Goal: Task Accomplishment & Management: Use online tool/utility

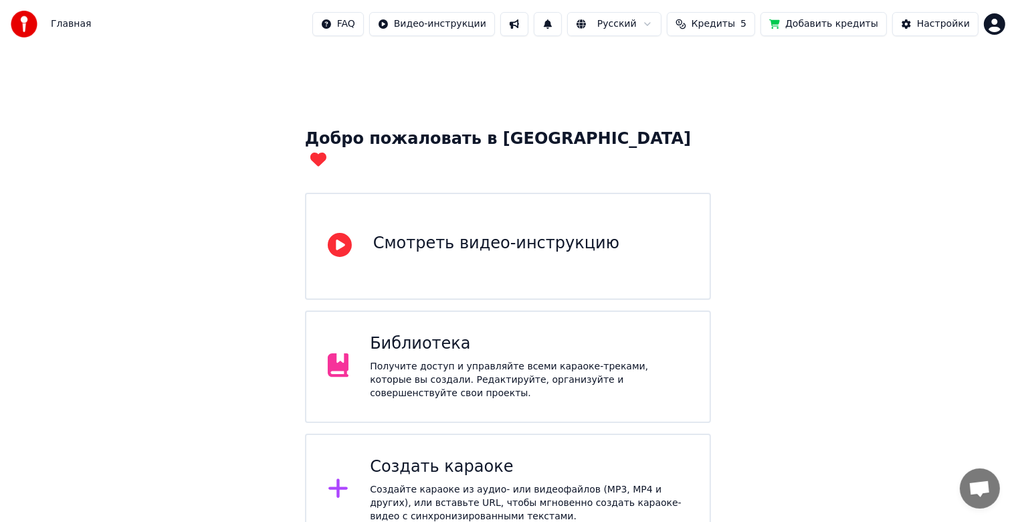
click at [466, 361] on div "Получите доступ и управляйте всеми караоке-треками, которые вы создали. Редакти…" at bounding box center [529, 380] width 318 height 40
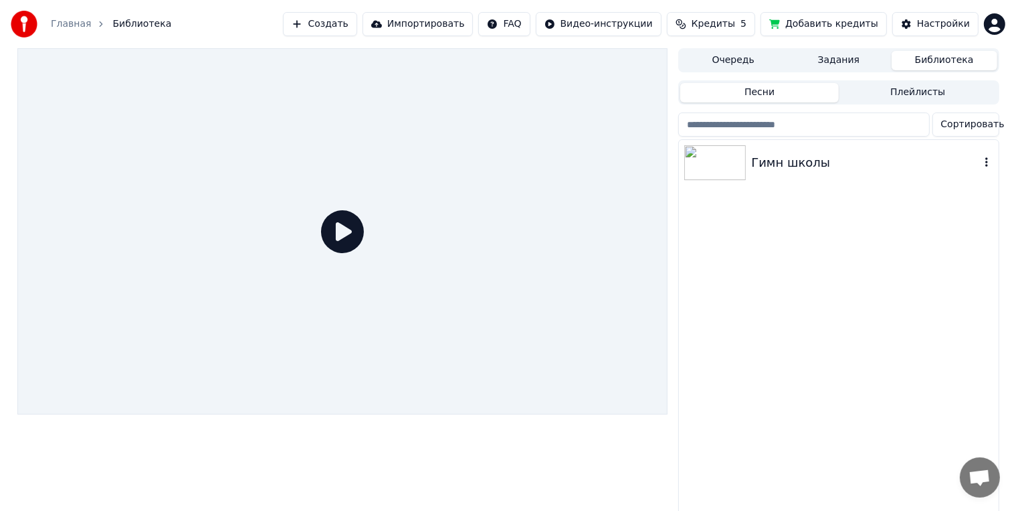
click at [730, 170] on img at bounding box center [715, 162] width 62 height 35
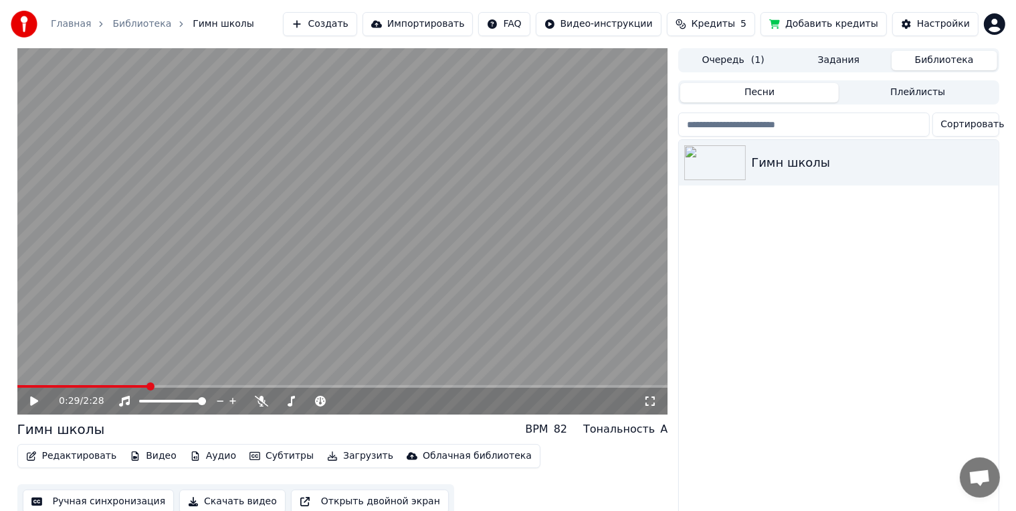
scroll to position [19, 0]
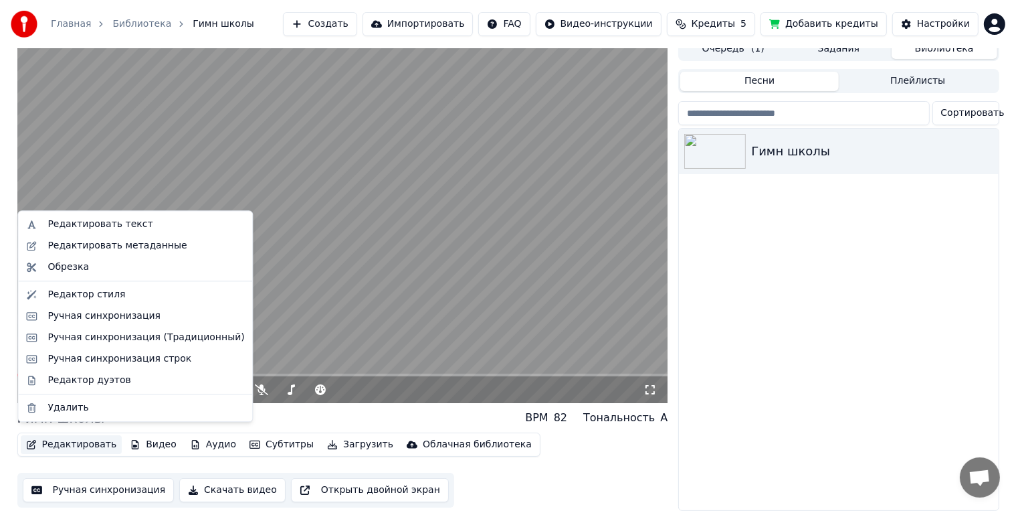
click at [76, 441] on button "Редактировать" at bounding box center [72, 444] width 102 height 19
click at [89, 313] on div "Ручная синхронизация" at bounding box center [104, 315] width 113 height 13
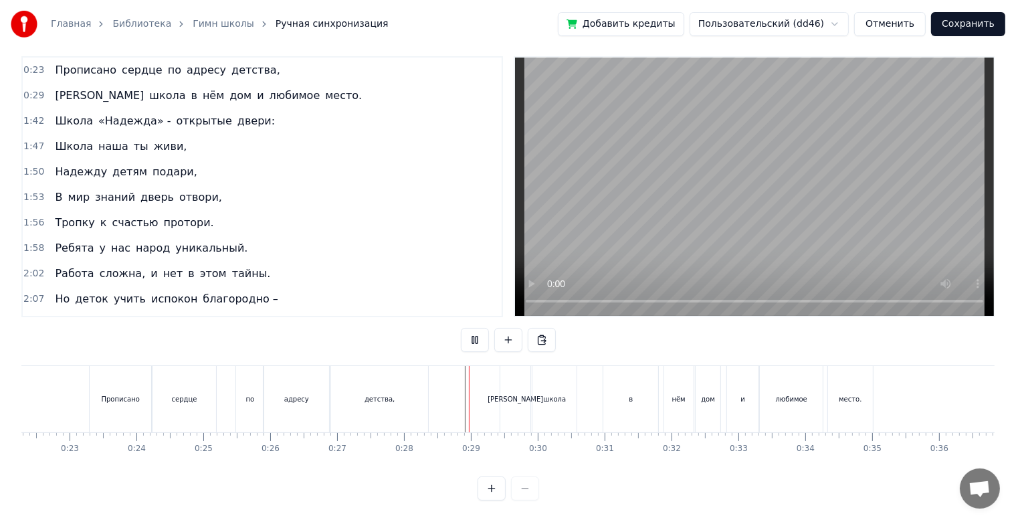
scroll to position [24, 0]
click at [516, 396] on div "[PERSON_NAME]" at bounding box center [515, 399] width 30 height 66
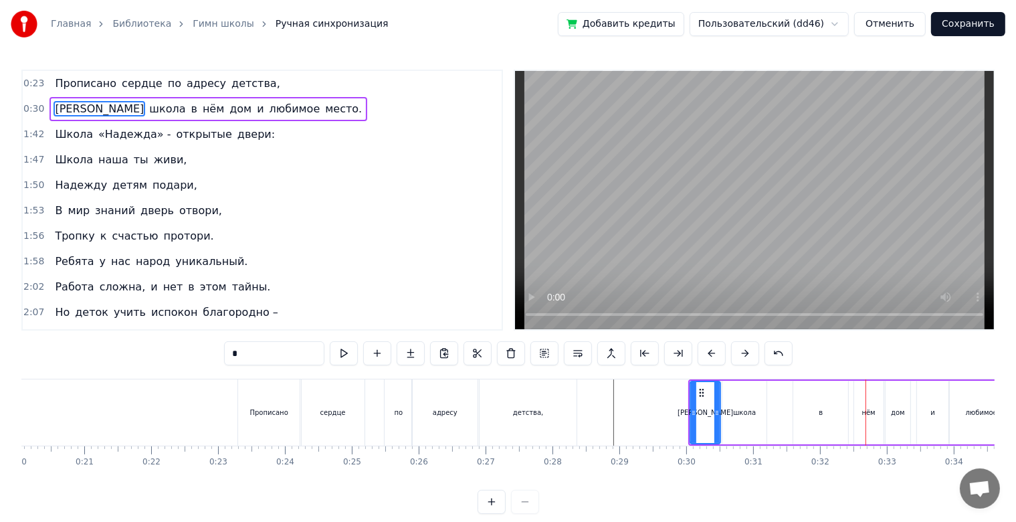
scroll to position [0, 1317]
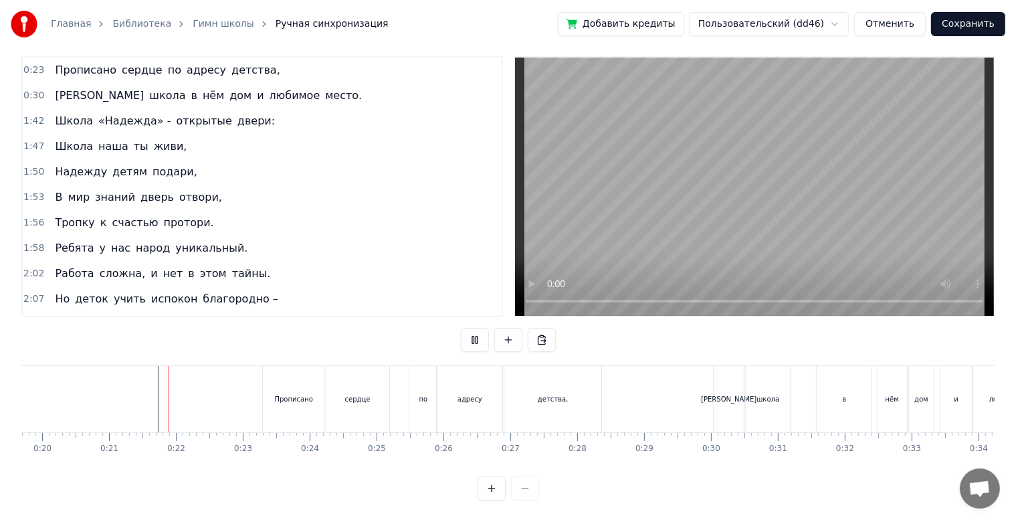
scroll to position [24, 0]
click at [738, 399] on div "[PERSON_NAME]" at bounding box center [729, 399] width 30 height 66
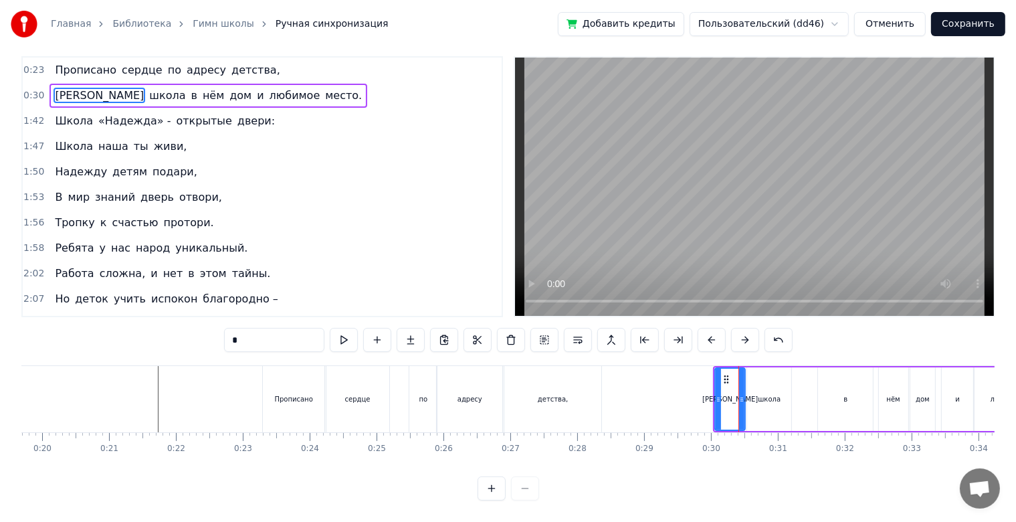
scroll to position [0, 0]
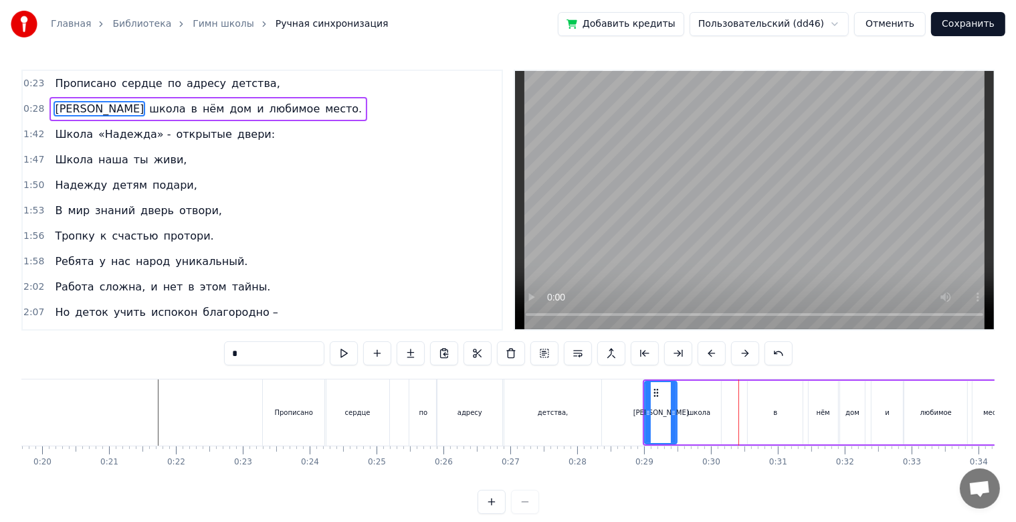
click at [674, 413] on icon at bounding box center [673, 412] width 5 height 11
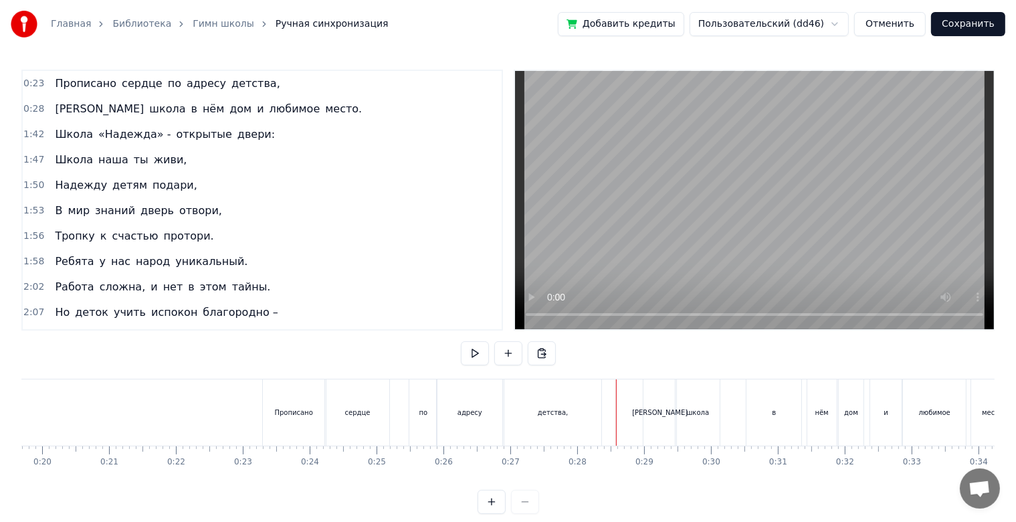
click at [538, 422] on div "детства," at bounding box center [553, 412] width 96 height 66
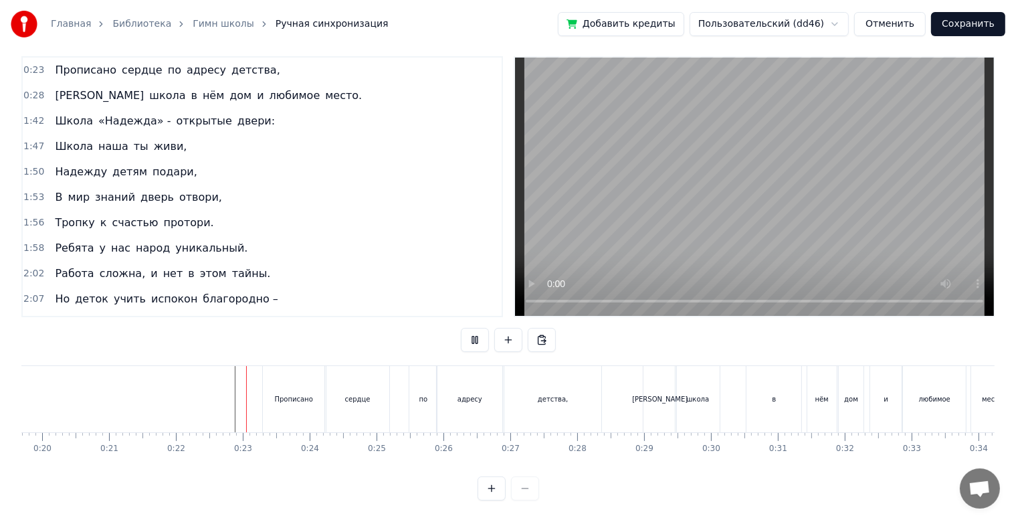
scroll to position [24, 0]
click at [658, 394] on div "[PERSON_NAME]" at bounding box center [660, 399] width 56 height 10
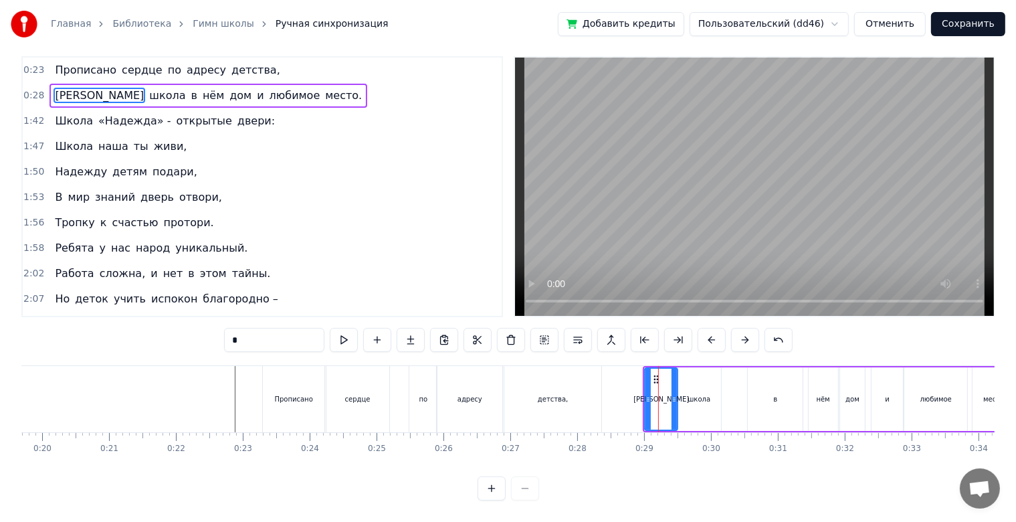
scroll to position [0, 0]
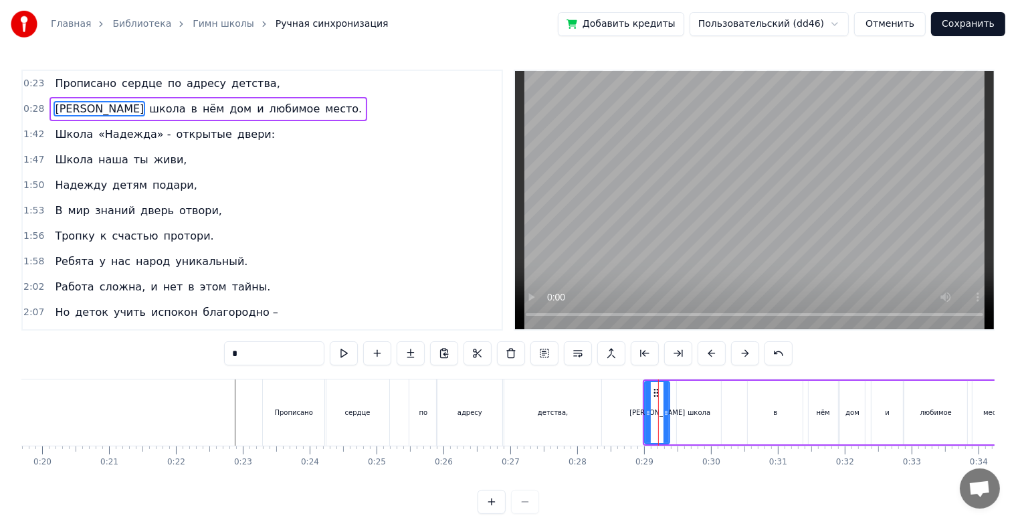
drag, startPoint x: 672, startPoint y: 413, endPoint x: 664, endPoint y: 414, distance: 8.1
click at [664, 414] on icon at bounding box center [666, 412] width 5 height 11
click at [656, 387] on icon at bounding box center [656, 392] width 11 height 11
drag, startPoint x: 656, startPoint y: 387, endPoint x: 648, endPoint y: 388, distance: 8.1
click at [648, 388] on icon at bounding box center [648, 392] width 11 height 11
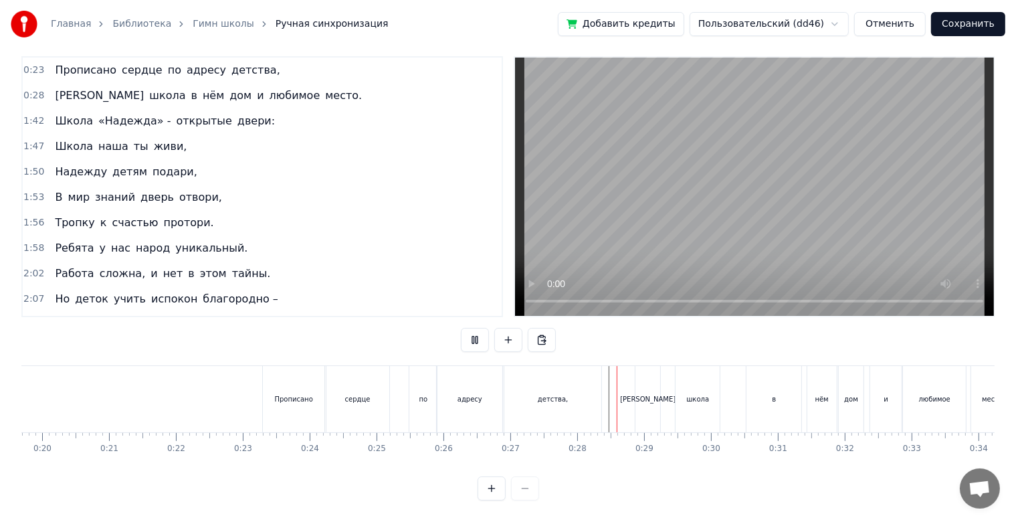
scroll to position [24, 0]
click at [792, 396] on div "в" at bounding box center [774, 399] width 55 height 66
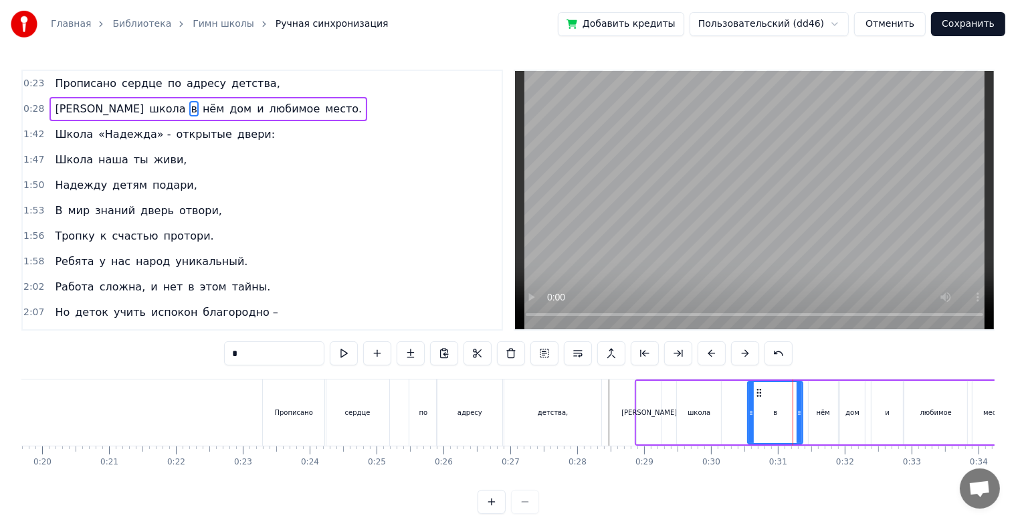
scroll to position [0, 0]
drag, startPoint x: 757, startPoint y: 393, endPoint x: 741, endPoint y: 393, distance: 15.4
click at [741, 393] on icon at bounding box center [744, 392] width 11 height 11
drag, startPoint x: 769, startPoint y: 411, endPoint x: 761, endPoint y: 411, distance: 8.7
click at [763, 411] on icon at bounding box center [765, 412] width 5 height 11
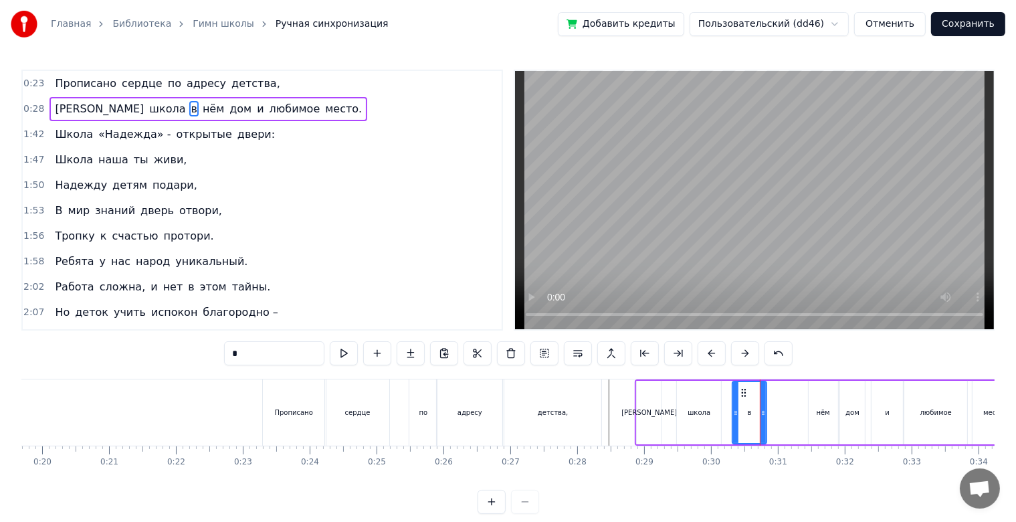
click at [814, 409] on div "нём" at bounding box center [823, 413] width 29 height 64
type input "***"
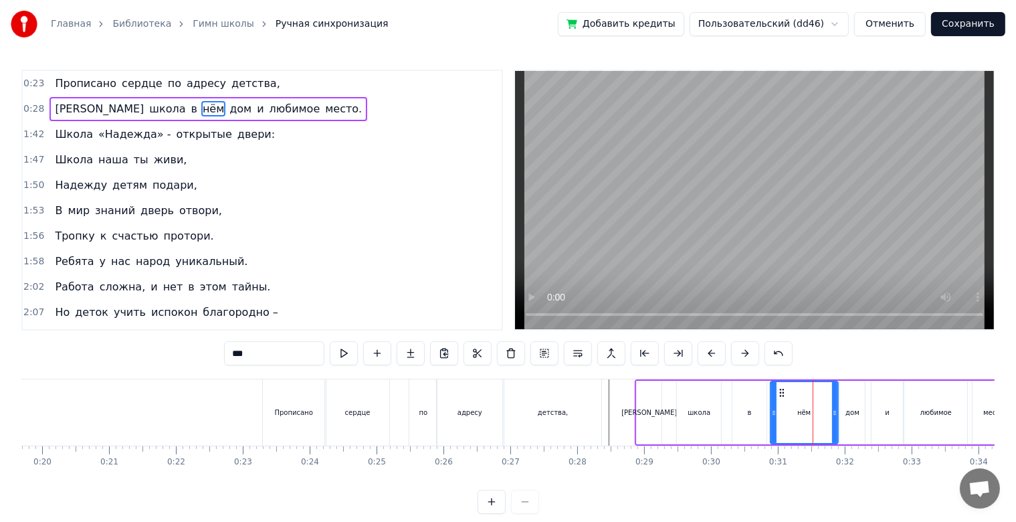
drag, startPoint x: 814, startPoint y: 391, endPoint x: 775, endPoint y: 395, distance: 38.4
click at [775, 395] on div at bounding box center [773, 412] width 5 height 61
drag, startPoint x: 832, startPoint y: 412, endPoint x: 805, endPoint y: 414, distance: 27.5
click at [805, 414] on icon at bounding box center [807, 412] width 5 height 11
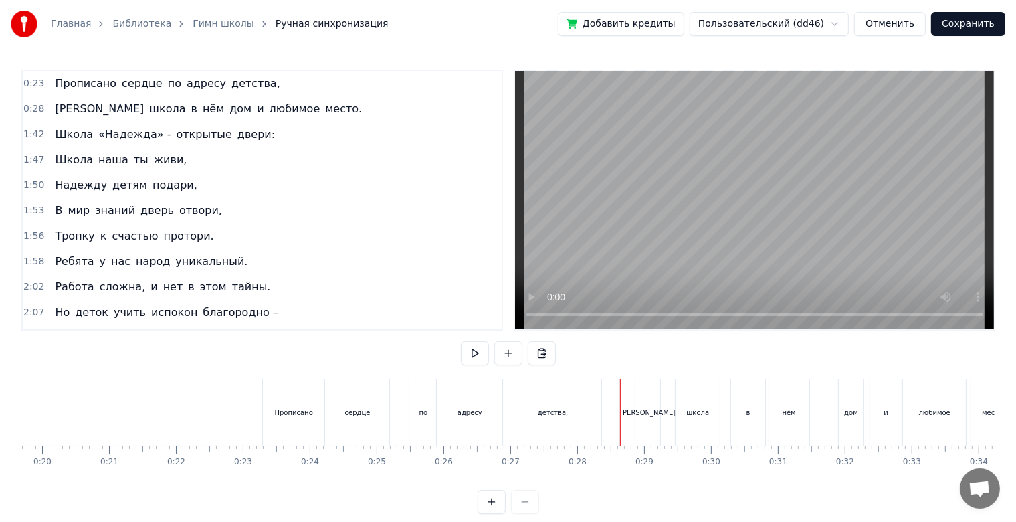
click at [174, 118] on div "А школа в нём дом и любимое место." at bounding box center [209, 109] width 318 height 24
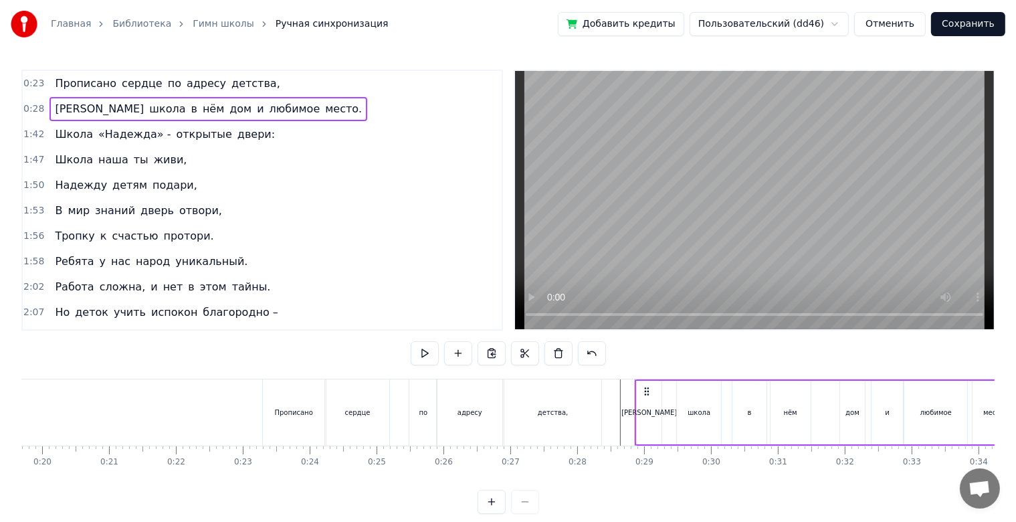
click at [324, 115] on span "место." at bounding box center [343, 108] width 39 height 15
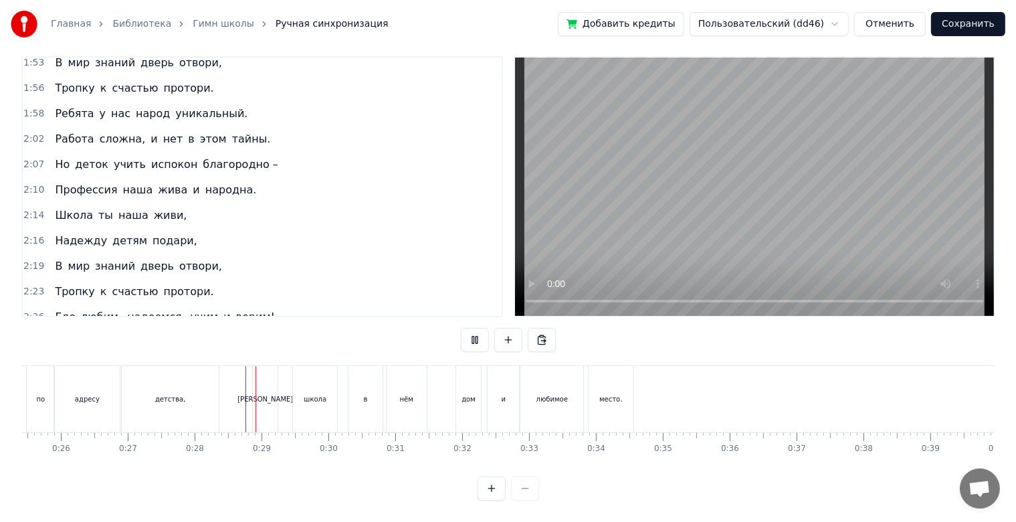
scroll to position [24, 0]
click at [467, 404] on div "дом" at bounding box center [468, 399] width 25 height 66
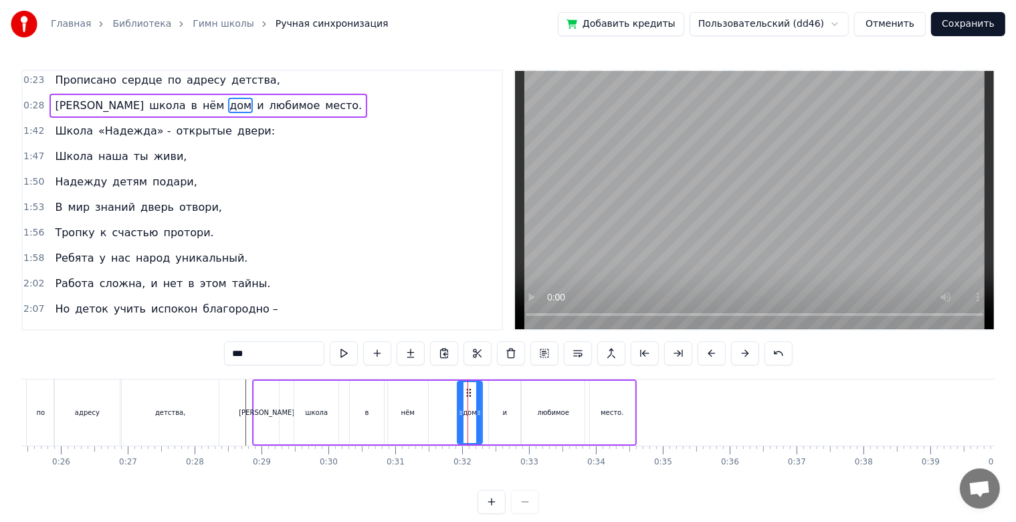
scroll to position [0, 0]
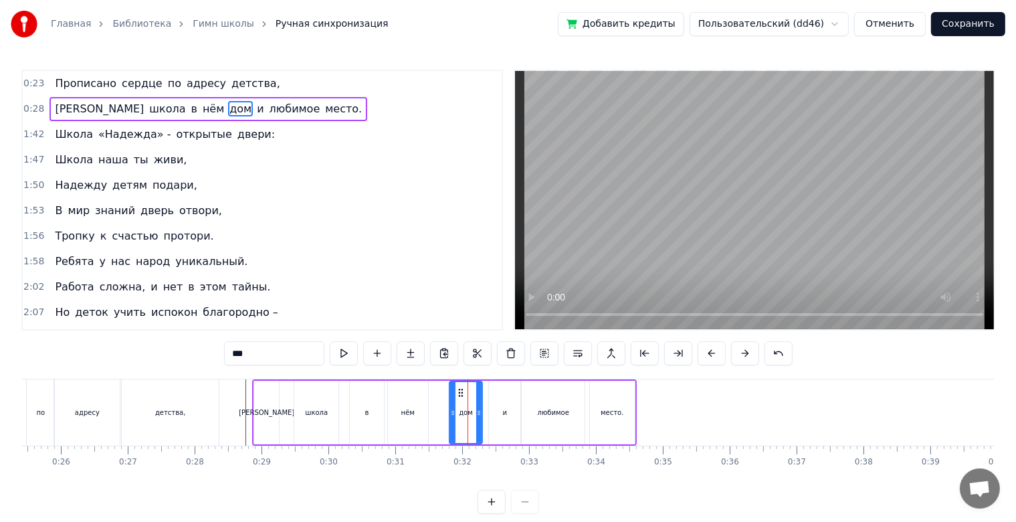
drag, startPoint x: 462, startPoint y: 395, endPoint x: 452, endPoint y: 394, distance: 9.5
click at [452, 394] on div at bounding box center [452, 412] width 5 height 61
drag, startPoint x: 460, startPoint y: 391, endPoint x: 436, endPoint y: 393, distance: 24.2
click at [436, 393] on circle at bounding box center [435, 392] width 1 height 1
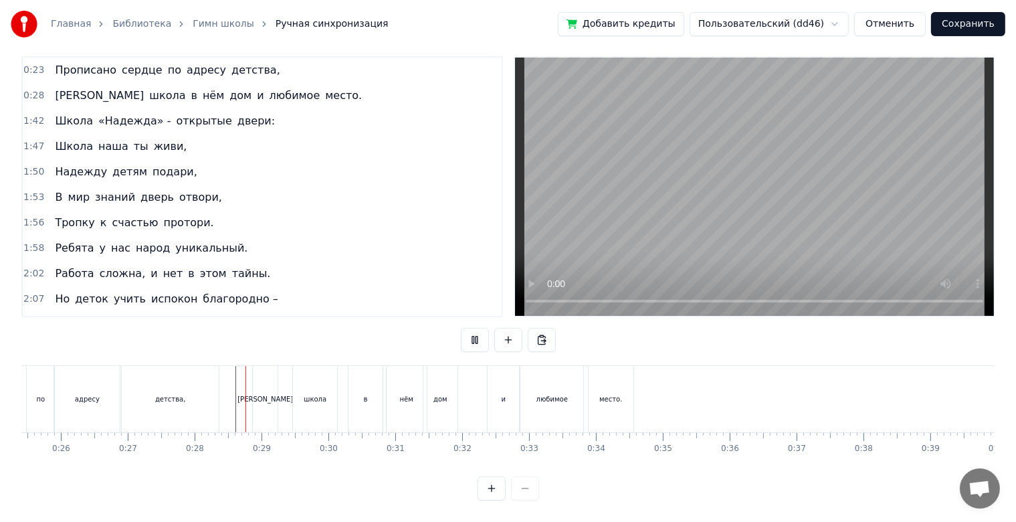
scroll to position [24, 0]
click at [263, 394] on div "[PERSON_NAME]" at bounding box center [266, 399] width 56 height 10
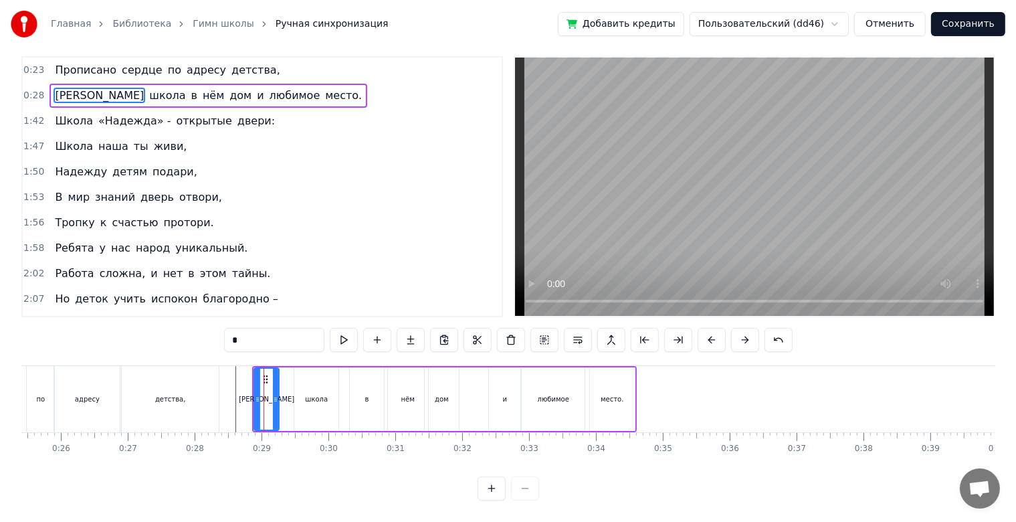
scroll to position [0, 0]
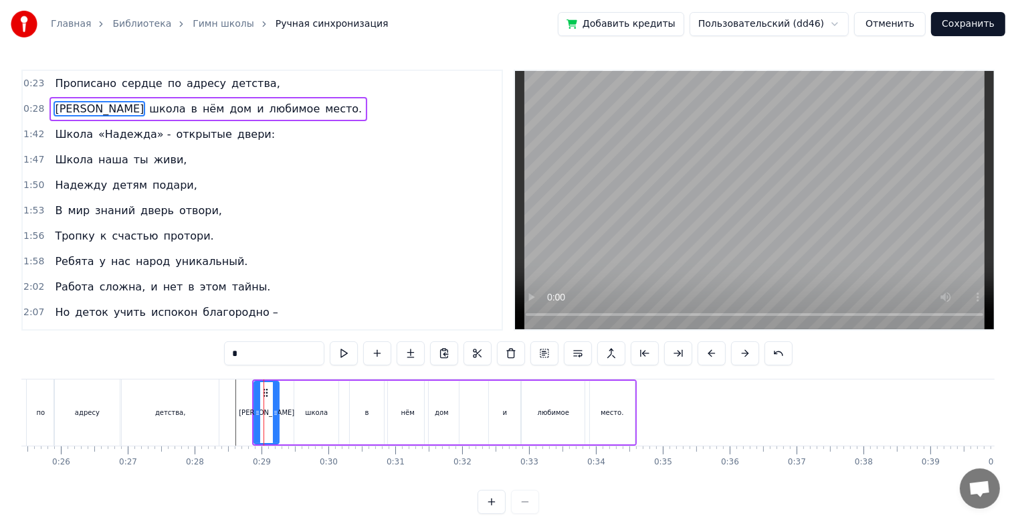
drag, startPoint x: 263, startPoint y: 392, endPoint x: 252, endPoint y: 391, distance: 10.8
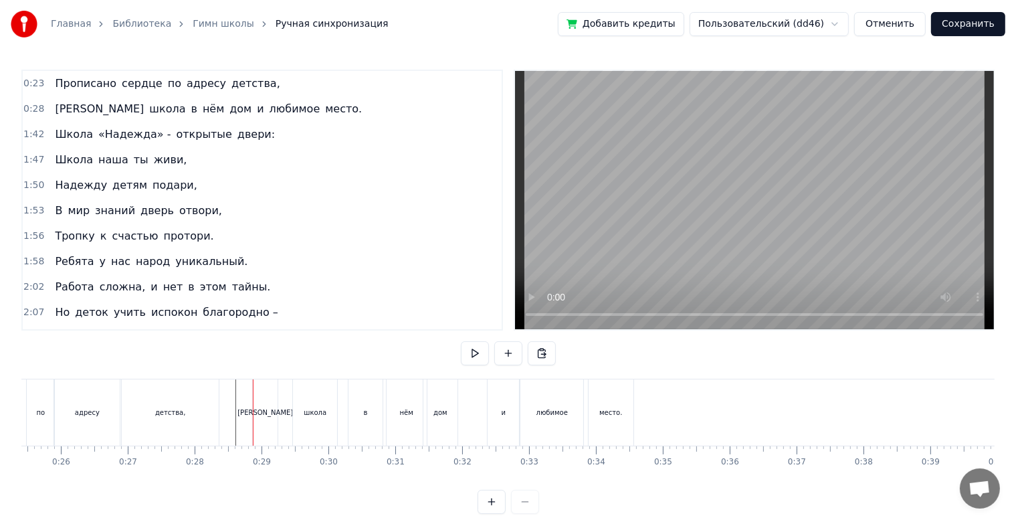
click at [268, 391] on div "[PERSON_NAME]" at bounding box center [265, 412] width 25 height 66
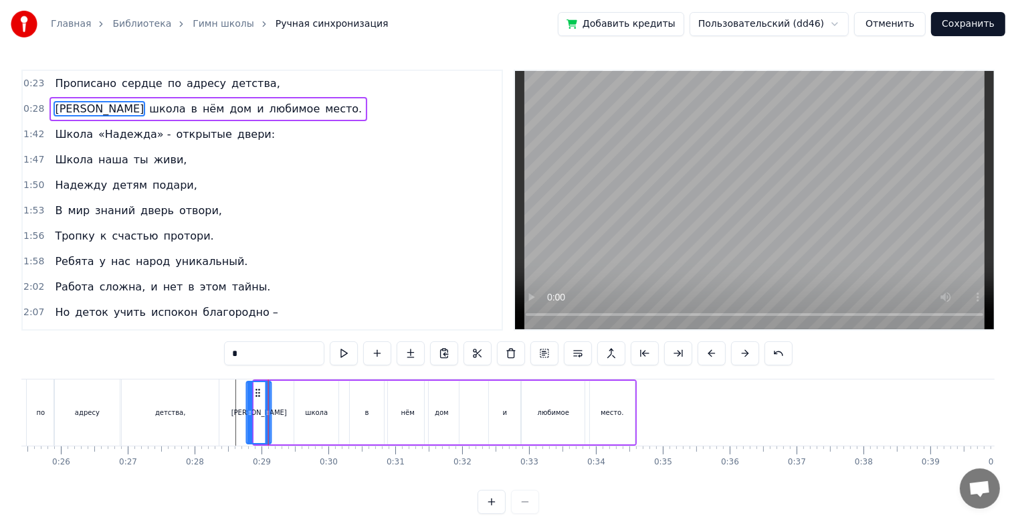
drag, startPoint x: 264, startPoint y: 390, endPoint x: 256, endPoint y: 390, distance: 7.4
click at [256, 390] on icon at bounding box center [258, 392] width 11 height 11
click at [262, 415] on icon at bounding box center [264, 412] width 5 height 11
click at [304, 401] on div "школа" at bounding box center [316, 413] width 44 height 64
type input "*****"
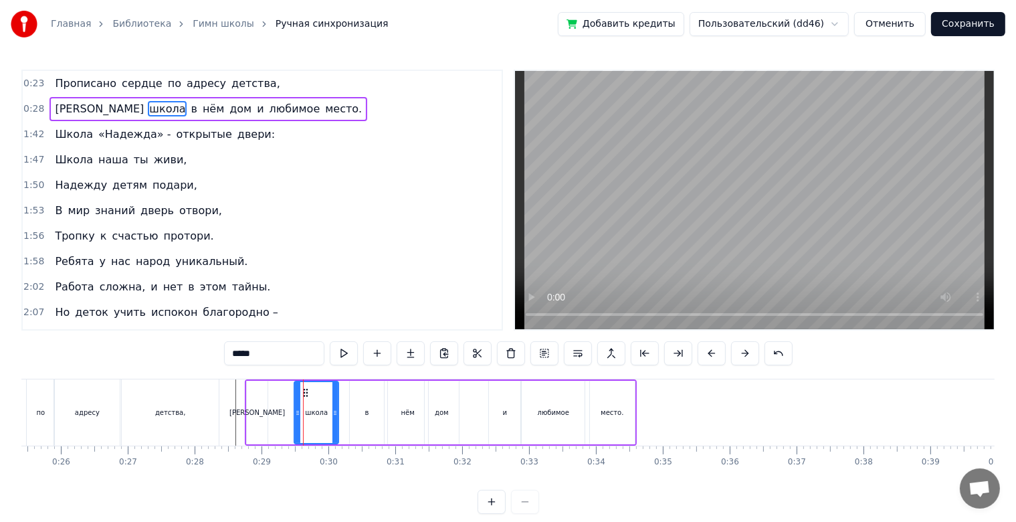
drag, startPoint x: 302, startPoint y: 388, endPoint x: 286, endPoint y: 388, distance: 16.1
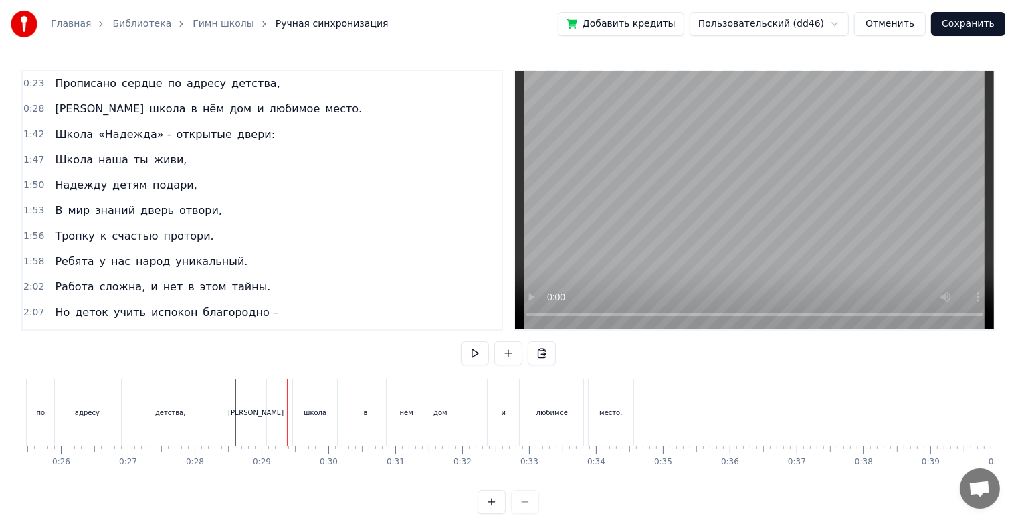
click at [304, 391] on div "школа" at bounding box center [315, 412] width 44 height 66
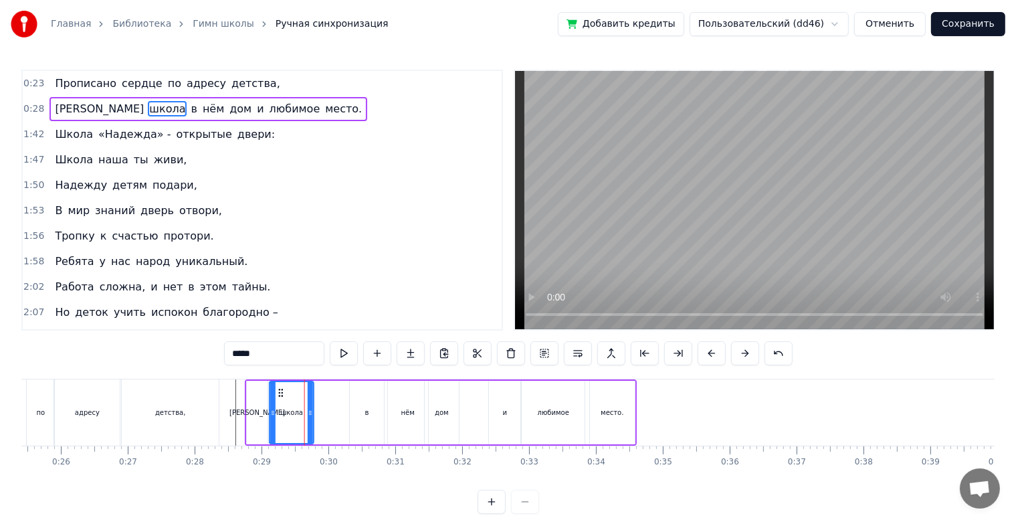
drag, startPoint x: 307, startPoint y: 391, endPoint x: 281, endPoint y: 396, distance: 26.6
click at [281, 396] on icon at bounding box center [281, 392] width 11 height 11
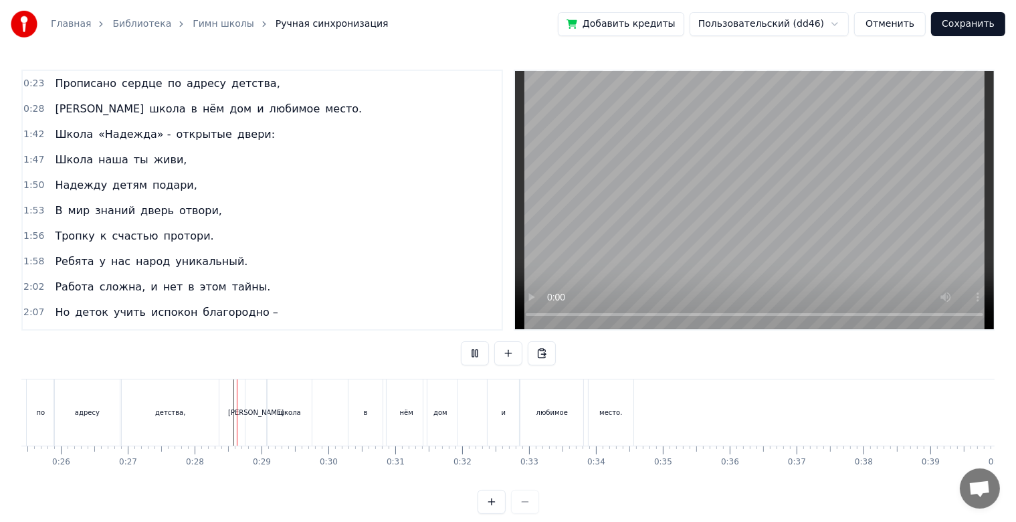
scroll to position [24, 0]
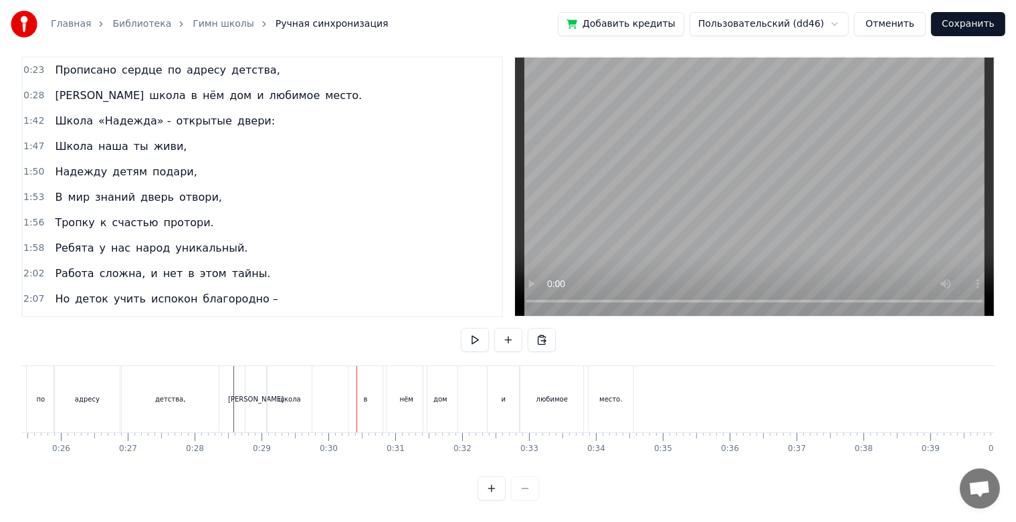
click at [364, 393] on div "в" at bounding box center [366, 399] width 34 height 66
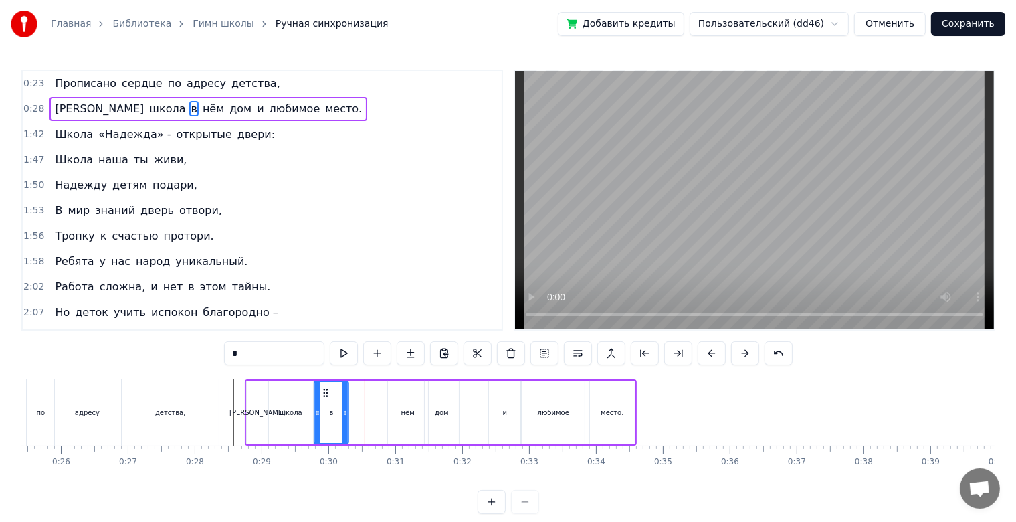
drag, startPoint x: 357, startPoint y: 390, endPoint x: 321, endPoint y: 392, distance: 35.5
click at [321, 392] on icon at bounding box center [326, 392] width 11 height 11
click at [402, 403] on div "нём" at bounding box center [408, 413] width 40 height 64
drag, startPoint x: 395, startPoint y: 391, endPoint x: 356, endPoint y: 399, distance: 40.2
click at [356, 399] on div "нём" at bounding box center [368, 412] width 39 height 61
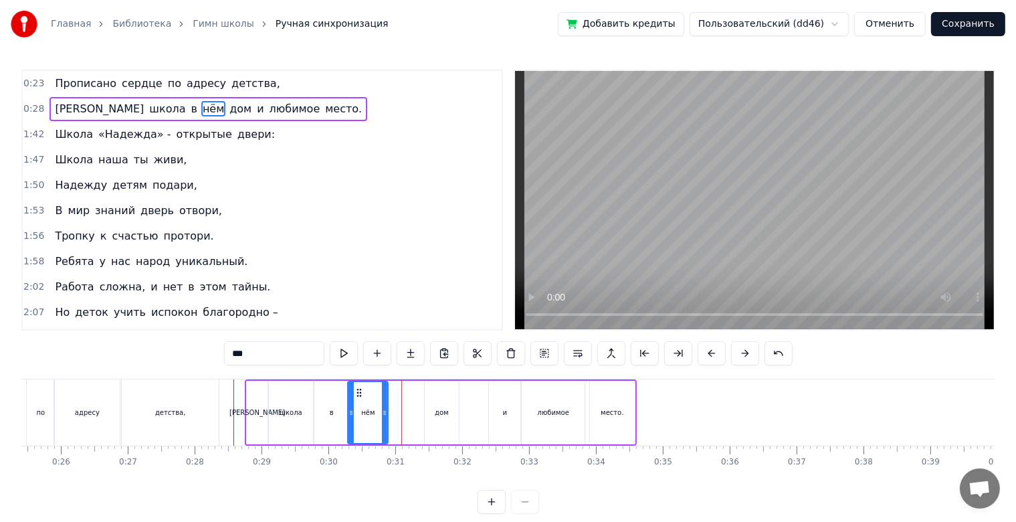
click at [435, 399] on div "дом" at bounding box center [442, 413] width 34 height 64
type input "***"
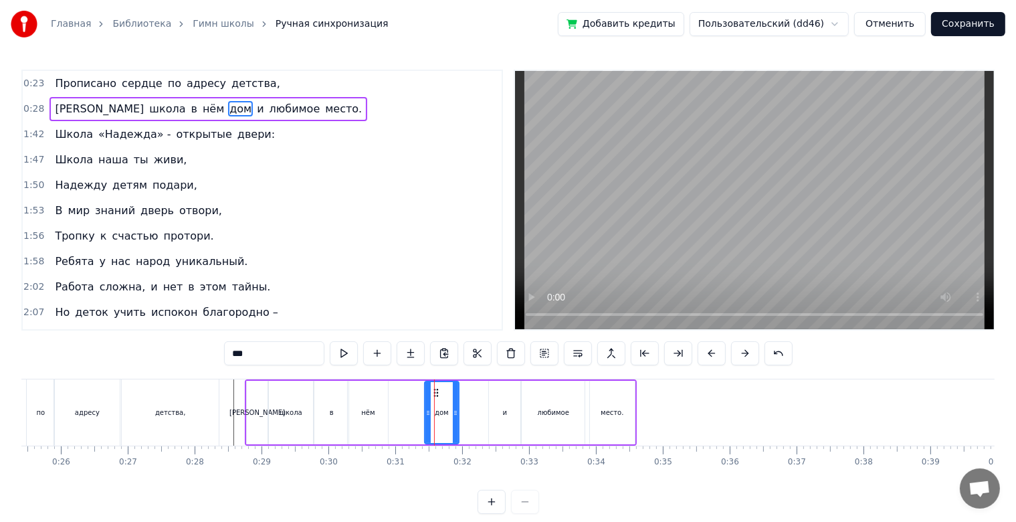
drag, startPoint x: 434, startPoint y: 395, endPoint x: 404, endPoint y: 397, distance: 29.5
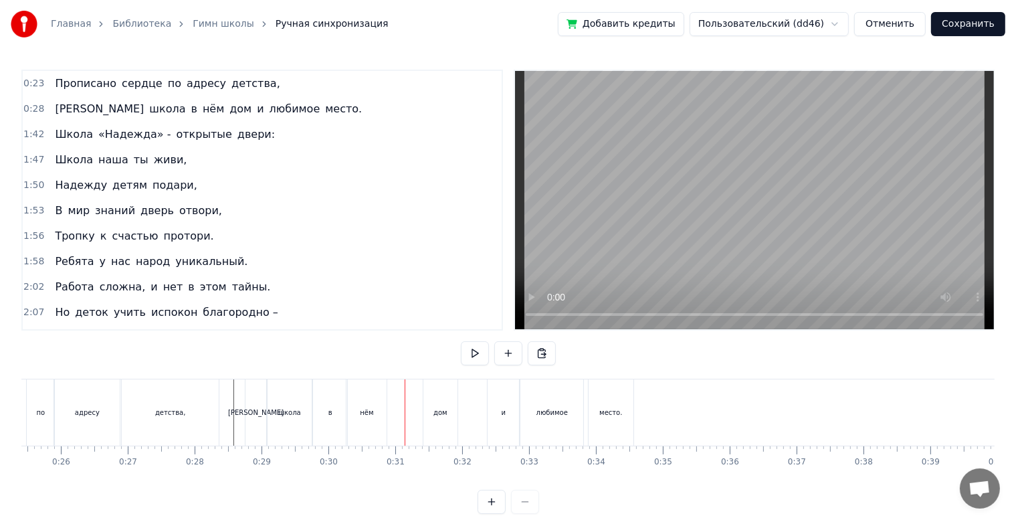
click at [434, 396] on div "дом" at bounding box center [441, 412] width 34 height 66
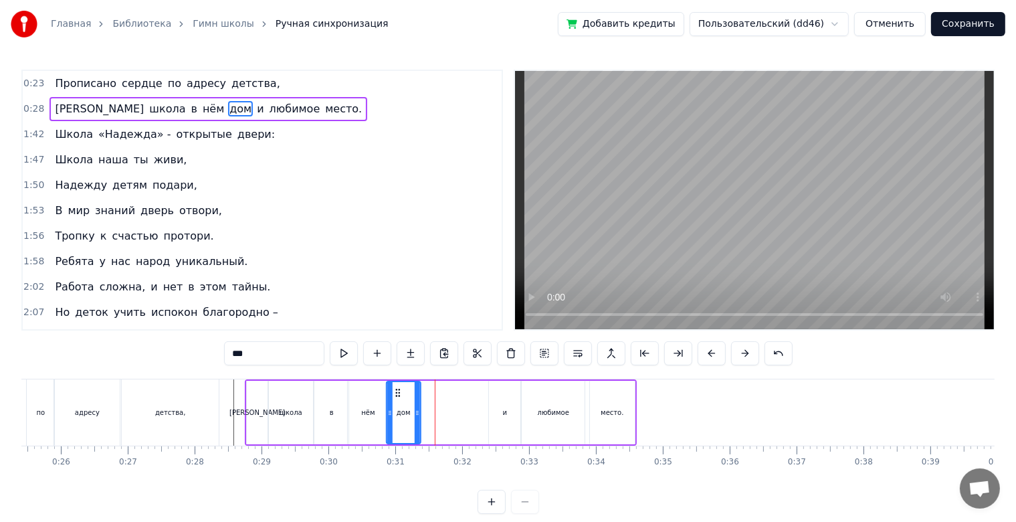
drag, startPoint x: 438, startPoint y: 391, endPoint x: 399, endPoint y: 400, distance: 39.1
click at [399, 400] on div "дом" at bounding box center [403, 412] width 33 height 61
click at [500, 396] on div "и" at bounding box center [504, 413] width 31 height 64
drag, startPoint x: 500, startPoint y: 393, endPoint x: 431, endPoint y: 398, distance: 69.7
click at [431, 398] on div "и" at bounding box center [436, 412] width 30 height 61
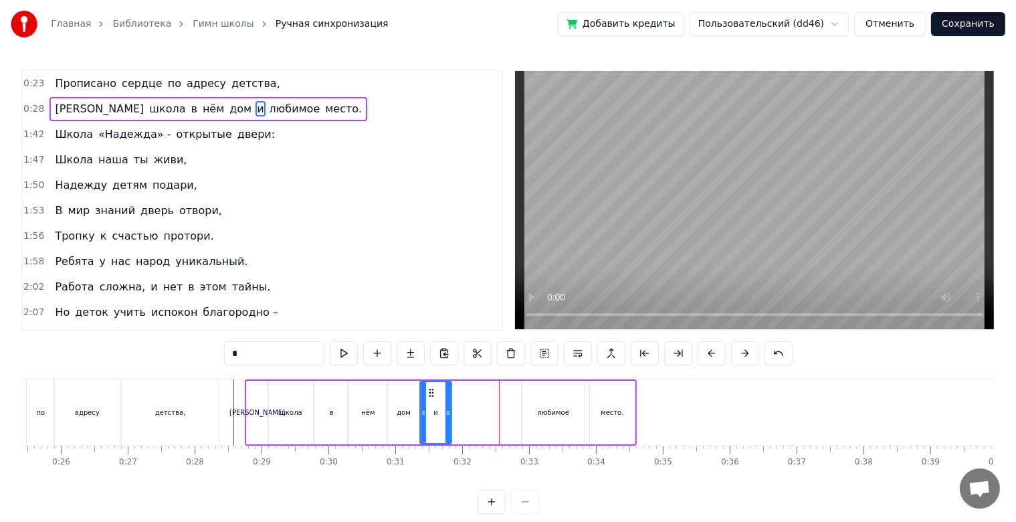
click at [528, 398] on div "любимое" at bounding box center [553, 413] width 63 height 64
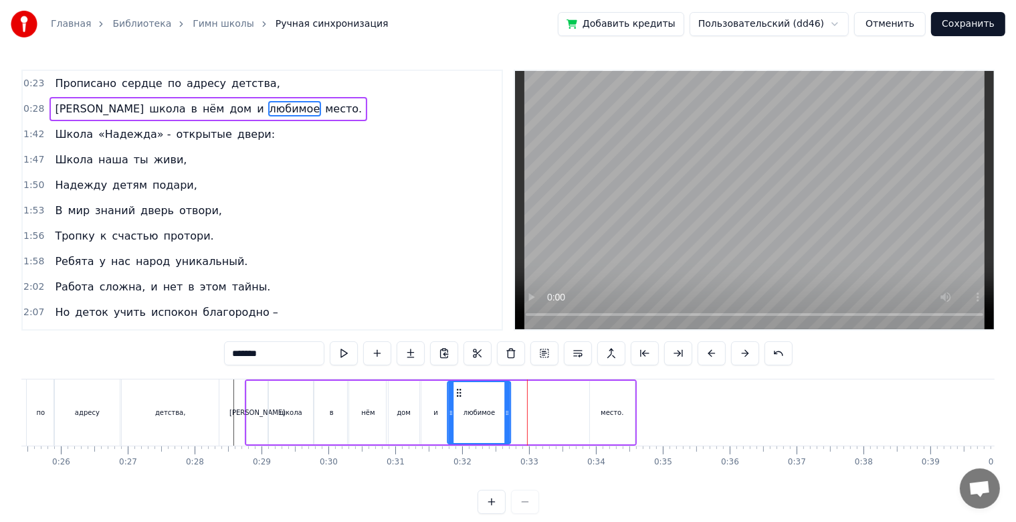
drag, startPoint x: 532, startPoint y: 393, endPoint x: 458, endPoint y: 394, distance: 74.3
click at [458, 394] on icon at bounding box center [459, 392] width 11 height 11
click at [620, 394] on div "место." at bounding box center [612, 413] width 45 height 64
type input "******"
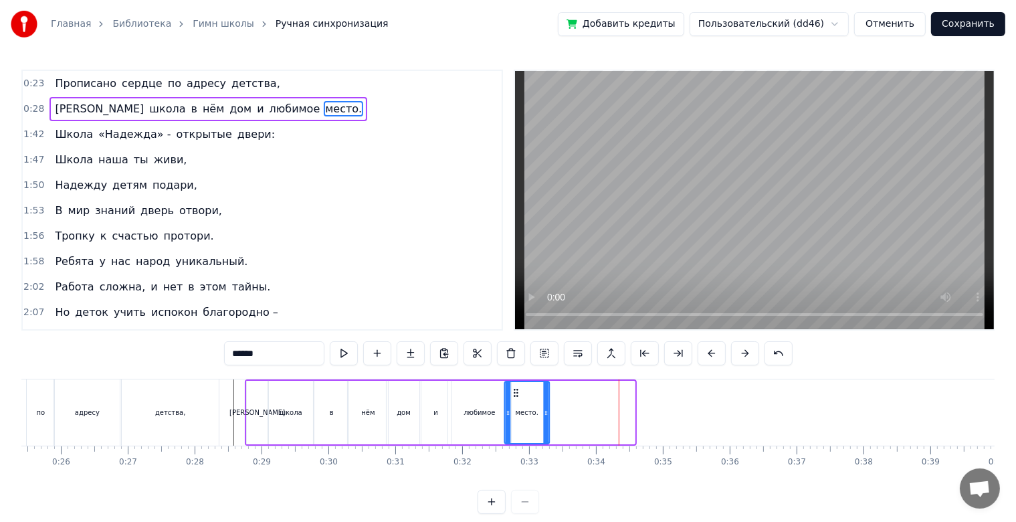
drag, startPoint x: 598, startPoint y: 395, endPoint x: 513, endPoint y: 399, distance: 85.1
click at [513, 399] on div "место." at bounding box center [527, 412] width 43 height 61
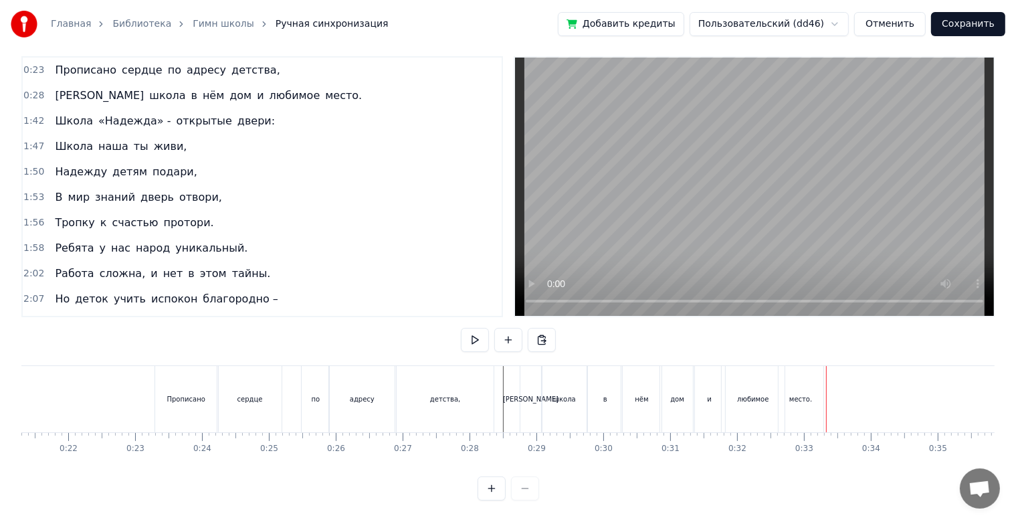
scroll to position [0, 1392]
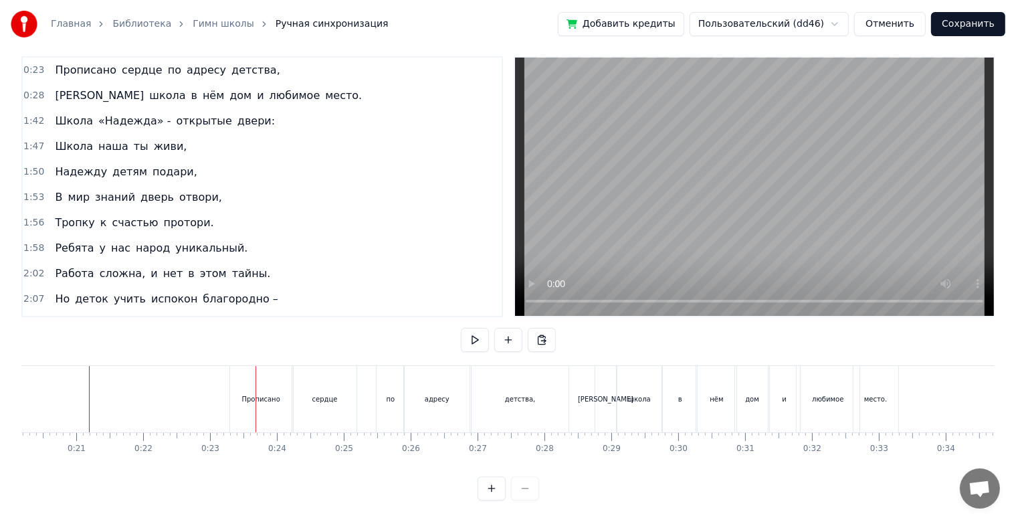
click at [282, 372] on div "Прописано" at bounding box center [261, 399] width 62 height 66
click at [419, 396] on div "адресу" at bounding box center [424, 399] width 66 height 66
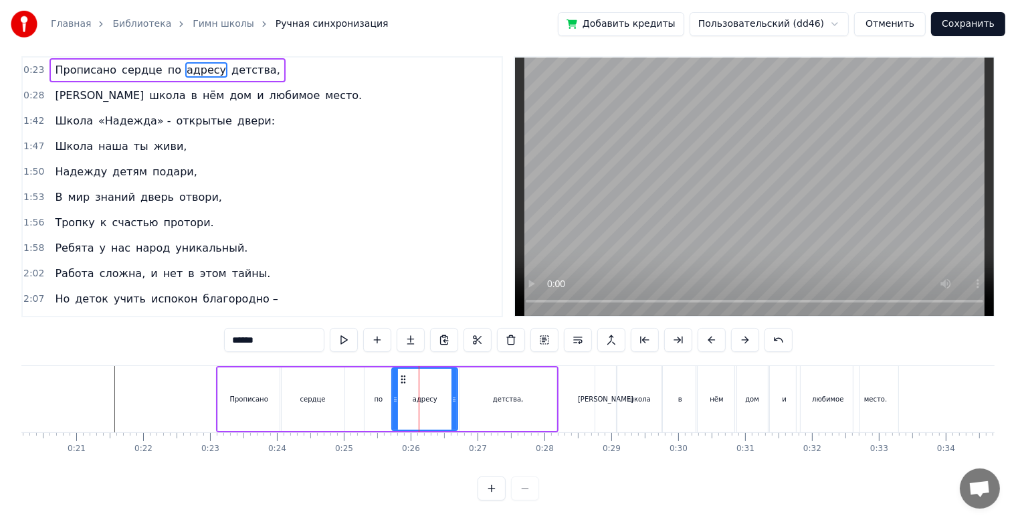
scroll to position [0, 0]
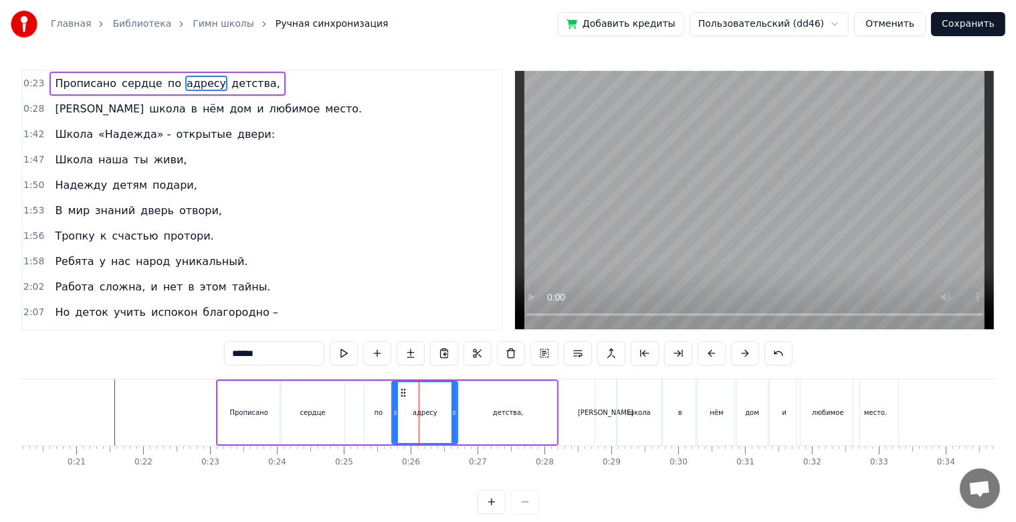
click at [385, 424] on div "по" at bounding box center [378, 413] width 27 height 64
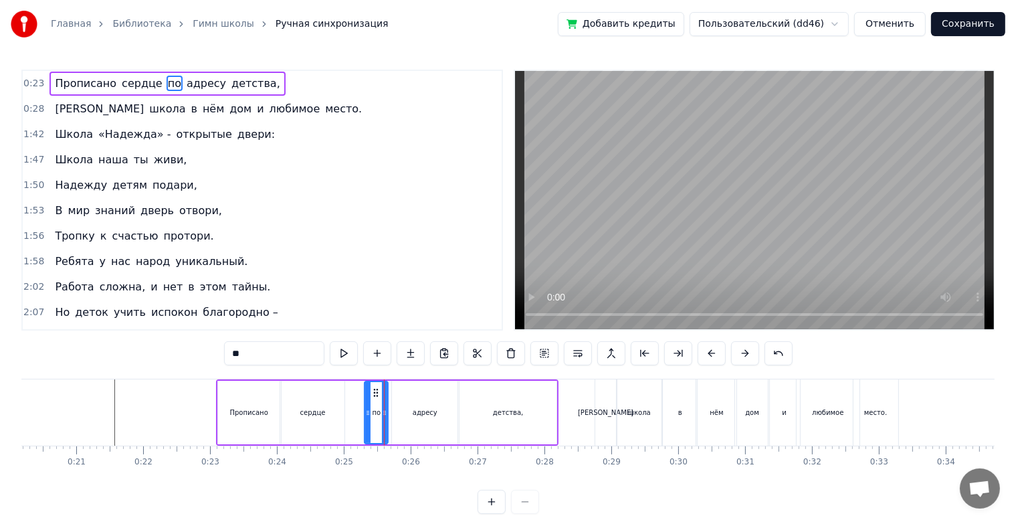
click at [383, 414] on icon at bounding box center [384, 412] width 5 height 11
click at [416, 415] on div "адресу" at bounding box center [425, 412] width 25 height 10
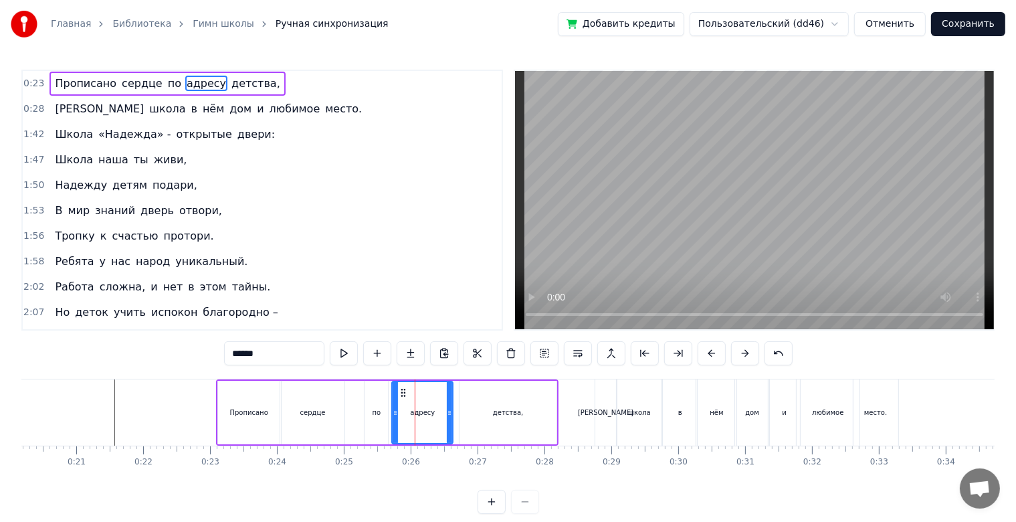
click at [449, 413] on icon at bounding box center [449, 412] width 5 height 11
click at [398, 393] on icon at bounding box center [397, 392] width 11 height 11
click at [474, 401] on div "детства," at bounding box center [508, 413] width 96 height 64
type input "********"
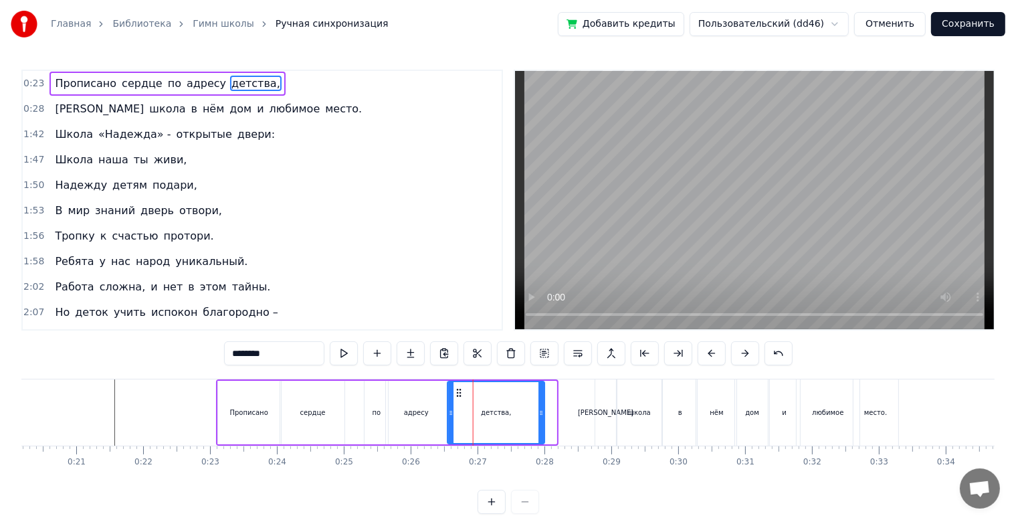
drag, startPoint x: 465, startPoint y: 392, endPoint x: 457, endPoint y: 393, distance: 8.1
click at [457, 393] on icon at bounding box center [459, 392] width 11 height 11
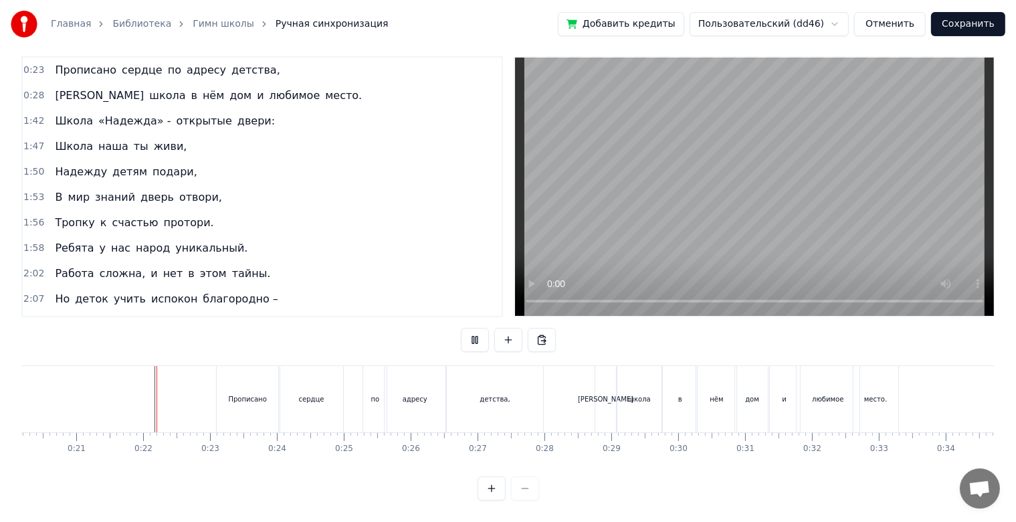
scroll to position [24, 0]
click at [691, 399] on div "в" at bounding box center [680, 399] width 34 height 66
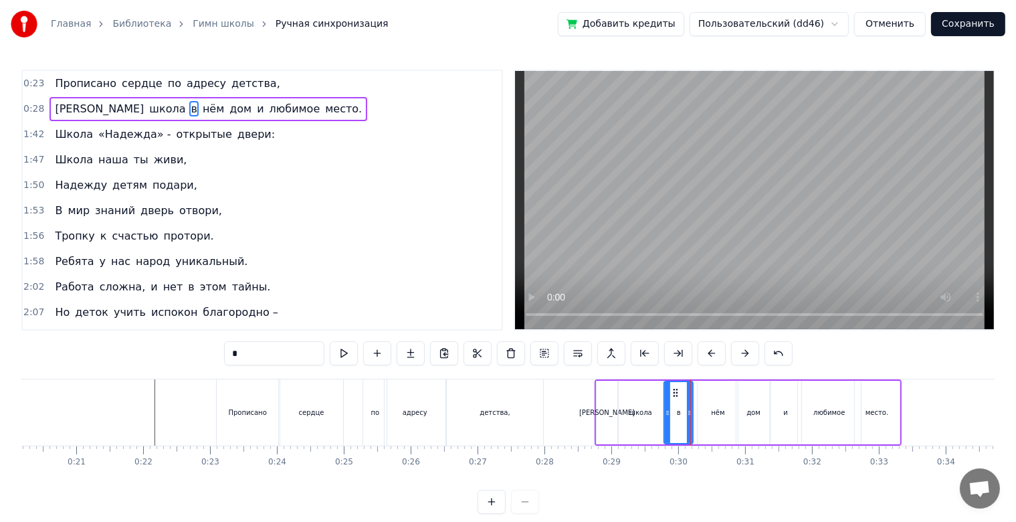
click at [689, 414] on circle at bounding box center [689, 414] width 1 height 1
click at [710, 409] on div "нём" at bounding box center [718, 413] width 40 height 64
click at [731, 414] on icon at bounding box center [730, 412] width 5 height 11
click at [704, 394] on icon at bounding box center [705, 392] width 11 height 11
click at [737, 402] on div "дом" at bounding box center [754, 413] width 34 height 64
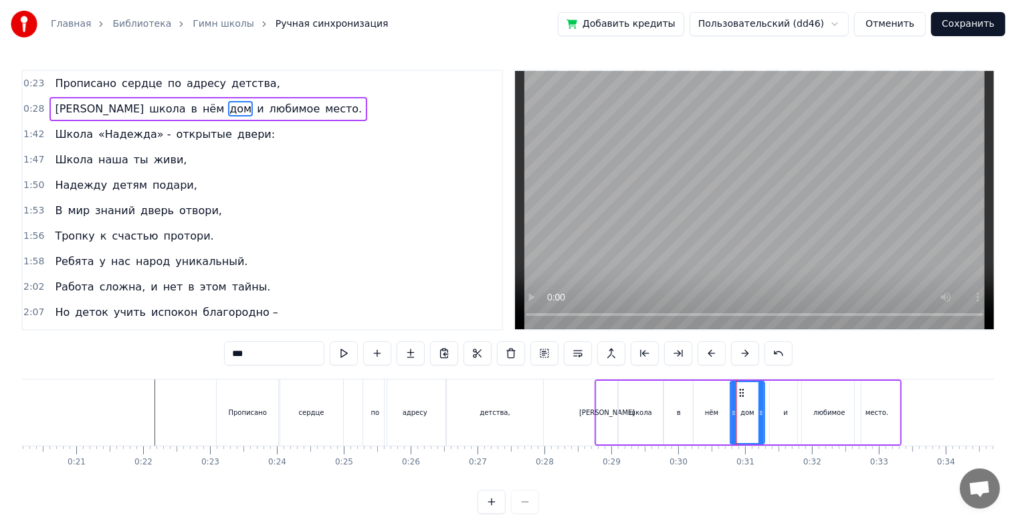
click at [741, 389] on icon at bounding box center [742, 392] width 11 height 11
click at [760, 412] on icon at bounding box center [761, 412] width 5 height 11
click at [782, 412] on div "и" at bounding box center [785, 413] width 31 height 64
click at [772, 393] on icon at bounding box center [776, 392] width 11 height 11
click at [806, 393] on div "любимое" at bounding box center [829, 413] width 63 height 64
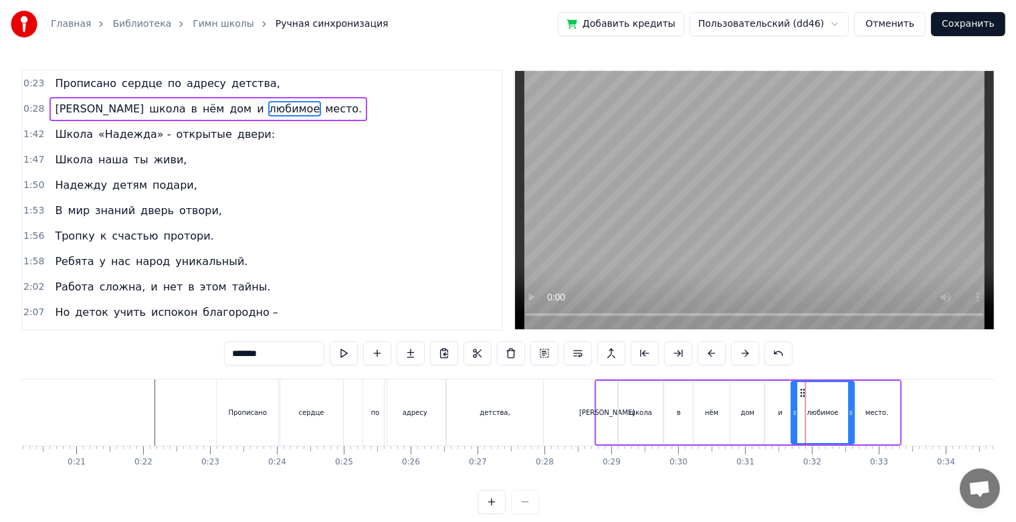
drag, startPoint x: 807, startPoint y: 389, endPoint x: 800, endPoint y: 391, distance: 6.8
click at [800, 391] on icon at bounding box center [803, 392] width 11 height 11
click at [866, 389] on div "место." at bounding box center [877, 413] width 45 height 64
type input "******"
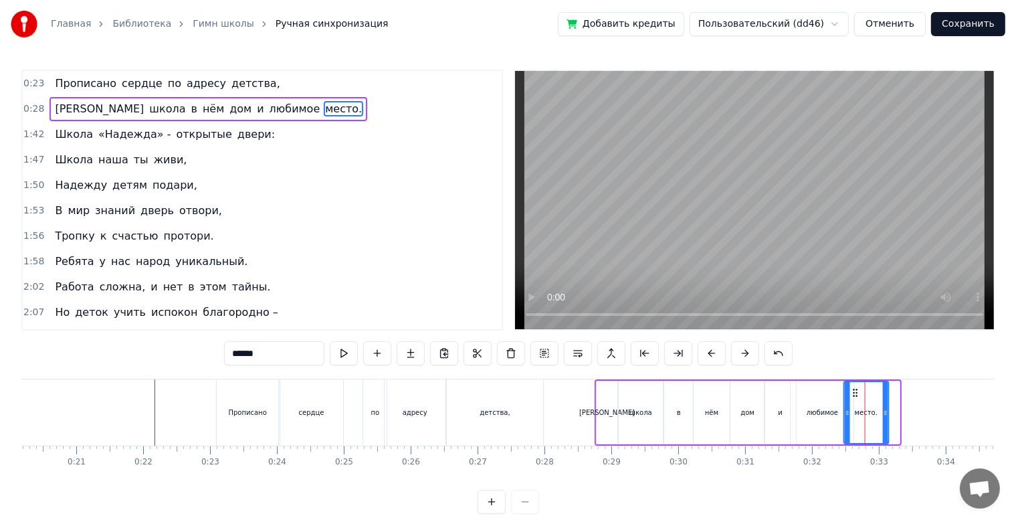
drag, startPoint x: 864, startPoint y: 393, endPoint x: 853, endPoint y: 395, distance: 11.0
click at [853, 395] on icon at bounding box center [855, 392] width 11 height 11
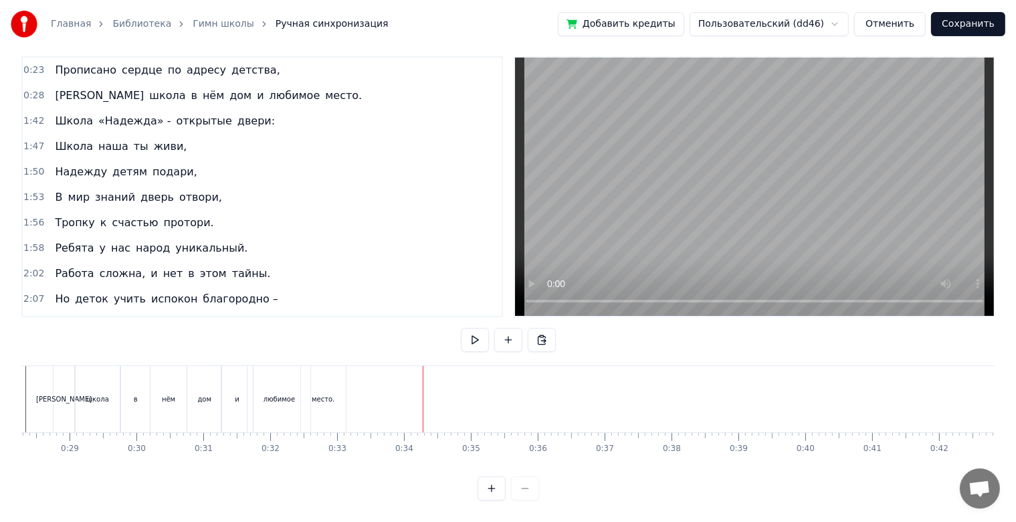
scroll to position [0, 1867]
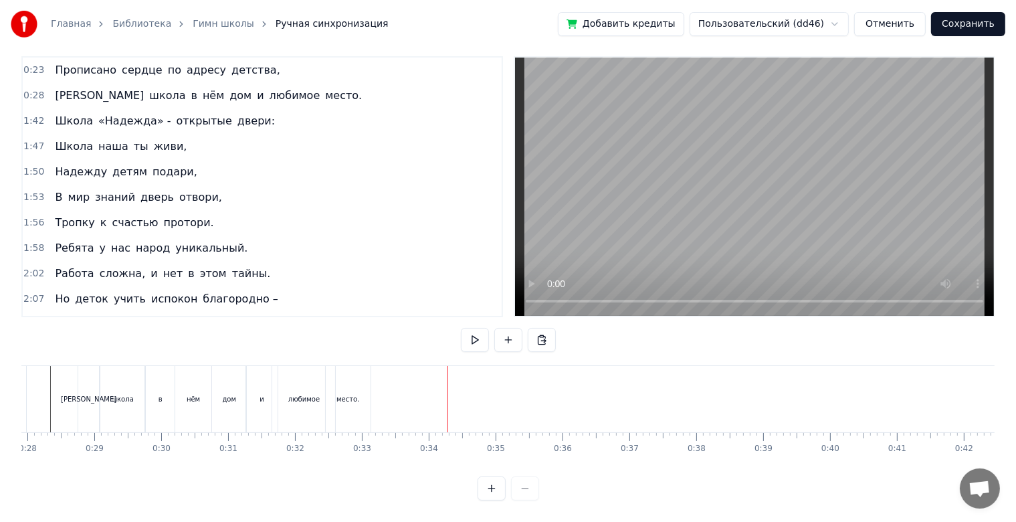
click at [359, 392] on div "место." at bounding box center [348, 399] width 45 height 66
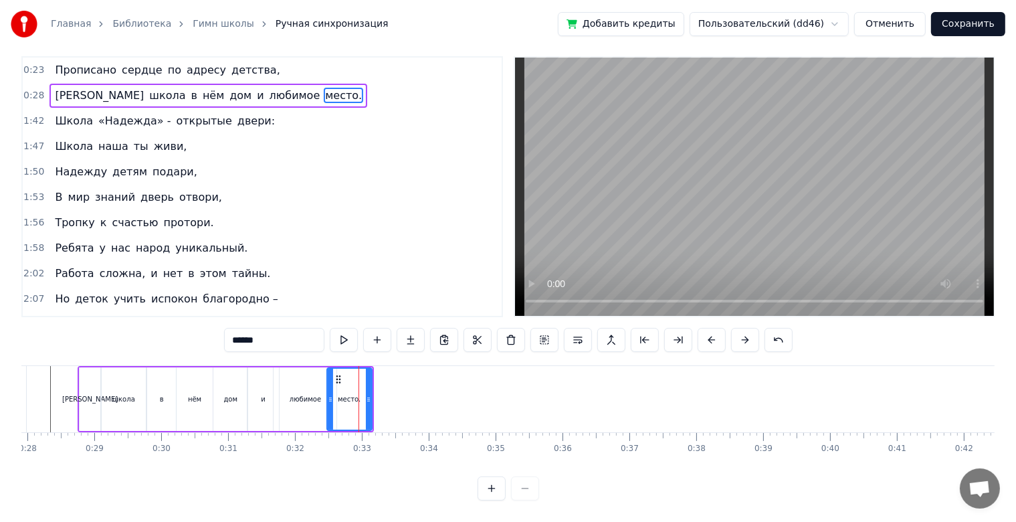
scroll to position [0, 0]
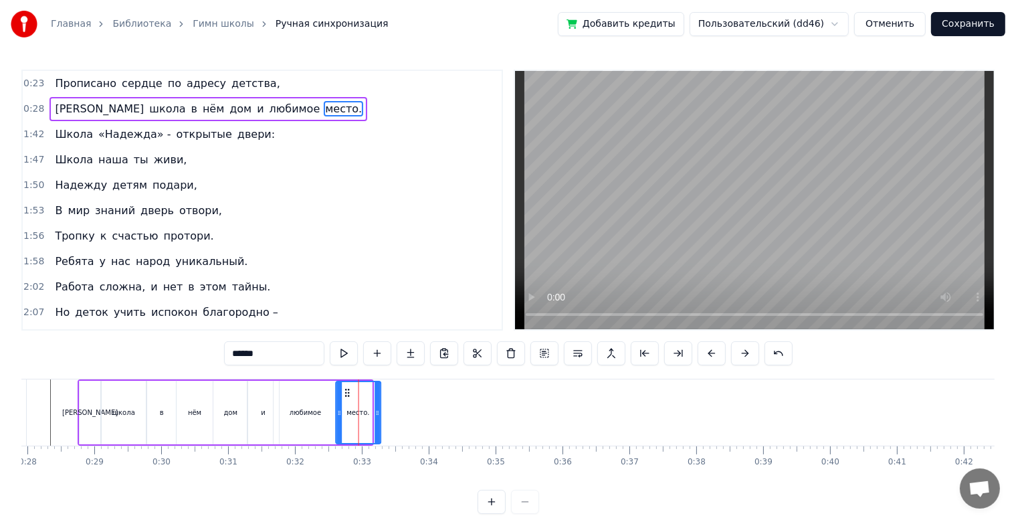
drag, startPoint x: 338, startPoint y: 393, endPoint x: 347, endPoint y: 391, distance: 8.9
click at [347, 391] on icon at bounding box center [347, 392] width 11 height 11
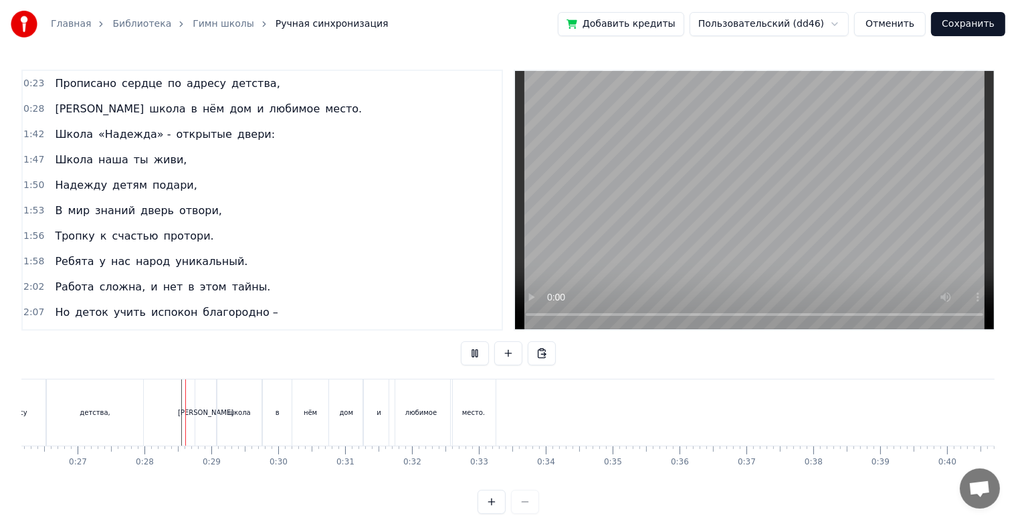
scroll to position [24, 0]
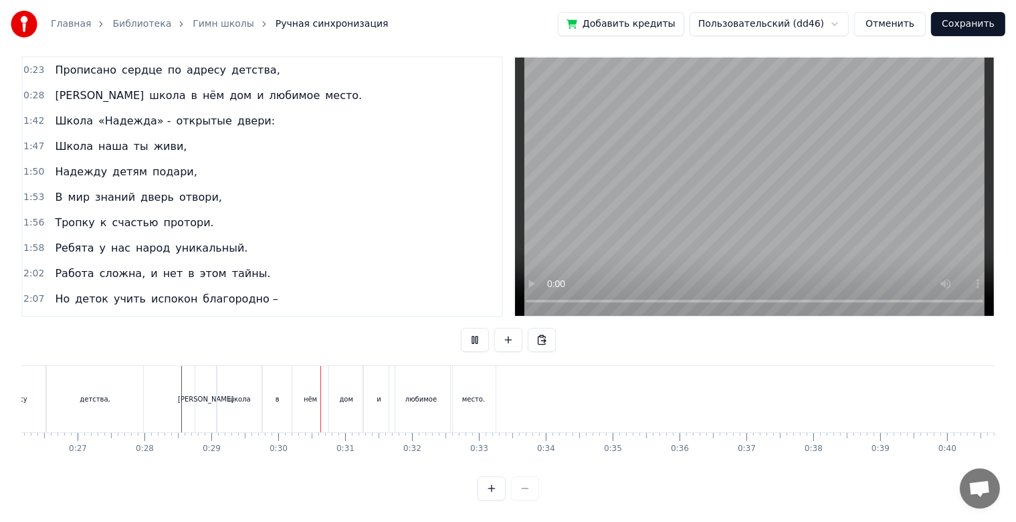
click at [373, 391] on div "и" at bounding box center [378, 399] width 31 height 66
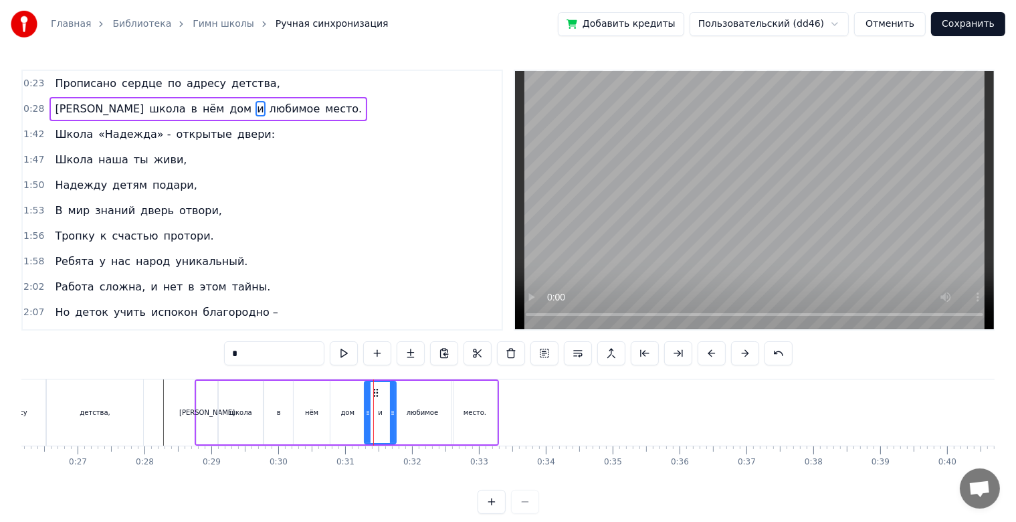
scroll to position [0, 0]
drag, startPoint x: 389, startPoint y: 409, endPoint x: 381, endPoint y: 411, distance: 8.1
click at [382, 411] on icon at bounding box center [384, 412] width 5 height 11
drag, startPoint x: 375, startPoint y: 389, endPoint x: 383, endPoint y: 389, distance: 7.4
click at [383, 389] on icon at bounding box center [381, 392] width 11 height 11
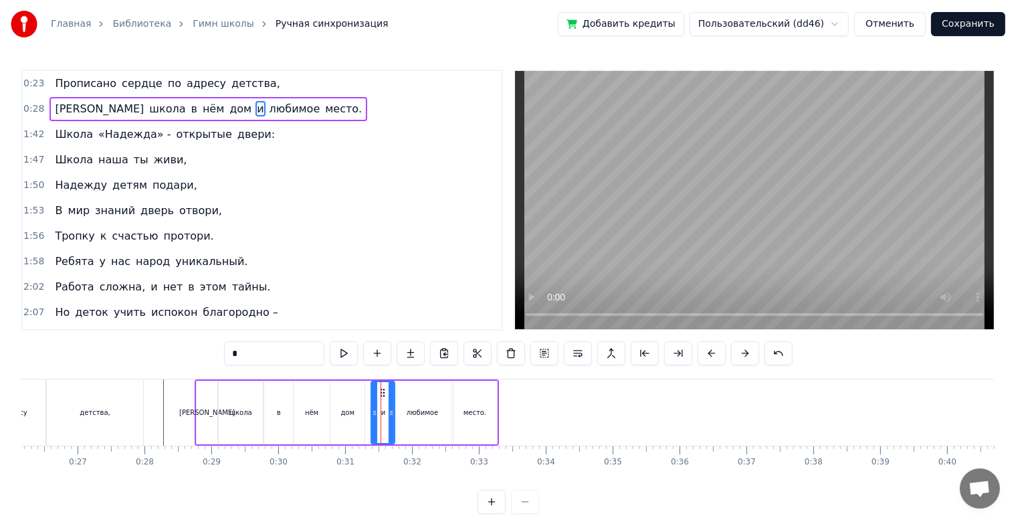
click at [359, 407] on div "дом" at bounding box center [348, 413] width 34 height 64
type input "***"
drag, startPoint x: 361, startPoint y: 413, endPoint x: 371, endPoint y: 413, distance: 10.0
click at [371, 413] on icon at bounding box center [371, 412] width 5 height 11
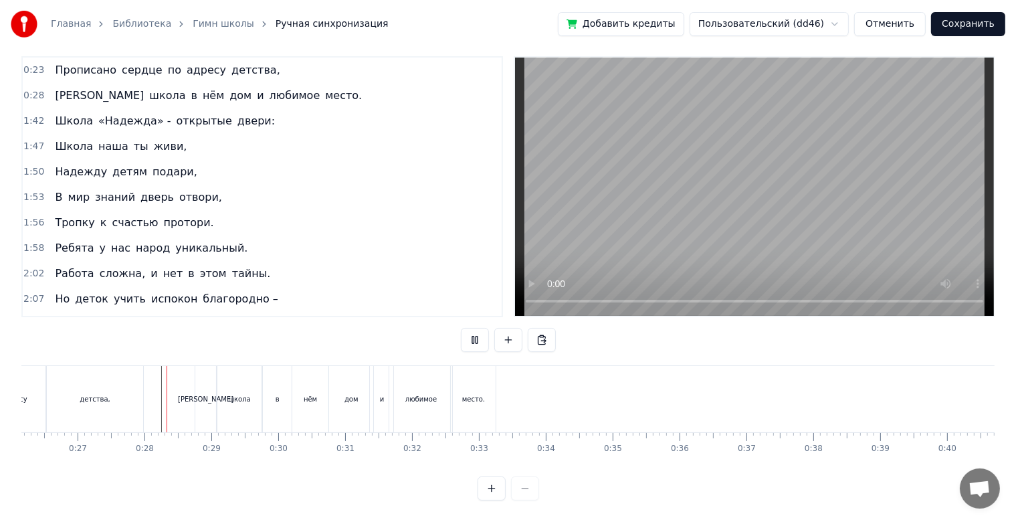
scroll to position [24, 0]
click at [356, 397] on div "дом" at bounding box center [351, 399] width 44 height 66
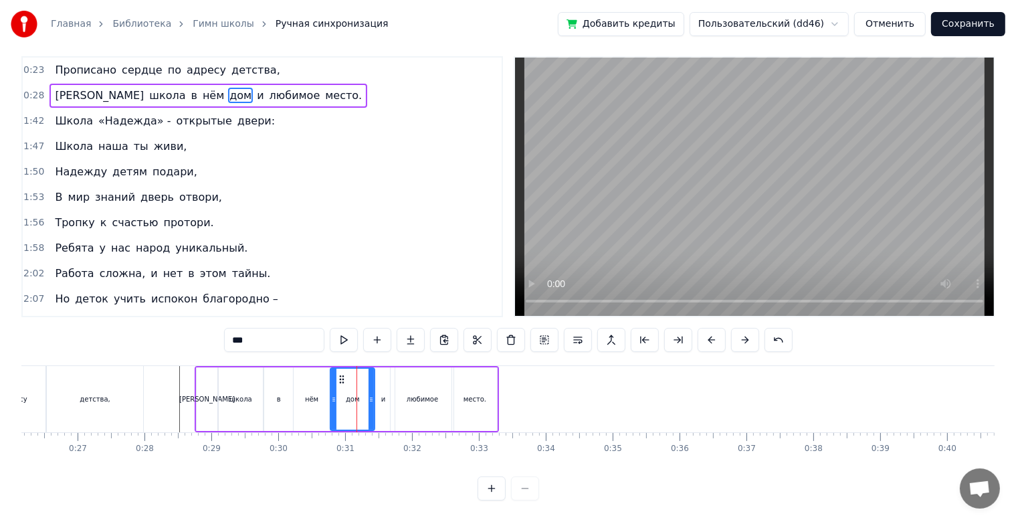
scroll to position [0, 0]
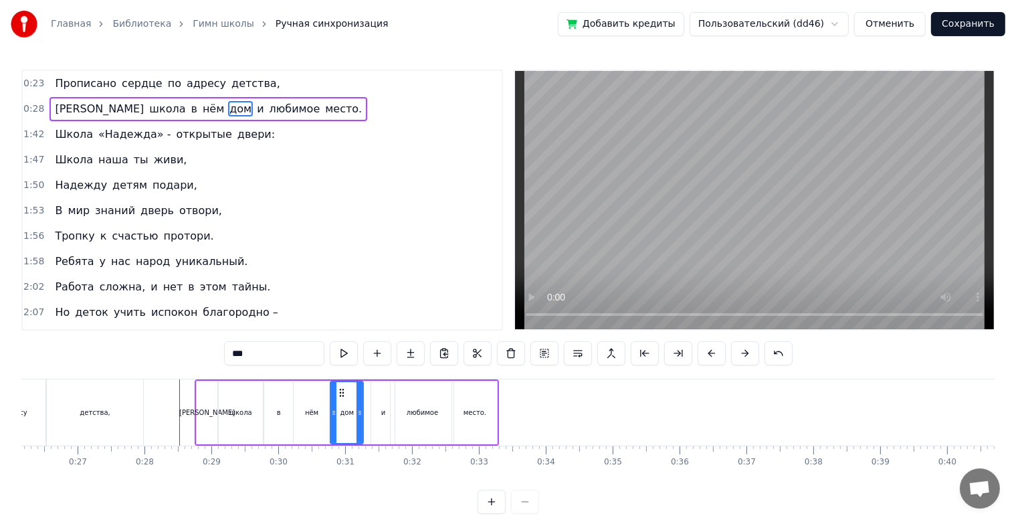
drag, startPoint x: 369, startPoint y: 414, endPoint x: 358, endPoint y: 413, distance: 11.4
click at [358, 413] on icon at bounding box center [359, 412] width 5 height 11
click at [376, 406] on div "и" at bounding box center [382, 413] width 23 height 64
drag, startPoint x: 382, startPoint y: 391, endPoint x: 375, endPoint y: 391, distance: 7.4
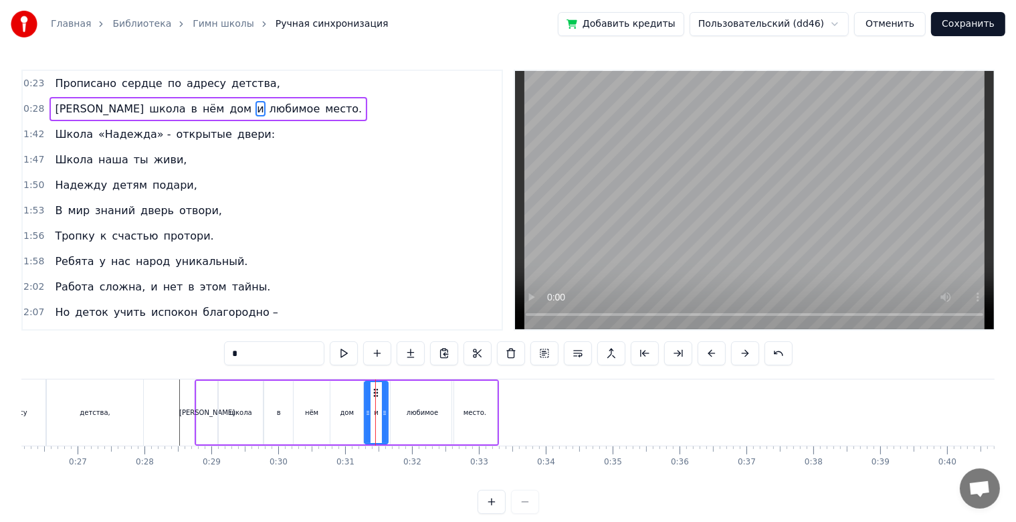
click at [401, 393] on div "любимое" at bounding box center [422, 413] width 63 height 64
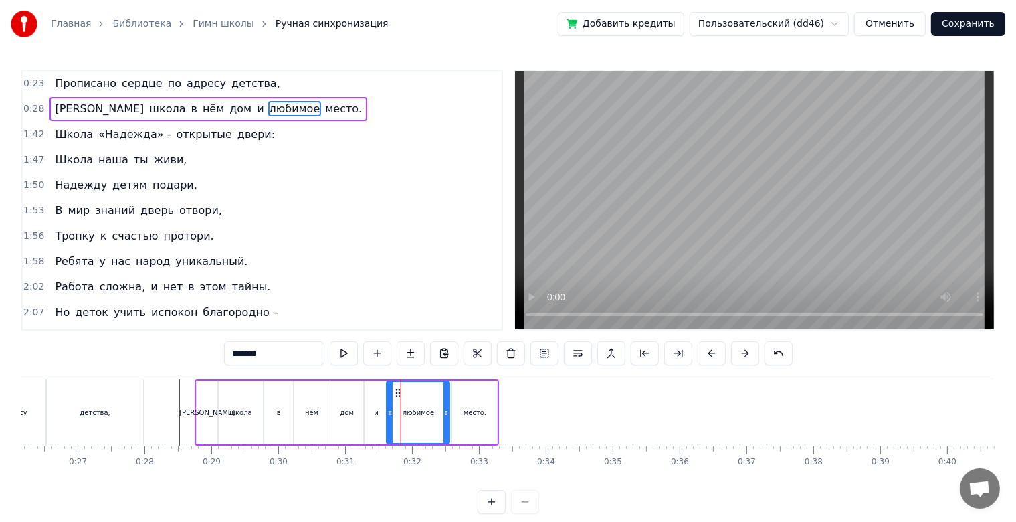
click at [399, 392] on circle at bounding box center [399, 392] width 1 height 1
click at [455, 397] on div "место." at bounding box center [474, 413] width 45 height 64
type input "******"
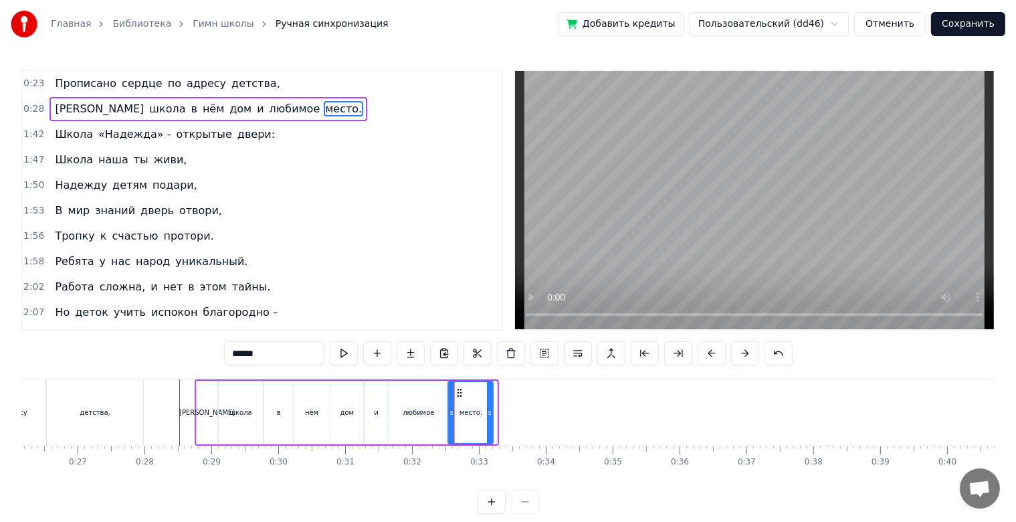
click at [458, 393] on icon at bounding box center [460, 392] width 11 height 11
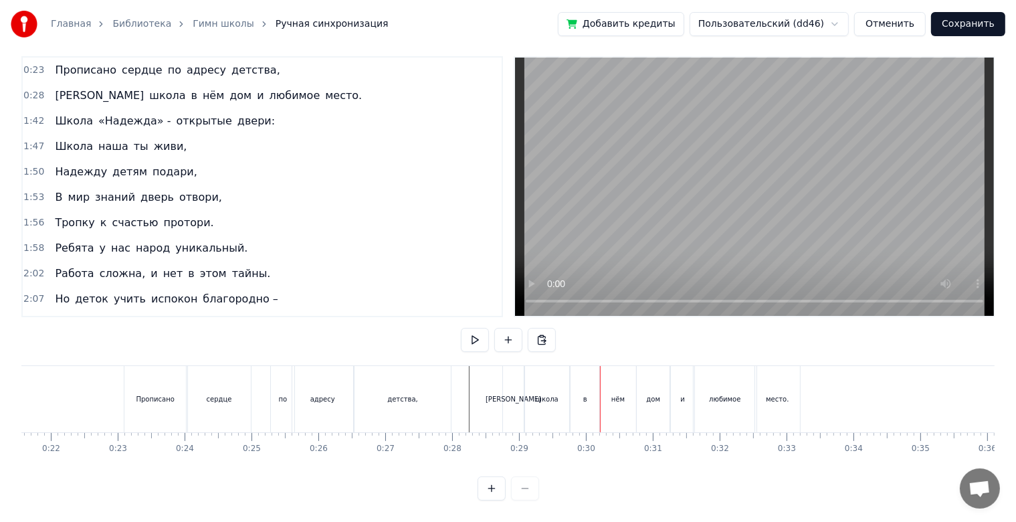
scroll to position [0, 1342]
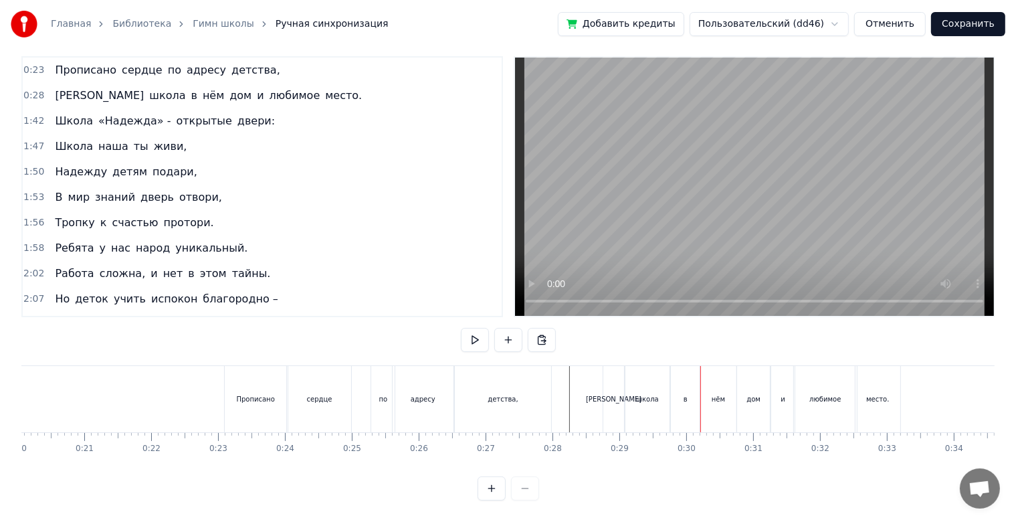
click at [541, 393] on div "детства," at bounding box center [503, 399] width 96 height 66
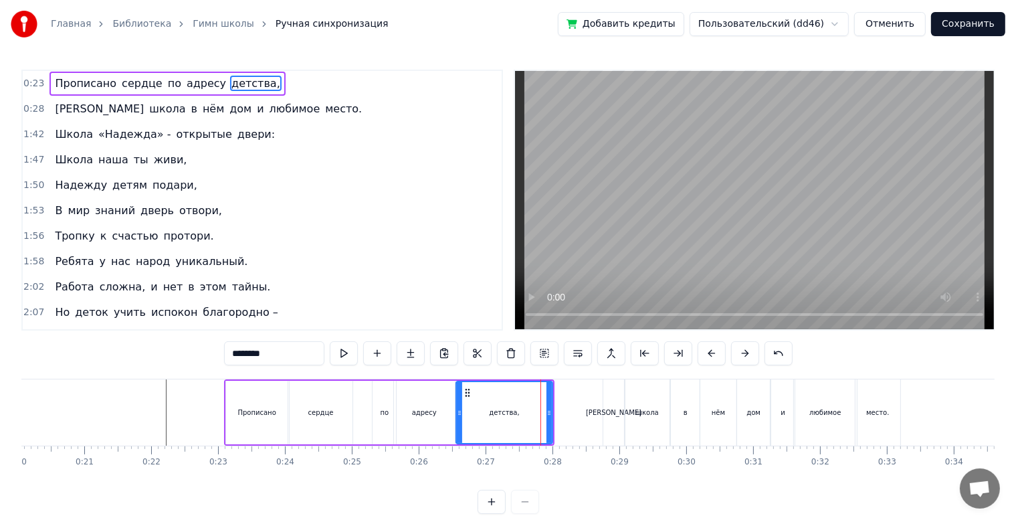
scroll to position [0, 0]
drag, startPoint x: 547, startPoint y: 411, endPoint x: 554, endPoint y: 411, distance: 7.4
click at [554, 411] on icon at bounding box center [556, 412] width 5 height 11
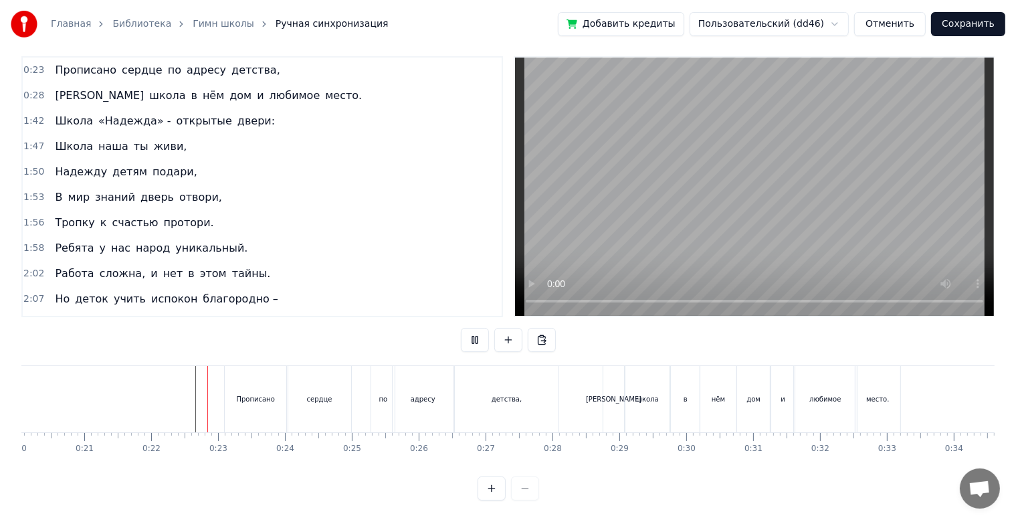
scroll to position [24, 0]
click at [425, 398] on div "адресу" at bounding box center [423, 399] width 61 height 66
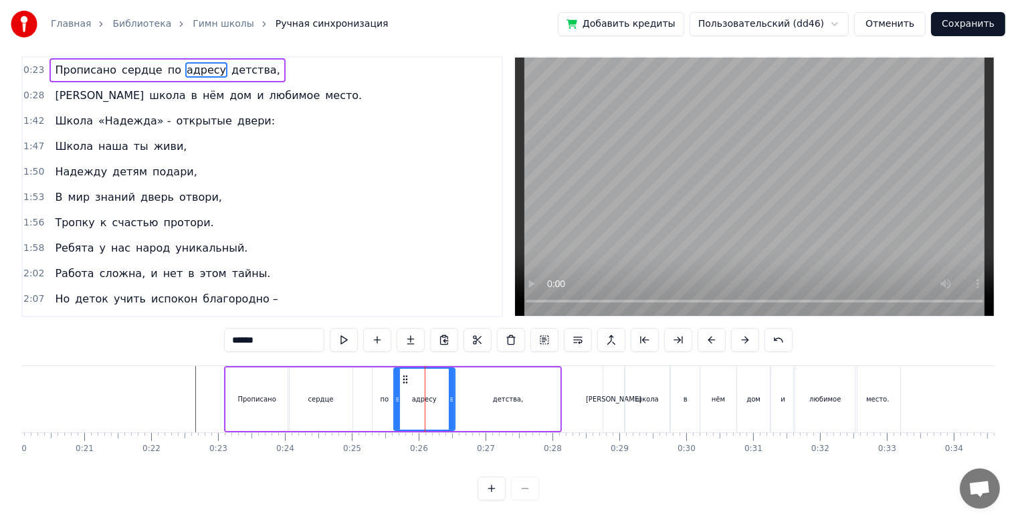
scroll to position [0, 0]
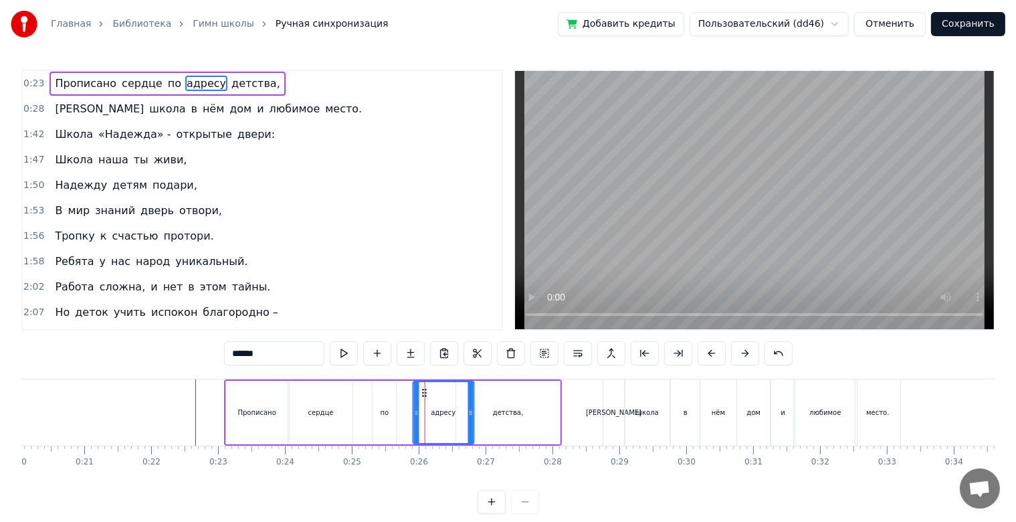
drag, startPoint x: 401, startPoint y: 395, endPoint x: 421, endPoint y: 395, distance: 19.4
click at [421, 395] on icon at bounding box center [425, 392] width 11 height 11
click at [511, 407] on div "детства," at bounding box center [508, 412] width 30 height 10
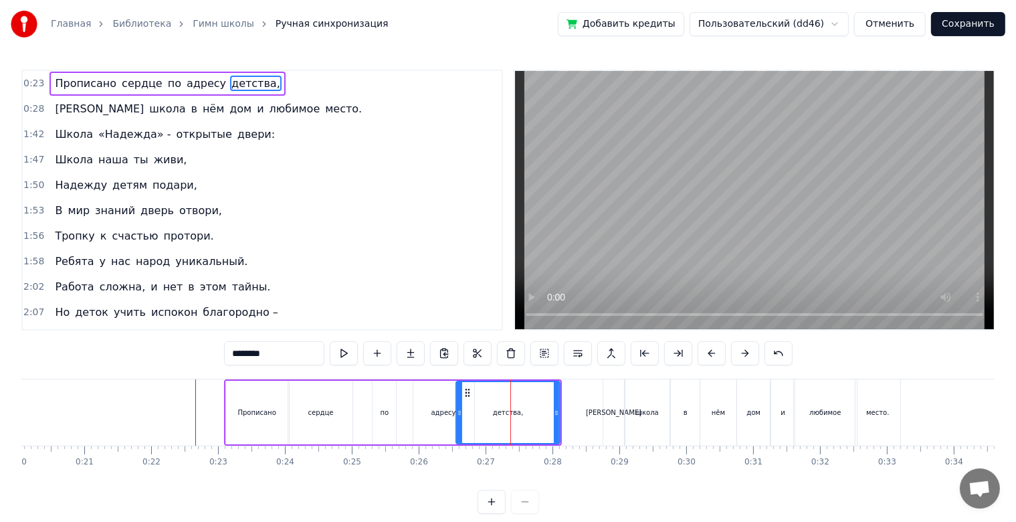
type input "********"
drag, startPoint x: 466, startPoint y: 395, endPoint x: 481, endPoint y: 393, distance: 14.8
click at [481, 393] on icon at bounding box center [481, 392] width 11 height 11
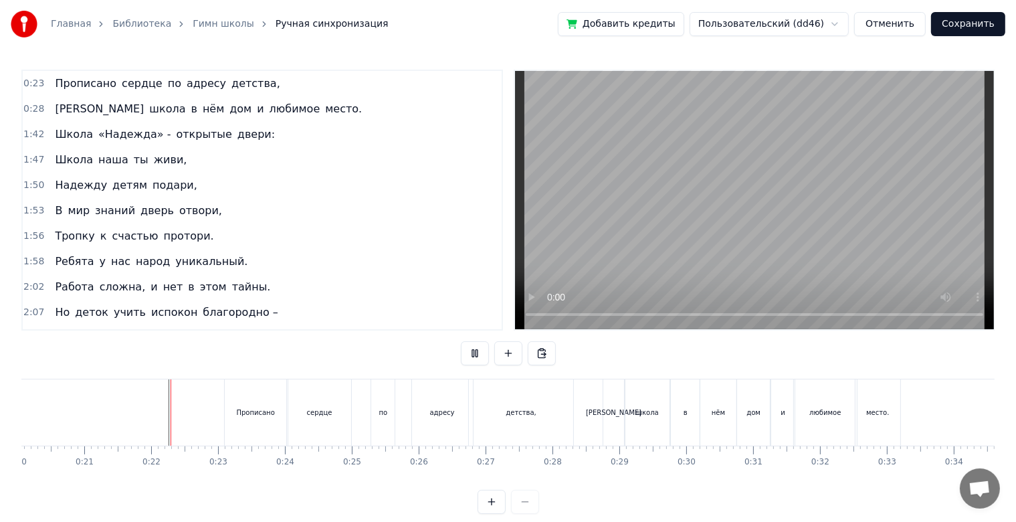
scroll to position [24, 0]
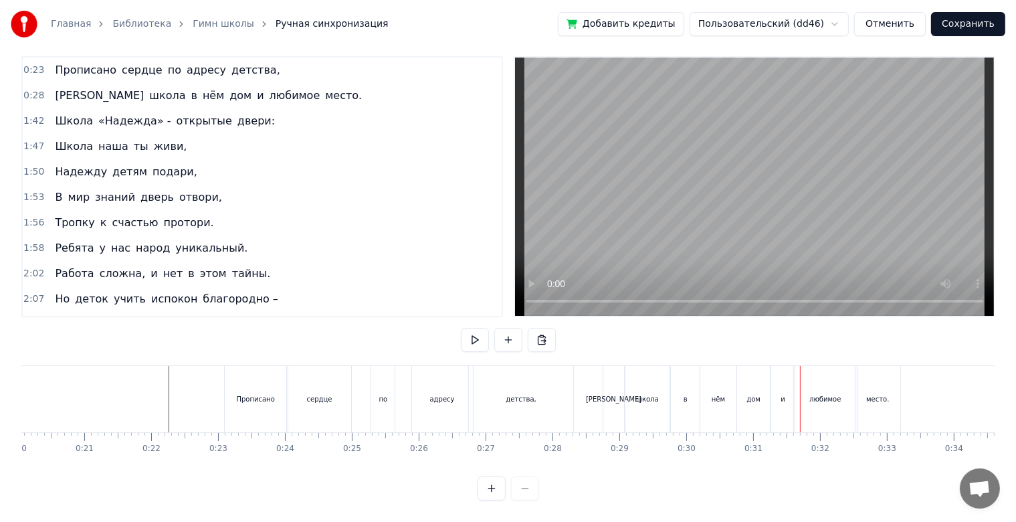
click at [761, 399] on div "дом" at bounding box center [753, 399] width 33 height 66
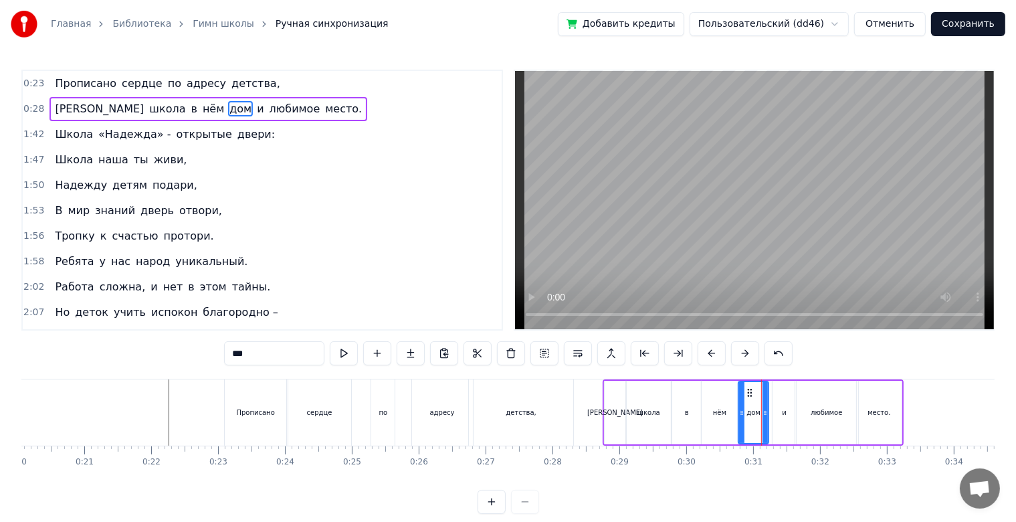
click at [763, 415] on icon at bounding box center [765, 412] width 5 height 11
click at [788, 415] on div "и" at bounding box center [784, 413] width 23 height 64
type input "*"
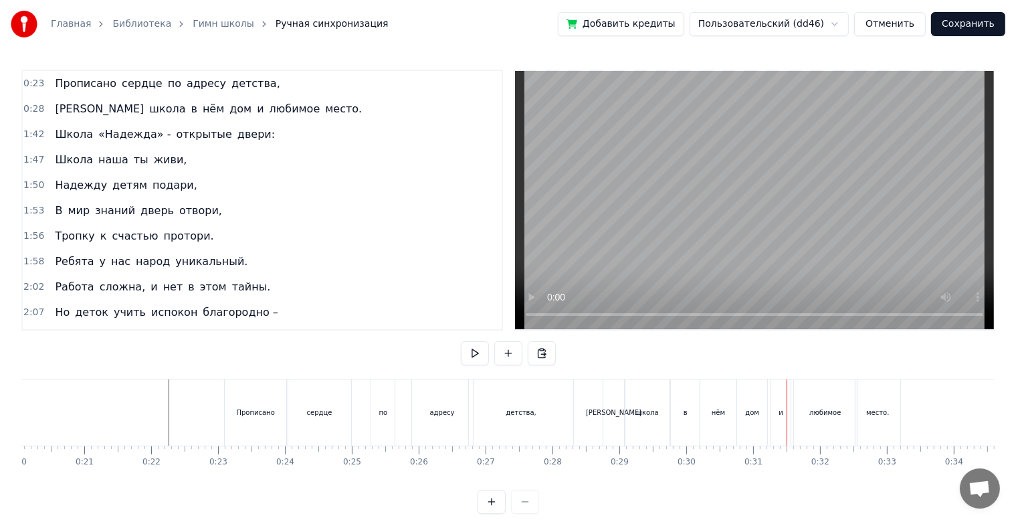
click at [782, 393] on div "и" at bounding box center [780, 412] width 19 height 66
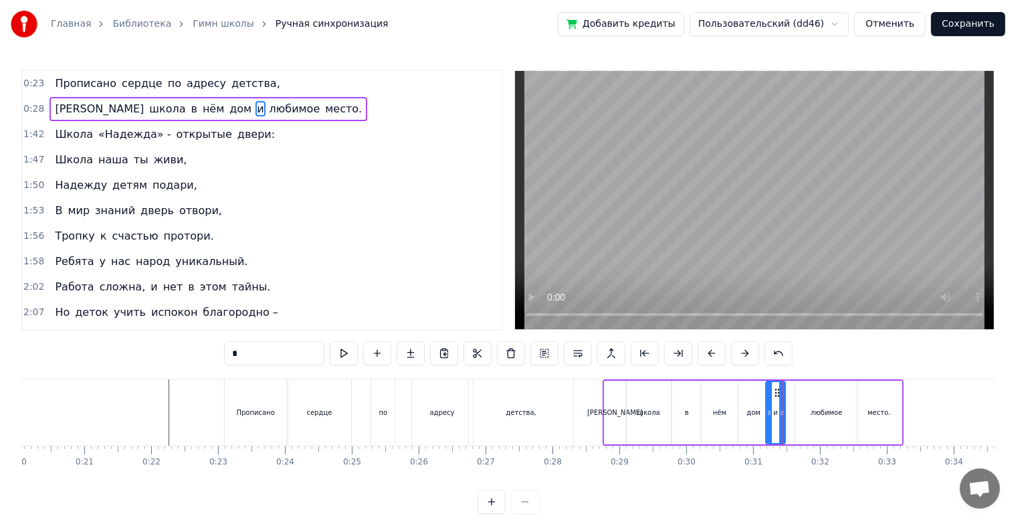
click at [777, 390] on icon at bounding box center [777, 392] width 11 height 11
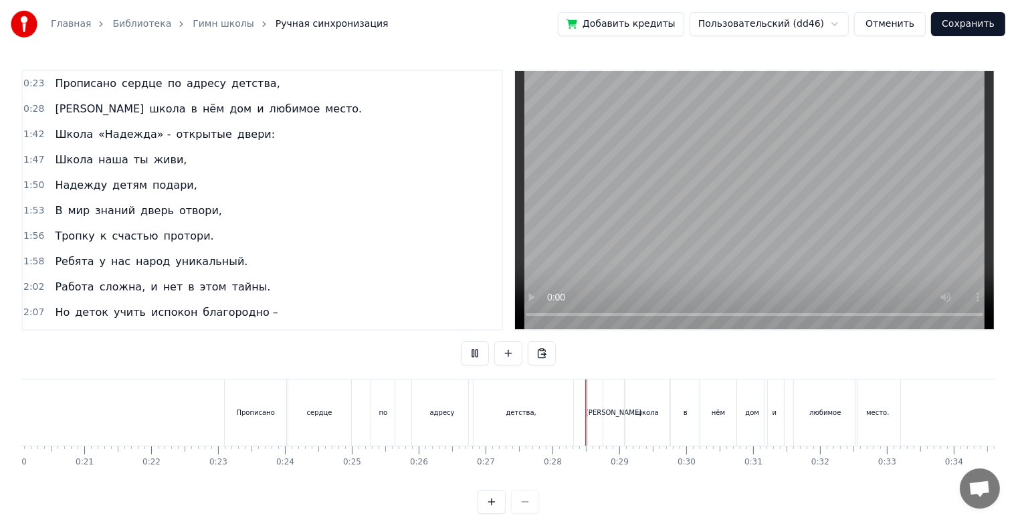
scroll to position [24, 0]
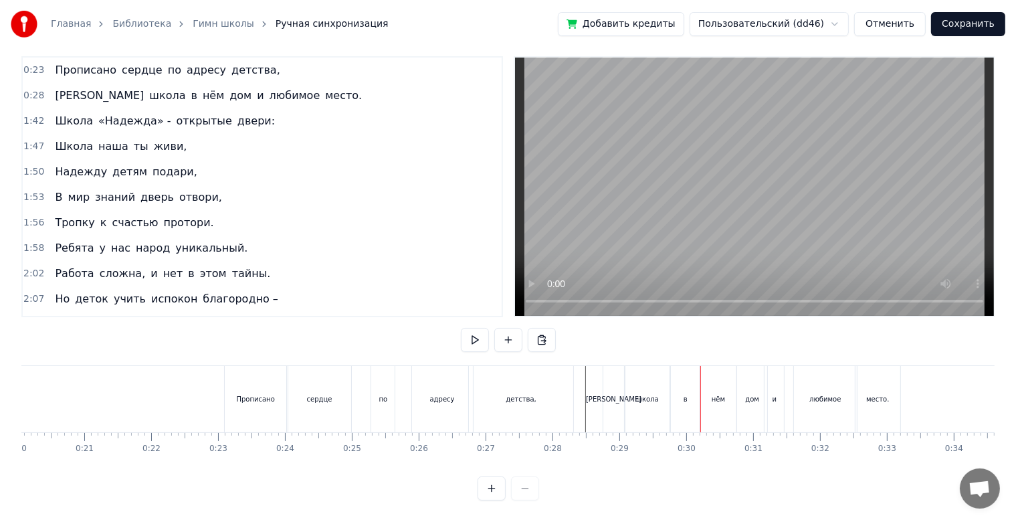
click at [729, 401] on div "нём" at bounding box center [719, 399] width 36 height 66
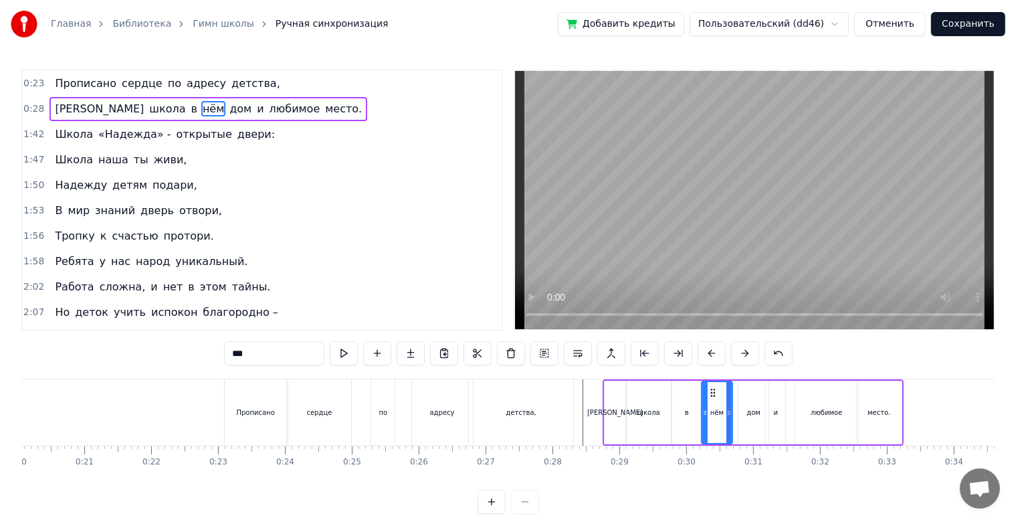
click at [728, 410] on icon at bounding box center [729, 412] width 5 height 11
click at [728, 414] on icon at bounding box center [727, 412] width 5 height 11
click at [752, 409] on div "дом" at bounding box center [754, 412] width 14 height 10
type input "***"
drag, startPoint x: 749, startPoint y: 388, endPoint x: 742, endPoint y: 389, distance: 7.5
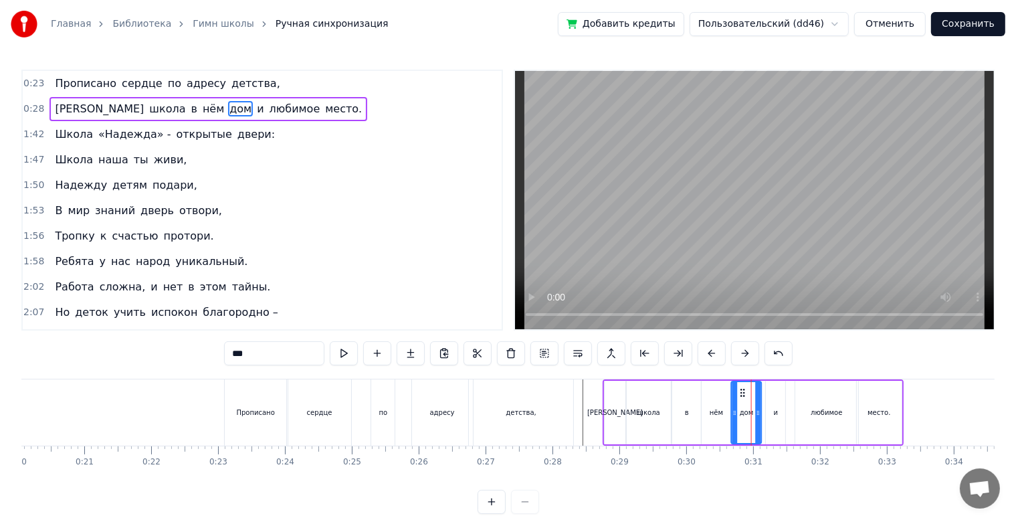
click at [742, 389] on icon at bounding box center [743, 392] width 11 height 11
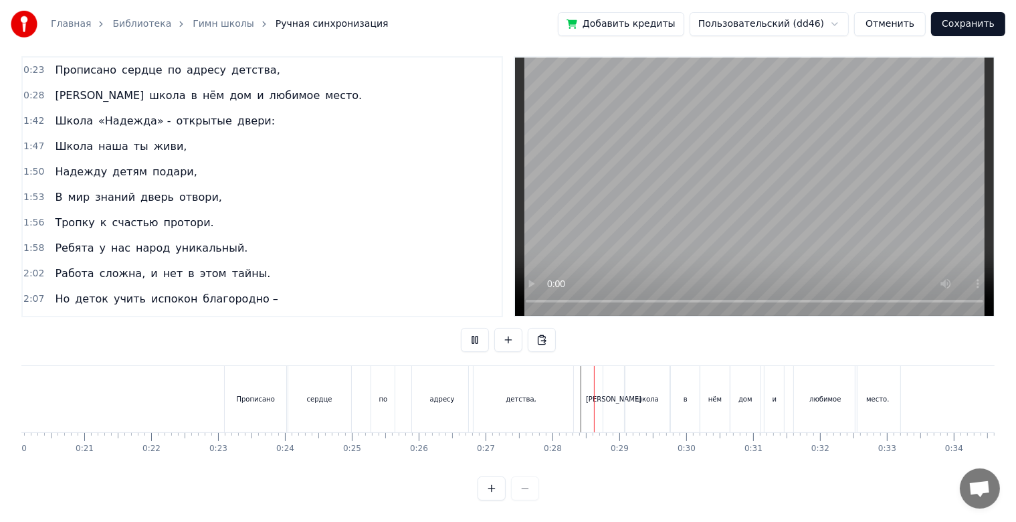
scroll to position [24, 0]
click at [691, 393] on div "в" at bounding box center [685, 399] width 29 height 66
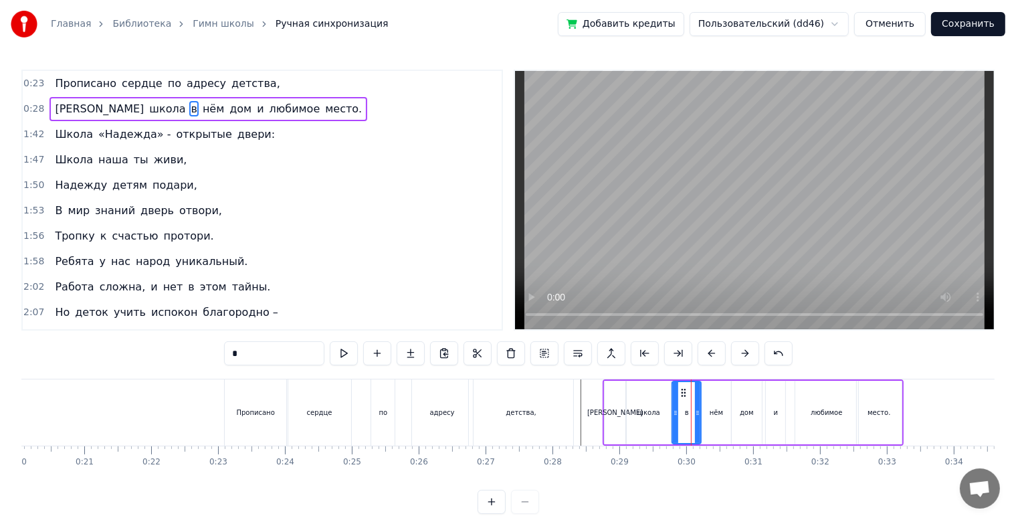
scroll to position [0, 0]
drag, startPoint x: 699, startPoint y: 407, endPoint x: 691, endPoint y: 409, distance: 7.6
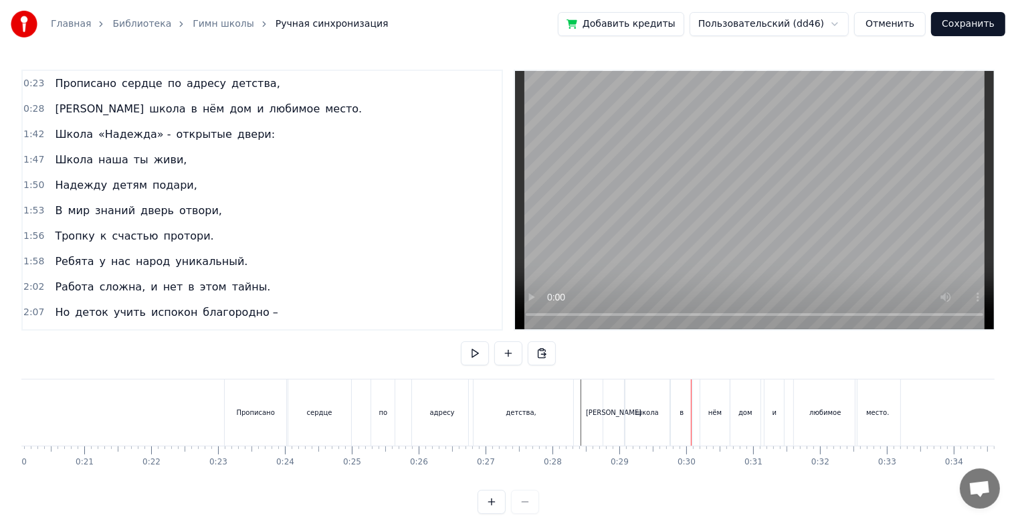
click at [713, 403] on div "нём" at bounding box center [715, 412] width 29 height 66
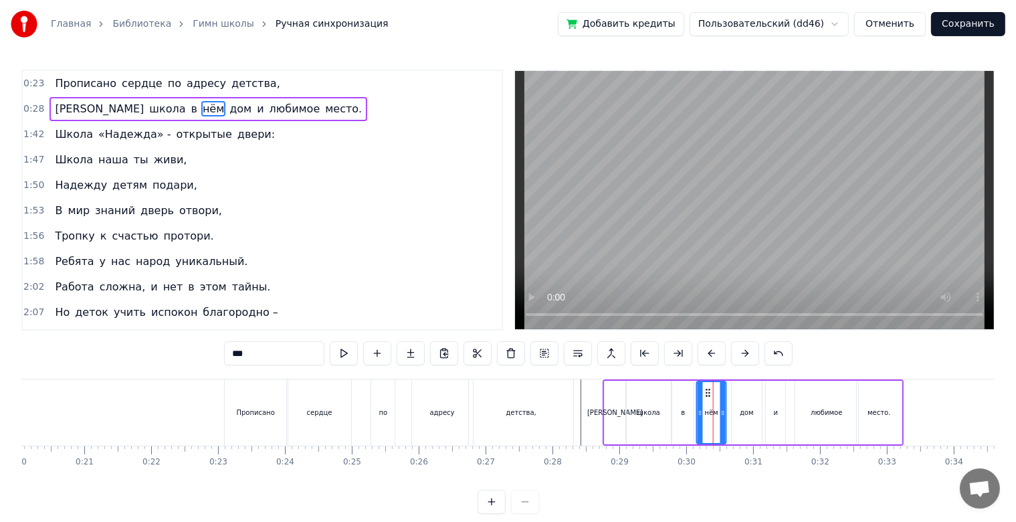
click at [709, 387] on icon at bounding box center [708, 392] width 11 height 11
click at [737, 387] on div "дом" at bounding box center [747, 413] width 30 height 64
click at [734, 391] on icon at bounding box center [739, 392] width 11 height 11
click at [767, 392] on div "и" at bounding box center [775, 413] width 19 height 64
type input "*"
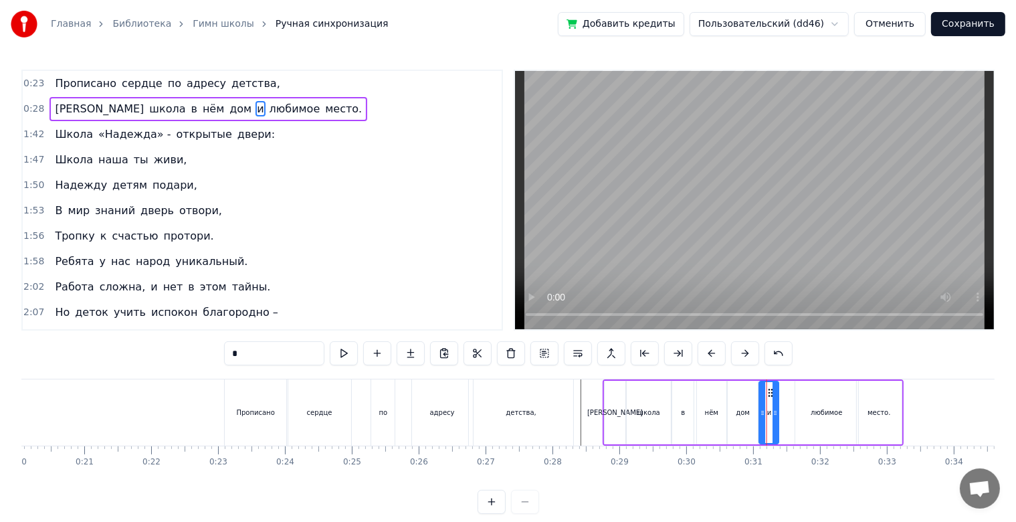
drag, startPoint x: 778, startPoint y: 390, endPoint x: 771, endPoint y: 392, distance: 7.0
click at [771, 392] on icon at bounding box center [771, 392] width 11 height 11
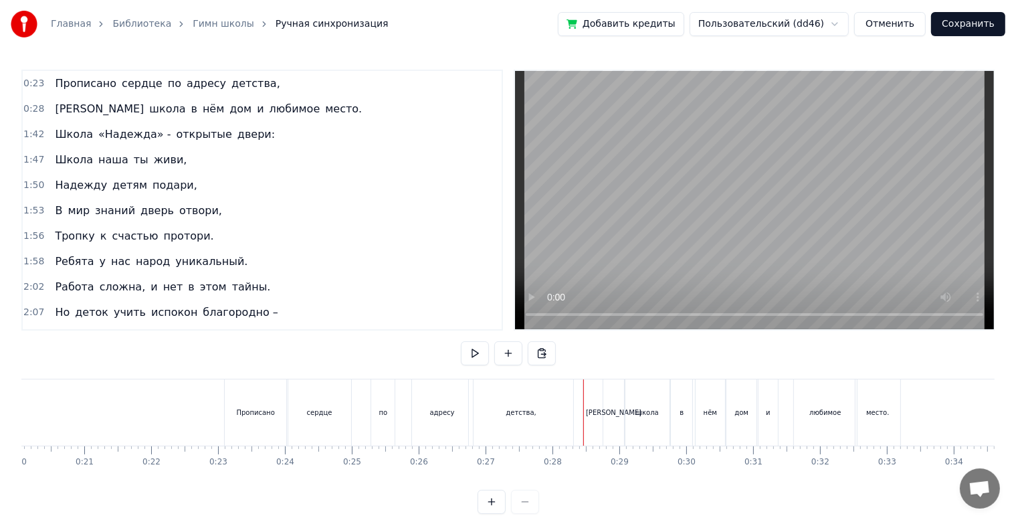
scroll to position [24, 0]
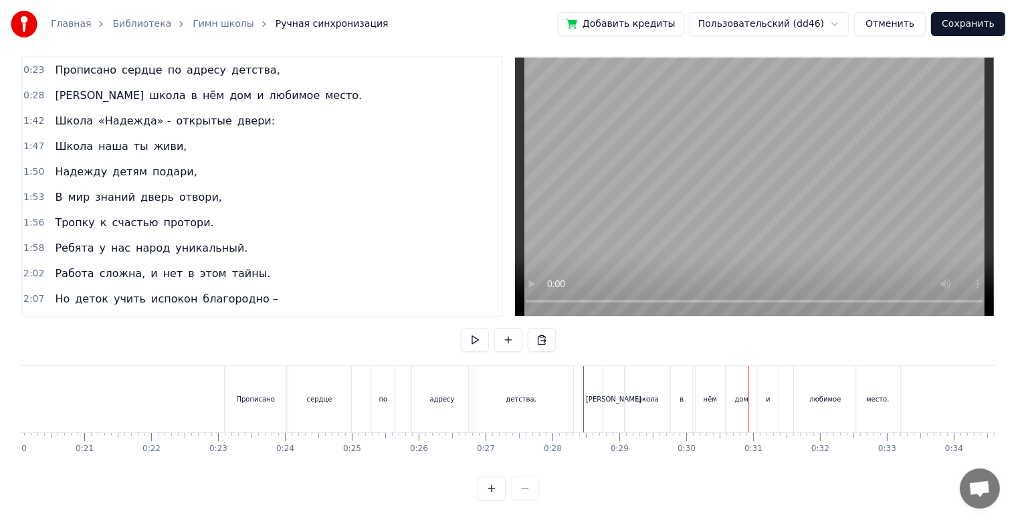
click at [622, 399] on div "[PERSON_NAME]" at bounding box center [614, 399] width 21 height 66
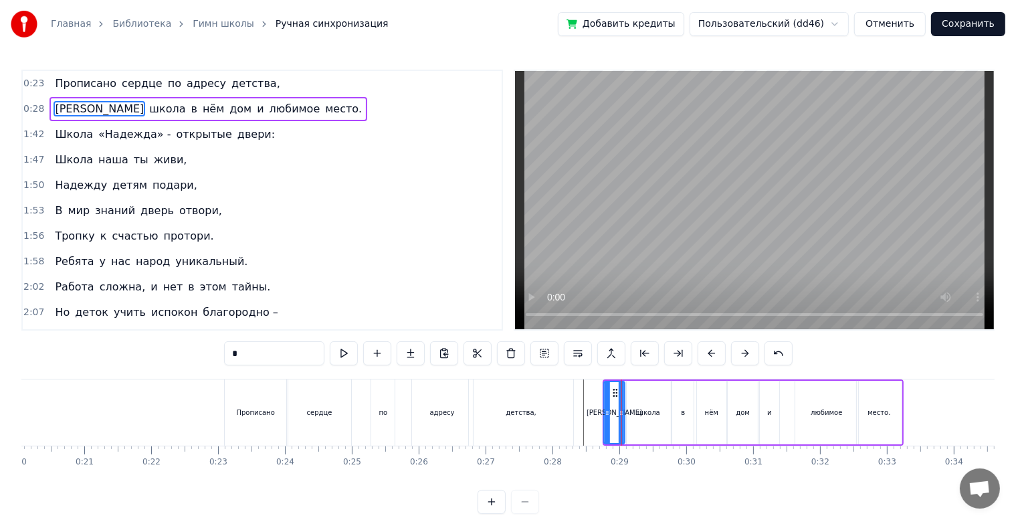
click at [615, 392] on icon at bounding box center [615, 392] width 11 height 11
click at [617, 412] on icon at bounding box center [618, 412] width 5 height 11
click at [646, 407] on div "школа" at bounding box center [649, 412] width 23 height 10
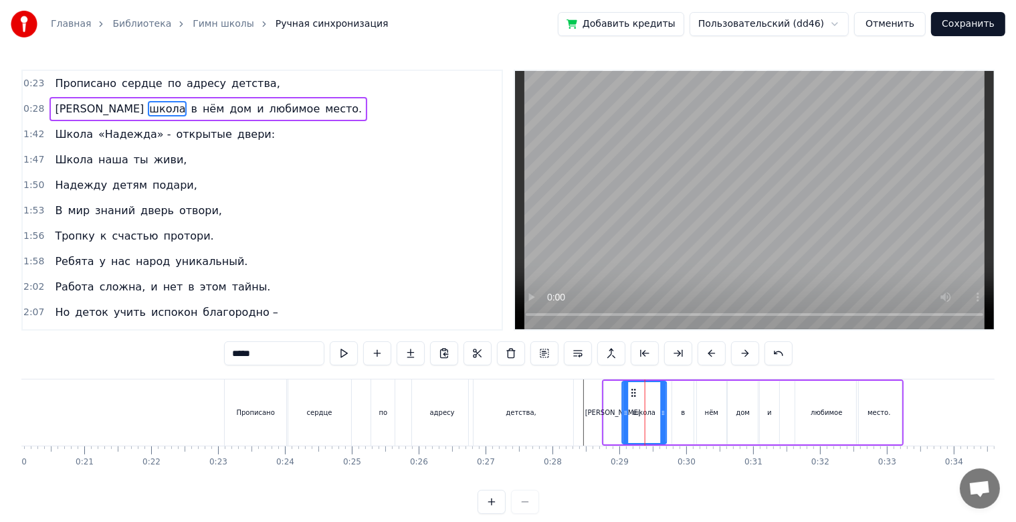
click at [635, 389] on icon at bounding box center [633, 392] width 11 height 11
click at [674, 397] on div "в" at bounding box center [682, 413] width 21 height 64
click at [681, 394] on icon at bounding box center [679, 392] width 11 height 11
click at [706, 395] on div "нём" at bounding box center [711, 413] width 29 height 64
type input "***"
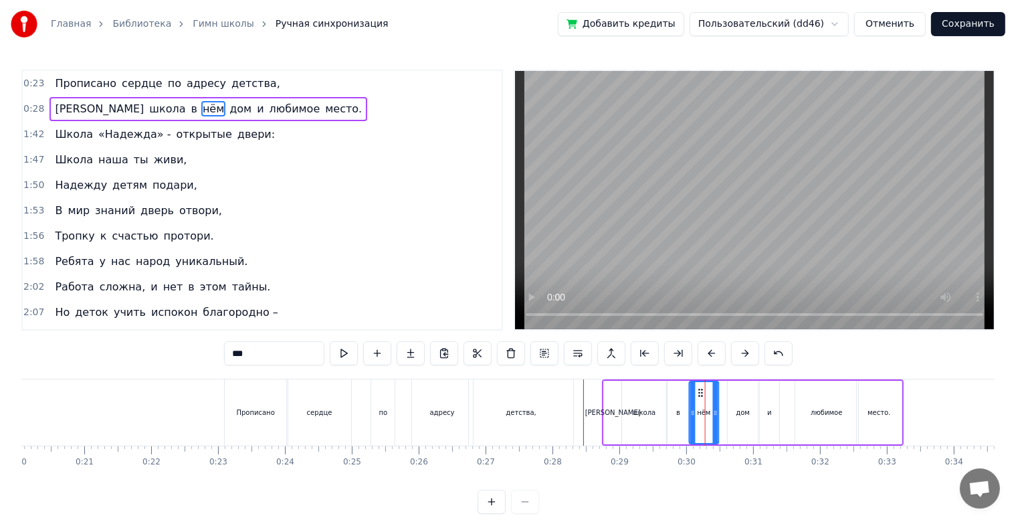
drag, startPoint x: 707, startPoint y: 392, endPoint x: 699, endPoint y: 393, distance: 7.5
click at [699, 393] on icon at bounding box center [701, 392] width 11 height 11
click at [725, 395] on div "А школа в нём дом и любимое место." at bounding box center [753, 412] width 302 height 66
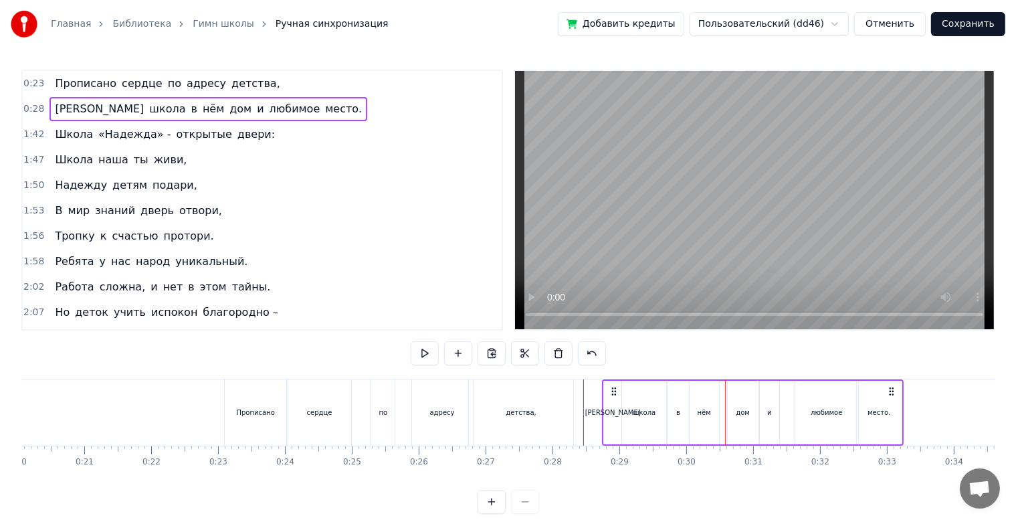
click at [736, 395] on div "дом" at bounding box center [743, 413] width 30 height 64
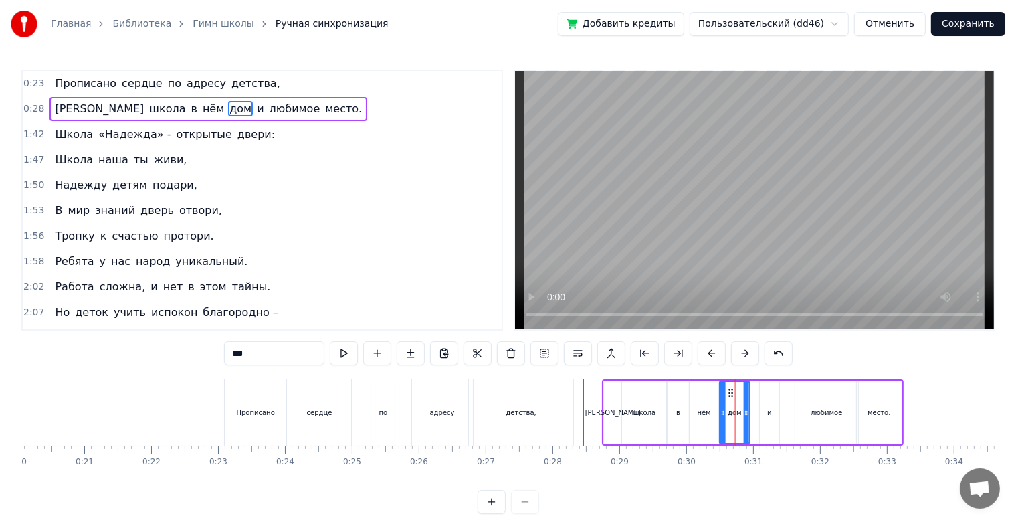
click at [733, 395] on circle at bounding box center [733, 395] width 1 height 1
click at [766, 395] on div "и" at bounding box center [769, 413] width 19 height 64
type input "*"
drag, startPoint x: 770, startPoint y: 393, endPoint x: 758, endPoint y: 395, distance: 12.2
click at [758, 395] on icon at bounding box center [759, 392] width 11 height 11
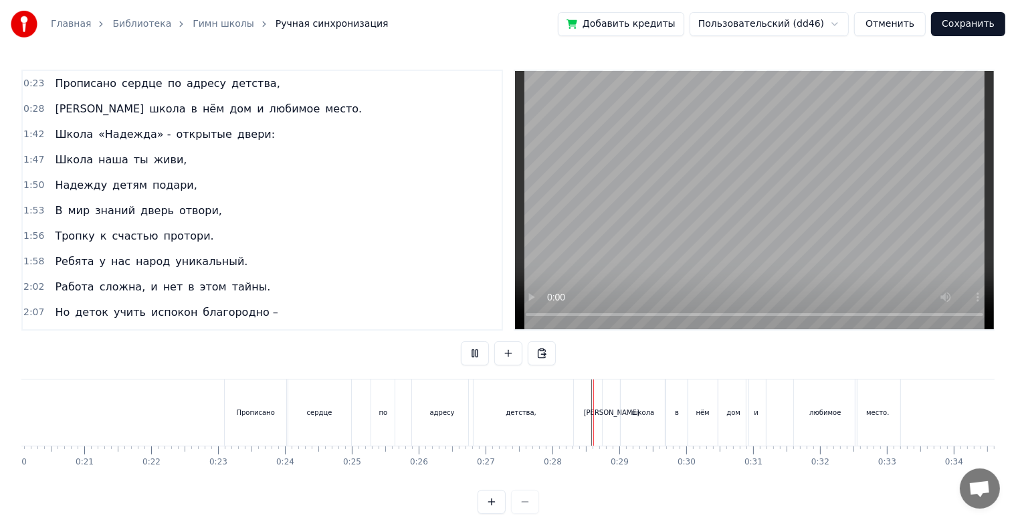
scroll to position [24, 0]
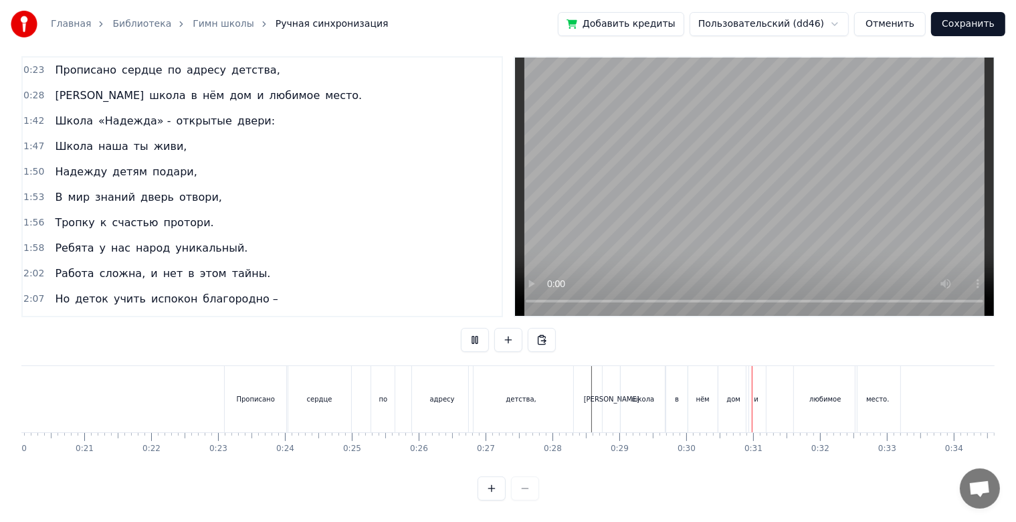
drag, startPoint x: 752, startPoint y: 385, endPoint x: 769, endPoint y: 385, distance: 16.7
click at [769, 385] on div "А школа в нём дом и любимое место." at bounding box center [753, 399] width 302 height 66
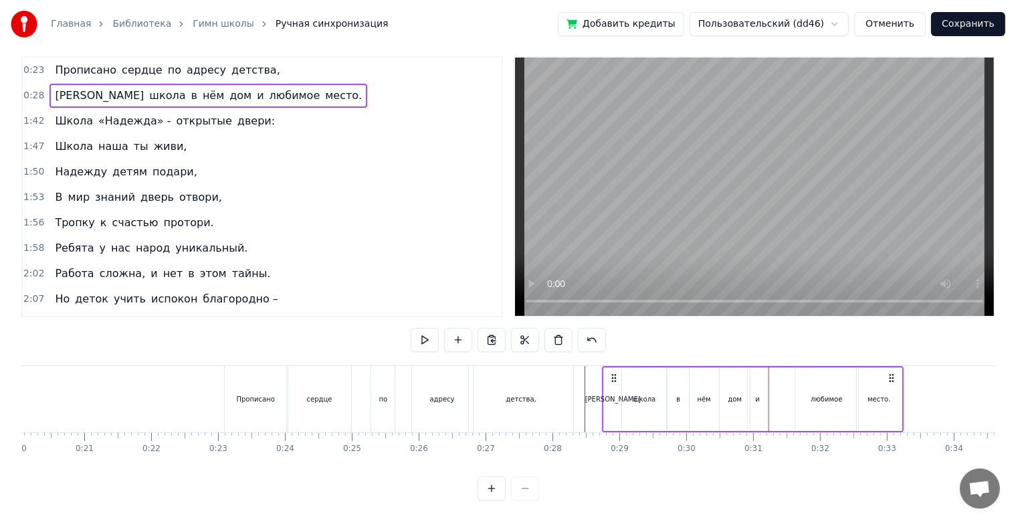
click at [759, 394] on div "и" at bounding box center [758, 399] width 5 height 10
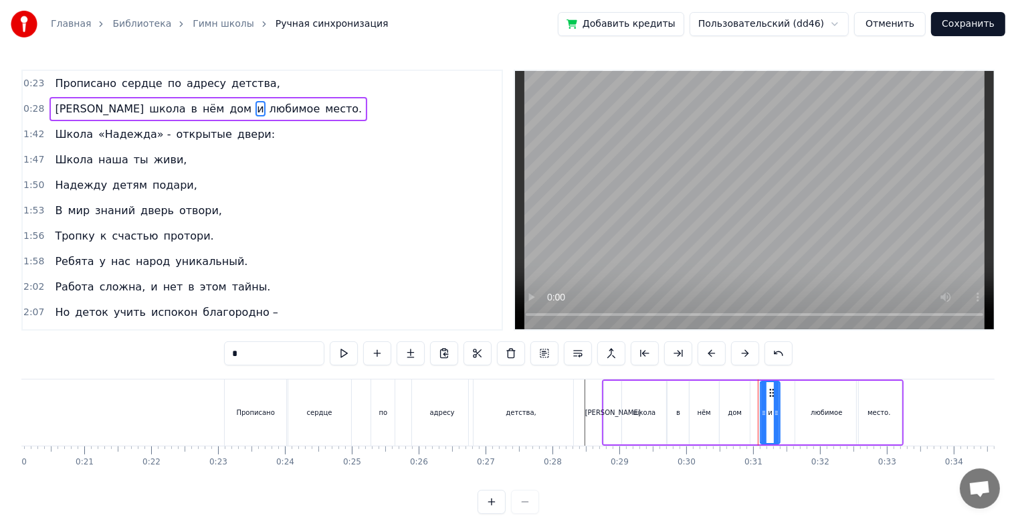
drag, startPoint x: 759, startPoint y: 389, endPoint x: 771, endPoint y: 389, distance: 12.7
click at [771, 389] on icon at bounding box center [772, 392] width 11 height 11
click at [575, 418] on div "Прописано сердце по адресу детства," at bounding box center [400, 412] width 353 height 66
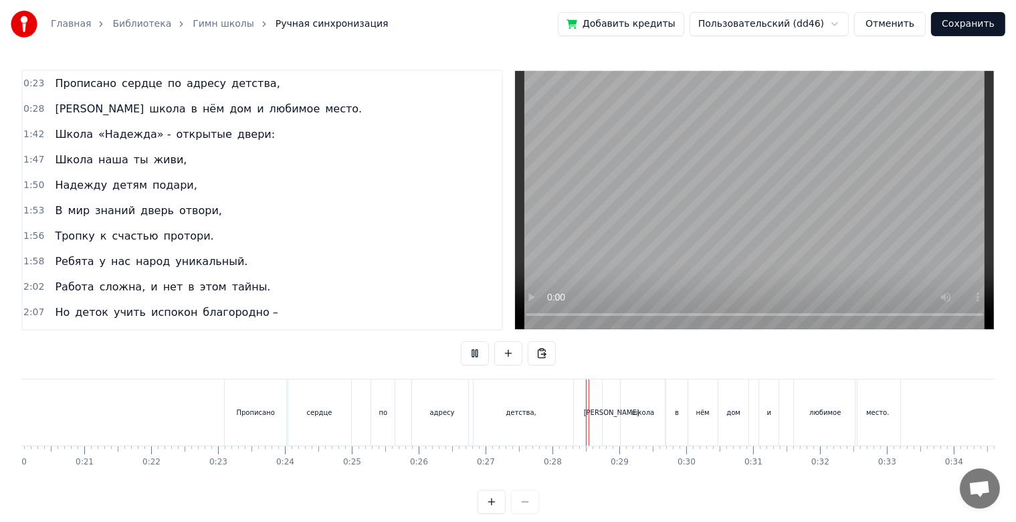
scroll to position [24, 0]
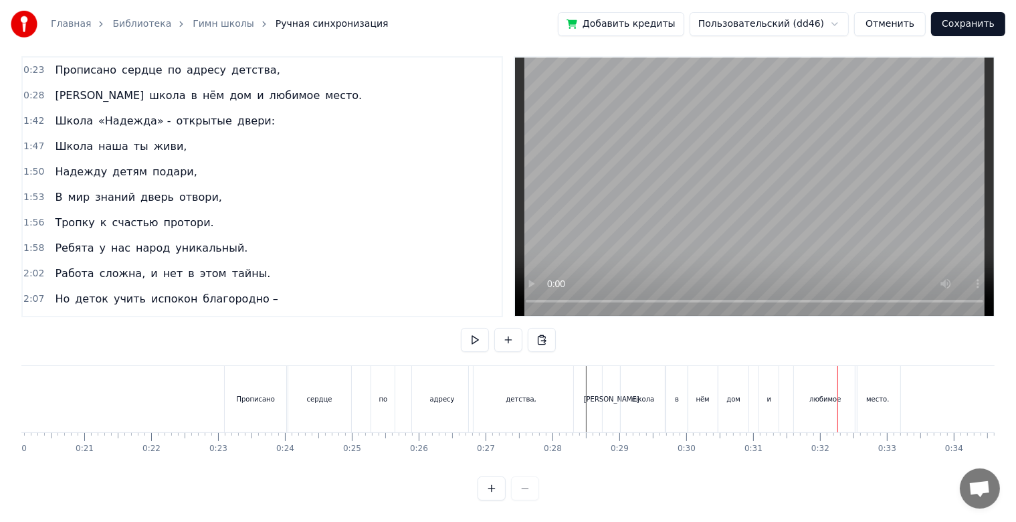
drag, startPoint x: 771, startPoint y: 404, endPoint x: 779, endPoint y: 399, distance: 9.6
click at [786, 402] on div "А школа в нём дом и любимое место." at bounding box center [753, 399] width 302 height 66
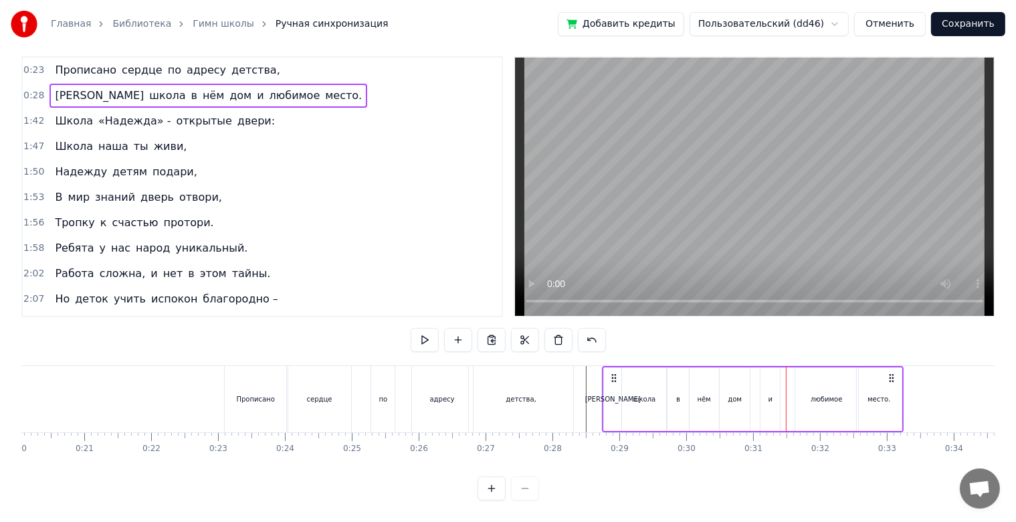
click at [775, 386] on div "и" at bounding box center [770, 399] width 19 height 64
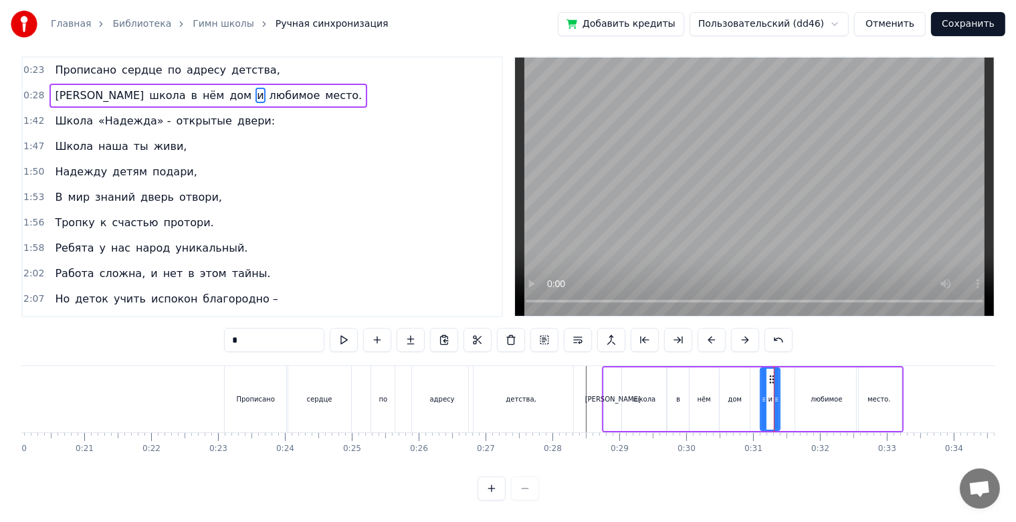
scroll to position [0, 0]
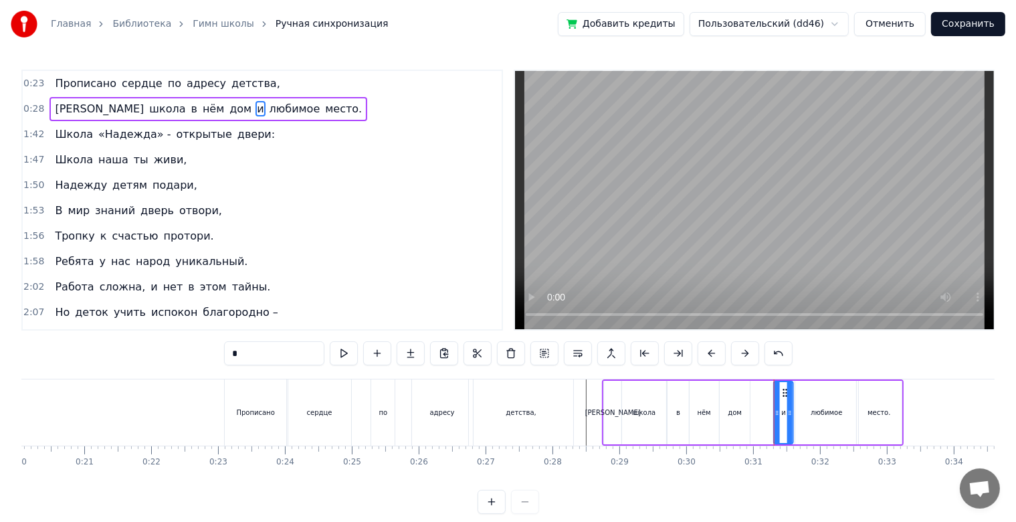
drag, startPoint x: 772, startPoint y: 389, endPoint x: 786, endPoint y: 391, distance: 13.4
click at [786, 391] on icon at bounding box center [785, 392] width 11 height 11
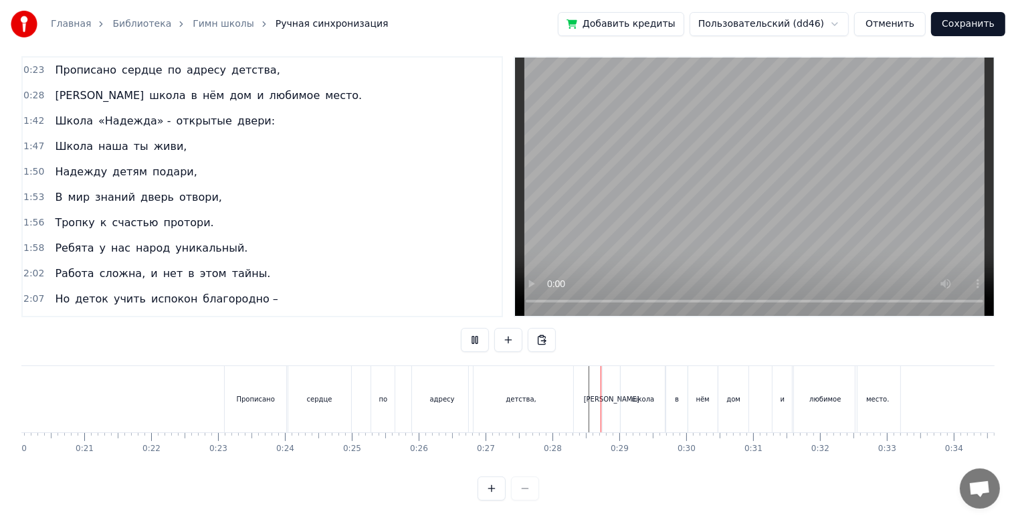
scroll to position [24, 0]
click at [774, 395] on div "и" at bounding box center [782, 399] width 19 height 66
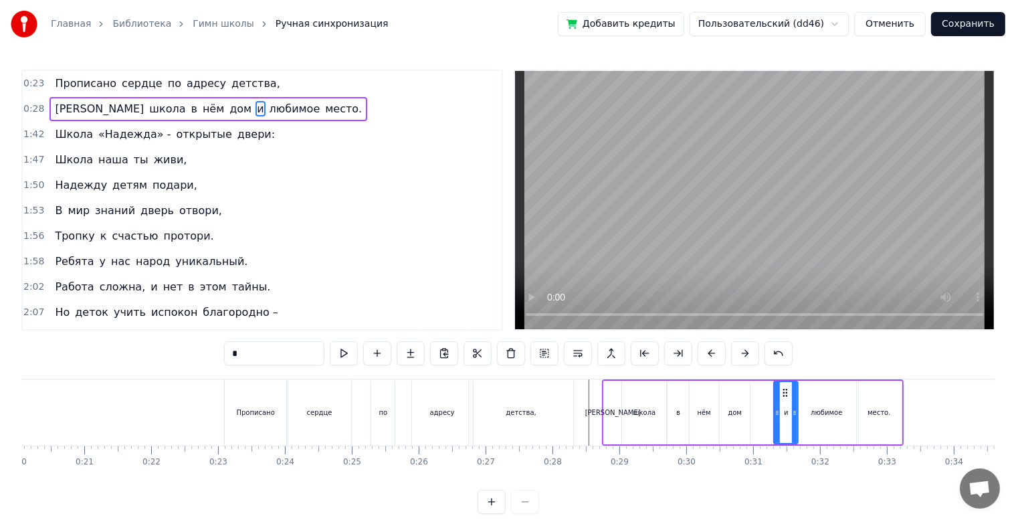
click at [792, 399] on div "и" at bounding box center [786, 412] width 23 height 61
drag, startPoint x: 776, startPoint y: 415, endPoint x: 784, endPoint y: 417, distance: 8.3
click at [784, 417] on icon at bounding box center [784, 412] width 5 height 11
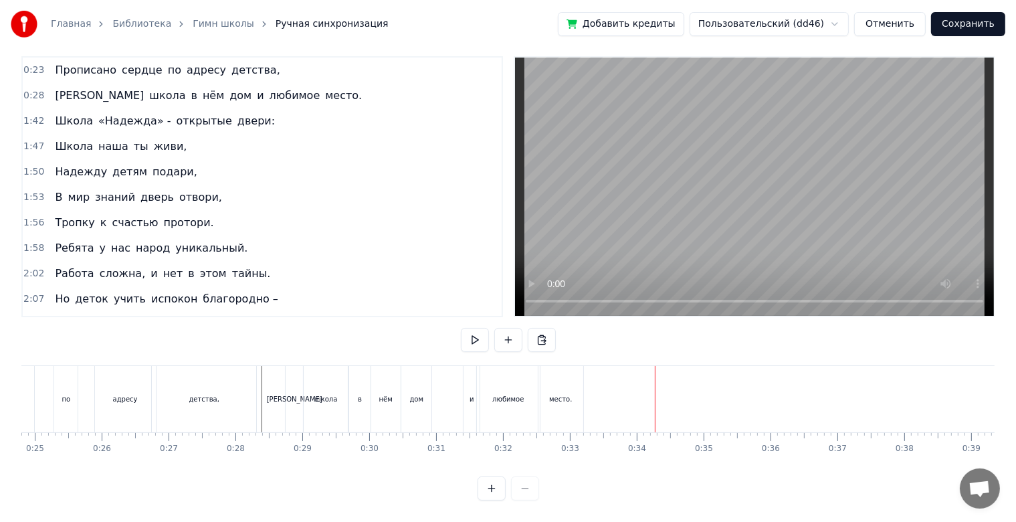
scroll to position [0, 1576]
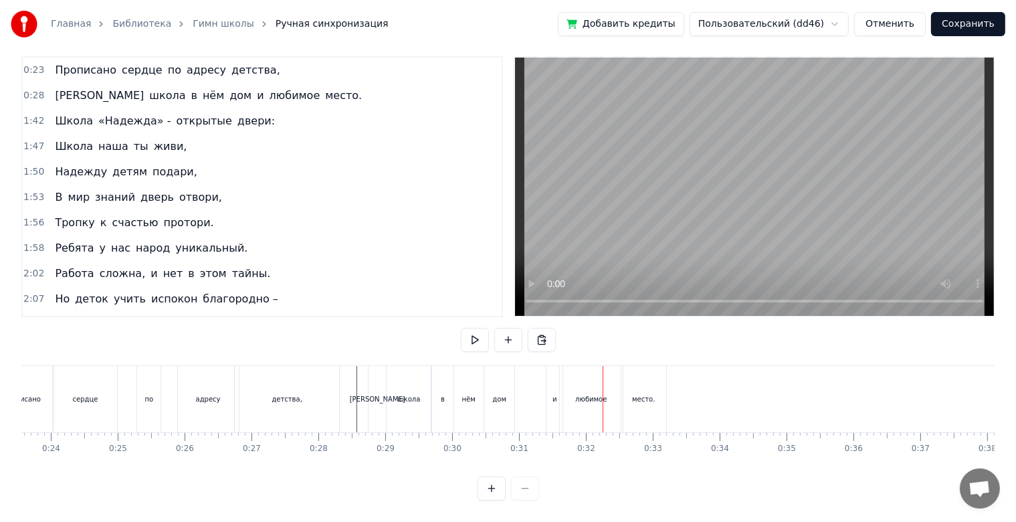
click at [549, 389] on div "и" at bounding box center [555, 399] width 16 height 66
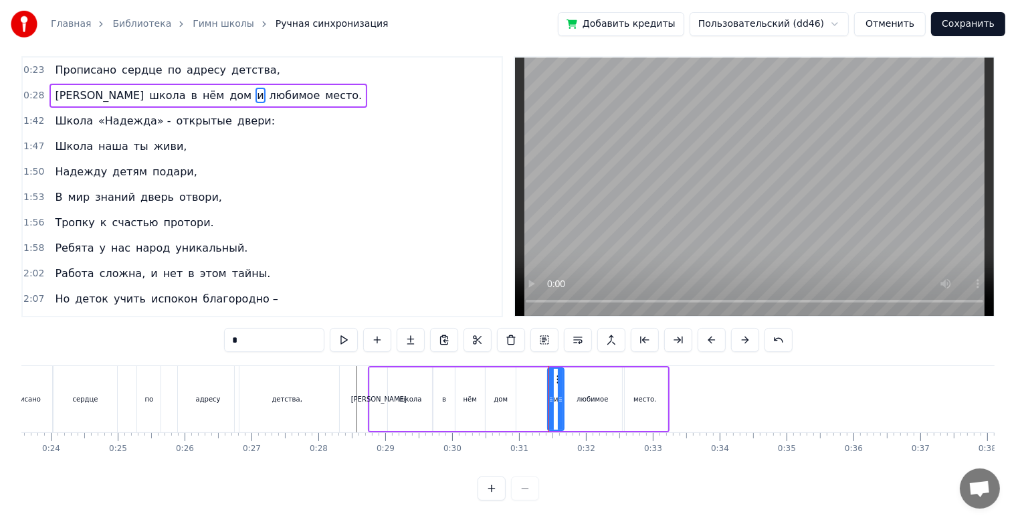
scroll to position [0, 0]
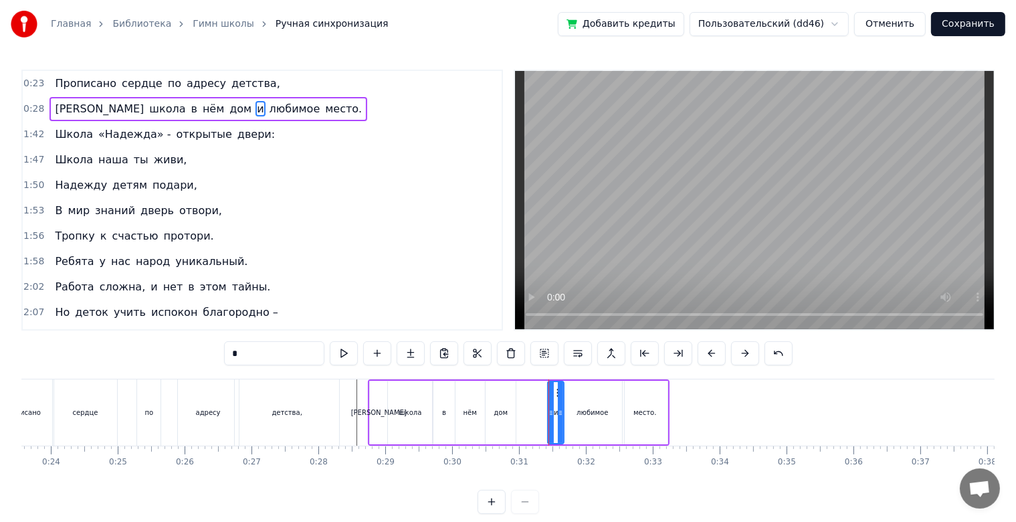
click at [549, 412] on div at bounding box center [549, 412] width 1 height 66
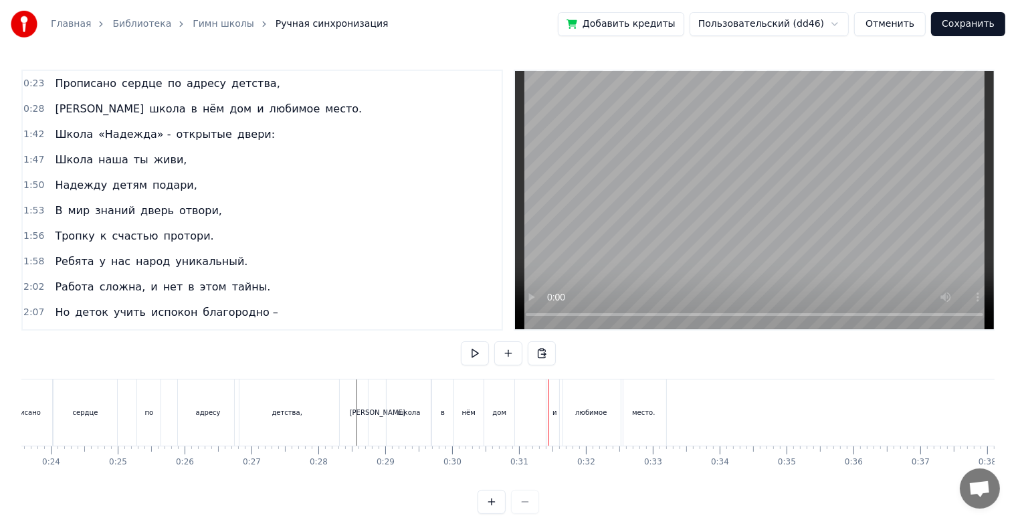
click at [556, 412] on div "и" at bounding box center [555, 412] width 5 height 10
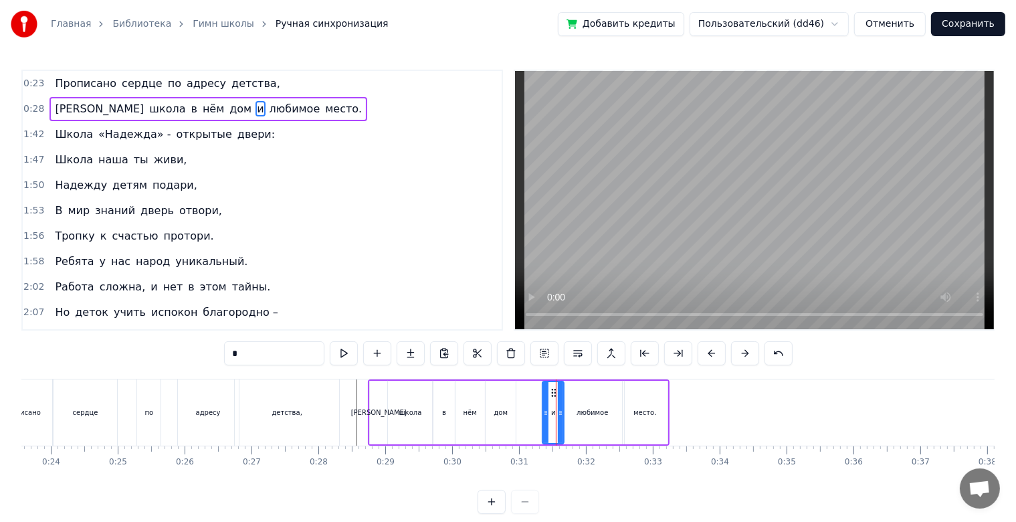
click at [546, 413] on icon at bounding box center [545, 412] width 5 height 11
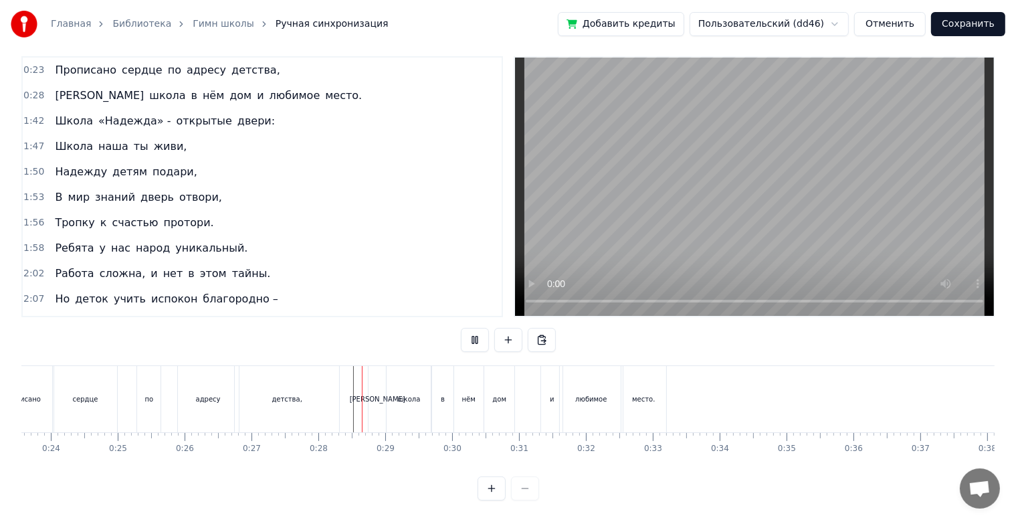
scroll to position [24, 0]
click at [661, 394] on div "место." at bounding box center [644, 399] width 45 height 66
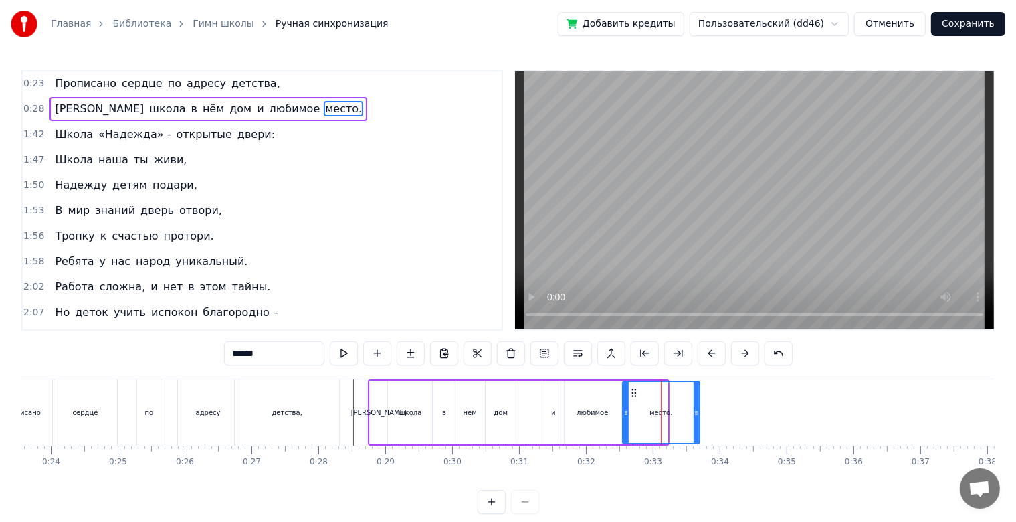
drag, startPoint x: 664, startPoint y: 407, endPoint x: 696, endPoint y: 406, distance: 32.1
click at [696, 406] on div at bounding box center [696, 412] width 5 height 61
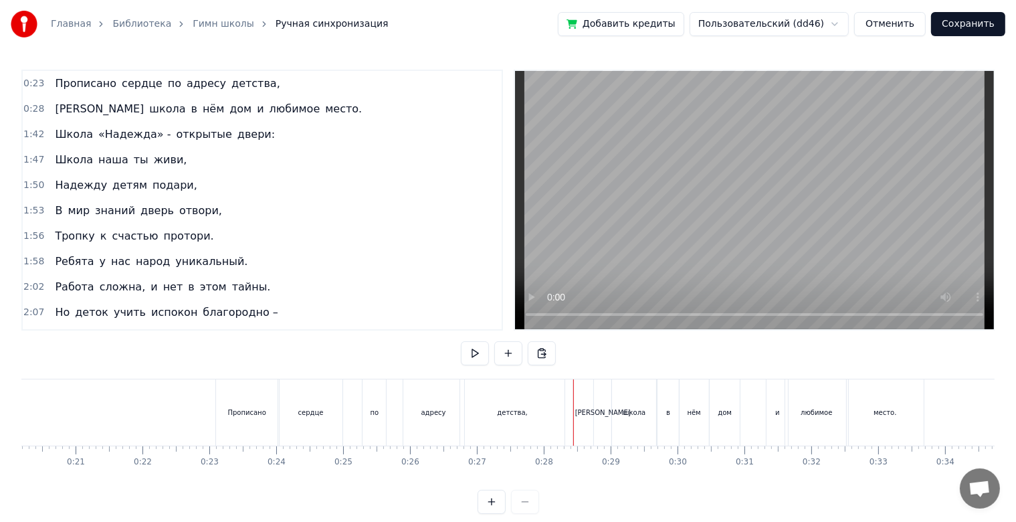
scroll to position [0, 1334]
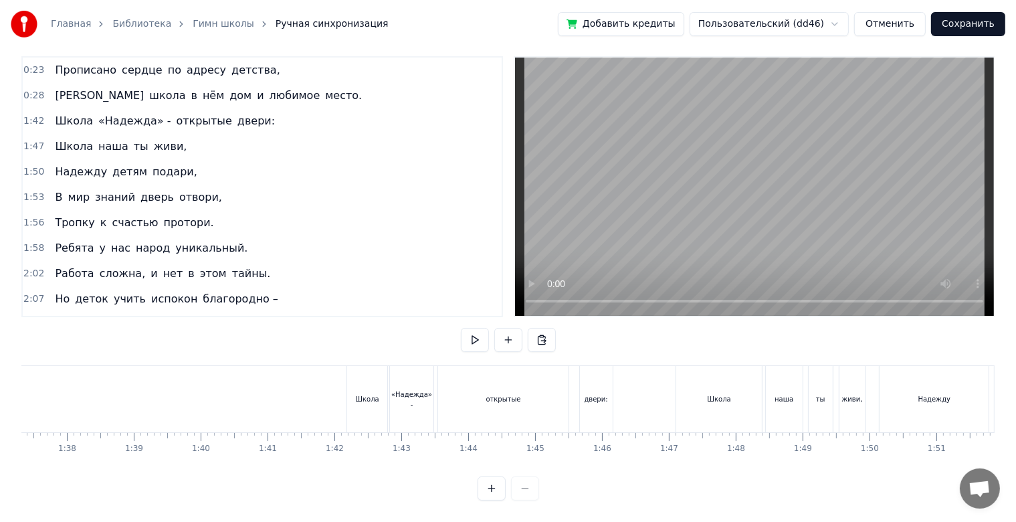
scroll to position [0, 6437]
click at [102, 113] on span "«Надежда» -" at bounding box center [134, 120] width 75 height 15
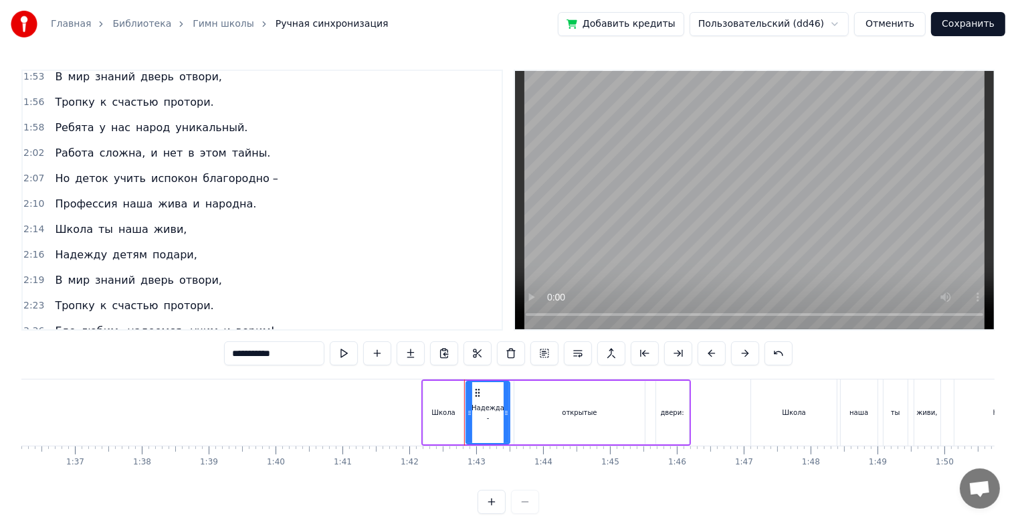
scroll to position [134, 0]
click at [161, 324] on span "надеемся," at bounding box center [156, 330] width 61 height 15
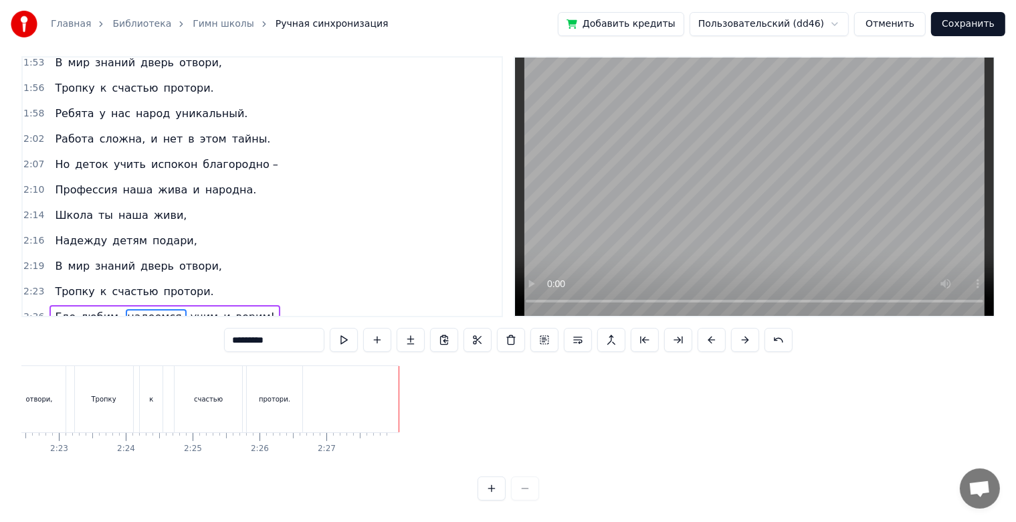
scroll to position [0, 9497]
click at [235, 309] on span "верим!" at bounding box center [255, 316] width 41 height 15
click at [222, 309] on span "и" at bounding box center [226, 316] width 9 height 15
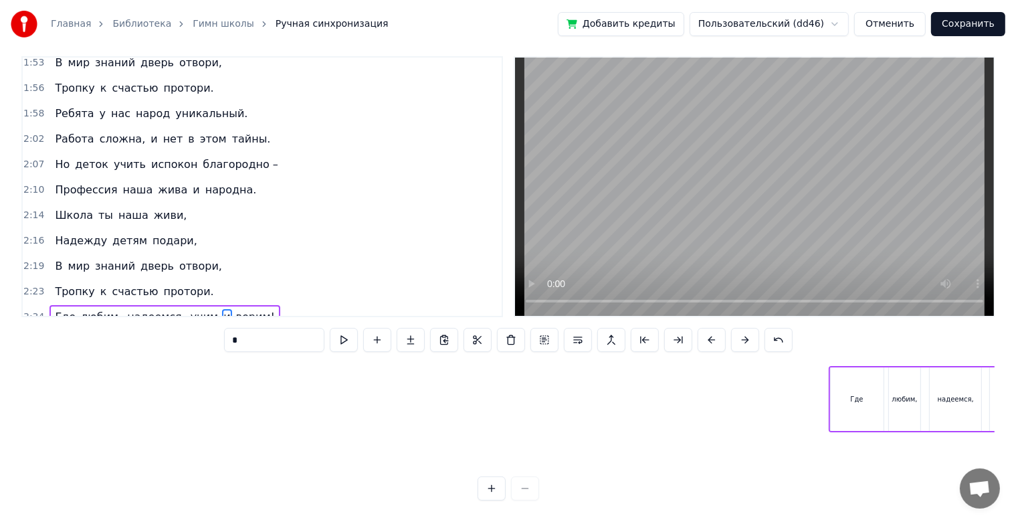
scroll to position [0, 13738]
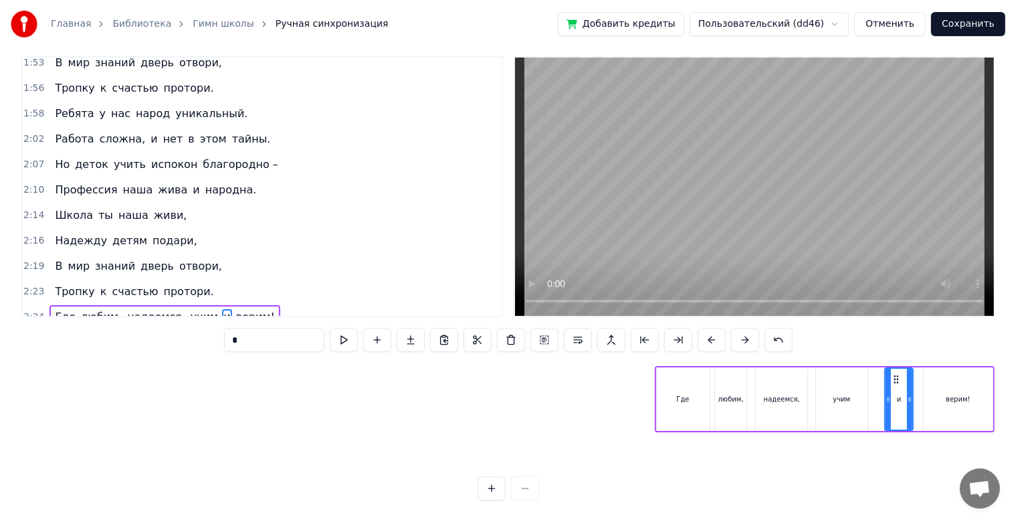
click at [646, 375] on div "Прописано сердце по адресу детства, А школа в нём дом и любимое место. Школа «Н…" at bounding box center [508, 415] width 974 height 100
click at [661, 378] on div "Где" at bounding box center [683, 399] width 53 height 64
type input "***"
click at [994, 370] on div "Где любим, надеемся, учим и верим!" at bounding box center [825, 399] width 340 height 66
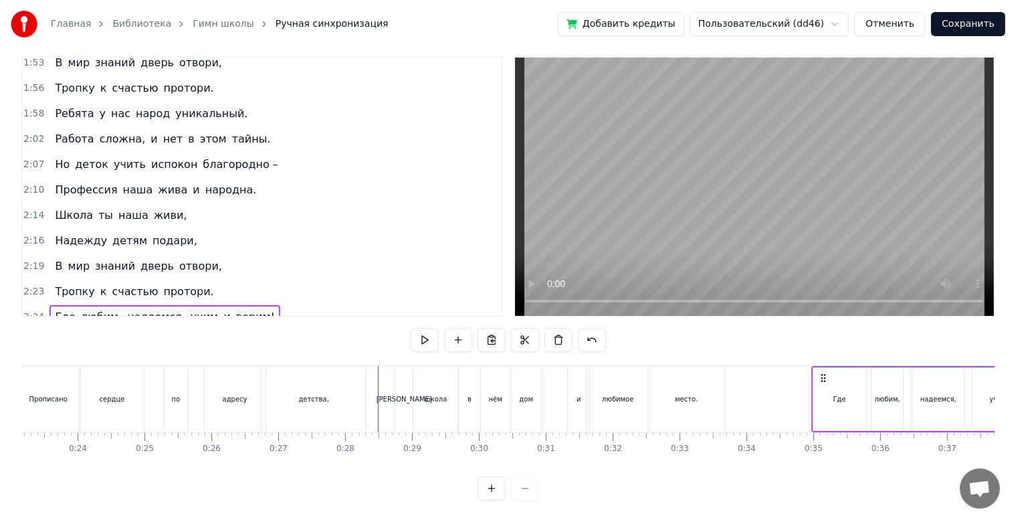
scroll to position [0, 1564]
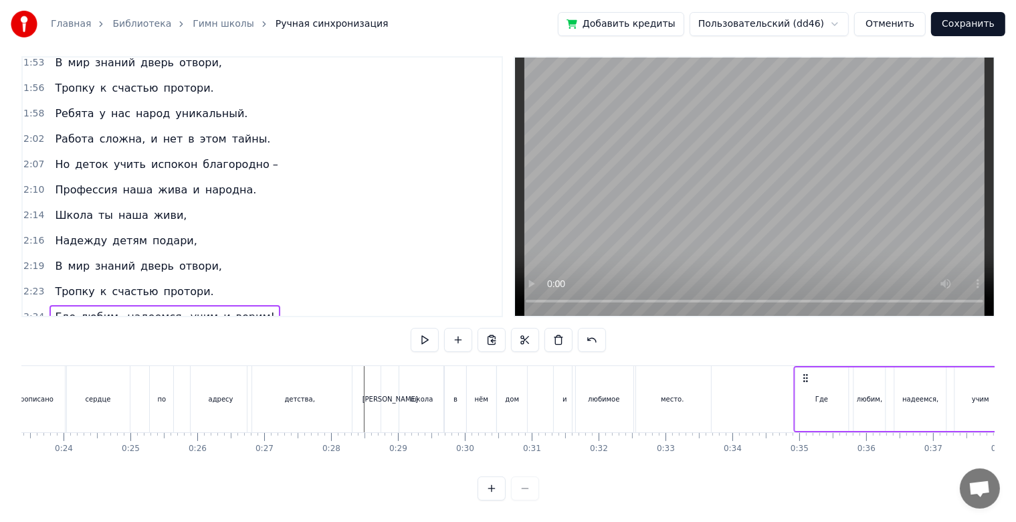
drag, startPoint x: 664, startPoint y: 366, endPoint x: 802, endPoint y: 389, distance: 140.5
click at [802, 389] on div "Где любим, надеемся, учим и верим!" at bounding box center [964, 399] width 340 height 66
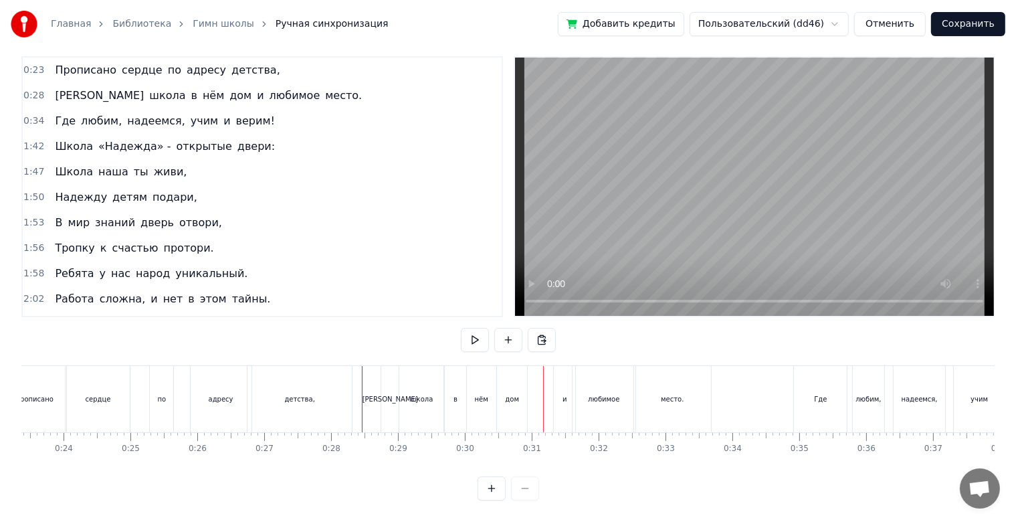
click at [496, 398] on div "дом" at bounding box center [511, 399] width 31 height 66
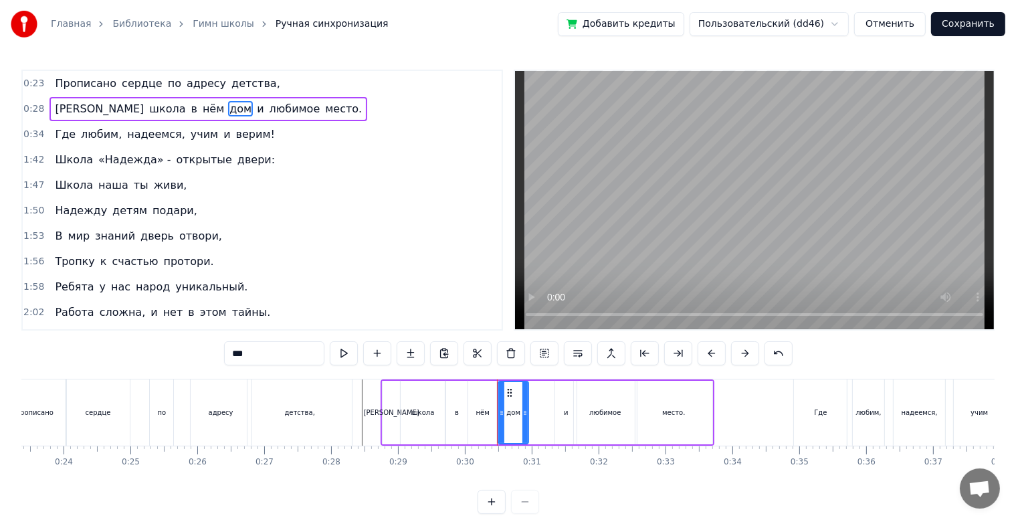
click at [452, 420] on div "в" at bounding box center [456, 413] width 21 height 64
click at [460, 417] on icon at bounding box center [460, 412] width 5 height 11
drag, startPoint x: 476, startPoint y: 417, endPoint x: 468, endPoint y: 417, distance: 8.0
click at [468, 417] on div "нём" at bounding box center [482, 413] width 29 height 64
click at [474, 395] on icon at bounding box center [475, 392] width 11 height 11
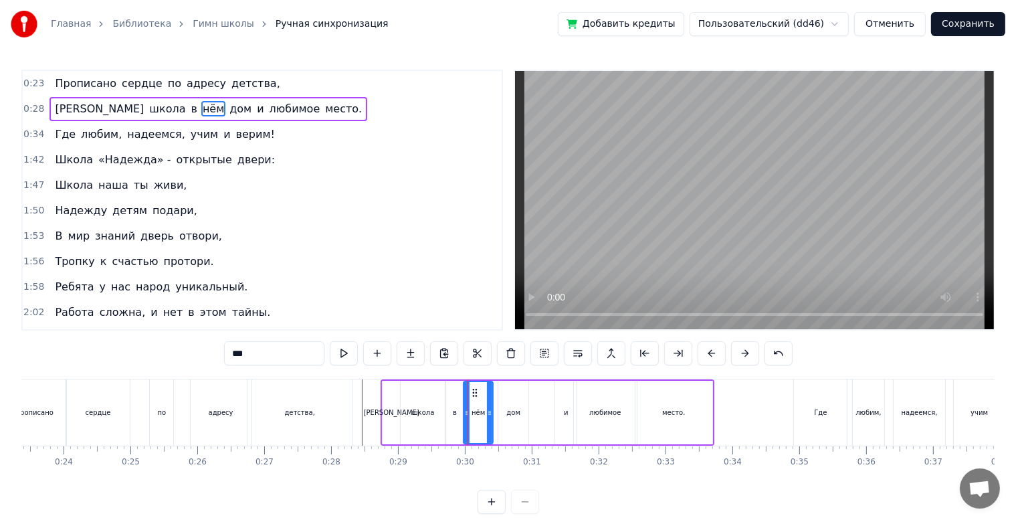
click at [505, 395] on div "дом" at bounding box center [513, 413] width 30 height 64
type input "***"
drag, startPoint x: 509, startPoint y: 388, endPoint x: 502, endPoint y: 389, distance: 6.8
click at [502, 389] on icon at bounding box center [503, 392] width 11 height 11
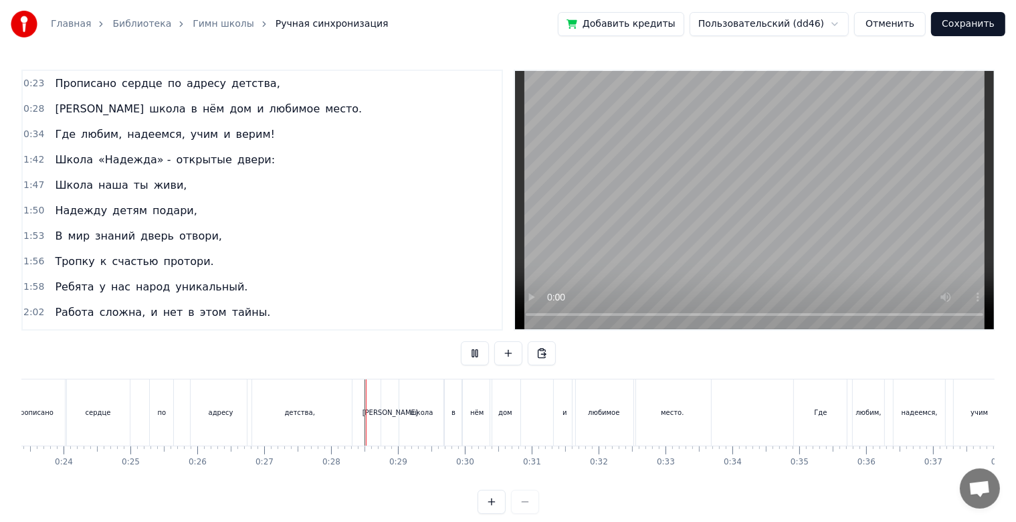
scroll to position [24, 0]
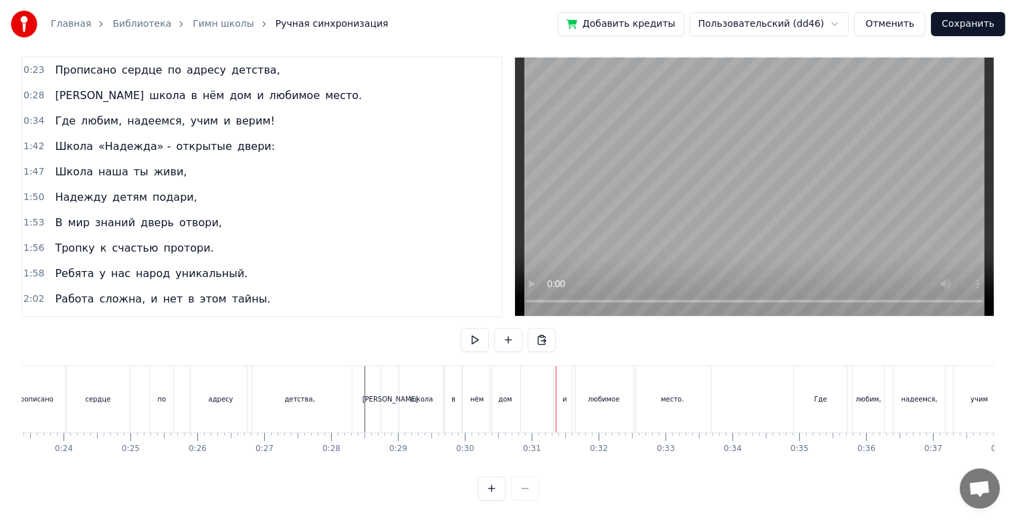
click at [514, 388] on div "дом" at bounding box center [505, 399] width 30 height 66
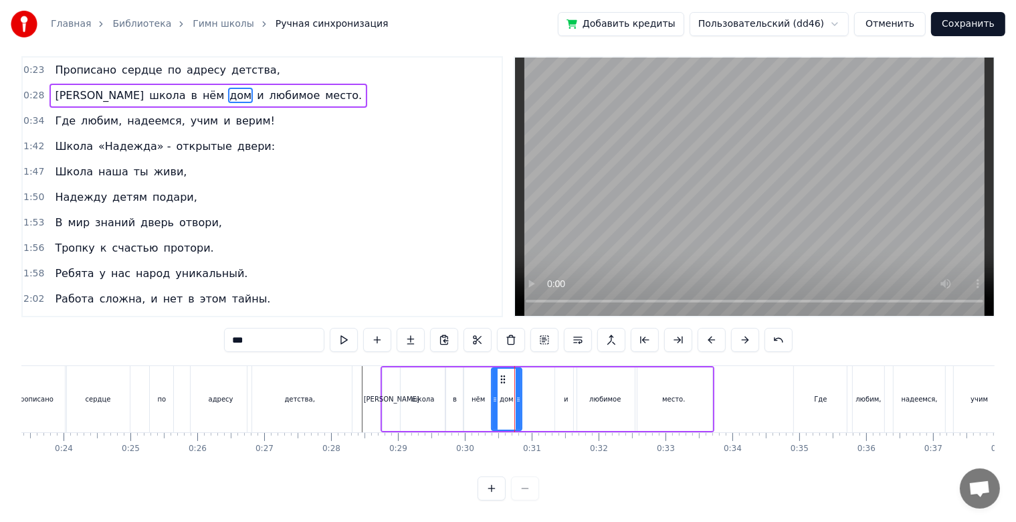
scroll to position [0, 0]
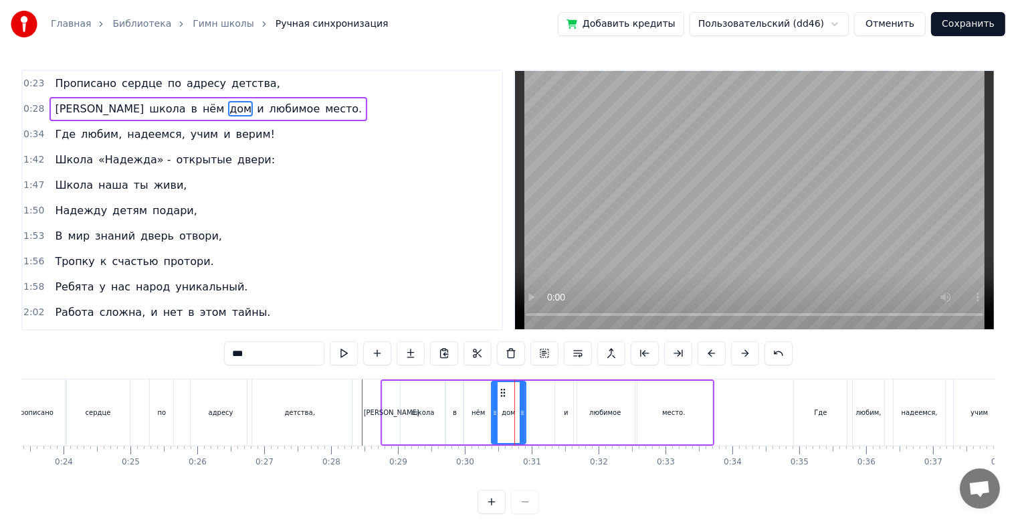
click at [521, 415] on icon at bounding box center [522, 412] width 5 height 11
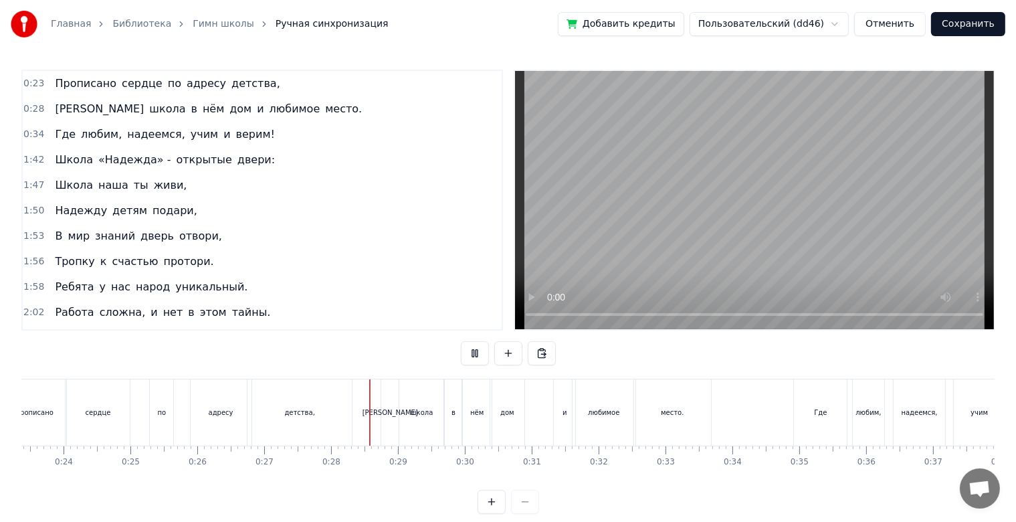
scroll to position [24, 0]
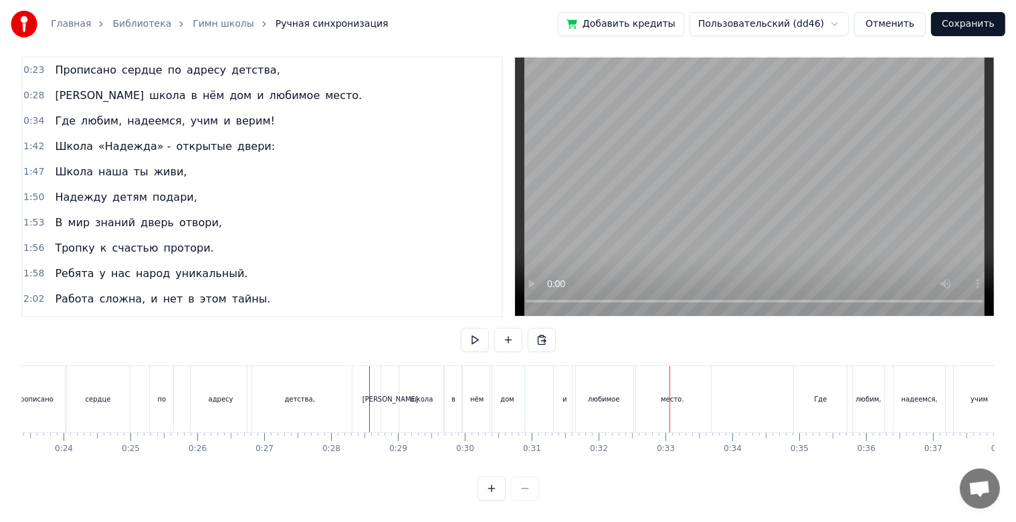
drag, startPoint x: 562, startPoint y: 405, endPoint x: 552, endPoint y: 405, distance: 10.1
click at [552, 405] on div "А школа в нём дом и любимое место." at bounding box center [548, 399] width 334 height 66
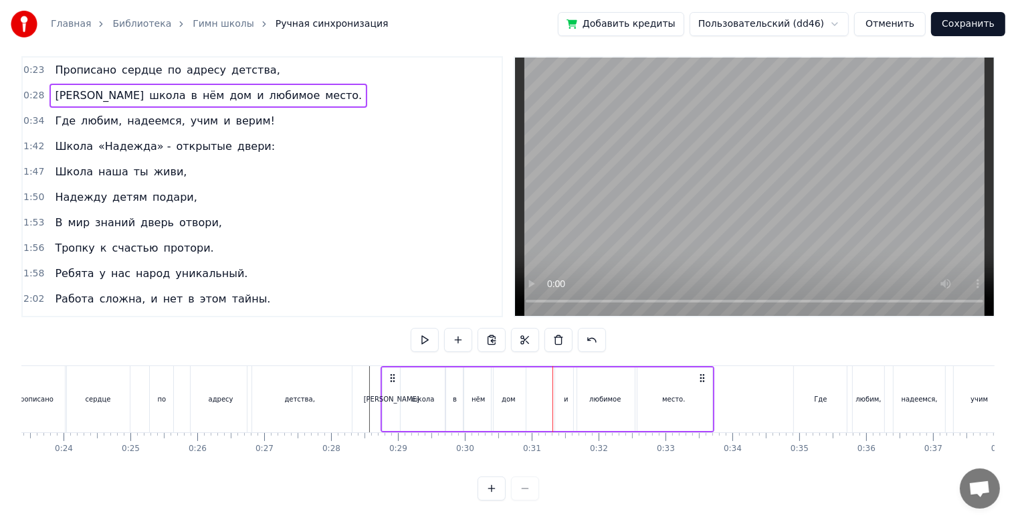
click at [559, 399] on div "и" at bounding box center [565, 399] width 21 height 64
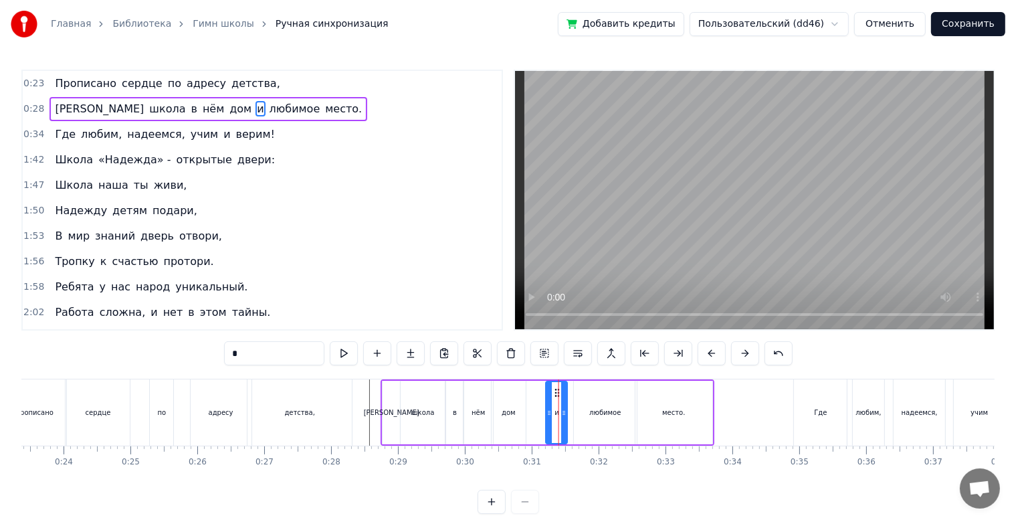
drag, startPoint x: 562, startPoint y: 393, endPoint x: 553, endPoint y: 391, distance: 9.1
click at [553, 391] on icon at bounding box center [558, 392] width 11 height 11
click at [583, 388] on div "любимое" at bounding box center [605, 413] width 63 height 64
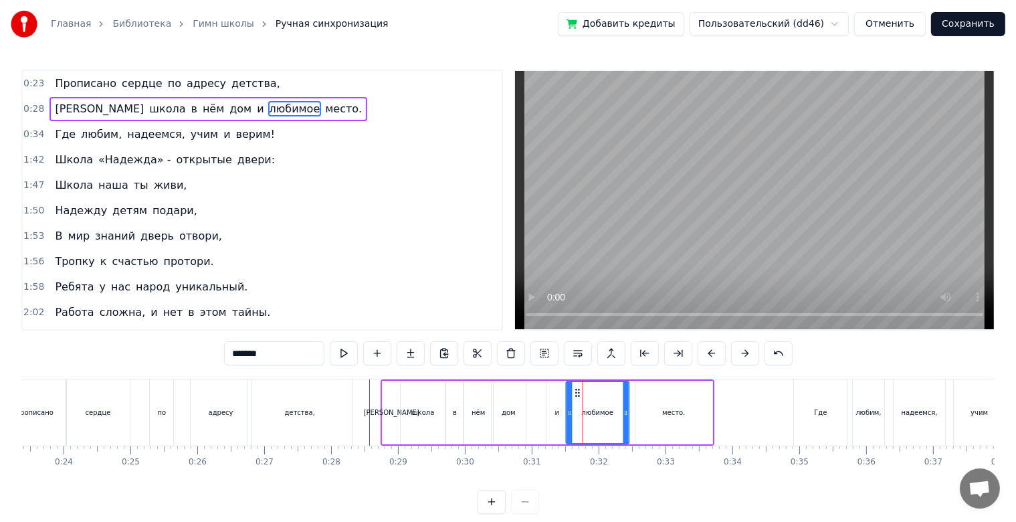
drag, startPoint x: 584, startPoint y: 390, endPoint x: 577, endPoint y: 392, distance: 7.6
click at [577, 392] on icon at bounding box center [578, 392] width 11 height 11
click at [676, 406] on div "место." at bounding box center [674, 413] width 77 height 64
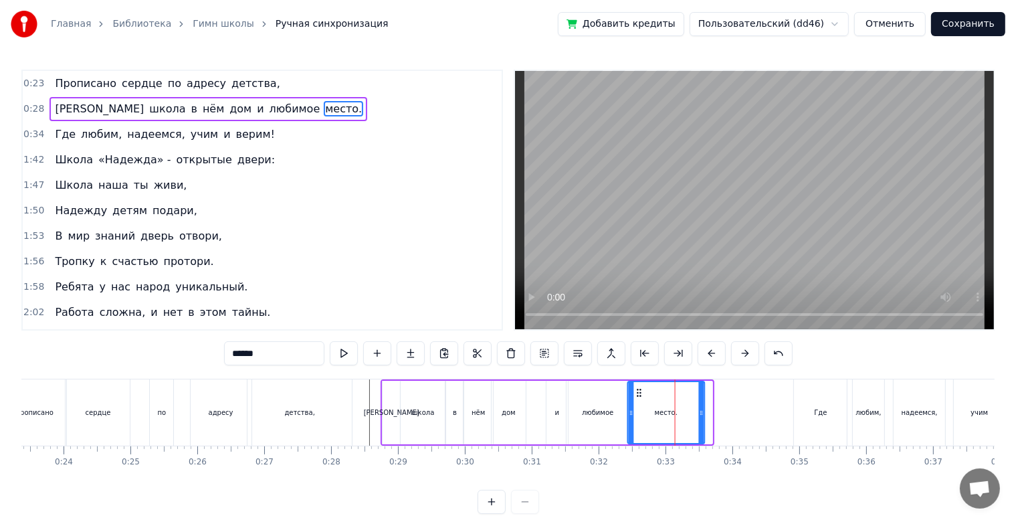
drag, startPoint x: 648, startPoint y: 396, endPoint x: 640, endPoint y: 396, distance: 8.0
click at [640, 396] on icon at bounding box center [639, 392] width 11 height 11
click at [555, 412] on div "и" at bounding box center [557, 412] width 5 height 10
type input "*"
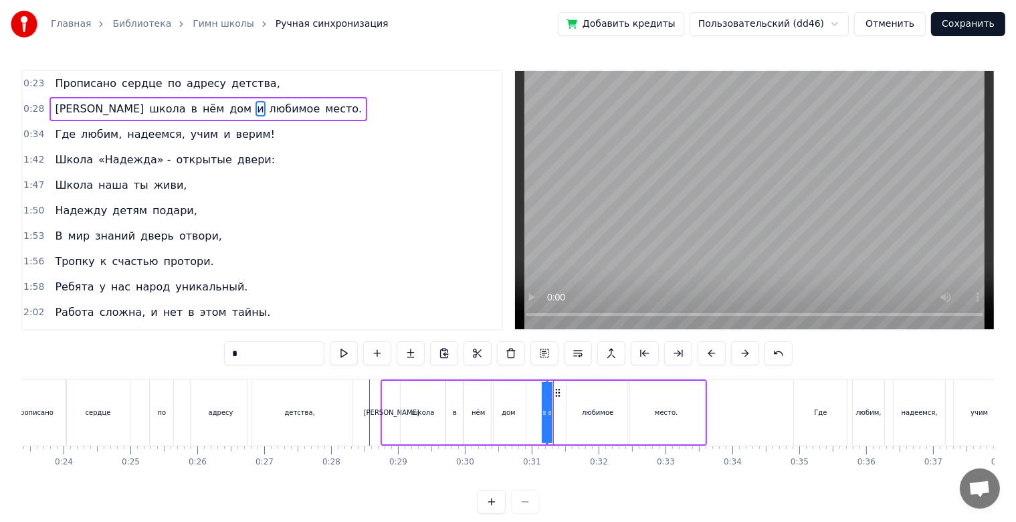
drag, startPoint x: 565, startPoint y: 415, endPoint x: 537, endPoint y: 418, distance: 28.2
click at [538, 418] on div "А школа в нём дом и любимое место." at bounding box center [544, 412] width 326 height 66
click at [545, 416] on div "и" at bounding box center [547, 412] width 5 height 10
click at [557, 414] on div "А школа в нём дом и любимое место." at bounding box center [544, 412] width 326 height 66
click at [541, 410] on div "А школа в нём дом и любимое место." at bounding box center [544, 412] width 326 height 66
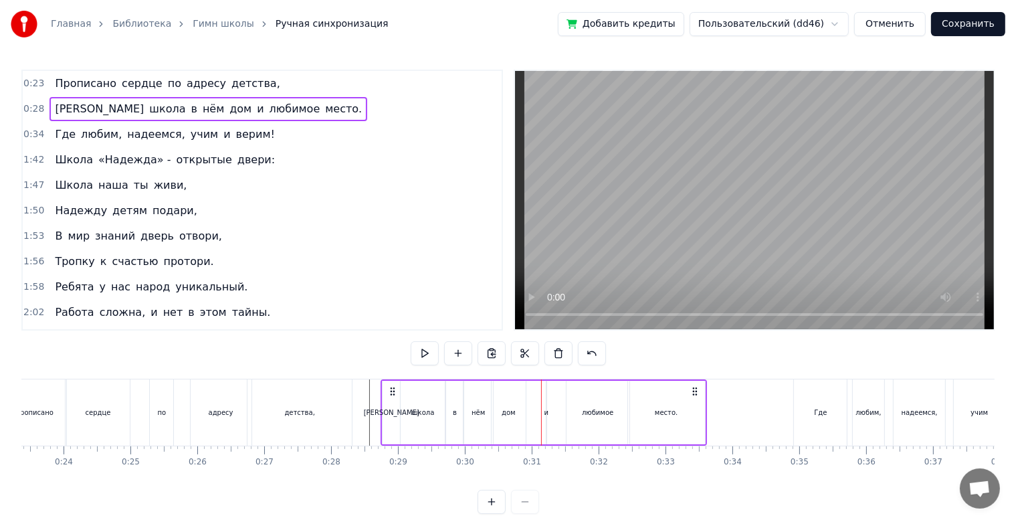
click at [545, 410] on div "и" at bounding box center [547, 412] width 5 height 10
click at [559, 392] on icon at bounding box center [560, 392] width 11 height 11
click at [555, 395] on icon at bounding box center [560, 392] width 11 height 11
click at [547, 398] on div at bounding box center [547, 412] width 5 height 61
click at [570, 401] on div "любимое" at bounding box center [598, 413] width 63 height 64
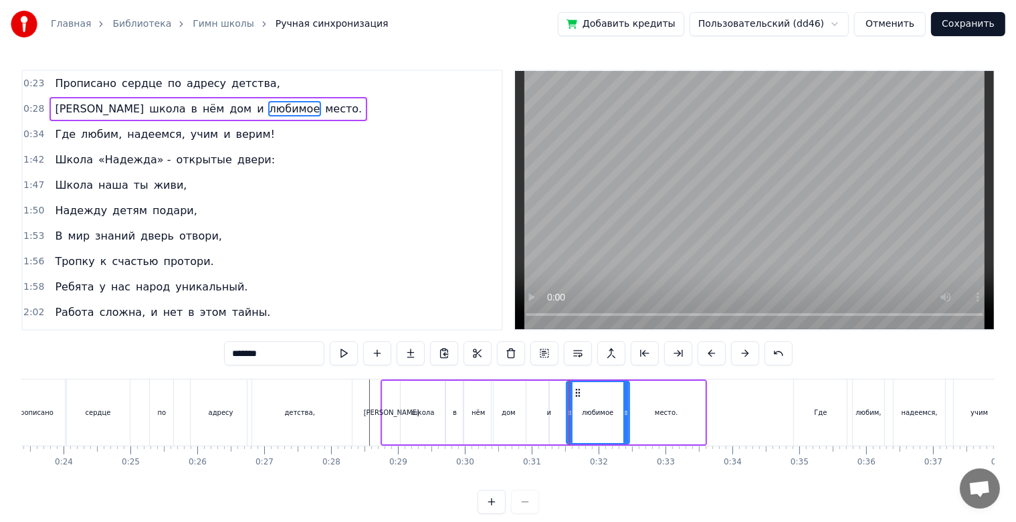
click at [548, 413] on div "и" at bounding box center [549, 412] width 5 height 10
type input "*"
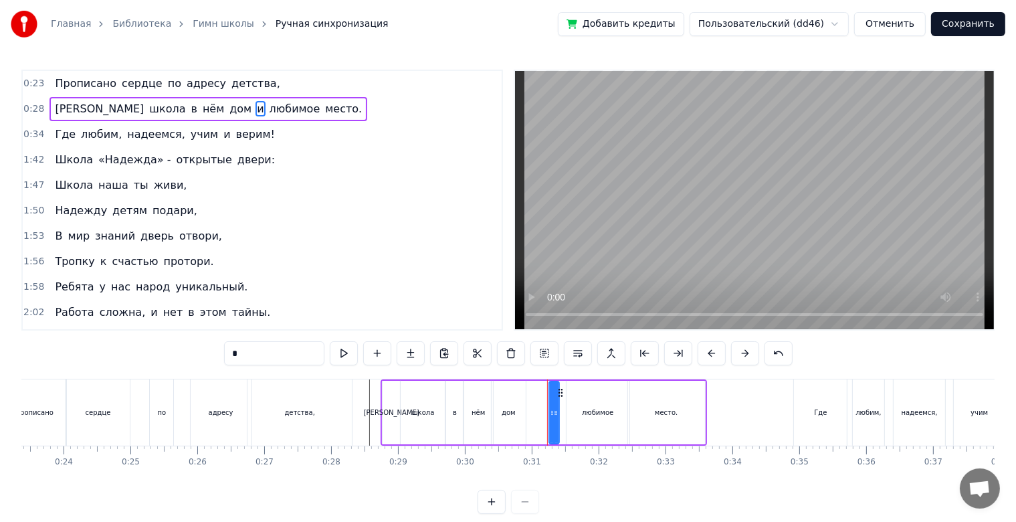
drag, startPoint x: 548, startPoint y: 411, endPoint x: 559, endPoint y: 411, distance: 11.4
click at [559, 411] on div "А школа в нём дом и любимое место." at bounding box center [544, 412] width 326 height 66
click at [552, 409] on div "и" at bounding box center [554, 412] width 5 height 10
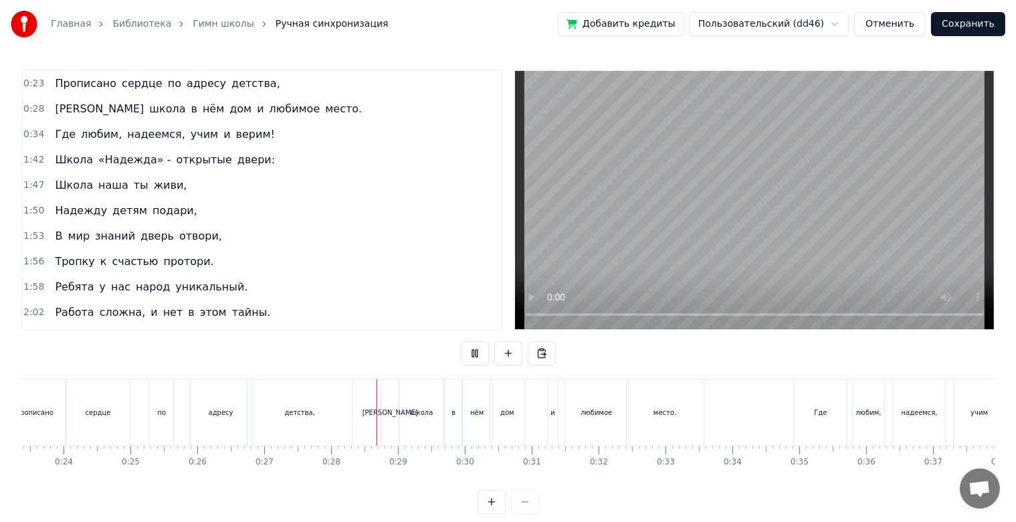
scroll to position [24, 0]
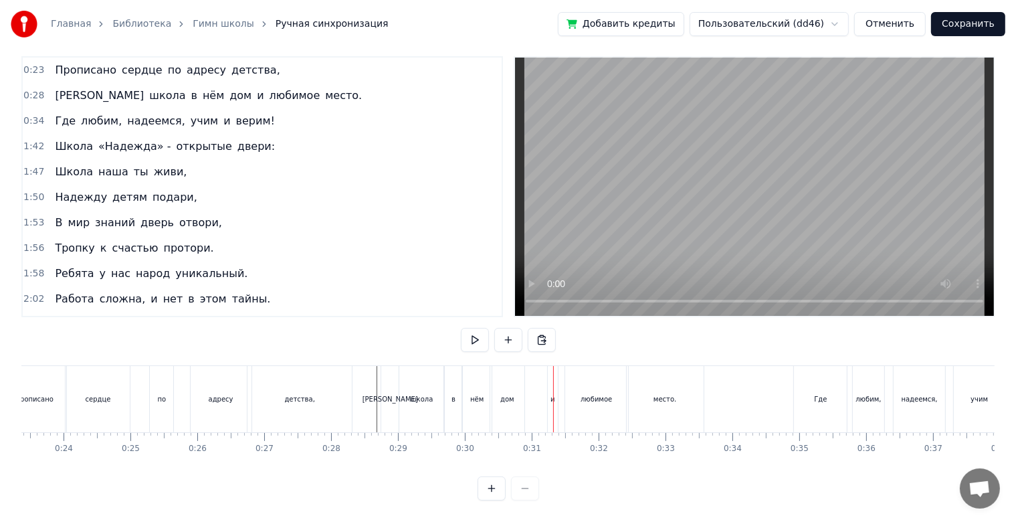
click at [498, 395] on div "дом" at bounding box center [507, 399] width 34 height 66
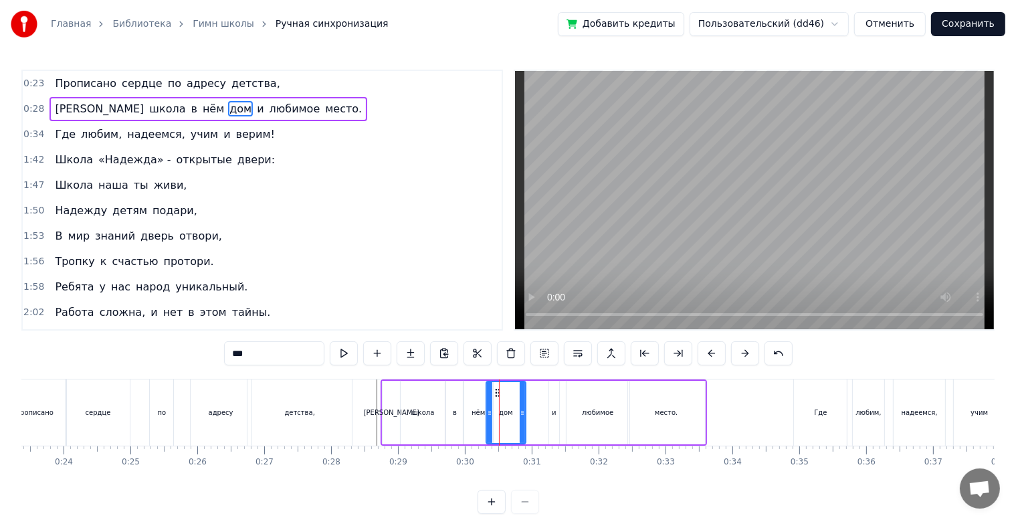
click at [487, 414] on icon at bounding box center [489, 412] width 5 height 11
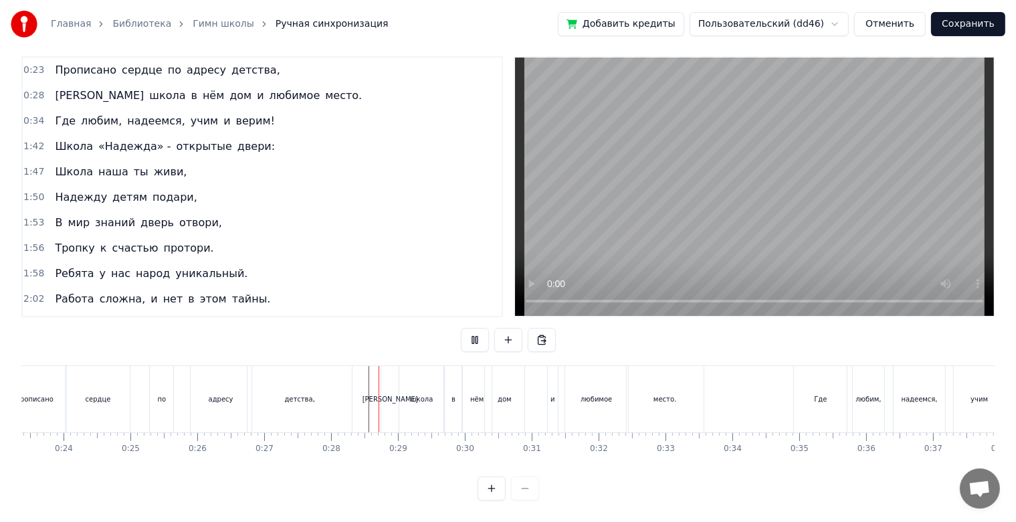
scroll to position [24, 0]
click at [560, 396] on div "А школа в нём дом и любимое место." at bounding box center [544, 399] width 326 height 66
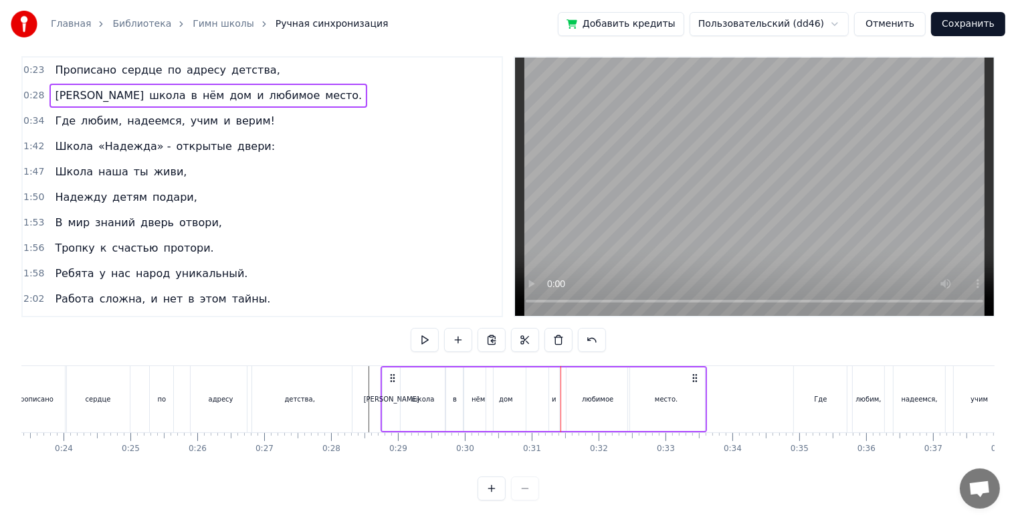
drag, startPoint x: 551, startPoint y: 396, endPoint x: 559, endPoint y: 396, distance: 7.4
click at [559, 396] on div "и" at bounding box center [554, 399] width 11 height 64
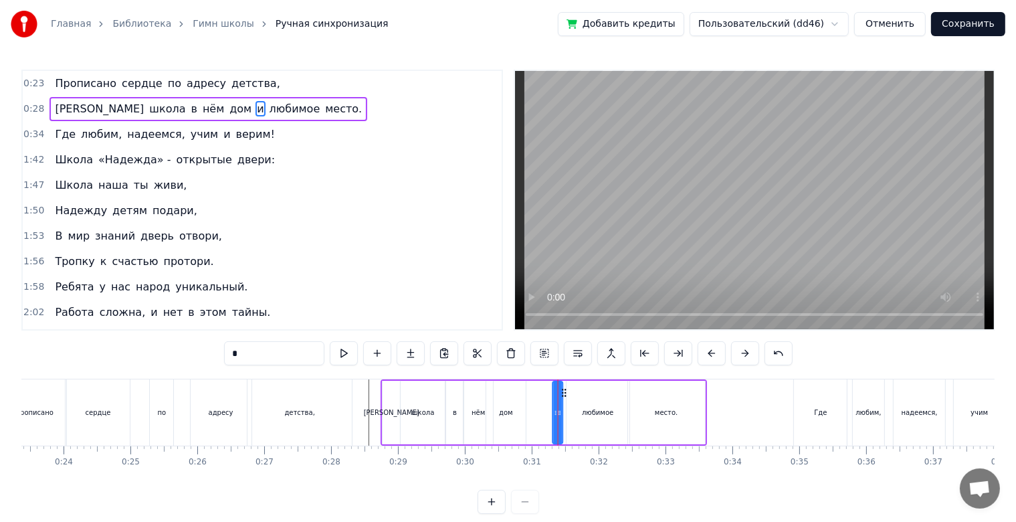
click at [563, 395] on circle at bounding box center [563, 395] width 1 height 1
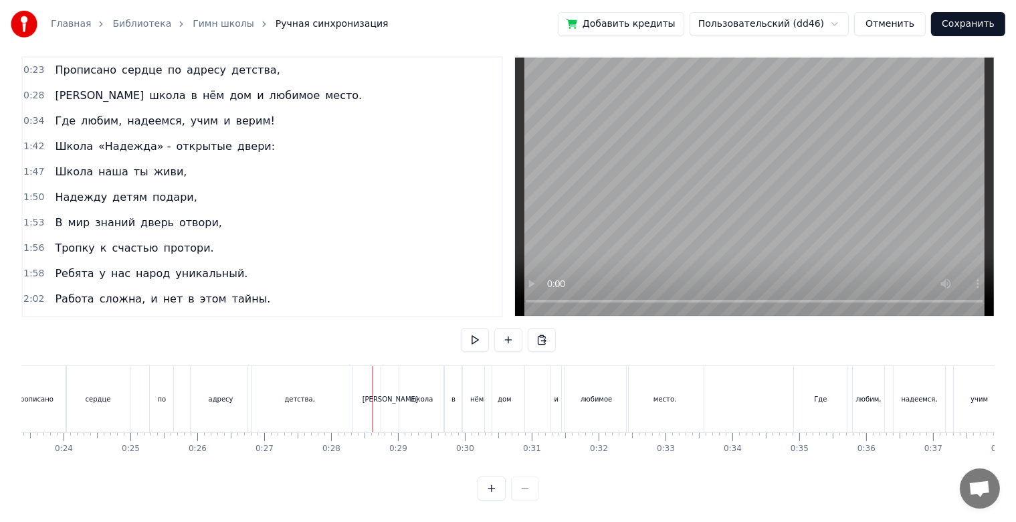
scroll to position [24, 0]
click at [794, 402] on div "Где" at bounding box center [821, 399] width 54 height 66
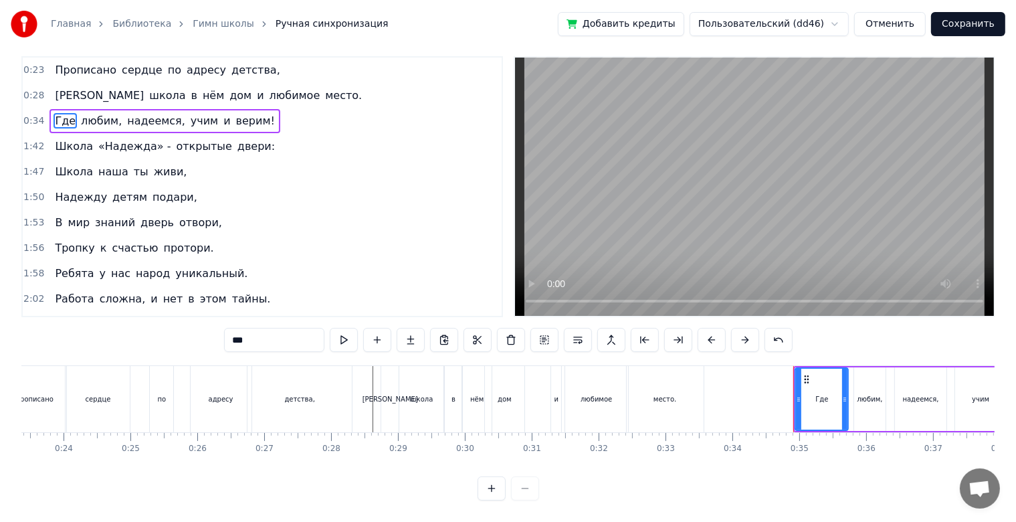
scroll to position [0, 0]
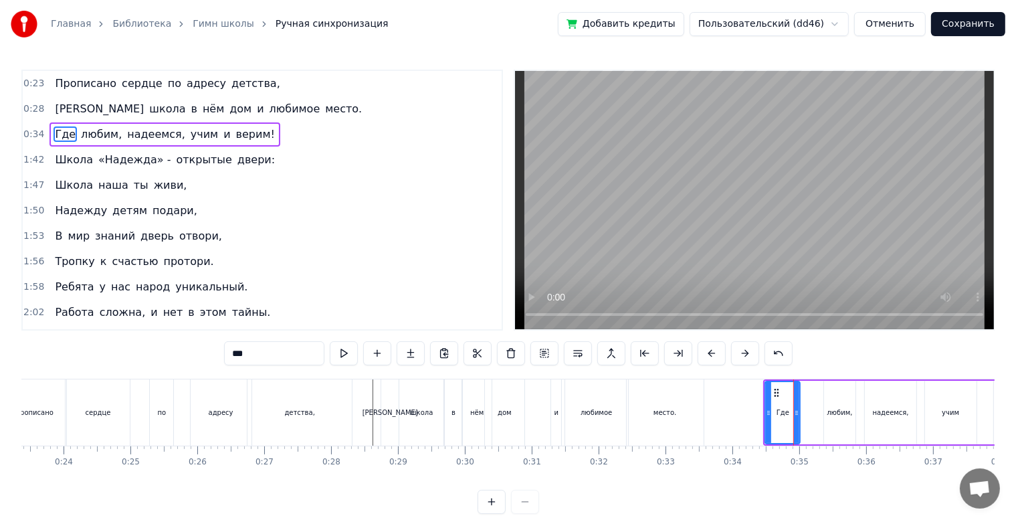
drag, startPoint x: 814, startPoint y: 414, endPoint x: 794, endPoint y: 412, distance: 19.5
click at [794, 412] on icon at bounding box center [796, 412] width 5 height 11
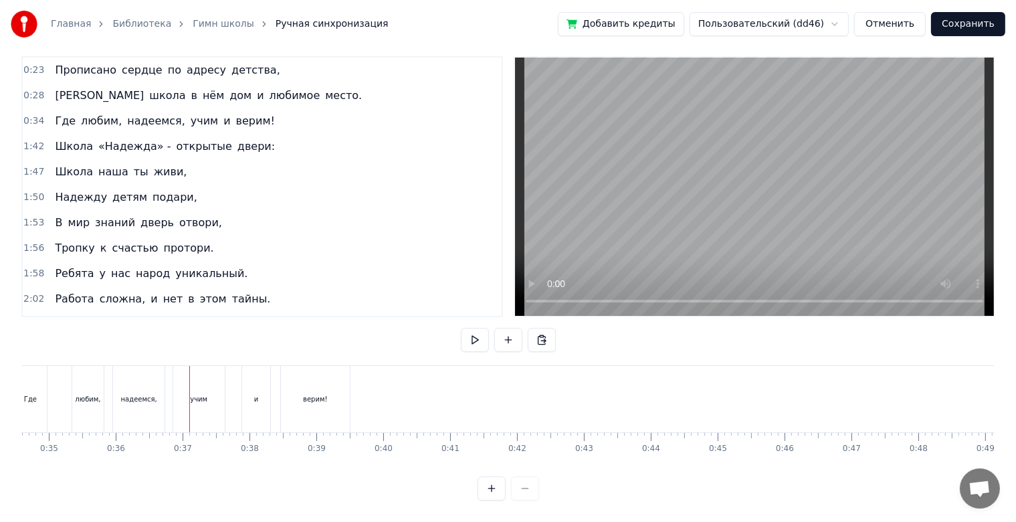
scroll to position [0, 2254]
click at [523, 497] on div at bounding box center [509, 488] width 62 height 24
click at [503, 496] on button at bounding box center [492, 488] width 28 height 24
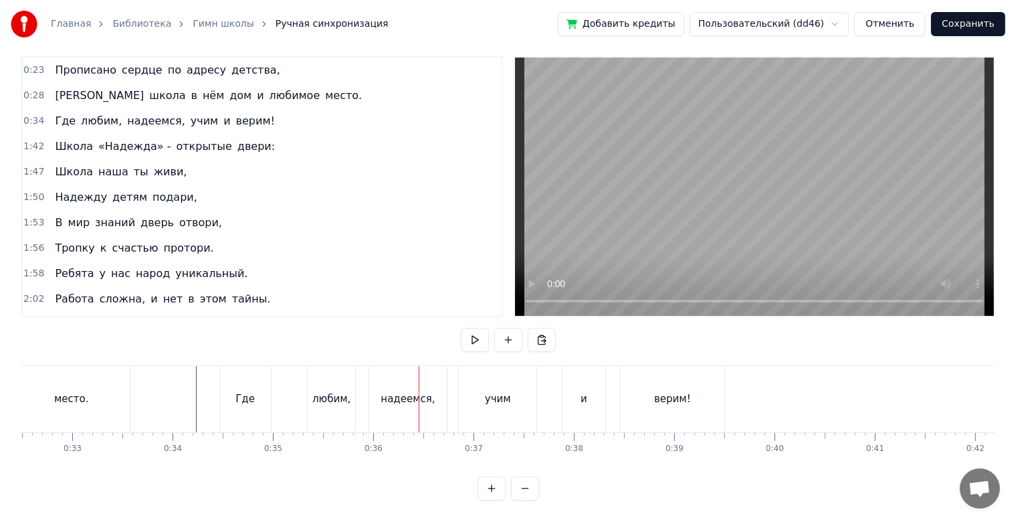
scroll to position [0, 3244]
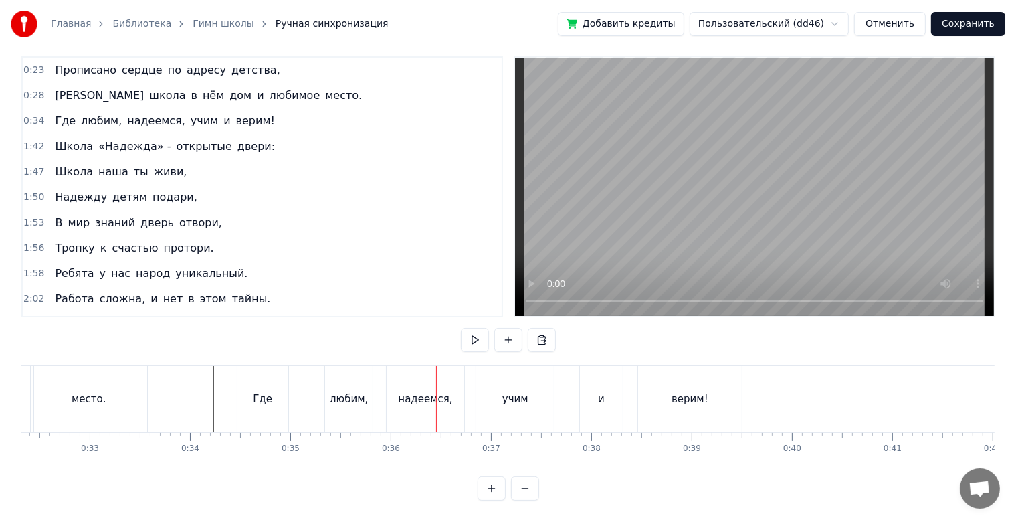
click at [312, 398] on div "Где любим, надеемся, учим и верим!" at bounding box center [491, 399] width 509 height 66
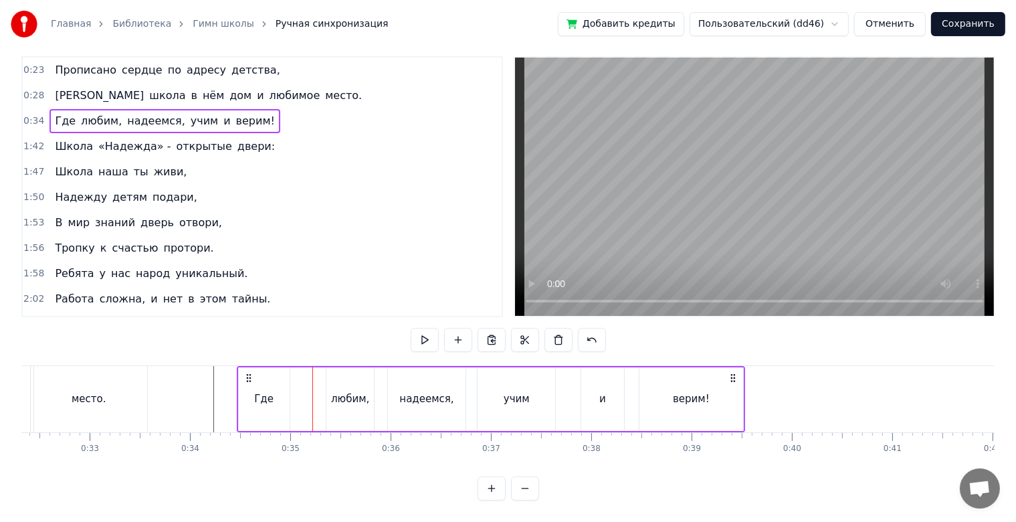
click at [329, 394] on div "любим," at bounding box center [351, 399] width 48 height 64
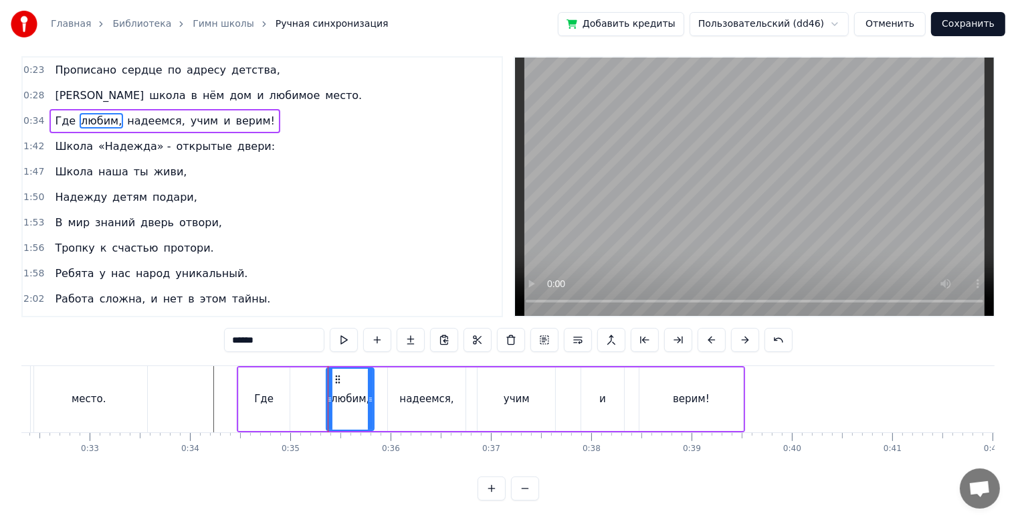
scroll to position [0, 0]
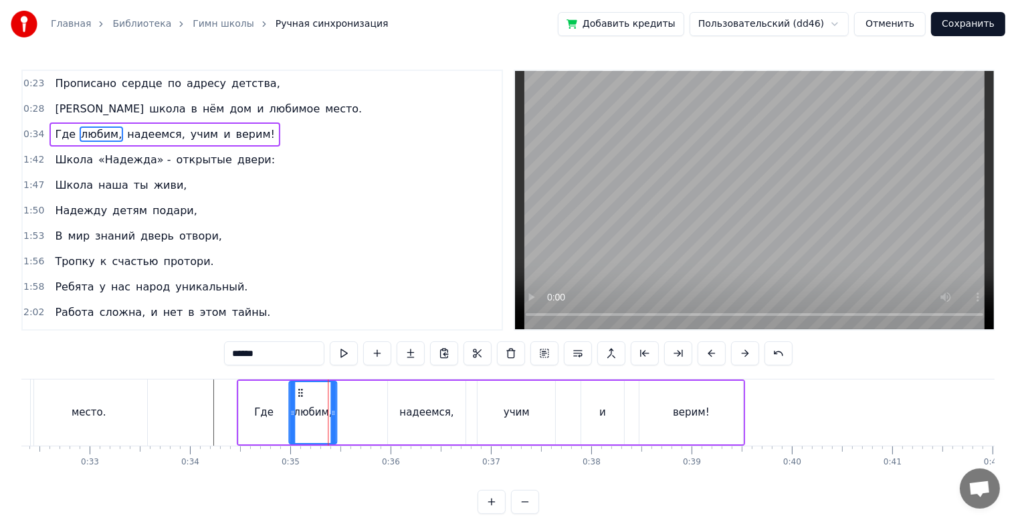
drag, startPoint x: 335, startPoint y: 392, endPoint x: 297, endPoint y: 399, distance: 38.2
click at [297, 399] on div "любим," at bounding box center [313, 412] width 46 height 61
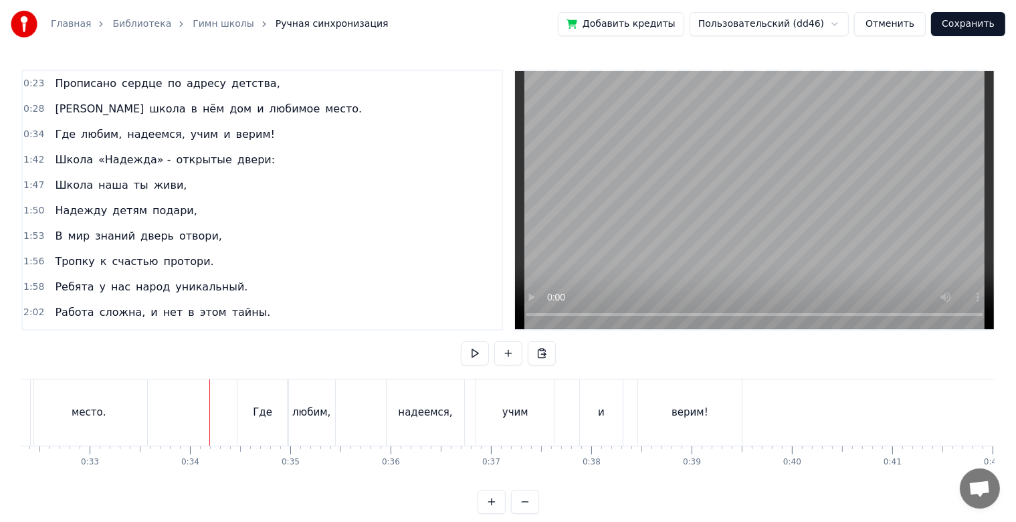
click at [399, 410] on div "надеемся," at bounding box center [426, 412] width 78 height 66
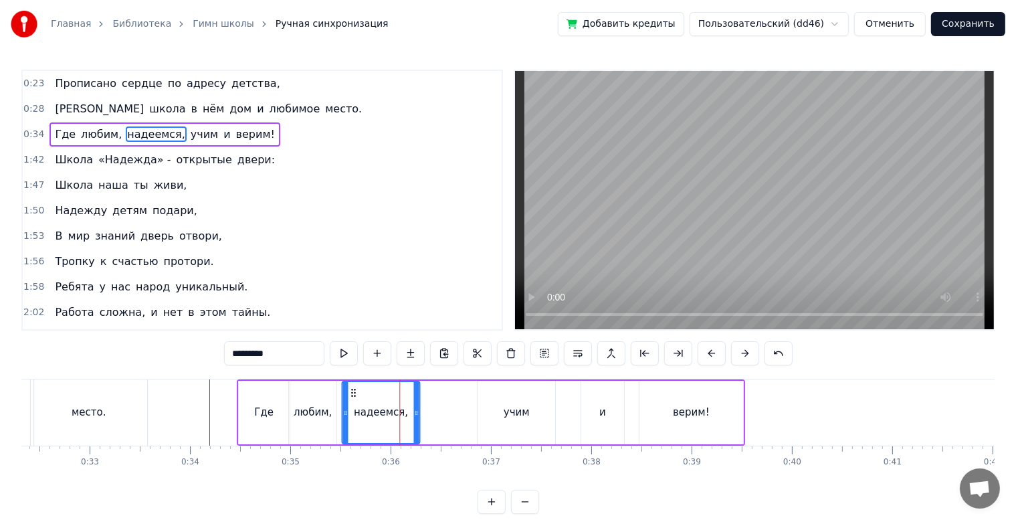
drag, startPoint x: 395, startPoint y: 393, endPoint x: 351, endPoint y: 405, distance: 45.6
click at [351, 405] on div "надеемся," at bounding box center [381, 412] width 76 height 61
click at [509, 405] on div "учим" at bounding box center [517, 412] width 26 height 15
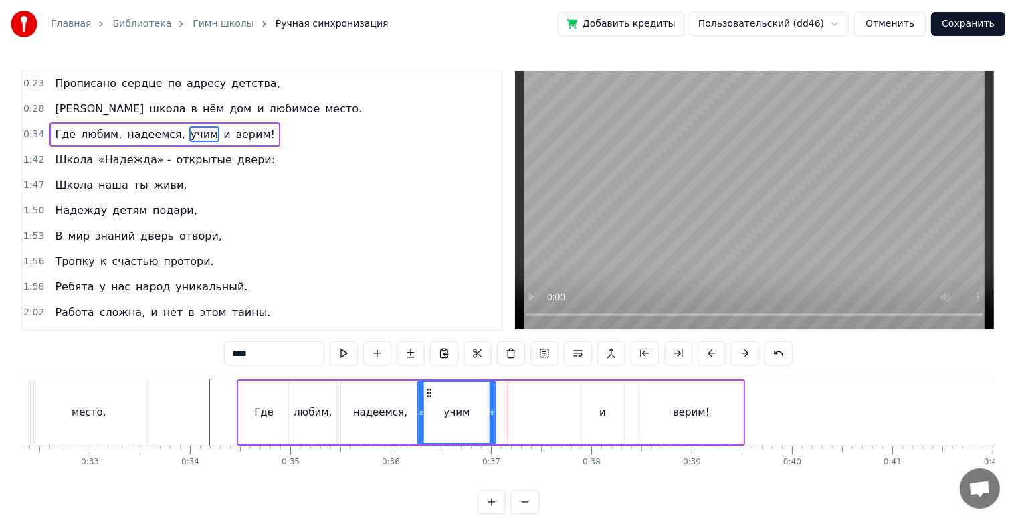
drag, startPoint x: 486, startPoint y: 395, endPoint x: 436, endPoint y: 411, distance: 52.5
click at [428, 408] on div "учим" at bounding box center [457, 412] width 76 height 61
click at [620, 398] on div "и" at bounding box center [602, 413] width 43 height 64
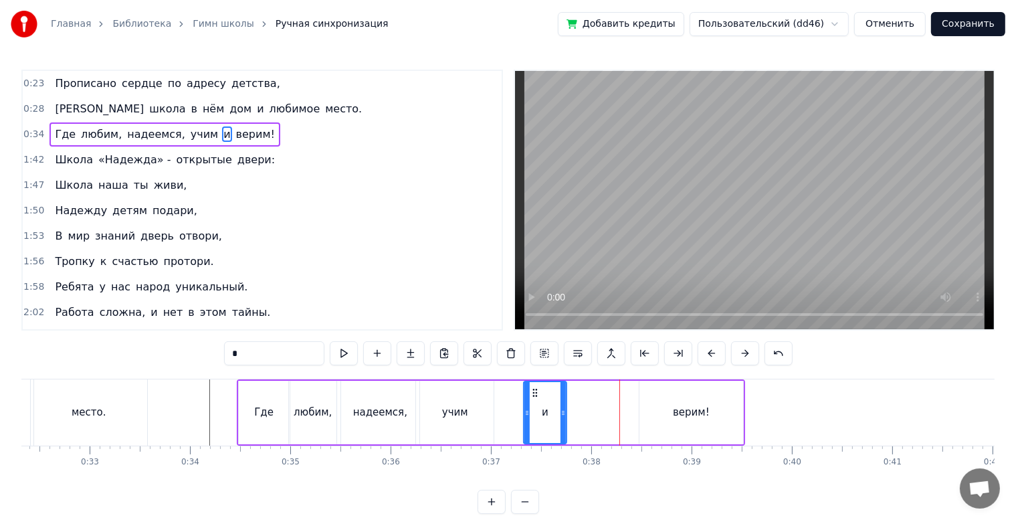
drag, startPoint x: 589, startPoint y: 387, endPoint x: 525, endPoint y: 399, distance: 65.4
click at [525, 399] on div "и" at bounding box center [545, 412] width 41 height 61
click at [644, 394] on div "верим!" at bounding box center [692, 413] width 104 height 64
type input "******"
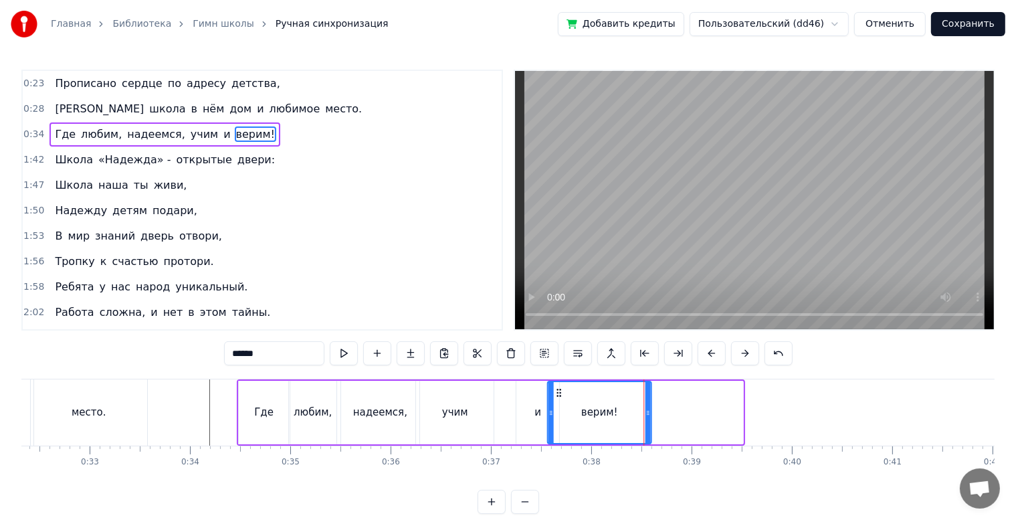
drag, startPoint x: 650, startPoint y: 390, endPoint x: 559, endPoint y: 401, distance: 92.4
click at [559, 401] on div "верим!" at bounding box center [599, 412] width 102 height 61
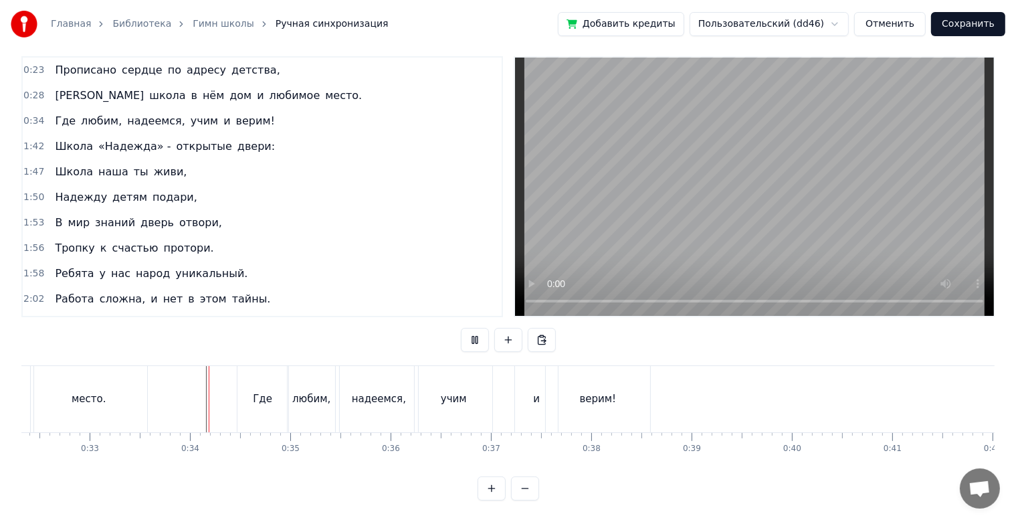
scroll to position [24, 0]
click at [463, 391] on div "учим" at bounding box center [454, 398] width 26 height 15
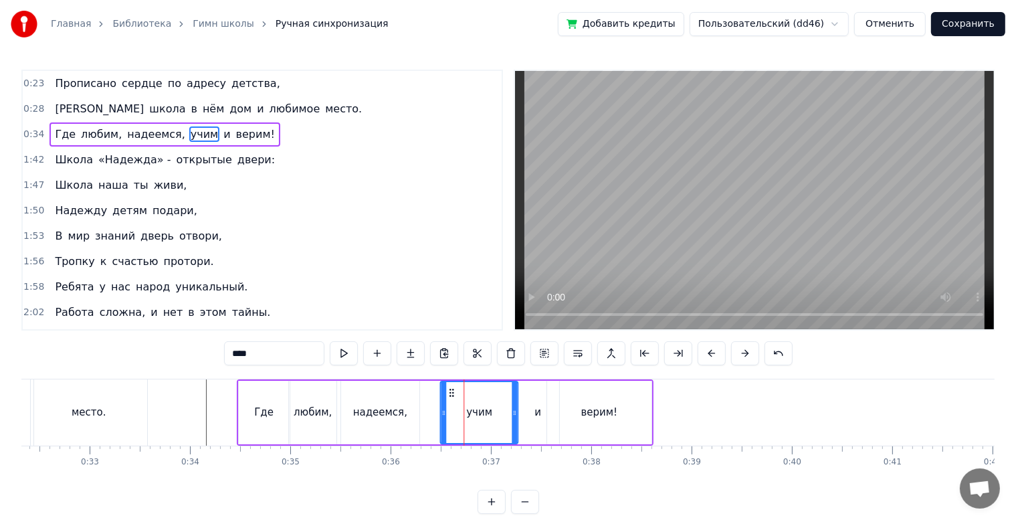
drag, startPoint x: 426, startPoint y: 395, endPoint x: 450, endPoint y: 393, distance: 24.2
click at [450, 393] on icon at bounding box center [451, 392] width 11 height 11
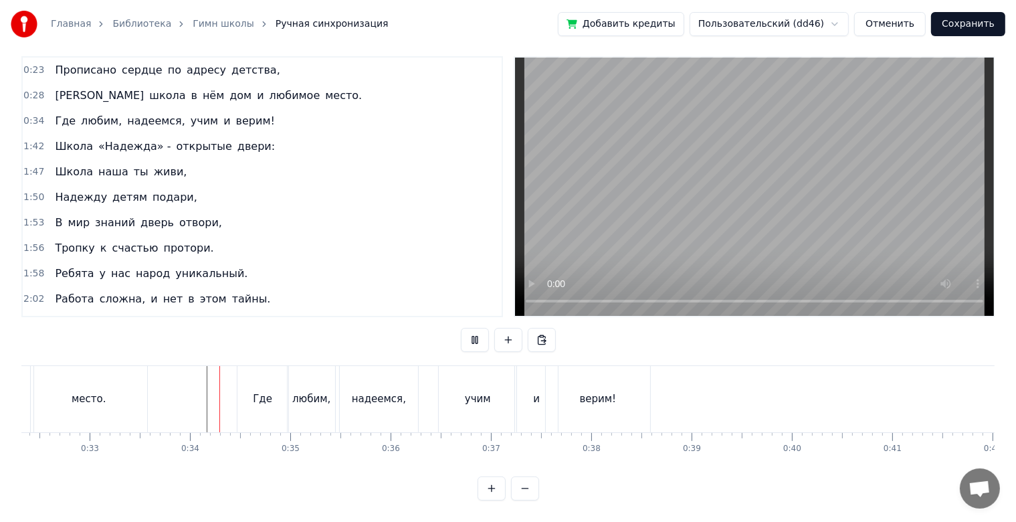
scroll to position [24, 0]
click at [396, 394] on div "надеемся," at bounding box center [379, 398] width 54 height 15
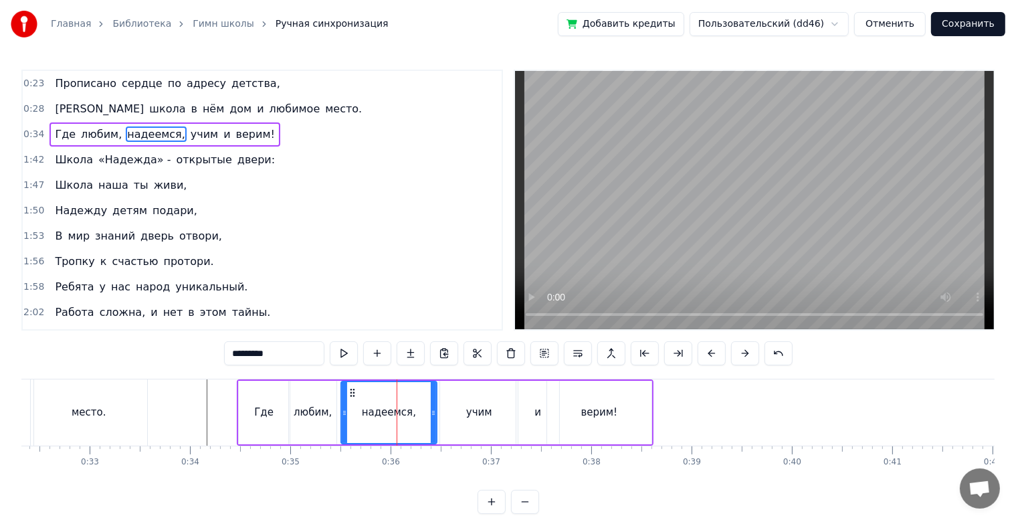
drag, startPoint x: 416, startPoint y: 414, endPoint x: 434, endPoint y: 414, distance: 17.4
click at [434, 414] on icon at bounding box center [433, 412] width 5 height 11
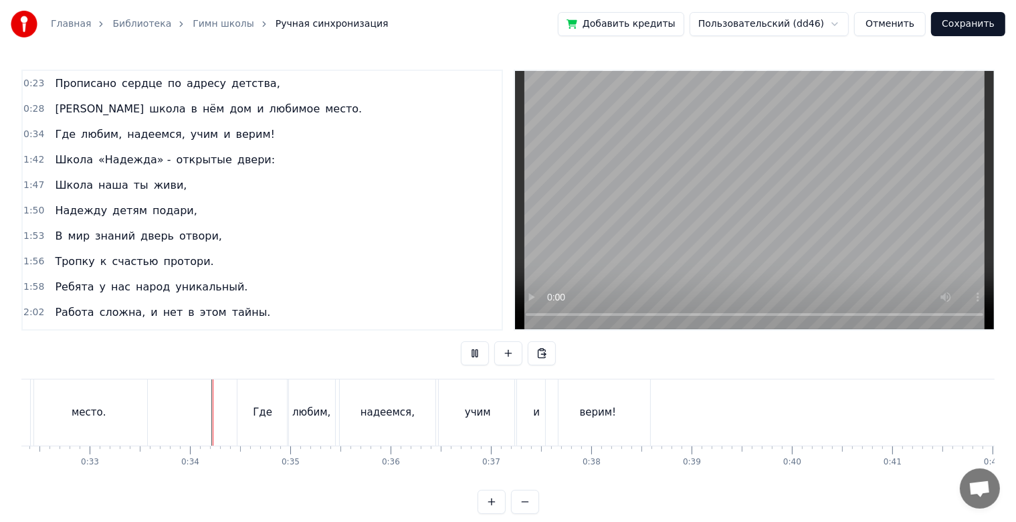
scroll to position [24, 0]
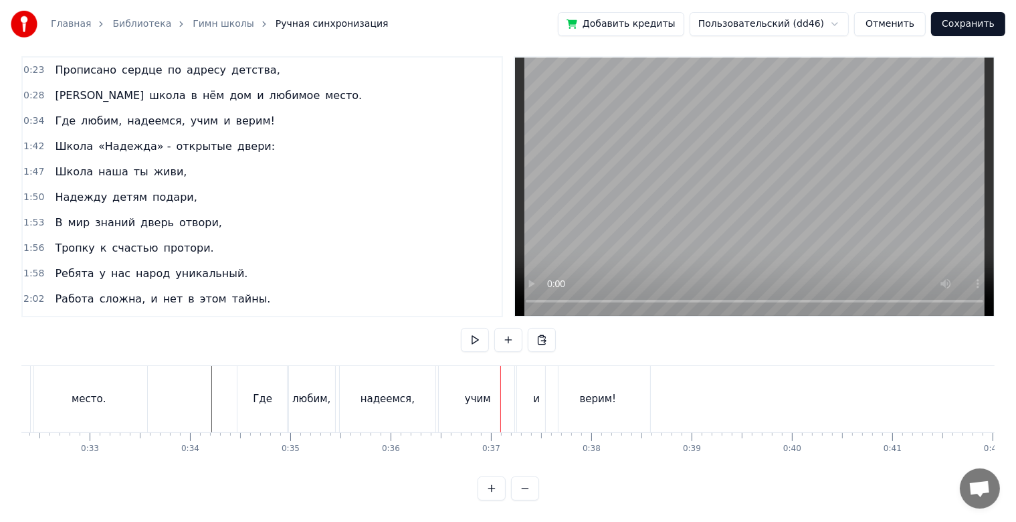
click at [492, 405] on div "учим" at bounding box center [478, 399] width 78 height 66
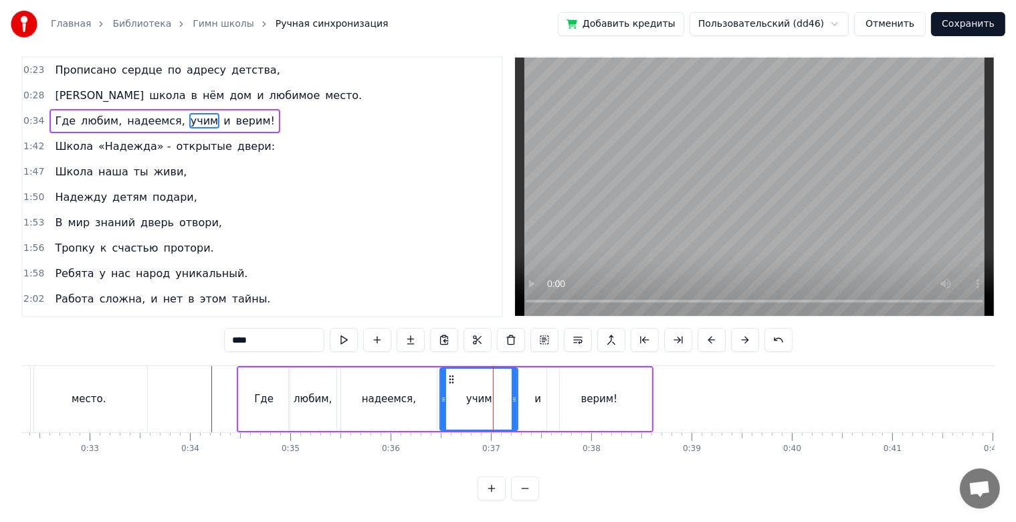
scroll to position [0, 0]
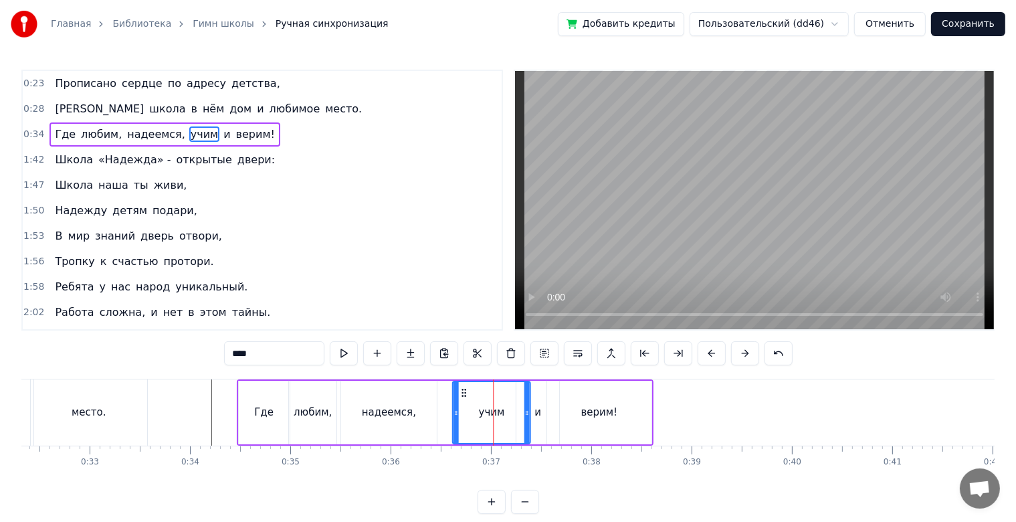
drag, startPoint x: 450, startPoint y: 393, endPoint x: 463, endPoint y: 393, distance: 12.7
click at [463, 393] on icon at bounding box center [464, 392] width 11 height 11
click at [531, 409] on div "и" at bounding box center [538, 413] width 43 height 64
drag, startPoint x: 553, startPoint y: 418, endPoint x: 538, endPoint y: 418, distance: 15.4
click at [538, 418] on icon at bounding box center [540, 412] width 5 height 11
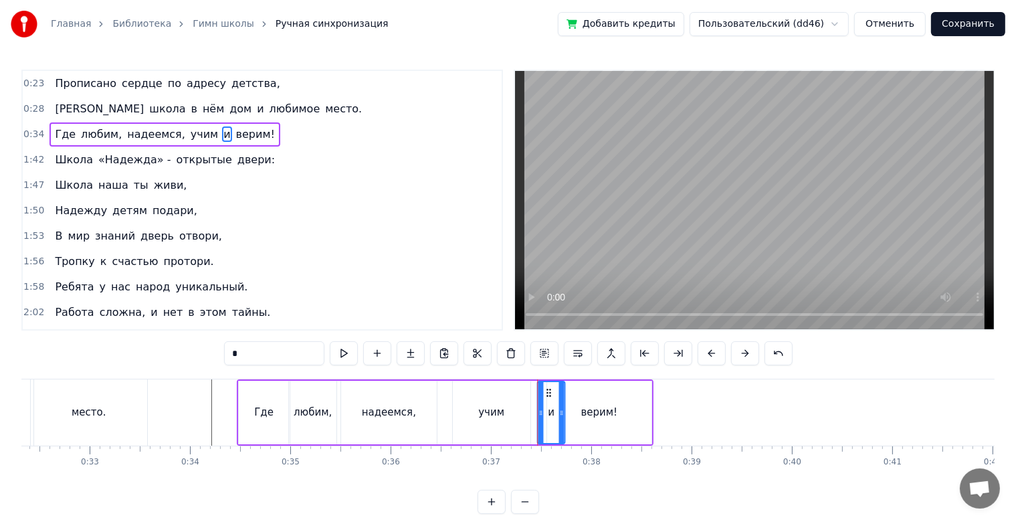
drag, startPoint x: 523, startPoint y: 393, endPoint x: 543, endPoint y: 395, distance: 20.9
click at [543, 395] on icon at bounding box center [548, 392] width 11 height 11
click at [495, 404] on div "учим" at bounding box center [492, 413] width 78 height 64
type input "****"
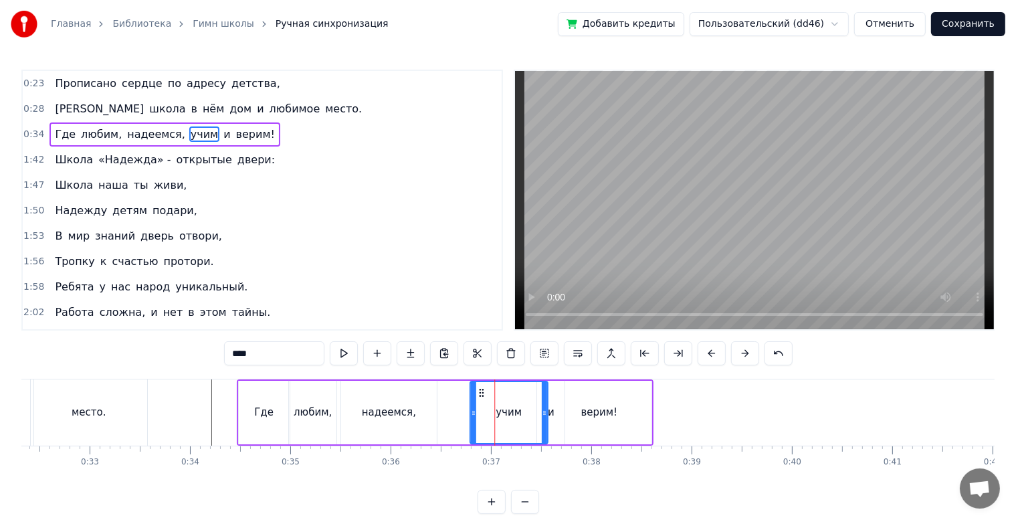
drag, startPoint x: 463, startPoint y: 391, endPoint x: 480, endPoint y: 391, distance: 16.7
click at [480, 391] on icon at bounding box center [481, 392] width 11 height 11
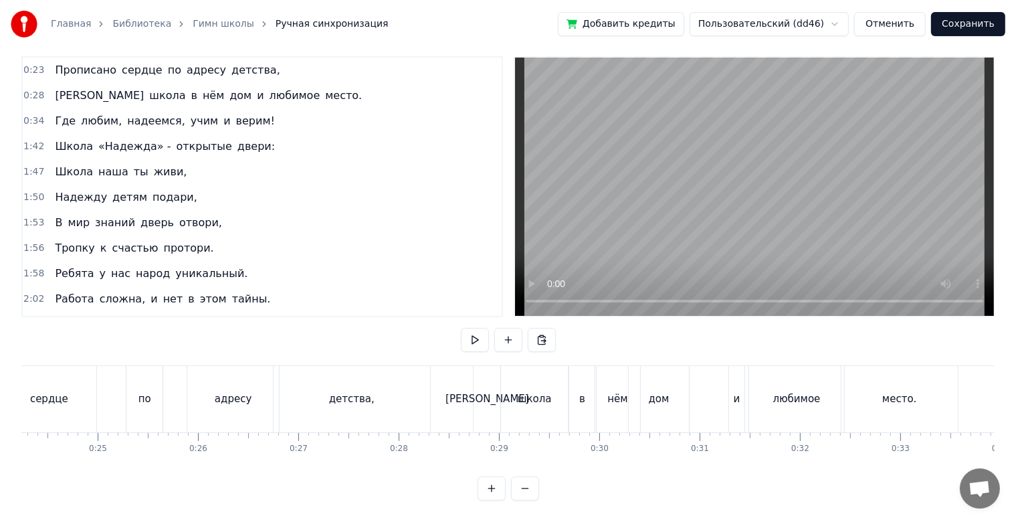
scroll to position [0, 2417]
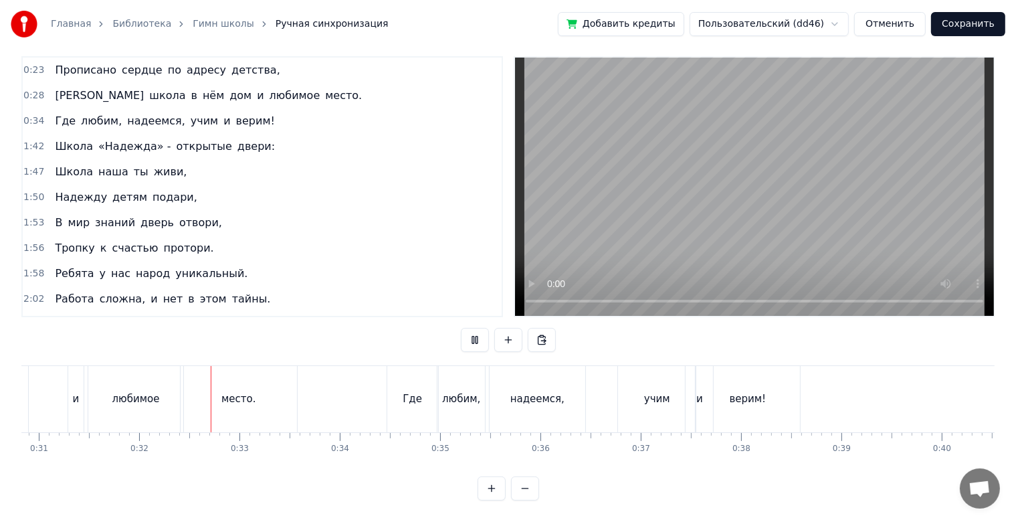
scroll to position [0, 3102]
click at [385, 401] on div "Где" at bounding box center [404, 399] width 51 height 66
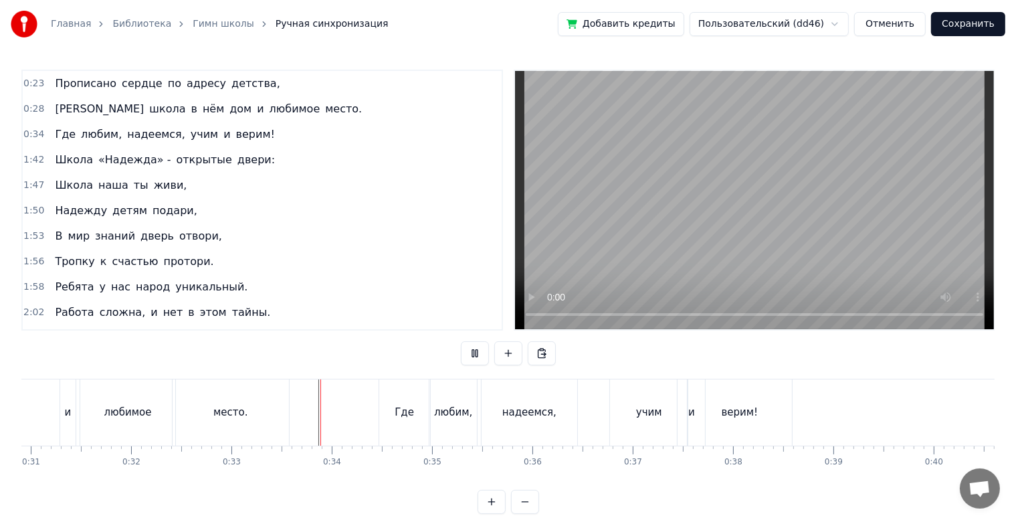
scroll to position [24, 0]
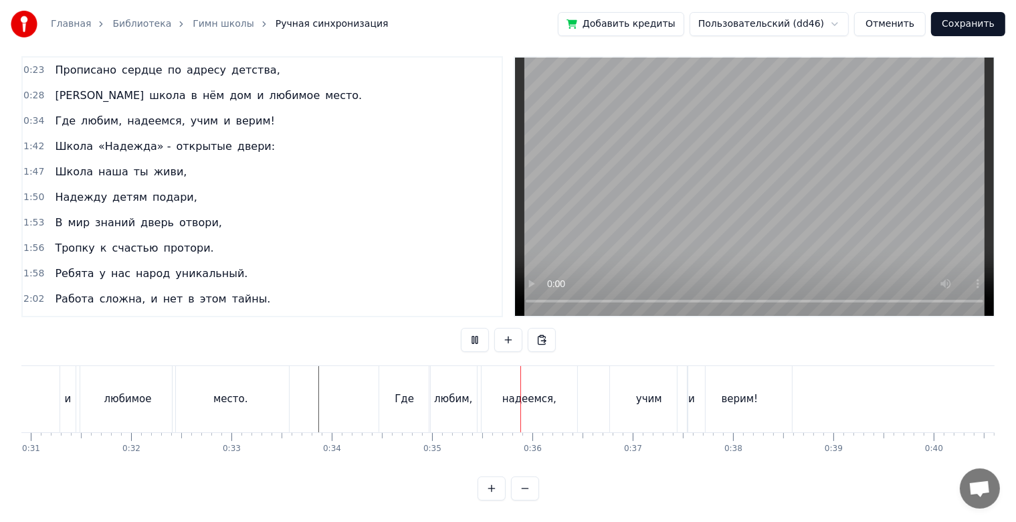
click at [303, 414] on div at bounding box center [303, 399] width 1 height 66
click at [530, 405] on div "надеемся," at bounding box center [529, 399] width 95 height 66
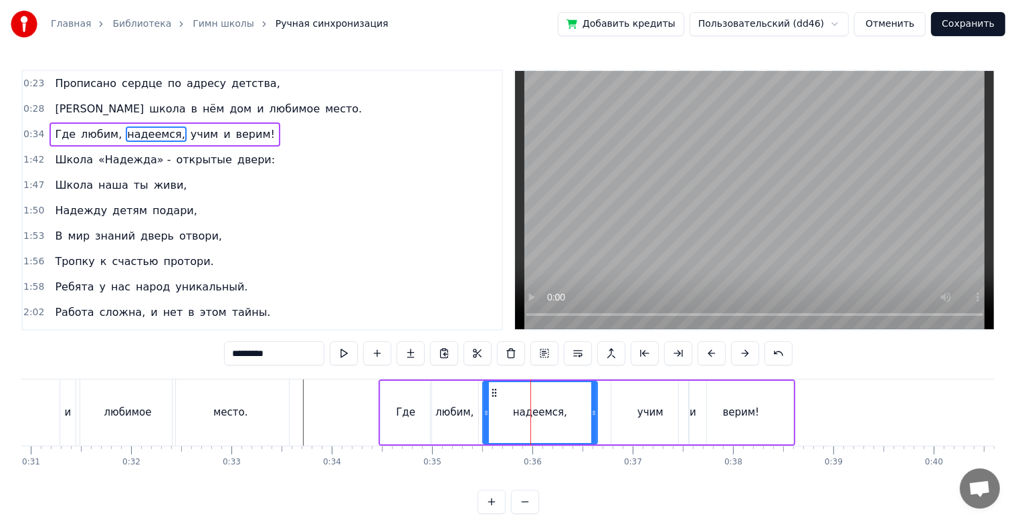
drag, startPoint x: 573, startPoint y: 412, endPoint x: 593, endPoint y: 412, distance: 20.1
click at [593, 412] on icon at bounding box center [593, 412] width 5 height 11
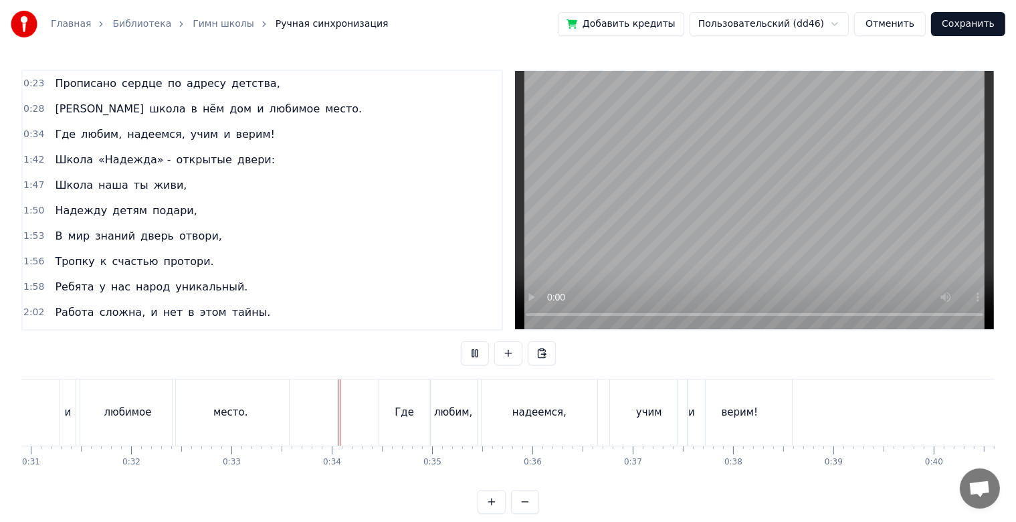
scroll to position [24, 0]
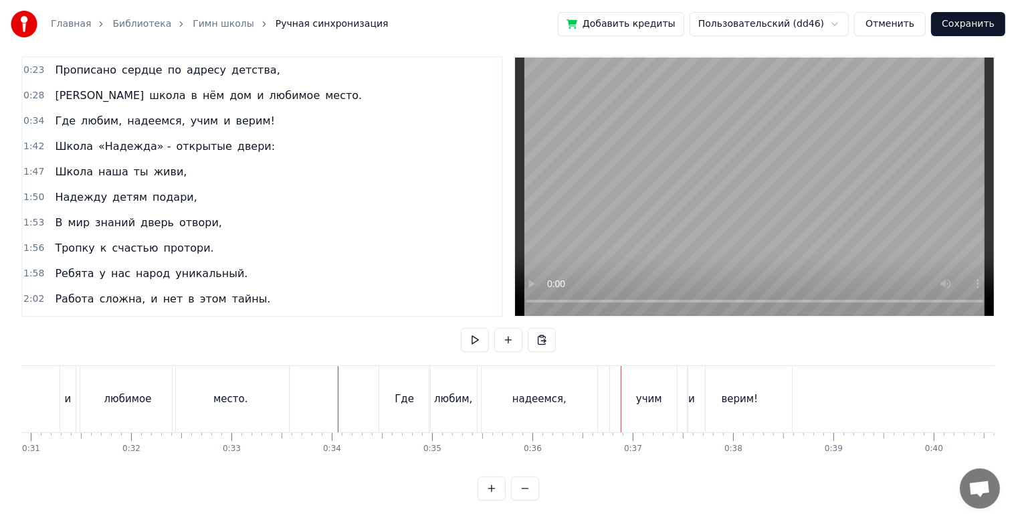
click at [487, 403] on div "надеемся," at bounding box center [539, 399] width 115 height 66
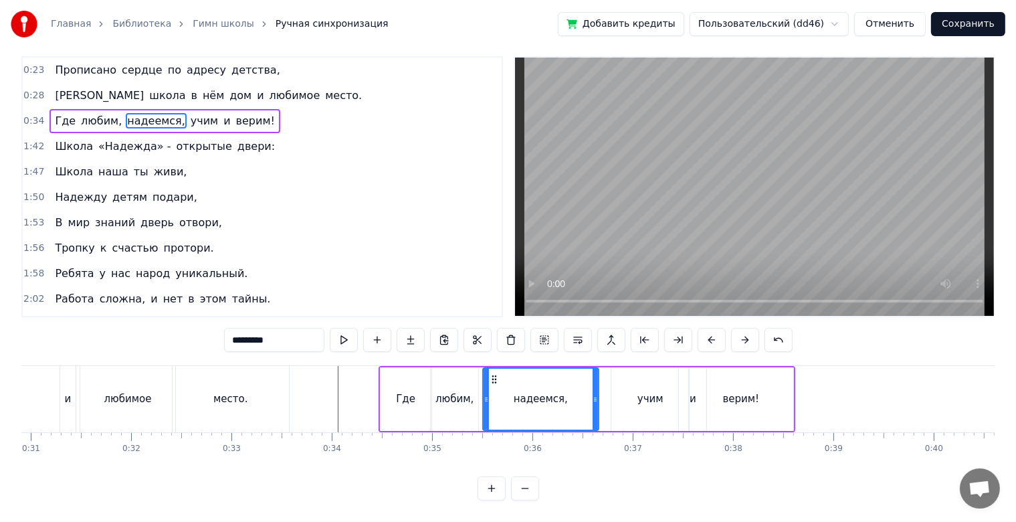
scroll to position [0, 0]
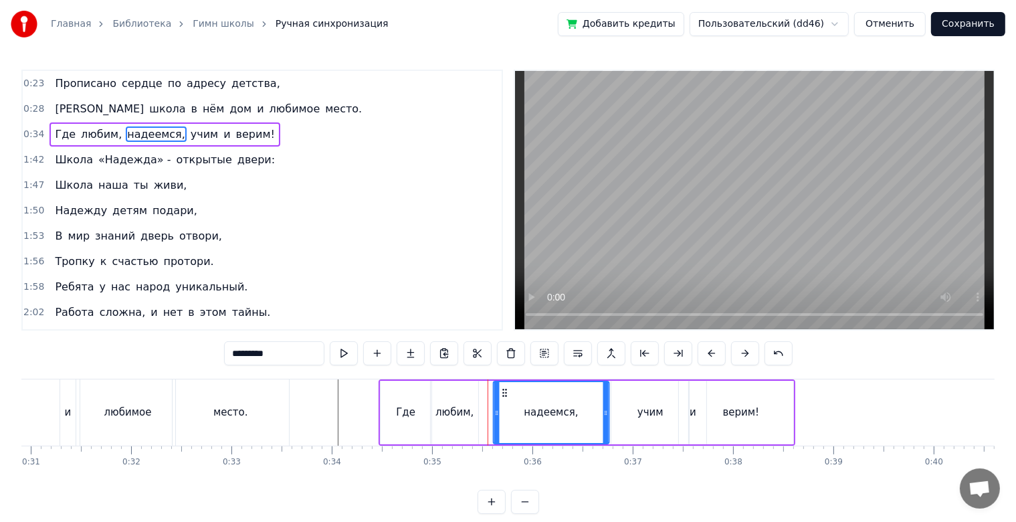
drag, startPoint x: 493, startPoint y: 394, endPoint x: 503, endPoint y: 393, distance: 10.1
click at [503, 393] on icon at bounding box center [504, 392] width 11 height 11
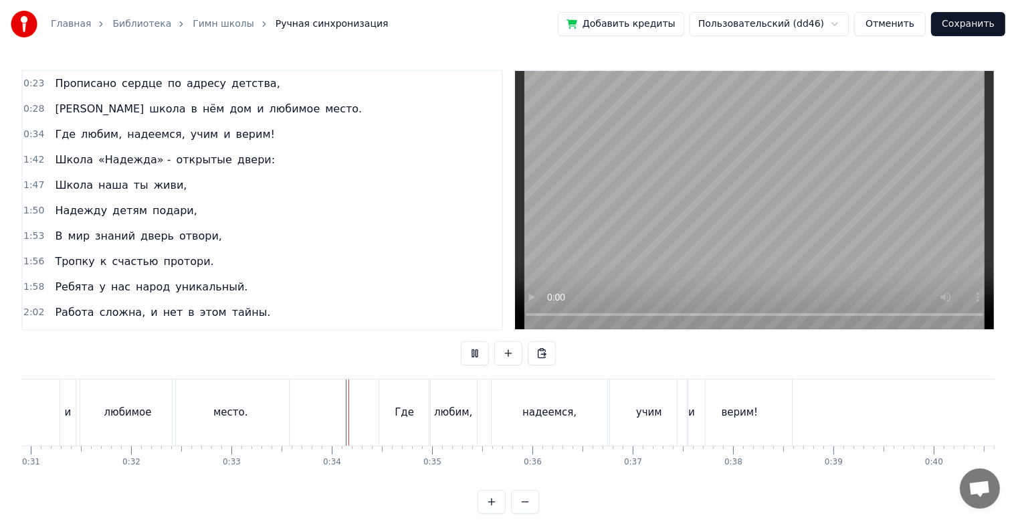
scroll to position [24, 0]
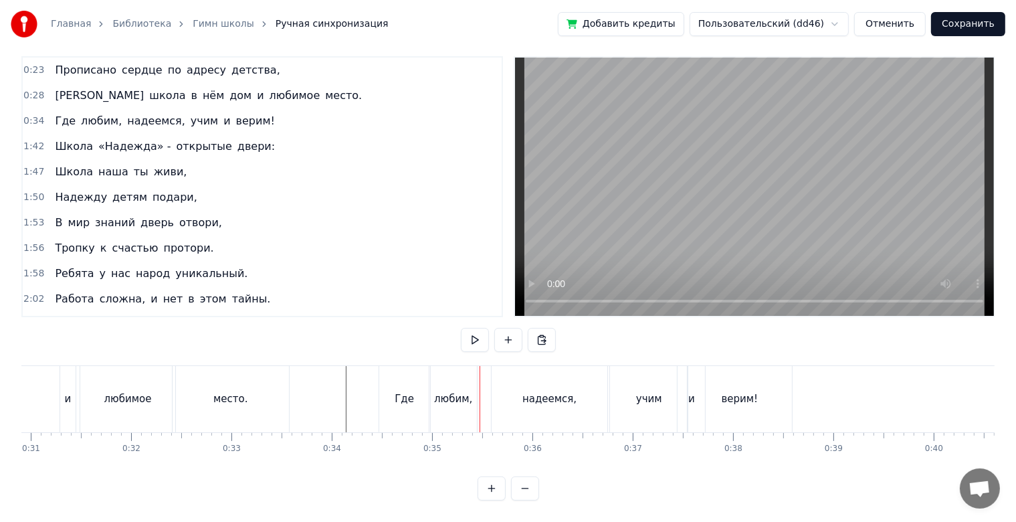
drag, startPoint x: 406, startPoint y: 401, endPoint x: 397, endPoint y: 403, distance: 9.5
click at [397, 403] on div "Где" at bounding box center [404, 399] width 51 height 66
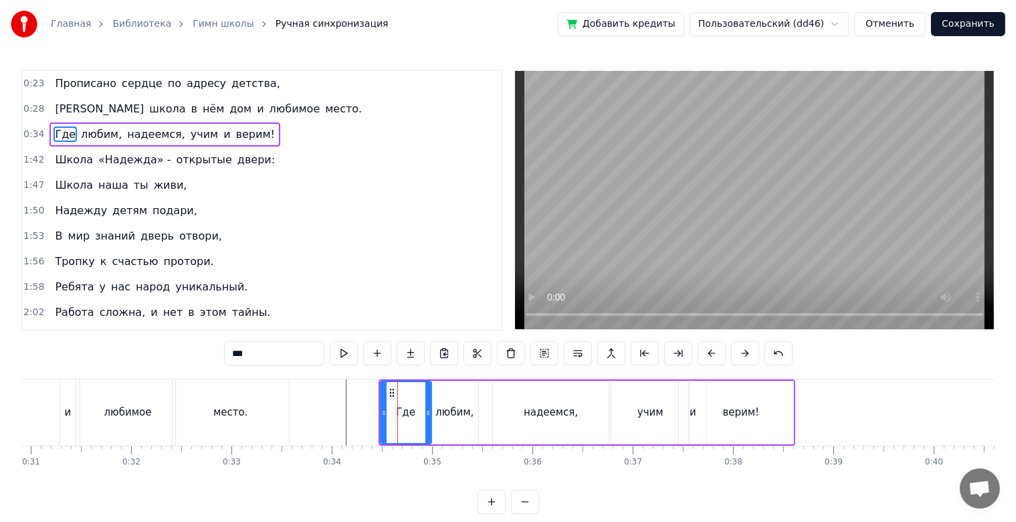
click at [479, 415] on div "Где любим, надеемся, учим и верим!" at bounding box center [587, 412] width 417 height 66
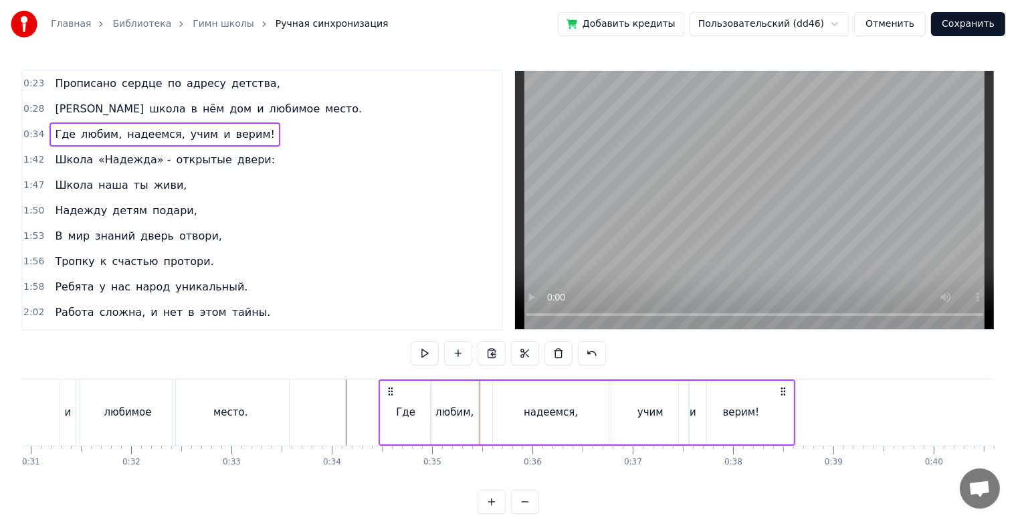
drag, startPoint x: 463, startPoint y: 420, endPoint x: 486, endPoint y: 419, distance: 22.8
click at [486, 419] on div "Где любим, надеемся, учим и верим!" at bounding box center [587, 412] width 417 height 66
drag, startPoint x: 447, startPoint y: 405, endPoint x: 463, endPoint y: 406, distance: 16.1
click at [463, 406] on div "любим," at bounding box center [455, 412] width 38 height 15
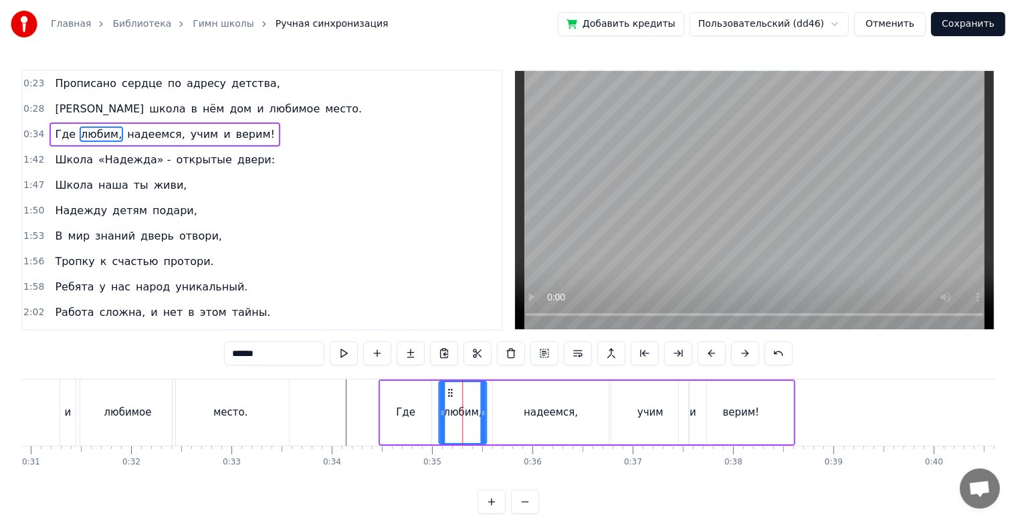
drag, startPoint x: 440, startPoint y: 393, endPoint x: 448, endPoint y: 393, distance: 8.0
click at [448, 393] on icon at bounding box center [450, 392] width 11 height 11
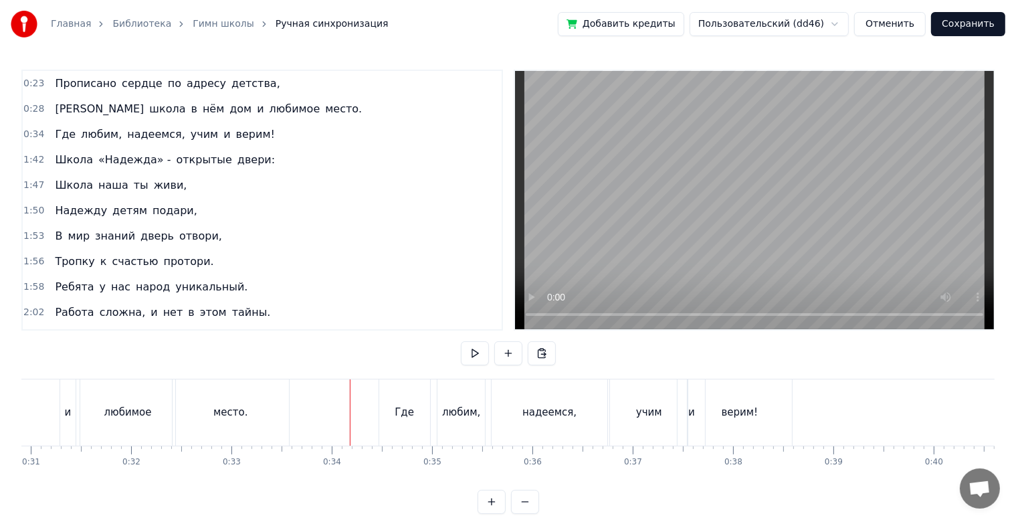
scroll to position [24, 0]
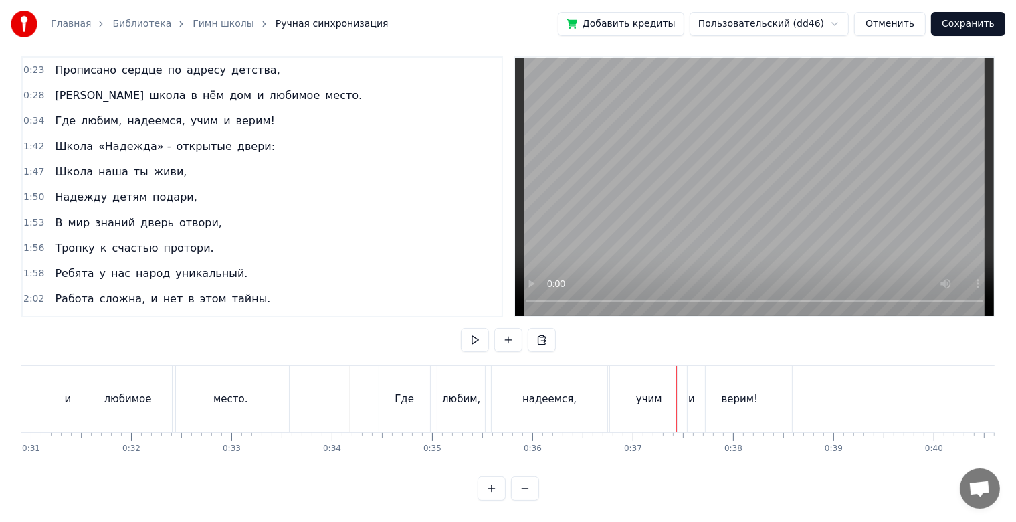
click at [591, 403] on div "надеемся," at bounding box center [549, 399] width 115 height 66
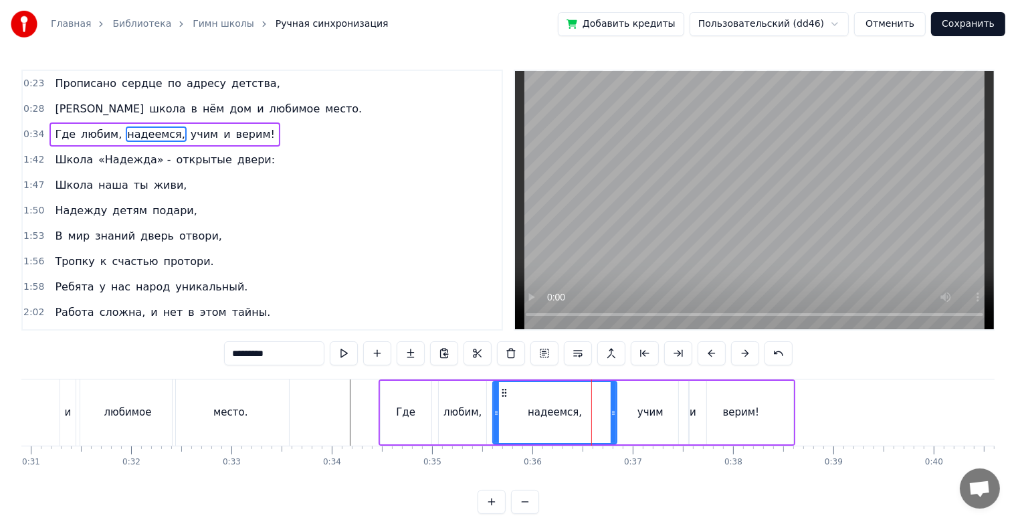
drag, startPoint x: 605, startPoint y: 415, endPoint x: 613, endPoint y: 413, distance: 8.3
click at [613, 413] on icon at bounding box center [613, 412] width 5 height 11
drag, startPoint x: 636, startPoint y: 415, endPoint x: 660, endPoint y: 412, distance: 24.2
click at [660, 412] on div "учим" at bounding box center [651, 413] width 78 height 64
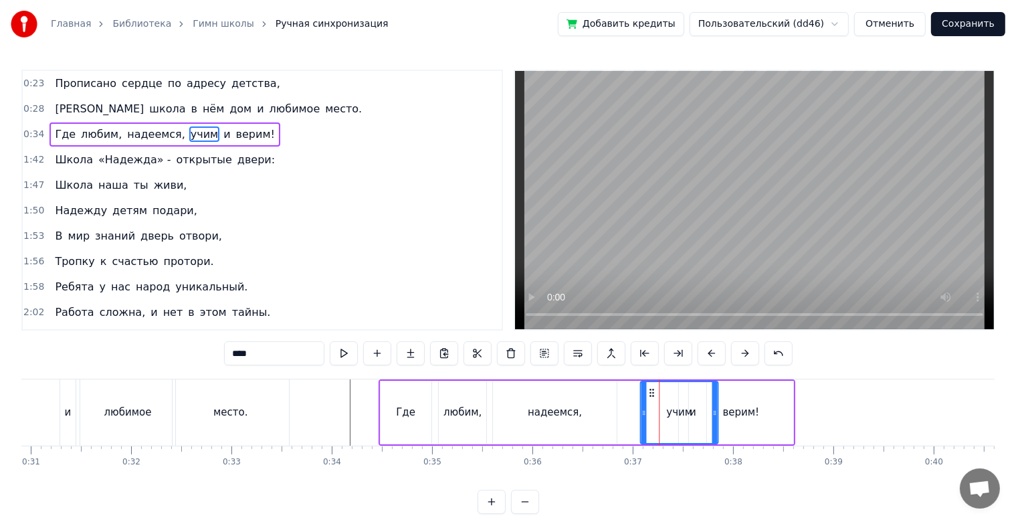
drag, startPoint x: 621, startPoint y: 392, endPoint x: 651, endPoint y: 397, distance: 30.6
click at [651, 397] on div "учим" at bounding box center [679, 412] width 76 height 61
click at [749, 414] on div "верим!" at bounding box center [741, 412] width 37 height 15
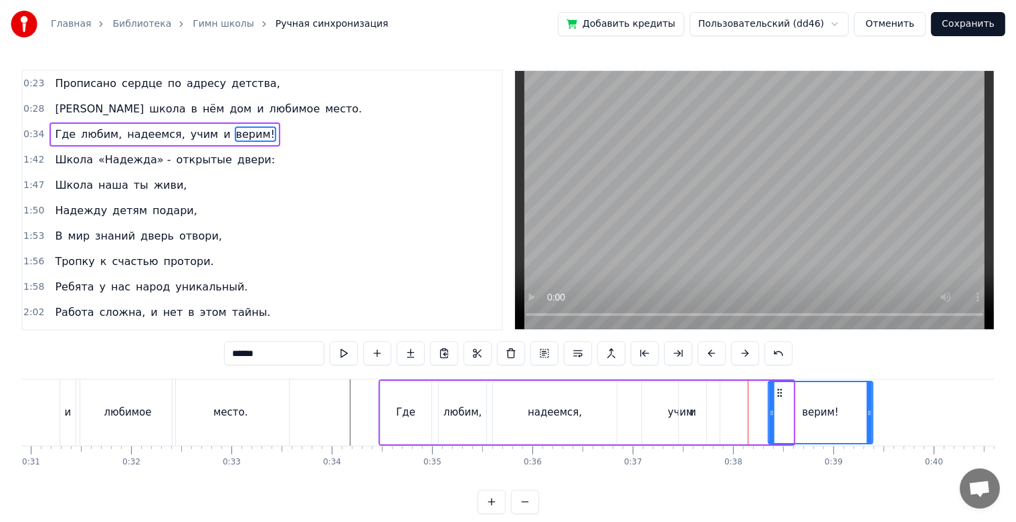
drag, startPoint x: 701, startPoint y: 393, endPoint x: 781, endPoint y: 395, distance: 79.6
click at [781, 395] on icon at bounding box center [780, 392] width 11 height 11
click at [703, 403] on div "и" at bounding box center [692, 413] width 27 height 64
type input "*"
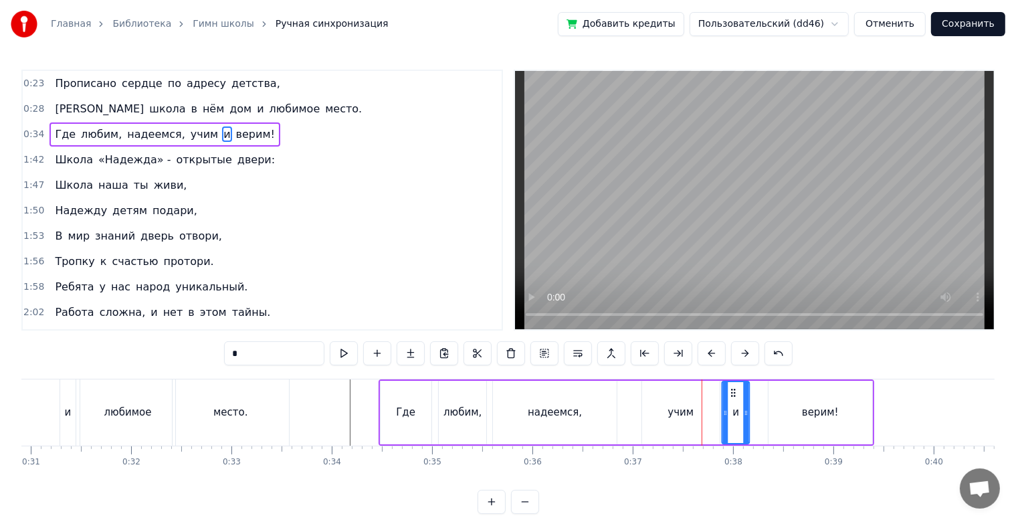
drag, startPoint x: 693, startPoint y: 396, endPoint x: 736, endPoint y: 396, distance: 42.8
click at [736, 396] on icon at bounding box center [733, 392] width 11 height 11
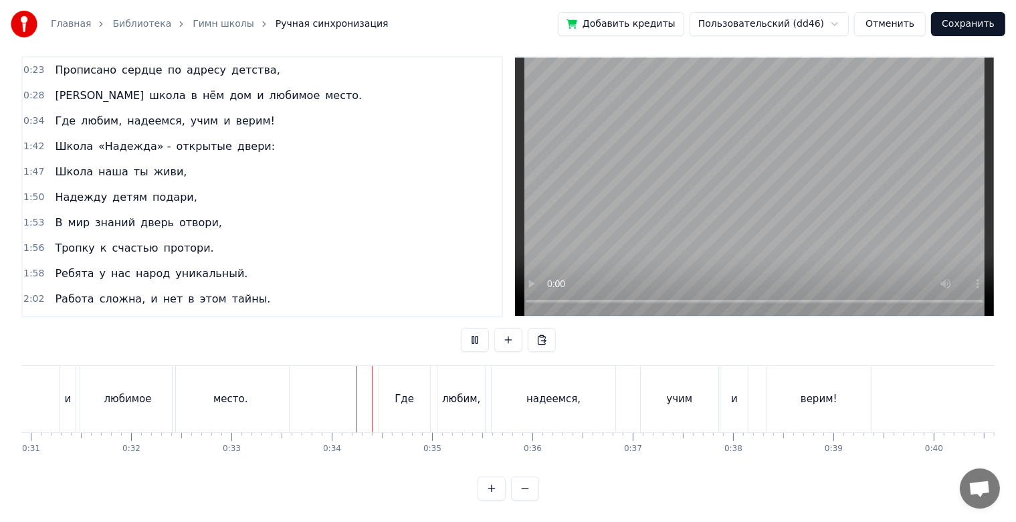
scroll to position [24, 0]
click at [587, 407] on div "надеемся," at bounding box center [553, 399] width 123 height 66
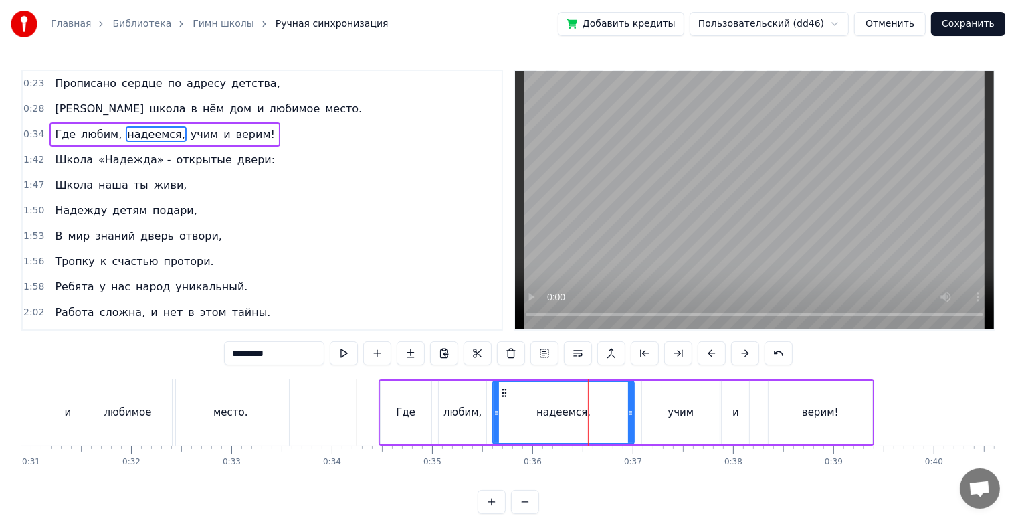
drag, startPoint x: 613, startPoint y: 413, endPoint x: 632, endPoint y: 413, distance: 19.4
click at [632, 413] on icon at bounding box center [630, 412] width 5 height 11
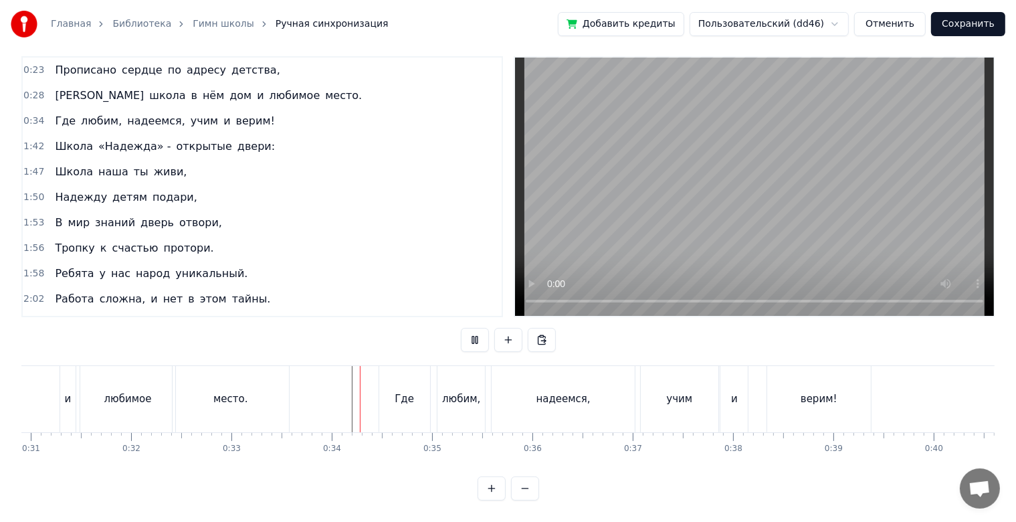
scroll to position [24, 0]
click at [654, 385] on div "учим" at bounding box center [680, 399] width 78 height 66
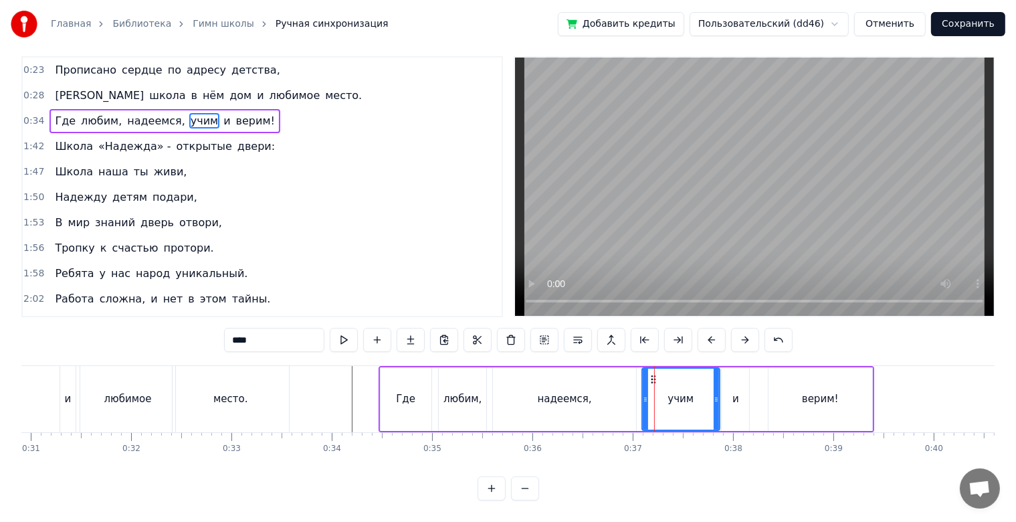
scroll to position [0, 0]
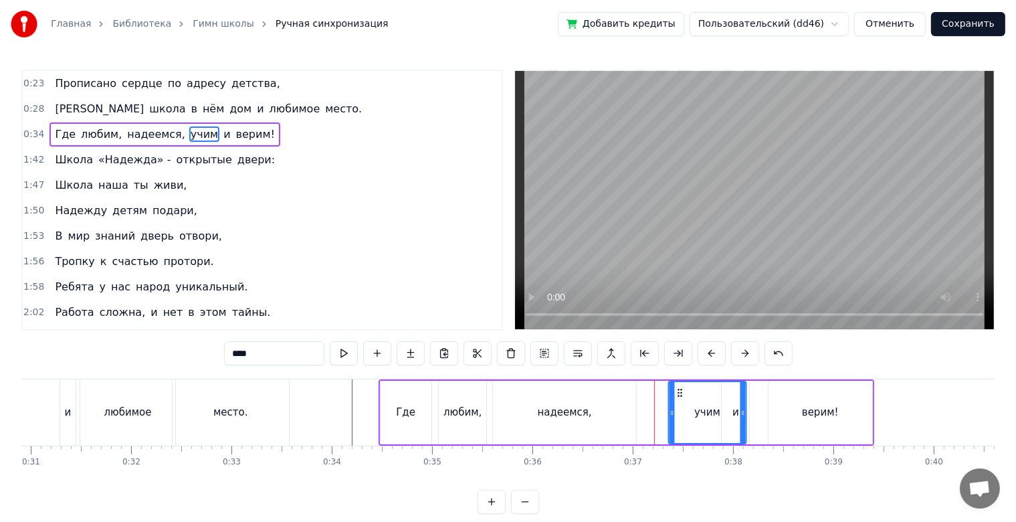
drag, startPoint x: 652, startPoint y: 391, endPoint x: 678, endPoint y: 391, distance: 26.1
click at [678, 391] on icon at bounding box center [679, 392] width 11 height 11
drag, startPoint x: 745, startPoint y: 416, endPoint x: 731, endPoint y: 415, distance: 14.1
click at [731, 415] on div "учим" at bounding box center [707, 413] width 79 height 64
drag, startPoint x: 744, startPoint y: 415, endPoint x: 728, endPoint y: 417, distance: 16.2
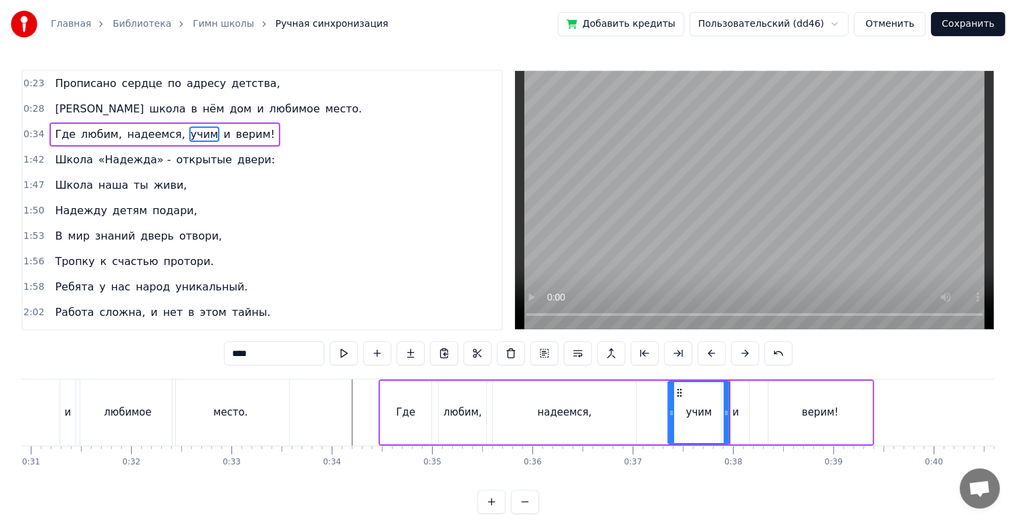
click at [728, 417] on icon at bounding box center [726, 412] width 5 height 11
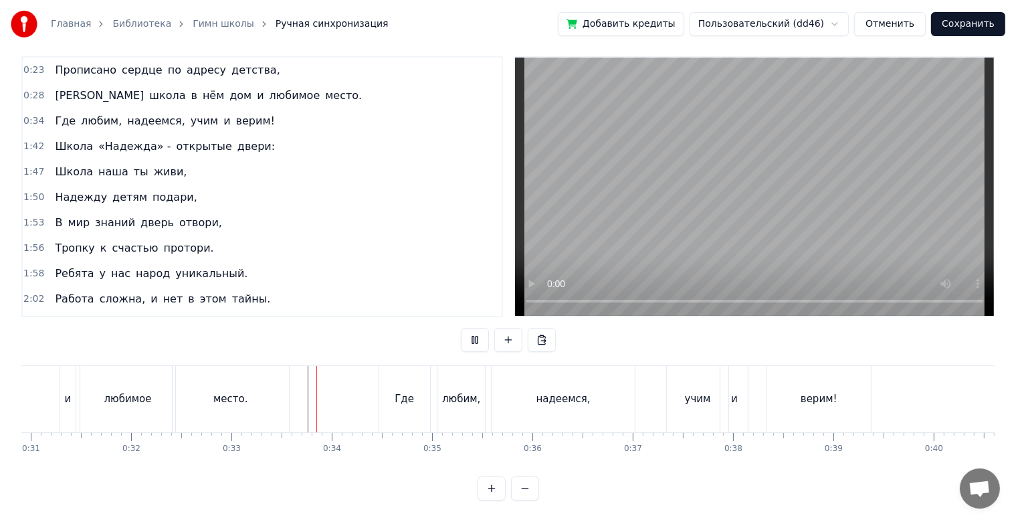
scroll to position [24, 0]
click at [747, 407] on div "и" at bounding box center [734, 399] width 27 height 66
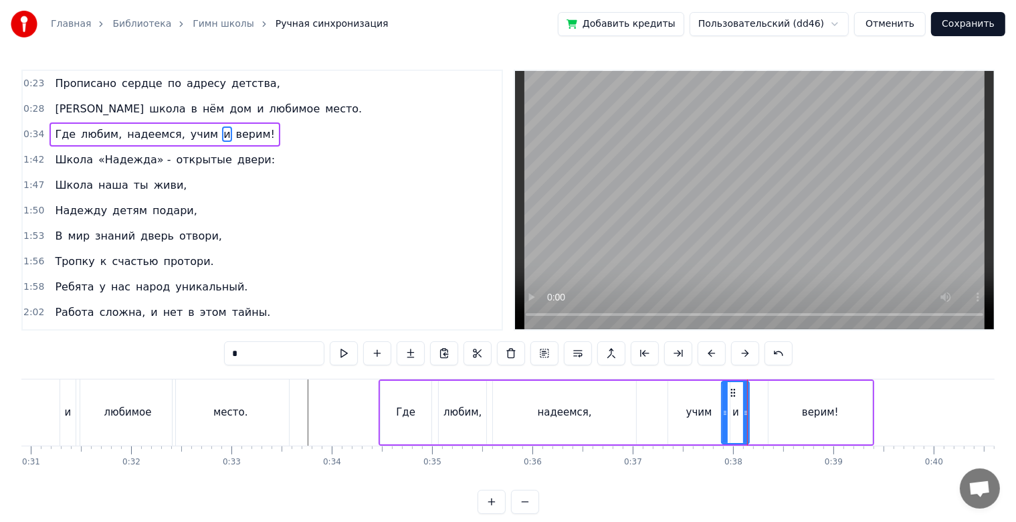
scroll to position [0, 0]
drag, startPoint x: 731, startPoint y: 389, endPoint x: 750, endPoint y: 389, distance: 19.4
click at [751, 389] on circle at bounding box center [751, 389] width 1 height 1
click at [711, 401] on div "учим" at bounding box center [699, 413] width 62 height 64
type input "****"
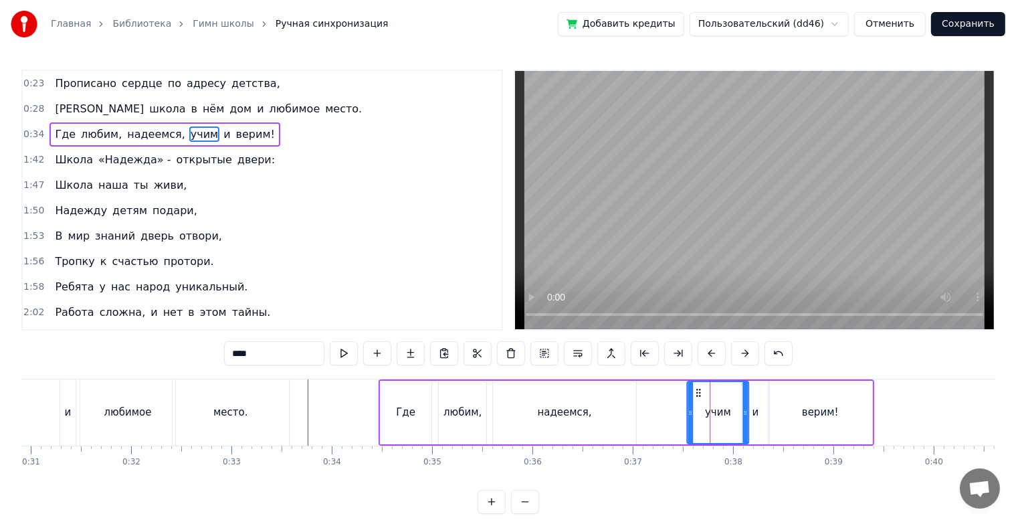
drag, startPoint x: 674, startPoint y: 391, endPoint x: 693, endPoint y: 391, distance: 18.7
click at [693, 391] on icon at bounding box center [698, 392] width 11 height 11
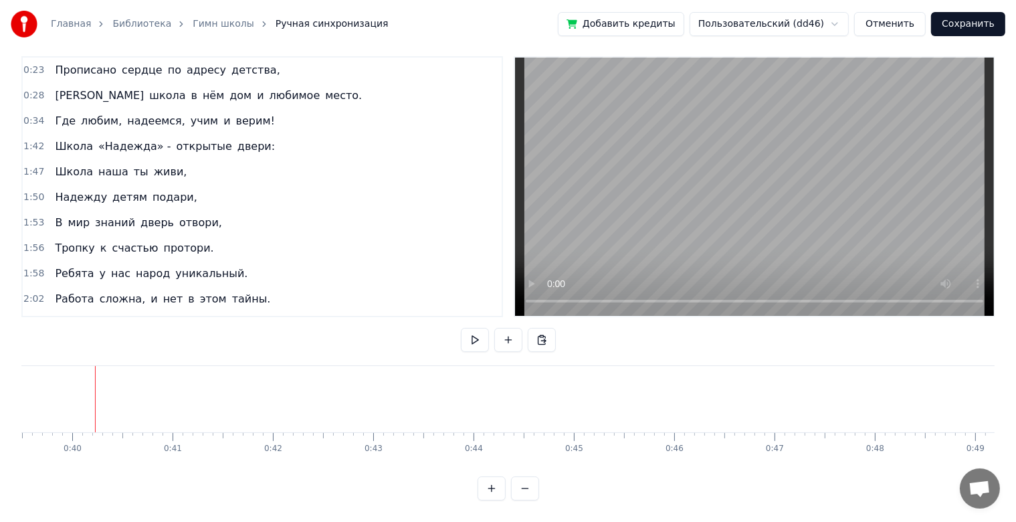
scroll to position [0, 3969]
drag, startPoint x: 313, startPoint y: 465, endPoint x: 284, endPoint y: 468, distance: 29.0
click at [284, 468] on html "Главная Библиотека Гимн школы Ручная синхронизация Добавить кредиты Пользовател…" at bounding box center [508, 254] width 1016 height 535
click at [233, 389] on div "верим!" at bounding box center [184, 399] width 104 height 66
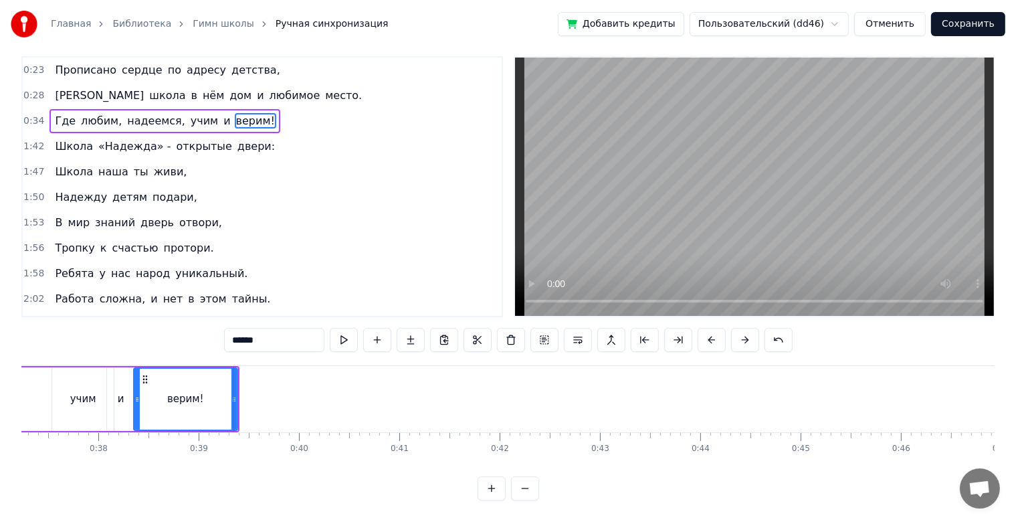
scroll to position [0, 0]
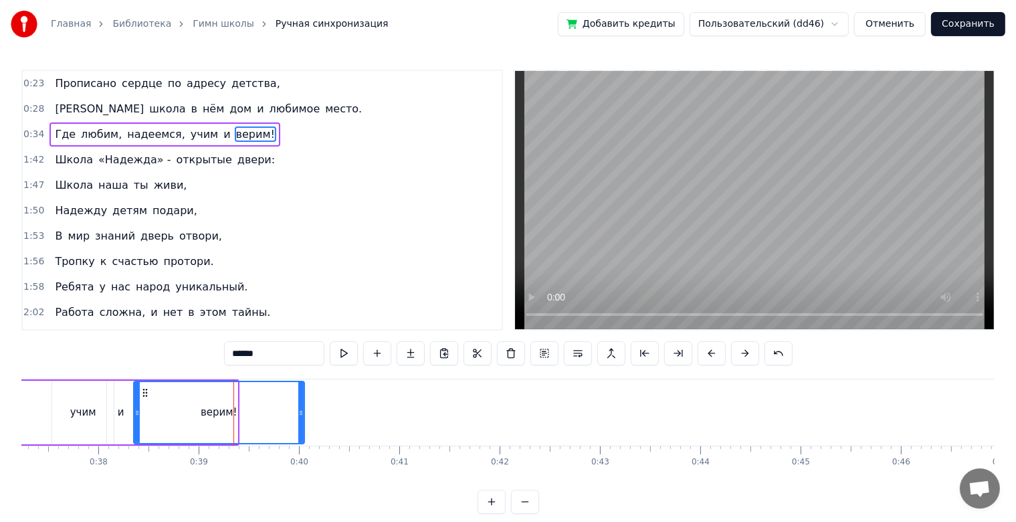
drag, startPoint x: 234, startPoint y: 411, endPoint x: 301, endPoint y: 411, distance: 66.9
click at [301, 411] on icon at bounding box center [300, 412] width 5 height 11
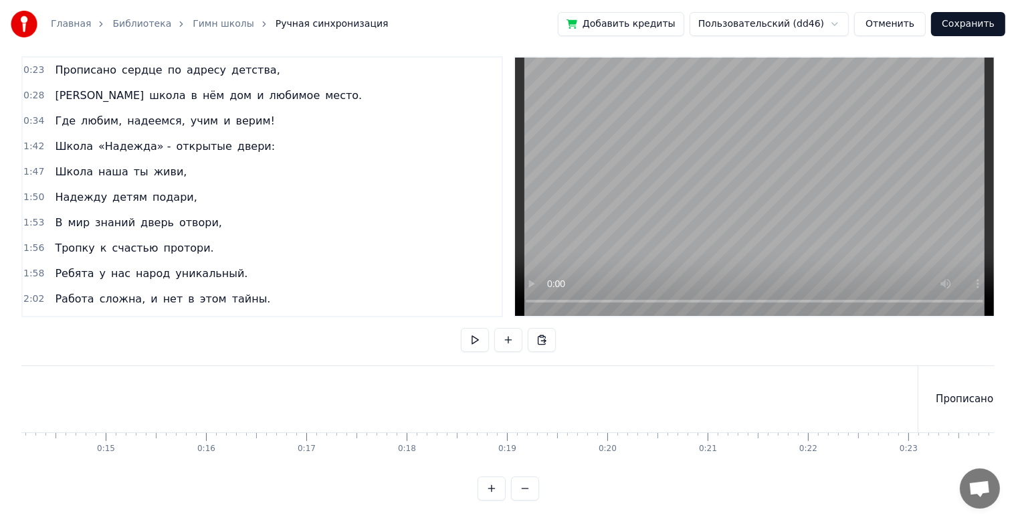
scroll to position [0, 1371]
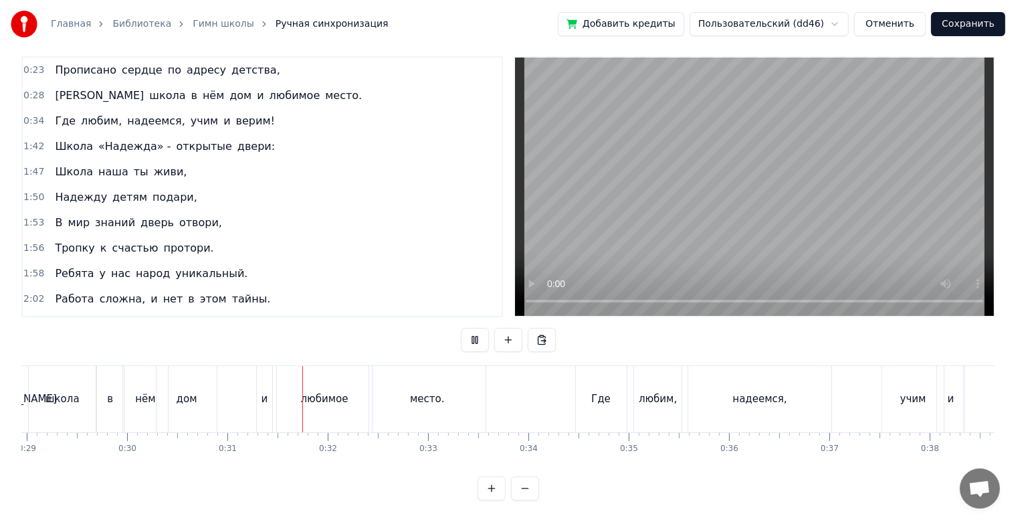
scroll to position [0, 3064]
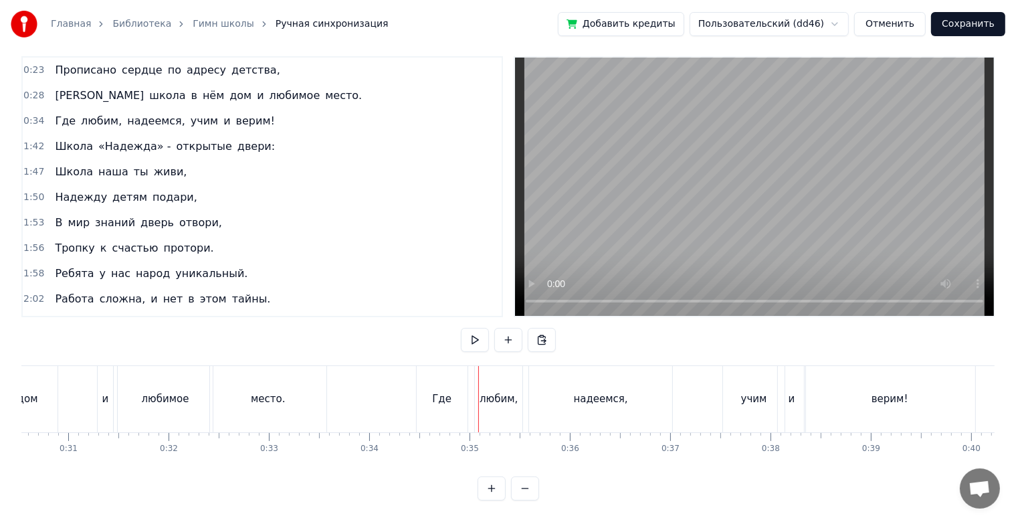
click at [427, 389] on div "Где" at bounding box center [442, 399] width 51 height 66
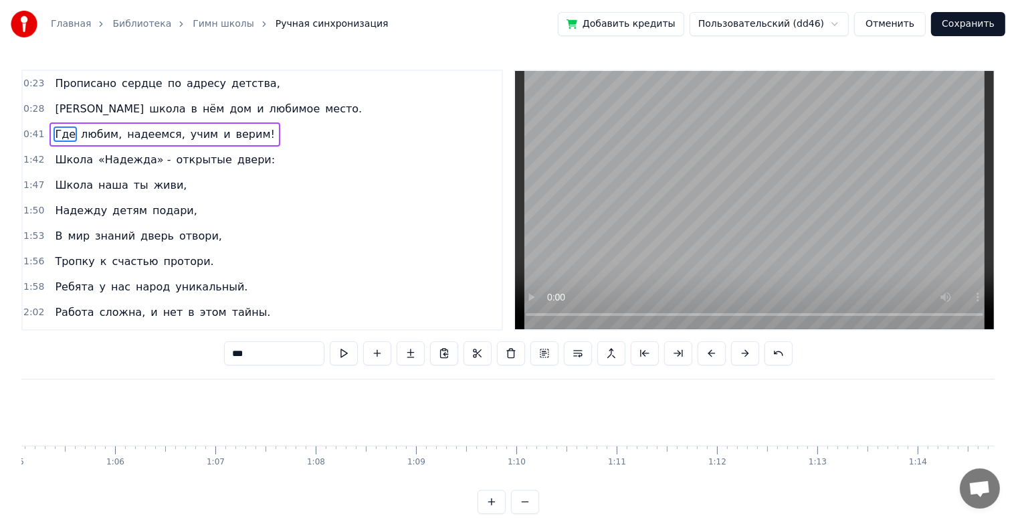
scroll to position [0, 6480]
click at [238, 162] on span "двери:" at bounding box center [256, 159] width 40 height 15
type input "******"
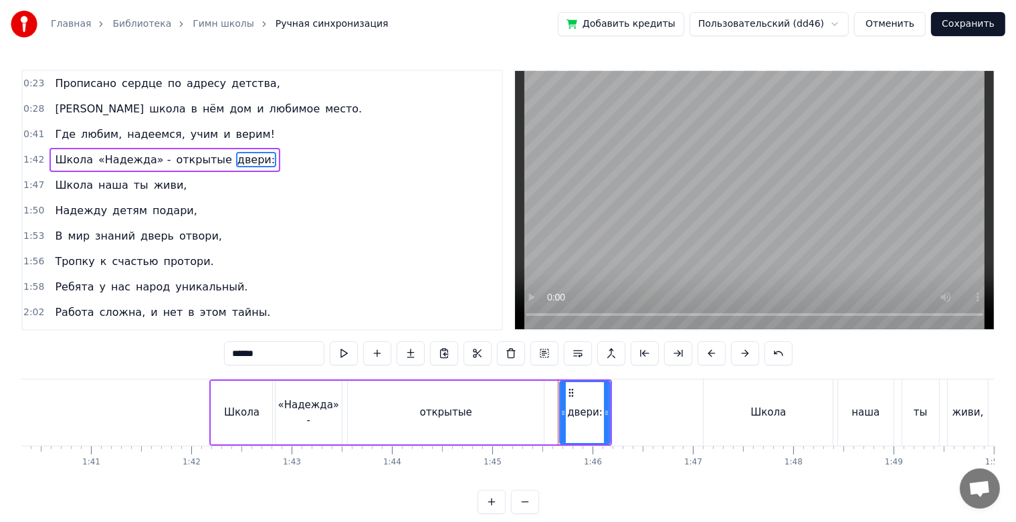
scroll to position [0, 10042]
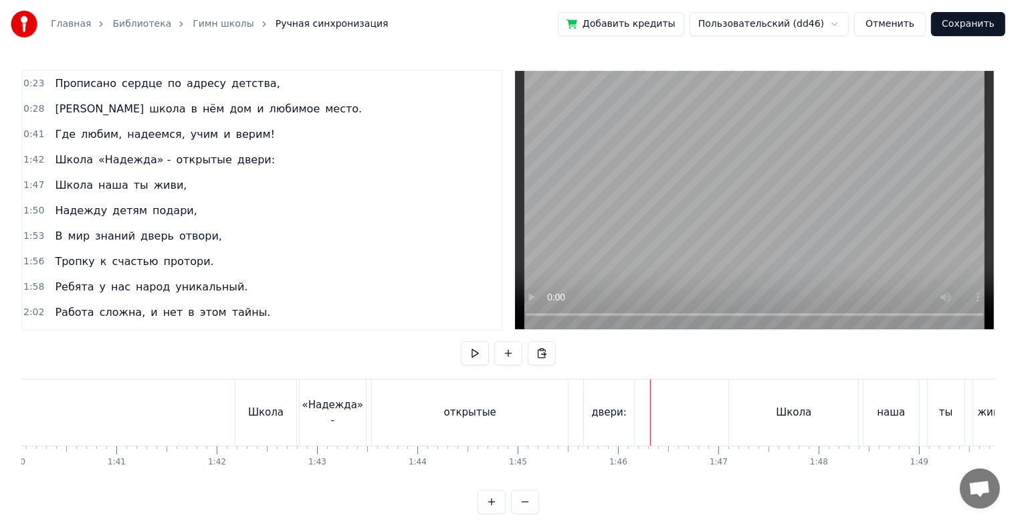
click at [631, 401] on div "двери:" at bounding box center [609, 412] width 50 height 66
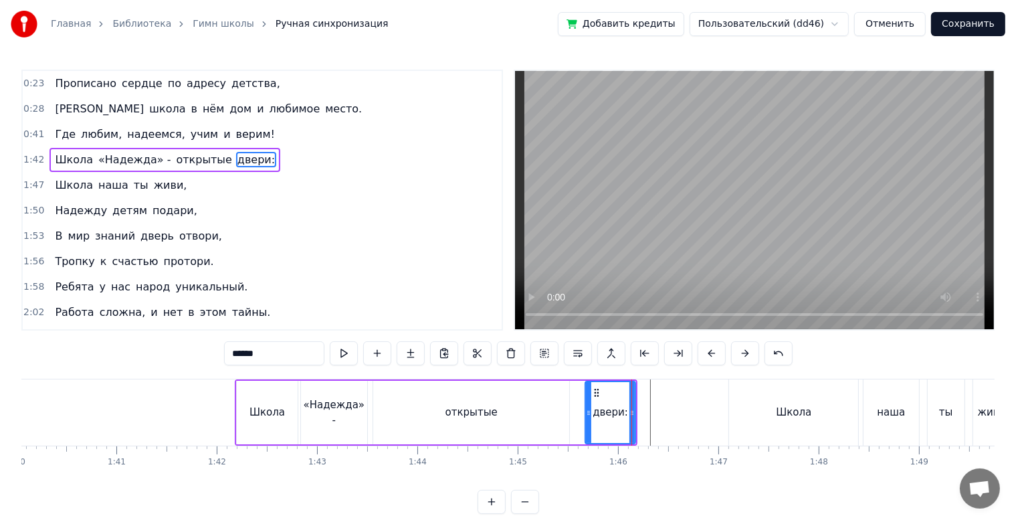
click at [246, 385] on div "Школа" at bounding box center [267, 413] width 61 height 64
type input "*****"
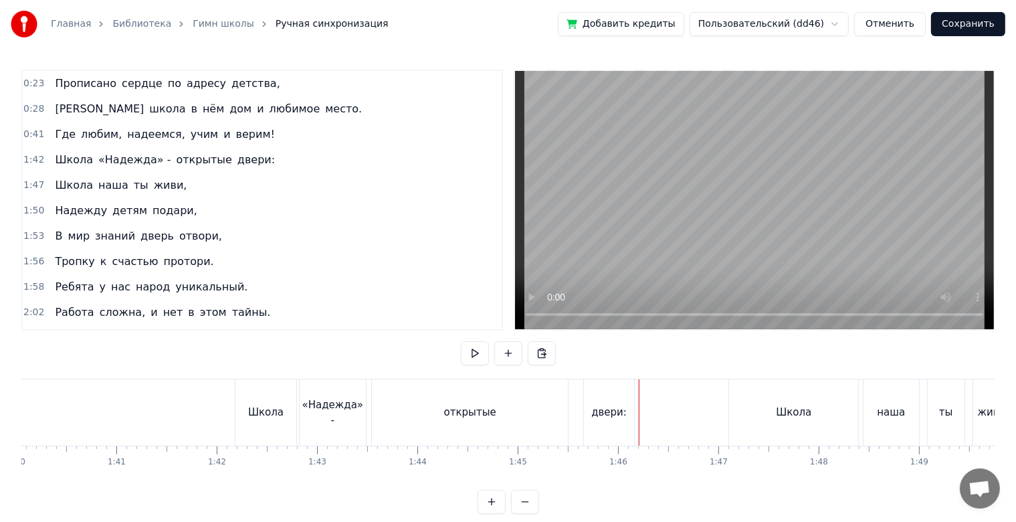
click at [632, 401] on div "двери:" at bounding box center [609, 412] width 50 height 66
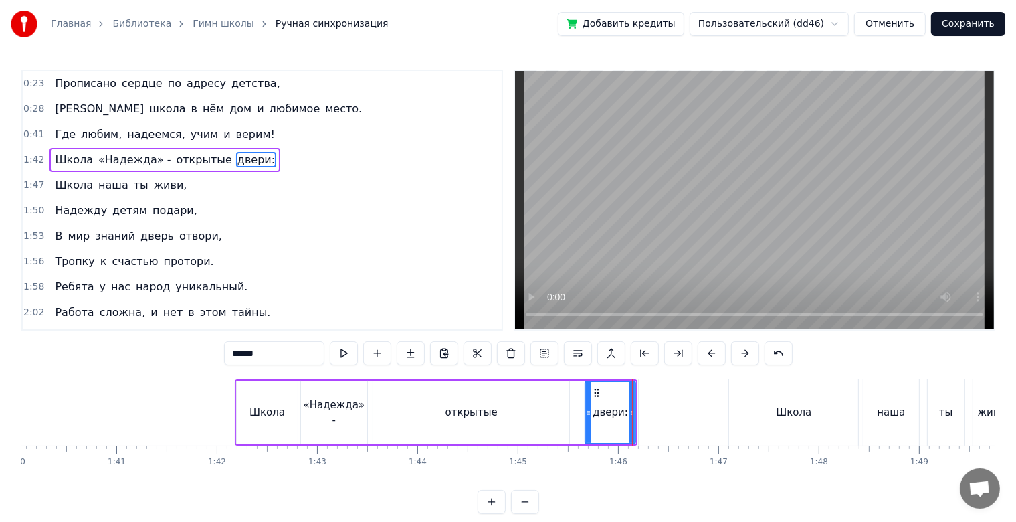
click at [630, 398] on div at bounding box center [632, 412] width 5 height 61
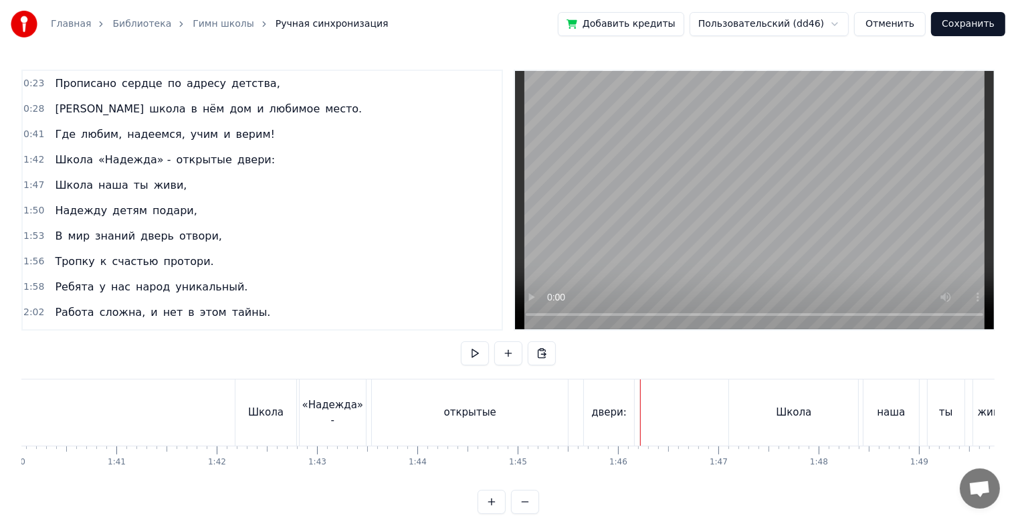
click at [633, 400] on div "двери:" at bounding box center [609, 412] width 50 height 66
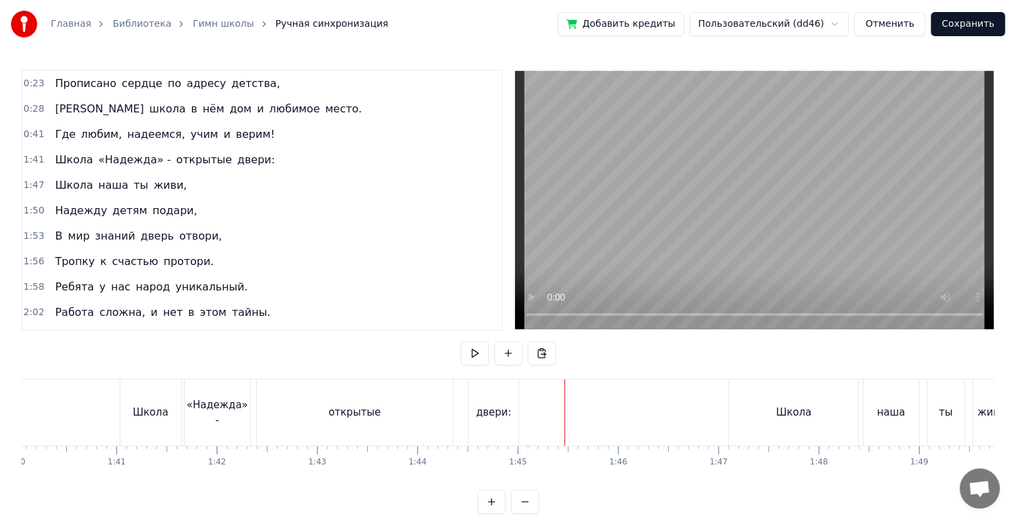
click at [491, 408] on div "двери:" at bounding box center [493, 412] width 35 height 15
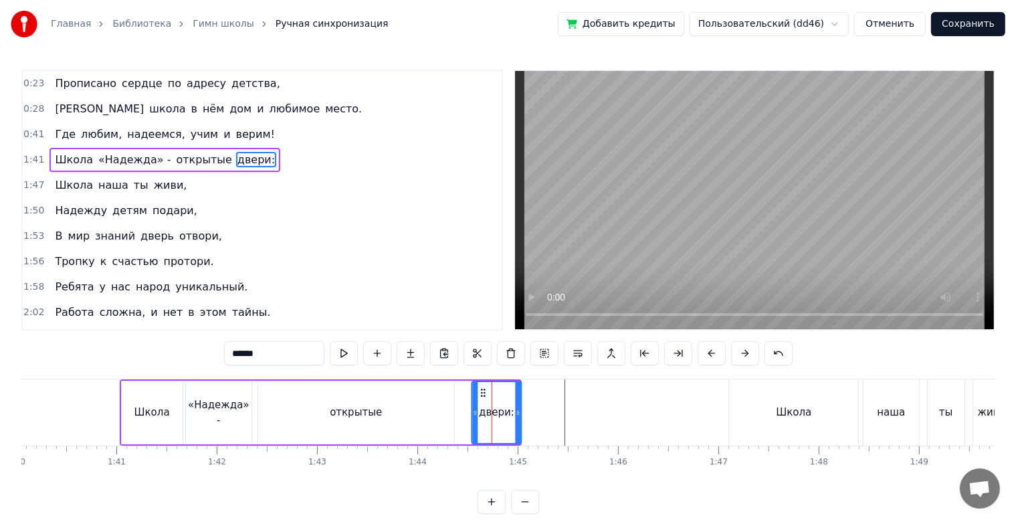
click at [479, 399] on div "двери:" at bounding box center [496, 412] width 48 height 61
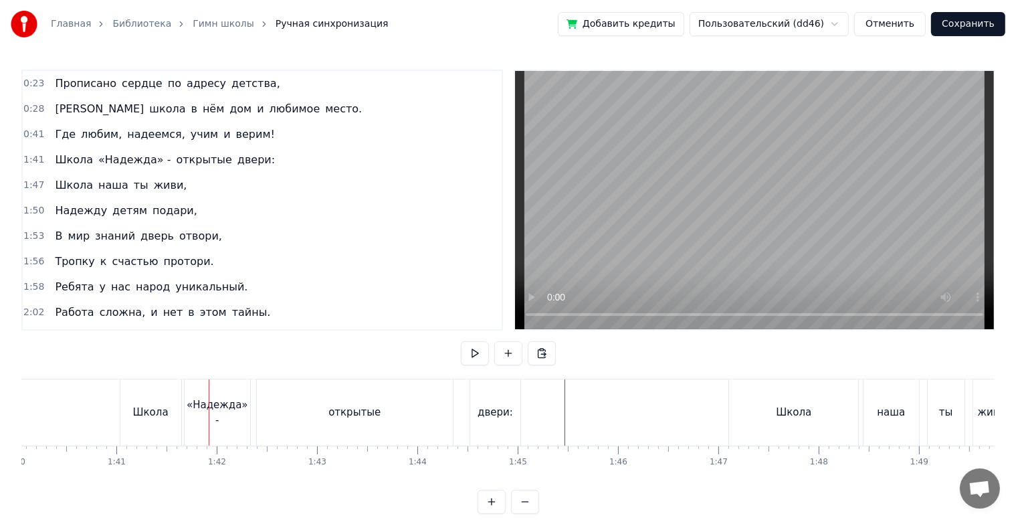
click at [162, 391] on div "Школа" at bounding box center [150, 412] width 61 height 66
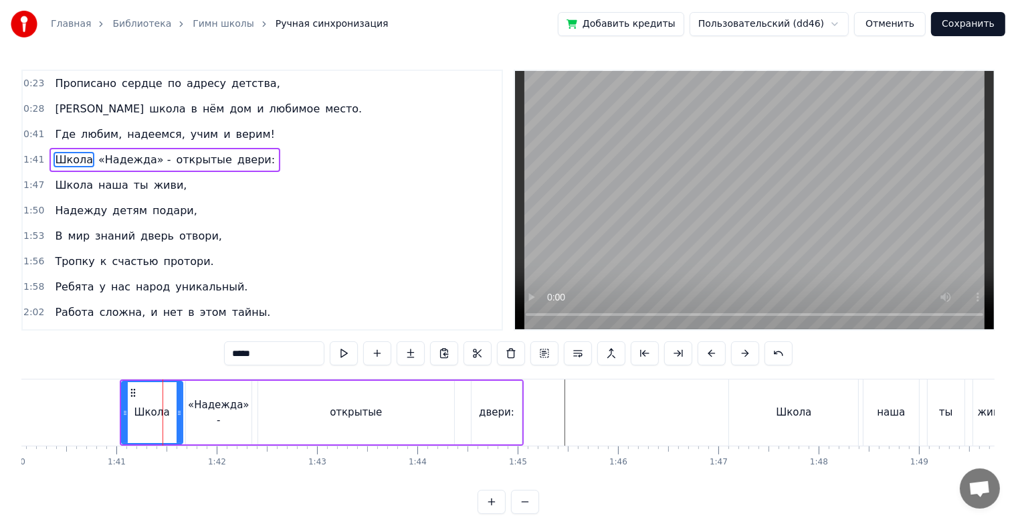
click at [522, 397] on div "Школа «Надежда» - открытые двери:" at bounding box center [322, 412] width 404 height 66
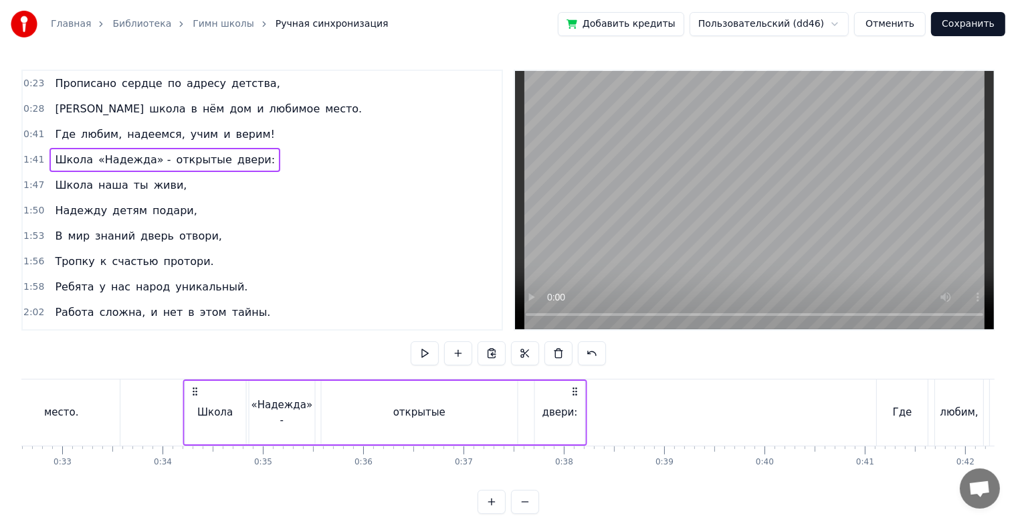
scroll to position [0, 3267]
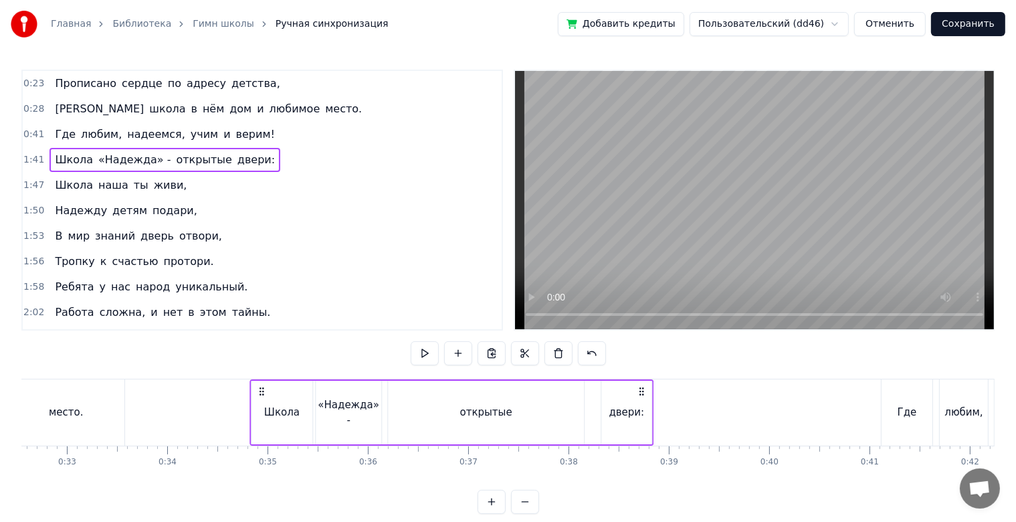
drag, startPoint x: 132, startPoint y: 389, endPoint x: 262, endPoint y: 362, distance: 133.3
click at [262, 362] on div "0:23 Прописано сердце по адресу детства, 0:28 А школа в нём дом и любимое место…" at bounding box center [508, 292] width 974 height 444
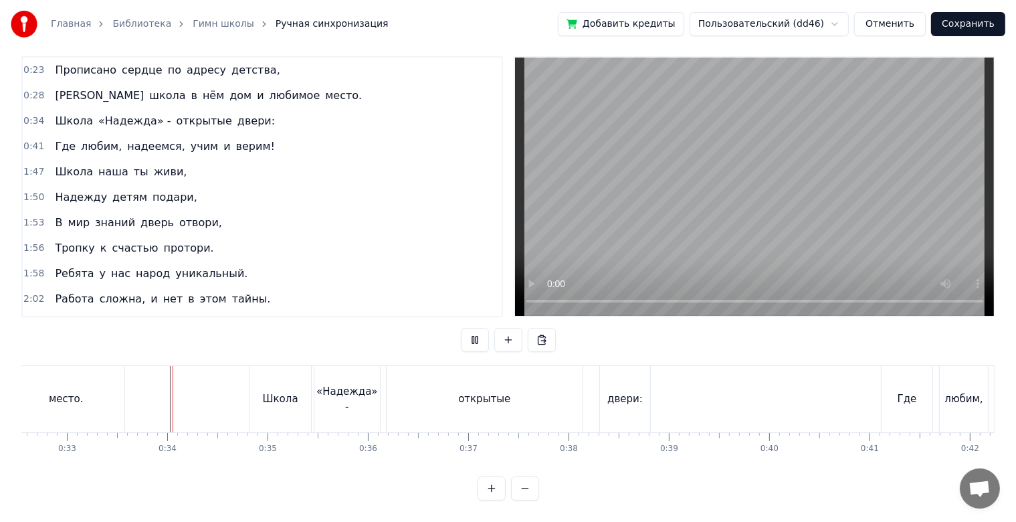
scroll to position [24, 0]
click at [265, 391] on div "Школа" at bounding box center [280, 398] width 35 height 15
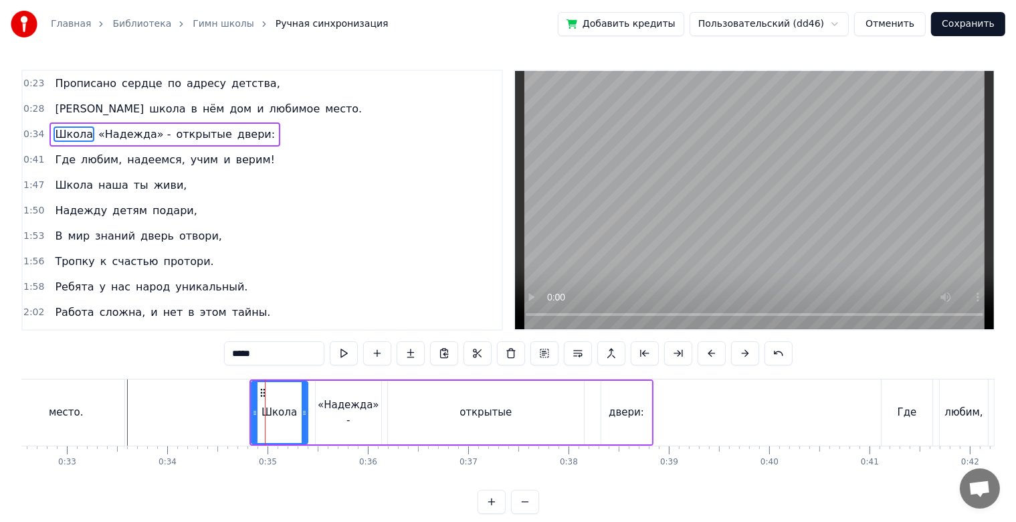
click at [305, 415] on icon at bounding box center [304, 412] width 5 height 11
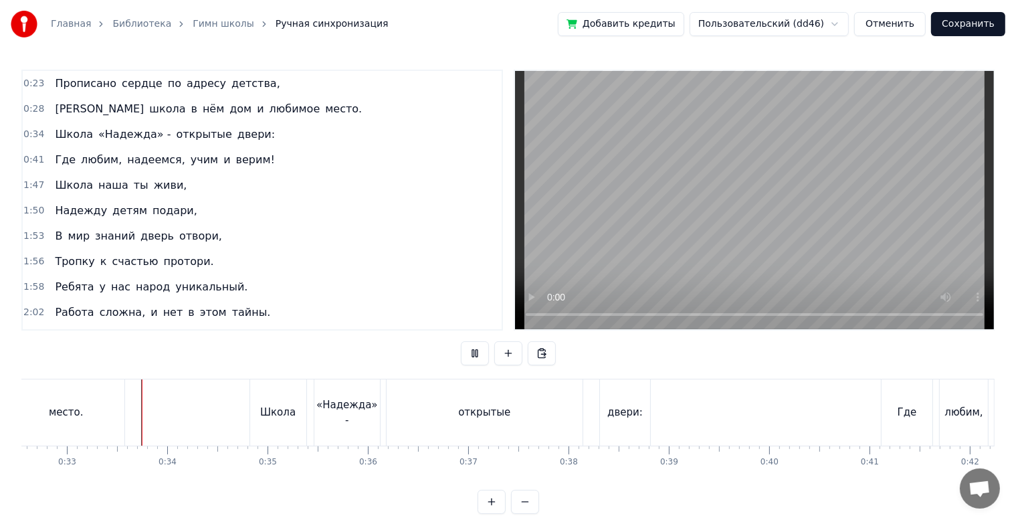
scroll to position [24, 0]
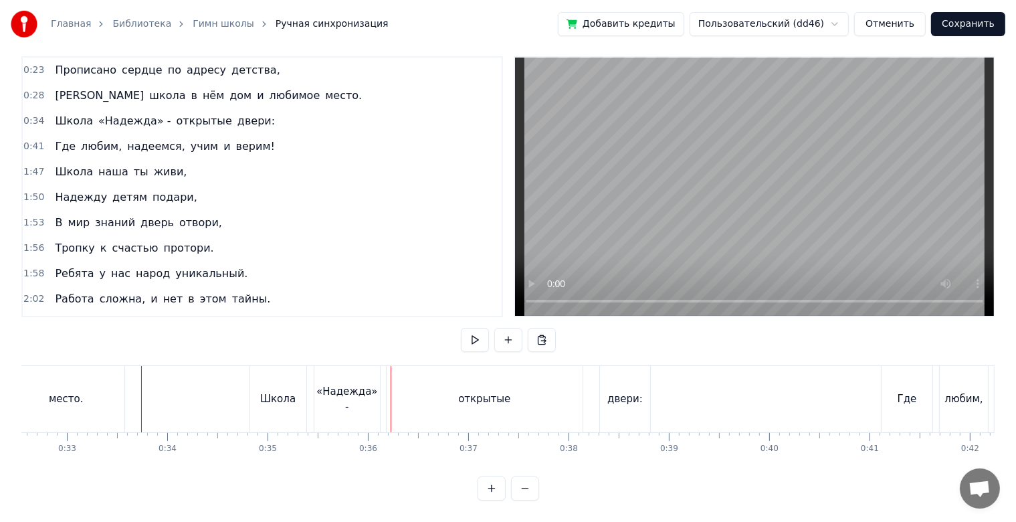
click at [296, 404] on div "Школа" at bounding box center [278, 399] width 56 height 66
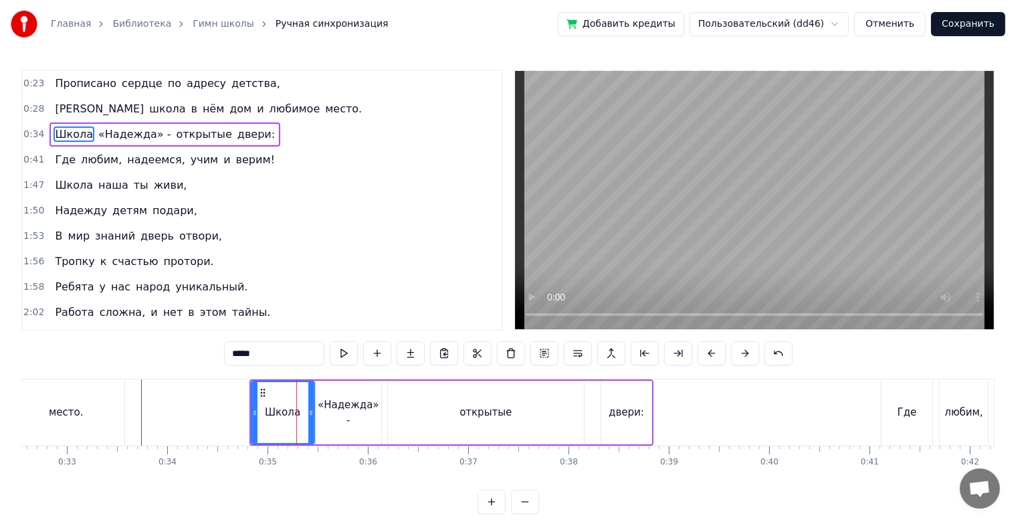
click at [311, 418] on div at bounding box center [310, 412] width 5 height 61
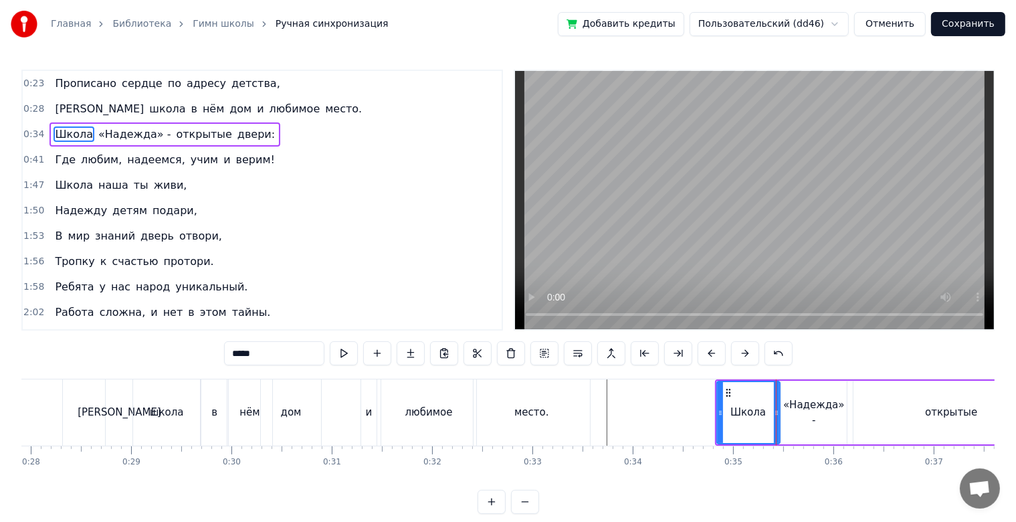
scroll to position [0, 2775]
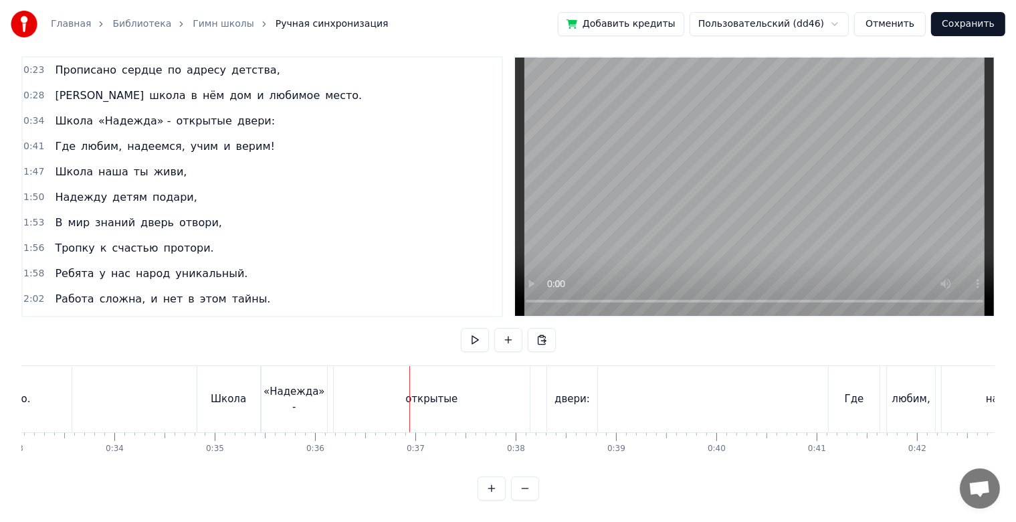
scroll to position [0, 3311]
click at [327, 407] on div "«Надежда» -" at bounding box center [303, 399] width 66 height 66
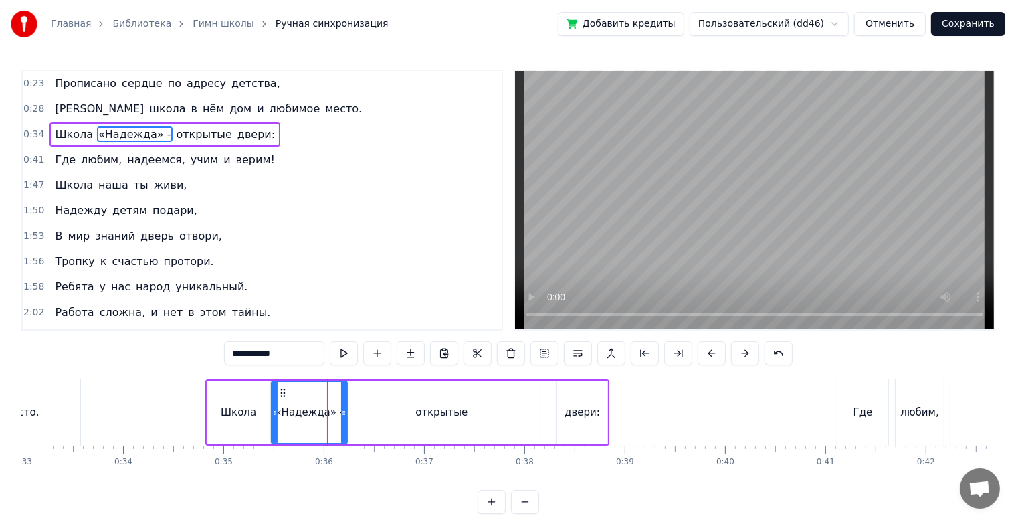
drag, startPoint x: 334, startPoint y: 414, endPoint x: 344, endPoint y: 415, distance: 10.1
click at [344, 415] on icon at bounding box center [343, 412] width 5 height 11
click at [428, 419] on div "открытые" at bounding box center [442, 412] width 52 height 15
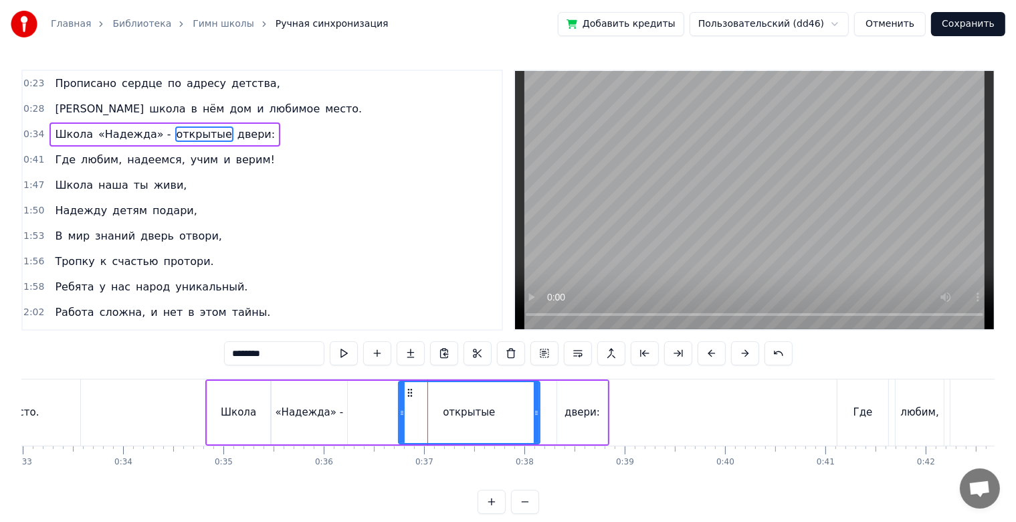
drag, startPoint x: 347, startPoint y: 412, endPoint x: 401, endPoint y: 414, distance: 54.9
click at [401, 414] on icon at bounding box center [401, 412] width 5 height 11
click at [581, 418] on div "двери:" at bounding box center [582, 412] width 35 height 15
type input "******"
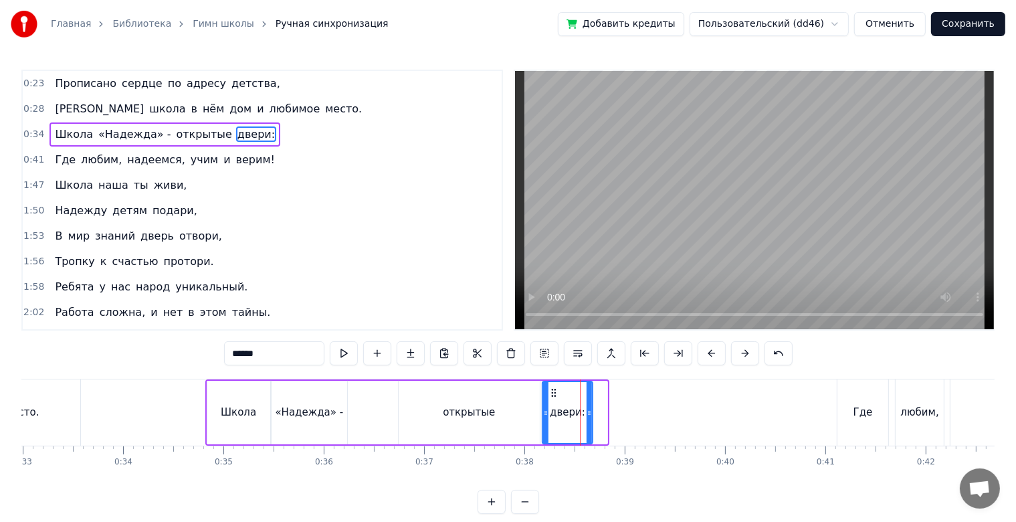
drag, startPoint x: 566, startPoint y: 395, endPoint x: 551, endPoint y: 397, distance: 15.0
click at [551, 397] on div "двери:" at bounding box center [567, 412] width 48 height 61
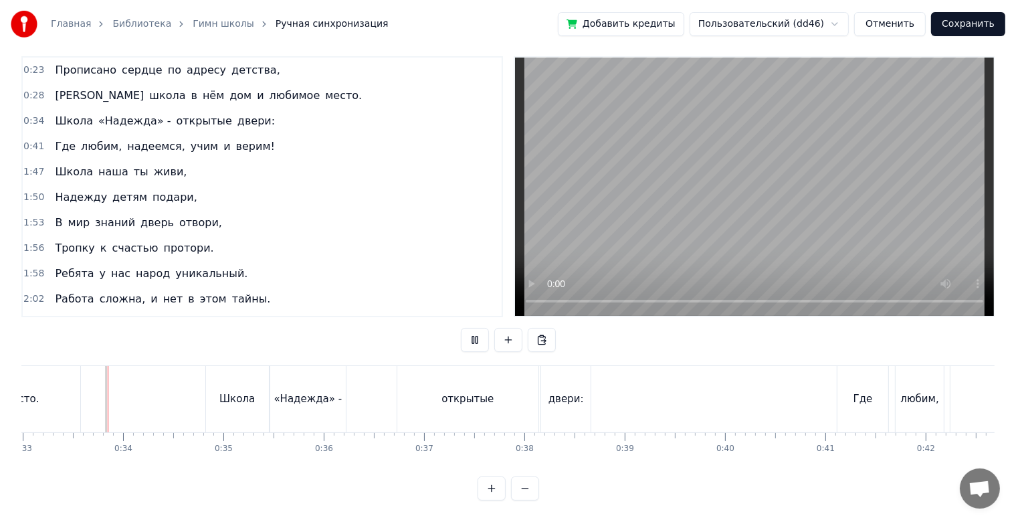
scroll to position [24, 0]
click at [397, 386] on div "открытые" at bounding box center [467, 399] width 141 height 66
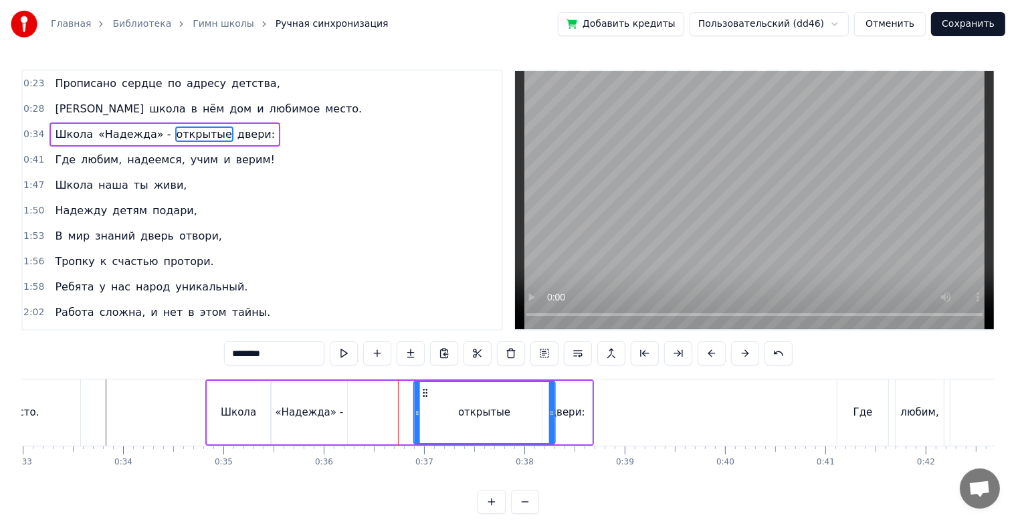
drag, startPoint x: 409, startPoint y: 393, endPoint x: 424, endPoint y: 392, distance: 14.7
click at [424, 392] on icon at bounding box center [425, 392] width 11 height 11
drag, startPoint x: 549, startPoint y: 407, endPoint x: 521, endPoint y: 408, distance: 27.4
click at [521, 408] on icon at bounding box center [523, 412] width 5 height 11
drag, startPoint x: 424, startPoint y: 393, endPoint x: 434, endPoint y: 394, distance: 10.1
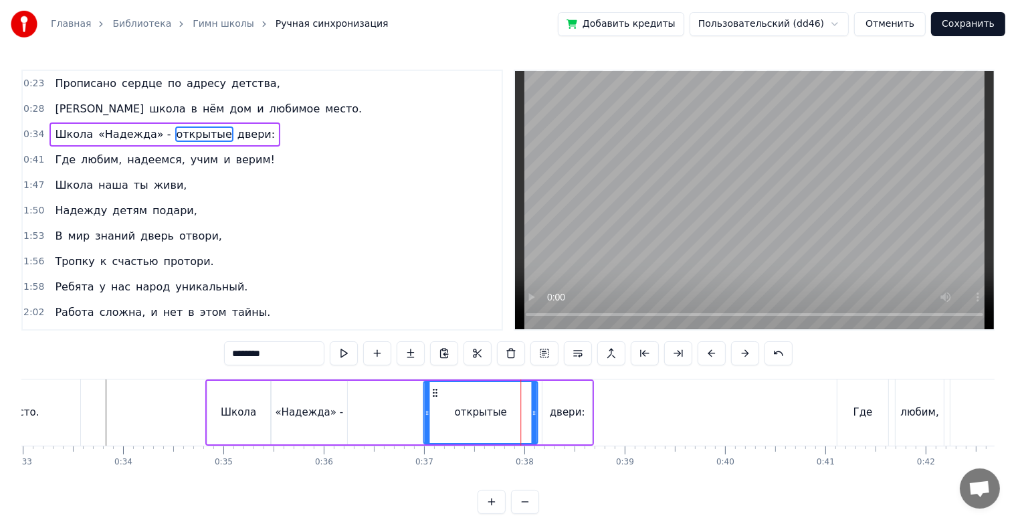
click at [434, 394] on icon at bounding box center [435, 392] width 11 height 11
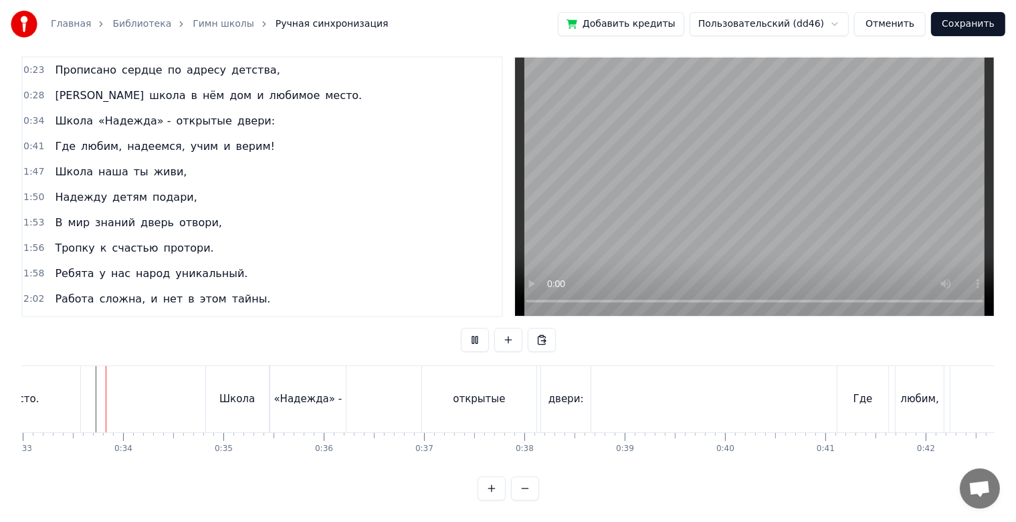
scroll to position [24, 0]
click at [273, 384] on div "«Надежда» -" at bounding box center [308, 399] width 76 height 66
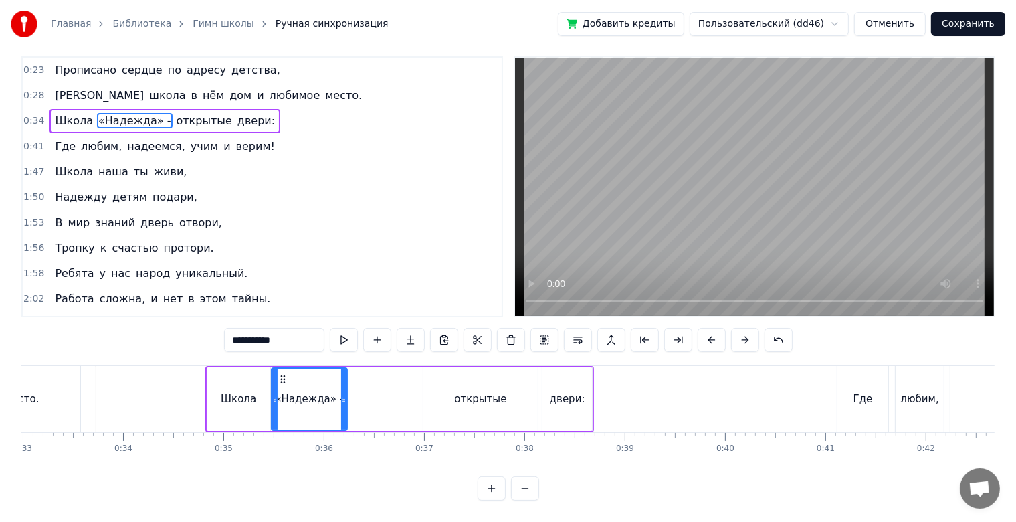
scroll to position [0, 0]
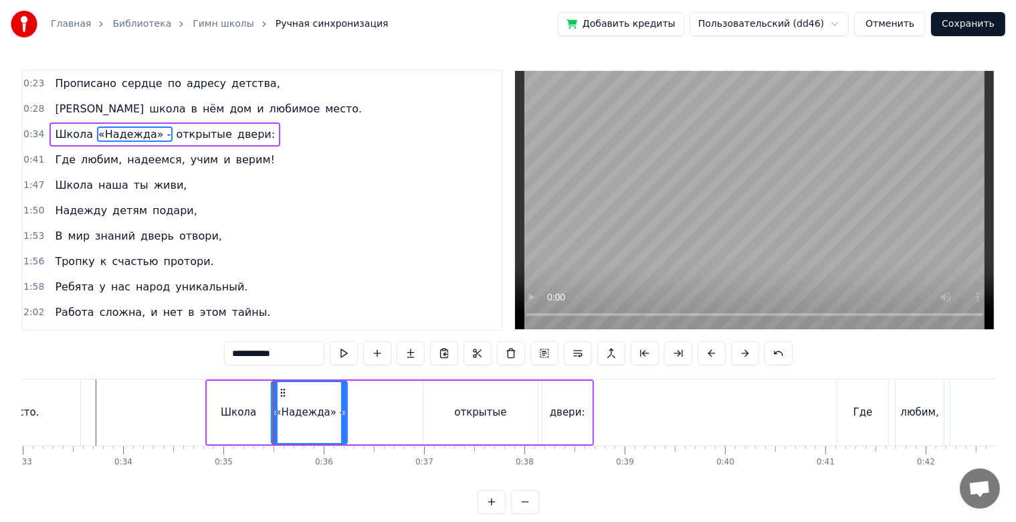
click at [249, 389] on div "Школа" at bounding box center [238, 413] width 63 height 64
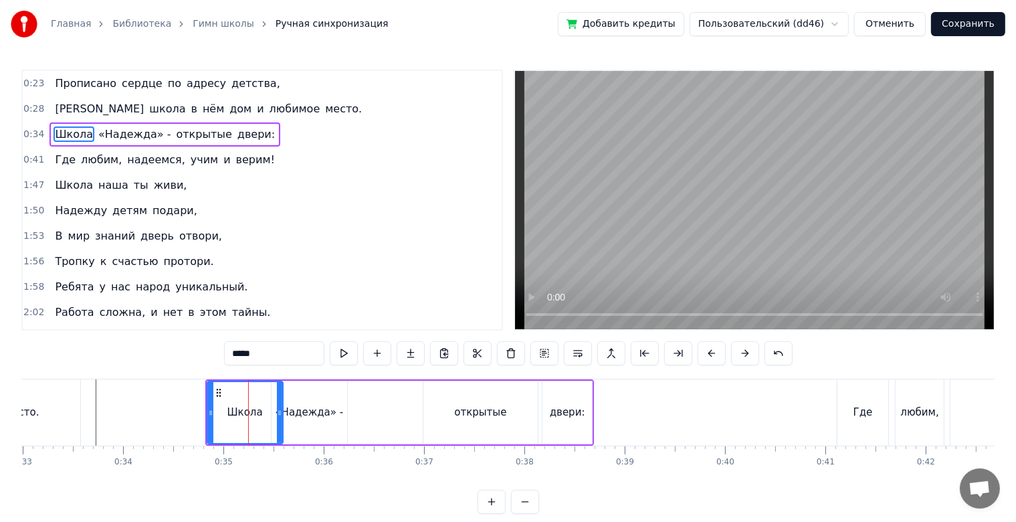
drag, startPoint x: 268, startPoint y: 418, endPoint x: 282, endPoint y: 418, distance: 14.7
click at [282, 418] on icon at bounding box center [279, 412] width 5 height 11
click at [321, 415] on div "«Надежда» -" at bounding box center [310, 412] width 68 height 15
type input "**********"
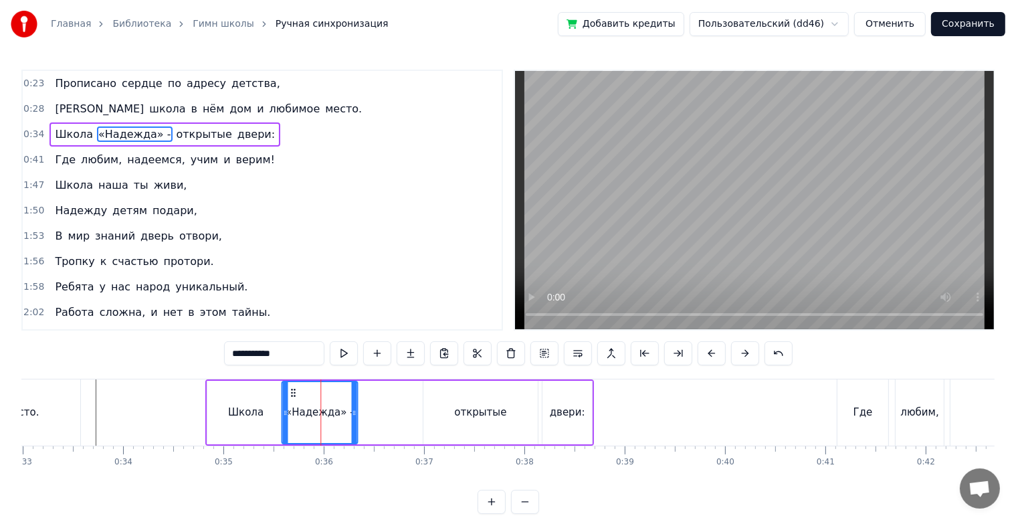
drag, startPoint x: 281, startPoint y: 392, endPoint x: 291, endPoint y: 393, distance: 10.1
click at [291, 393] on icon at bounding box center [293, 392] width 11 height 11
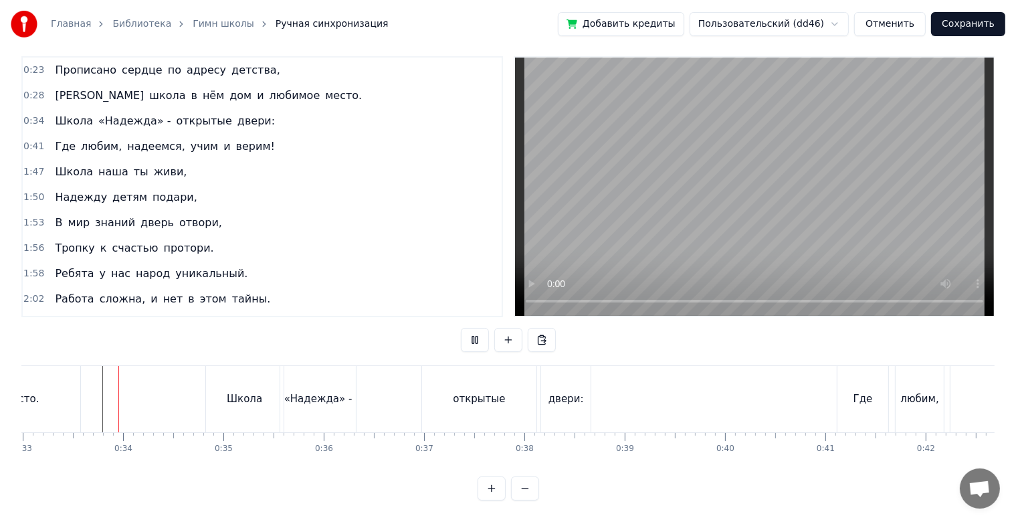
scroll to position [24, 0]
click at [463, 398] on div "открытые" at bounding box center [479, 399] width 114 height 66
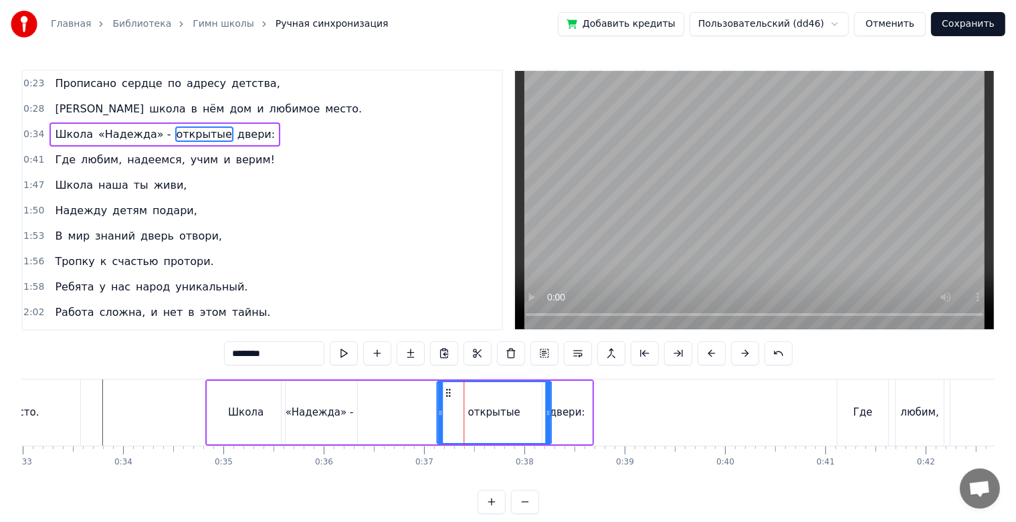
drag, startPoint x: 434, startPoint y: 395, endPoint x: 447, endPoint y: 395, distance: 13.4
click at [447, 395] on icon at bounding box center [448, 392] width 11 height 11
click at [577, 405] on div "двери:" at bounding box center [567, 412] width 35 height 15
type input "******"
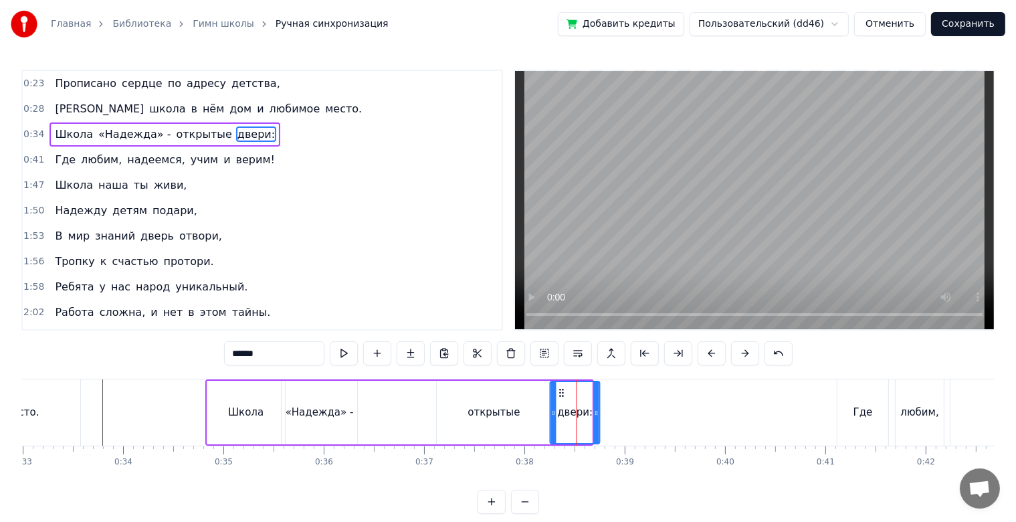
drag, startPoint x: 549, startPoint y: 390, endPoint x: 557, endPoint y: 390, distance: 7.4
click at [557, 390] on icon at bounding box center [561, 392] width 11 height 11
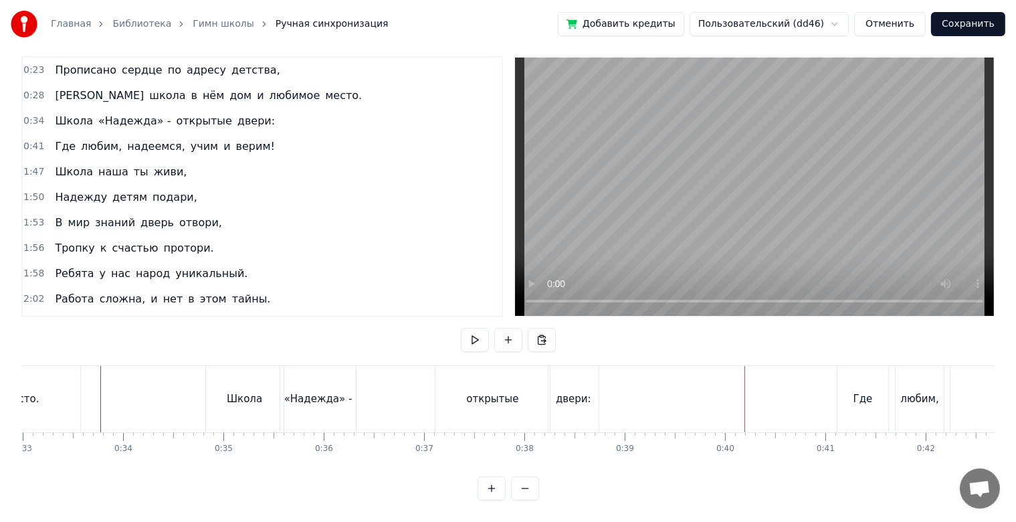
click at [585, 374] on div "двери:" at bounding box center [574, 399] width 50 height 66
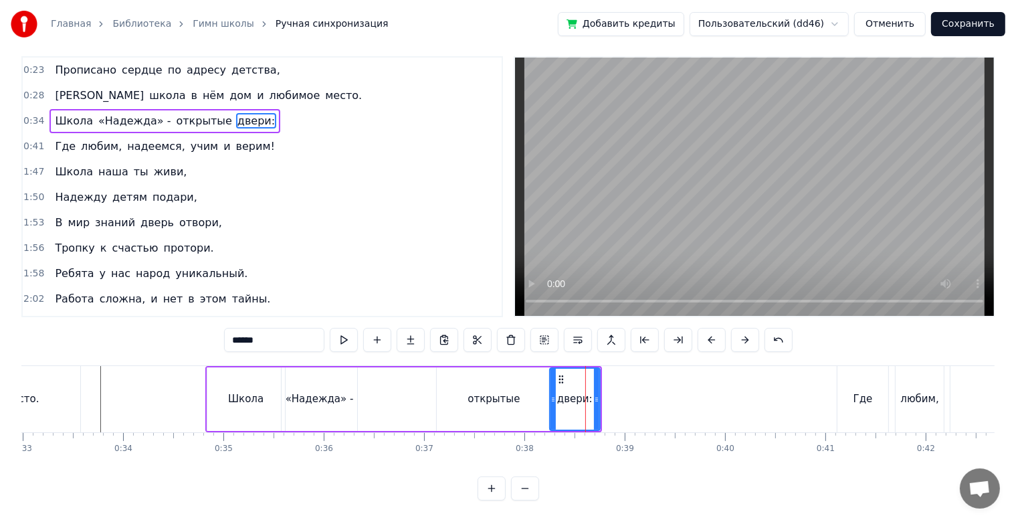
scroll to position [0, 0]
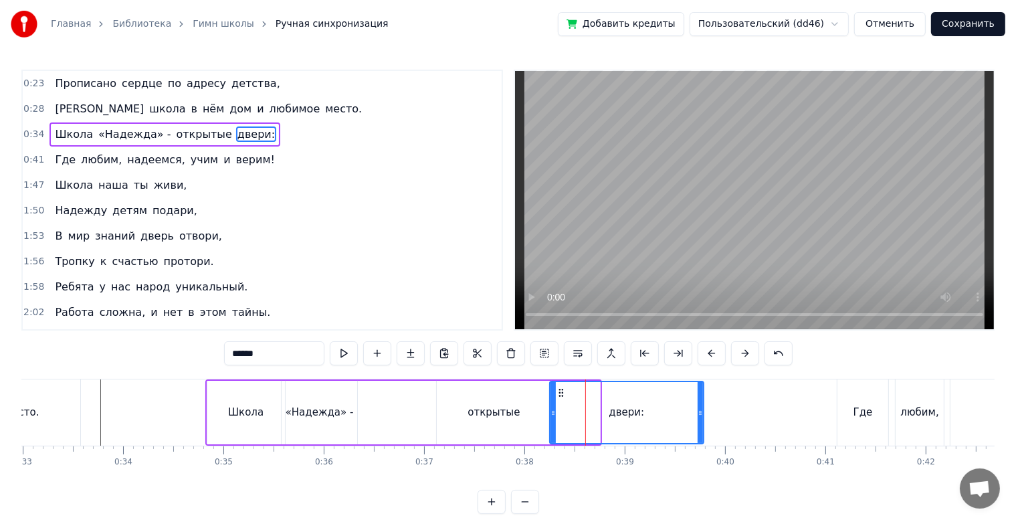
drag, startPoint x: 597, startPoint y: 406, endPoint x: 703, endPoint y: 408, distance: 106.4
click at [703, 408] on div at bounding box center [700, 412] width 5 height 61
click at [516, 430] on div "открытые" at bounding box center [494, 413] width 114 height 64
type input "********"
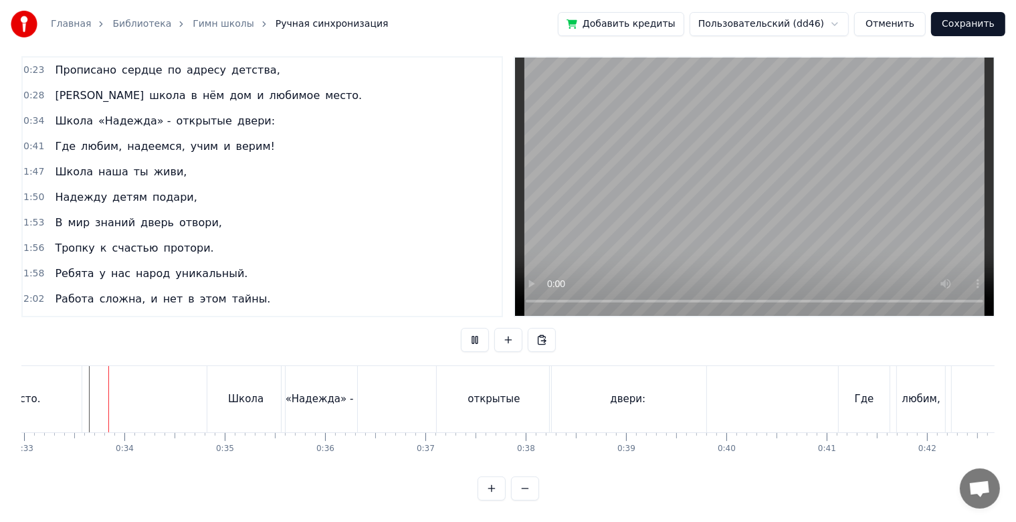
scroll to position [24, 0]
click at [327, 420] on div "«Надежда» -" at bounding box center [320, 399] width 76 height 66
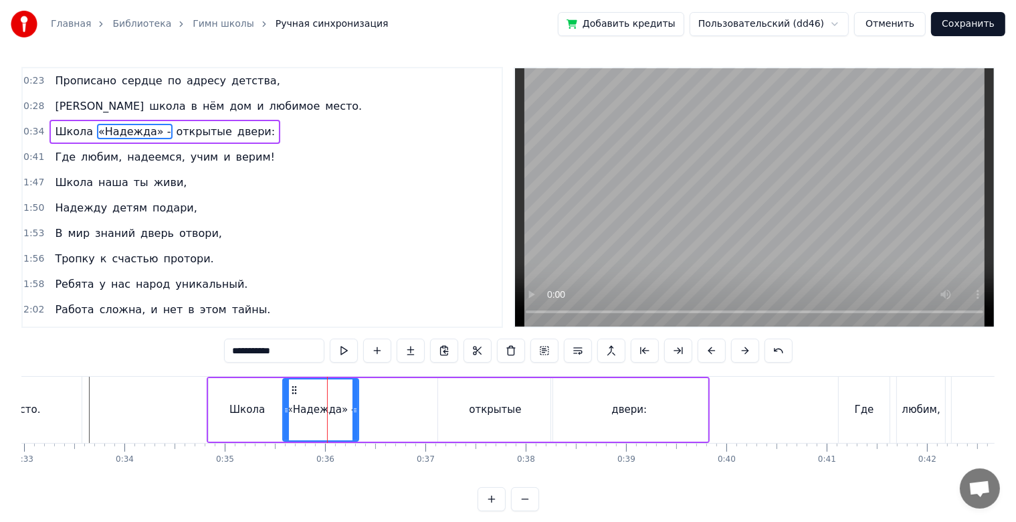
scroll to position [0, 0]
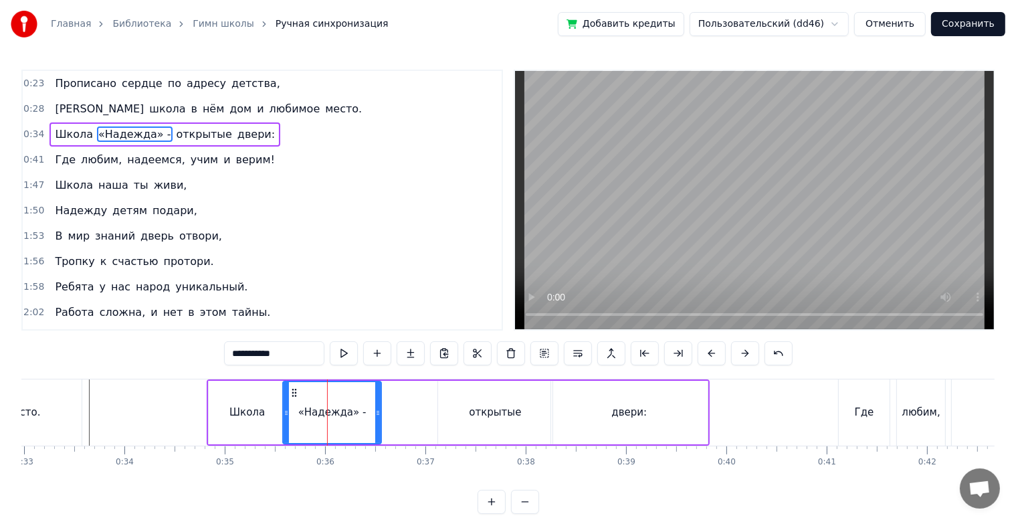
drag, startPoint x: 354, startPoint y: 409, endPoint x: 378, endPoint y: 412, distance: 24.3
click at [378, 412] on icon at bounding box center [377, 412] width 5 height 11
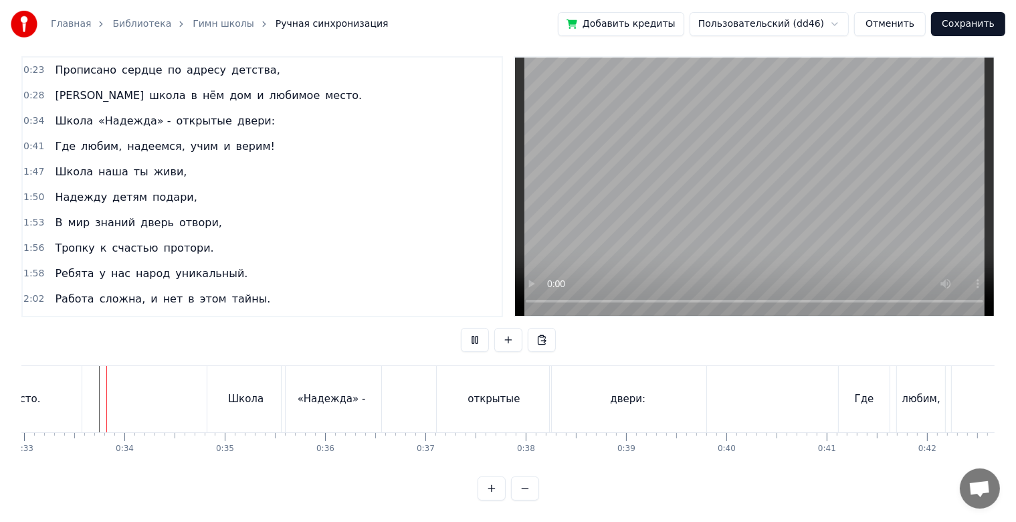
scroll to position [24, 0]
click at [858, 391] on div "Где" at bounding box center [864, 398] width 19 height 15
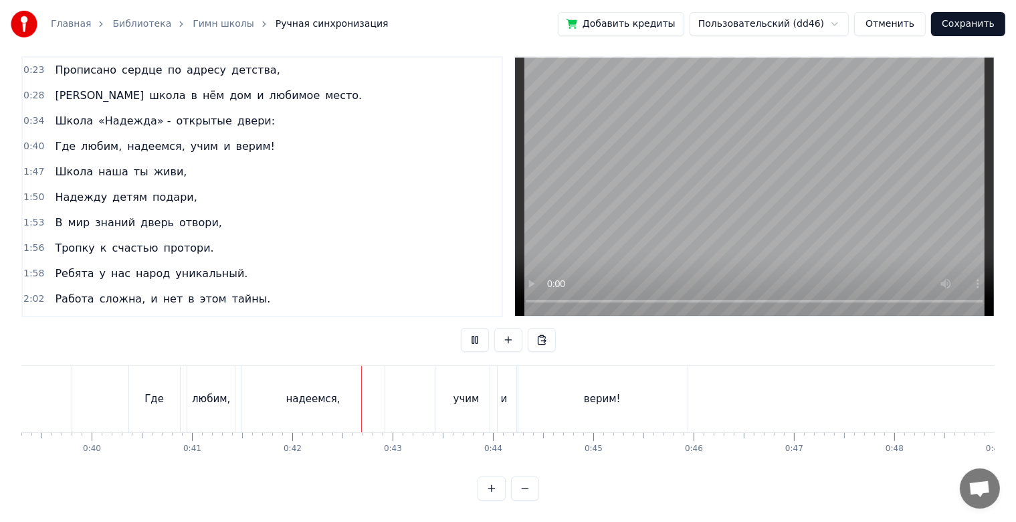
scroll to position [0, 4159]
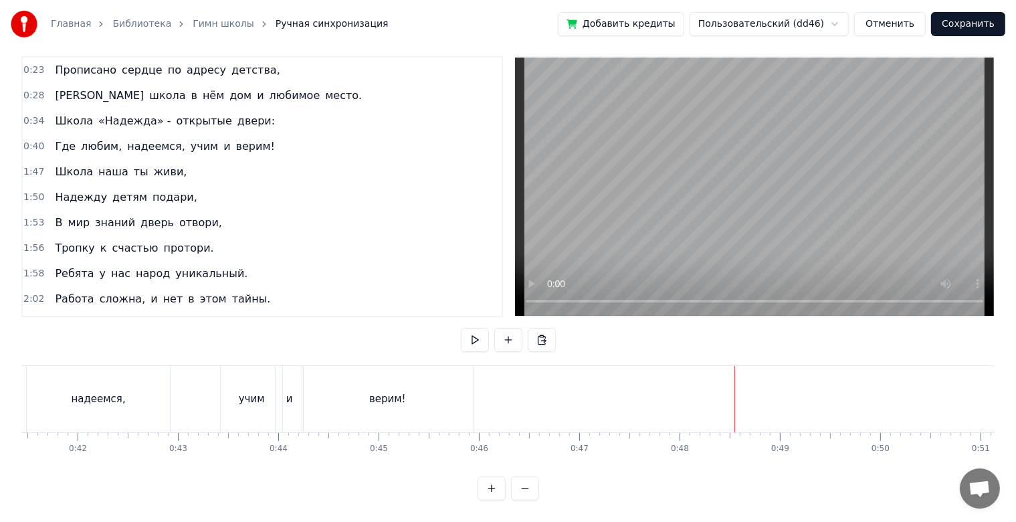
click at [412, 395] on div "верим!" at bounding box center [387, 399] width 171 height 66
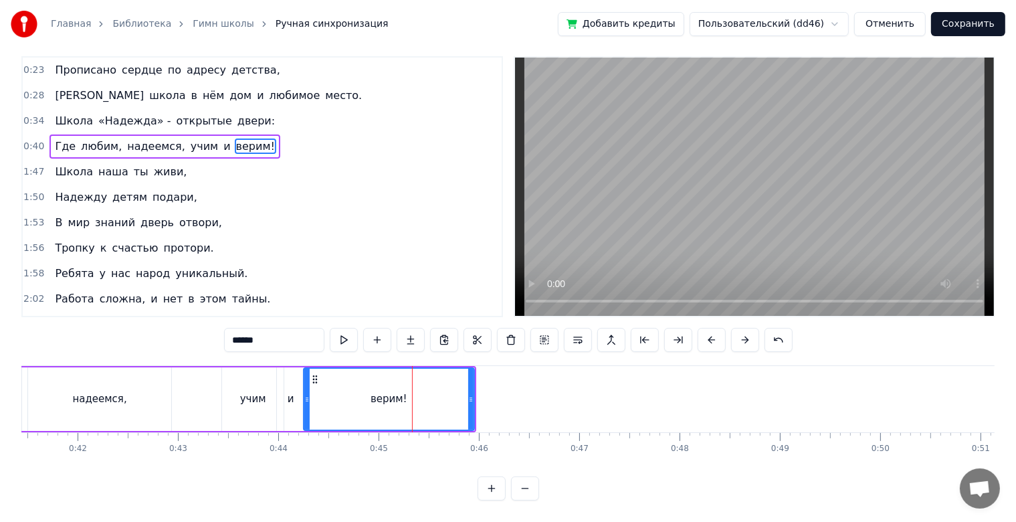
scroll to position [0, 0]
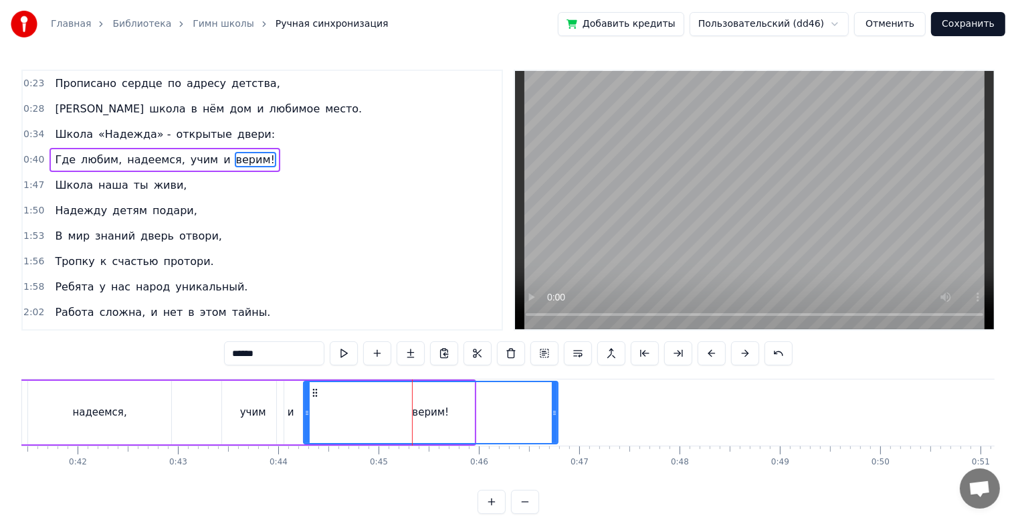
drag, startPoint x: 474, startPoint y: 410, endPoint x: 557, endPoint y: 411, distance: 83.6
click at [559, 411] on div "верим!" at bounding box center [431, 413] width 256 height 64
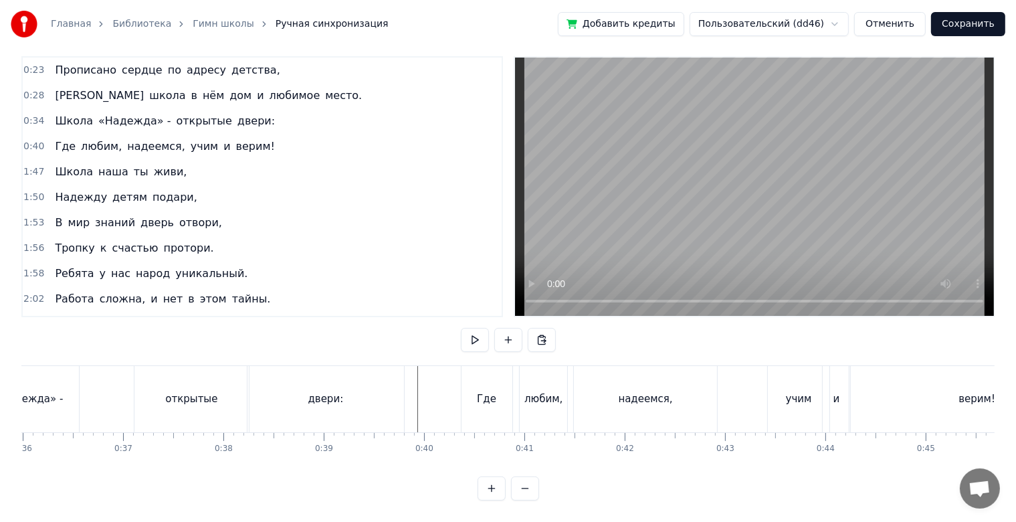
scroll to position [0, 3696]
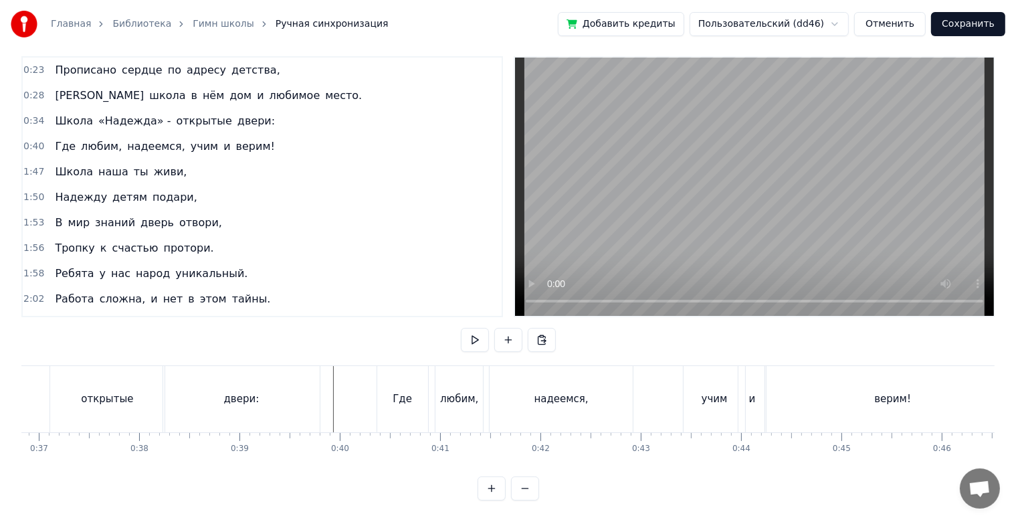
click at [535, 483] on button at bounding box center [525, 488] width 28 height 24
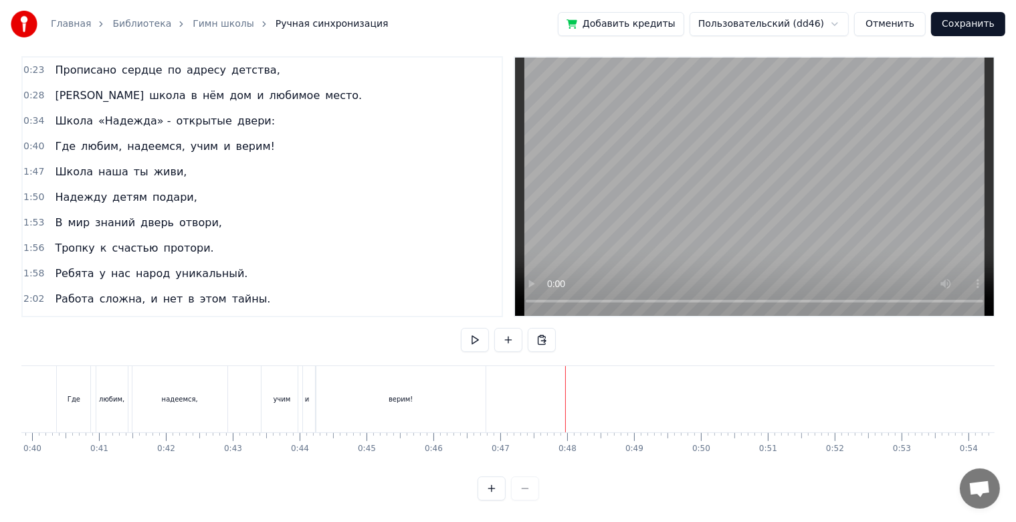
scroll to position [0, 2604]
click at [450, 418] on div "верим!" at bounding box center [462, 399] width 170 height 66
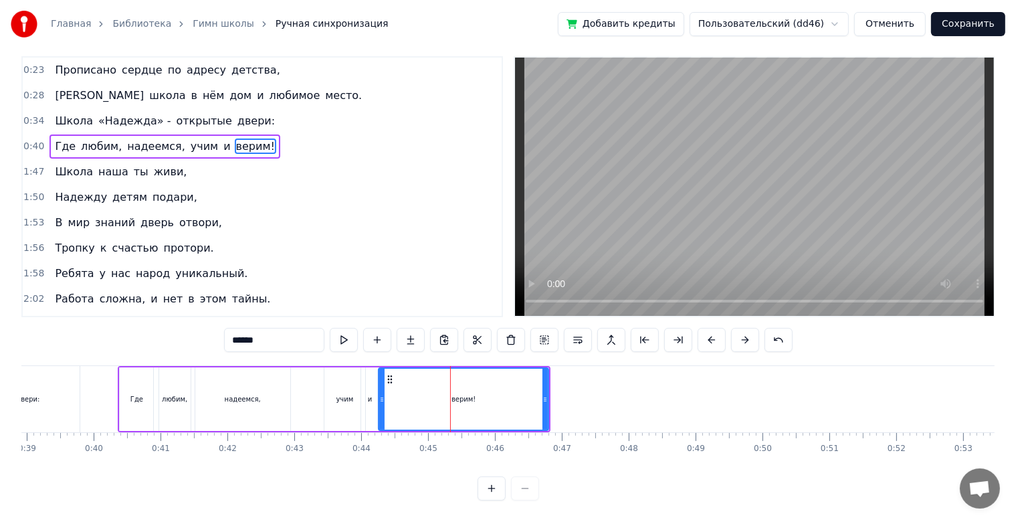
scroll to position [0, 0]
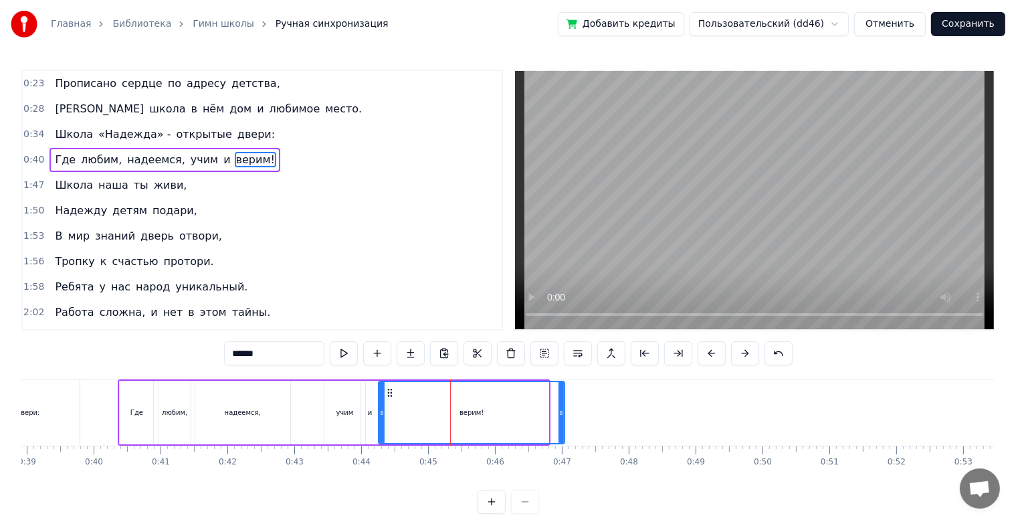
drag, startPoint x: 548, startPoint y: 407, endPoint x: 564, endPoint y: 407, distance: 16.1
click at [564, 407] on icon at bounding box center [561, 412] width 5 height 11
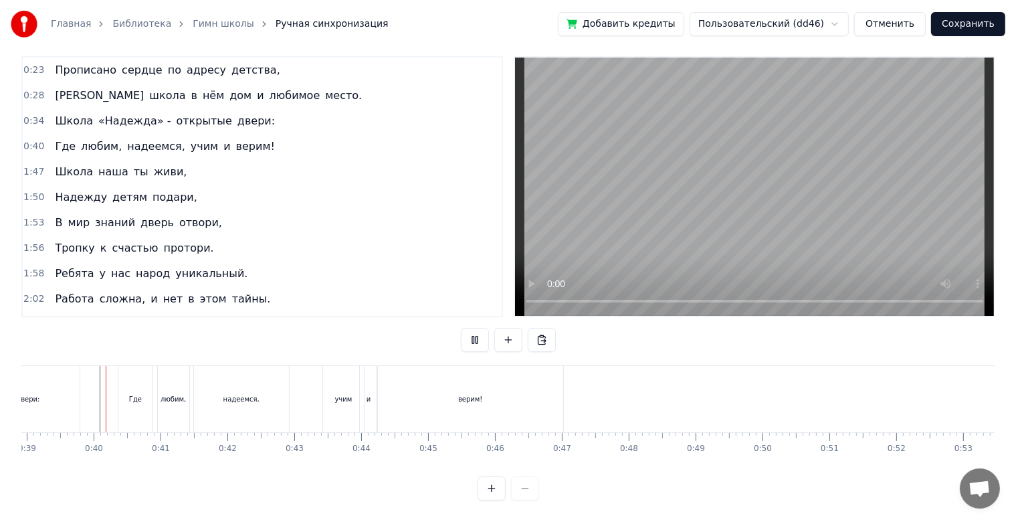
scroll to position [24, 0]
click at [187, 388] on div "любим," at bounding box center [173, 399] width 31 height 66
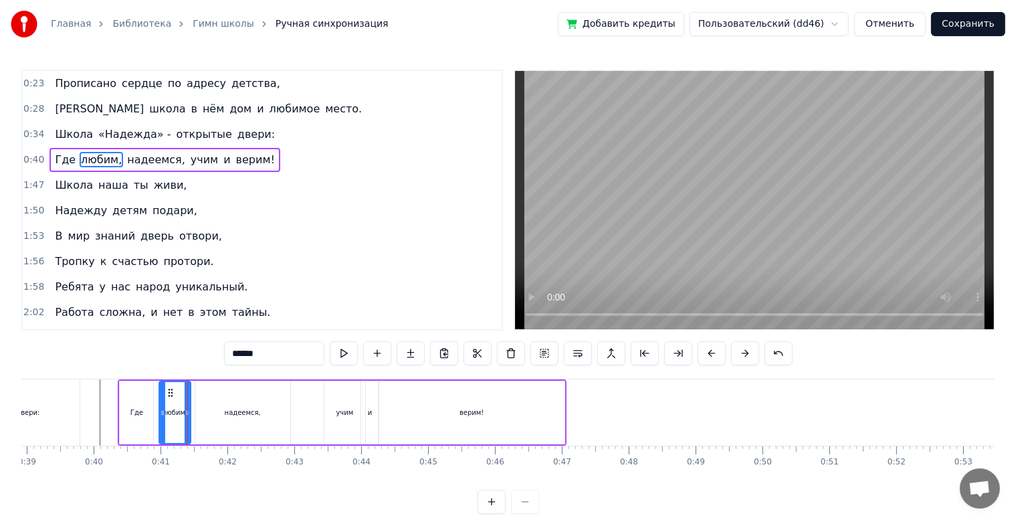
click at [260, 412] on div "надеемся," at bounding box center [242, 413] width 95 height 64
type input "*********"
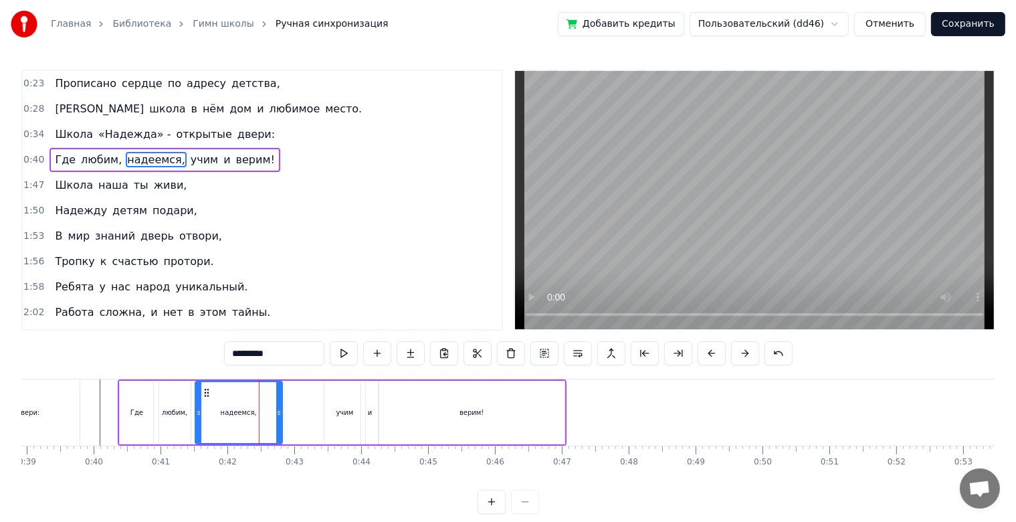
drag, startPoint x: 286, startPoint y: 418, endPoint x: 275, endPoint y: 418, distance: 10.7
click at [276, 418] on icon at bounding box center [278, 412] width 5 height 11
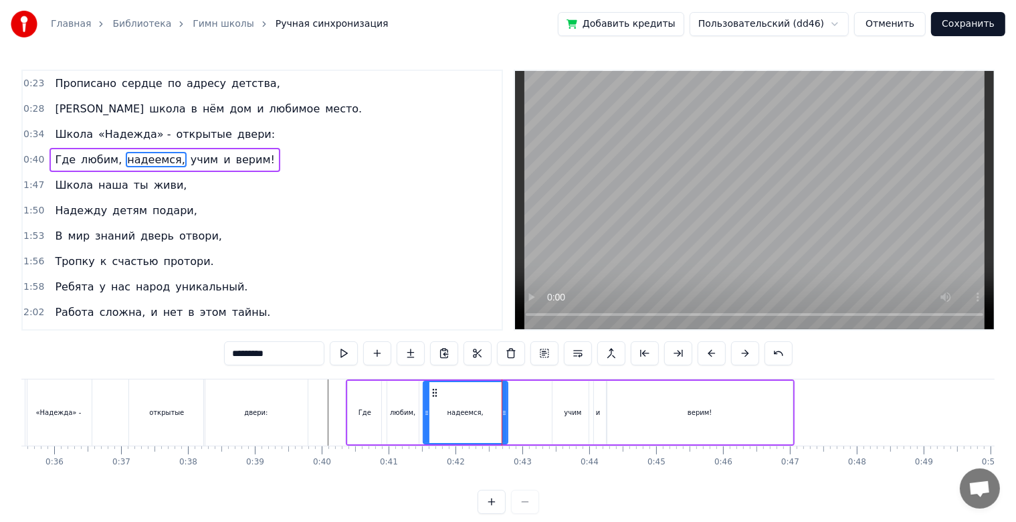
scroll to position [0, 2325]
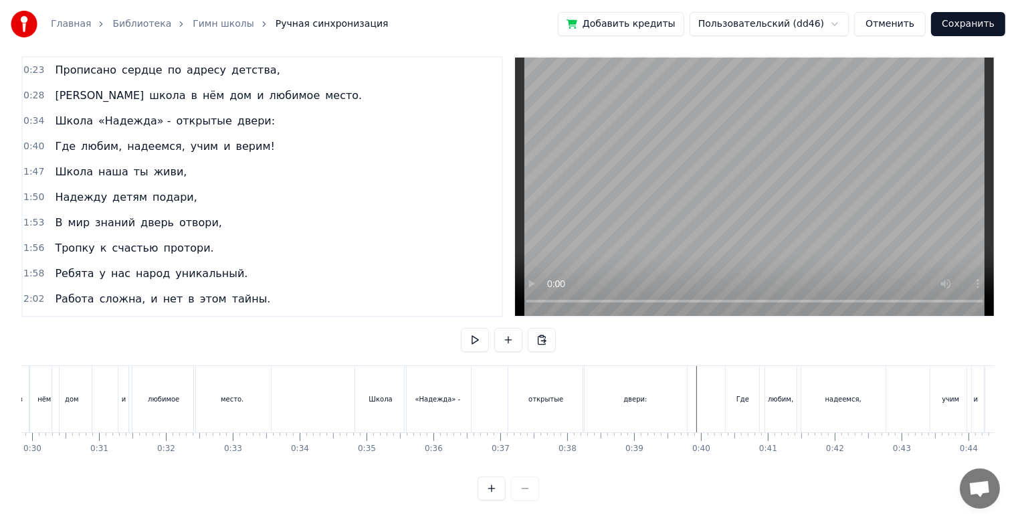
scroll to position [0, 1979]
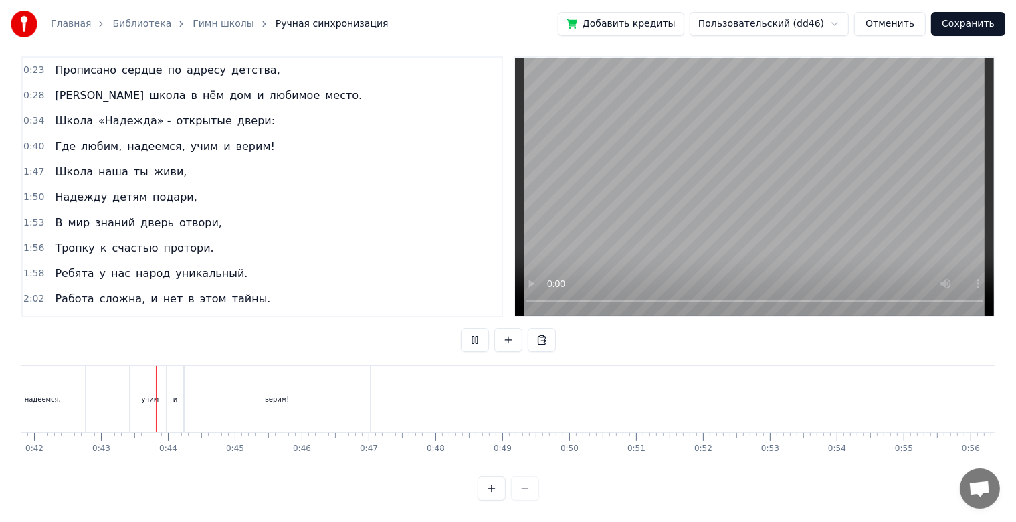
scroll to position [0, 2821]
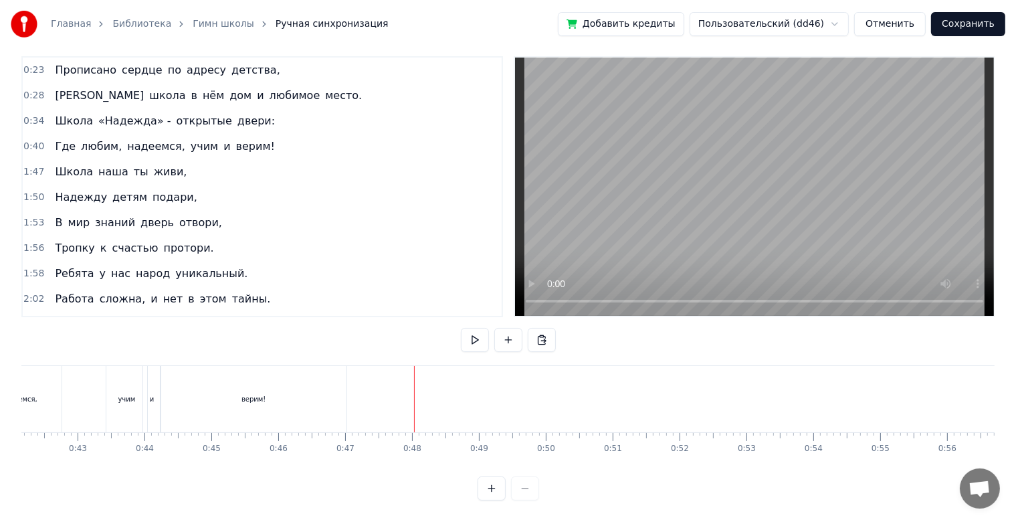
click at [347, 392] on div "верим!" at bounding box center [253, 399] width 187 height 66
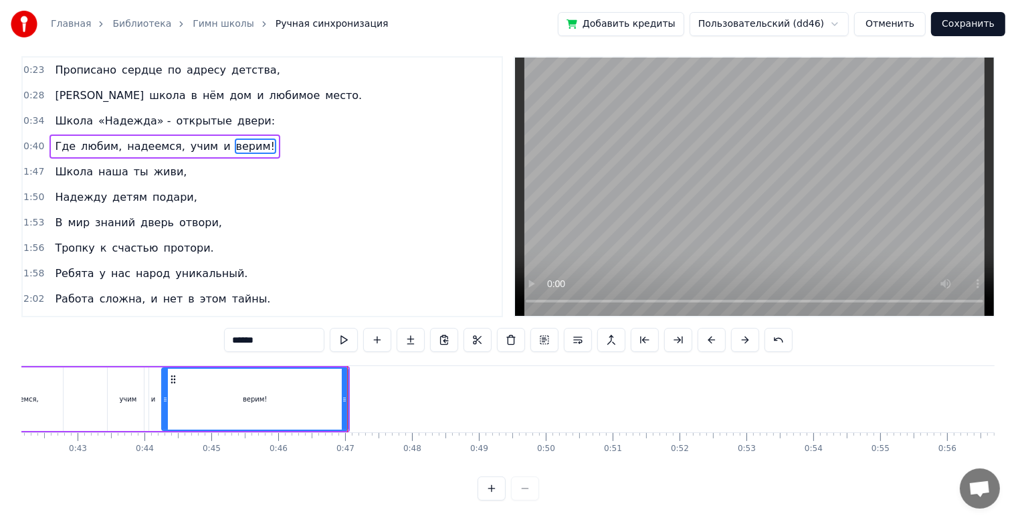
scroll to position [0, 0]
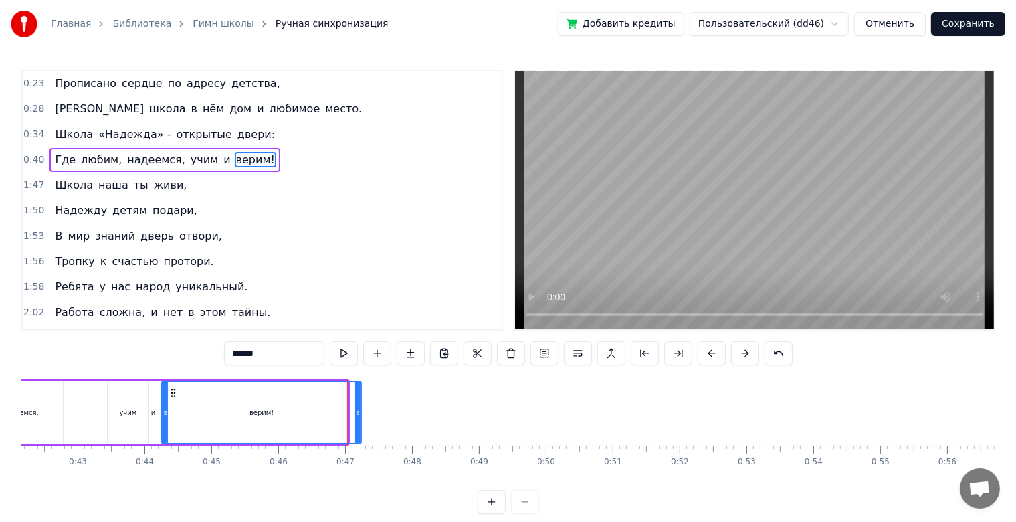
drag, startPoint x: 345, startPoint y: 415, endPoint x: 358, endPoint y: 414, distance: 13.4
click at [358, 414] on icon at bounding box center [357, 412] width 5 height 11
click at [153, 182] on span "живи," at bounding box center [171, 184] width 36 height 15
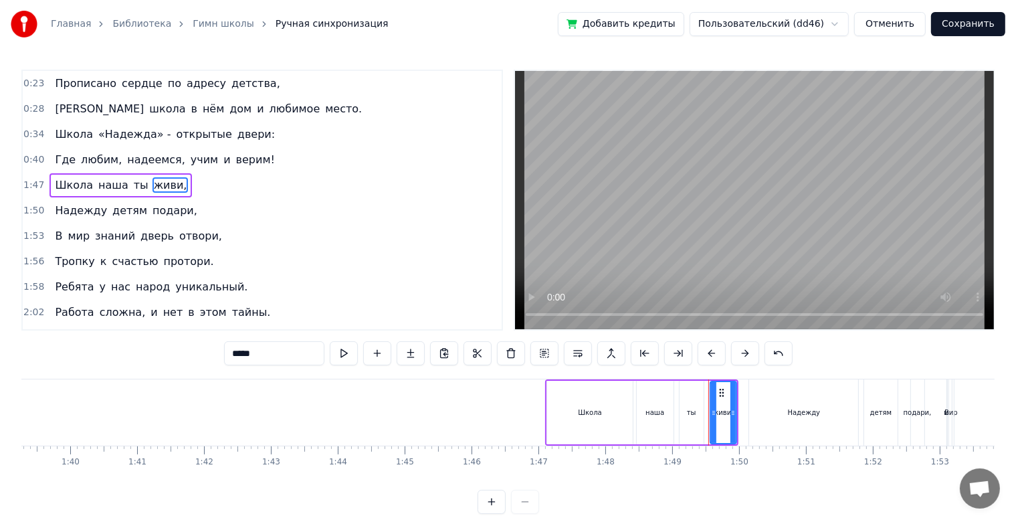
scroll to position [0, 6581]
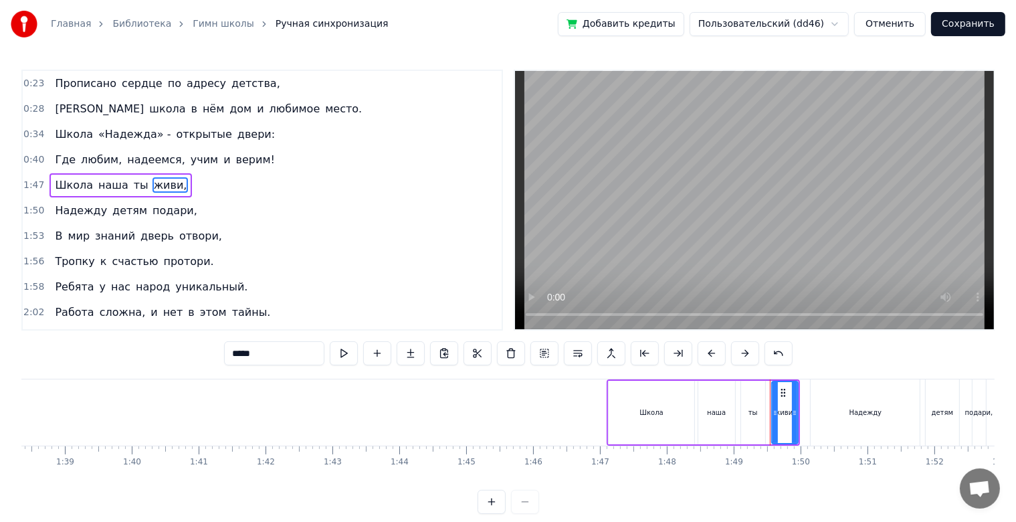
click at [674, 428] on div "Школа" at bounding box center [652, 413] width 86 height 64
type input "*****"
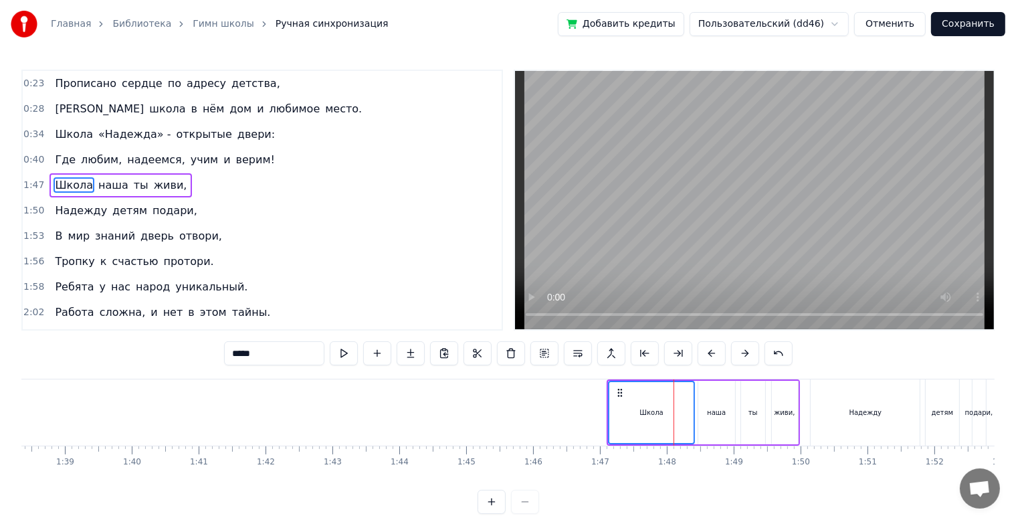
click at [792, 409] on div "живи," at bounding box center [784, 412] width 21 height 10
click at [800, 397] on div "Школа наша ты живи," at bounding box center [703, 412] width 193 height 66
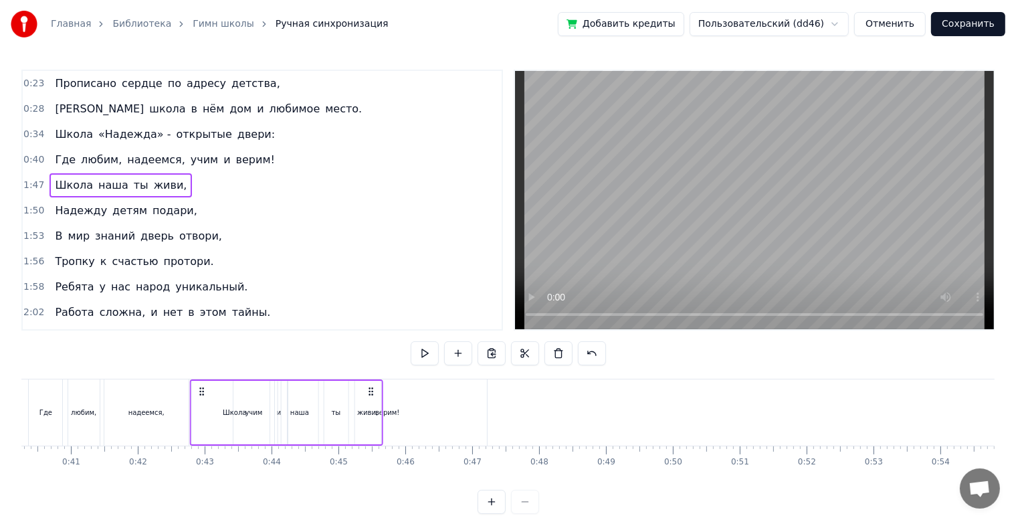
scroll to position [0, 2681]
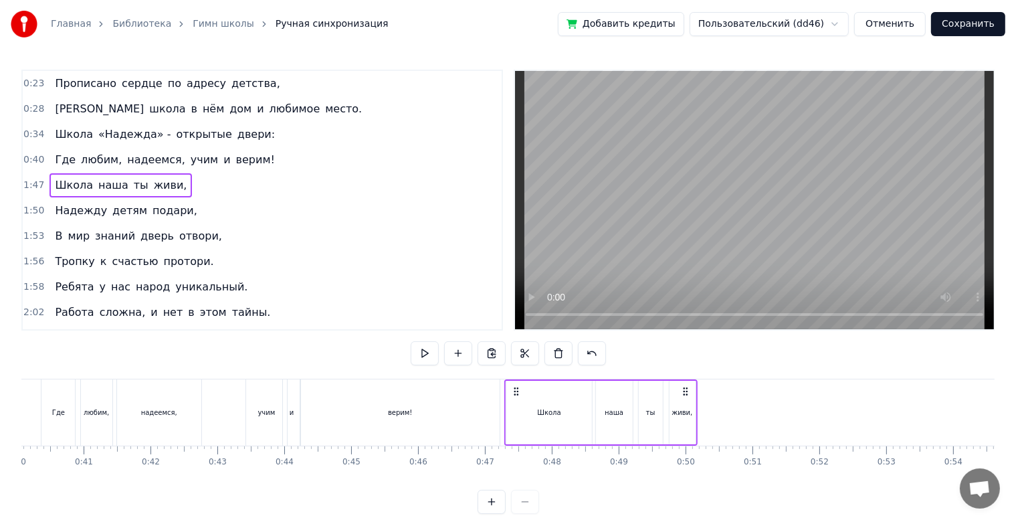
drag, startPoint x: 616, startPoint y: 390, endPoint x: 514, endPoint y: 397, distance: 102.6
click at [514, 397] on div "Школа наша ты живи," at bounding box center [601, 412] width 193 height 66
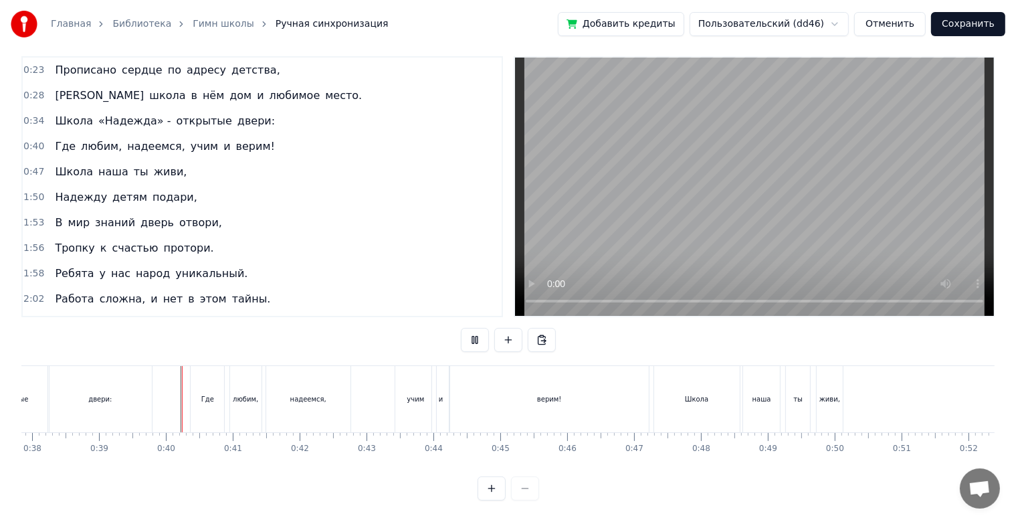
scroll to position [24, 0]
click at [704, 394] on div "Школа" at bounding box center [696, 399] width 23 height 10
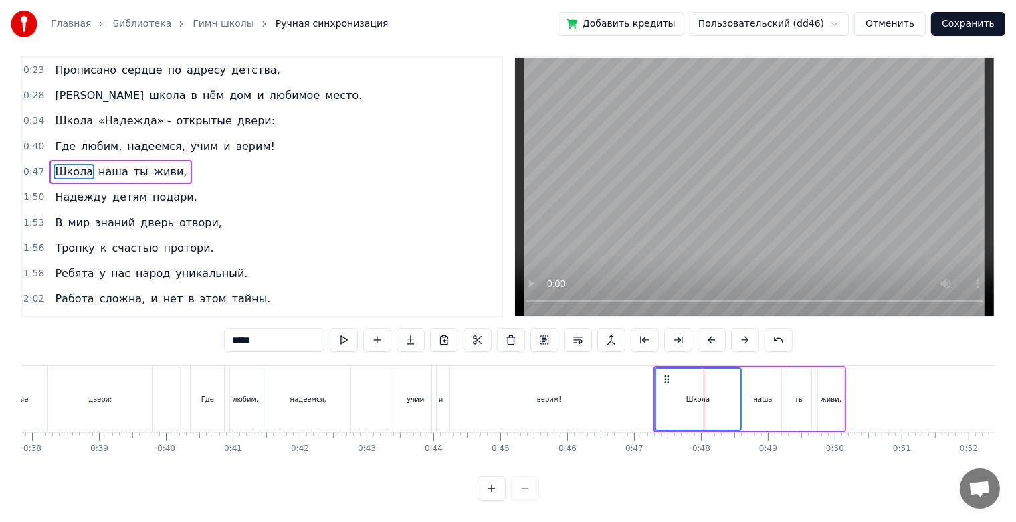
scroll to position [0, 0]
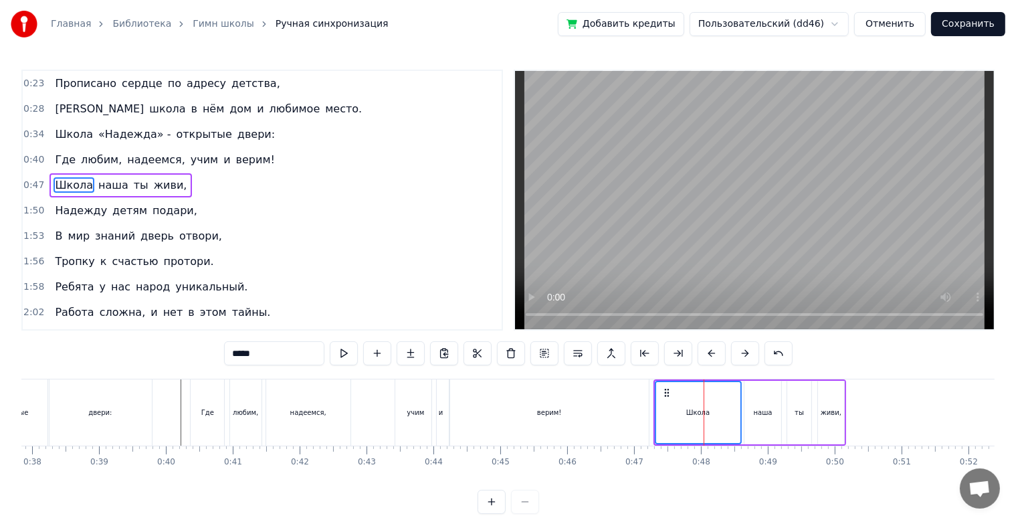
click at [830, 411] on div "живи," at bounding box center [831, 412] width 21 height 10
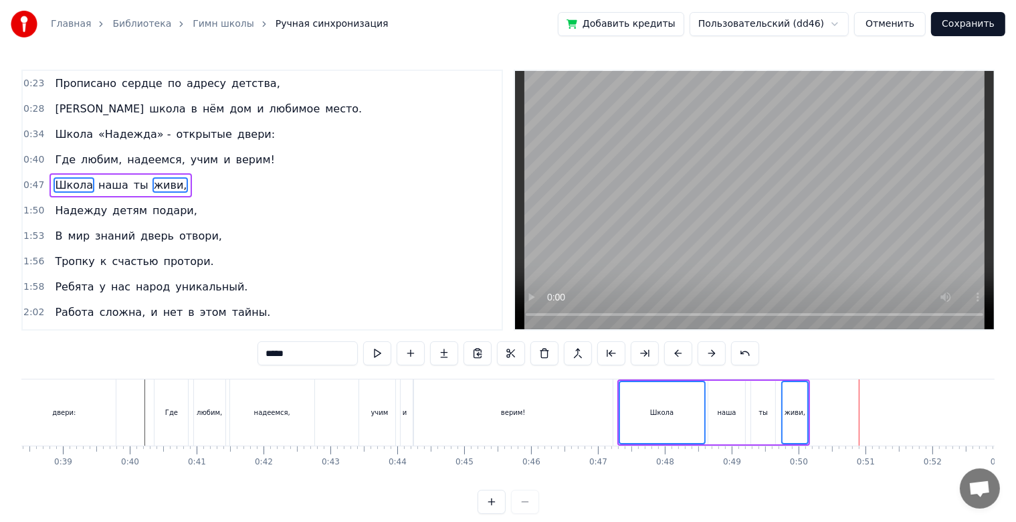
scroll to position [0, 2585]
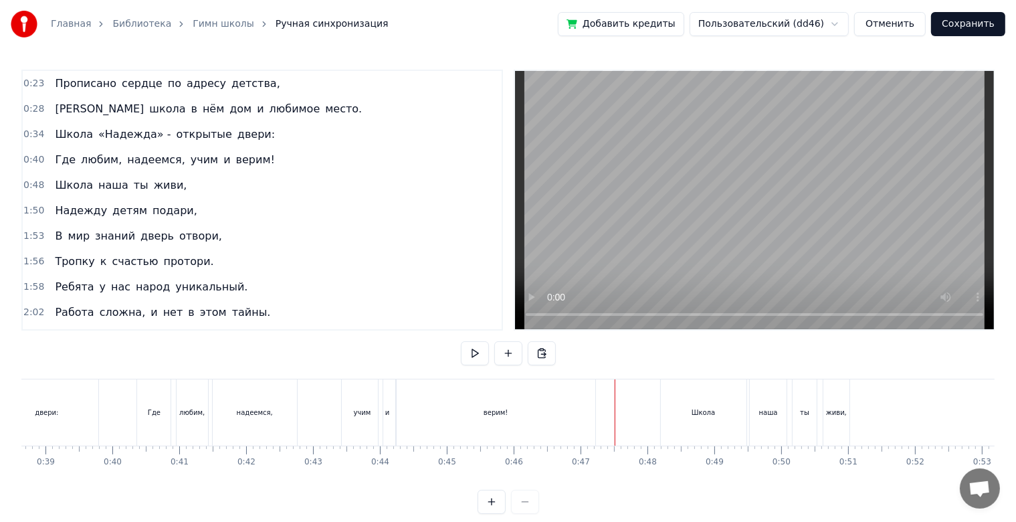
click at [327, 426] on div "Где любим, надеемся, учим и верим!" at bounding box center [367, 412] width 462 height 66
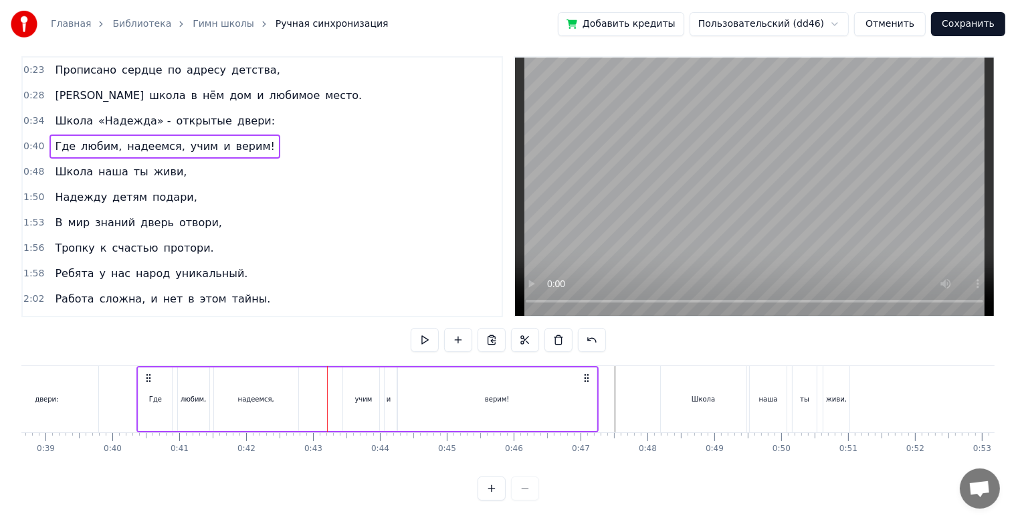
scroll to position [24, 0]
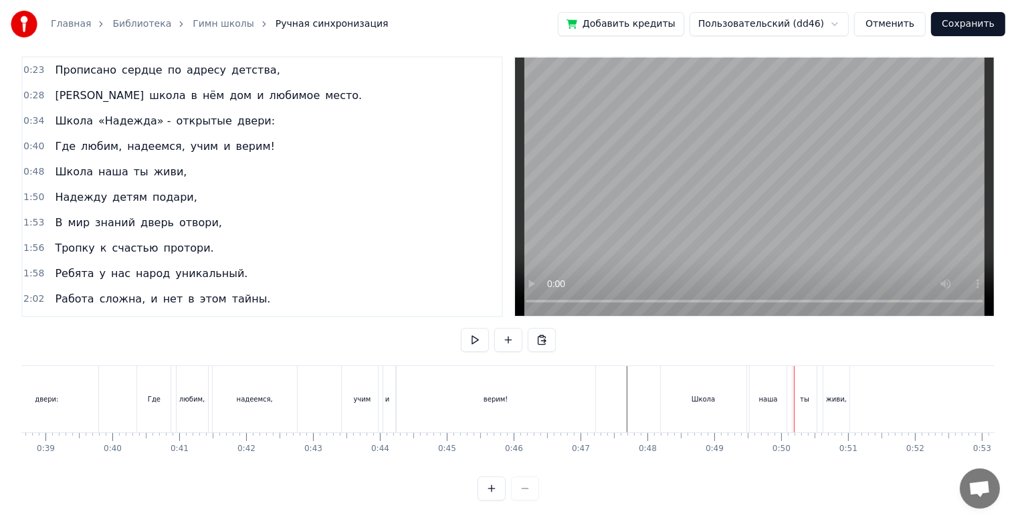
click at [759, 391] on div "наша" at bounding box center [768, 399] width 37 height 66
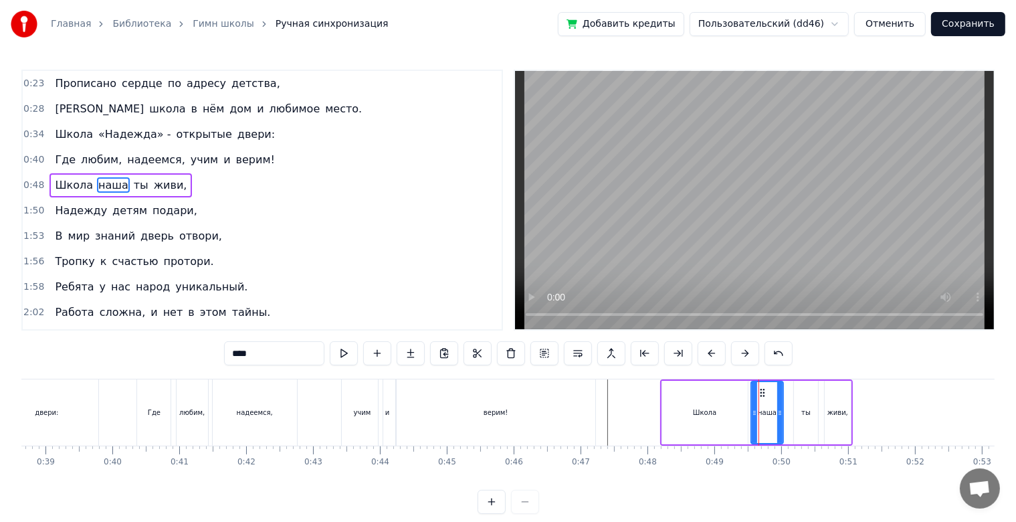
click at [777, 416] on icon at bounding box center [779, 412] width 5 height 11
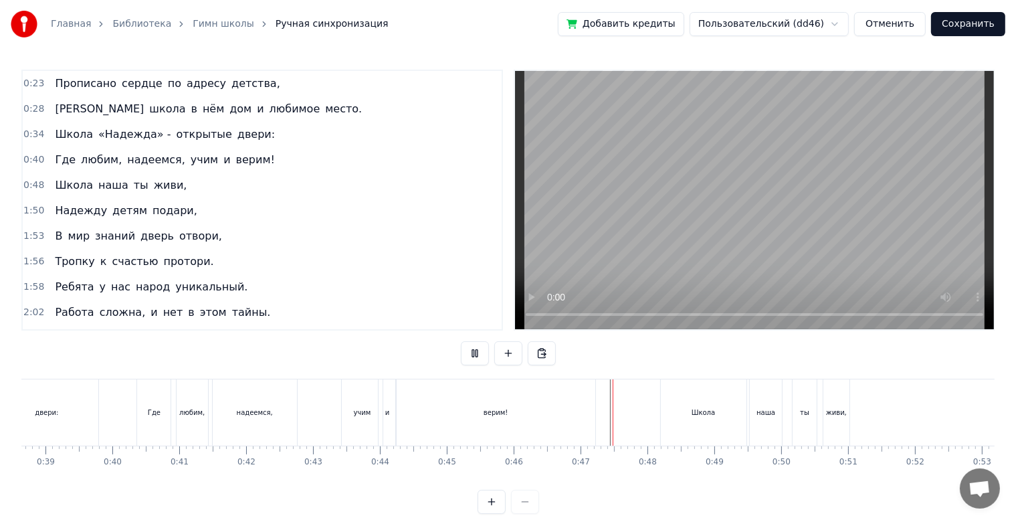
scroll to position [24, 0]
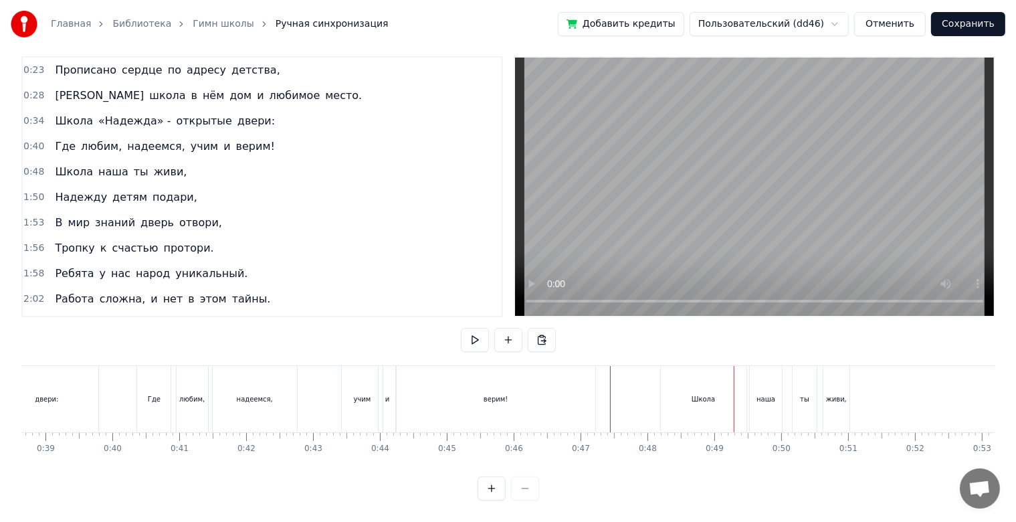
click at [714, 391] on div "Школа" at bounding box center [704, 399] width 86 height 66
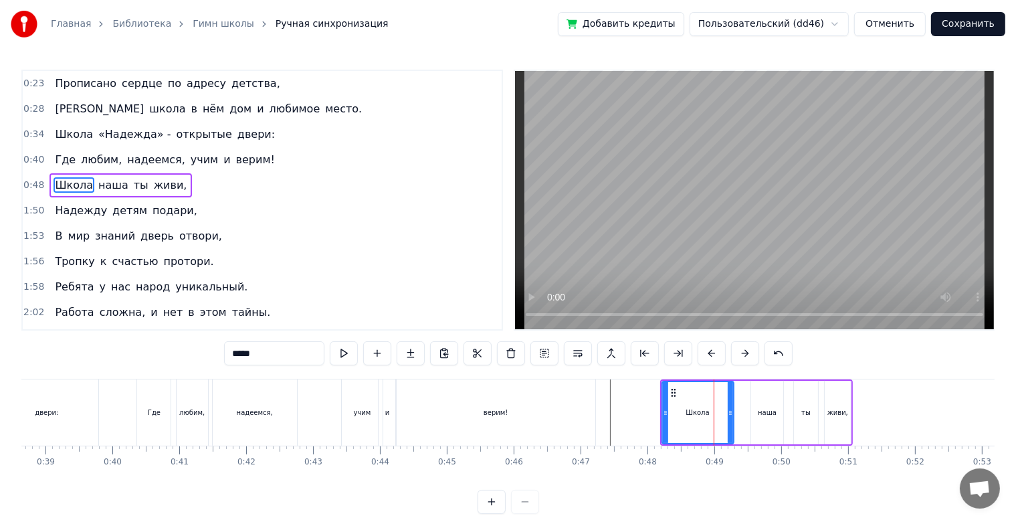
drag, startPoint x: 742, startPoint y: 415, endPoint x: 728, endPoint y: 414, distance: 14.1
click at [728, 414] on icon at bounding box center [730, 412] width 5 height 11
click at [758, 413] on div "наша" at bounding box center [767, 413] width 32 height 64
type input "****"
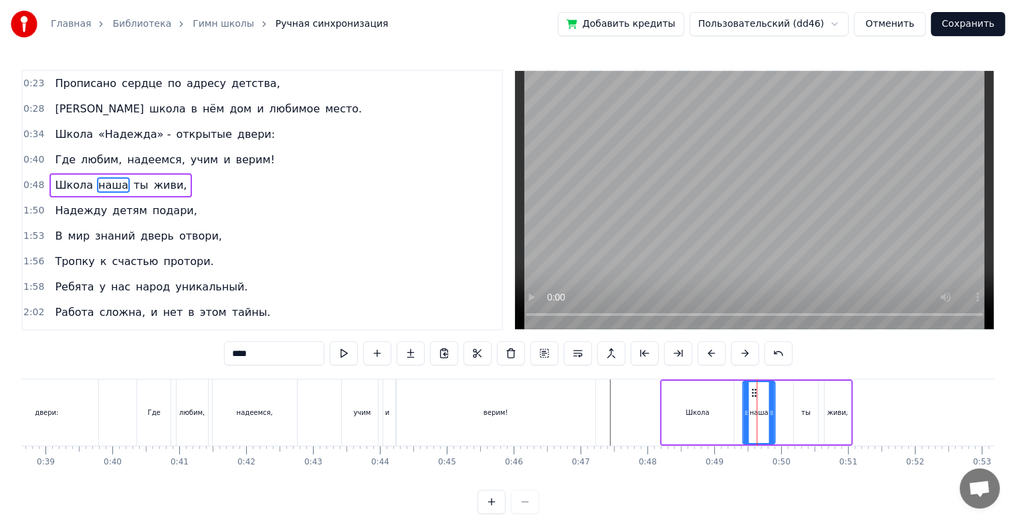
drag, startPoint x: 763, startPoint y: 389, endPoint x: 755, endPoint y: 391, distance: 8.3
click at [755, 391] on icon at bounding box center [754, 392] width 11 height 11
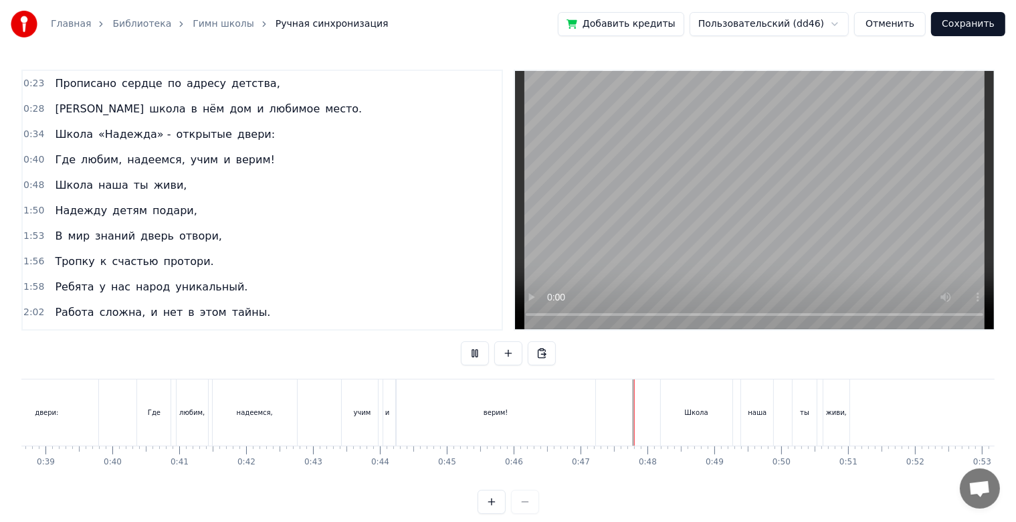
scroll to position [24, 0]
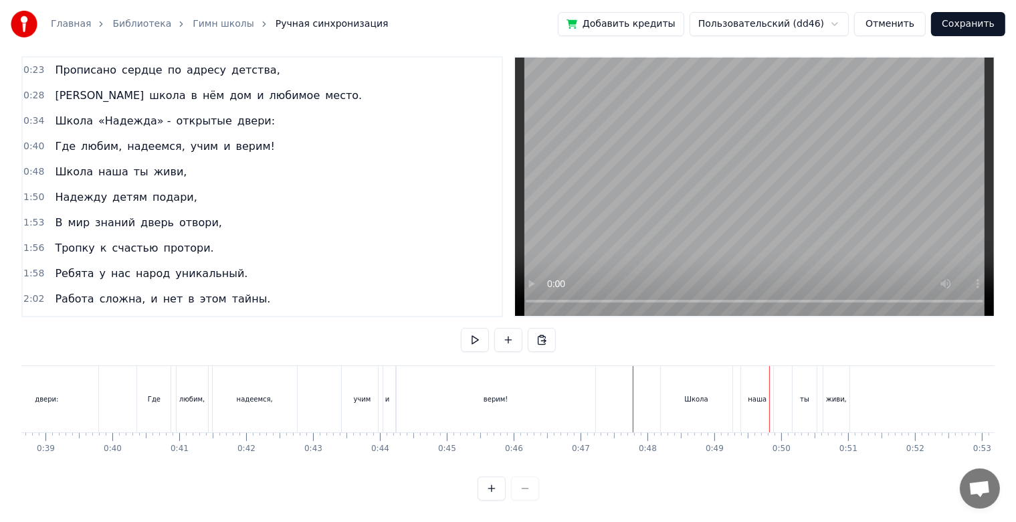
click at [708, 392] on div "Школа" at bounding box center [697, 399] width 72 height 66
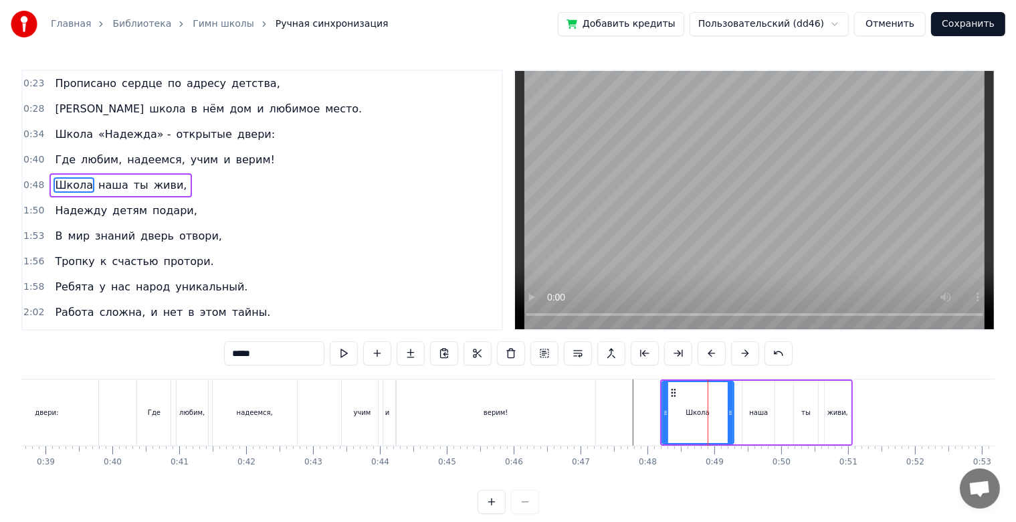
scroll to position [0, 0]
click at [723, 409] on icon at bounding box center [724, 412] width 5 height 11
click at [749, 404] on div "наша" at bounding box center [759, 413] width 32 height 64
type input "****"
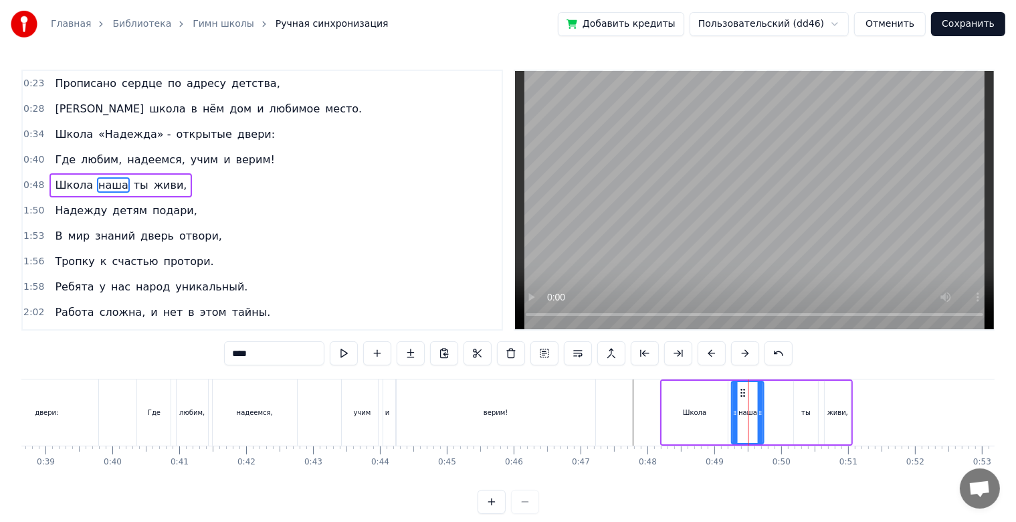
drag, startPoint x: 755, startPoint y: 393, endPoint x: 743, endPoint y: 395, distance: 11.5
click at [743, 395] on icon at bounding box center [743, 392] width 11 height 11
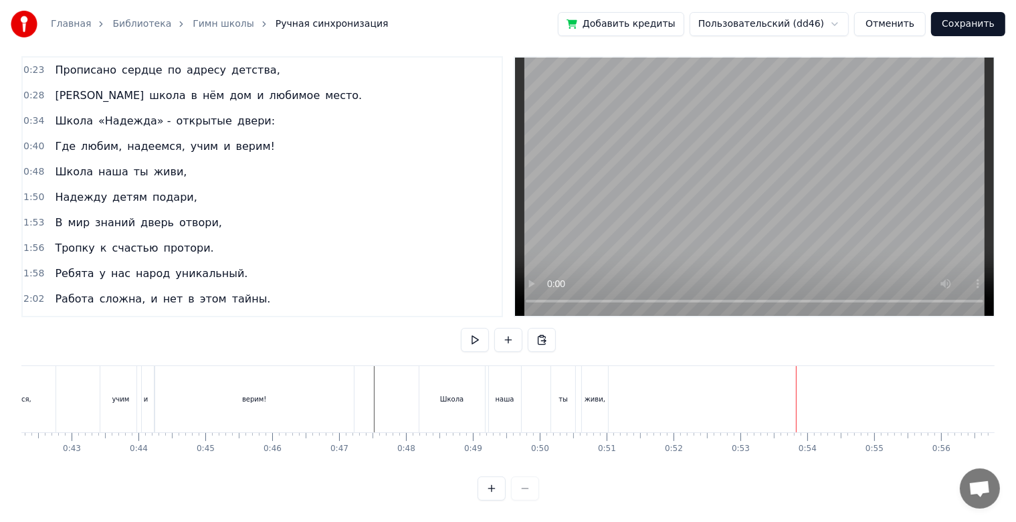
scroll to position [0, 2749]
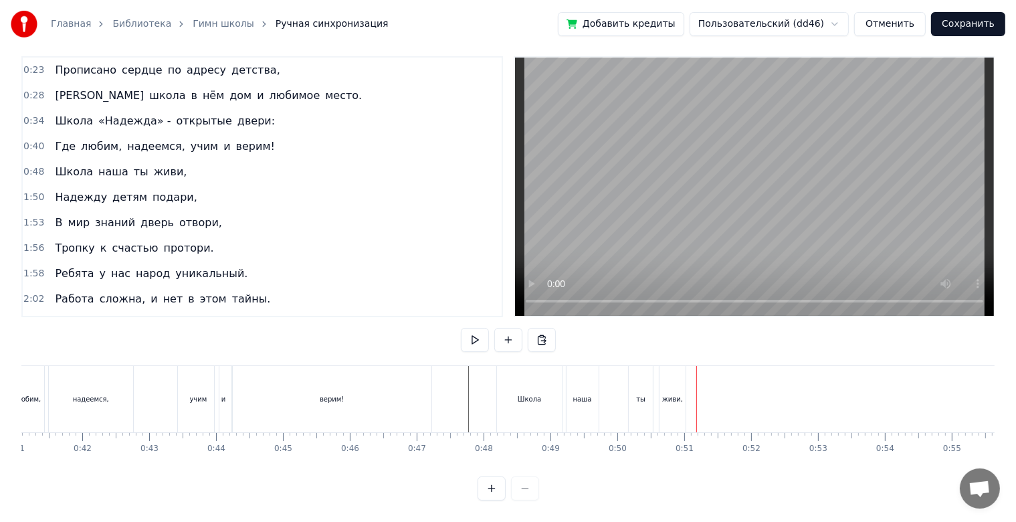
click at [638, 394] on div "ты" at bounding box center [640, 399] width 9 height 10
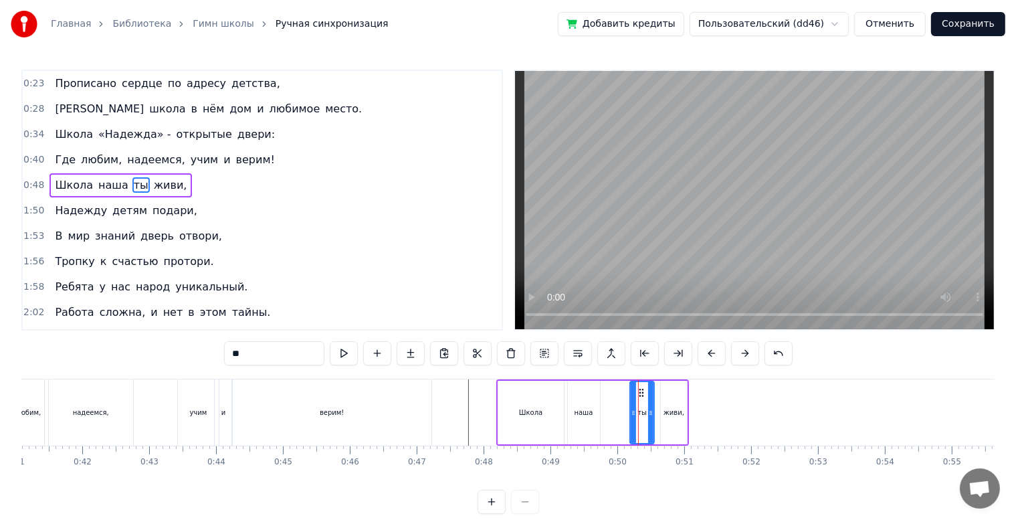
scroll to position [0, 0]
drag, startPoint x: 640, startPoint y: 394, endPoint x: 617, endPoint y: 399, distance: 23.4
click at [617, 399] on div "ты" at bounding box center [620, 412] width 23 height 61
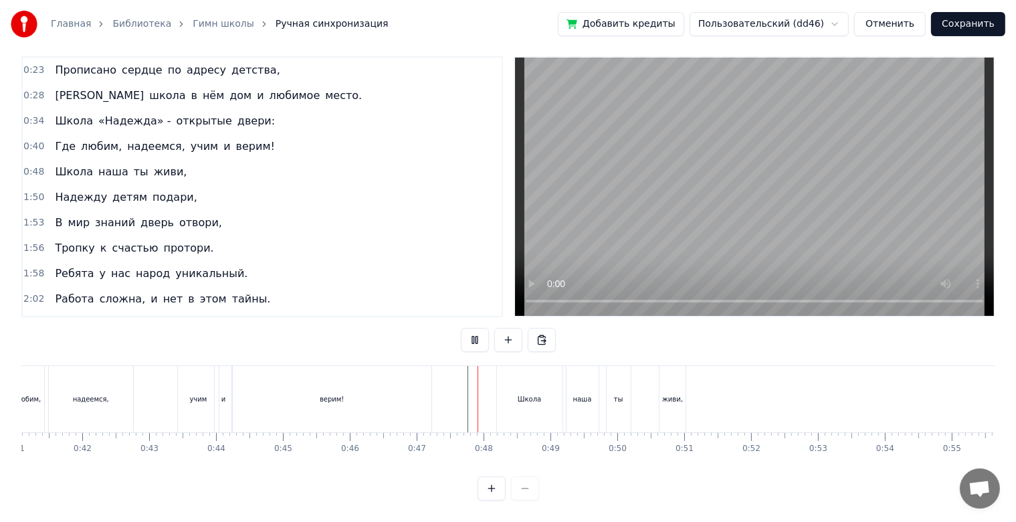
scroll to position [24, 0]
click at [591, 388] on div "наша" at bounding box center [583, 399] width 32 height 66
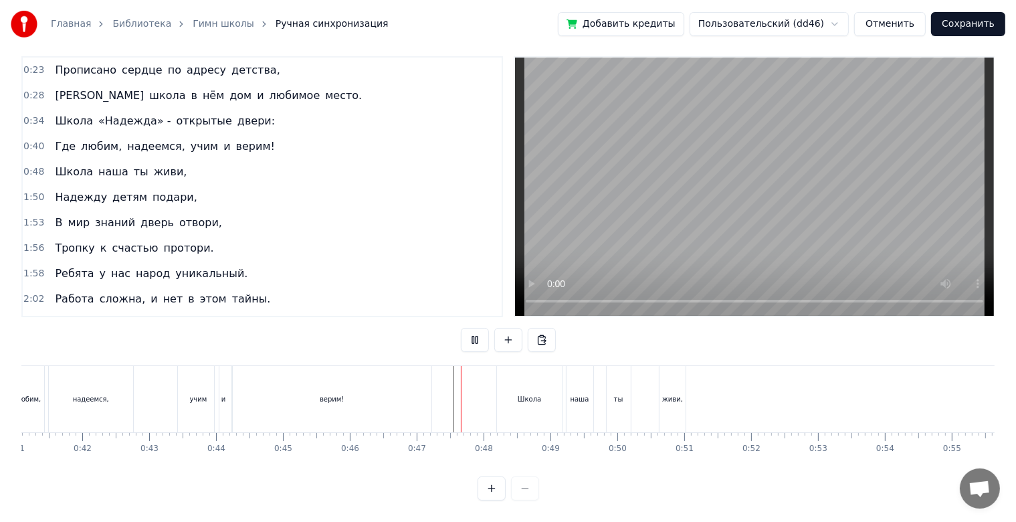
scroll to position [24, 0]
click at [673, 414] on div "живи," at bounding box center [673, 399] width 26 height 66
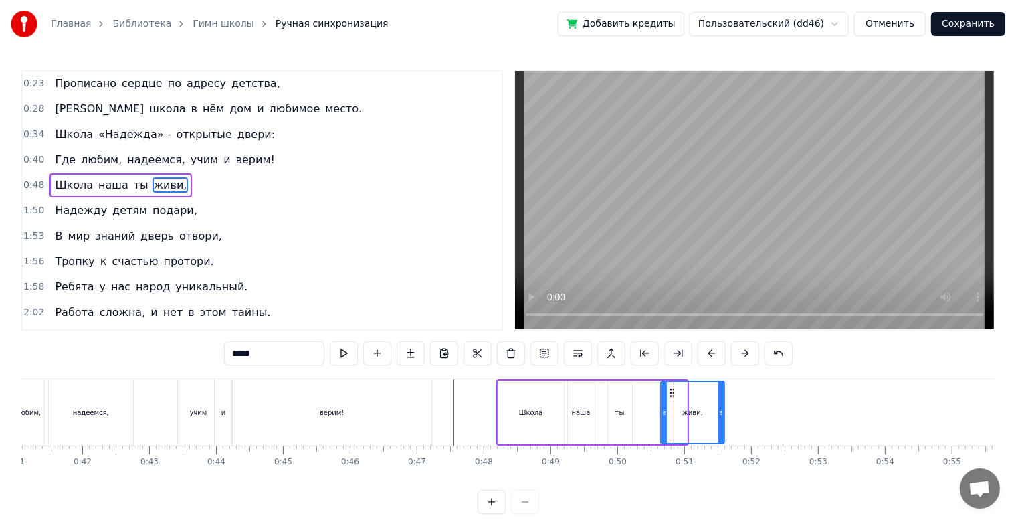
drag, startPoint x: 682, startPoint y: 414, endPoint x: 720, endPoint y: 422, distance: 38.2
click at [720, 422] on div at bounding box center [721, 412] width 5 height 61
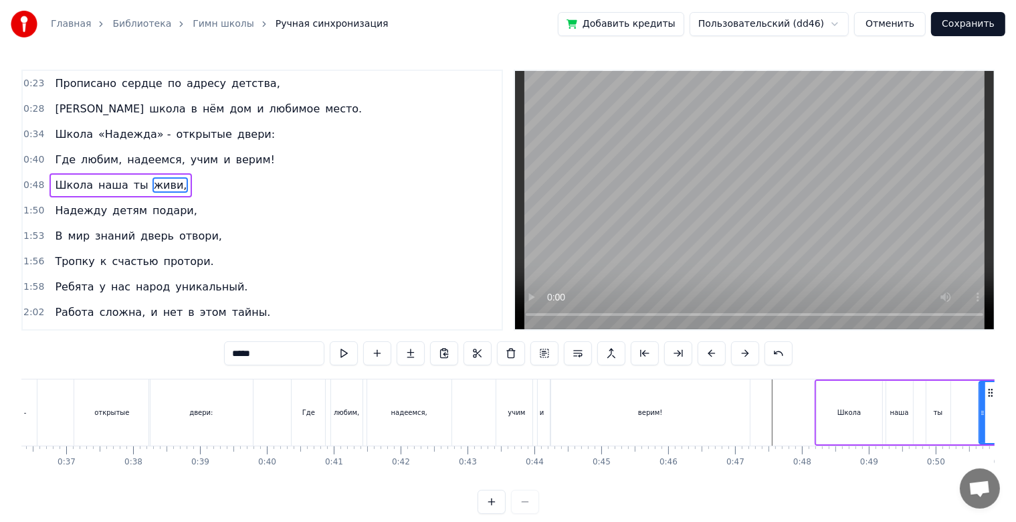
scroll to position [0, 2415]
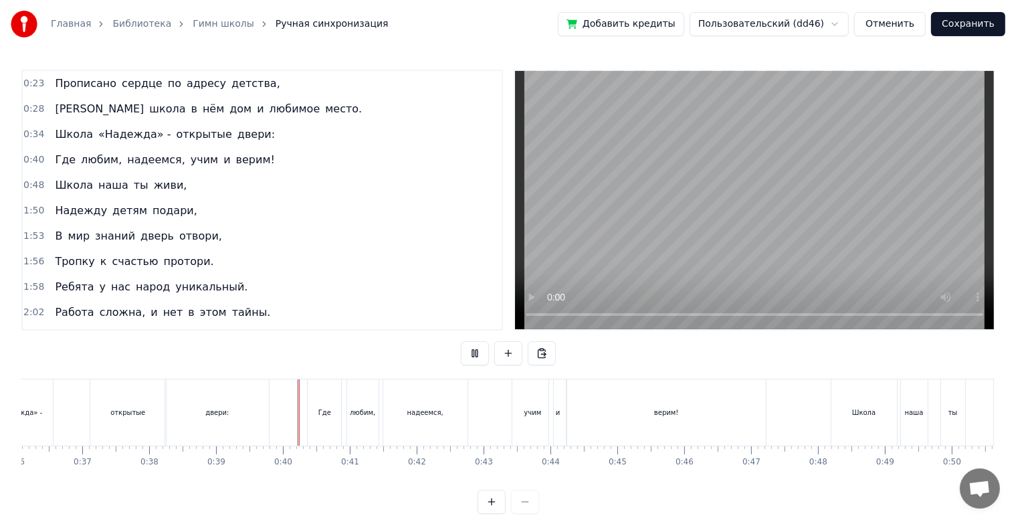
scroll to position [24, 0]
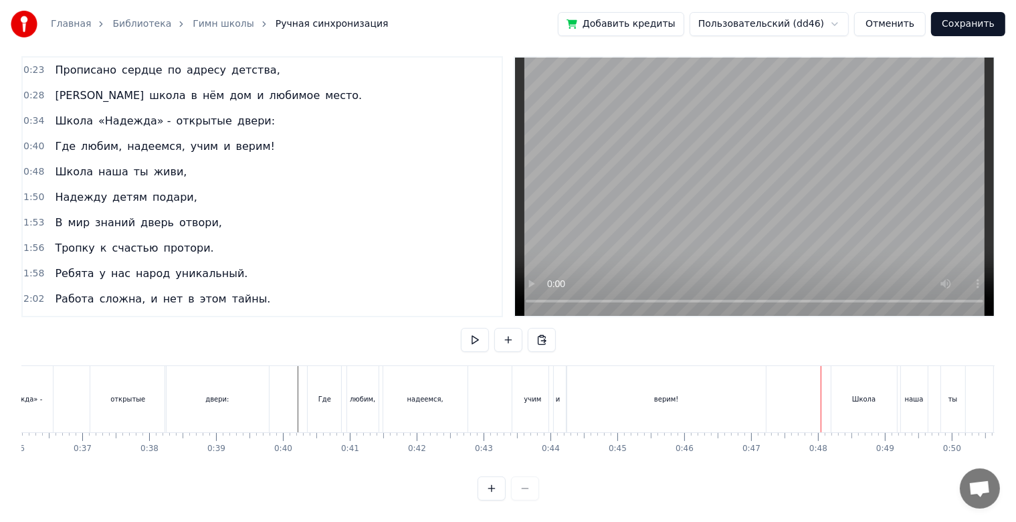
click at [867, 401] on div "Школа" at bounding box center [865, 399] width 66 height 66
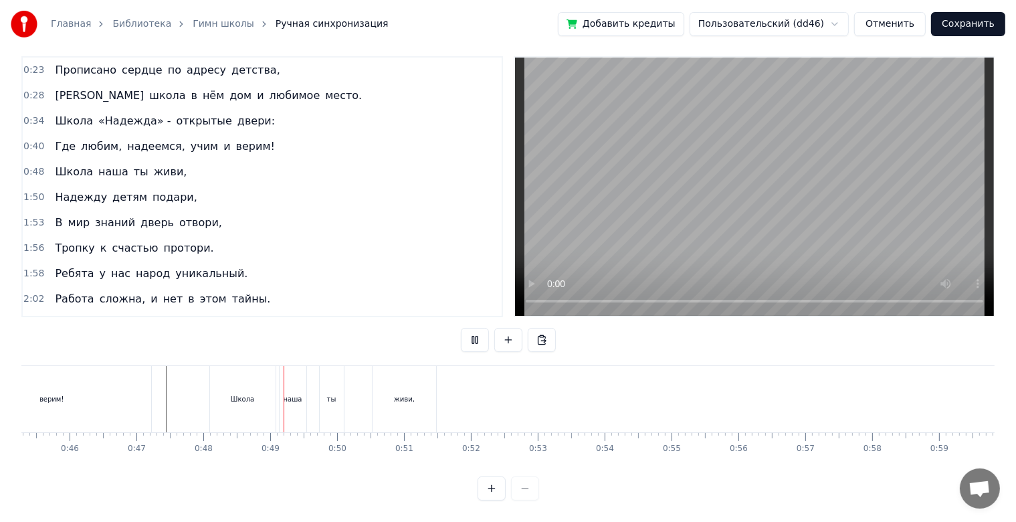
scroll to position [0, 3192]
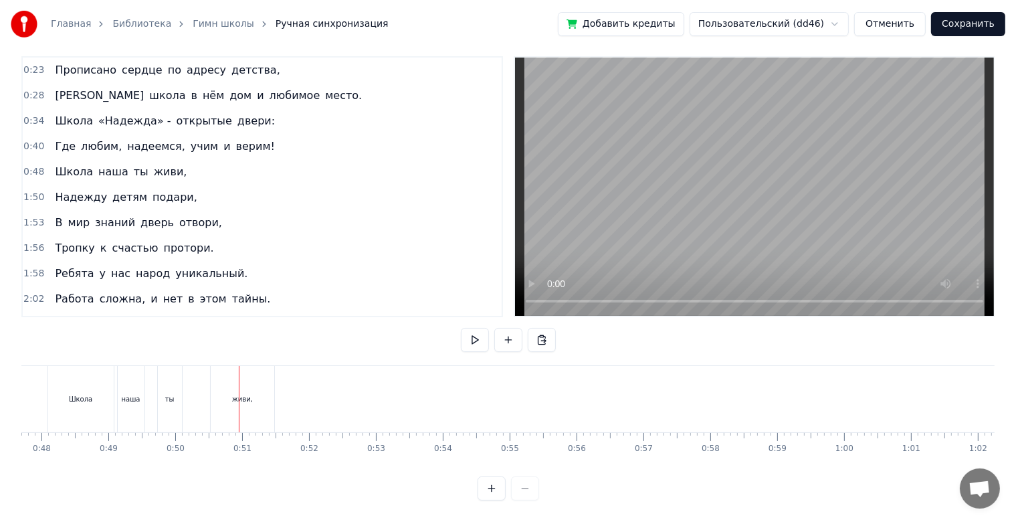
click at [234, 379] on div "живи," at bounding box center [243, 399] width 64 height 66
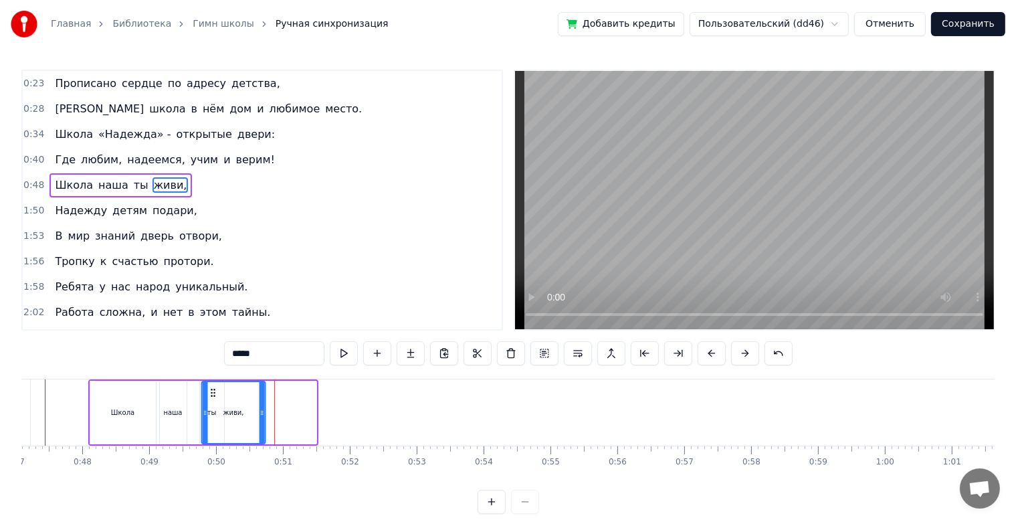
scroll to position [0, 3144]
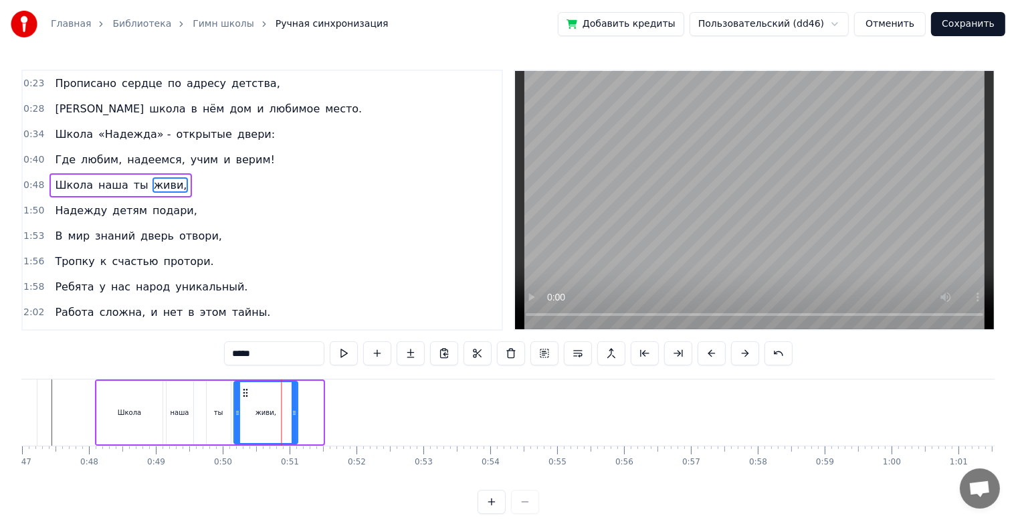
drag, startPoint x: 221, startPoint y: 391, endPoint x: 243, endPoint y: 401, distance: 24.0
click at [243, 401] on div "живи," at bounding box center [266, 412] width 62 height 61
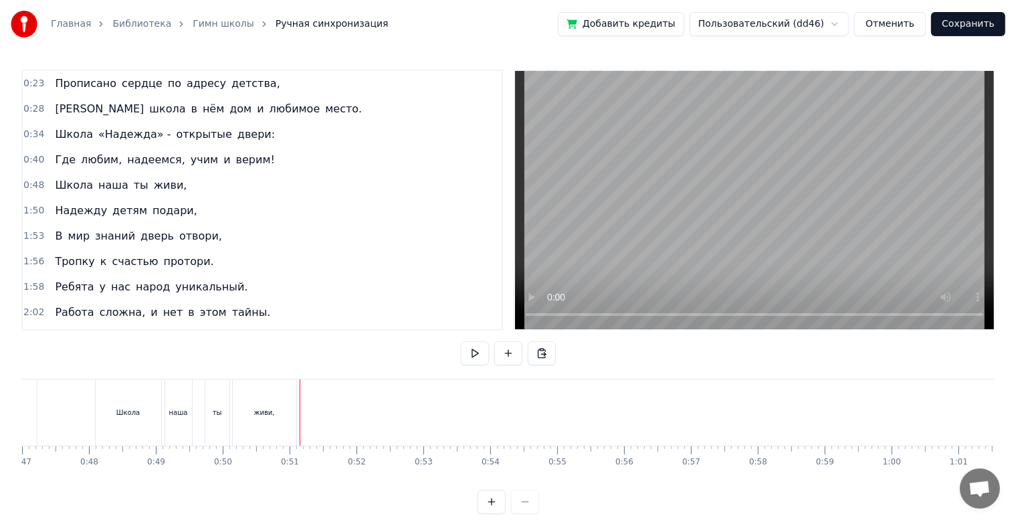
click at [280, 412] on div "живи," at bounding box center [265, 412] width 64 height 66
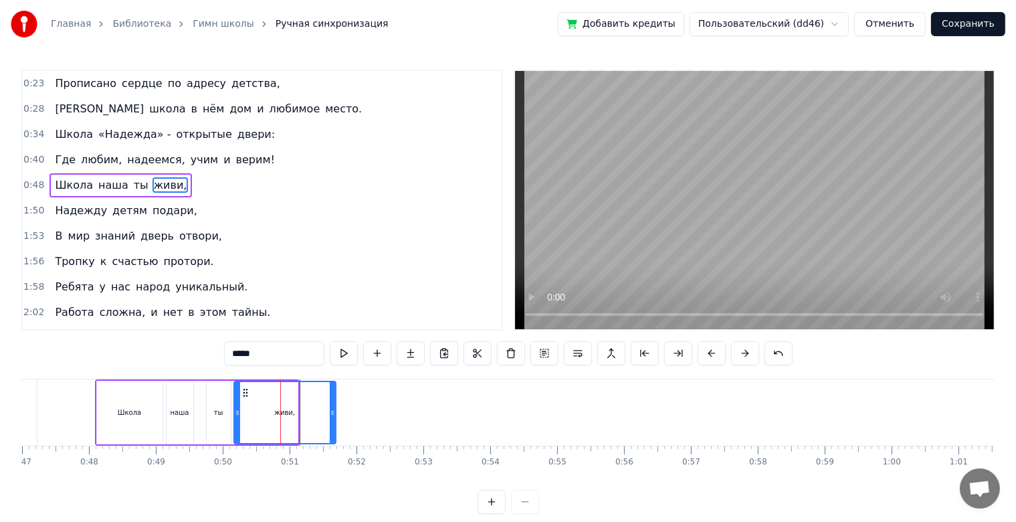
drag, startPoint x: 293, startPoint y: 412, endPoint x: 313, endPoint y: 416, distance: 20.5
click at [332, 418] on div at bounding box center [332, 412] width 5 height 61
type input "******"
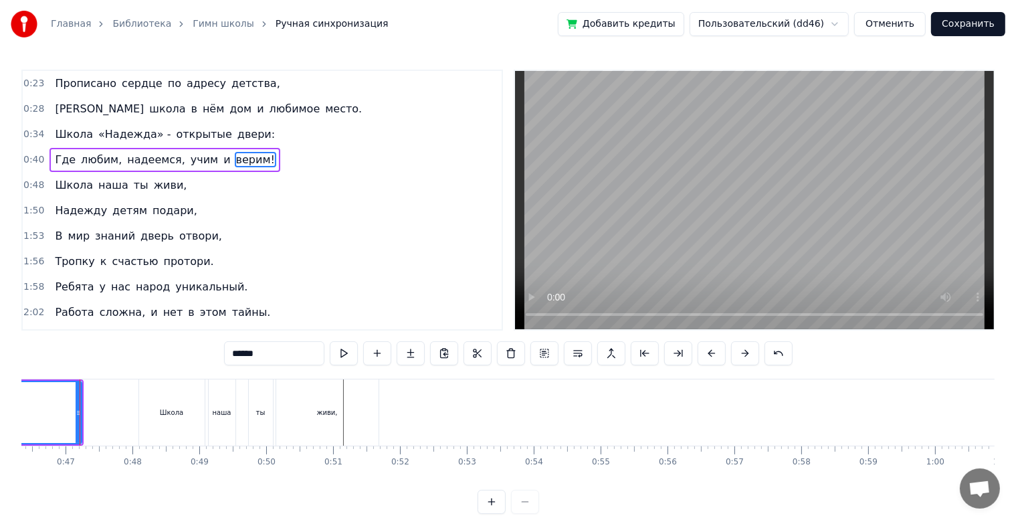
scroll to position [0, 3091]
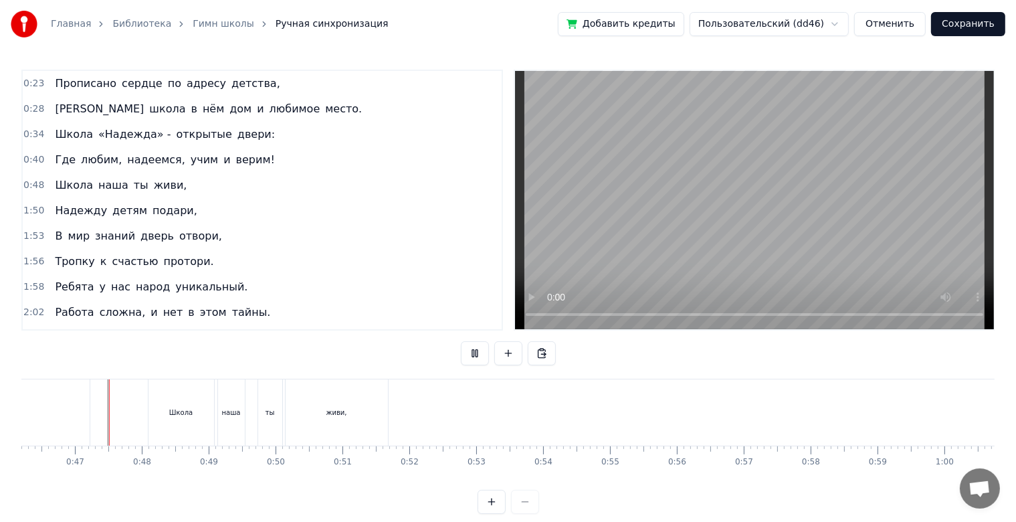
scroll to position [24, 0]
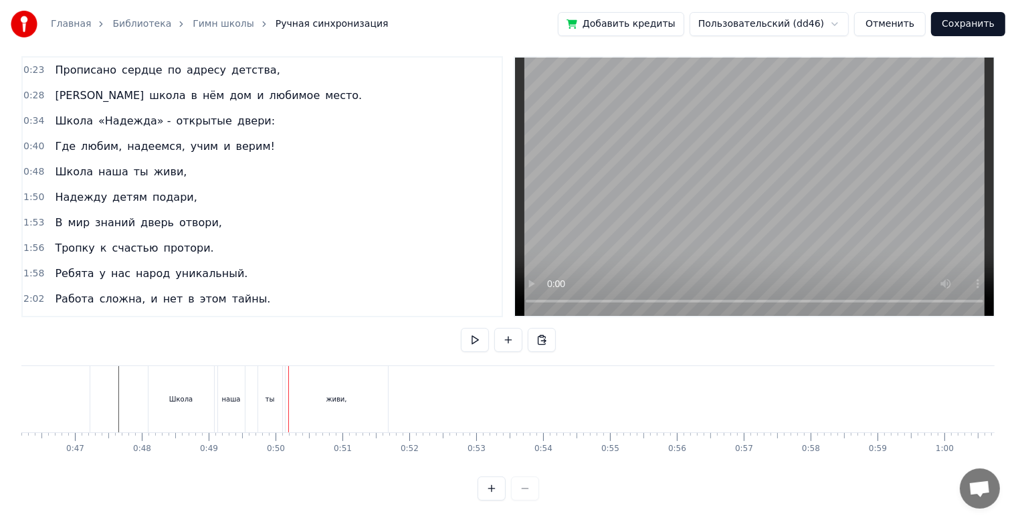
click at [234, 394] on div "наша" at bounding box center [231, 399] width 19 height 10
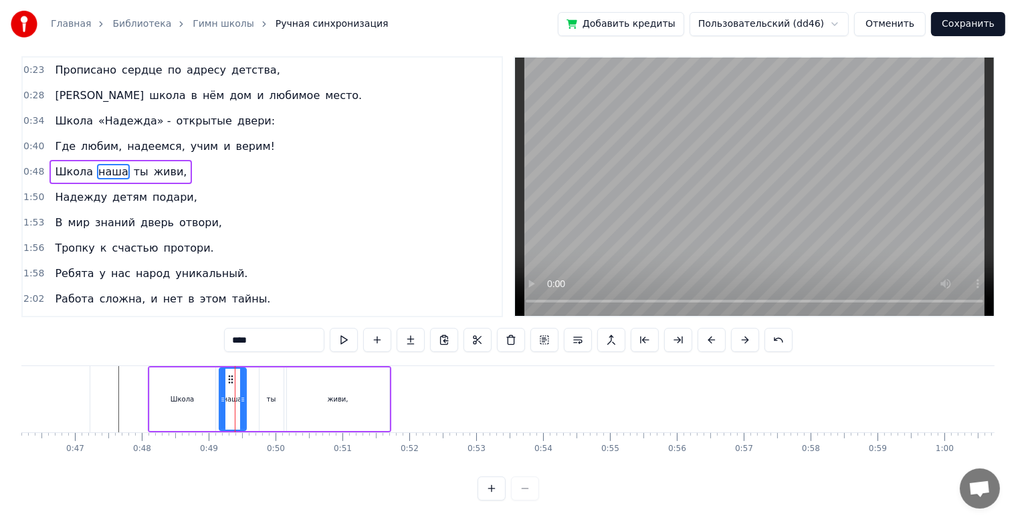
scroll to position [0, 0]
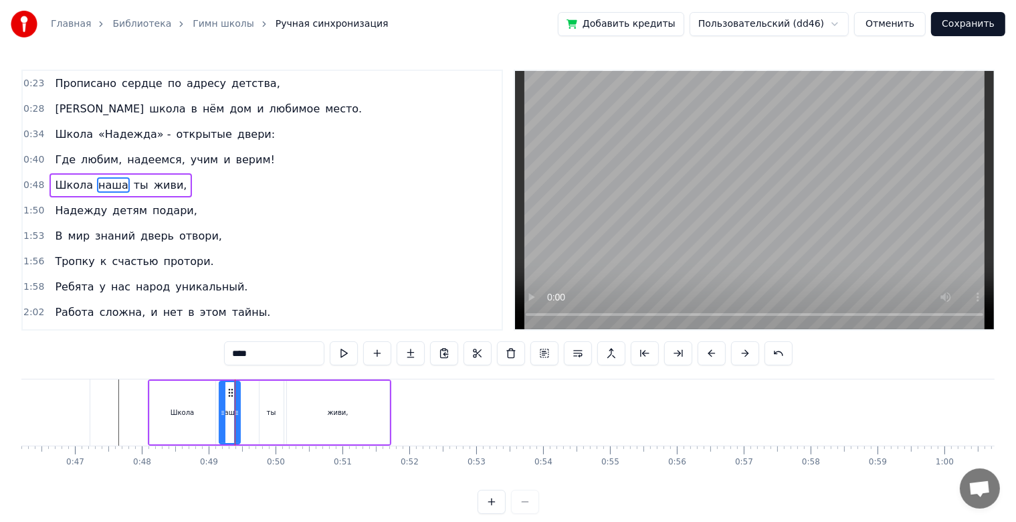
click at [238, 412] on icon at bounding box center [236, 412] width 5 height 11
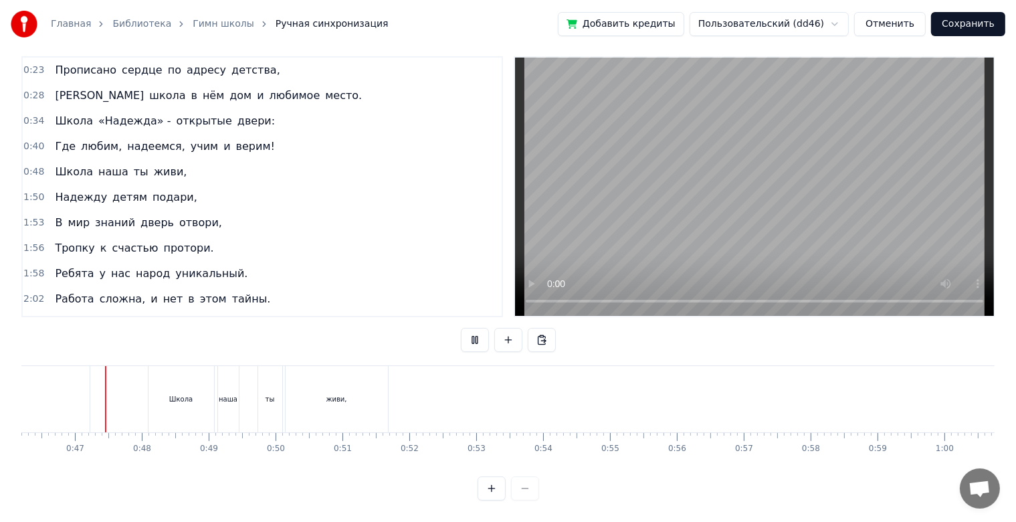
scroll to position [24, 0]
click at [203, 401] on div "Школа" at bounding box center [182, 399] width 66 height 66
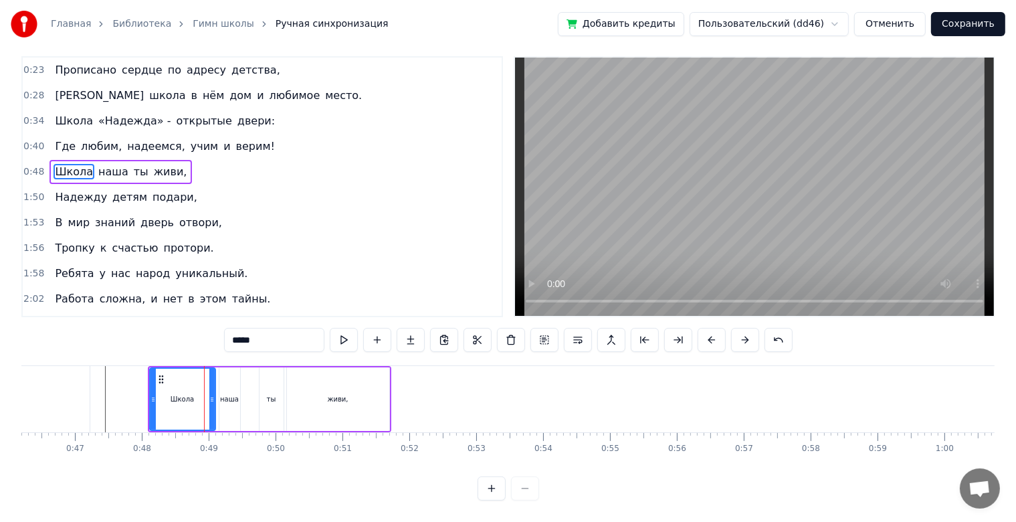
scroll to position [0, 0]
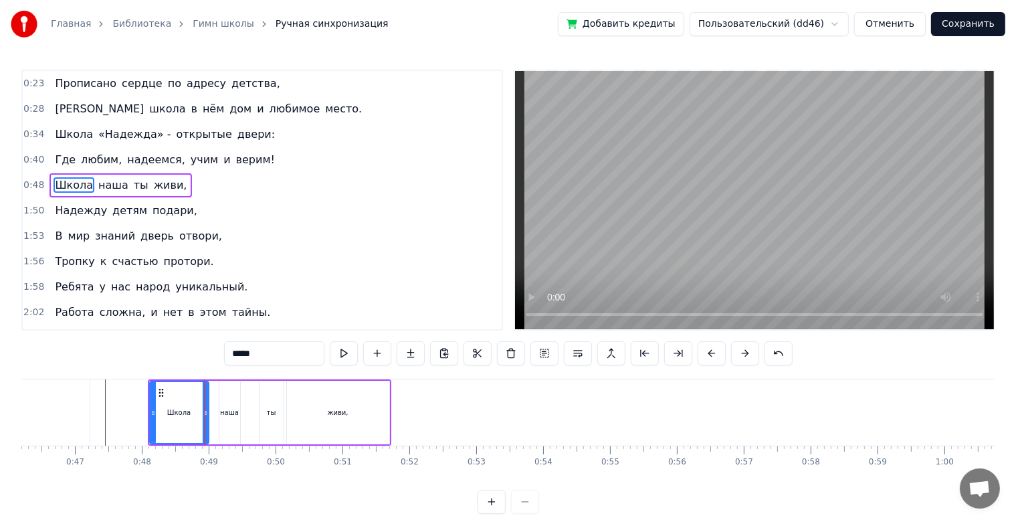
drag, startPoint x: 211, startPoint y: 405, endPoint x: 204, endPoint y: 406, distance: 6.7
click at [204, 406] on div at bounding box center [205, 412] width 5 height 61
click at [227, 407] on div "наша" at bounding box center [229, 412] width 19 height 10
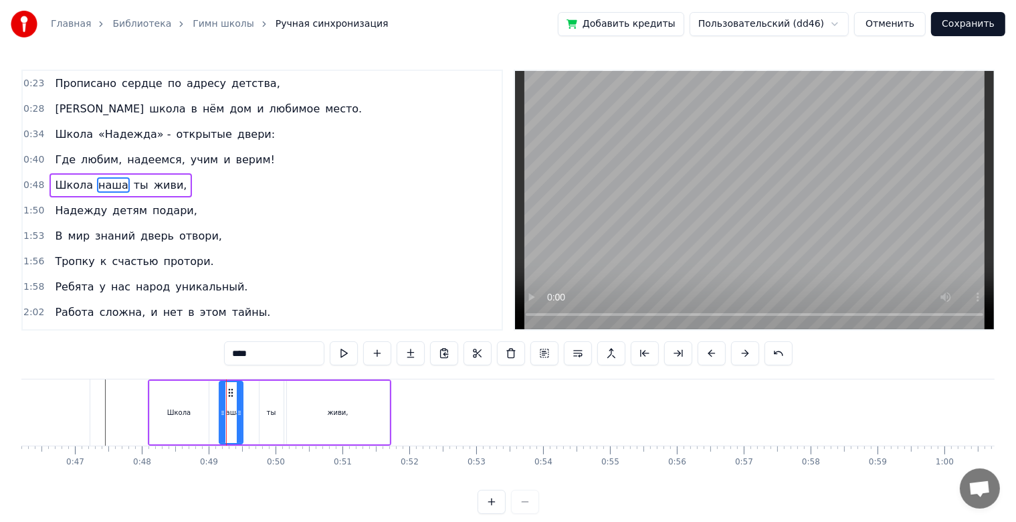
click at [237, 395] on div at bounding box center [239, 412] width 5 height 61
drag, startPoint x: 231, startPoint y: 395, endPoint x: 222, endPoint y: 395, distance: 8.7
click at [224, 395] on circle at bounding box center [224, 395] width 1 height 1
click at [266, 399] on div "ты" at bounding box center [272, 413] width 24 height 64
type input "**"
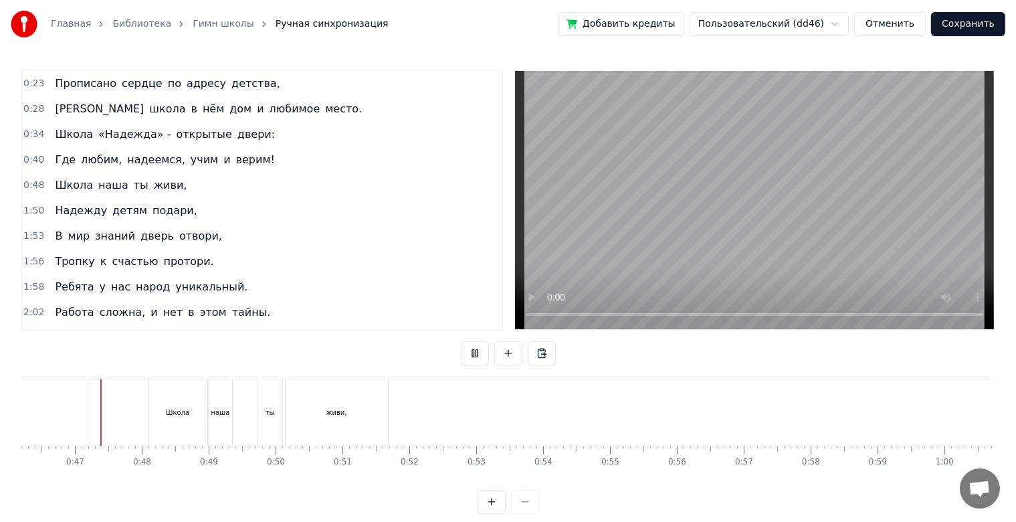
scroll to position [24, 0]
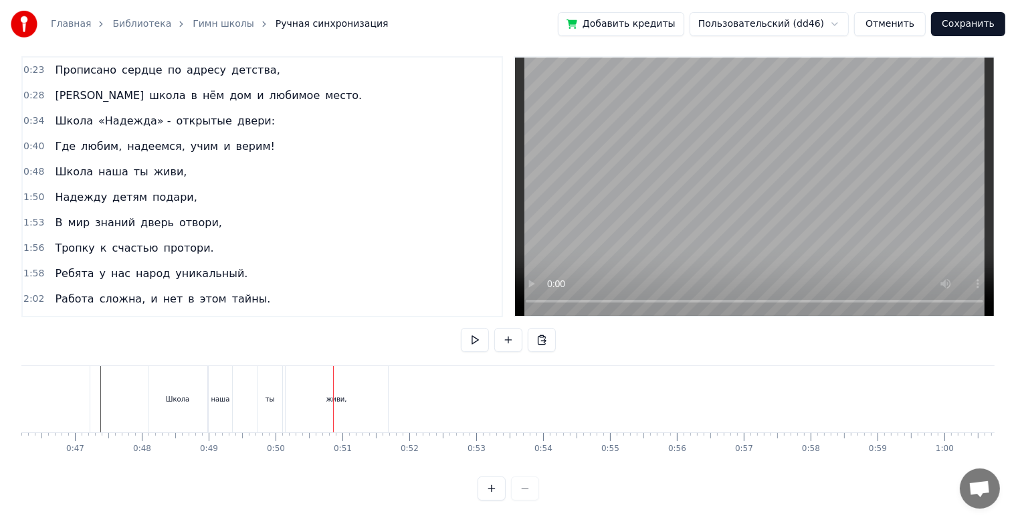
click at [264, 390] on div "ты" at bounding box center [270, 399] width 24 height 66
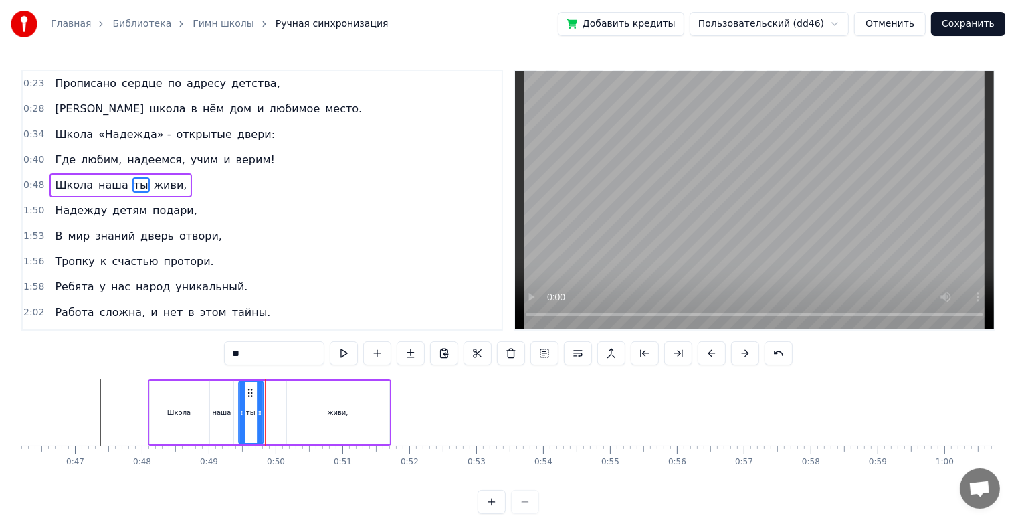
drag, startPoint x: 269, startPoint y: 389, endPoint x: 248, endPoint y: 390, distance: 20.8
click at [248, 390] on icon at bounding box center [249, 392] width 11 height 11
drag, startPoint x: 259, startPoint y: 415, endPoint x: 270, endPoint y: 415, distance: 11.4
click at [270, 415] on icon at bounding box center [267, 412] width 5 height 11
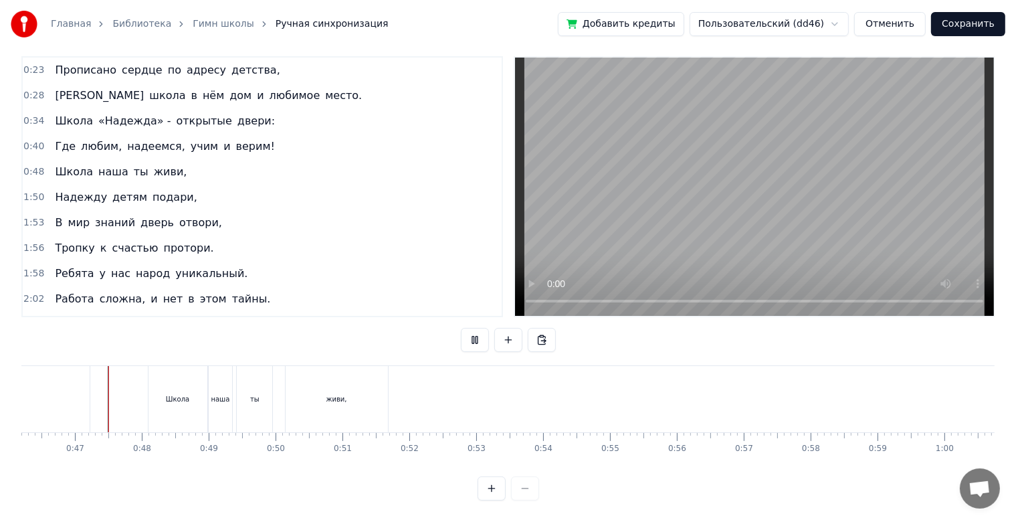
scroll to position [24, 0]
click at [270, 399] on div "ты" at bounding box center [254, 399] width 35 height 66
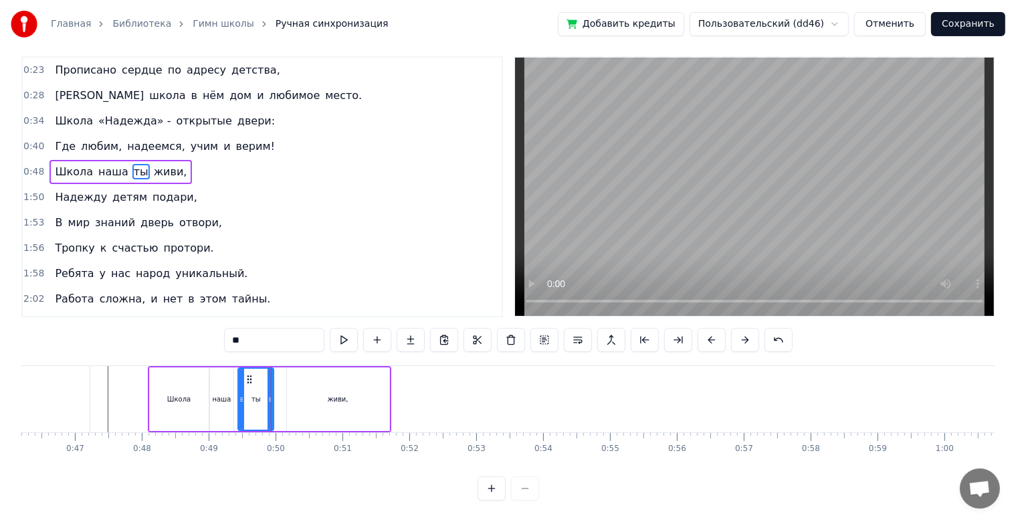
scroll to position [0, 0]
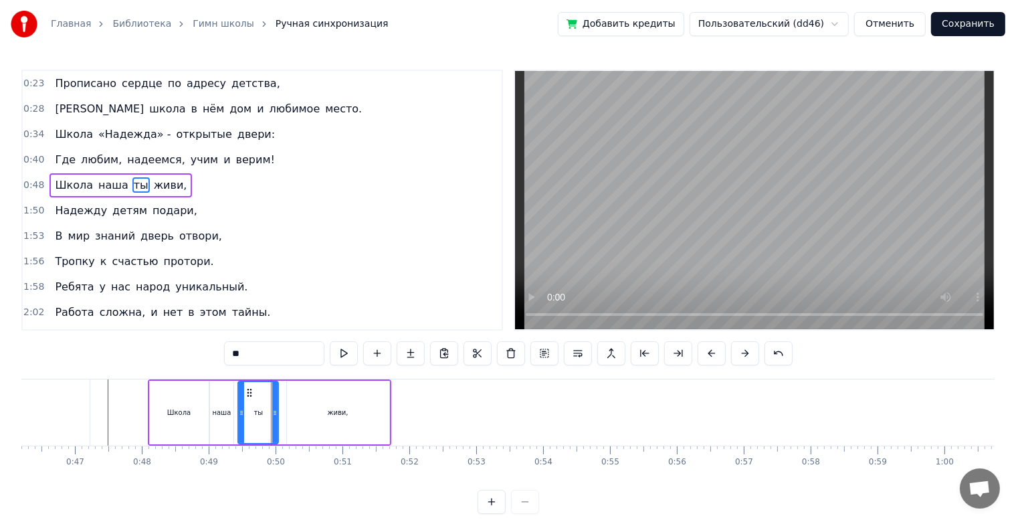
click at [273, 412] on icon at bounding box center [274, 412] width 5 height 11
click at [298, 409] on div "живи," at bounding box center [338, 413] width 102 height 64
type input "*****"
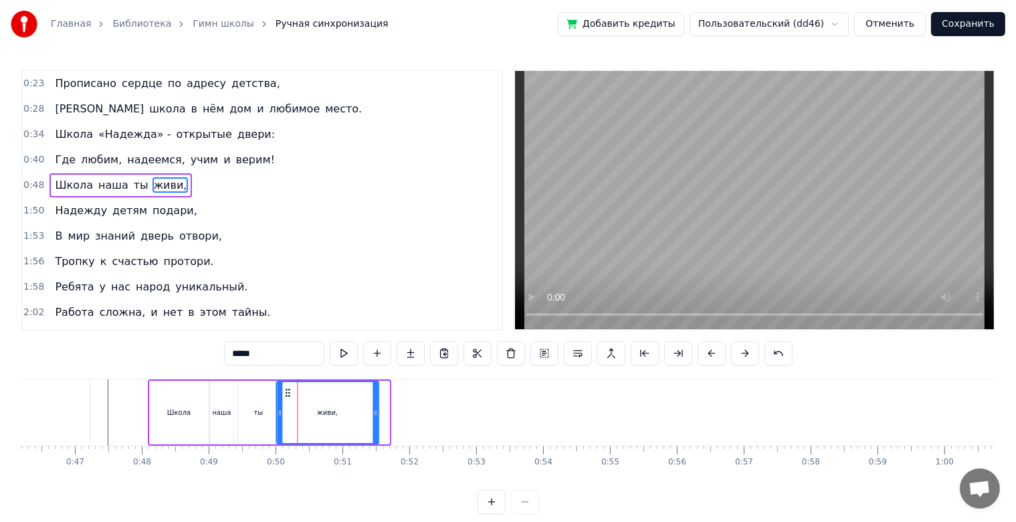
drag, startPoint x: 294, startPoint y: 393, endPoint x: 284, endPoint y: 393, distance: 10.7
click at [284, 393] on icon at bounding box center [287, 392] width 11 height 11
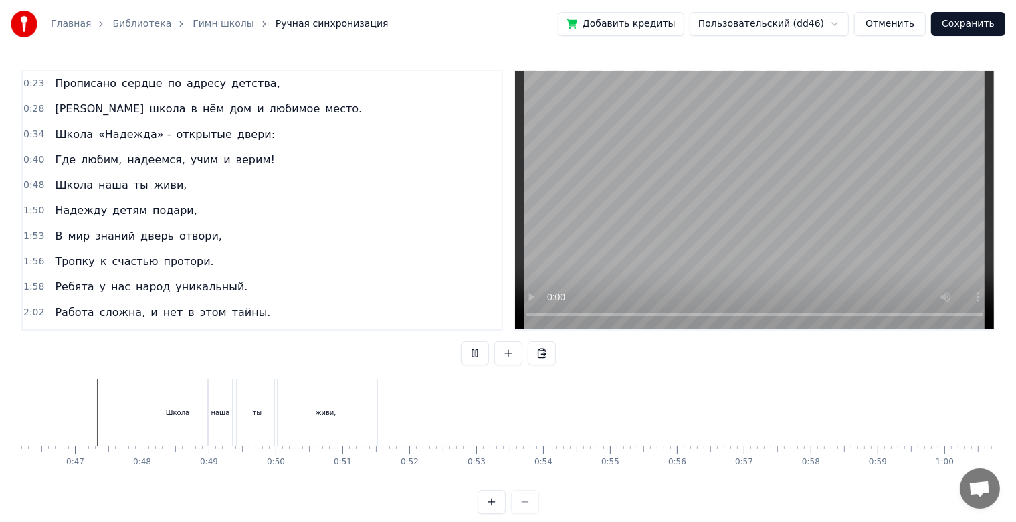
scroll to position [24, 0]
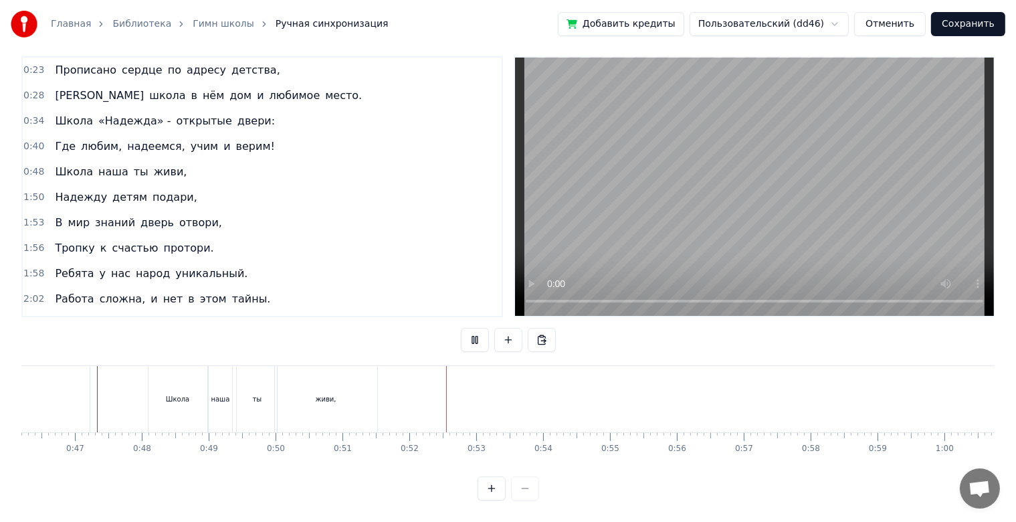
click at [310, 382] on div "живи," at bounding box center [326, 399] width 102 height 66
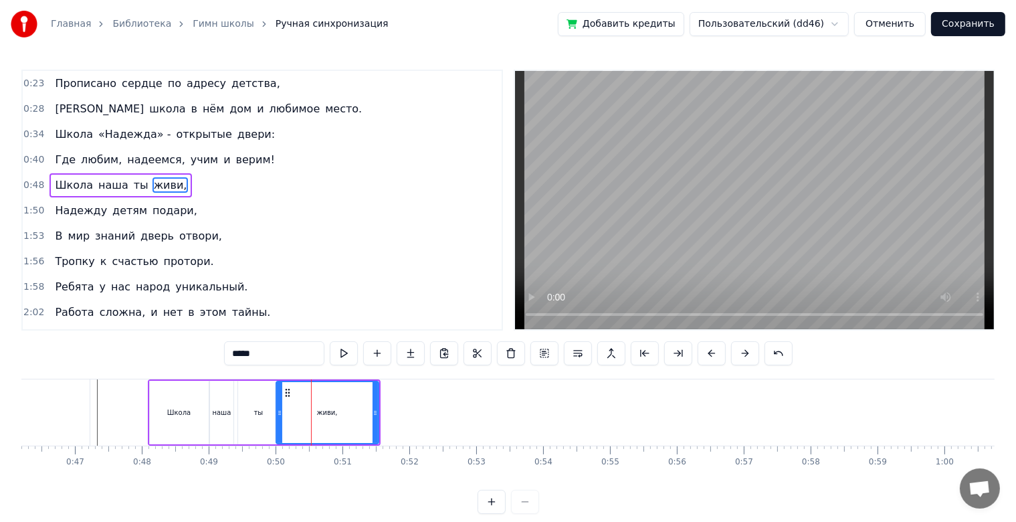
scroll to position [0, 0]
drag, startPoint x: 375, startPoint y: 416, endPoint x: 390, endPoint y: 416, distance: 15.4
click at [390, 416] on icon at bounding box center [390, 412] width 5 height 11
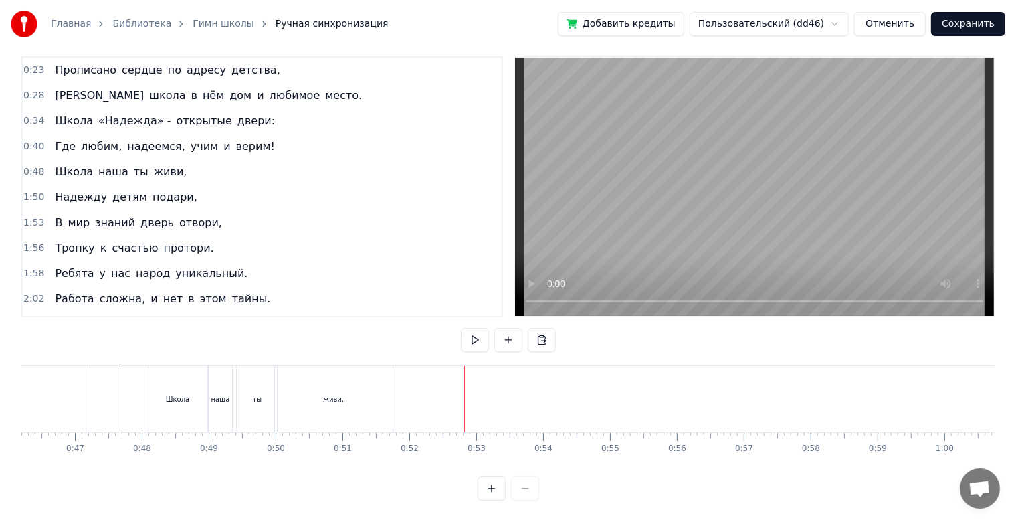
scroll to position [0, 2866]
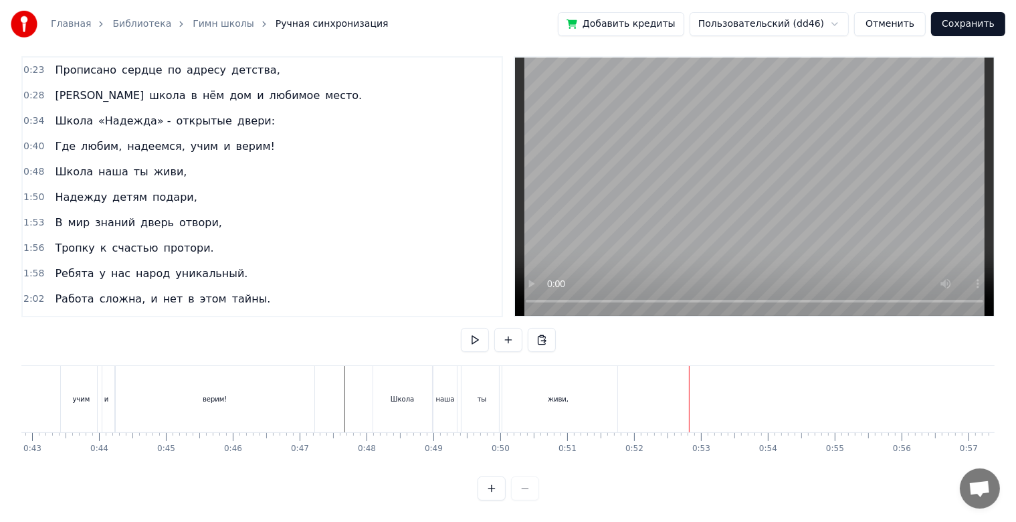
click at [472, 391] on div "ты" at bounding box center [482, 399] width 40 height 66
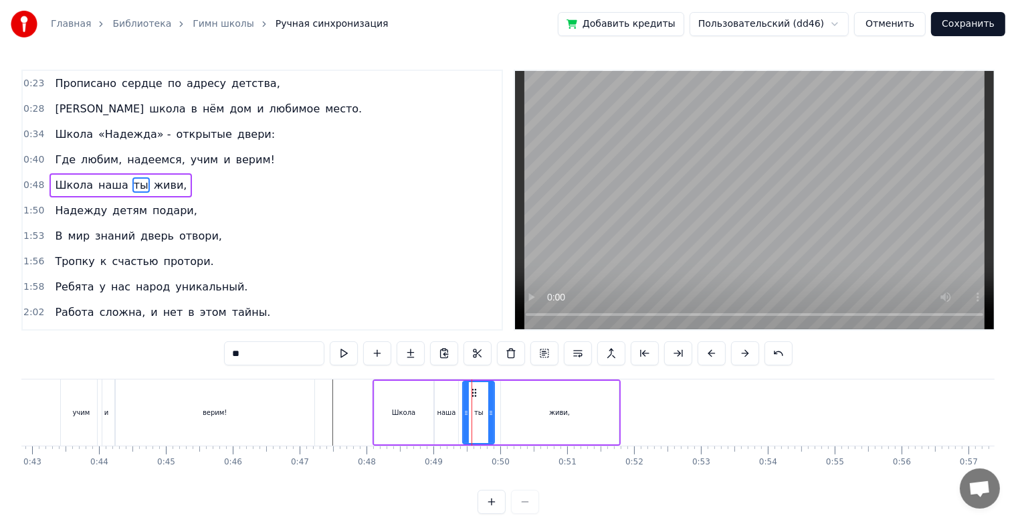
drag, startPoint x: 498, startPoint y: 411, endPoint x: 489, endPoint y: 411, distance: 8.7
click at [489, 411] on icon at bounding box center [490, 412] width 5 height 11
drag, startPoint x: 475, startPoint y: 391, endPoint x: 487, endPoint y: 393, distance: 12.2
click at [487, 393] on icon at bounding box center [486, 392] width 11 height 11
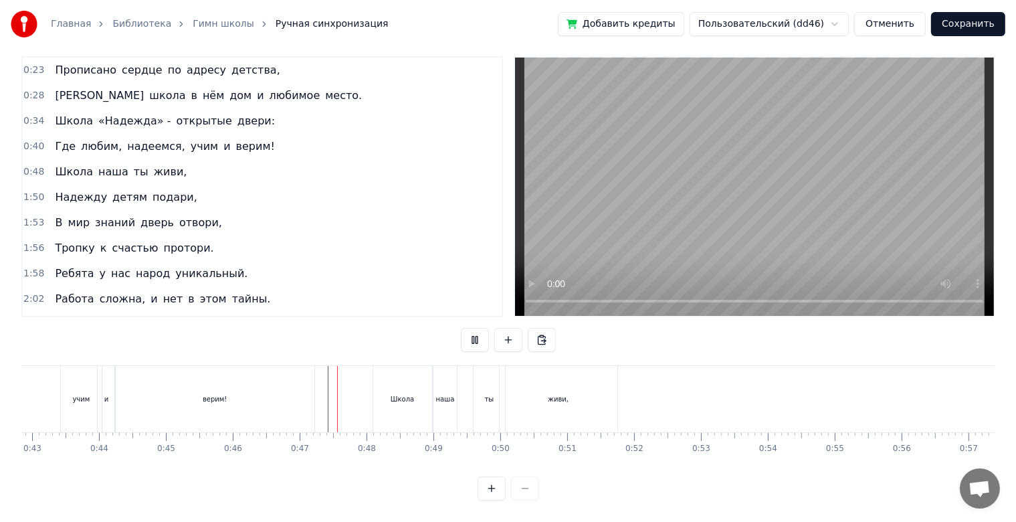
scroll to position [24, 0]
click at [490, 393] on div "ты" at bounding box center [489, 399] width 31 height 66
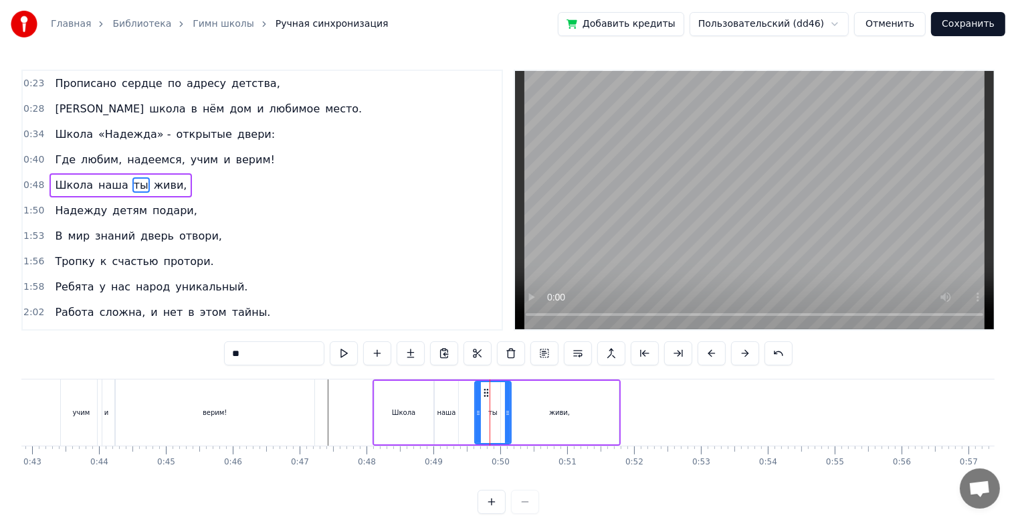
click at [507, 415] on icon at bounding box center [507, 412] width 5 height 11
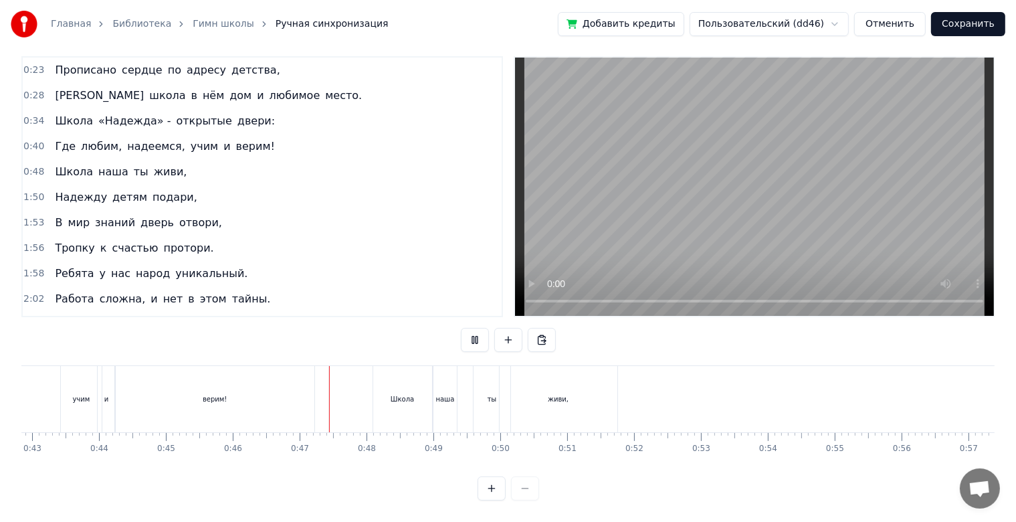
scroll to position [24, 0]
click at [602, 393] on div "живи," at bounding box center [559, 399] width 118 height 66
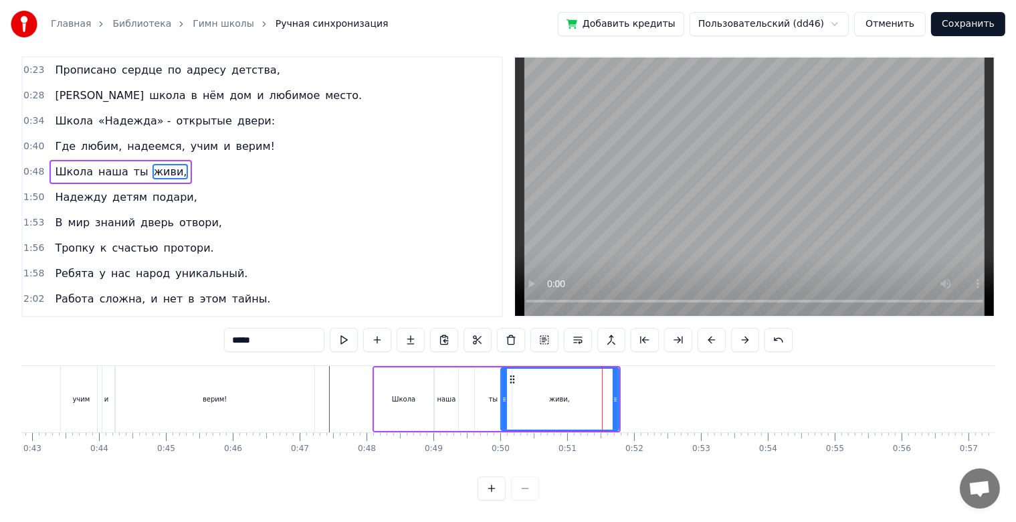
scroll to position [0, 0]
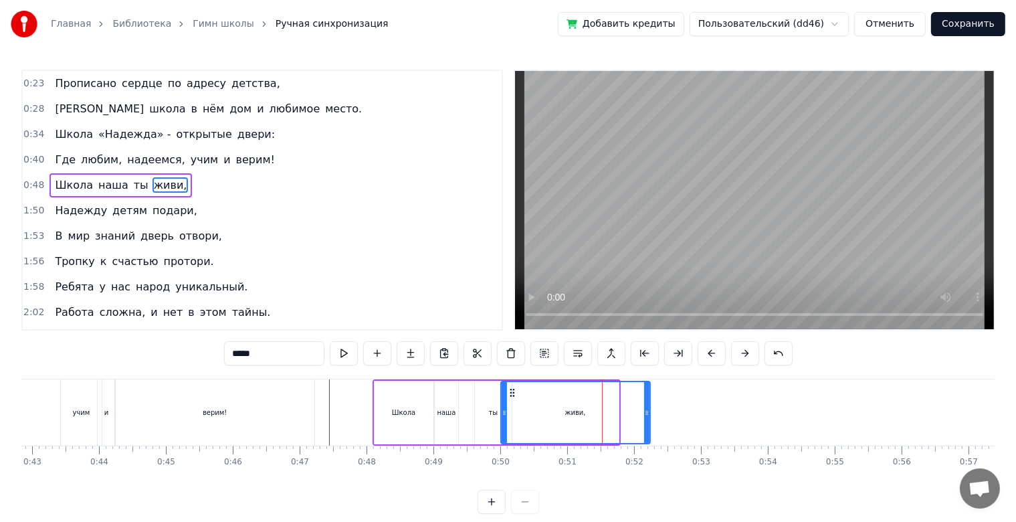
drag, startPoint x: 615, startPoint y: 415, endPoint x: 656, endPoint y: 415, distance: 41.5
click at [650, 415] on icon at bounding box center [646, 412] width 5 height 11
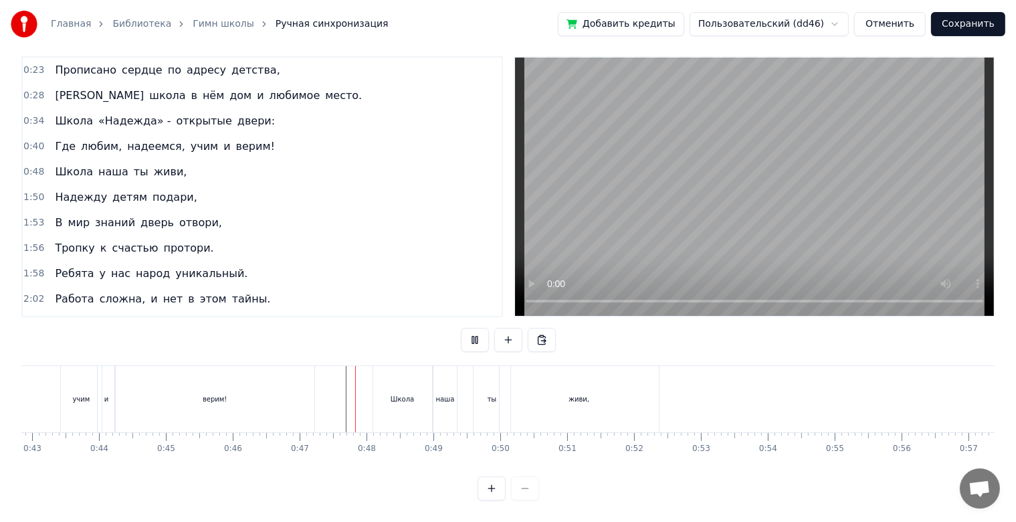
scroll to position [24, 0]
click at [638, 391] on div "живи," at bounding box center [579, 399] width 159 height 66
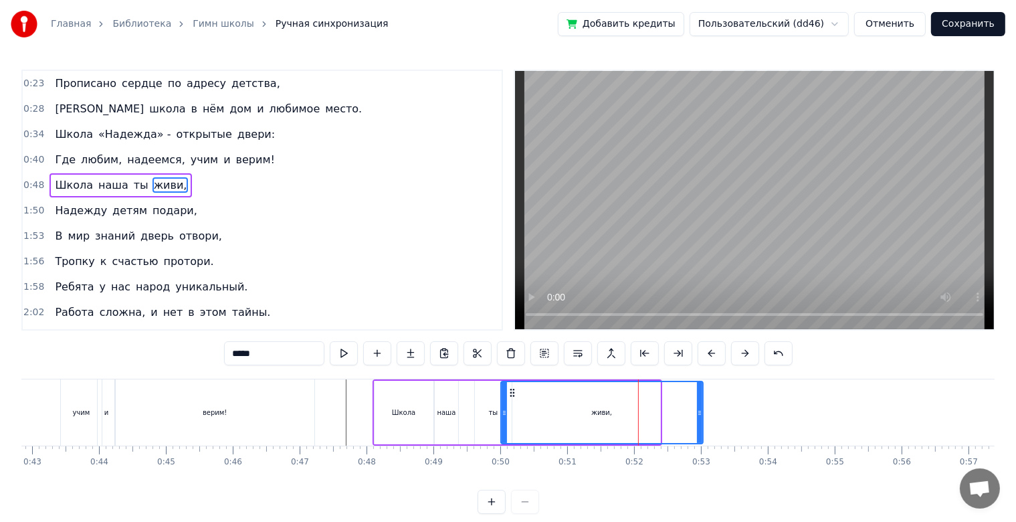
drag, startPoint x: 658, startPoint y: 414, endPoint x: 701, endPoint y: 416, distance: 43.6
click at [702, 416] on icon at bounding box center [699, 412] width 5 height 11
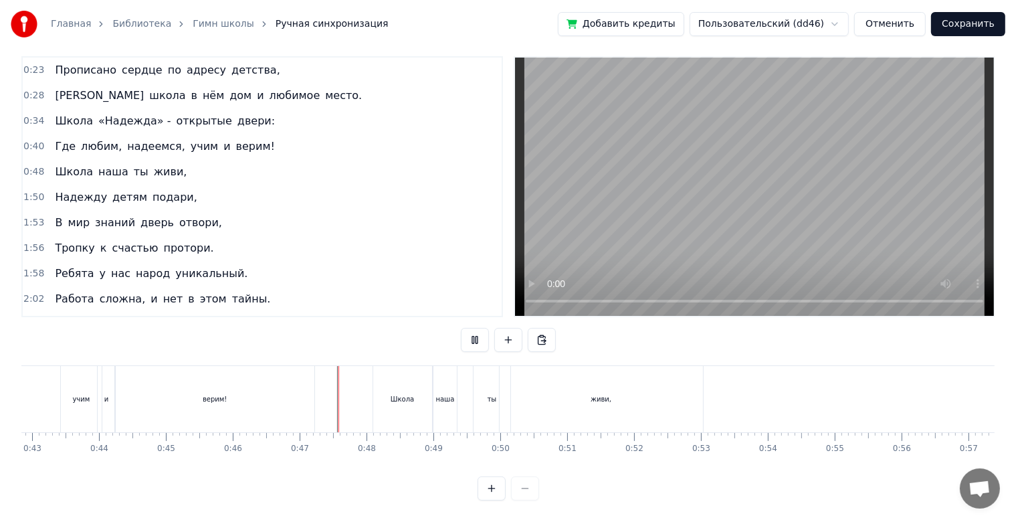
scroll to position [24, 0]
click at [490, 394] on div "ты" at bounding box center [492, 399] width 9 height 10
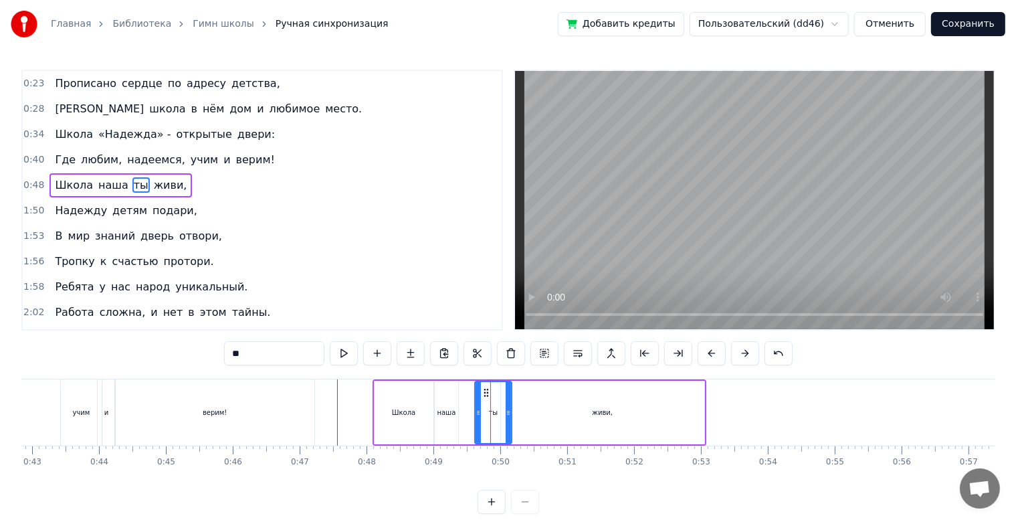
click at [551, 409] on div "живи," at bounding box center [602, 413] width 203 height 64
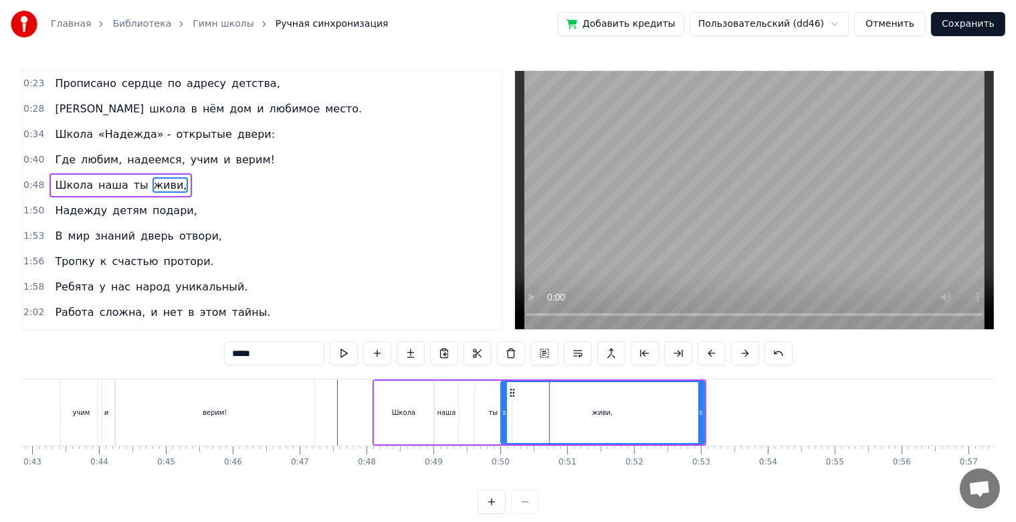
click at [489, 416] on div "ты" at bounding box center [493, 412] width 9 height 10
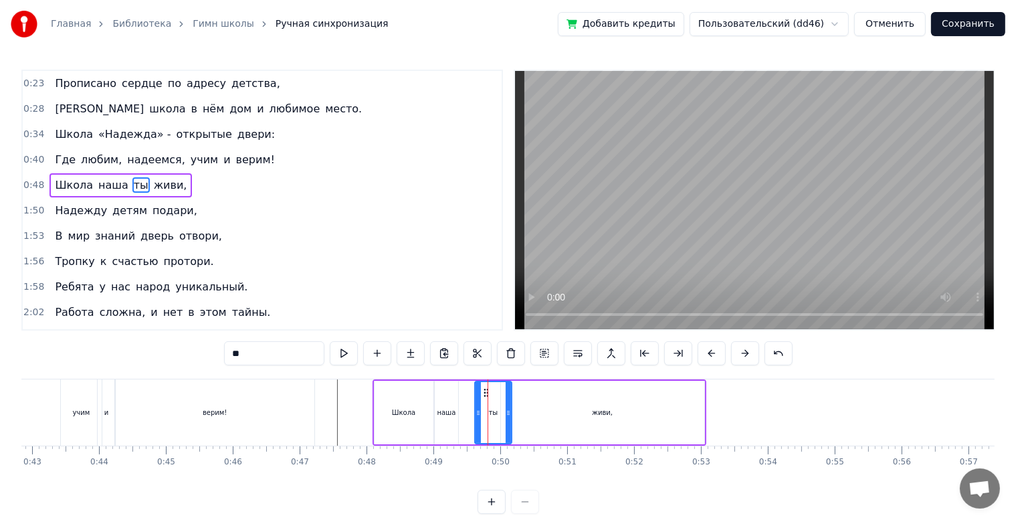
click at [533, 418] on div "живи," at bounding box center [602, 413] width 203 height 64
type input "*****"
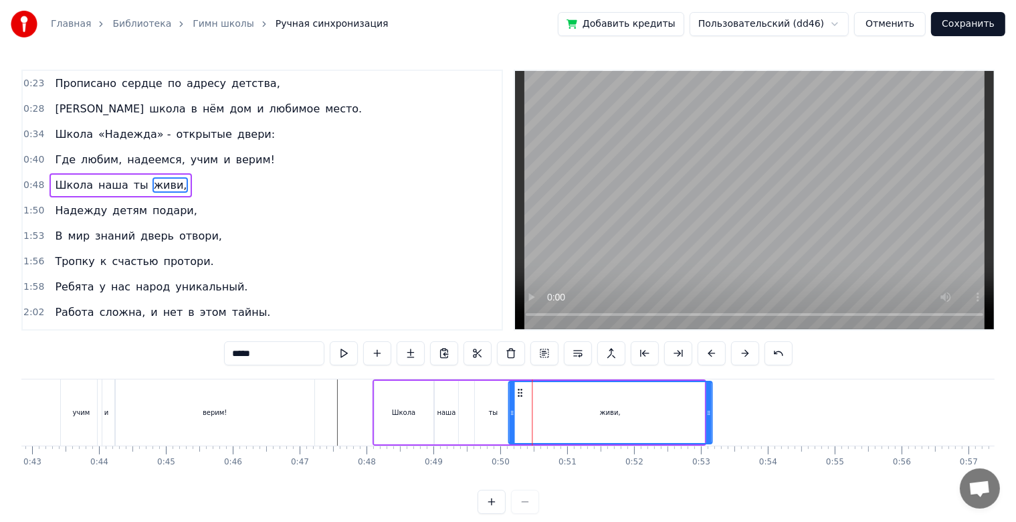
drag, startPoint x: 513, startPoint y: 395, endPoint x: 520, endPoint y: 395, distance: 7.4
click at [521, 395] on circle at bounding box center [521, 395] width 1 height 1
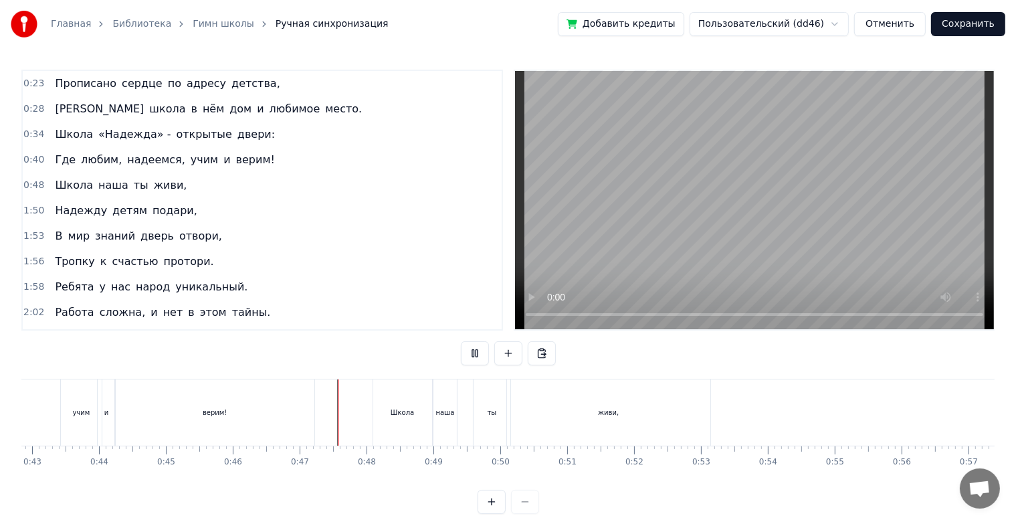
scroll to position [24, 0]
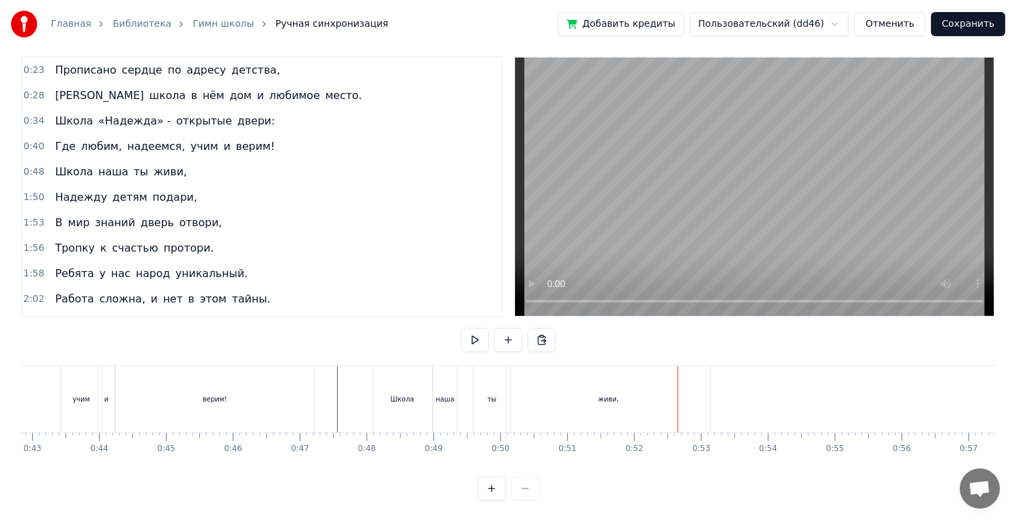
click at [487, 405] on div "ты" at bounding box center [492, 399] width 37 height 66
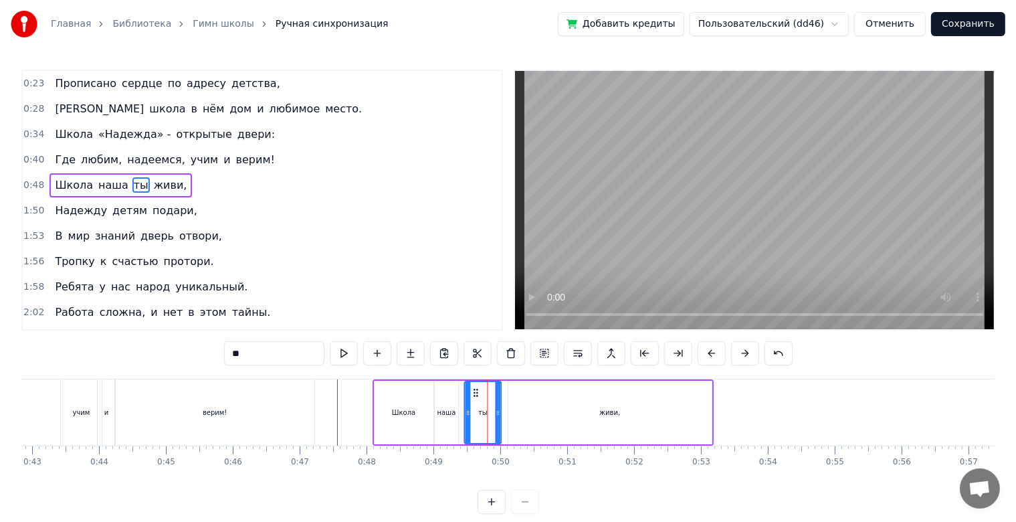
drag, startPoint x: 484, startPoint y: 391, endPoint x: 474, endPoint y: 389, distance: 10.9
click at [474, 389] on icon at bounding box center [475, 392] width 11 height 11
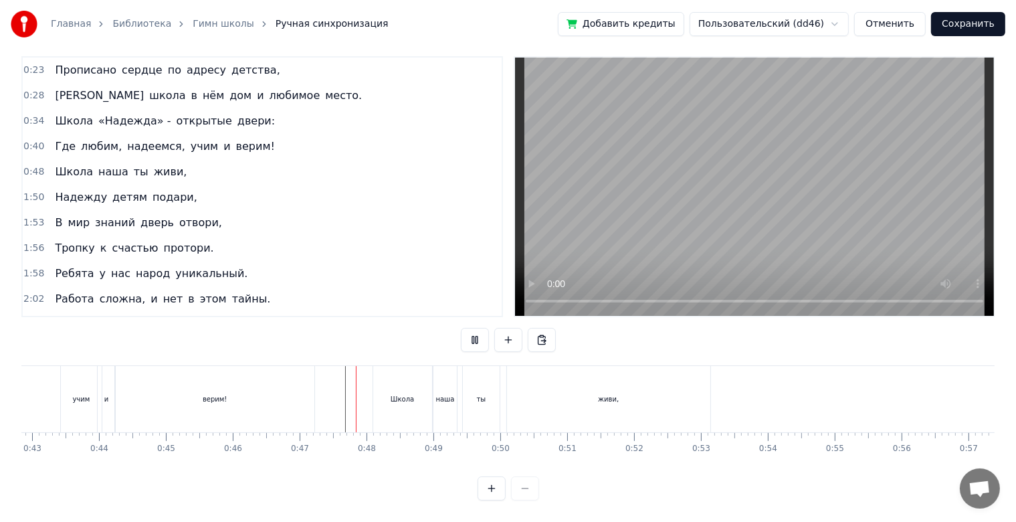
scroll to position [24, 0]
click at [444, 393] on div "наша" at bounding box center [445, 399] width 23 height 66
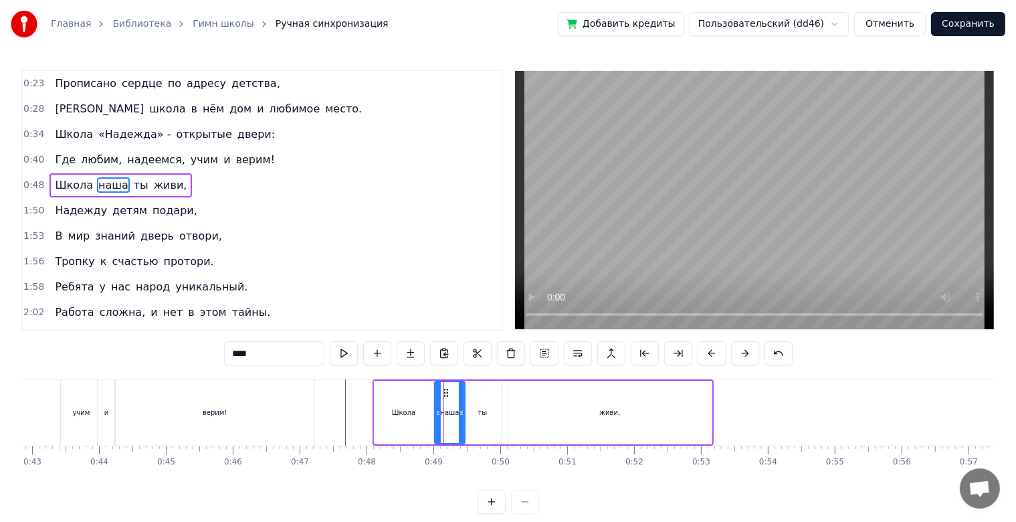
drag, startPoint x: 455, startPoint y: 410, endPoint x: 462, endPoint y: 414, distance: 7.5
click at [462, 414] on icon at bounding box center [461, 412] width 5 height 11
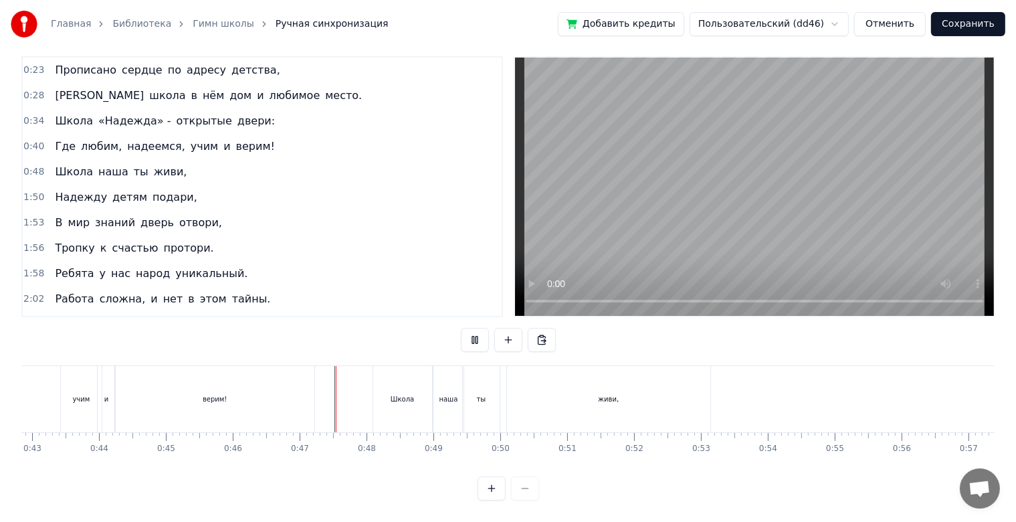
scroll to position [24, 0]
click at [489, 380] on div "ты" at bounding box center [481, 399] width 37 height 66
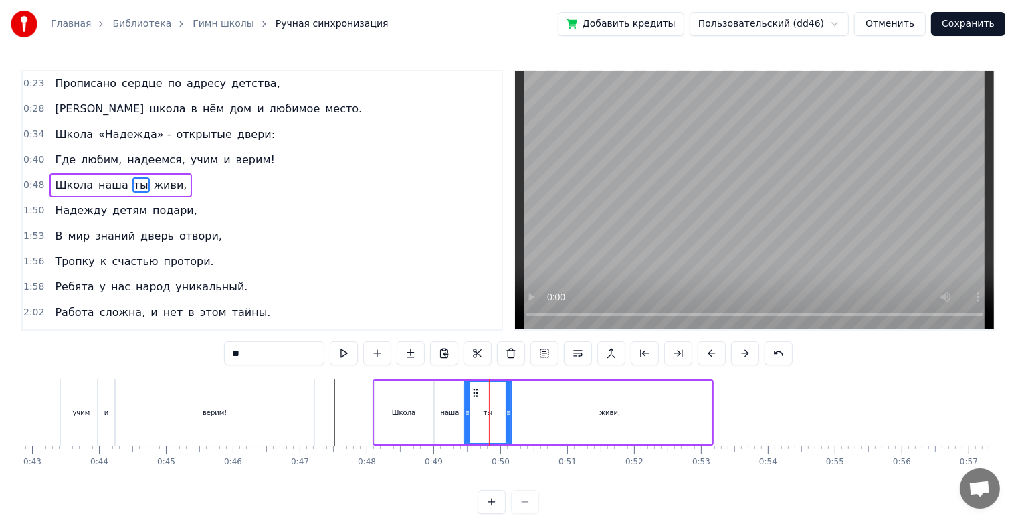
drag, startPoint x: 497, startPoint y: 418, endPoint x: 508, endPoint y: 416, distance: 10.9
click at [508, 416] on icon at bounding box center [508, 412] width 5 height 11
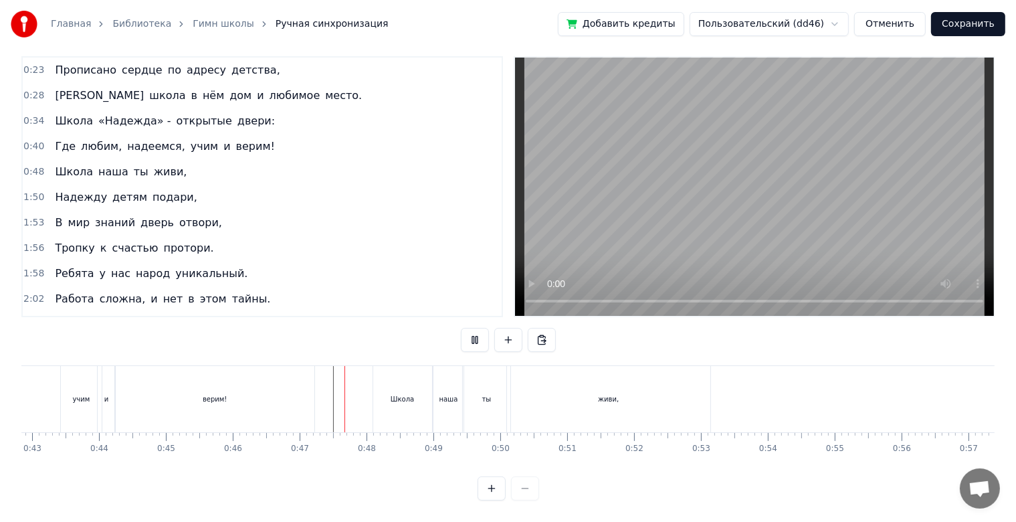
scroll to position [24, 0]
click at [487, 394] on div "ты" at bounding box center [486, 399] width 9 height 10
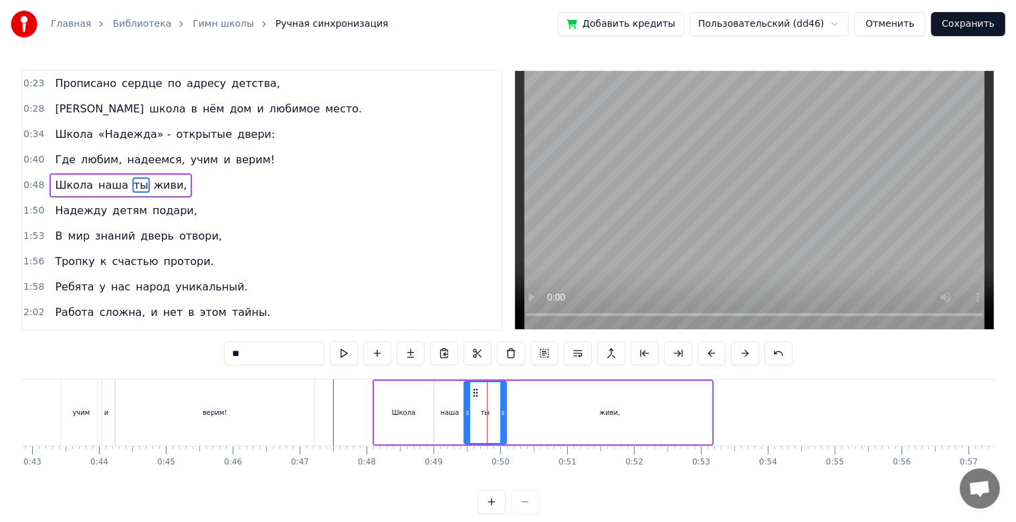
click at [503, 411] on icon at bounding box center [502, 412] width 5 height 11
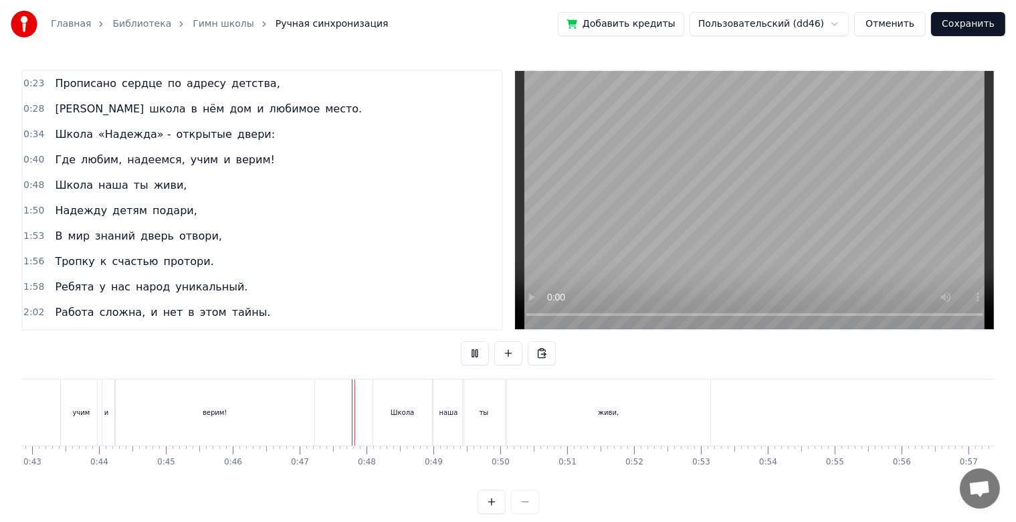
scroll to position [24, 0]
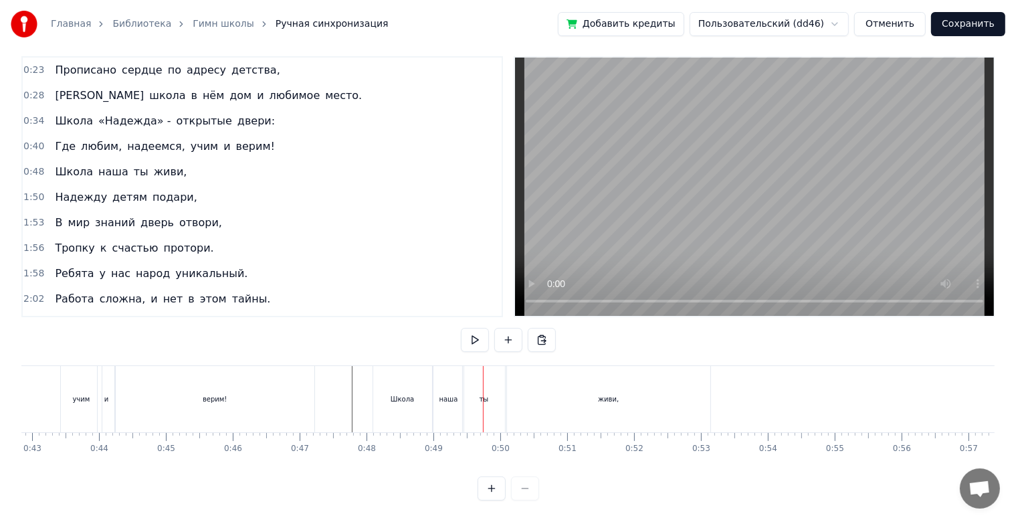
click at [444, 394] on div "наша" at bounding box center [448, 399] width 19 height 10
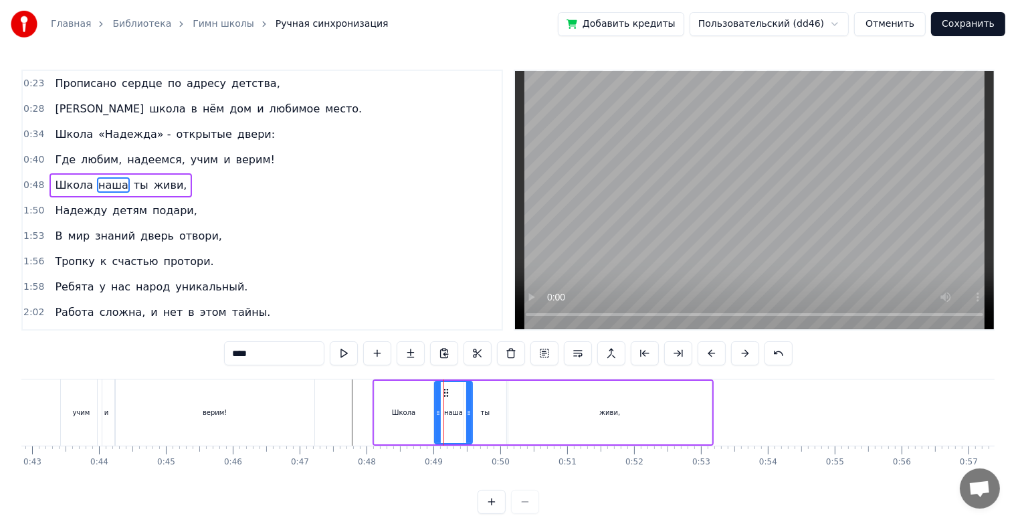
drag, startPoint x: 463, startPoint y: 414, endPoint x: 470, endPoint y: 416, distance: 7.5
click at [470, 416] on icon at bounding box center [468, 412] width 5 height 11
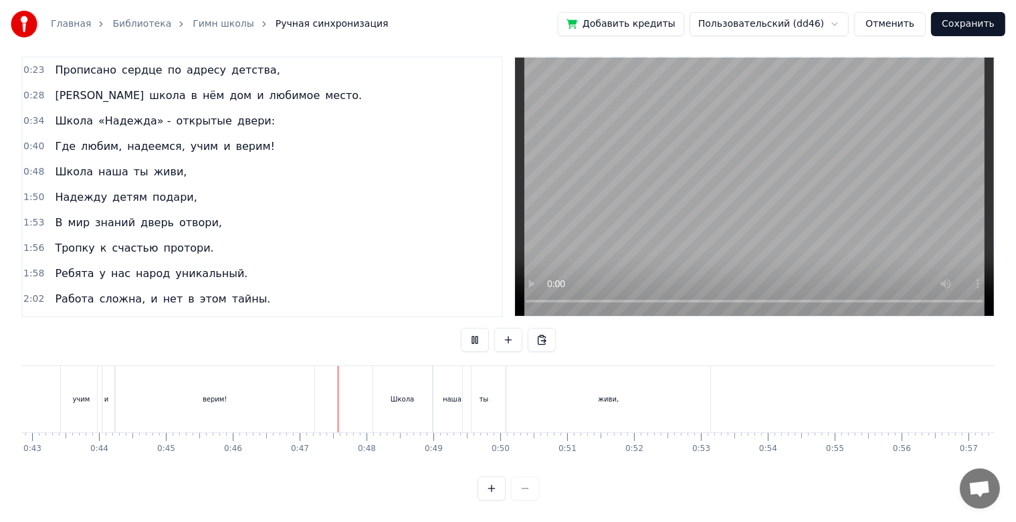
scroll to position [24, 0]
click at [628, 381] on div "живи," at bounding box center [608, 399] width 203 height 66
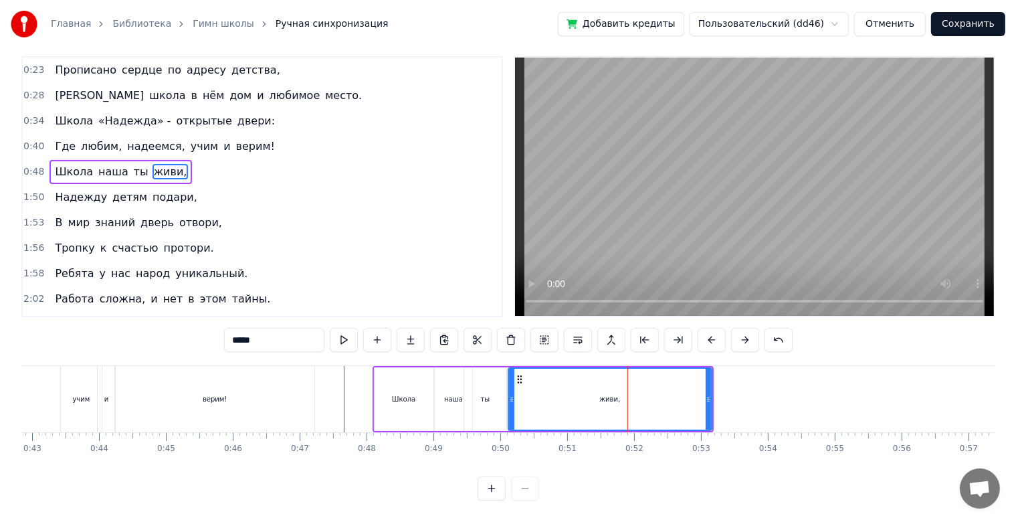
scroll to position [0, 0]
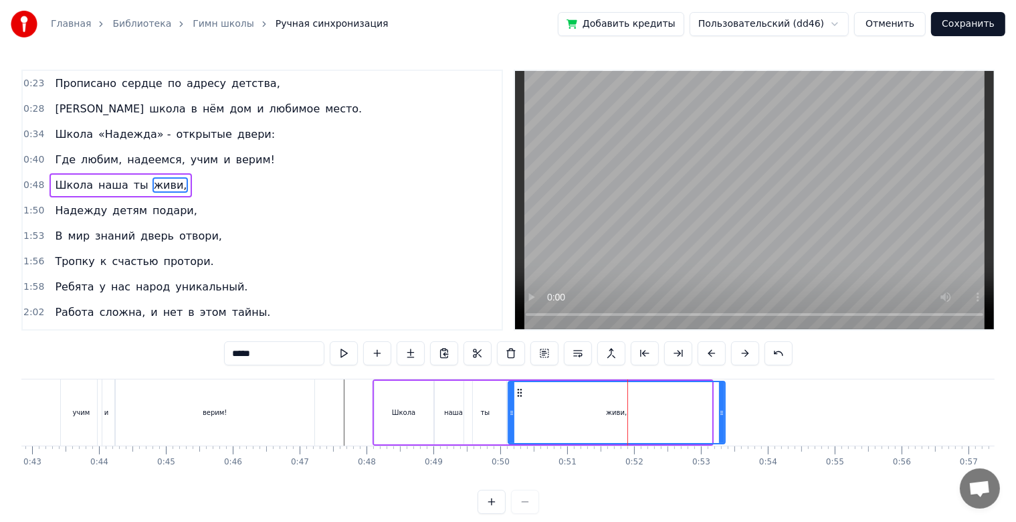
drag, startPoint x: 707, startPoint y: 414, endPoint x: 721, endPoint y: 415, distance: 13.4
click at [721, 415] on icon at bounding box center [721, 412] width 5 height 11
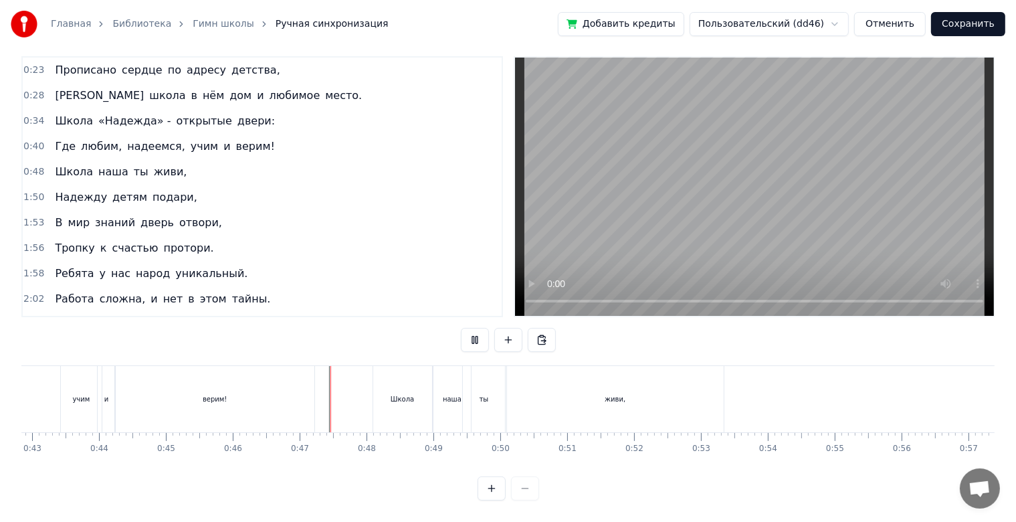
scroll to position [24, 0]
click at [484, 380] on div "ты" at bounding box center [484, 399] width 42 height 66
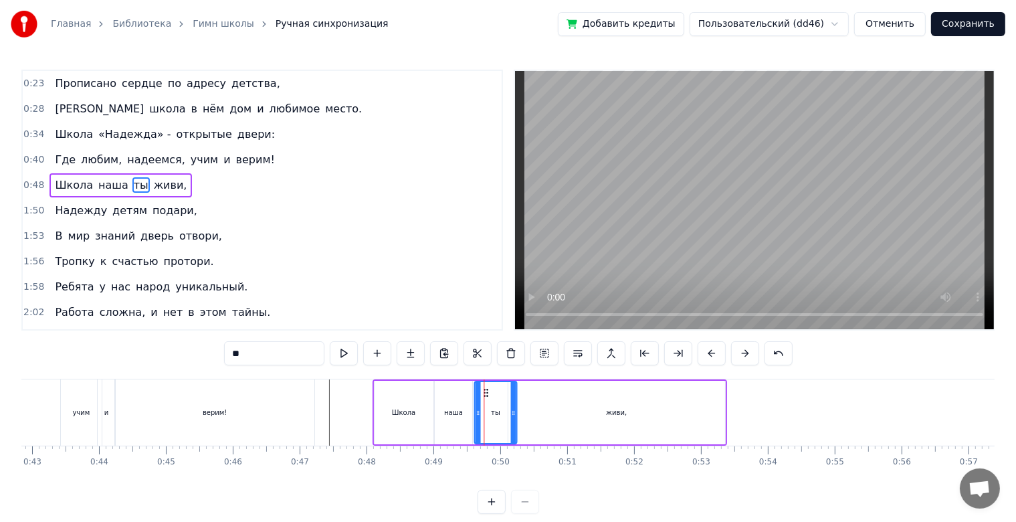
drag, startPoint x: 475, startPoint y: 391, endPoint x: 485, endPoint y: 392, distance: 10.1
click at [485, 392] on icon at bounding box center [485, 392] width 11 height 11
click at [531, 408] on div "живи," at bounding box center [617, 413] width 217 height 64
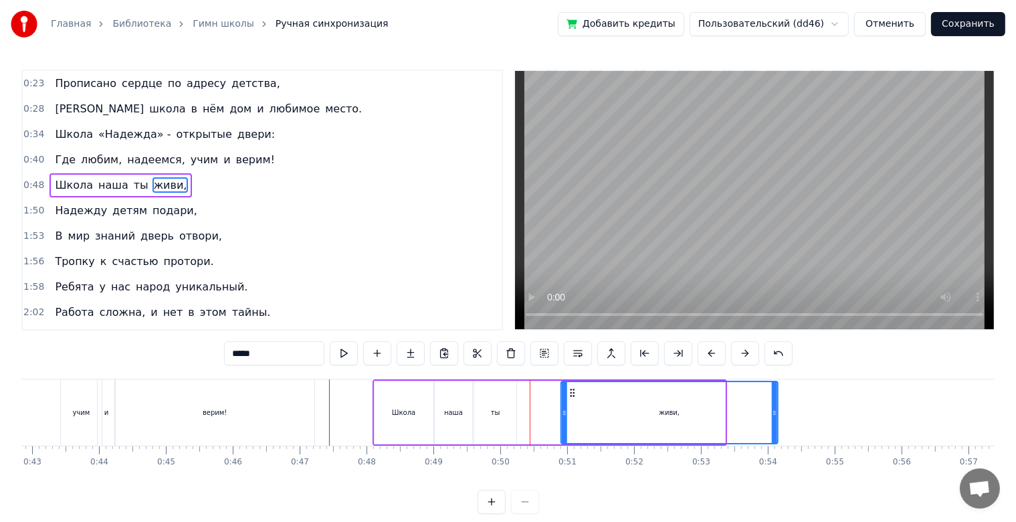
drag, startPoint x: 523, startPoint y: 391, endPoint x: 575, endPoint y: 399, distance: 52.8
click at [576, 399] on div "живи," at bounding box center [668, 412] width 215 height 61
click at [517, 415] on div "ты" at bounding box center [495, 413] width 43 height 64
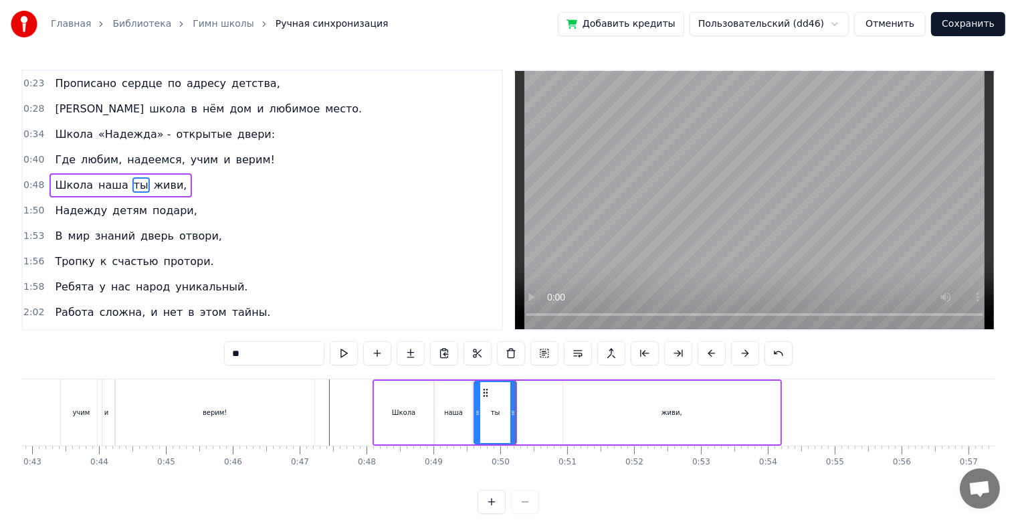
click at [581, 403] on div "живи," at bounding box center [671, 413] width 217 height 64
type input "*****"
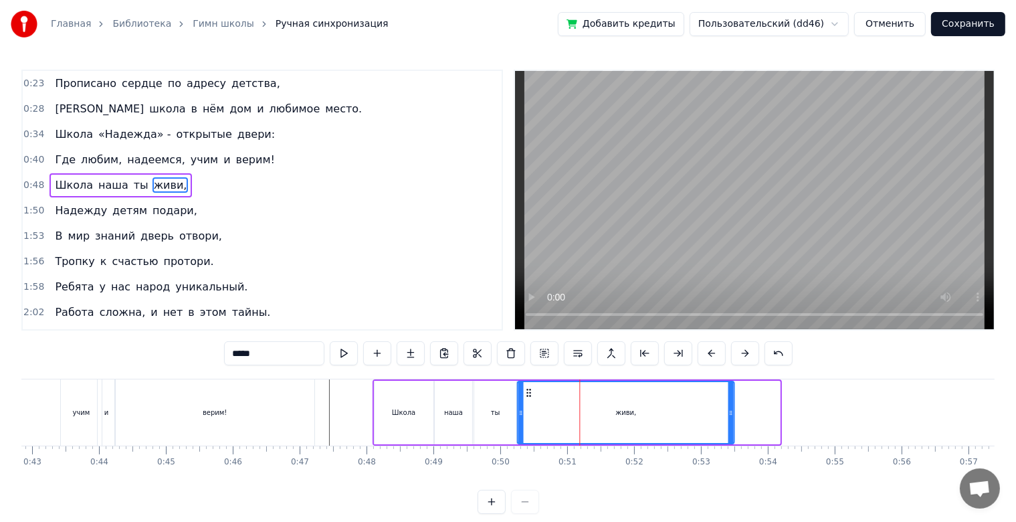
drag, startPoint x: 575, startPoint y: 392, endPoint x: 529, endPoint y: 392, distance: 46.2
click at [530, 392] on circle at bounding box center [530, 392] width 1 height 1
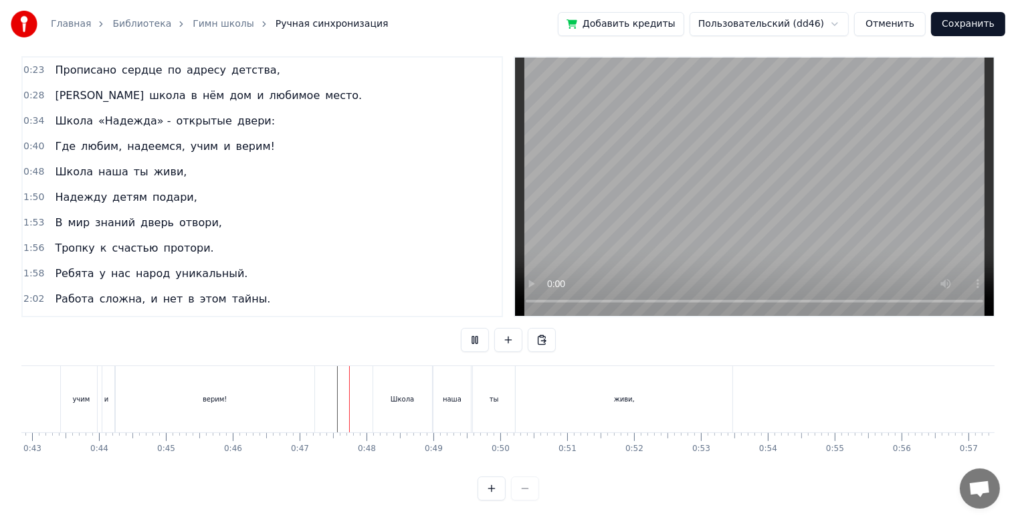
scroll to position [24, 0]
click at [505, 397] on div "ты" at bounding box center [494, 399] width 42 height 66
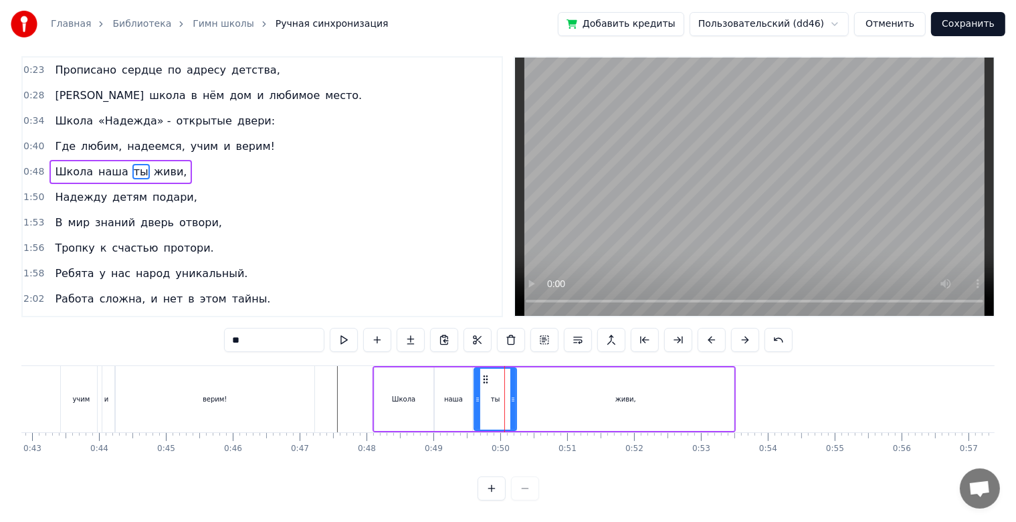
scroll to position [0, 0]
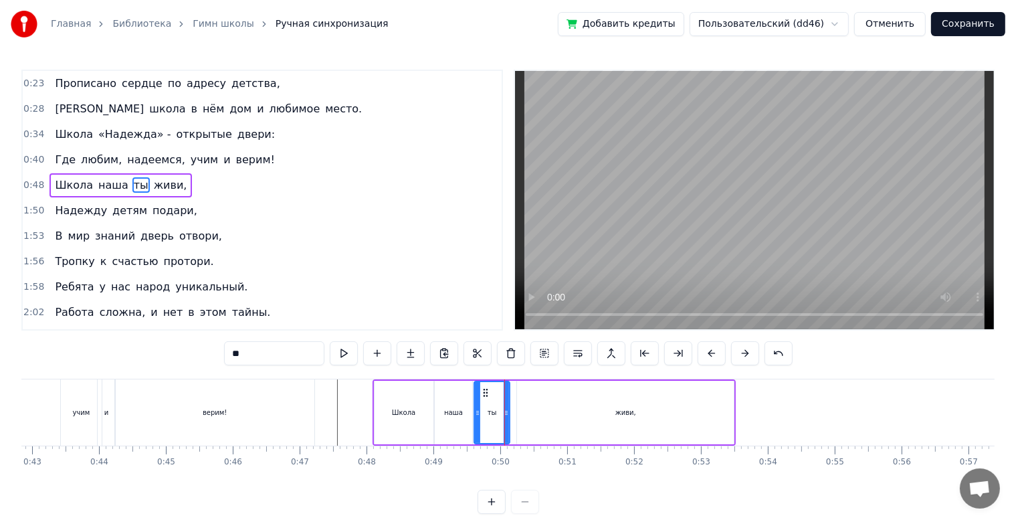
drag, startPoint x: 513, startPoint y: 422, endPoint x: 506, endPoint y: 420, distance: 7.0
click at [506, 420] on div at bounding box center [506, 412] width 5 height 61
click at [531, 420] on div "живи," at bounding box center [625, 413] width 217 height 64
type input "*****"
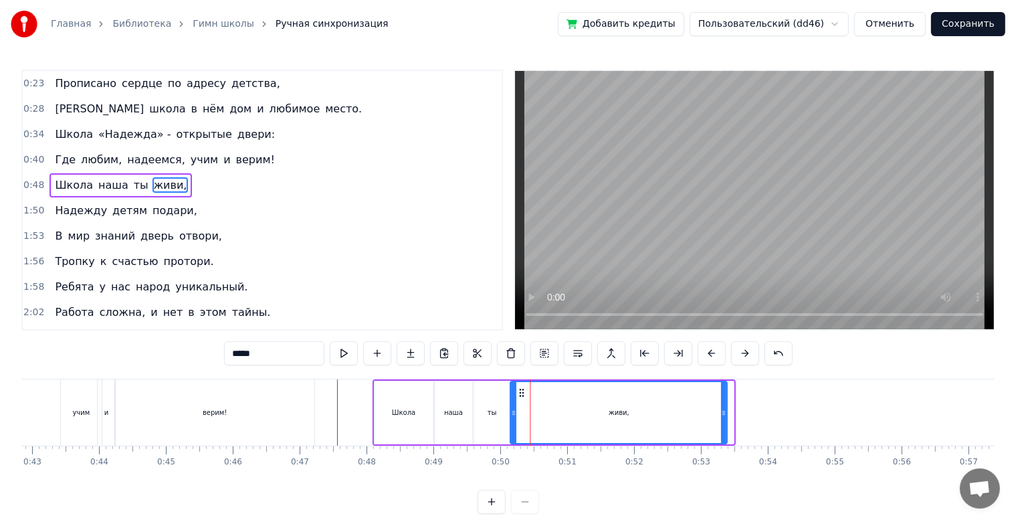
drag, startPoint x: 525, startPoint y: 393, endPoint x: 518, endPoint y: 394, distance: 6.7
click at [518, 394] on icon at bounding box center [522, 392] width 11 height 11
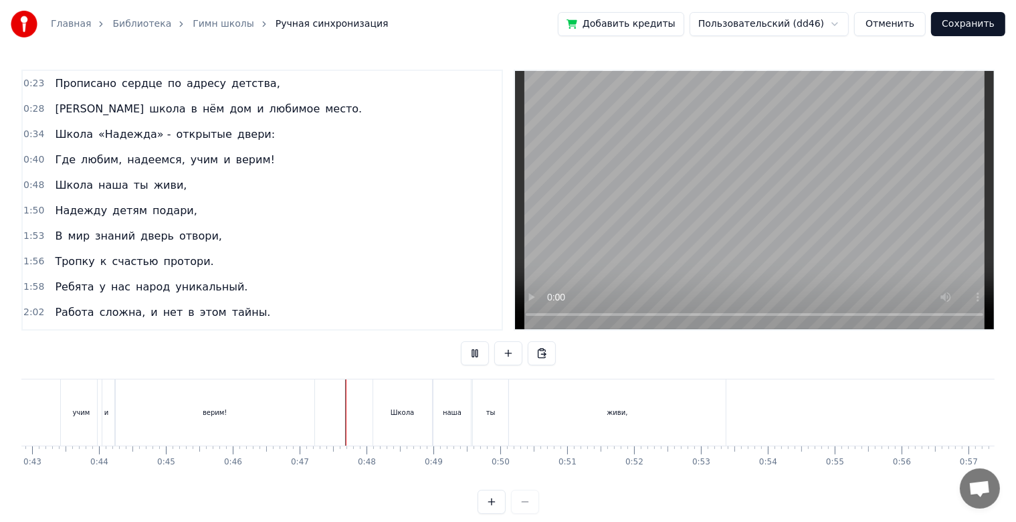
scroll to position [24, 0]
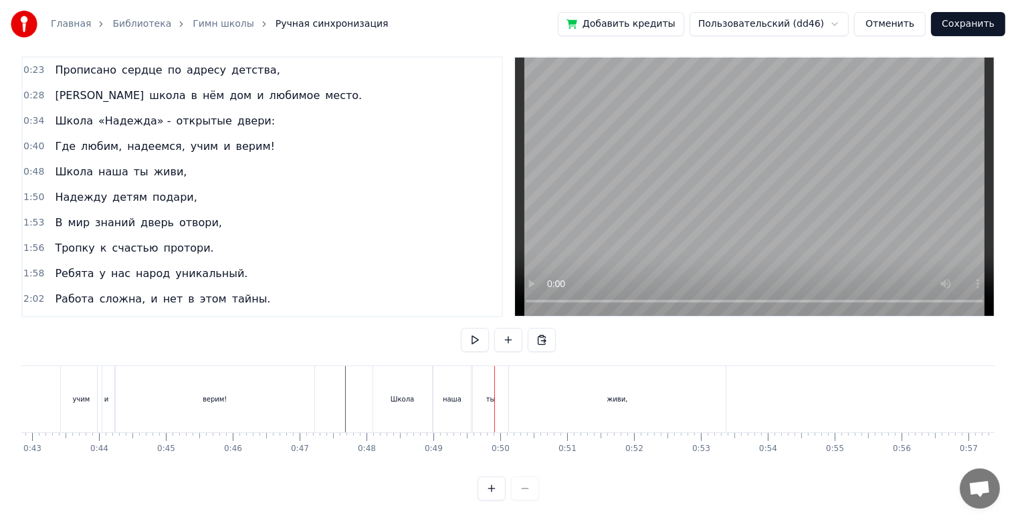
click at [453, 395] on div "наша" at bounding box center [452, 399] width 37 height 66
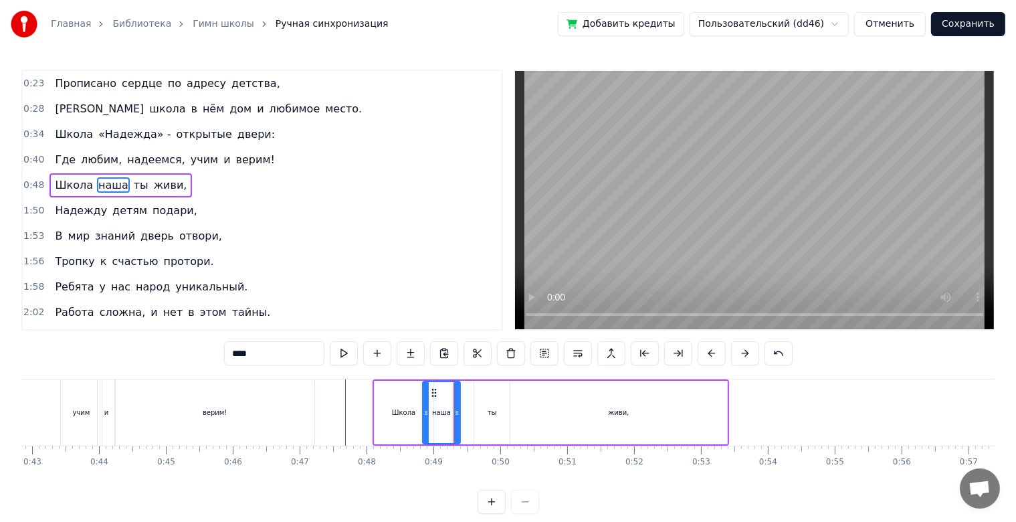
drag, startPoint x: 447, startPoint y: 389, endPoint x: 434, endPoint y: 391, distance: 13.5
click at [434, 391] on icon at bounding box center [434, 392] width 11 height 11
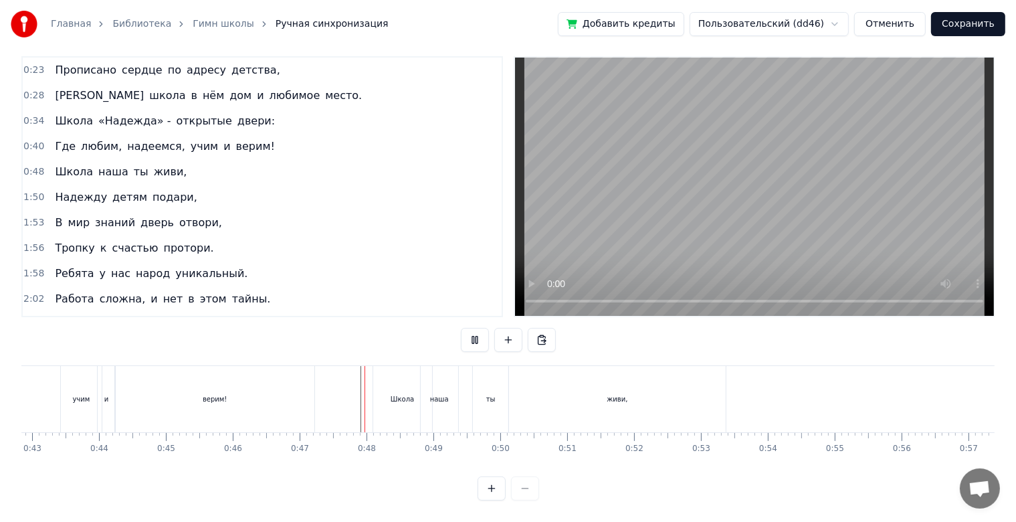
scroll to position [24, 0]
click at [477, 391] on div "ты" at bounding box center [490, 399] width 35 height 66
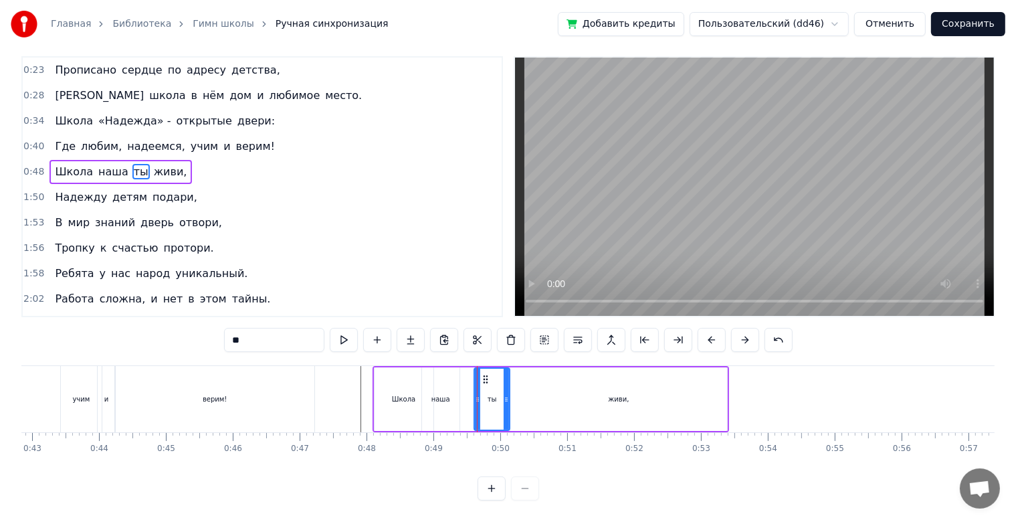
scroll to position [0, 0]
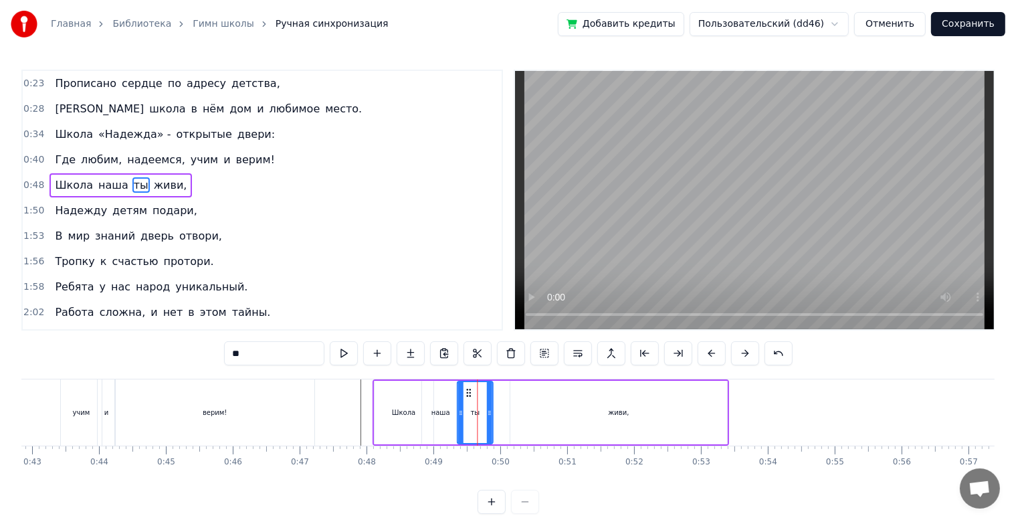
drag, startPoint x: 482, startPoint y: 390, endPoint x: 464, endPoint y: 390, distance: 18.1
click at [464, 390] on icon at bounding box center [469, 392] width 11 height 11
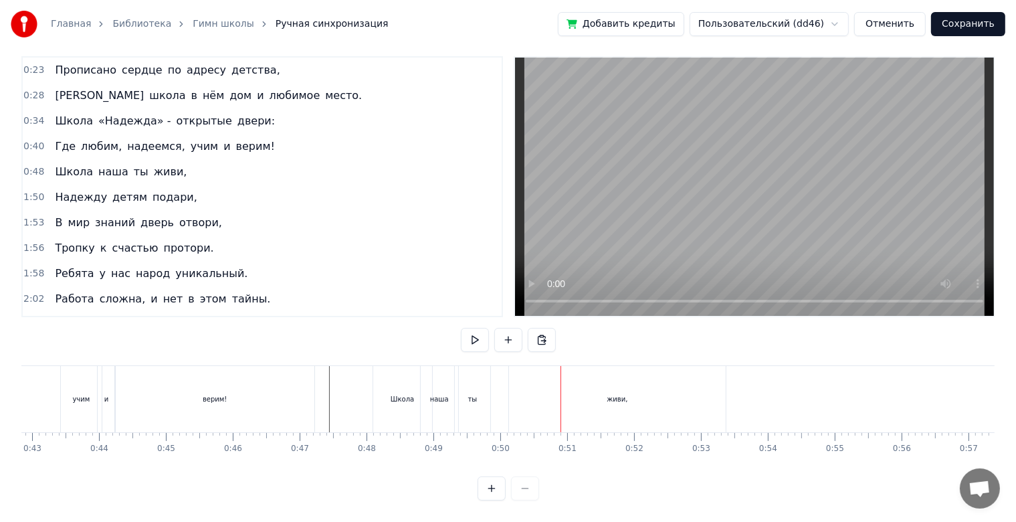
click at [487, 390] on div "ты" at bounding box center [472, 399] width 35 height 66
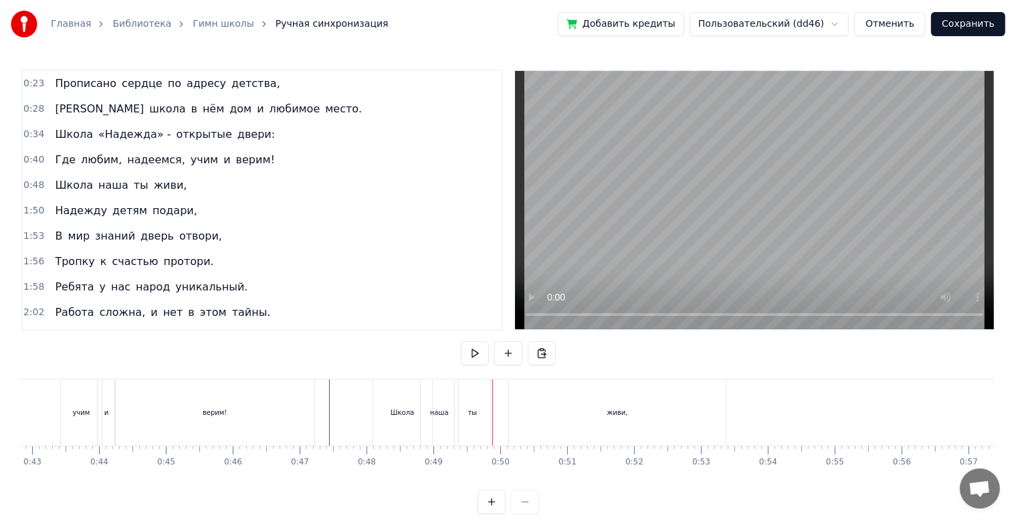
click at [485, 414] on div "ты" at bounding box center [472, 412] width 35 height 66
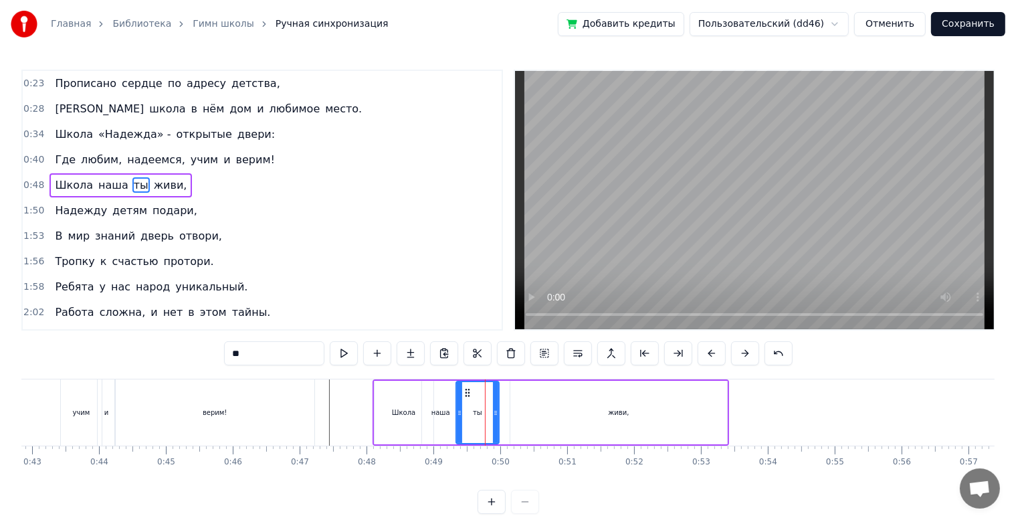
drag, startPoint x: 487, startPoint y: 415, endPoint x: 495, endPoint y: 418, distance: 8.5
click at [495, 418] on div at bounding box center [495, 412] width 5 height 61
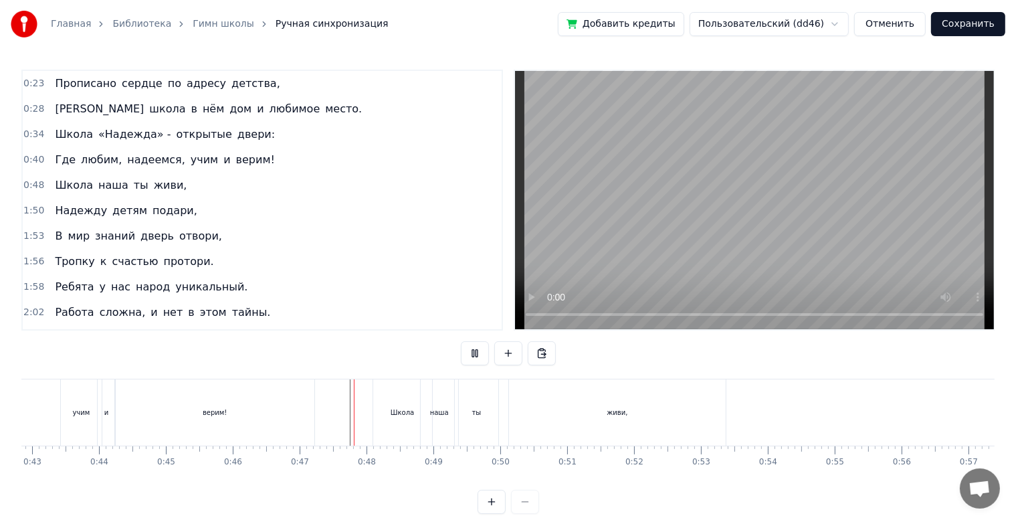
scroll to position [24, 0]
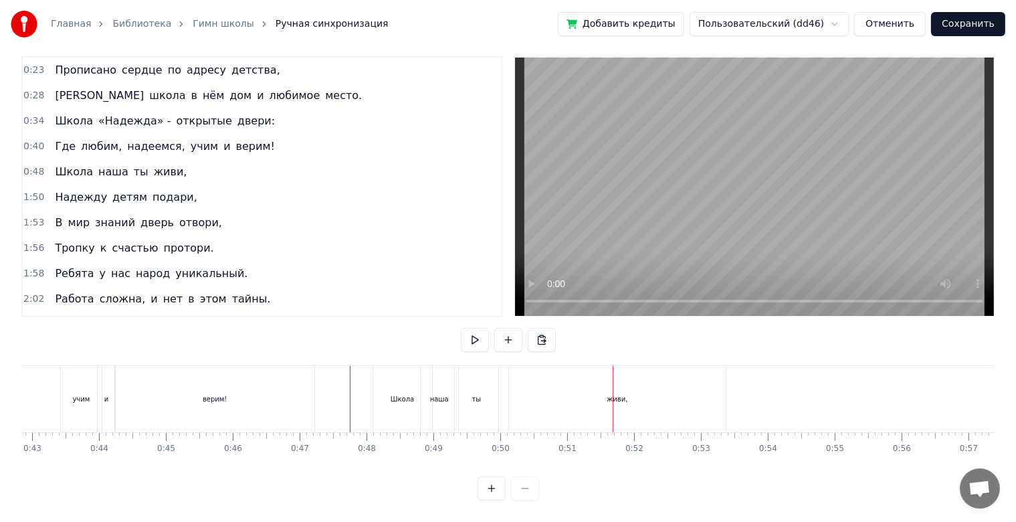
click at [494, 393] on div "ты" at bounding box center [476, 399] width 43 height 66
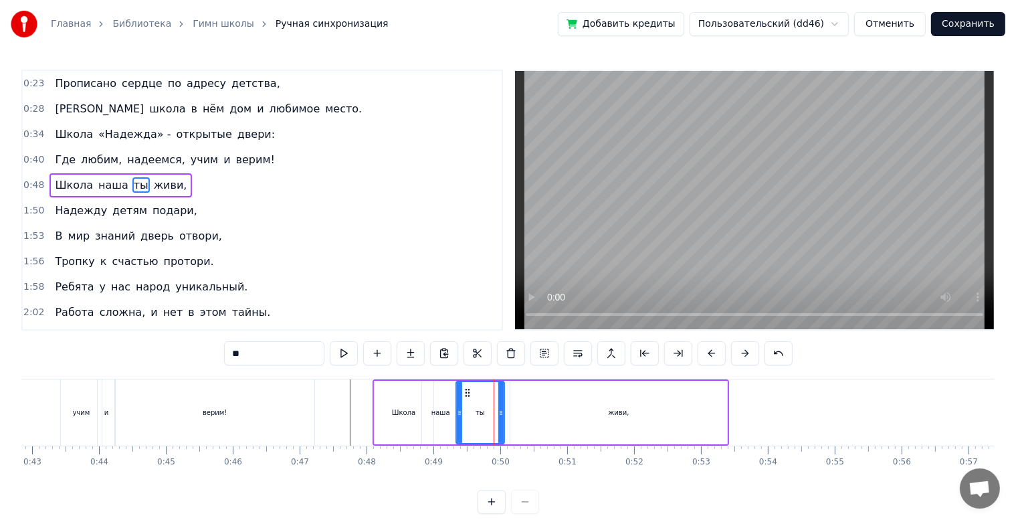
click at [500, 411] on icon at bounding box center [500, 412] width 5 height 11
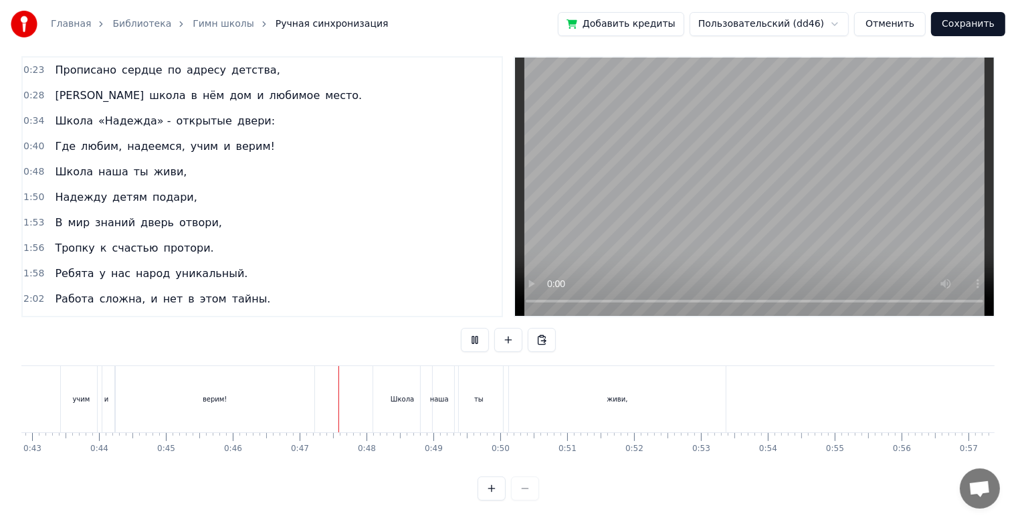
scroll to position [24, 0]
click at [534, 393] on div "живи," at bounding box center [617, 399] width 217 height 66
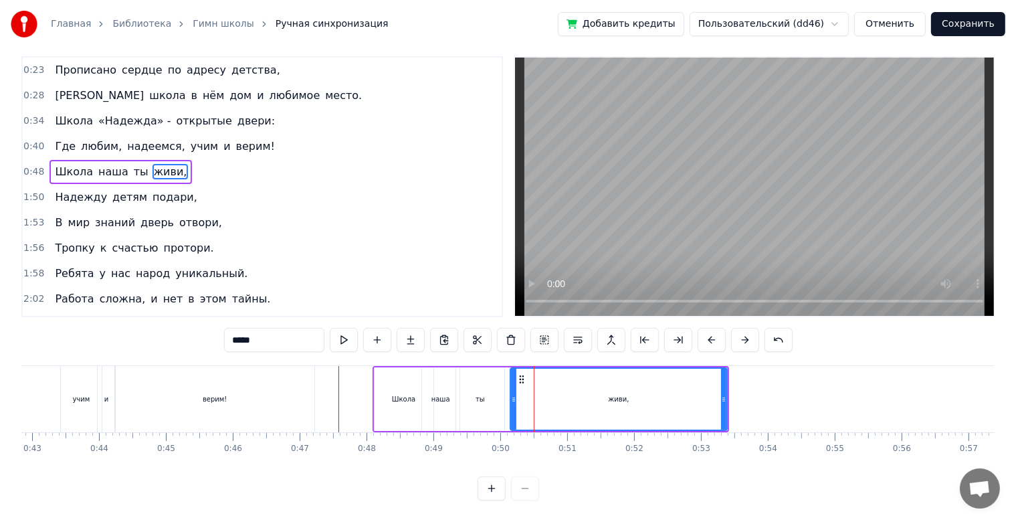
scroll to position [0, 0]
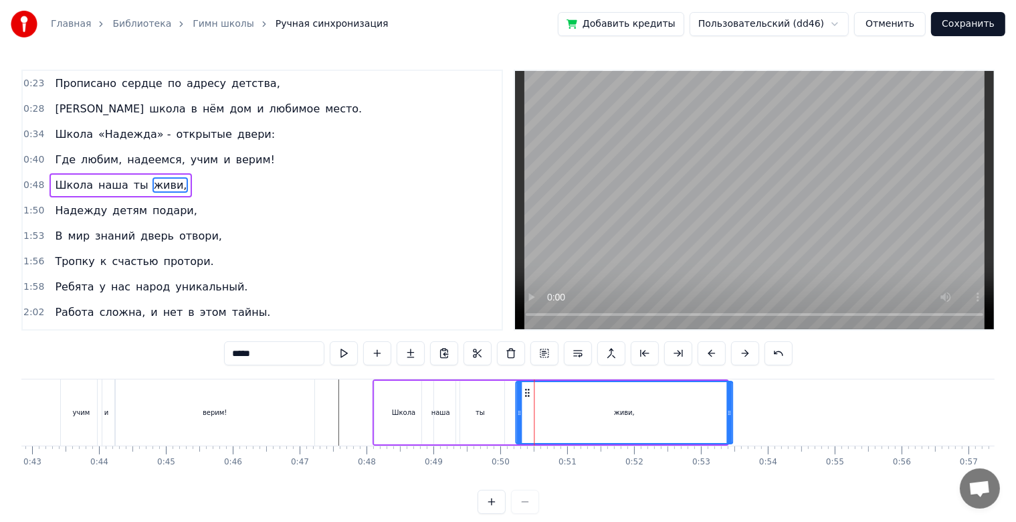
click at [525, 389] on icon at bounding box center [527, 392] width 11 height 11
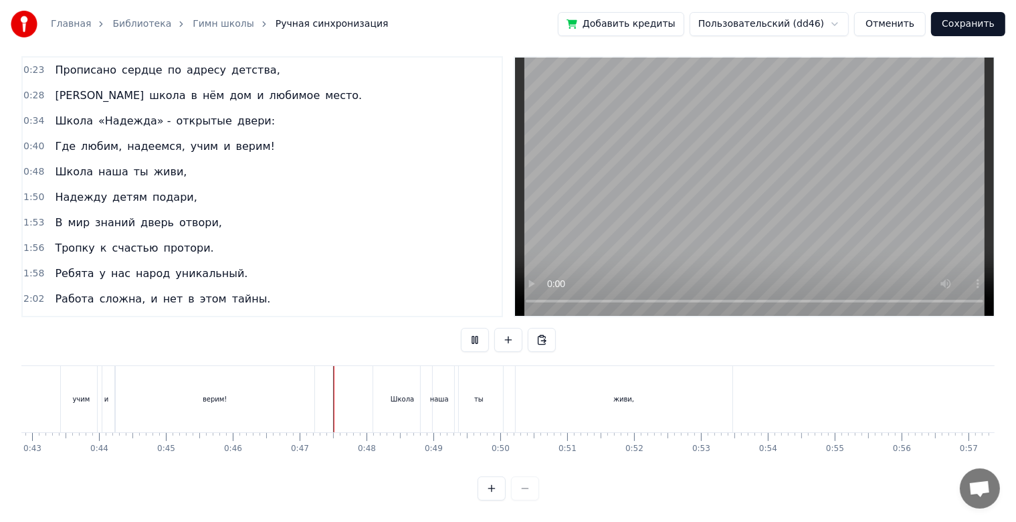
scroll to position [24, 0]
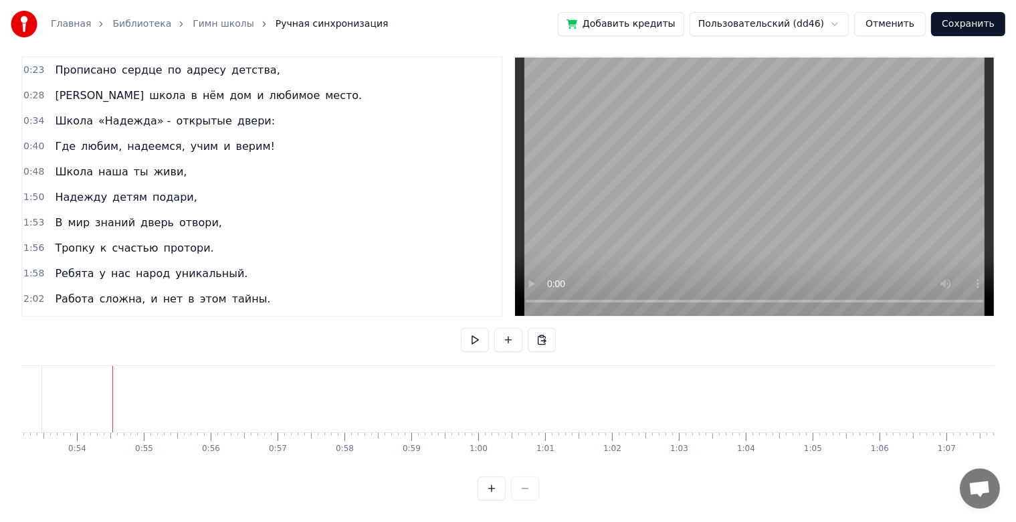
scroll to position [0, 3713]
drag, startPoint x: 460, startPoint y: 466, endPoint x: 428, endPoint y: 466, distance: 32.1
click at [428, 466] on div "0:23 Прописано сердце по адресу детства, 0:28 А школа в нём дом и любимое место…" at bounding box center [508, 278] width 974 height 444
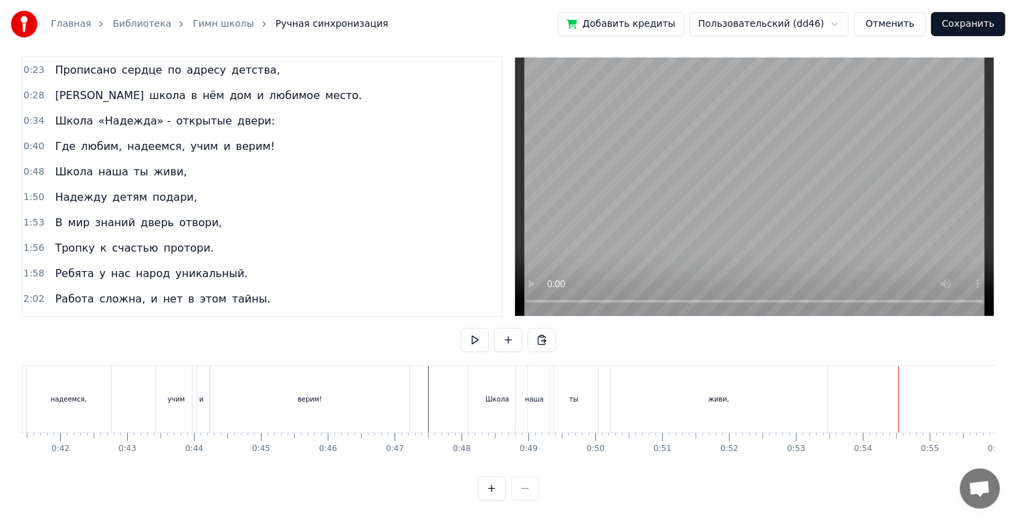
scroll to position [0, 2743]
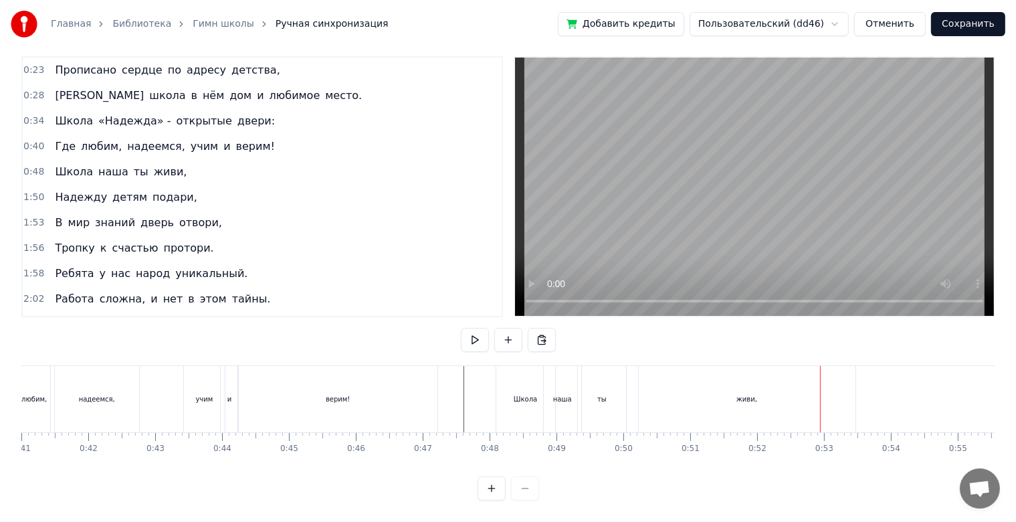
drag, startPoint x: 746, startPoint y: 385, endPoint x: 739, endPoint y: 386, distance: 7.5
click at [739, 394] on div "живи," at bounding box center [747, 399] width 21 height 10
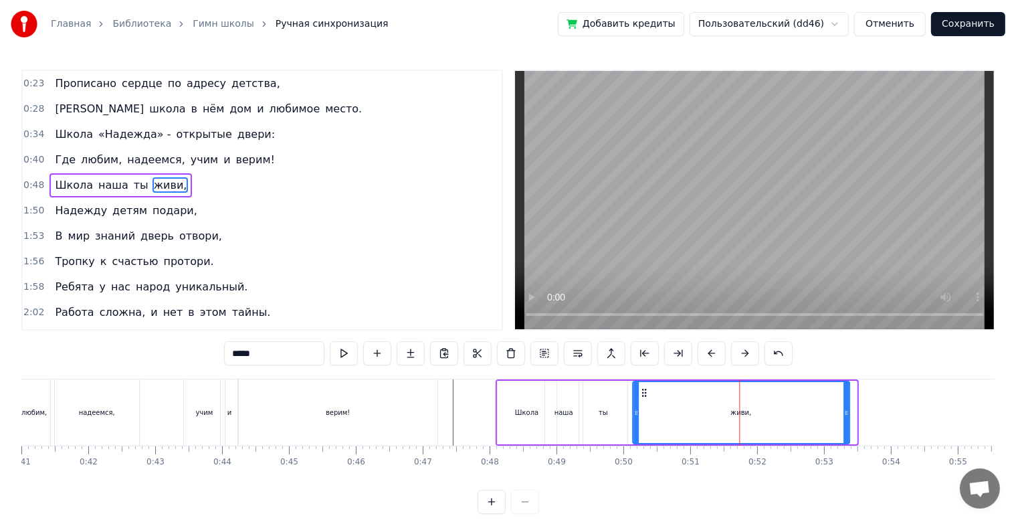
drag, startPoint x: 650, startPoint y: 391, endPoint x: 641, endPoint y: 393, distance: 9.6
click at [642, 393] on icon at bounding box center [643, 392] width 11 height 11
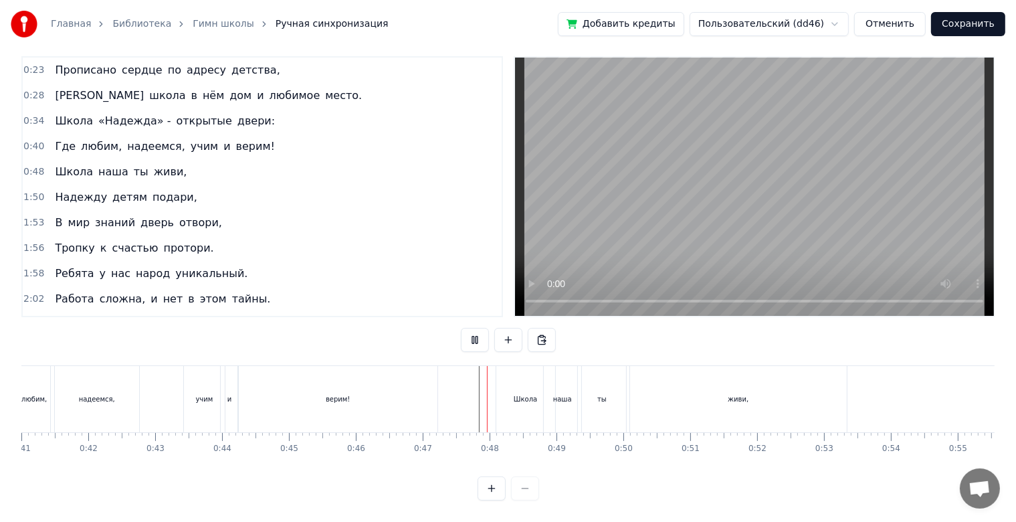
scroll to position [24, 0]
click at [120, 191] on div "Надежду детям подари," at bounding box center [126, 197] width 153 height 24
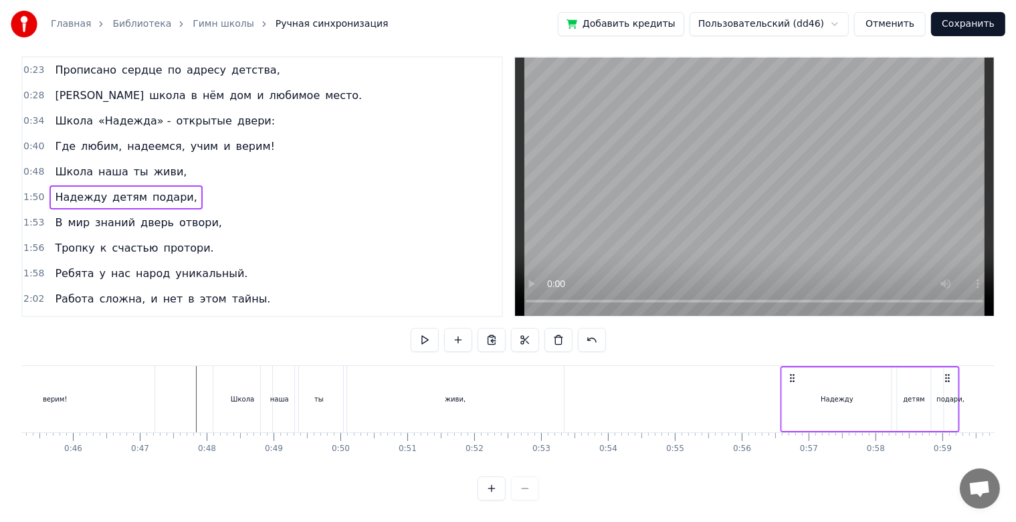
scroll to position [0, 3035]
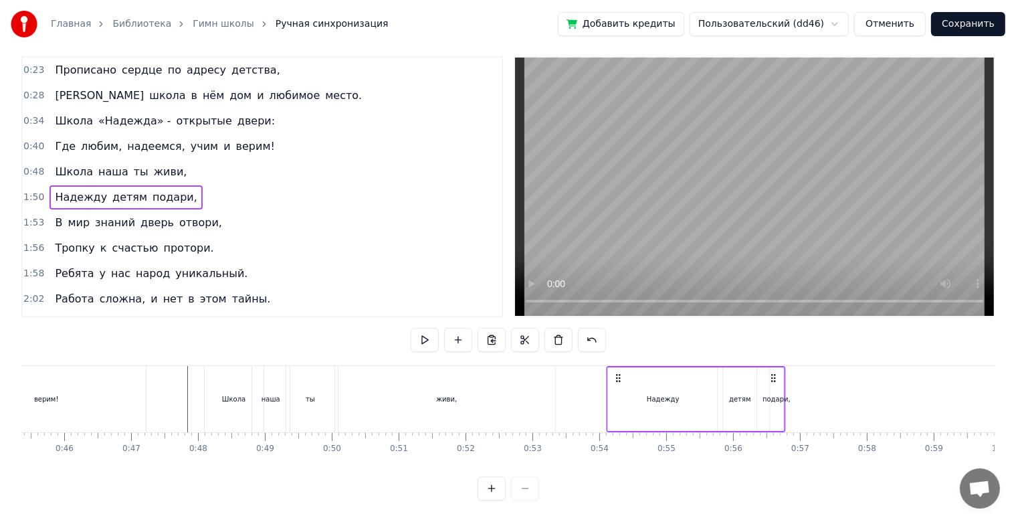
drag, startPoint x: 99, startPoint y: 367, endPoint x: 622, endPoint y: 409, distance: 524.2
click at [622, 409] on div "Надежду детям подари," at bounding box center [695, 399] width 179 height 66
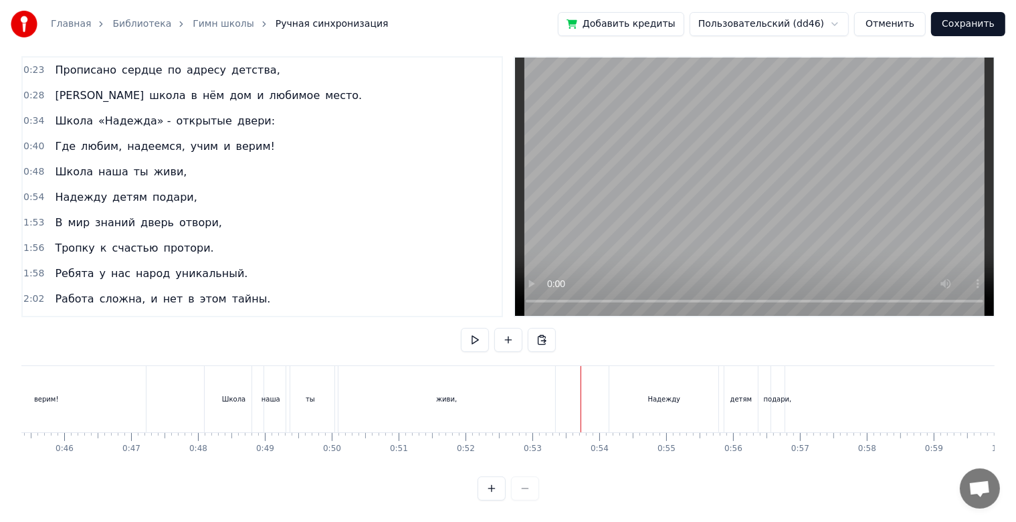
click at [313, 394] on div "ты" at bounding box center [310, 399] width 9 height 10
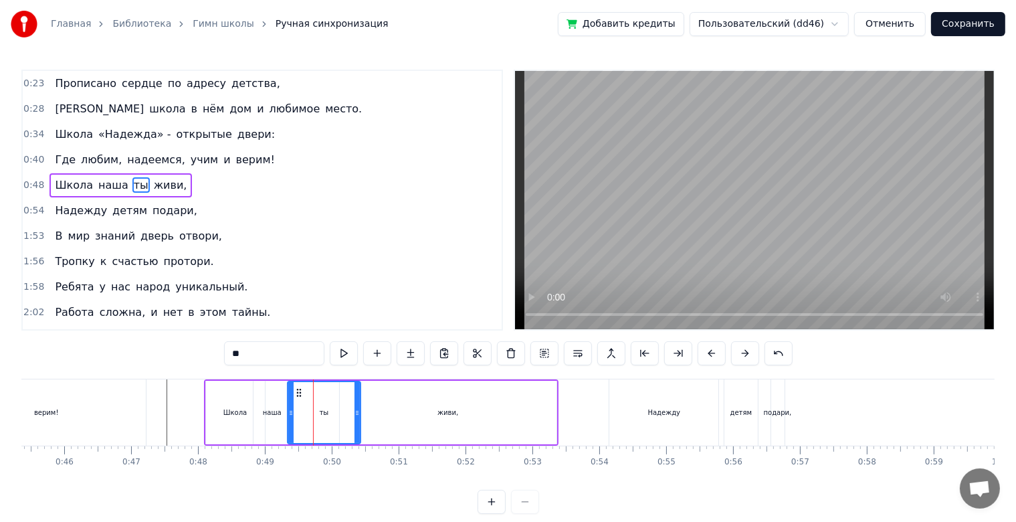
drag, startPoint x: 331, startPoint y: 412, endPoint x: 356, endPoint y: 415, distance: 24.9
click at [356, 415] on icon at bounding box center [357, 412] width 5 height 11
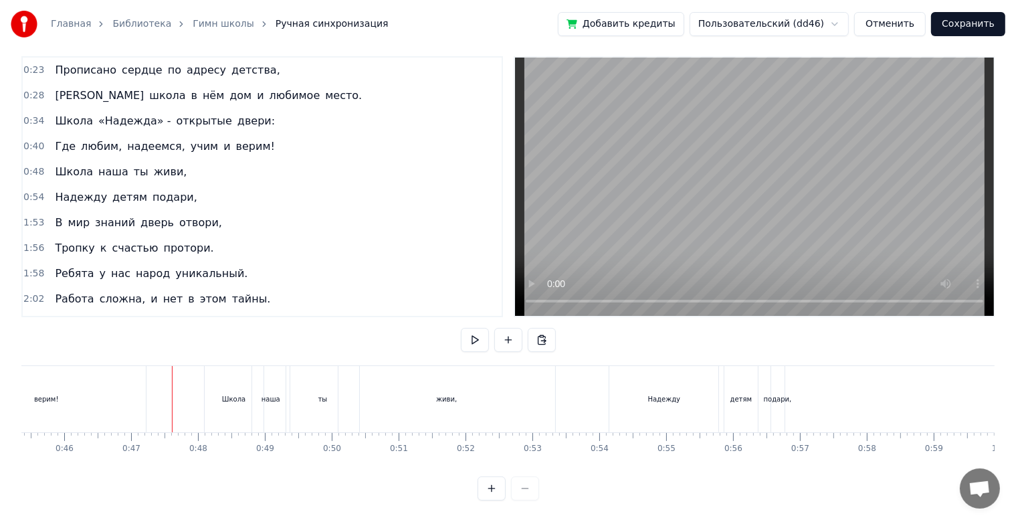
scroll to position [24, 0]
click at [383, 396] on div "живи," at bounding box center [447, 399] width 217 height 66
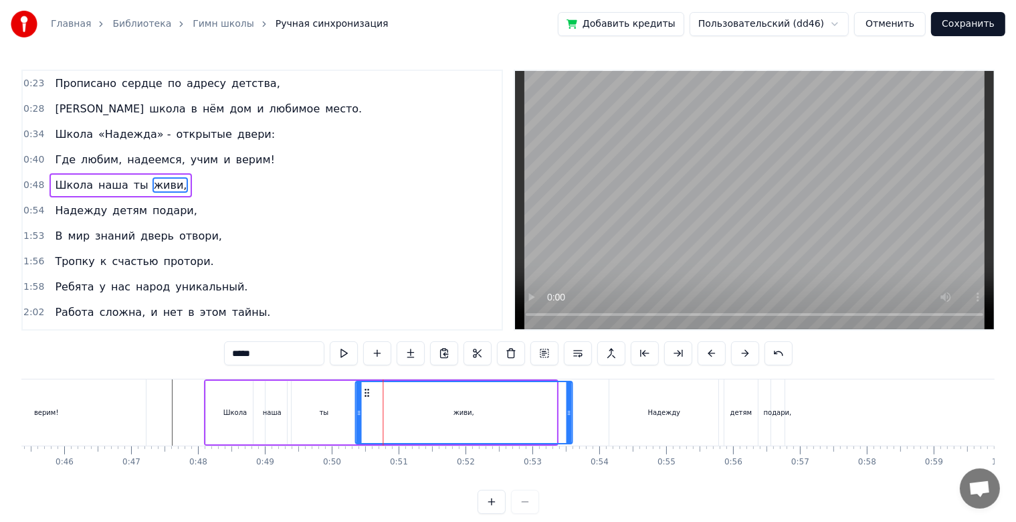
drag, startPoint x: 349, startPoint y: 396, endPoint x: 365, endPoint y: 397, distance: 15.4
click at [365, 397] on div "живи," at bounding box center [463, 412] width 215 height 61
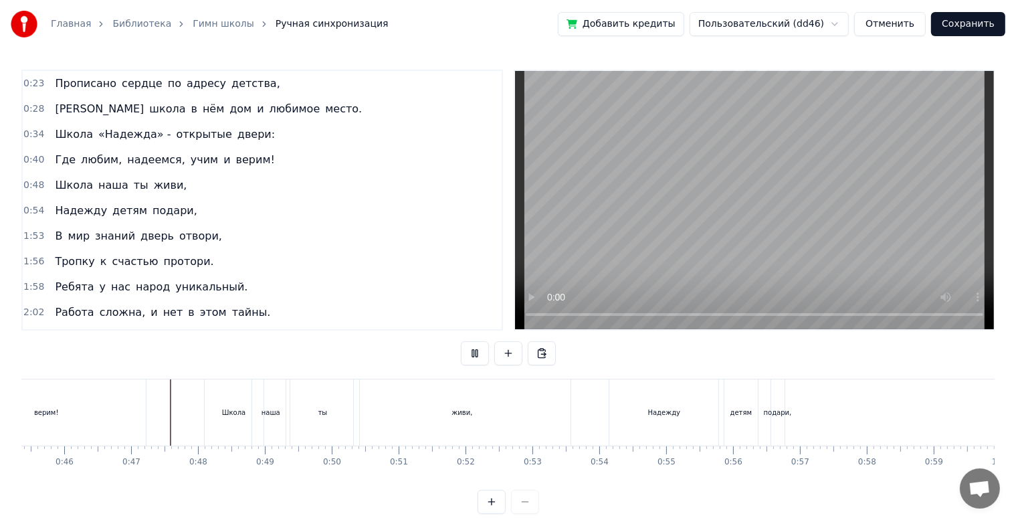
scroll to position [24, 0]
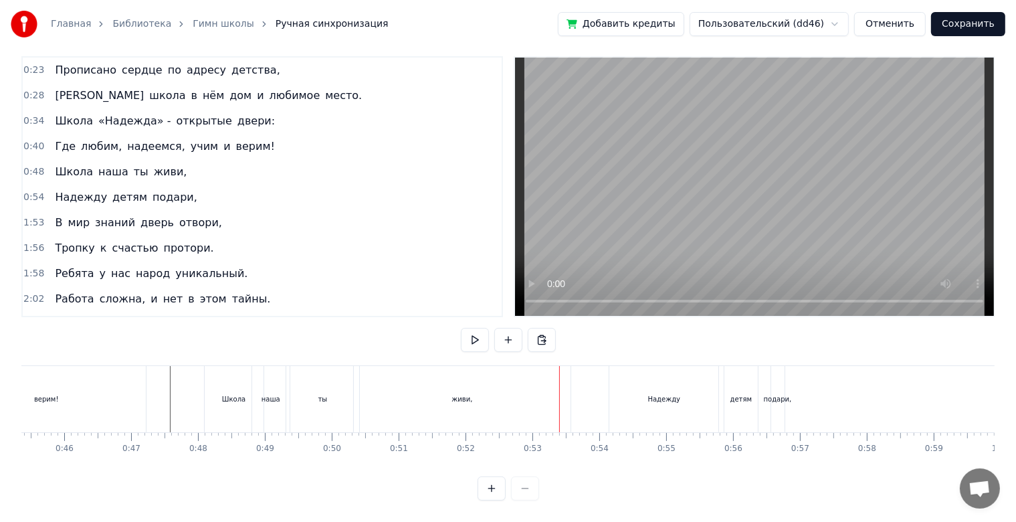
click at [539, 389] on div "живи," at bounding box center [462, 399] width 217 height 66
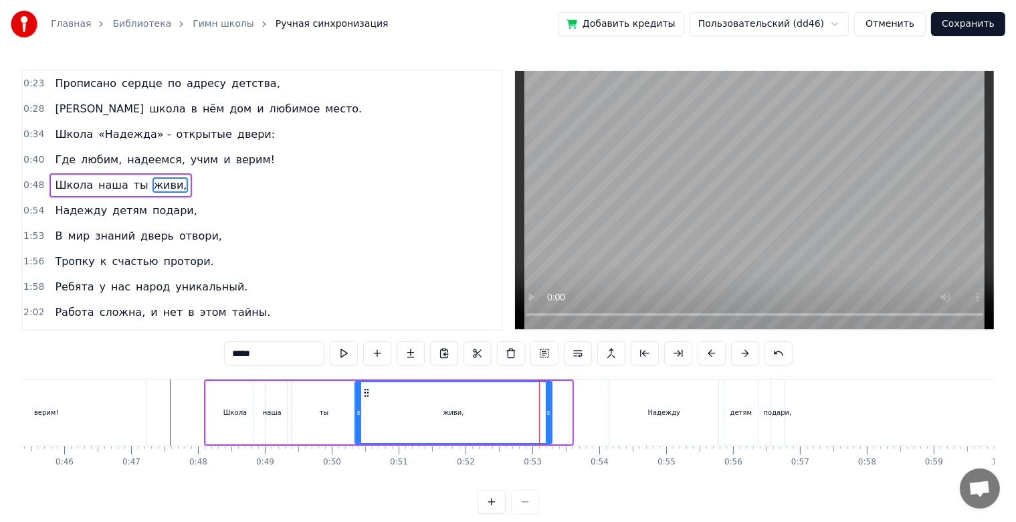
drag, startPoint x: 567, startPoint y: 412, endPoint x: 547, endPoint y: 411, distance: 20.1
click at [547, 411] on icon at bounding box center [548, 412] width 5 height 11
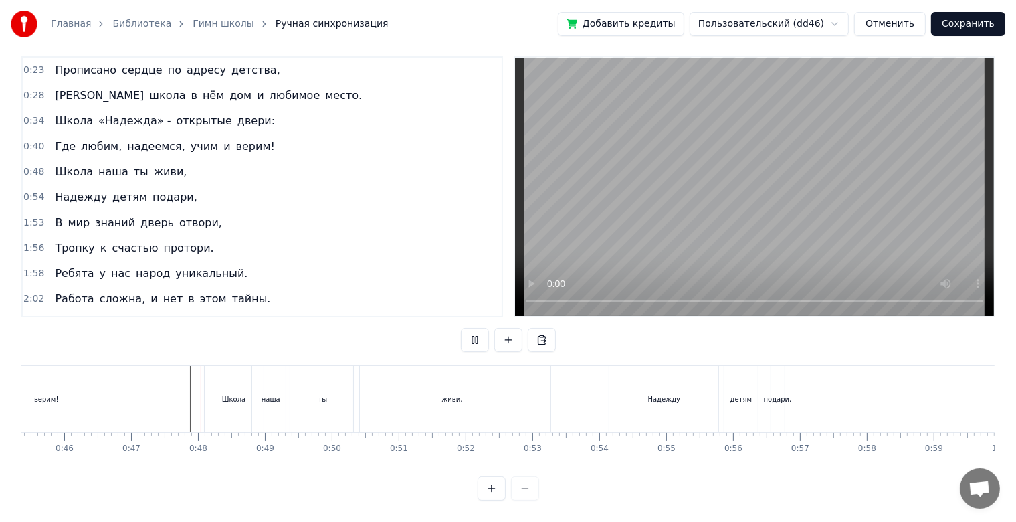
scroll to position [24, 0]
click at [780, 399] on div "подари," at bounding box center [777, 399] width 13 height 66
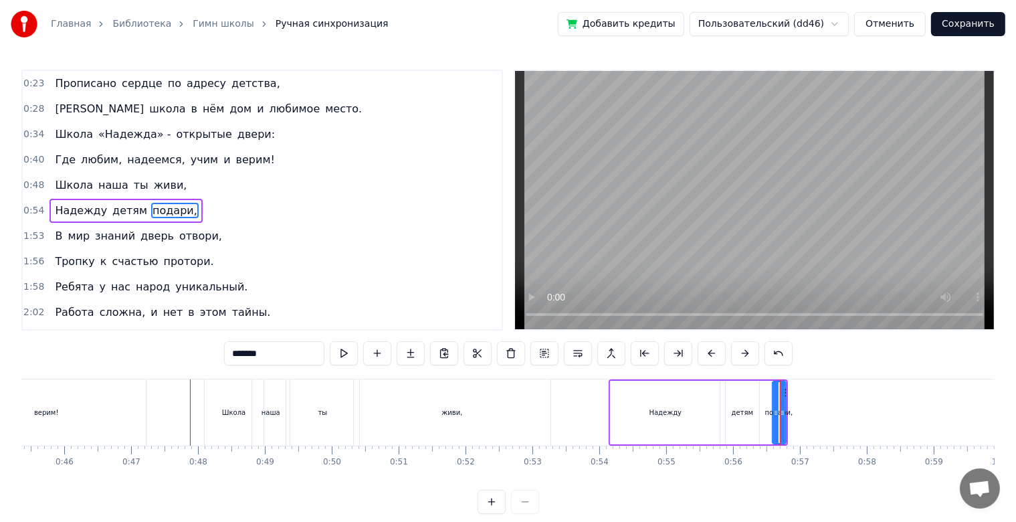
scroll to position [5, 0]
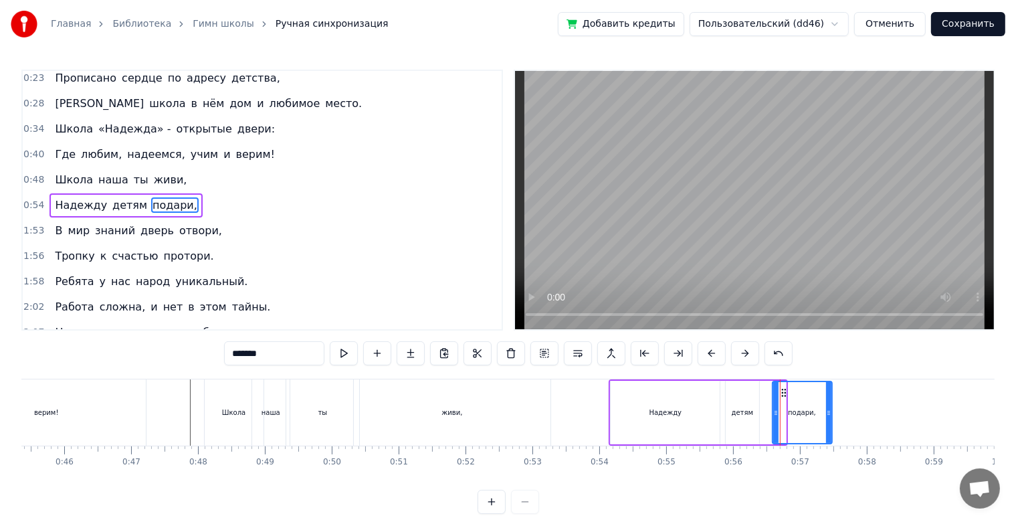
drag, startPoint x: 783, startPoint y: 414, endPoint x: 830, endPoint y: 414, distance: 46.8
click at [830, 414] on circle at bounding box center [829, 414] width 1 height 1
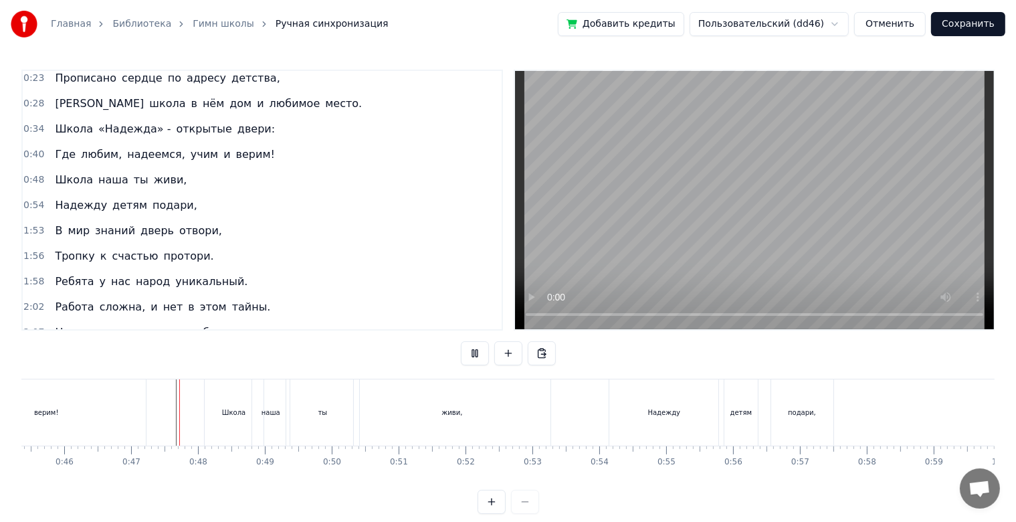
scroll to position [24, 0]
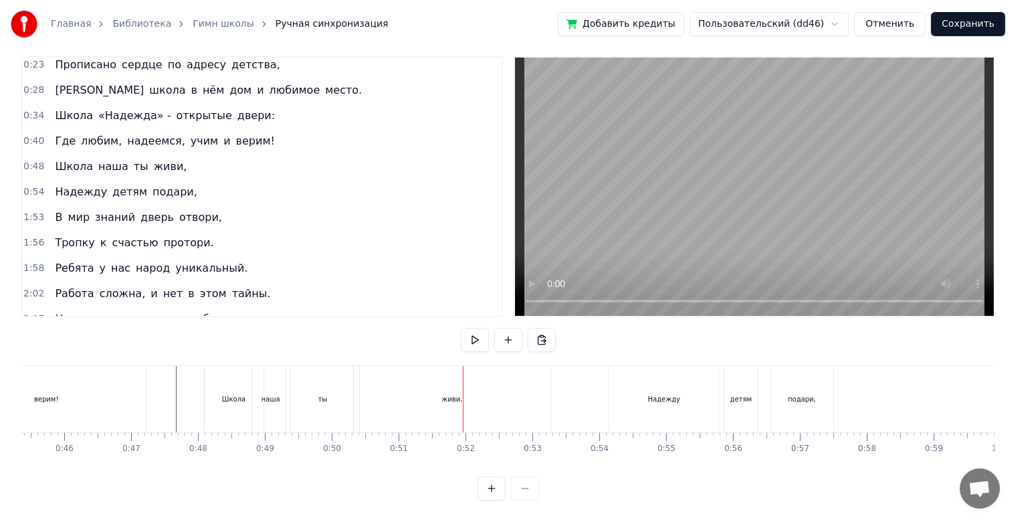
click at [308, 393] on div "ты" at bounding box center [322, 399] width 73 height 66
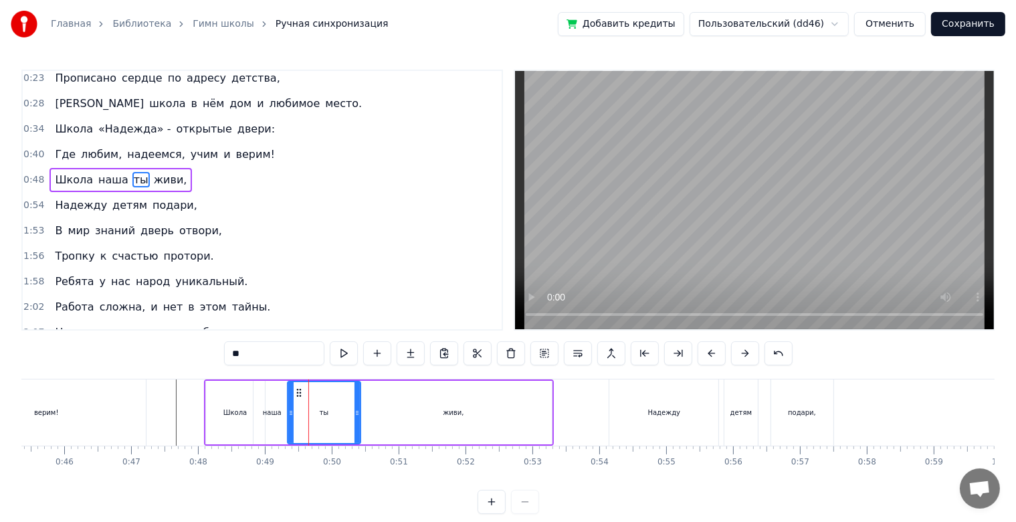
scroll to position [0, 0]
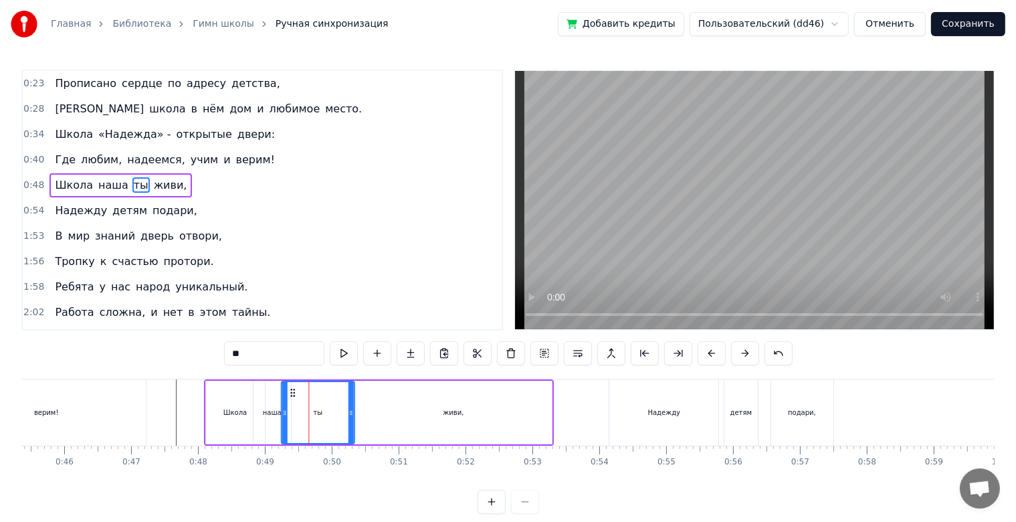
drag, startPoint x: 298, startPoint y: 388, endPoint x: 290, endPoint y: 389, distance: 7.5
click at [290, 389] on icon at bounding box center [292, 392] width 11 height 11
click at [286, 391] on icon at bounding box center [287, 392] width 11 height 11
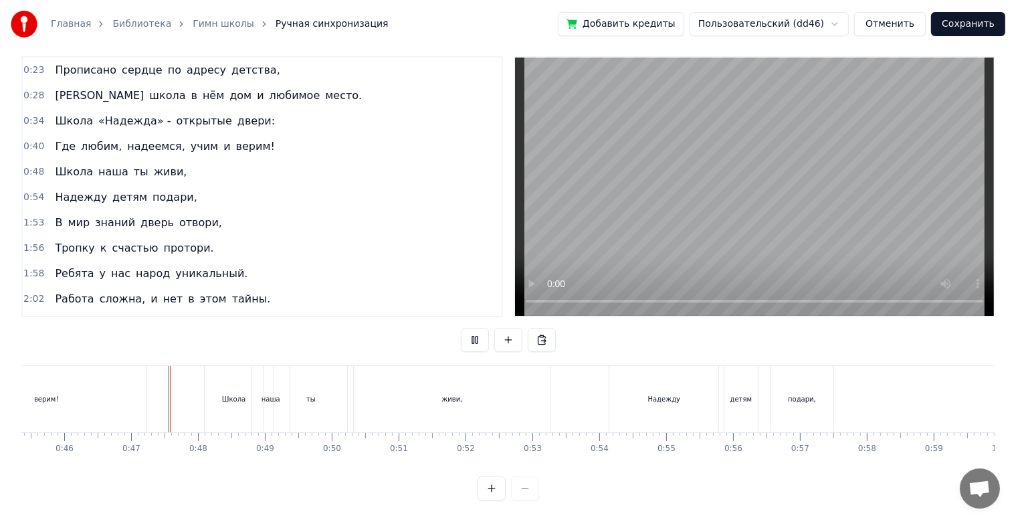
scroll to position [24, 0]
click at [652, 406] on div "Надежду" at bounding box center [664, 399] width 109 height 66
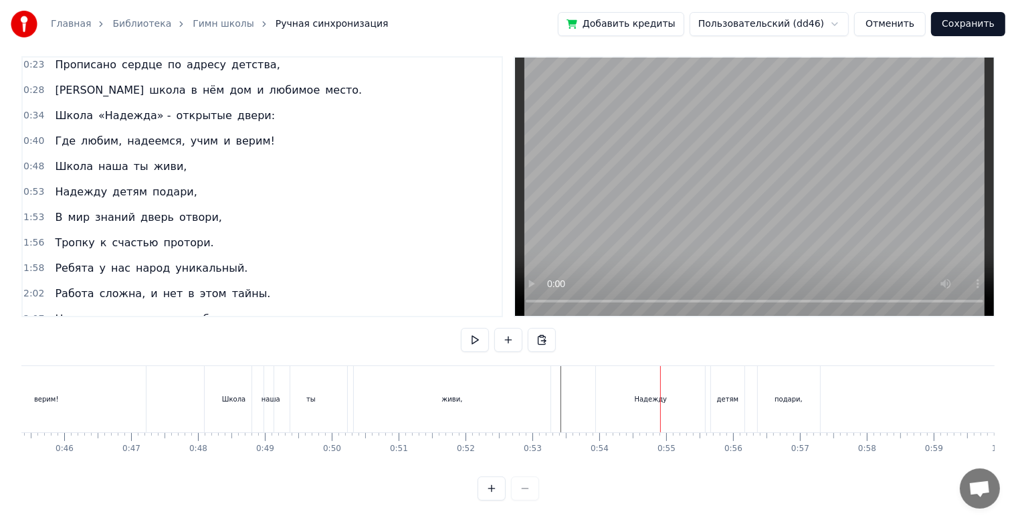
click at [598, 393] on div "Надежду" at bounding box center [650, 399] width 109 height 66
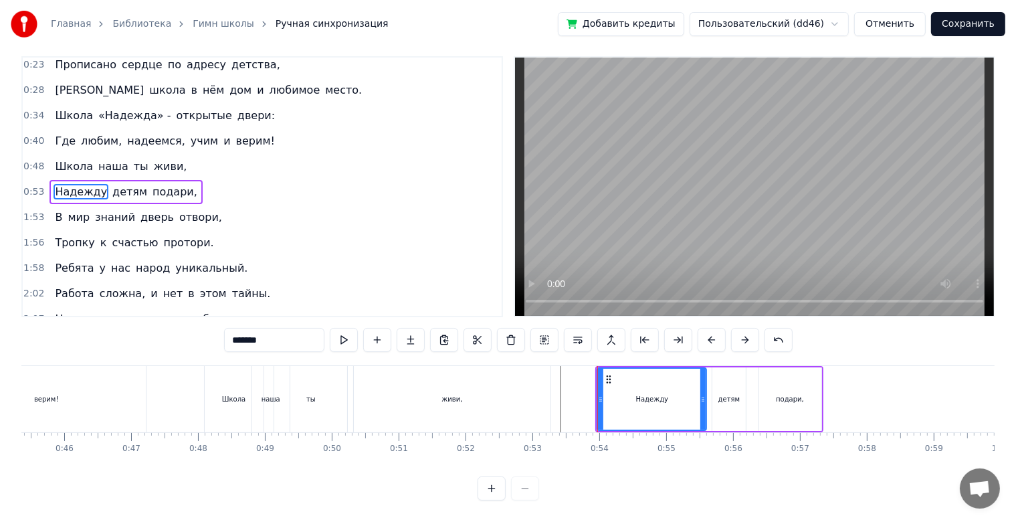
scroll to position [0, 0]
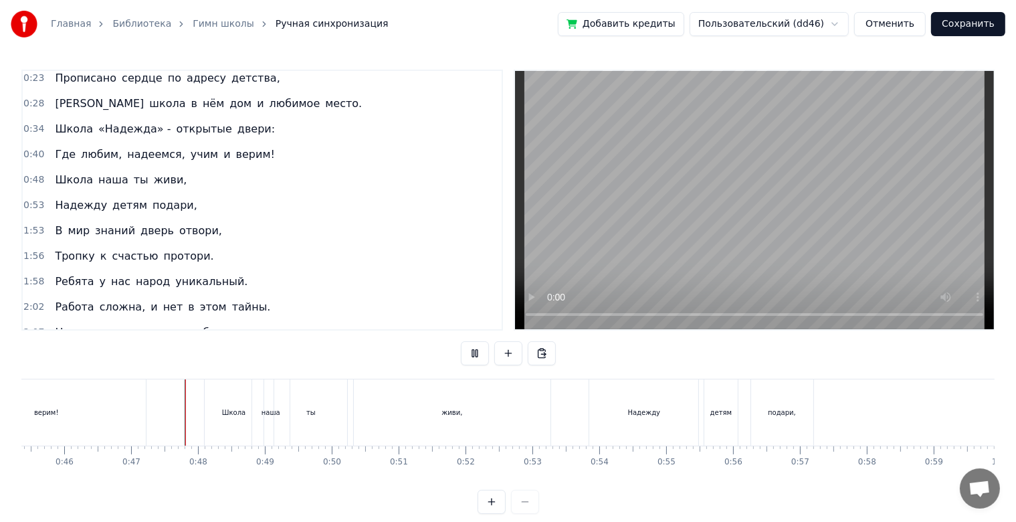
scroll to position [24, 0]
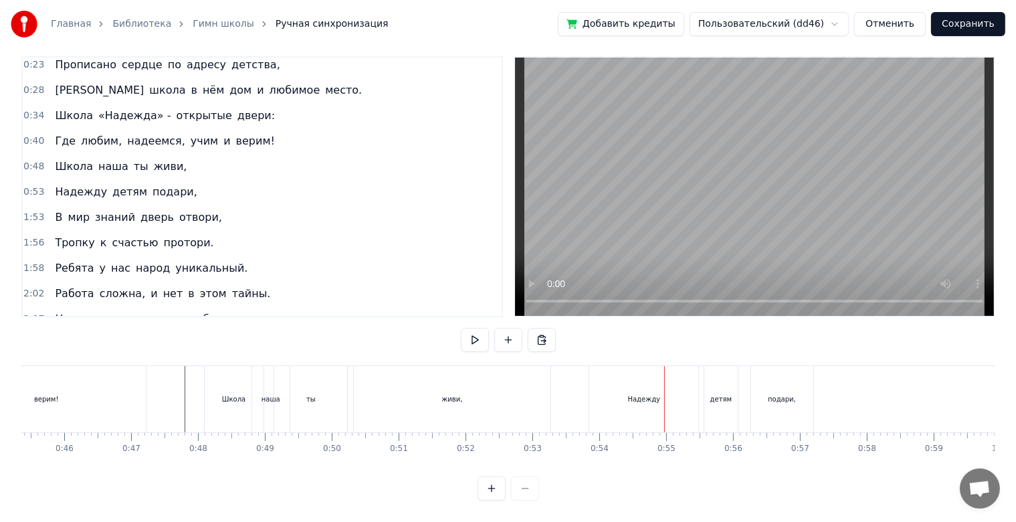
click at [653, 394] on div "Надежду" at bounding box center [644, 399] width 33 height 10
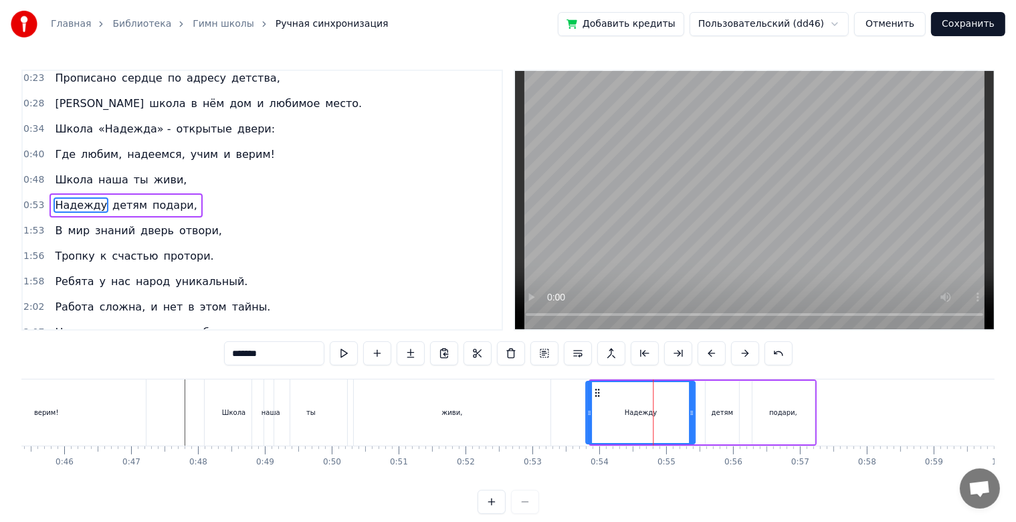
click at [593, 392] on icon at bounding box center [597, 392] width 11 height 11
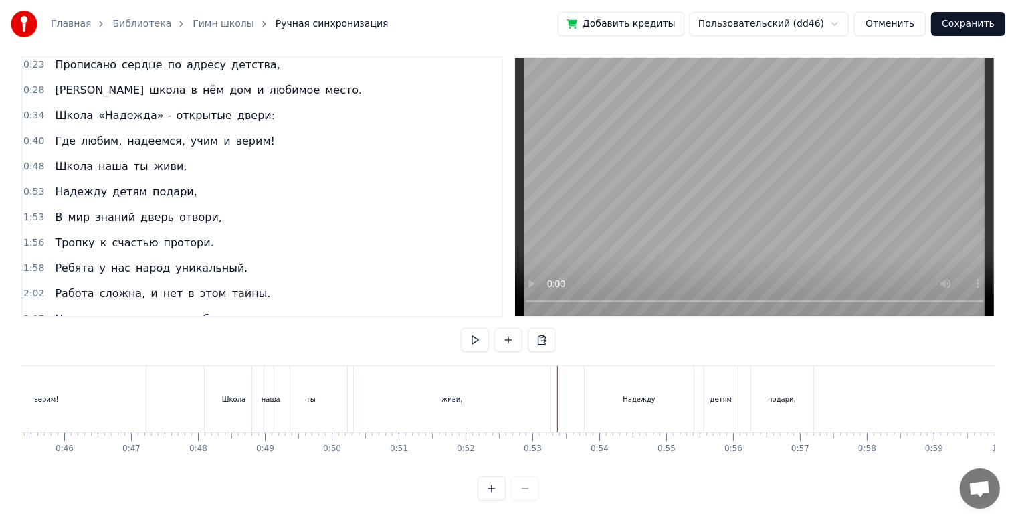
scroll to position [24, 0]
click at [441, 17] on div "Главная Библиотека Гимн школы Ручная синхронизация Добавить кредиты Пользовател…" at bounding box center [508, 24] width 1016 height 48
click at [628, 407] on div "Надежду" at bounding box center [639, 399] width 109 height 66
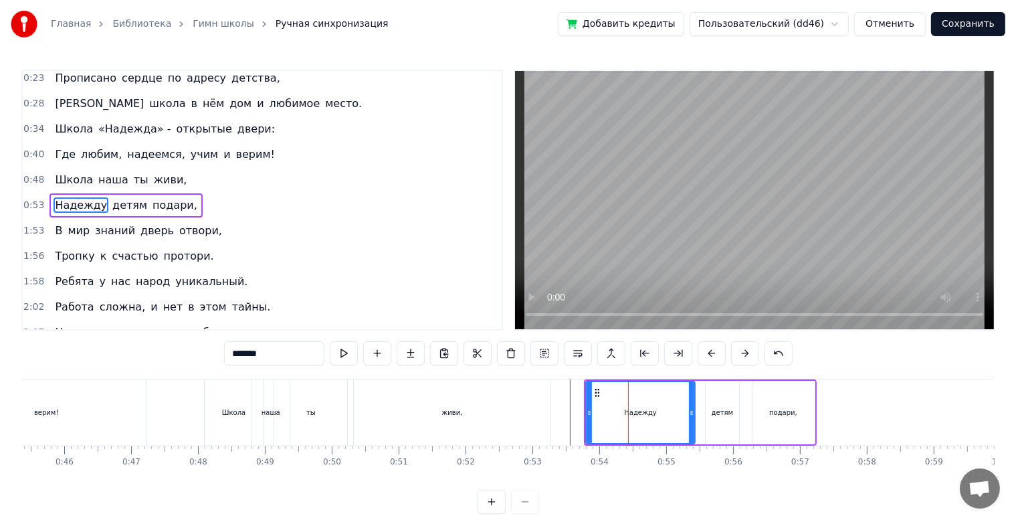
scroll to position [0, 0]
drag, startPoint x: 693, startPoint y: 420, endPoint x: 674, endPoint y: 423, distance: 18.9
click at [674, 423] on div at bounding box center [676, 412] width 5 height 61
click at [712, 411] on div "детям" at bounding box center [722, 413] width 33 height 64
type input "*****"
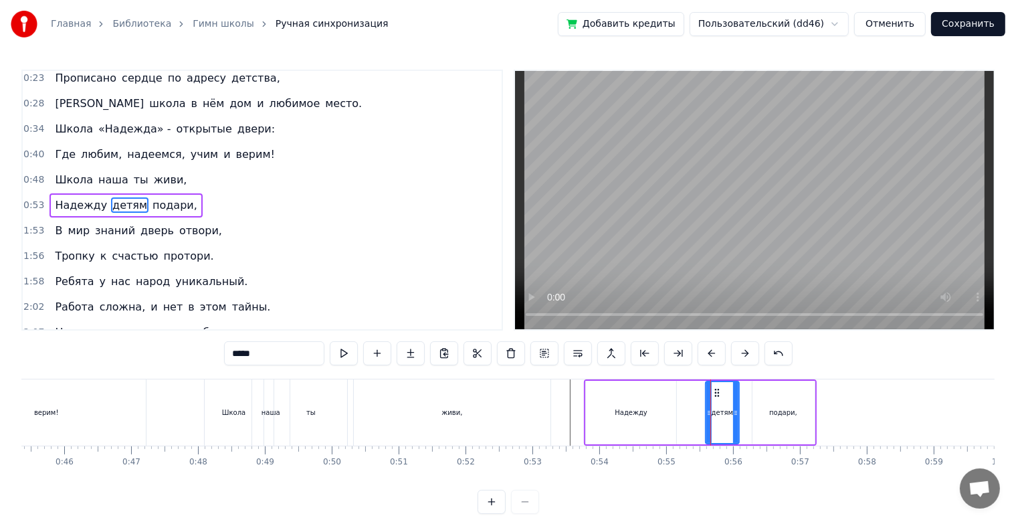
drag, startPoint x: 718, startPoint y: 385, endPoint x: 698, endPoint y: 391, distance: 20.8
click at [698, 391] on div "Надежду детям подари," at bounding box center [700, 412] width 232 height 66
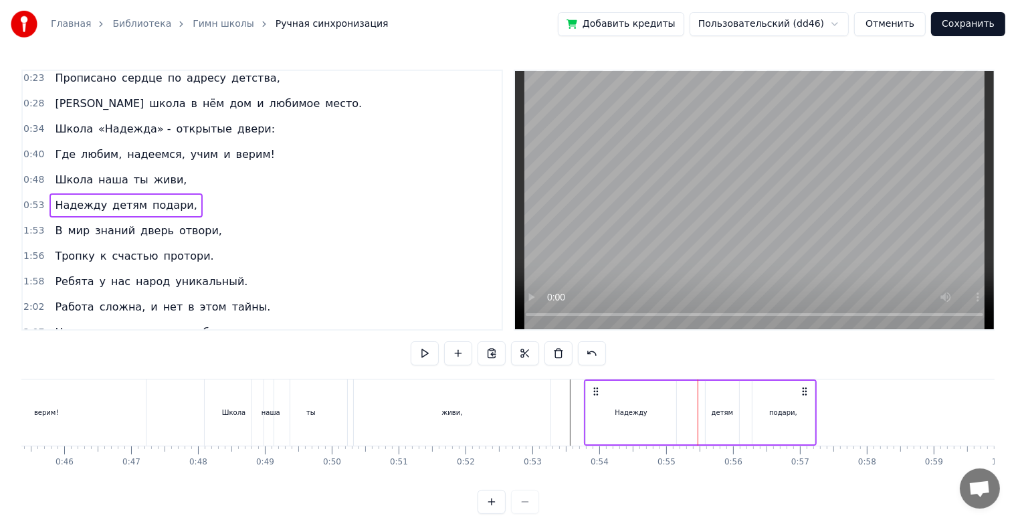
click at [713, 395] on div "детям" at bounding box center [722, 413] width 33 height 64
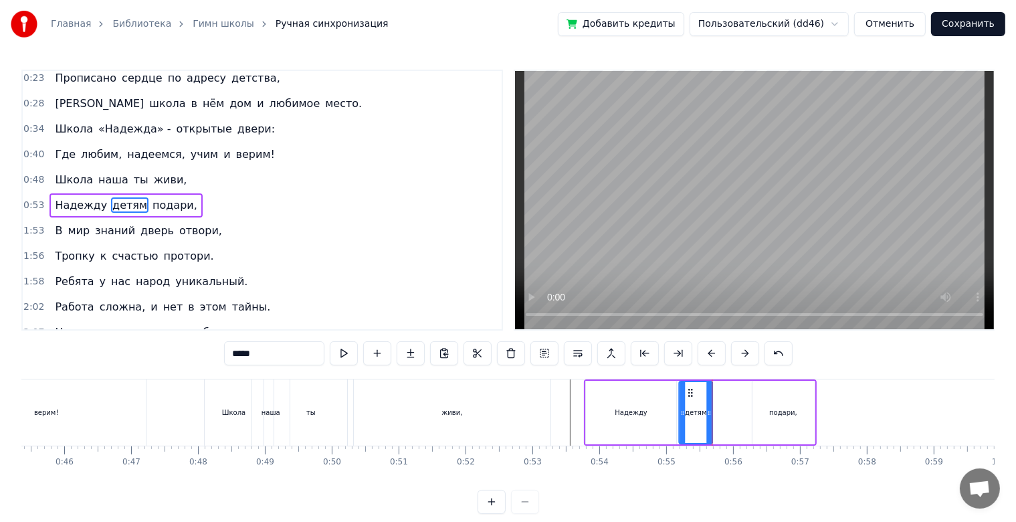
drag, startPoint x: 713, startPoint y: 395, endPoint x: 688, endPoint y: 398, distance: 25.6
click at [688, 398] on div "детям" at bounding box center [696, 412] width 32 height 61
click at [768, 388] on div "подари," at bounding box center [784, 413] width 62 height 64
type input "*******"
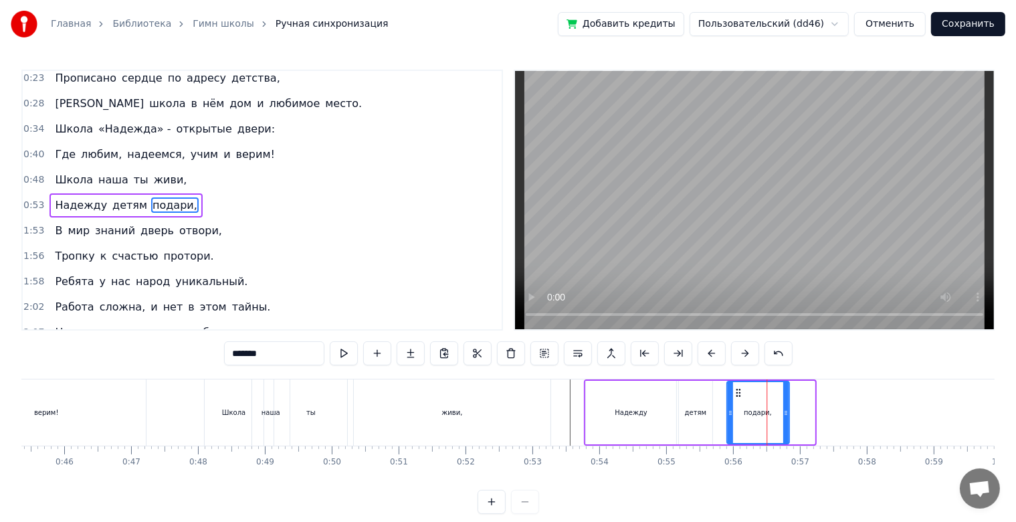
drag, startPoint x: 761, startPoint y: 396, endPoint x: 735, endPoint y: 397, distance: 25.4
click at [735, 397] on icon at bounding box center [738, 392] width 11 height 11
drag, startPoint x: 786, startPoint y: 415, endPoint x: 848, endPoint y: 412, distance: 63.0
click at [840, 412] on icon at bounding box center [837, 412] width 5 height 11
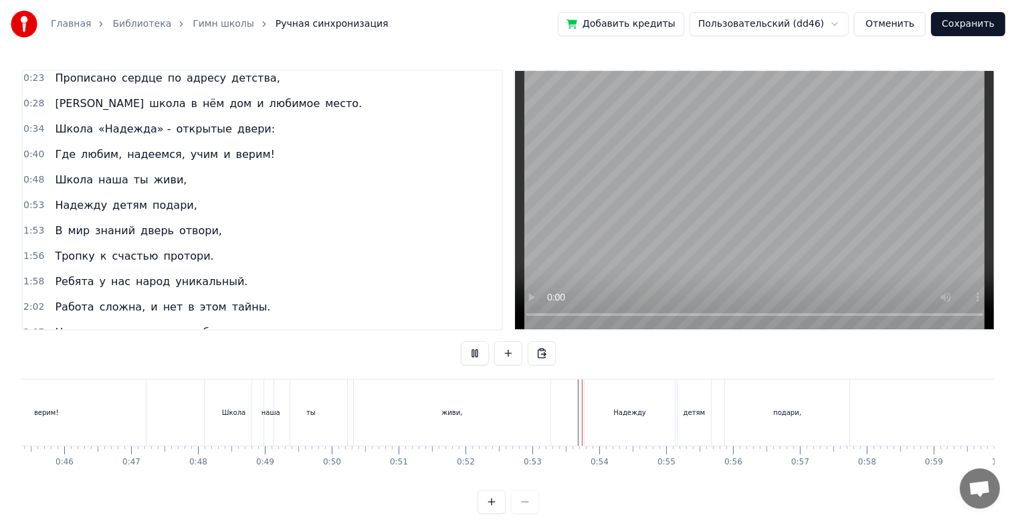
scroll to position [24, 0]
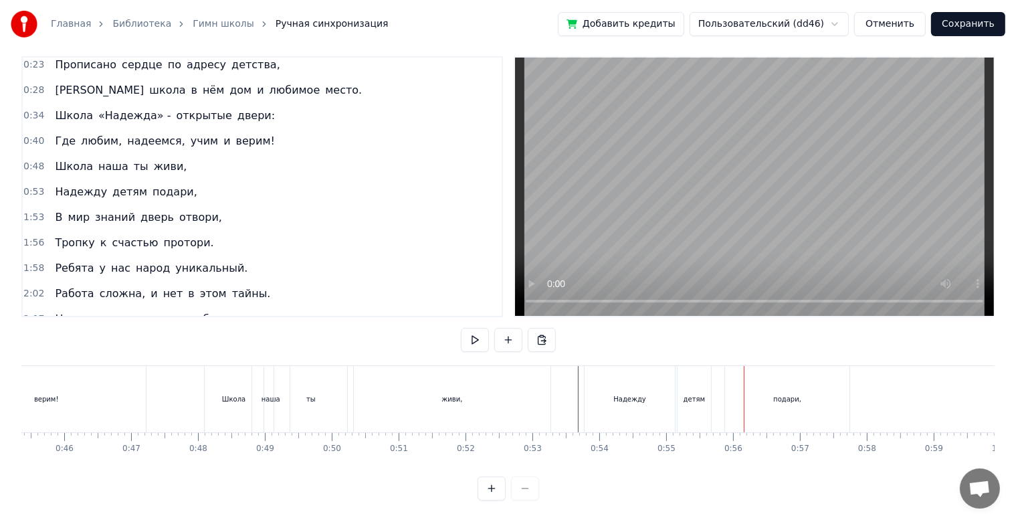
click at [706, 389] on div "детям" at bounding box center [694, 399] width 33 height 66
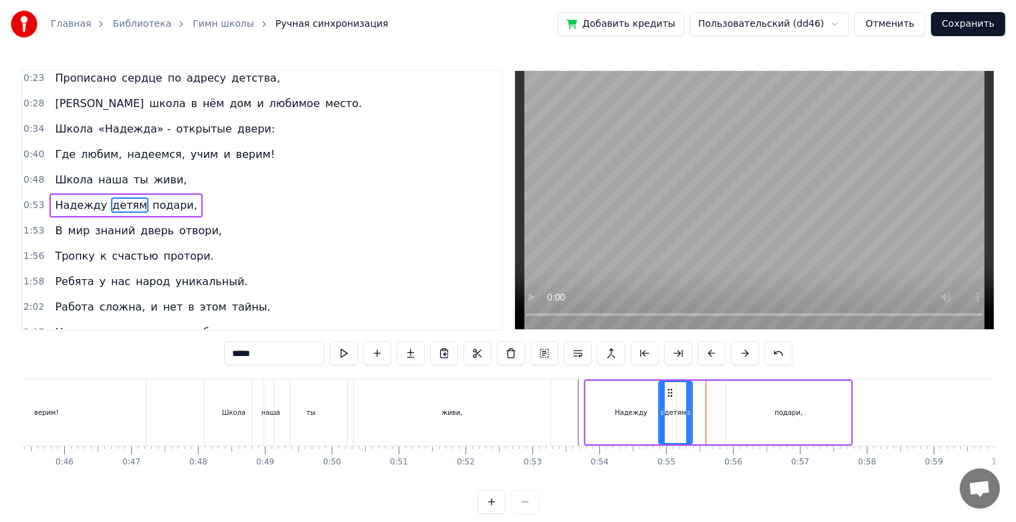
drag, startPoint x: 688, startPoint y: 393, endPoint x: 667, endPoint y: 397, distance: 21.1
click at [667, 397] on div "детям" at bounding box center [676, 412] width 32 height 61
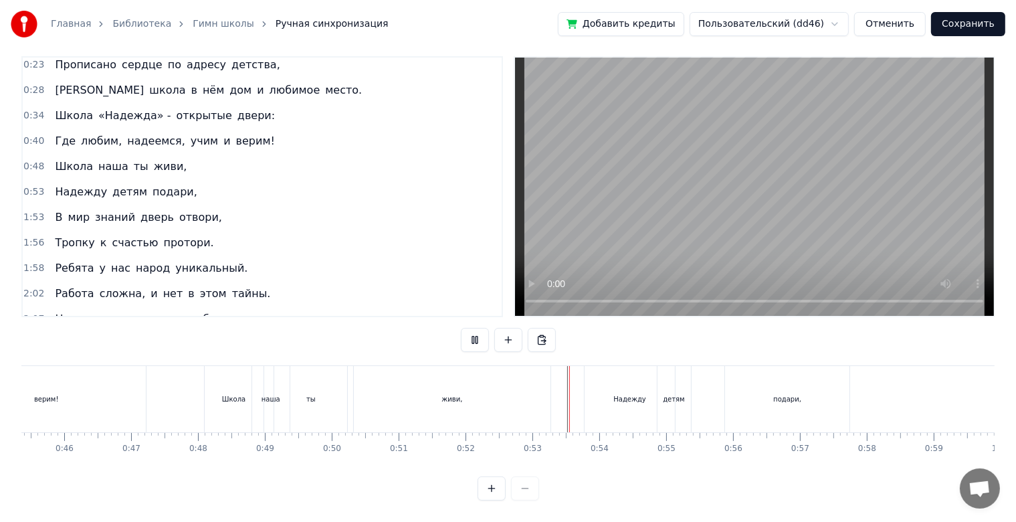
scroll to position [24, 0]
click at [765, 396] on div "подари," at bounding box center [787, 399] width 124 height 66
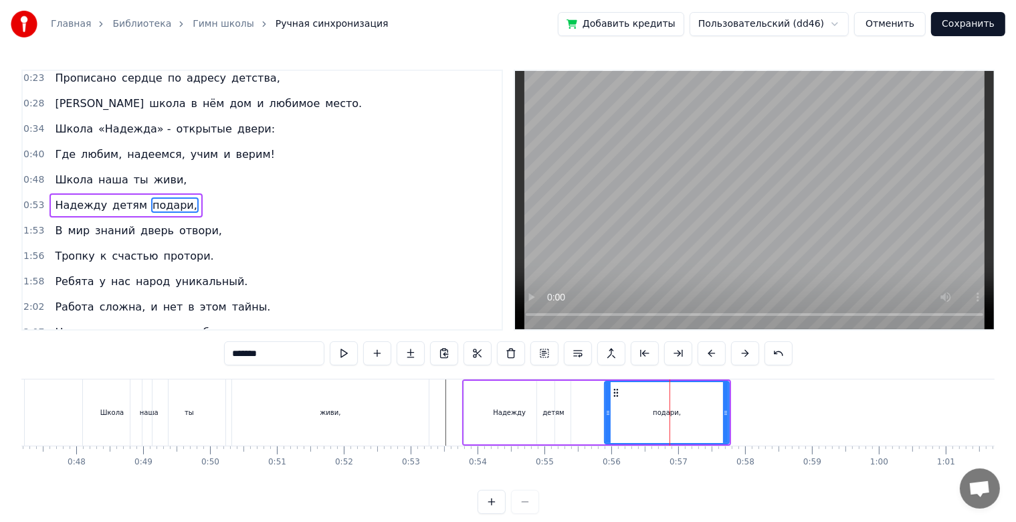
scroll to position [0, 3139]
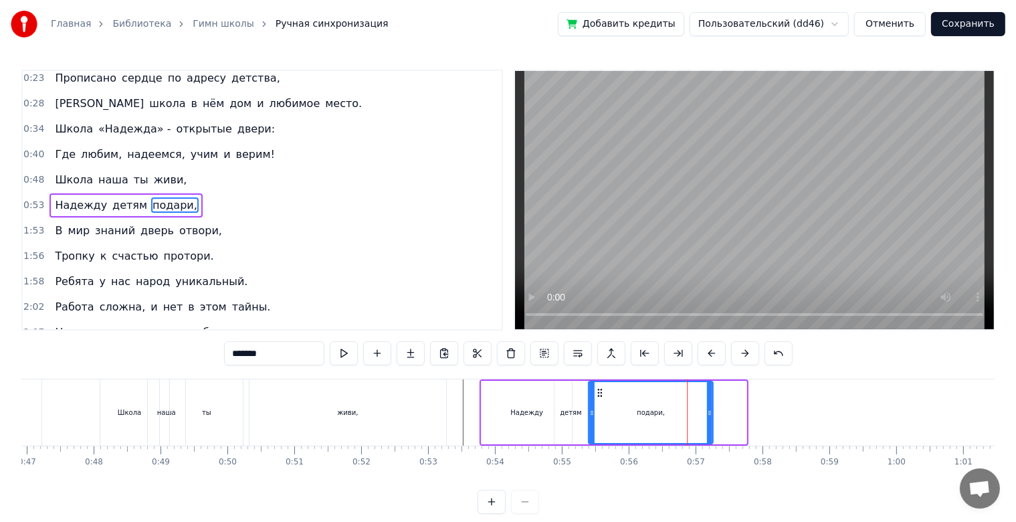
drag, startPoint x: 631, startPoint y: 392, endPoint x: 597, endPoint y: 398, distance: 34.7
click at [597, 398] on div "подари," at bounding box center [650, 412] width 123 height 61
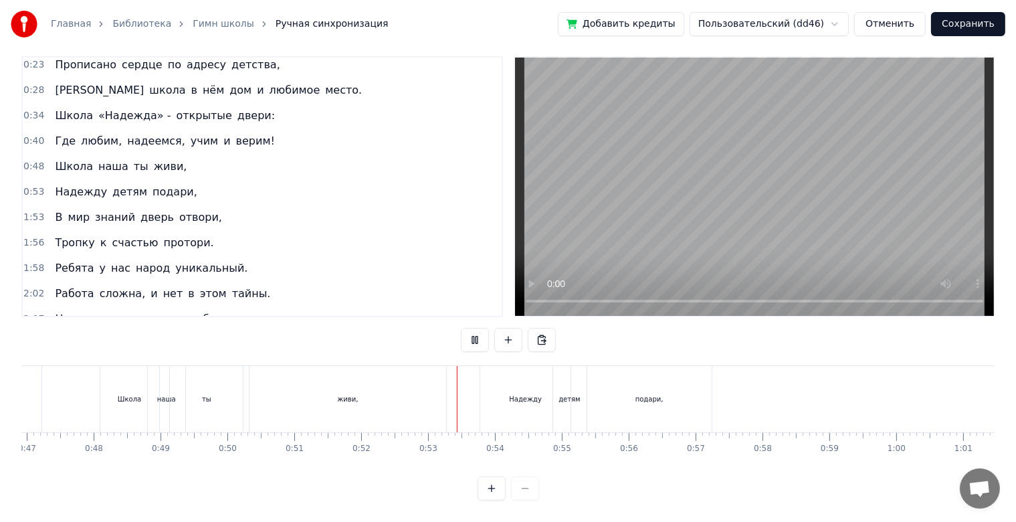
scroll to position [24, 0]
click at [682, 399] on div "подари," at bounding box center [649, 399] width 124 height 66
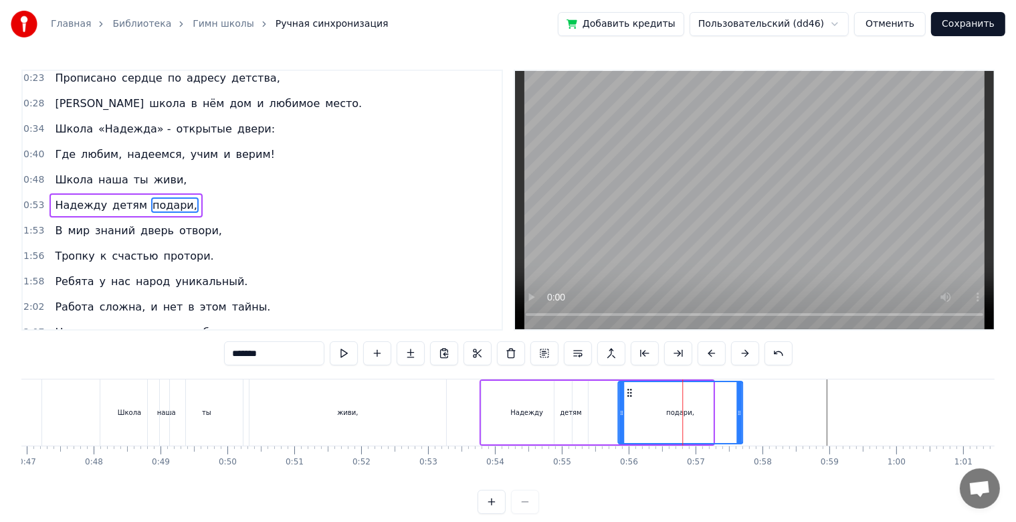
drag, startPoint x: 600, startPoint y: 393, endPoint x: 629, endPoint y: 393, distance: 29.4
click at [629, 393] on icon at bounding box center [629, 392] width 11 height 11
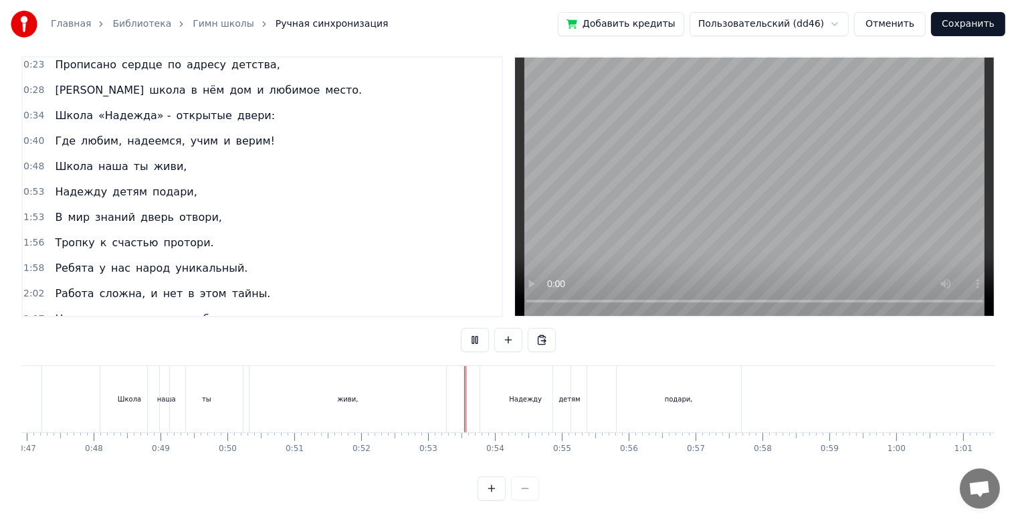
scroll to position [24, 0]
click at [575, 393] on div "детям" at bounding box center [569, 399] width 33 height 66
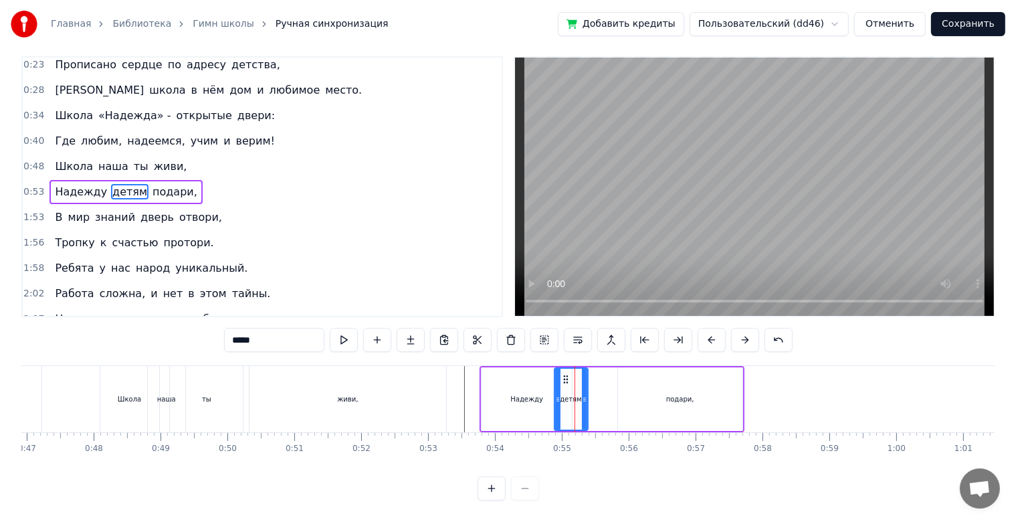
scroll to position [0, 0]
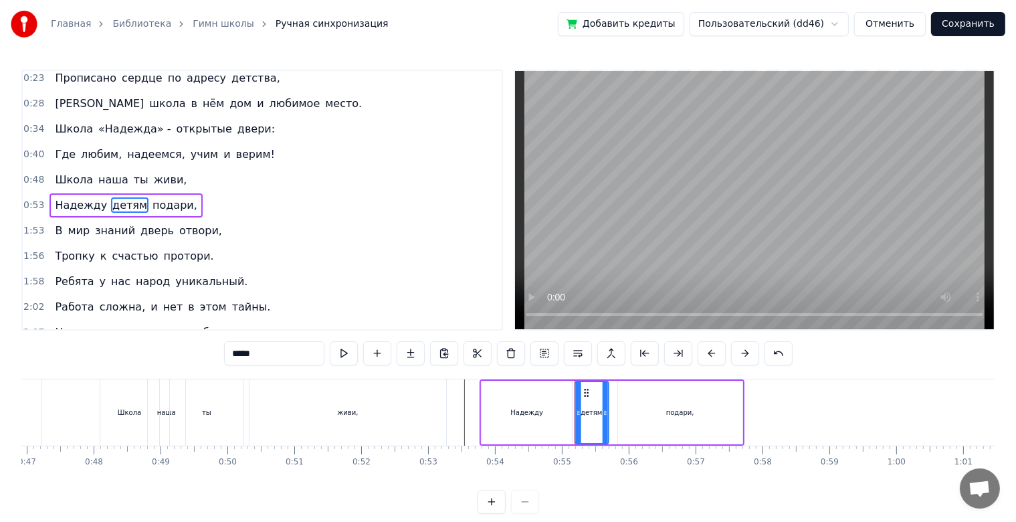
drag, startPoint x: 562, startPoint y: 390, endPoint x: 583, endPoint y: 391, distance: 20.8
click at [583, 391] on icon at bounding box center [586, 392] width 11 height 11
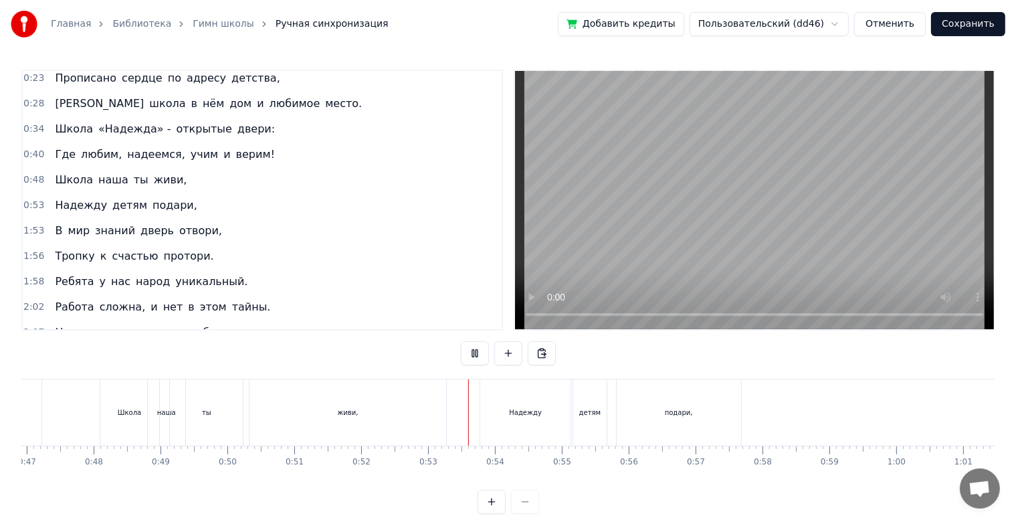
scroll to position [24, 0]
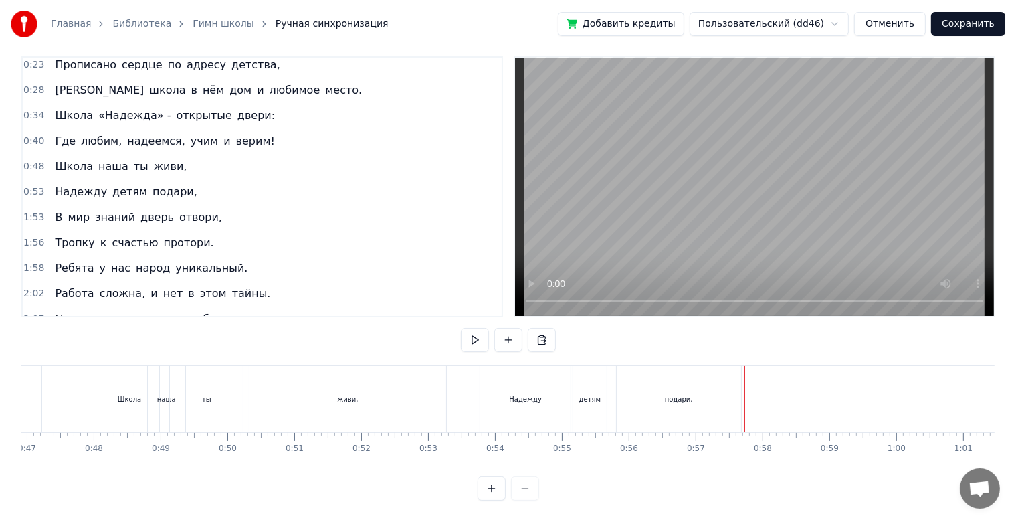
click at [740, 388] on div "подари," at bounding box center [679, 399] width 124 height 66
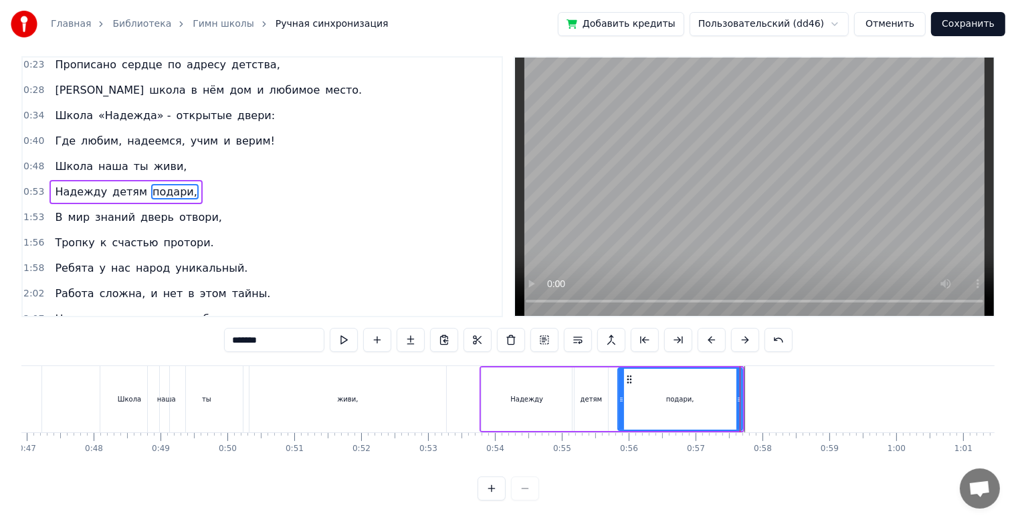
scroll to position [0, 0]
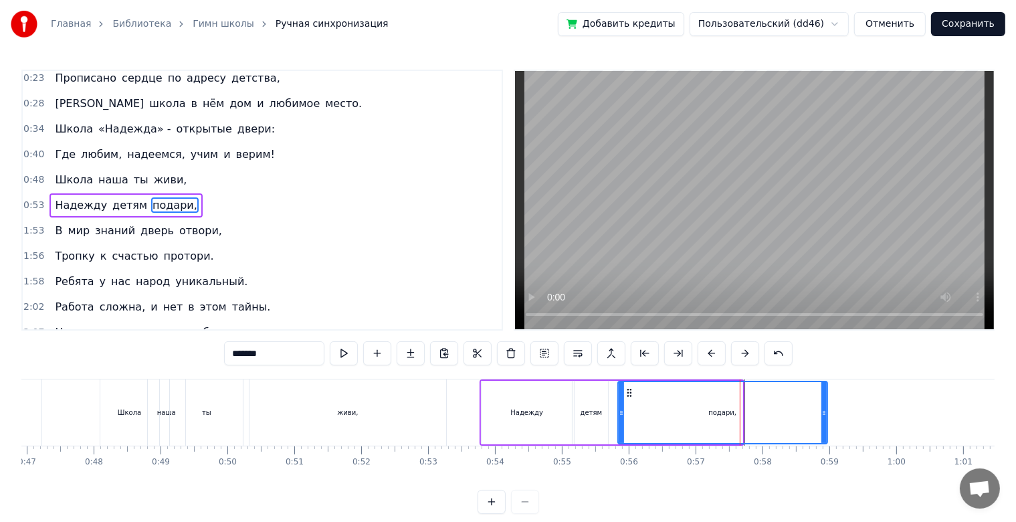
drag, startPoint x: 741, startPoint y: 411, endPoint x: 826, endPoint y: 413, distance: 85.0
click at [826, 413] on icon at bounding box center [824, 412] width 5 height 11
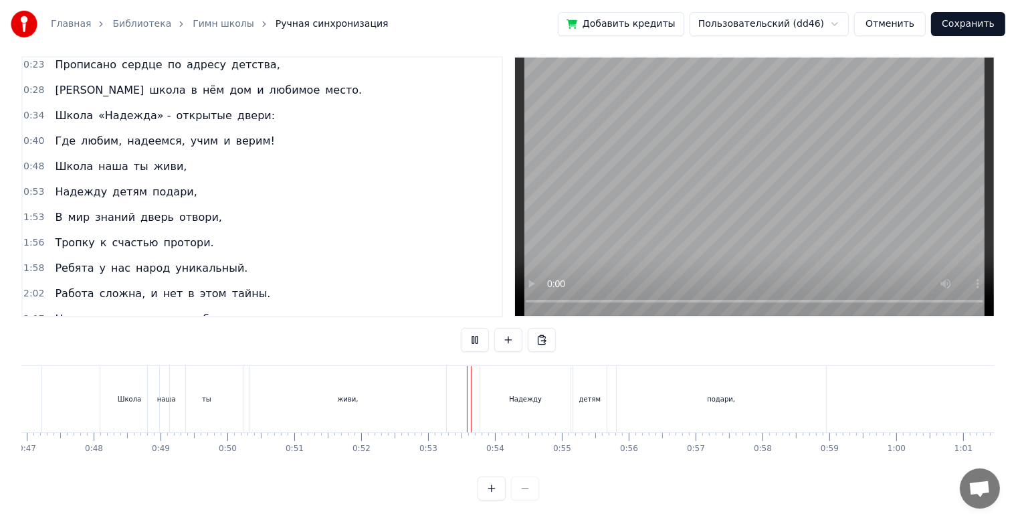
scroll to position [24, 0]
click at [587, 395] on div "детям" at bounding box center [589, 399] width 33 height 66
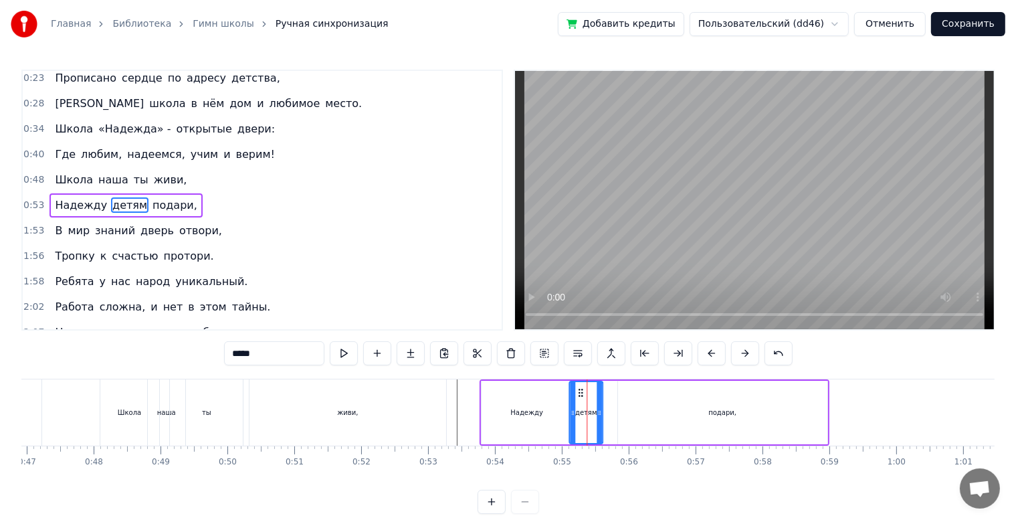
click at [577, 395] on icon at bounding box center [580, 392] width 11 height 11
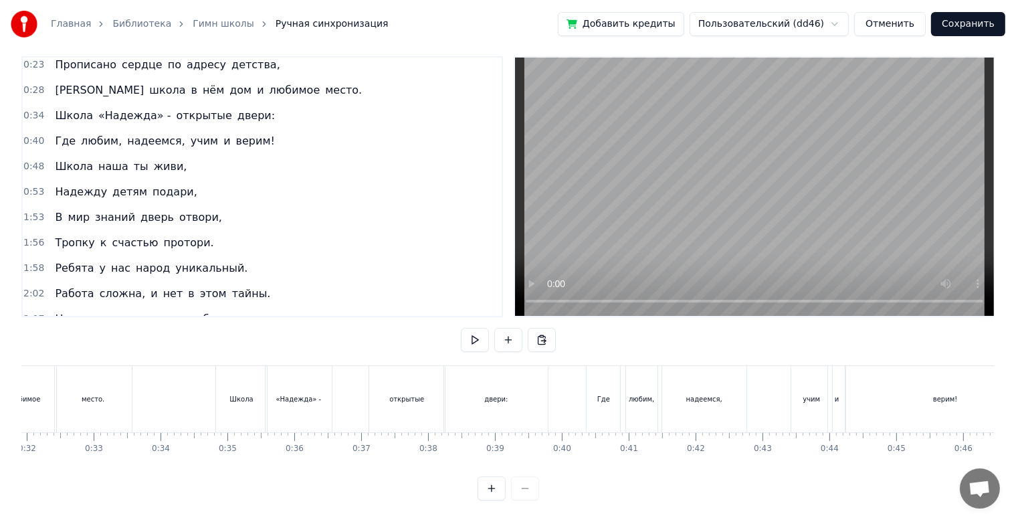
scroll to position [0, 2058]
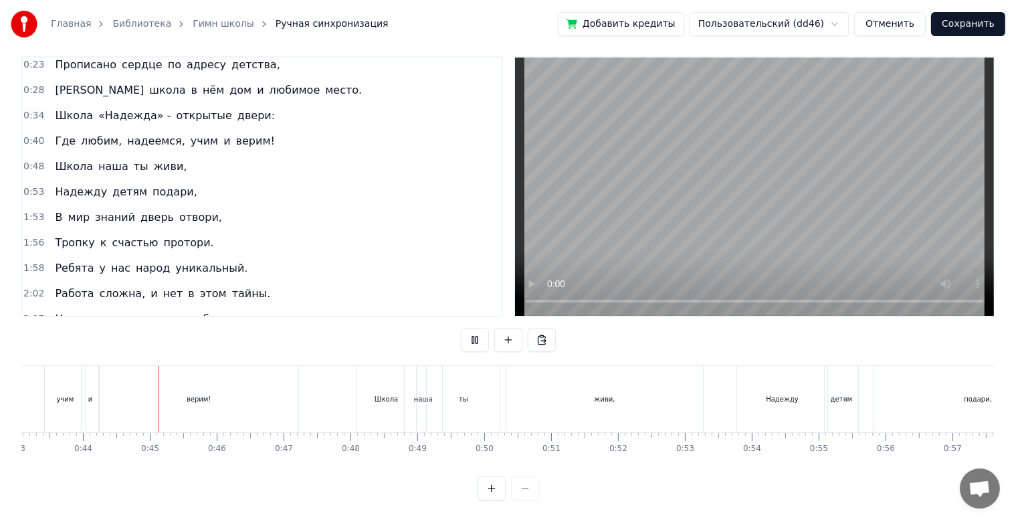
scroll to position [0, 2909]
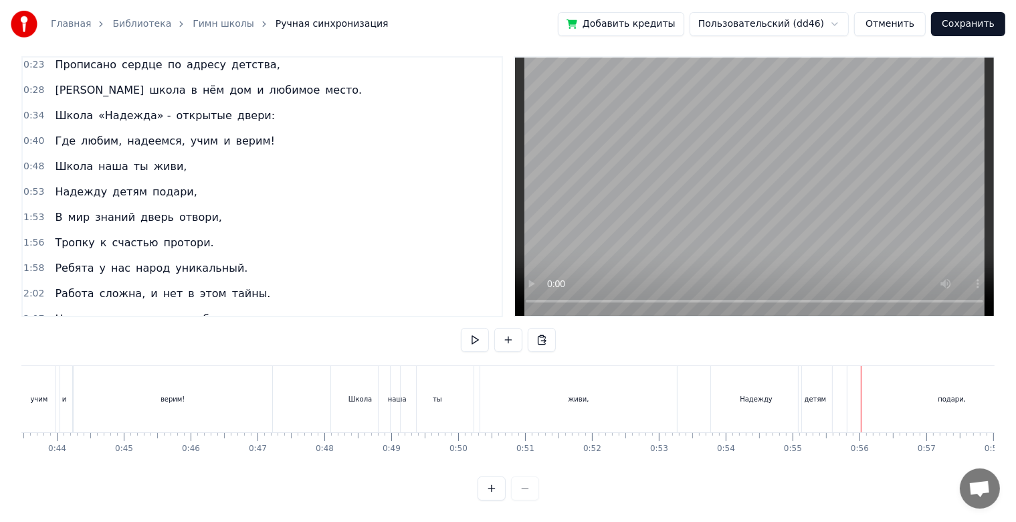
click at [830, 391] on div "детям" at bounding box center [815, 399] width 33 height 66
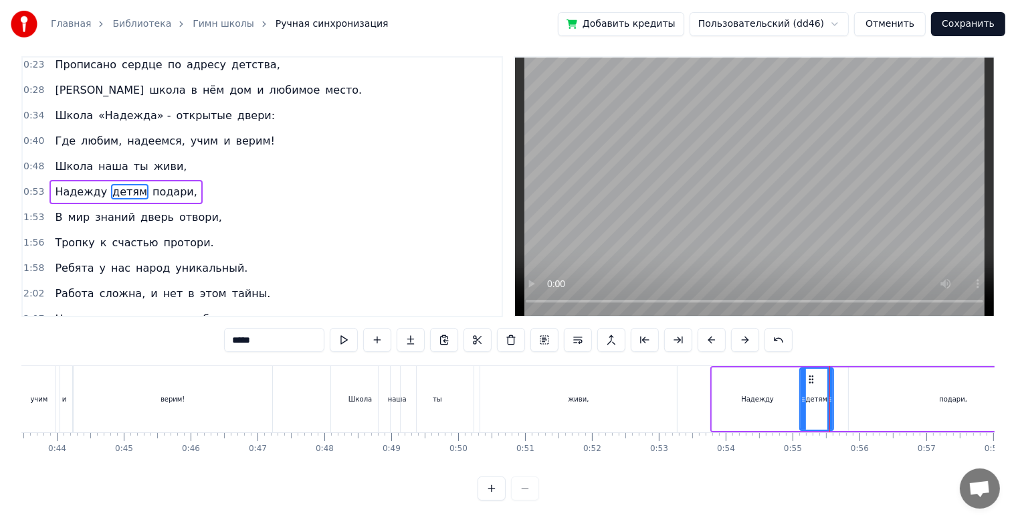
scroll to position [0, 0]
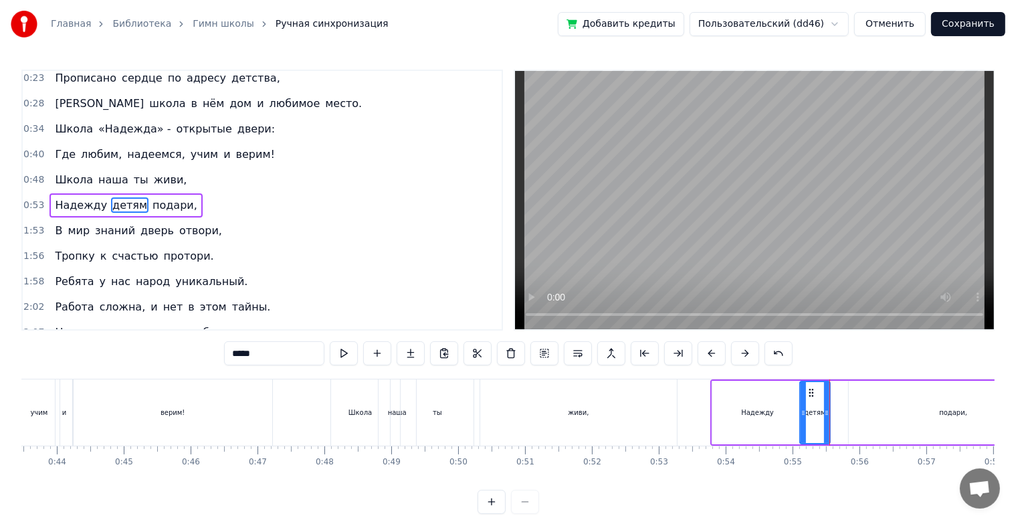
click at [825, 409] on icon at bounding box center [826, 412] width 5 height 11
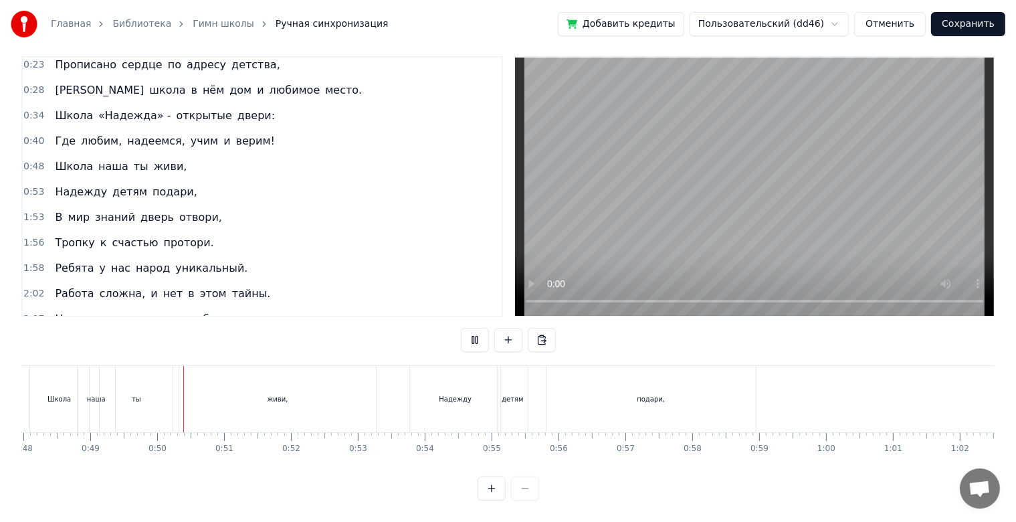
scroll to position [0, 3259]
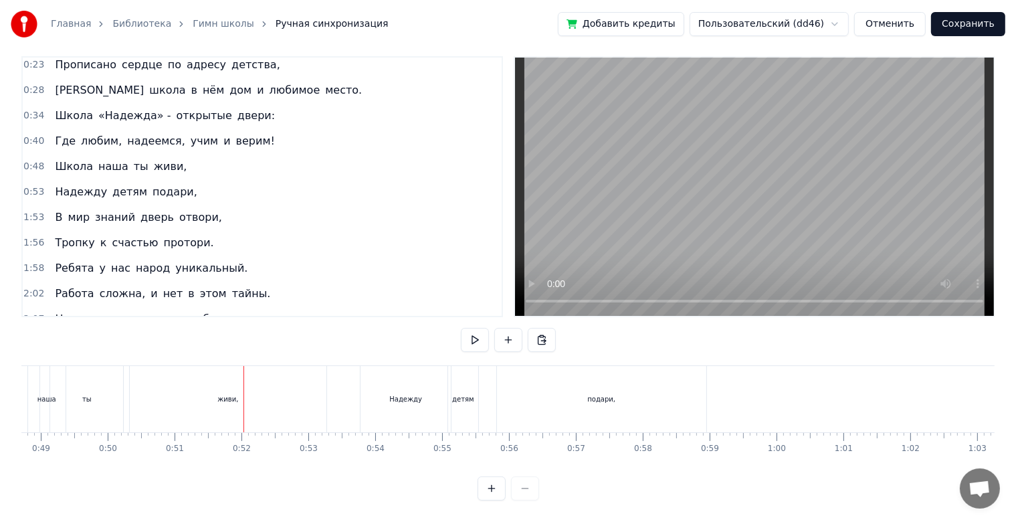
drag, startPoint x: 214, startPoint y: 401, endPoint x: 205, endPoint y: 400, distance: 9.4
click at [205, 400] on div "живи," at bounding box center [228, 399] width 197 height 66
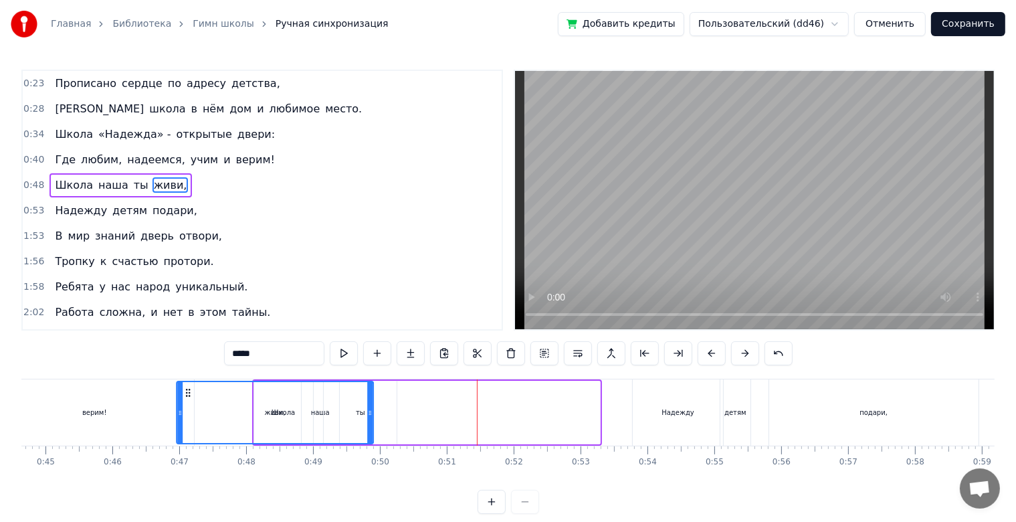
scroll to position [0, 2984]
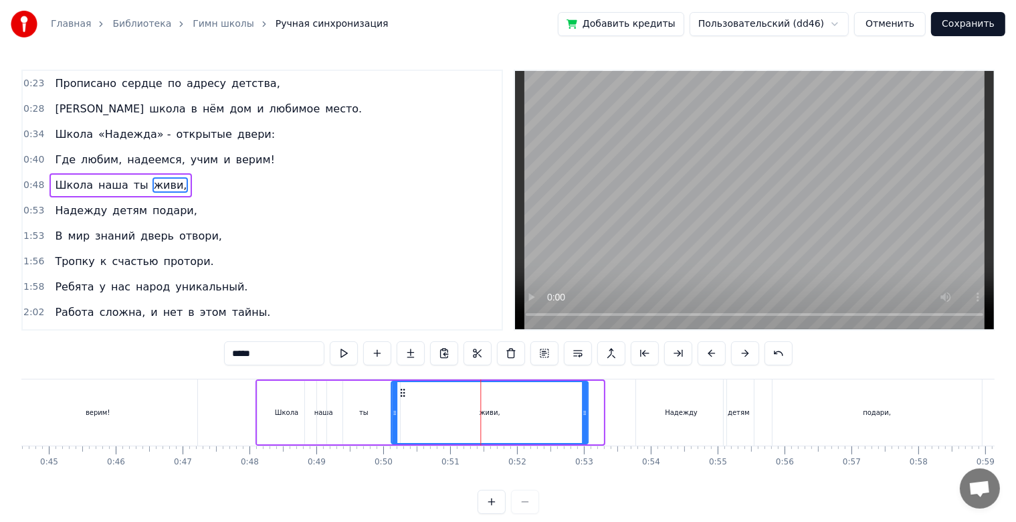
drag, startPoint x: 143, startPoint y: 393, endPoint x: 403, endPoint y: 403, distance: 260.5
click at [403, 403] on div "живи," at bounding box center [489, 412] width 195 height 61
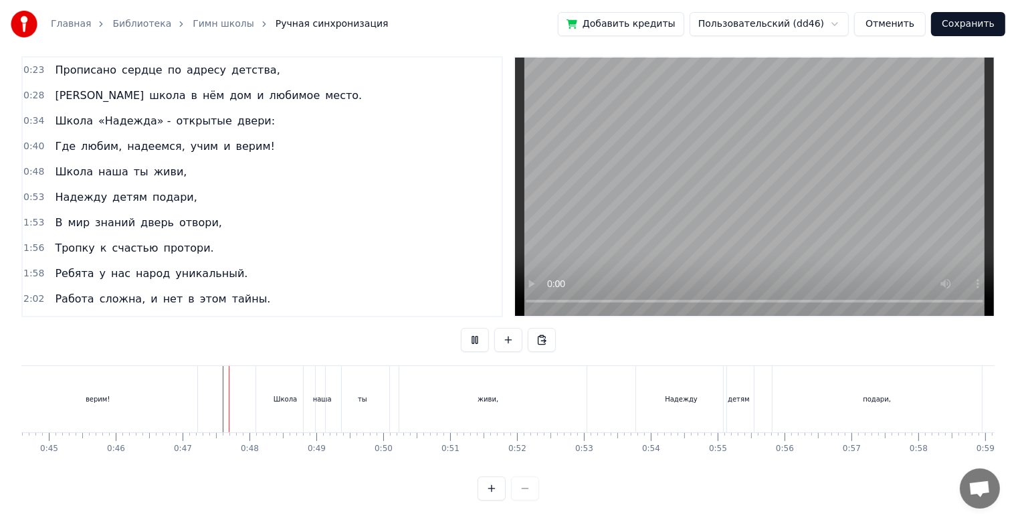
scroll to position [24, 0]
click at [438, 383] on div "живи," at bounding box center [488, 399] width 197 height 66
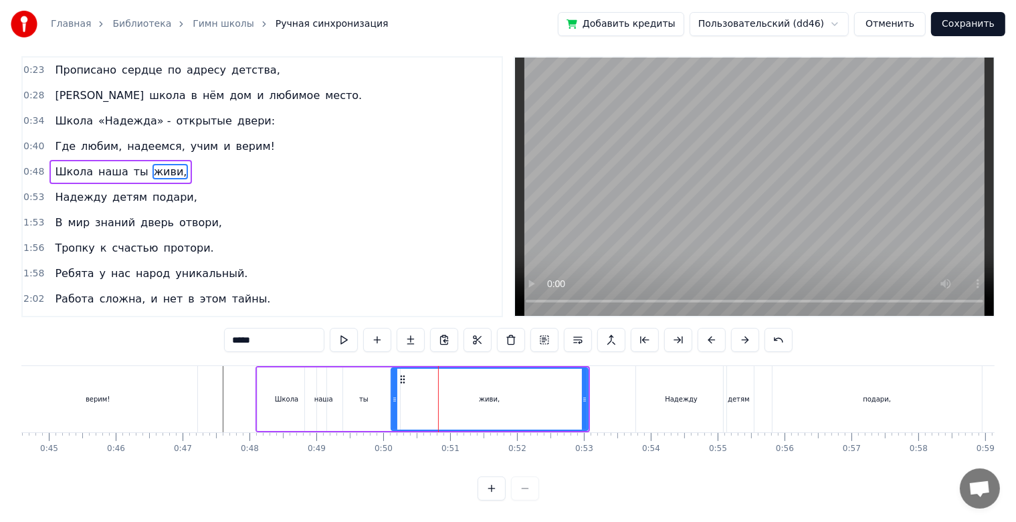
scroll to position [0, 0]
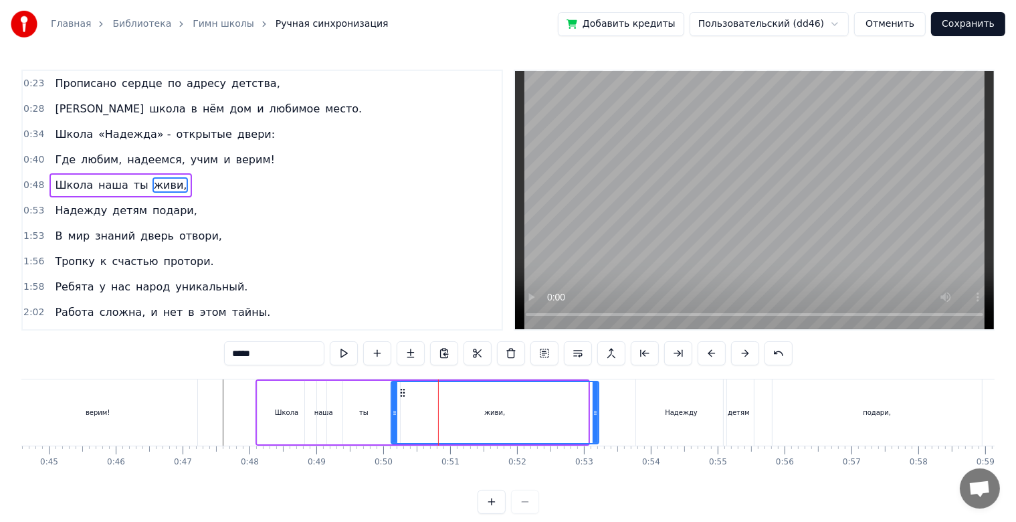
drag, startPoint x: 586, startPoint y: 413, endPoint x: 598, endPoint y: 413, distance: 12.0
click at [598, 413] on icon at bounding box center [595, 412] width 5 height 11
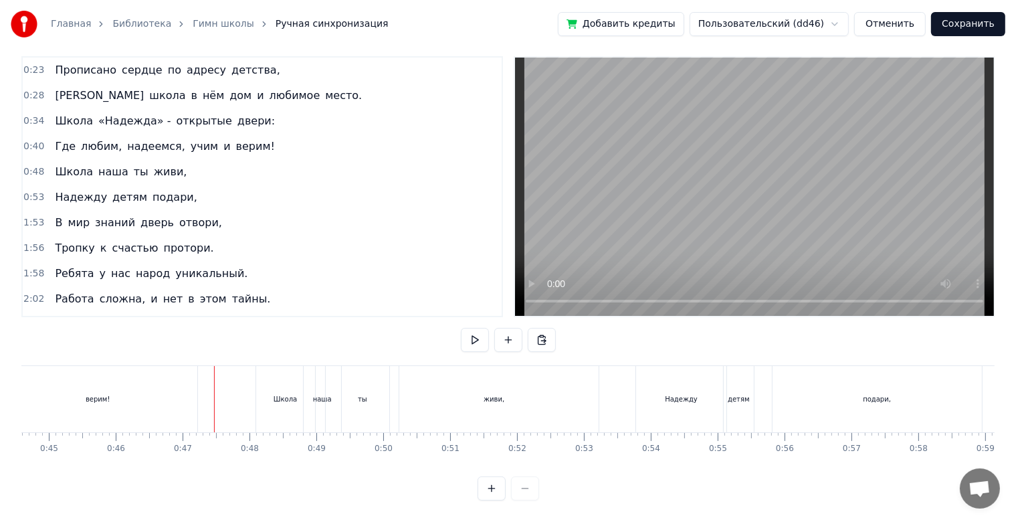
scroll to position [24, 0]
click at [689, 405] on div "Надежду" at bounding box center [681, 399] width 90 height 66
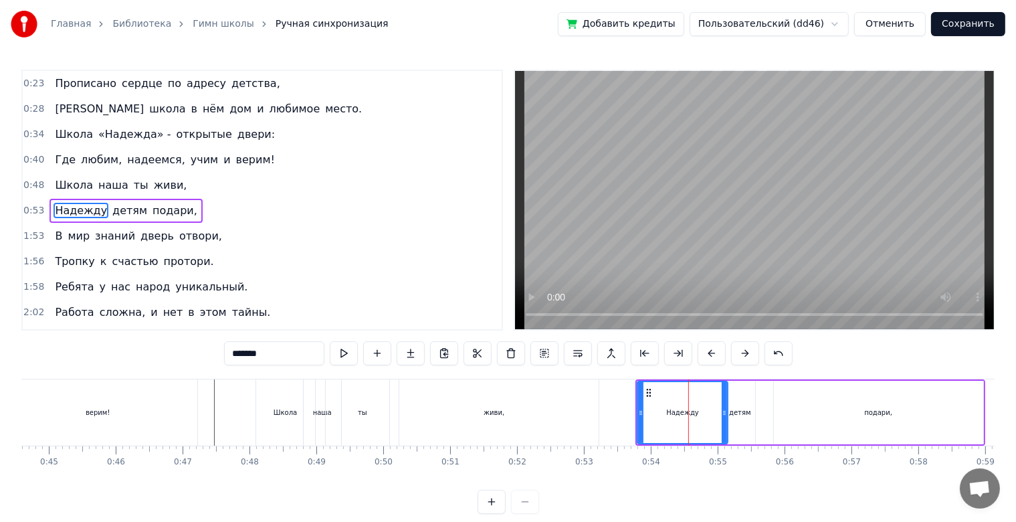
scroll to position [5, 0]
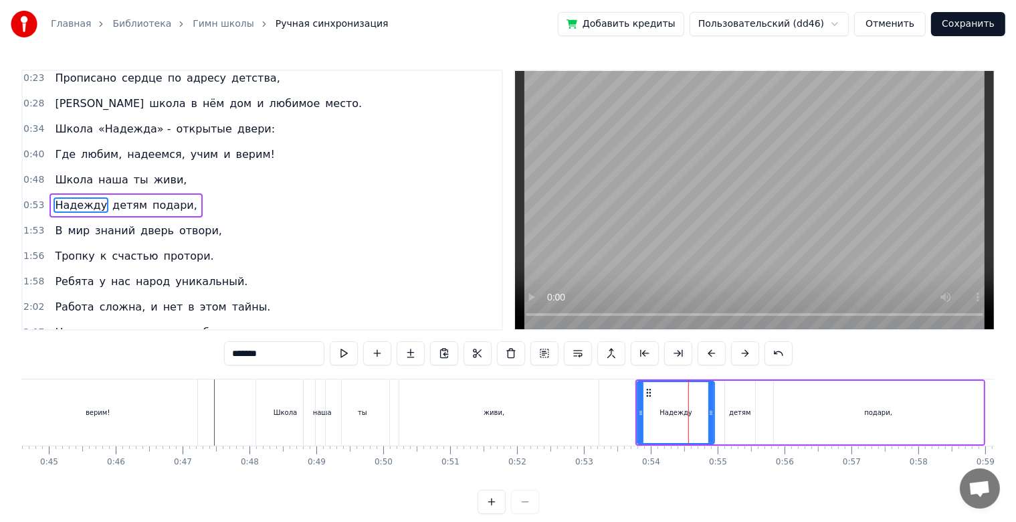
drag, startPoint x: 723, startPoint y: 415, endPoint x: 709, endPoint y: 415, distance: 13.4
click at [709, 415] on icon at bounding box center [711, 412] width 5 height 11
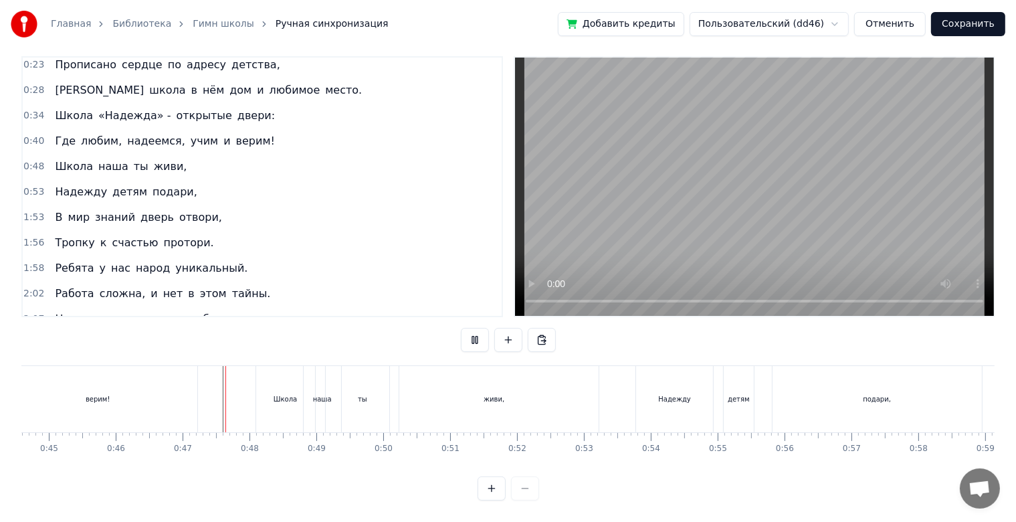
scroll to position [24, 0]
click at [375, 387] on div "ты" at bounding box center [362, 399] width 73 height 66
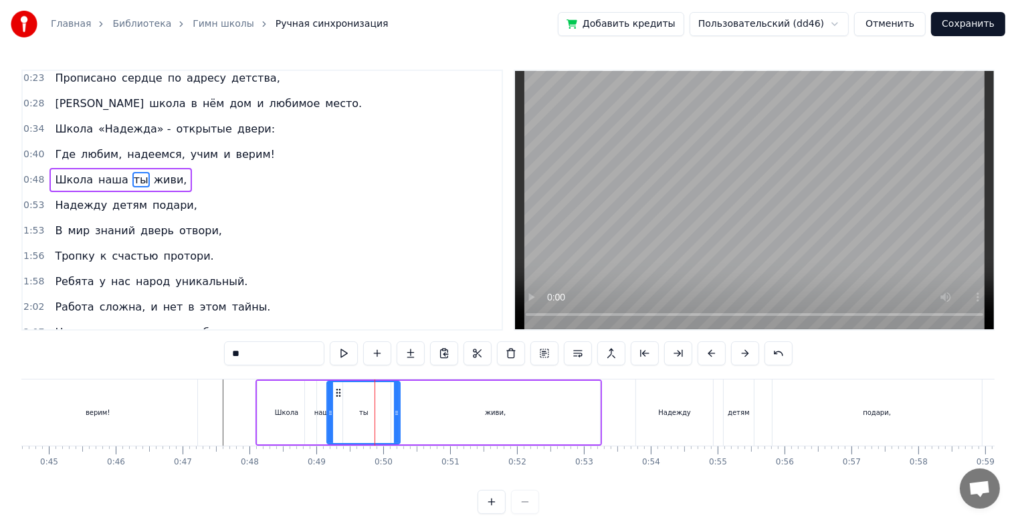
scroll to position [0, 0]
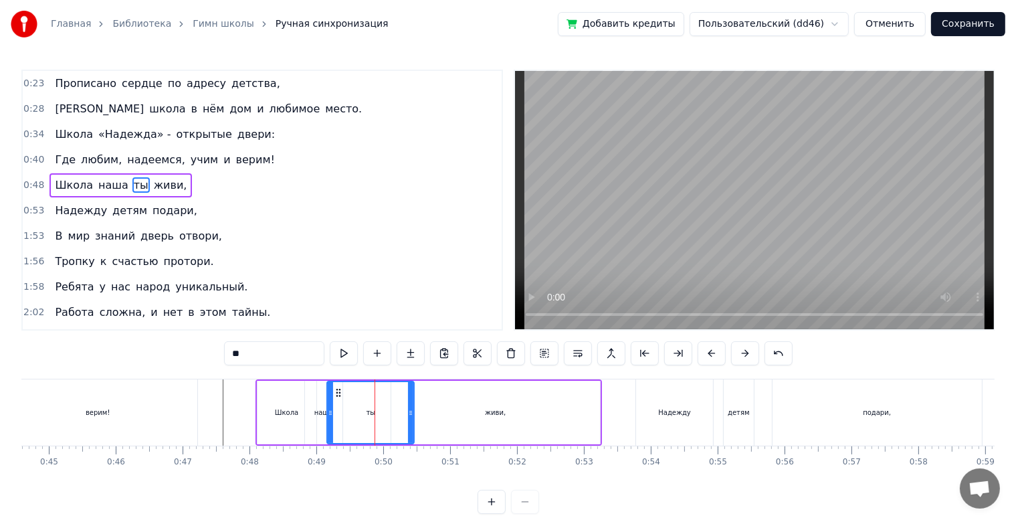
drag, startPoint x: 395, startPoint y: 414, endPoint x: 409, endPoint y: 413, distance: 14.1
click at [409, 414] on icon at bounding box center [410, 412] width 5 height 11
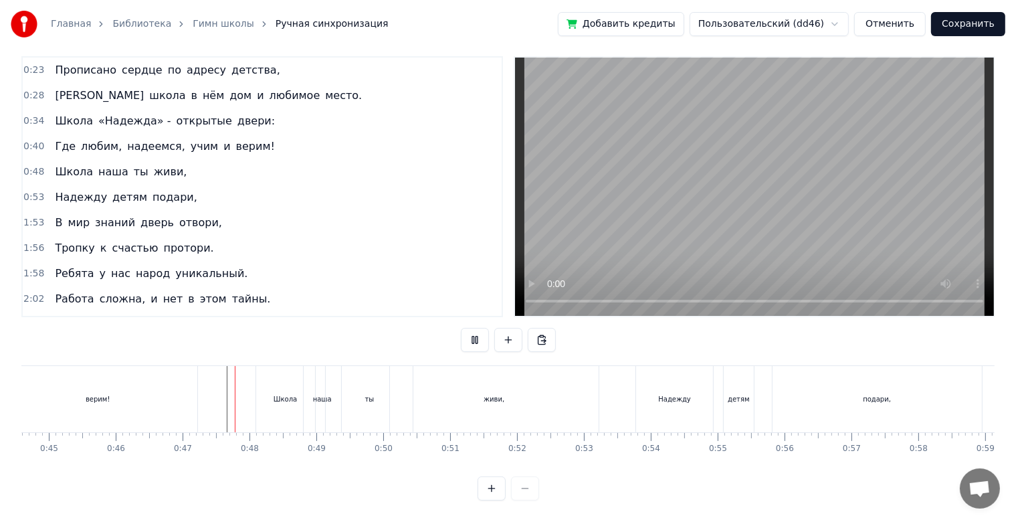
scroll to position [24, 0]
click at [349, 396] on div "ты" at bounding box center [369, 399] width 87 height 66
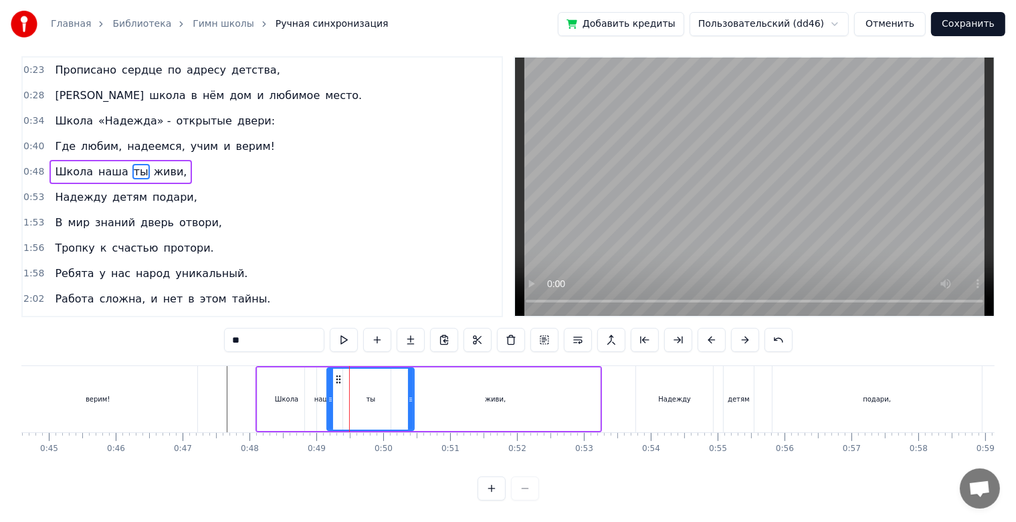
scroll to position [0, 0]
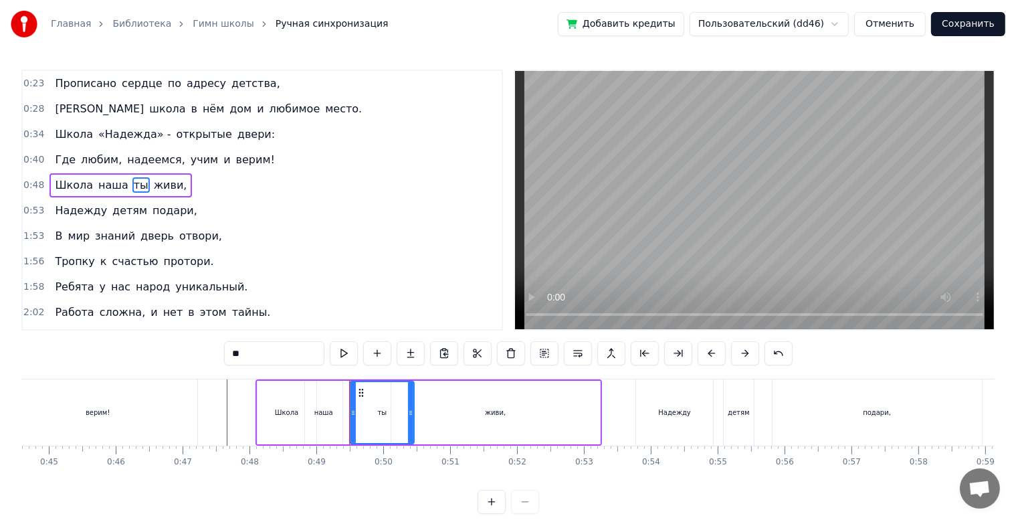
drag, startPoint x: 329, startPoint y: 411, endPoint x: 352, endPoint y: 411, distance: 22.7
click at [352, 411] on icon at bounding box center [353, 412] width 5 height 11
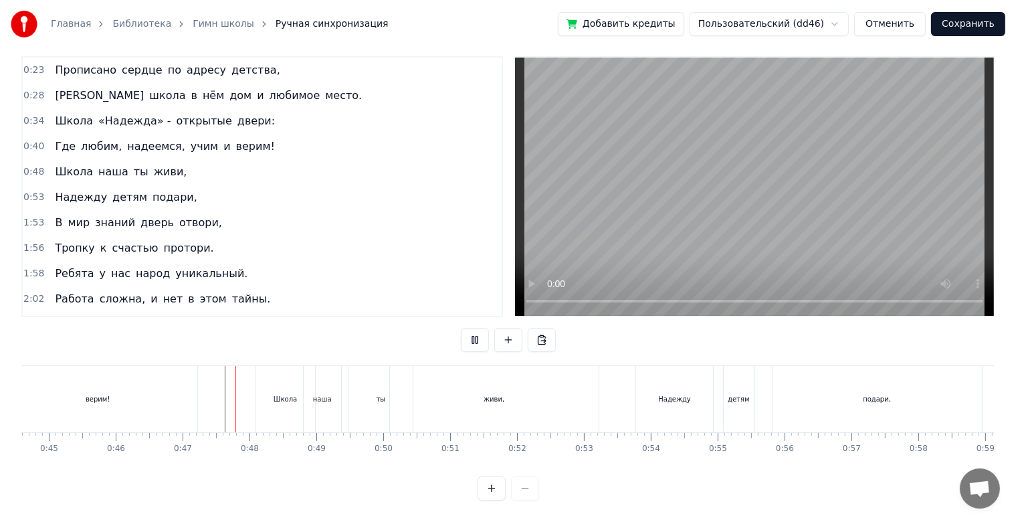
scroll to position [24, 0]
click at [747, 396] on div "детям" at bounding box center [739, 399] width 30 height 66
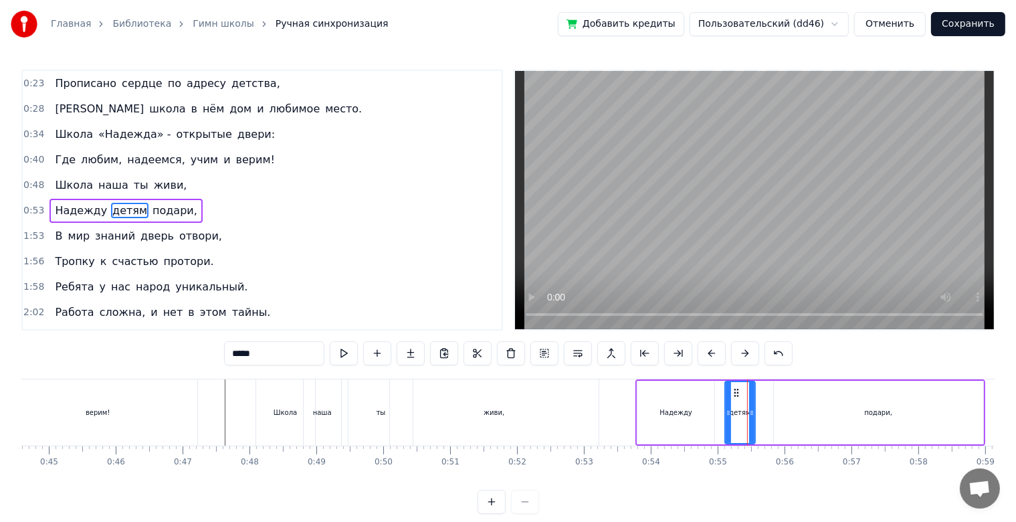
scroll to position [5, 0]
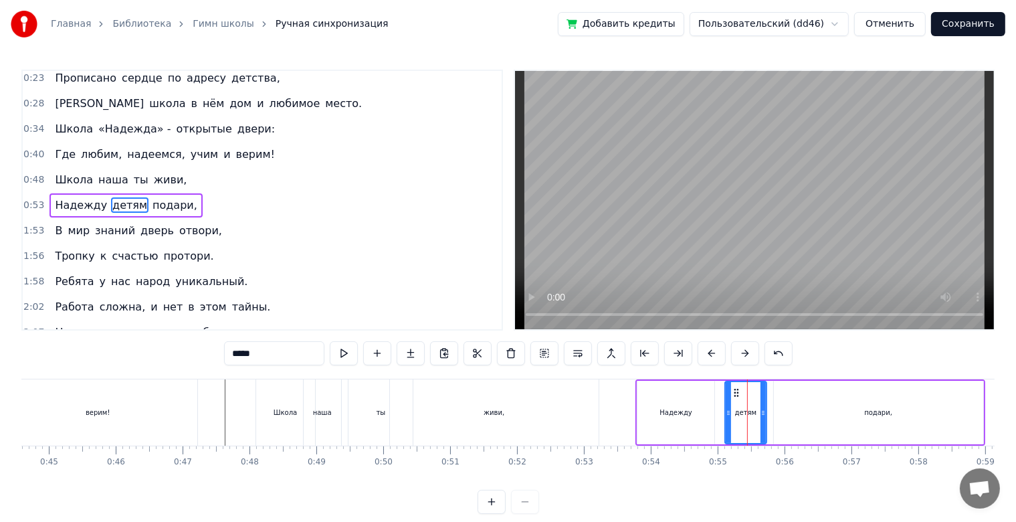
drag, startPoint x: 752, startPoint y: 414, endPoint x: 763, endPoint y: 417, distance: 11.7
click at [763, 417] on icon at bounding box center [763, 412] width 5 height 11
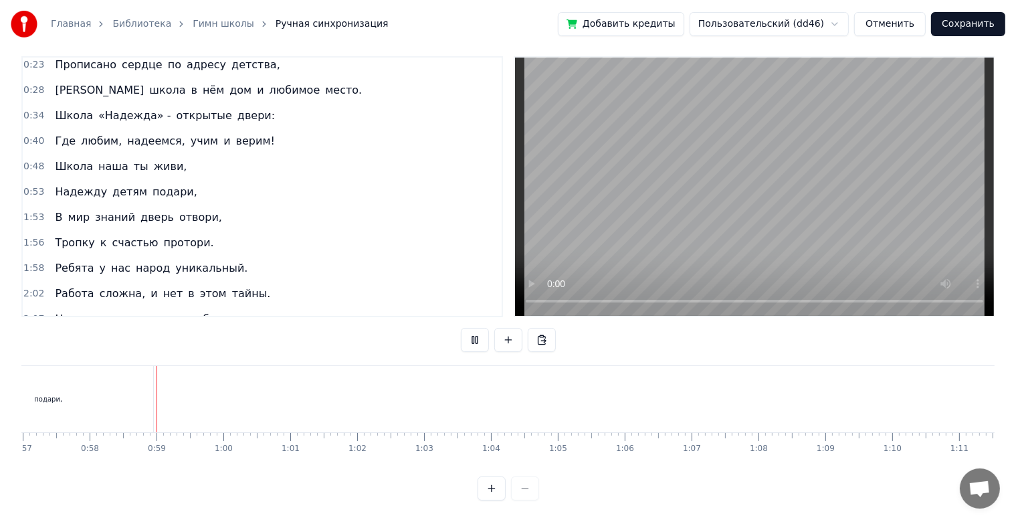
scroll to position [0, 3839]
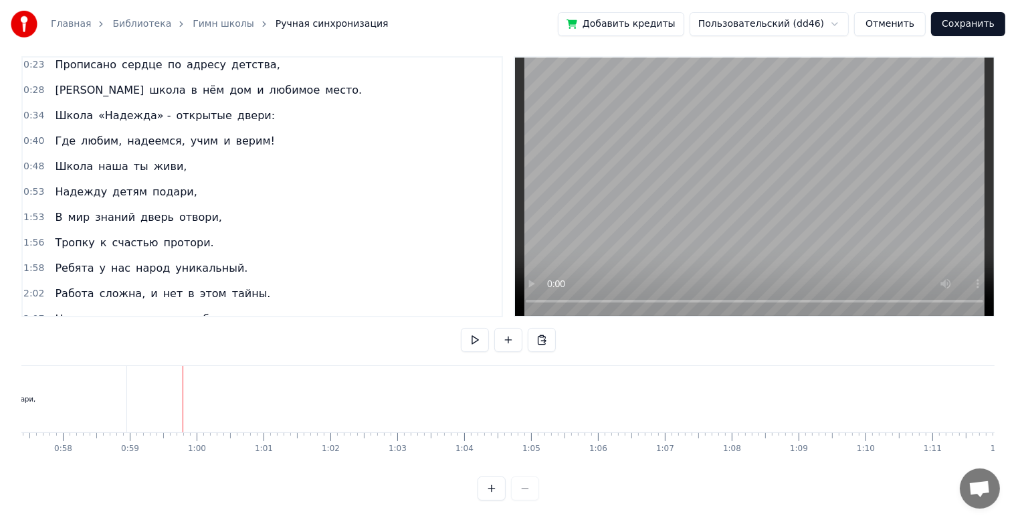
click at [117, 397] on div "подари," at bounding box center [21, 399] width 209 height 66
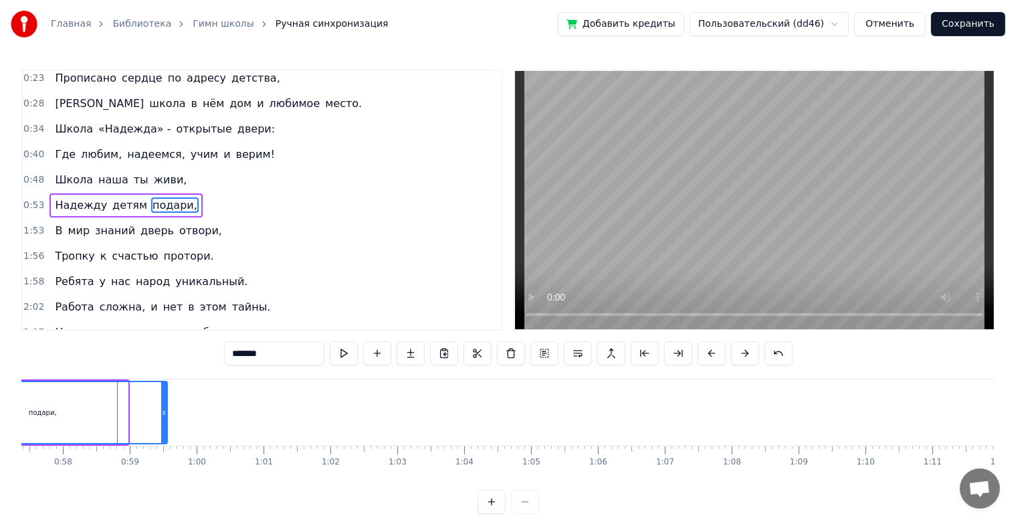
drag, startPoint x: 124, startPoint y: 414, endPoint x: 164, endPoint y: 411, distance: 39.5
click at [164, 411] on icon at bounding box center [163, 412] width 5 height 11
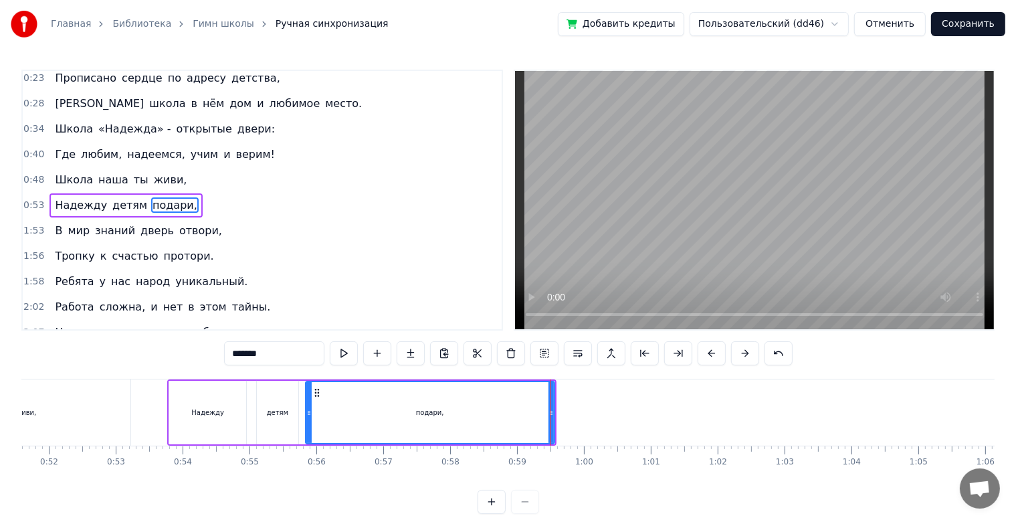
scroll to position [0, 3435]
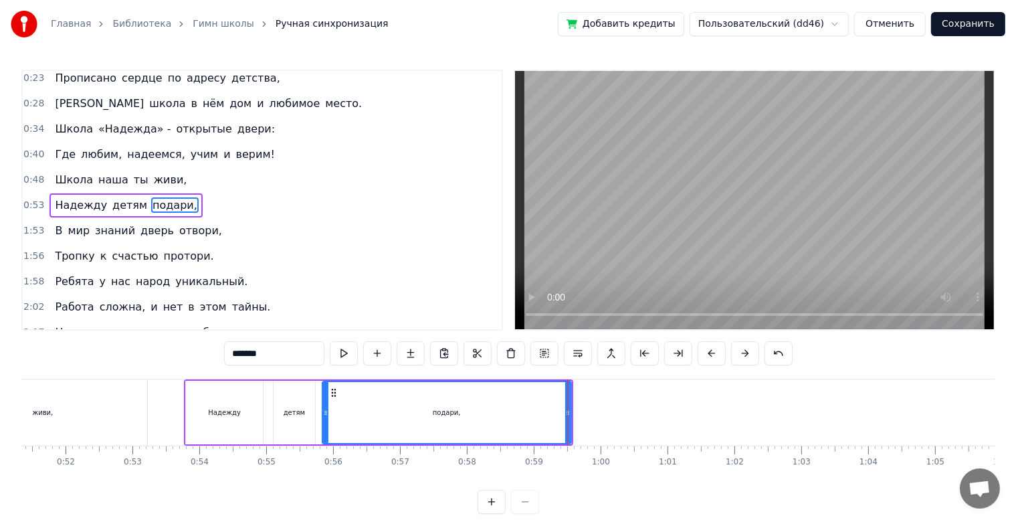
drag, startPoint x: 430, startPoint y: 494, endPoint x: 413, endPoint y: 495, distance: 16.8
click at [413, 495] on div "0:23 Прописано сердце по адресу детства, 0:28 А школа в нём дом и любимое место…" at bounding box center [508, 292] width 974 height 444
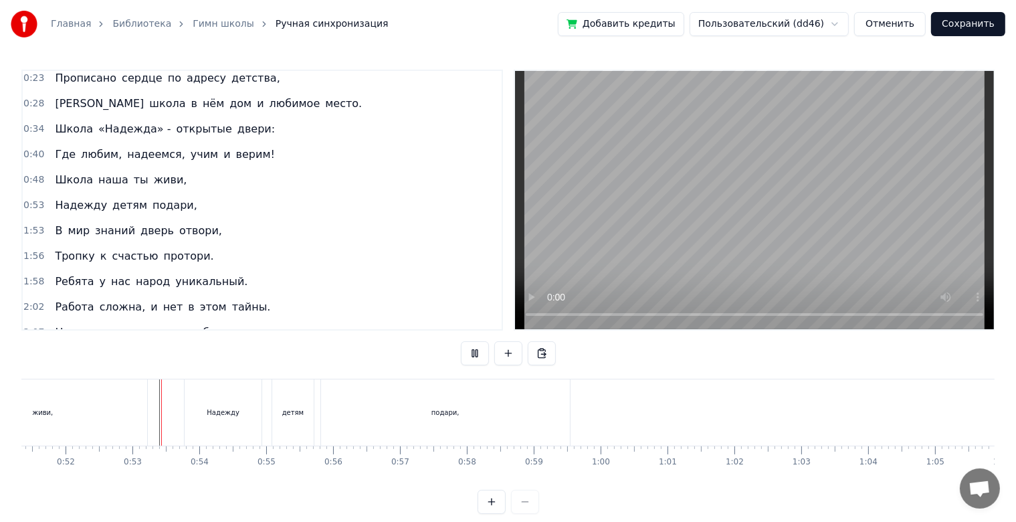
scroll to position [24, 0]
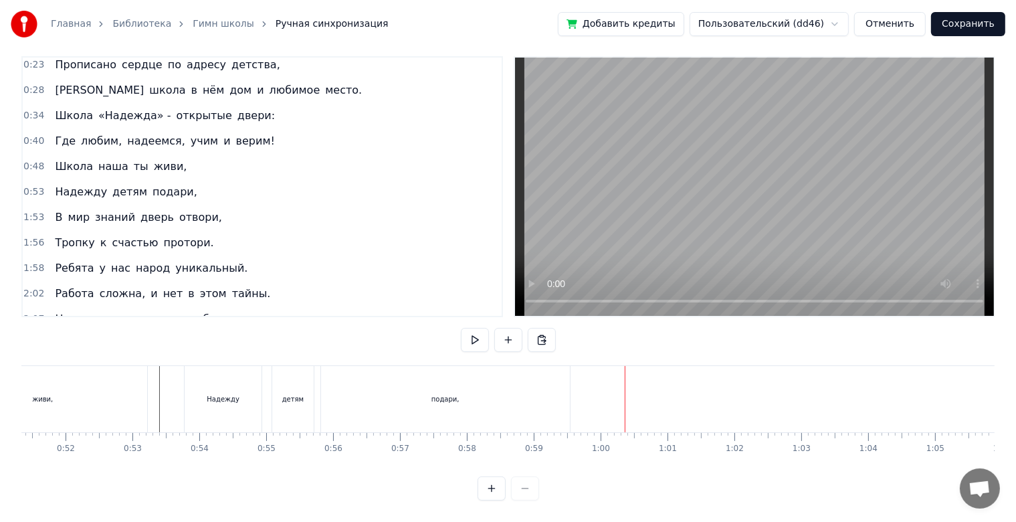
click at [573, 389] on div "Надежду детям подари," at bounding box center [378, 399] width 389 height 66
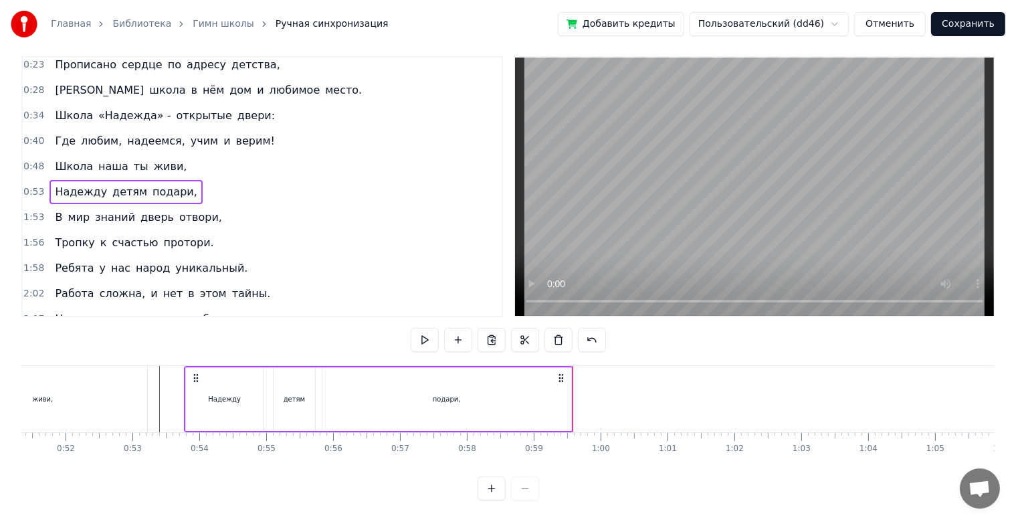
click at [565, 389] on div "подари," at bounding box center [447, 399] width 249 height 64
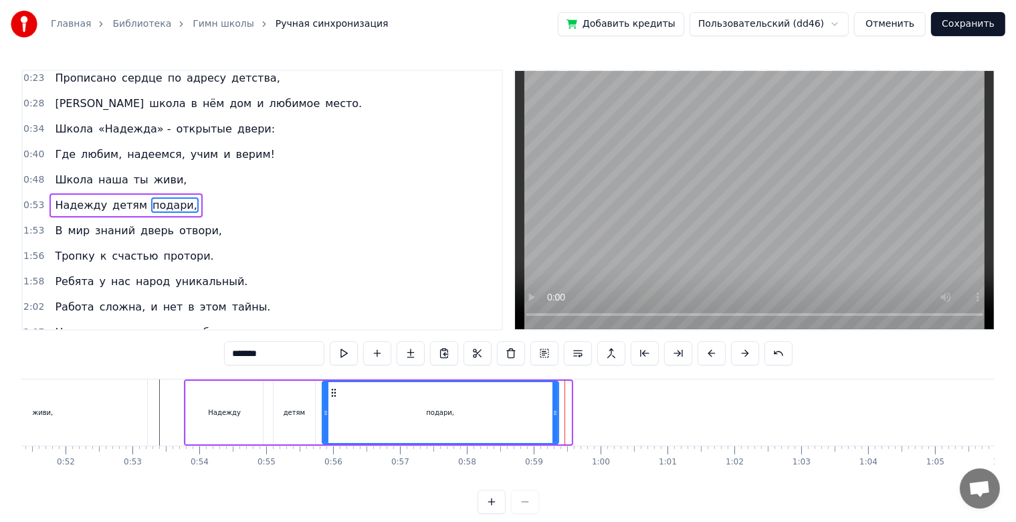
drag, startPoint x: 565, startPoint y: 409, endPoint x: 553, endPoint y: 409, distance: 12.7
click at [553, 409] on icon at bounding box center [555, 412] width 5 height 11
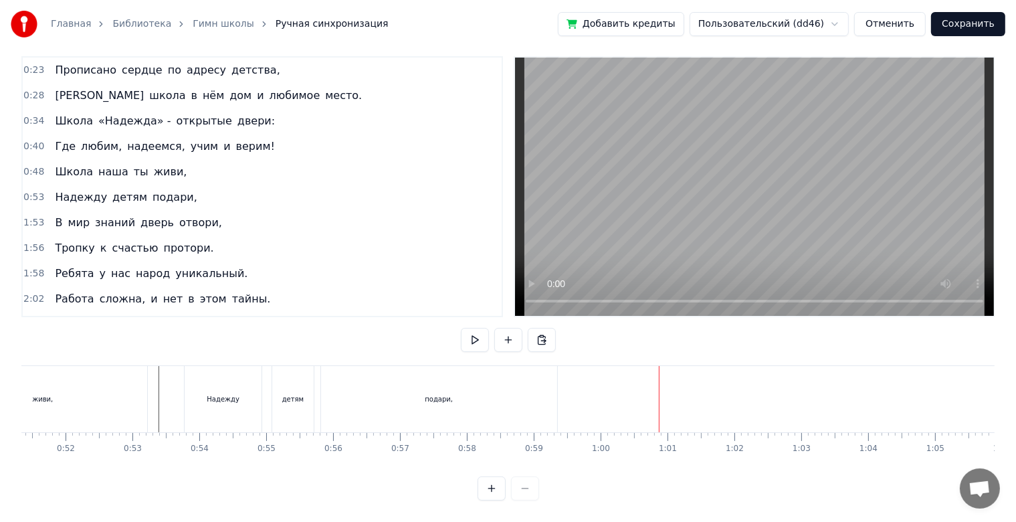
click at [183, 240] on span "протори." at bounding box center [189, 247] width 53 height 15
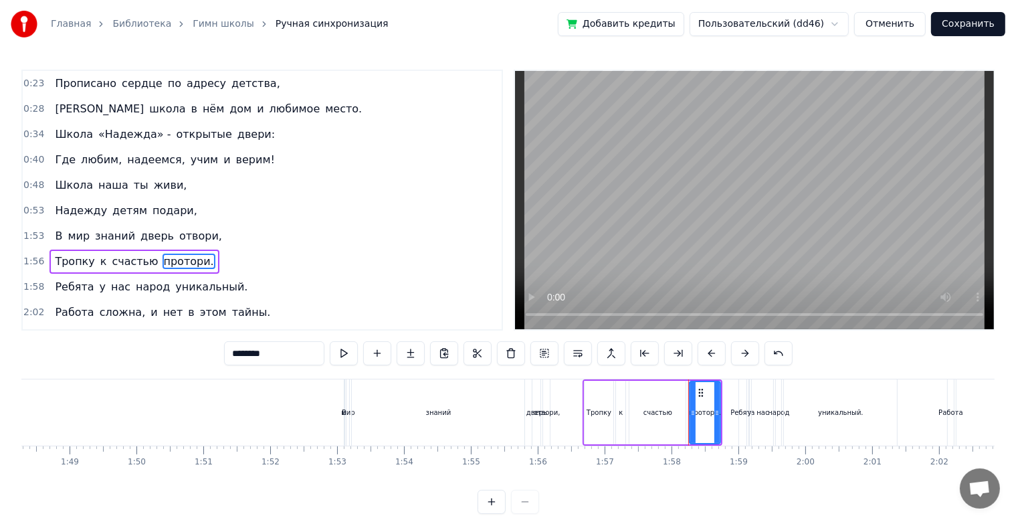
scroll to position [0, 7200]
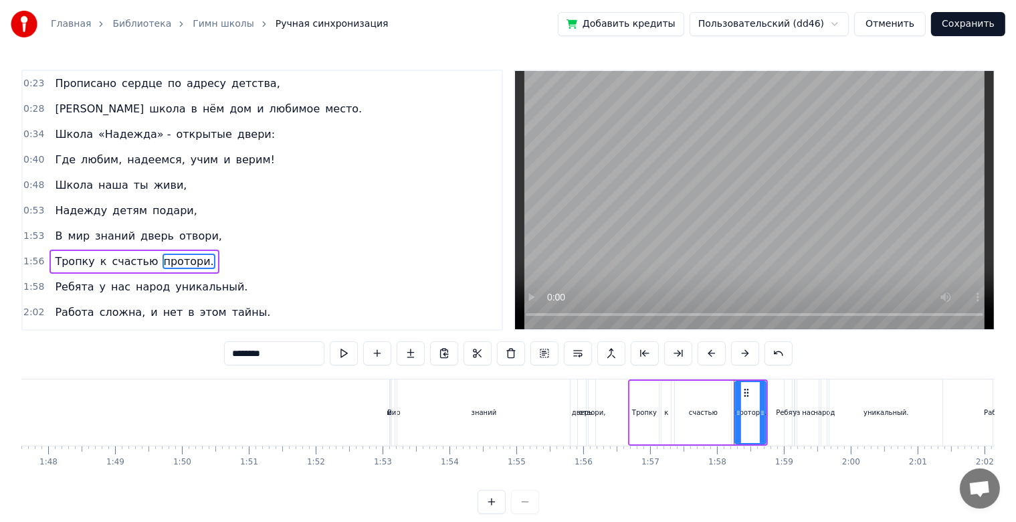
click at [155, 238] on span "дверь" at bounding box center [157, 236] width 36 height 16
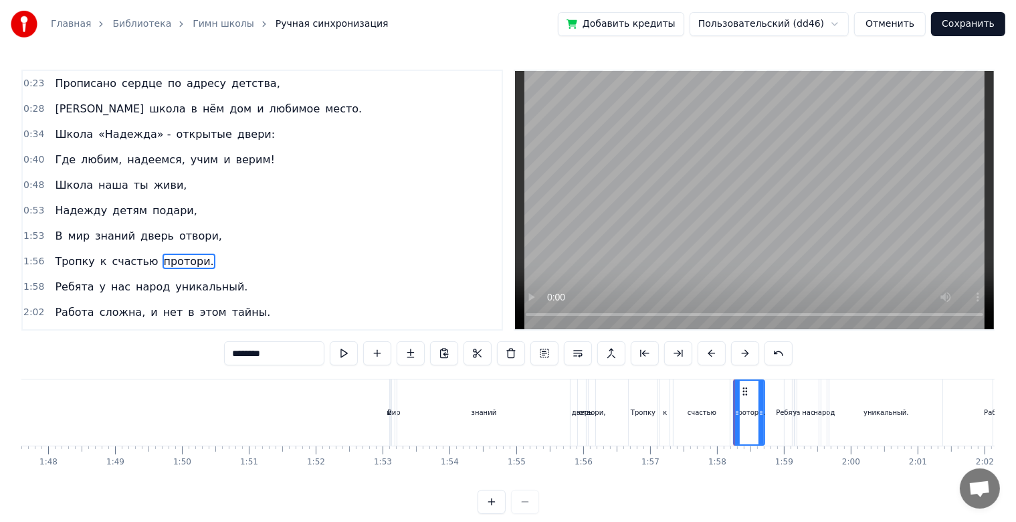
click at [142, 229] on span "дверь" at bounding box center [157, 235] width 36 height 15
type input "*****"
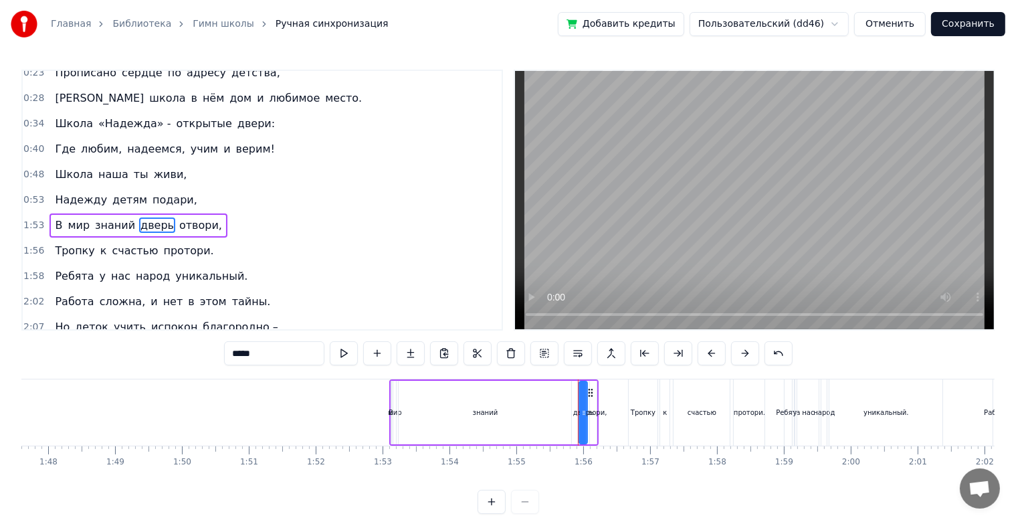
scroll to position [0, 0]
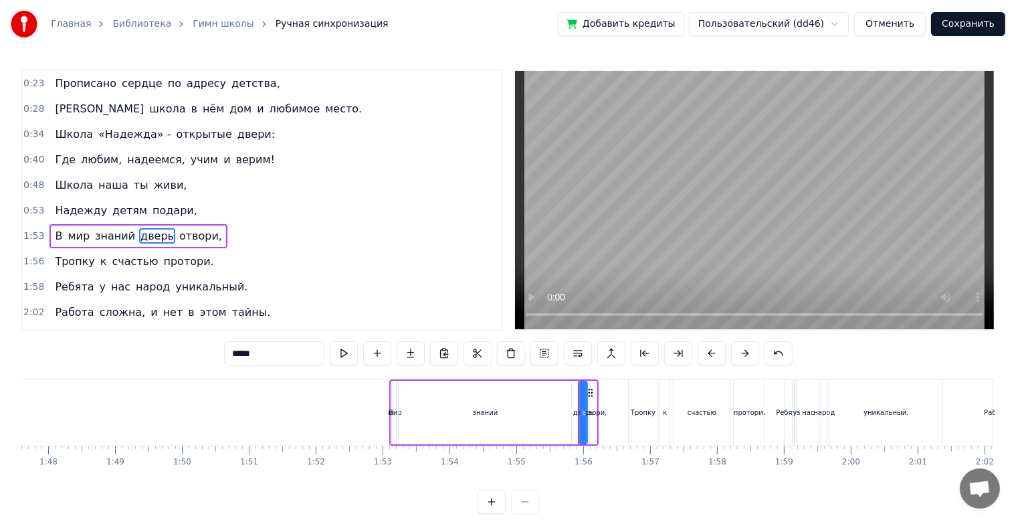
click at [763, 491] on div "0:23 Прописано сердце по адресу детства, 0:28 А школа в нём дом и любимое место…" at bounding box center [508, 292] width 974 height 444
click at [140, 264] on div "Тропку к счастью протори." at bounding box center [134, 262] width 169 height 24
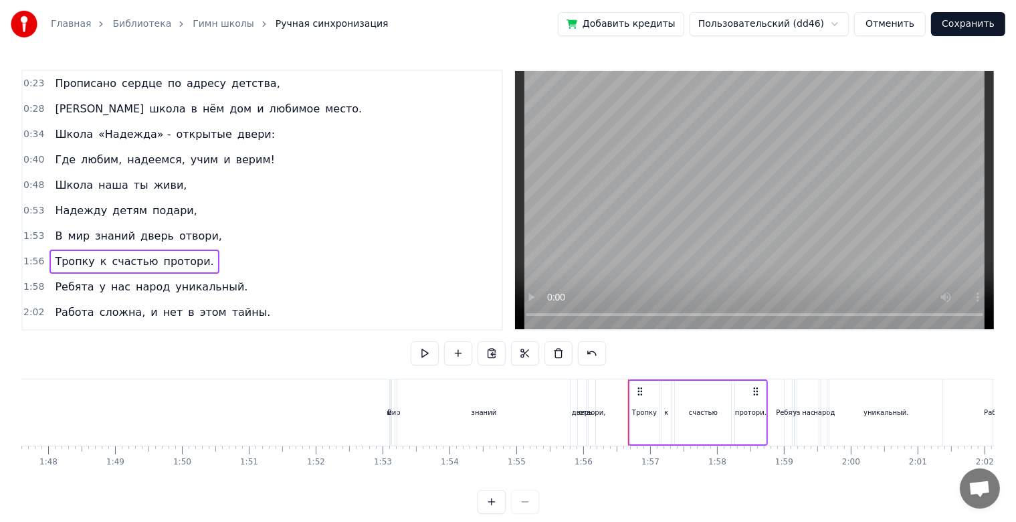
click at [165, 185] on div "Школа наша ты живи," at bounding box center [121, 185] width 143 height 24
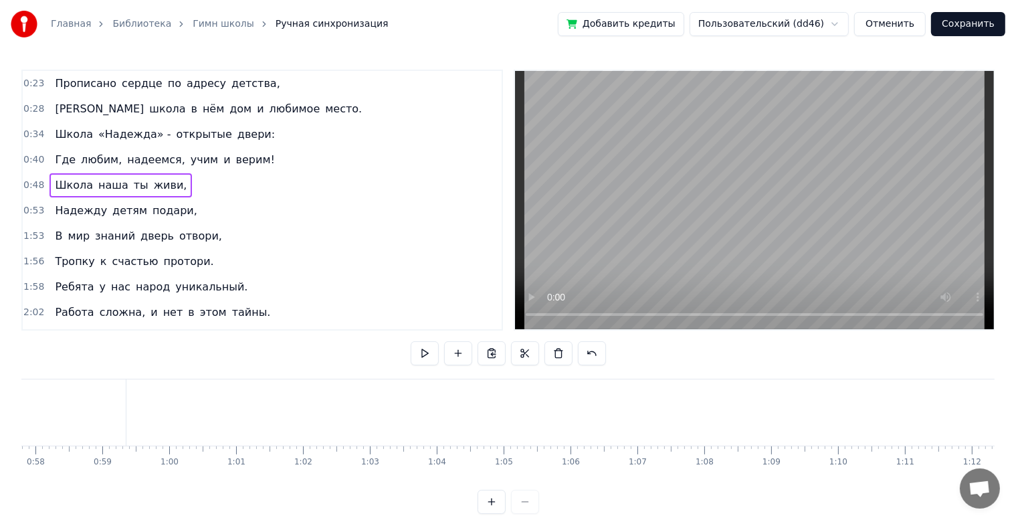
scroll to position [0, 3150]
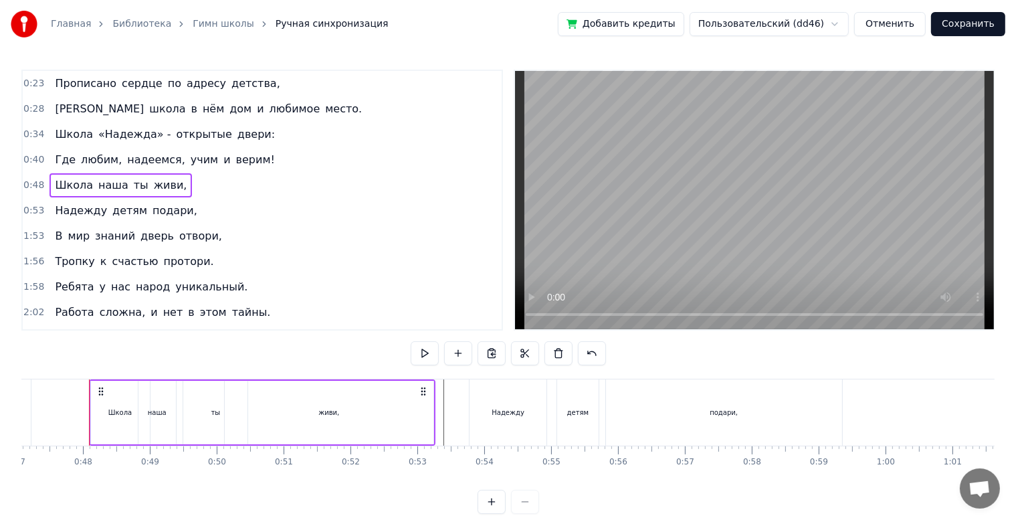
click at [200, 229] on div "В мир знаний дверь отвори," at bounding box center [139, 236] width 178 height 24
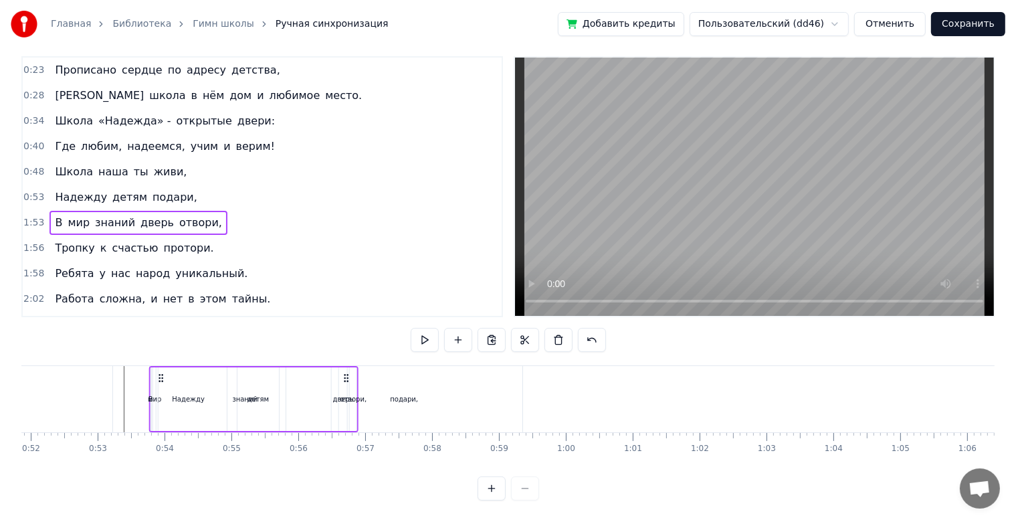
scroll to position [24, 0]
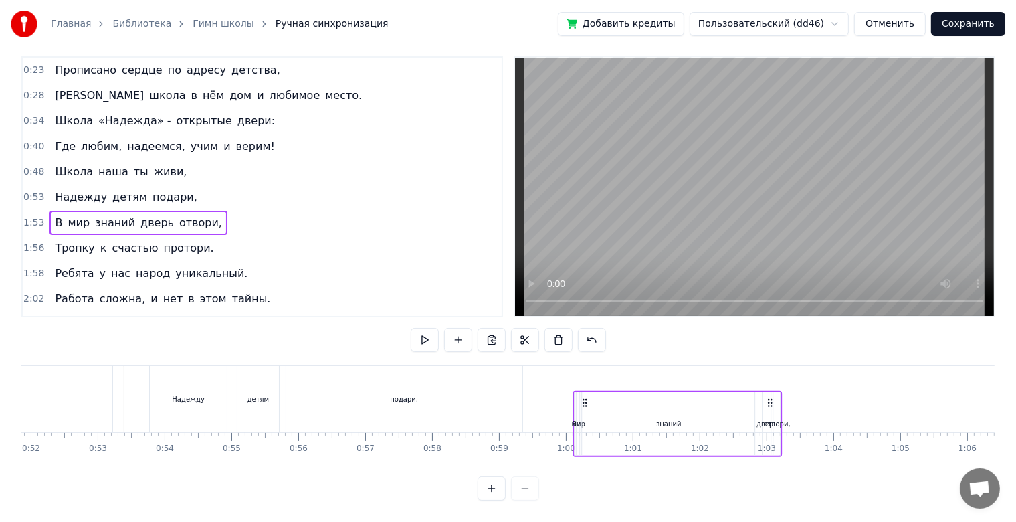
drag, startPoint x: 100, startPoint y: 389, endPoint x: 583, endPoint y: 387, distance: 483.1
click at [583, 397] on icon at bounding box center [584, 402] width 11 height 11
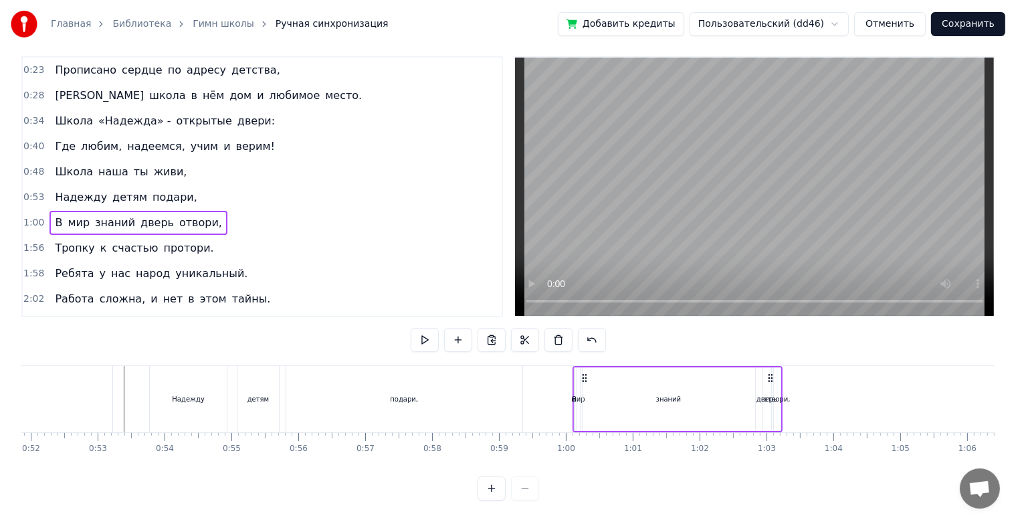
click at [574, 398] on div "В" at bounding box center [574, 399] width 1 height 64
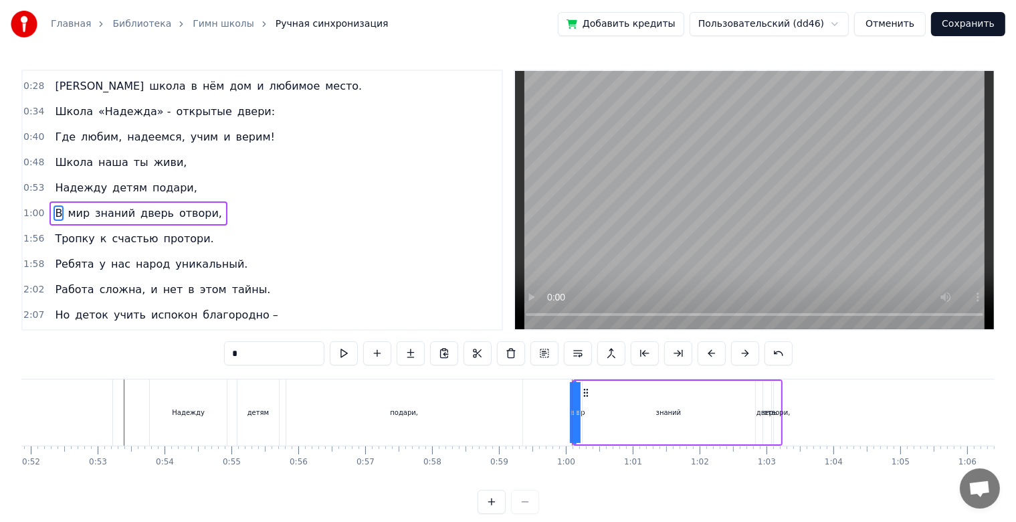
scroll to position [30, 0]
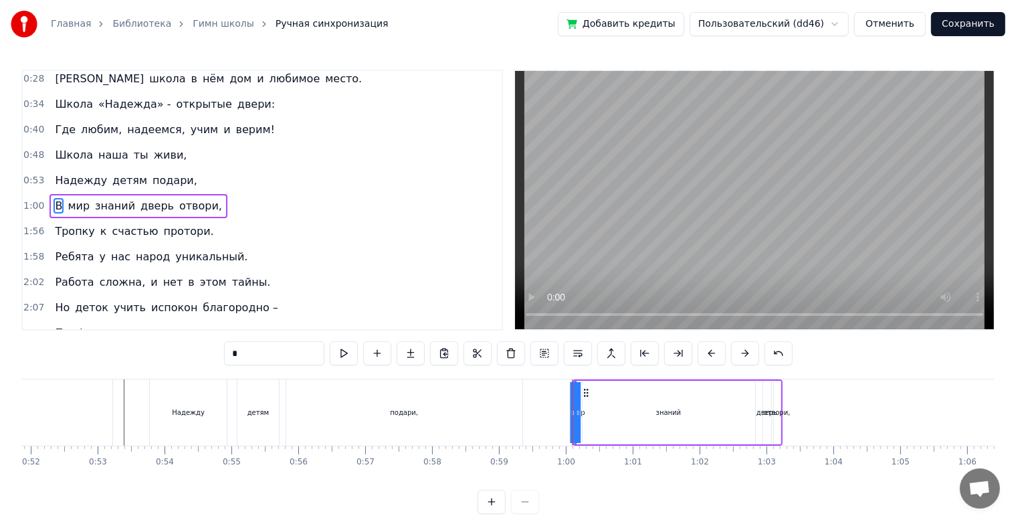
click at [587, 396] on icon at bounding box center [586, 392] width 11 height 11
drag, startPoint x: 585, startPoint y: 395, endPoint x: 622, endPoint y: 395, distance: 36.1
drag, startPoint x: 610, startPoint y: 415, endPoint x: 632, endPoint y: 415, distance: 21.4
click at [632, 415] on div "мир знаний В дверь отвори," at bounding box center [695, 412] width 174 height 66
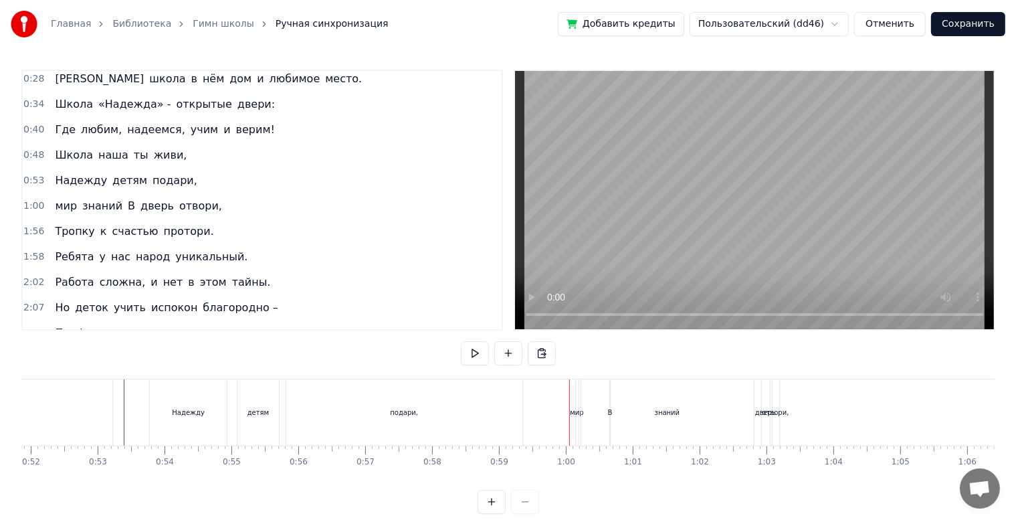
click at [578, 398] on div "мир" at bounding box center [577, 412] width 4 height 66
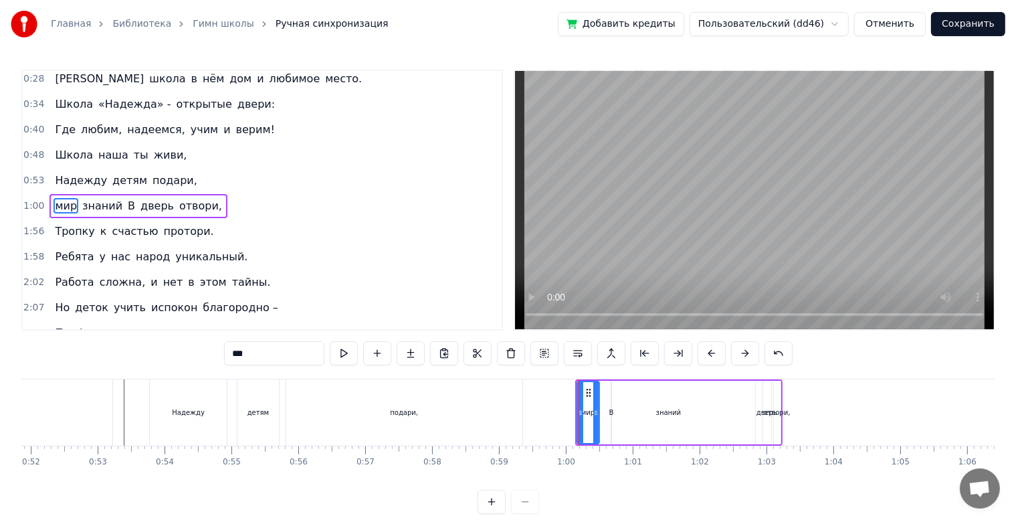
drag, startPoint x: 575, startPoint y: 401, endPoint x: 594, endPoint y: 407, distance: 20.1
click at [594, 407] on div at bounding box center [595, 412] width 5 height 61
drag, startPoint x: 587, startPoint y: 392, endPoint x: 554, endPoint y: 395, distance: 33.6
click at [554, 395] on icon at bounding box center [554, 392] width 11 height 11
drag, startPoint x: 559, startPoint y: 414, endPoint x: 576, endPoint y: 414, distance: 16.7
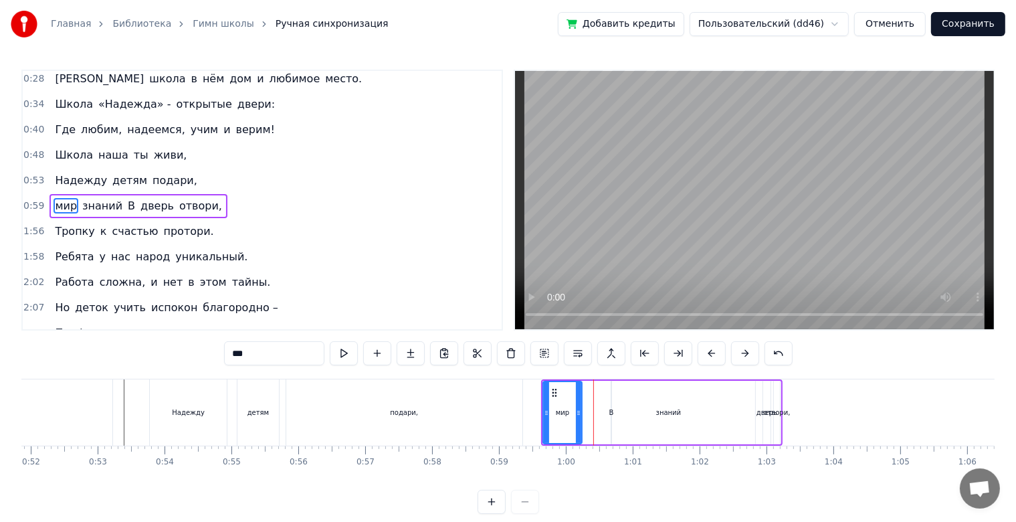
click at [576, 414] on icon at bounding box center [578, 412] width 5 height 11
click at [610, 411] on div "В" at bounding box center [612, 412] width 5 height 10
type input "*"
drag, startPoint x: 609, startPoint y: 411, endPoint x: 602, endPoint y: 415, distance: 7.8
click at [602, 415] on div "мир знаний В дверь отвори," at bounding box center [661, 412] width 241 height 66
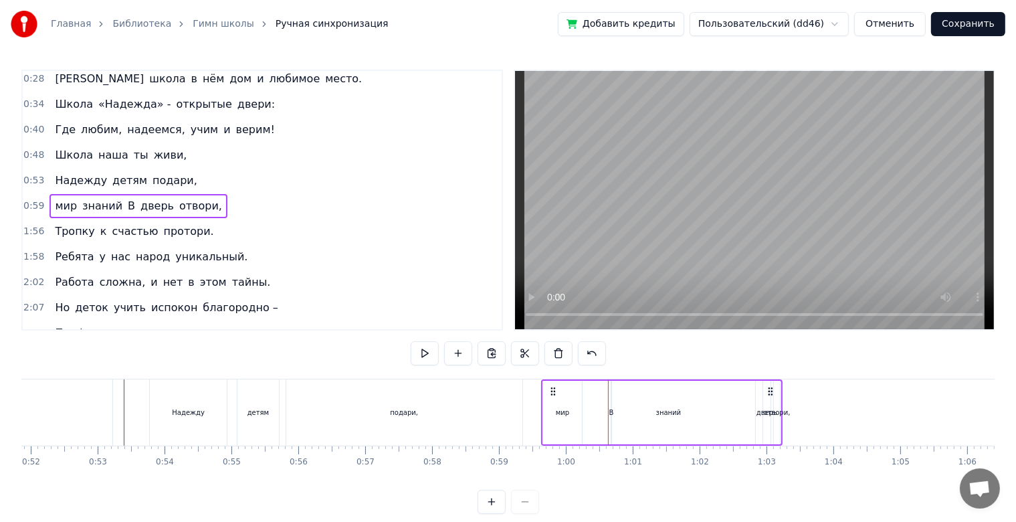
click at [610, 415] on div "В" at bounding box center [612, 412] width 5 height 10
drag, startPoint x: 610, startPoint y: 415, endPoint x: 633, endPoint y: 416, distance: 22.8
click at [633, 416] on div "мир знаний В дверь отвори," at bounding box center [661, 412] width 241 height 66
drag, startPoint x: 624, startPoint y: 411, endPoint x: 567, endPoint y: 409, distance: 56.2
click at [567, 409] on div "мир знаний В дверь отвори," at bounding box center [661, 412] width 241 height 66
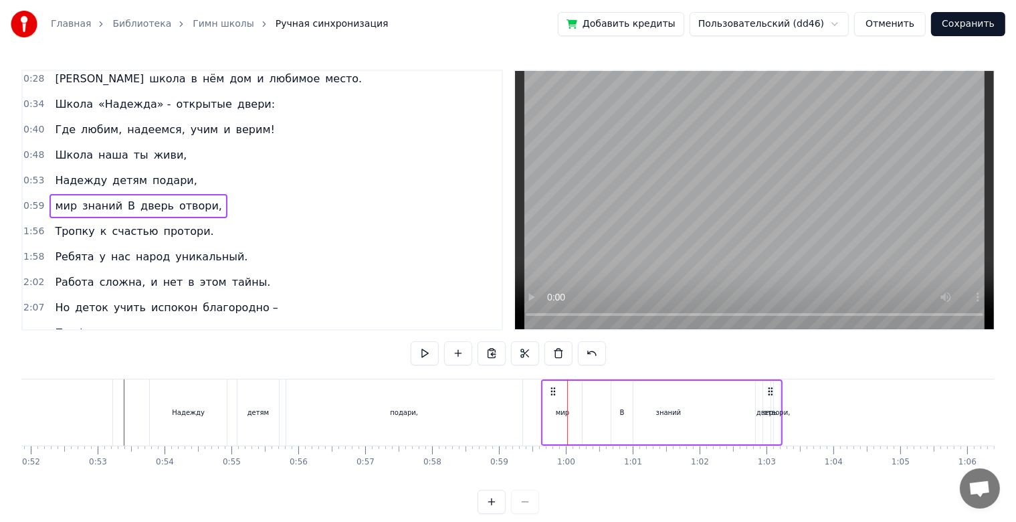
click at [577, 413] on div "мир" at bounding box center [562, 413] width 39 height 64
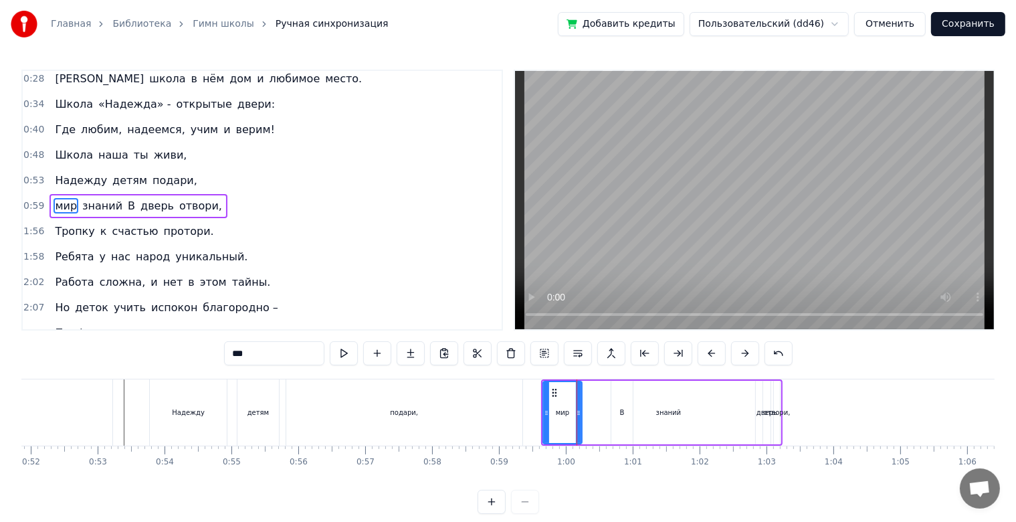
click at [606, 407] on div "знаний" at bounding box center [669, 413] width 173 height 64
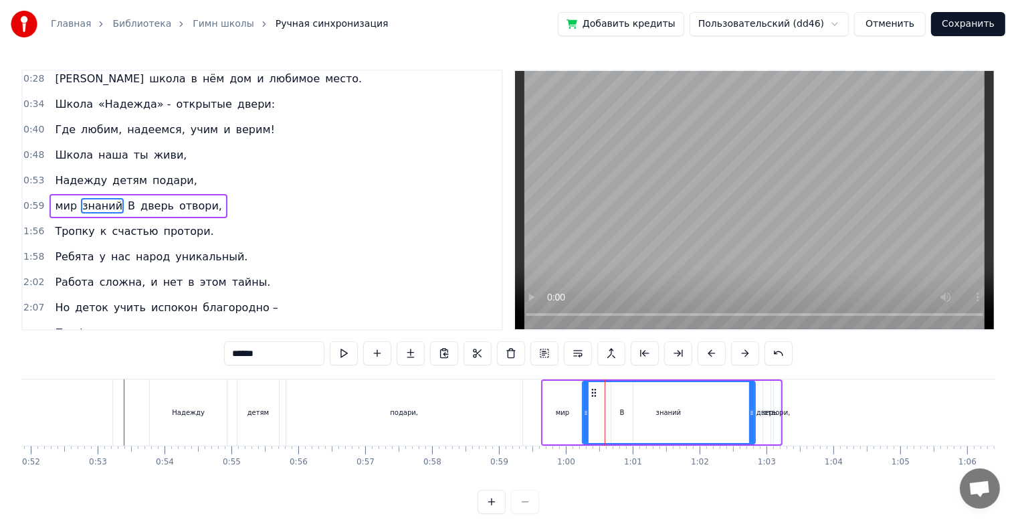
click at [616, 407] on div "знаний" at bounding box center [668, 412] width 171 height 61
click at [624, 399] on div "знаний" at bounding box center [668, 412] width 171 height 61
click at [624, 419] on div "знаний" at bounding box center [668, 412] width 171 height 61
click at [635, 420] on div "знаний" at bounding box center [668, 412] width 171 height 61
click at [644, 418] on div "знаний" at bounding box center [668, 412] width 171 height 61
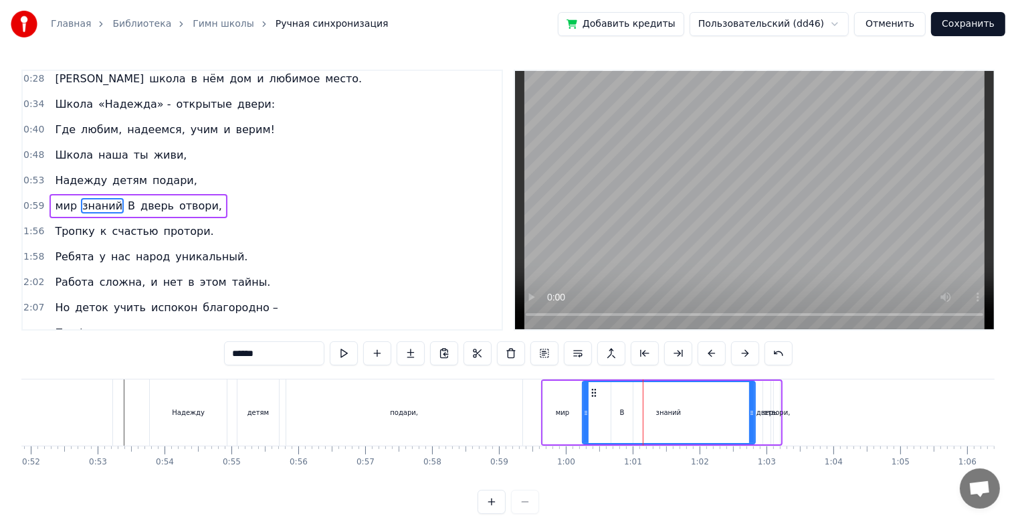
click at [618, 418] on div "знаний" at bounding box center [668, 412] width 171 height 61
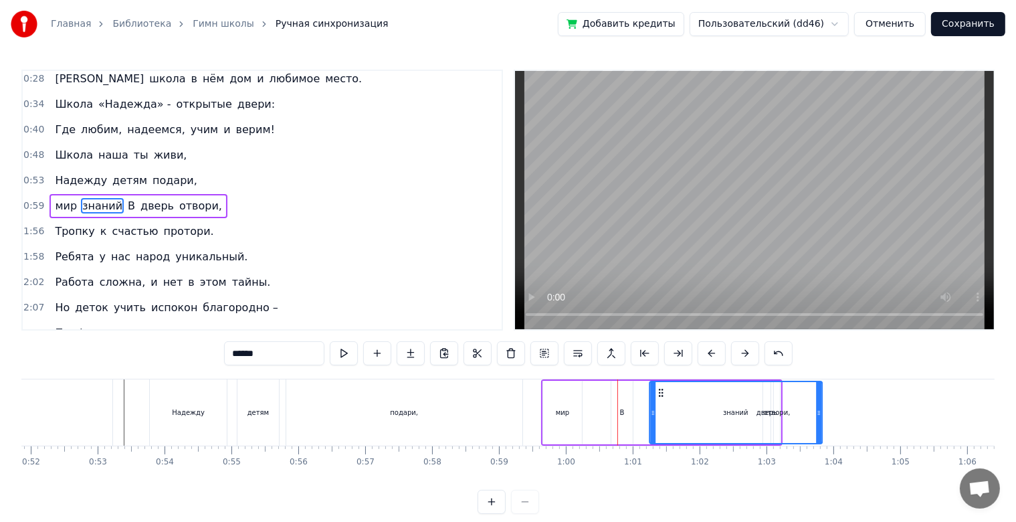
drag, startPoint x: 593, startPoint y: 393, endPoint x: 662, endPoint y: 398, distance: 69.7
click at [618, 409] on div "В" at bounding box center [622, 413] width 21 height 64
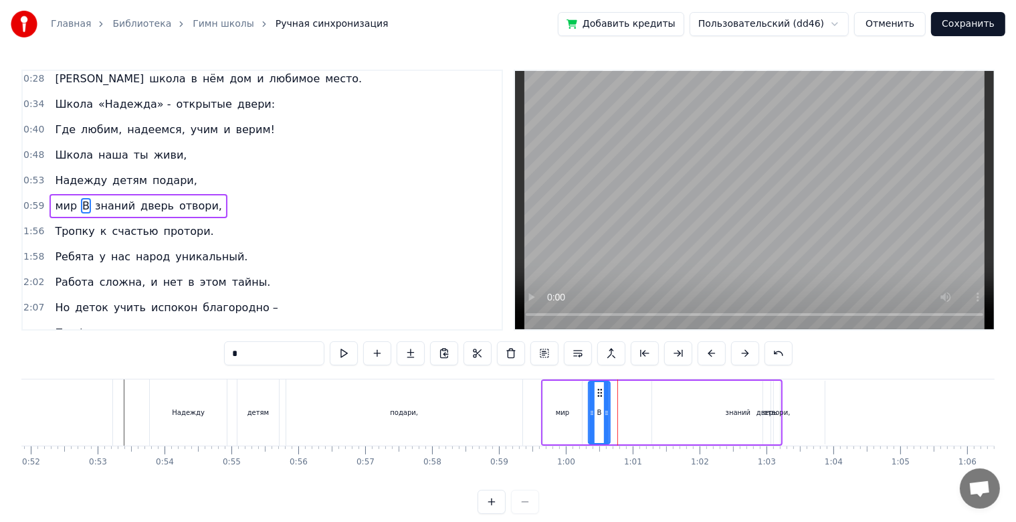
drag, startPoint x: 625, startPoint y: 394, endPoint x: 597, endPoint y: 402, distance: 29.2
click at [601, 402] on div "В" at bounding box center [599, 412] width 20 height 61
click at [574, 401] on div "мир" at bounding box center [562, 413] width 39 height 64
drag, startPoint x: 549, startPoint y: 392, endPoint x: 622, endPoint y: 394, distance: 73.6
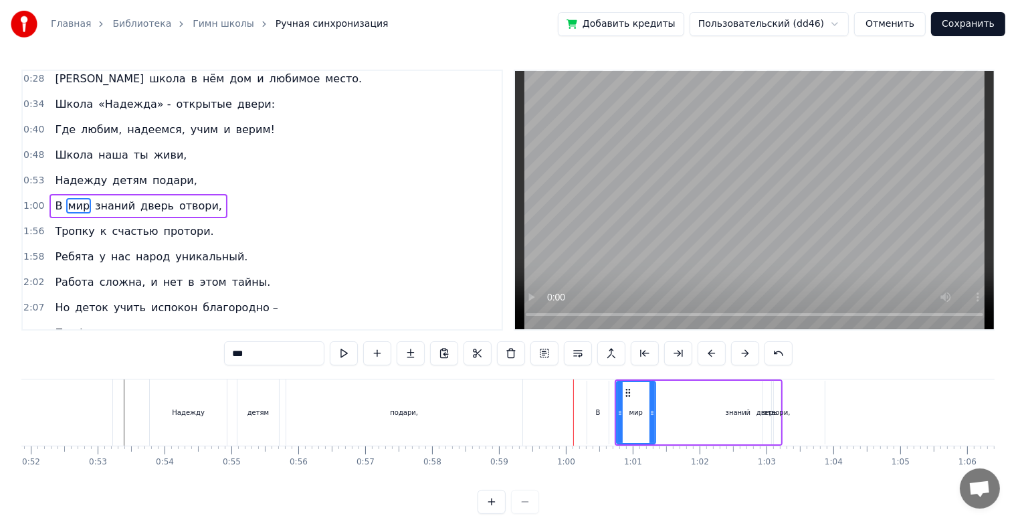
click at [598, 398] on div "В" at bounding box center [597, 413] width 21 height 64
type input "*"
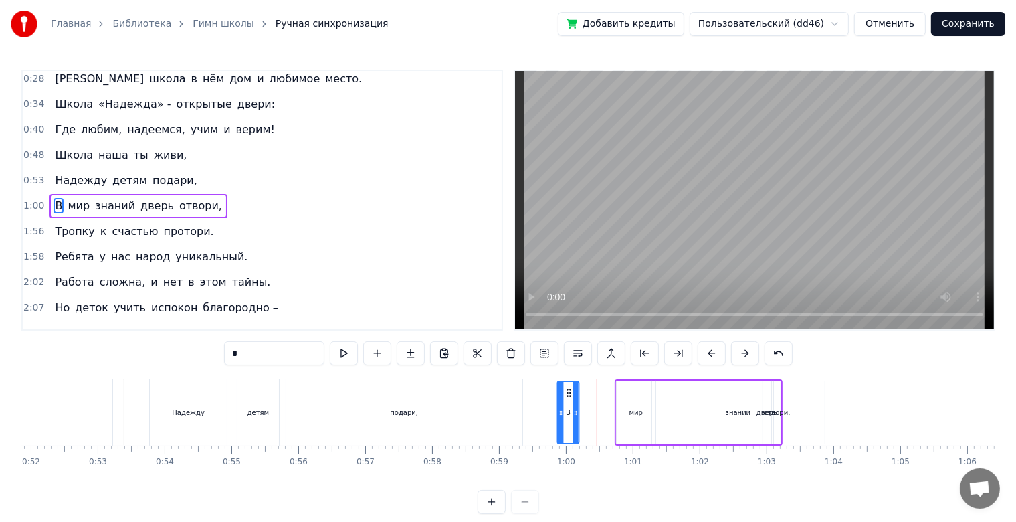
drag, startPoint x: 598, startPoint y: 395, endPoint x: 565, endPoint y: 399, distance: 33.7
click at [565, 399] on div "В" at bounding box center [568, 412] width 20 height 61
drag, startPoint x: 571, startPoint y: 412, endPoint x: 581, endPoint y: 411, distance: 9.5
click at [581, 411] on icon at bounding box center [581, 412] width 5 height 11
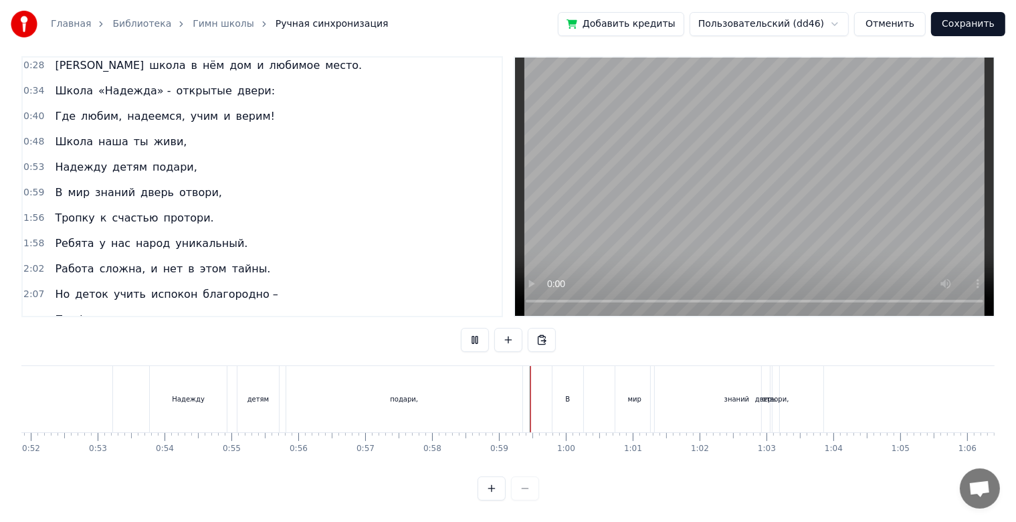
scroll to position [24, 0]
click at [578, 388] on div "В" at bounding box center [568, 399] width 31 height 66
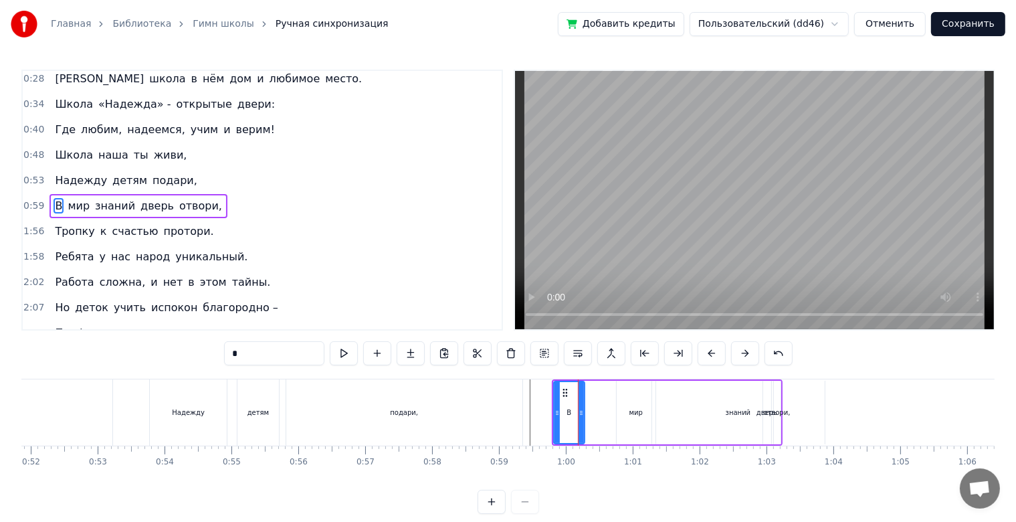
click at [624, 403] on div "мир" at bounding box center [636, 413] width 39 height 64
type input "***"
drag, startPoint x: 629, startPoint y: 393, endPoint x: 599, endPoint y: 393, distance: 30.1
click at [599, 393] on icon at bounding box center [598, 392] width 11 height 11
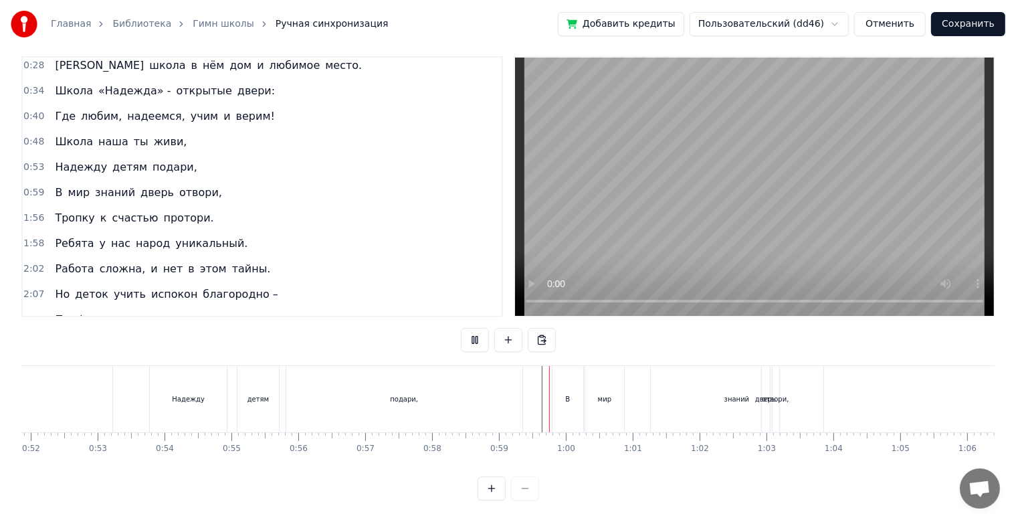
scroll to position [24, 0]
click at [674, 396] on div "знаний" at bounding box center [737, 399] width 173 height 66
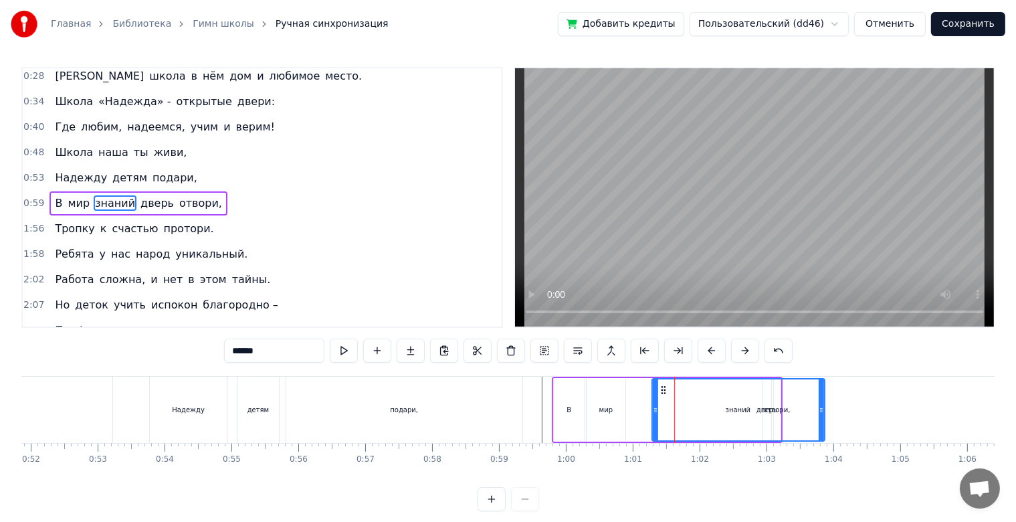
scroll to position [0, 0]
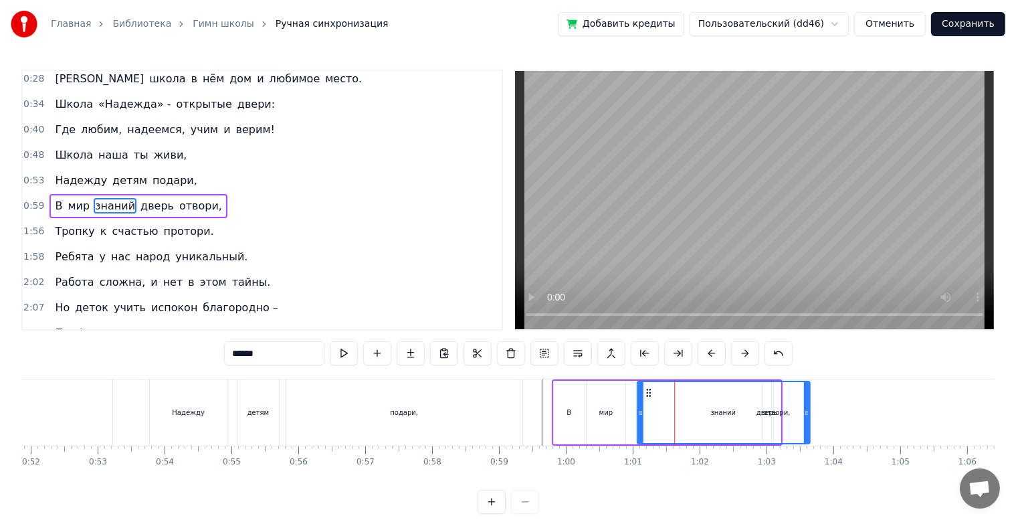
drag, startPoint x: 658, startPoint y: 391, endPoint x: 642, endPoint y: 392, distance: 16.1
click at [643, 392] on icon at bounding box center [648, 392] width 11 height 11
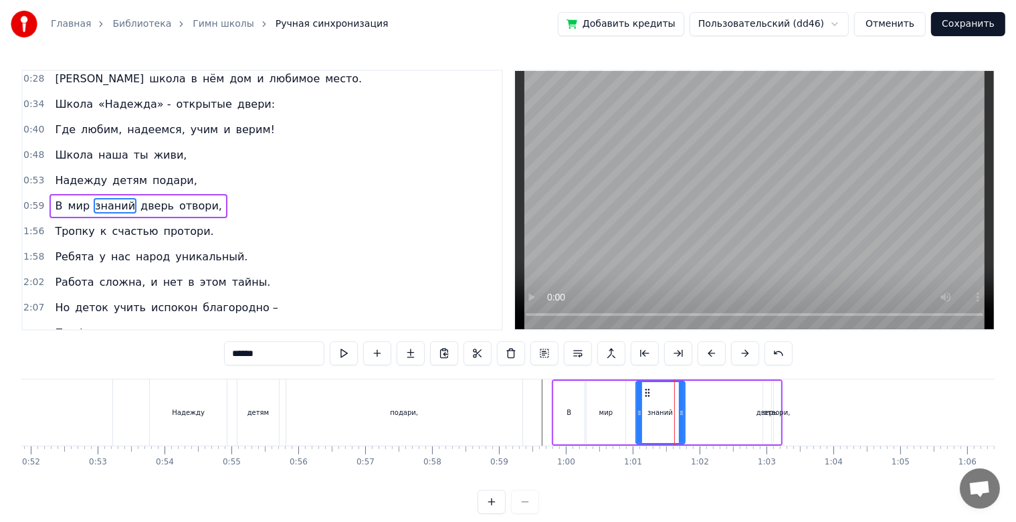
drag, startPoint x: 806, startPoint y: 418, endPoint x: 682, endPoint y: 430, distance: 124.3
click at [682, 430] on div at bounding box center [681, 412] width 5 height 61
click at [612, 420] on div "мир" at bounding box center [606, 413] width 39 height 64
type input "***"
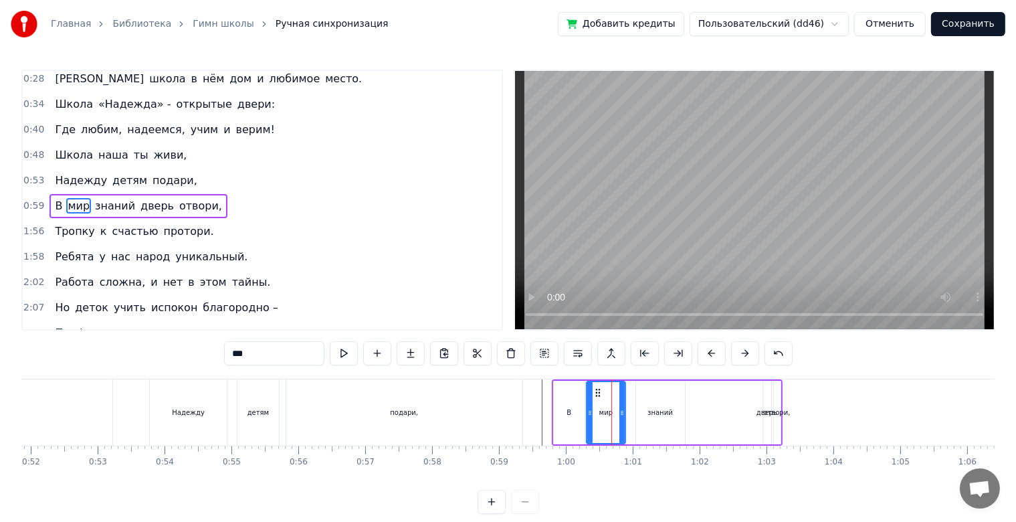
click at [632, 413] on div "В мир знаний дверь отвори," at bounding box center [667, 412] width 231 height 66
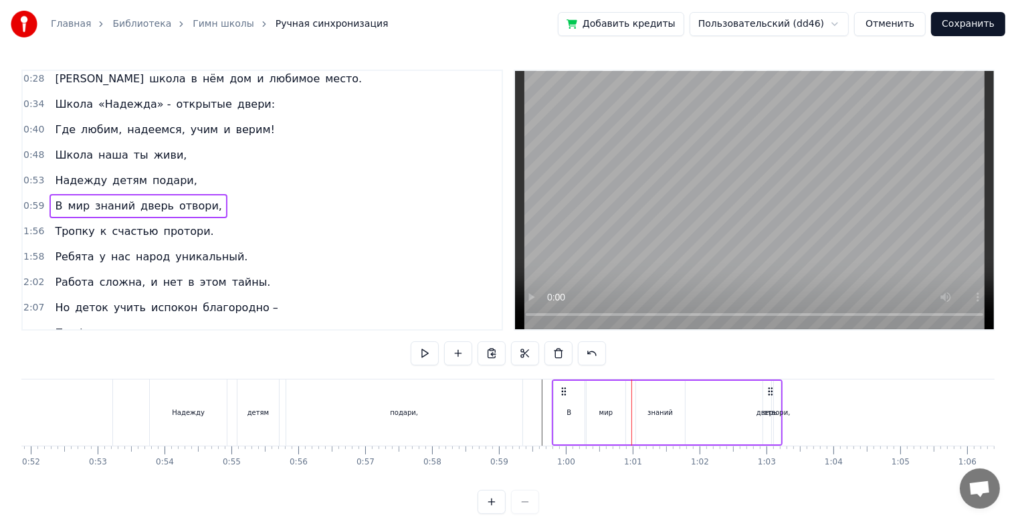
click at [620, 416] on div "мир" at bounding box center [606, 413] width 39 height 64
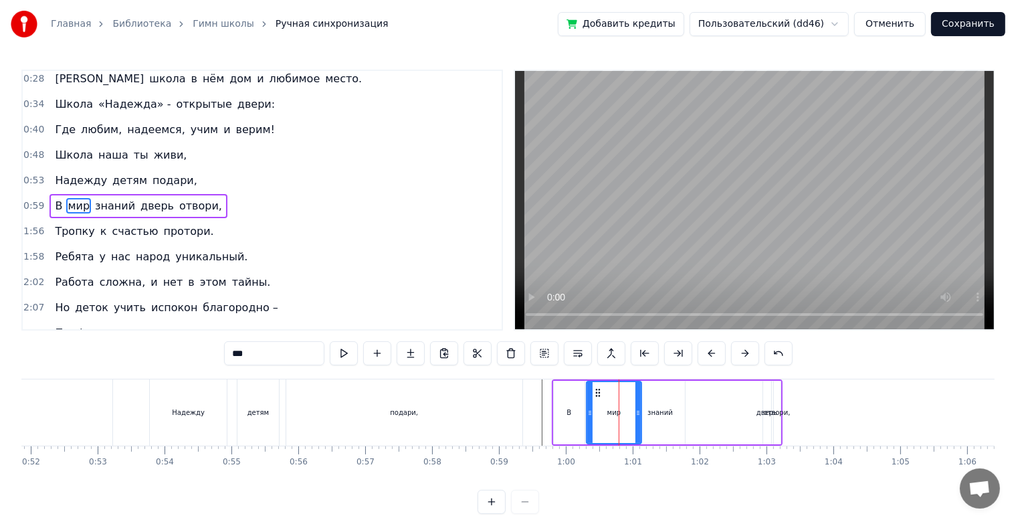
drag, startPoint x: 620, startPoint y: 416, endPoint x: 636, endPoint y: 416, distance: 16.1
click at [636, 416] on icon at bounding box center [638, 412] width 5 height 11
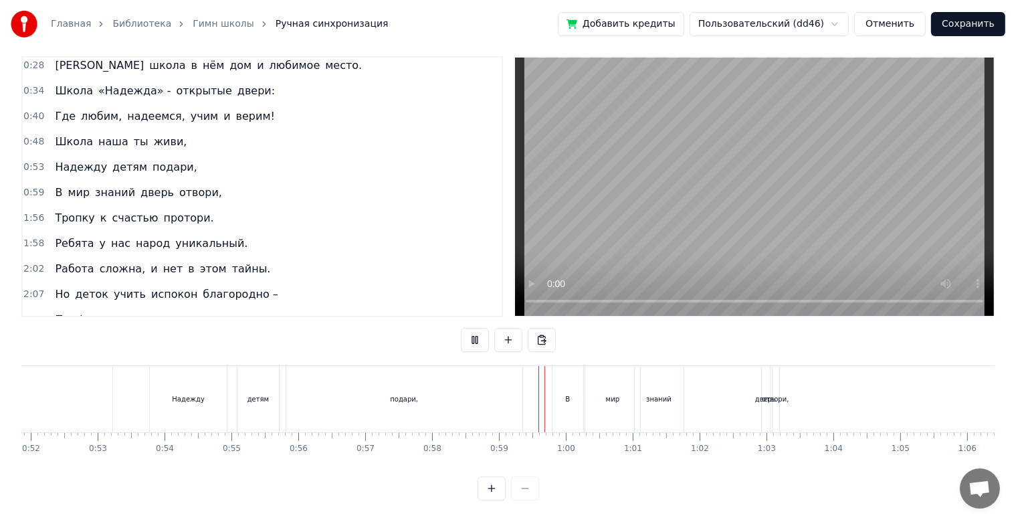
scroll to position [24, 0]
click at [704, 389] on div "В мир знаний дверь отвори," at bounding box center [667, 399] width 231 height 66
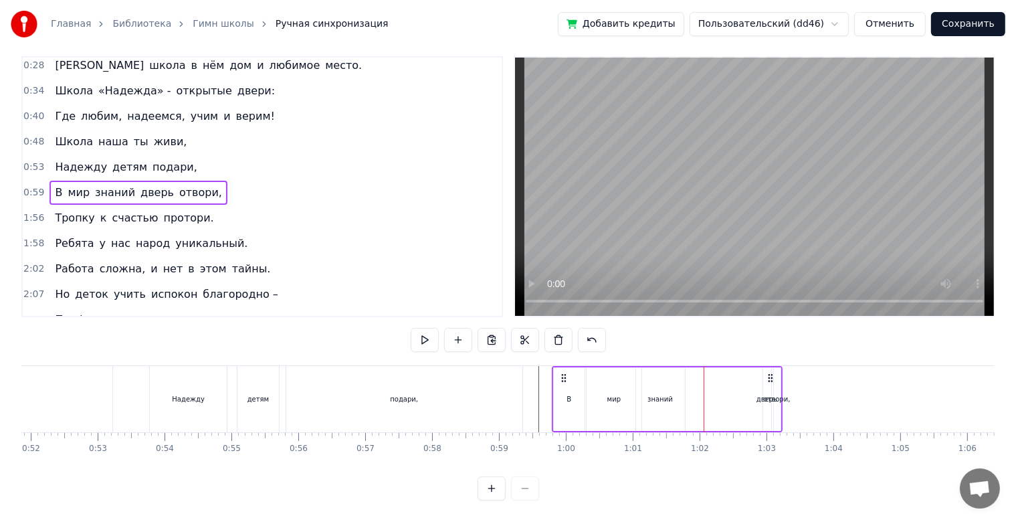
drag, startPoint x: 765, startPoint y: 375, endPoint x: 739, endPoint y: 380, distance: 27.2
click at [739, 380] on div "В мир знаний дверь отвори," at bounding box center [667, 399] width 231 height 66
drag, startPoint x: 768, startPoint y: 365, endPoint x: 790, endPoint y: 367, distance: 21.5
click at [790, 373] on icon at bounding box center [791, 378] width 11 height 11
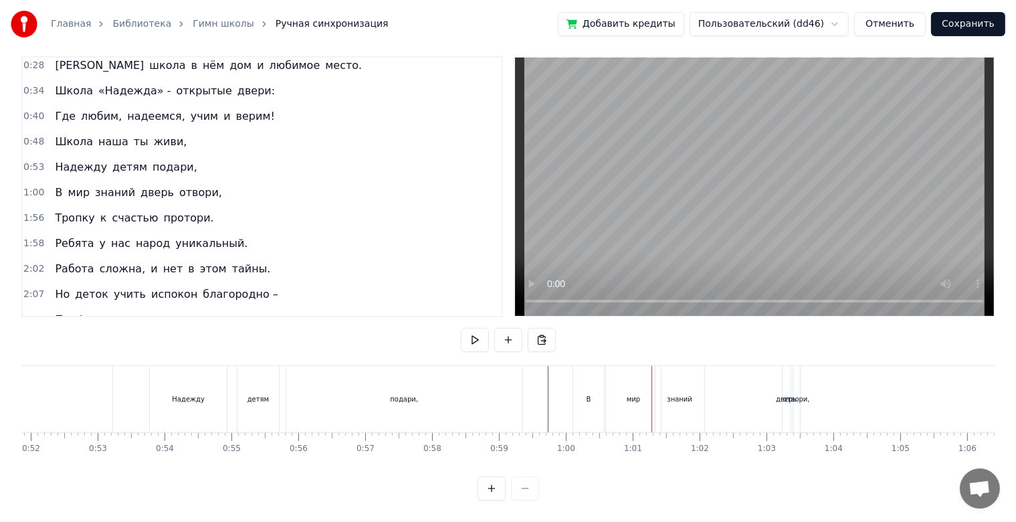
click at [549, 11] on div "Главная Библиотека Гимн школы Ручная синхронизация Добавить кредиты Пользовател…" at bounding box center [508, 24] width 1016 height 48
click at [575, 391] on div "В" at bounding box center [588, 399] width 31 height 66
click at [673, 396] on div "знаний" at bounding box center [670, 399] width 49 height 66
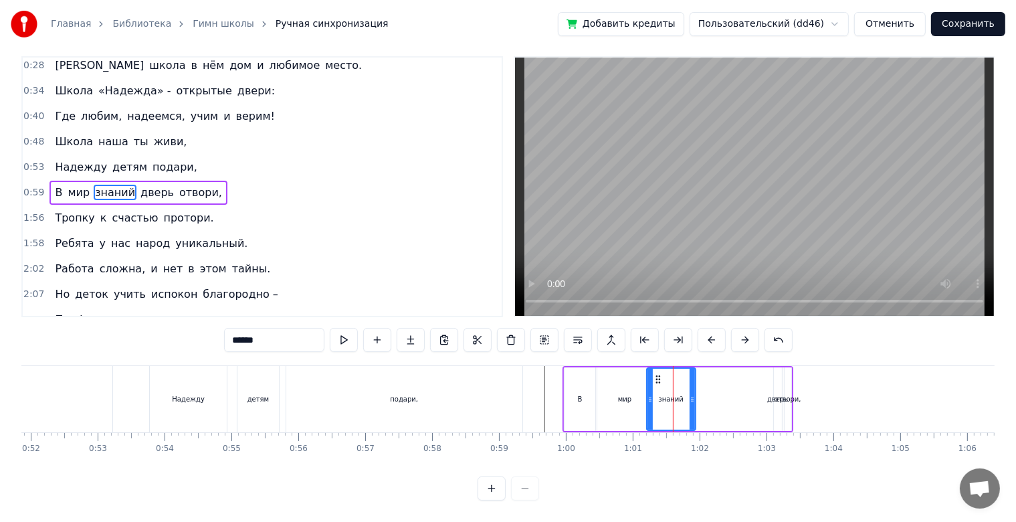
scroll to position [0, 0]
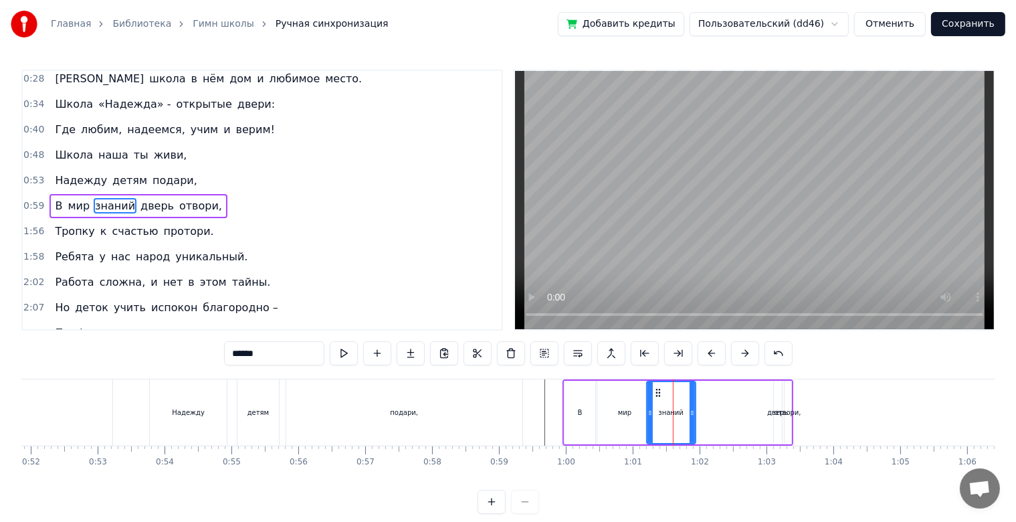
click at [139, 203] on span "дверь" at bounding box center [157, 205] width 36 height 15
type input "*****"
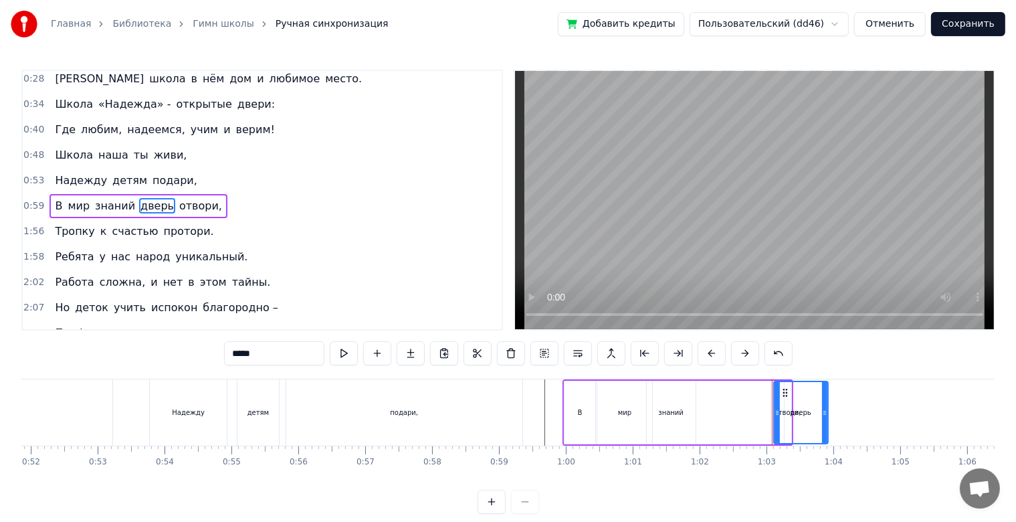
drag, startPoint x: 775, startPoint y: 413, endPoint x: 823, endPoint y: 411, distance: 47.5
click at [823, 411] on icon at bounding box center [824, 412] width 5 height 11
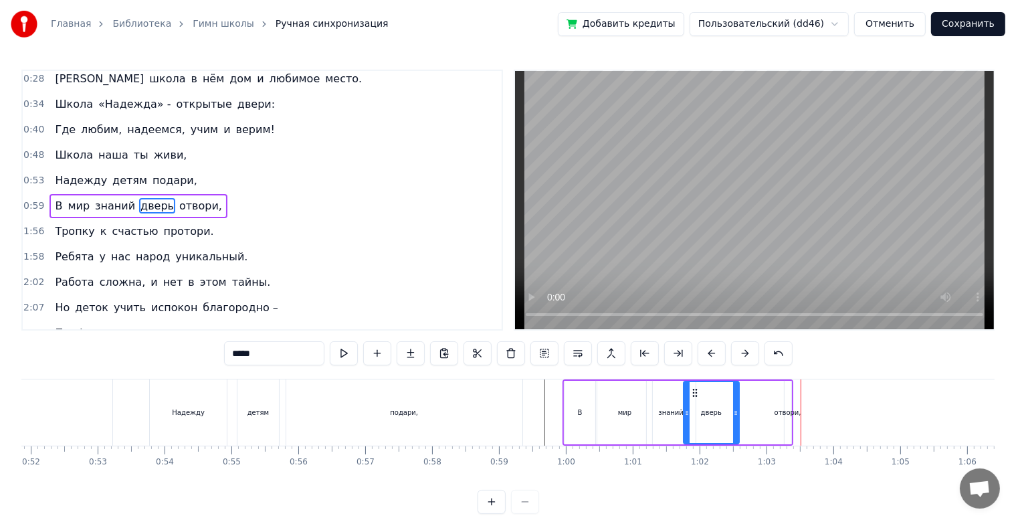
drag, startPoint x: 787, startPoint y: 394, endPoint x: 695, endPoint y: 399, distance: 91.8
click at [694, 399] on div "дверь" at bounding box center [711, 412] width 54 height 61
click at [776, 405] on div "В мир знаний дверь отвори," at bounding box center [678, 412] width 231 height 66
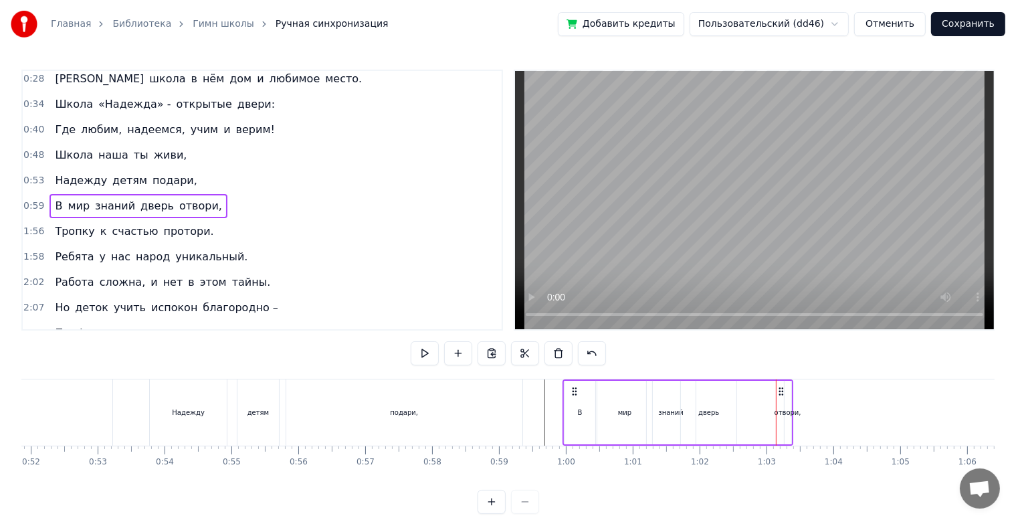
click at [784, 405] on div "отвори," at bounding box center [788, 413] width 8 height 64
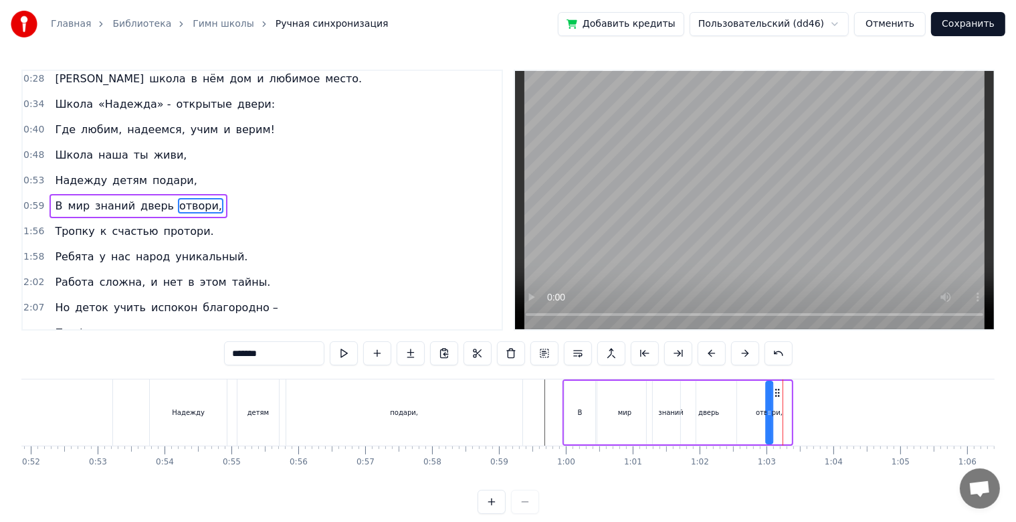
drag, startPoint x: 795, startPoint y: 391, endPoint x: 776, endPoint y: 395, distance: 19.3
click at [776, 395] on icon at bounding box center [777, 392] width 11 height 11
drag, startPoint x: 765, startPoint y: 412, endPoint x: 782, endPoint y: 411, distance: 16.8
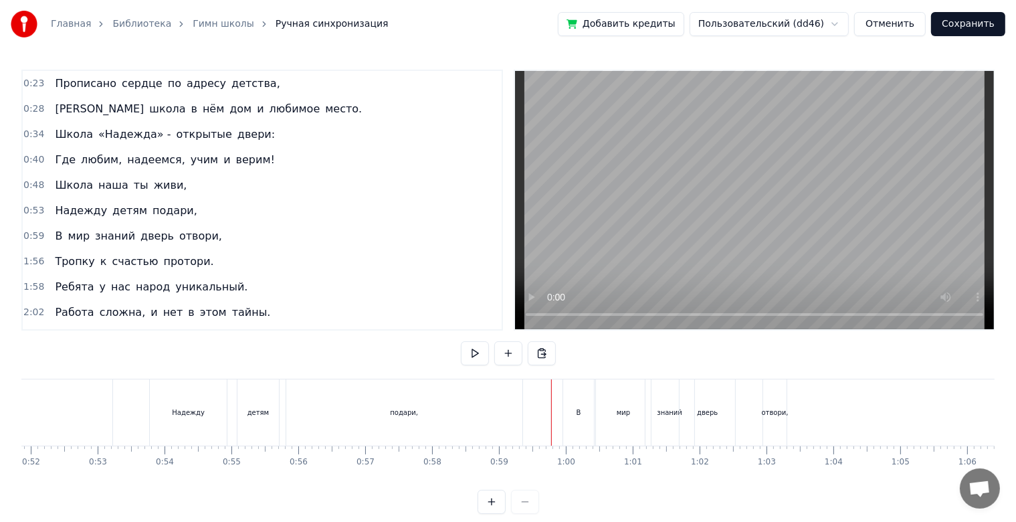
click at [195, 235] on span "отвори," at bounding box center [200, 235] width 45 height 15
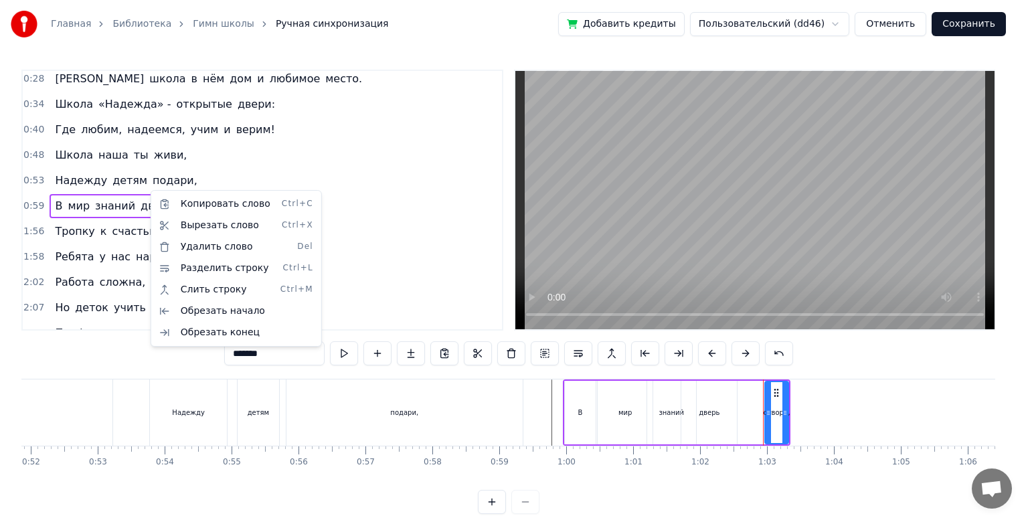
click at [859, 415] on html "Главная Библиотека Гимн школы Ручная синхронизация Добавить кредиты Пользовател…" at bounding box center [514, 267] width 1028 height 535
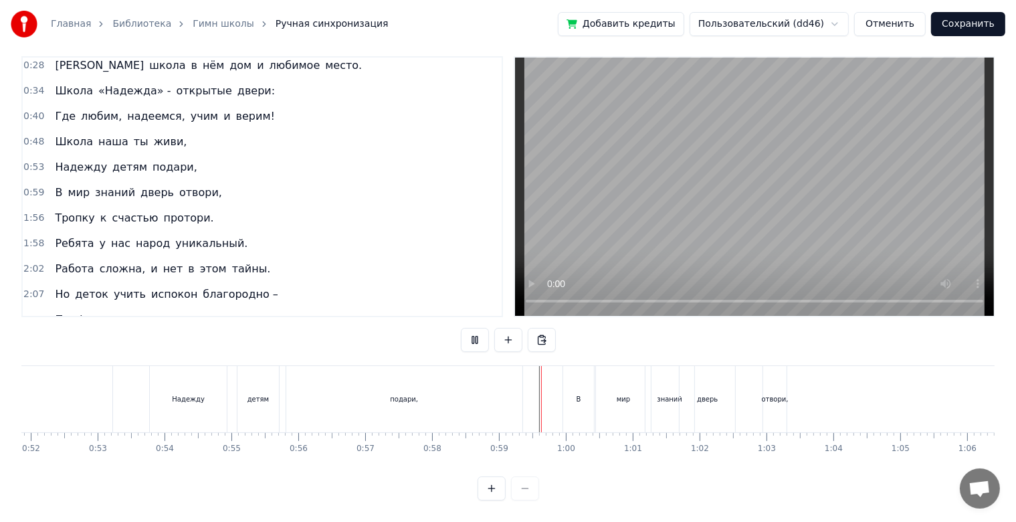
scroll to position [24, 0]
click at [669, 393] on div "знаний" at bounding box center [670, 399] width 49 height 66
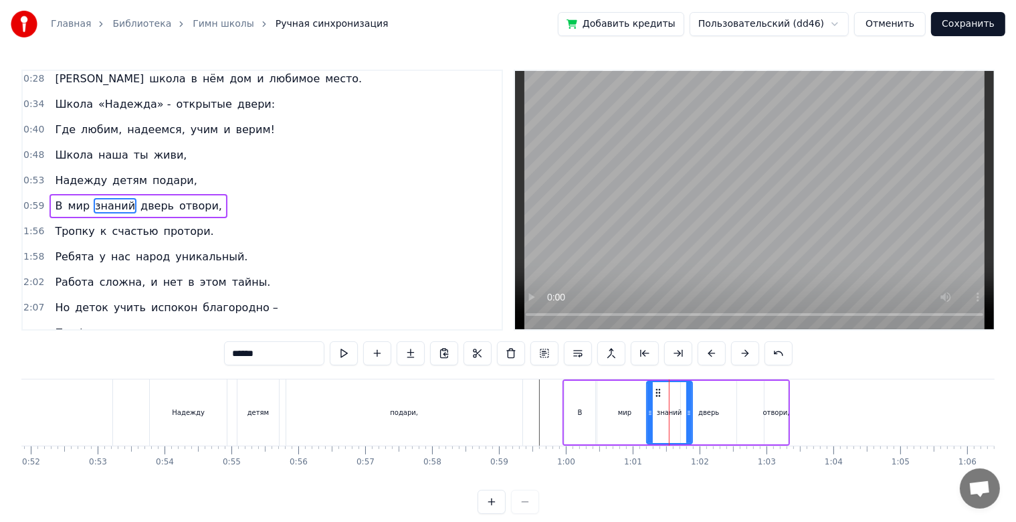
click at [687, 418] on div at bounding box center [689, 412] width 5 height 61
click at [707, 415] on div "дверь" at bounding box center [709, 412] width 21 height 10
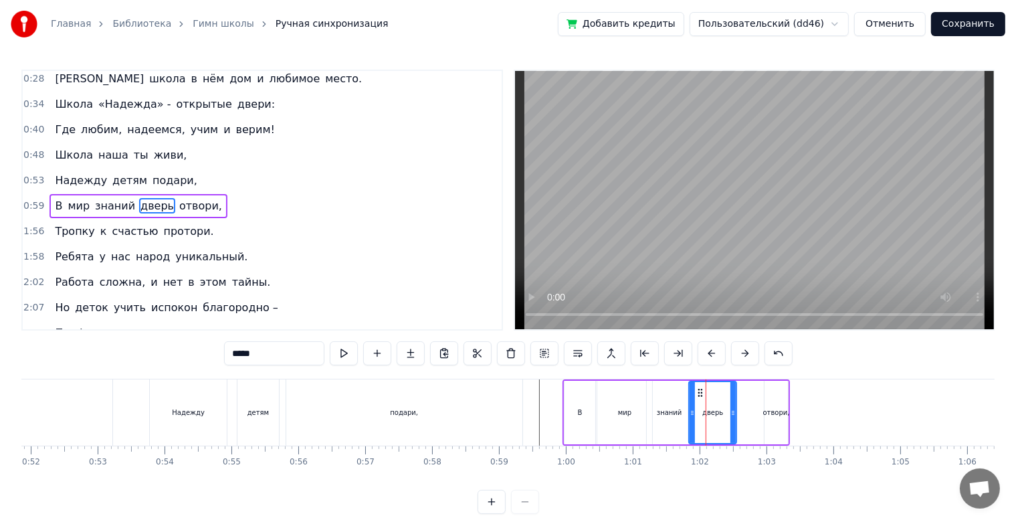
drag, startPoint x: 683, startPoint y: 411, endPoint x: 691, endPoint y: 411, distance: 8.0
click at [691, 411] on icon at bounding box center [692, 412] width 5 height 11
click at [665, 411] on div "знаний" at bounding box center [669, 412] width 25 height 10
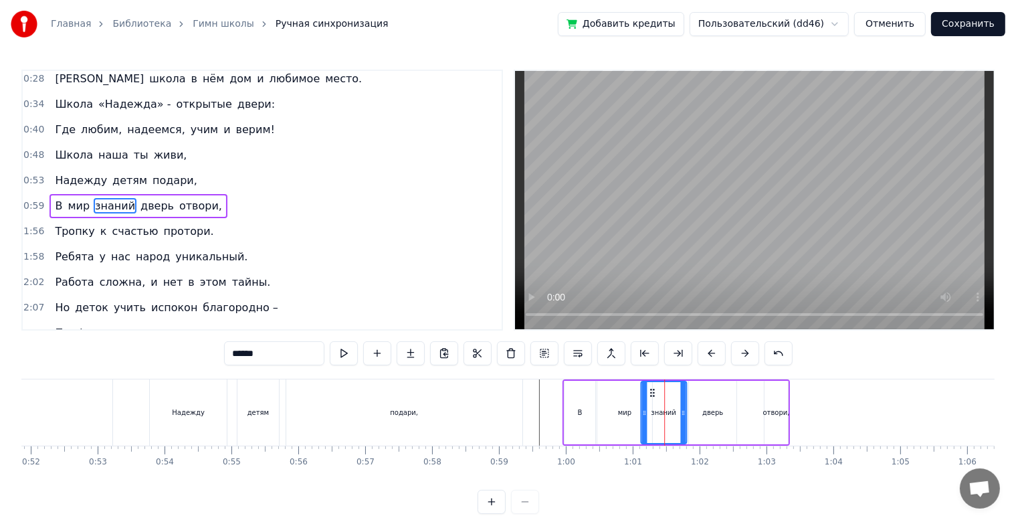
click at [650, 392] on circle at bounding box center [650, 392] width 1 height 1
click at [698, 397] on div "дверь" at bounding box center [713, 413] width 48 height 64
type input "*****"
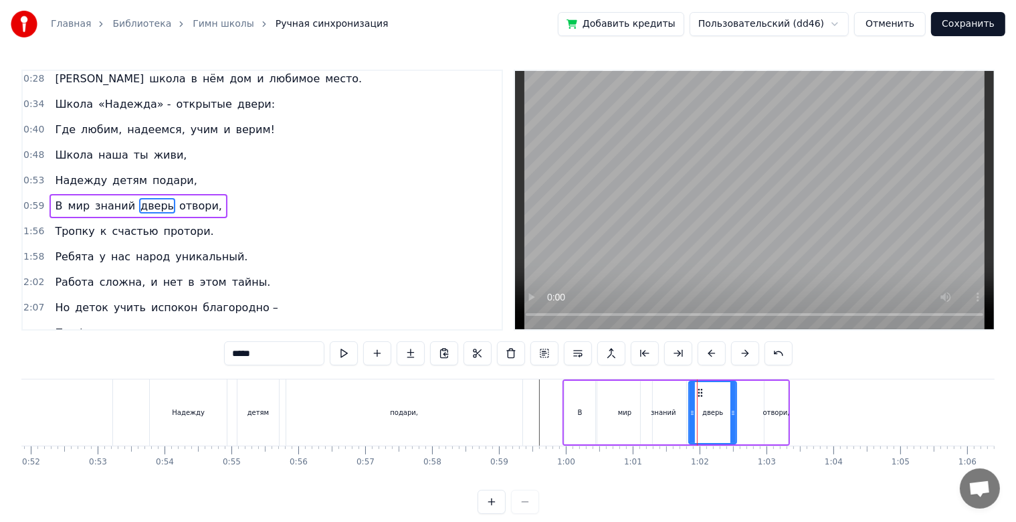
drag, startPoint x: 696, startPoint y: 394, endPoint x: 689, endPoint y: 395, distance: 6.7
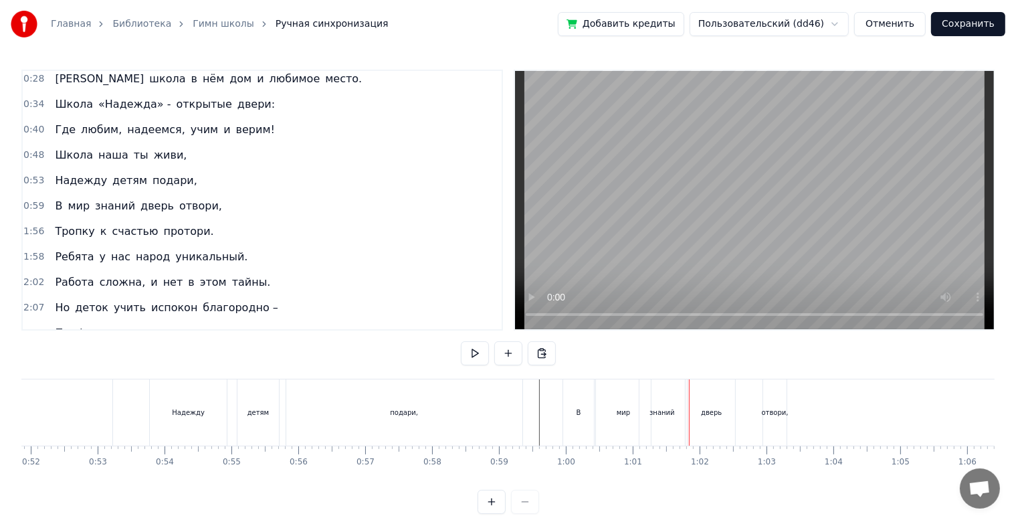
click at [701, 395] on div "дверь" at bounding box center [712, 412] width 48 height 66
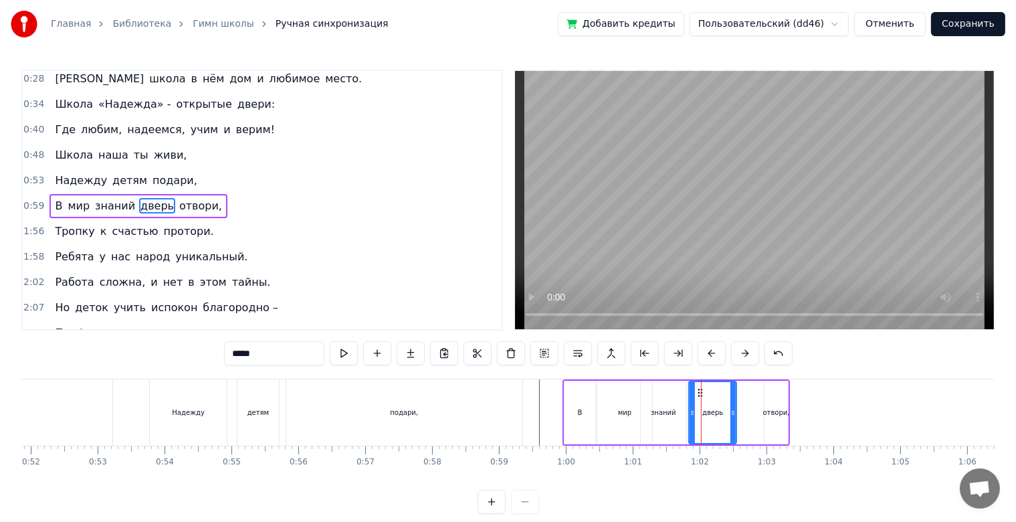
click at [771, 405] on div "отвори," at bounding box center [776, 413] width 23 height 64
type input "*******"
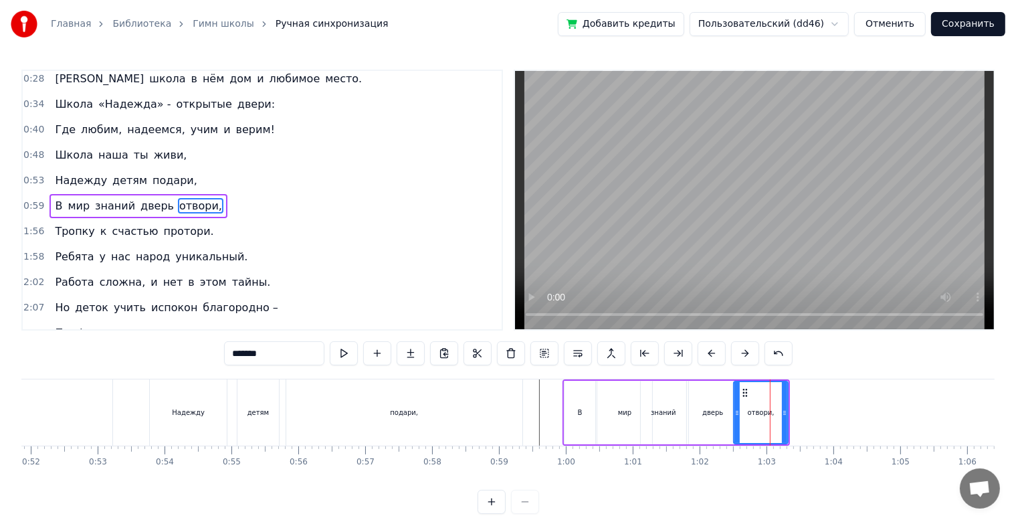
drag, startPoint x: 767, startPoint y: 411, endPoint x: 737, endPoint y: 415, distance: 31.0
click at [737, 415] on icon at bounding box center [737, 412] width 5 height 11
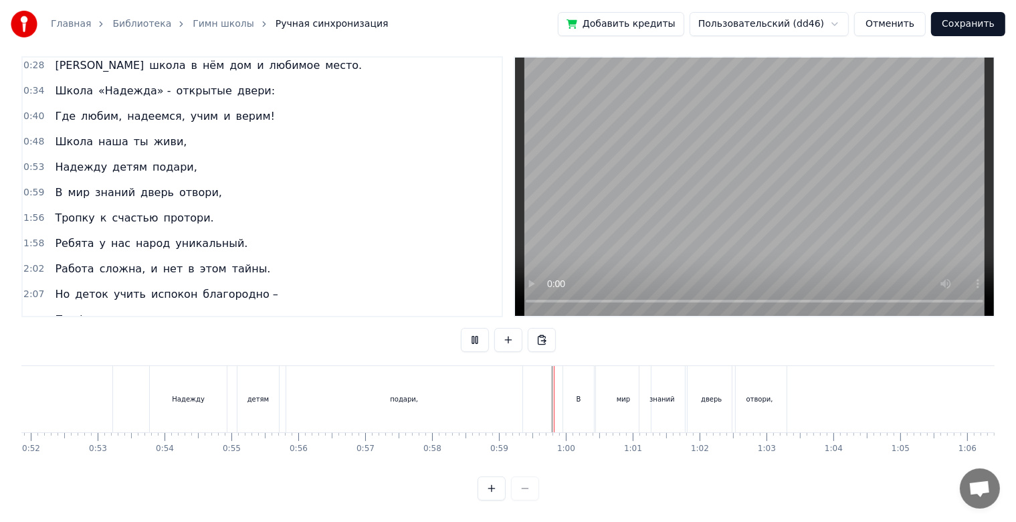
scroll to position [24, 0]
click at [664, 394] on div "знаний" at bounding box center [662, 399] width 25 height 10
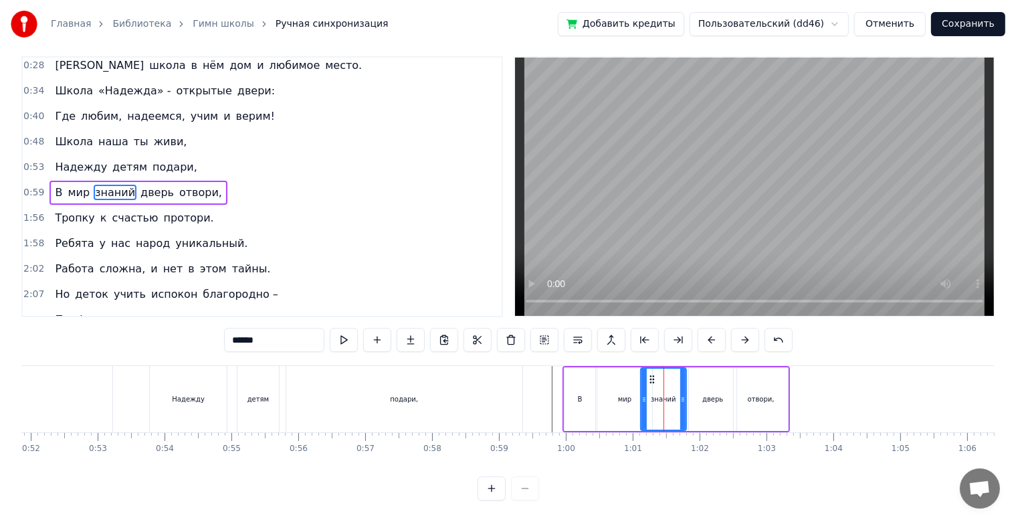
scroll to position [0, 0]
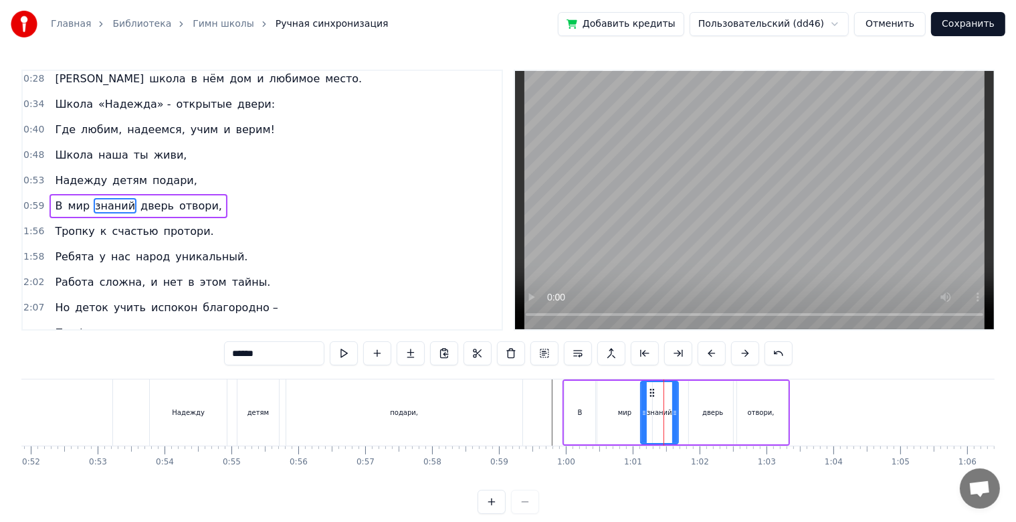
drag, startPoint x: 680, startPoint y: 409, endPoint x: 672, endPoint y: 409, distance: 8.0
click at [672, 409] on icon at bounding box center [674, 412] width 5 height 11
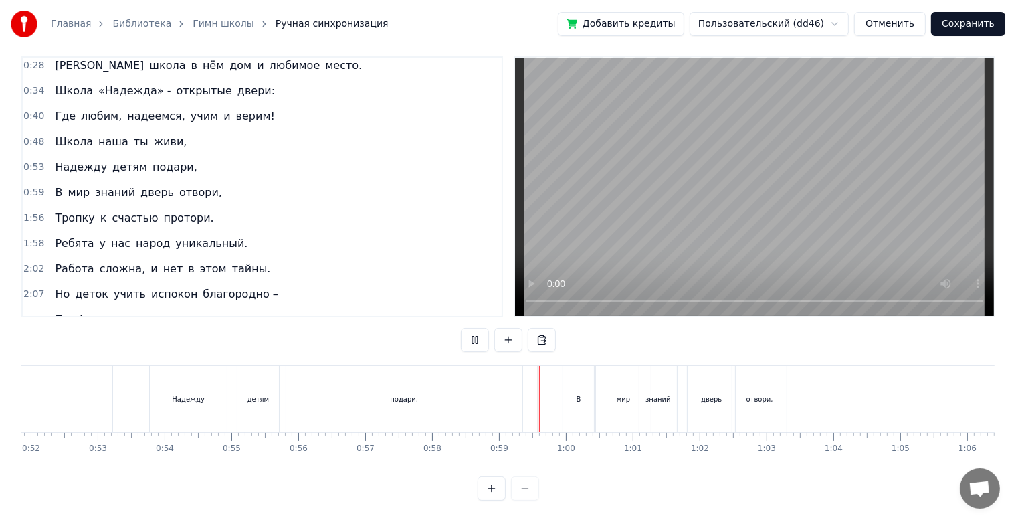
scroll to position [24, 0]
click at [621, 416] on div "мир" at bounding box center [623, 399] width 55 height 66
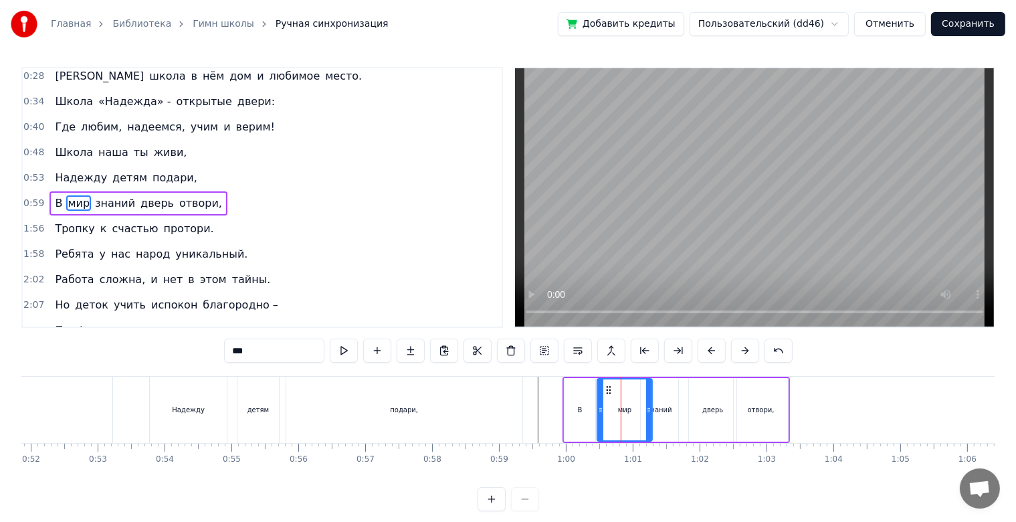
scroll to position [0, 0]
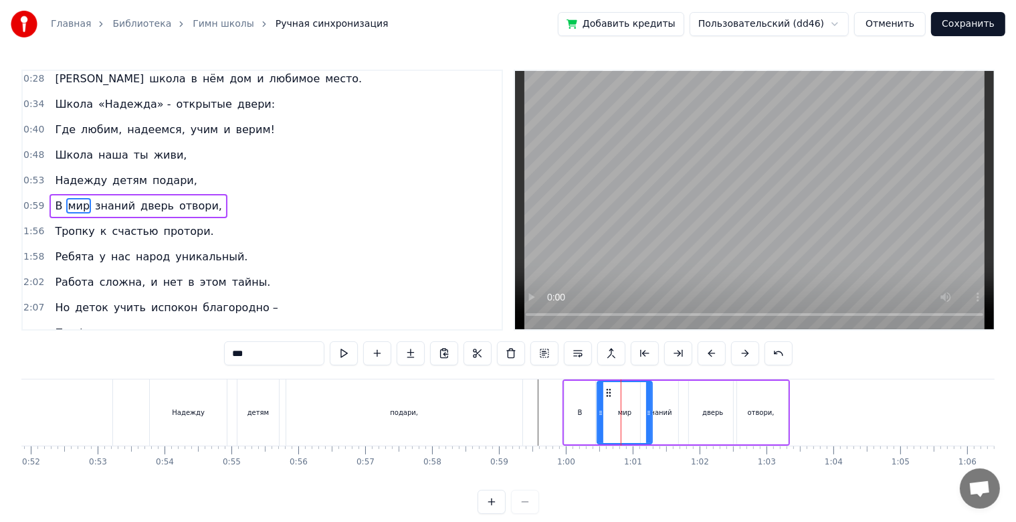
click at [646, 413] on icon at bounding box center [648, 412] width 5 height 11
drag, startPoint x: 648, startPoint y: 413, endPoint x: 634, endPoint y: 414, distance: 13.4
click at [634, 414] on icon at bounding box center [635, 412] width 5 height 11
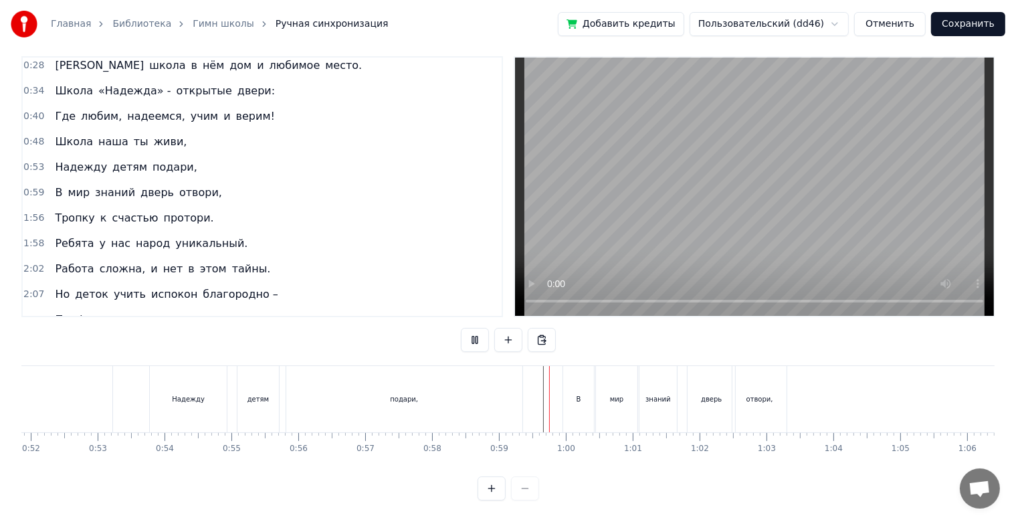
scroll to position [24, 0]
drag, startPoint x: 656, startPoint y: 393, endPoint x: 639, endPoint y: 393, distance: 16.7
click at [639, 393] on div "знаний" at bounding box center [658, 399] width 39 height 66
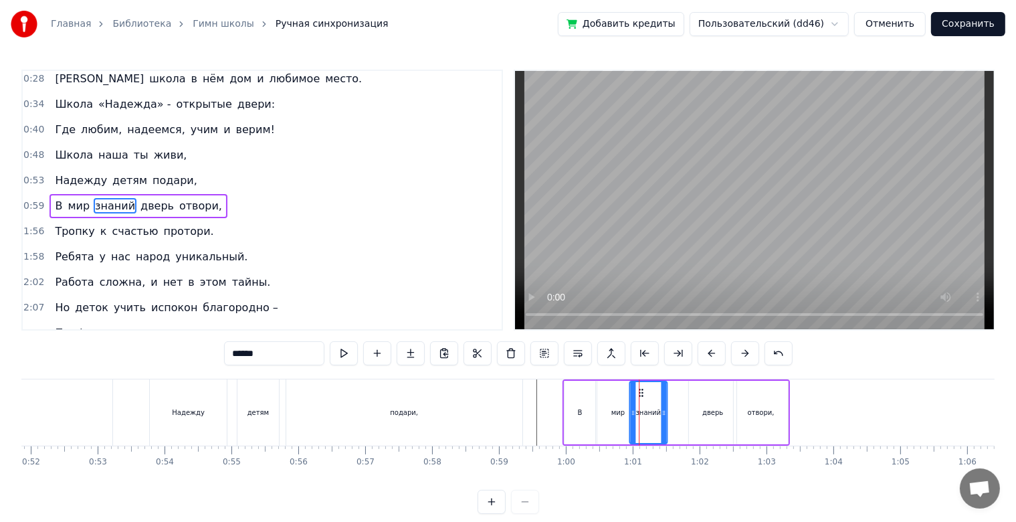
drag, startPoint x: 650, startPoint y: 392, endPoint x: 638, endPoint y: 393, distance: 11.5
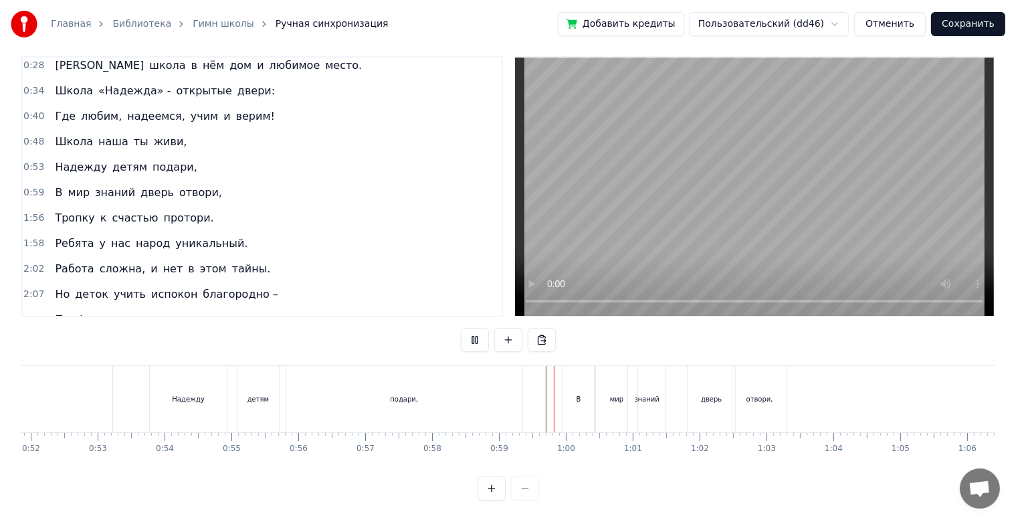
scroll to position [24, 0]
click at [727, 379] on div "дверь" at bounding box center [712, 399] width 48 height 66
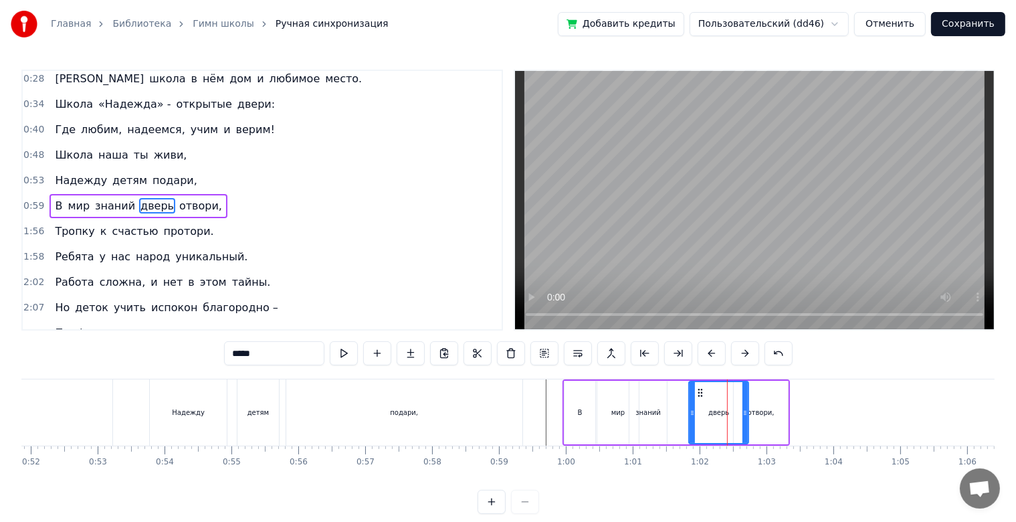
drag, startPoint x: 733, startPoint y: 412, endPoint x: 745, endPoint y: 414, distance: 12.2
click at [745, 414] on icon at bounding box center [745, 412] width 5 height 11
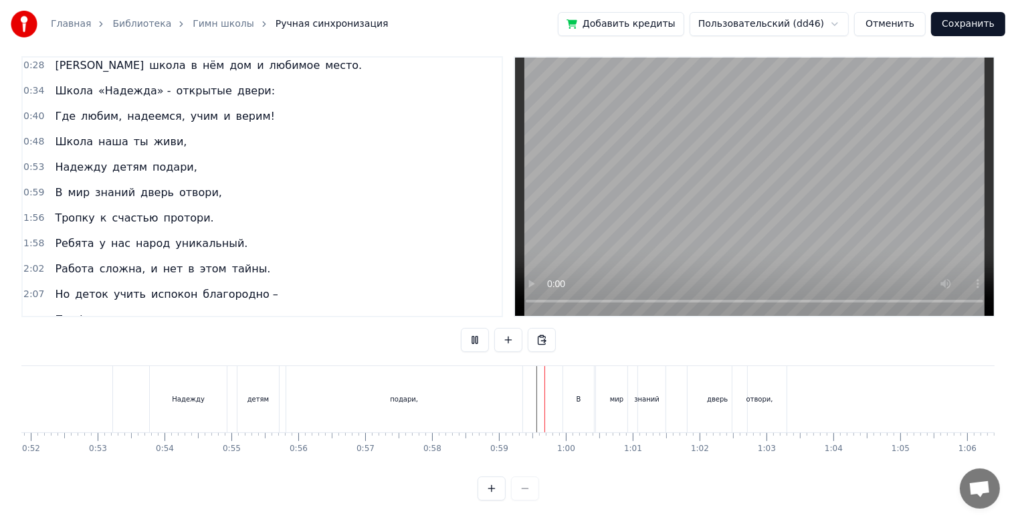
scroll to position [24, 0]
click at [765, 394] on div "отвори," at bounding box center [760, 399] width 27 height 10
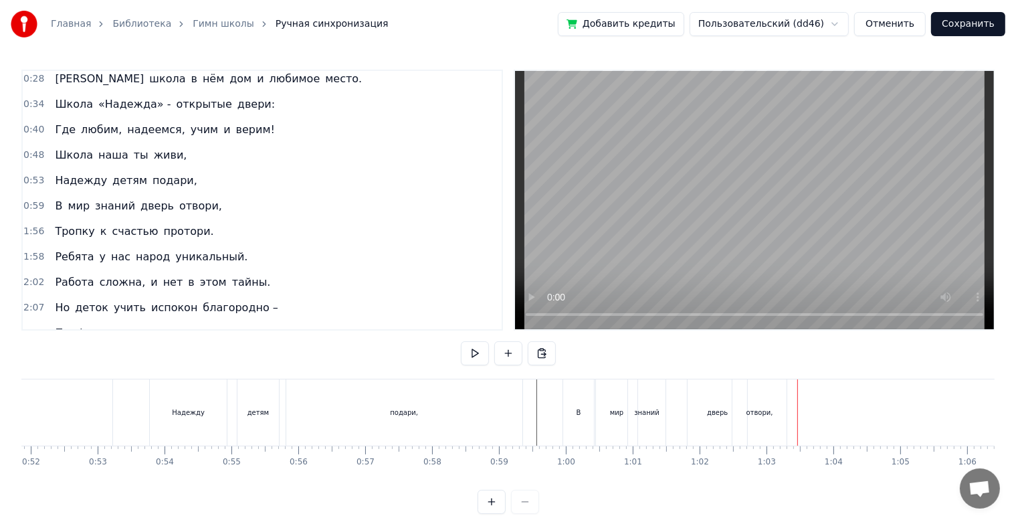
click at [773, 414] on div "отвори," at bounding box center [760, 412] width 54 height 66
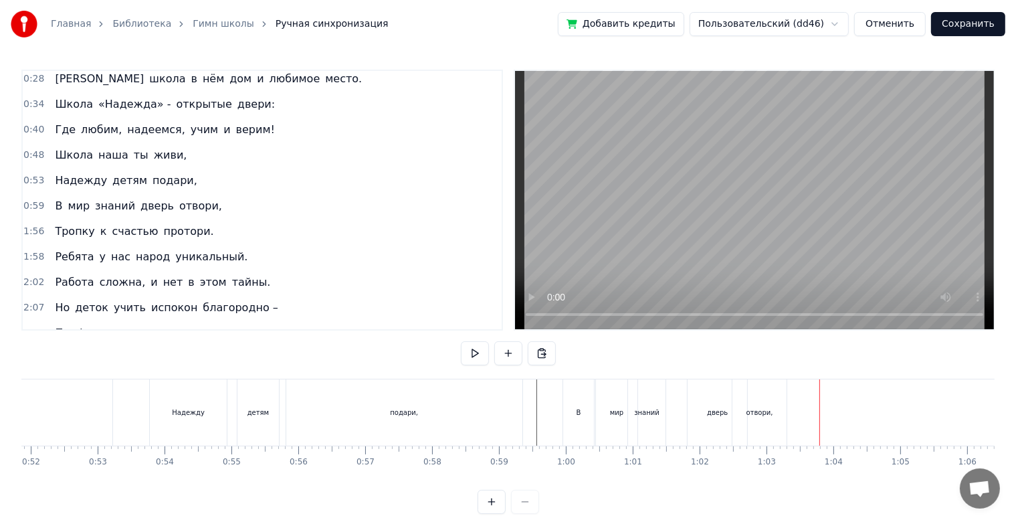
click at [773, 411] on div "отвори," at bounding box center [760, 412] width 54 height 66
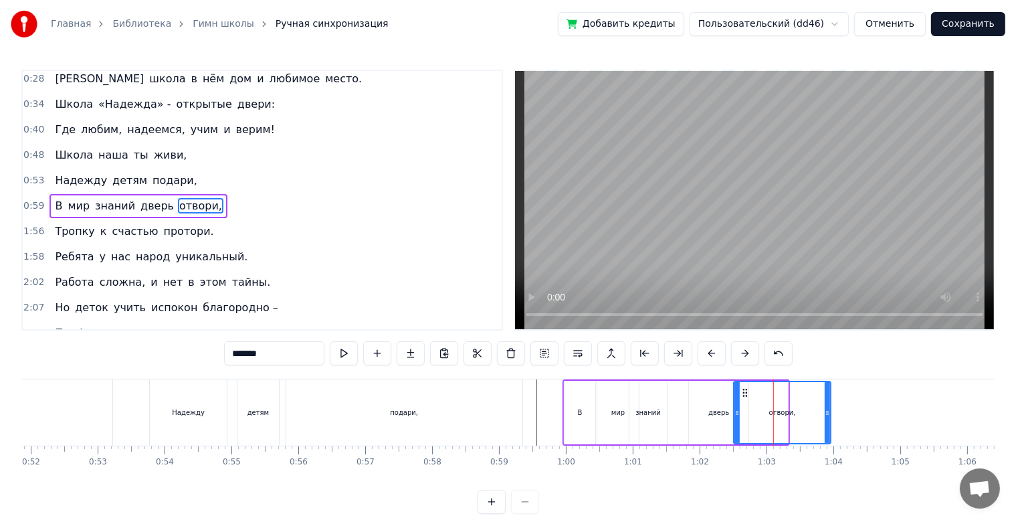
drag, startPoint x: 784, startPoint y: 411, endPoint x: 830, endPoint y: 409, distance: 45.6
click at [828, 410] on icon at bounding box center [827, 412] width 5 height 11
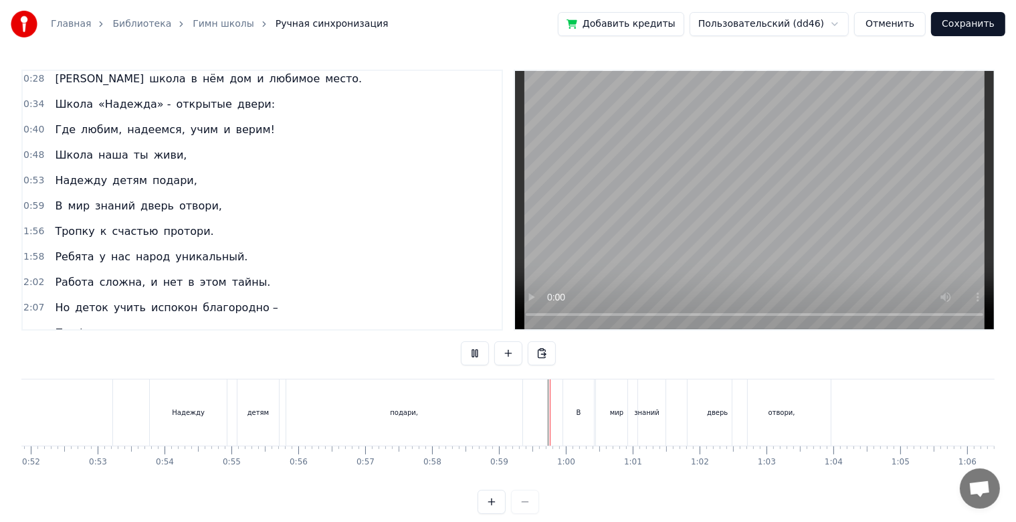
scroll to position [24, 0]
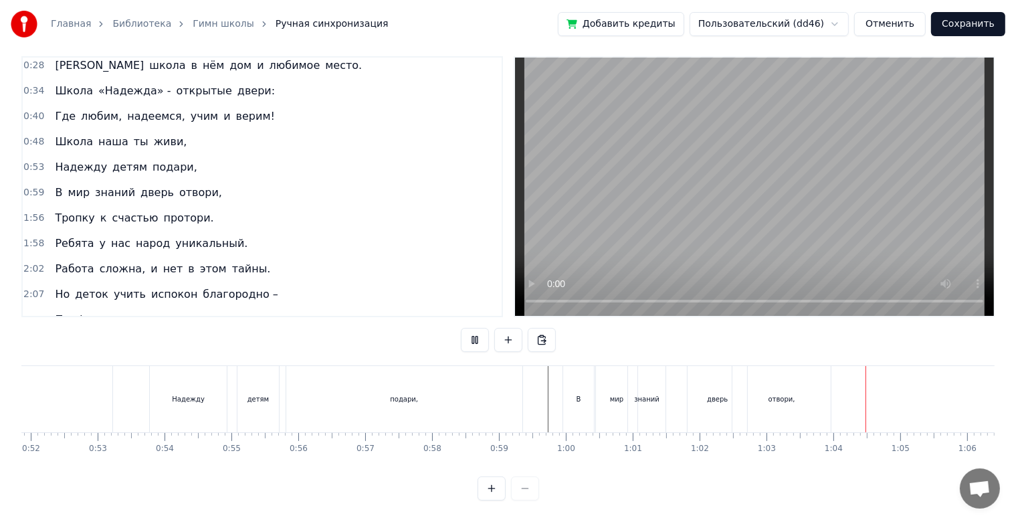
click at [693, 383] on div "дверь" at bounding box center [718, 399] width 60 height 66
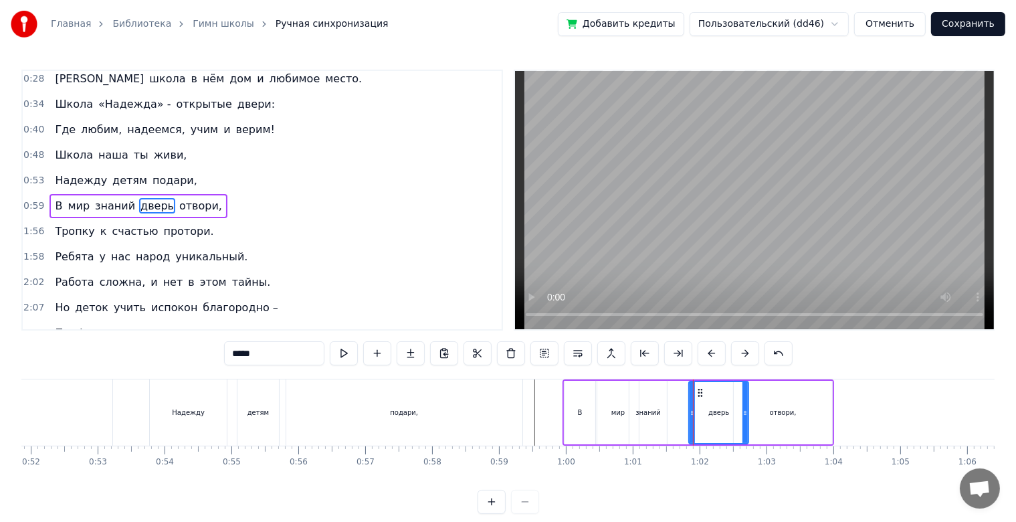
drag, startPoint x: 701, startPoint y: 385, endPoint x: 691, endPoint y: 388, distance: 11.0
click at [691, 388] on div "дверь" at bounding box center [719, 412] width 58 height 61
drag, startPoint x: 699, startPoint y: 389, endPoint x: 682, endPoint y: 391, distance: 16.3
click at [682, 391] on icon at bounding box center [684, 392] width 11 height 11
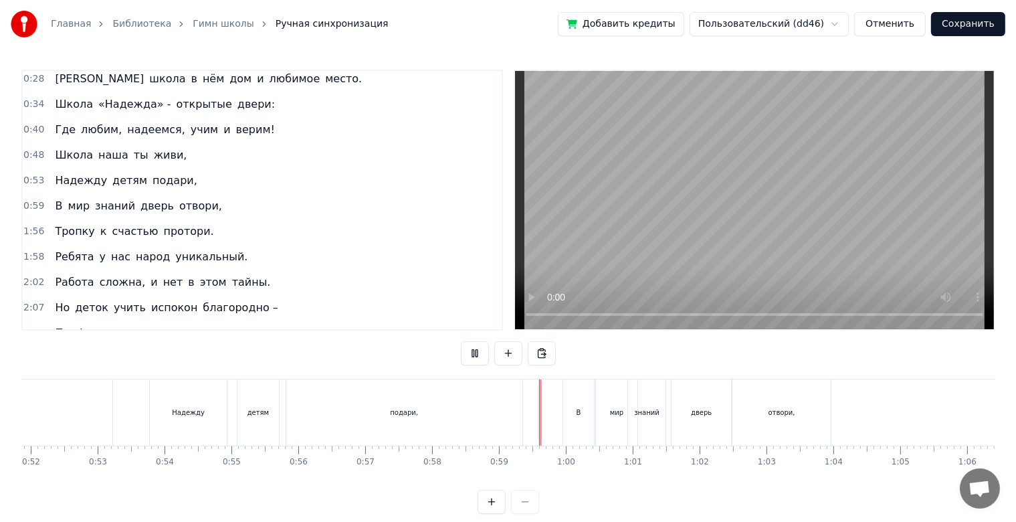
scroll to position [24, 0]
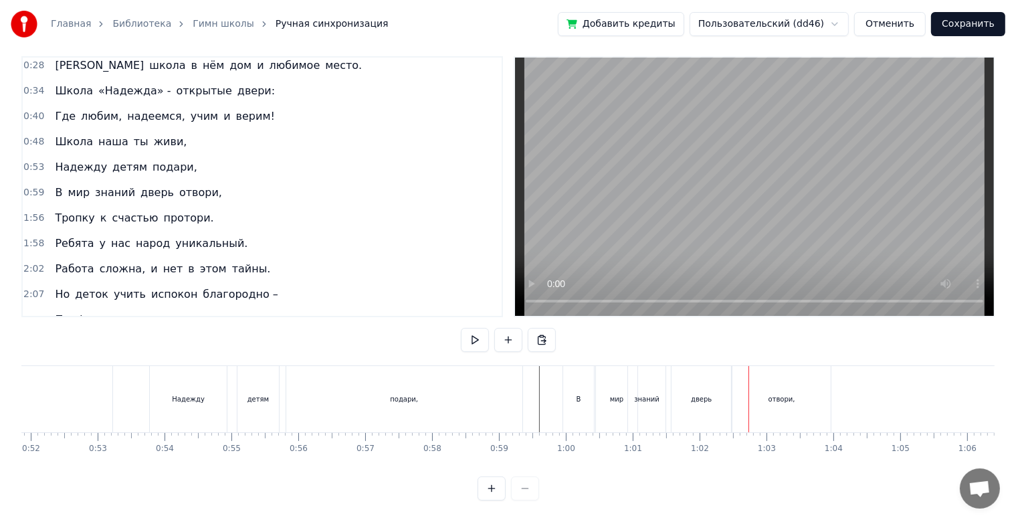
click at [659, 391] on div "знаний" at bounding box center [646, 399] width 37 height 66
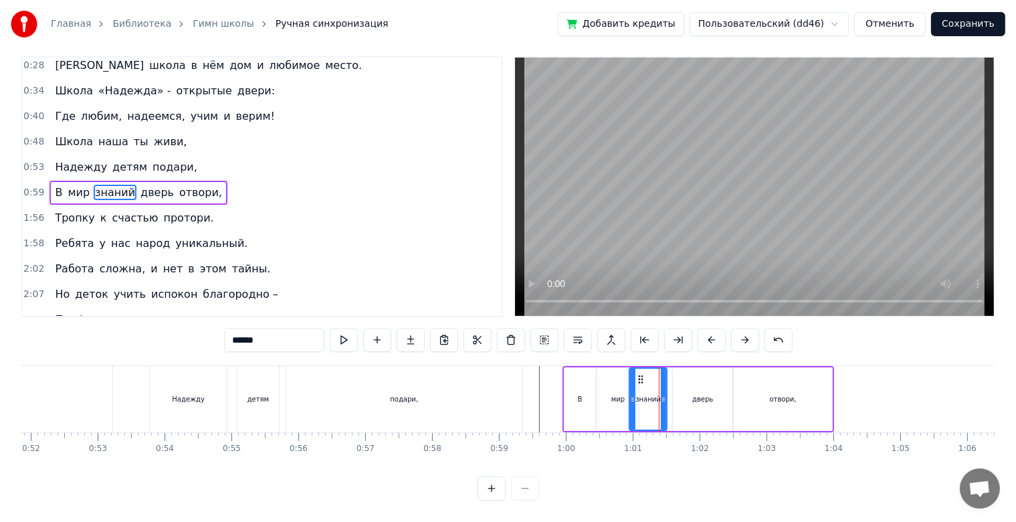
scroll to position [0, 0]
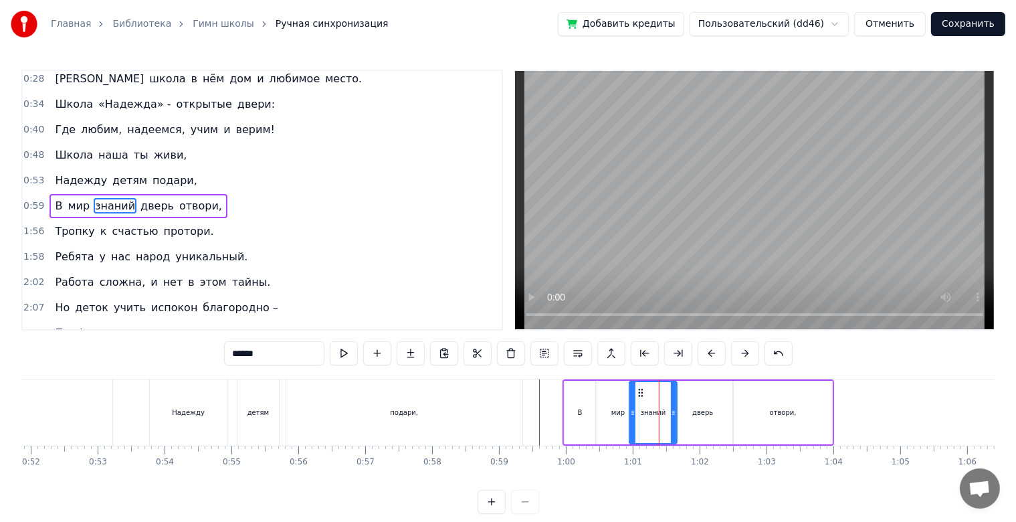
drag, startPoint x: 660, startPoint y: 412, endPoint x: 670, endPoint y: 413, distance: 10.1
click at [671, 413] on icon at bounding box center [673, 412] width 5 height 11
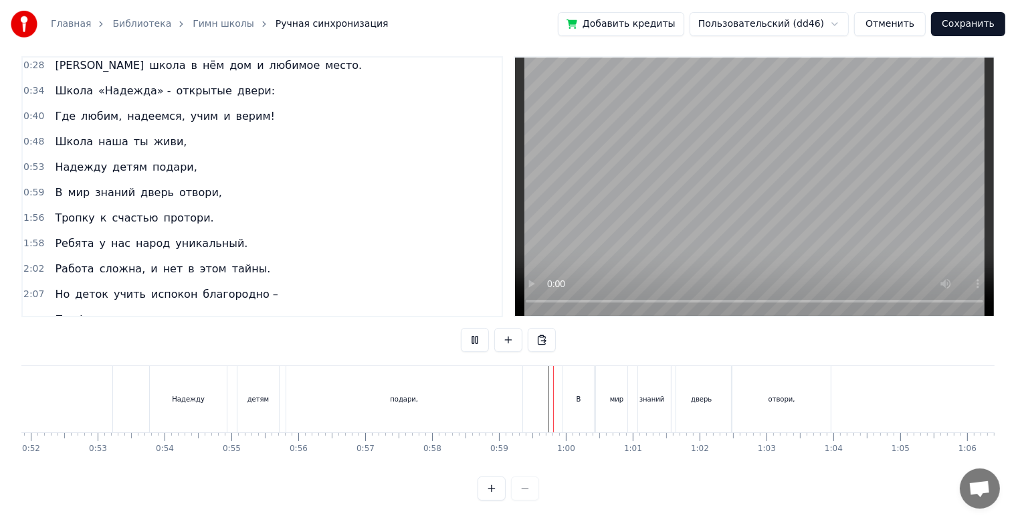
scroll to position [24, 0]
click at [605, 400] on div "мир" at bounding box center [616, 399] width 41 height 66
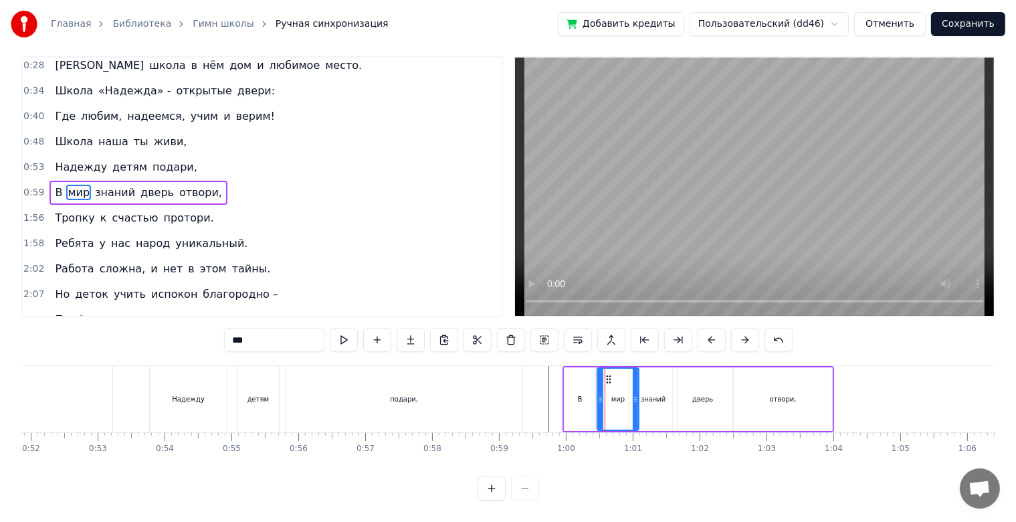
scroll to position [0, 0]
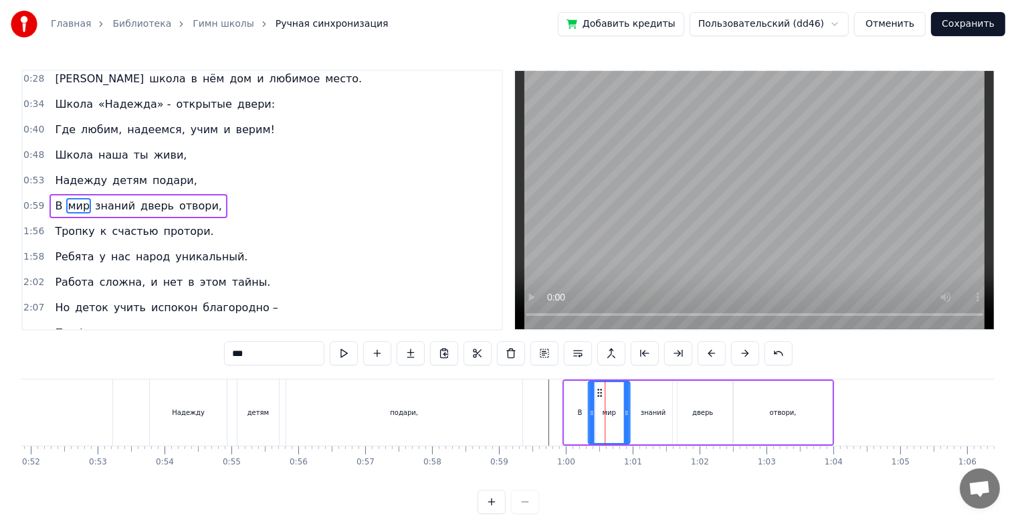
drag, startPoint x: 604, startPoint y: 389, endPoint x: 597, endPoint y: 389, distance: 7.4
click at [597, 389] on icon at bounding box center [600, 392] width 11 height 11
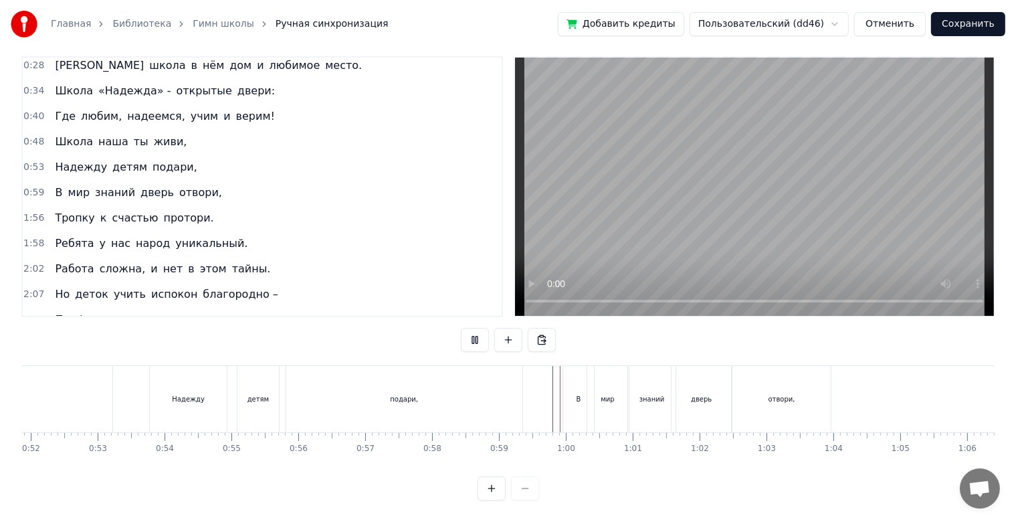
scroll to position [24, 0]
click at [524, 385] on div "Надежду детям подари," at bounding box center [337, 399] width 377 height 66
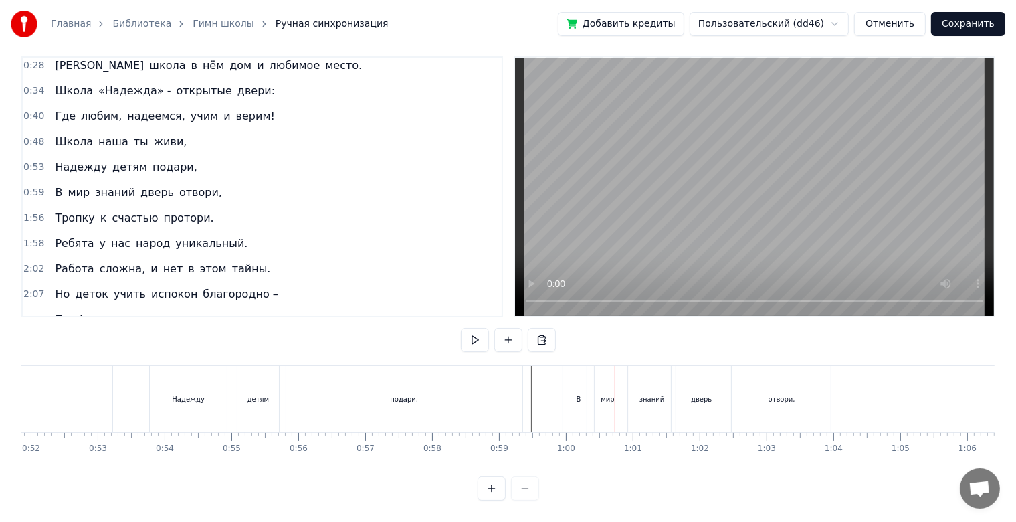
click at [589, 403] on div "мир" at bounding box center [607, 399] width 41 height 66
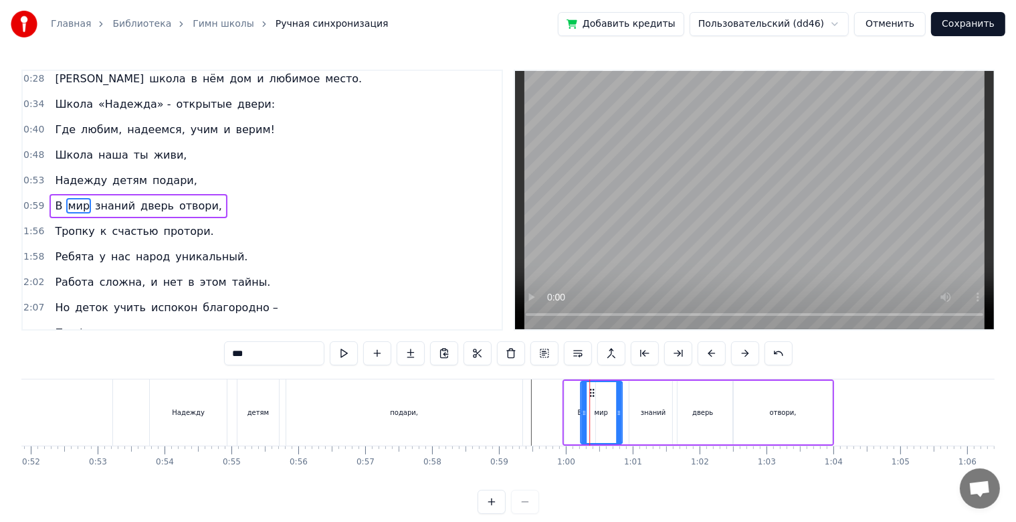
drag, startPoint x: 598, startPoint y: 393, endPoint x: 589, endPoint y: 391, distance: 9.1
click at [589, 391] on icon at bounding box center [592, 392] width 11 height 11
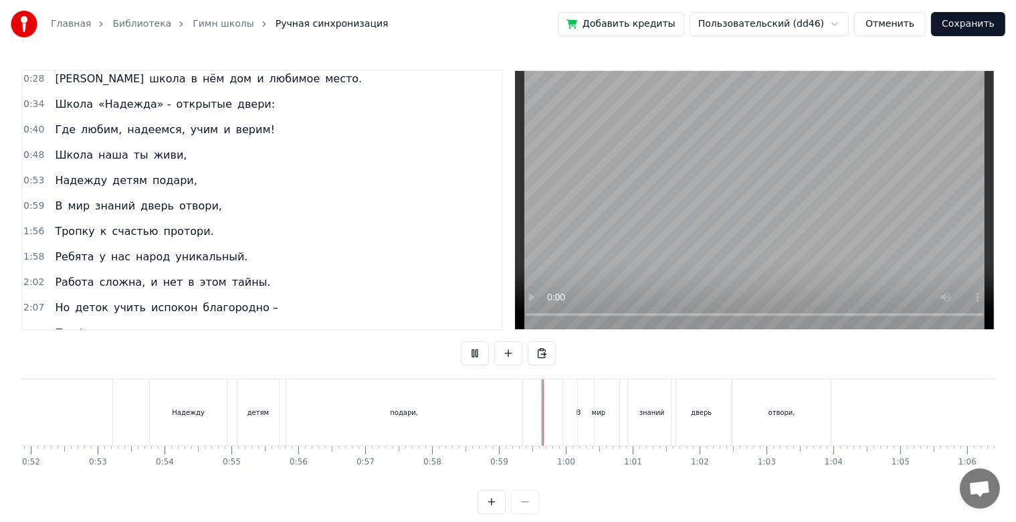
scroll to position [24, 0]
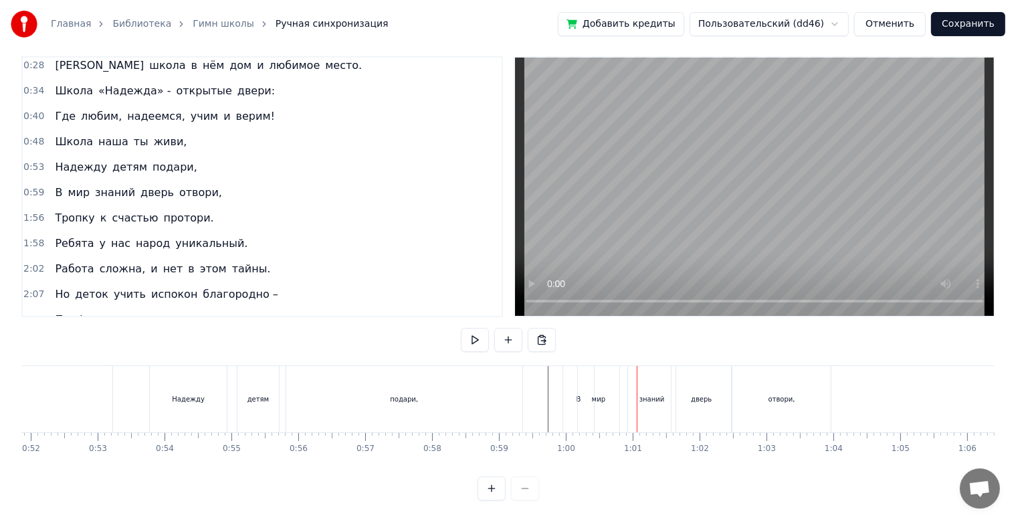
click at [596, 398] on div "мир" at bounding box center [598, 399] width 41 height 66
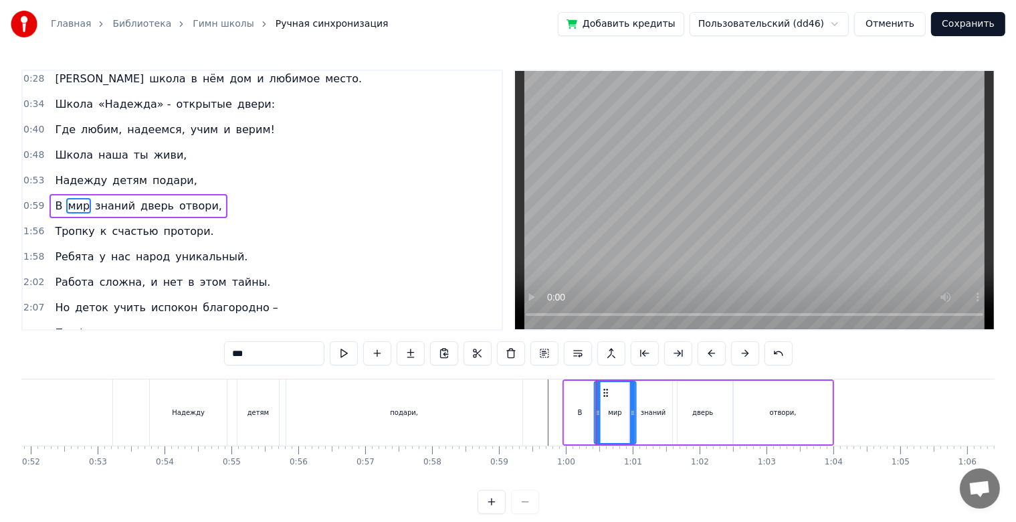
drag, startPoint x: 589, startPoint y: 395, endPoint x: 604, endPoint y: 397, distance: 14.9
click at [604, 397] on icon at bounding box center [605, 392] width 11 height 11
click at [630, 418] on icon at bounding box center [632, 412] width 5 height 11
drag, startPoint x: 634, startPoint y: 416, endPoint x: 624, endPoint y: 417, distance: 10.8
click at [624, 417] on icon at bounding box center [621, 412] width 5 height 11
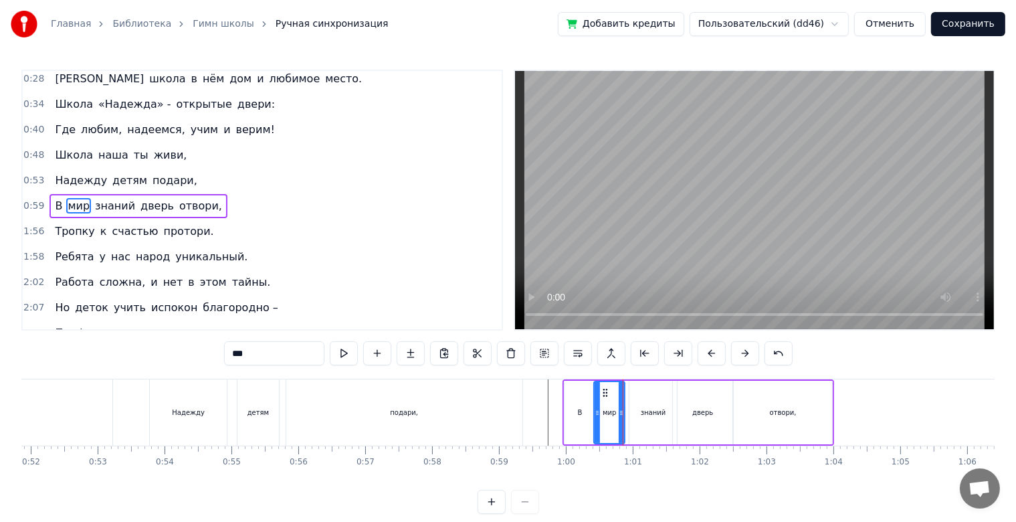
click at [579, 415] on div "В" at bounding box center [580, 412] width 5 height 10
type input "*"
drag, startPoint x: 593, startPoint y: 415, endPoint x: 586, endPoint y: 416, distance: 7.4
click at [586, 416] on icon at bounding box center [588, 412] width 5 height 11
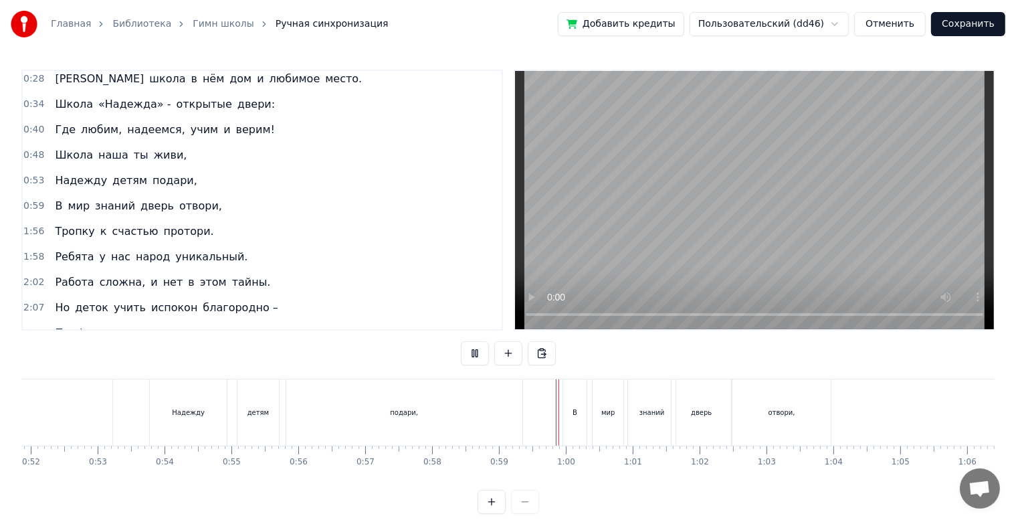
scroll to position [24, 0]
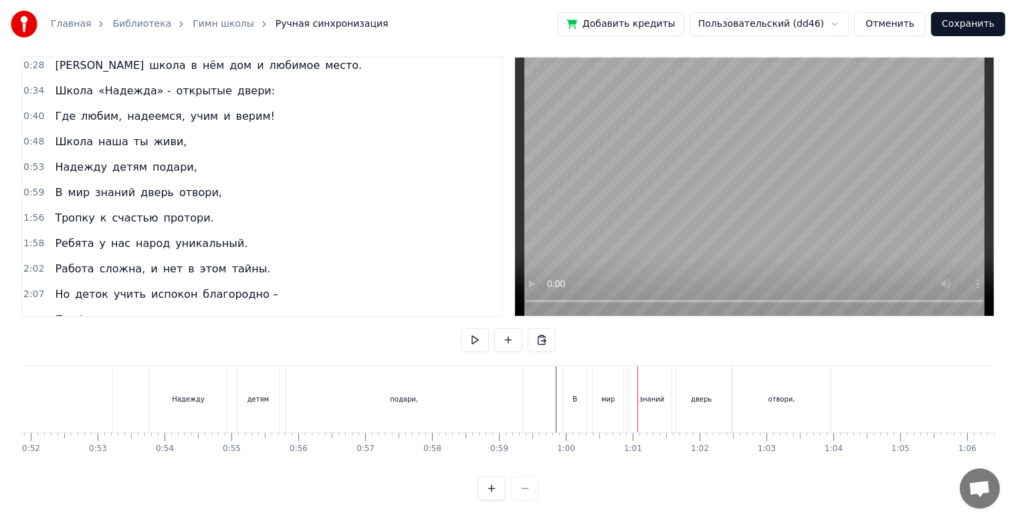
click at [592, 399] on div "мир" at bounding box center [608, 399] width 32 height 66
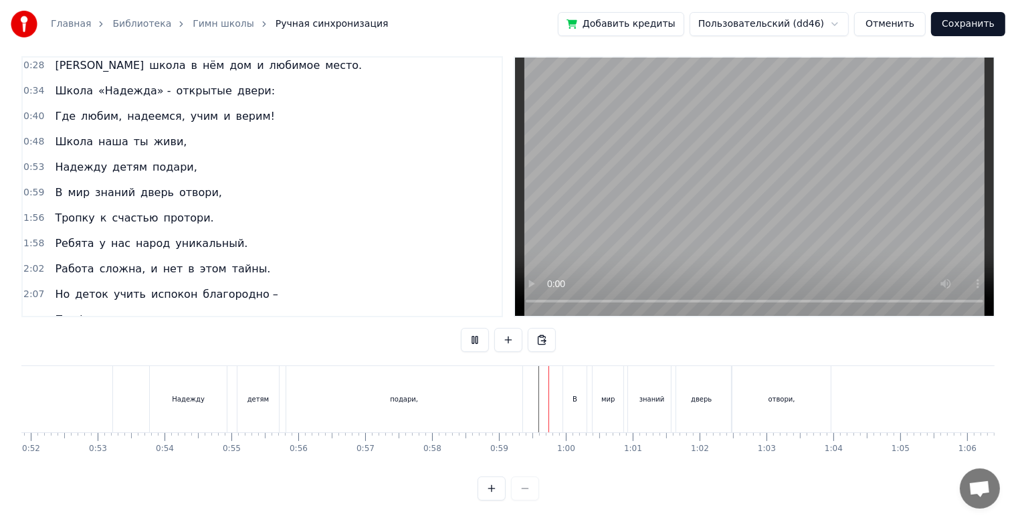
scroll to position [24, 0]
click at [597, 381] on div "мир" at bounding box center [608, 399] width 31 height 66
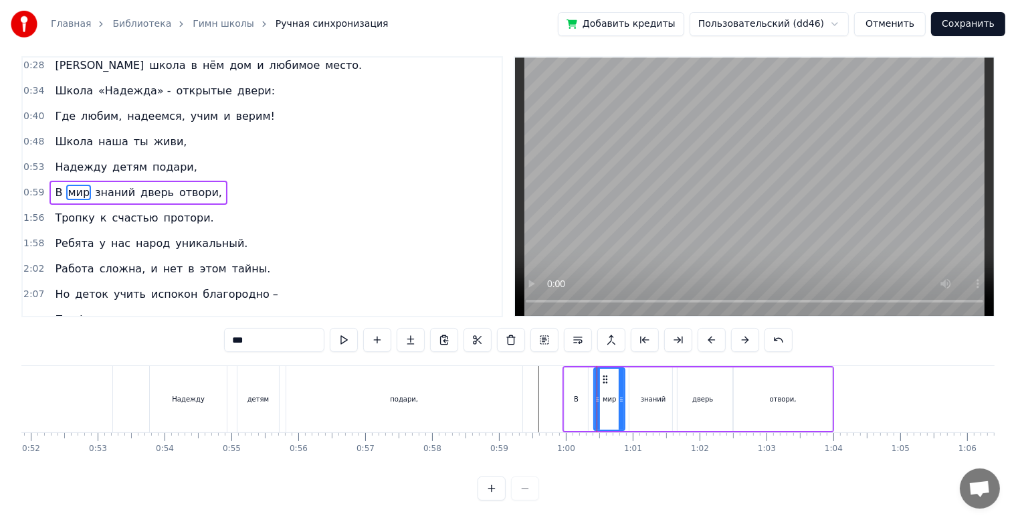
scroll to position [0, 0]
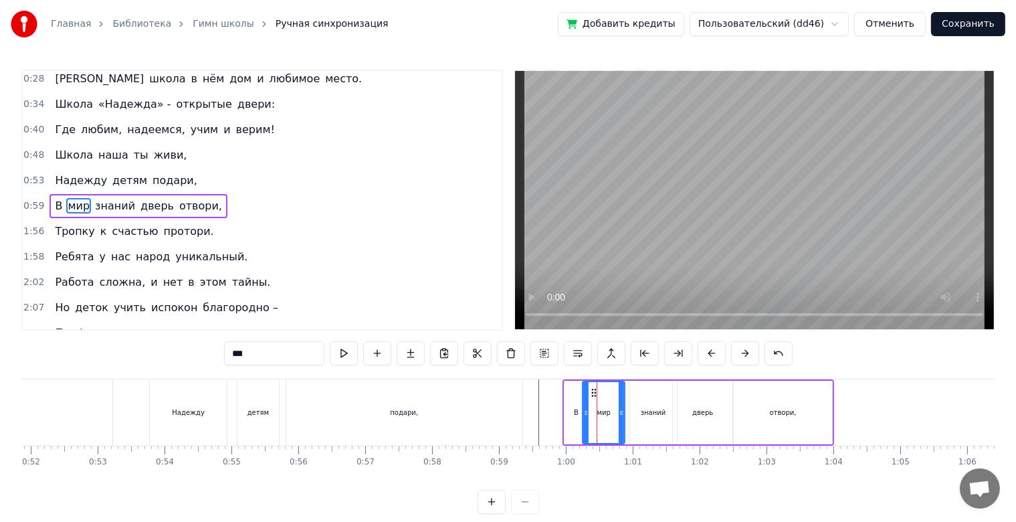
drag, startPoint x: 600, startPoint y: 397, endPoint x: 588, endPoint y: 398, distance: 11.5
click at [588, 398] on div "мир" at bounding box center [603, 412] width 41 height 61
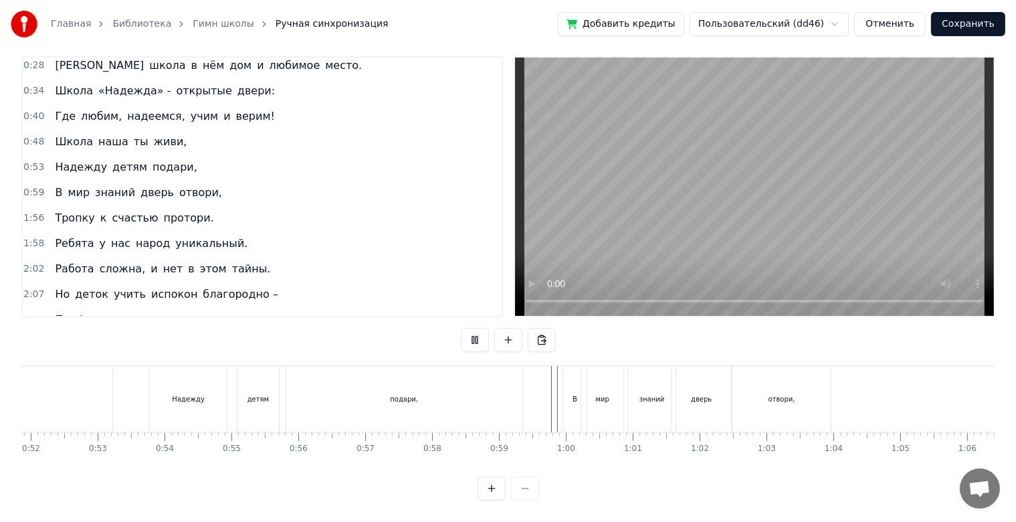
scroll to position [24, 0]
click at [674, 407] on div "знаний" at bounding box center [659, 399] width 48 height 66
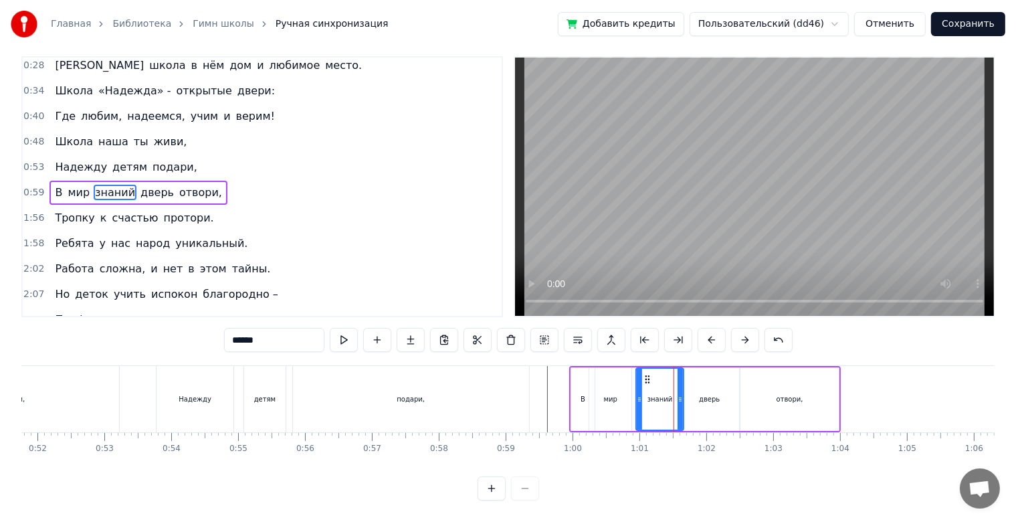
scroll to position [0, 0]
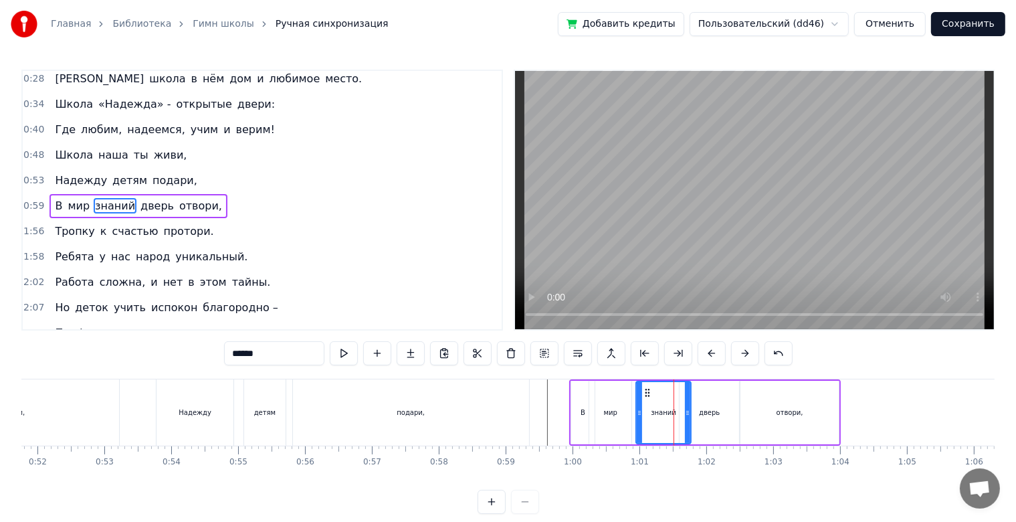
drag, startPoint x: 680, startPoint y: 412, endPoint x: 688, endPoint y: 412, distance: 7.4
click at [688, 412] on icon at bounding box center [687, 412] width 5 height 11
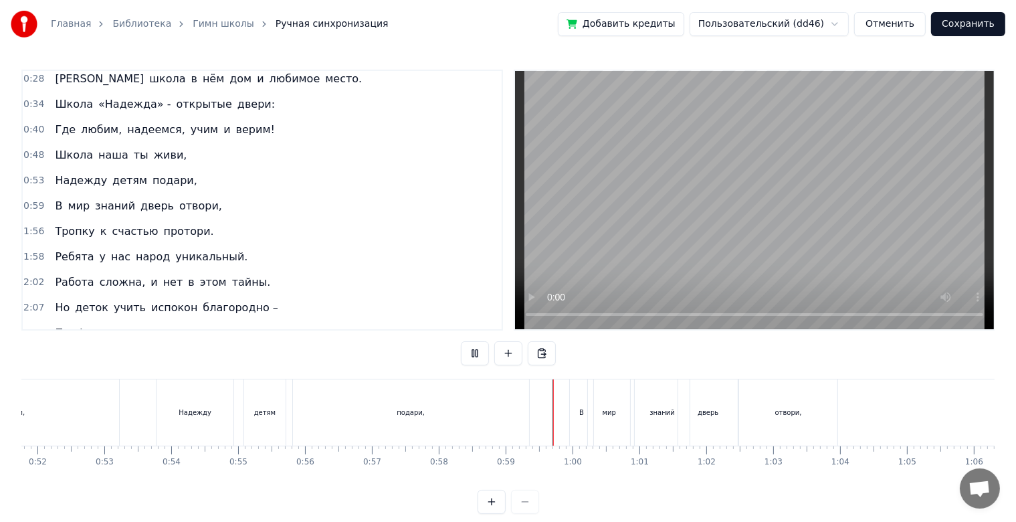
scroll to position [24, 0]
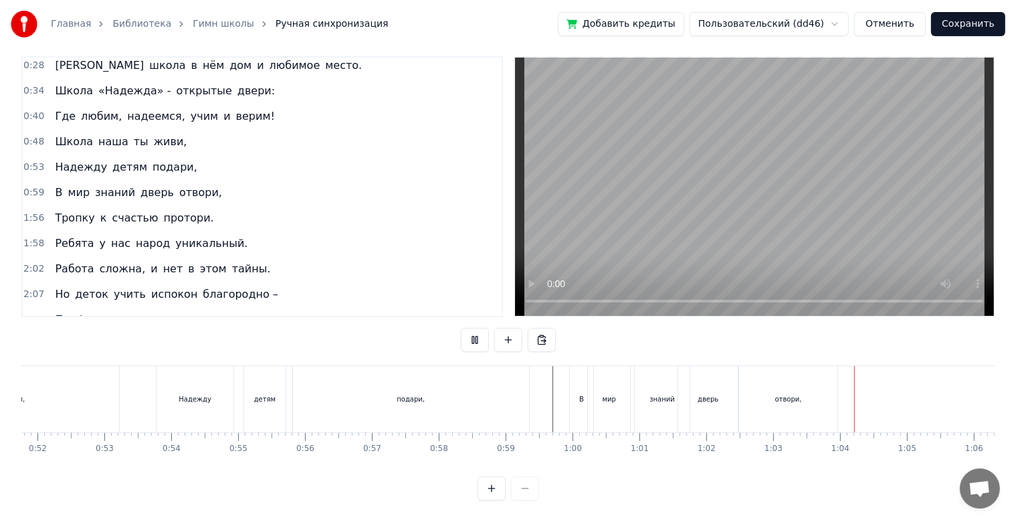
click at [535, 418] on div "отвори," at bounding box center [515, 399] width 98 height 66
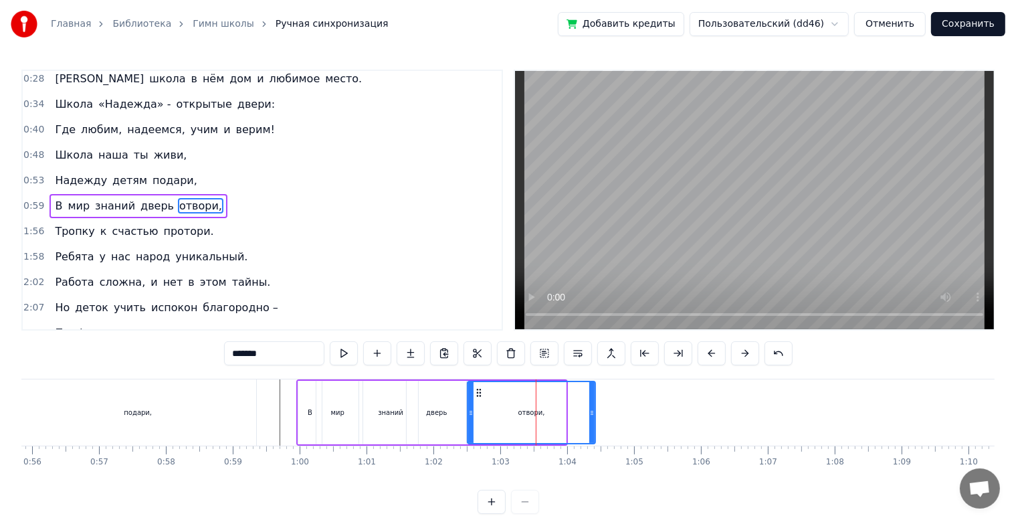
click at [592, 411] on icon at bounding box center [591, 412] width 5 height 11
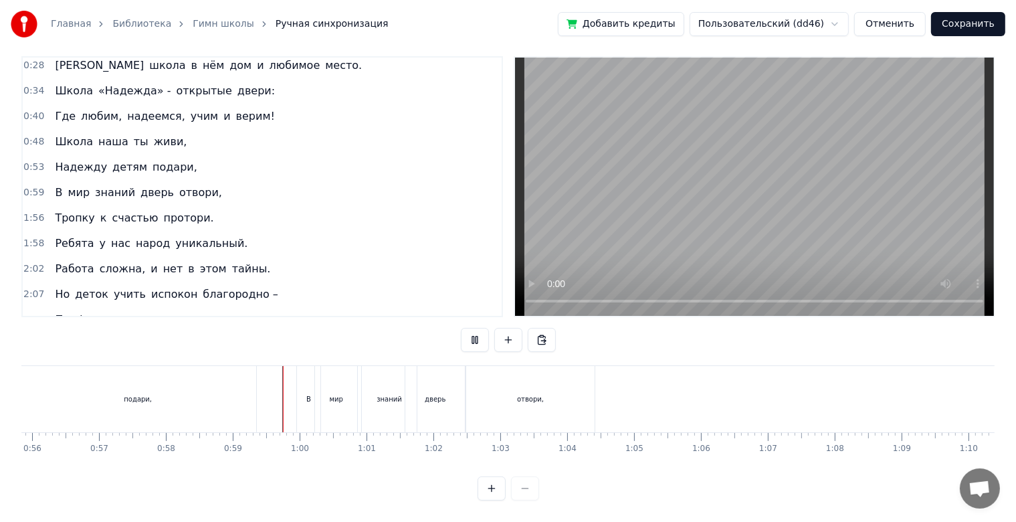
scroll to position [24, 0]
click at [367, 404] on div "знаний" at bounding box center [389, 399] width 55 height 66
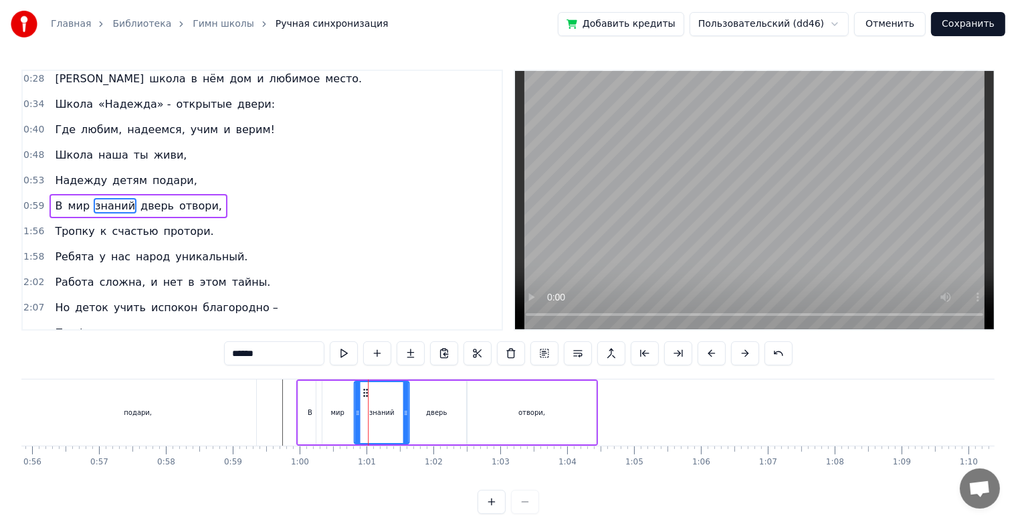
drag, startPoint x: 372, startPoint y: 391, endPoint x: 363, endPoint y: 393, distance: 9.6
click at [363, 393] on icon at bounding box center [366, 392] width 11 height 11
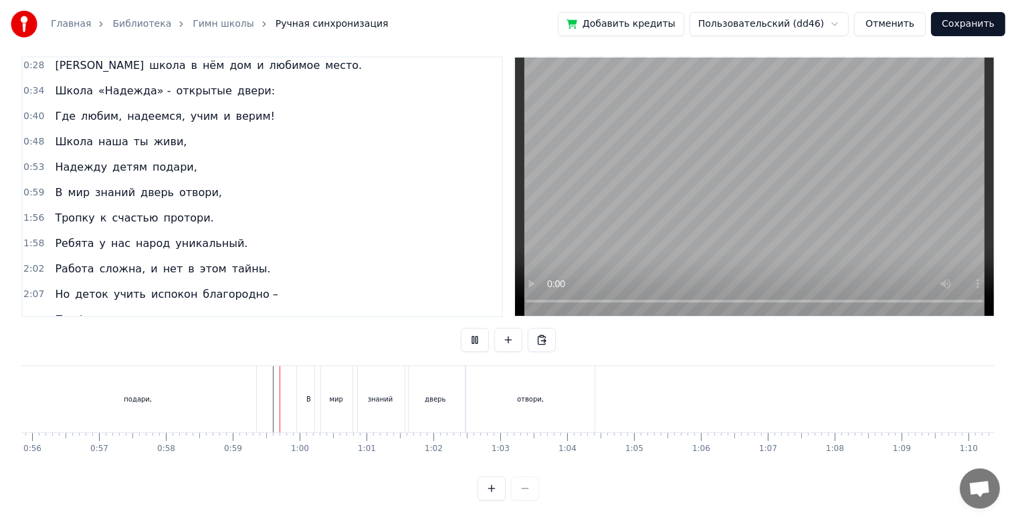
scroll to position [24, 0]
click at [353, 389] on div "знаний" at bounding box center [380, 399] width 55 height 66
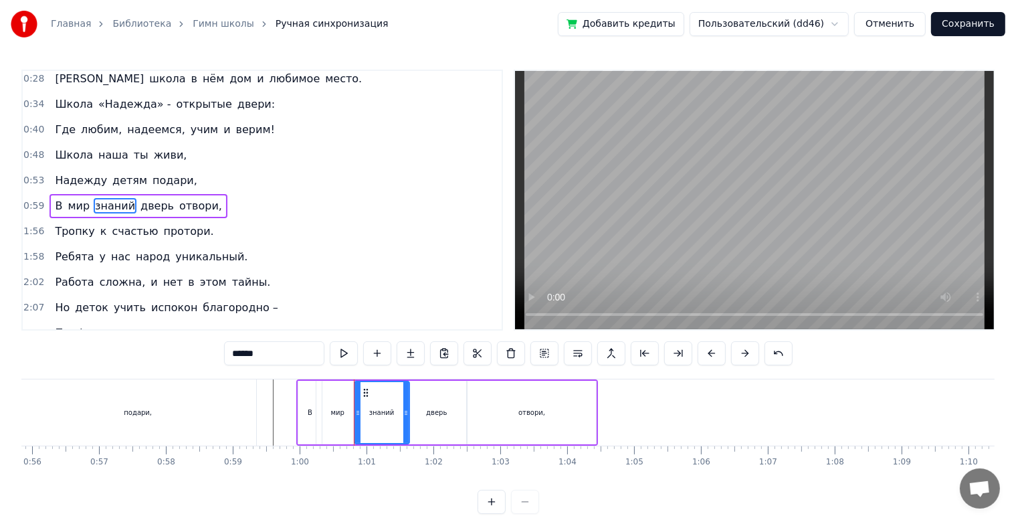
click at [337, 401] on div "мир" at bounding box center [337, 413] width 42 height 64
type input "***"
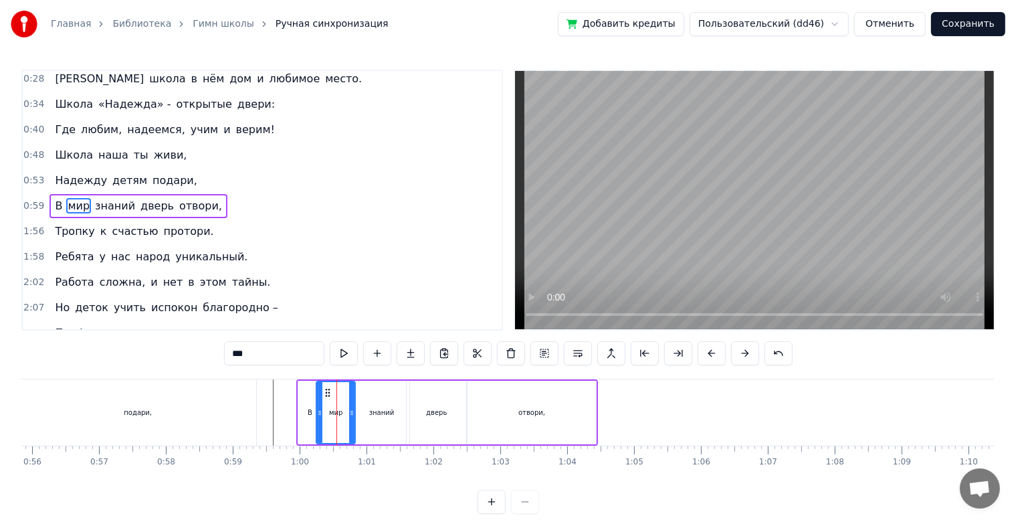
click at [351, 414] on icon at bounding box center [351, 412] width 5 height 11
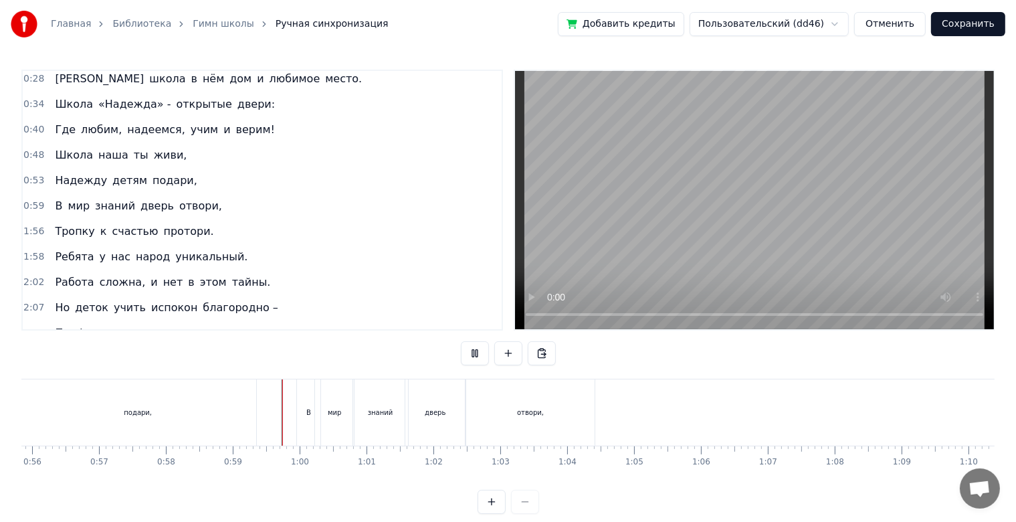
scroll to position [24, 0]
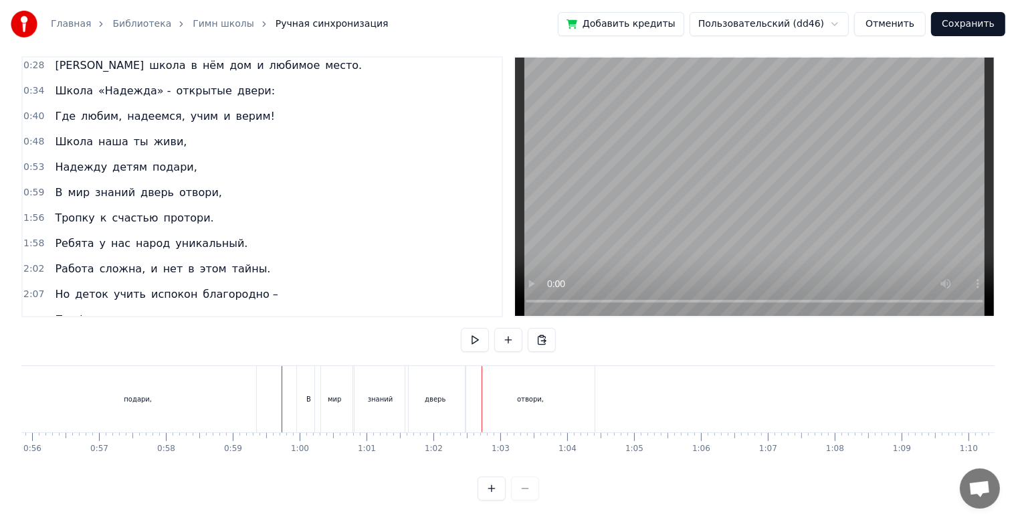
click at [444, 403] on div "дверь" at bounding box center [435, 399] width 60 height 66
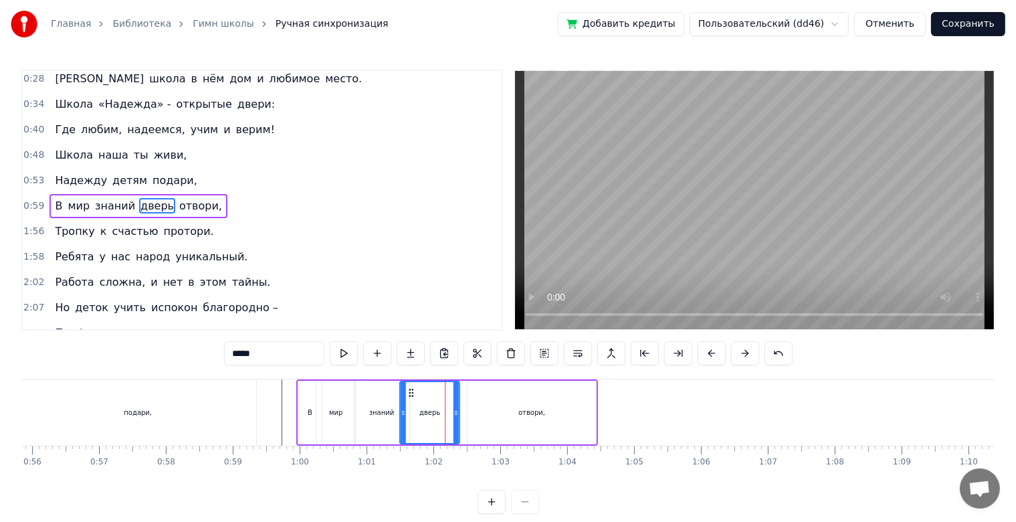
click at [409, 396] on icon at bounding box center [411, 392] width 11 height 11
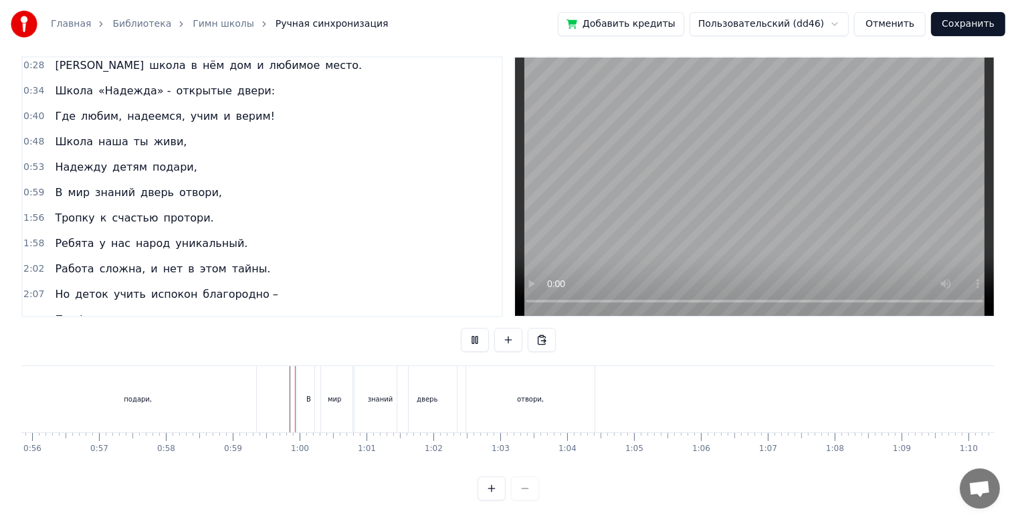
scroll to position [24, 0]
click at [379, 399] on div "знаний" at bounding box center [380, 399] width 55 height 66
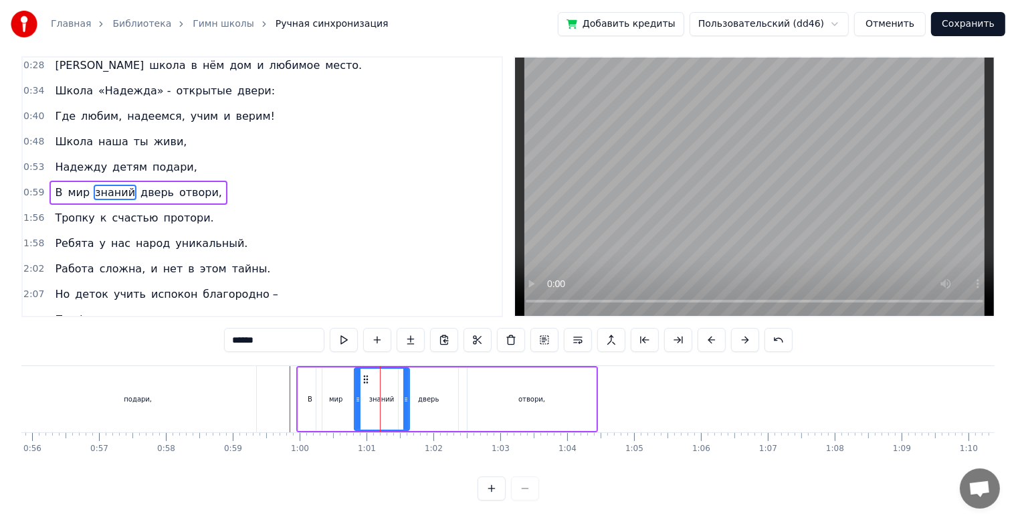
scroll to position [0, 0]
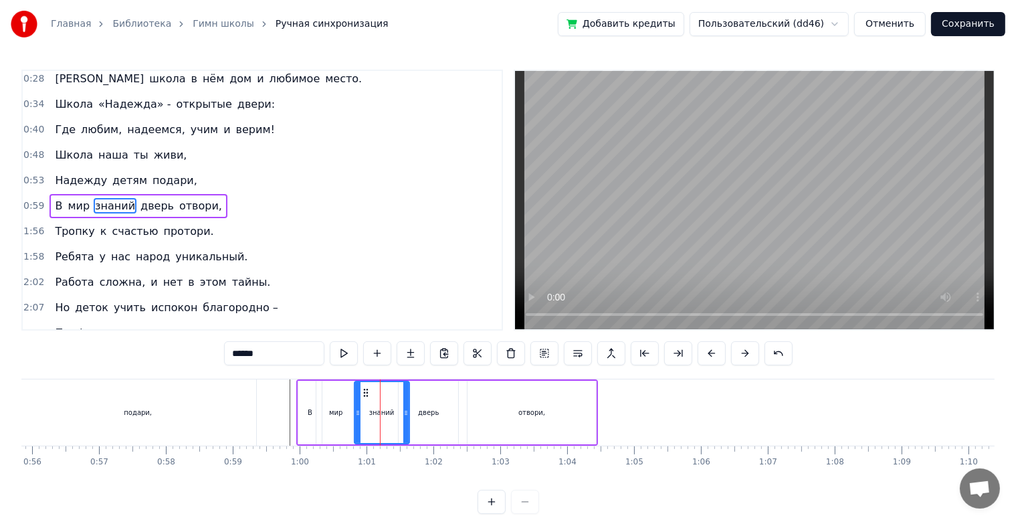
click at [426, 413] on div "дверь" at bounding box center [428, 412] width 21 height 10
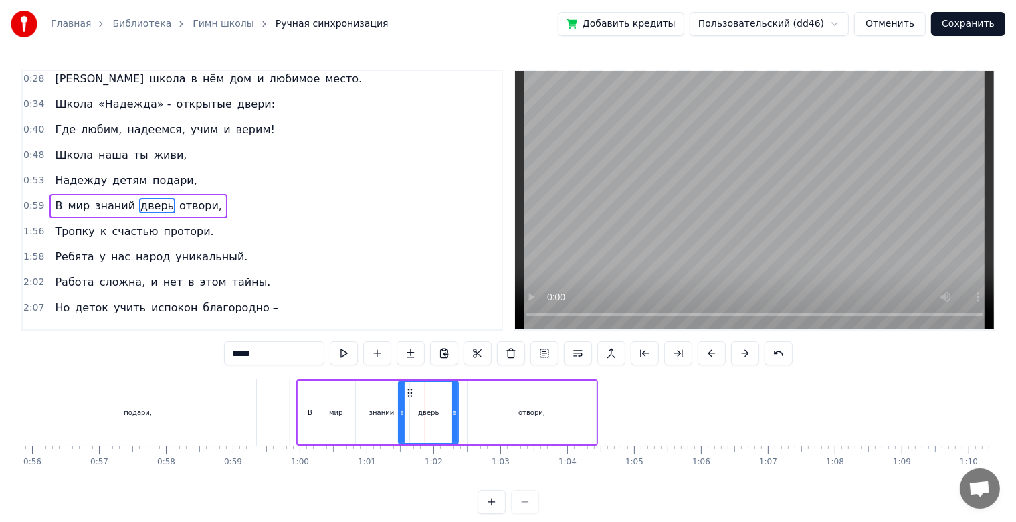
click at [384, 414] on div "знаний" at bounding box center [381, 412] width 25 height 10
type input "******"
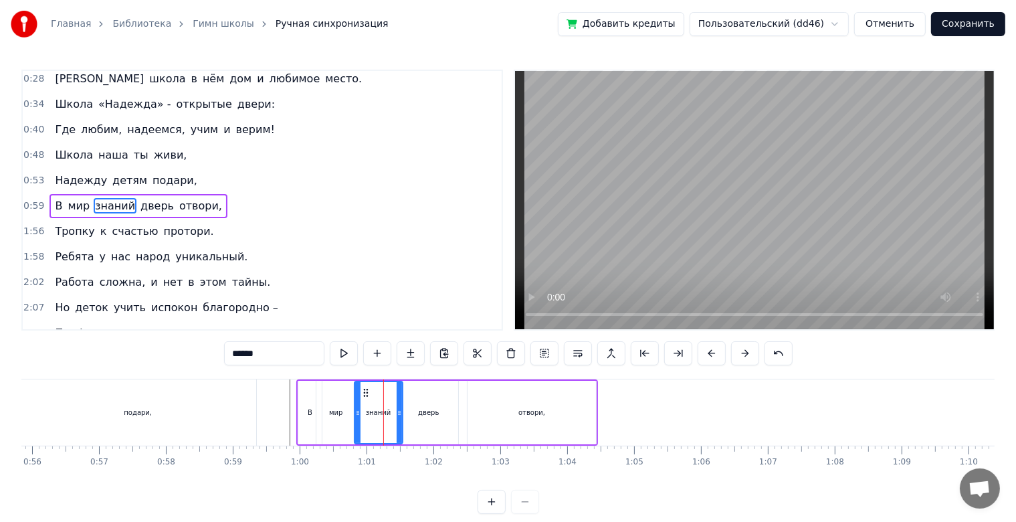
drag, startPoint x: 403, startPoint y: 414, endPoint x: 381, endPoint y: 416, distance: 21.5
click at [397, 416] on icon at bounding box center [399, 412] width 5 height 11
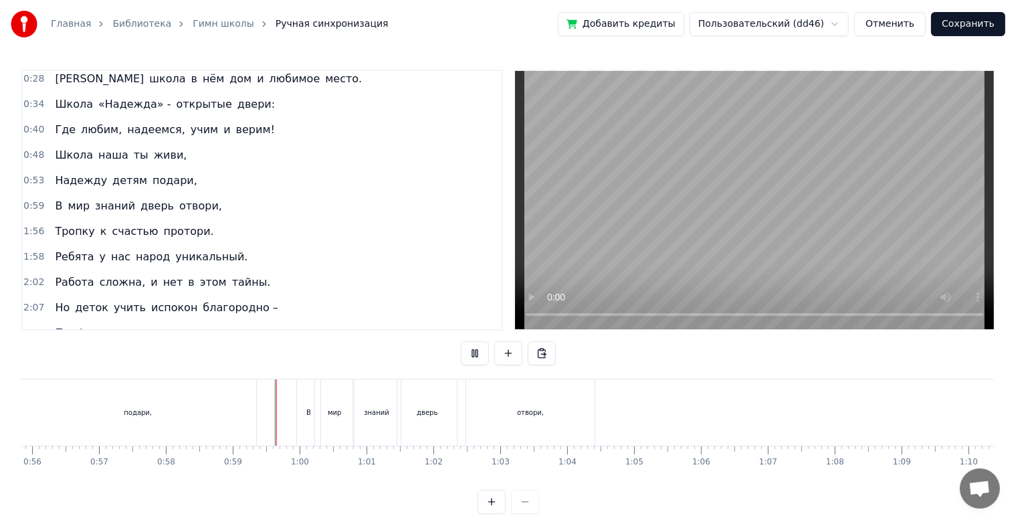
scroll to position [24, 0]
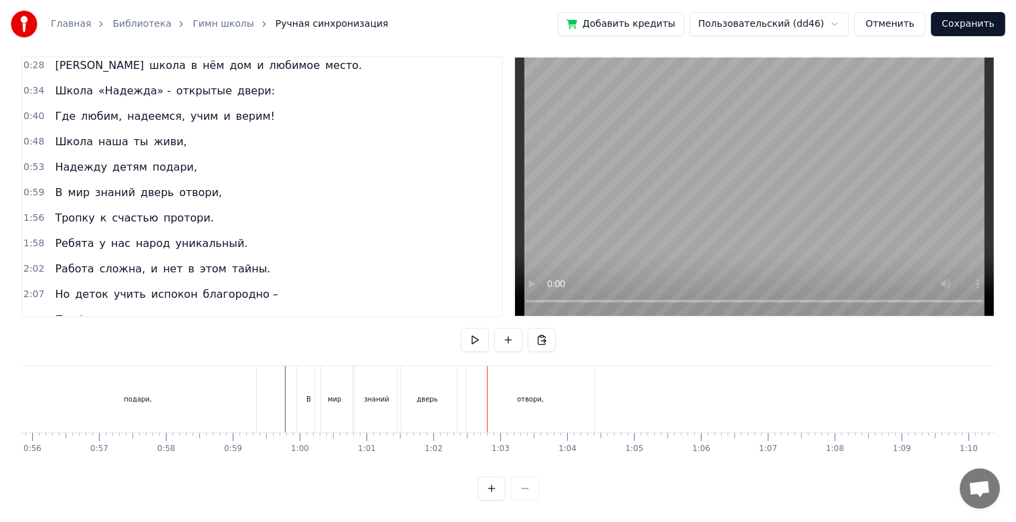
click at [434, 398] on div "дверь" at bounding box center [427, 399] width 60 height 66
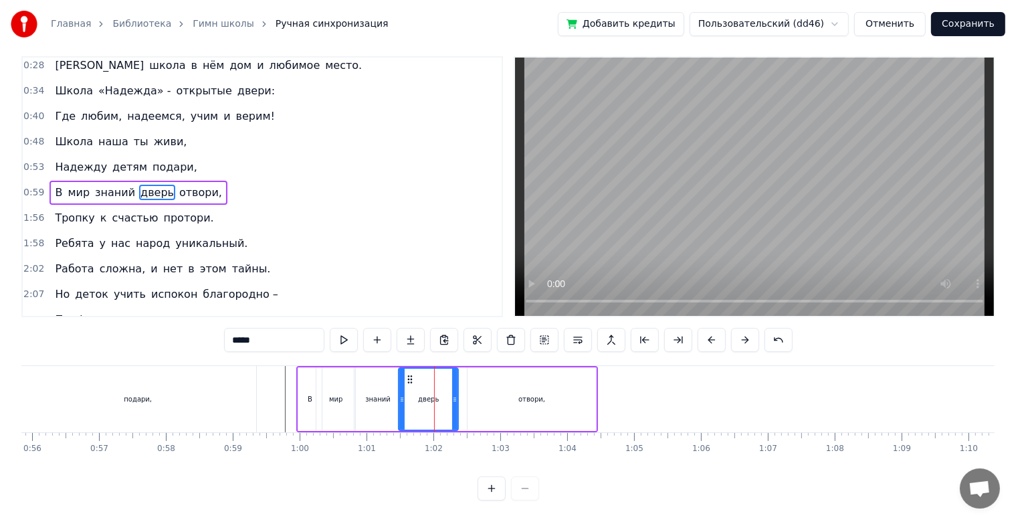
scroll to position [0, 0]
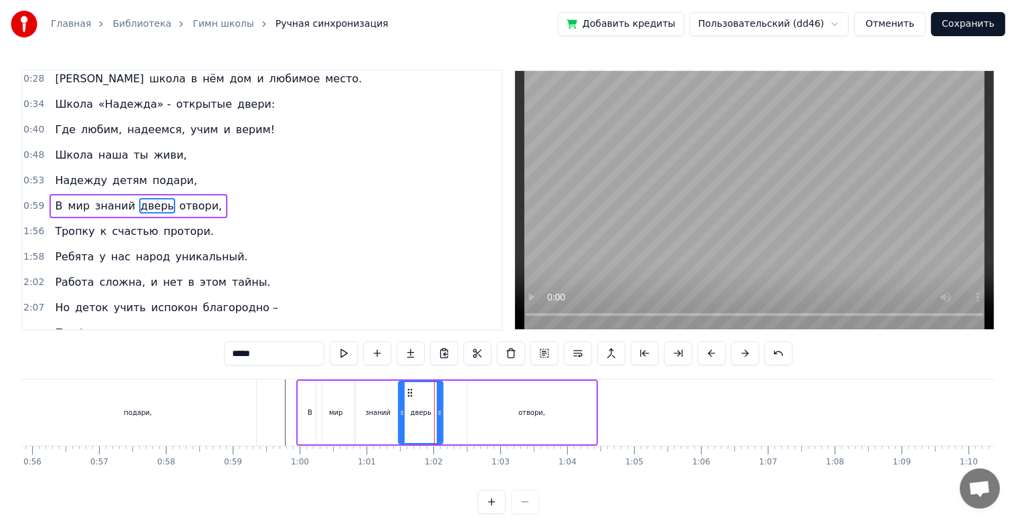
drag, startPoint x: 456, startPoint y: 409, endPoint x: 440, endPoint y: 409, distance: 15.4
click at [440, 409] on icon at bounding box center [439, 412] width 5 height 11
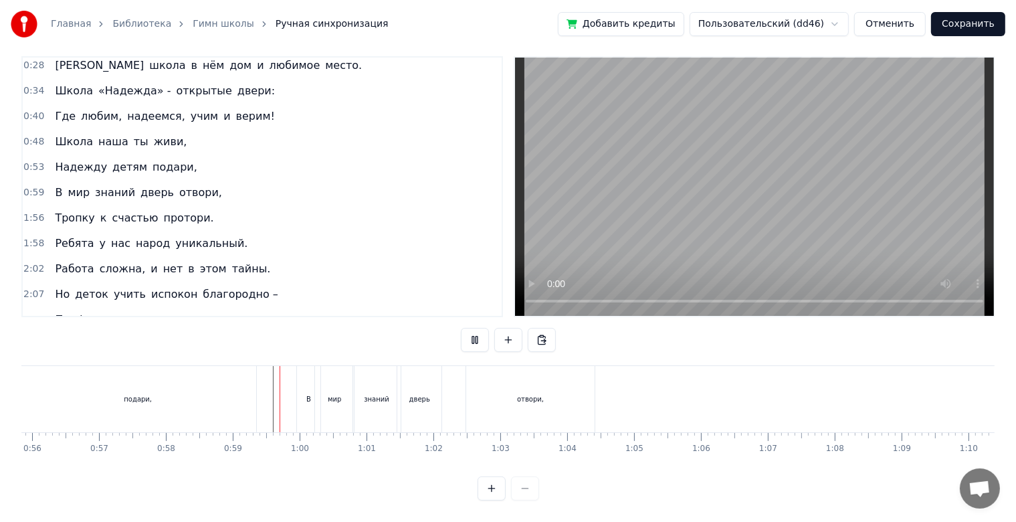
scroll to position [24, 0]
click at [314, 403] on div "мир" at bounding box center [334, 399] width 40 height 66
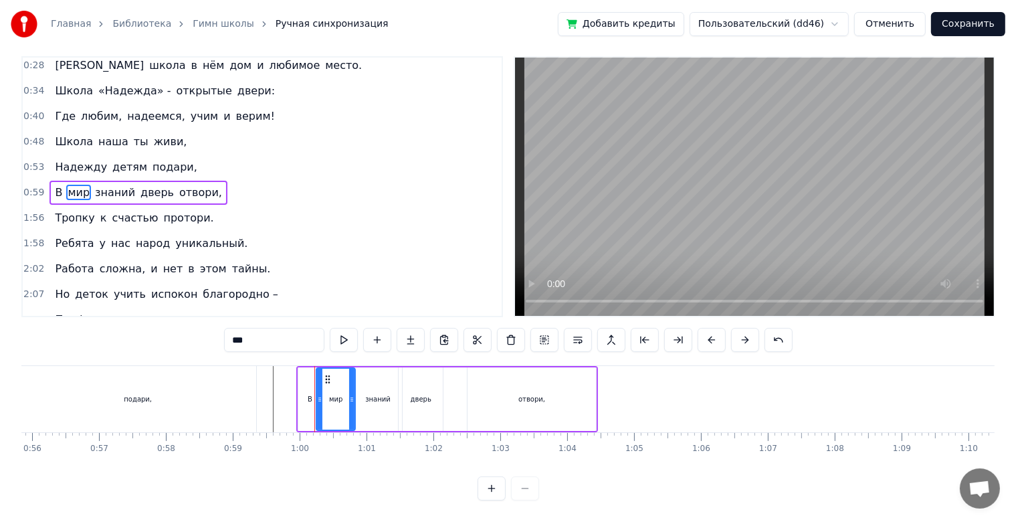
scroll to position [0, 0]
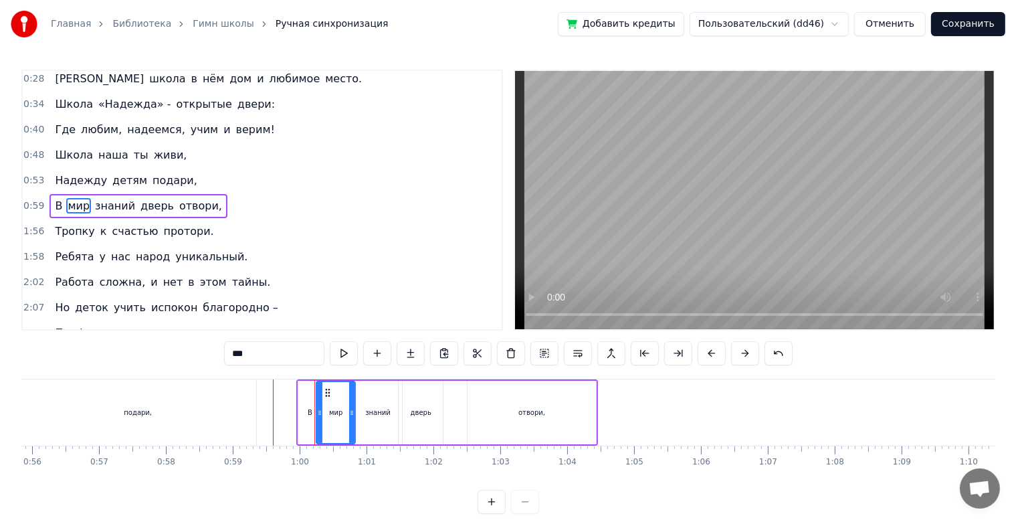
click at [306, 410] on div "В" at bounding box center [309, 413] width 23 height 64
type input "*"
click at [314, 393] on icon at bounding box center [313, 392] width 11 height 11
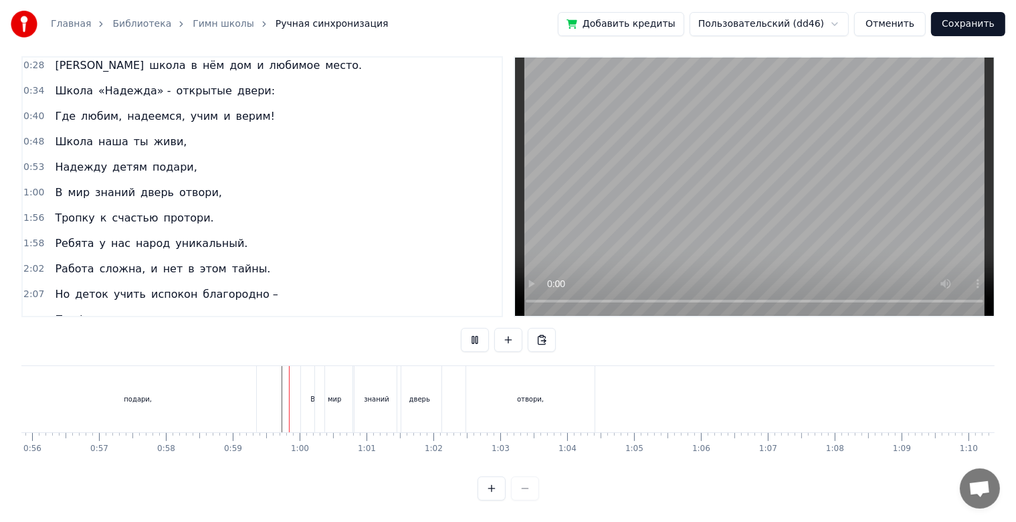
scroll to position [24, 0]
click at [466, 393] on div "отвори," at bounding box center [531, 399] width 130 height 66
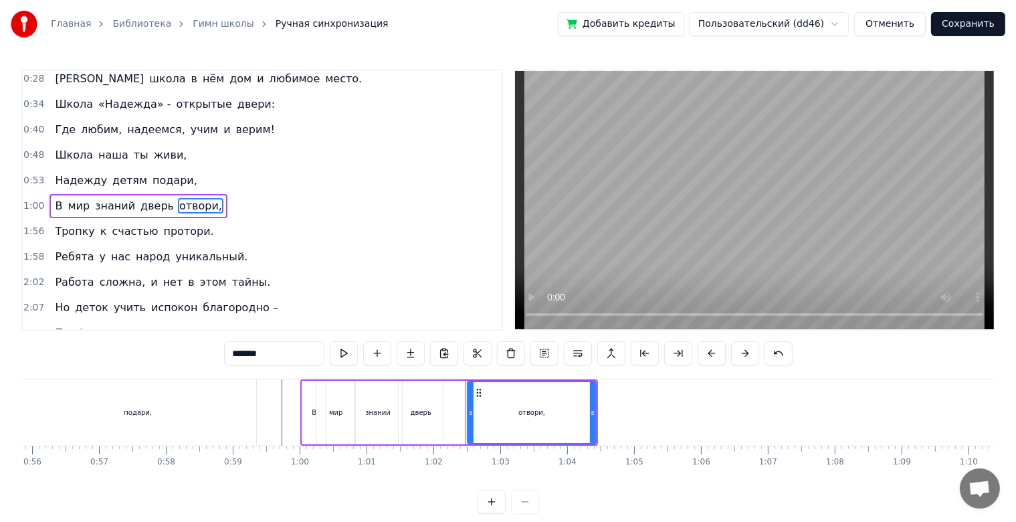
scroll to position [0, 0]
drag, startPoint x: 468, startPoint y: 412, endPoint x: 452, endPoint y: 412, distance: 16.1
click at [454, 412] on icon at bounding box center [456, 412] width 5 height 11
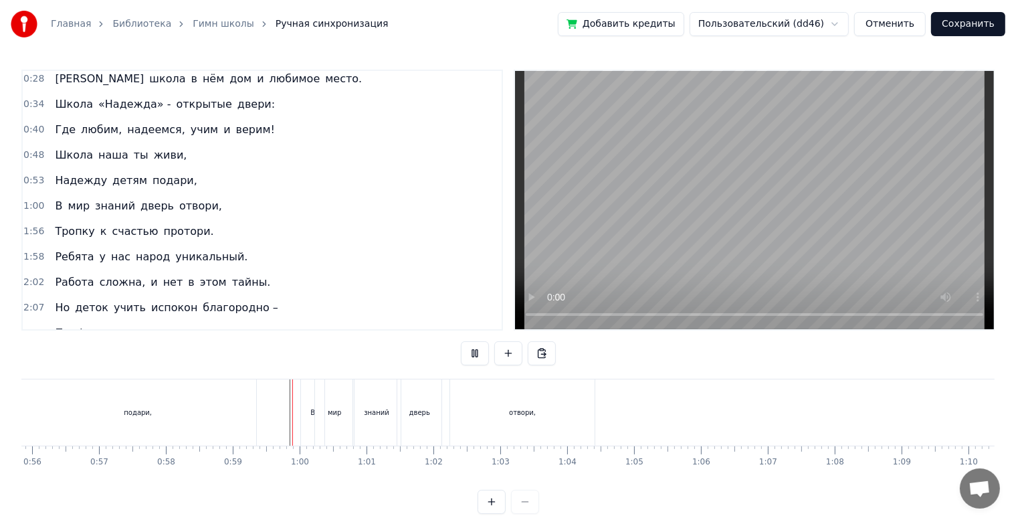
scroll to position [24, 0]
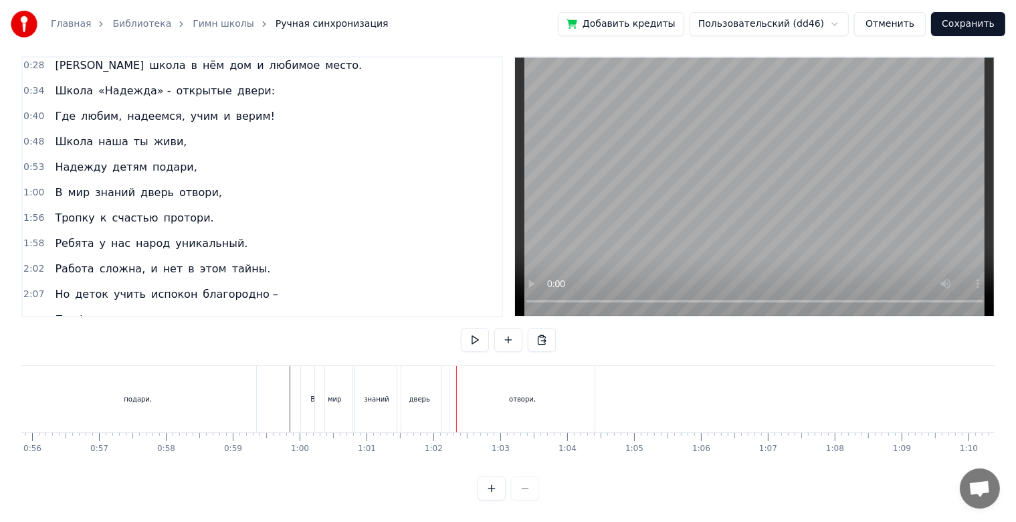
click at [389, 411] on div "знаний" at bounding box center [377, 399] width 48 height 66
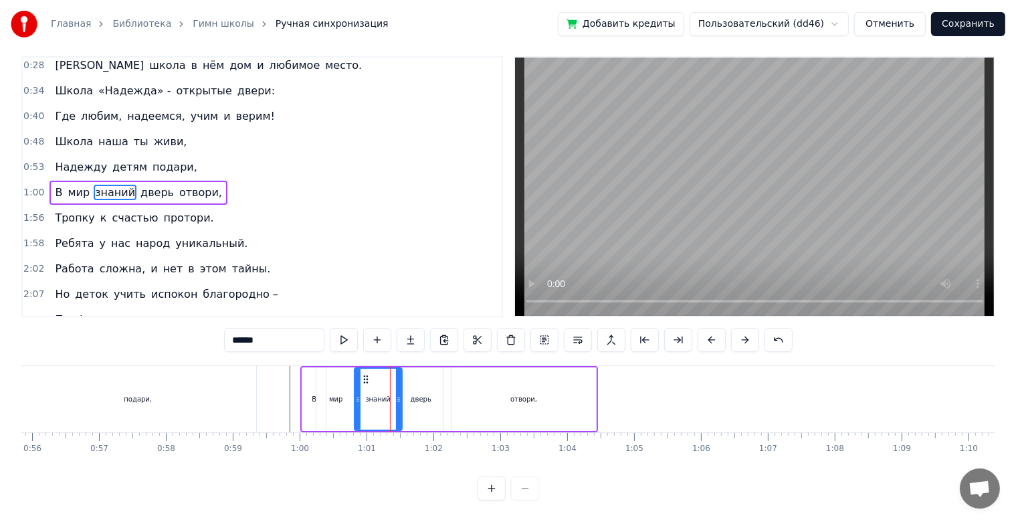
scroll to position [0, 0]
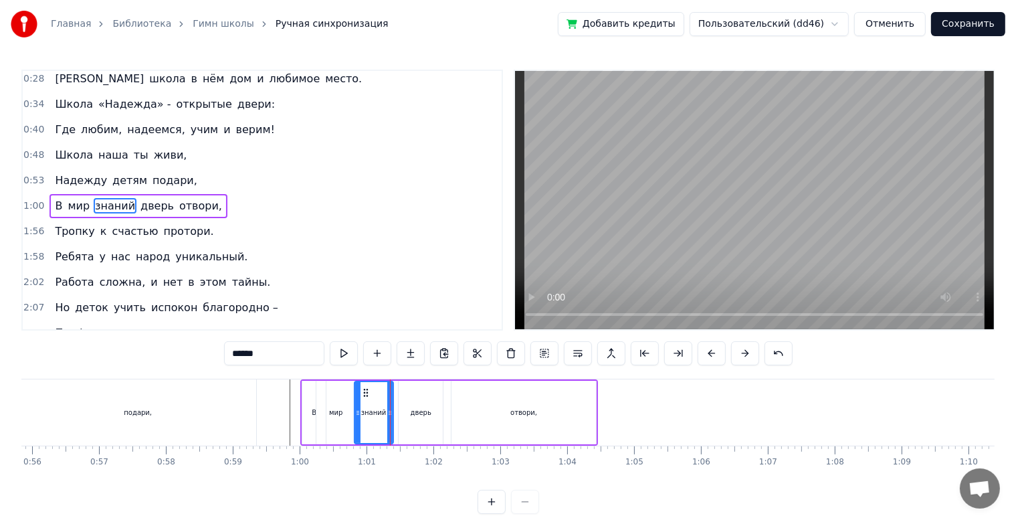
drag, startPoint x: 398, startPoint y: 412, endPoint x: 389, endPoint y: 414, distance: 8.8
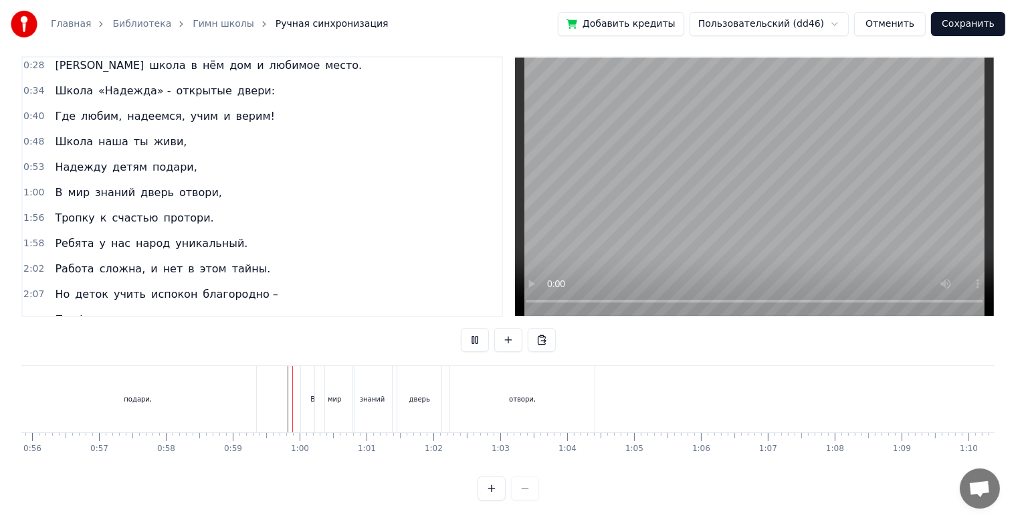
scroll to position [24, 0]
click at [402, 407] on div "дверь" at bounding box center [419, 399] width 44 height 66
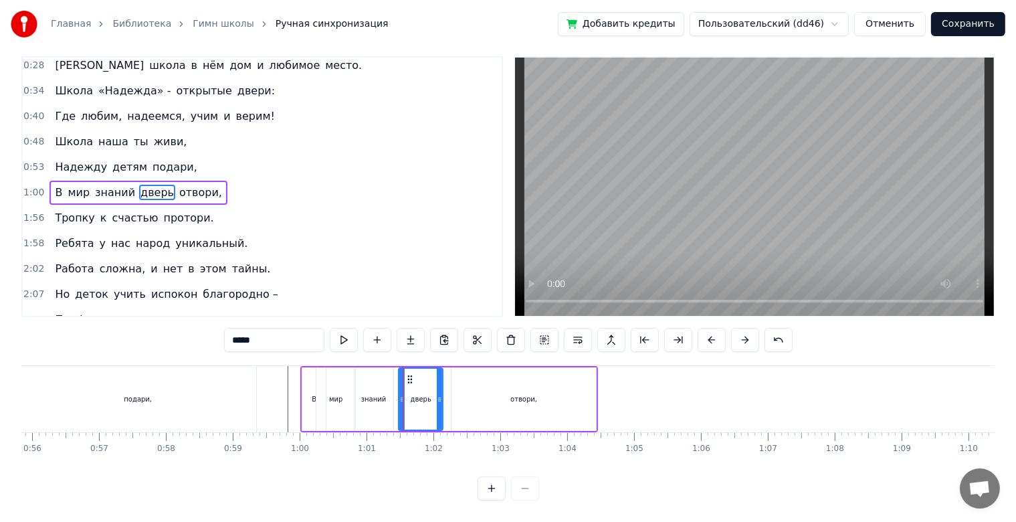
scroll to position [0, 0]
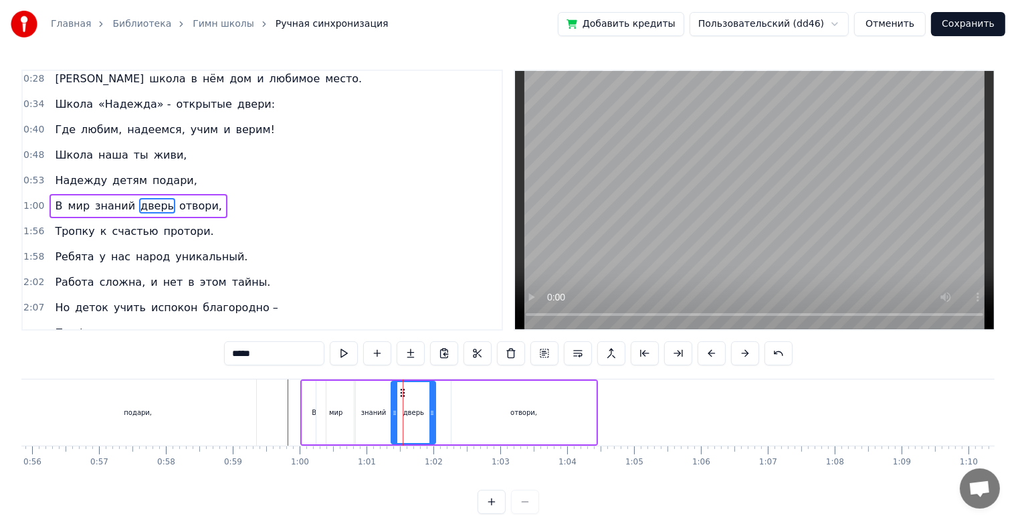
drag, startPoint x: 409, startPoint y: 392, endPoint x: 399, endPoint y: 393, distance: 9.5
click at [399, 393] on icon at bounding box center [402, 392] width 11 height 11
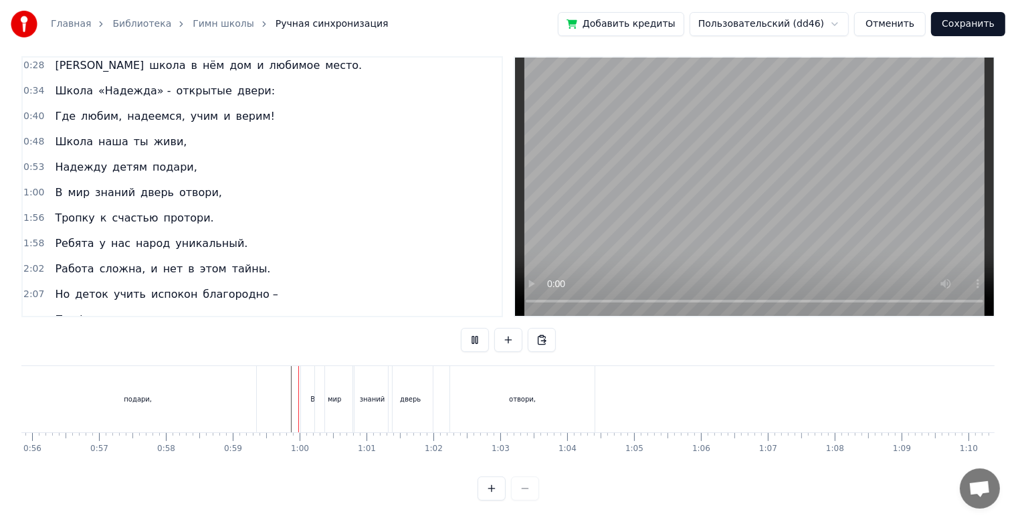
scroll to position [24, 0]
click at [333, 403] on div "мир" at bounding box center [334, 399] width 39 height 66
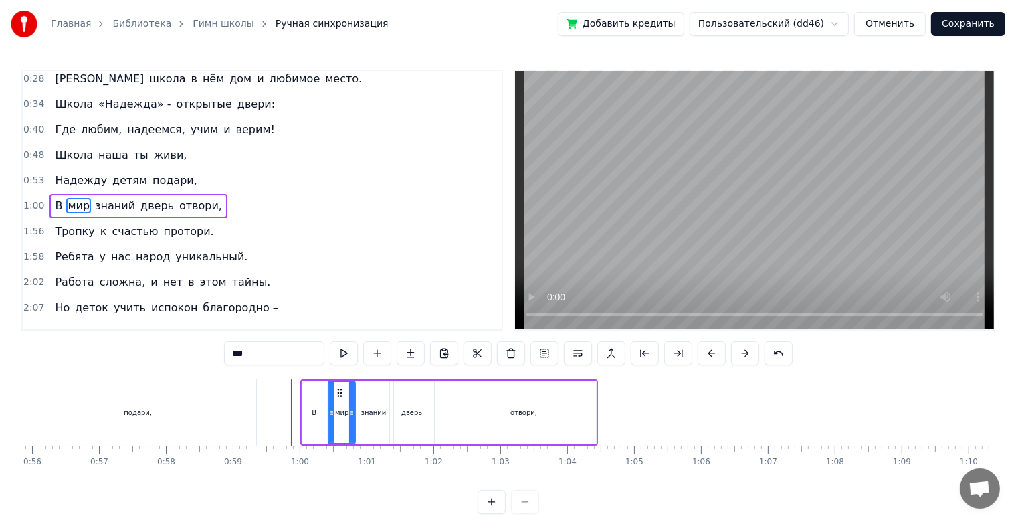
drag, startPoint x: 318, startPoint y: 418, endPoint x: 329, endPoint y: 418, distance: 11.4
click at [329, 418] on div at bounding box center [331, 412] width 5 height 61
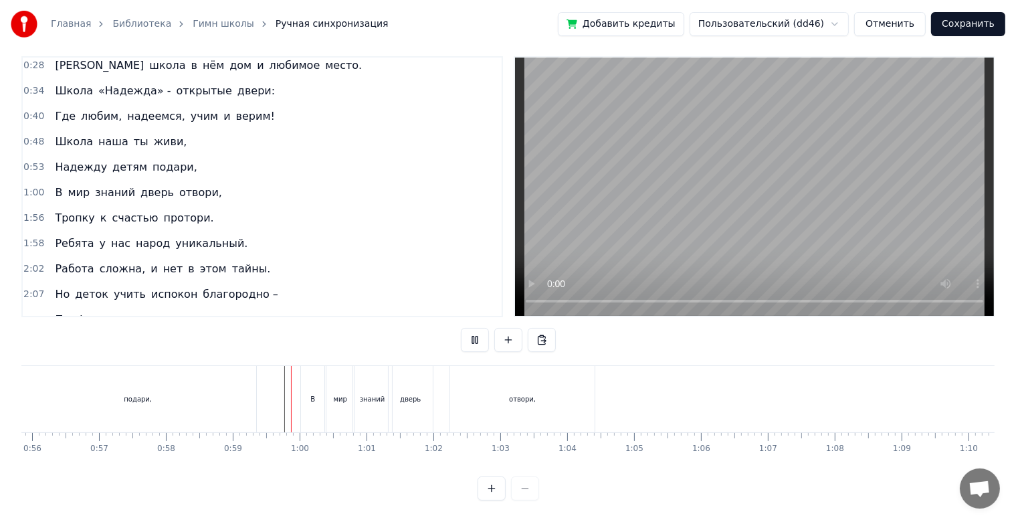
scroll to position [24, 0]
click at [314, 406] on div "В" at bounding box center [312, 399] width 23 height 66
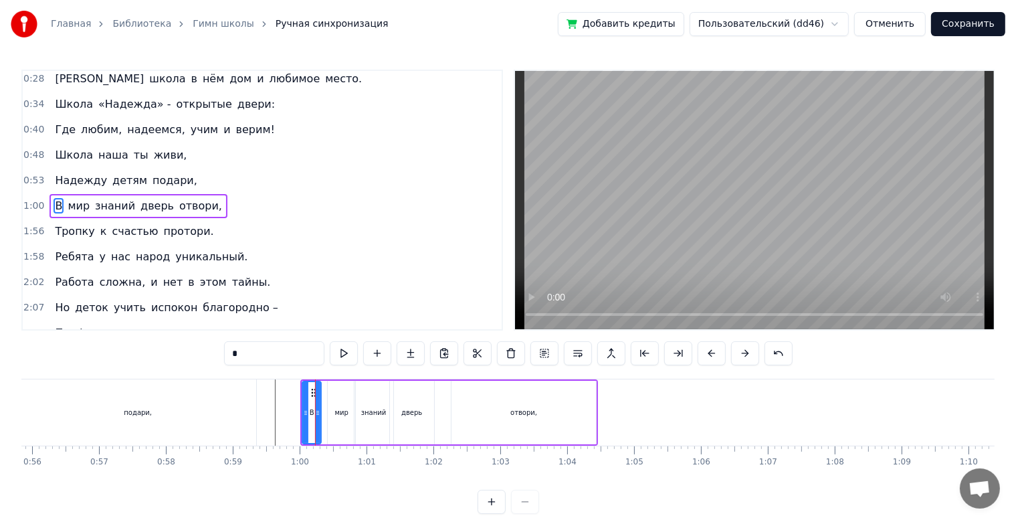
click at [315, 414] on icon at bounding box center [317, 412] width 5 height 11
click at [329, 414] on div "мир" at bounding box center [341, 413] width 27 height 64
type input "***"
click at [331, 393] on icon at bounding box center [333, 392] width 11 height 11
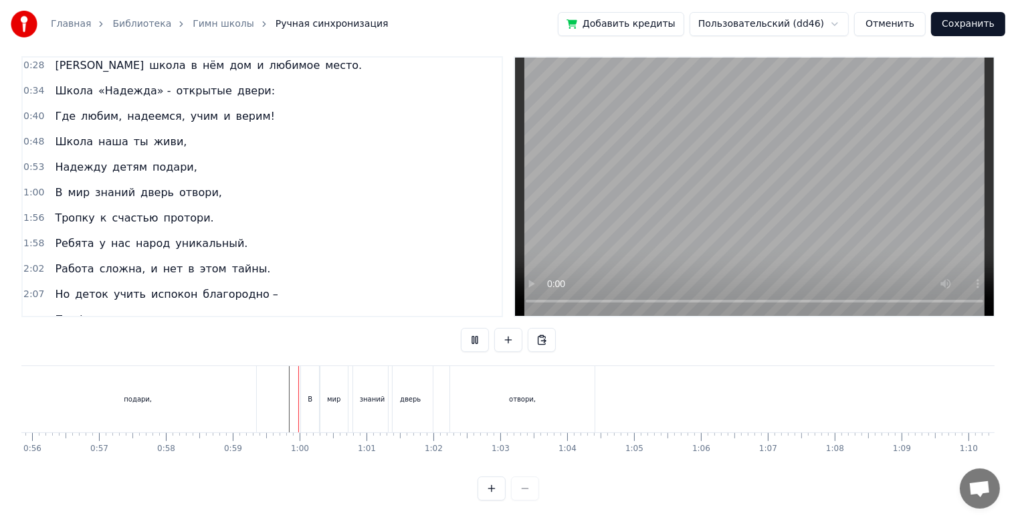
scroll to position [24, 0]
click at [307, 391] on div "В" at bounding box center [310, 399] width 18 height 66
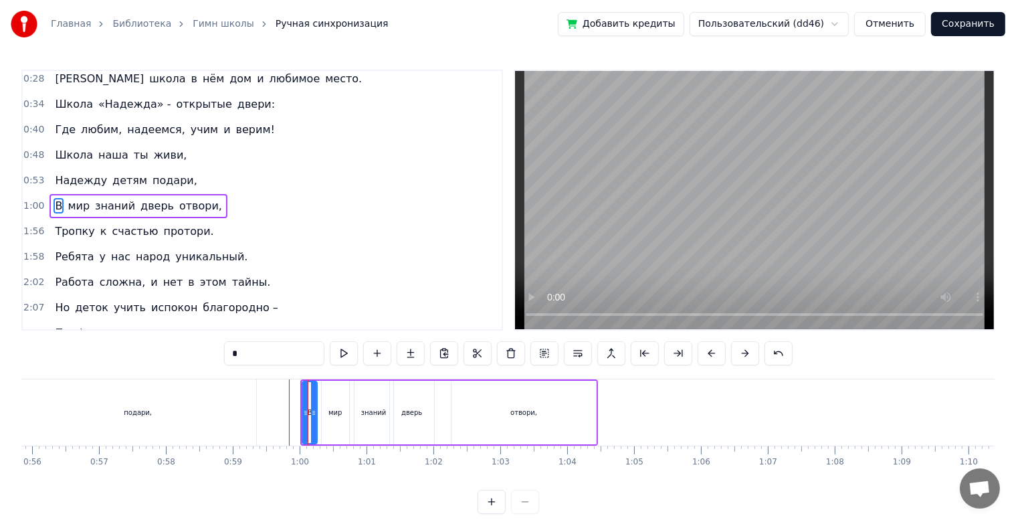
click at [314, 393] on div at bounding box center [313, 412] width 5 height 61
click at [335, 396] on div "мир" at bounding box center [335, 413] width 27 height 64
type input "***"
drag, startPoint x: 332, startPoint y: 391, endPoint x: 325, endPoint y: 393, distance: 7.0
click at [325, 393] on icon at bounding box center [326, 392] width 11 height 11
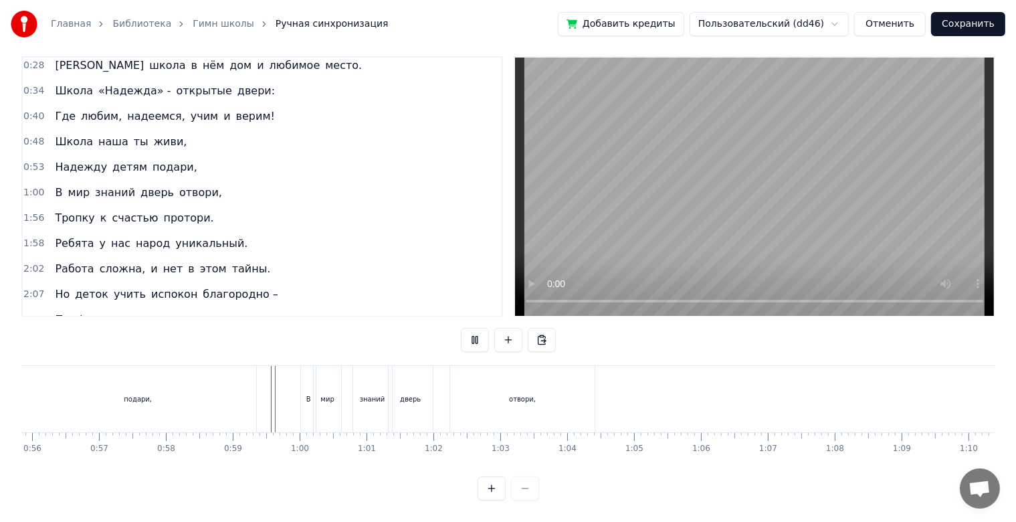
scroll to position [24, 0]
click at [481, 401] on div "отвори," at bounding box center [522, 399] width 145 height 66
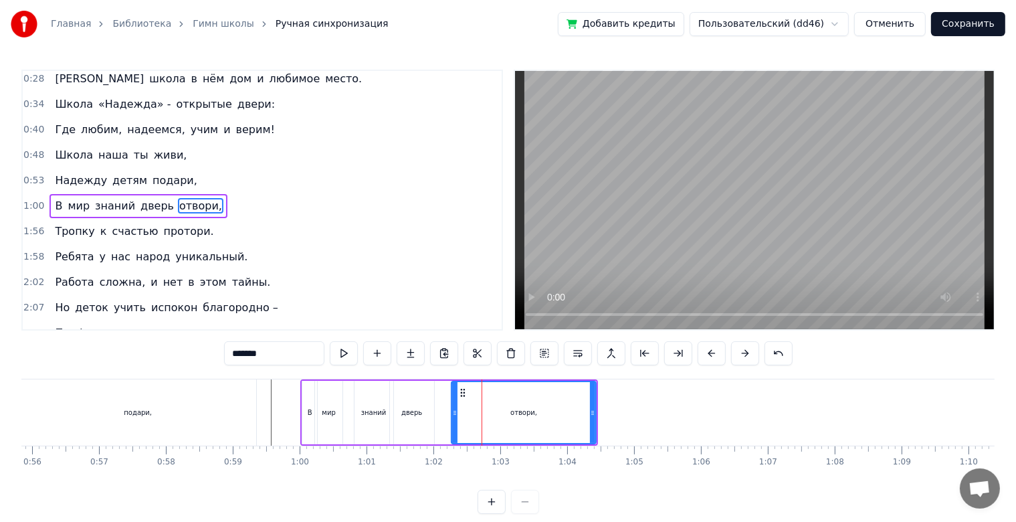
drag, startPoint x: 503, startPoint y: 407, endPoint x: 479, endPoint y: 412, distance: 24.5
click at [479, 412] on div "отвори," at bounding box center [523, 412] width 143 height 61
drag, startPoint x: 461, startPoint y: 392, endPoint x: 448, endPoint y: 393, distance: 12.8
click at [448, 393] on icon at bounding box center [450, 392] width 11 height 11
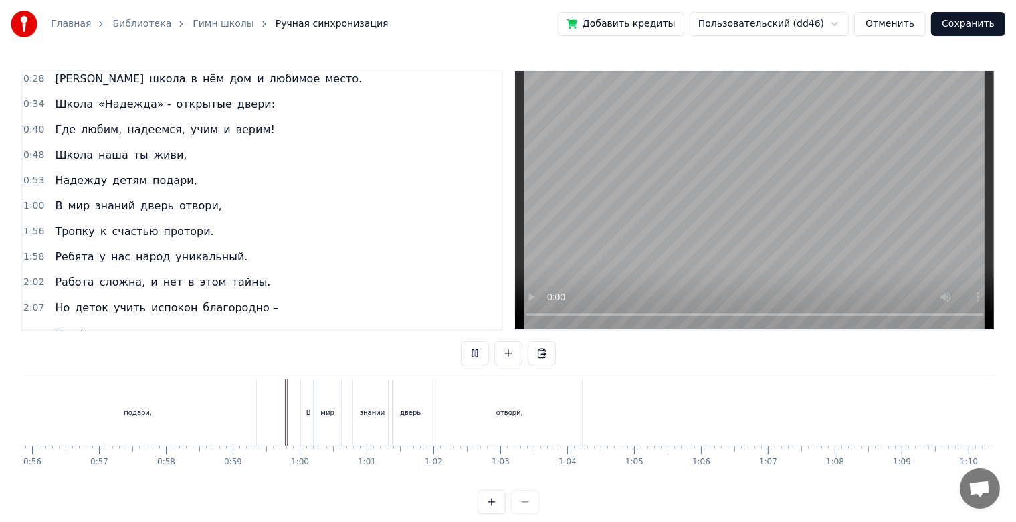
scroll to position [24, 0]
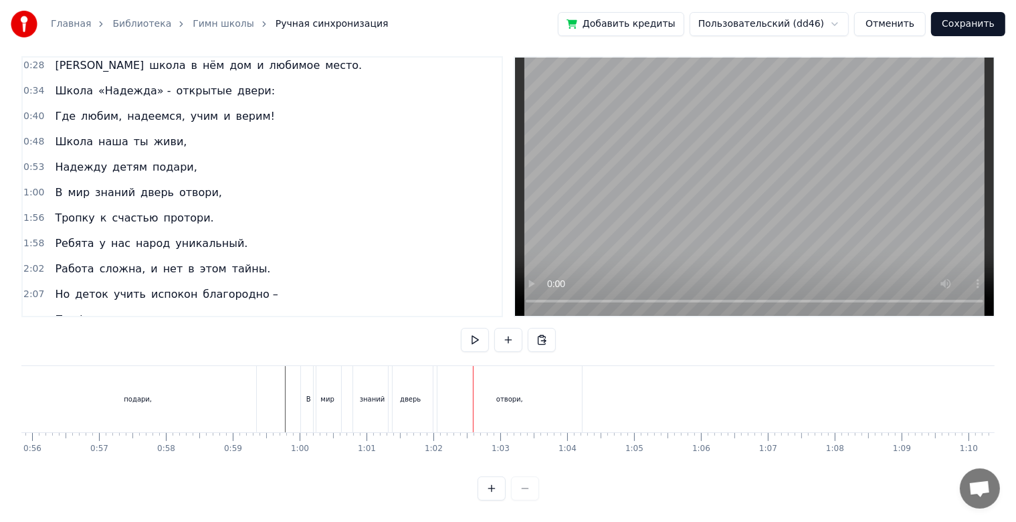
click at [445, 388] on div "отвори," at bounding box center [510, 399] width 145 height 66
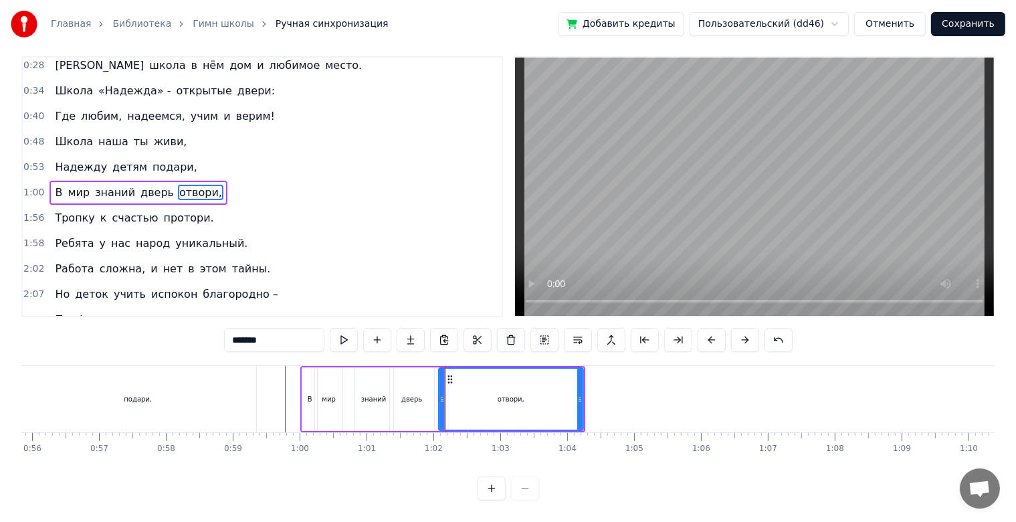
scroll to position [0, 0]
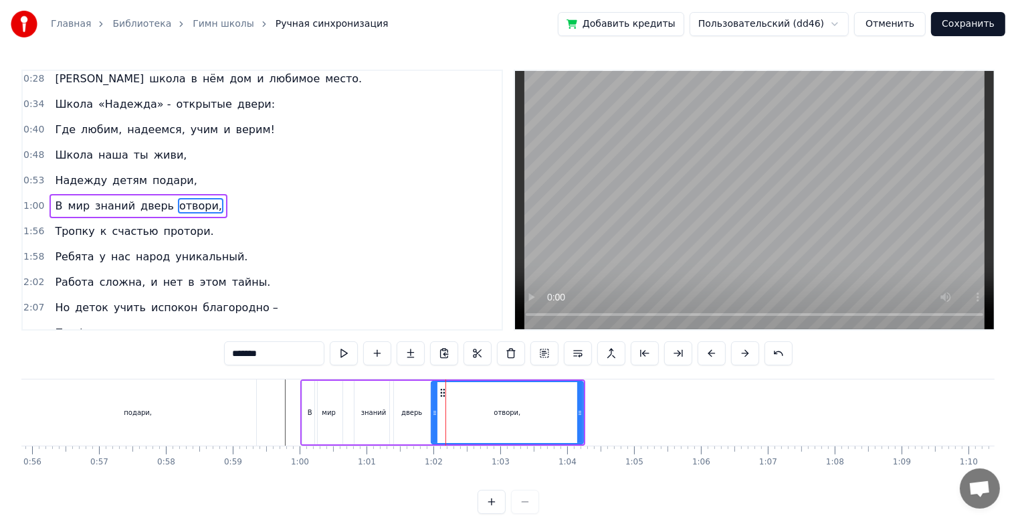
drag, startPoint x: 444, startPoint y: 410, endPoint x: 436, endPoint y: 411, distance: 7.4
click at [436, 411] on div "отвори," at bounding box center [507, 412] width 151 height 61
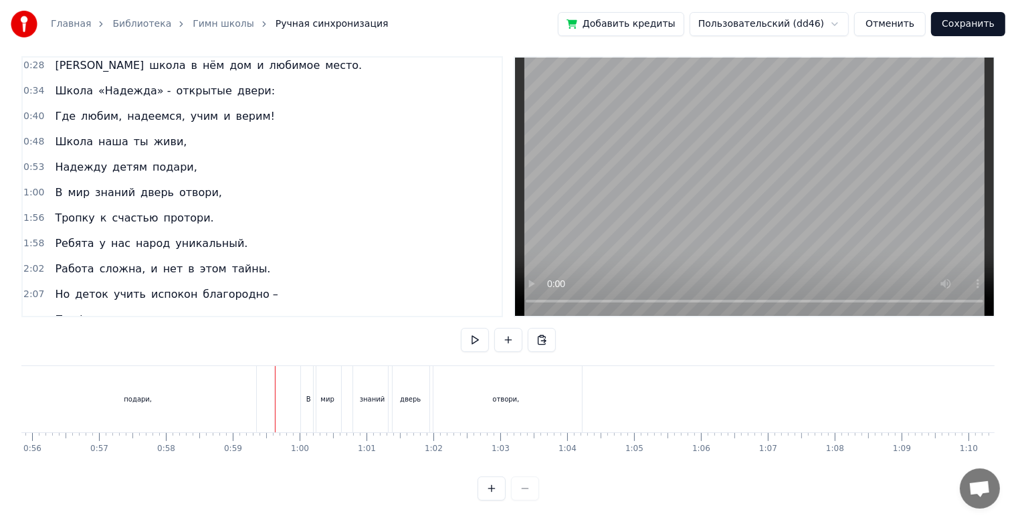
scroll to position [24, 0]
click at [568, 386] on div "отвори," at bounding box center [506, 399] width 152 height 66
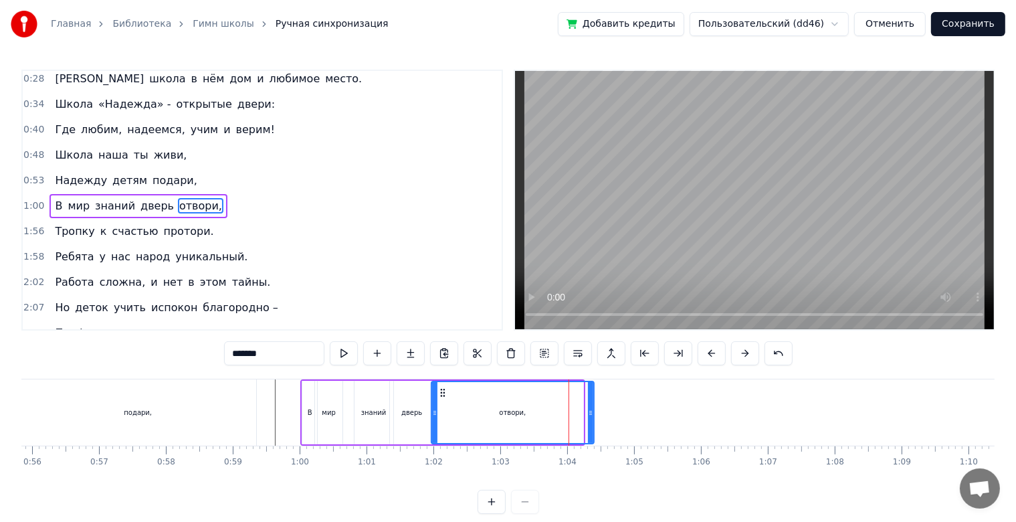
drag, startPoint x: 581, startPoint y: 405, endPoint x: 593, endPoint y: 407, distance: 12.9
click at [593, 407] on div at bounding box center [590, 412] width 5 height 61
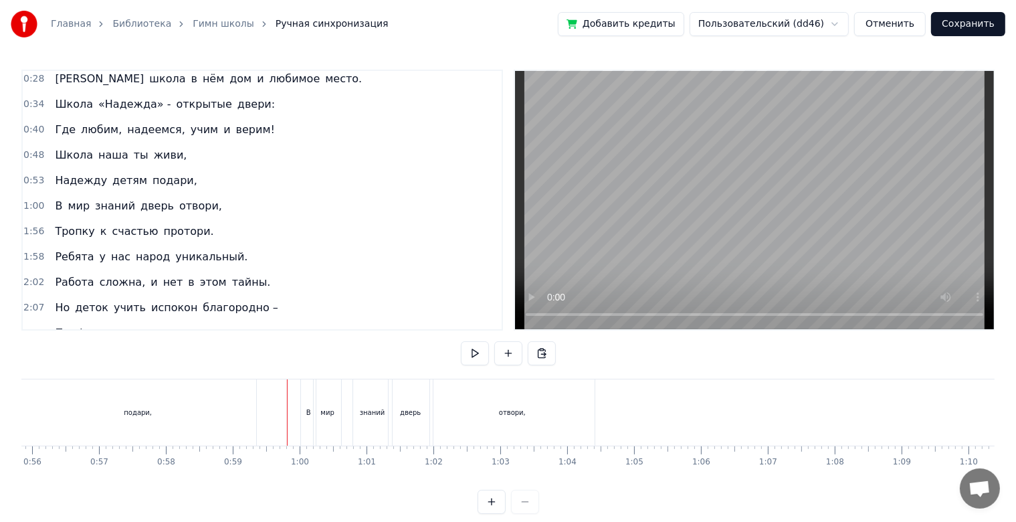
click at [310, 417] on div "В" at bounding box center [308, 412] width 5 height 10
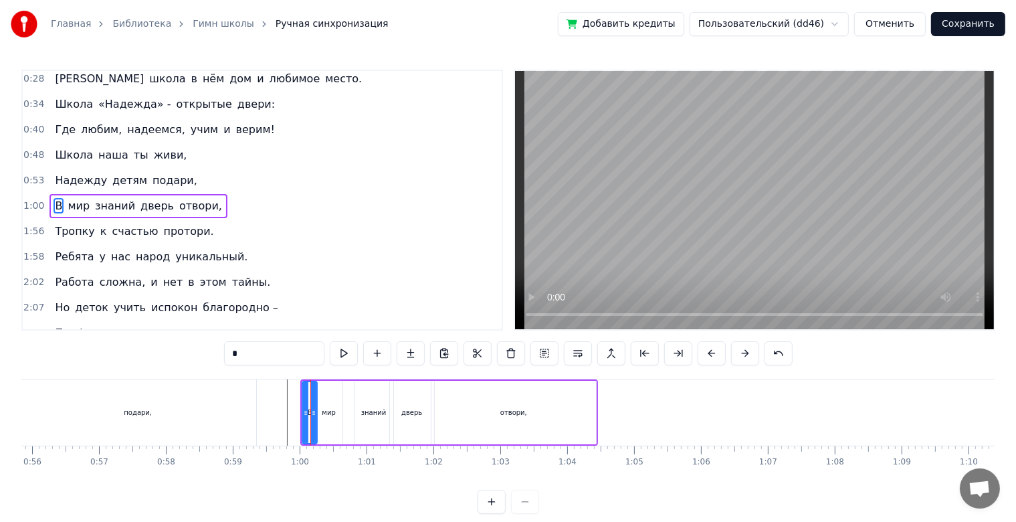
click at [313, 418] on div at bounding box center [313, 412] width 5 height 61
click at [303, 397] on div at bounding box center [305, 412] width 5 height 61
click at [310, 401] on div "В" at bounding box center [309, 412] width 13 height 61
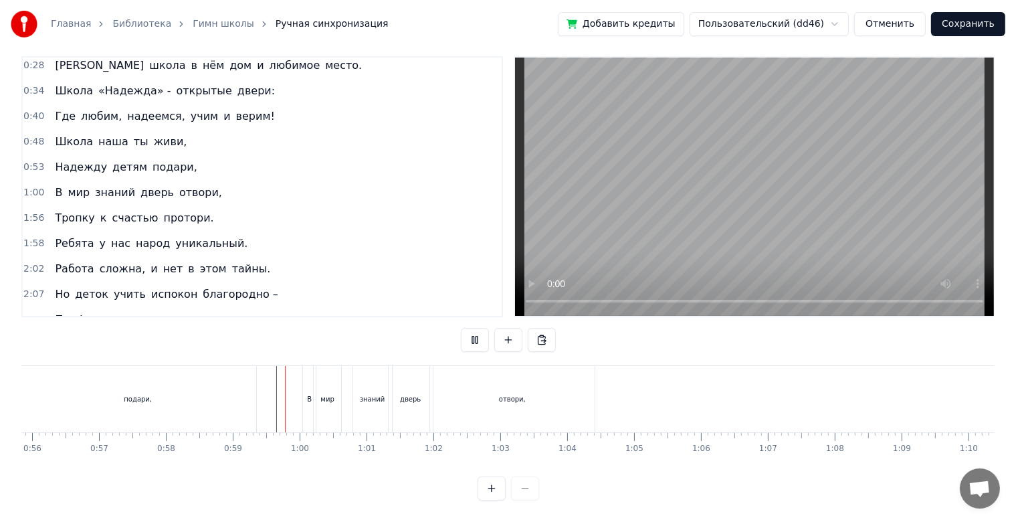
scroll to position [24, 0]
click at [474, 403] on div "отвори," at bounding box center [512, 399] width 165 height 66
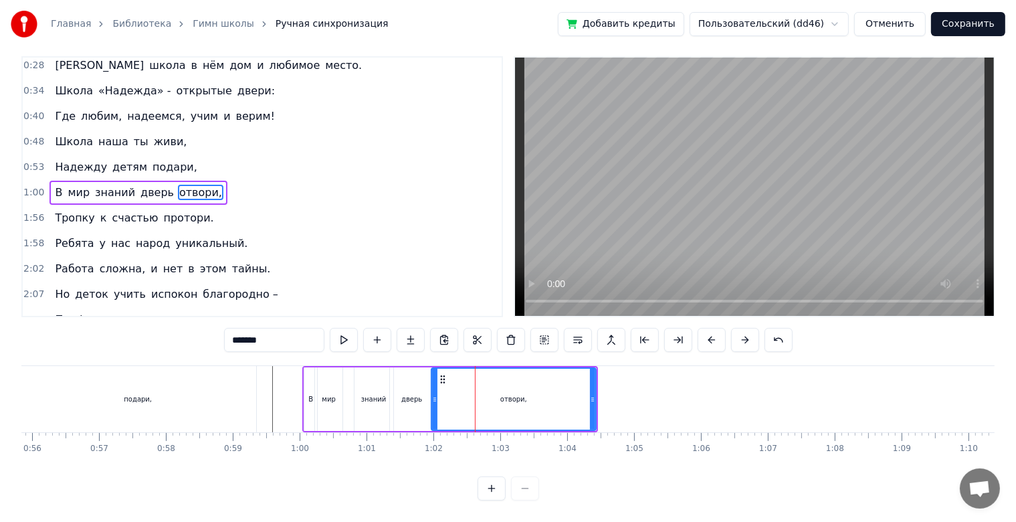
scroll to position [0, 0]
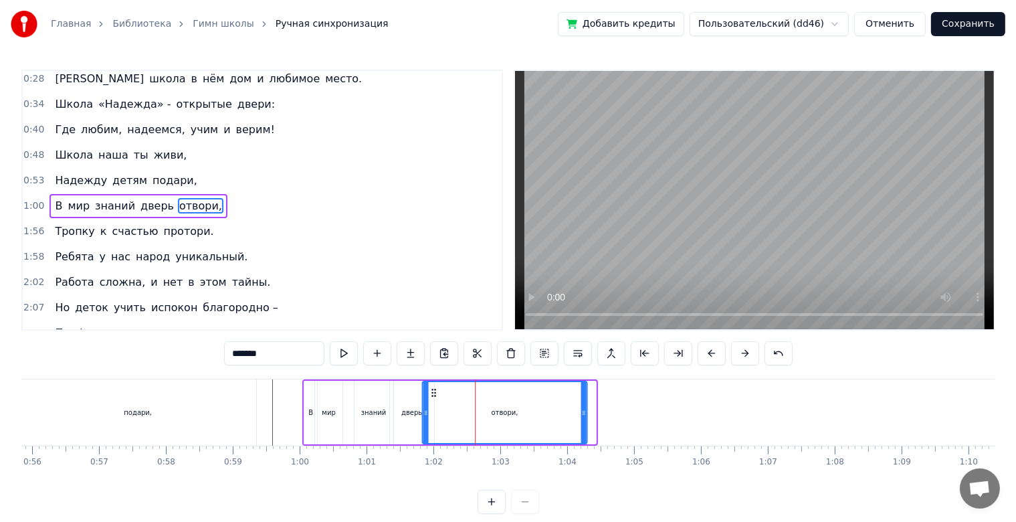
drag, startPoint x: 439, startPoint y: 395, endPoint x: 431, endPoint y: 396, distance: 8.1
click at [431, 396] on icon at bounding box center [433, 392] width 11 height 11
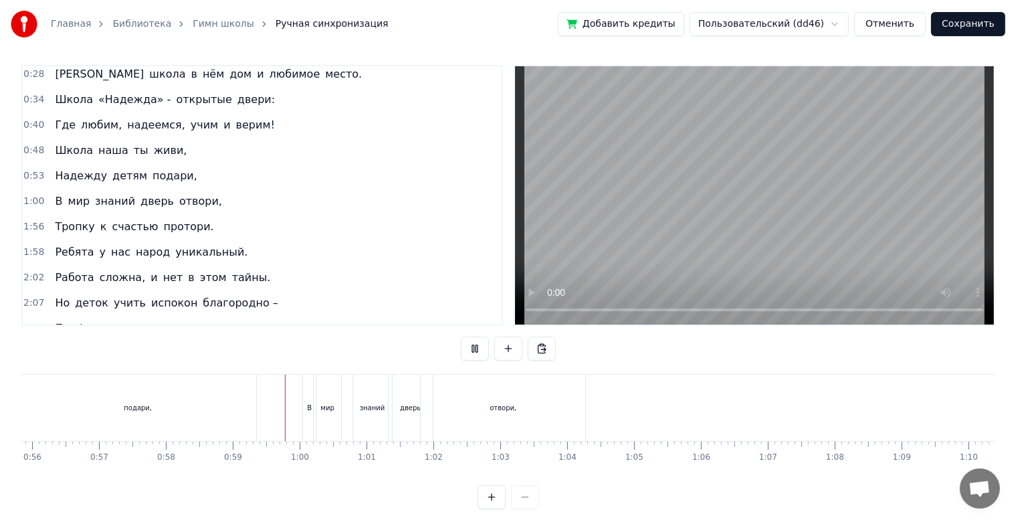
scroll to position [24, 0]
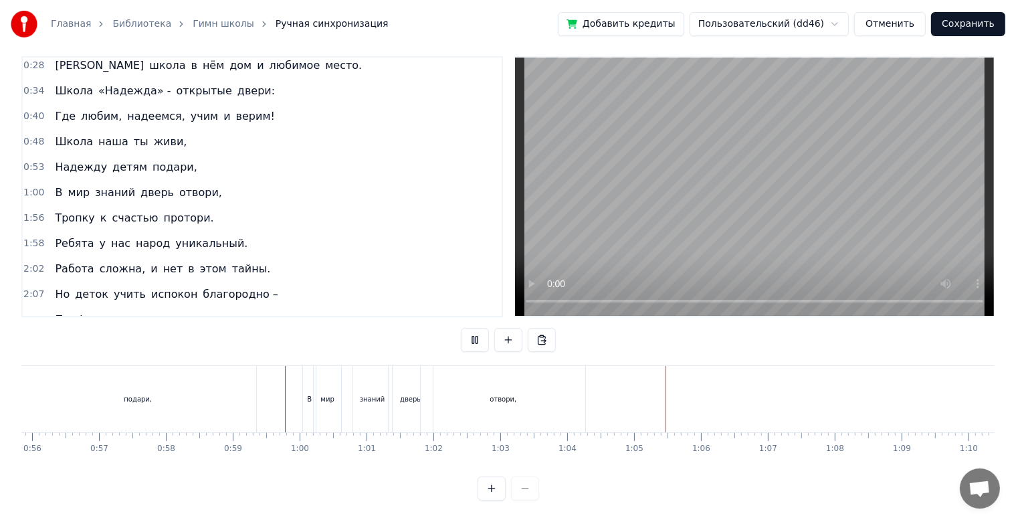
click at [573, 393] on div "отвори," at bounding box center [503, 399] width 165 height 66
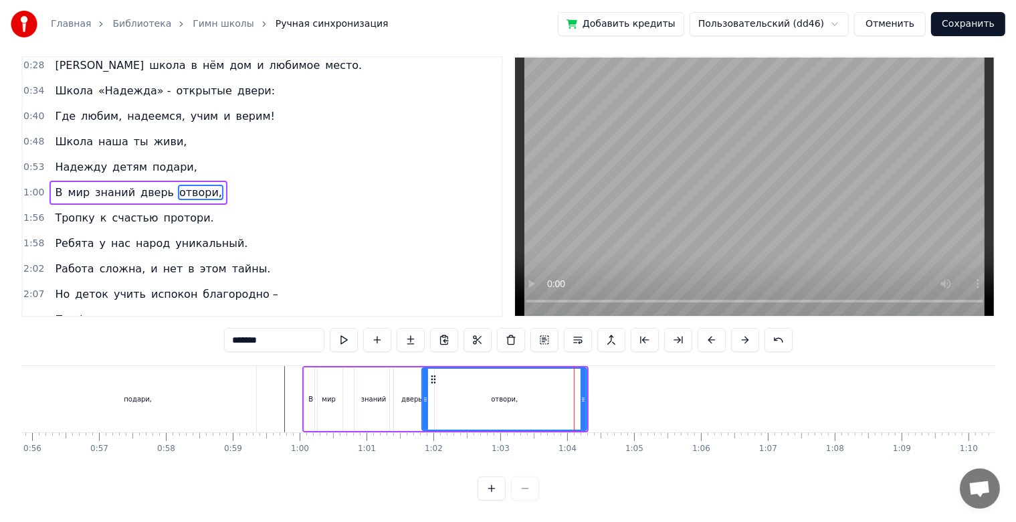
scroll to position [0, 0]
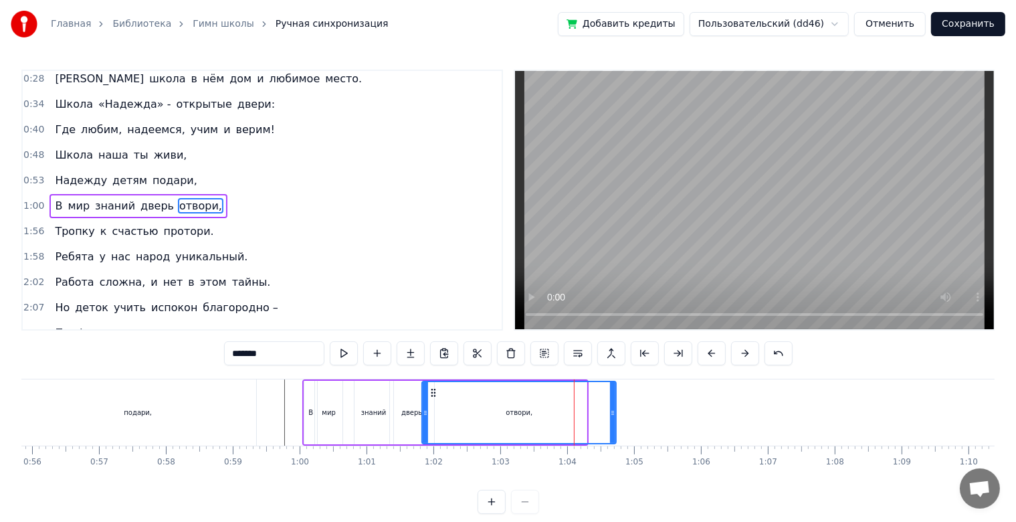
drag, startPoint x: 582, startPoint y: 411, endPoint x: 619, endPoint y: 411, distance: 36.8
click at [613, 411] on circle at bounding box center [612, 411] width 1 height 1
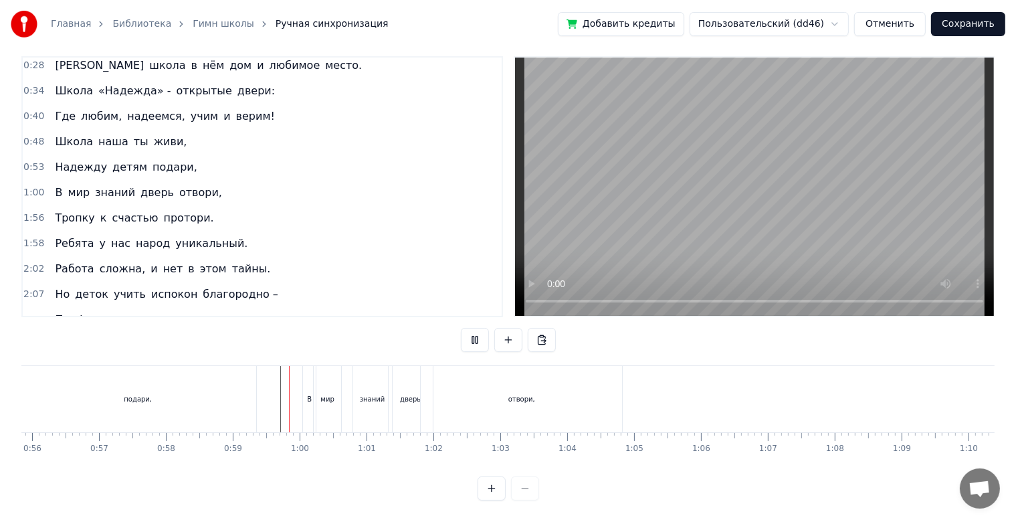
scroll to position [24, 0]
click at [379, 401] on div "знаний" at bounding box center [372, 399] width 39 height 66
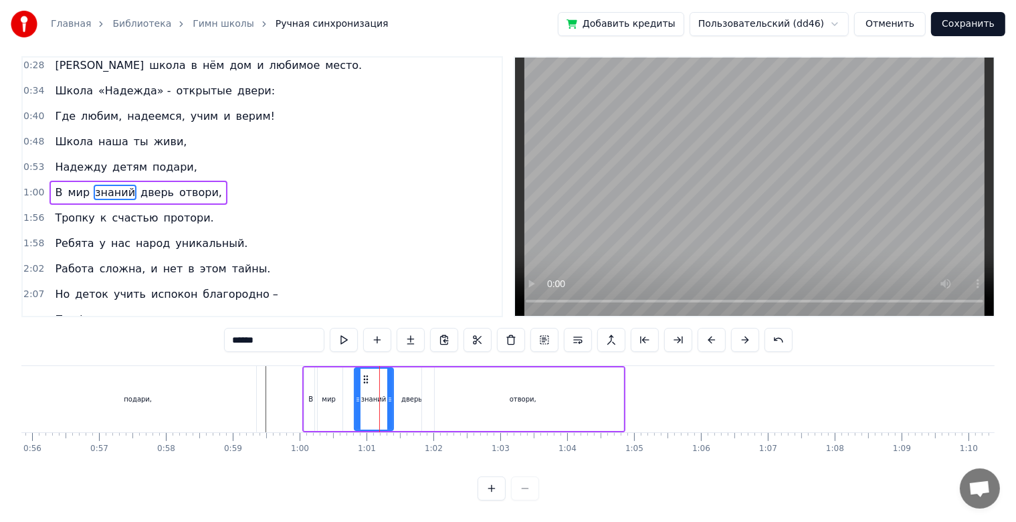
scroll to position [0, 0]
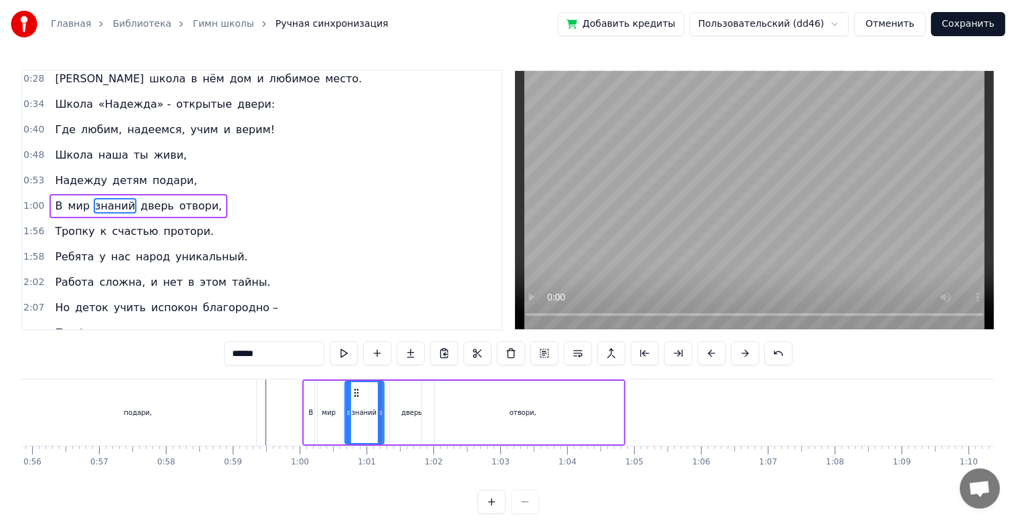
drag, startPoint x: 360, startPoint y: 393, endPoint x: 353, endPoint y: 395, distance: 6.8
click at [353, 395] on icon at bounding box center [356, 392] width 11 height 11
click at [391, 399] on div "дверь" at bounding box center [412, 413] width 44 height 64
type input "*****"
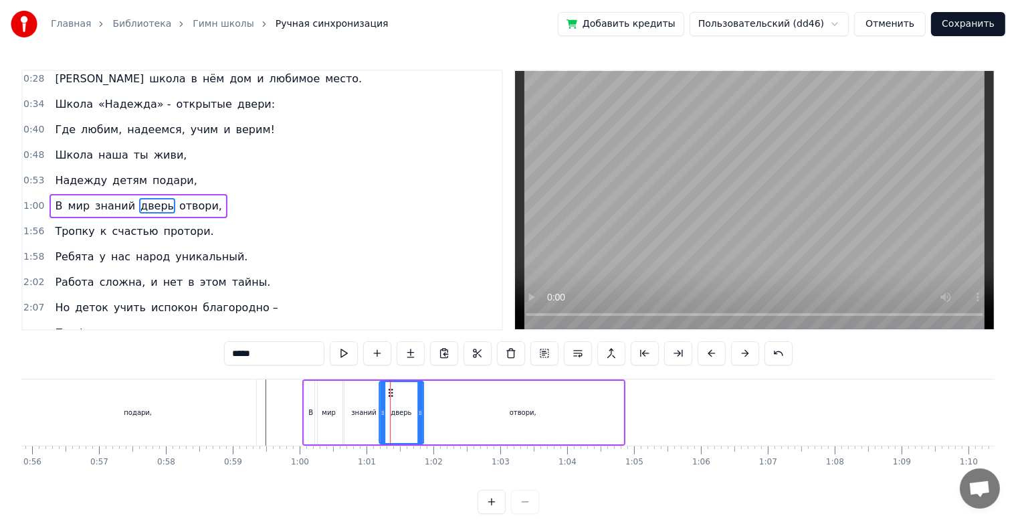
drag, startPoint x: 401, startPoint y: 393, endPoint x: 390, endPoint y: 397, distance: 11.2
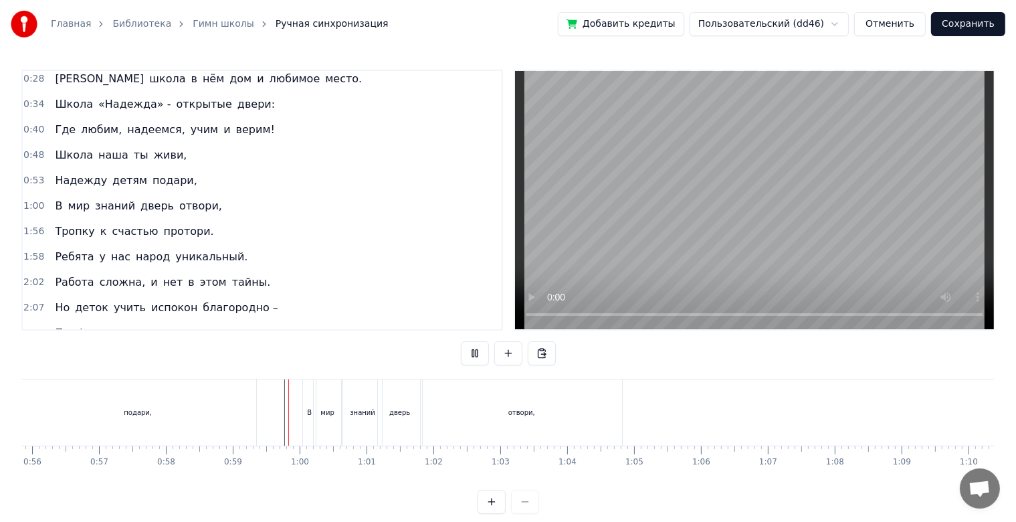
scroll to position [24, 0]
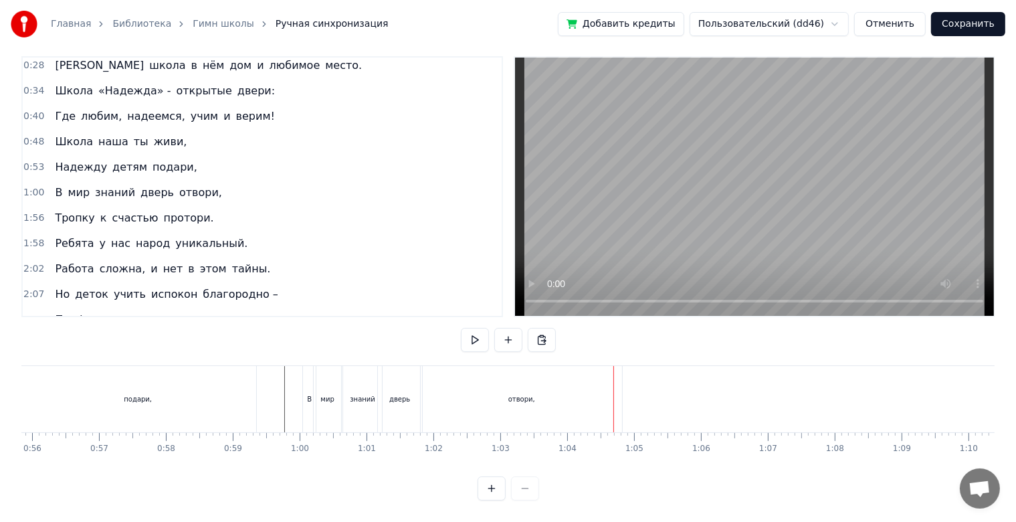
click at [457, 395] on div "отвори," at bounding box center [521, 399] width 201 height 66
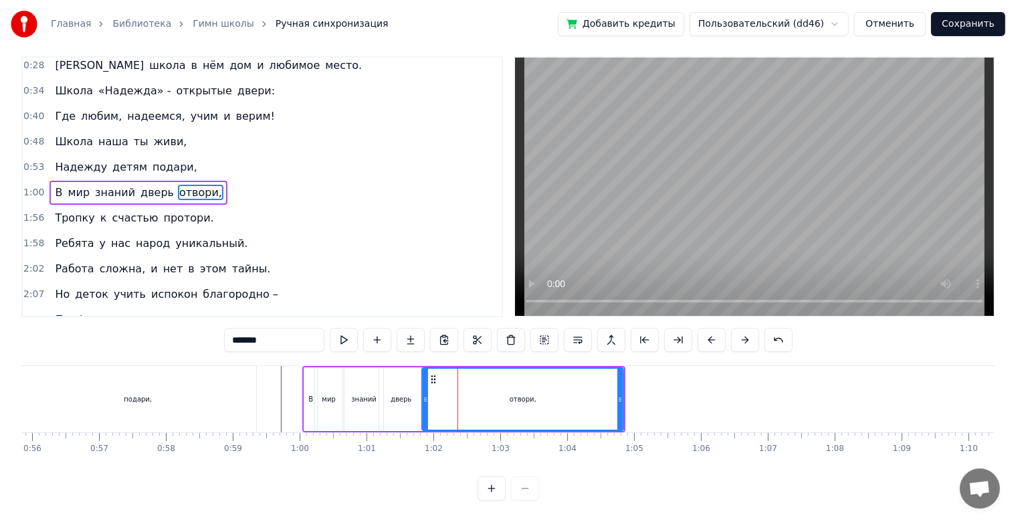
scroll to position [0, 0]
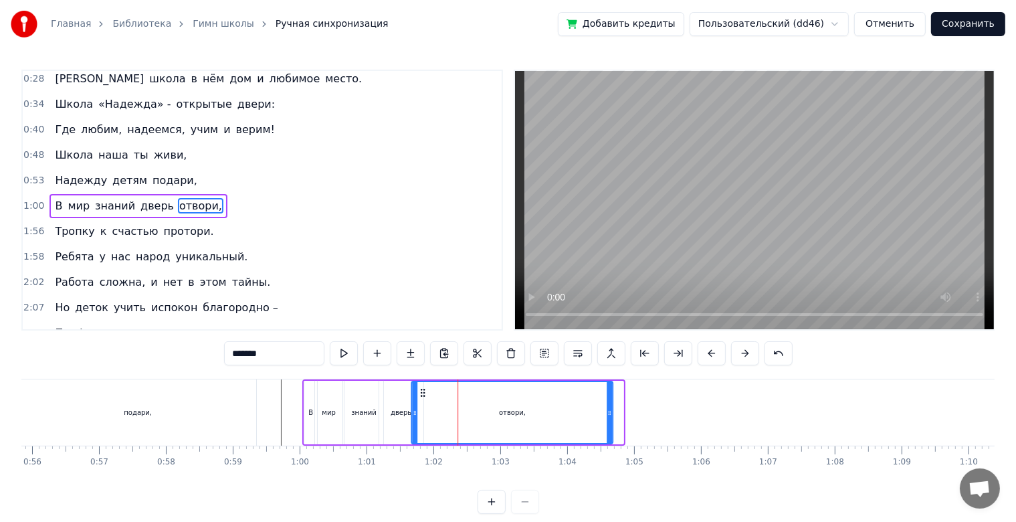
drag, startPoint x: 433, startPoint y: 396, endPoint x: 422, endPoint y: 398, distance: 10.9
click at [422, 398] on div "отвори," at bounding box center [512, 412] width 200 height 61
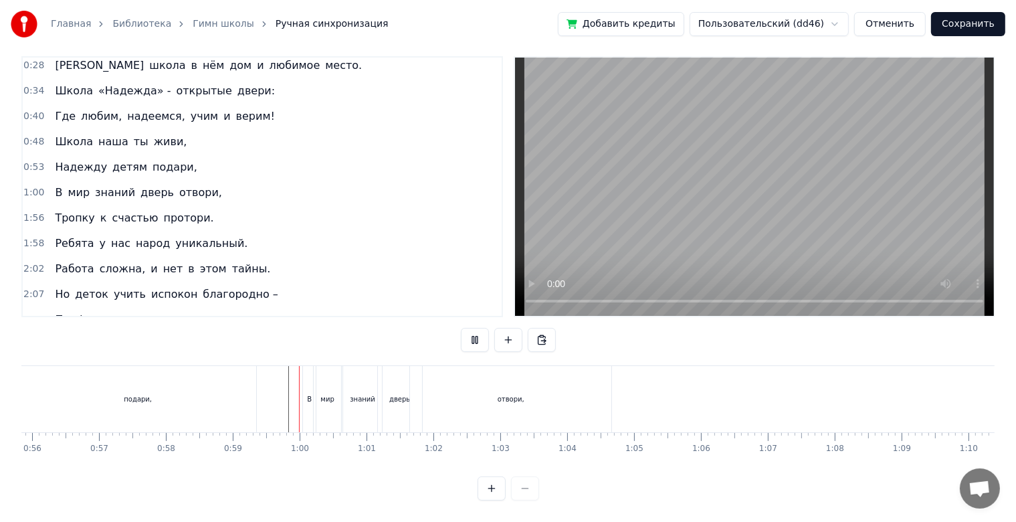
scroll to position [24, 0]
click at [529, 393] on div "отвори," at bounding box center [510, 399] width 201 height 66
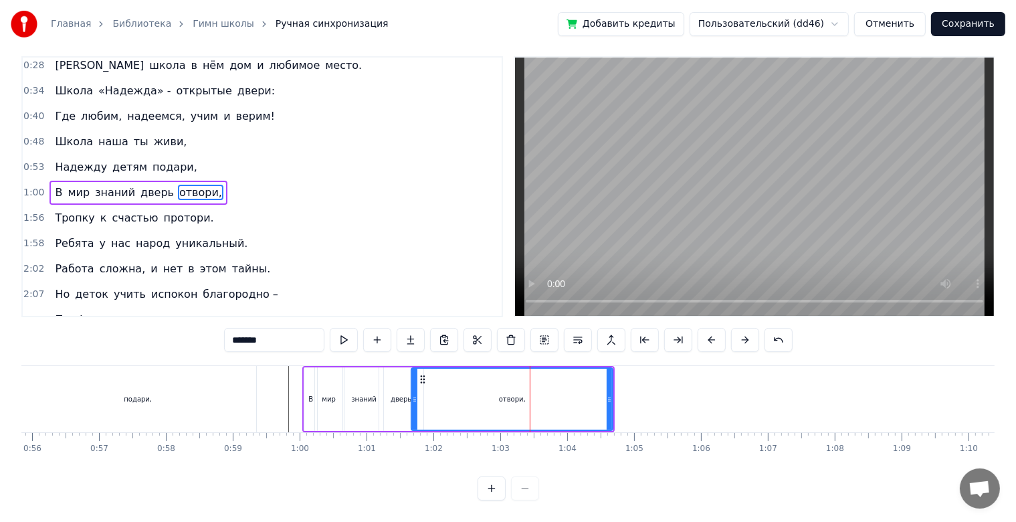
scroll to position [0, 0]
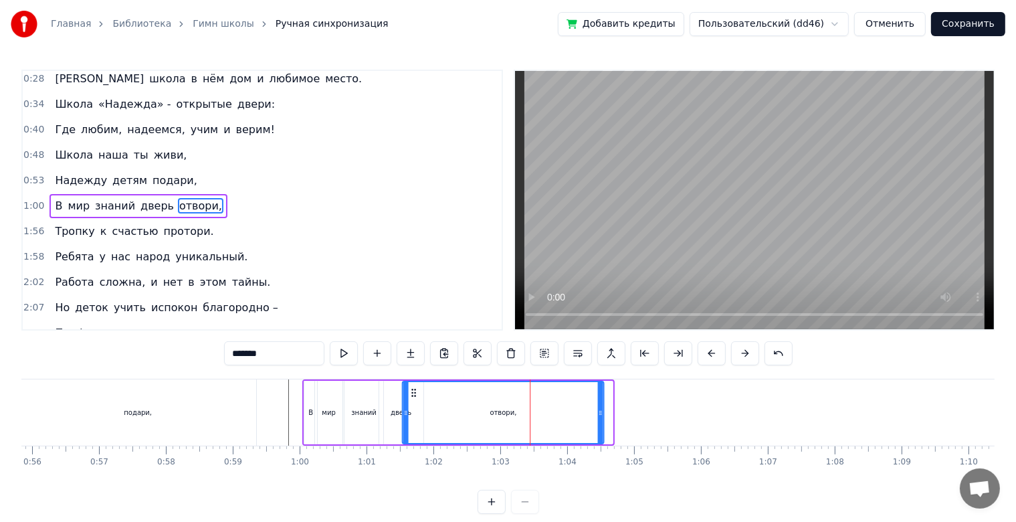
drag, startPoint x: 421, startPoint y: 391, endPoint x: 412, endPoint y: 391, distance: 8.7
click at [412, 391] on icon at bounding box center [414, 392] width 11 height 11
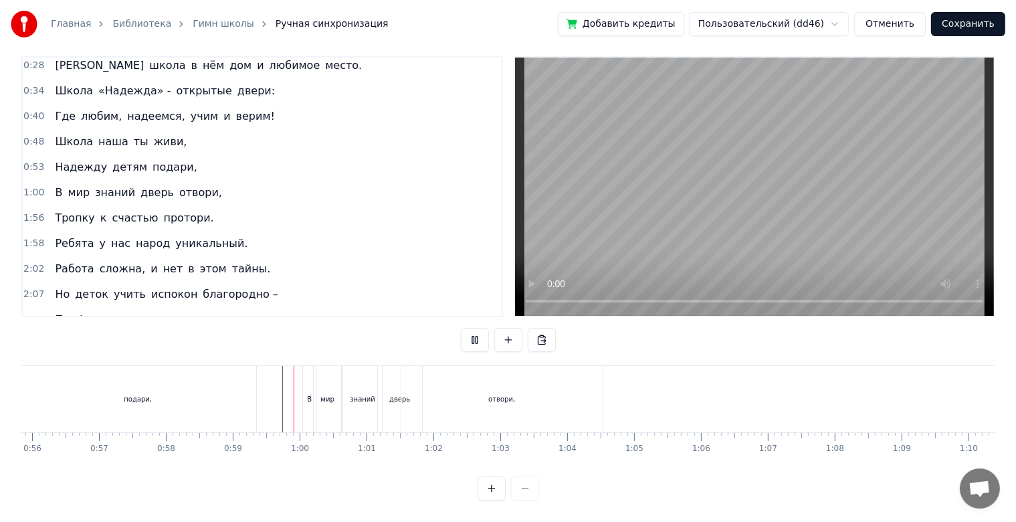
scroll to position [24, 0]
click at [601, 396] on div "отвори," at bounding box center [501, 399] width 201 height 66
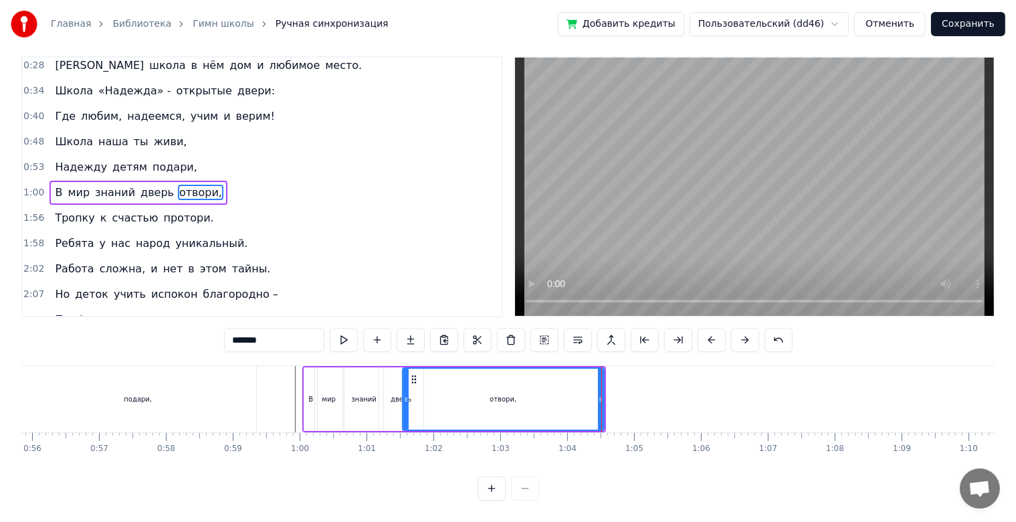
scroll to position [0, 0]
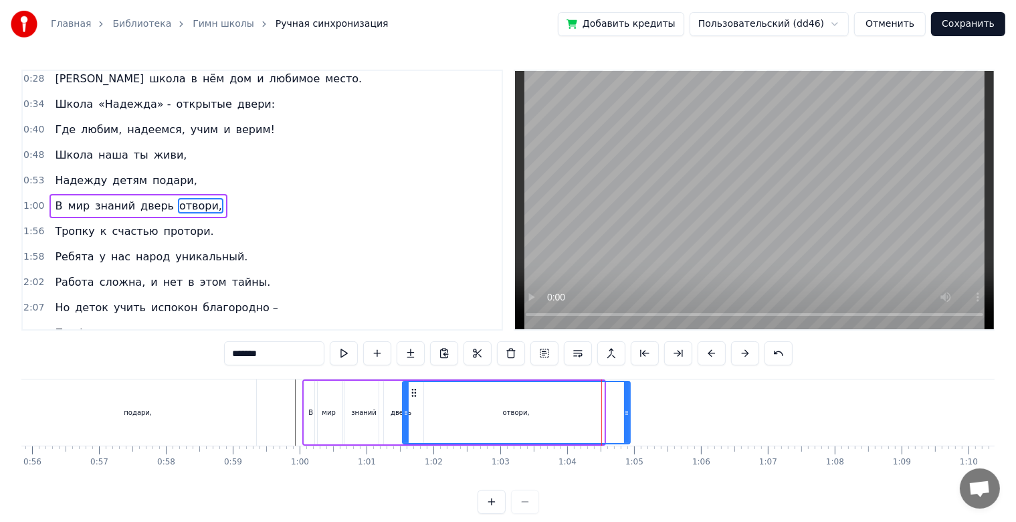
drag, startPoint x: 602, startPoint y: 407, endPoint x: 628, endPoint y: 409, distance: 26.2
click at [628, 409] on icon at bounding box center [626, 412] width 5 height 11
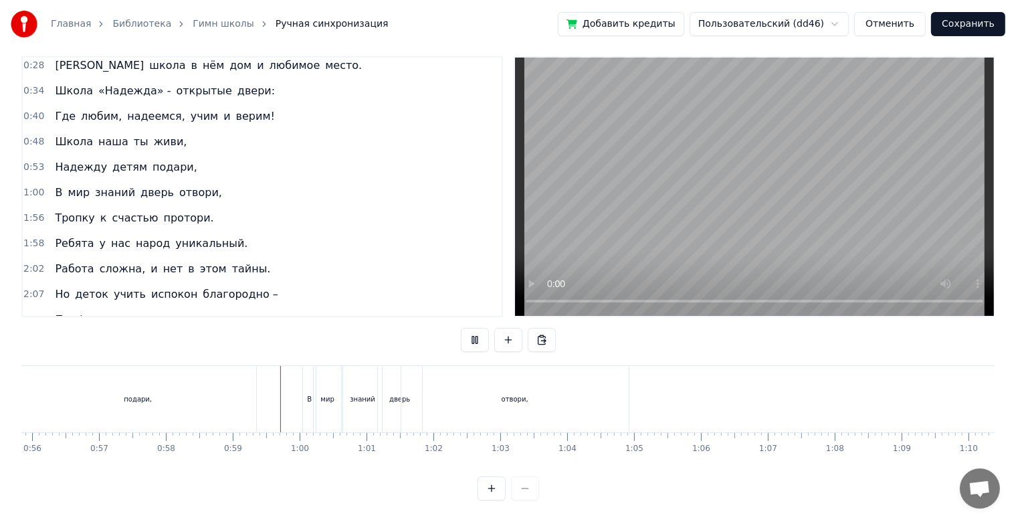
scroll to position [24, 0]
click at [452, 398] on div "отвори," at bounding box center [514, 399] width 227 height 66
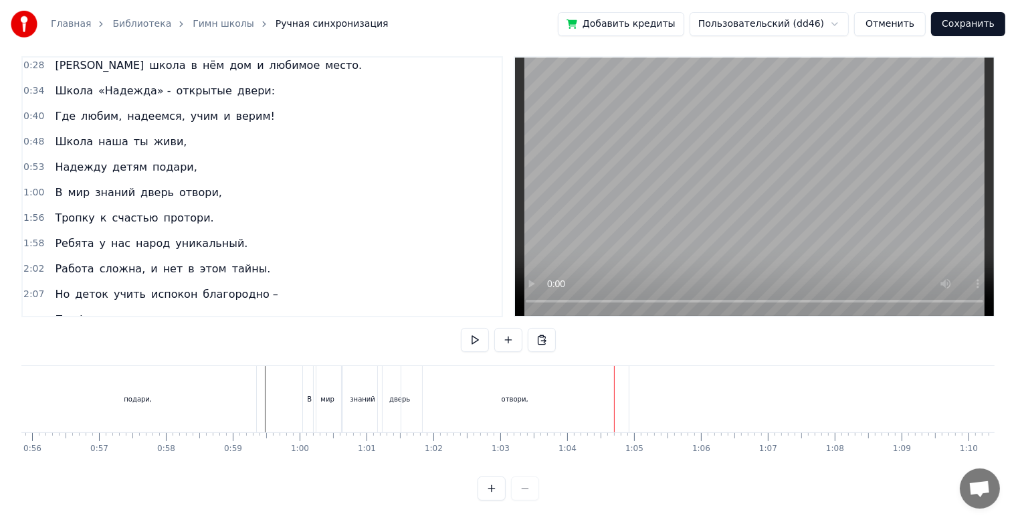
click at [628, 389] on div "отвори," at bounding box center [515, 399] width 229 height 66
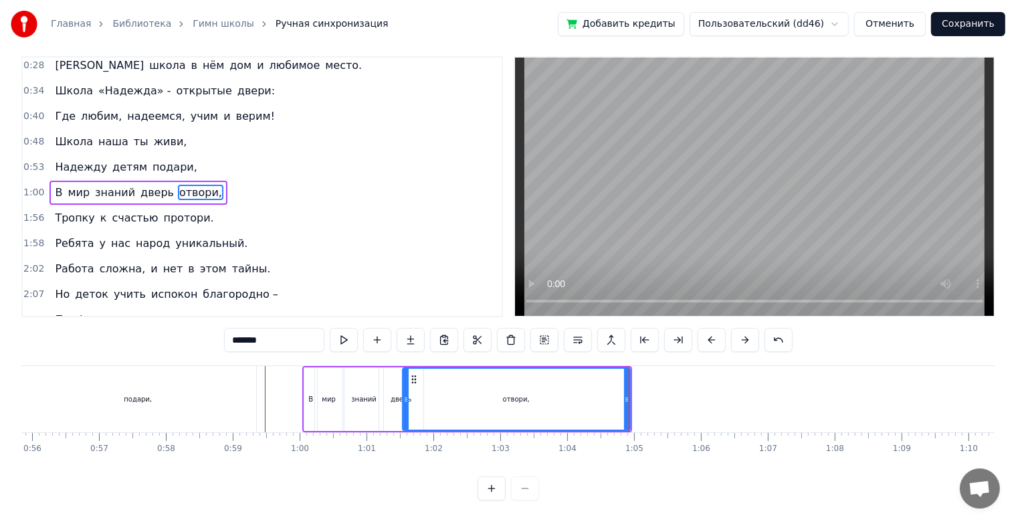
scroll to position [0, 0]
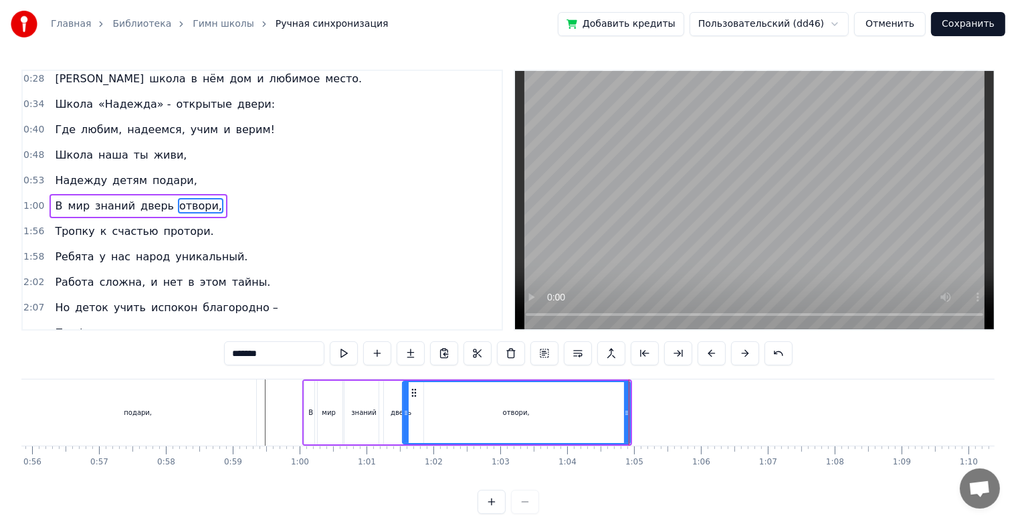
drag, startPoint x: 628, startPoint y: 409, endPoint x: 620, endPoint y: 409, distance: 8.7
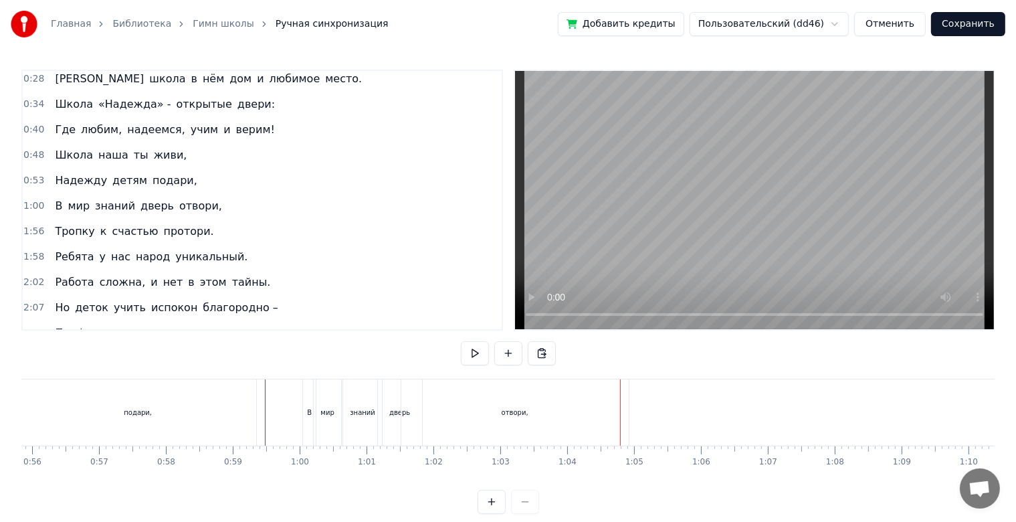
click at [624, 418] on div "отвори," at bounding box center [514, 412] width 227 height 66
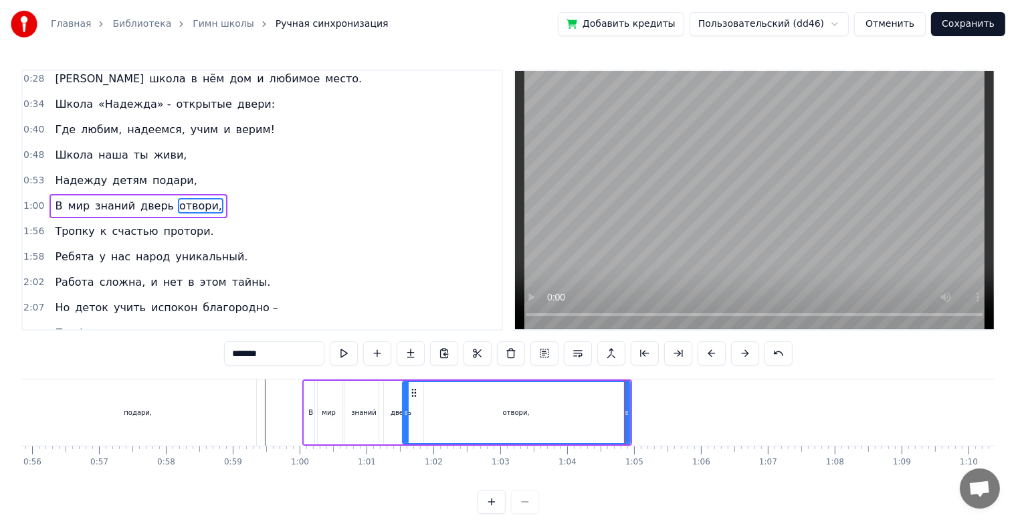
click at [629, 420] on div "отвори," at bounding box center [516, 413] width 229 height 64
drag, startPoint x: 626, startPoint y: 413, endPoint x: 612, endPoint y: 414, distance: 14.1
click at [612, 414] on icon at bounding box center [612, 412] width 5 height 11
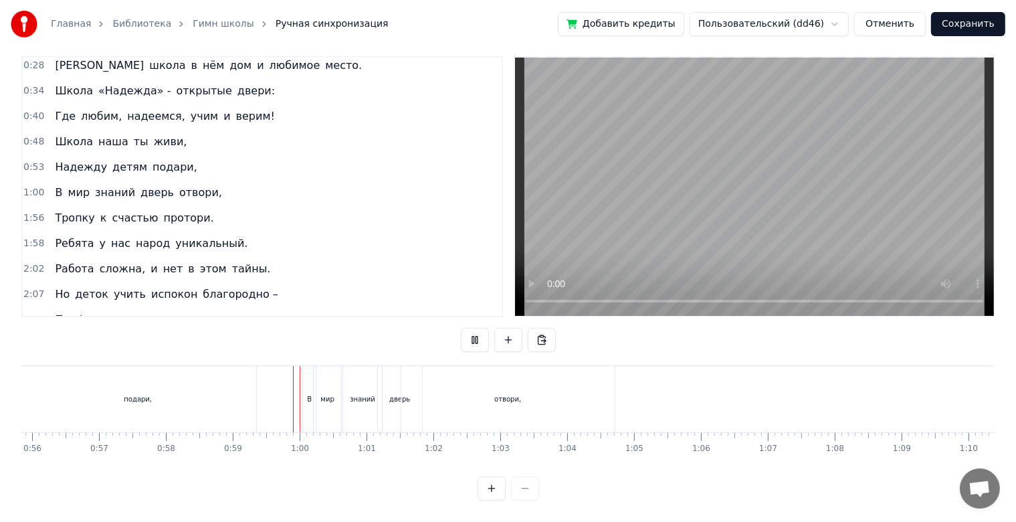
scroll to position [24, 0]
click at [580, 391] on div "отвори," at bounding box center [507, 399] width 213 height 66
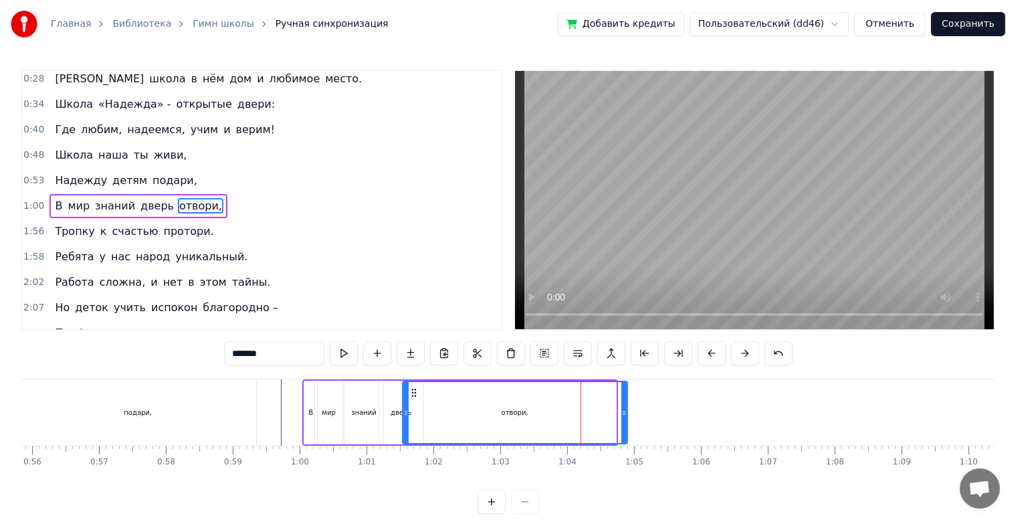
drag, startPoint x: 612, startPoint y: 412, endPoint x: 624, endPoint y: 412, distance: 11.4
click at [624, 412] on icon at bounding box center [624, 412] width 5 height 11
click at [171, 223] on span "протори." at bounding box center [189, 230] width 53 height 15
type input "********"
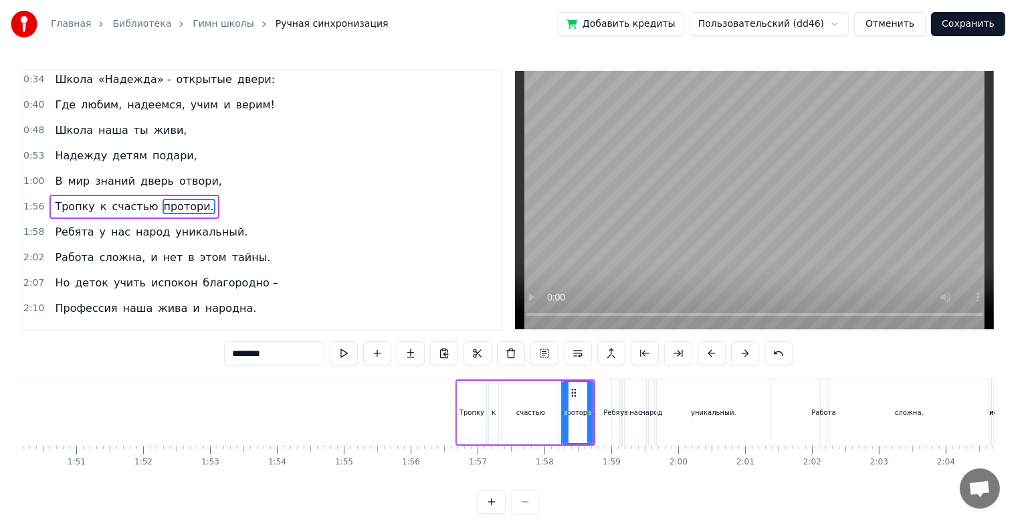
scroll to position [0, 7283]
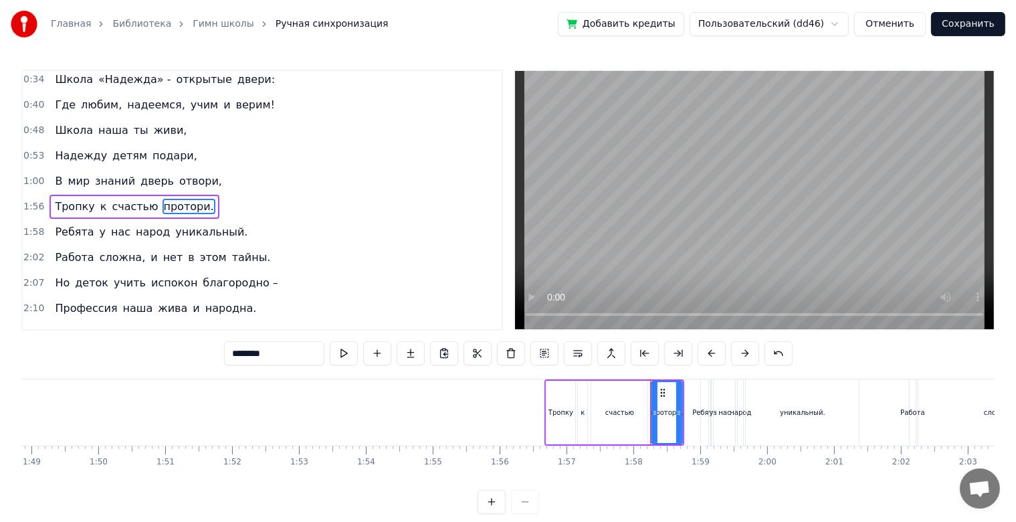
click at [545, 401] on div "Тропку к счастью протори." at bounding box center [615, 412] width 141 height 66
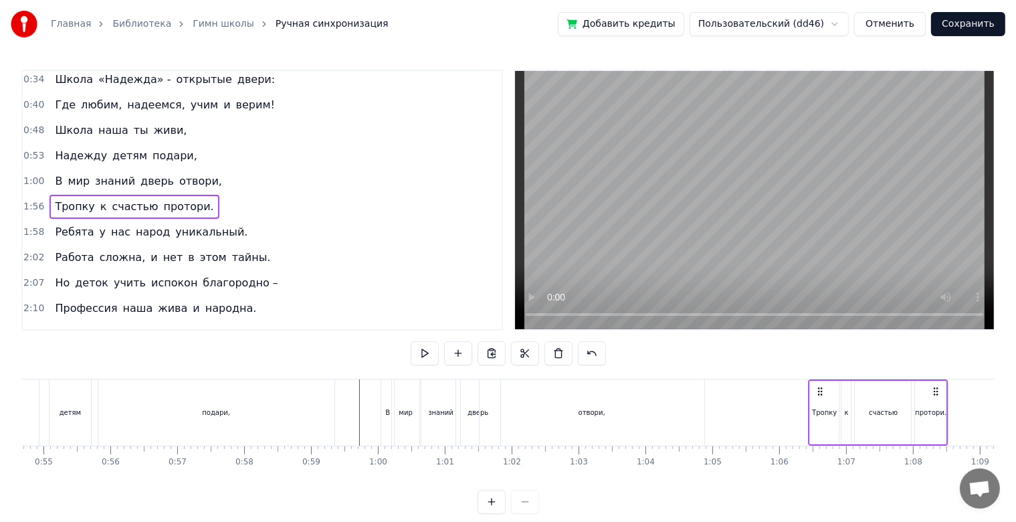
scroll to position [0, 3667]
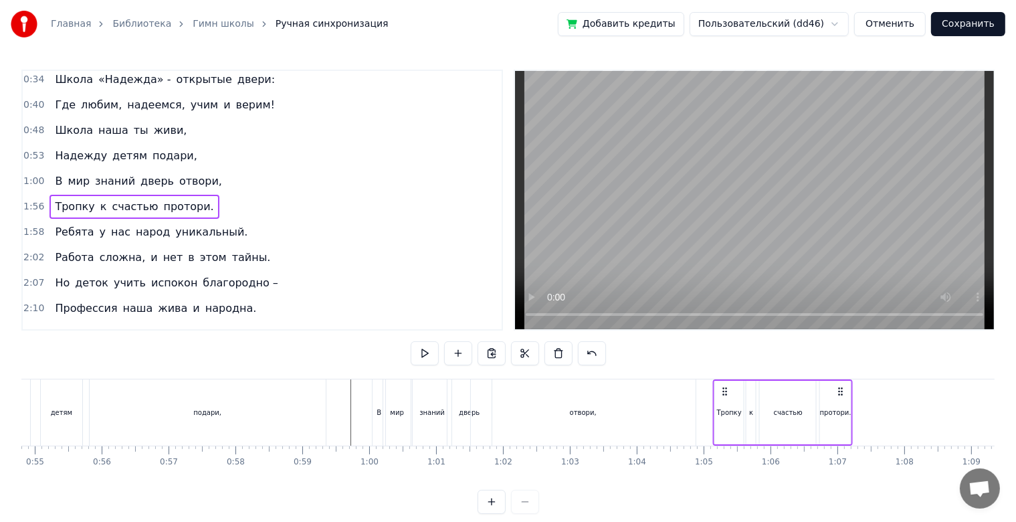
drag, startPoint x: 551, startPoint y: 393, endPoint x: 725, endPoint y: 390, distance: 174.0
click at [725, 390] on icon at bounding box center [724, 391] width 11 height 11
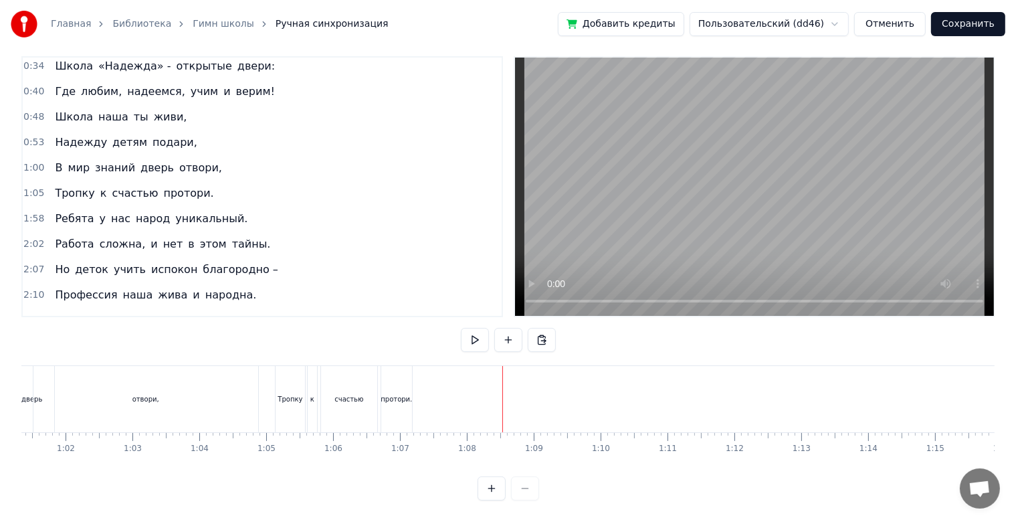
scroll to position [0, 4094]
click at [423, 405] on div "протори." at bounding box center [407, 399] width 32 height 66
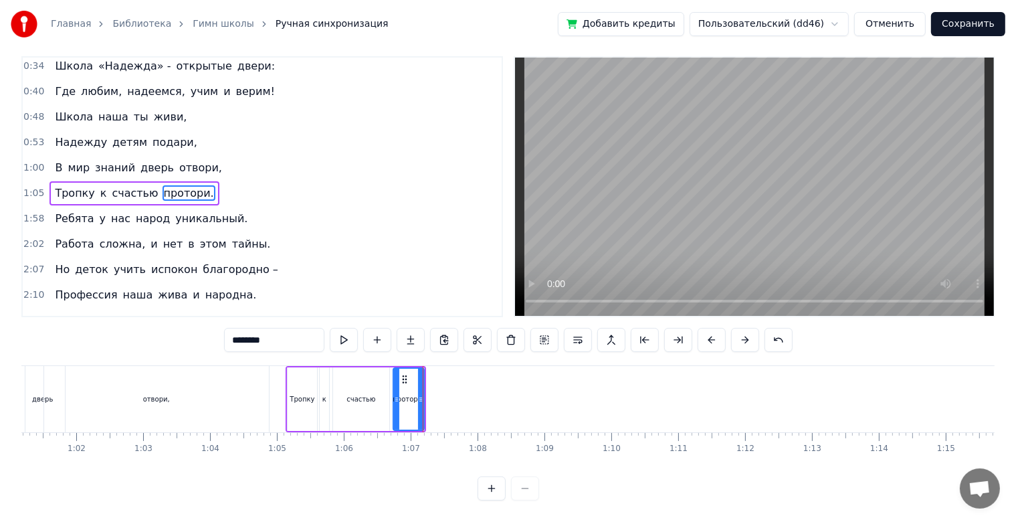
scroll to position [0, 0]
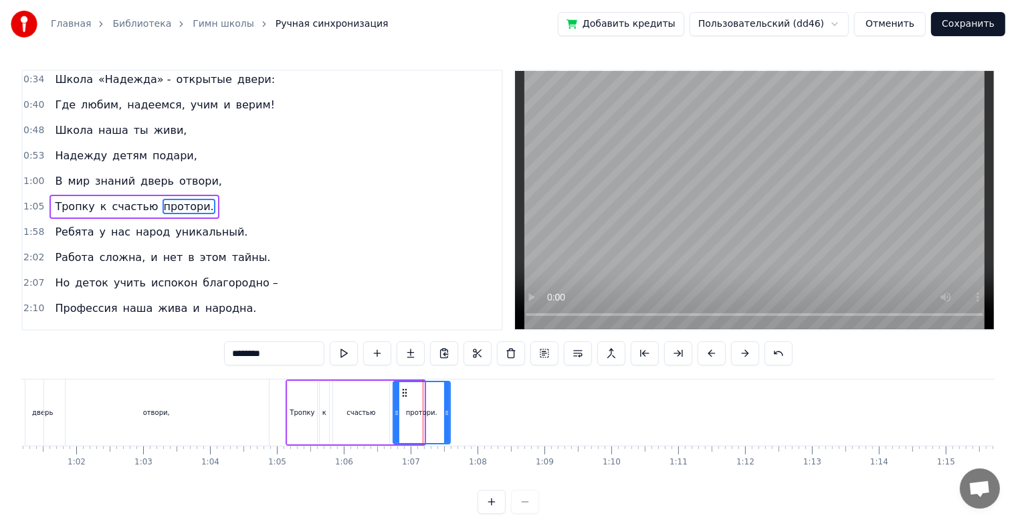
drag, startPoint x: 421, startPoint y: 416, endPoint x: 447, endPoint y: 416, distance: 26.1
click at [447, 416] on icon at bounding box center [446, 412] width 5 height 11
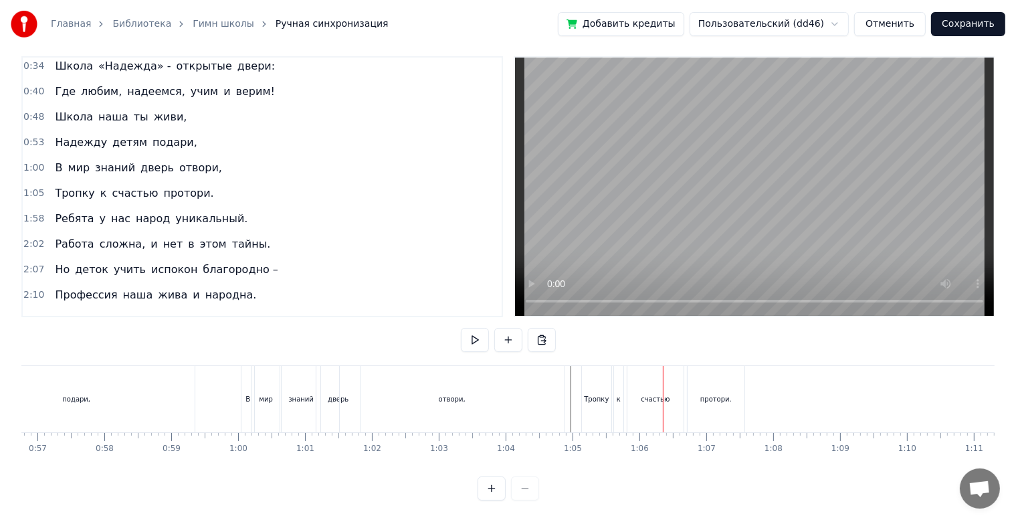
scroll to position [0, 3776]
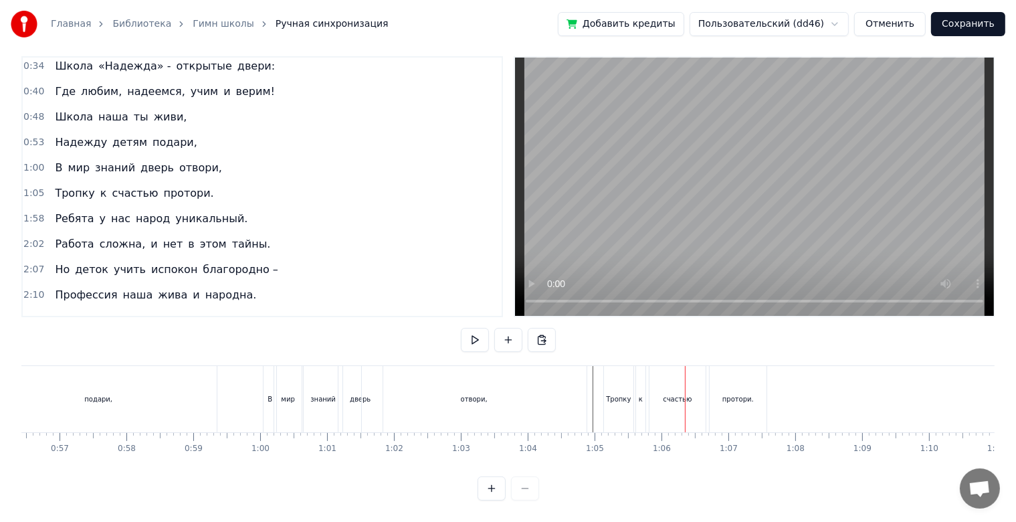
click at [629, 406] on div "Тропку" at bounding box center [618, 399] width 29 height 66
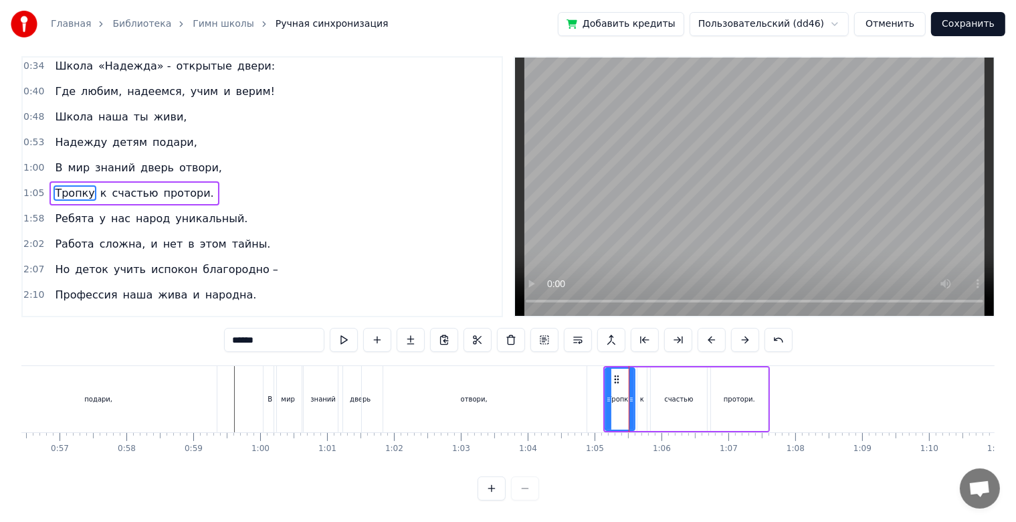
scroll to position [0, 0]
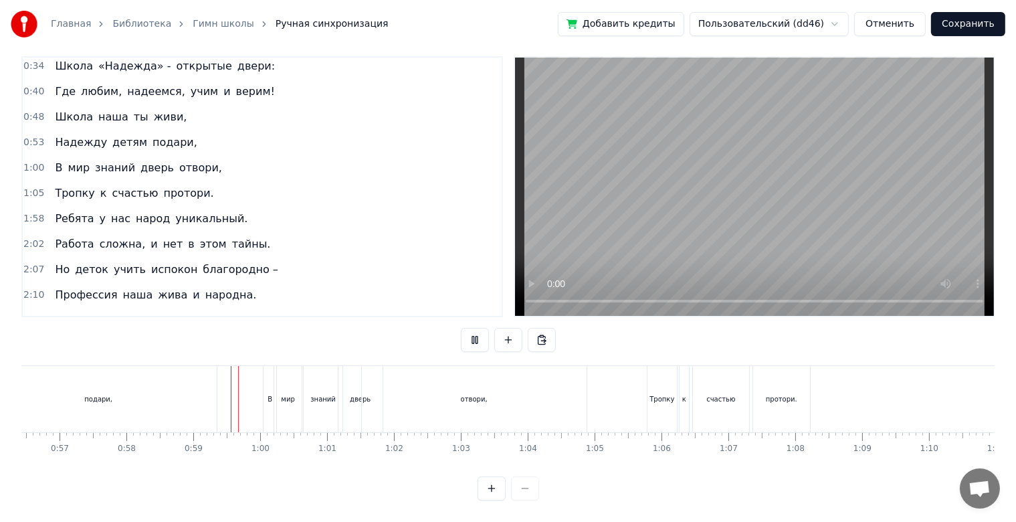
scroll to position [24, 0]
click at [357, 410] on div "дверь" at bounding box center [361, 399] width 44 height 66
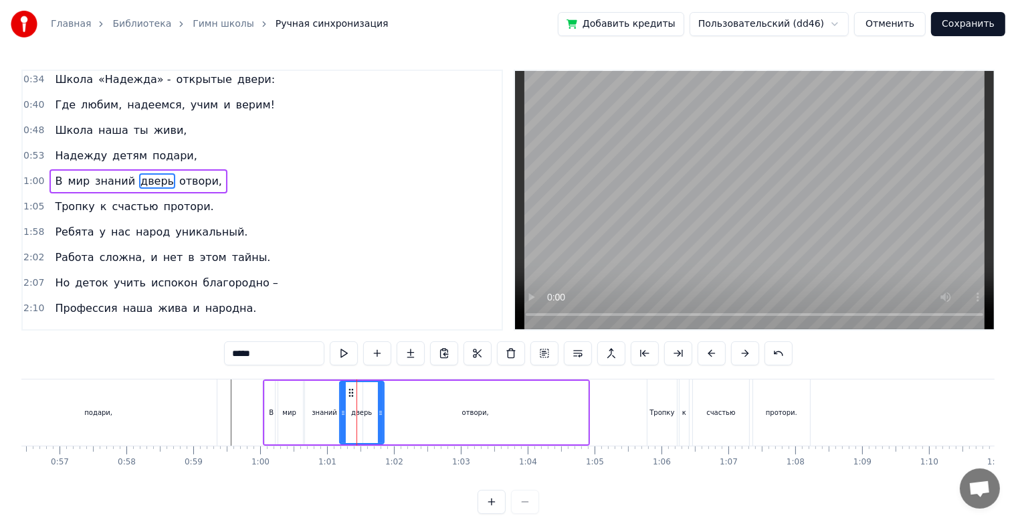
scroll to position [30, 0]
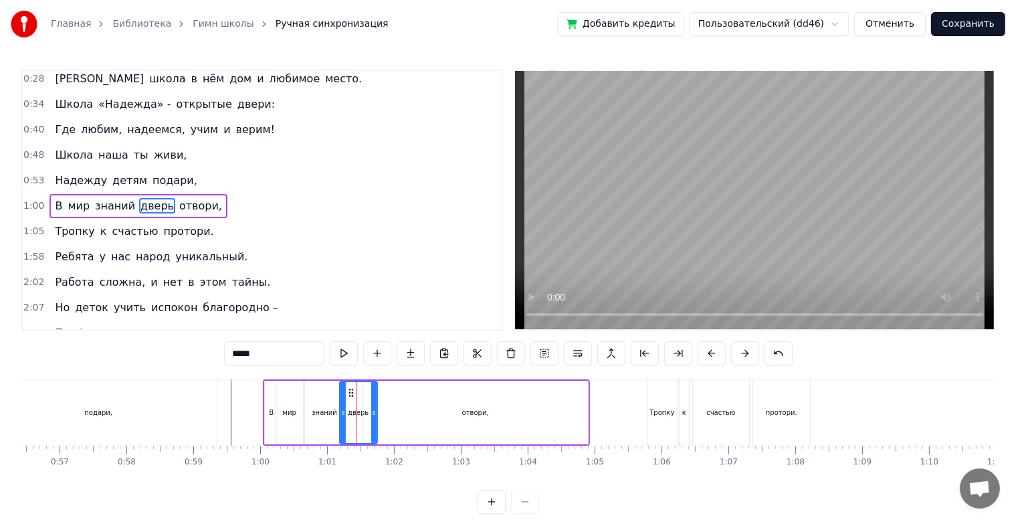
drag, startPoint x: 381, startPoint y: 411, endPoint x: 375, endPoint y: 411, distance: 6.7
click at [375, 411] on icon at bounding box center [373, 412] width 5 height 11
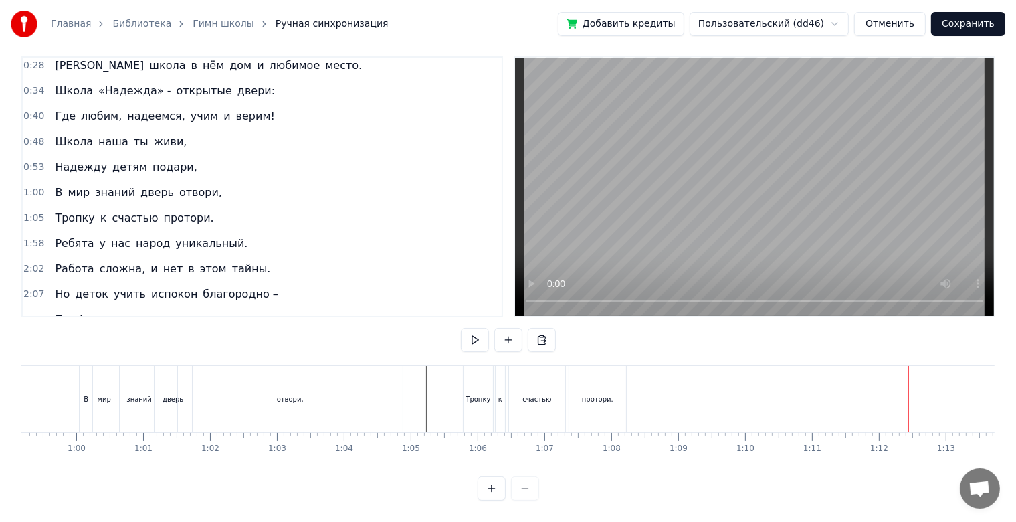
scroll to position [0, 3942]
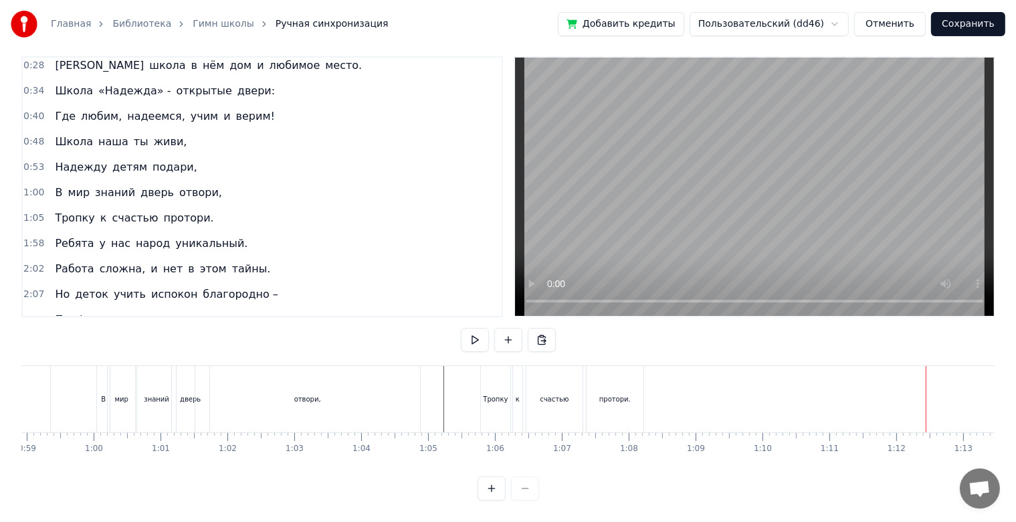
click at [430, 389] on div at bounding box center [1033, 399] width 9908 height 66
click at [559, 398] on div "счастью" at bounding box center [555, 399] width 56 height 66
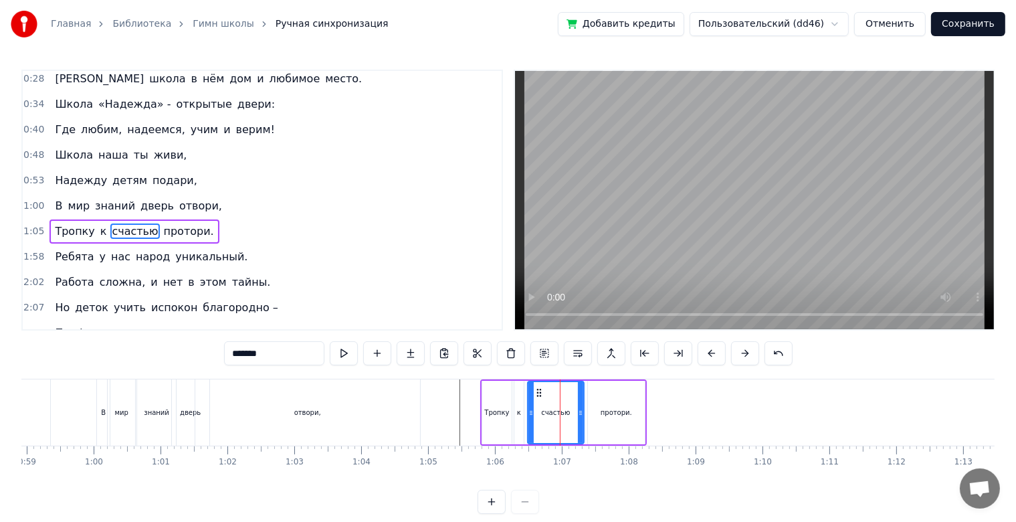
scroll to position [55, 0]
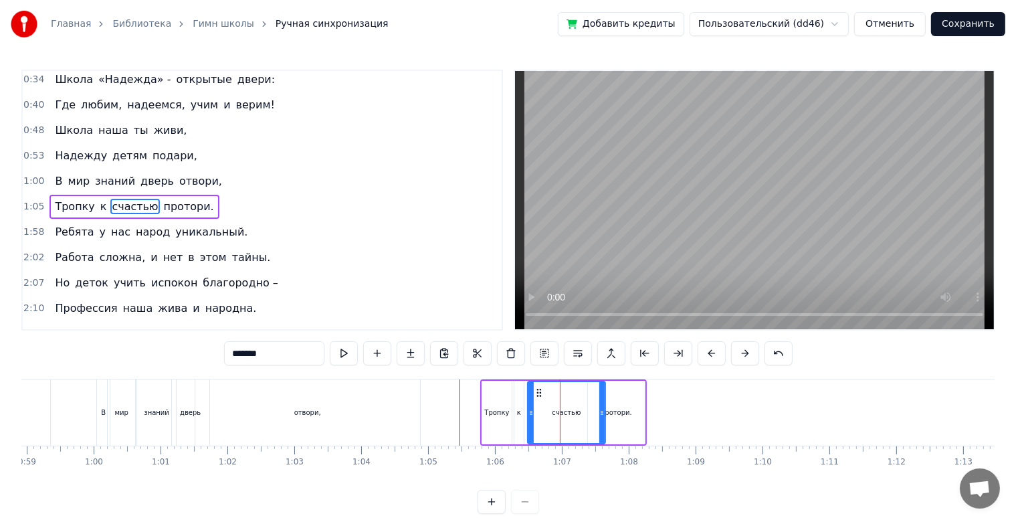
drag, startPoint x: 579, startPoint y: 416, endPoint x: 605, endPoint y: 415, distance: 25.4
click at [605, 415] on icon at bounding box center [602, 412] width 5 height 11
click at [637, 422] on div "протори." at bounding box center [616, 413] width 57 height 64
type input "********"
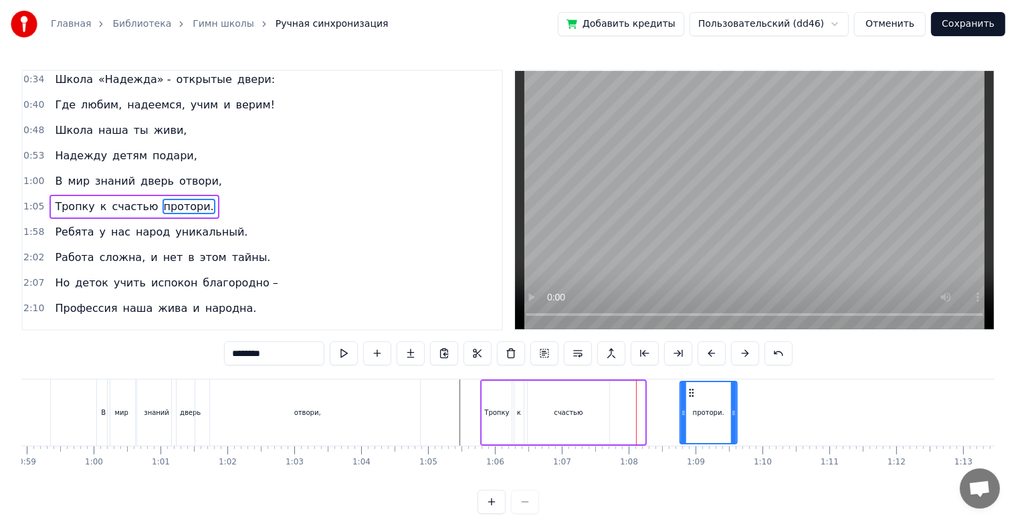
drag, startPoint x: 600, startPoint y: 390, endPoint x: 692, endPoint y: 393, distance: 92.4
click at [692, 393] on icon at bounding box center [692, 392] width 11 height 11
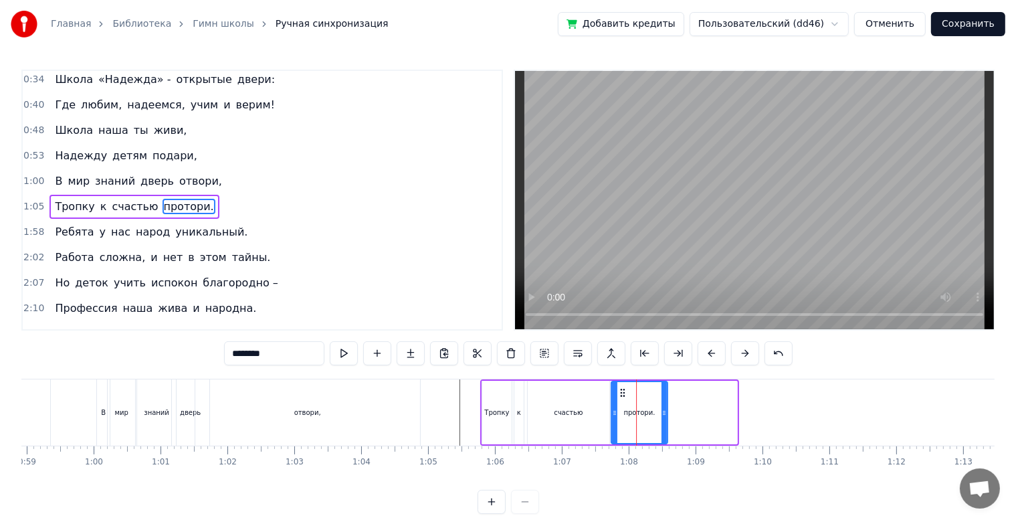
drag, startPoint x: 689, startPoint y: 393, endPoint x: 620, endPoint y: 397, distance: 69.0
click at [620, 397] on div "протори." at bounding box center [640, 412] width 56 height 61
drag, startPoint x: 664, startPoint y: 414, endPoint x: 713, endPoint y: 414, distance: 48.8
click at [705, 414] on icon at bounding box center [702, 412] width 5 height 11
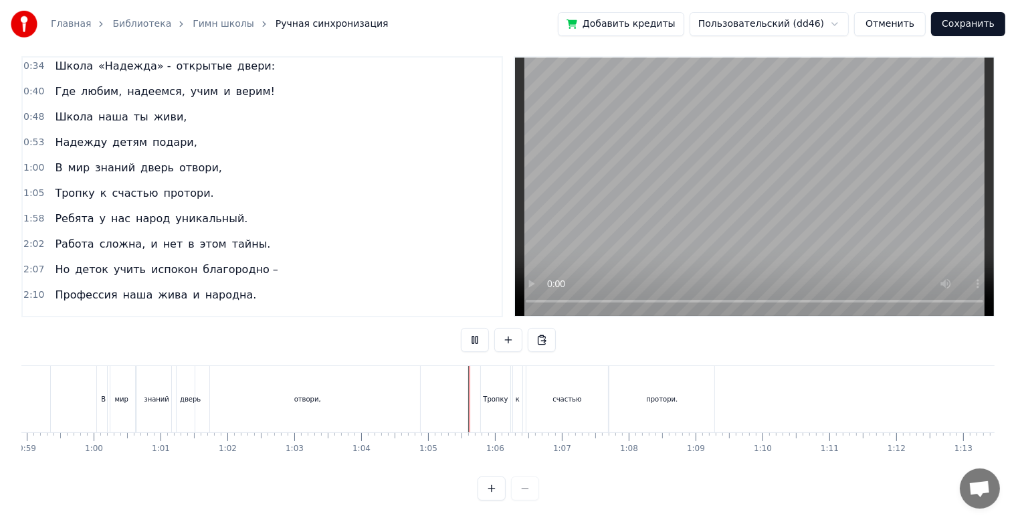
scroll to position [24, 0]
click at [695, 407] on div "протори." at bounding box center [662, 399] width 105 height 66
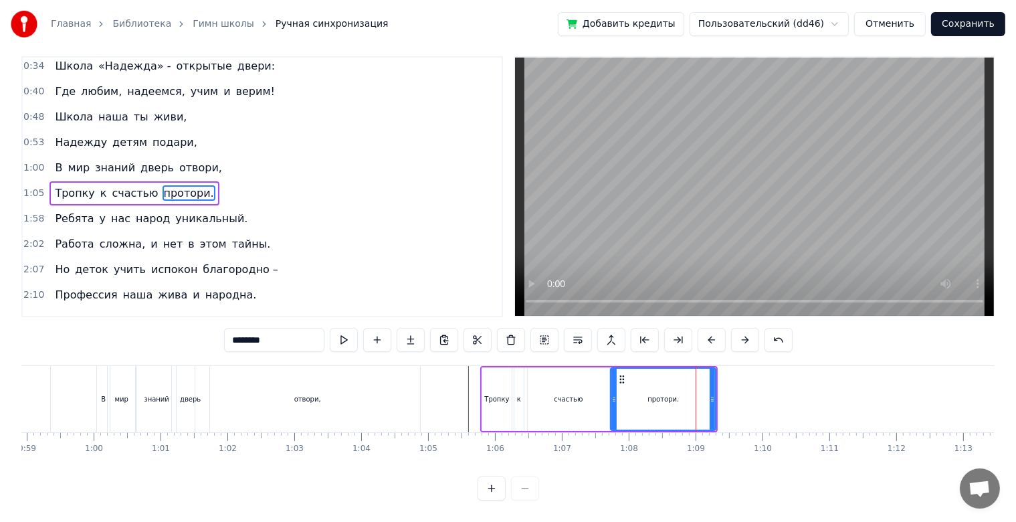
scroll to position [0, 0]
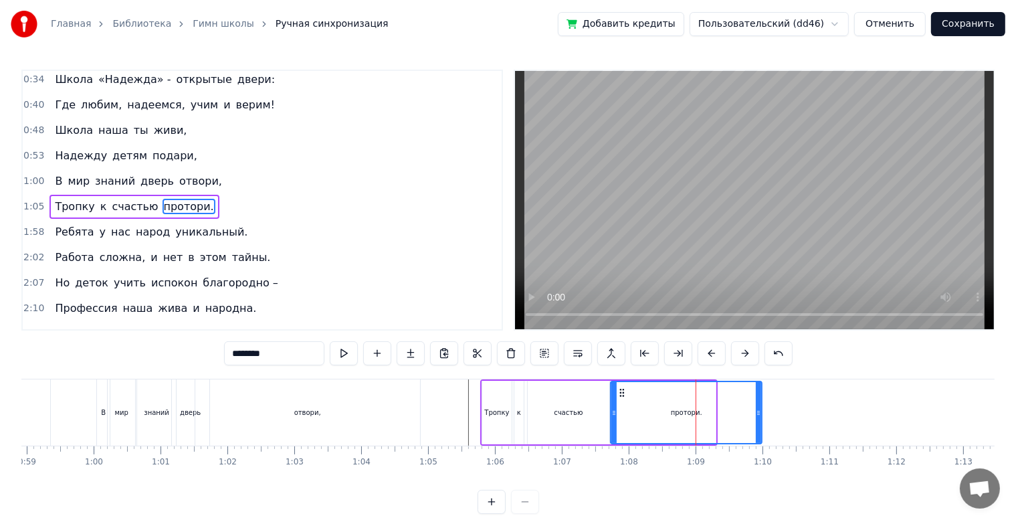
drag, startPoint x: 714, startPoint y: 407, endPoint x: 760, endPoint y: 411, distance: 46.3
click at [760, 411] on icon at bounding box center [758, 412] width 5 height 11
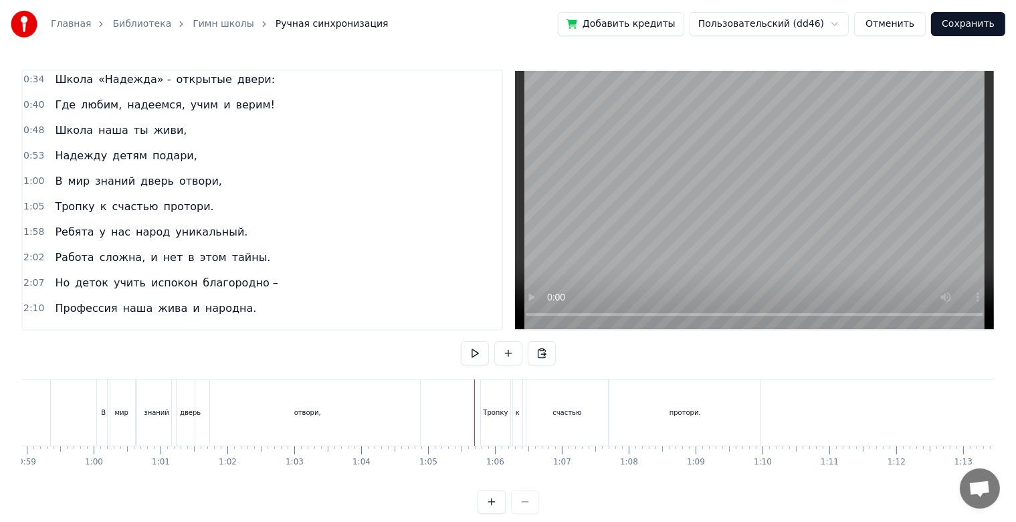
click at [458, 417] on div at bounding box center [1033, 412] width 9908 height 66
click at [440, 420] on div at bounding box center [1033, 412] width 9908 height 66
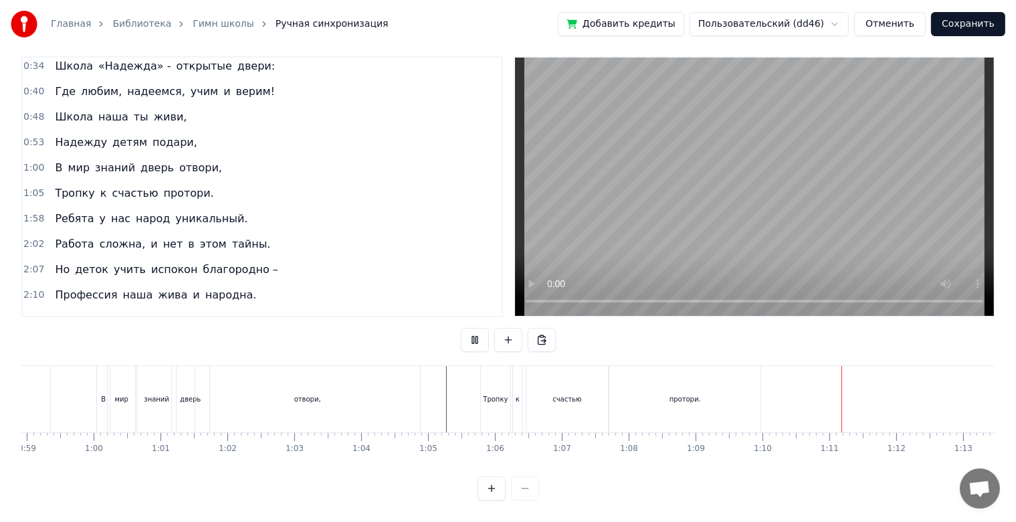
click at [720, 409] on div "протори." at bounding box center [685, 399] width 151 height 66
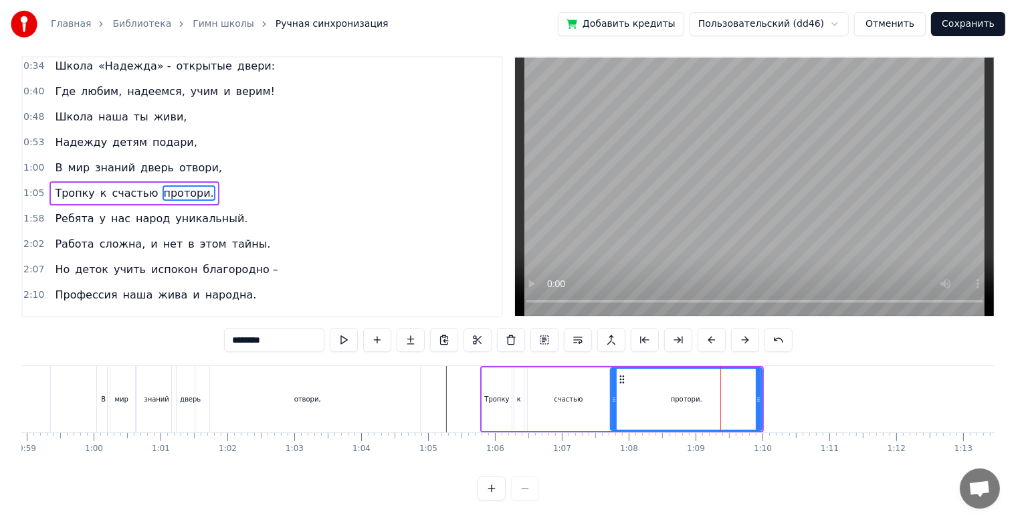
scroll to position [0, 0]
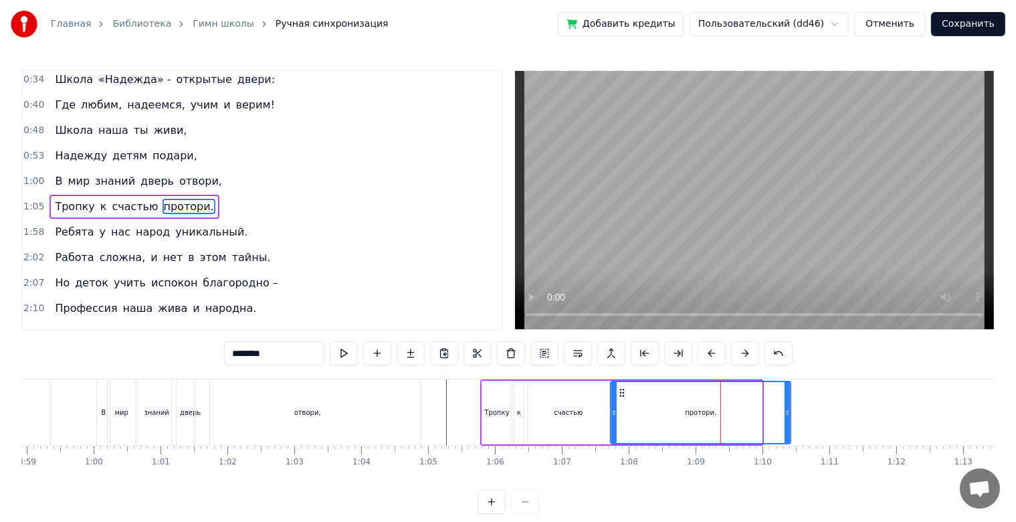
drag, startPoint x: 757, startPoint y: 411, endPoint x: 786, endPoint y: 409, distance: 28.8
click at [786, 409] on icon at bounding box center [787, 412] width 5 height 11
click at [437, 405] on div at bounding box center [1033, 412] width 9908 height 66
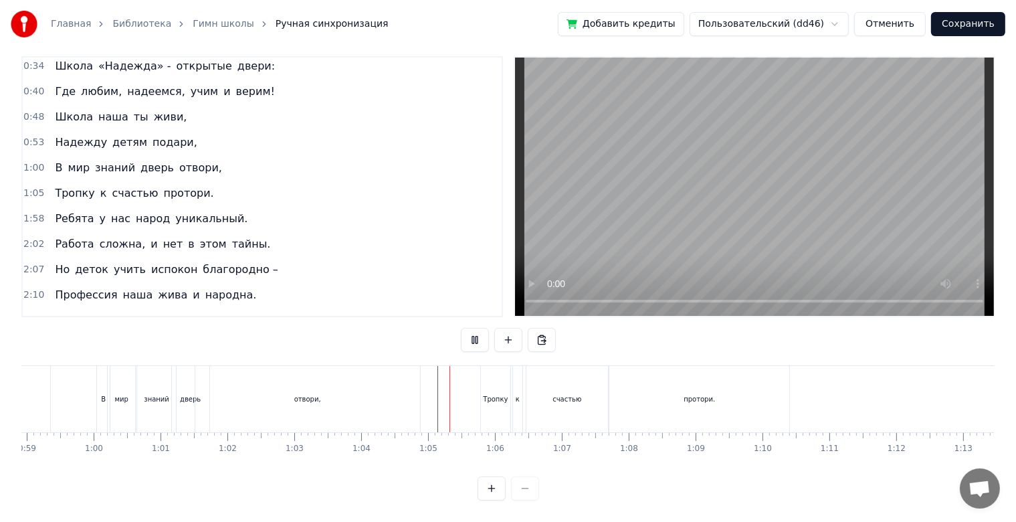
scroll to position [24, 0]
click at [428, 407] on div at bounding box center [1033, 399] width 9908 height 66
click at [431, 405] on div at bounding box center [1033, 399] width 9908 height 66
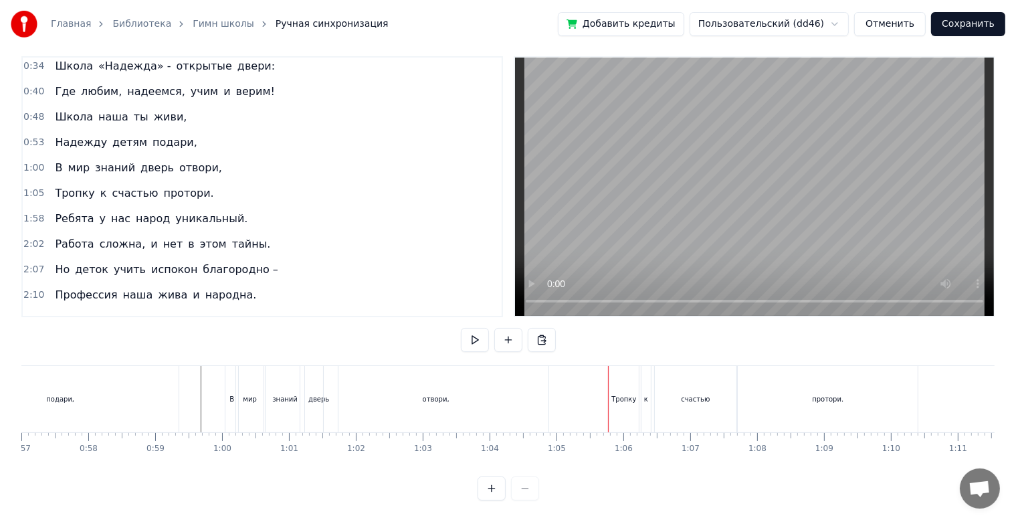
click at [661, 383] on div "счастью" at bounding box center [696, 399] width 82 height 66
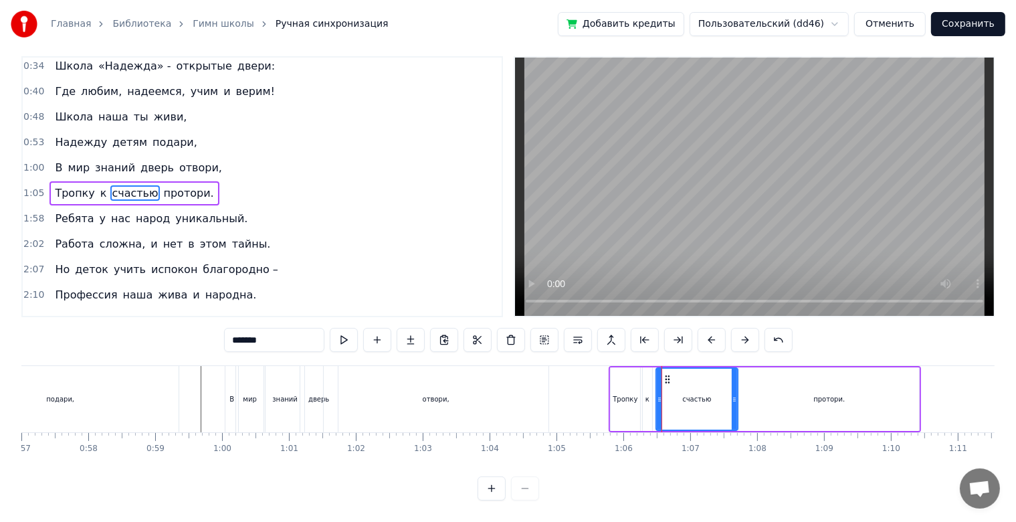
scroll to position [0, 0]
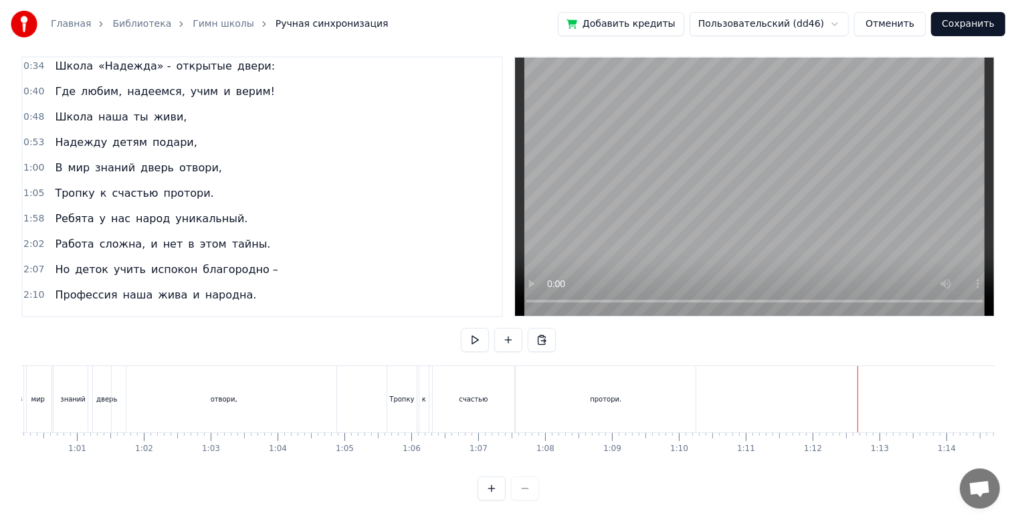
scroll to position [0, 3999]
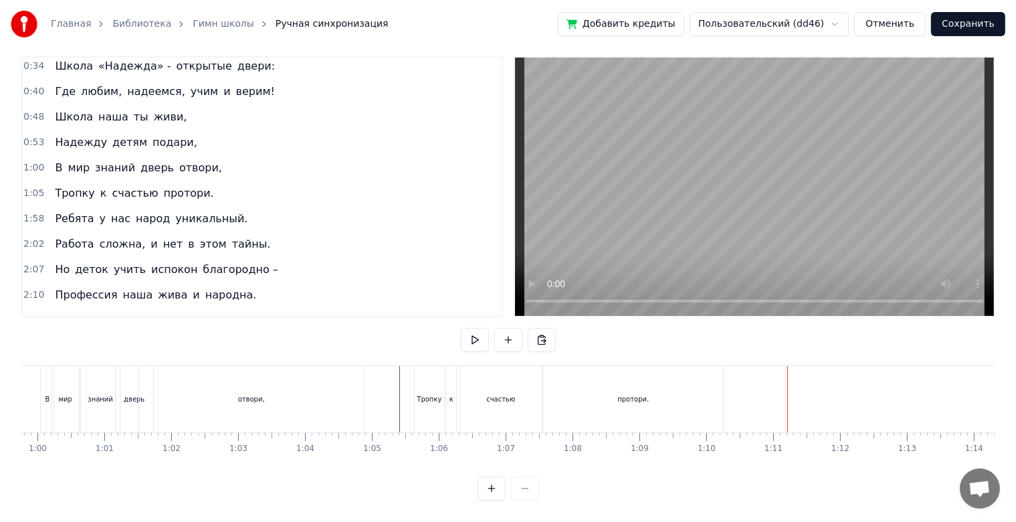
click at [388, 397] on div at bounding box center [977, 399] width 9908 height 66
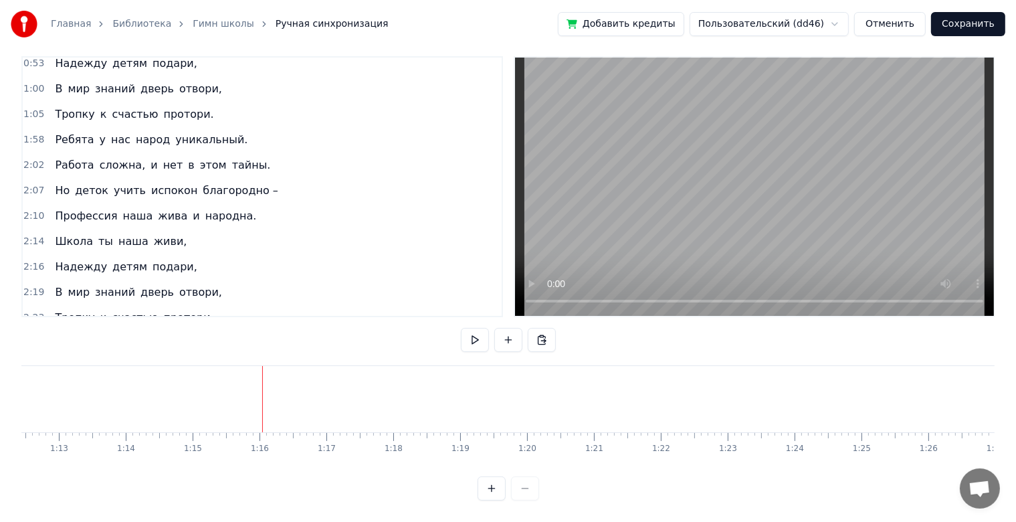
scroll to position [134, 0]
click at [235, 157] on span "тайны." at bounding box center [251, 164] width 41 height 15
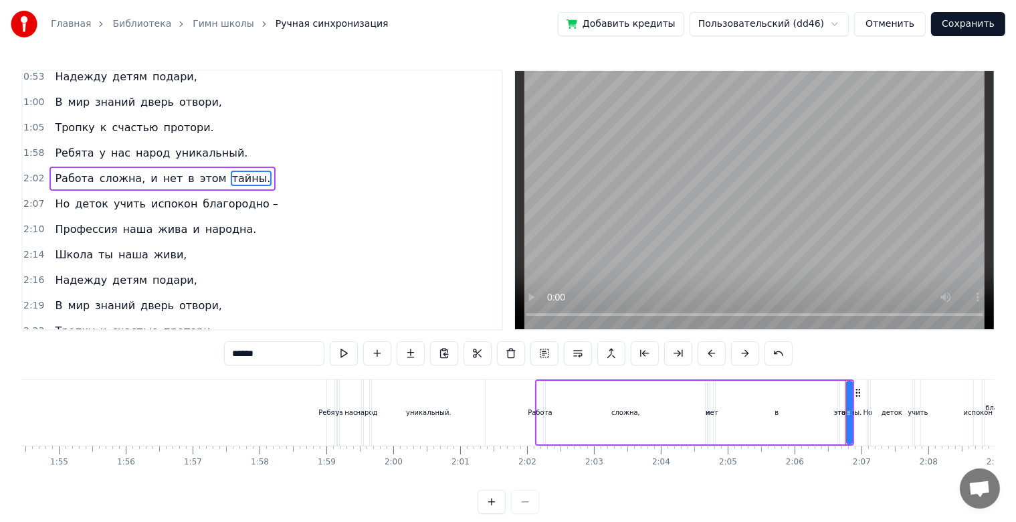
scroll to position [0, 7612]
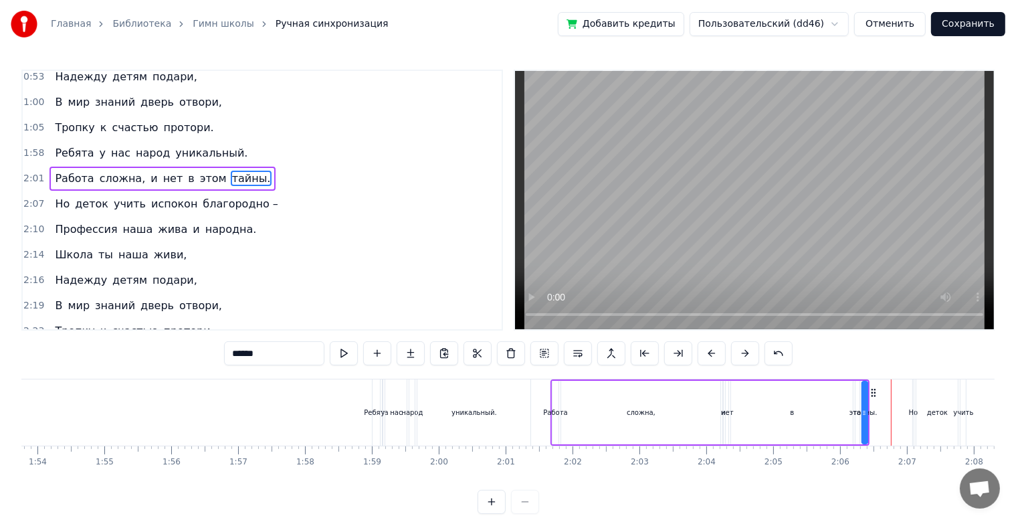
click at [174, 147] on span "уникальный." at bounding box center [211, 152] width 75 height 15
type input "**********"
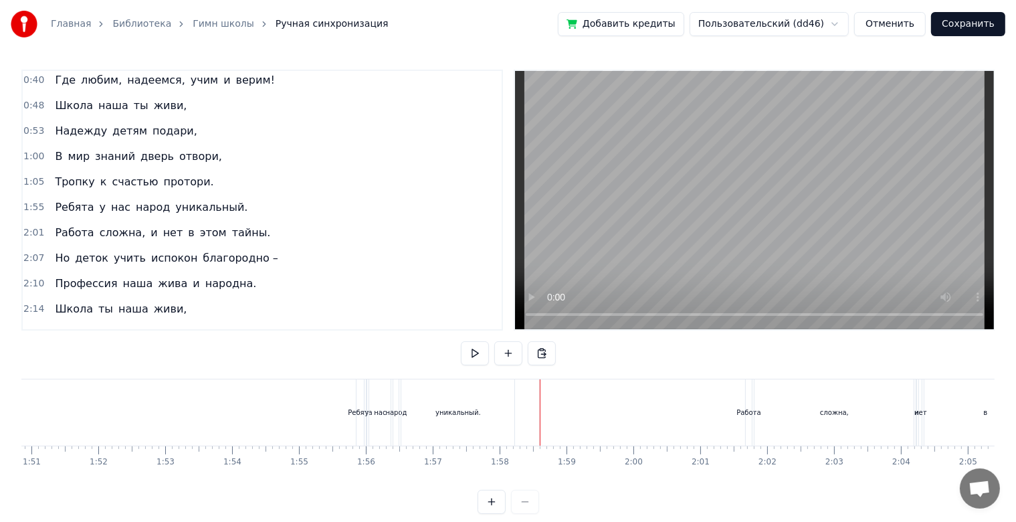
scroll to position [0, 7378]
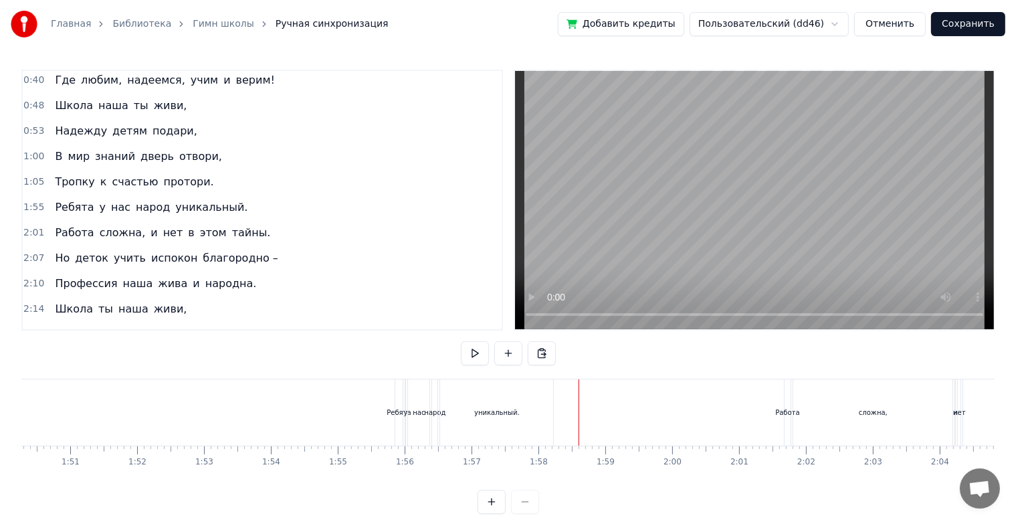
click at [533, 427] on div "уникальный." at bounding box center [496, 412] width 113 height 66
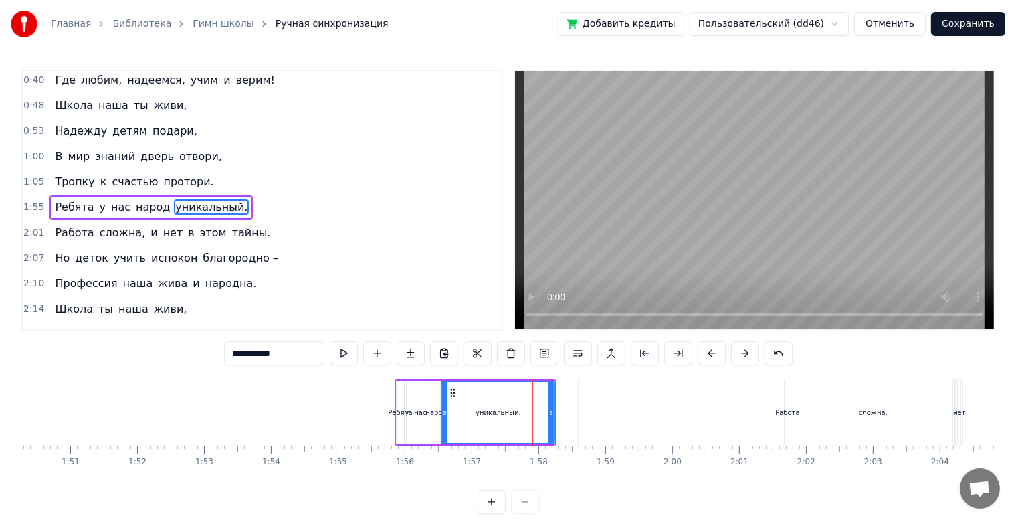
drag, startPoint x: 393, startPoint y: 398, endPoint x: 343, endPoint y: 401, distance: 51.0
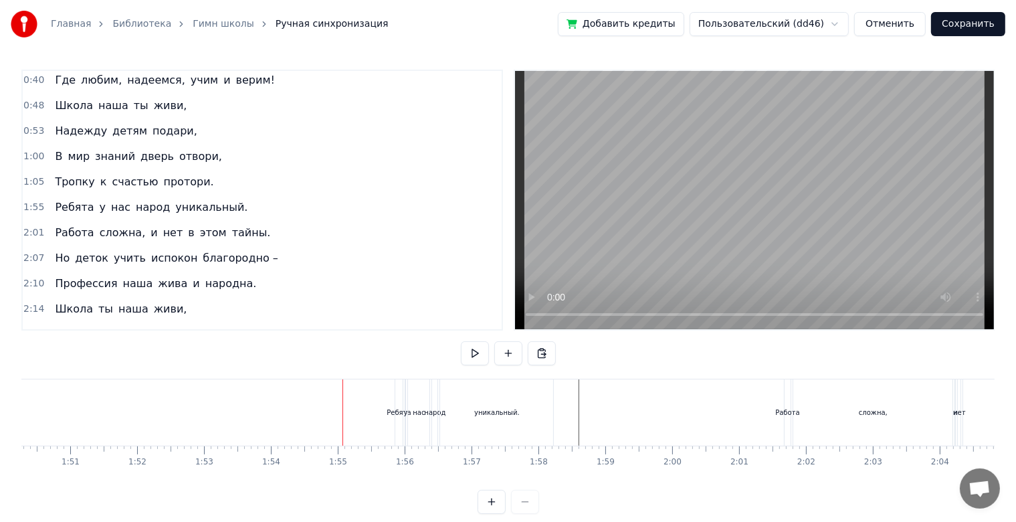
click at [523, 386] on div "уникальный." at bounding box center [496, 412] width 113 height 66
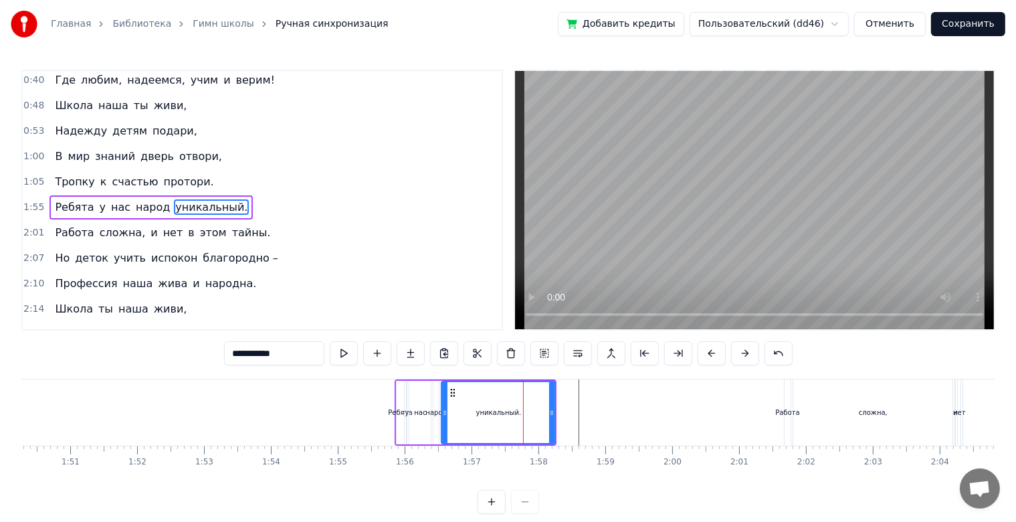
click at [554, 387] on div at bounding box center [551, 412] width 5 height 61
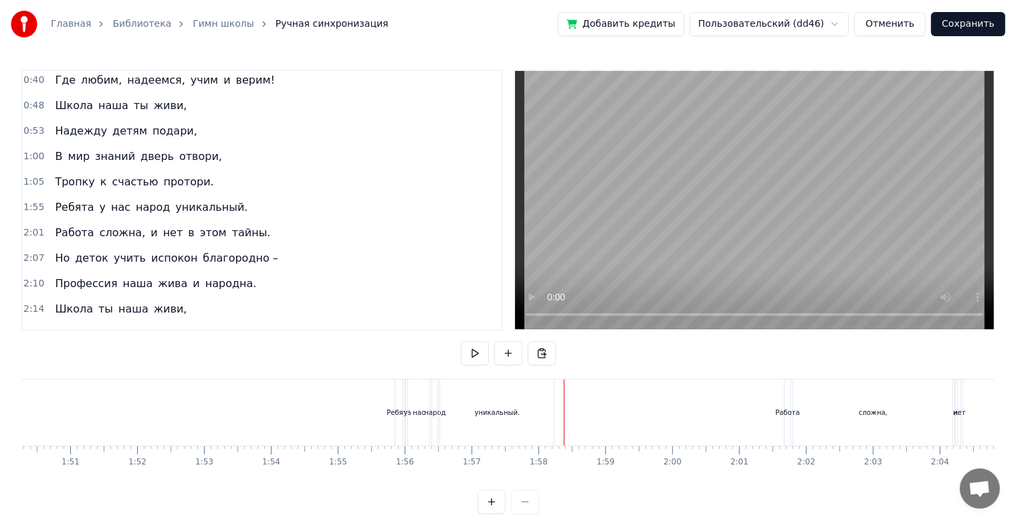
click at [544, 411] on div "уникальный." at bounding box center [497, 412] width 114 height 66
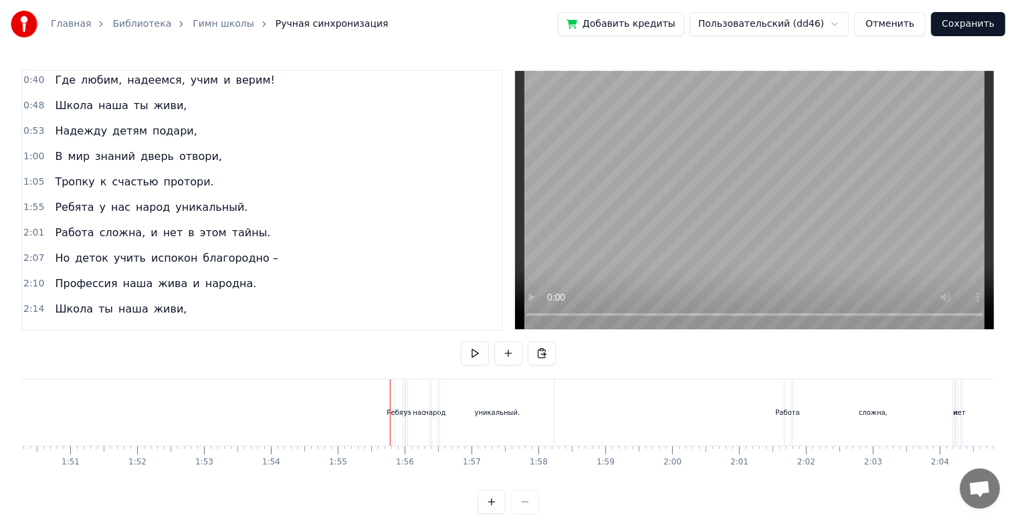
click at [458, 446] on div at bounding box center [458, 447] width 1 height 3
click at [511, 436] on div "уникальный." at bounding box center [497, 412] width 114 height 66
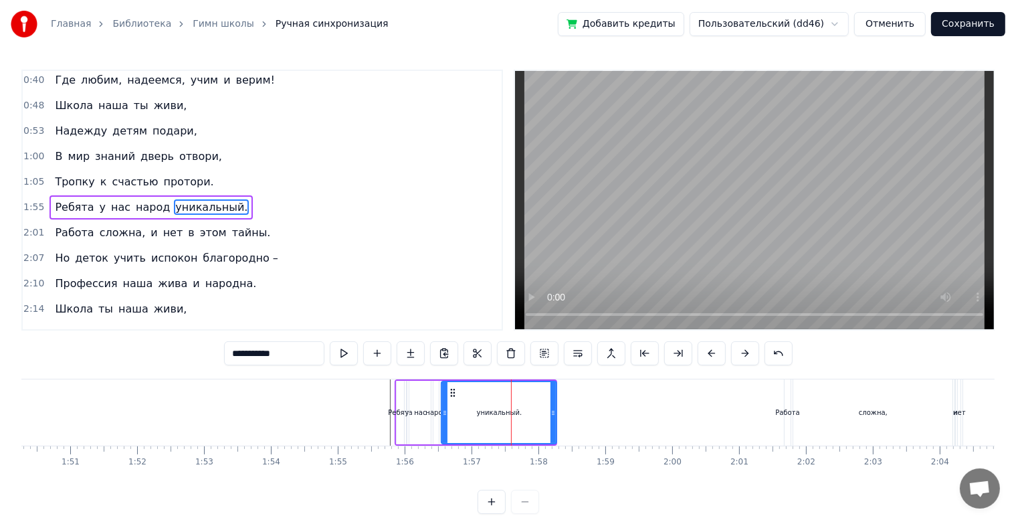
click at [553, 439] on div at bounding box center [553, 412] width 5 height 61
click at [549, 431] on div "уникальный." at bounding box center [497, 412] width 111 height 61
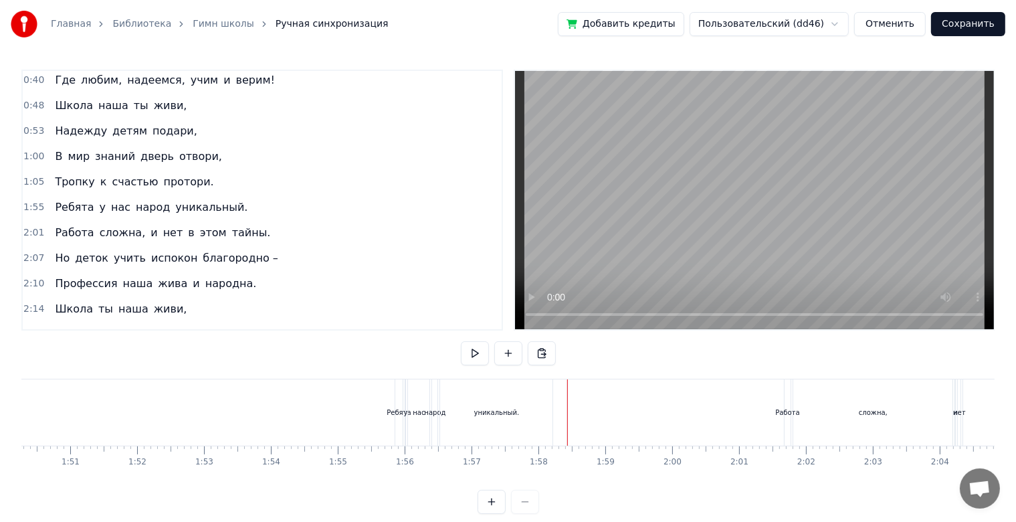
click at [530, 426] on div "уникальный." at bounding box center [496, 412] width 112 height 66
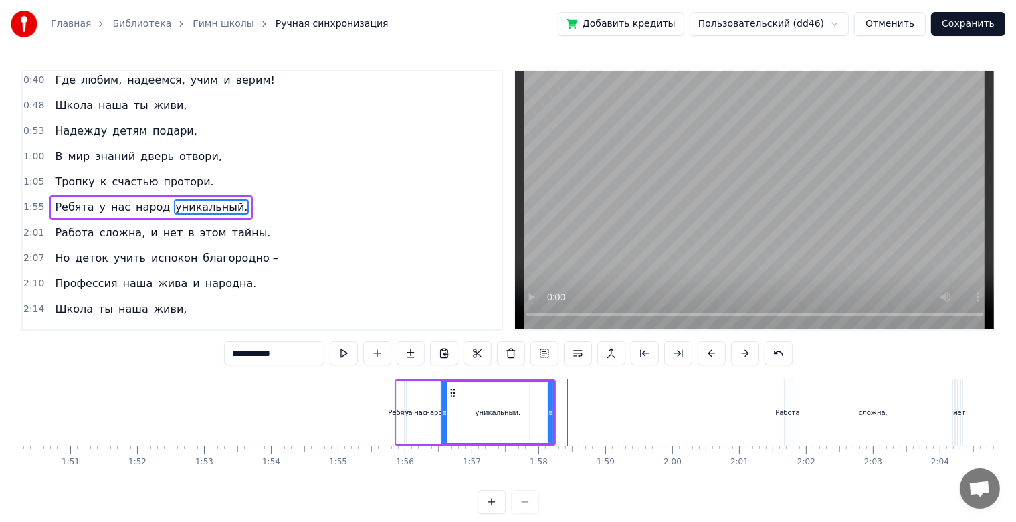
click at [399, 412] on div "Ребята" at bounding box center [400, 412] width 24 height 10
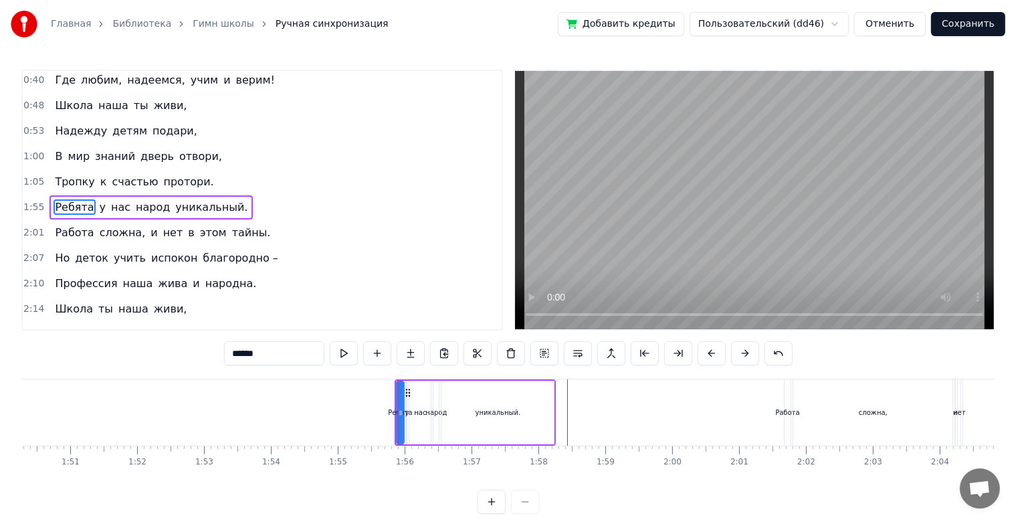
click at [547, 412] on div "уникальный." at bounding box center [498, 413] width 112 height 64
type input "**********"
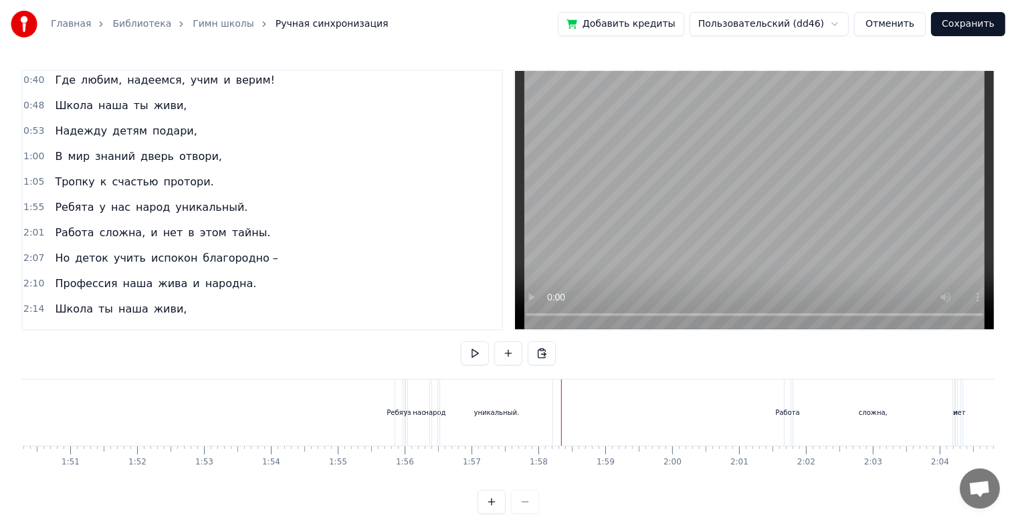
click at [549, 414] on div "уникальный." at bounding box center [496, 412] width 112 height 66
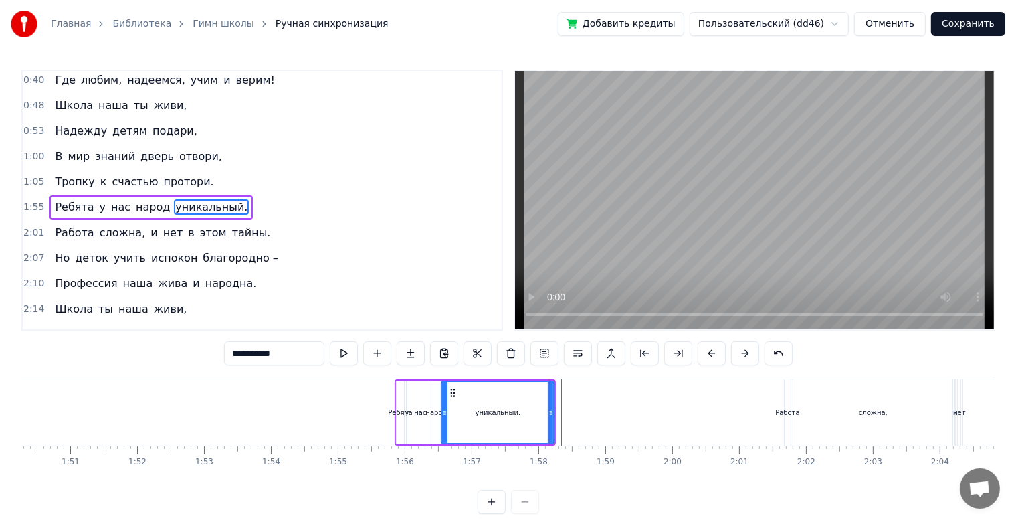
click at [232, 203] on div "1:55 Ребята у нас народ уникальный." at bounding box center [262, 207] width 479 height 25
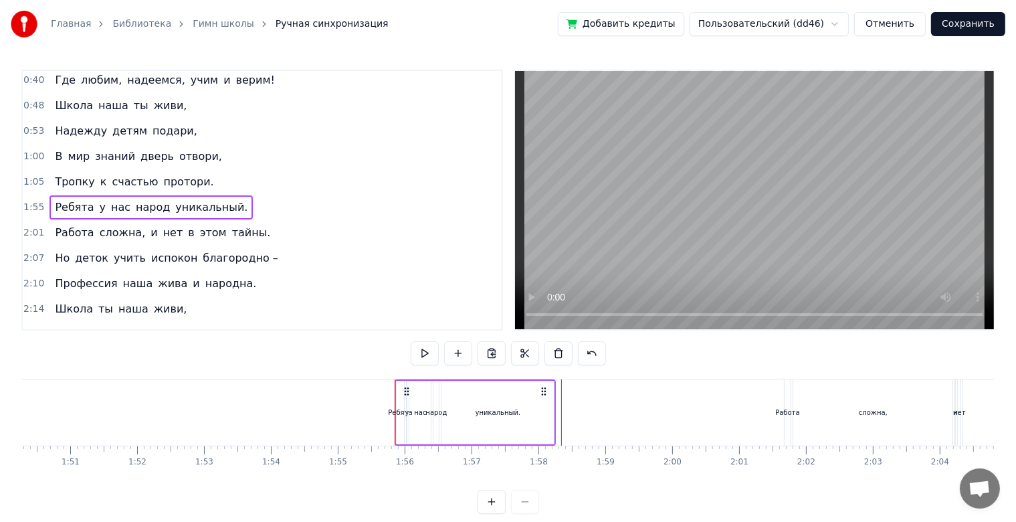
drag, startPoint x: 411, startPoint y: 393, endPoint x: 345, endPoint y: 380, distance: 67.6
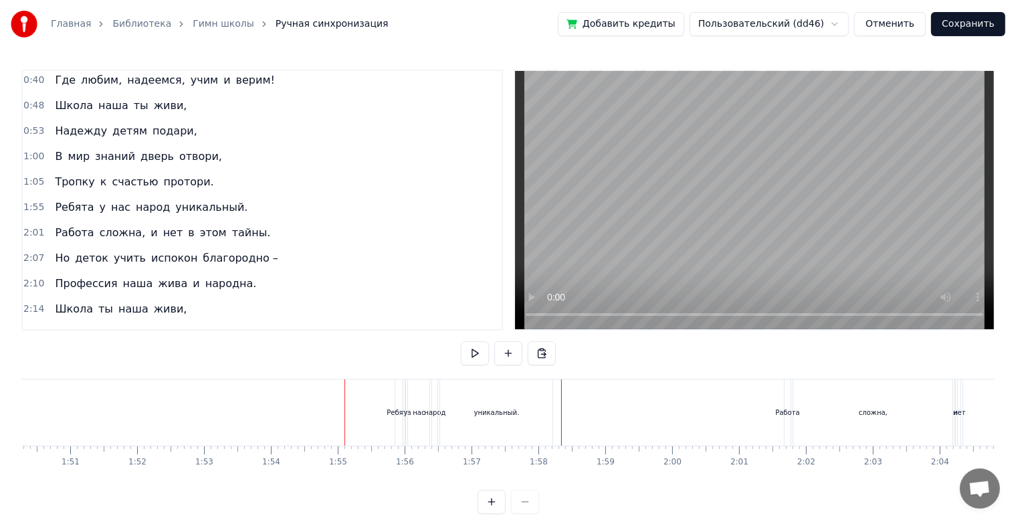
click at [280, 203] on div "1:55 Ребята у нас народ уникальный." at bounding box center [262, 207] width 479 height 25
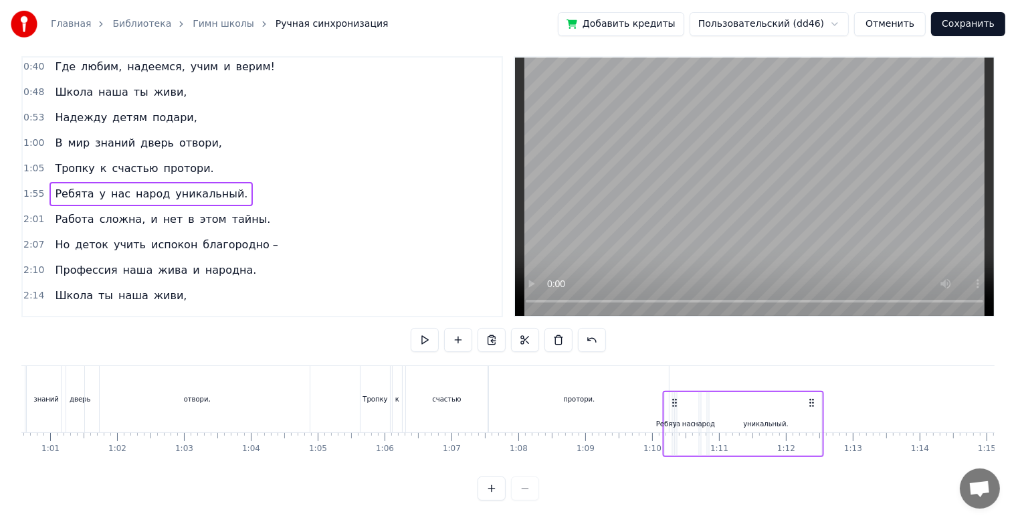
scroll to position [24, 0]
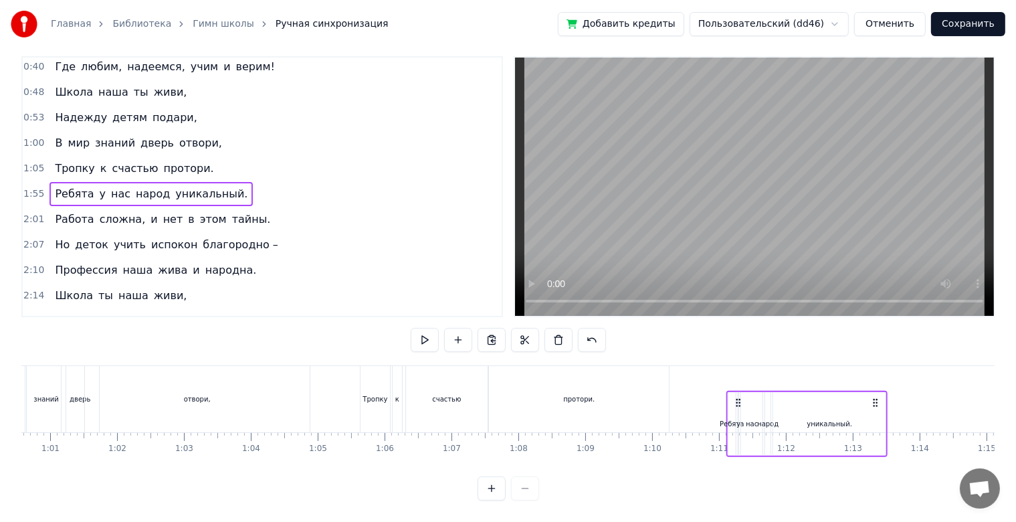
drag, startPoint x: 405, startPoint y: 390, endPoint x: 736, endPoint y: 396, distance: 330.6
click at [736, 397] on icon at bounding box center [738, 402] width 11 height 11
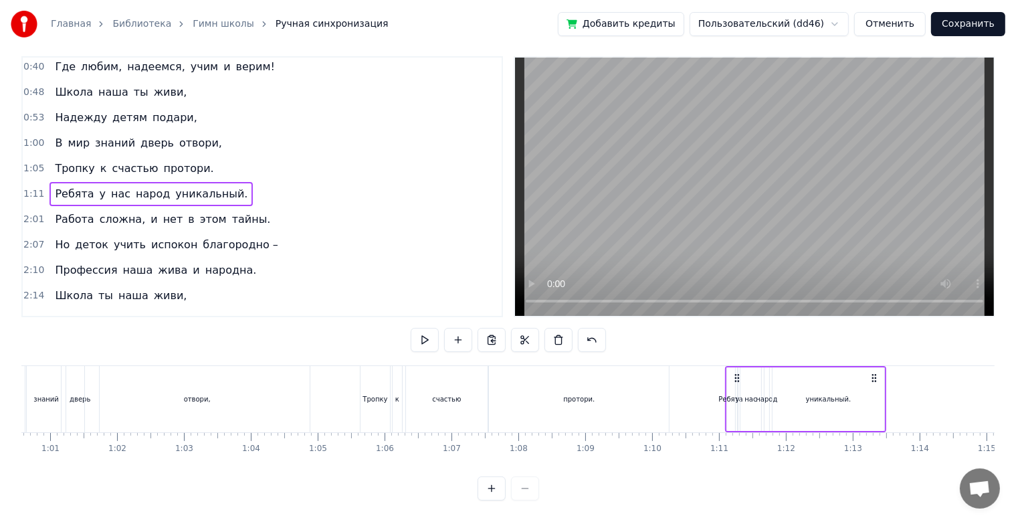
click at [332, 405] on div at bounding box center [923, 399] width 9908 height 66
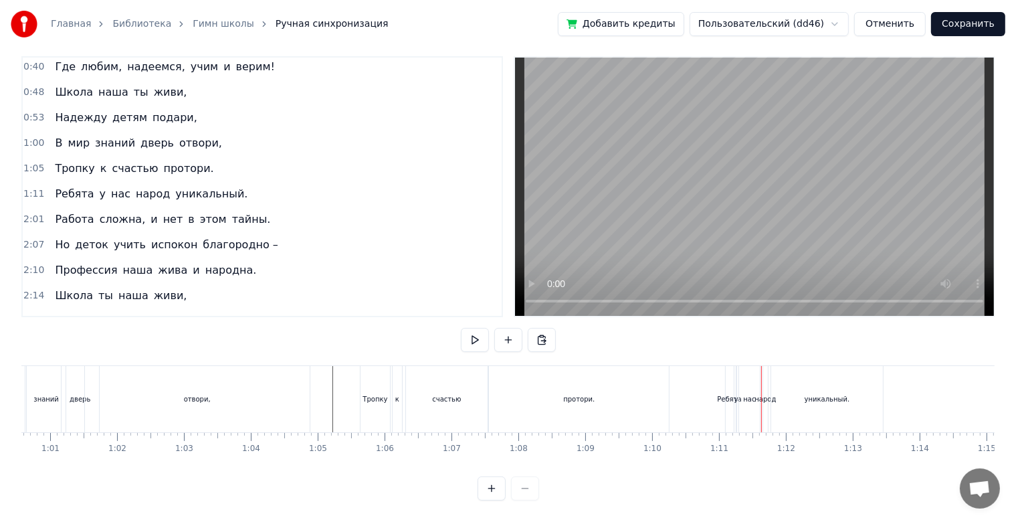
drag, startPoint x: 808, startPoint y: 389, endPoint x: 830, endPoint y: 389, distance: 22.1
click at [830, 394] on div "уникальный." at bounding box center [827, 399] width 45 height 10
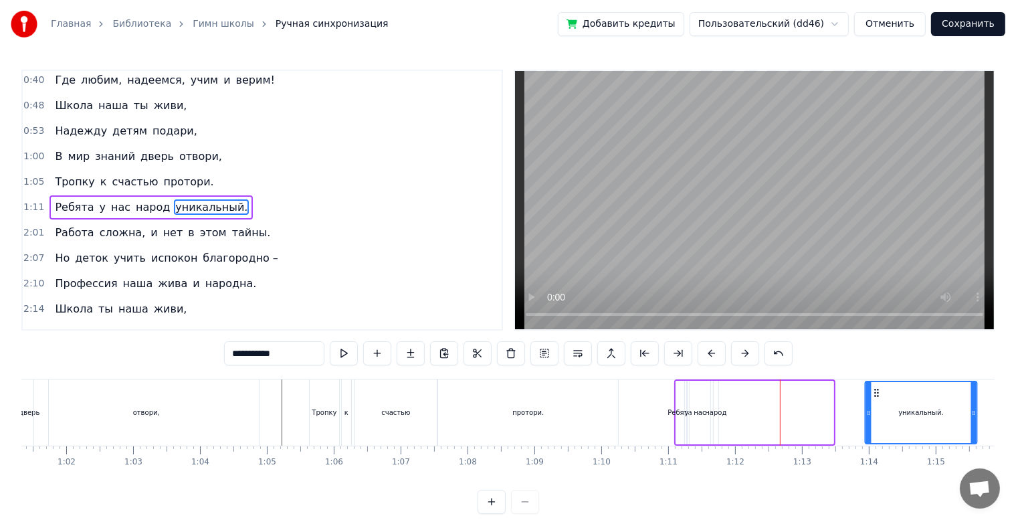
scroll to position [0, 4153]
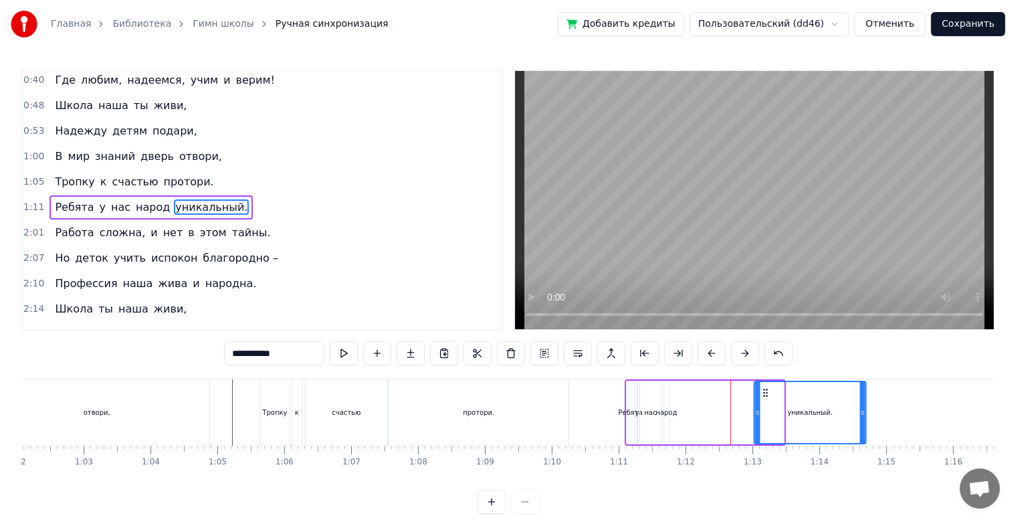
drag, startPoint x: 784, startPoint y: 389, endPoint x: 765, endPoint y: 391, distance: 18.2
click at [765, 391] on icon at bounding box center [765, 392] width 11 height 11
click at [681, 401] on div "Ребята у нас народ уникальный." at bounding box center [747, 412] width 244 height 66
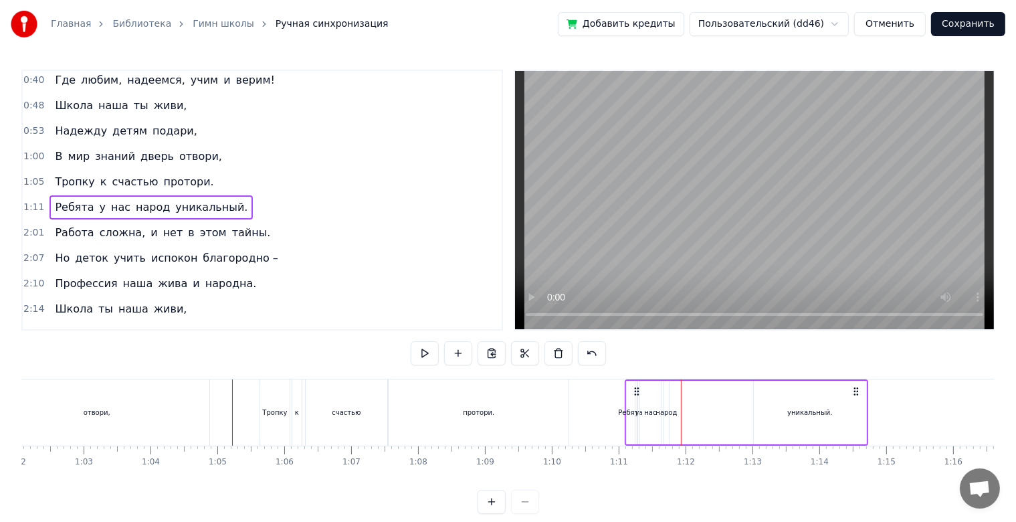
click at [675, 411] on div "народ" at bounding box center [666, 412] width 21 height 10
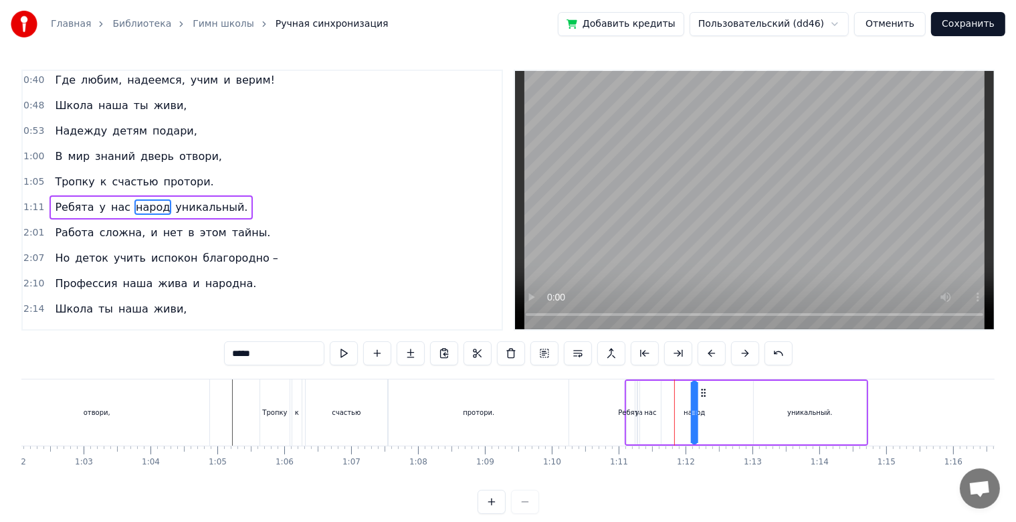
drag, startPoint x: 677, startPoint y: 391, endPoint x: 713, endPoint y: 394, distance: 36.3
click at [709, 394] on icon at bounding box center [703, 392] width 11 height 11
drag, startPoint x: 705, startPoint y: 411, endPoint x: 739, endPoint y: 413, distance: 34.2
click at [739, 413] on icon at bounding box center [736, 412] width 5 height 11
drag, startPoint x: 710, startPoint y: 396, endPoint x: 721, endPoint y: 396, distance: 11.4
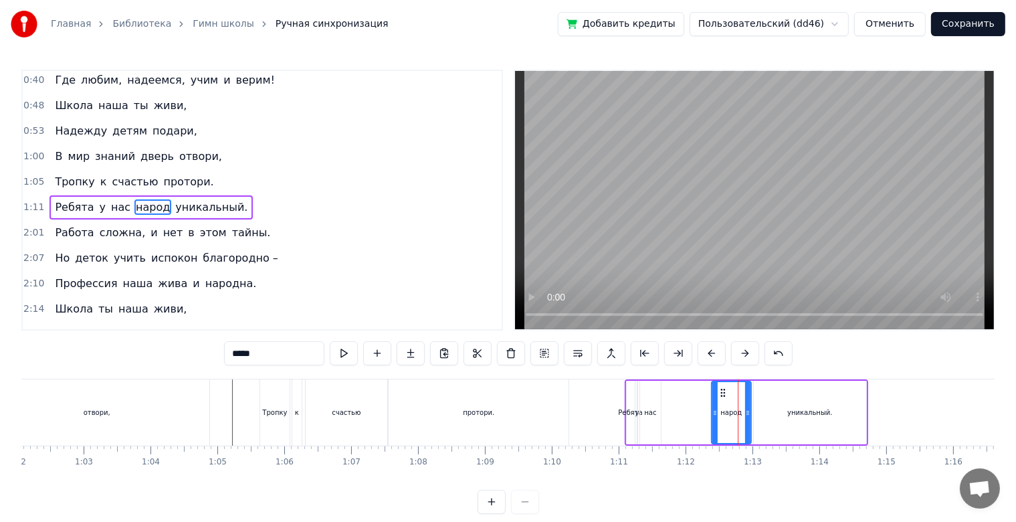
click at [721, 396] on icon at bounding box center [723, 392] width 11 height 11
click at [656, 413] on div "нас" at bounding box center [650, 413] width 21 height 64
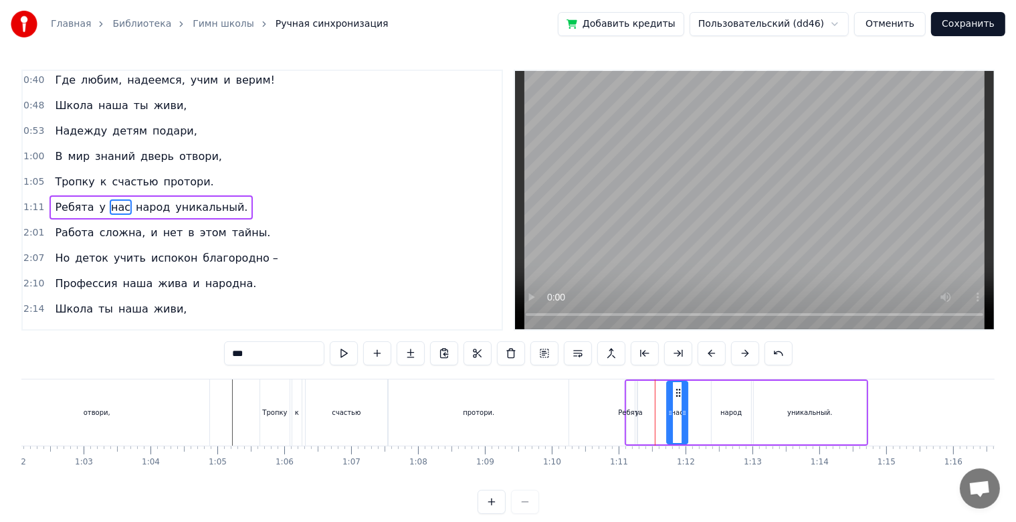
drag, startPoint x: 653, startPoint y: 393, endPoint x: 682, endPoint y: 399, distance: 29.3
click at [682, 399] on div "нас" at bounding box center [678, 412] width 20 height 61
click at [674, 396] on icon at bounding box center [677, 392] width 11 height 11
drag, startPoint x: 682, startPoint y: 407, endPoint x: 689, endPoint y: 411, distance: 6.9
click at [689, 411] on icon at bounding box center [689, 412] width 5 height 11
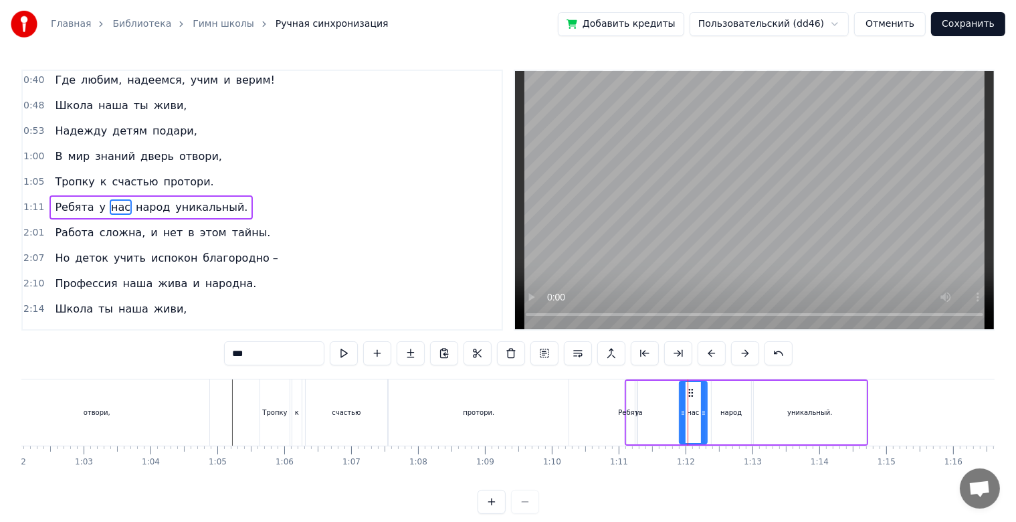
drag, startPoint x: 677, startPoint y: 391, endPoint x: 696, endPoint y: 395, distance: 19.0
click at [696, 395] on icon at bounding box center [691, 392] width 11 height 11
click at [637, 402] on div "у" at bounding box center [637, 413] width 1 height 64
type input "*"
drag, startPoint x: 646, startPoint y: 395, endPoint x: 672, endPoint y: 398, distance: 26.3
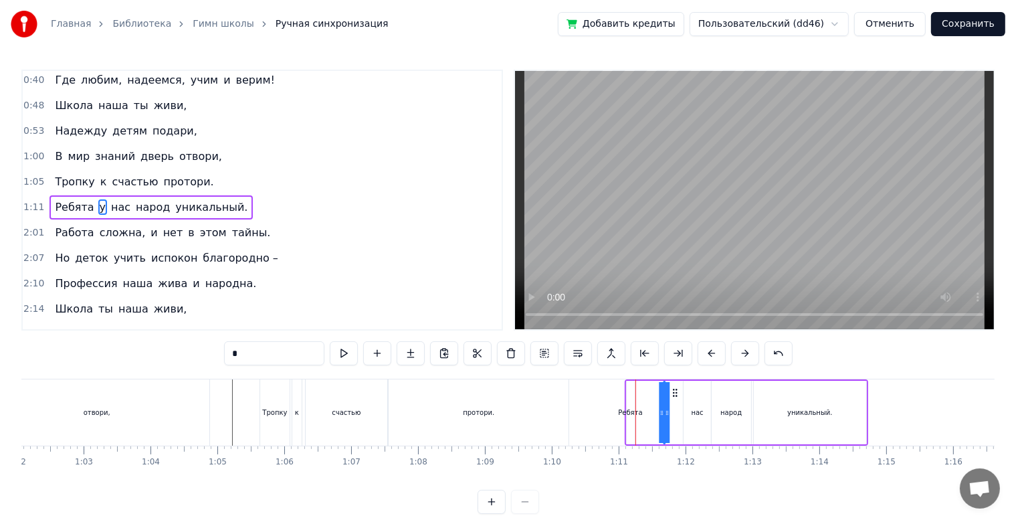
click at [672, 398] on div "Ребята у нас народ уникальный." at bounding box center [747, 412] width 244 height 66
drag, startPoint x: 664, startPoint y: 412, endPoint x: 644, endPoint y: 414, distance: 19.5
click at [645, 414] on icon at bounding box center [647, 412] width 5 height 11
drag, startPoint x: 652, startPoint y: 394, endPoint x: 671, endPoint y: 397, distance: 18.9
click at [671, 397] on icon at bounding box center [673, 392] width 11 height 11
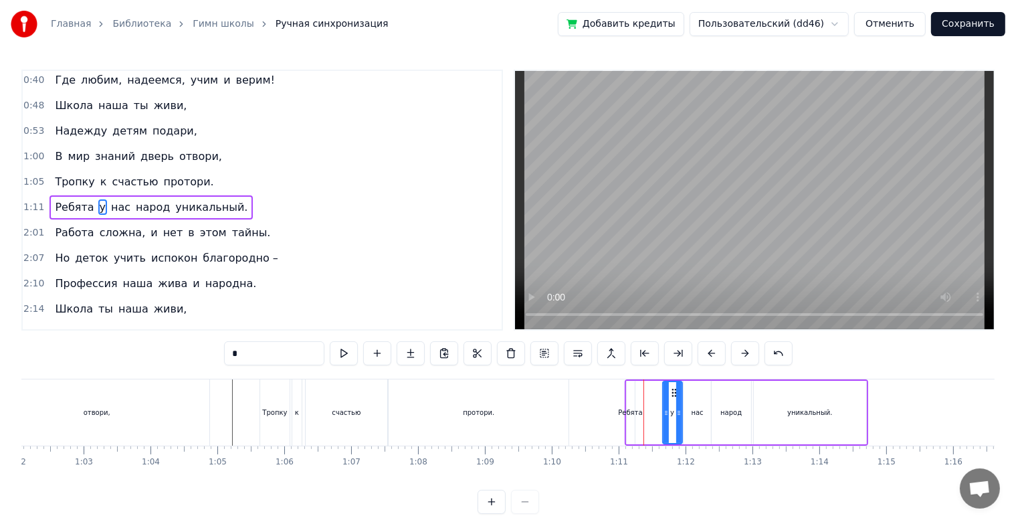
click at [640, 407] on div "Ребята у нас народ уникальный." at bounding box center [747, 412] width 244 height 66
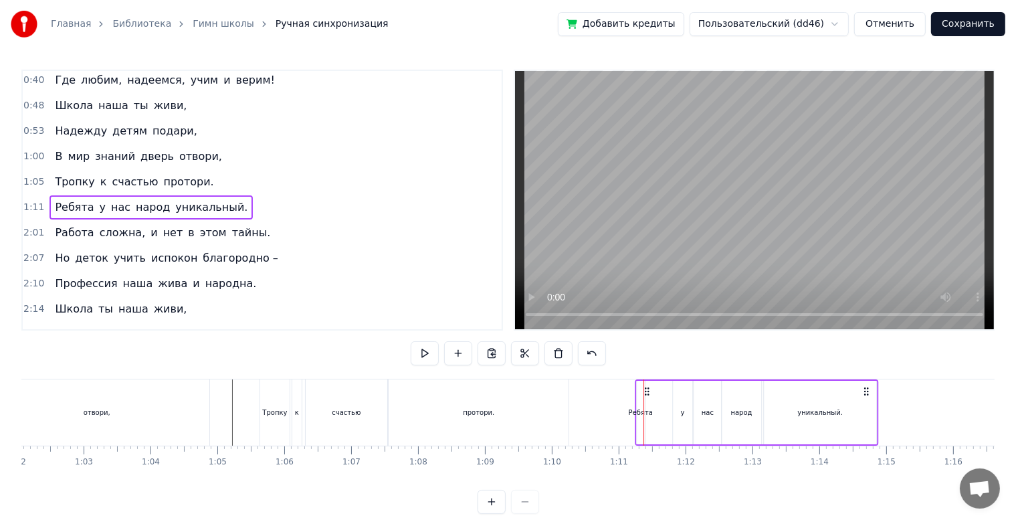
drag, startPoint x: 636, startPoint y: 391, endPoint x: 646, endPoint y: 405, distance: 17.3
click at [646, 405] on div "Ребята у нас народ уникальный." at bounding box center [757, 412] width 244 height 66
click at [644, 422] on div at bounding box center [644, 412] width 1 height 66
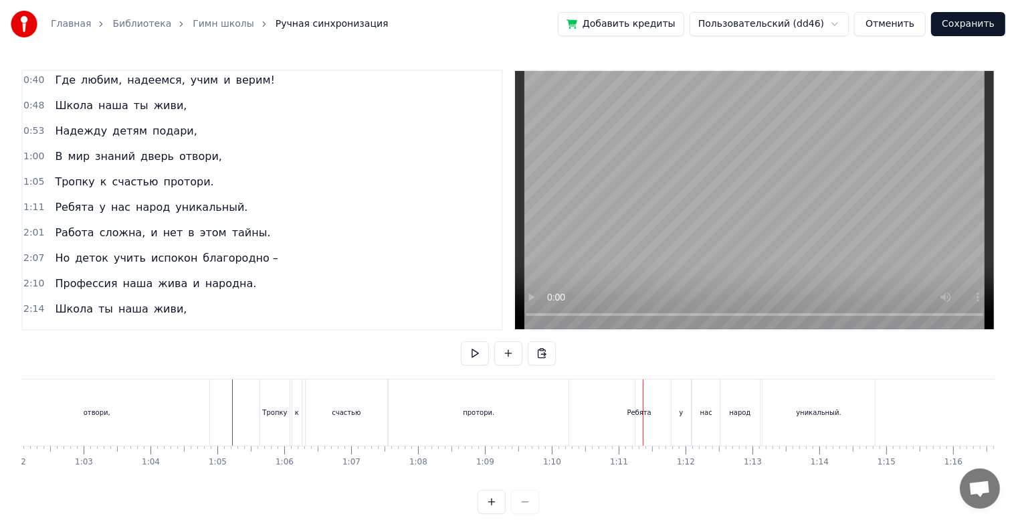
click at [638, 422] on div "Ребята" at bounding box center [640, 412] width 8 height 66
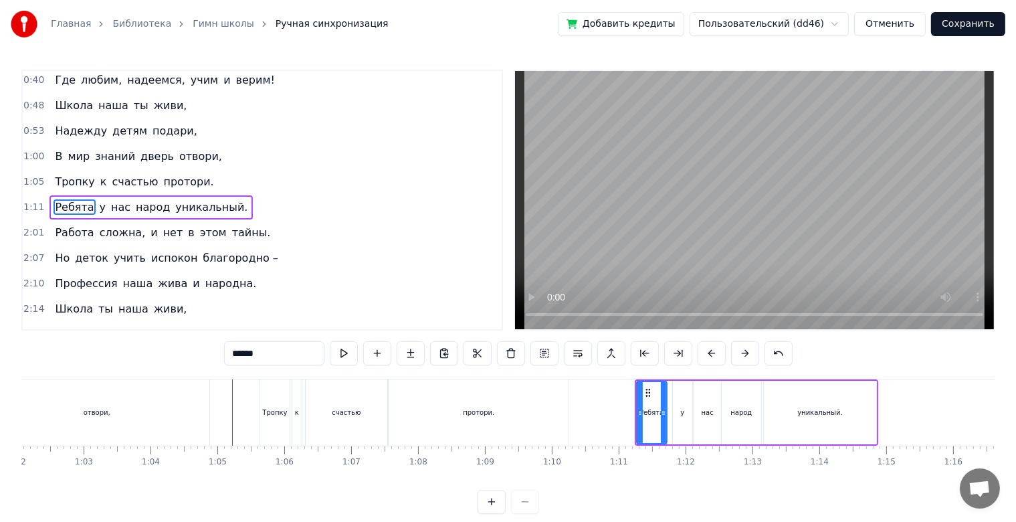
drag, startPoint x: 639, startPoint y: 415, endPoint x: 661, endPoint y: 415, distance: 22.1
click at [661, 415] on icon at bounding box center [663, 412] width 5 height 11
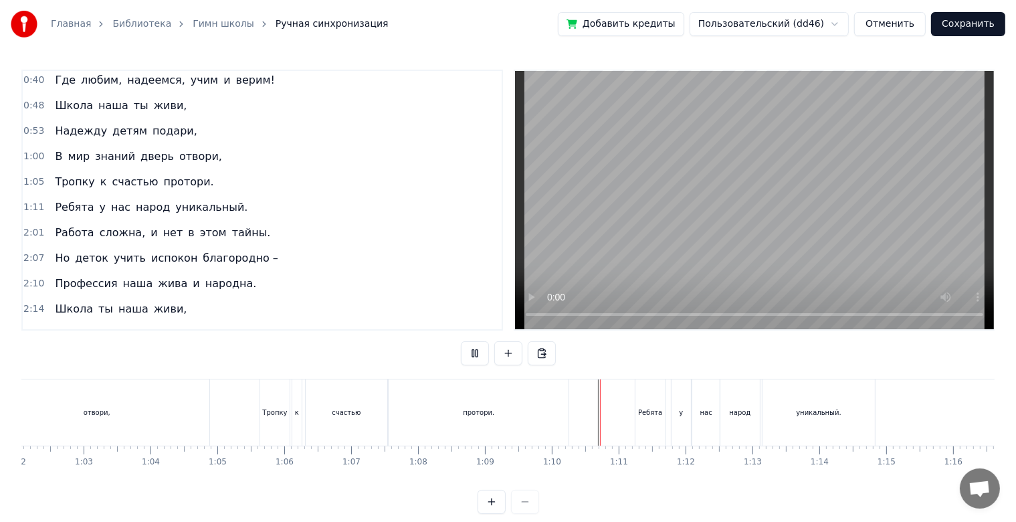
scroll to position [24, 0]
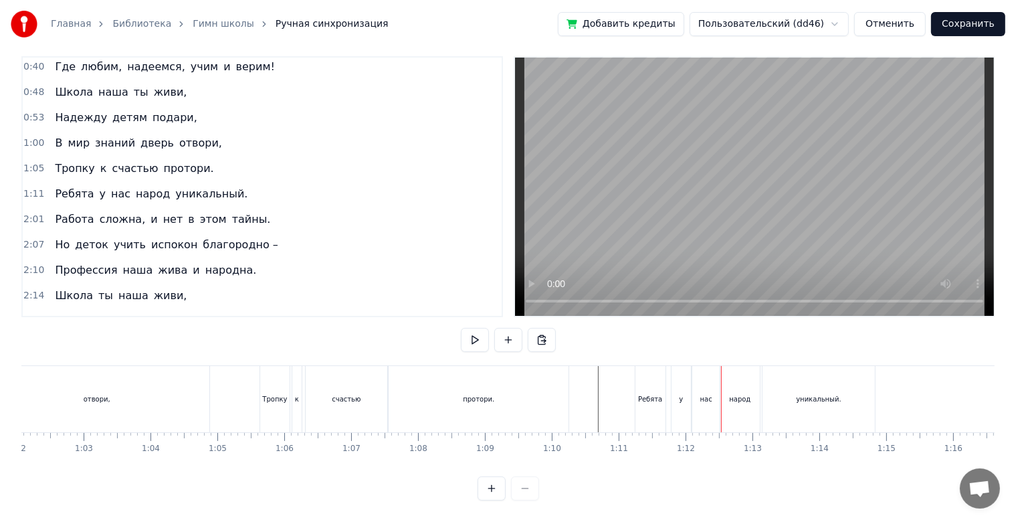
click at [581, 392] on div at bounding box center [822, 399] width 9908 height 66
click at [648, 394] on div "Ребята" at bounding box center [650, 399] width 24 height 10
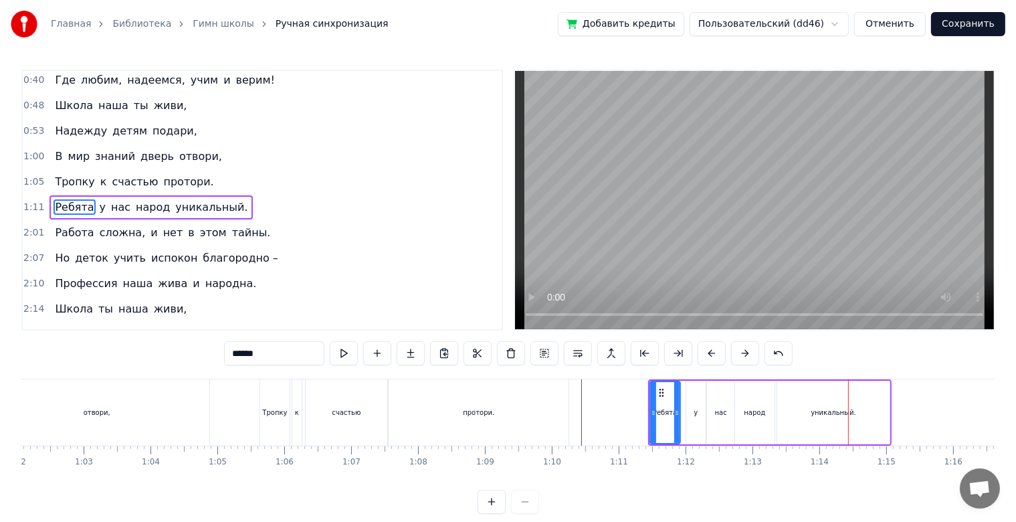
click at [238, 420] on div at bounding box center [822, 412] width 9908 height 66
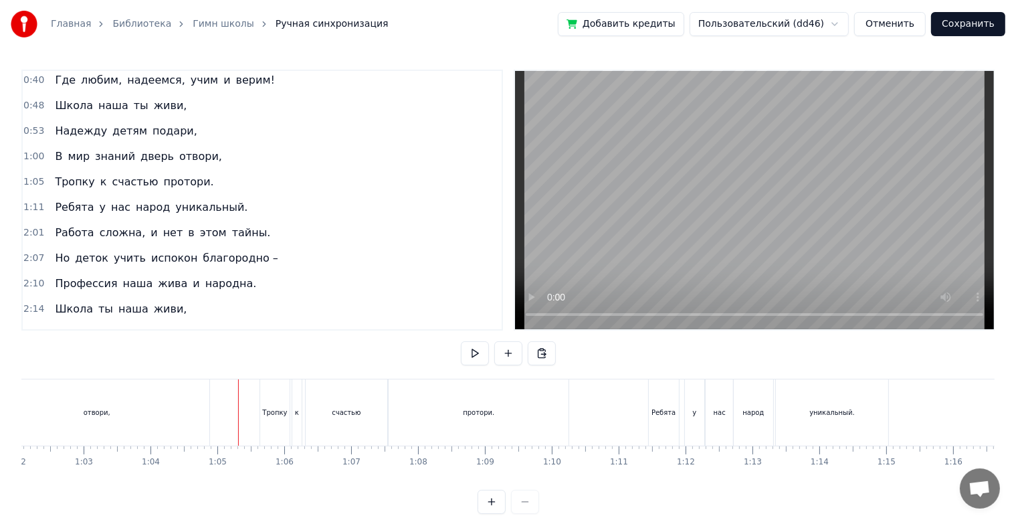
scroll to position [24, 0]
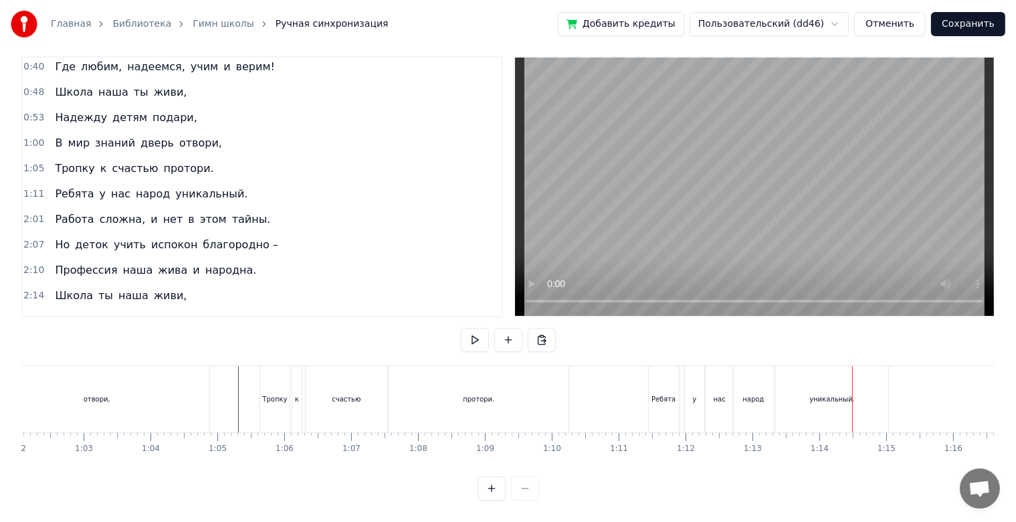
click at [736, 395] on div "народ" at bounding box center [753, 399] width 39 height 66
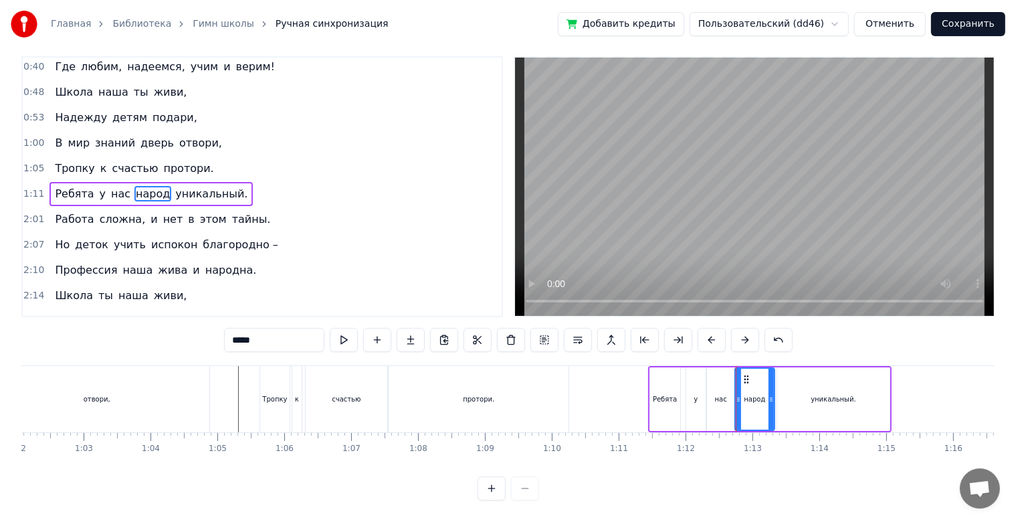
scroll to position [0, 0]
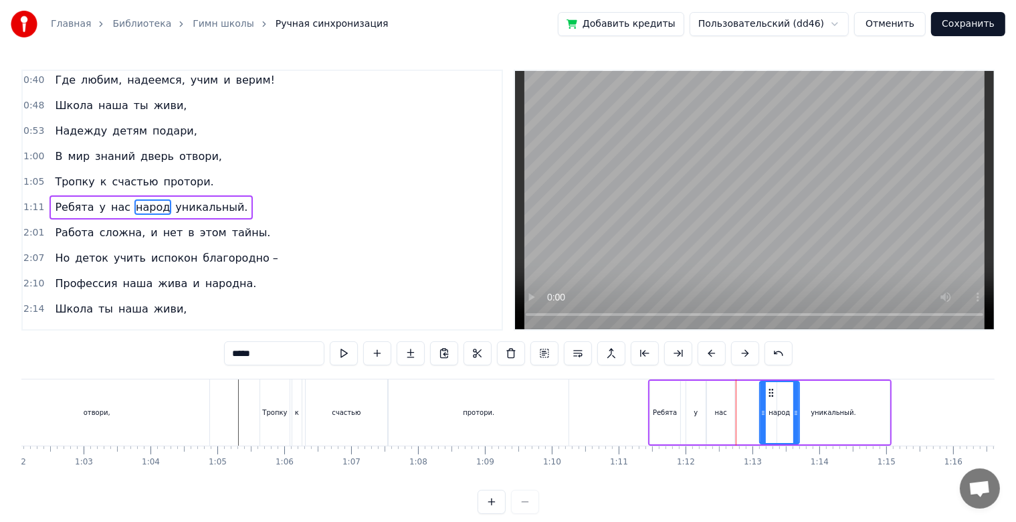
drag, startPoint x: 746, startPoint y: 395, endPoint x: 771, endPoint y: 393, distance: 24.8
click at [771, 393] on icon at bounding box center [771, 392] width 11 height 11
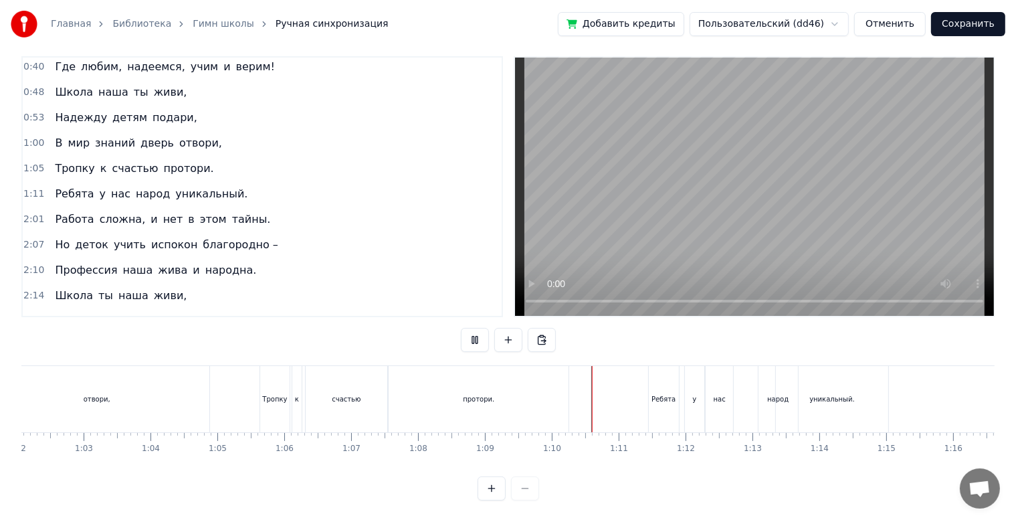
scroll to position [24, 0]
click at [717, 395] on div "нас" at bounding box center [719, 399] width 27 height 66
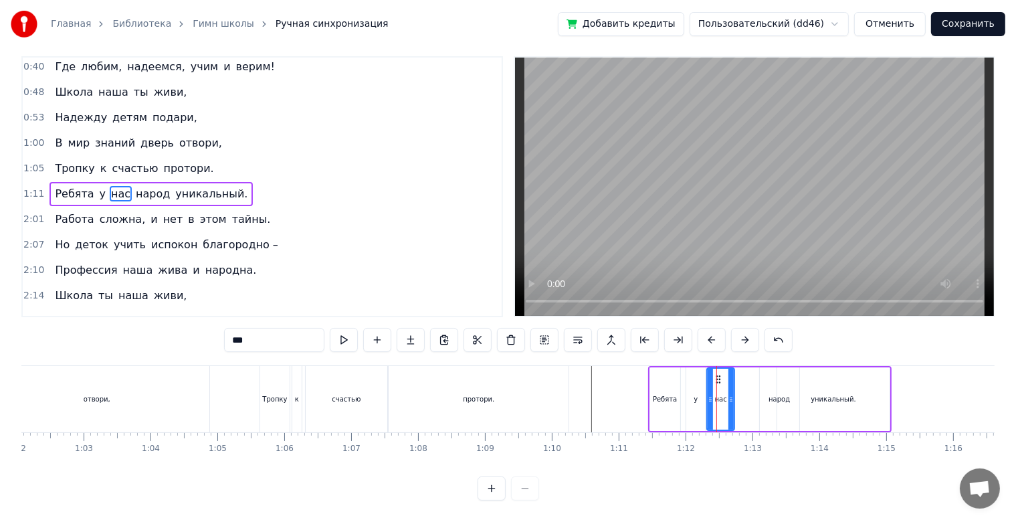
scroll to position [0, 0]
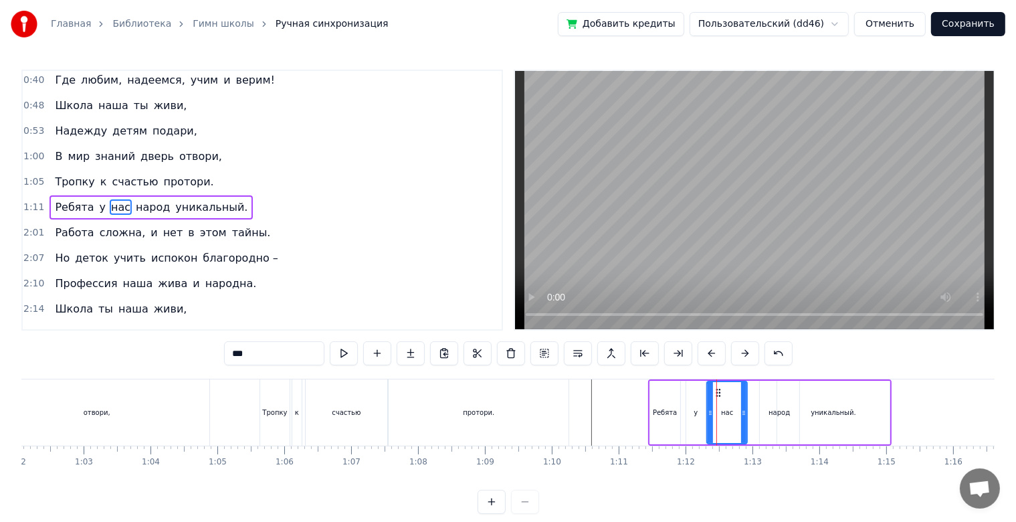
drag, startPoint x: 733, startPoint y: 409, endPoint x: 745, endPoint y: 409, distance: 12.7
click at [745, 409] on icon at bounding box center [743, 412] width 5 height 11
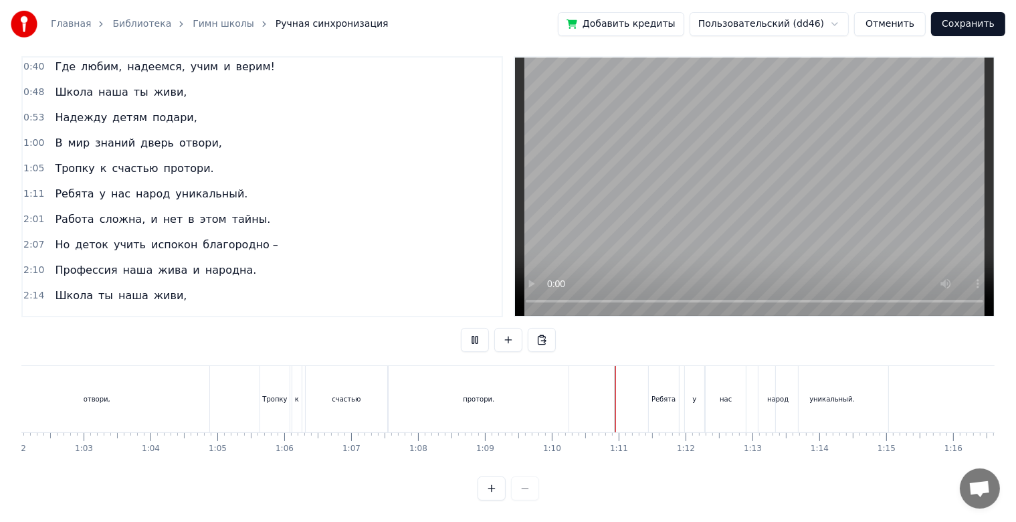
scroll to position [24, 0]
click at [809, 381] on div "уникальный." at bounding box center [832, 399] width 112 height 66
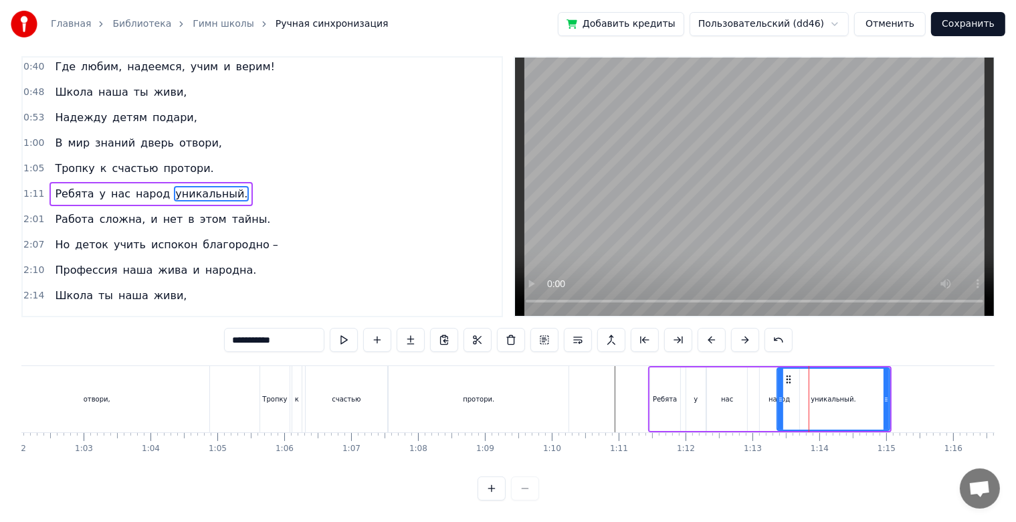
scroll to position [0, 0]
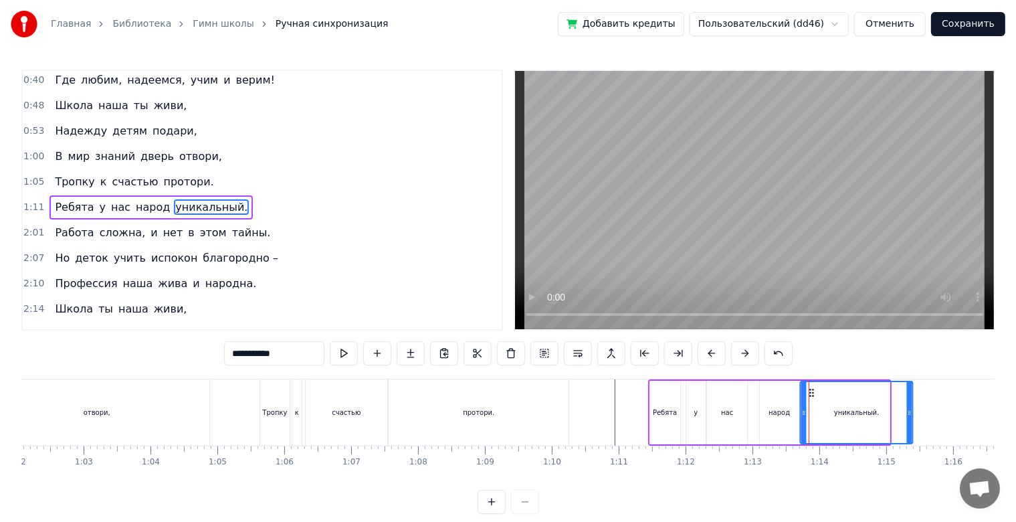
drag, startPoint x: 786, startPoint y: 394, endPoint x: 809, endPoint y: 395, distance: 22.8
click at [809, 395] on div "Прописано сердце по адресу детства, А школа в нём дом и любимое место. Школа «Н…" at bounding box center [822, 412] width 9908 height 67
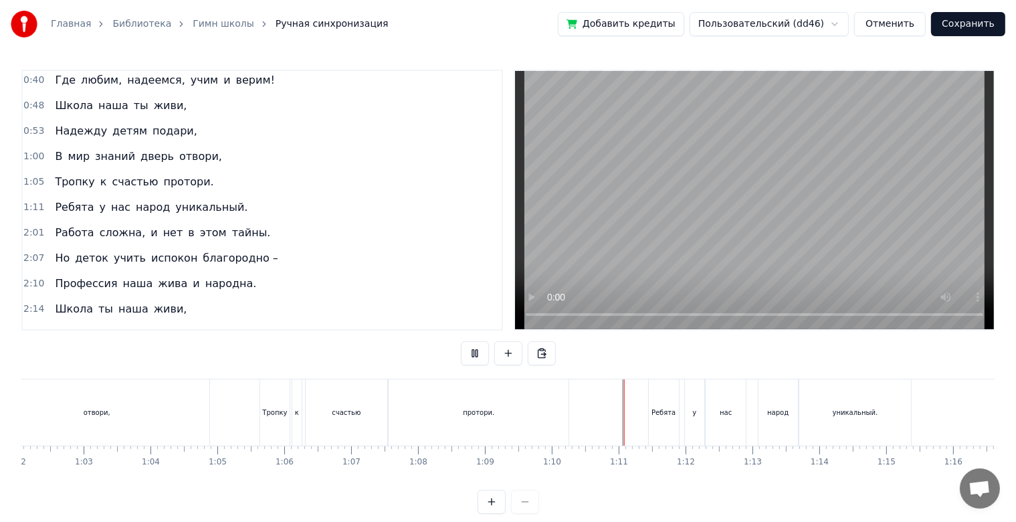
scroll to position [24, 0]
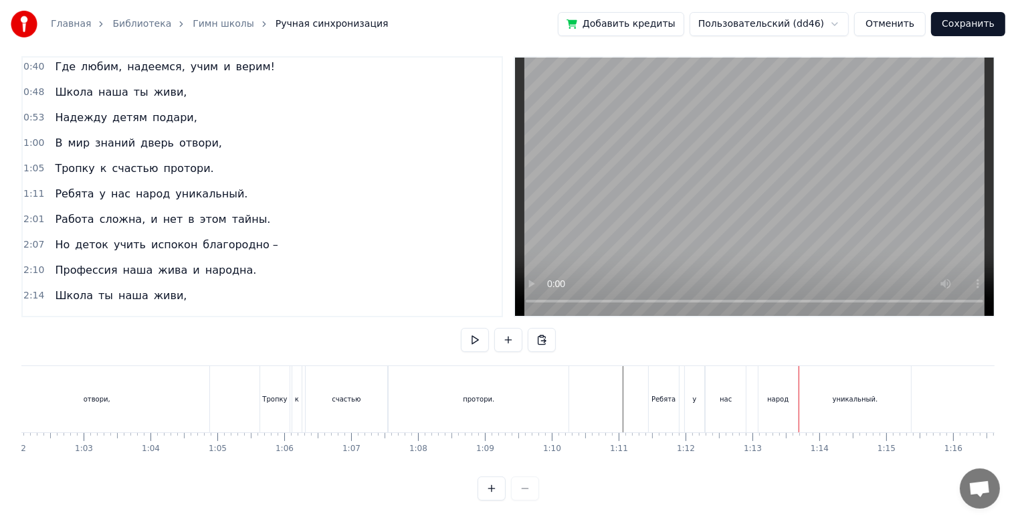
click at [712, 399] on div "нас" at bounding box center [726, 399] width 40 height 66
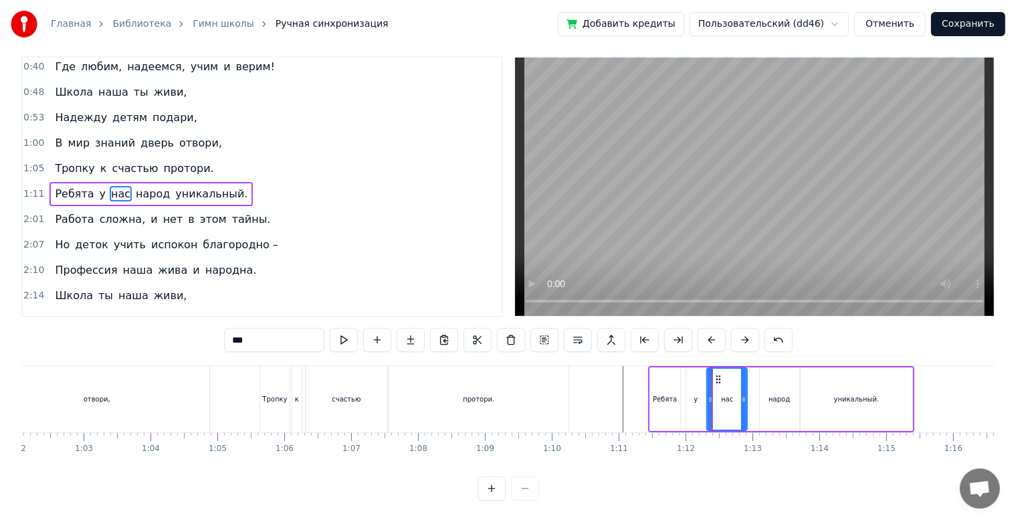
scroll to position [0, 0]
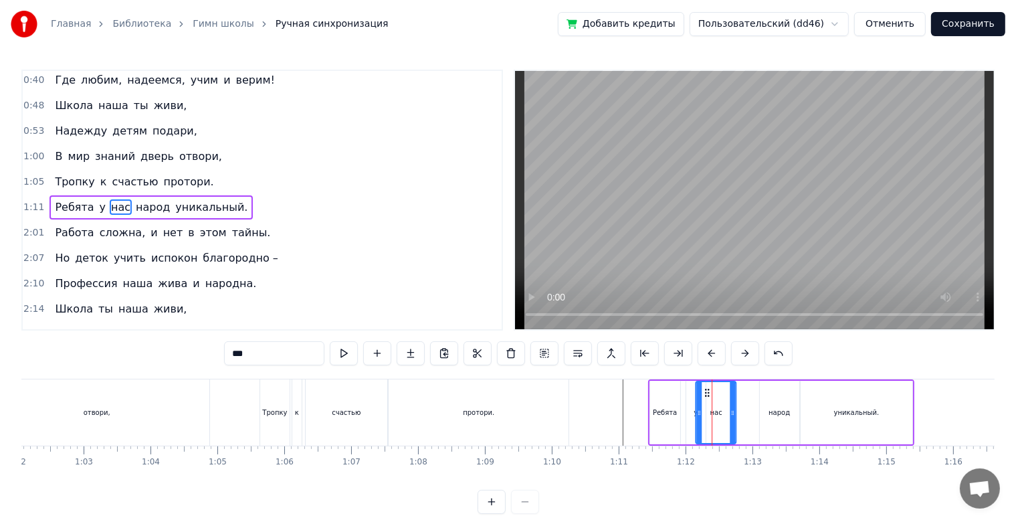
drag, startPoint x: 719, startPoint y: 391, endPoint x: 708, endPoint y: 395, distance: 11.9
click at [708, 395] on icon at bounding box center [708, 392] width 11 height 11
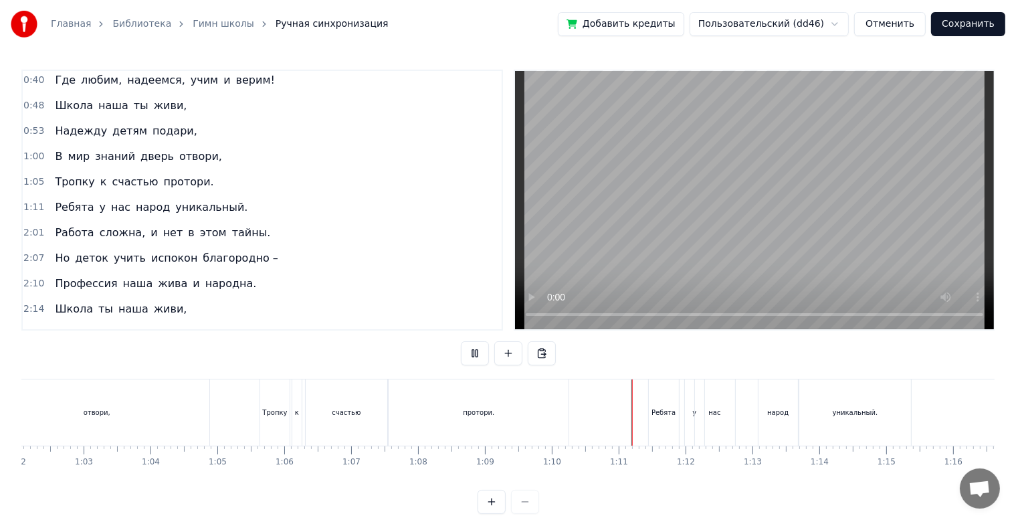
scroll to position [24, 0]
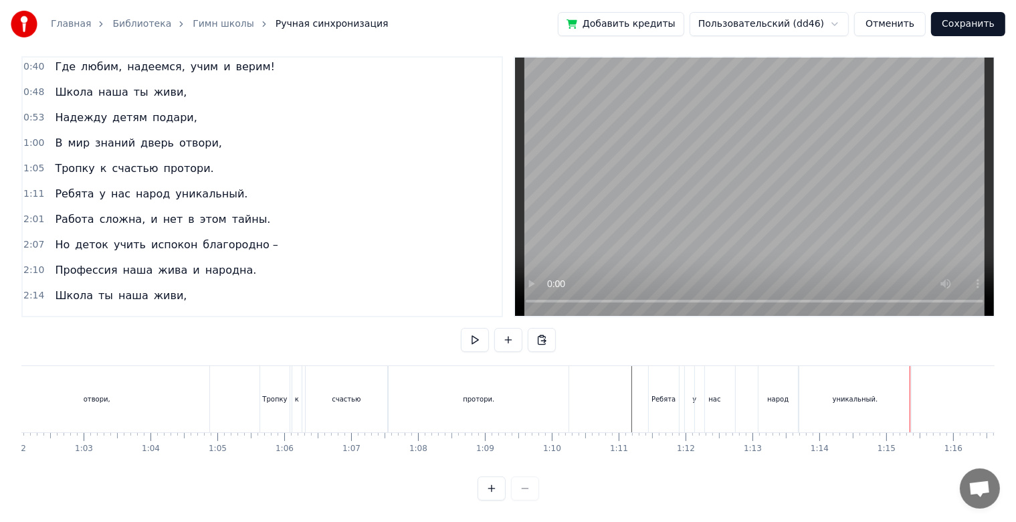
click at [787, 376] on div "народ" at bounding box center [778, 399] width 39 height 66
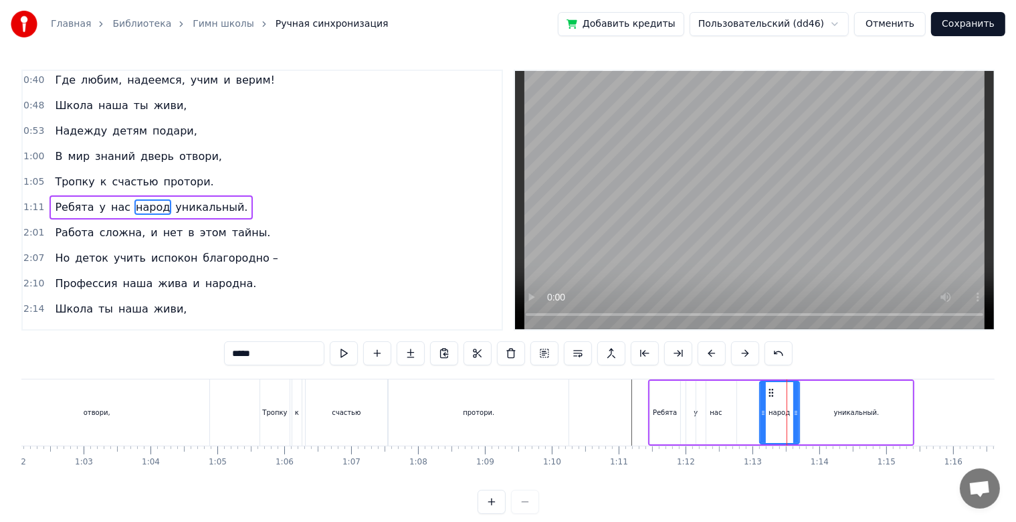
click at [814, 410] on div "уникальный." at bounding box center [857, 413] width 112 height 64
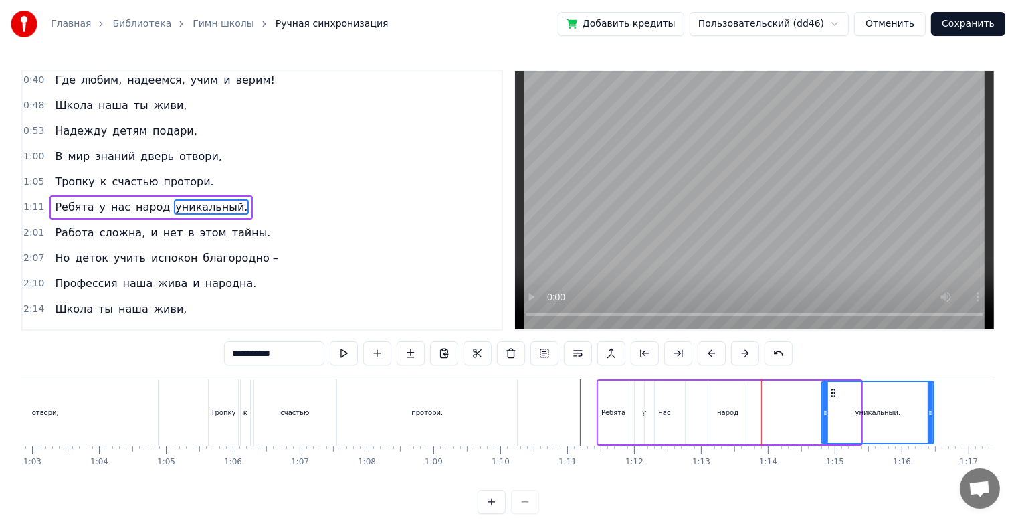
drag, startPoint x: 808, startPoint y: 391, endPoint x: 790, endPoint y: 393, distance: 18.9
click at [838, 394] on icon at bounding box center [833, 392] width 11 height 11
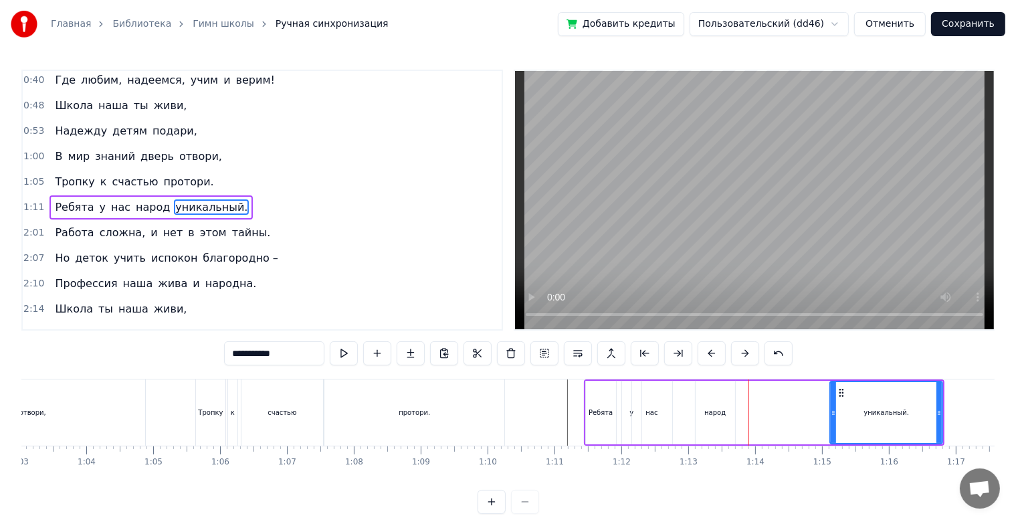
click at [733, 404] on div "народ" at bounding box center [715, 413] width 39 height 64
type input "*****"
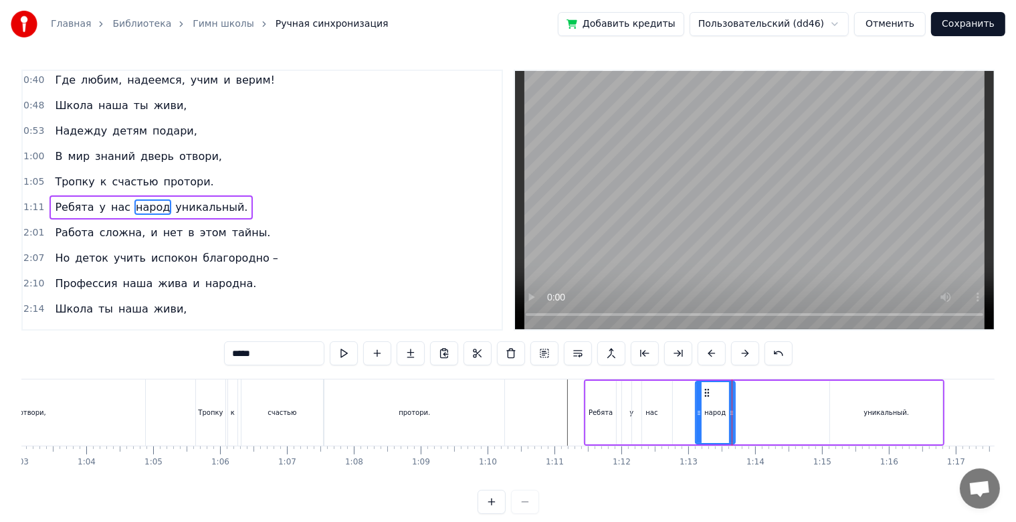
drag, startPoint x: 732, startPoint y: 414, endPoint x: 747, endPoint y: 414, distance: 14.7
click at [747, 414] on div "Прописано сердце по адресу детства, А школа в нём дом и любимое место. Школа «Н…" at bounding box center [758, 412] width 9908 height 67
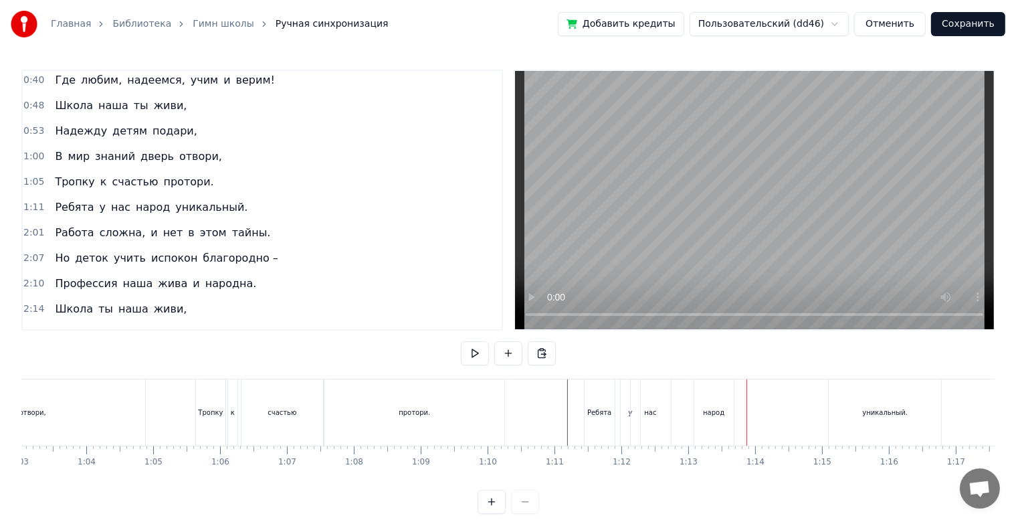
click at [724, 411] on div "народ" at bounding box center [714, 412] width 39 height 66
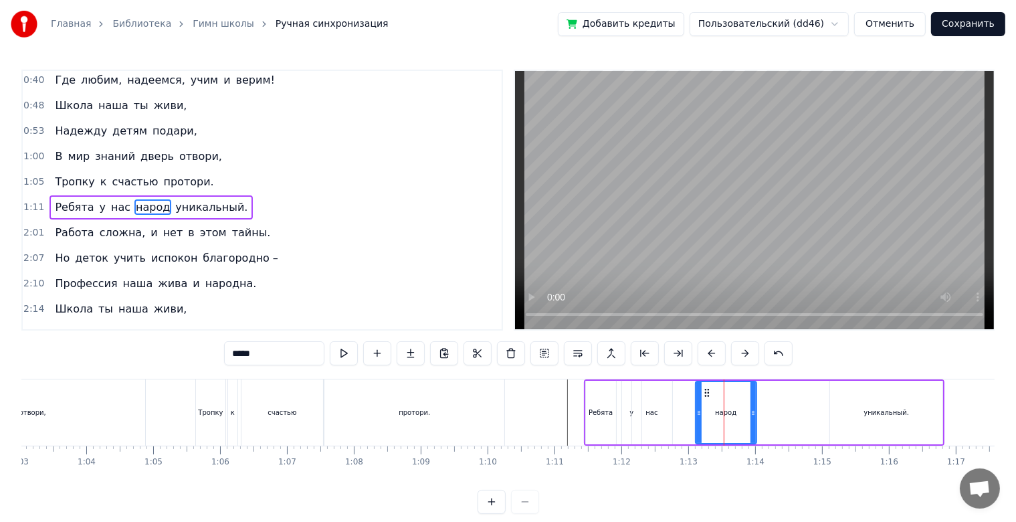
drag, startPoint x: 731, startPoint y: 411, endPoint x: 752, endPoint y: 416, distance: 21.8
click at [752, 416] on icon at bounding box center [753, 412] width 5 height 11
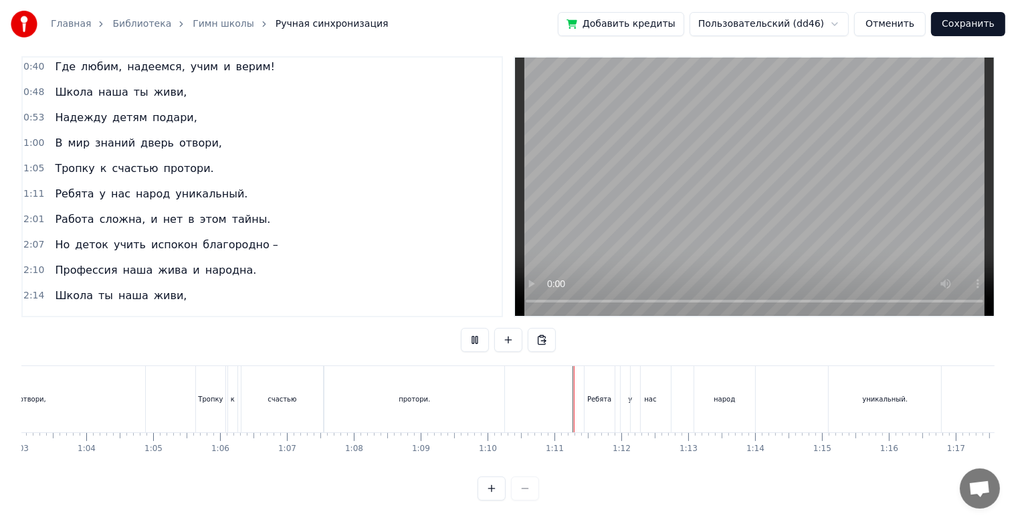
scroll to position [24, 0]
click at [519, 383] on div at bounding box center [758, 399] width 9908 height 66
click at [719, 394] on div "народ" at bounding box center [724, 399] width 21 height 10
click at [720, 403] on div "народ" at bounding box center [725, 399] width 61 height 66
click at [658, 395] on div "нас" at bounding box center [651, 399] width 40 height 66
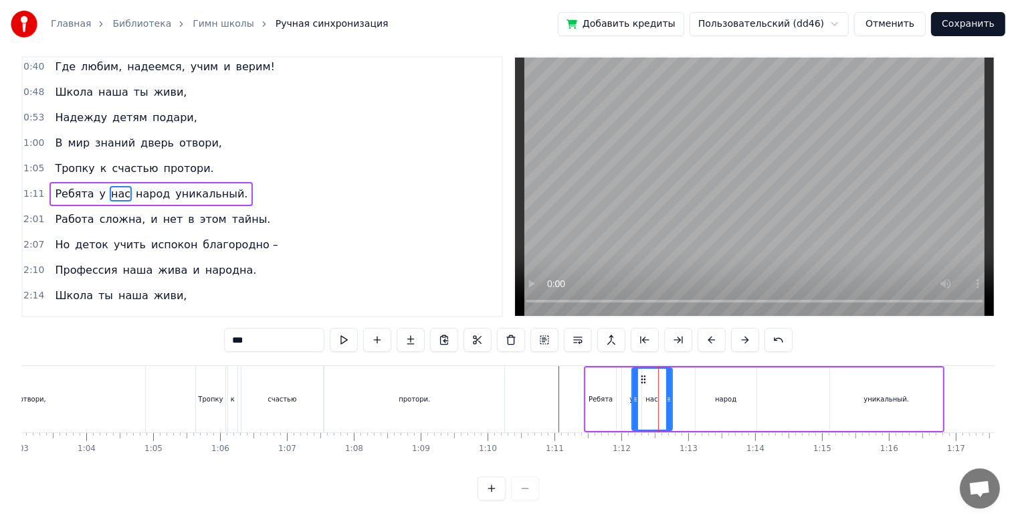
scroll to position [0, 0]
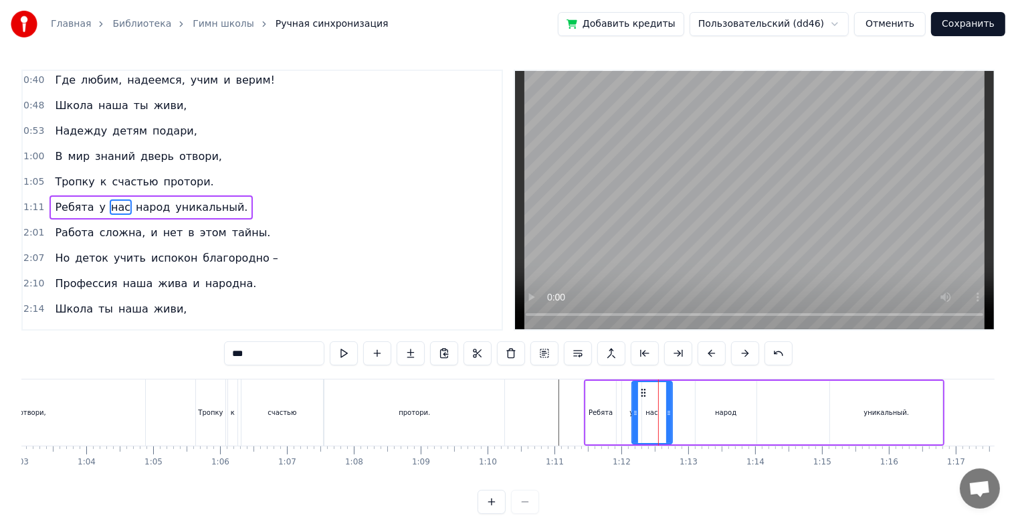
click at [673, 412] on div "Ребята у нас народ уникальный." at bounding box center [764, 412] width 361 height 66
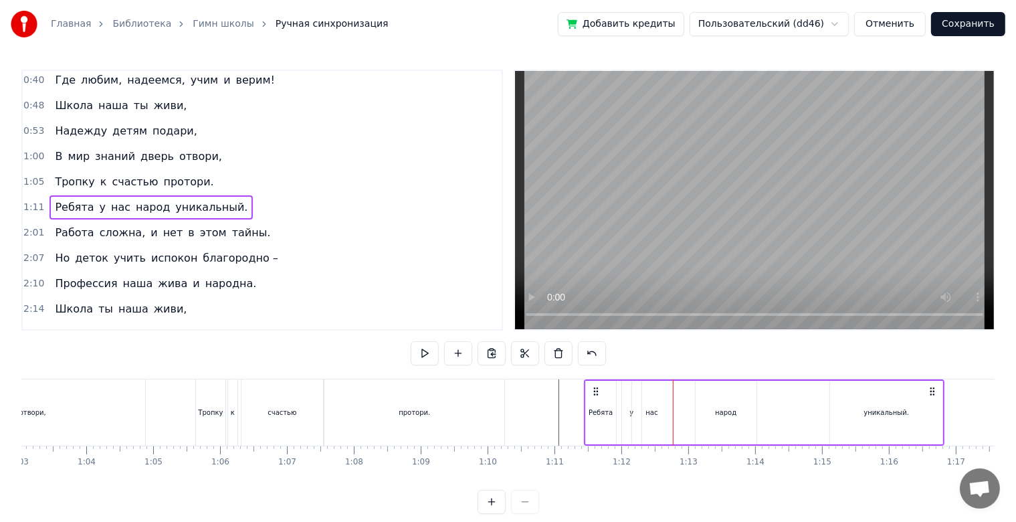
click at [668, 412] on div "нас" at bounding box center [652, 413] width 40 height 64
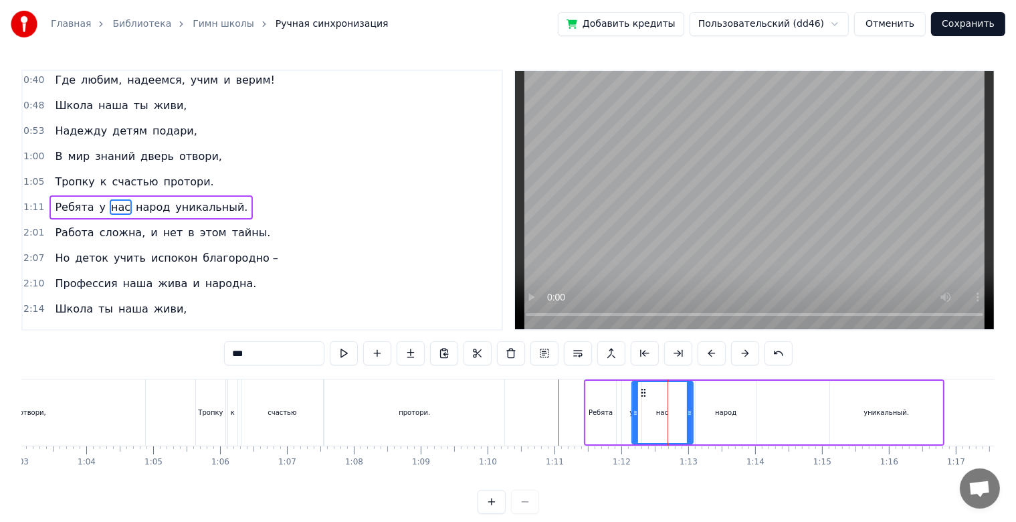
drag, startPoint x: 670, startPoint y: 415, endPoint x: 692, endPoint y: 415, distance: 22.1
click at [692, 415] on icon at bounding box center [689, 412] width 5 height 11
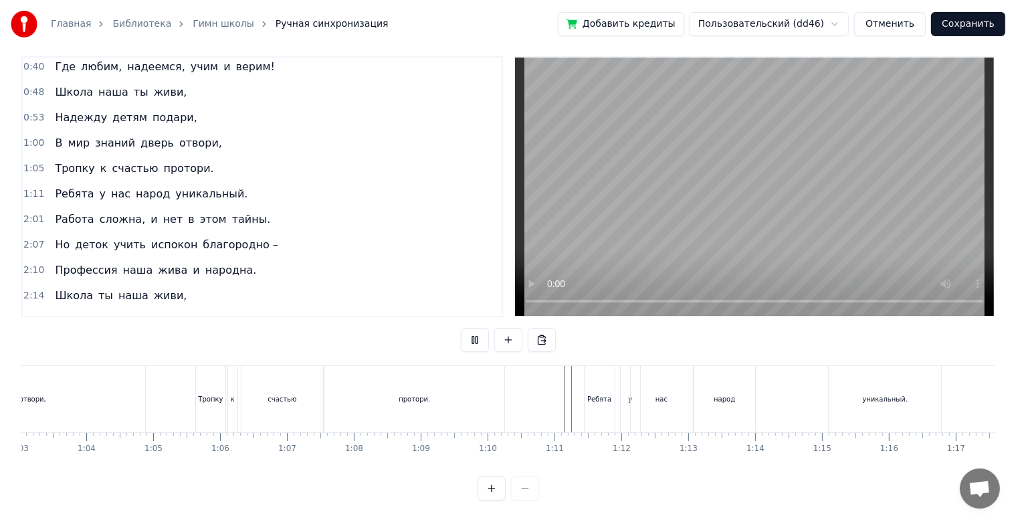
scroll to position [24, 0]
click at [739, 391] on div "народ" at bounding box center [725, 399] width 61 height 66
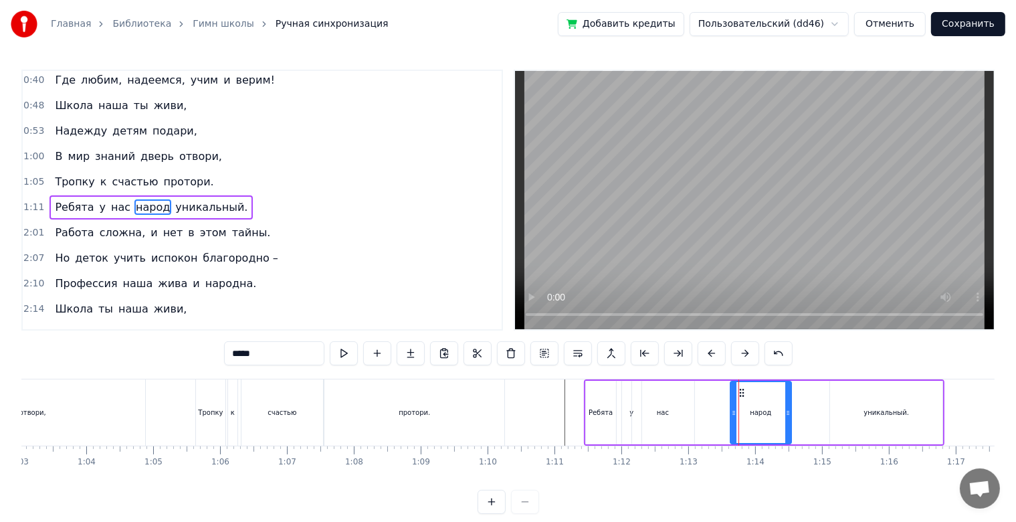
drag, startPoint x: 707, startPoint y: 393, endPoint x: 742, endPoint y: 395, distance: 35.5
click at [742, 395] on icon at bounding box center [742, 392] width 11 height 11
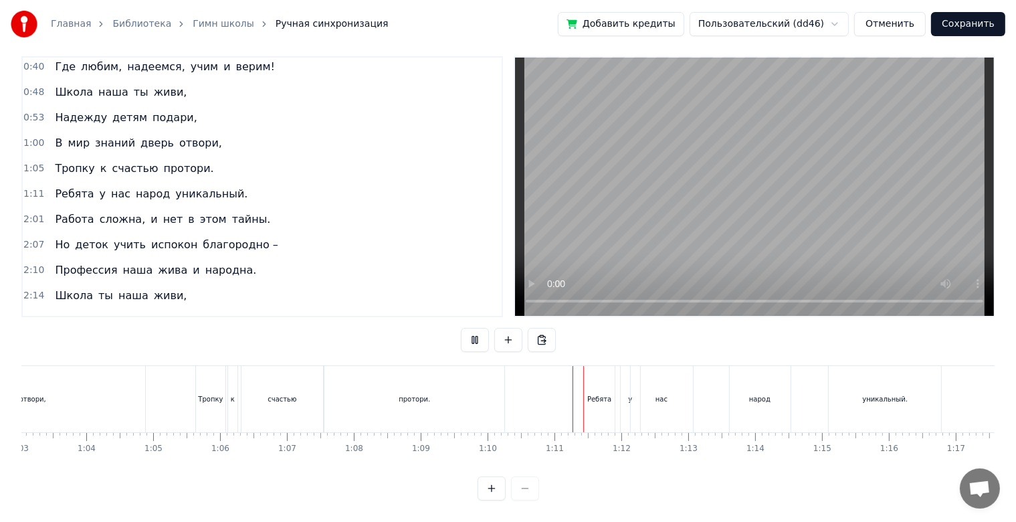
scroll to position [24, 0]
click at [854, 398] on div "уникальный." at bounding box center [885, 399] width 112 height 66
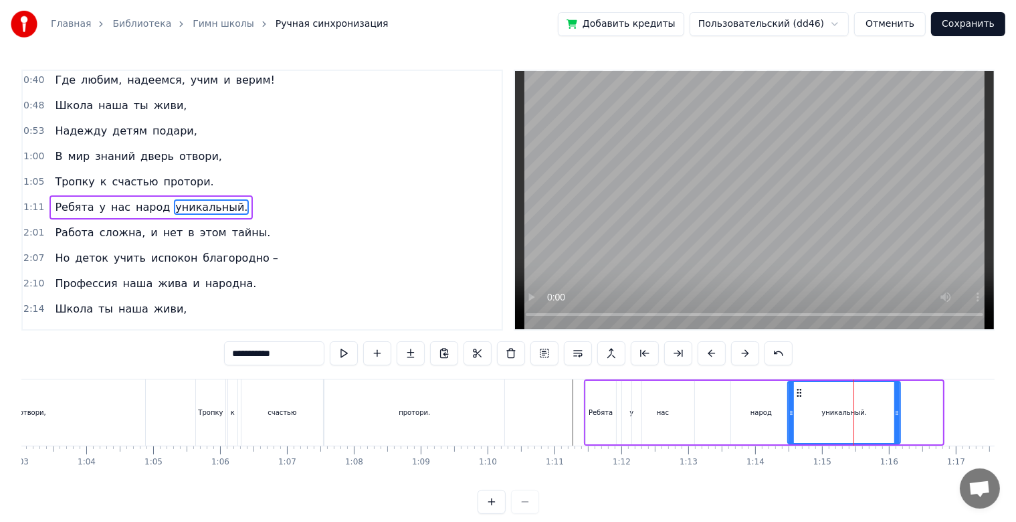
drag, startPoint x: 840, startPoint y: 393, endPoint x: 798, endPoint y: 392, distance: 42.2
click at [798, 392] on icon at bounding box center [799, 392] width 11 height 11
drag, startPoint x: 897, startPoint y: 409, endPoint x: 905, endPoint y: 408, distance: 8.1
click at [905, 408] on icon at bounding box center [905, 412] width 5 height 11
click at [554, 418] on div at bounding box center [758, 412] width 9908 height 66
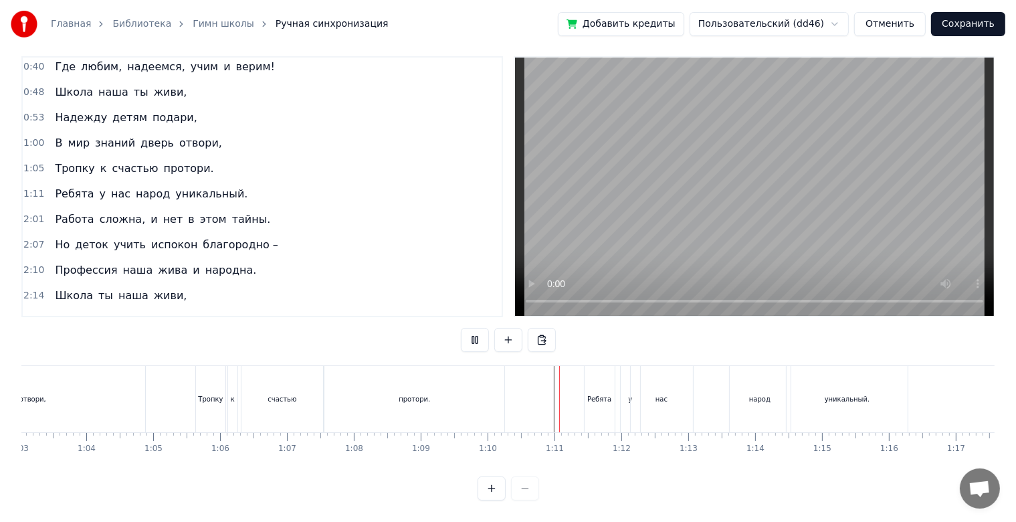
scroll to position [24, 0]
click at [852, 393] on div "Прописано сердце по адресу детства, А школа в нём дом и любимое место. Школа «Н…" at bounding box center [622, 398] width 9908 height 67
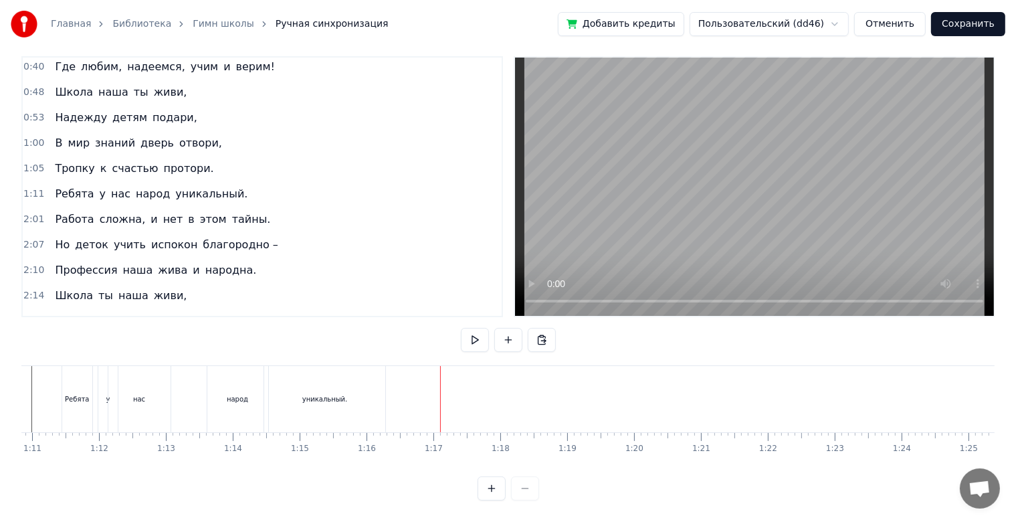
scroll to position [0, 4545]
click at [533, 409] on div "уникальный." at bounding box center [520, 399] width 121 height 66
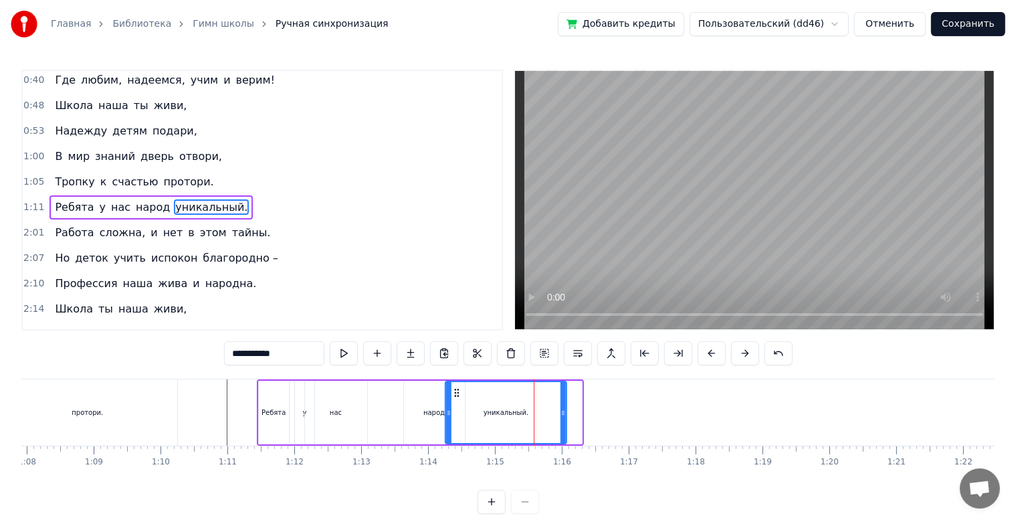
drag, startPoint x: 471, startPoint y: 392, endPoint x: 455, endPoint y: 395, distance: 16.4
click at [455, 395] on icon at bounding box center [457, 392] width 11 height 11
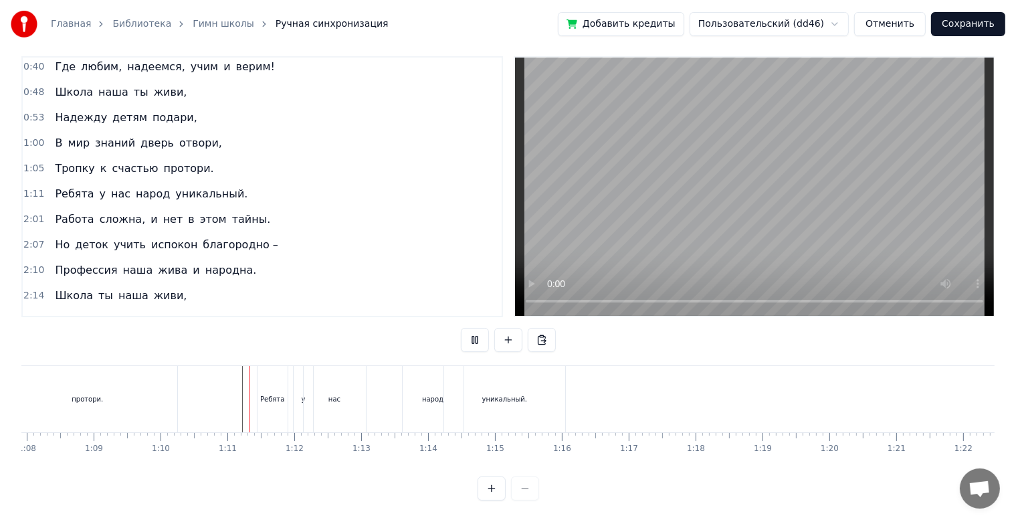
scroll to position [24, 0]
click at [470, 385] on div "уникальный." at bounding box center [504, 399] width 121 height 66
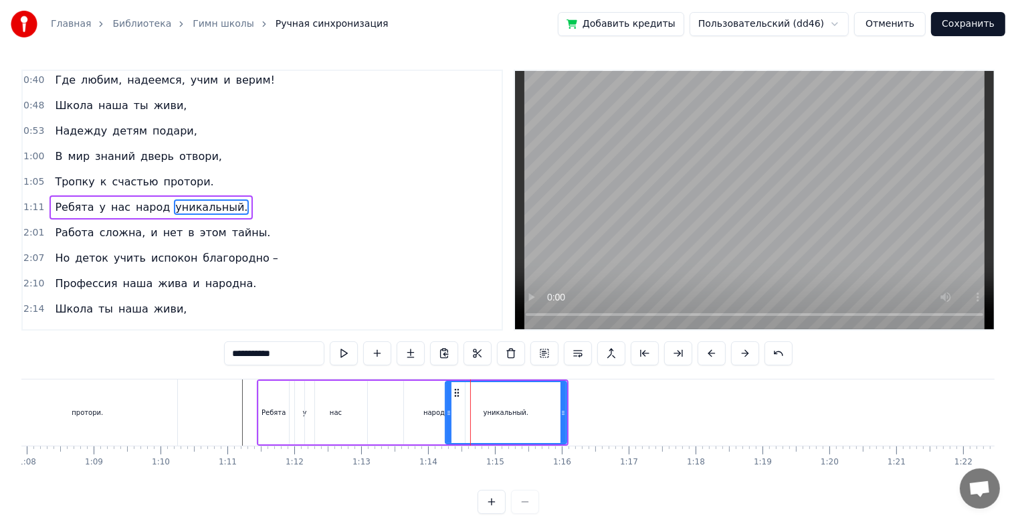
click at [428, 423] on div "народ" at bounding box center [434, 413] width 61 height 64
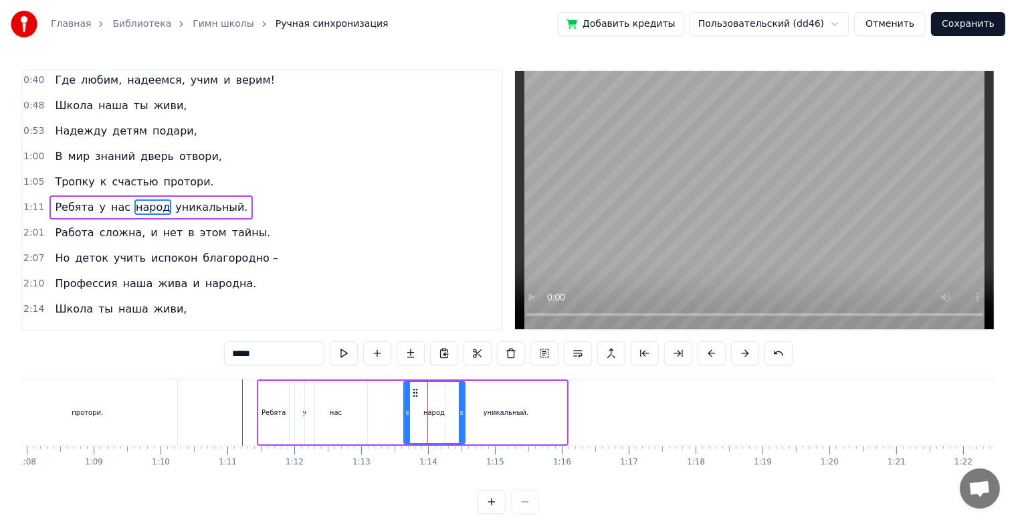
click at [488, 408] on div "уникальный." at bounding box center [506, 412] width 45 height 10
type input "**********"
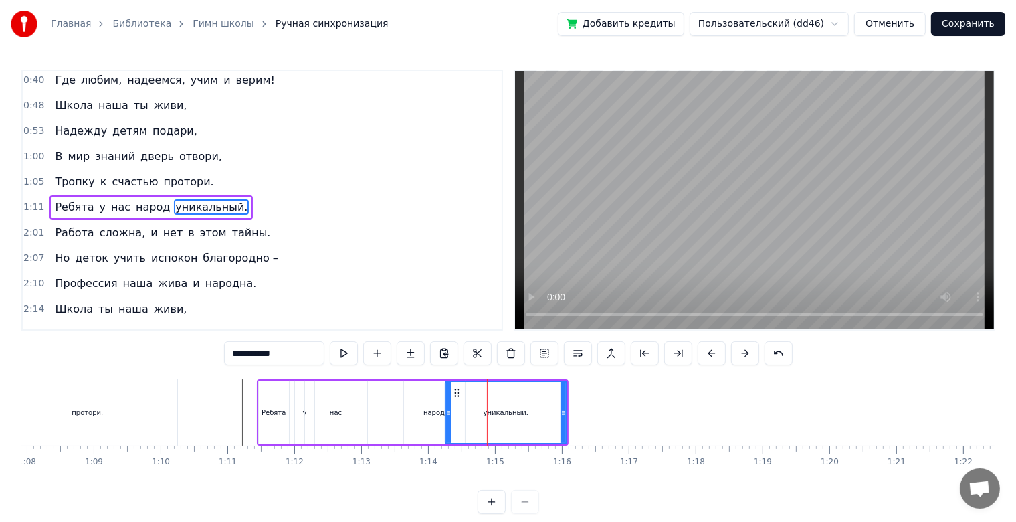
drag, startPoint x: 461, startPoint y: 391, endPoint x: 482, endPoint y: 391, distance: 20.7
click at [482, 391] on div "уникальный." at bounding box center [506, 412] width 120 height 61
drag, startPoint x: 455, startPoint y: 391, endPoint x: 476, endPoint y: 391, distance: 21.4
click at [476, 391] on icon at bounding box center [477, 392] width 11 height 11
click at [391, 416] on div "Ребята у нас народ уникальный." at bounding box center [423, 412] width 333 height 66
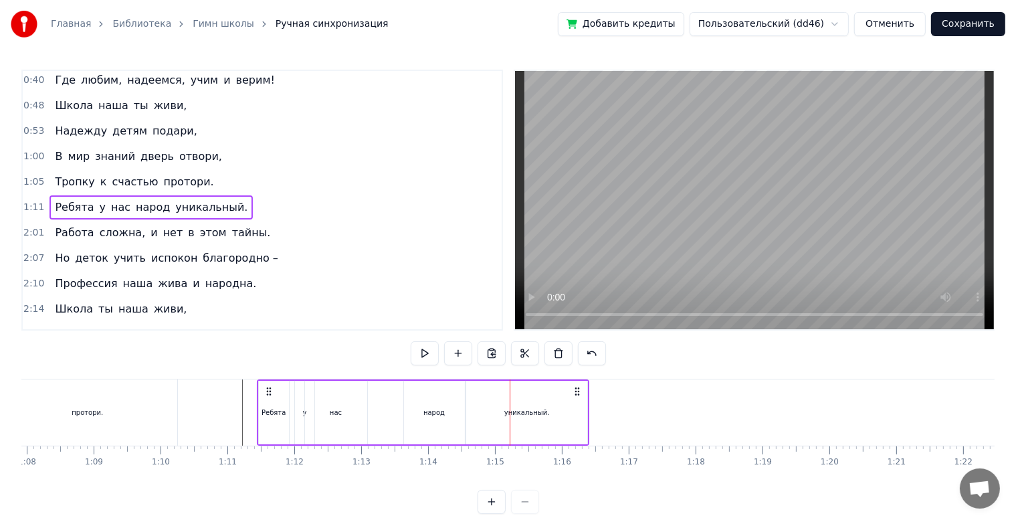
click at [417, 412] on div "народ" at bounding box center [434, 413] width 61 height 64
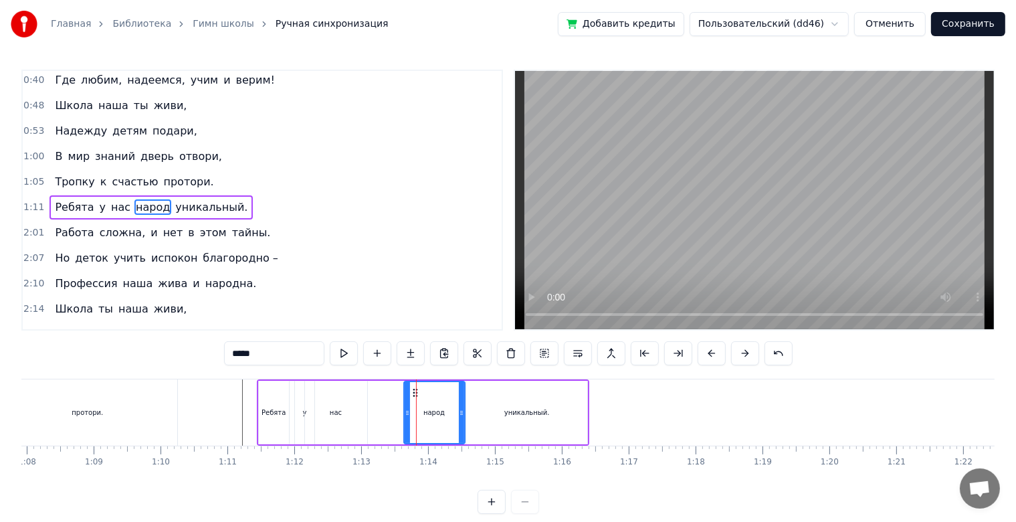
click at [409, 396] on div "Прописано сердце по адресу детства, А школа в нём дом и любимое место. Школа «Н…" at bounding box center [431, 412] width 9908 height 67
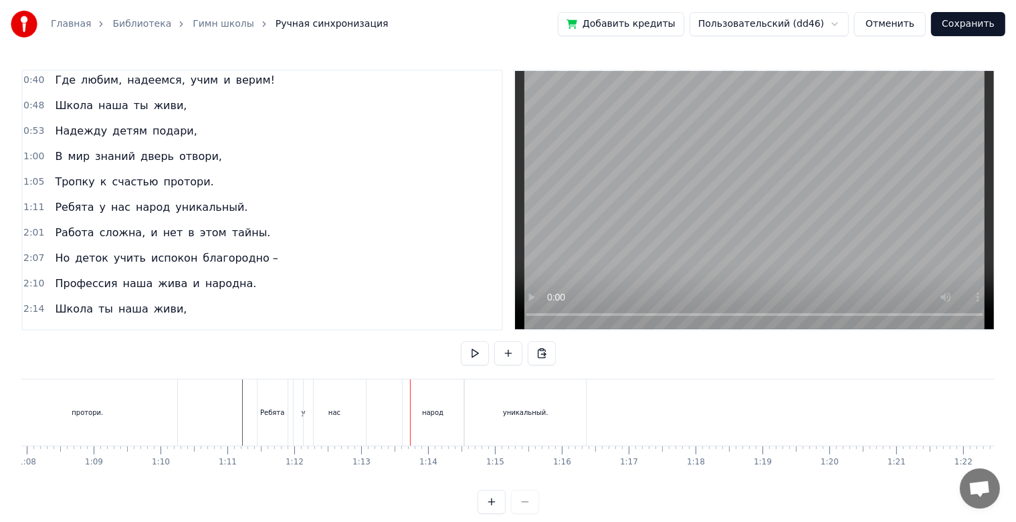
click at [411, 393] on div "народ" at bounding box center [433, 412] width 61 height 66
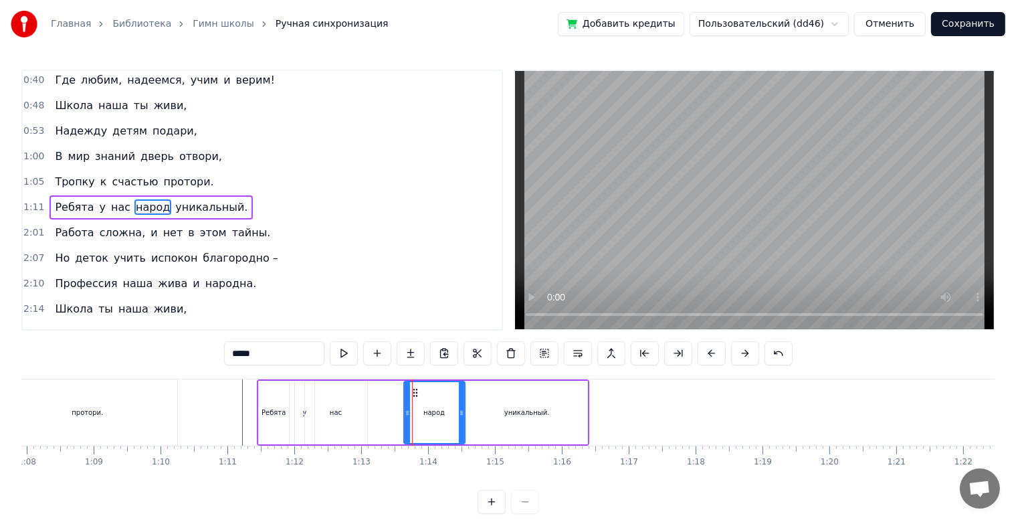
drag, startPoint x: 414, startPoint y: 395, endPoint x: 405, endPoint y: 395, distance: 8.1
click at [405, 395] on div "народ" at bounding box center [435, 412] width 60 height 61
drag, startPoint x: 416, startPoint y: 393, endPoint x: 405, endPoint y: 393, distance: 10.1
click at [405, 393] on div "народ" at bounding box center [435, 412] width 60 height 61
click at [410, 391] on icon at bounding box center [415, 392] width 11 height 11
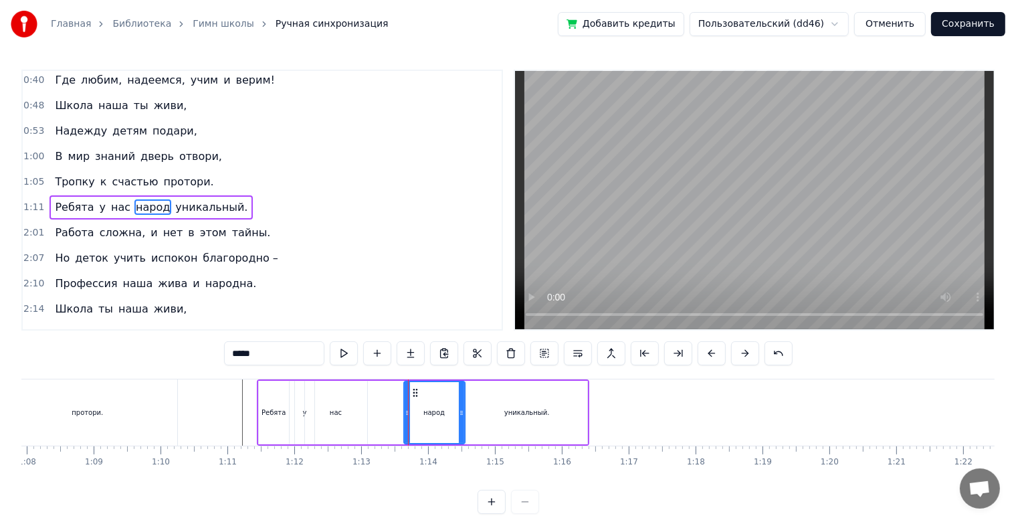
drag, startPoint x: 414, startPoint y: 397, endPoint x: 442, endPoint y: 397, distance: 28.1
click at [440, 399] on div "народ" at bounding box center [435, 412] width 60 height 61
drag, startPoint x: 409, startPoint y: 387, endPoint x: 431, endPoint y: 393, distance: 22.2
click at [431, 395] on div "народ" at bounding box center [435, 412] width 60 height 61
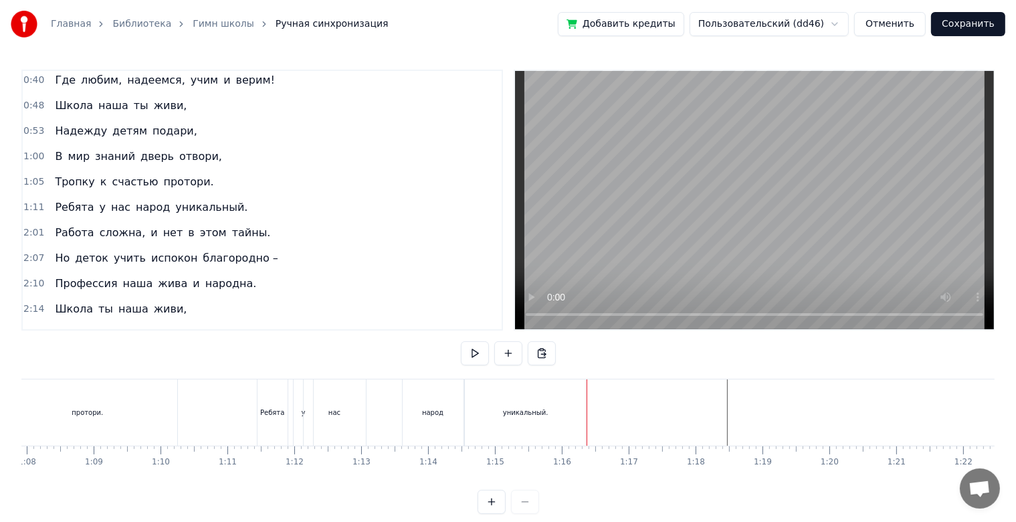
click at [431, 405] on div "народ" at bounding box center [433, 412] width 61 height 66
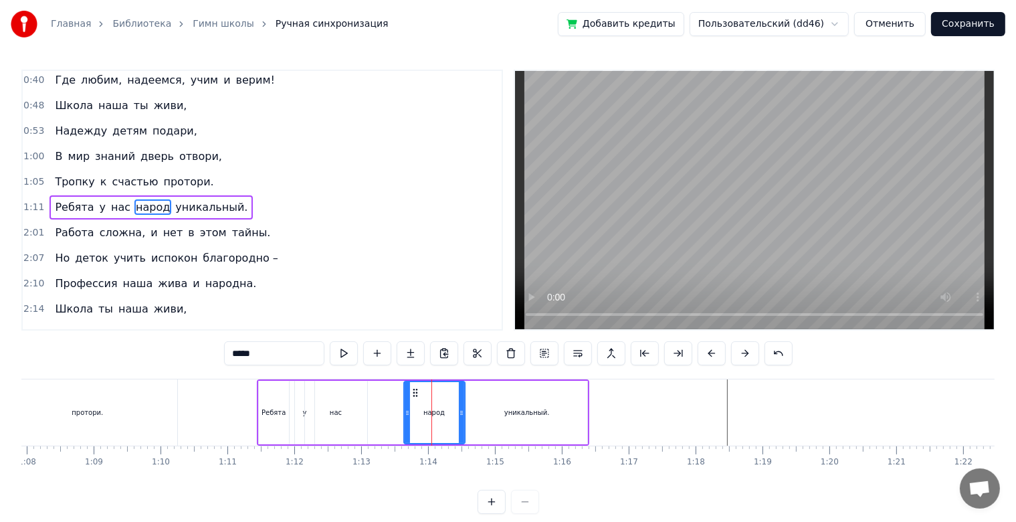
drag, startPoint x: 414, startPoint y: 391, endPoint x: 391, endPoint y: 395, distance: 23.9
click at [391, 395] on div "Ребята у нас народ уникальный." at bounding box center [423, 412] width 333 height 66
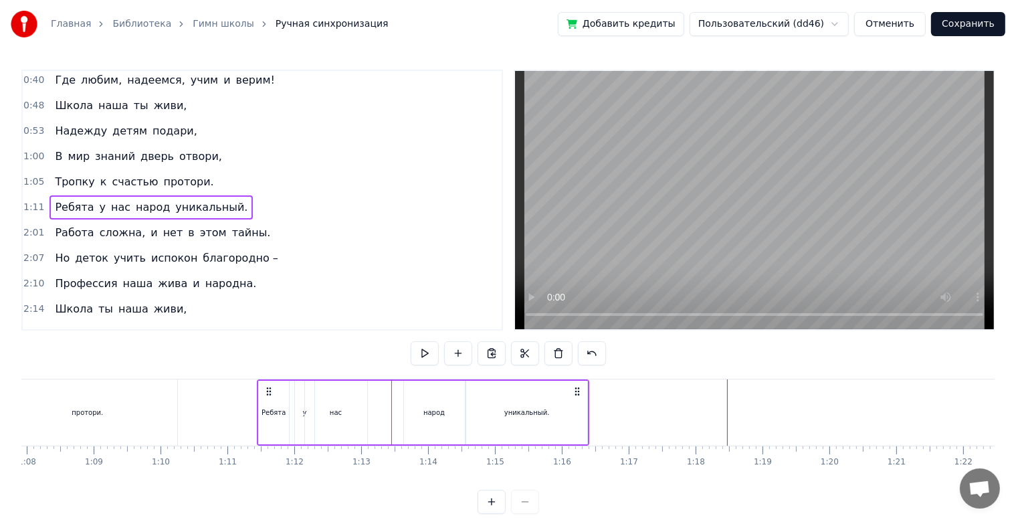
click at [404, 417] on div "народ" at bounding box center [434, 413] width 61 height 64
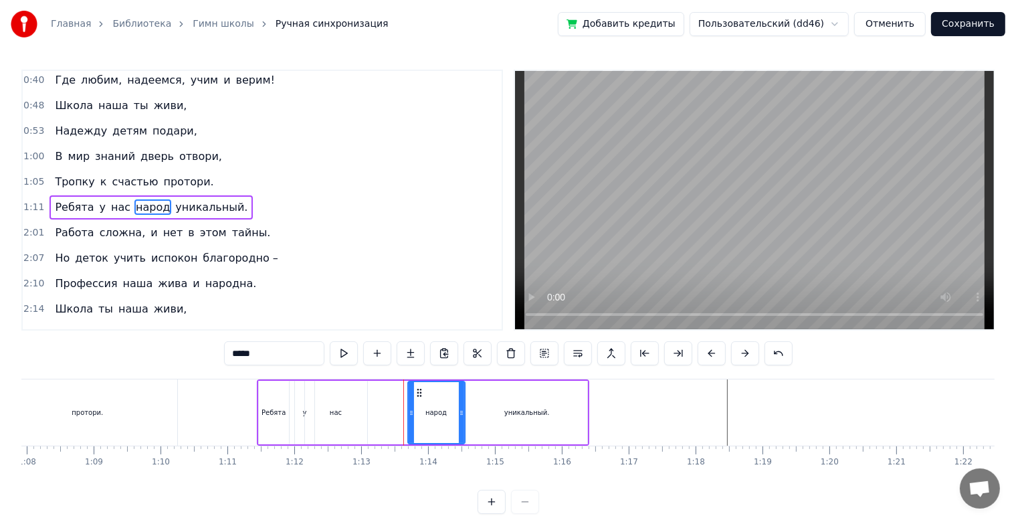
click at [409, 415] on icon at bounding box center [411, 412] width 5 height 11
drag, startPoint x: 414, startPoint y: 394, endPoint x: 439, endPoint y: 398, distance: 25.1
click at [439, 398] on div "народ" at bounding box center [437, 412] width 56 height 61
drag, startPoint x: 418, startPoint y: 391, endPoint x: 404, endPoint y: 393, distance: 14.2
click at [404, 393] on div "Ребята у нас народ уникальный." at bounding box center [423, 412] width 333 height 66
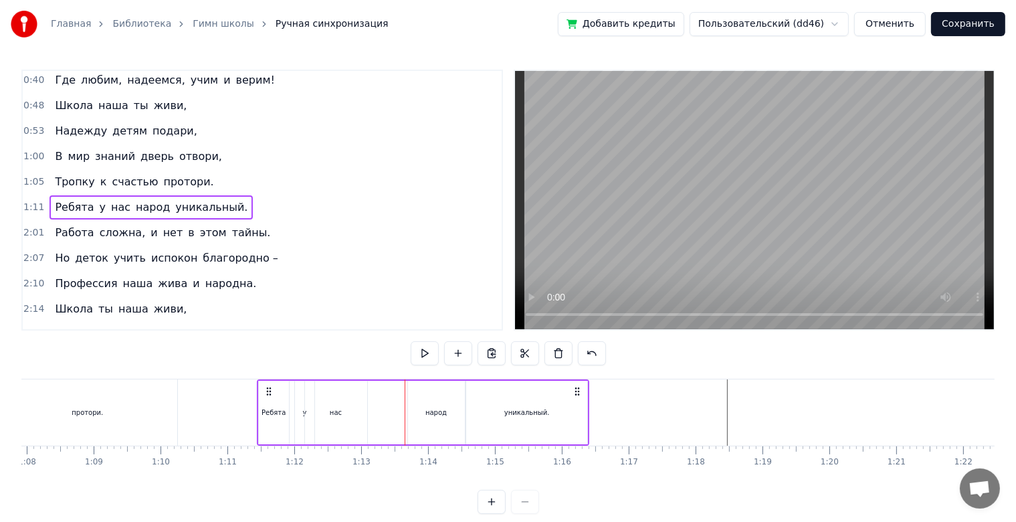
click at [415, 393] on div "народ" at bounding box center [436, 413] width 57 height 64
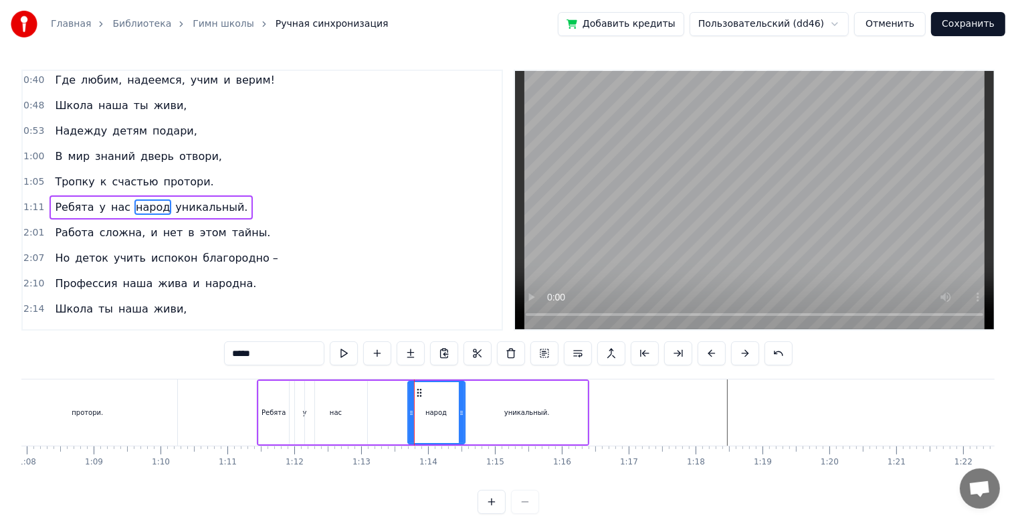
drag, startPoint x: 420, startPoint y: 388, endPoint x: 401, endPoint y: 393, distance: 18.8
click at [401, 393] on div "Ребята у нас народ уникальный." at bounding box center [423, 412] width 333 height 66
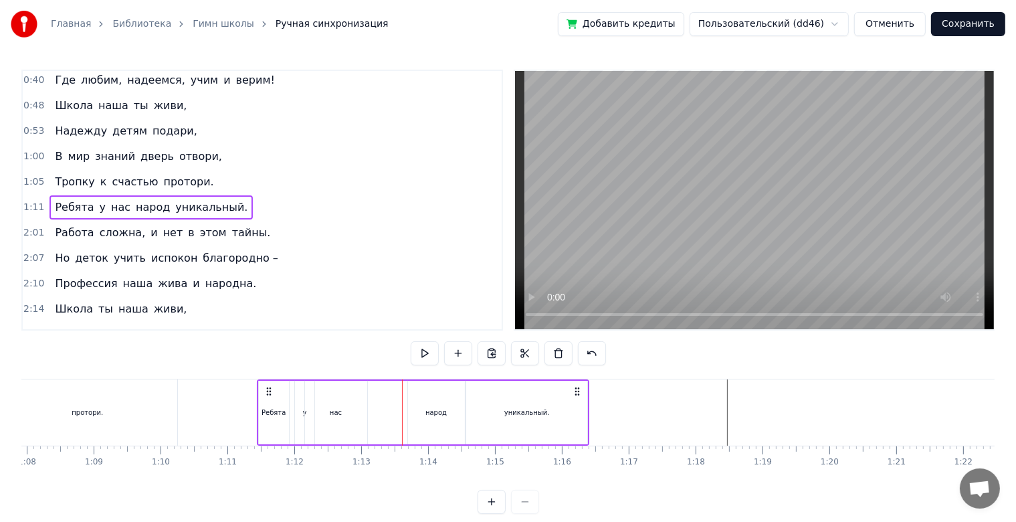
click at [420, 414] on div "народ" at bounding box center [436, 413] width 57 height 64
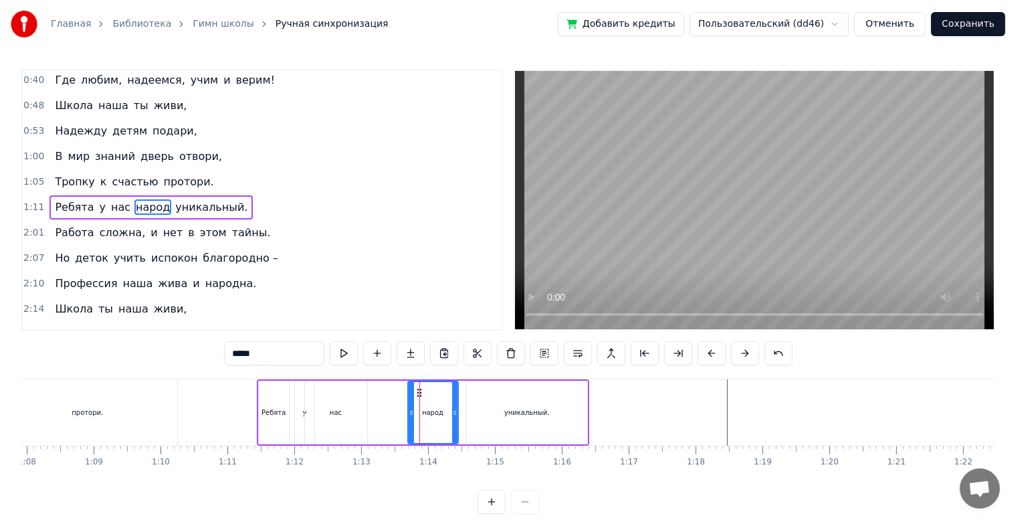
drag, startPoint x: 458, startPoint y: 419, endPoint x: 452, endPoint y: 420, distance: 6.7
click at [452, 420] on div at bounding box center [454, 412] width 5 height 61
click at [472, 418] on div "уникальный." at bounding box center [526, 413] width 121 height 64
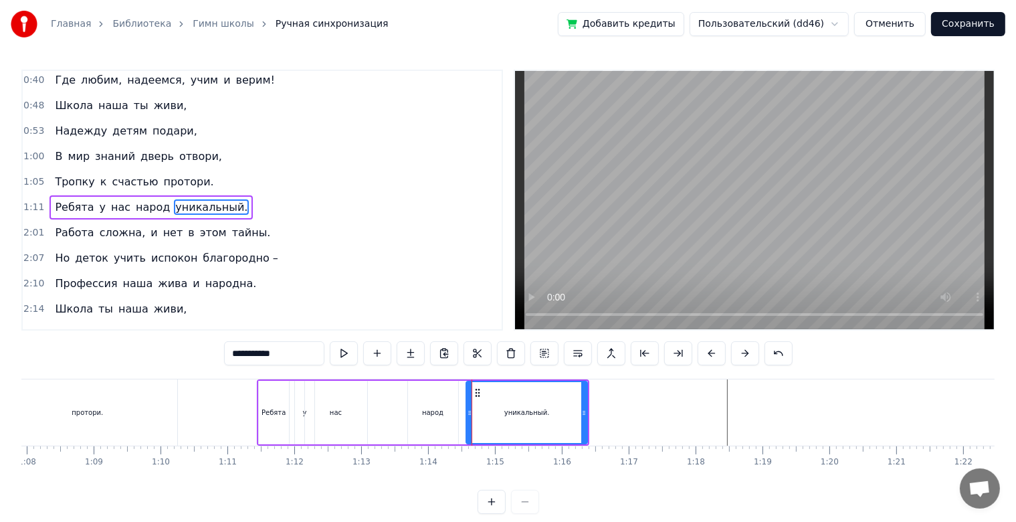
drag, startPoint x: 491, startPoint y: 413, endPoint x: 478, endPoint y: 407, distance: 14.4
click at [481, 414] on div "уникальный." at bounding box center [527, 412] width 120 height 61
drag, startPoint x: 474, startPoint y: 394, endPoint x: 578, endPoint y: 394, distance: 104.4
click at [578, 394] on div "уникальный." at bounding box center [527, 412] width 120 height 61
click at [414, 404] on div "народ" at bounding box center [433, 413] width 50 height 64
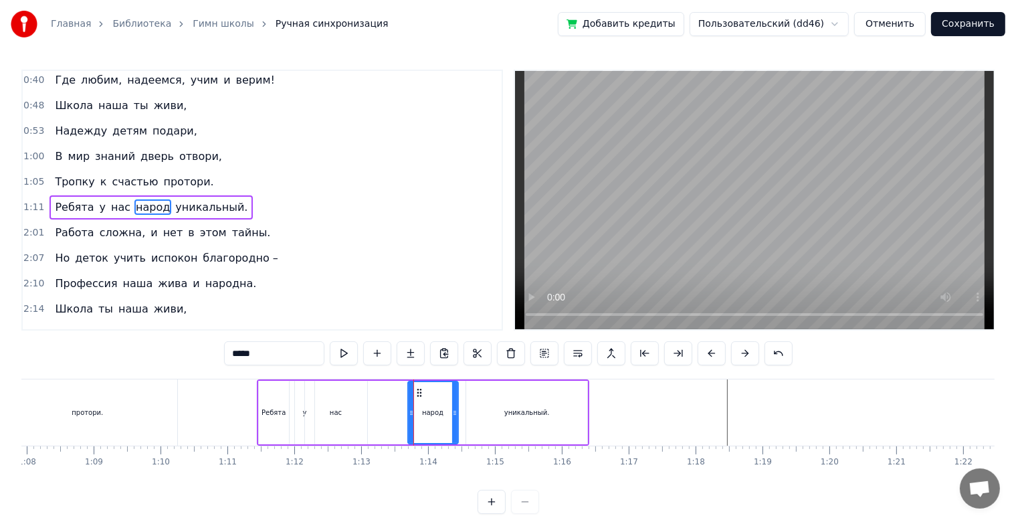
click at [361, 404] on div "нас" at bounding box center [336, 413] width 62 height 64
type input "***"
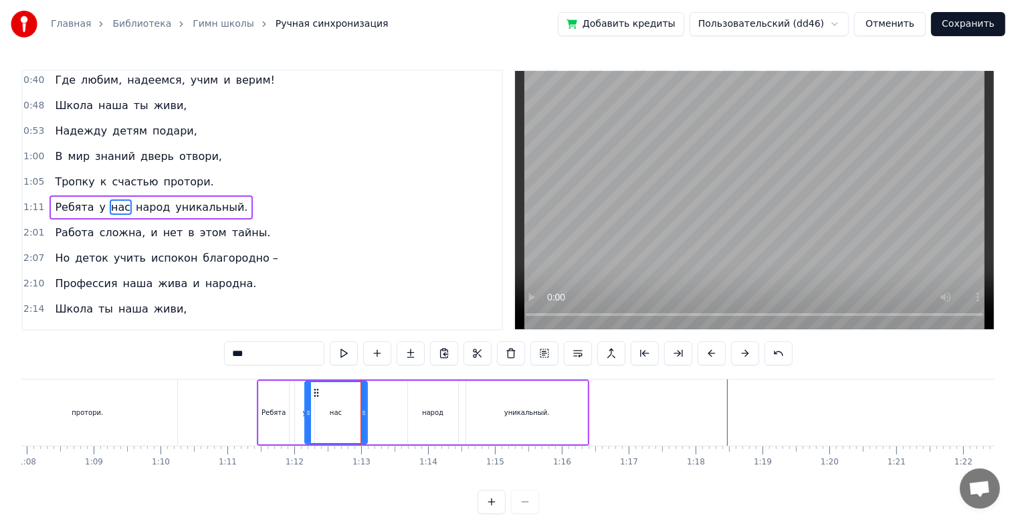
click at [211, 409] on div at bounding box center [431, 412] width 9908 height 66
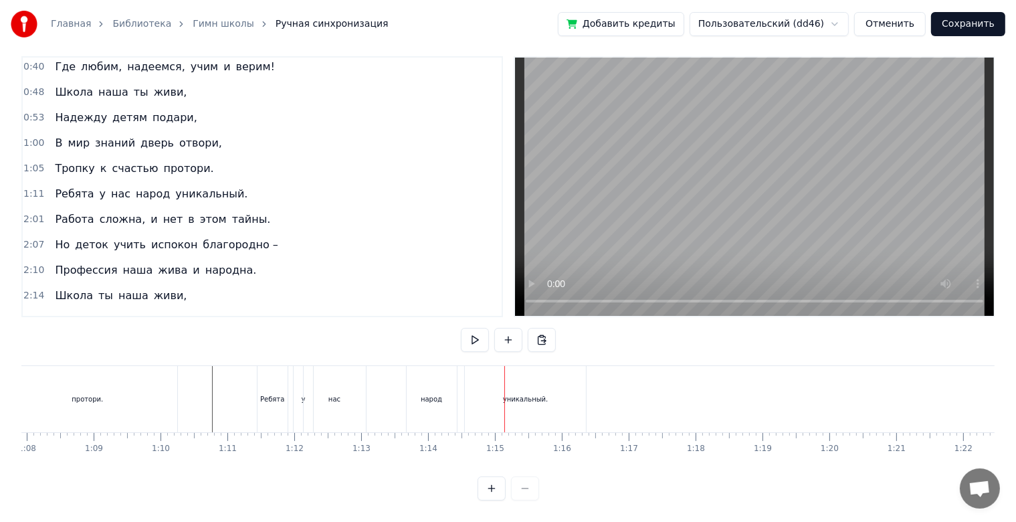
scroll to position [24, 0]
click at [435, 393] on div "народ" at bounding box center [432, 399] width 50 height 66
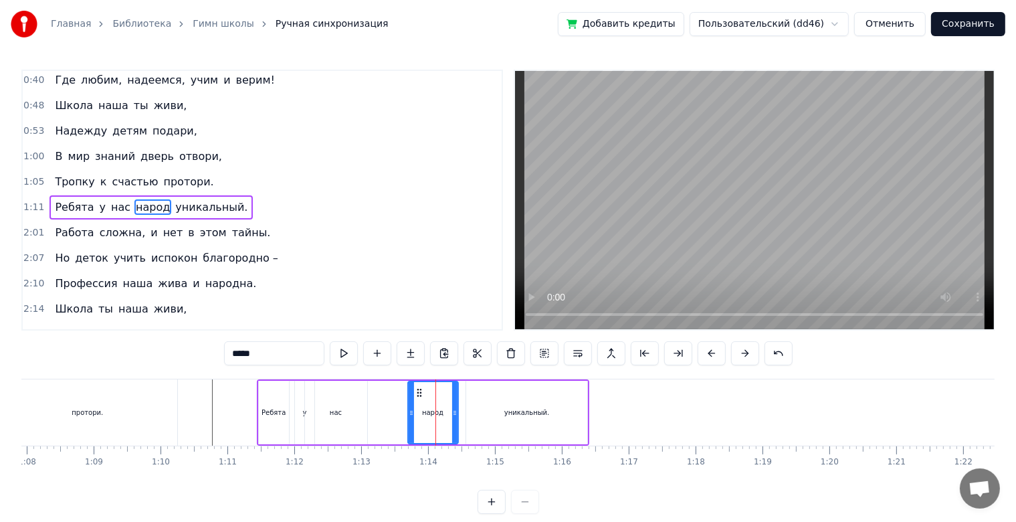
click at [482, 409] on div "уникальный." at bounding box center [526, 413] width 121 height 64
type input "**********"
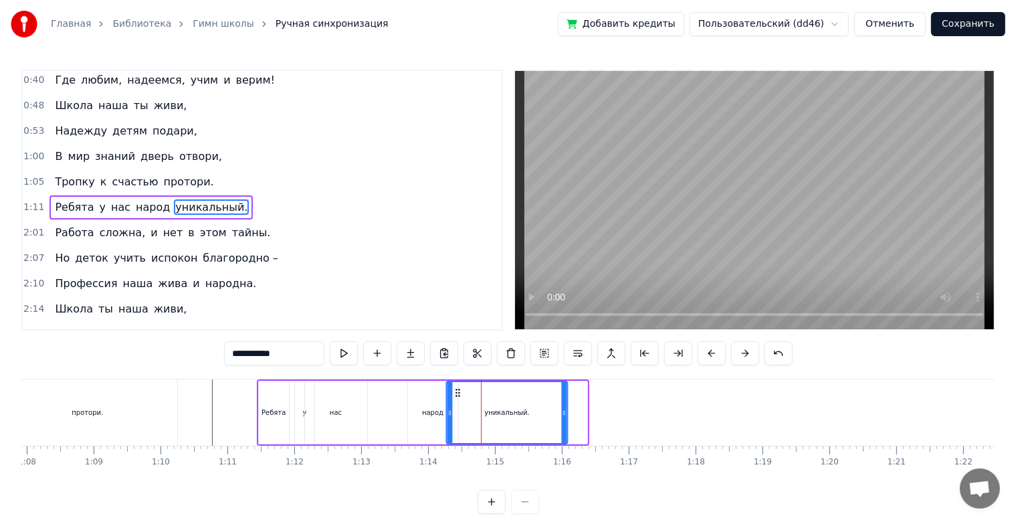
drag, startPoint x: 474, startPoint y: 388, endPoint x: 452, endPoint y: 393, distance: 21.9
click at [453, 393] on icon at bounding box center [458, 392] width 11 height 11
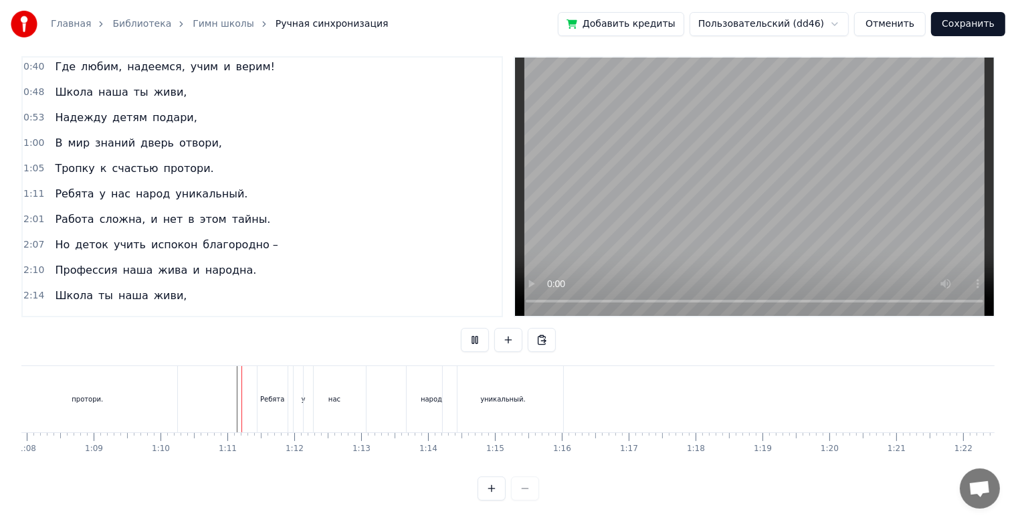
scroll to position [24, 0]
click at [498, 407] on div "уникальный." at bounding box center [503, 399] width 121 height 66
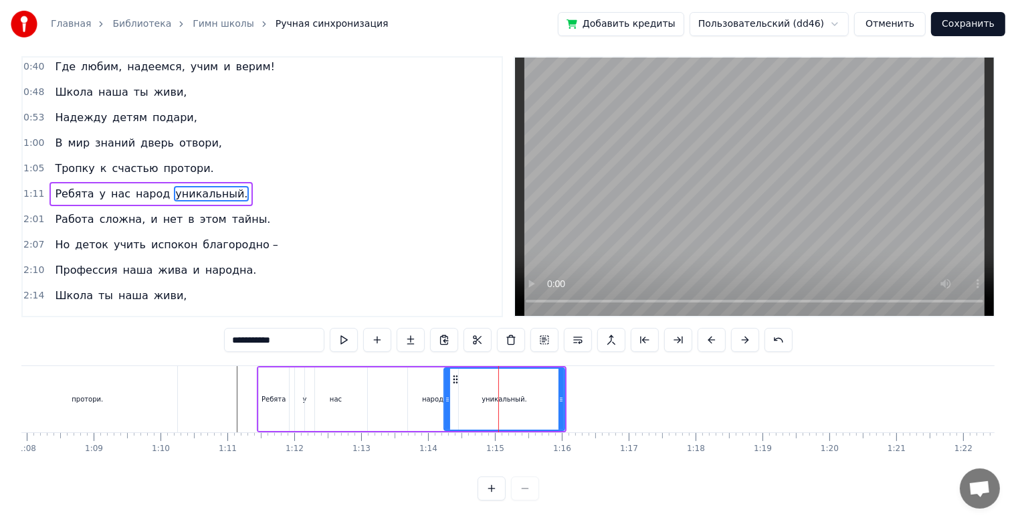
scroll to position [0, 0]
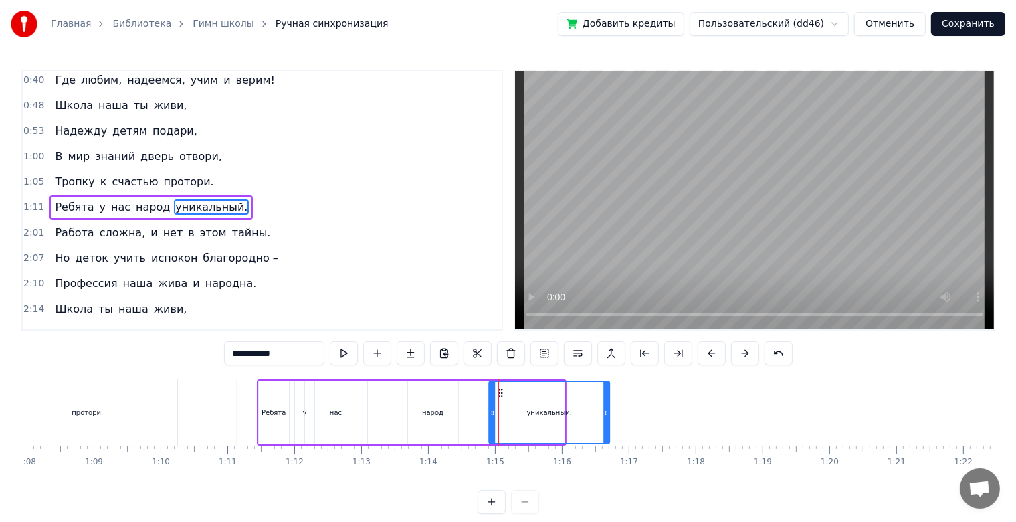
drag, startPoint x: 455, startPoint y: 391, endPoint x: 501, endPoint y: 394, distance: 46.2
click at [501, 394] on icon at bounding box center [500, 392] width 11 height 11
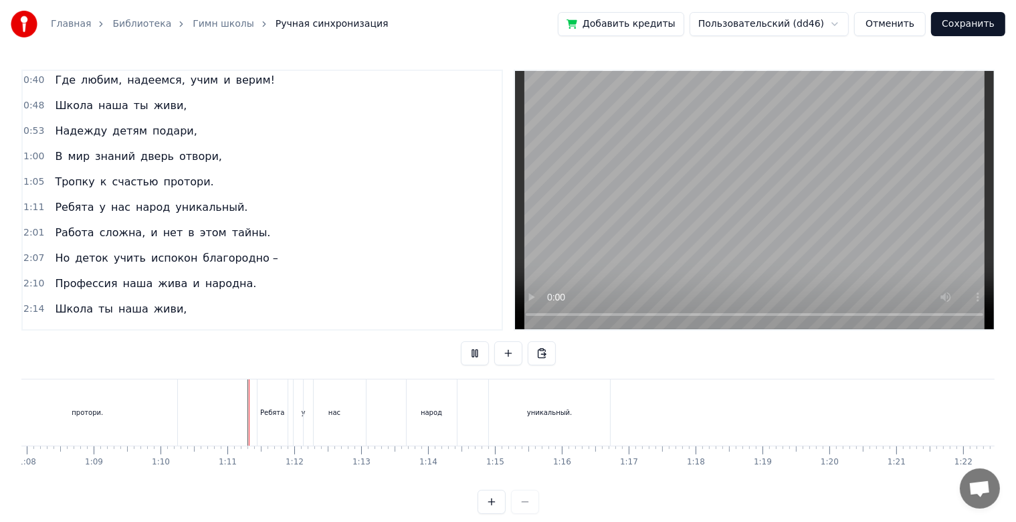
scroll to position [24, 0]
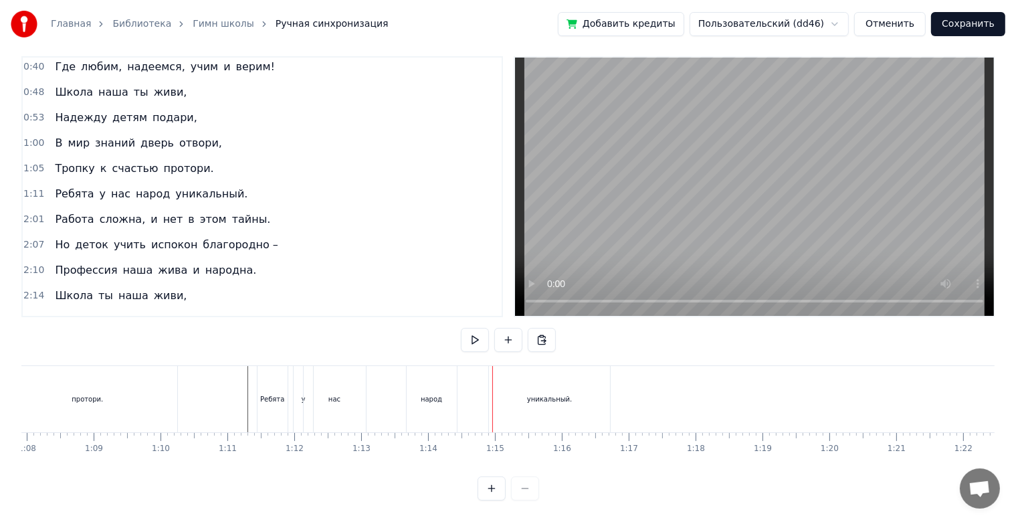
click at [430, 396] on div "народ" at bounding box center [432, 399] width 50 height 66
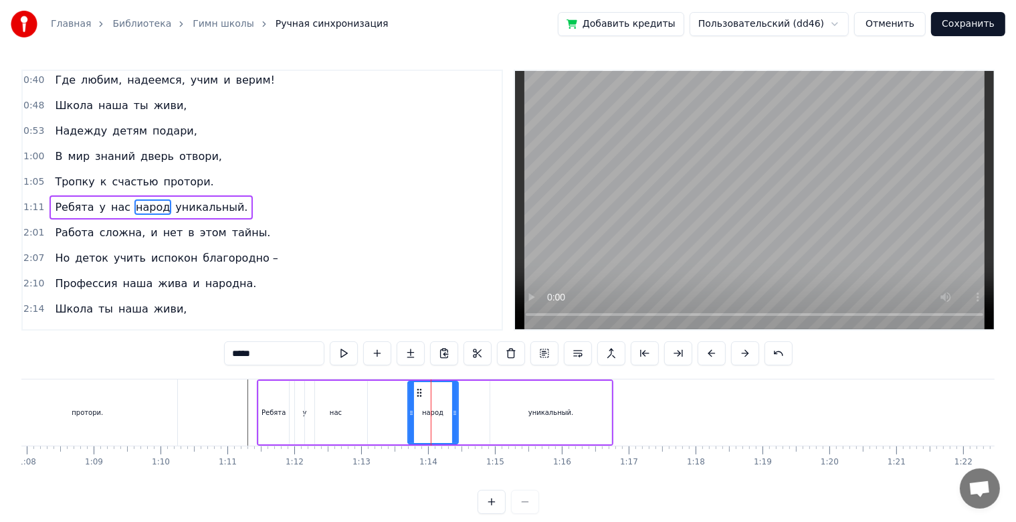
click at [495, 407] on div "уникальный." at bounding box center [550, 413] width 121 height 64
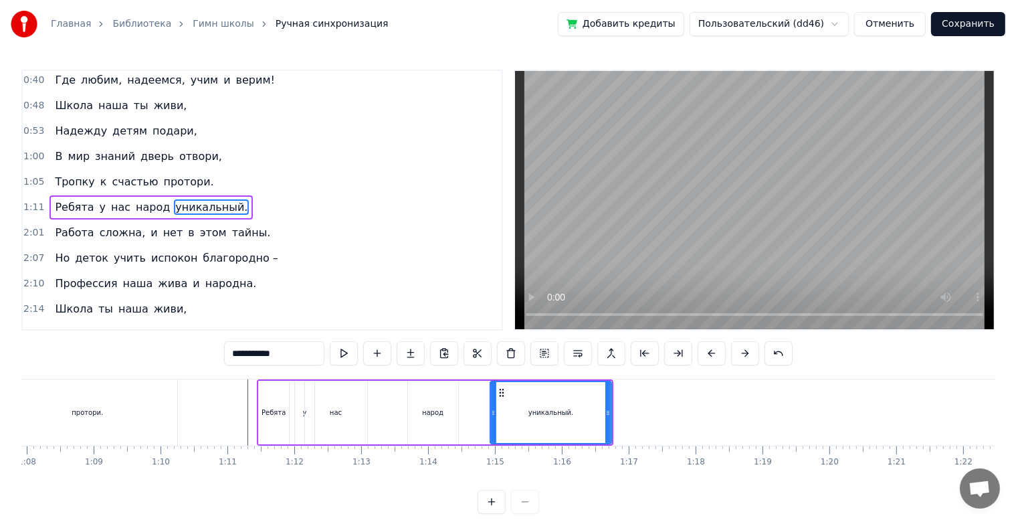
click at [448, 416] on div "народ" at bounding box center [433, 413] width 50 height 64
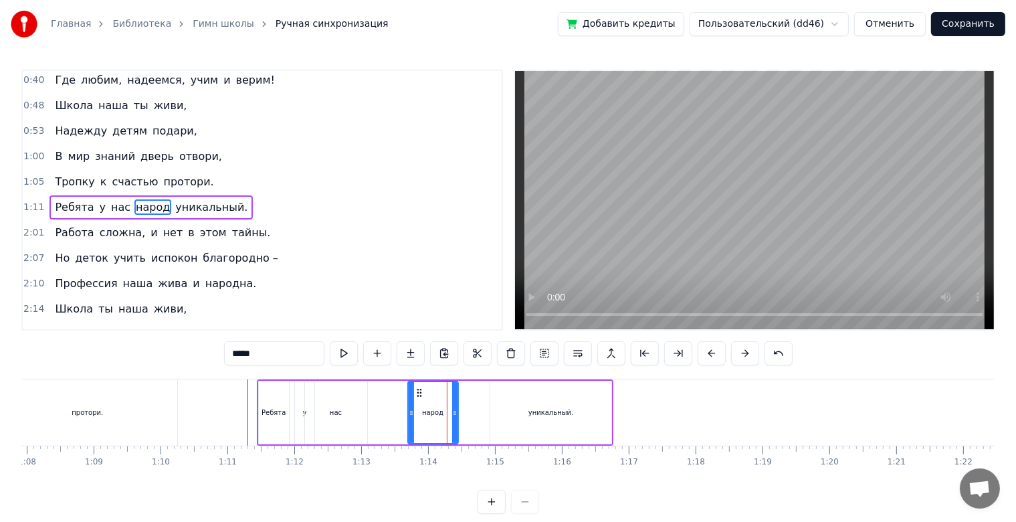
click at [506, 415] on div "уникальный." at bounding box center [550, 413] width 121 height 64
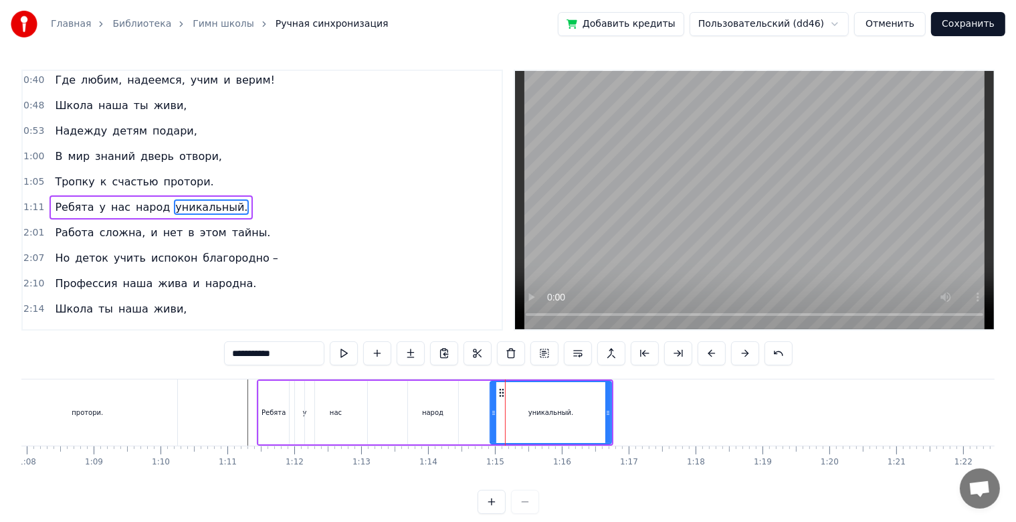
click at [436, 417] on div "народ" at bounding box center [432, 412] width 21 height 10
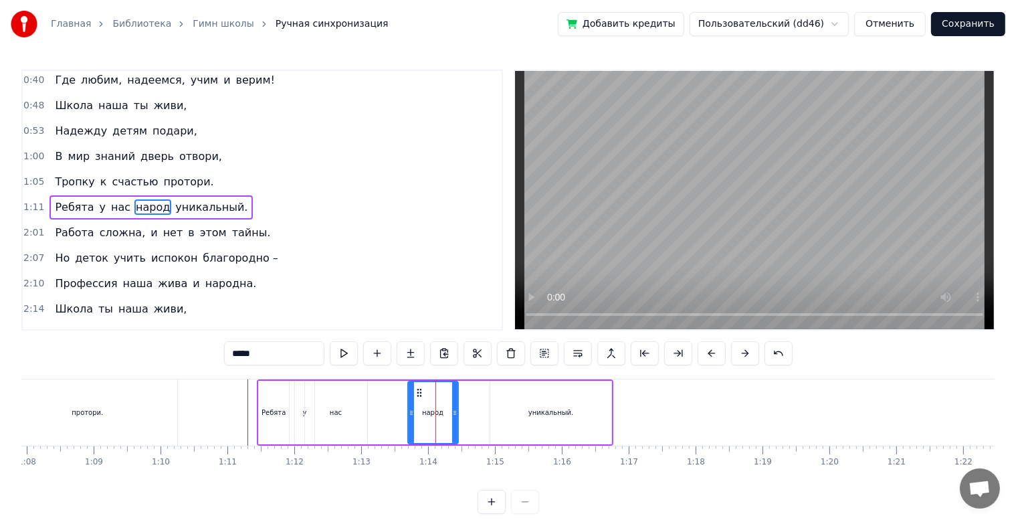
click at [523, 418] on div "уникальный." at bounding box center [550, 413] width 121 height 64
type input "**********"
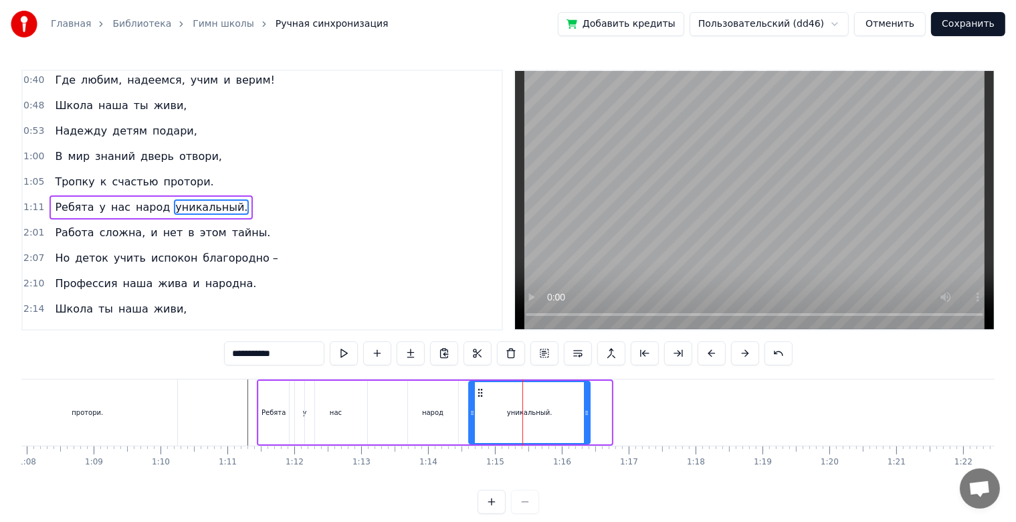
drag, startPoint x: 501, startPoint y: 391, endPoint x: 479, endPoint y: 396, distance: 22.7
click at [479, 396] on icon at bounding box center [480, 392] width 11 height 11
click at [225, 409] on div at bounding box center [431, 412] width 9908 height 66
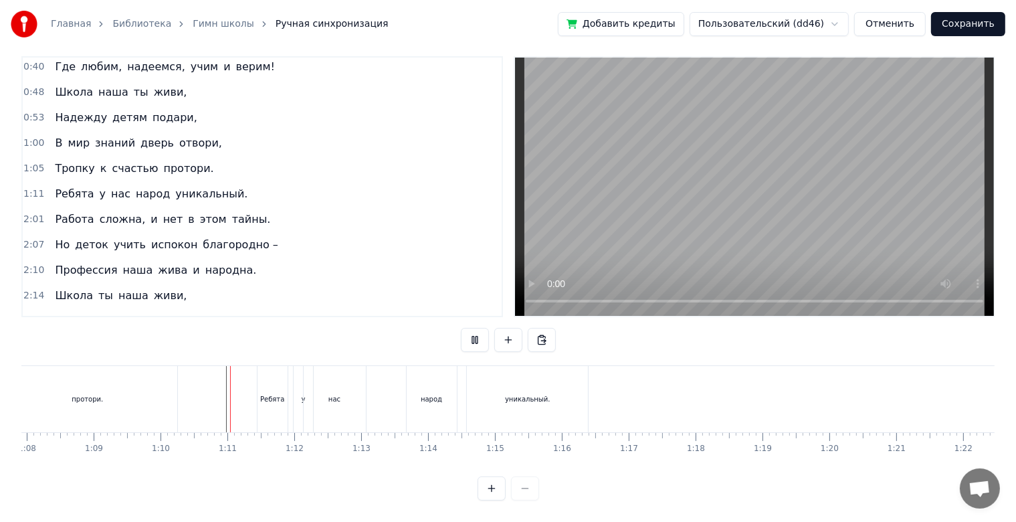
scroll to position [24, 0]
click at [191, 394] on div at bounding box center [431, 399] width 9908 height 66
click at [525, 394] on div "уникальный." at bounding box center [527, 399] width 45 height 10
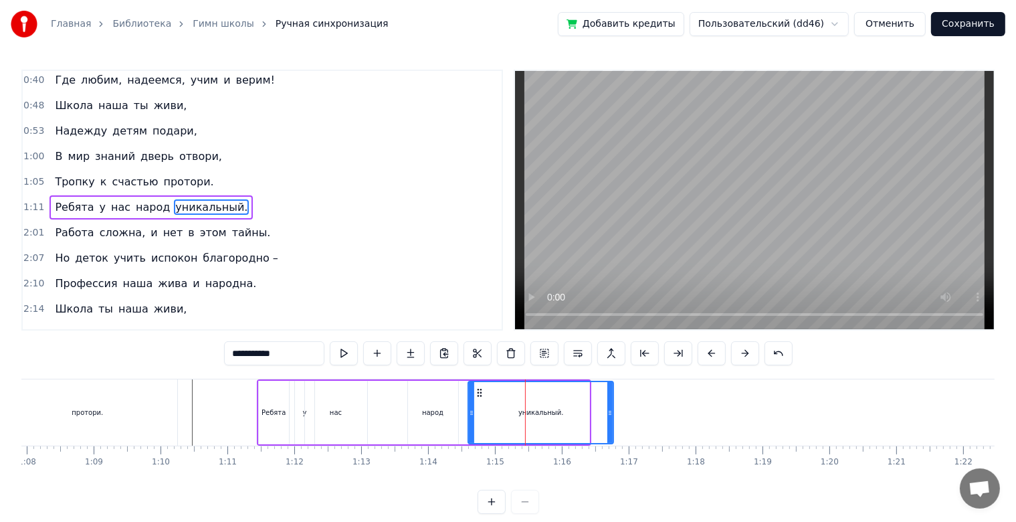
drag, startPoint x: 586, startPoint y: 415, endPoint x: 610, endPoint y: 415, distance: 24.1
click at [610, 415] on icon at bounding box center [610, 412] width 5 height 11
click at [503, 48] on div "Главная Библиотека Гимн школы Ручная синхронизация Добавить кредиты Пользовател…" at bounding box center [508, 257] width 1016 height 514
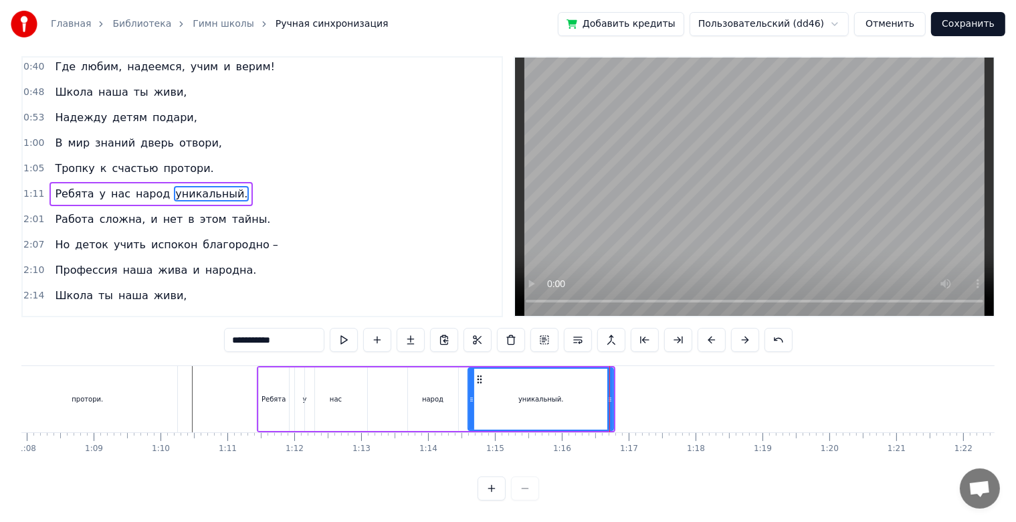
scroll to position [24, 0]
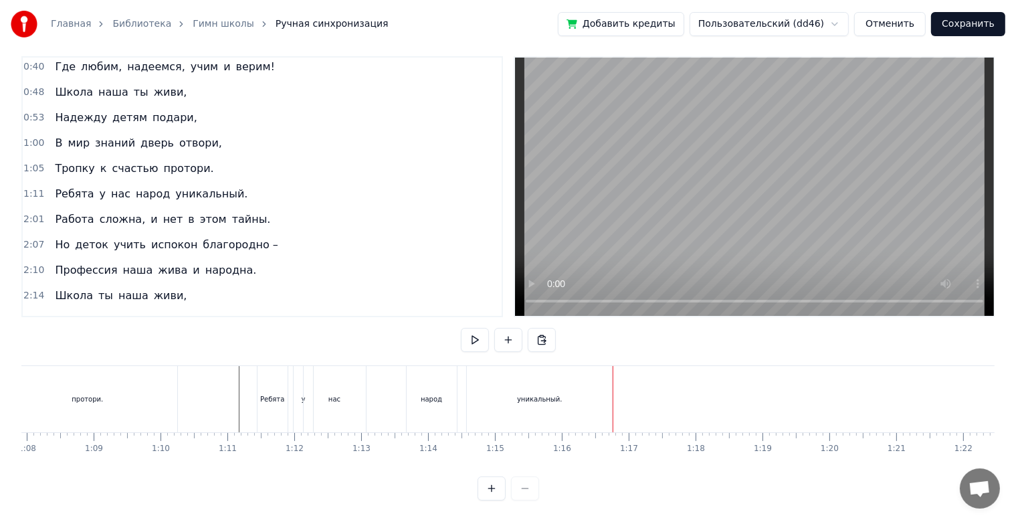
click at [488, 393] on div "уникальный." at bounding box center [539, 399] width 145 height 66
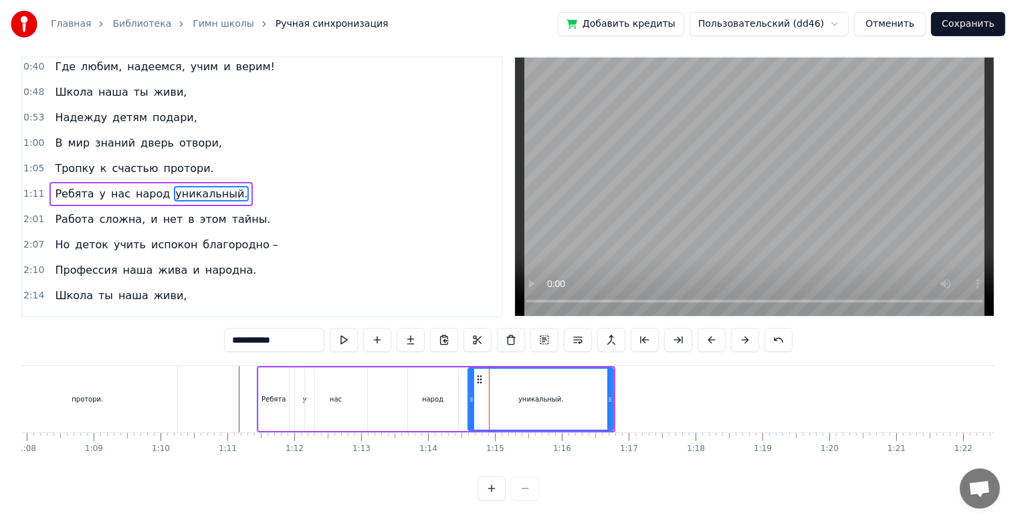
scroll to position [0, 0]
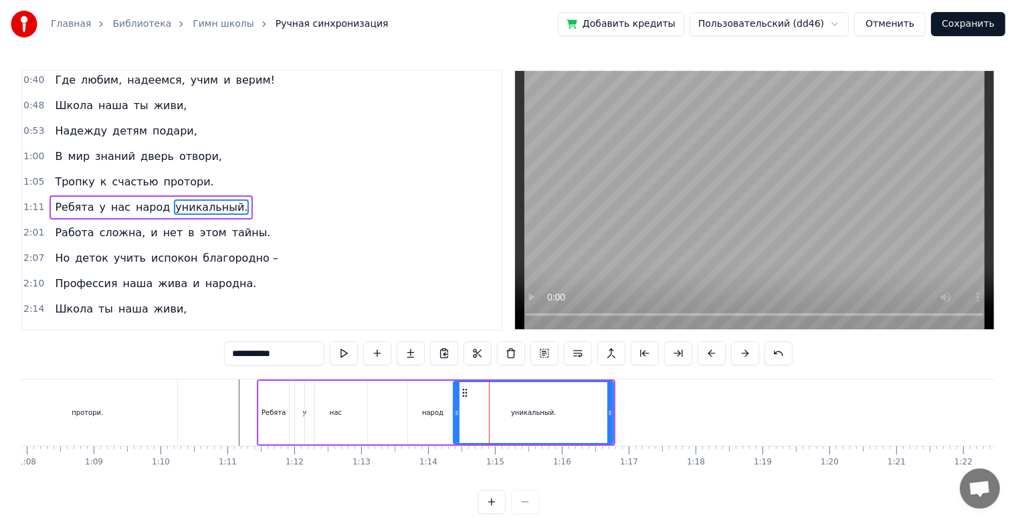
drag, startPoint x: 471, startPoint y: 414, endPoint x: 456, endPoint y: 416, distance: 14.9
click at [456, 416] on icon at bounding box center [456, 412] width 5 height 11
click at [450, 414] on div "Прописано сердце по адресу детства, А школа в нём дом и любимое место. Школа «Н…" at bounding box center [431, 412] width 9908 height 67
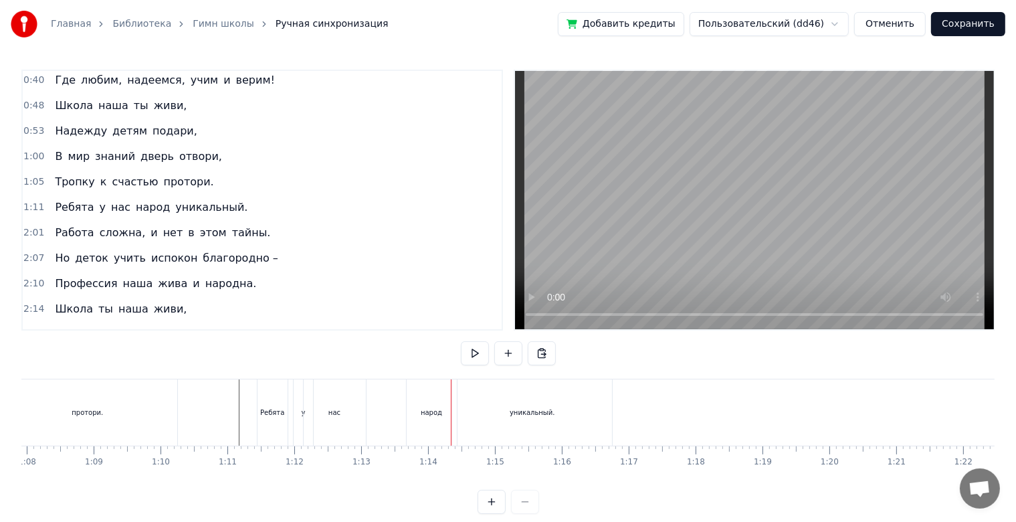
click at [458, 414] on div "уникальный." at bounding box center [532, 412] width 160 height 66
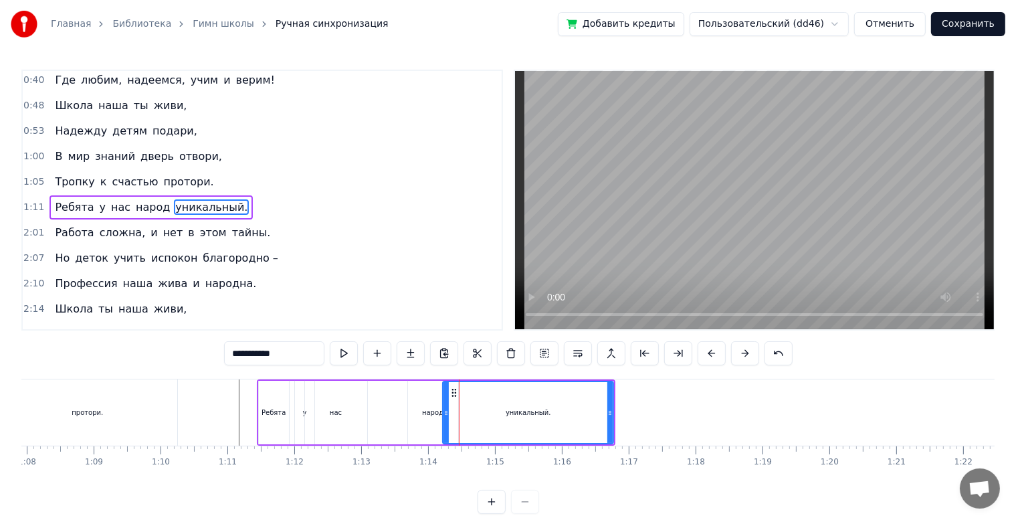
drag, startPoint x: 457, startPoint y: 415, endPoint x: 446, endPoint y: 415, distance: 10.7
click at [446, 415] on icon at bounding box center [446, 412] width 5 height 11
drag, startPoint x: 446, startPoint y: 415, endPoint x: 464, endPoint y: 416, distance: 18.1
click at [464, 416] on icon at bounding box center [464, 412] width 5 height 11
drag, startPoint x: 472, startPoint y: 395, endPoint x: 464, endPoint y: 396, distance: 8.1
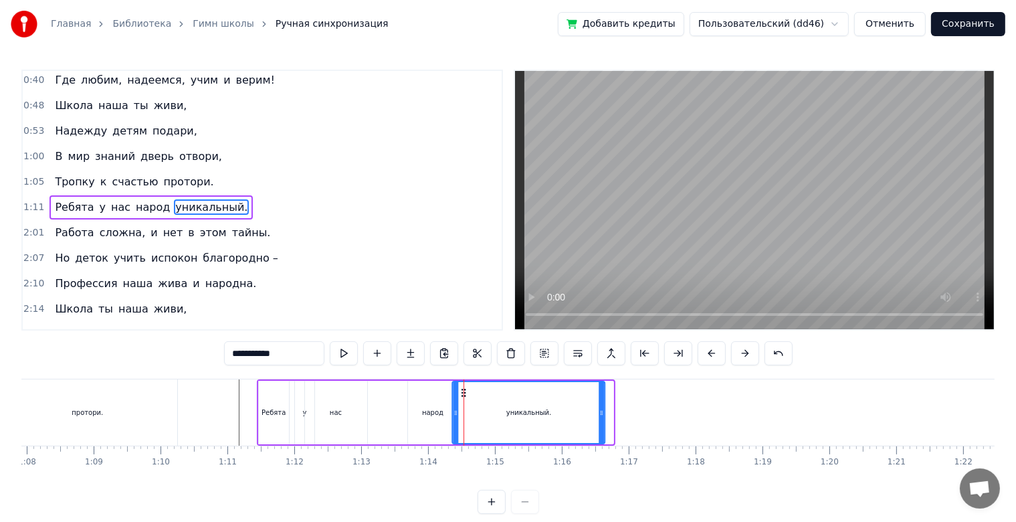
click at [464, 396] on icon at bounding box center [464, 392] width 11 height 11
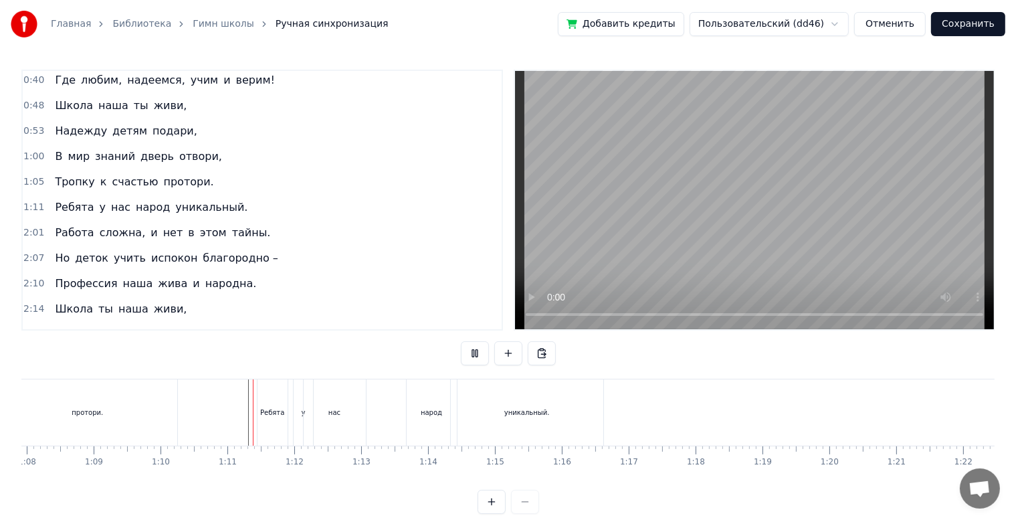
scroll to position [24, 0]
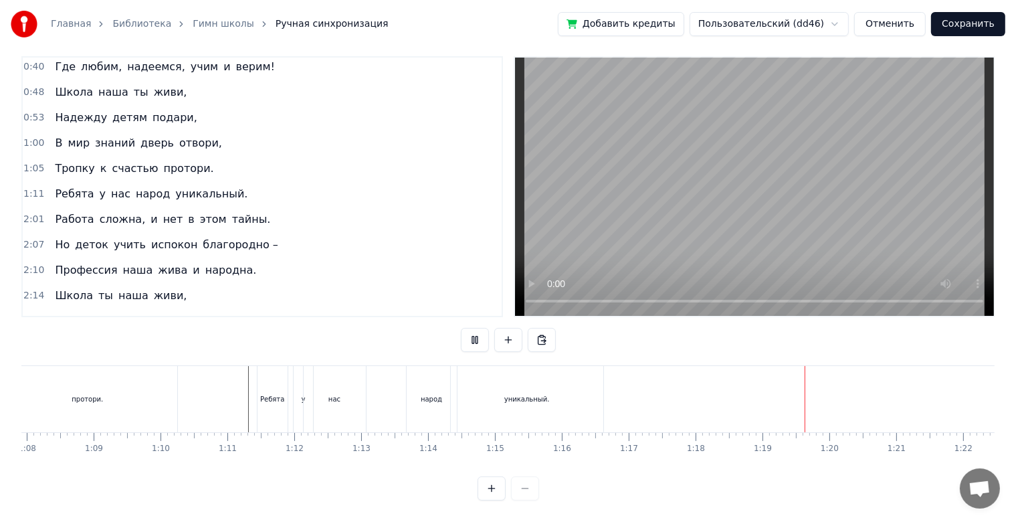
click at [227, 383] on div at bounding box center [431, 399] width 9908 height 66
click at [509, 409] on div "уникальный." at bounding box center [527, 399] width 153 height 66
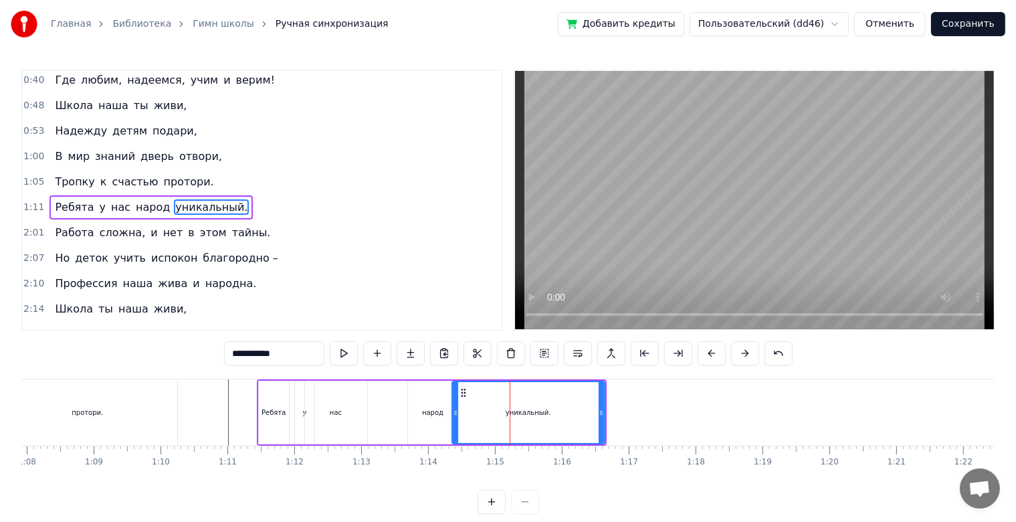
scroll to position [0, 0]
drag, startPoint x: 462, startPoint y: 396, endPoint x: 476, endPoint y: 395, distance: 14.7
click at [476, 395] on icon at bounding box center [477, 392] width 11 height 11
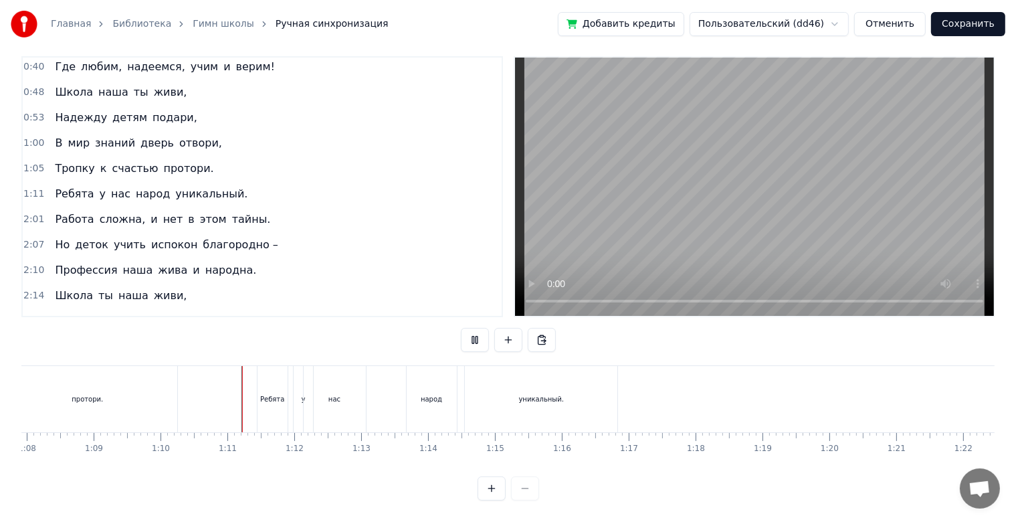
scroll to position [24, 0]
click at [223, 405] on div at bounding box center [431, 399] width 9908 height 66
click at [195, 393] on div at bounding box center [431, 399] width 9908 height 66
click at [265, 378] on div "Ребята" at bounding box center [273, 399] width 30 height 66
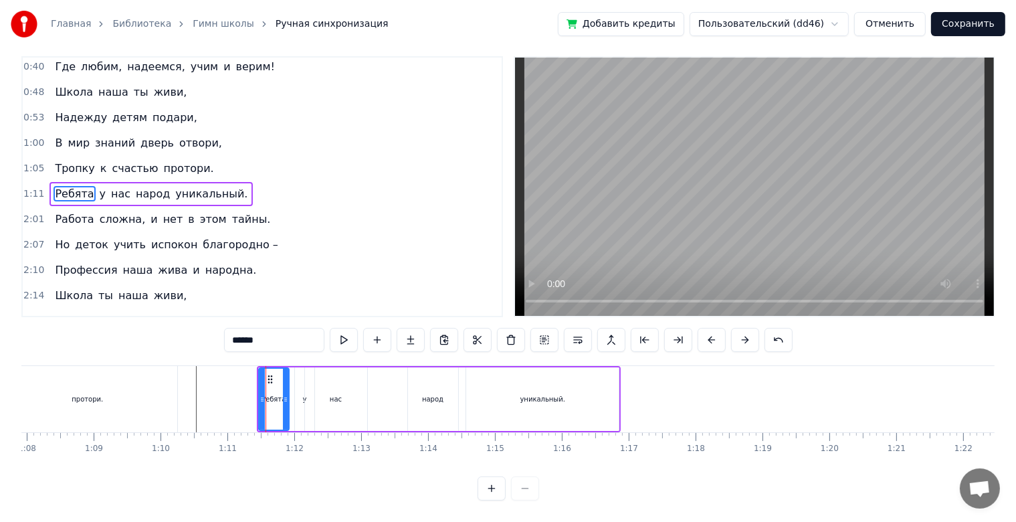
scroll to position [0, 0]
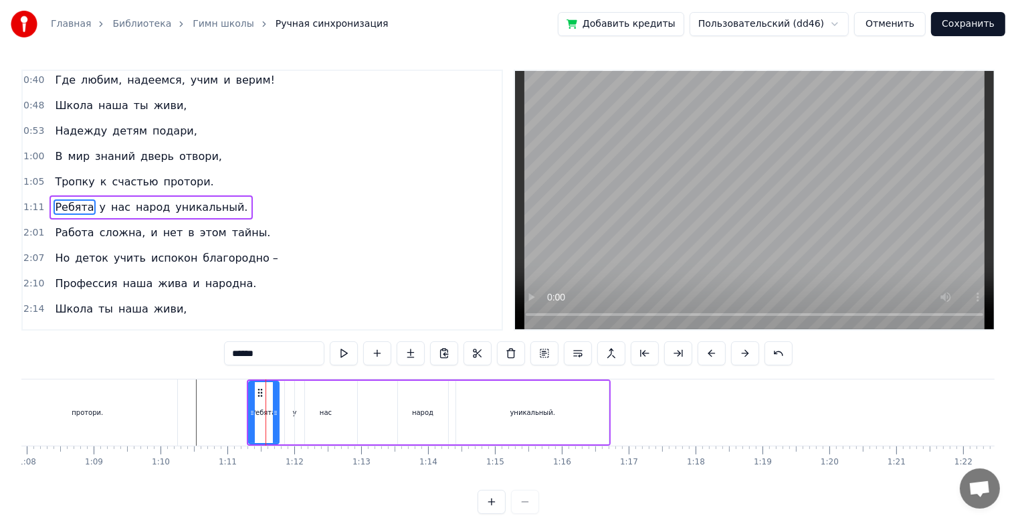
click at [189, 407] on div at bounding box center [431, 412] width 9908 height 66
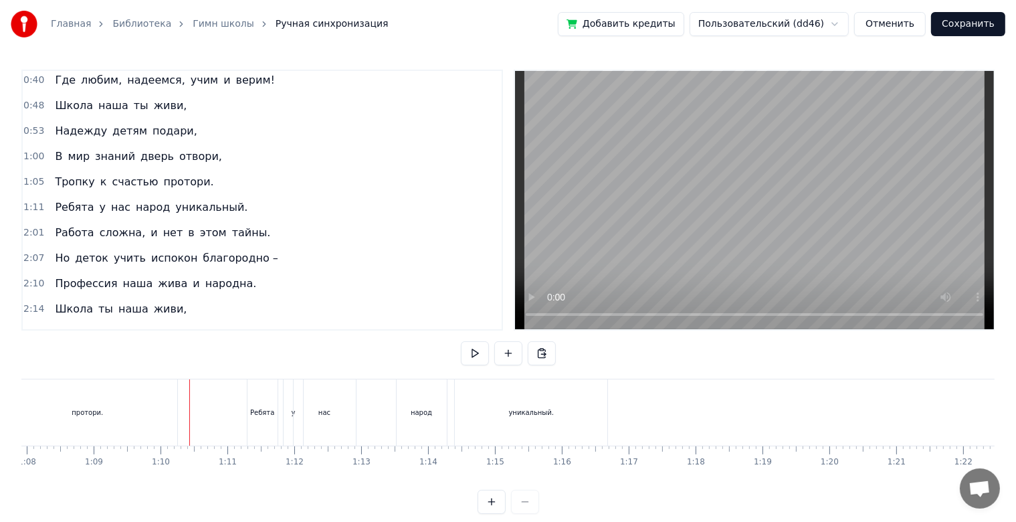
scroll to position [24, 0]
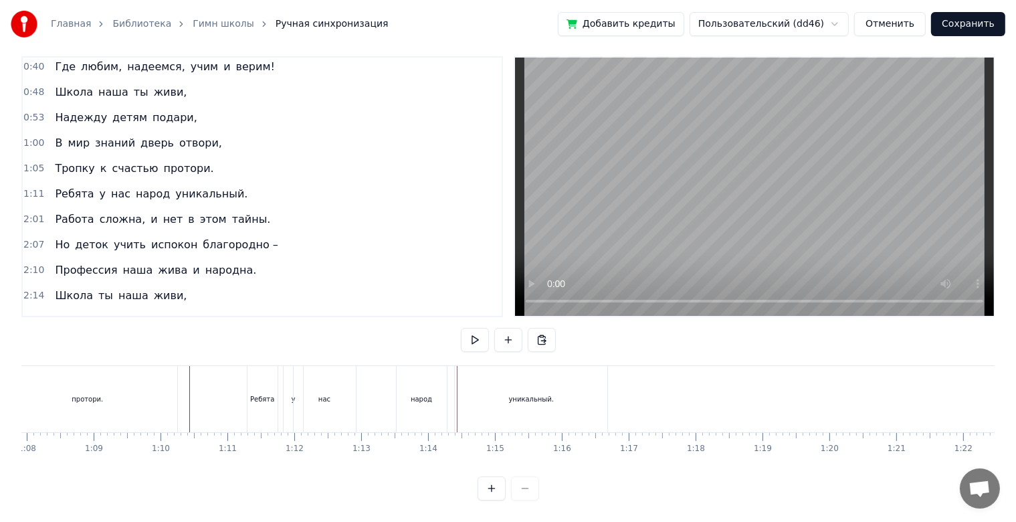
click at [418, 394] on div "народ" at bounding box center [421, 399] width 21 height 10
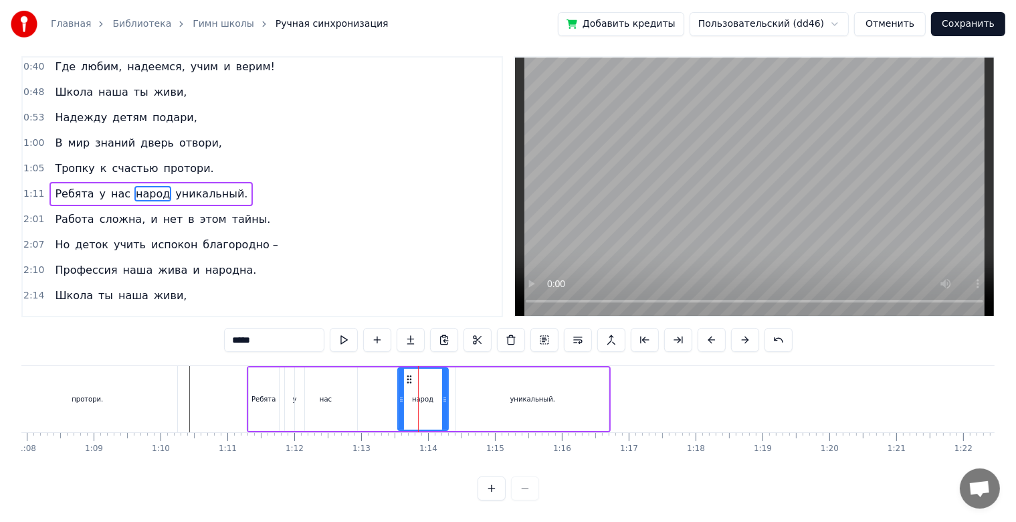
scroll to position [0, 0]
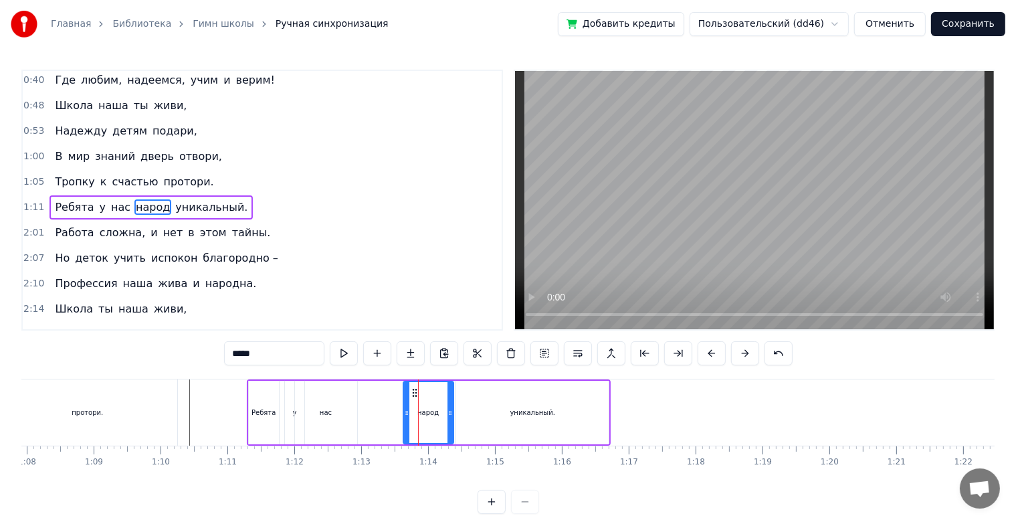
click at [413, 393] on circle at bounding box center [413, 392] width 1 height 1
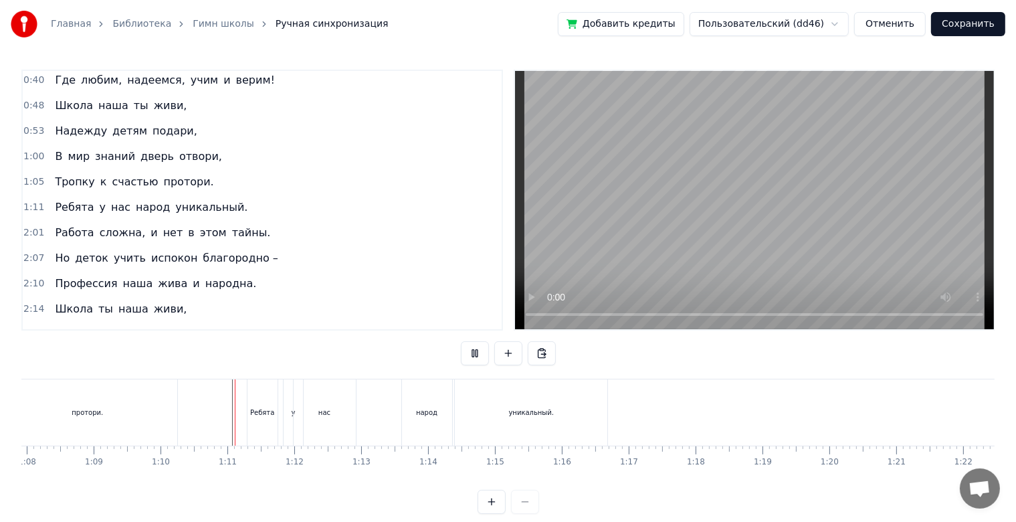
scroll to position [24, 0]
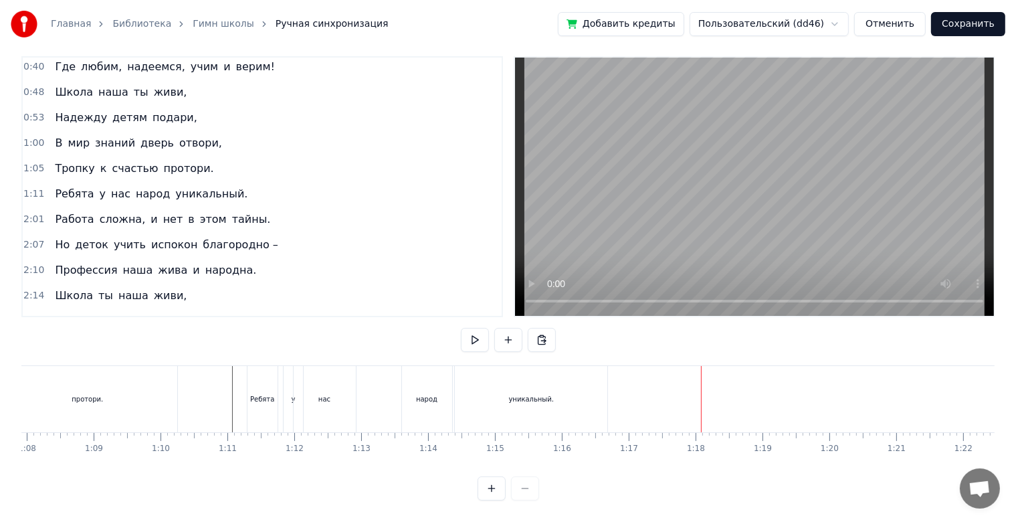
click at [605, 397] on div "уникальный." at bounding box center [531, 399] width 153 height 66
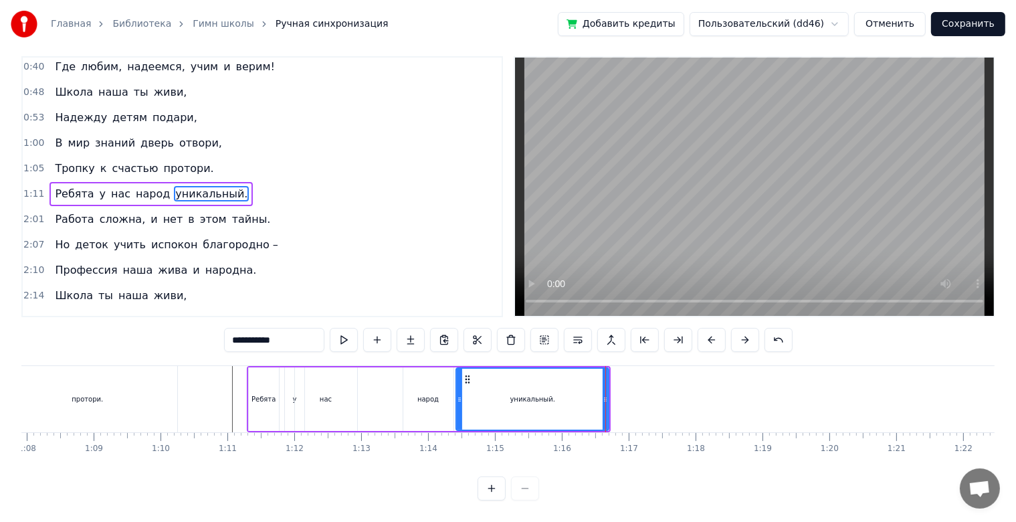
scroll to position [0, 0]
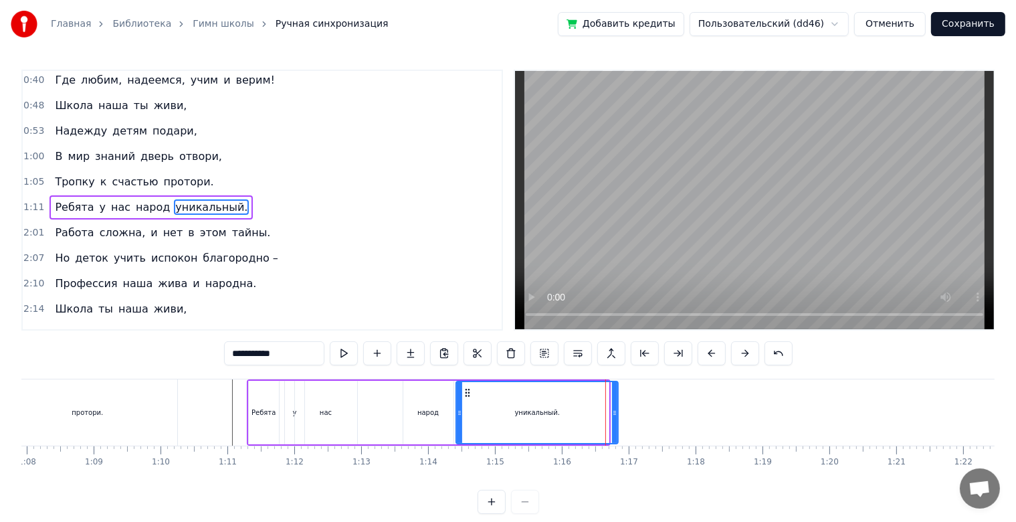
drag, startPoint x: 607, startPoint y: 407, endPoint x: 619, endPoint y: 407, distance: 12.0
click at [618, 407] on icon at bounding box center [614, 412] width 5 height 11
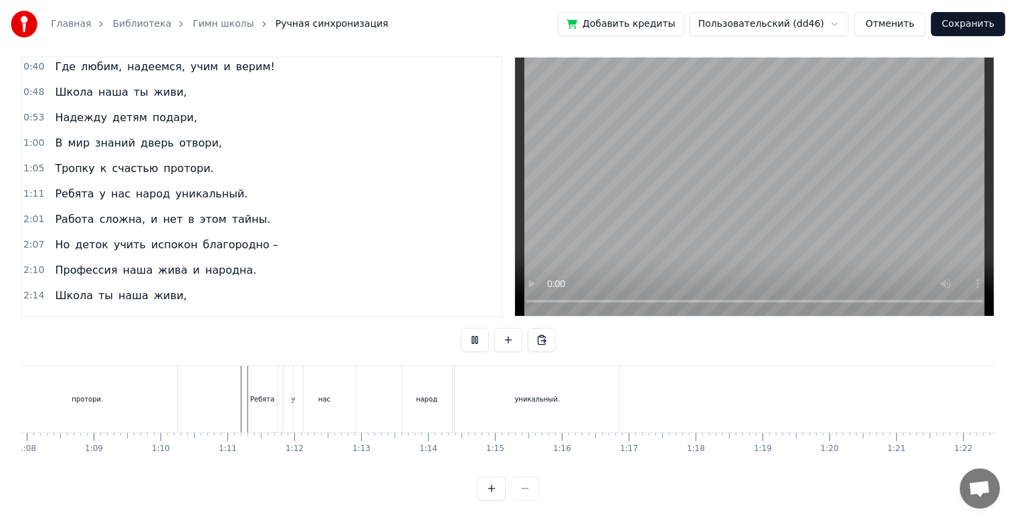
scroll to position [24, 0]
click at [399, 389] on div "Ребята у нас народ уникальный." at bounding box center [435, 399] width 377 height 66
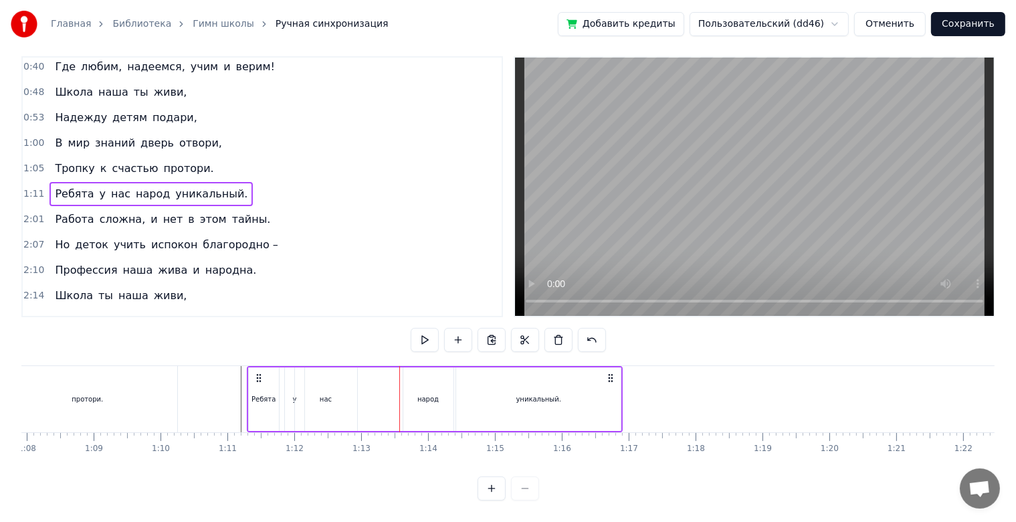
click at [403, 391] on div "народ" at bounding box center [428, 399] width 50 height 64
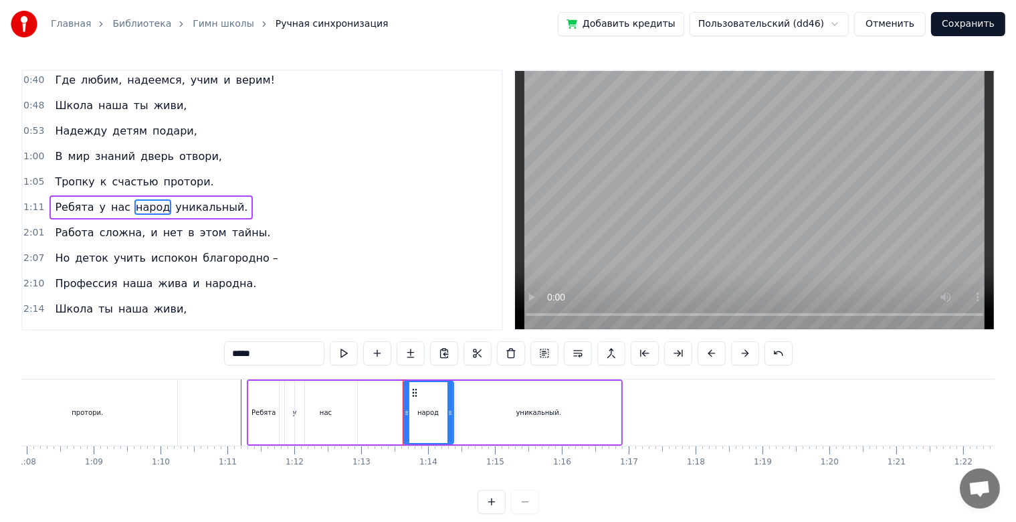
scroll to position [0, 0]
drag, startPoint x: 405, startPoint y: 406, endPoint x: 399, endPoint y: 407, distance: 6.8
click at [399, 407] on div at bounding box center [399, 412] width 5 height 61
click at [211, 420] on div at bounding box center [431, 412] width 9908 height 66
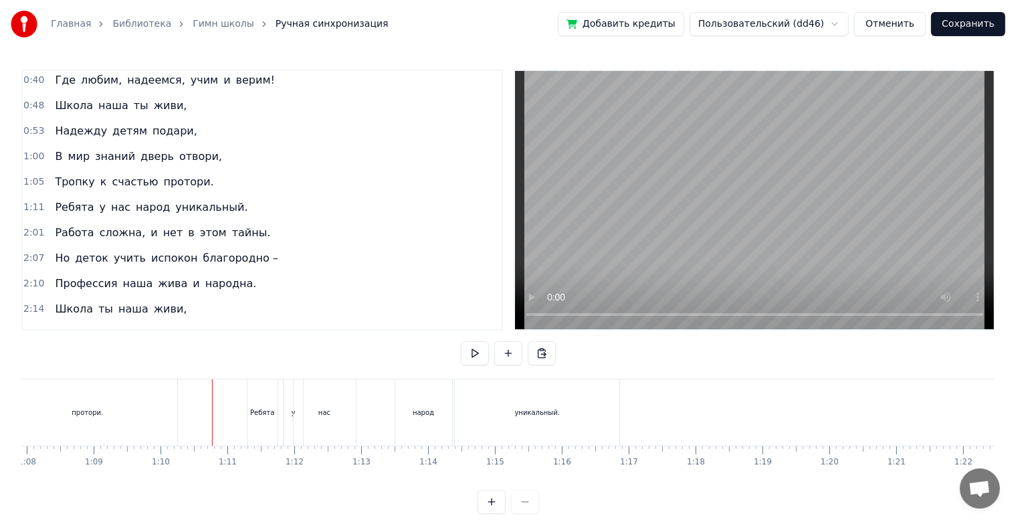
click at [197, 424] on div at bounding box center [431, 412] width 9908 height 66
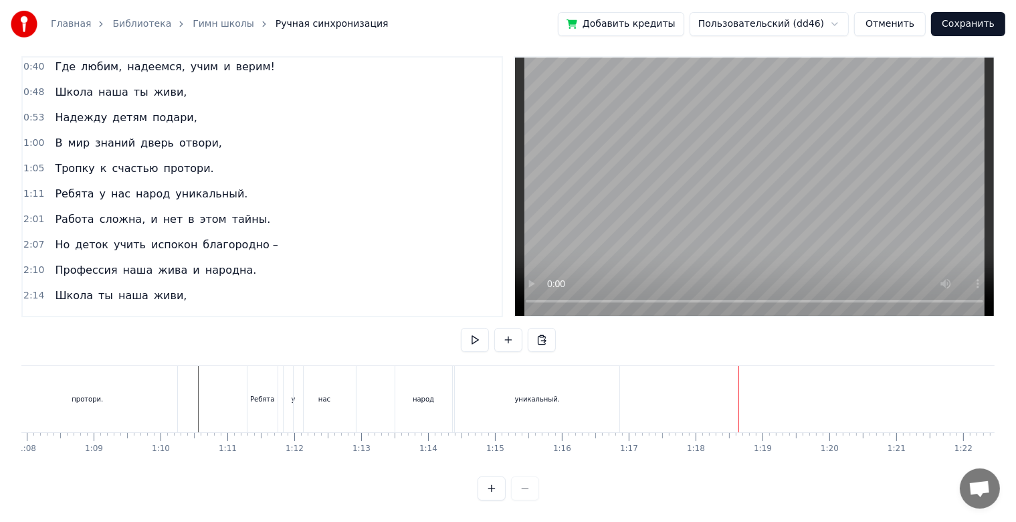
click at [537, 407] on div "уникальный." at bounding box center [537, 399] width 165 height 66
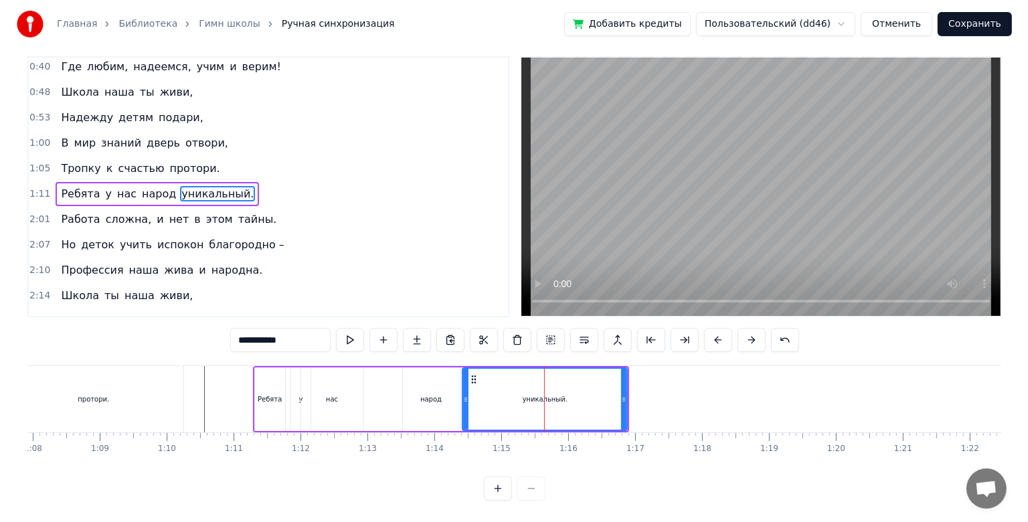
scroll to position [0, 0]
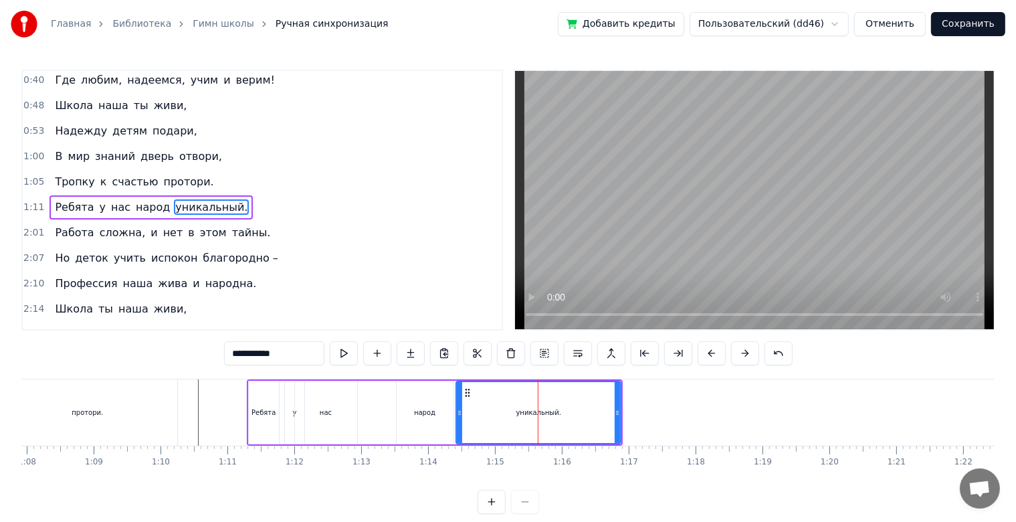
click at [953, 19] on button "Сохранить" at bounding box center [968, 24] width 74 height 24
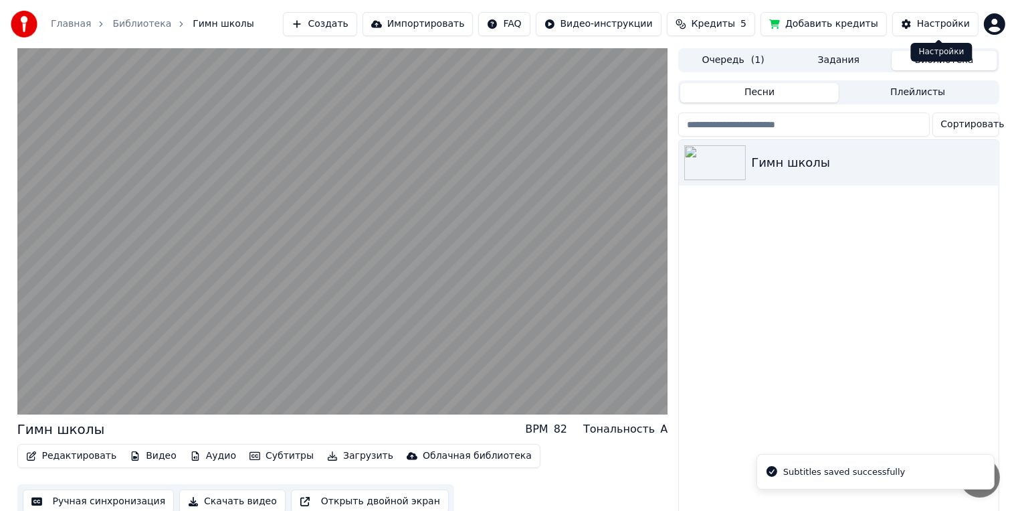
click at [950, 23] on div "Настройки" at bounding box center [943, 23] width 53 height 13
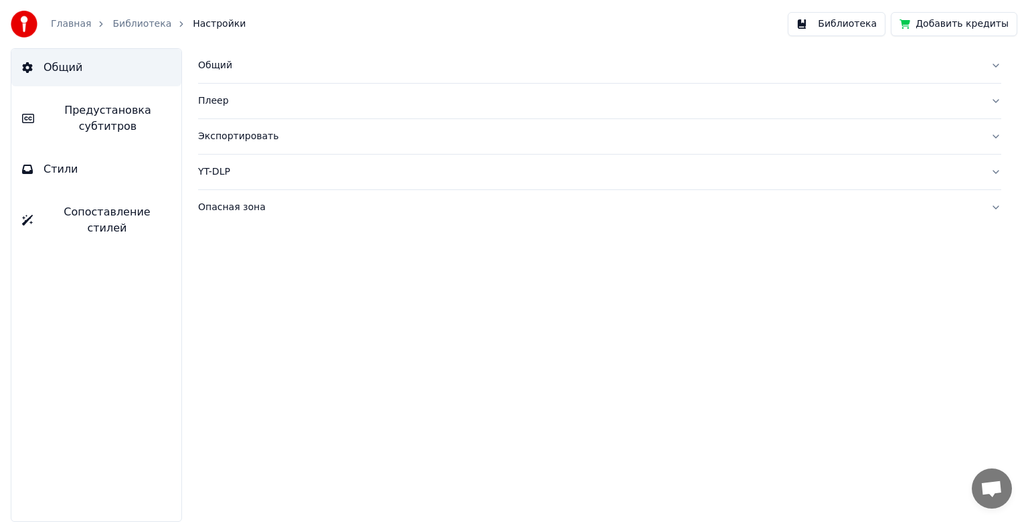
click at [223, 99] on div "Плеер" at bounding box center [589, 100] width 782 height 13
click at [222, 103] on div "Плеер" at bounding box center [589, 100] width 782 height 13
click at [221, 139] on div "Экспортировать" at bounding box center [589, 136] width 782 height 13
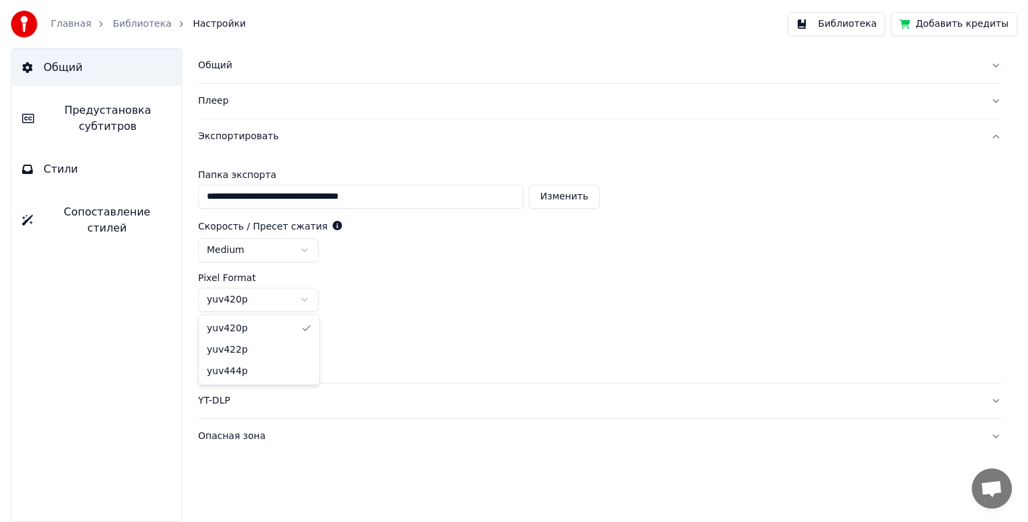
click at [276, 302] on html "**********" at bounding box center [514, 261] width 1028 height 522
click at [472, 343] on html "**********" at bounding box center [514, 261] width 1028 height 522
click at [305, 306] on html "**********" at bounding box center [514, 261] width 1028 height 522
click at [304, 302] on html "**********" at bounding box center [514, 261] width 1028 height 522
click at [294, 246] on html "**********" at bounding box center [514, 261] width 1028 height 522
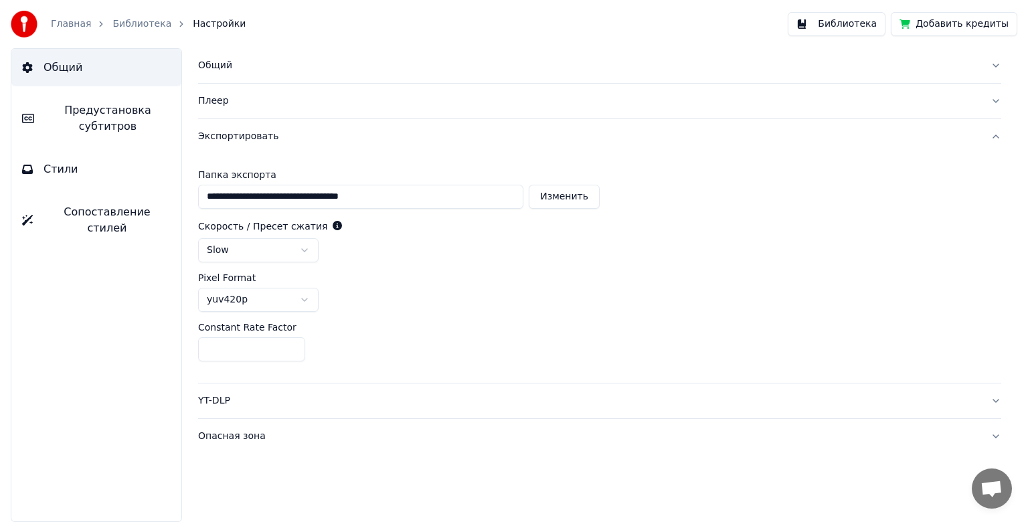
click at [269, 298] on html "**********" at bounding box center [514, 261] width 1028 height 522
click at [280, 249] on html "**********" at bounding box center [514, 261] width 1028 height 522
click at [74, 173] on button "Стили" at bounding box center [96, 169] width 170 height 37
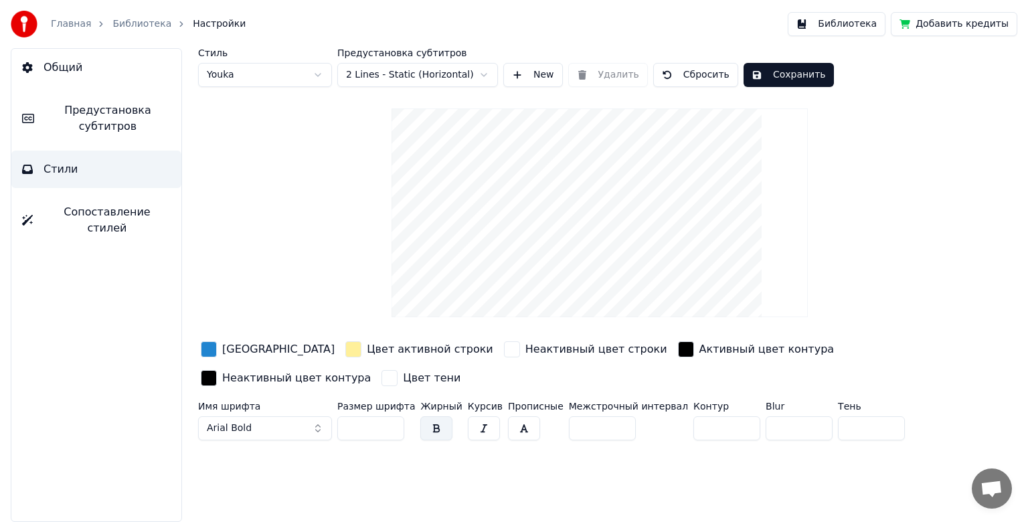
click at [80, 213] on span "Сопоставление стилей" at bounding box center [106, 220] width 127 height 32
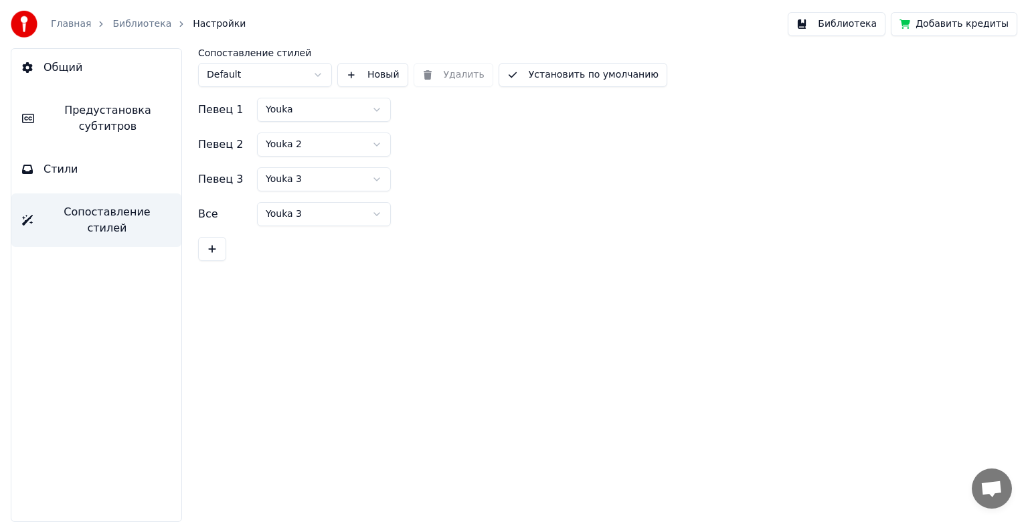
click at [83, 164] on button "Стили" at bounding box center [96, 169] width 170 height 37
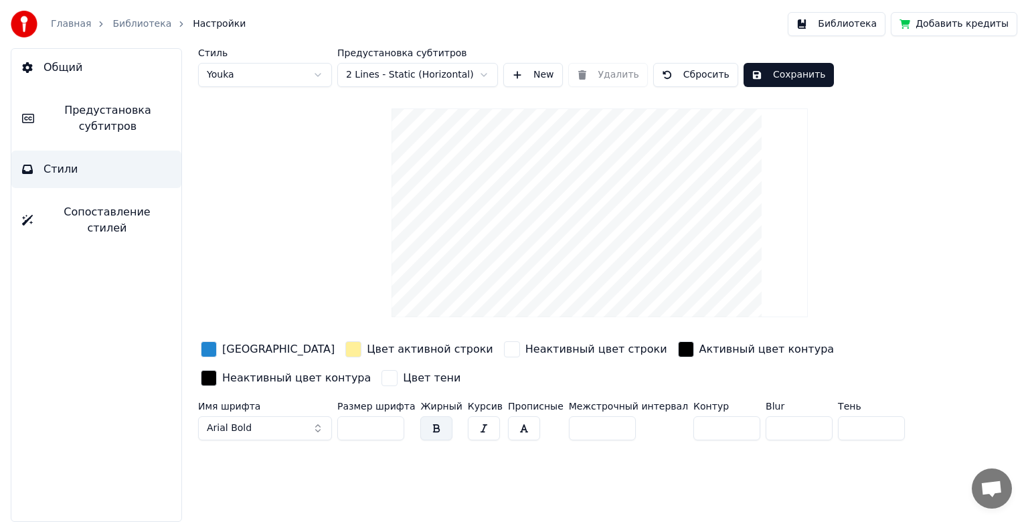
click at [110, 124] on span "Предустановка субтитров" at bounding box center [108, 118] width 126 height 32
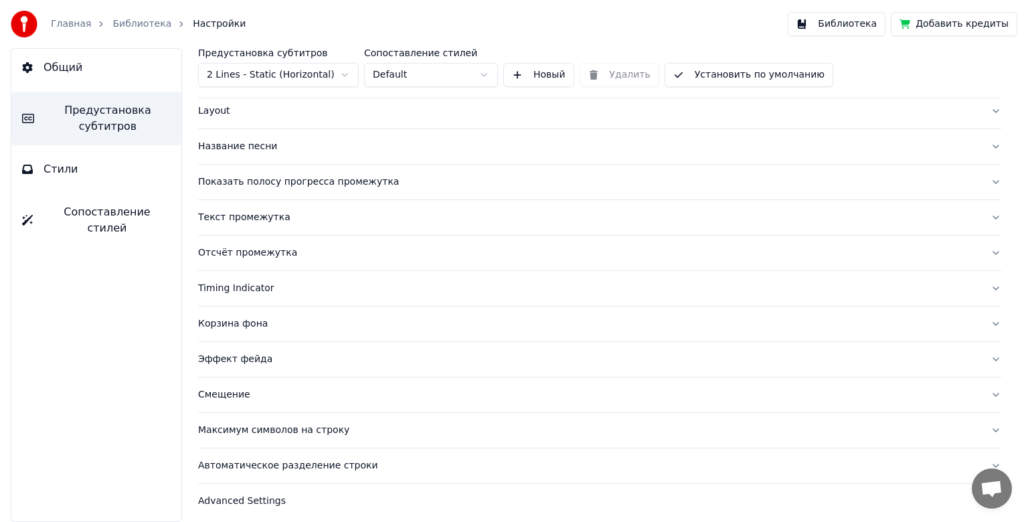
scroll to position [72, 0]
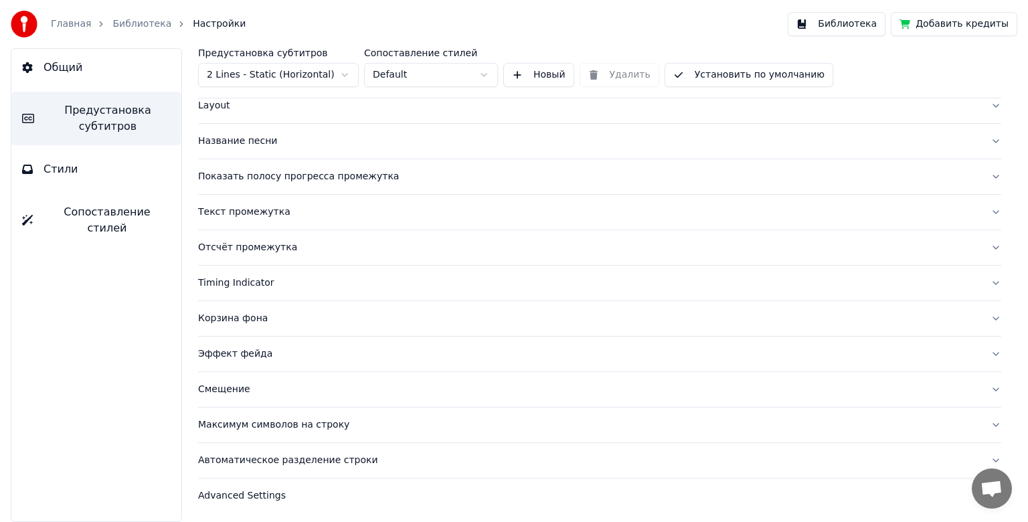
click at [262, 418] on div "Максимум символов на строку" at bounding box center [589, 424] width 782 height 13
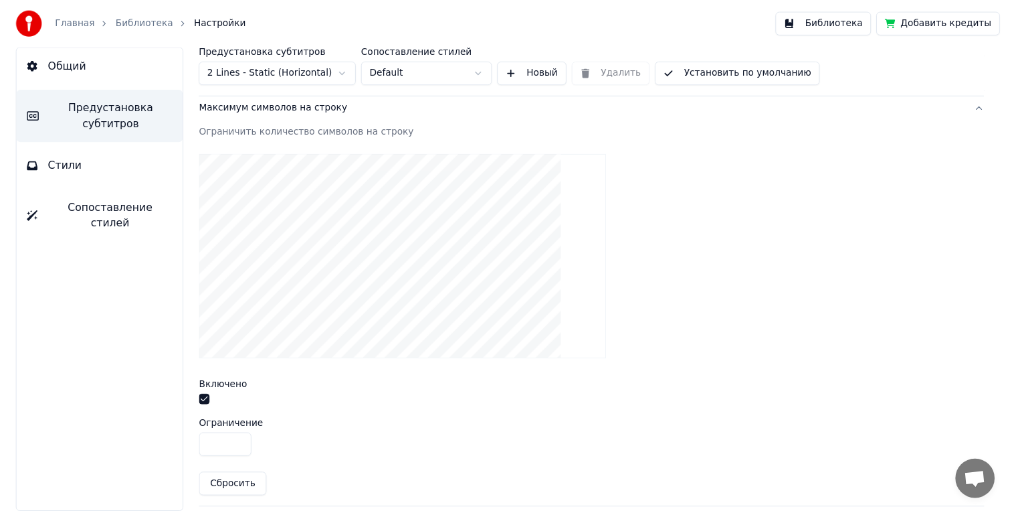
scroll to position [407, 0]
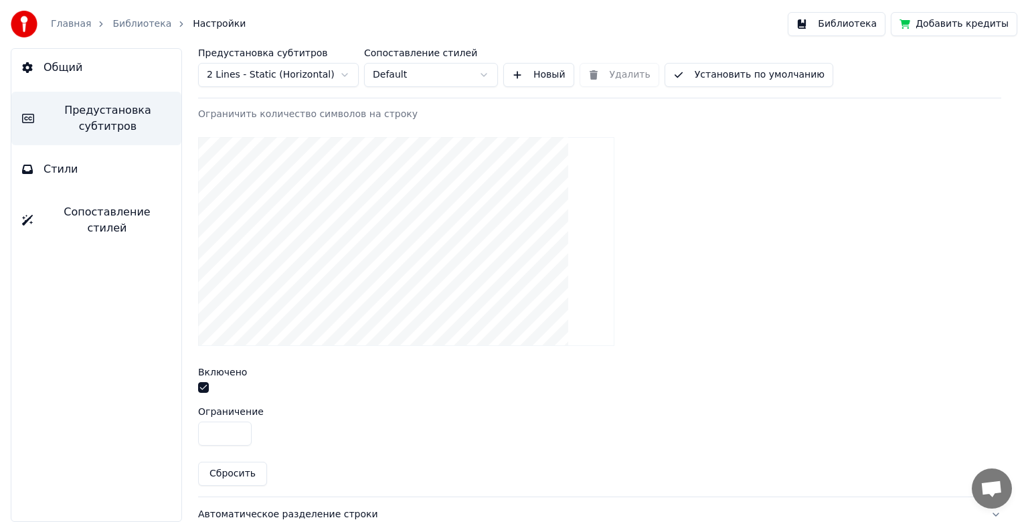
drag, startPoint x: 227, startPoint y: 428, endPoint x: 201, endPoint y: 429, distance: 26.1
click at [201, 429] on input "**" at bounding box center [225, 434] width 54 height 24
type input "**"
click at [854, 27] on button "Библиотека" at bounding box center [837, 24] width 98 height 24
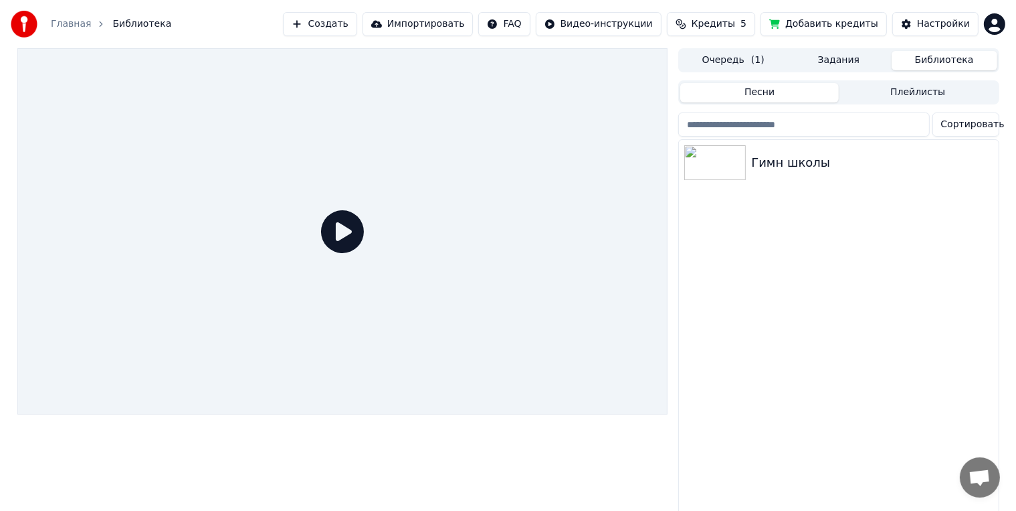
click at [362, 233] on icon at bounding box center [342, 231] width 43 height 43
click at [345, 238] on icon at bounding box center [342, 231] width 43 height 43
click at [723, 162] on img at bounding box center [715, 162] width 62 height 35
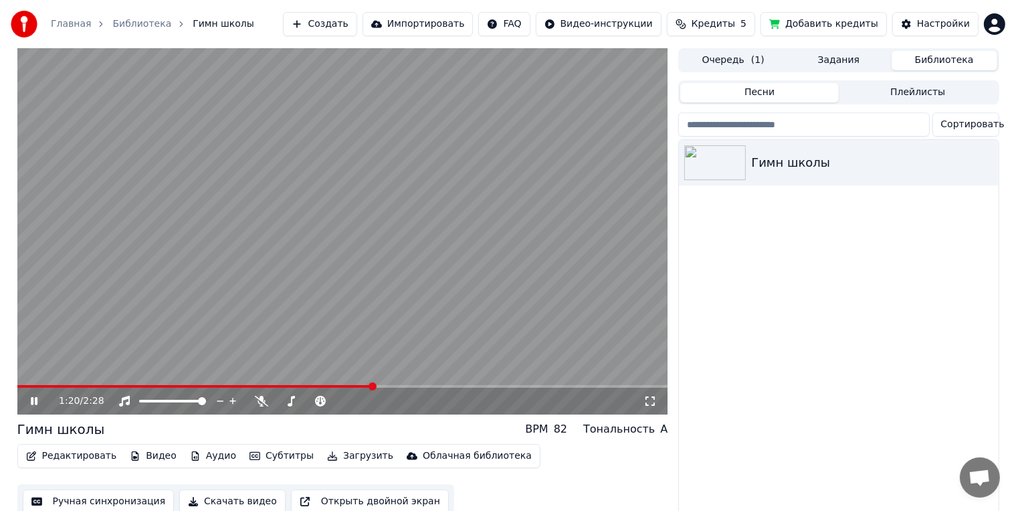
click at [33, 397] on icon at bounding box center [43, 400] width 31 height 11
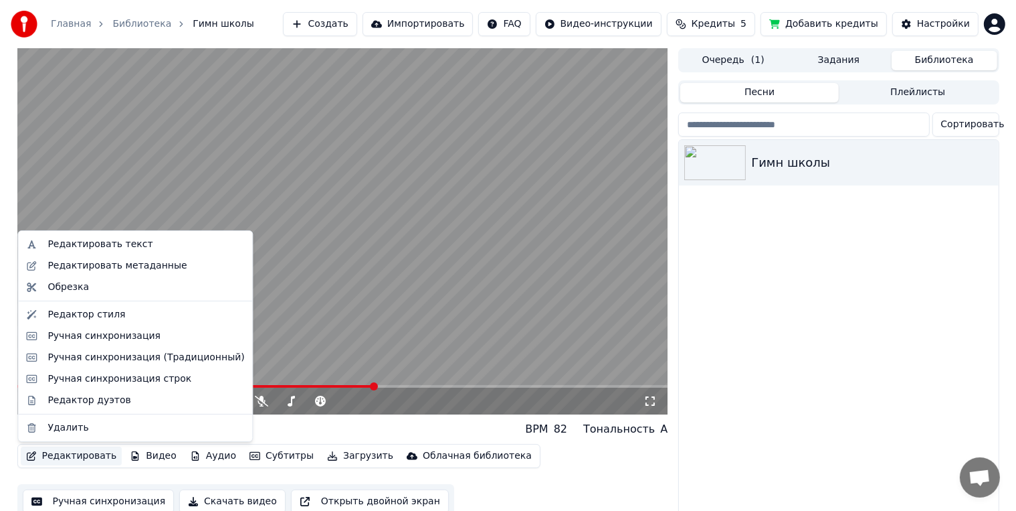
click at [104, 456] on button "Редактировать" at bounding box center [72, 455] width 102 height 19
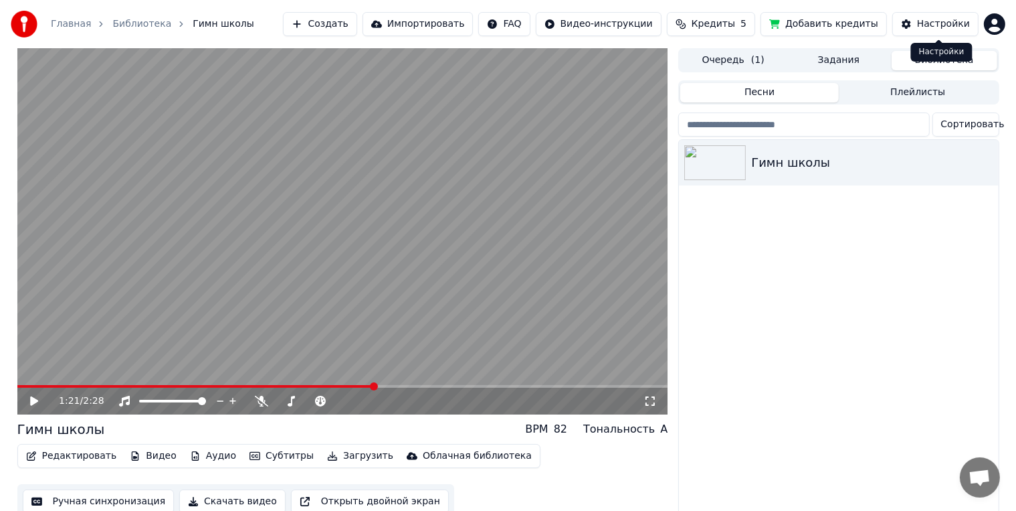
click at [939, 30] on button "Настройки" at bounding box center [936, 24] width 86 height 24
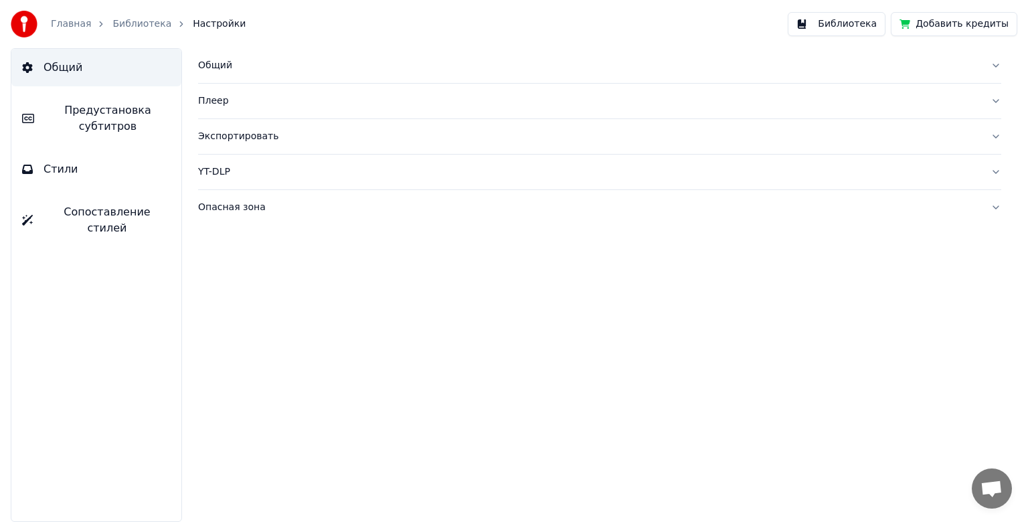
click at [242, 59] on div "Общий" at bounding box center [589, 65] width 782 height 13
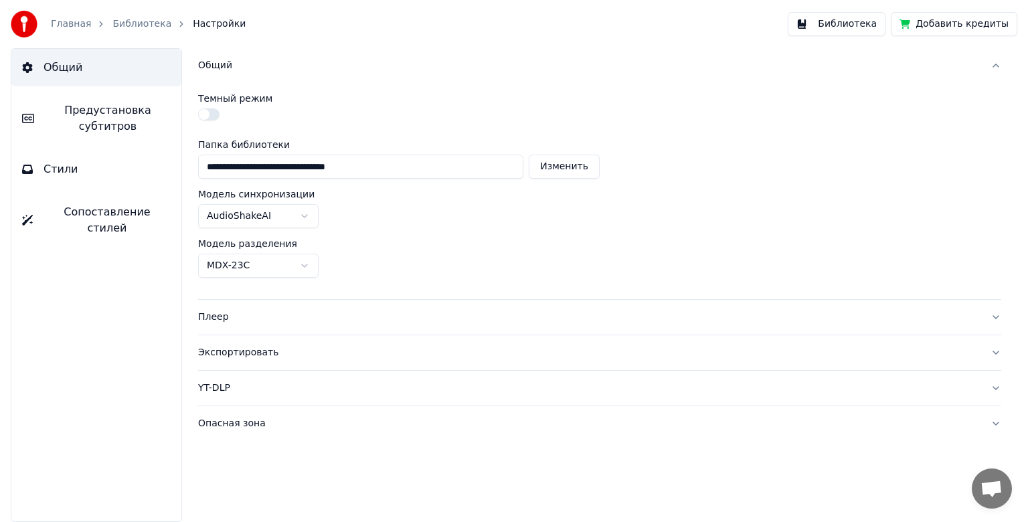
click at [242, 59] on div "Общий" at bounding box center [589, 65] width 782 height 13
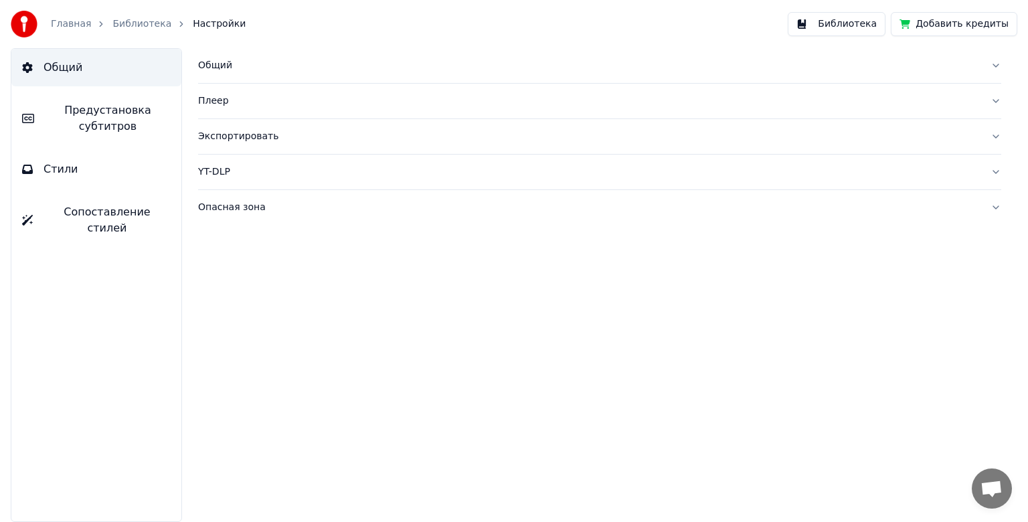
click at [873, 18] on button "Библиотека" at bounding box center [837, 24] width 98 height 24
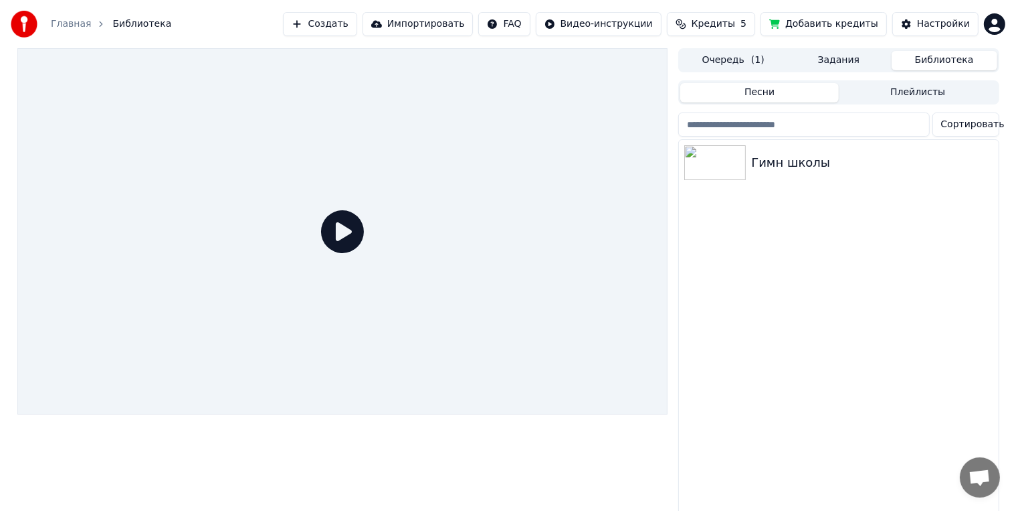
click at [364, 229] on div at bounding box center [342, 231] width 651 height 366
click at [353, 233] on icon at bounding box center [342, 231] width 43 height 43
click at [349, 236] on icon at bounding box center [342, 231] width 43 height 43
click at [737, 164] on img at bounding box center [715, 162] width 62 height 35
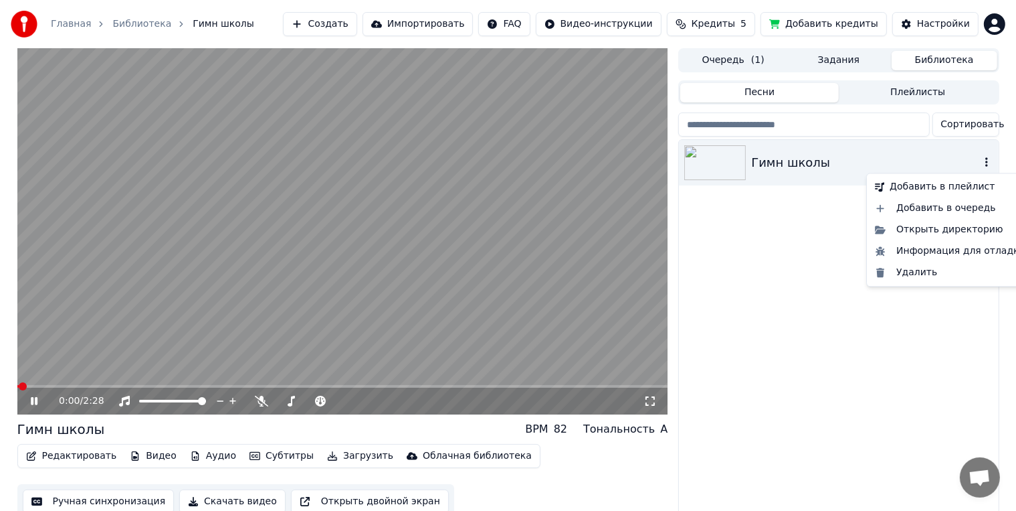
click at [981, 163] on icon "button" at bounding box center [986, 162] width 13 height 11
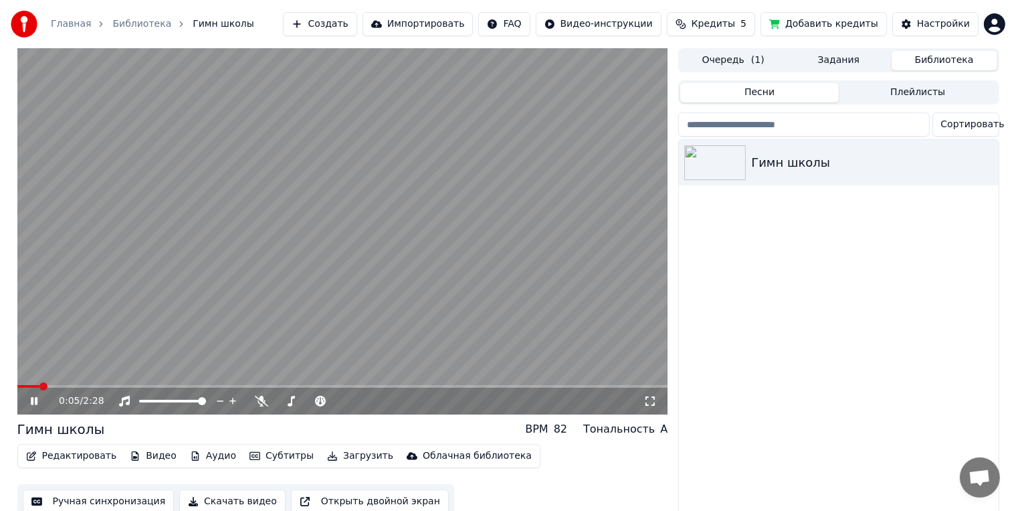
click at [353, 297] on video at bounding box center [342, 231] width 651 height 366
click at [353, 399] on span at bounding box center [349, 401] width 8 height 8
click at [306, 240] on video at bounding box center [342, 231] width 651 height 366
click at [326, 400] on icon at bounding box center [320, 400] width 13 height 11
click at [338, 397] on span at bounding box center [339, 401] width 8 height 8
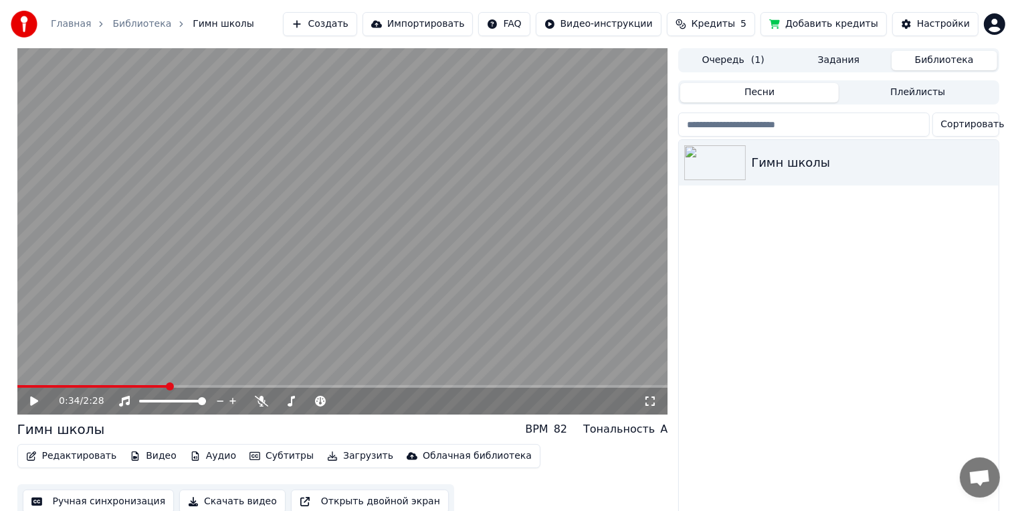
scroll to position [19, 0]
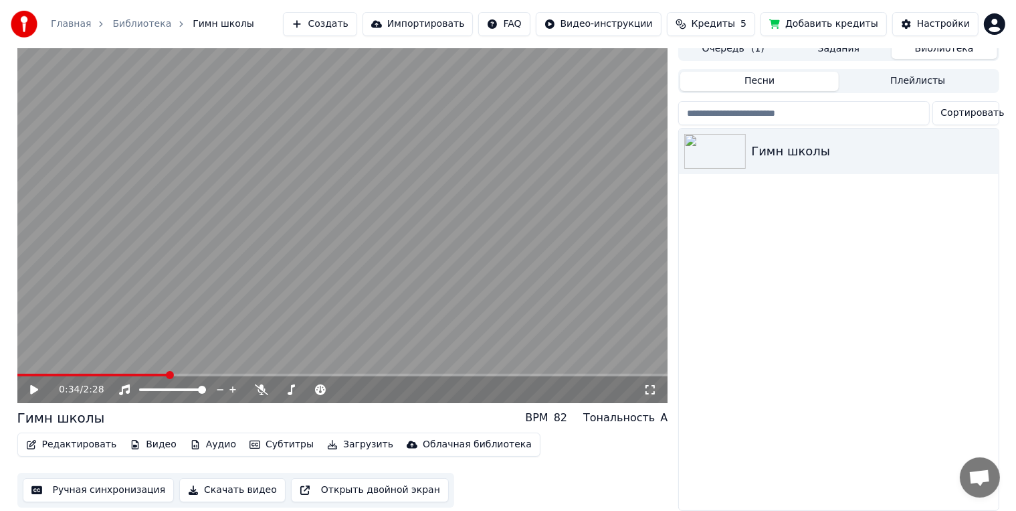
click at [84, 436] on button "Редактировать" at bounding box center [72, 444] width 102 height 19
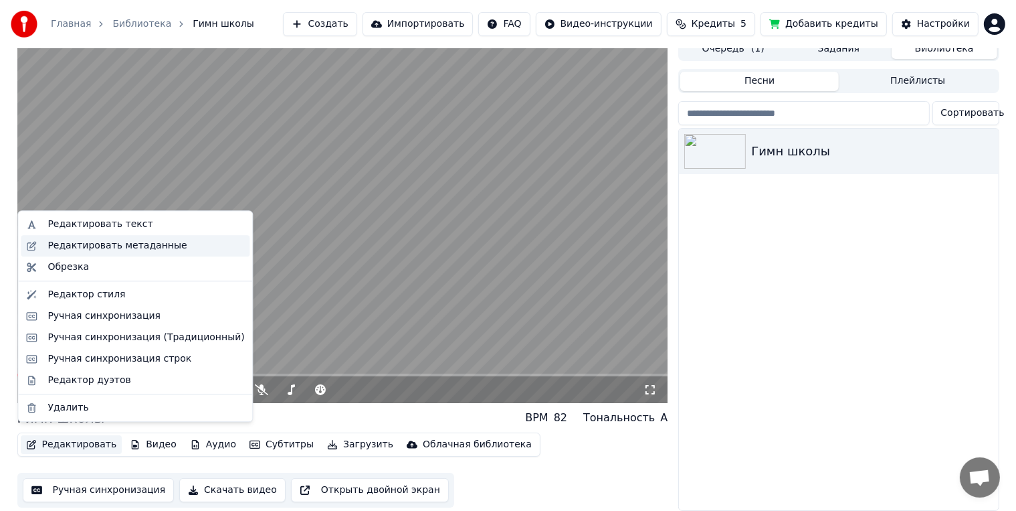
click at [127, 243] on div "Редактировать метаданные" at bounding box center [117, 245] width 139 height 13
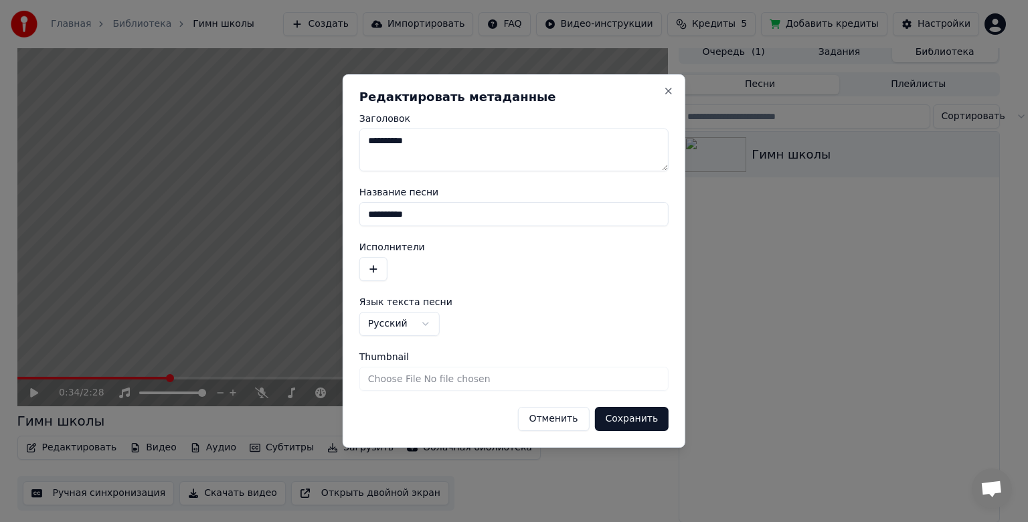
click at [430, 145] on textarea "**********" at bounding box center [513, 149] width 309 height 43
click at [426, 144] on textarea "**********" at bounding box center [513, 149] width 309 height 43
click at [466, 139] on textarea "**********" at bounding box center [513, 149] width 309 height 43
type textarea "**********"
click at [381, 272] on button "button" at bounding box center [373, 269] width 28 height 24
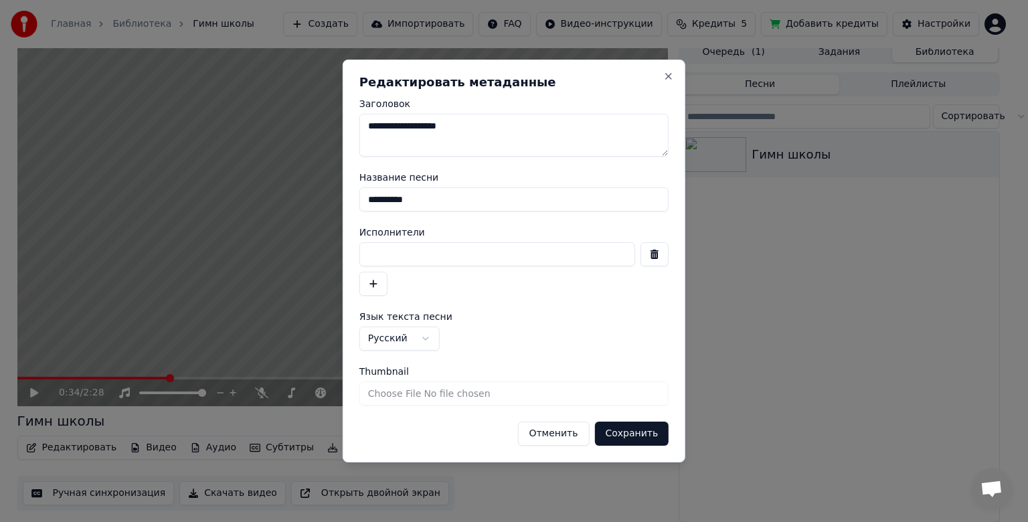
click at [367, 289] on button "button" at bounding box center [373, 284] width 28 height 24
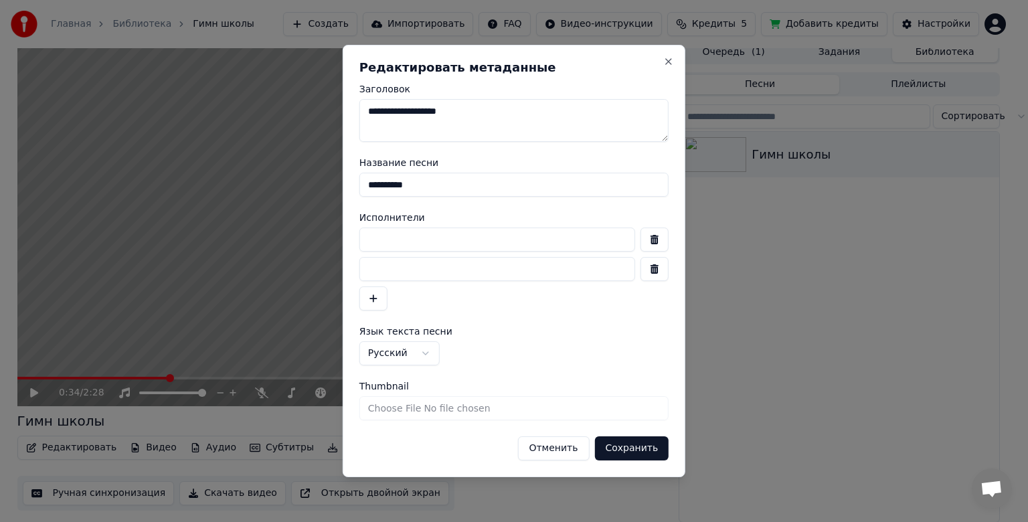
click at [655, 268] on button "button" at bounding box center [654, 269] width 28 height 24
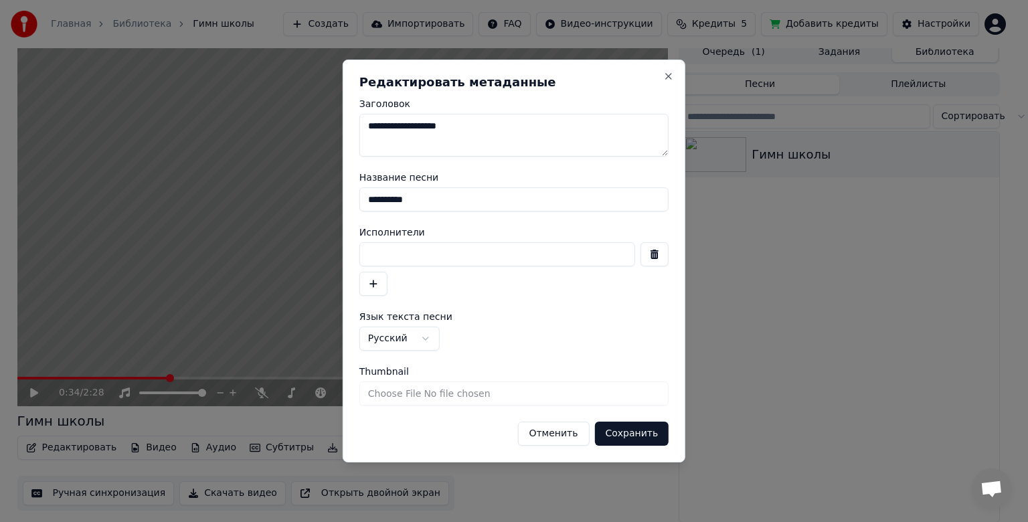
click at [660, 252] on button "button" at bounding box center [654, 254] width 28 height 24
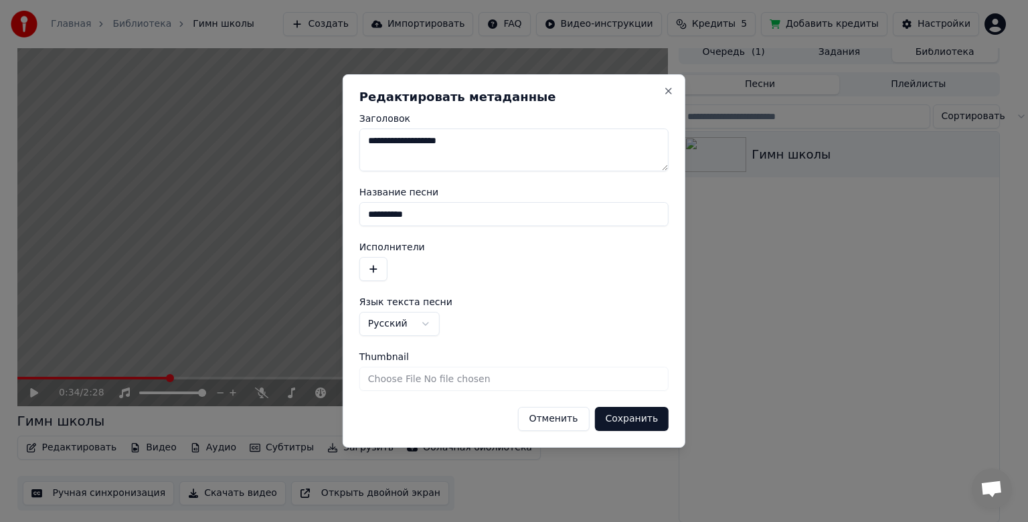
click at [650, 407] on button "Сохранить" at bounding box center [631, 419] width 74 height 24
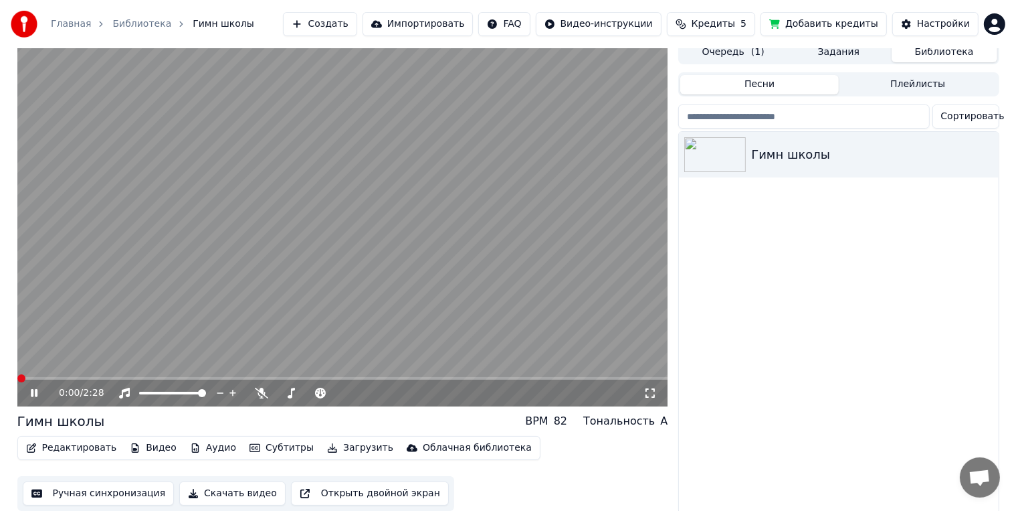
click at [17, 374] on span at bounding box center [21, 378] width 8 height 8
click at [98, 420] on div "Гимн школы BPM 82 Тональность A" at bounding box center [342, 420] width 651 height 19
click at [92, 422] on div "Гимн школы" at bounding box center [61, 420] width 88 height 19
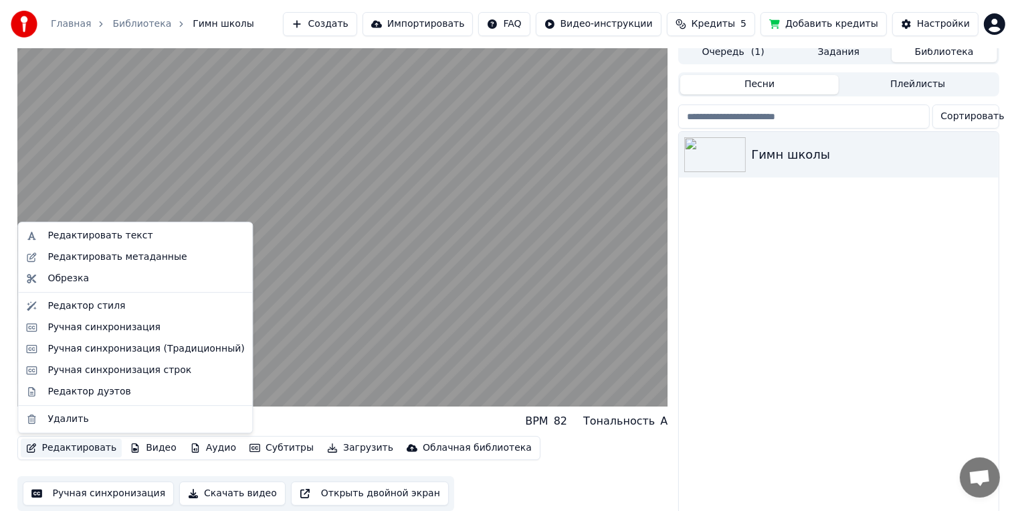
click at [69, 448] on button "Редактировать" at bounding box center [72, 447] width 102 height 19
click at [123, 256] on div "Редактировать метаданные" at bounding box center [117, 256] width 139 height 13
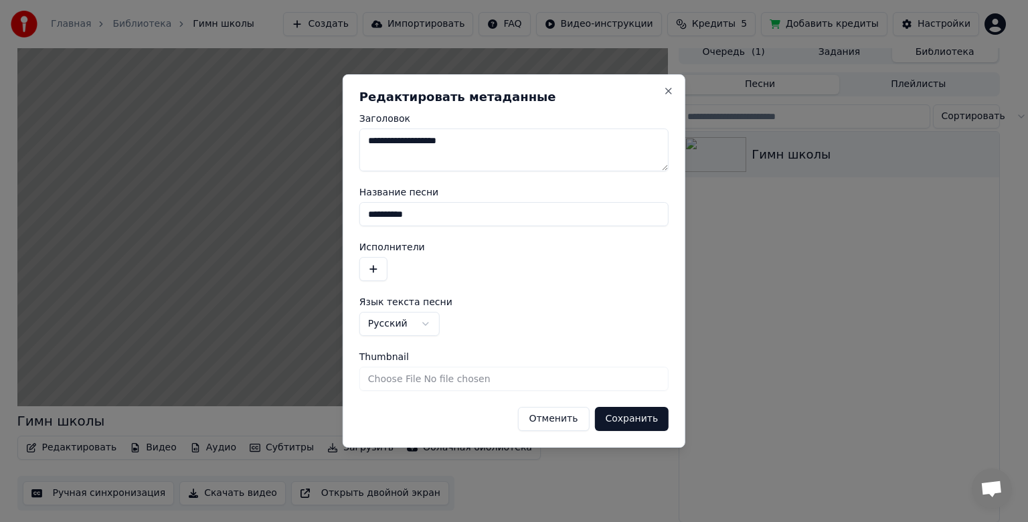
click at [620, 426] on button "Сохранить" at bounding box center [631, 419] width 74 height 24
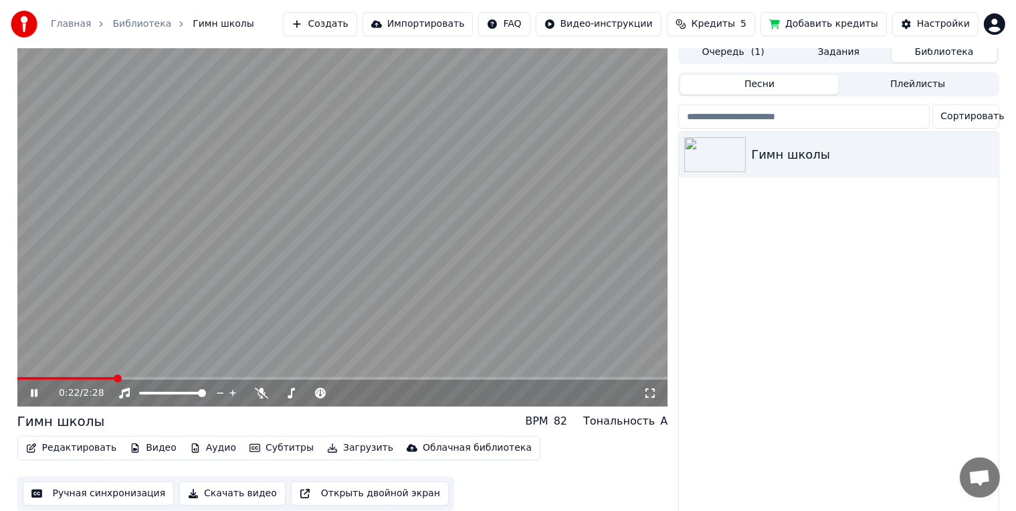
click at [57, 380] on div "0:22 / 2:28" at bounding box center [342, 392] width 651 height 27
click at [17, 377] on span at bounding box center [17, 378] width 0 height 3
click at [128, 377] on span at bounding box center [342, 378] width 651 height 3
click at [139, 375] on span at bounding box center [139, 378] width 8 height 8
click at [130, 377] on span at bounding box center [74, 378] width 114 height 3
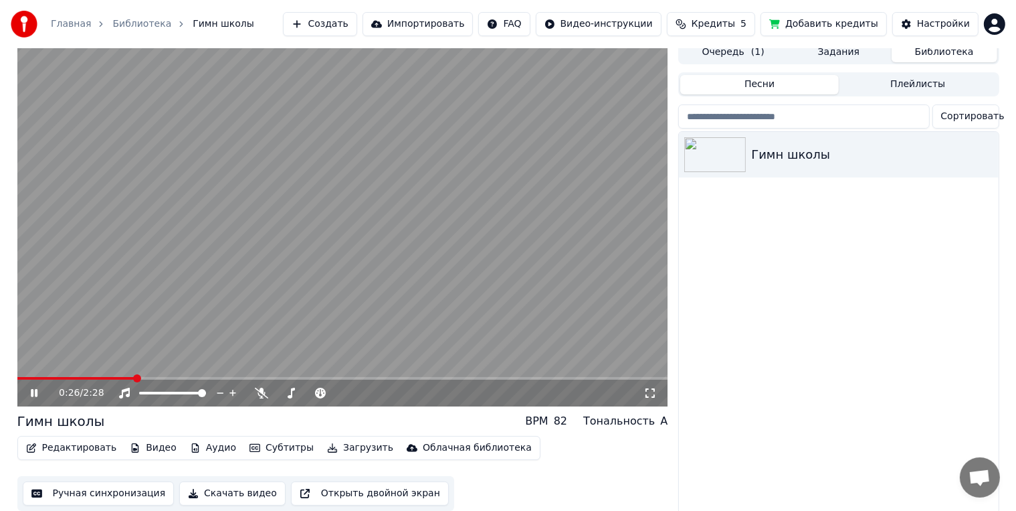
click at [168, 298] on video at bounding box center [342, 223] width 651 height 366
click at [141, 440] on button "Видео" at bounding box center [153, 447] width 58 height 19
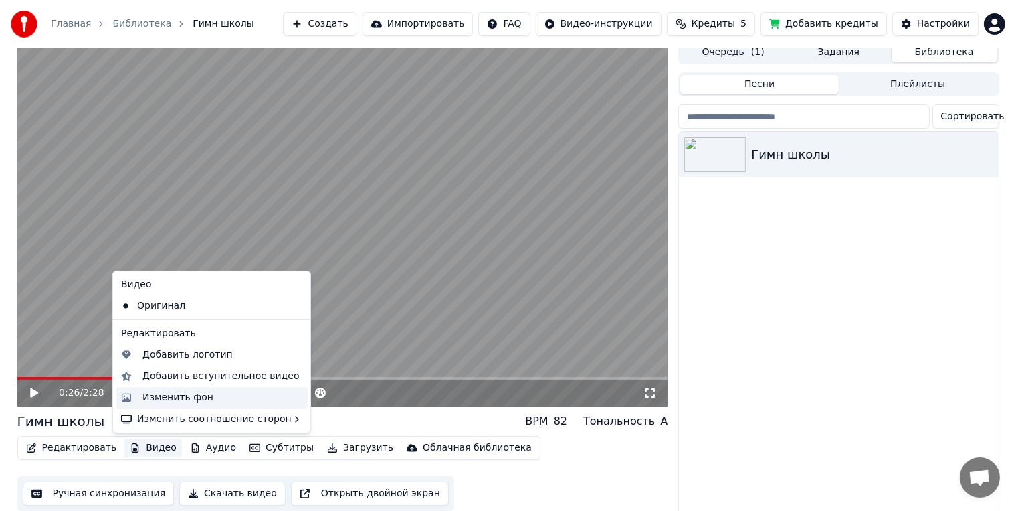
click at [186, 398] on div "Изменить фон" at bounding box center [178, 397] width 71 height 13
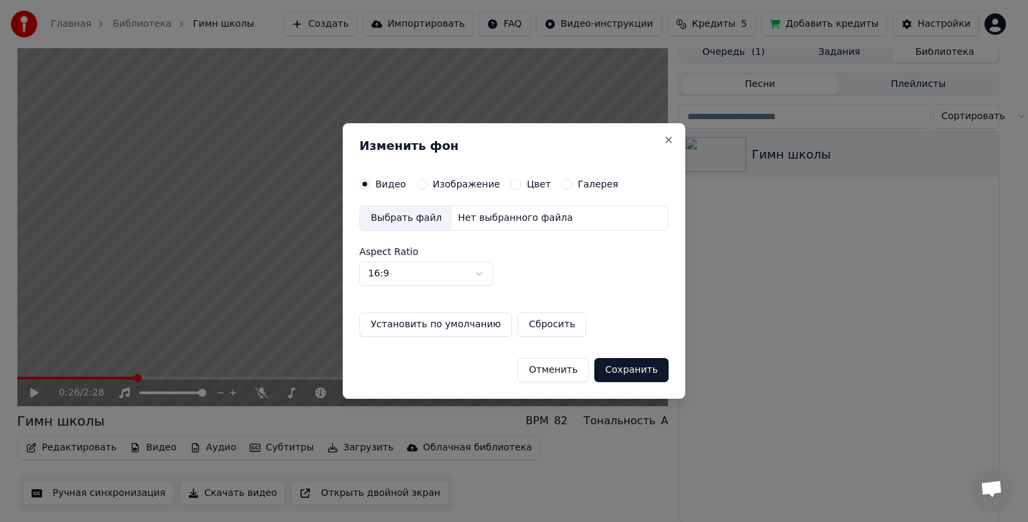
click at [471, 195] on div "Видео Изображение Цвет Галерея Выбрать файл Нет выбранного файла Aspect Ratio 1…" at bounding box center [513, 258] width 309 height 158
click at [474, 187] on label "Изображение" at bounding box center [467, 183] width 68 height 9
click at [428, 187] on button "Изображение" at bounding box center [422, 184] width 11 height 11
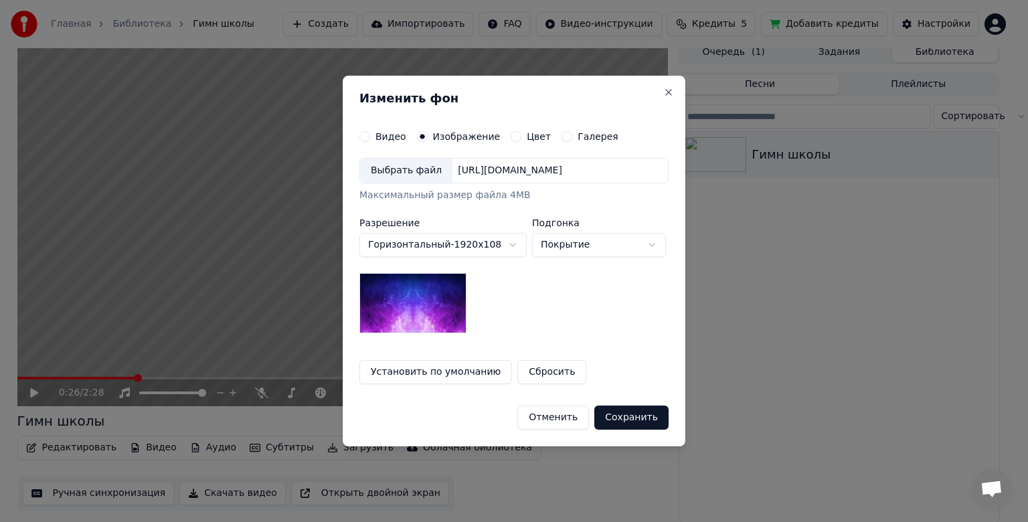
click at [383, 136] on label "Видео" at bounding box center [390, 136] width 31 height 9
click at [370, 136] on button "Видео" at bounding box center [364, 136] width 11 height 11
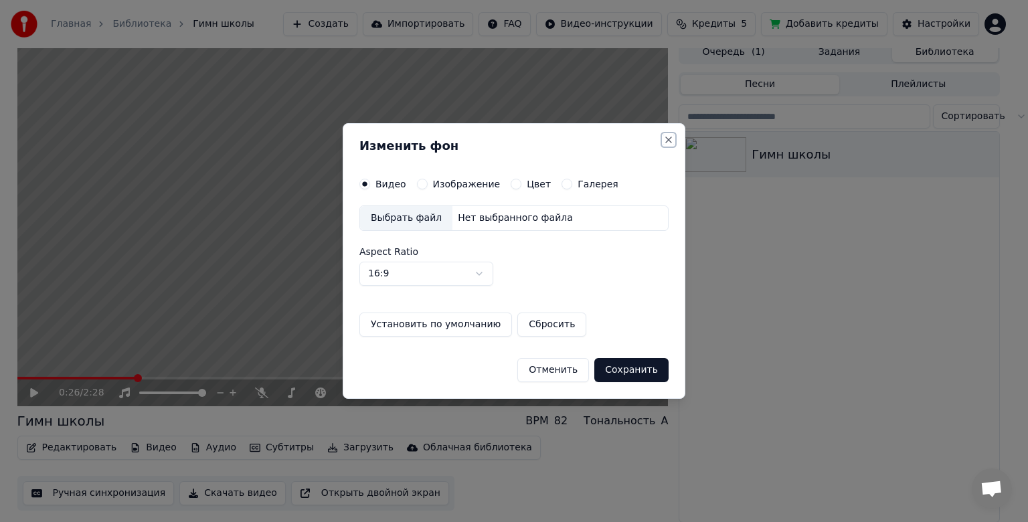
click at [664, 137] on button "Close" at bounding box center [668, 139] width 11 height 11
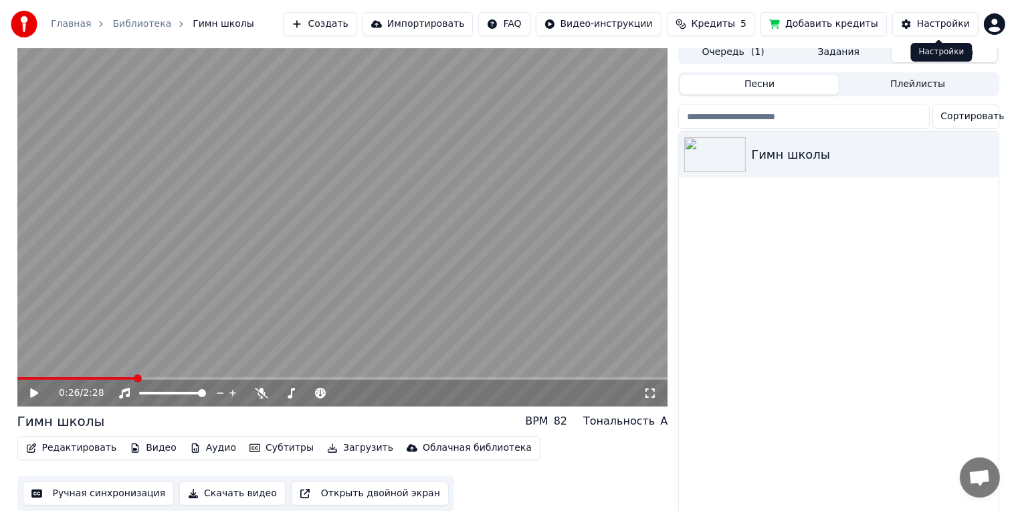
click at [933, 24] on div "Настройки" at bounding box center [943, 23] width 53 height 13
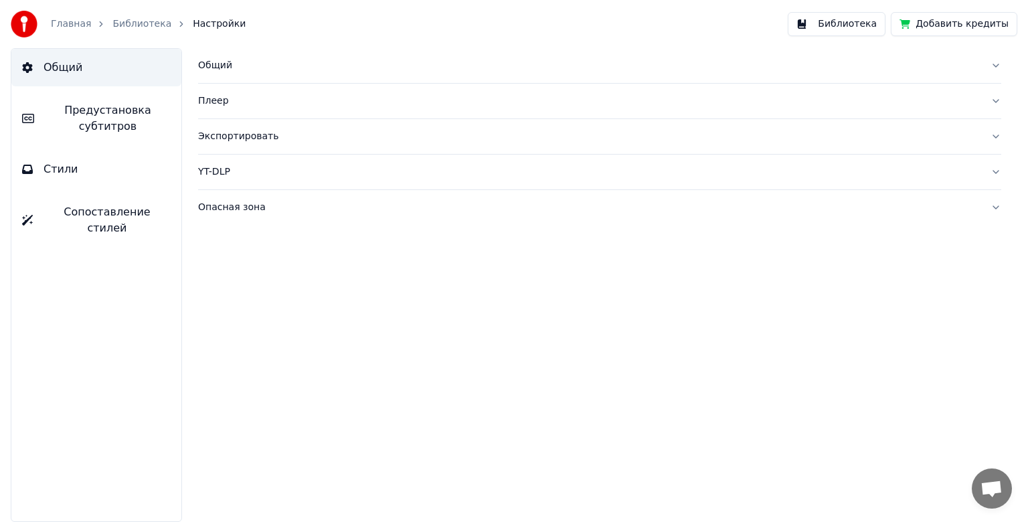
click at [250, 66] on div "Общий" at bounding box center [589, 65] width 782 height 13
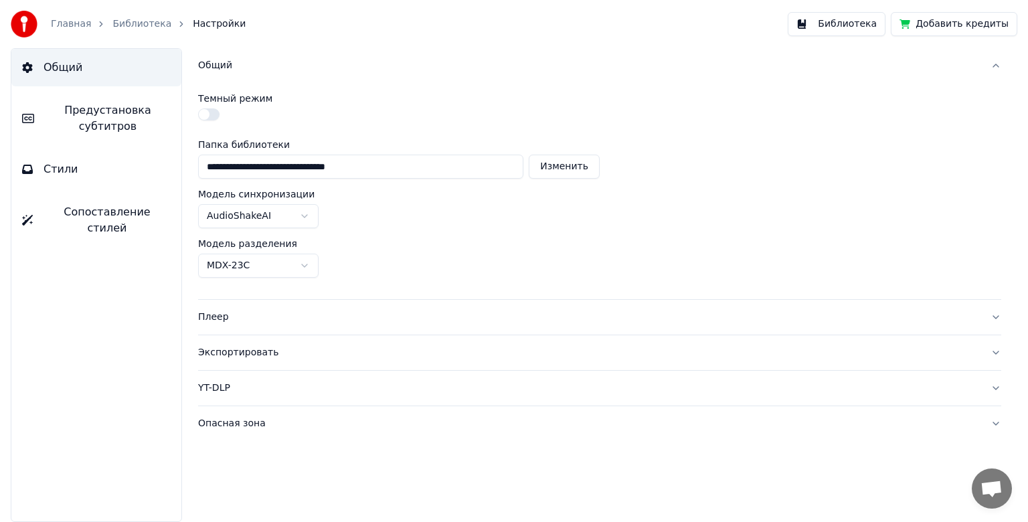
click at [225, 70] on div "Общий" at bounding box center [589, 65] width 782 height 13
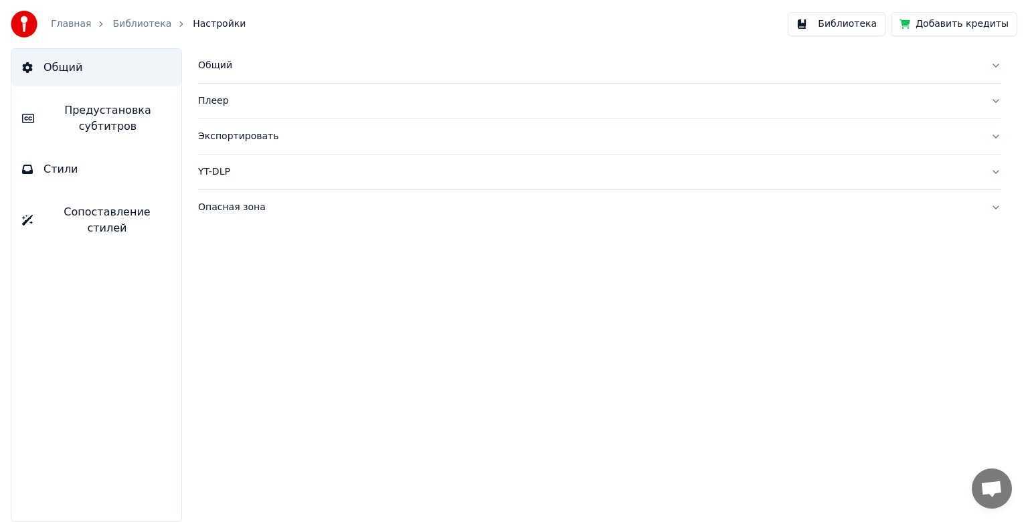
click at [78, 70] on span "Общий" at bounding box center [62, 68] width 39 height 16
click at [77, 159] on button "Стили" at bounding box center [96, 169] width 170 height 37
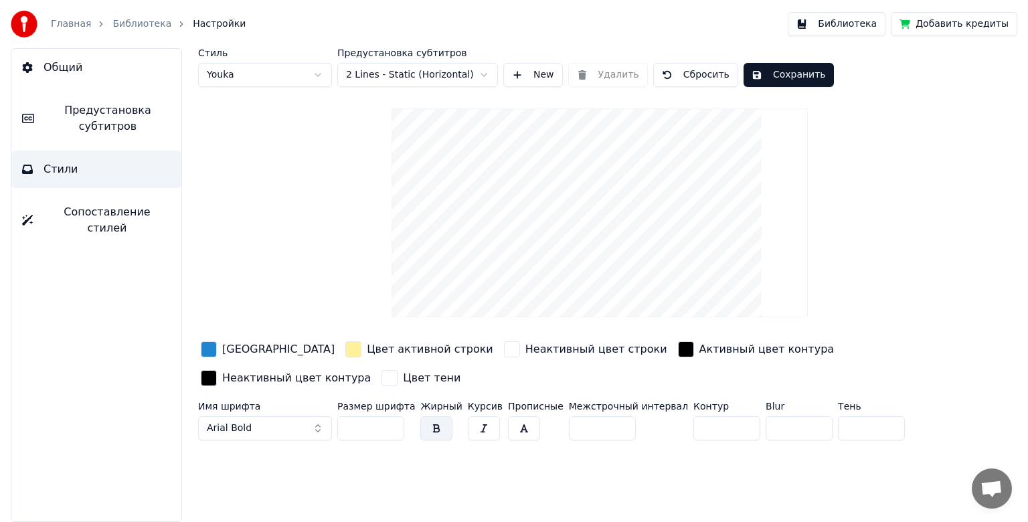
click at [211, 349] on div "button" at bounding box center [209, 349] width 16 height 16
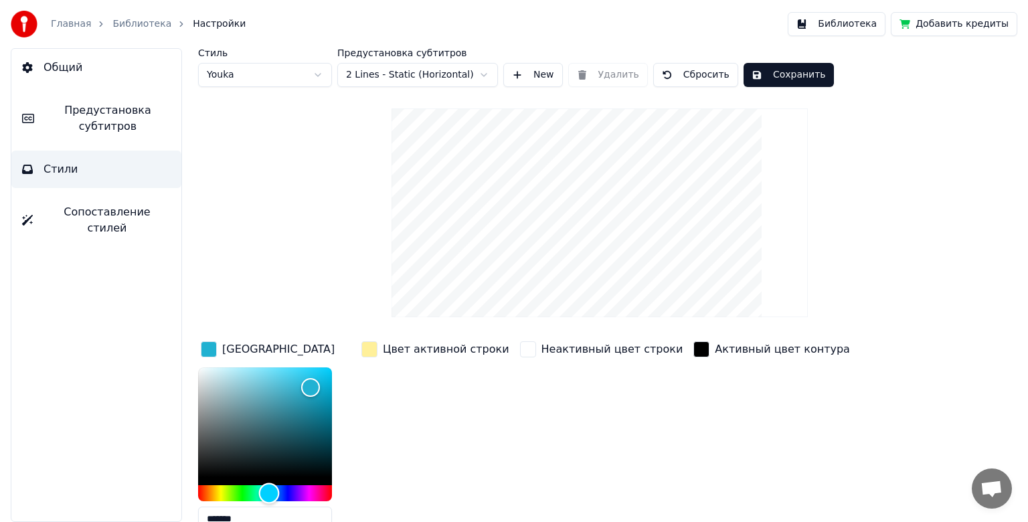
drag, startPoint x: 276, startPoint y: 492, endPoint x: 269, endPoint y: 492, distance: 6.7
click at [269, 492] on div "Hue" at bounding box center [269, 493] width 21 height 21
drag, startPoint x: 315, startPoint y: 384, endPoint x: 309, endPoint y: 375, distance: 11.1
click at [309, 375] on div "Color" at bounding box center [309, 377] width 21 height 21
type input "*******"
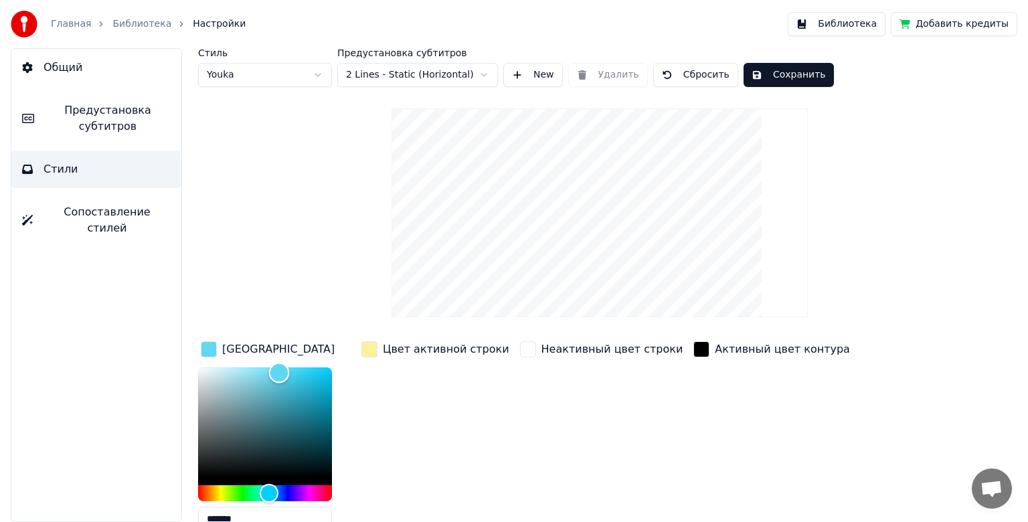
drag, startPoint x: 289, startPoint y: 370, endPoint x: 279, endPoint y: 372, distance: 10.2
click at [279, 372] on div "Color" at bounding box center [265, 422] width 134 height 110
click at [370, 345] on div "button" at bounding box center [369, 349] width 16 height 16
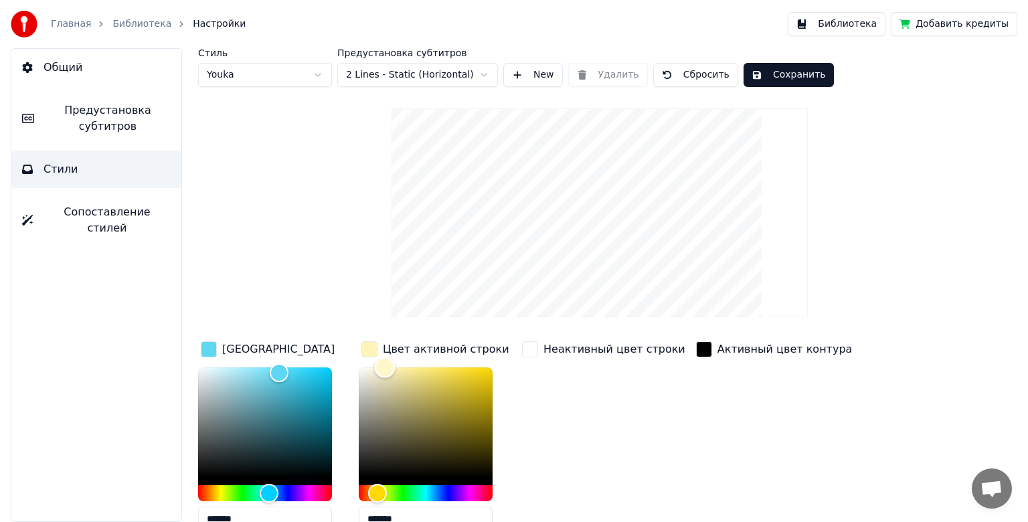
type input "*******"
drag, startPoint x: 405, startPoint y: 366, endPoint x: 345, endPoint y: 357, distance: 60.3
click at [345, 357] on div "Цвет заливки ******* Цвет активной строки ******* Неактивный цвет строки Активн…" at bounding box center [557, 455] width 719 height 232
click at [767, 77] on button "Сохранить" at bounding box center [788, 75] width 90 height 24
click at [772, 74] on button "Сохранить" at bounding box center [788, 75] width 90 height 24
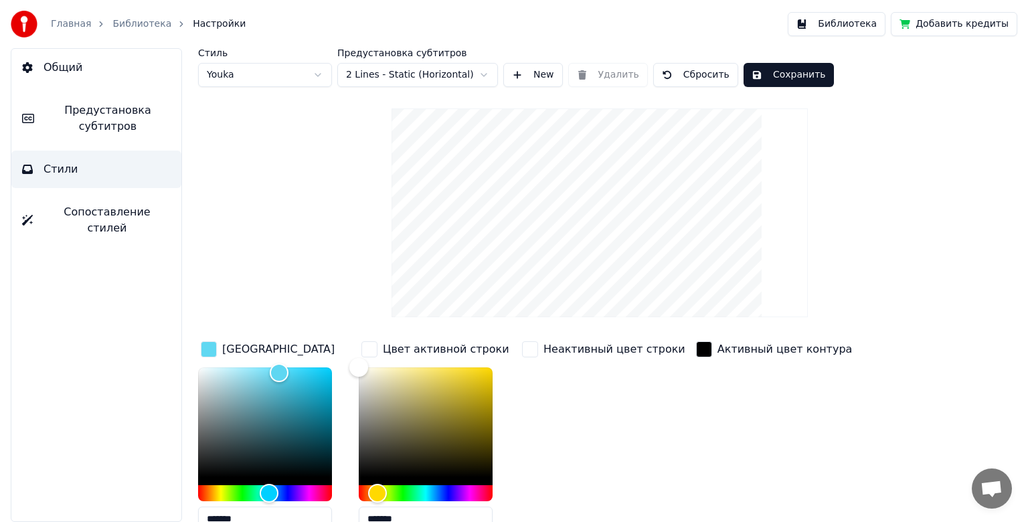
click at [843, 25] on button "Библиотека" at bounding box center [837, 24] width 98 height 24
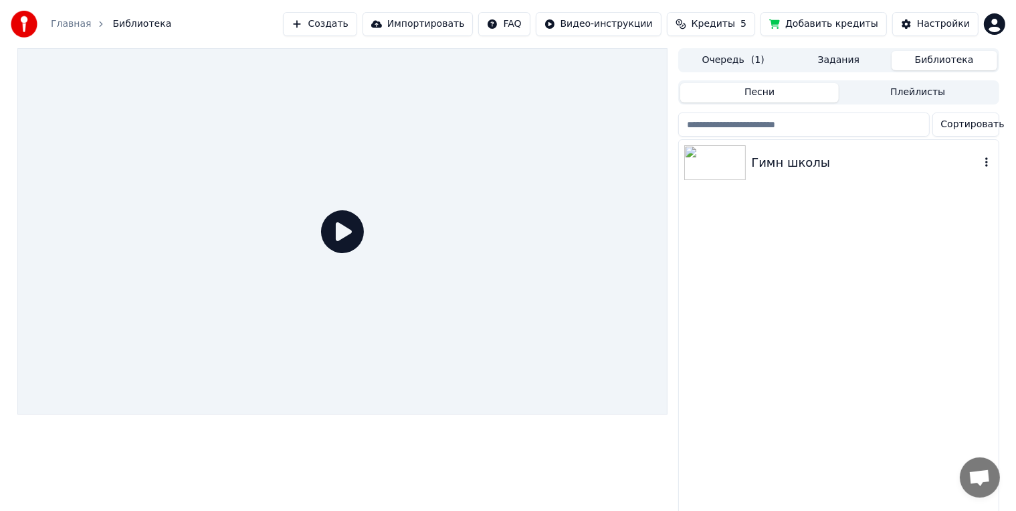
click at [727, 157] on img at bounding box center [715, 162] width 62 height 35
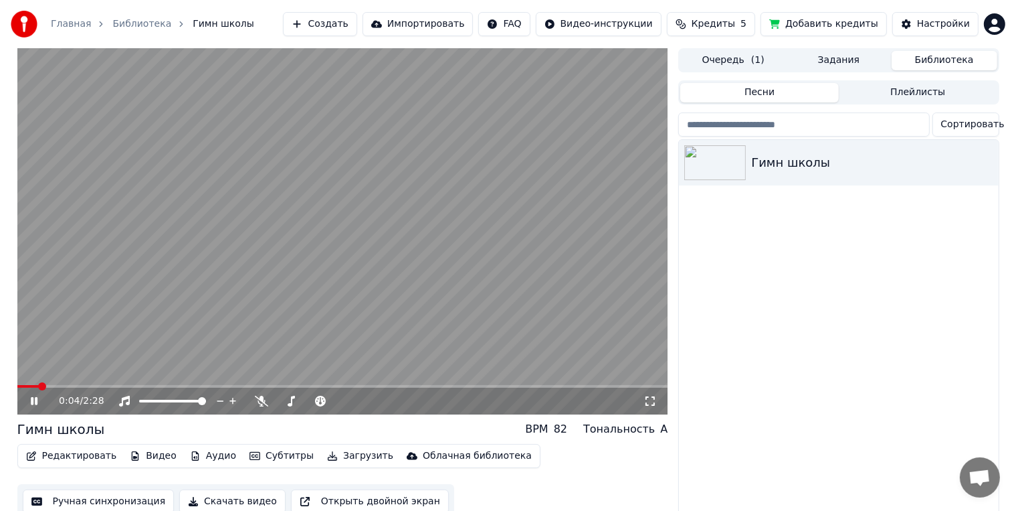
click at [273, 232] on video at bounding box center [342, 231] width 651 height 366
click at [292, 221] on video at bounding box center [342, 231] width 651 height 366
click at [348, 265] on video at bounding box center [342, 231] width 651 height 366
click at [85, 432] on div "Гимн школы" at bounding box center [61, 429] width 88 height 19
click at [81, 432] on div "Гимн школы" at bounding box center [61, 429] width 88 height 19
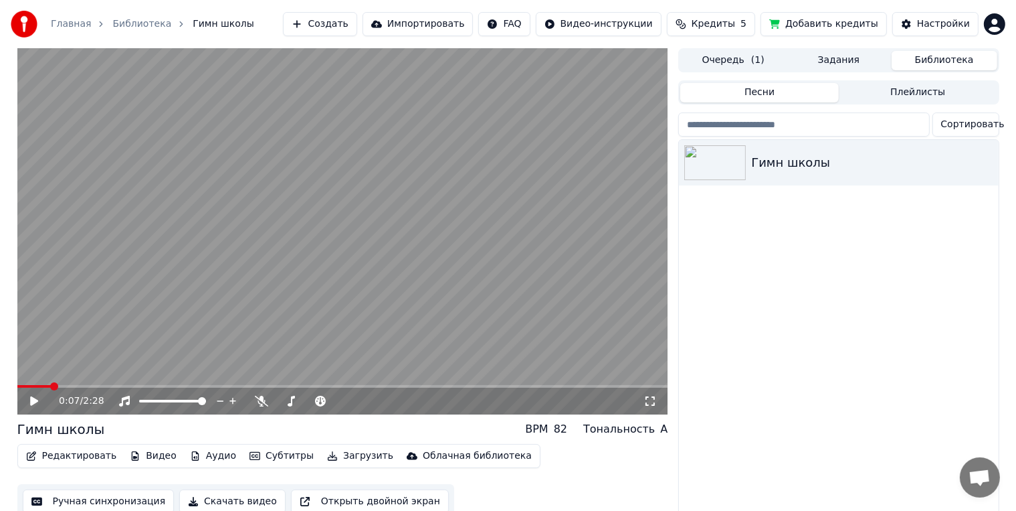
click at [81, 432] on div "Гимн школы" at bounding box center [61, 429] width 88 height 19
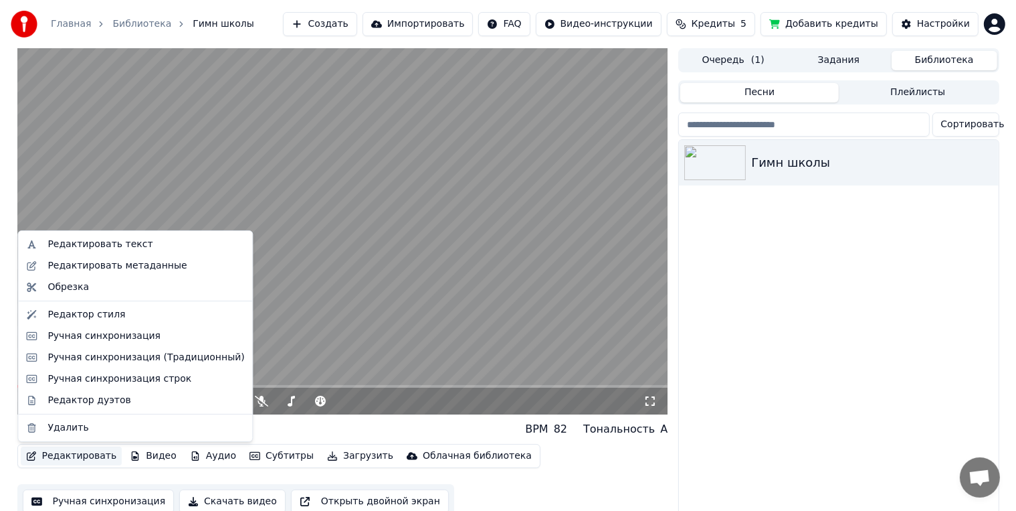
click at [83, 457] on button "Редактировать" at bounding box center [72, 455] width 102 height 19
click at [123, 251] on div "Редактировать текст" at bounding box center [135, 244] width 229 height 21
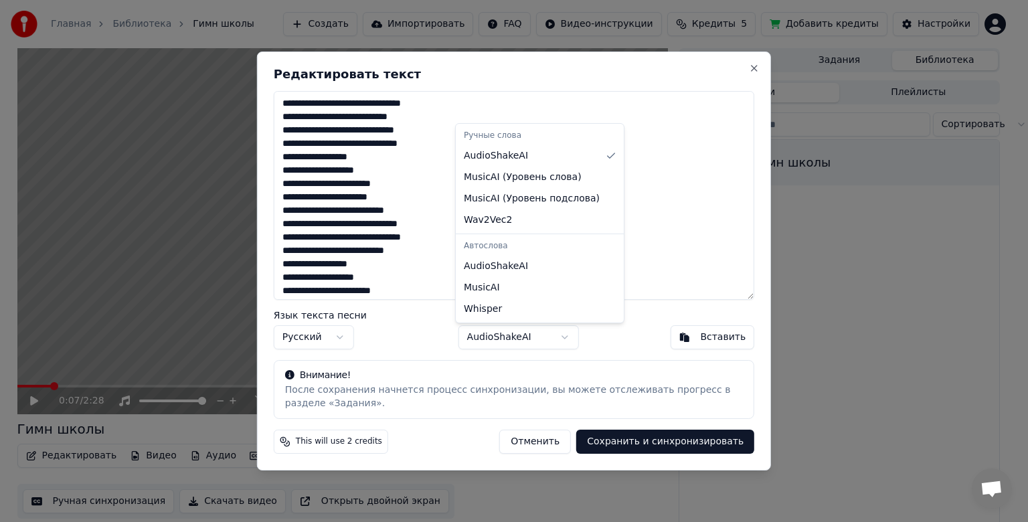
click at [550, 330] on body "Главная Библиотека Гимн школы Создать Импортировать FAQ Видео-инструкции Кредит…" at bounding box center [508, 261] width 1016 height 522
click at [757, 68] on body "Главная Библиотека Гимн школы Создать Импортировать FAQ Видео-инструкции Кредит…" at bounding box center [508, 261] width 1016 height 522
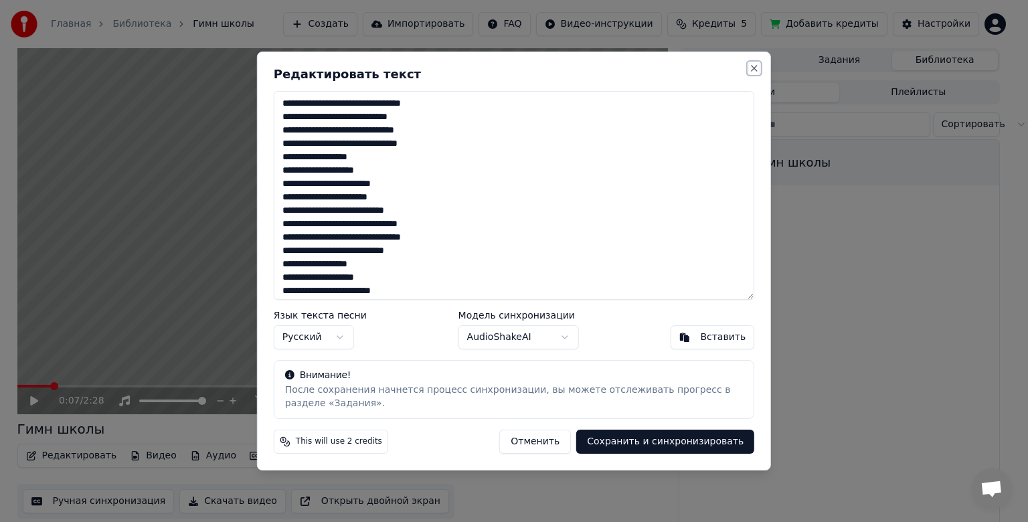
click at [757, 70] on button "Close" at bounding box center [754, 68] width 11 height 11
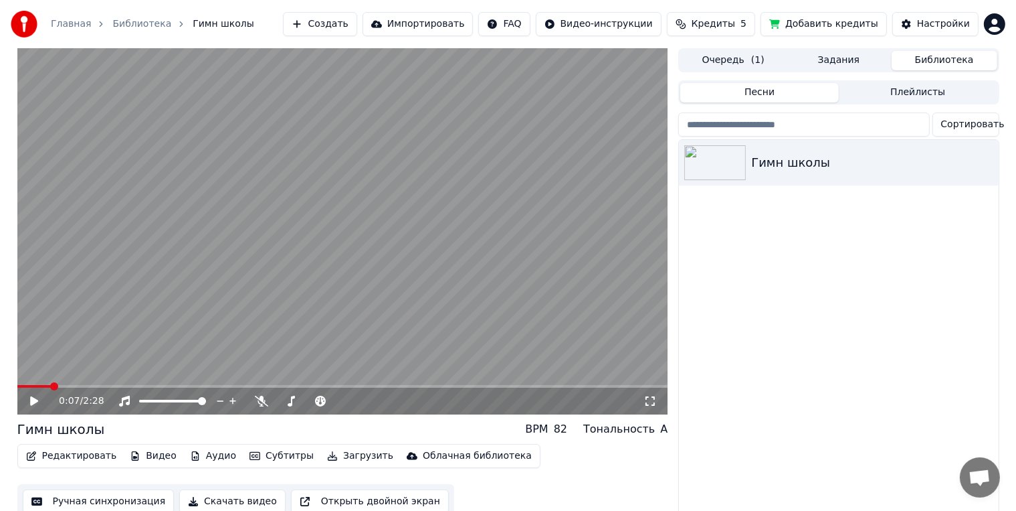
click at [102, 458] on button "Редактировать" at bounding box center [72, 455] width 102 height 19
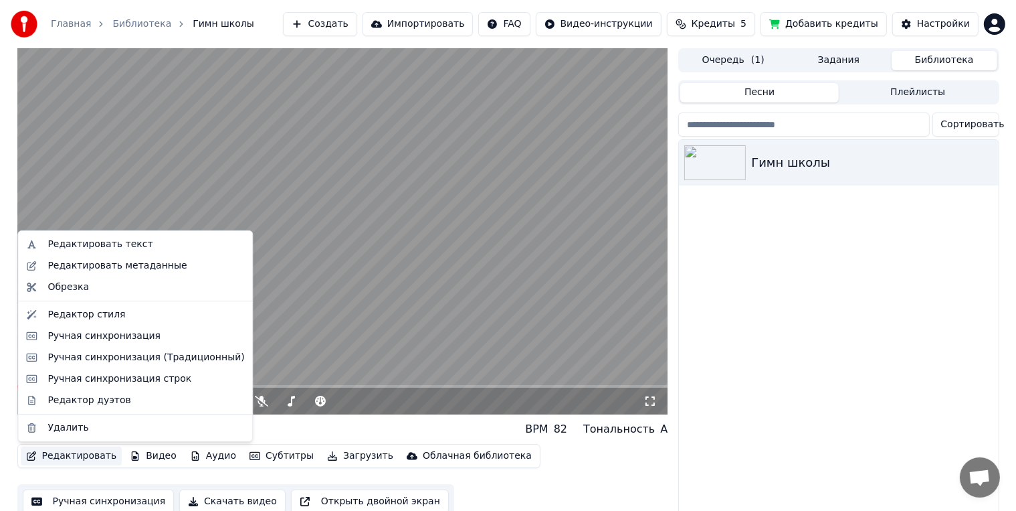
drag, startPoint x: 146, startPoint y: 250, endPoint x: 142, endPoint y: 274, distance: 23.8
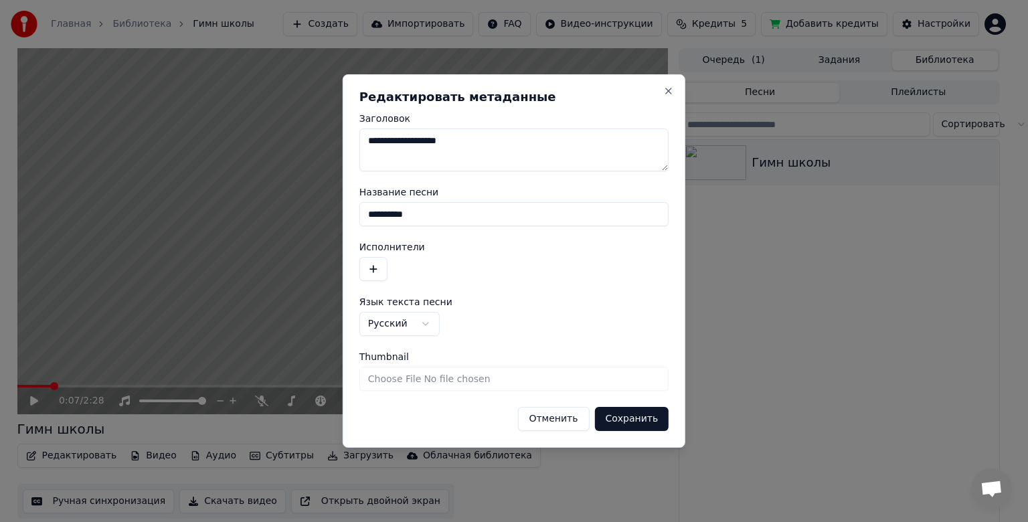
drag, startPoint x: 490, startPoint y: 141, endPoint x: 425, endPoint y: 150, distance: 66.1
click at [425, 150] on textarea "**********" at bounding box center [513, 149] width 309 height 43
click at [453, 225] on input "**********" at bounding box center [513, 214] width 309 height 24
paste input "**********"
type input "**********"
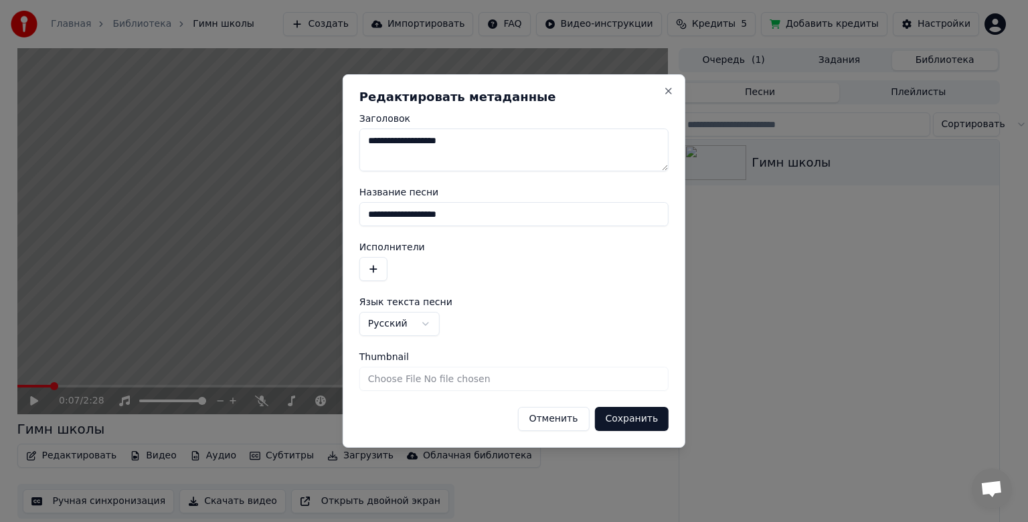
click at [622, 411] on button "Сохранить" at bounding box center [631, 419] width 74 height 24
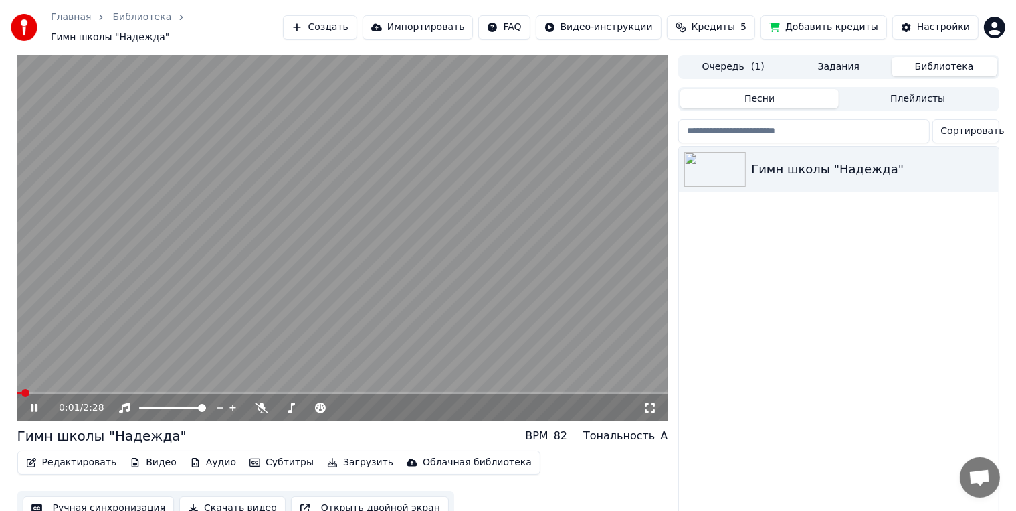
click at [21, 389] on span at bounding box center [25, 393] width 8 height 8
click at [648, 403] on icon at bounding box center [650, 407] width 13 height 11
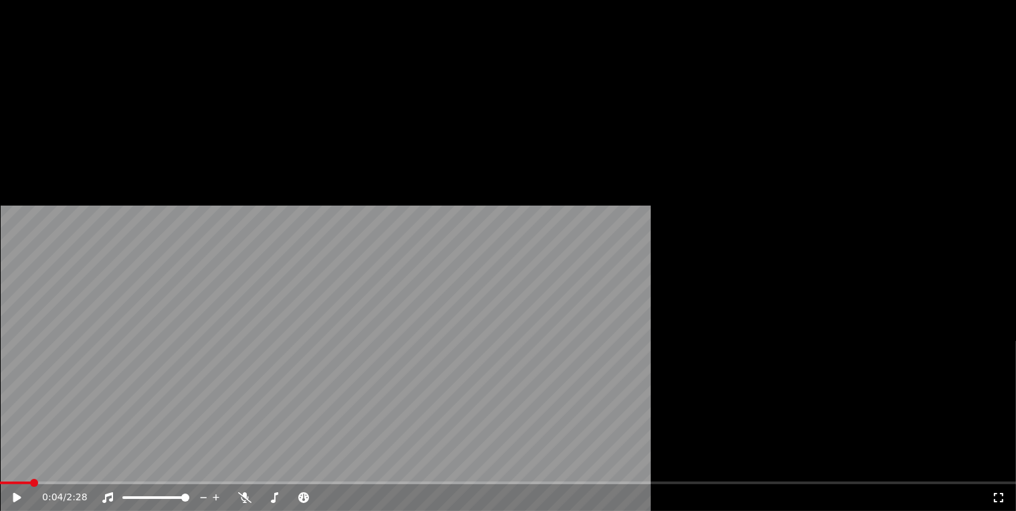
click at [94, 106] on button "Редактировать" at bounding box center [72, 96] width 102 height 19
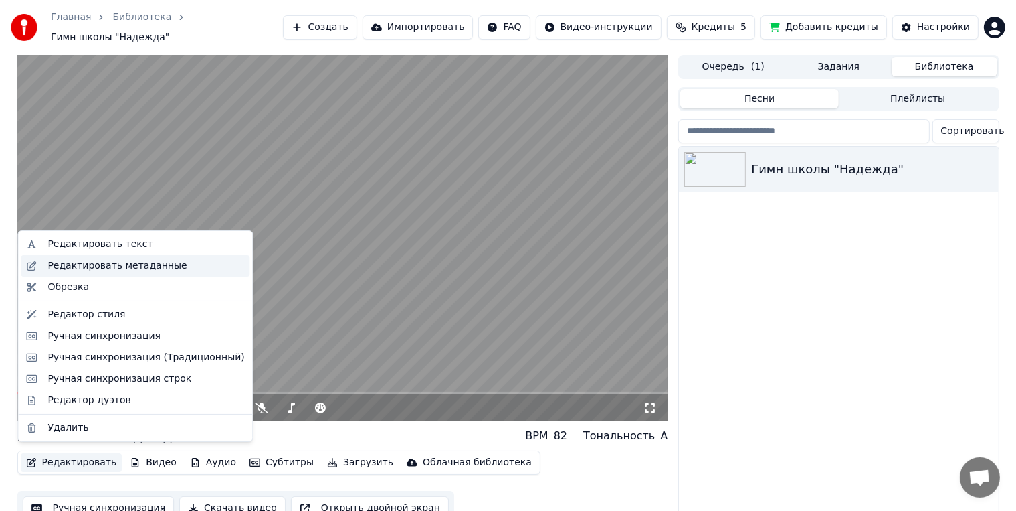
click at [134, 271] on div "Редактировать метаданные" at bounding box center [117, 265] width 139 height 13
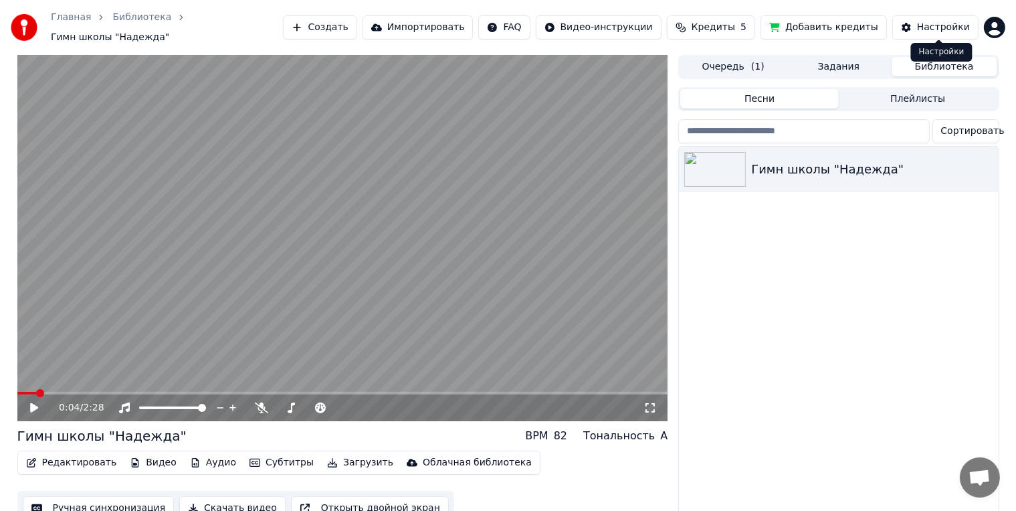
click at [957, 30] on div "Настройки" at bounding box center [943, 27] width 53 height 13
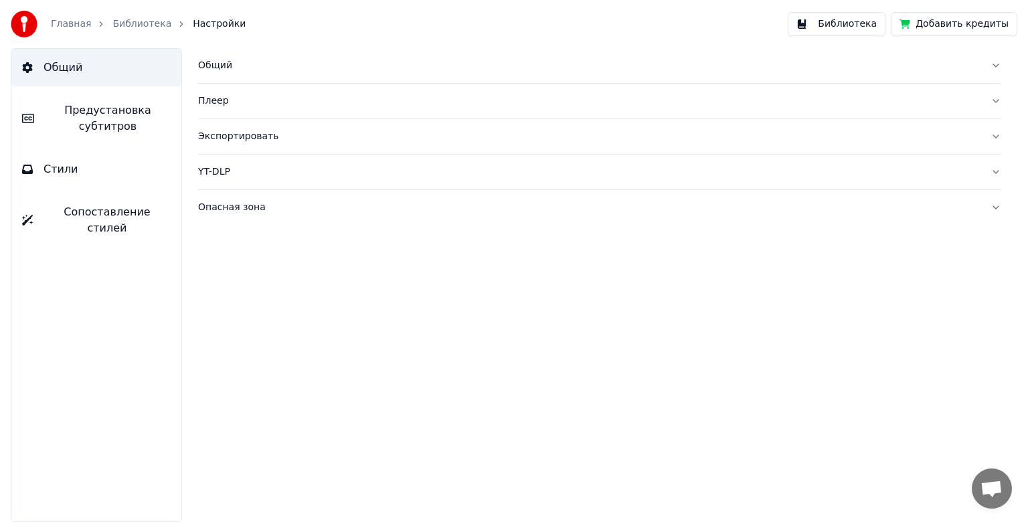
click at [246, 72] on button "Общий" at bounding box center [599, 65] width 803 height 35
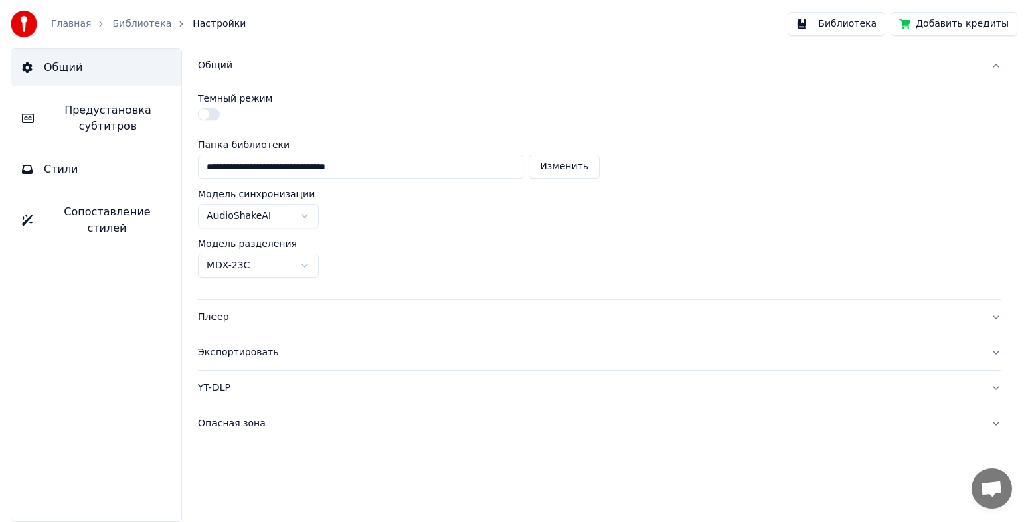
click at [67, 177] on span "Стили" at bounding box center [60, 169] width 35 height 16
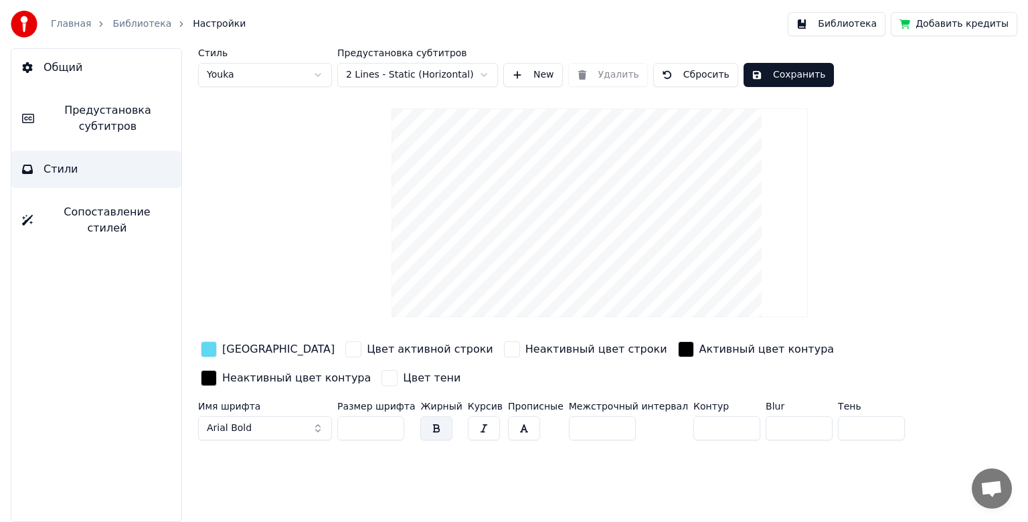
click at [142, 223] on button "Сопоставление стилей" at bounding box center [96, 220] width 170 height 54
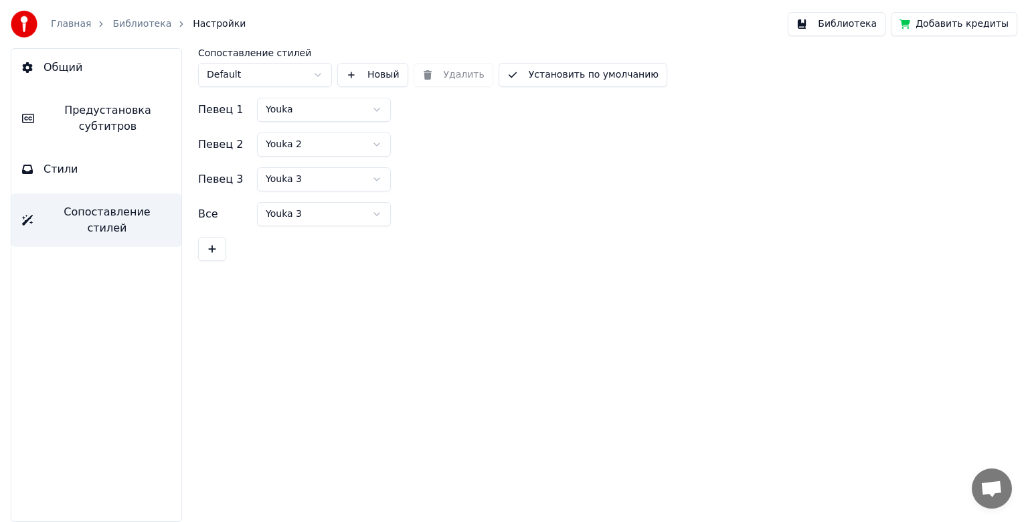
click at [91, 118] on span "Предустановка субтитров" at bounding box center [108, 118] width 126 height 32
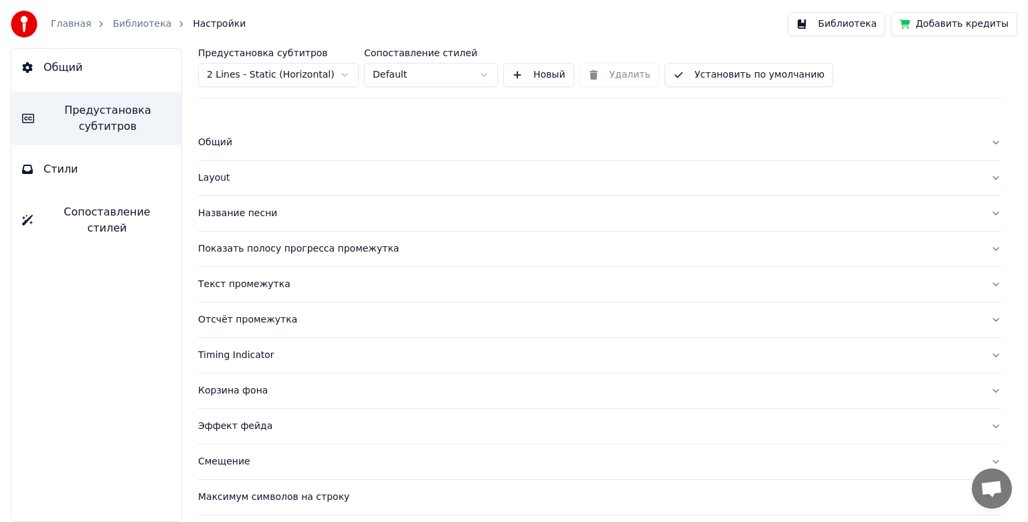
click at [233, 155] on button "Общий" at bounding box center [599, 142] width 803 height 35
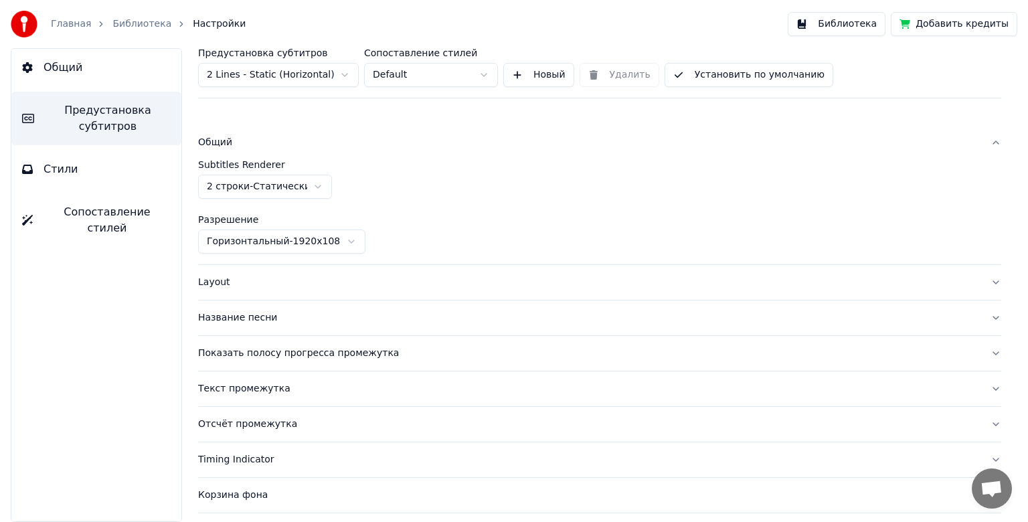
click at [240, 149] on button "Общий" at bounding box center [599, 142] width 803 height 35
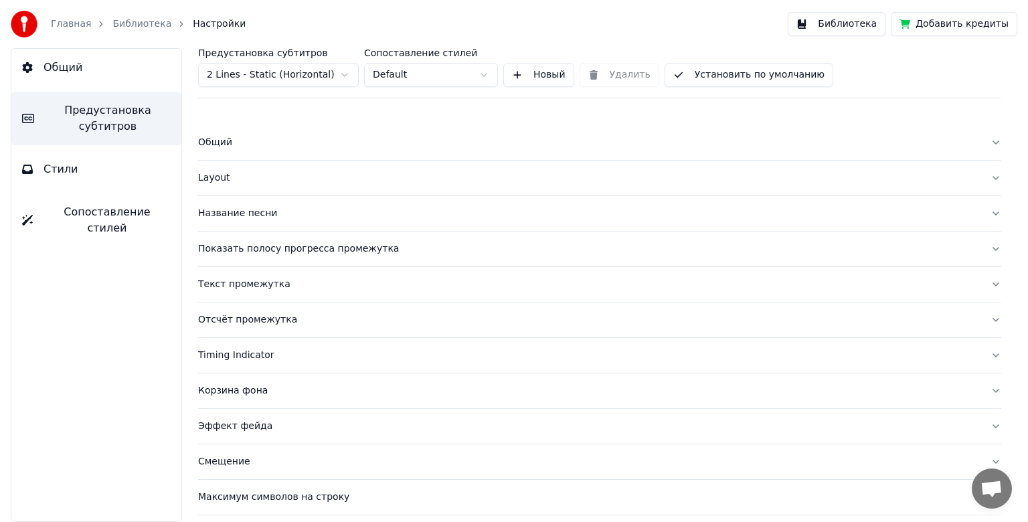
click at [230, 175] on div "Layout" at bounding box center [589, 177] width 782 height 13
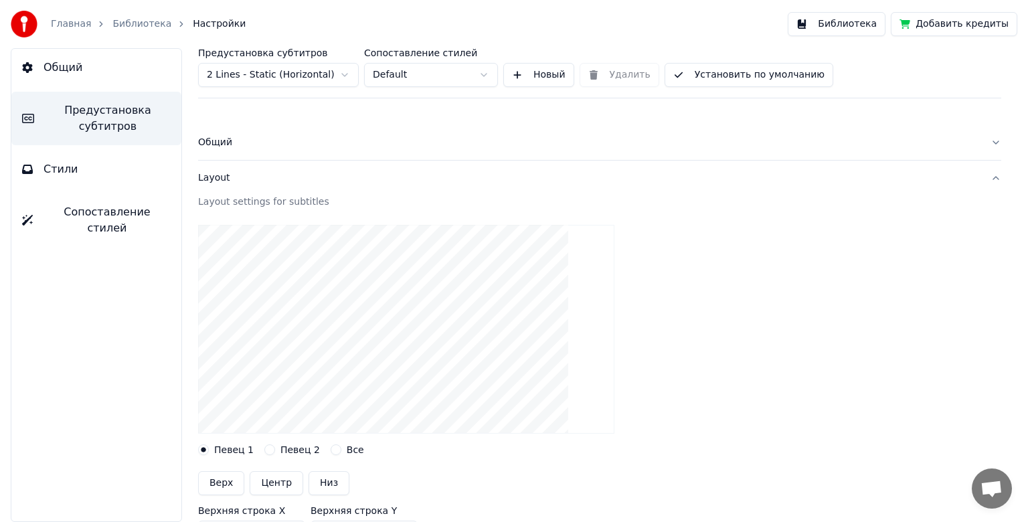
click at [230, 175] on div "Layout" at bounding box center [589, 177] width 782 height 13
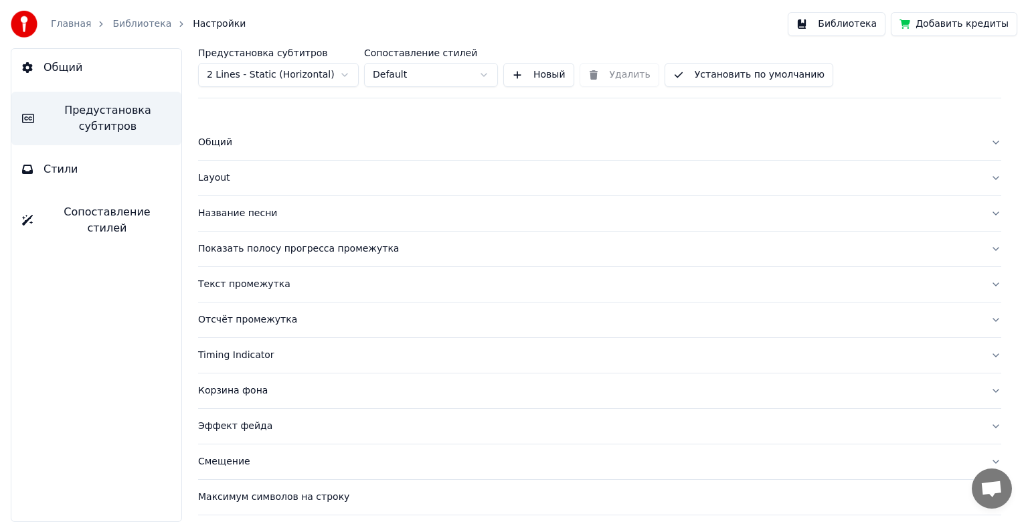
click at [227, 218] on div "Название песни" at bounding box center [589, 213] width 782 height 13
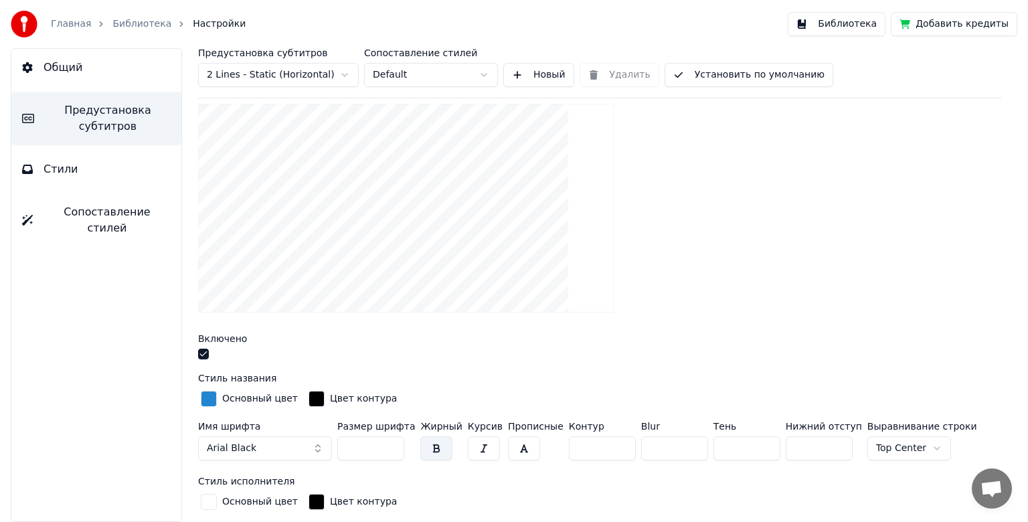
scroll to position [134, 0]
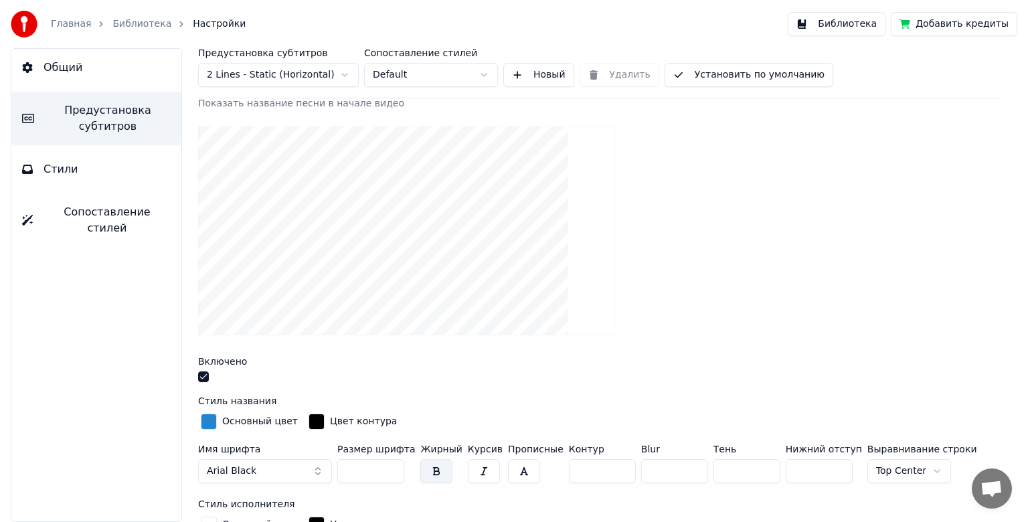
drag, startPoint x: 371, startPoint y: 478, endPoint x: 352, endPoint y: 476, distance: 19.5
click at [360, 478] on input "***" at bounding box center [370, 471] width 67 height 24
click at [347, 474] on input "***" at bounding box center [370, 471] width 67 height 24
click at [352, 474] on input "***" at bounding box center [370, 471] width 67 height 24
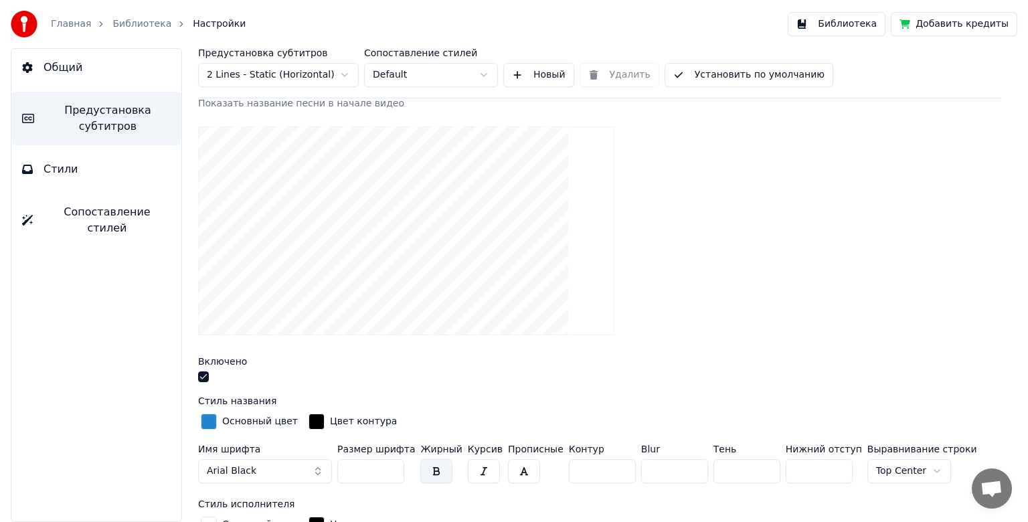
type input "***"
click at [209, 426] on div "button" at bounding box center [209, 422] width 16 height 16
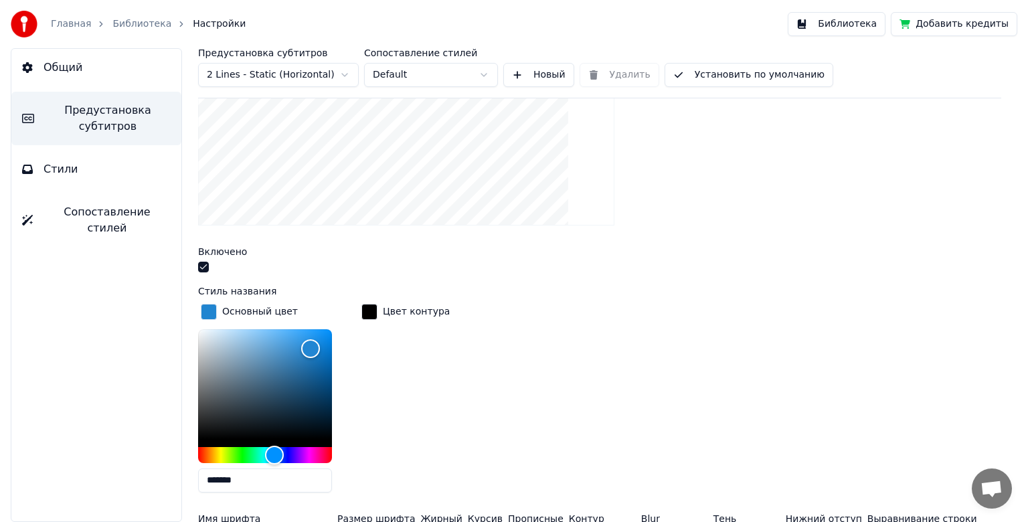
scroll to position [268, 0]
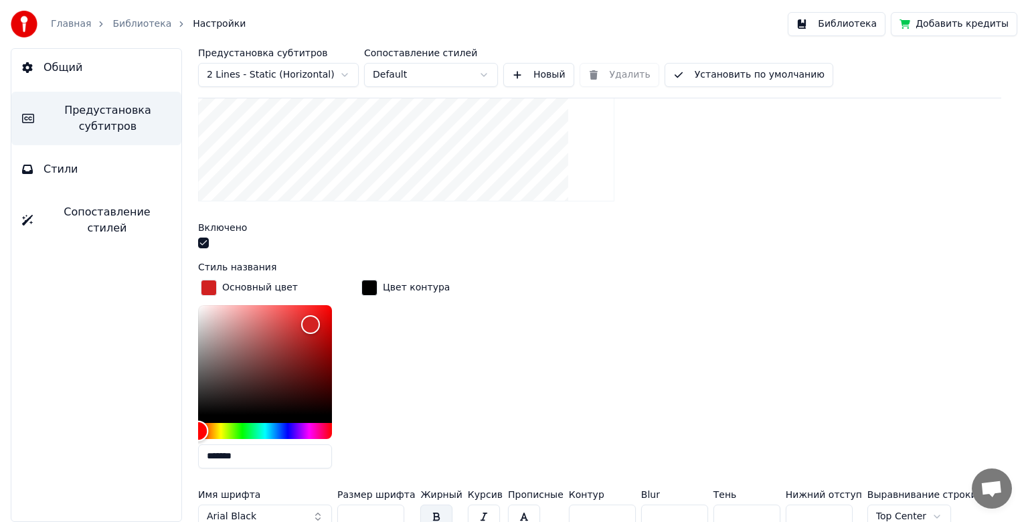
drag, startPoint x: 281, startPoint y: 429, endPoint x: 190, endPoint y: 434, distance: 91.2
click at [189, 434] on div "Предустановка субтитров 2 Lines - Static (Horizontal) Сопоставление стилей Defa…" at bounding box center [599, 285] width 856 height 474
click at [231, 450] on input "*******" at bounding box center [265, 456] width 134 height 24
type input "*******"
drag, startPoint x: 302, startPoint y: 318, endPoint x: 177, endPoint y: 289, distance: 129.2
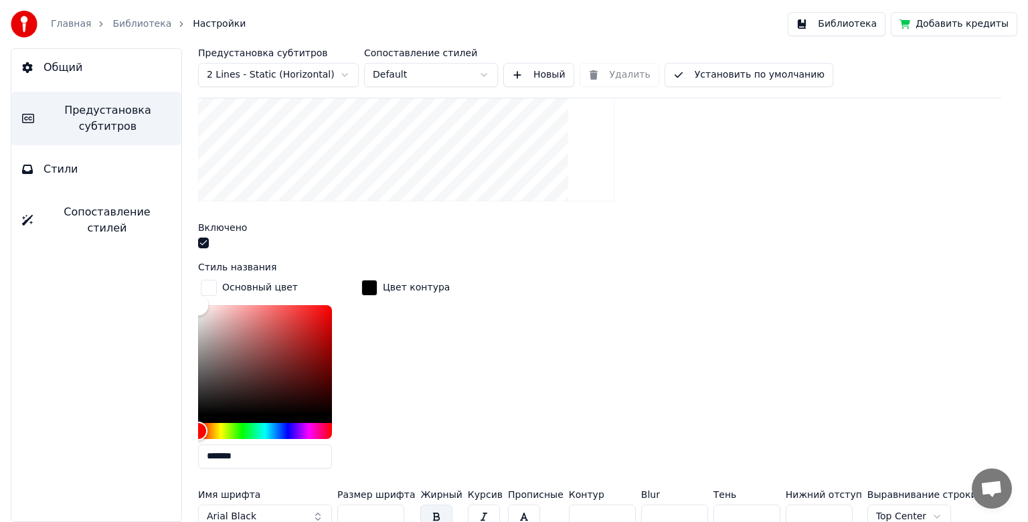
click at [177, 289] on div "Предустановка субтитров 2 Lines - Static (Horizontal) Сопоставление стилей Defa…" at bounding box center [599, 285] width 856 height 474
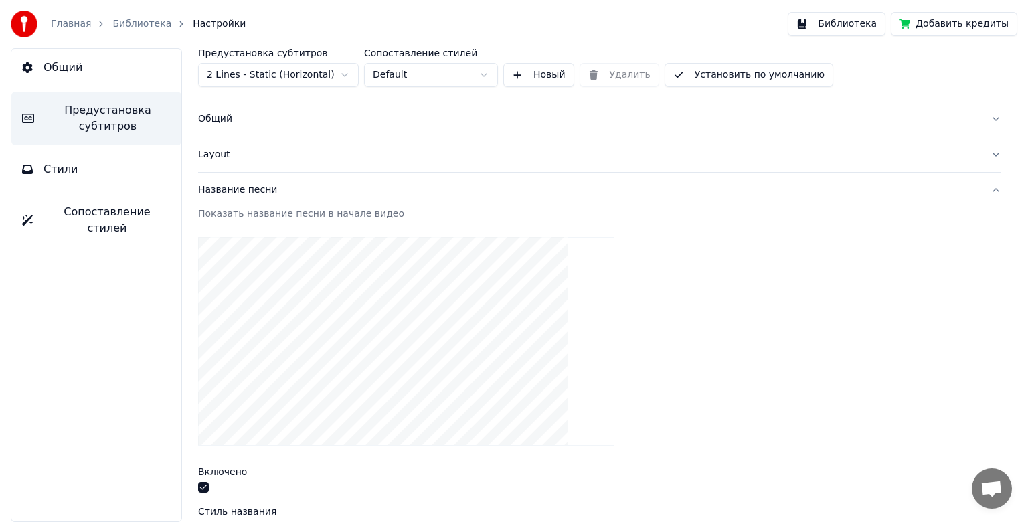
scroll to position [0, 0]
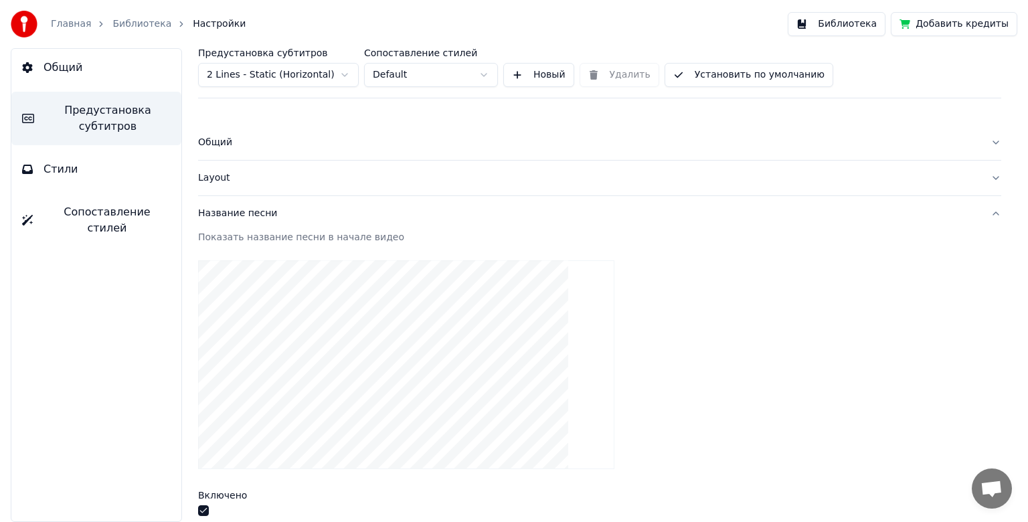
click at [105, 78] on button "Общий" at bounding box center [96, 67] width 170 height 37
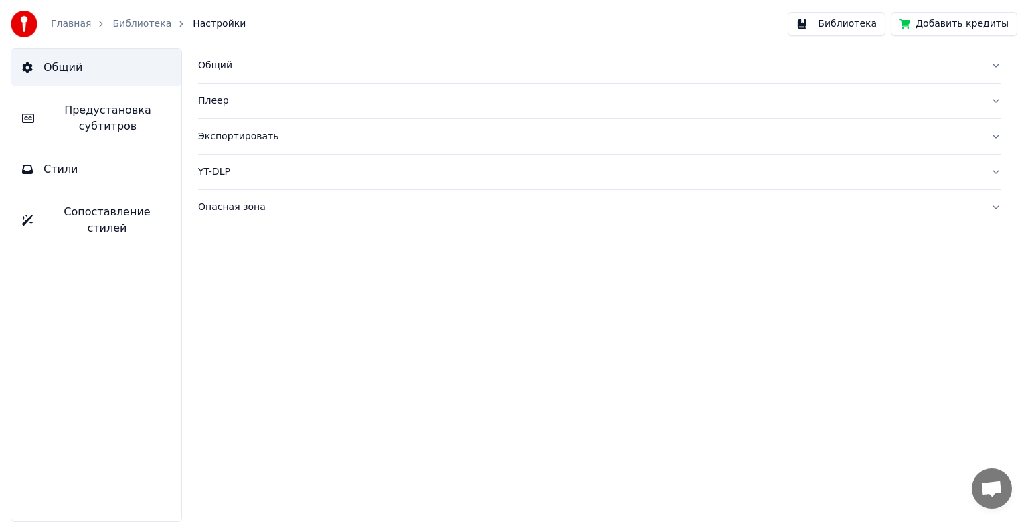
click at [104, 110] on span "Предустановка субтитров" at bounding box center [108, 118] width 126 height 32
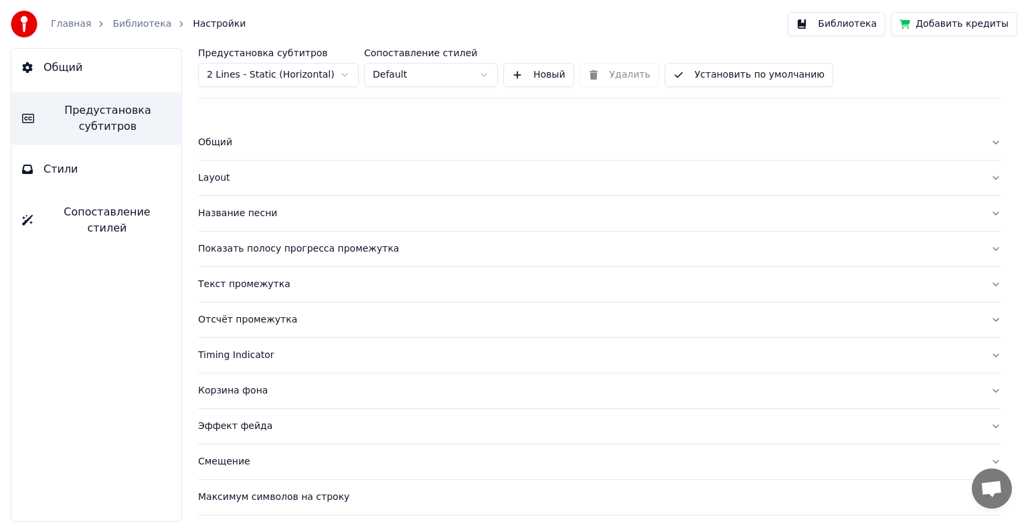
click at [856, 22] on button "Библиотека" at bounding box center [837, 24] width 98 height 24
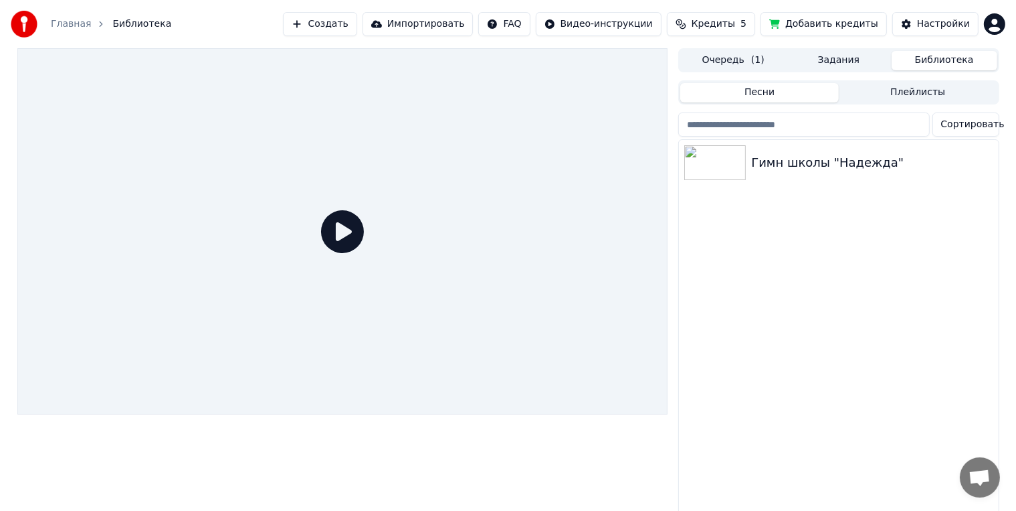
click at [340, 222] on icon at bounding box center [342, 231] width 43 height 43
click at [739, 166] on img at bounding box center [715, 162] width 62 height 35
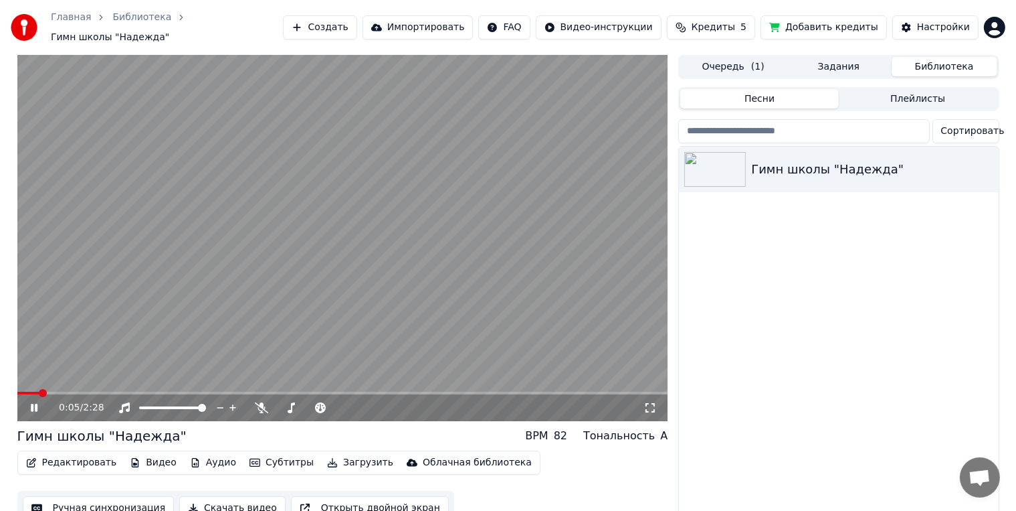
click at [383, 258] on video at bounding box center [342, 238] width 651 height 366
click at [939, 28] on button "Настройки" at bounding box center [936, 27] width 86 height 24
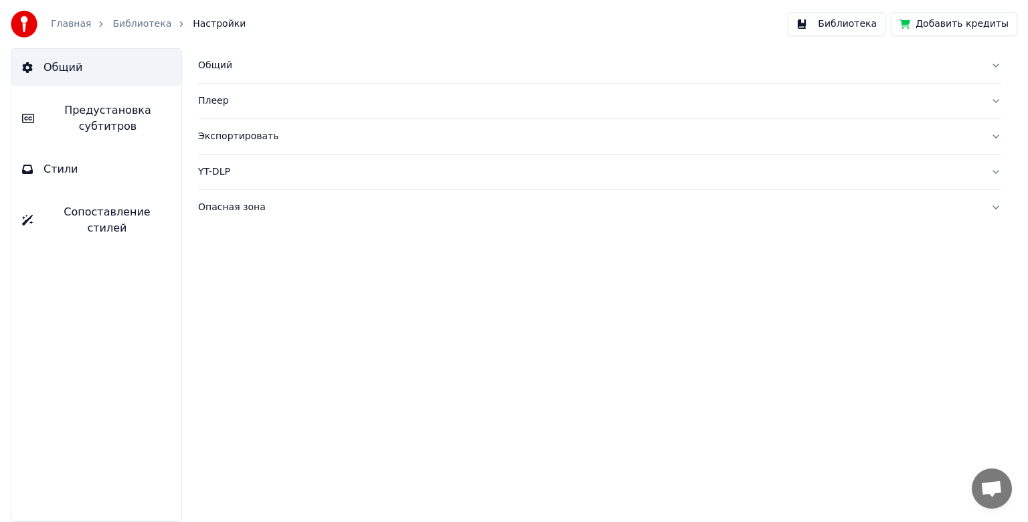
click at [220, 72] on button "Общий" at bounding box center [599, 65] width 803 height 35
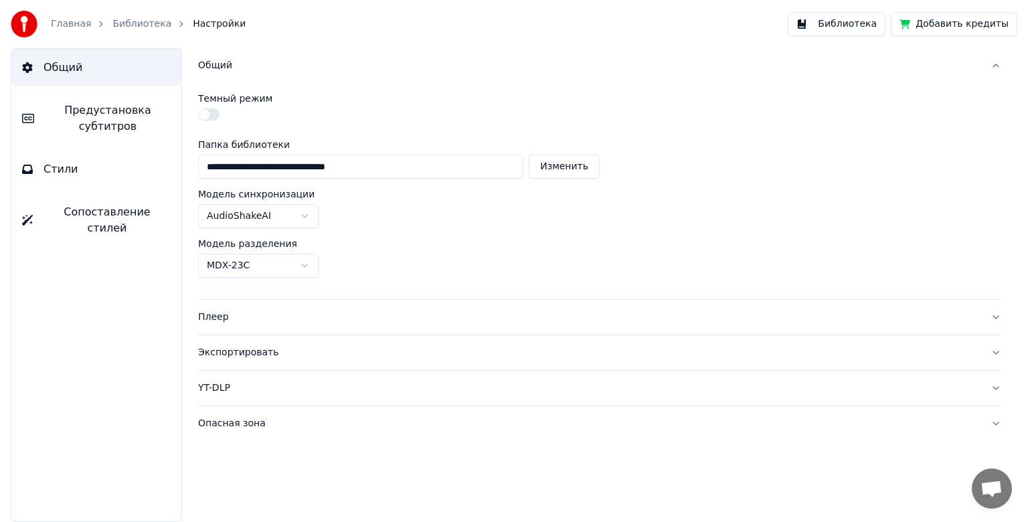
click at [106, 128] on span "Предустановка субтитров" at bounding box center [108, 118] width 126 height 32
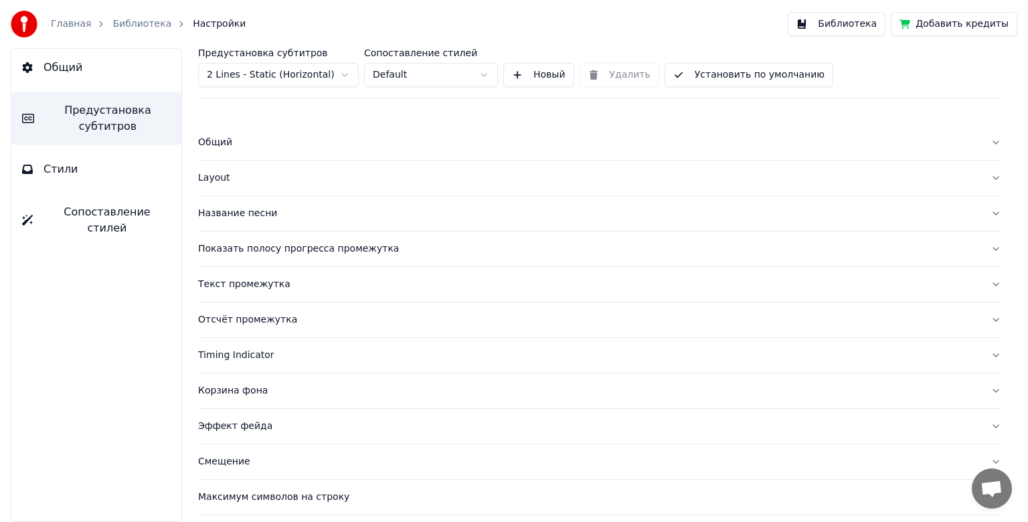
click at [262, 285] on div "Текст промежутка" at bounding box center [589, 284] width 782 height 13
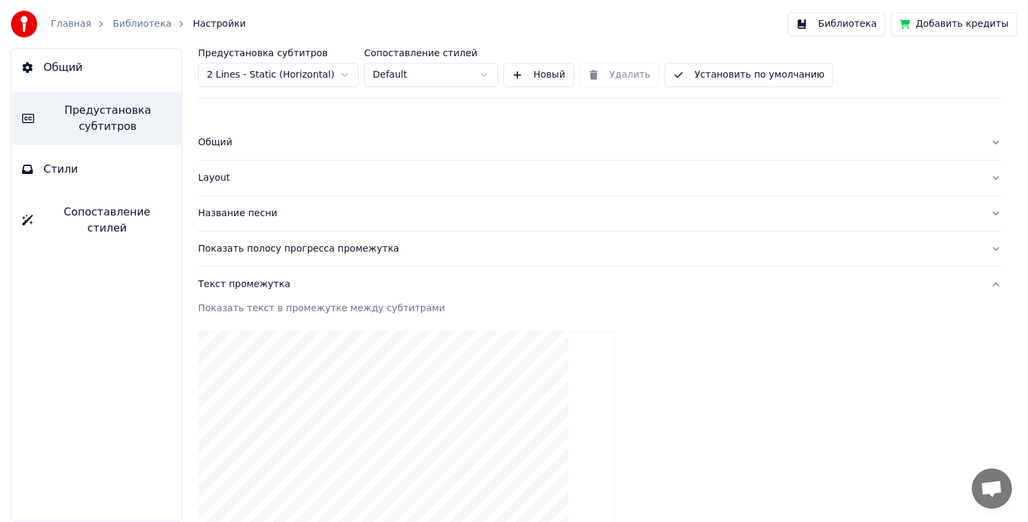
click at [262, 285] on div "Текст промежутка" at bounding box center [589, 284] width 782 height 13
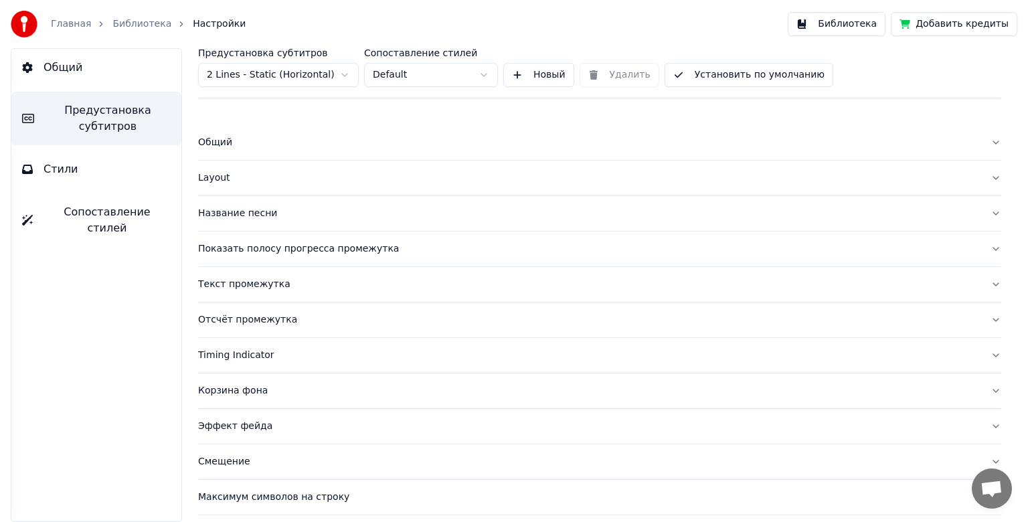
click at [262, 285] on div "Текст промежутка" at bounding box center [589, 284] width 782 height 13
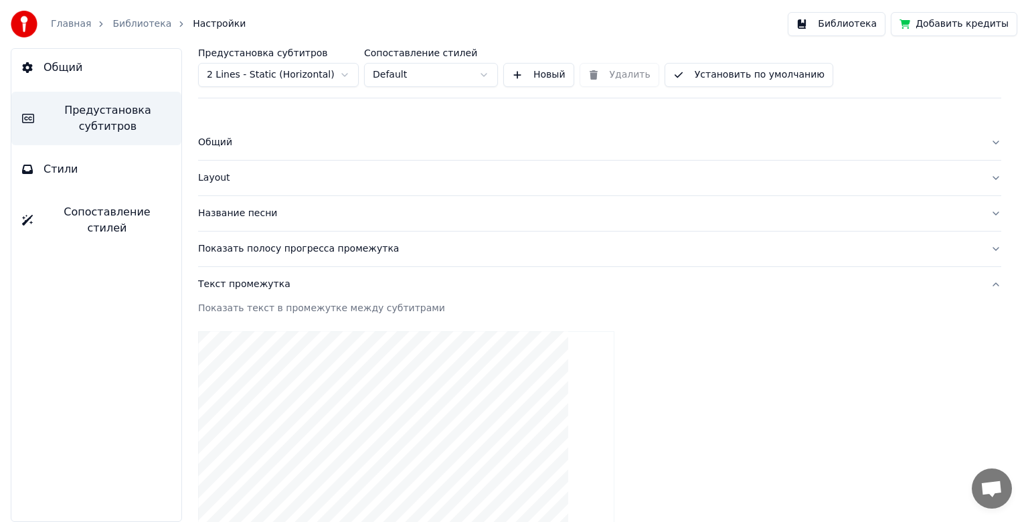
click at [246, 207] on div "Название песни" at bounding box center [589, 213] width 782 height 13
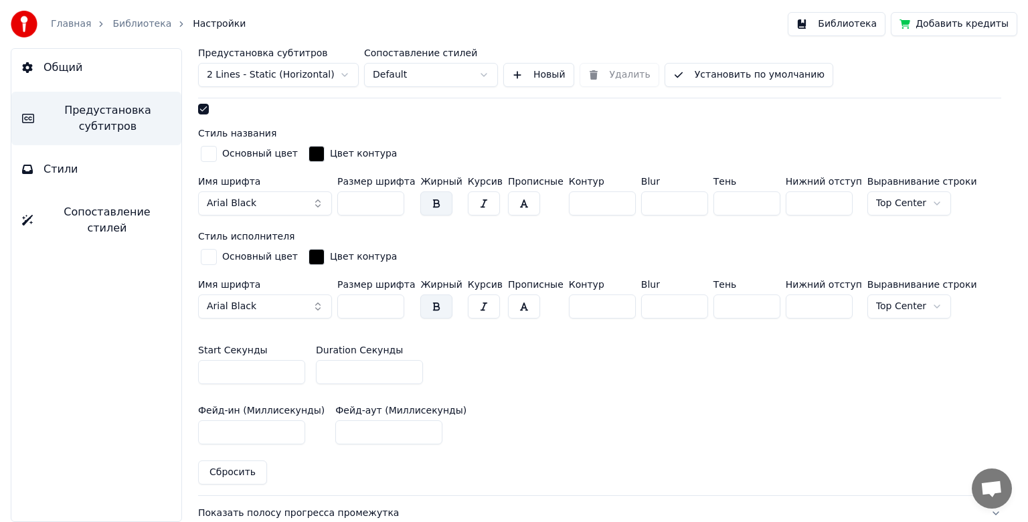
scroll to position [468, 0]
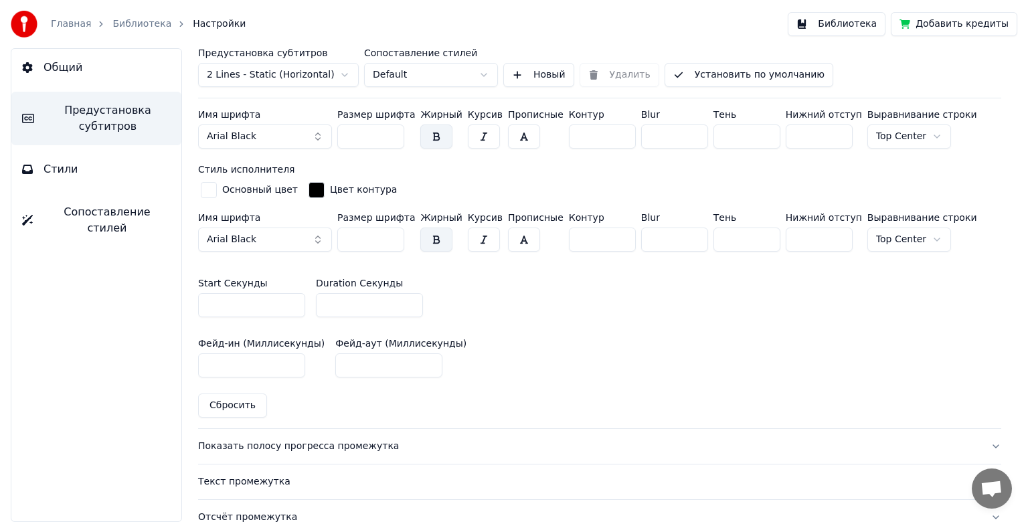
drag, startPoint x: 341, startPoint y: 304, endPoint x: 324, endPoint y: 307, distance: 17.7
click at [324, 307] on input "*" at bounding box center [369, 305] width 107 height 24
type input "*"
click at [337, 363] on input "***" at bounding box center [388, 365] width 107 height 24
type input "***"
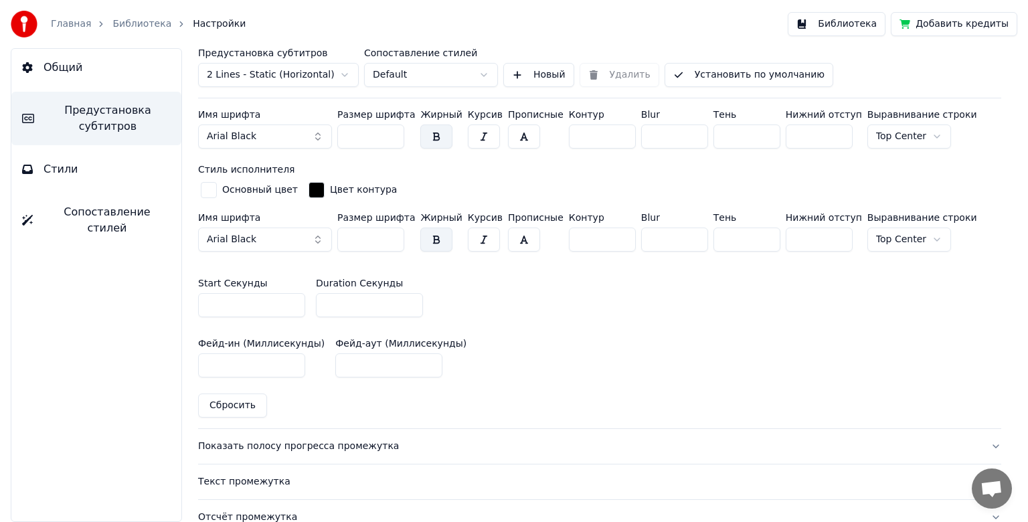
click at [864, 29] on button "Библиотека" at bounding box center [837, 24] width 98 height 24
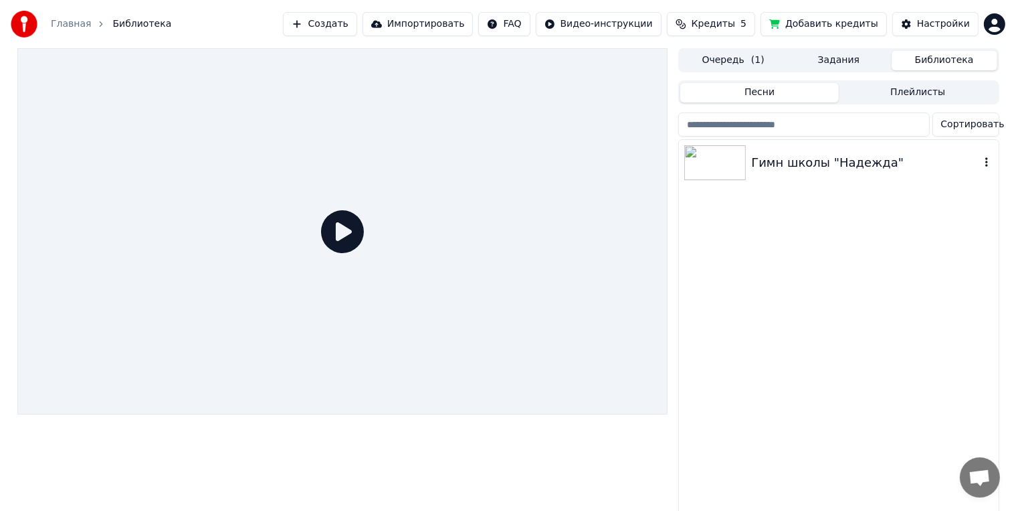
click at [789, 161] on div "Гимн школы "Надежда"" at bounding box center [865, 162] width 228 height 19
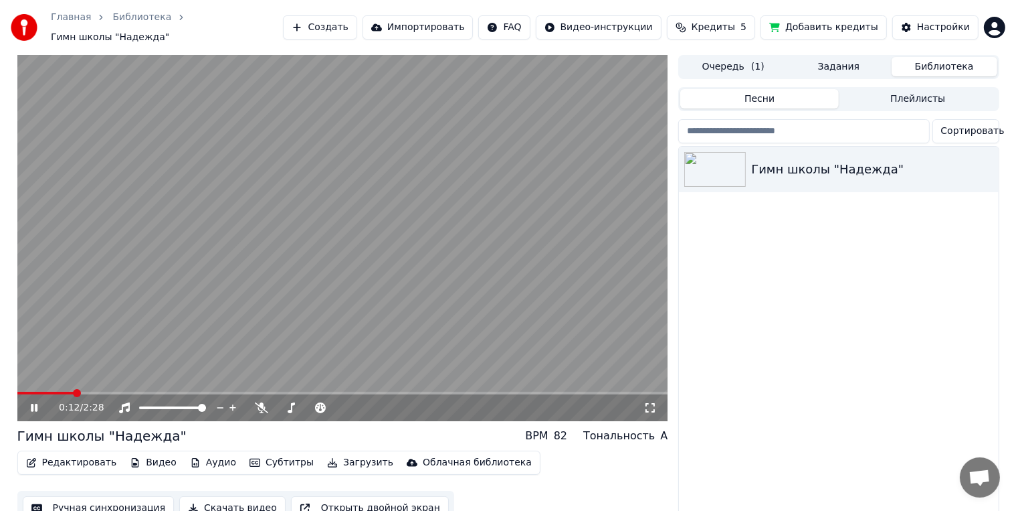
click at [38, 402] on icon at bounding box center [43, 407] width 31 height 11
click at [929, 21] on div "Настройки" at bounding box center [943, 27] width 53 height 13
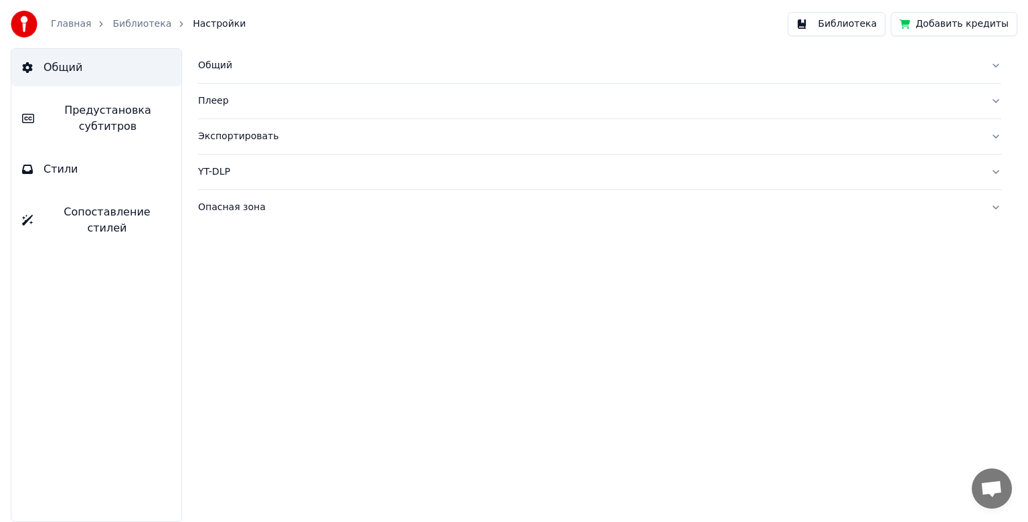
click at [147, 128] on span "Предустановка субтитров" at bounding box center [108, 118] width 126 height 32
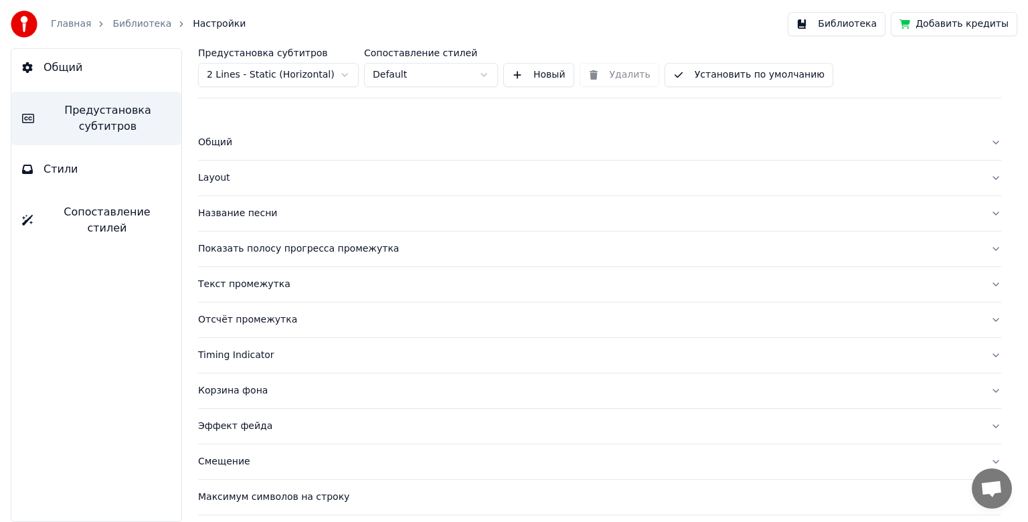
click at [234, 220] on button "Название песни" at bounding box center [599, 213] width 803 height 35
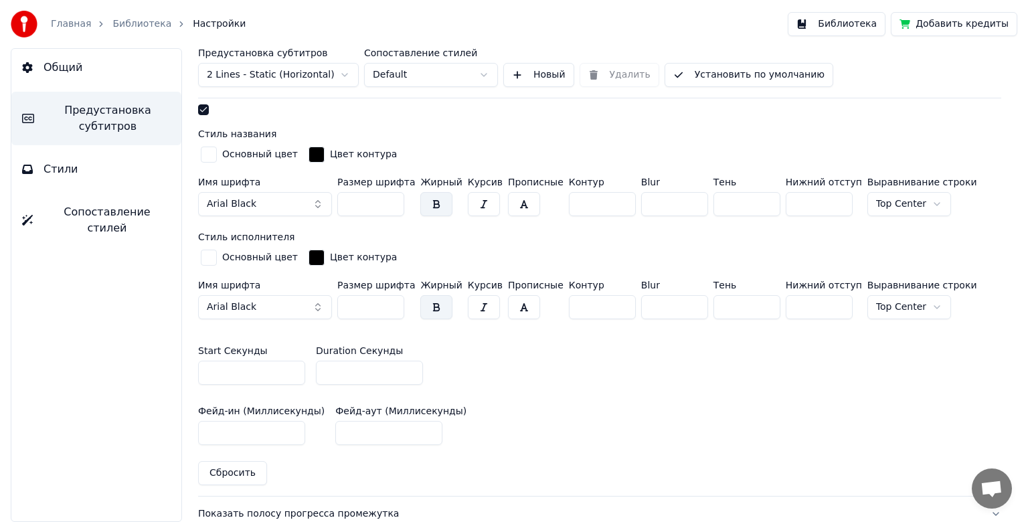
scroll to position [401, 0]
click at [211, 430] on input "***" at bounding box center [251, 432] width 107 height 24
type input "****"
drag, startPoint x: 336, startPoint y: 433, endPoint x: 313, endPoint y: 434, distance: 22.8
click at [313, 434] on div "Фейд-ин (Миллисекунды) **** Фейд-аут (Миллисекунды) ***" at bounding box center [599, 425] width 803 height 60
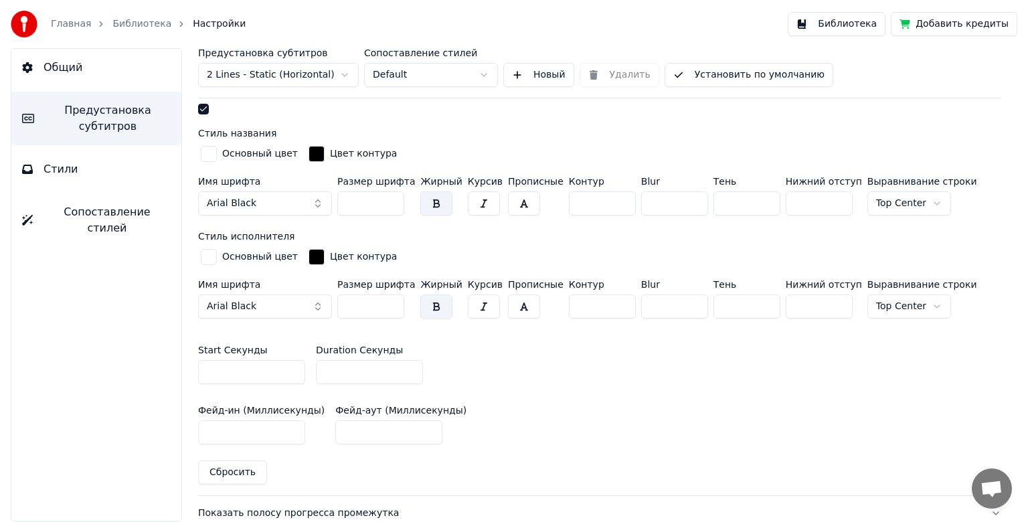
type input "****"
drag, startPoint x: 345, startPoint y: 375, endPoint x: 308, endPoint y: 369, distance: 38.1
click at [308, 369] on div "Start Секунды * Duration Секунды *" at bounding box center [599, 365] width 803 height 60
type input "**"
click at [875, 22] on button "Библиотека" at bounding box center [837, 24] width 98 height 24
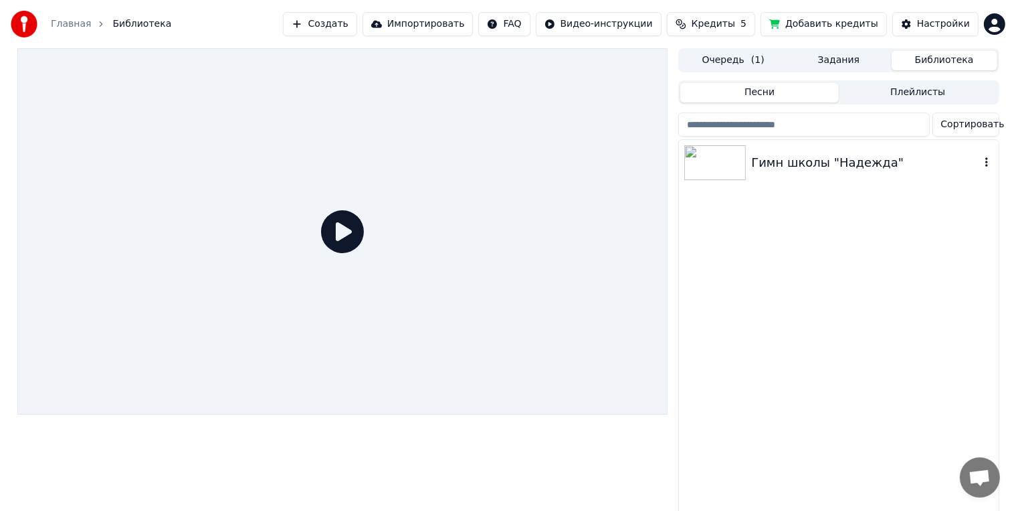
click at [780, 161] on div "Гимн школы "Надежда"" at bounding box center [865, 162] width 228 height 19
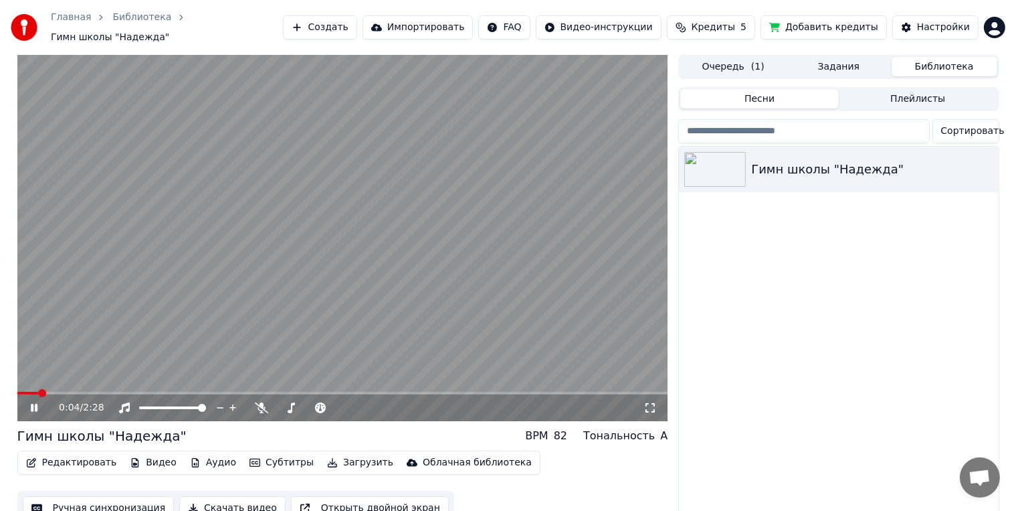
click at [440, 209] on video at bounding box center [342, 238] width 651 height 366
click at [941, 32] on button "Настройки" at bounding box center [936, 27] width 86 height 24
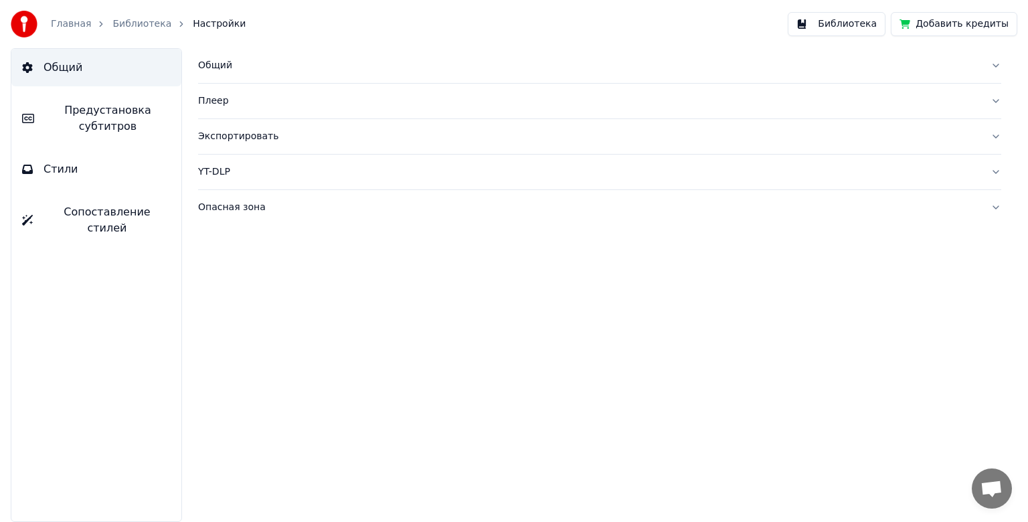
click at [223, 106] on div "Плеер" at bounding box center [589, 100] width 782 height 13
click at [142, 124] on span "Предустановка субтитров" at bounding box center [108, 118] width 126 height 32
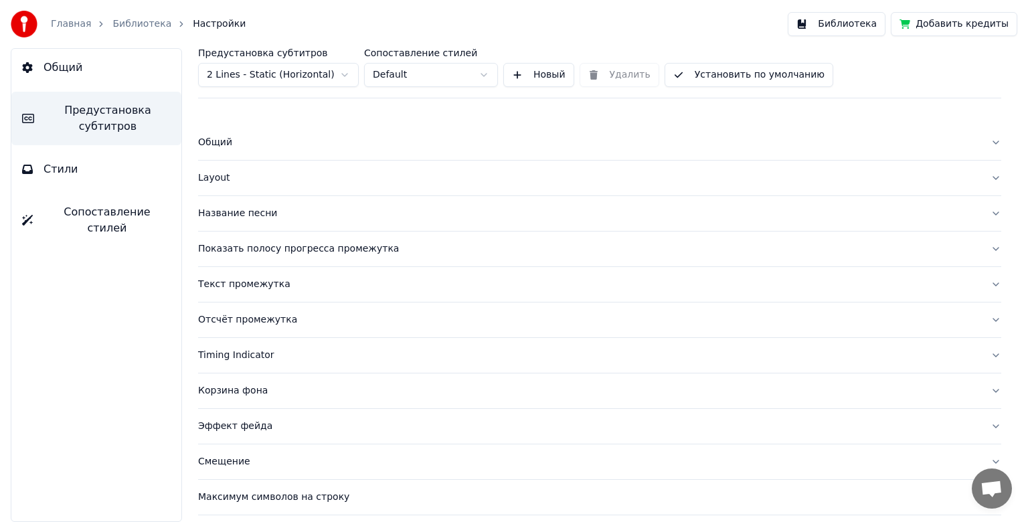
click at [246, 223] on button "Название песни" at bounding box center [599, 213] width 803 height 35
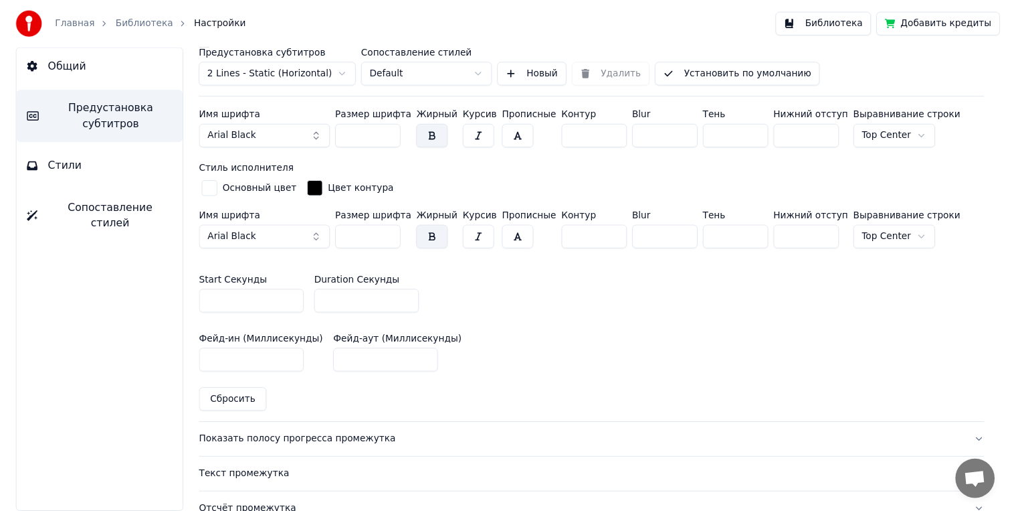
scroll to position [468, 0]
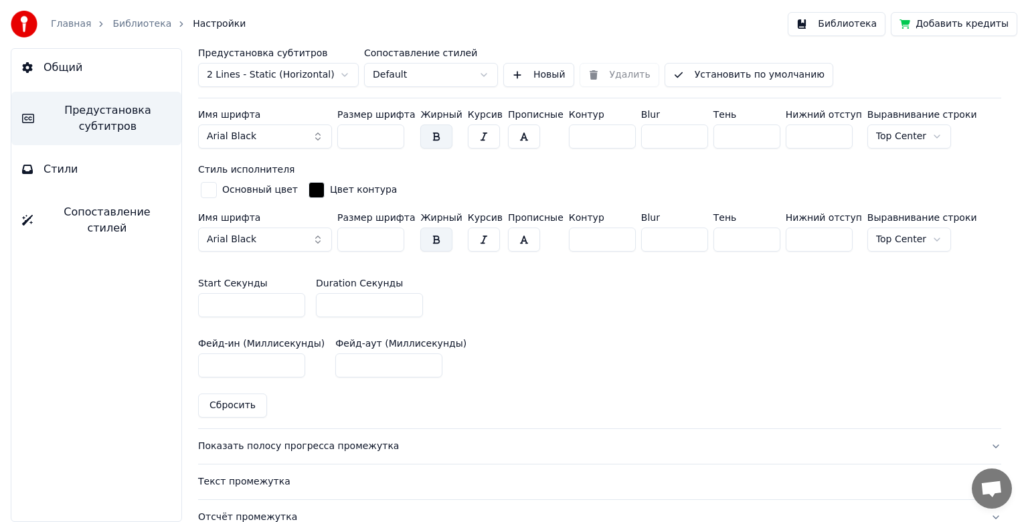
drag, startPoint x: 241, startPoint y: 308, endPoint x: 203, endPoint y: 299, distance: 39.3
click at [203, 299] on input "*" at bounding box center [251, 305] width 107 height 24
type input "*"
click at [844, 19] on button "Библиотека" at bounding box center [837, 24] width 98 height 24
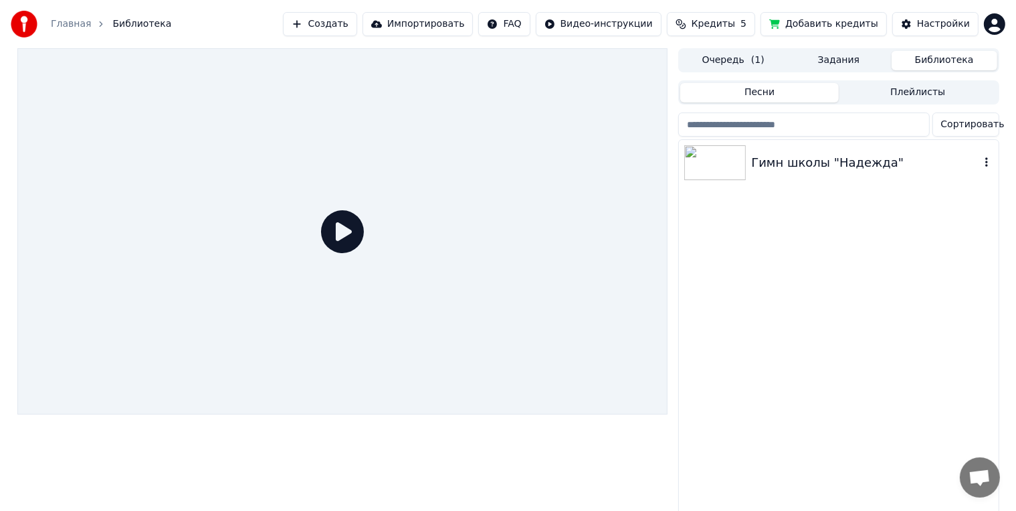
click at [739, 169] on img at bounding box center [715, 162] width 62 height 35
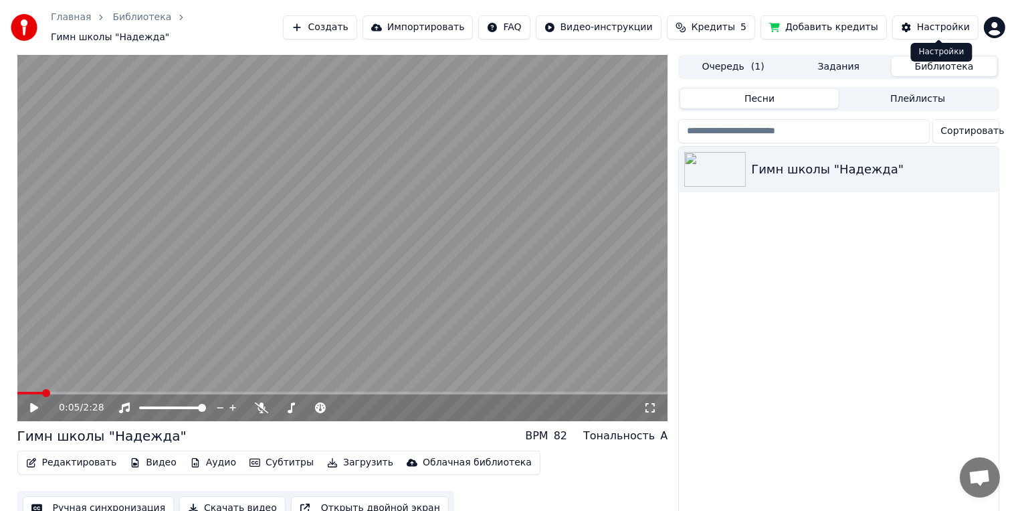
click at [951, 24] on div "Настройки" at bounding box center [943, 27] width 53 height 13
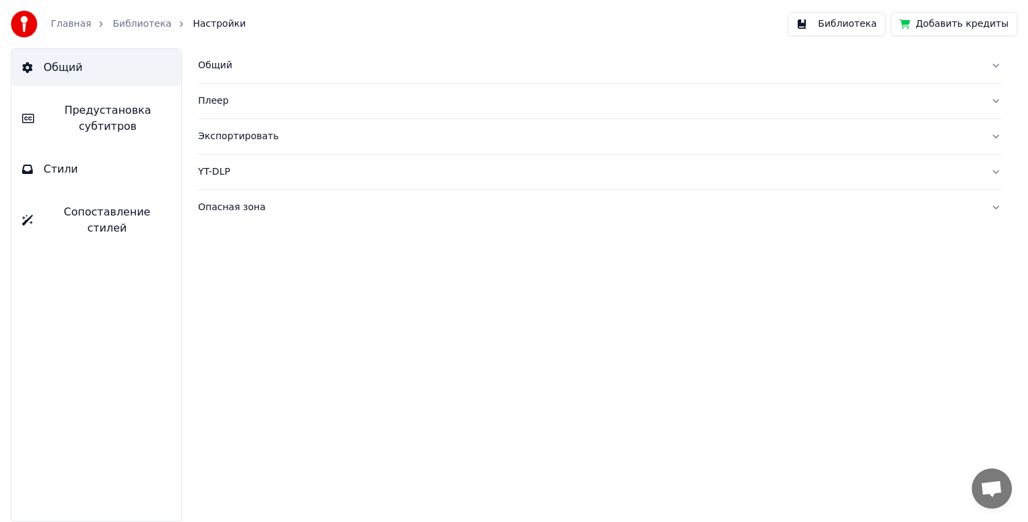
click at [120, 120] on span "Предустановка субтитров" at bounding box center [108, 118] width 126 height 32
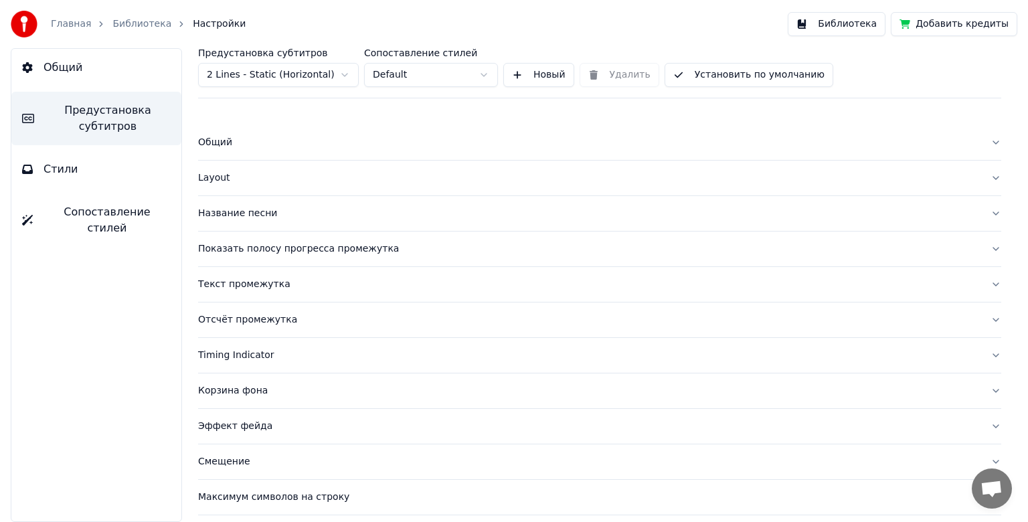
click at [224, 220] on button "Название песни" at bounding box center [599, 213] width 803 height 35
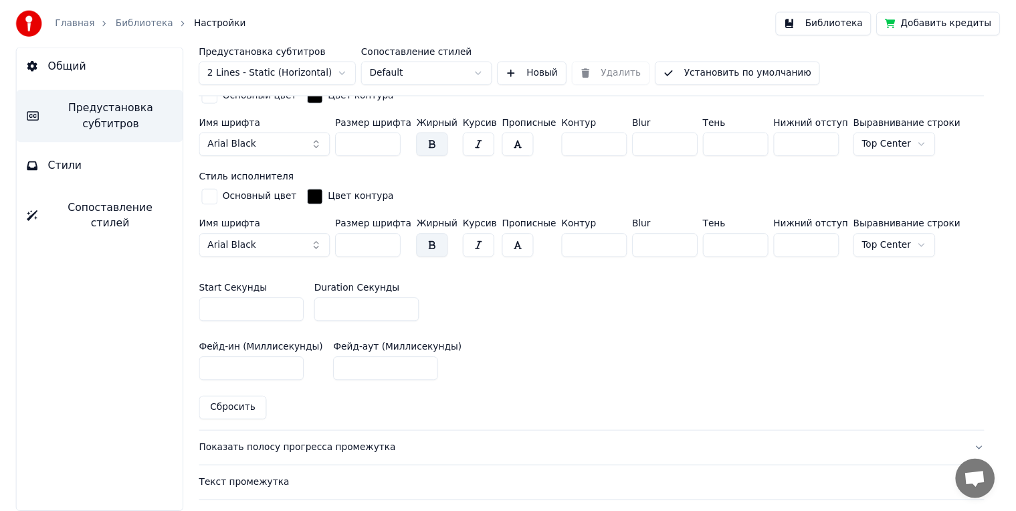
scroll to position [468, 0]
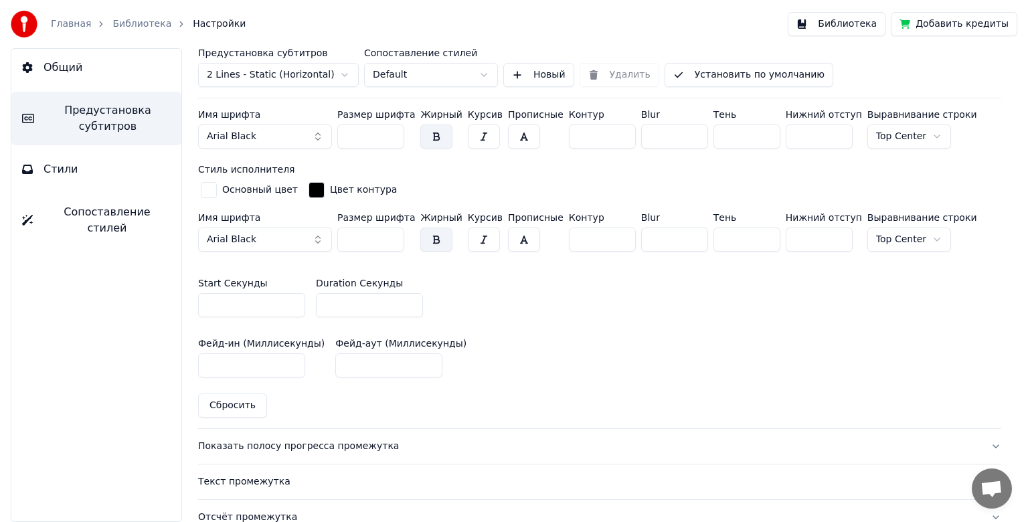
drag, startPoint x: 230, startPoint y: 305, endPoint x: 199, endPoint y: 304, distance: 30.8
click at [199, 304] on input "*" at bounding box center [251, 305] width 107 height 24
type input "*"
click at [865, 25] on button "Библиотека" at bounding box center [837, 24] width 98 height 24
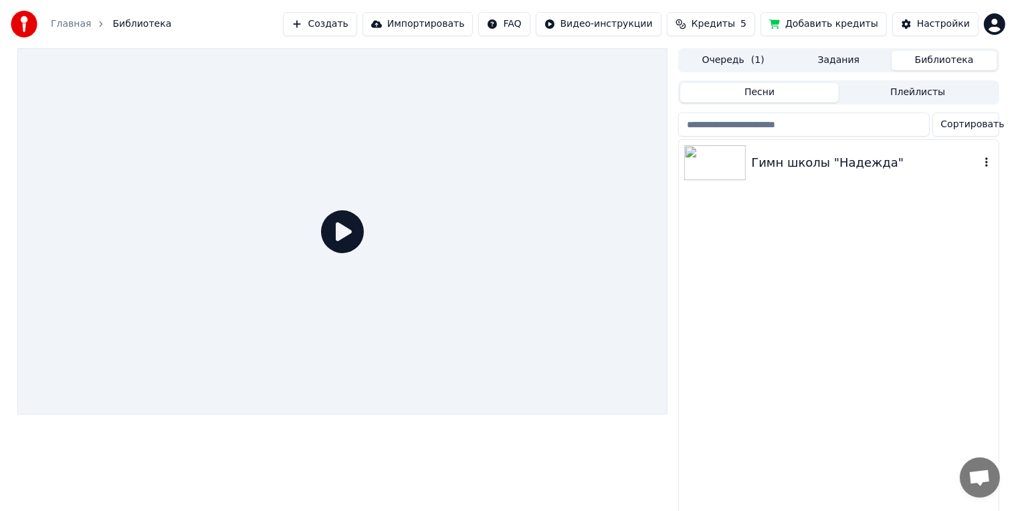
click at [764, 151] on div "Гимн школы "Надежда"" at bounding box center [838, 162] width 319 height 45
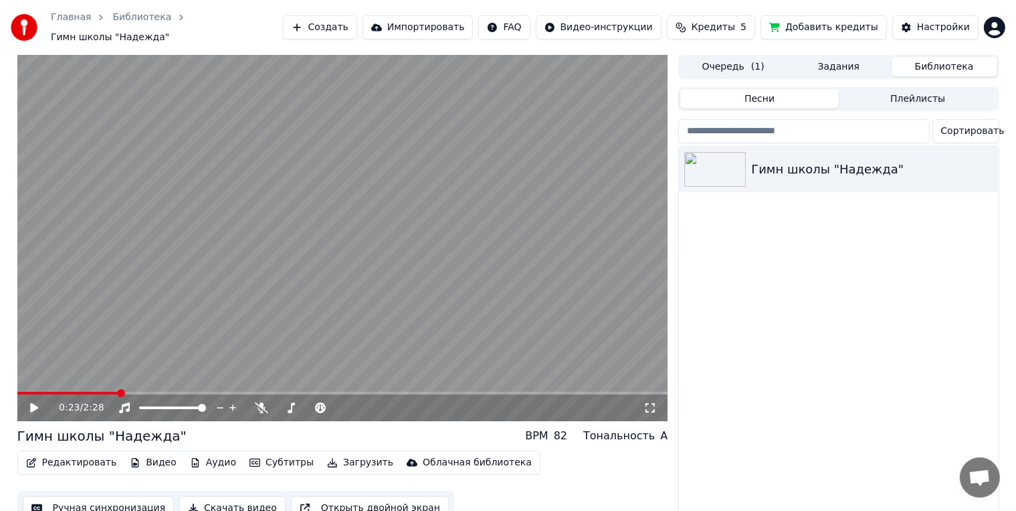
scroll to position [19, 0]
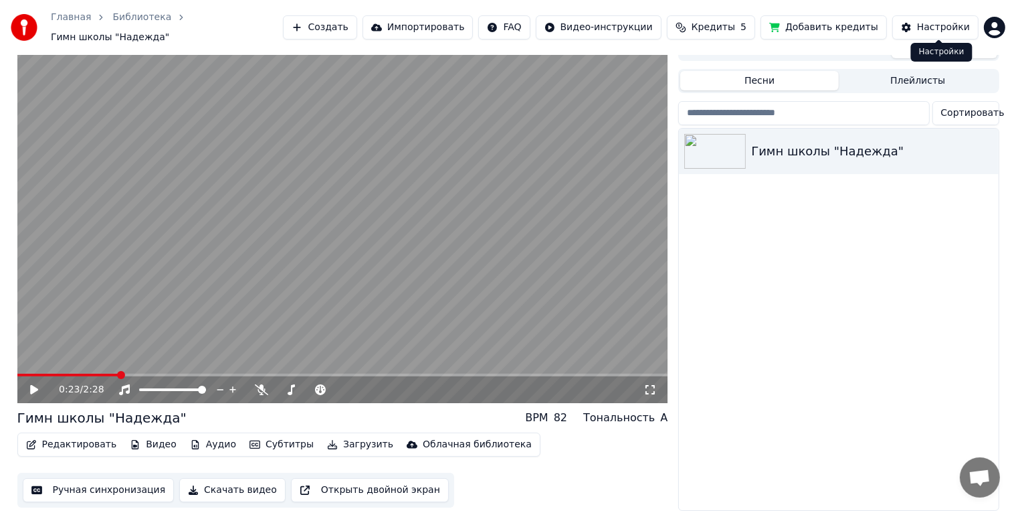
click at [947, 26] on div "Настройки" at bounding box center [943, 27] width 53 height 13
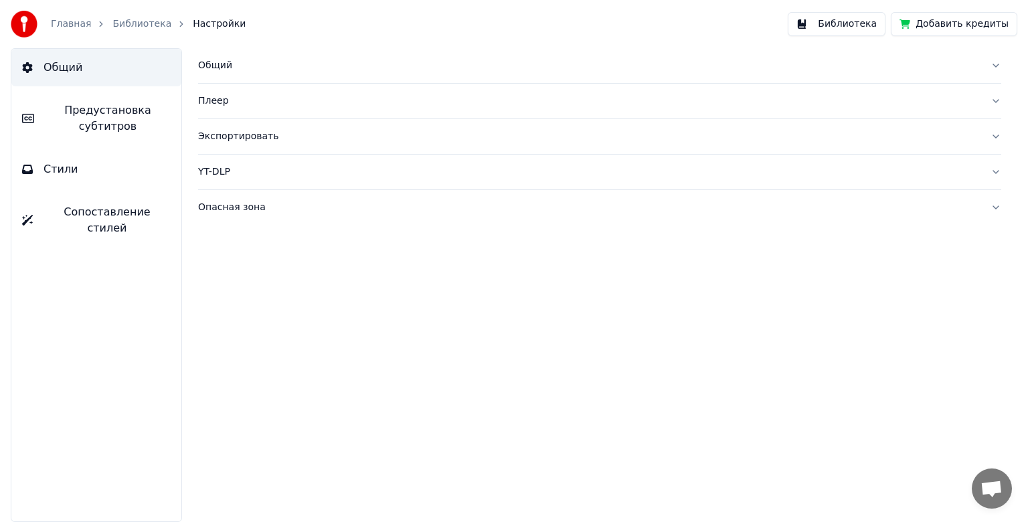
click at [86, 131] on span "Предустановка субтитров" at bounding box center [108, 118] width 126 height 32
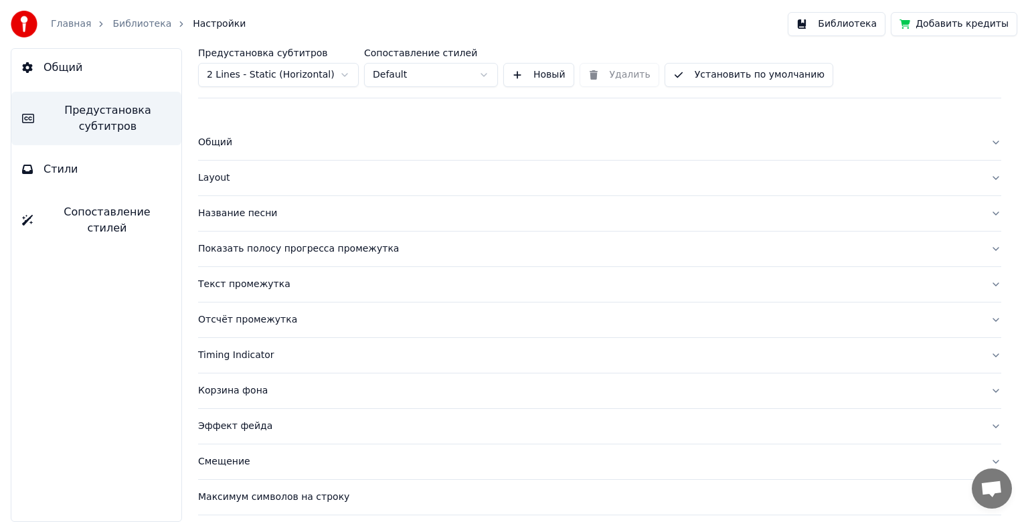
click at [248, 292] on button "Текст промежутка" at bounding box center [599, 284] width 803 height 35
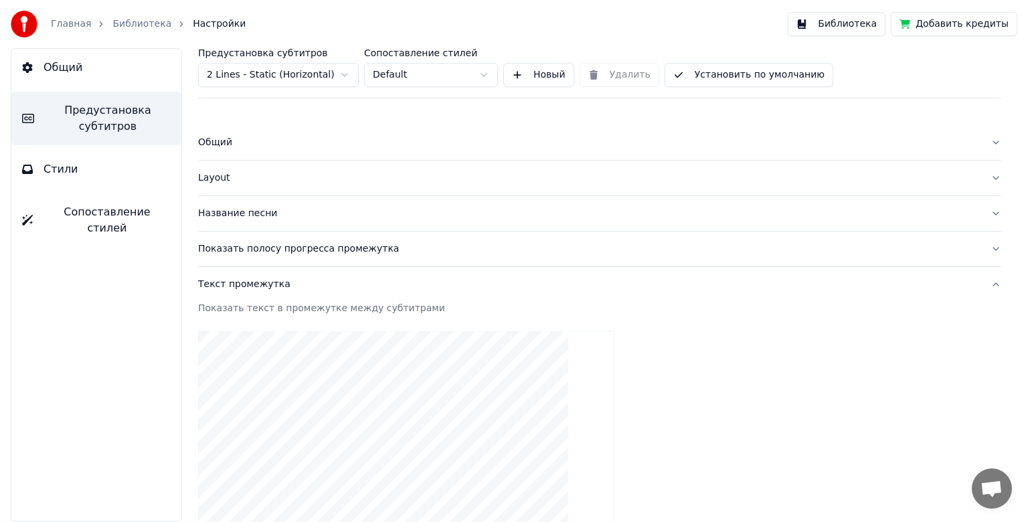
click at [258, 292] on button "Текст промежутка" at bounding box center [599, 284] width 803 height 35
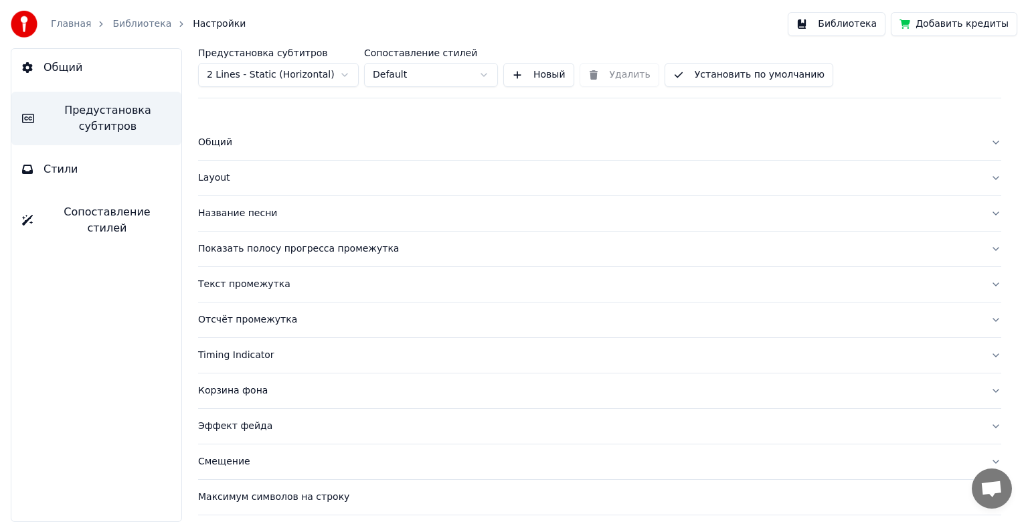
click at [240, 222] on button "Название песни" at bounding box center [599, 213] width 803 height 35
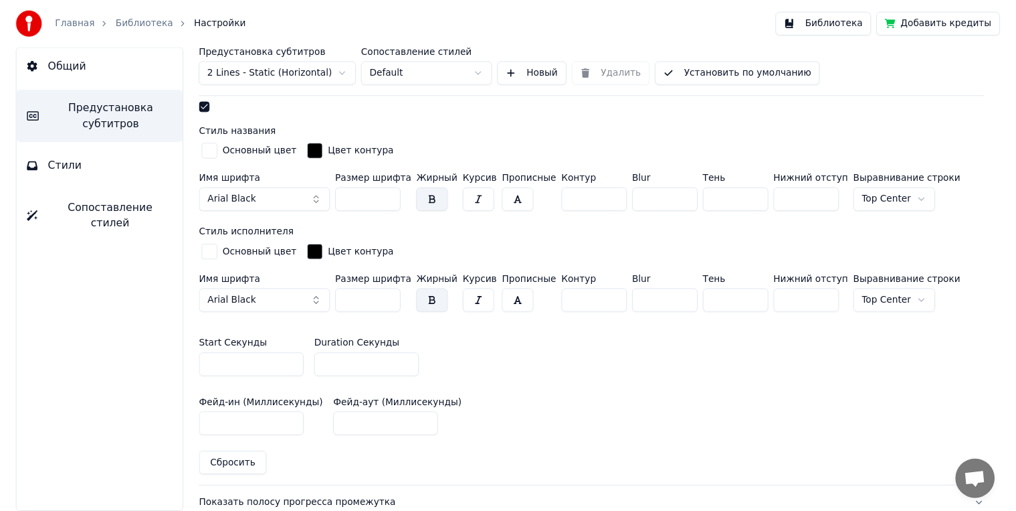
scroll to position [468, 0]
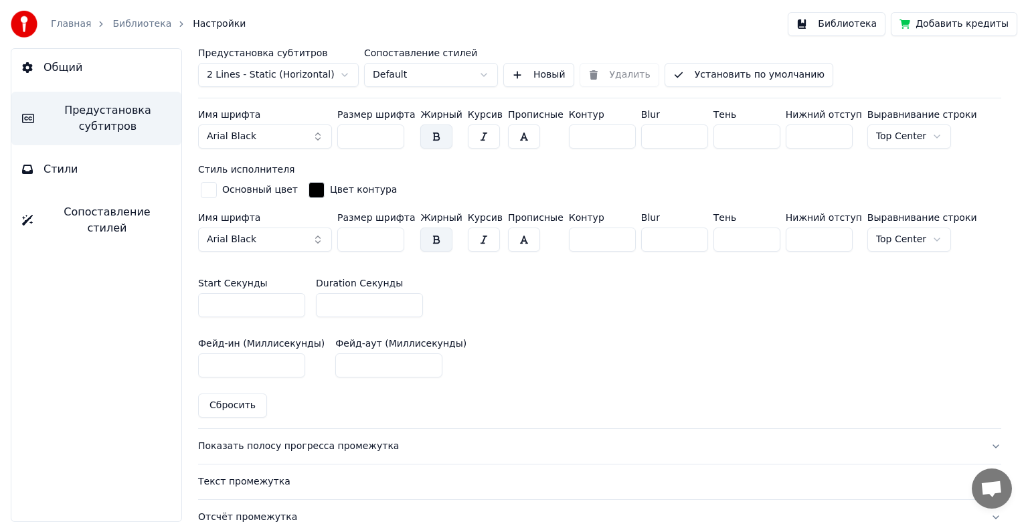
click at [335, 361] on input "****" at bounding box center [388, 365] width 107 height 24
drag, startPoint x: 211, startPoint y: 364, endPoint x: 205, endPoint y: 365, distance: 6.7
click at [205, 365] on input "****" at bounding box center [251, 365] width 107 height 24
type input "****"
click at [337, 366] on input "****" at bounding box center [388, 365] width 107 height 24
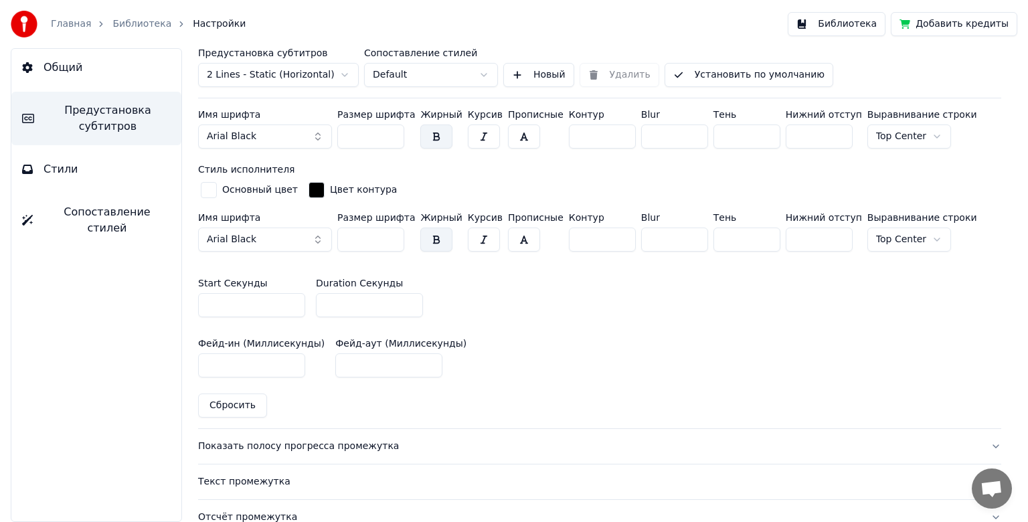
type input "****"
drag, startPoint x: 328, startPoint y: 302, endPoint x: 335, endPoint y: 304, distance: 7.5
click at [335, 304] on input "**" at bounding box center [369, 305] width 107 height 24
type input "**"
click at [859, 22] on button "Библиотека" at bounding box center [837, 24] width 98 height 24
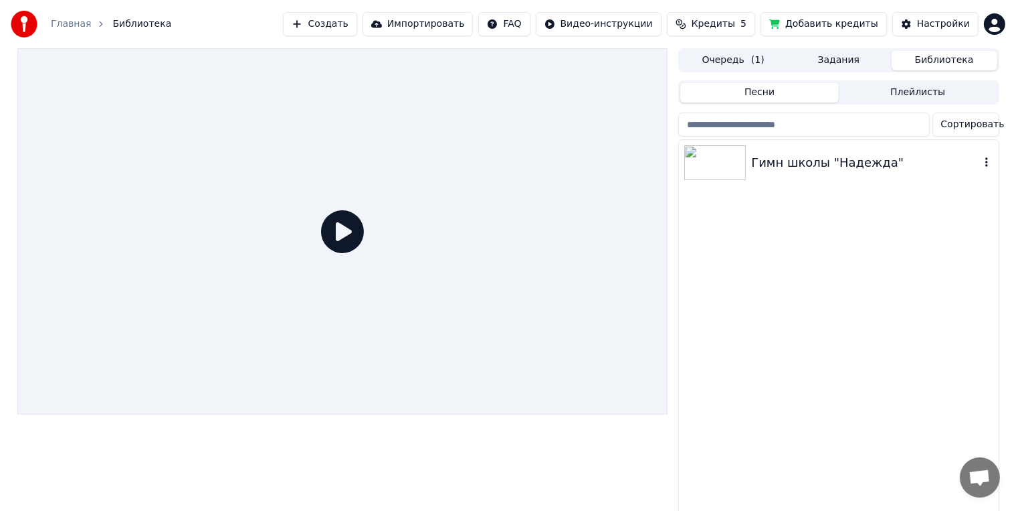
click at [725, 161] on img at bounding box center [715, 162] width 62 height 35
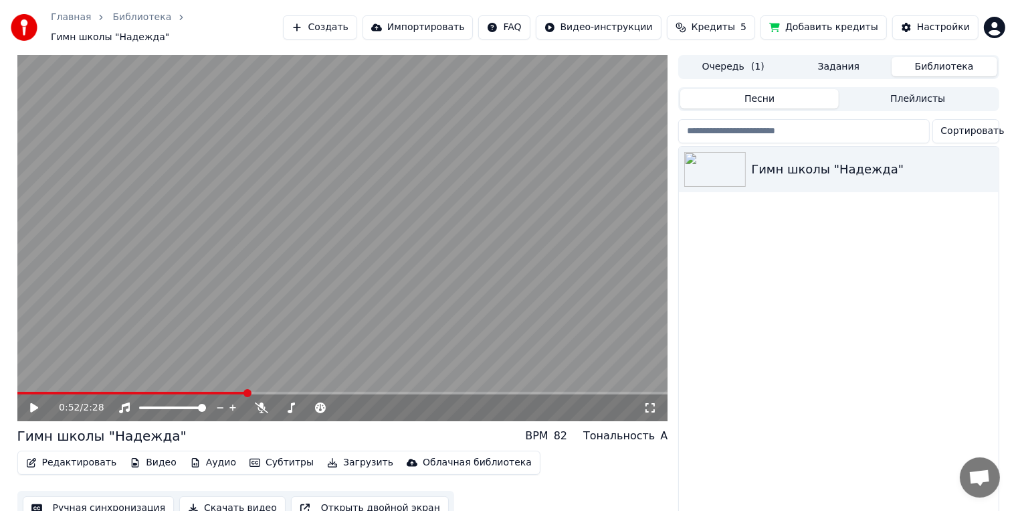
click at [933, 29] on div "Настройки" at bounding box center [943, 27] width 53 height 13
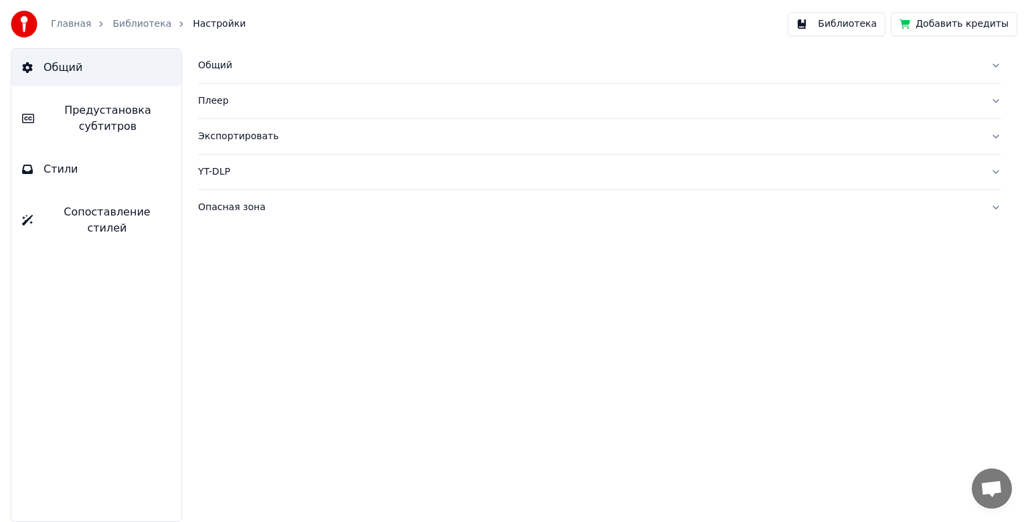
click at [143, 136] on button "Предустановка субтитров" at bounding box center [96, 119] width 170 height 54
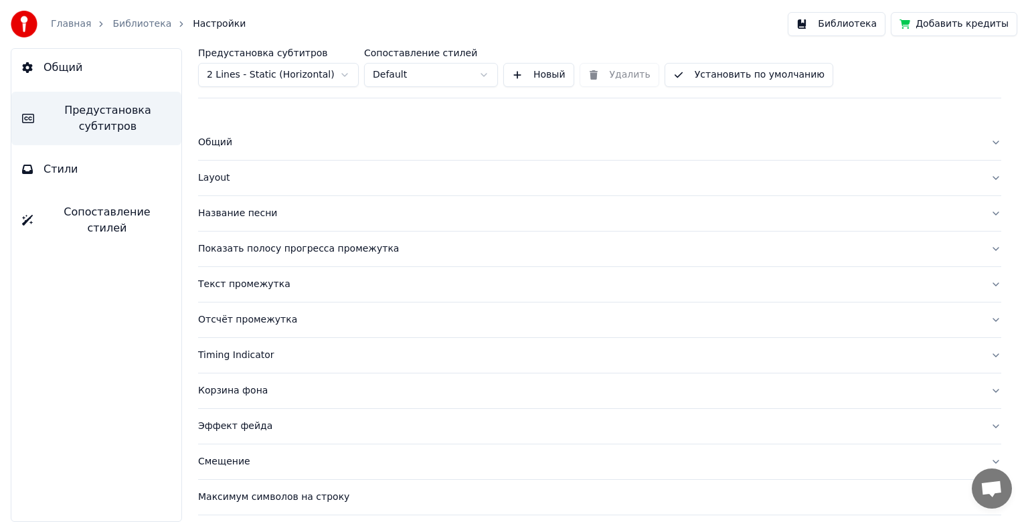
click at [254, 285] on div "Текст промежутка" at bounding box center [589, 284] width 782 height 13
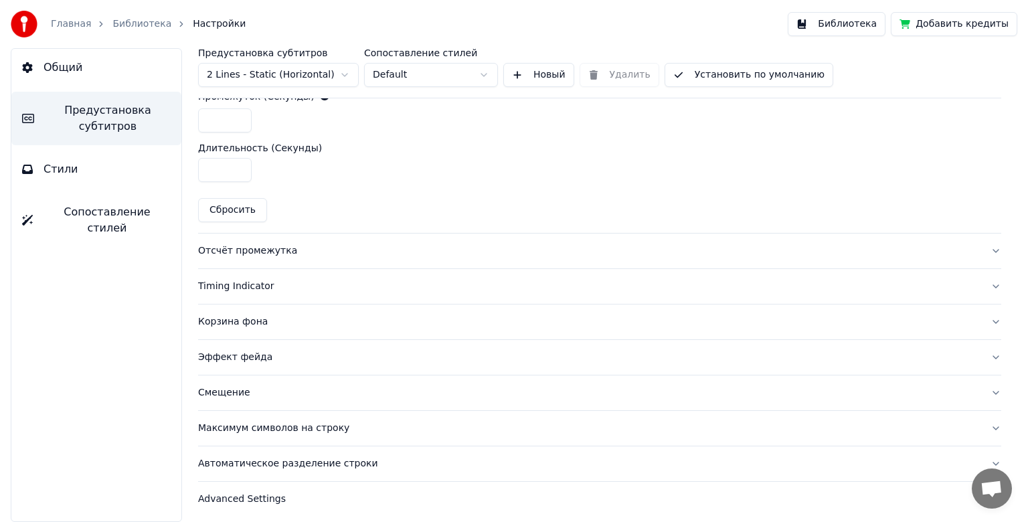
scroll to position [676, 0]
click at [249, 349] on div "Эффект фейда" at bounding box center [589, 355] width 782 height 13
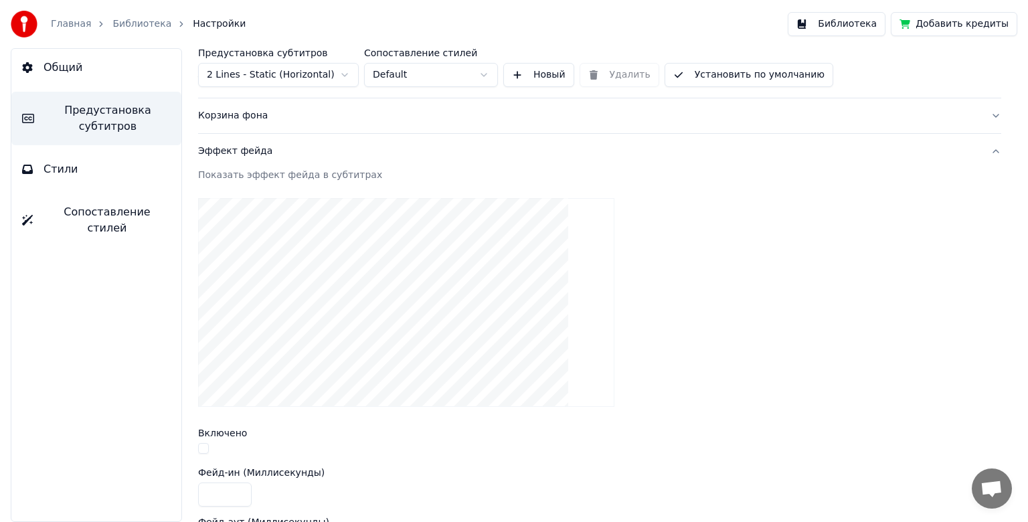
scroll to position [275, 0]
drag, startPoint x: 258, startPoint y: 173, endPoint x: 319, endPoint y: 175, distance: 61.6
click at [316, 174] on div "Показать эффект фейда в субтитрах" at bounding box center [599, 175] width 803 height 13
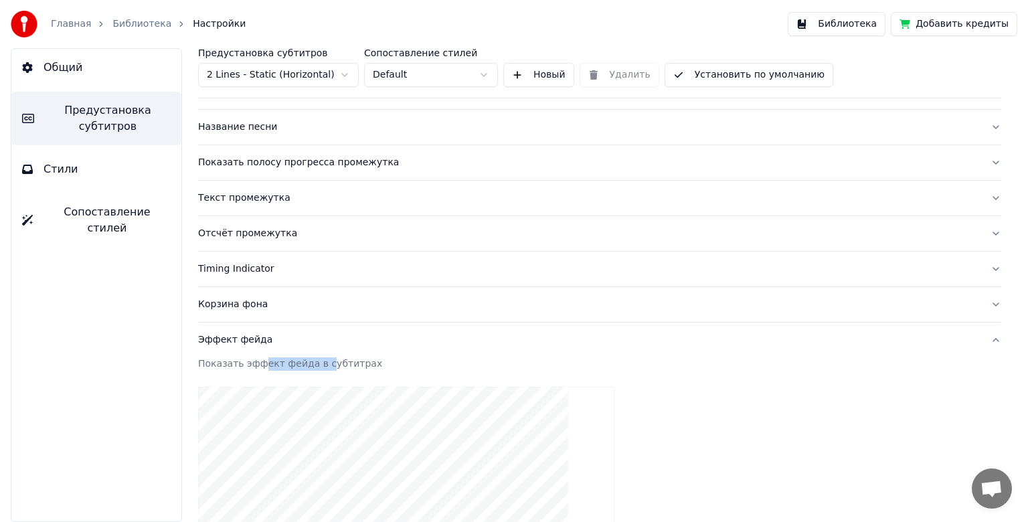
scroll to position [0, 0]
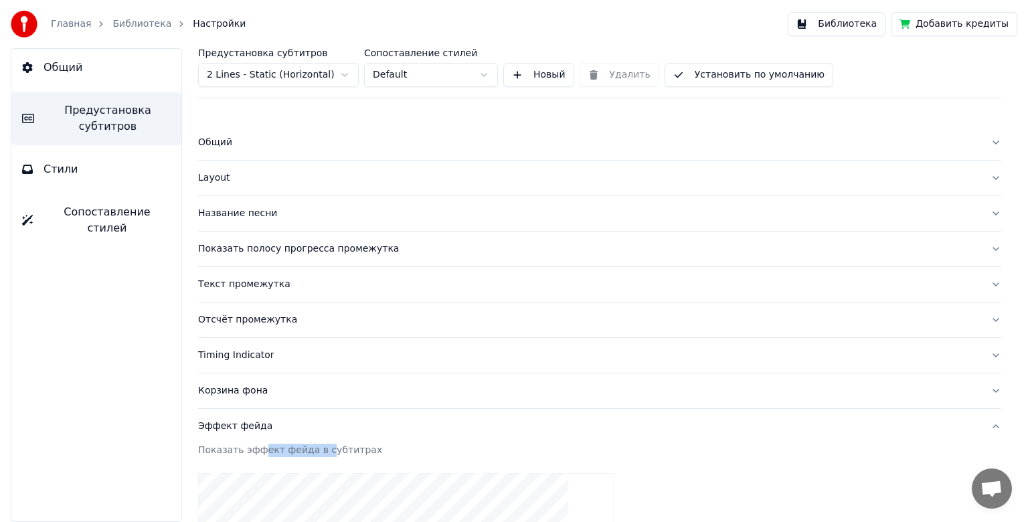
click at [287, 252] on div "Показать полосу прогресса промежутка" at bounding box center [589, 248] width 782 height 13
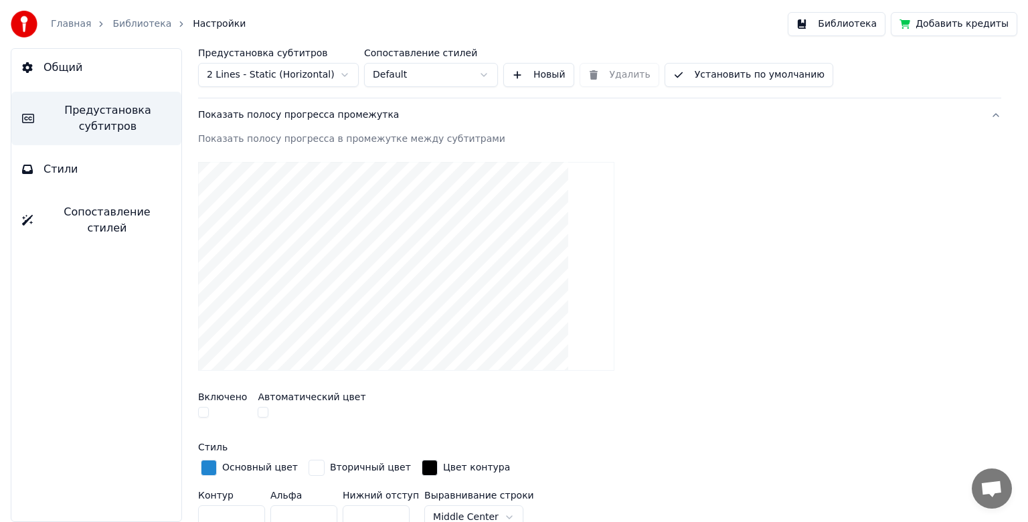
scroll to position [67, 0]
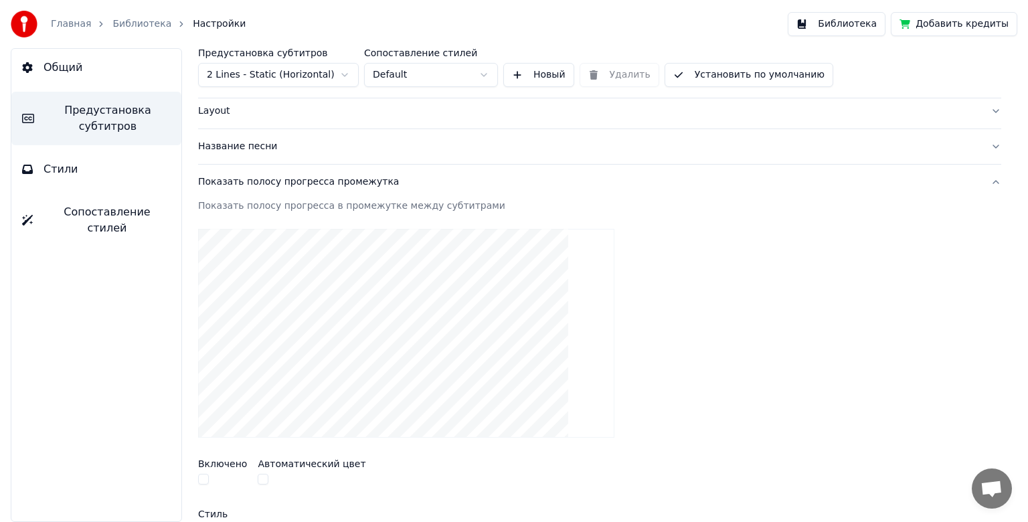
click at [291, 186] on div "Показать полосу прогресса промежутка" at bounding box center [589, 181] width 782 height 13
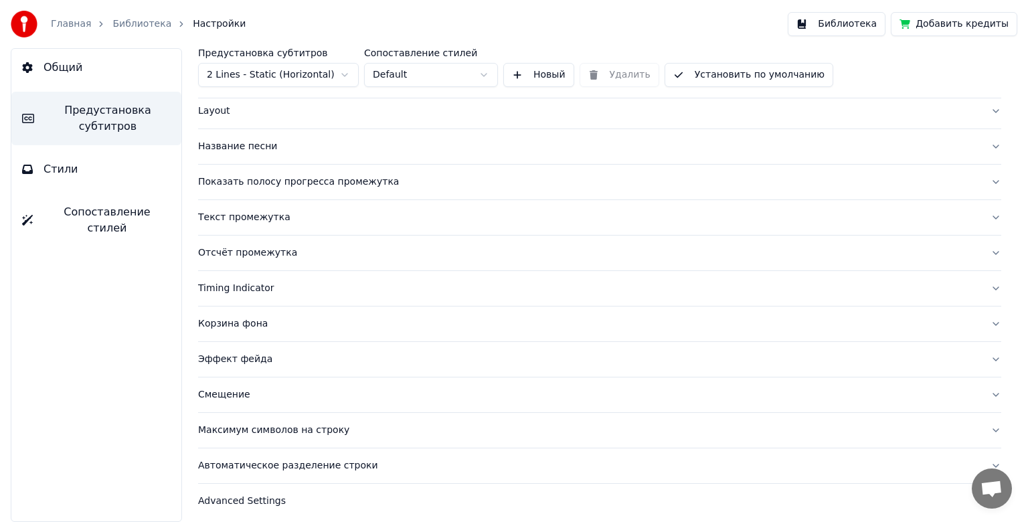
scroll to position [0, 0]
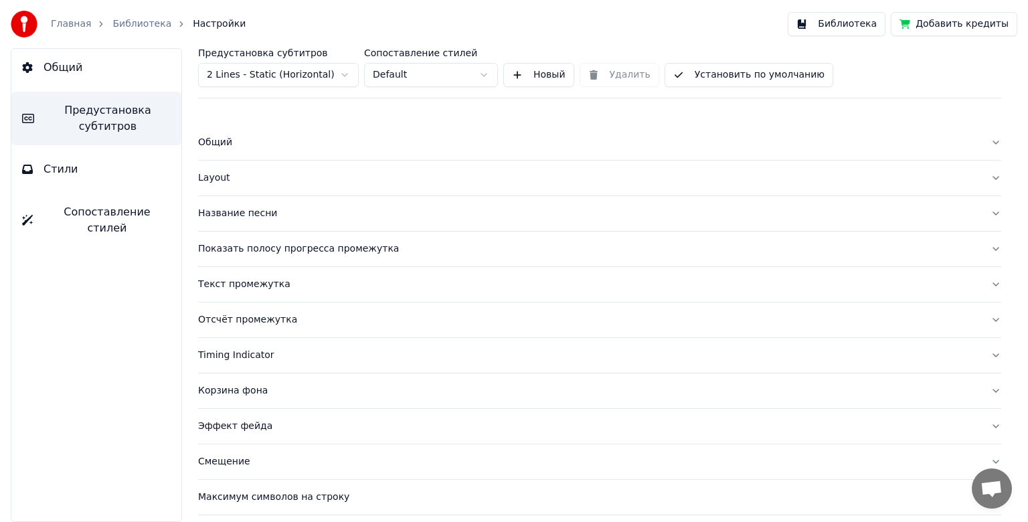
click at [220, 174] on div "Layout" at bounding box center [589, 177] width 782 height 13
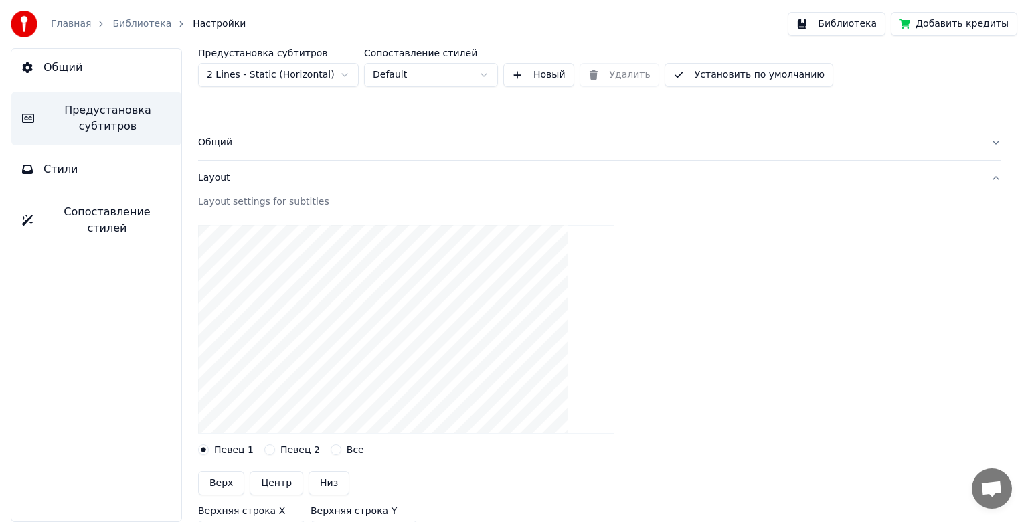
click at [220, 174] on div "Layout" at bounding box center [589, 177] width 782 height 13
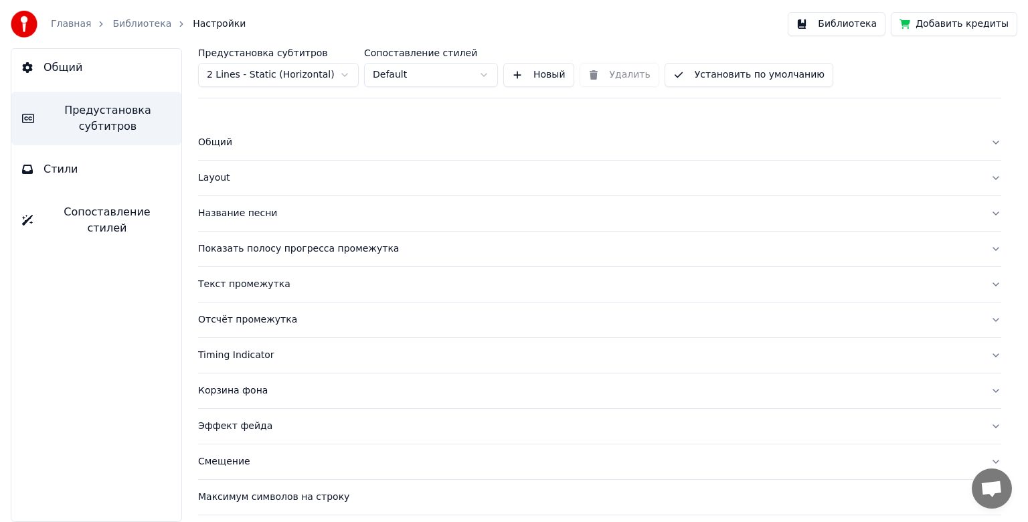
click at [228, 149] on button "Общий" at bounding box center [599, 142] width 803 height 35
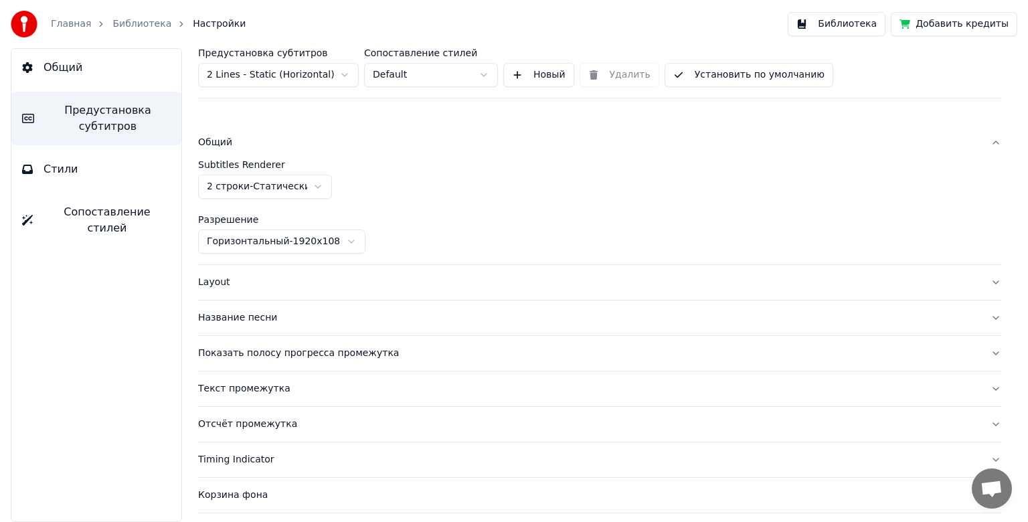
click at [228, 149] on button "Общий" at bounding box center [599, 142] width 803 height 35
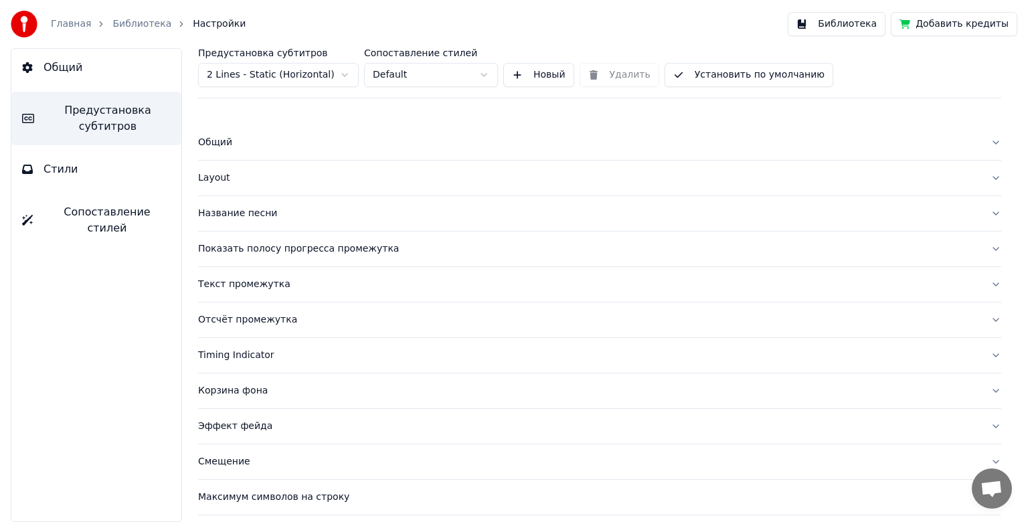
click at [238, 289] on div "Текст промежутка" at bounding box center [589, 284] width 782 height 13
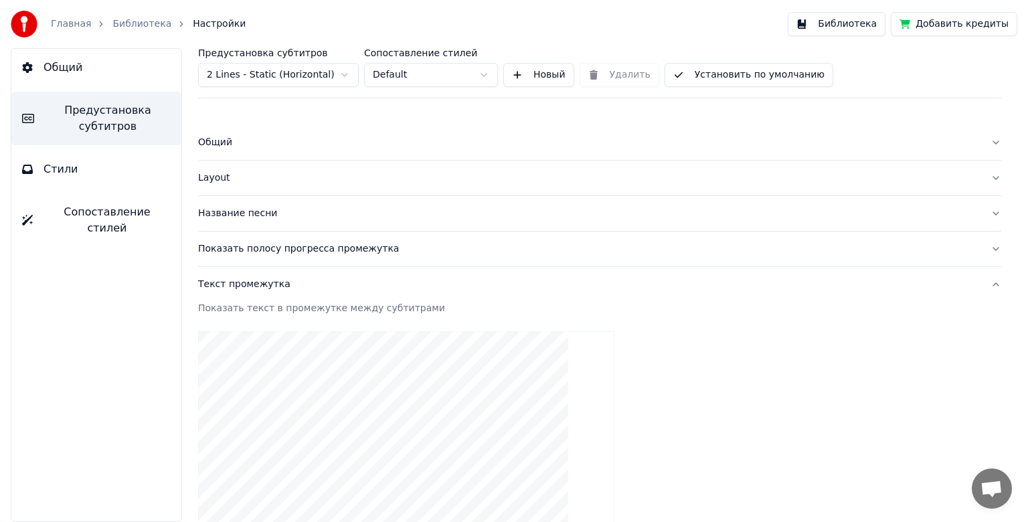
scroll to position [134, 0]
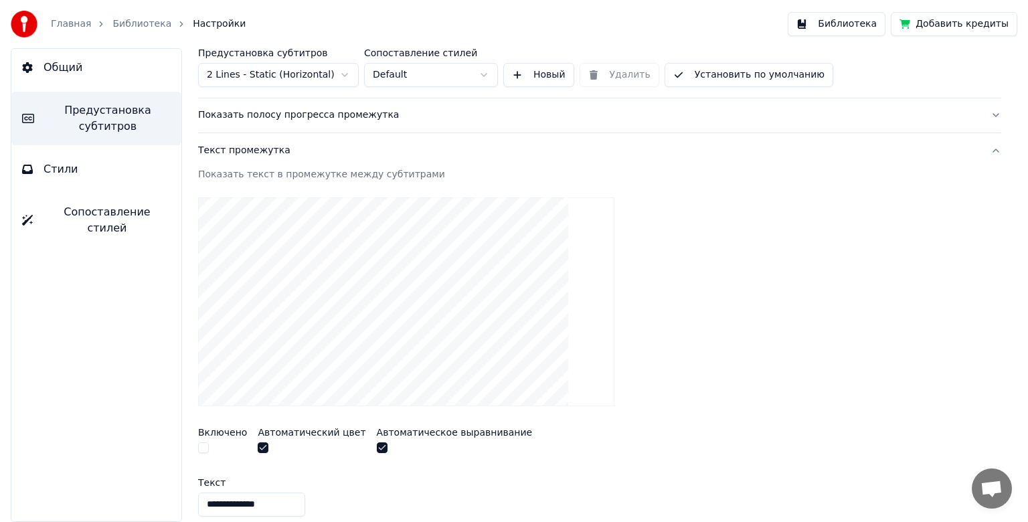
click at [246, 153] on div "Текст промежутка" at bounding box center [589, 150] width 782 height 13
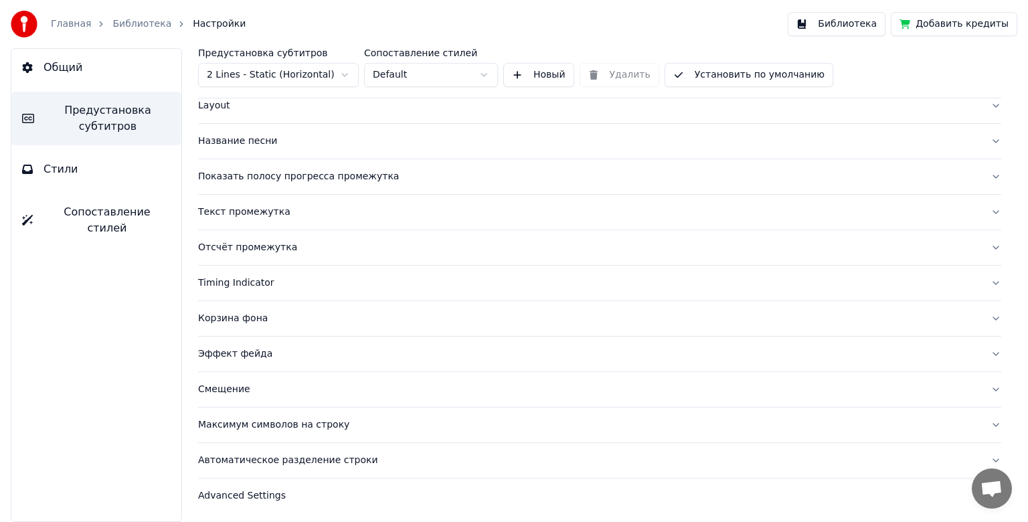
click at [236, 250] on div "Отсчёт промежутка" at bounding box center [589, 247] width 782 height 13
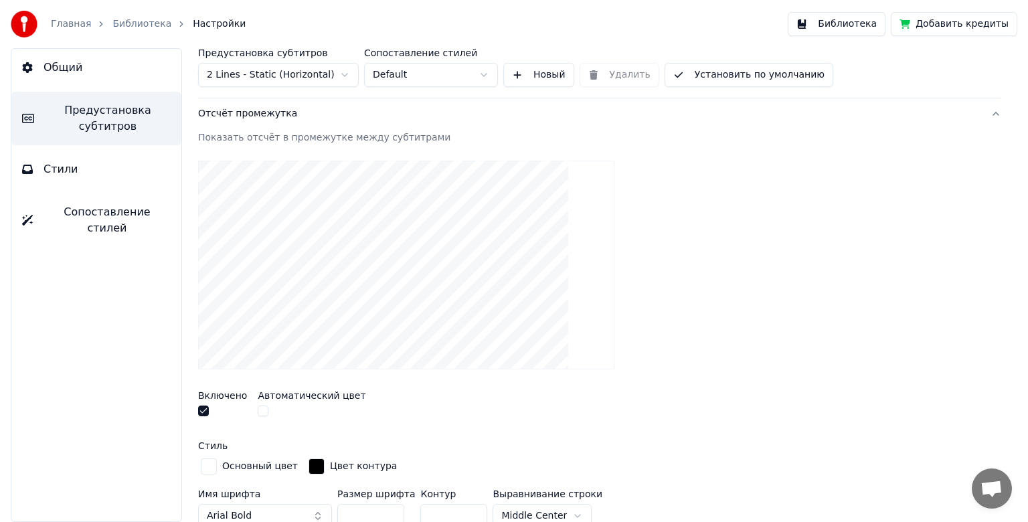
scroll to position [273, 0]
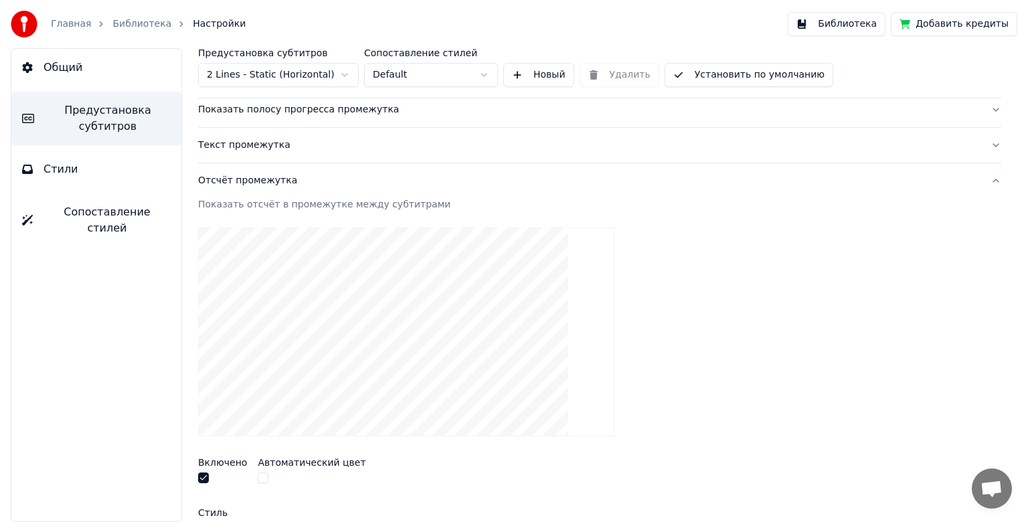
click at [255, 176] on div "Отсчёт промежутка" at bounding box center [589, 180] width 782 height 13
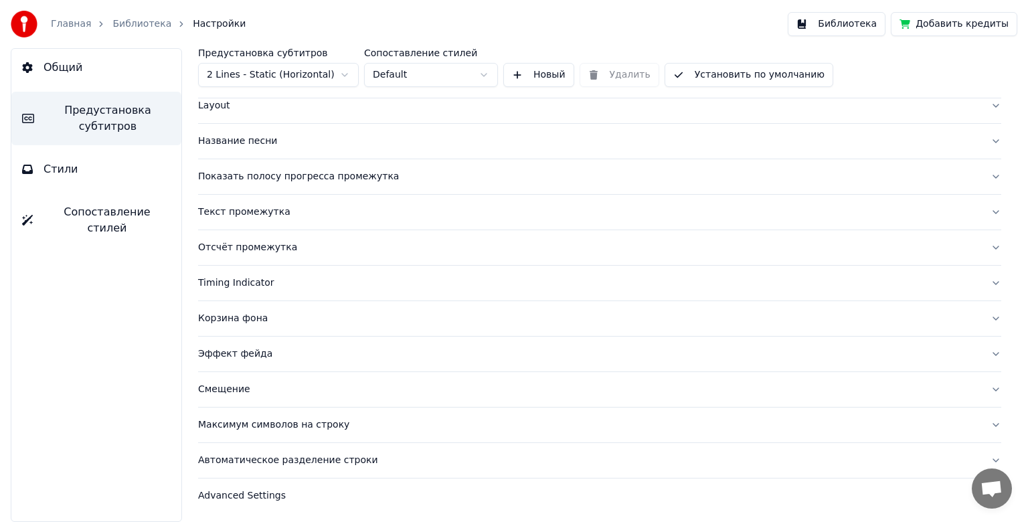
click at [237, 278] on div "Timing Indicator" at bounding box center [589, 282] width 782 height 13
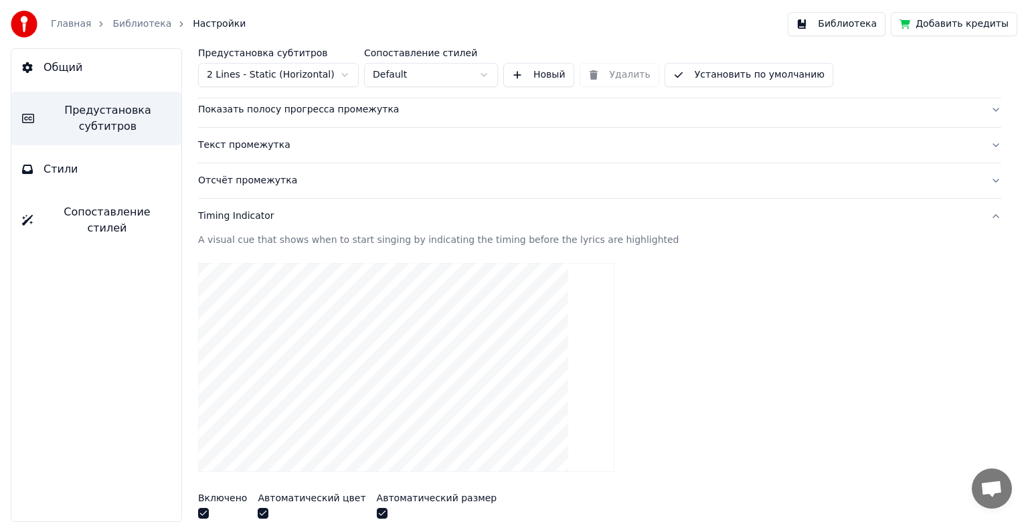
scroll to position [206, 0]
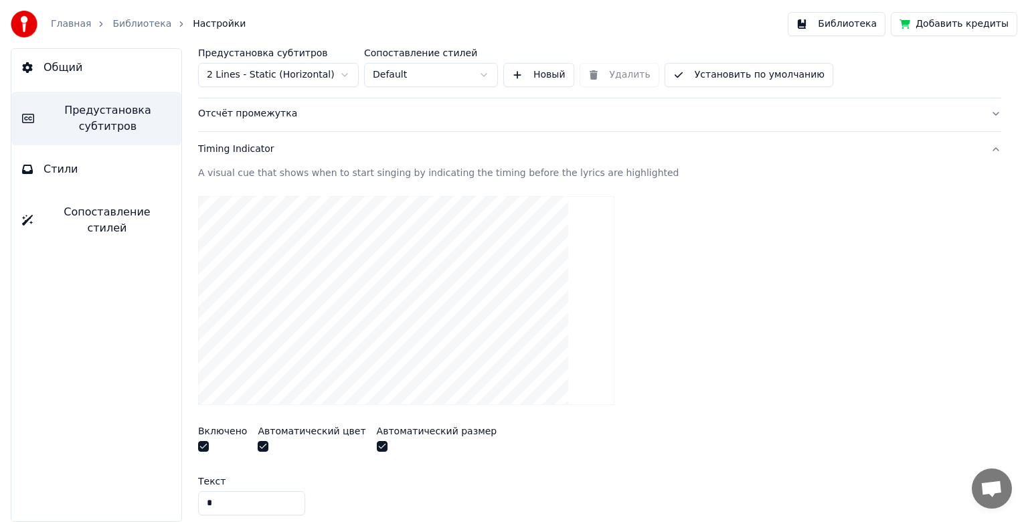
click at [204, 444] on button "button" at bounding box center [203, 446] width 11 height 11
click at [866, 29] on button "Библиотека" at bounding box center [837, 24] width 98 height 24
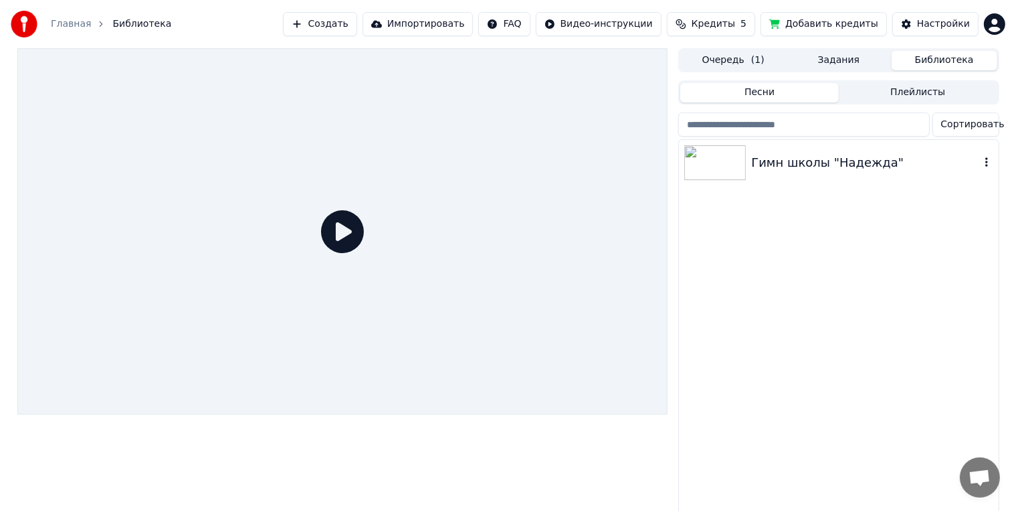
click at [730, 169] on img at bounding box center [715, 162] width 62 height 35
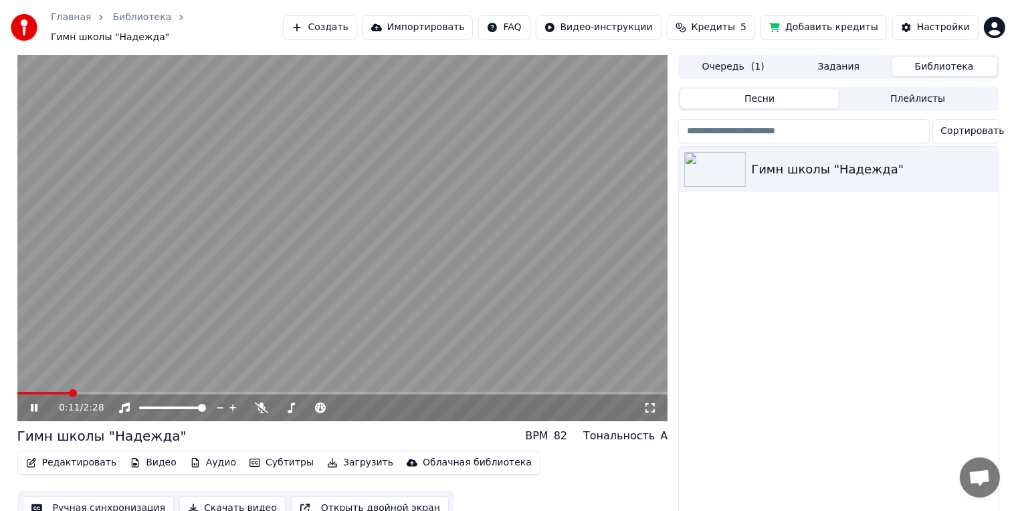
click at [40, 402] on icon at bounding box center [43, 407] width 31 height 11
click at [944, 21] on div "Настройки" at bounding box center [943, 27] width 53 height 13
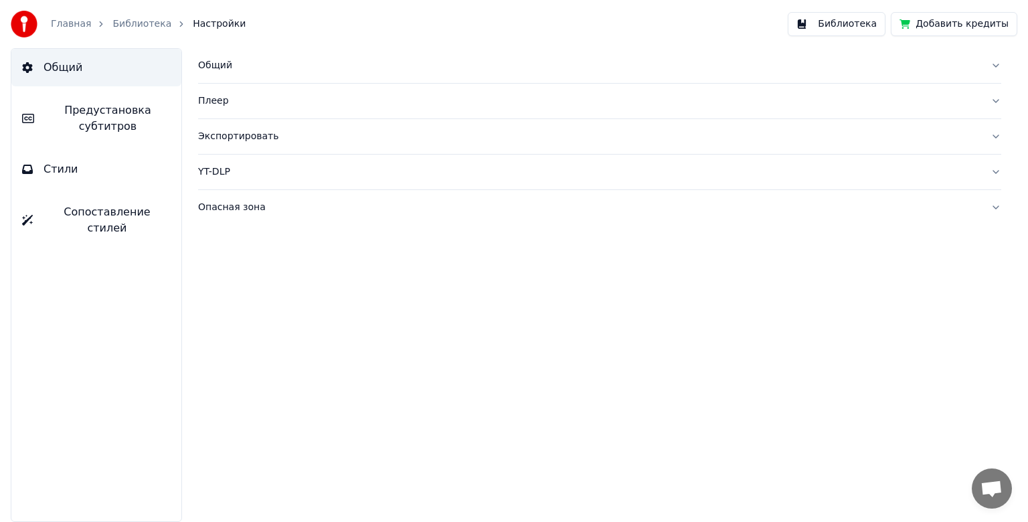
click at [42, 118] on button "Предустановка субтитров" at bounding box center [96, 119] width 170 height 54
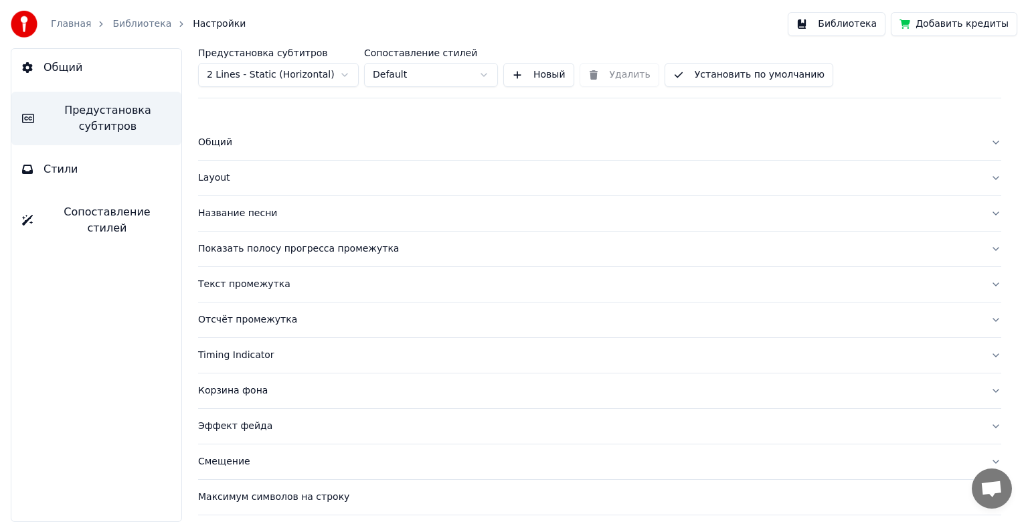
click at [223, 217] on div "Название песни" at bounding box center [589, 213] width 782 height 13
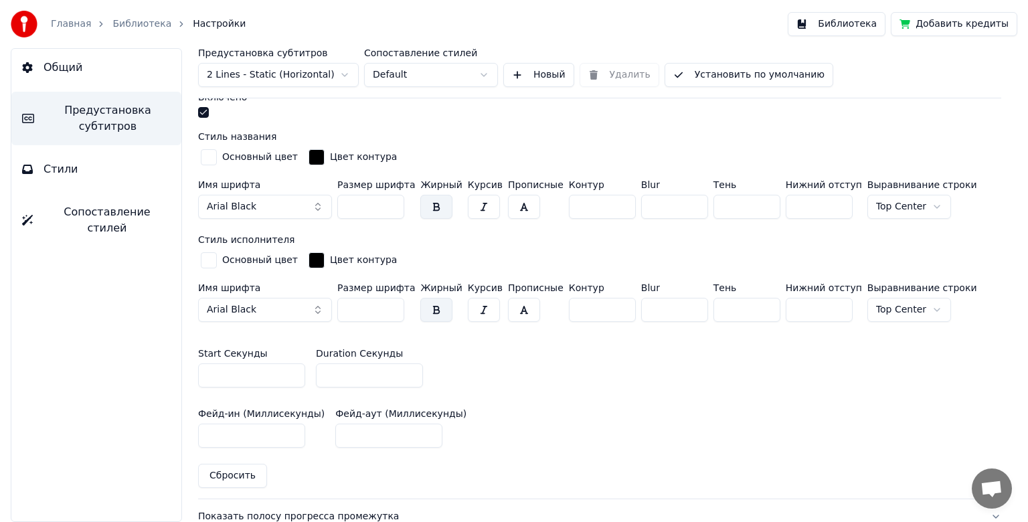
scroll to position [468, 0]
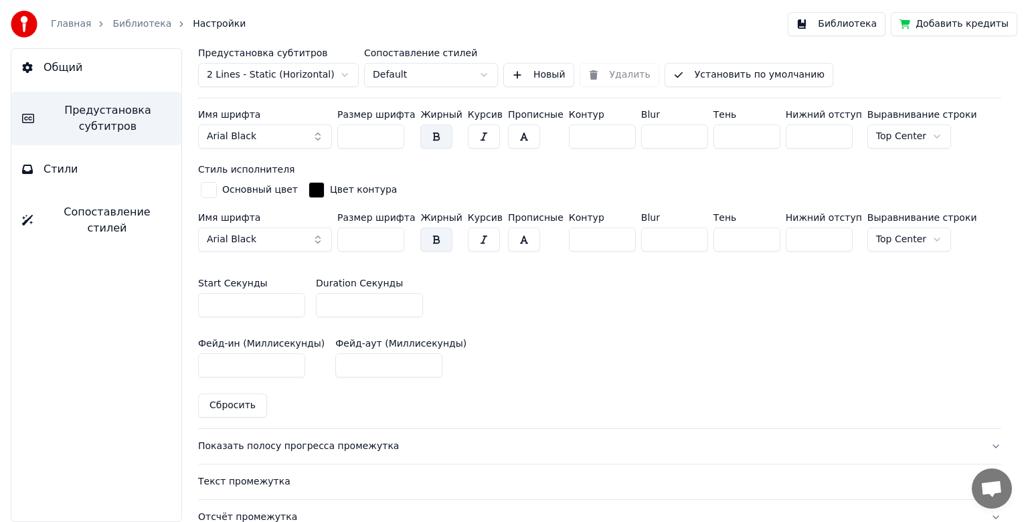
drag, startPoint x: 236, startPoint y: 307, endPoint x: 191, endPoint y: 307, distance: 44.2
click at [191, 307] on div "Предустановка субтитров 2 Lines - Static (Horizontal) Сопоставление стилей Defa…" at bounding box center [599, 285] width 856 height 474
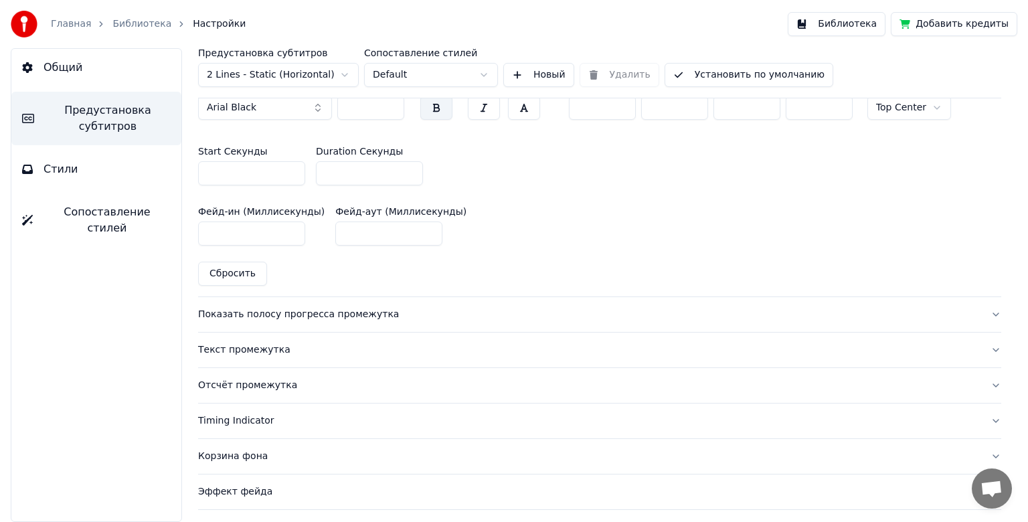
scroll to position [602, 0]
type input "*"
click at [868, 31] on button "Библиотека" at bounding box center [837, 24] width 98 height 24
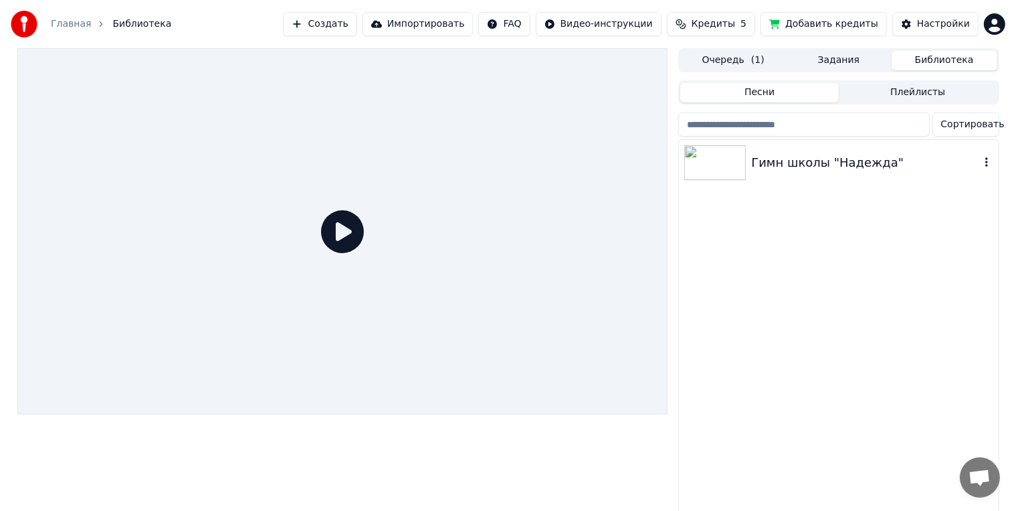
click at [772, 162] on div "Гимн школы "Надежда"" at bounding box center [865, 162] width 228 height 19
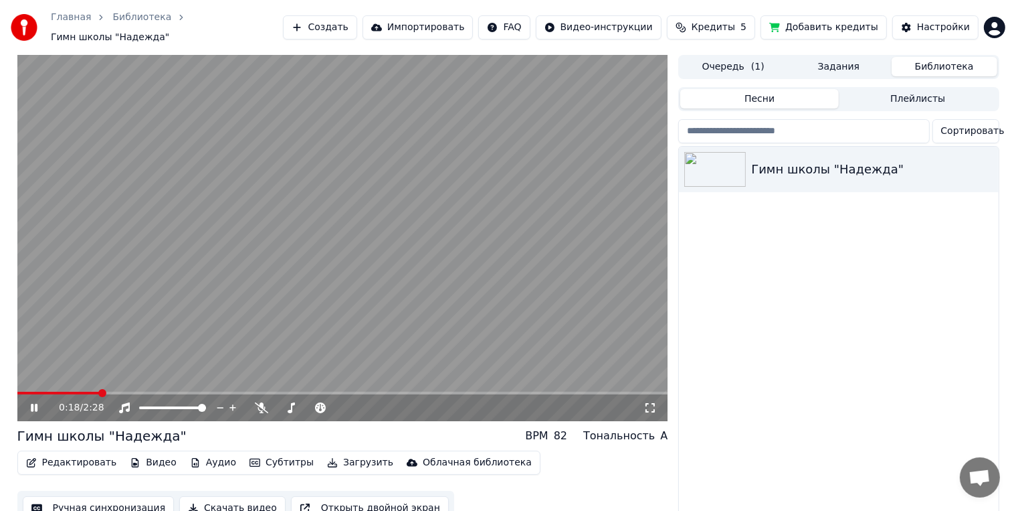
click at [35, 403] on icon at bounding box center [34, 407] width 7 height 8
click at [933, 25] on div "Настройки" at bounding box center [943, 27] width 53 height 13
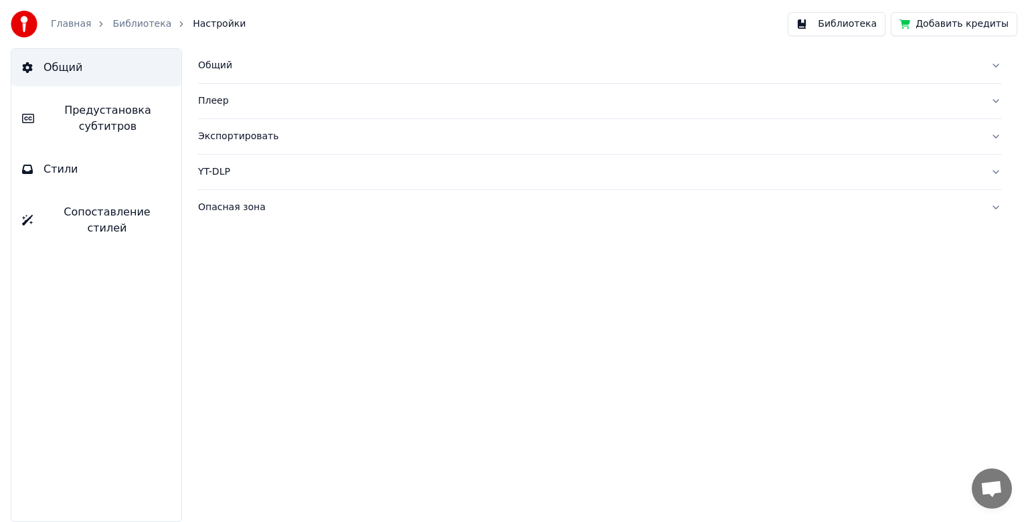
click at [130, 116] on span "Предустановка субтитров" at bounding box center [108, 118] width 126 height 32
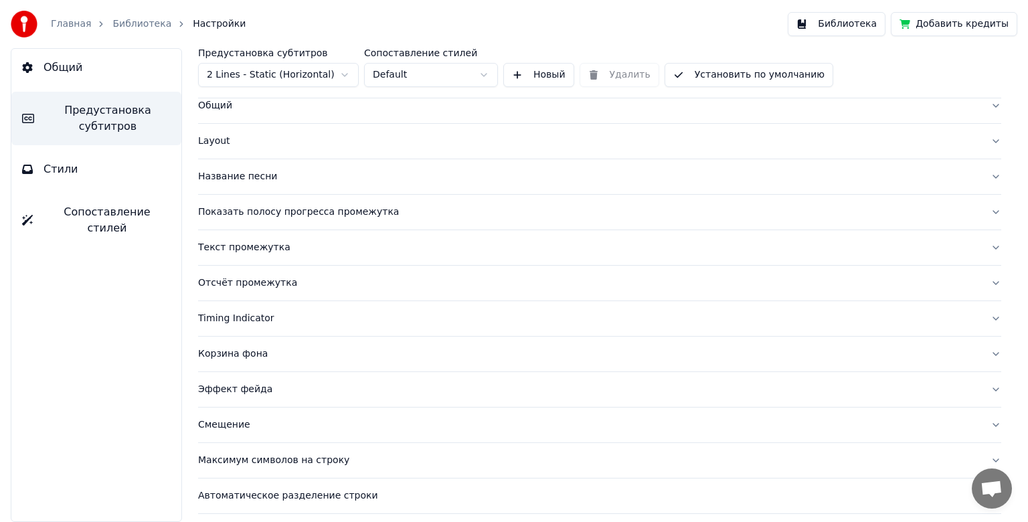
scroll to position [72, 0]
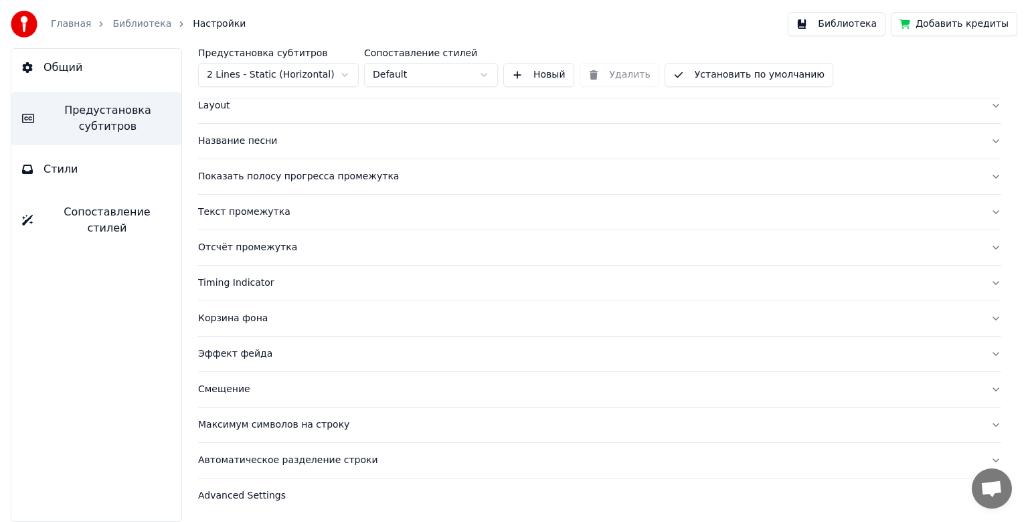
click at [243, 147] on button "Название песни" at bounding box center [599, 141] width 803 height 35
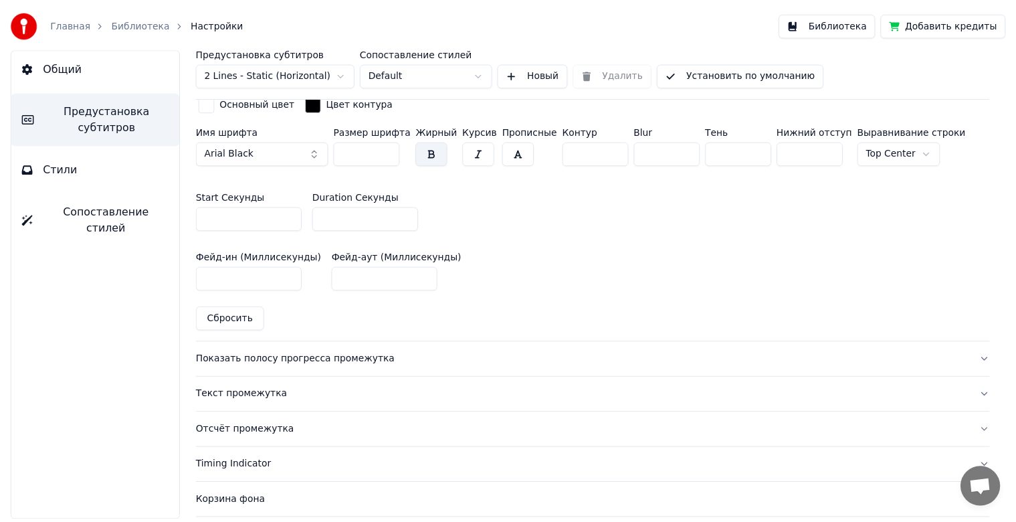
scroll to position [474, 0]
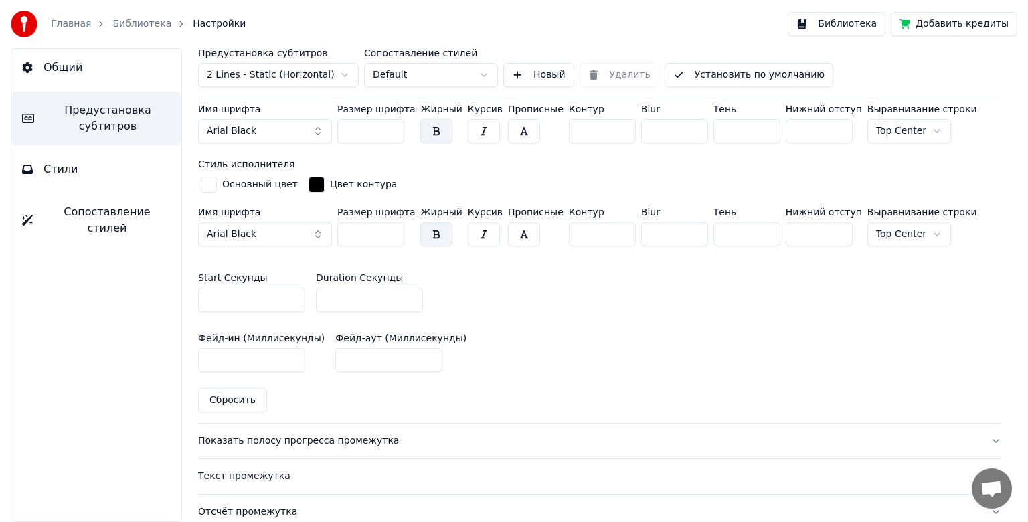
drag, startPoint x: 355, startPoint y: 290, endPoint x: 318, endPoint y: 291, distance: 36.8
click at [318, 291] on input "**" at bounding box center [369, 300] width 107 height 24
type input "**"
click at [869, 24] on button "Библиотека" at bounding box center [837, 24] width 98 height 24
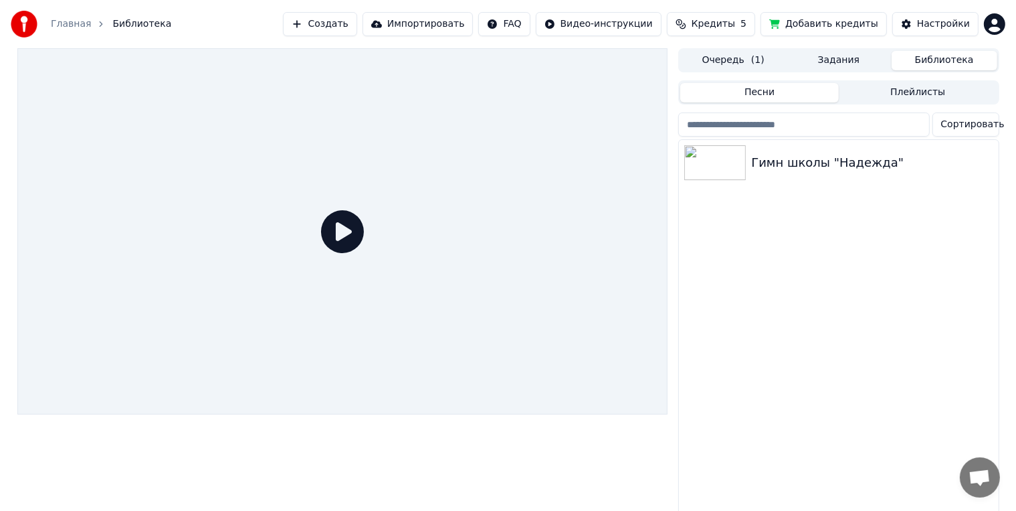
click at [328, 233] on icon at bounding box center [342, 231] width 43 height 43
click at [721, 166] on img at bounding box center [715, 162] width 62 height 35
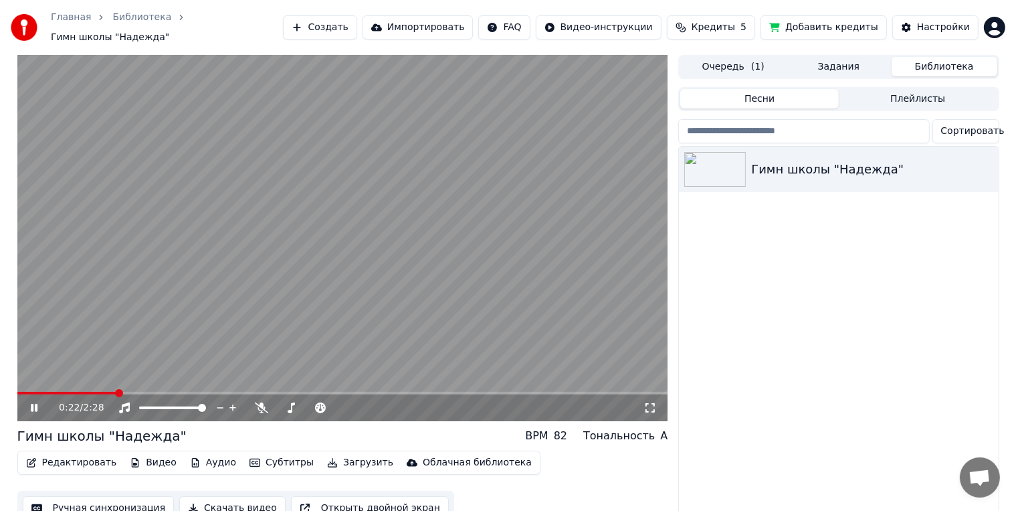
click at [97, 391] on span at bounding box center [66, 392] width 99 height 3
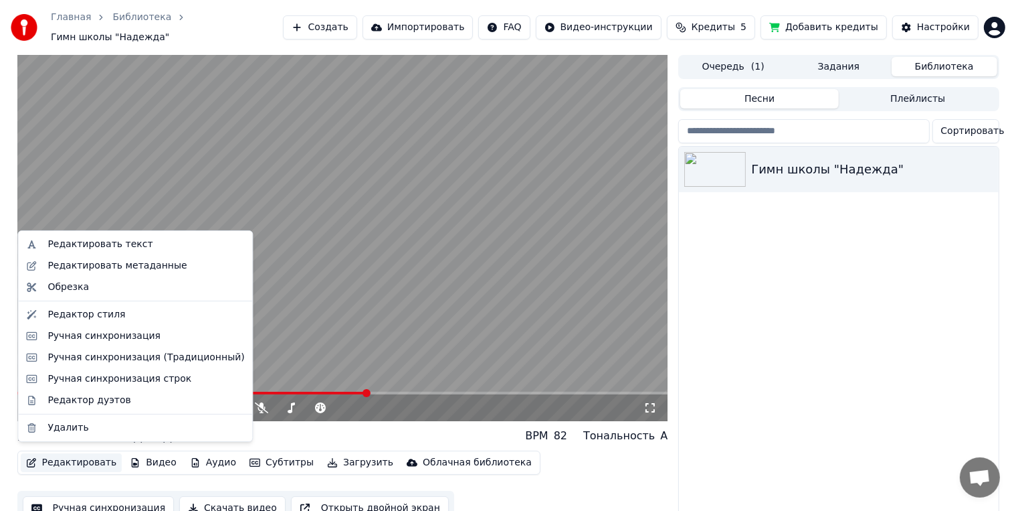
click at [100, 454] on button "Редактировать" at bounding box center [72, 462] width 102 height 19
click at [725, 344] on div "Гимн школы "Надежда"" at bounding box center [838, 337] width 319 height 381
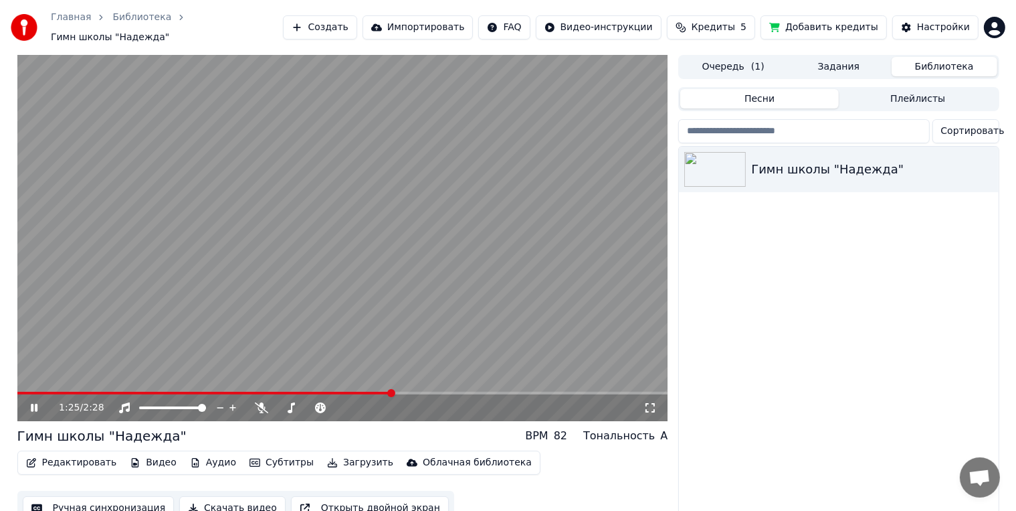
click at [96, 461] on button "Редактировать" at bounding box center [72, 462] width 102 height 19
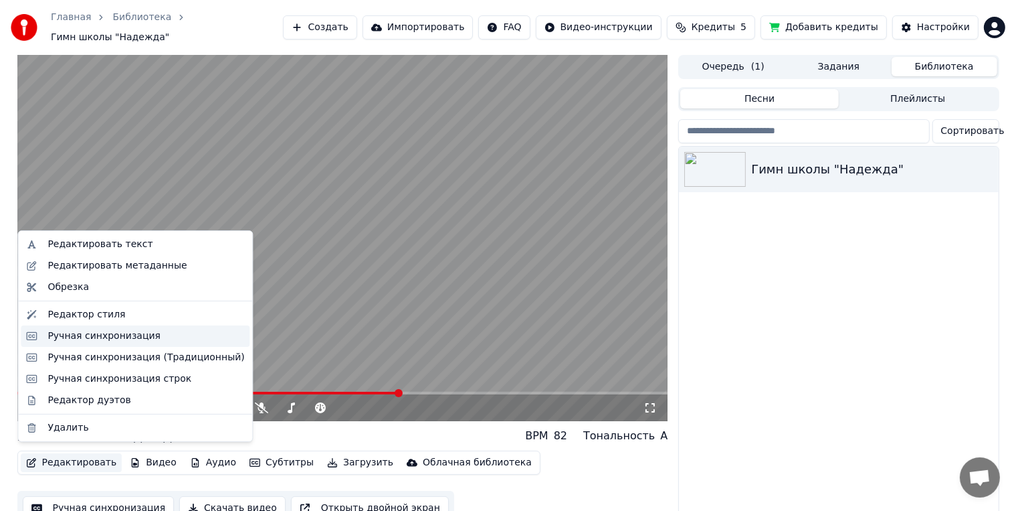
click at [117, 340] on div "Ручная синхронизация" at bounding box center [104, 335] width 113 height 13
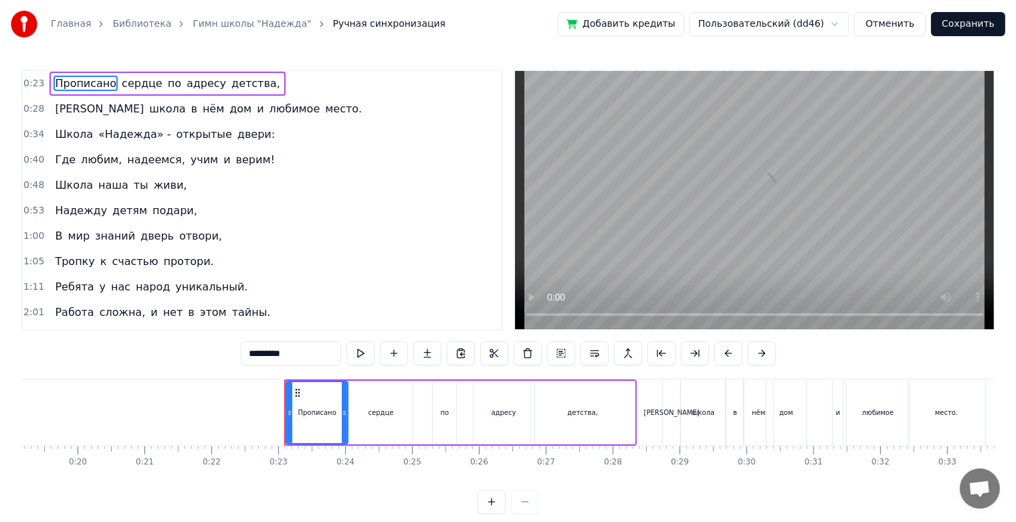
scroll to position [0, 1477]
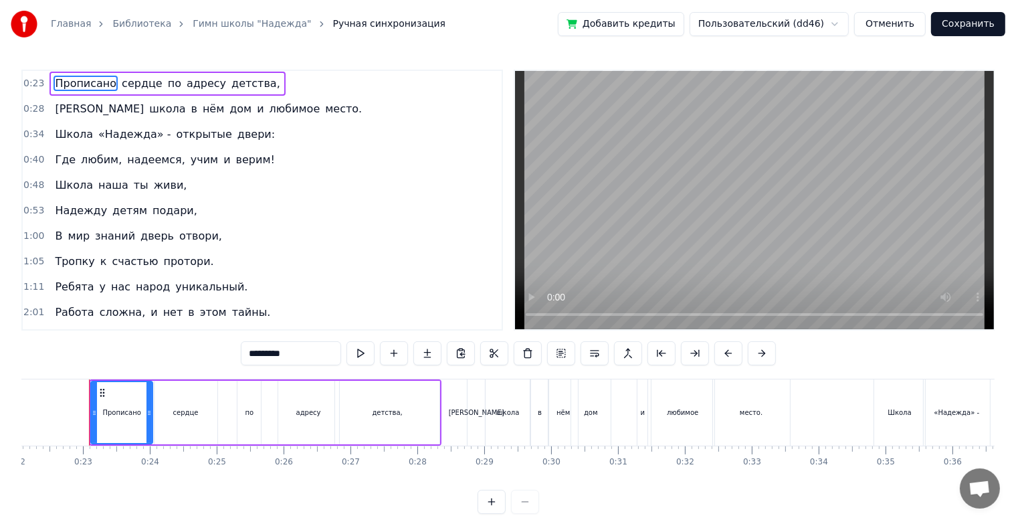
click at [966, 31] on button "Сохранить" at bounding box center [968, 24] width 74 height 24
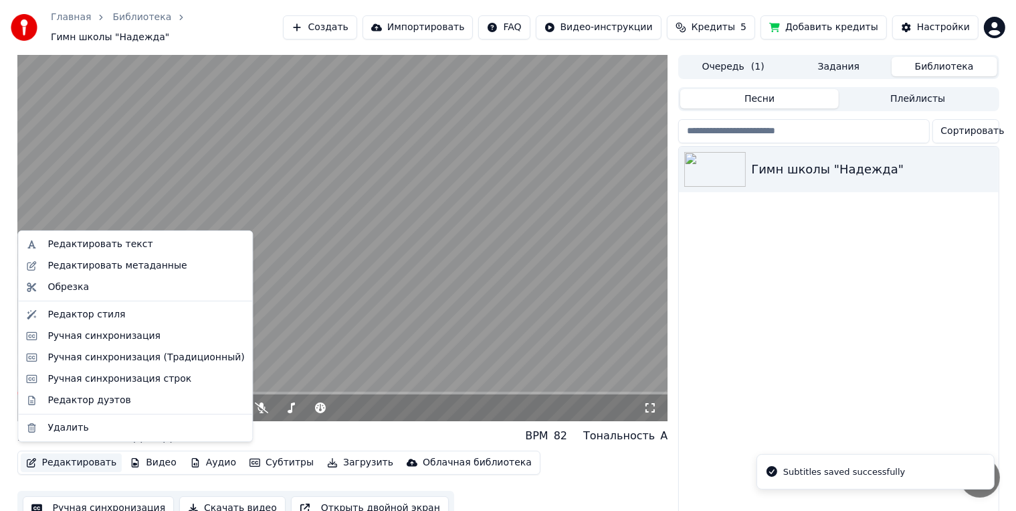
click at [79, 453] on button "Редактировать" at bounding box center [72, 462] width 102 height 19
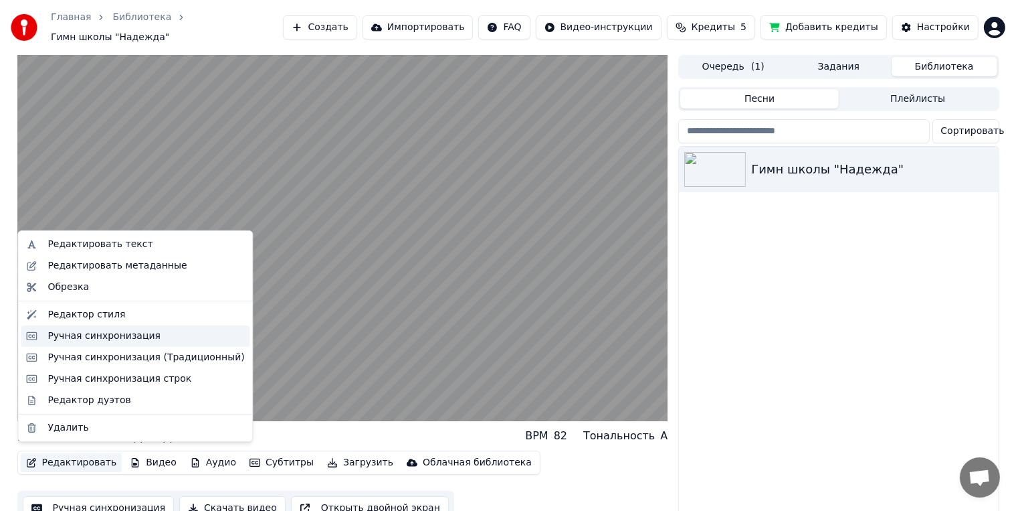
click at [82, 339] on div "Ручная синхронизация" at bounding box center [104, 335] width 113 height 13
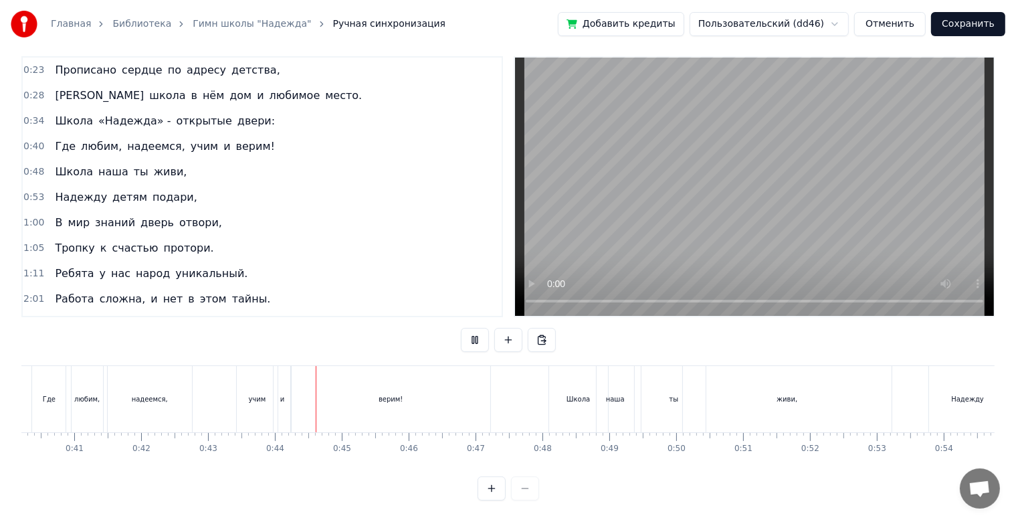
scroll to position [0, 2877]
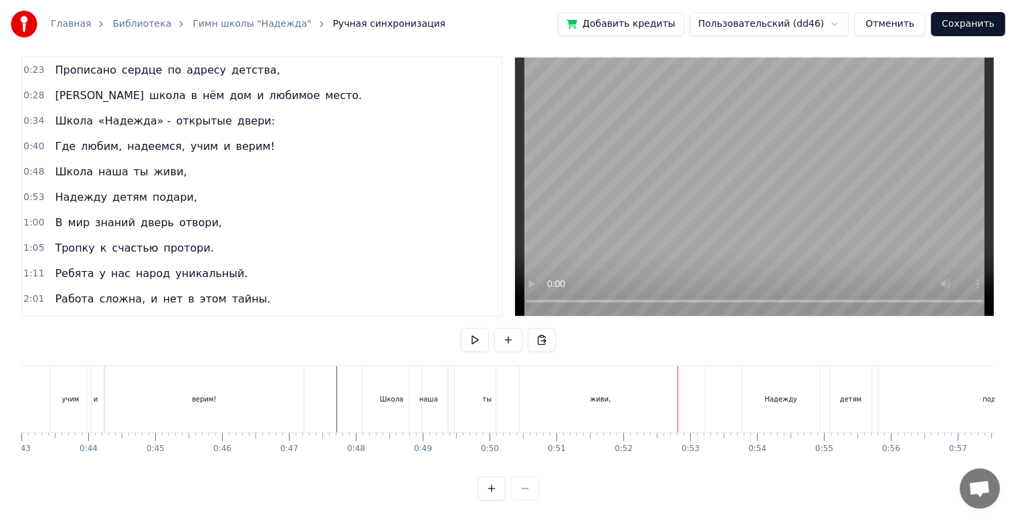
click at [462, 405] on div "ты" at bounding box center [487, 399] width 64 height 66
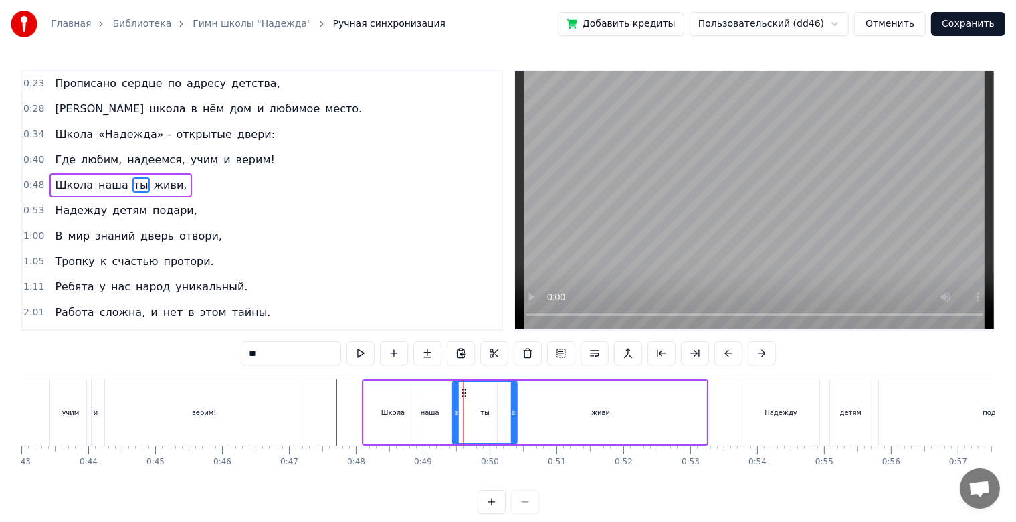
click at [460, 394] on icon at bounding box center [464, 392] width 11 height 11
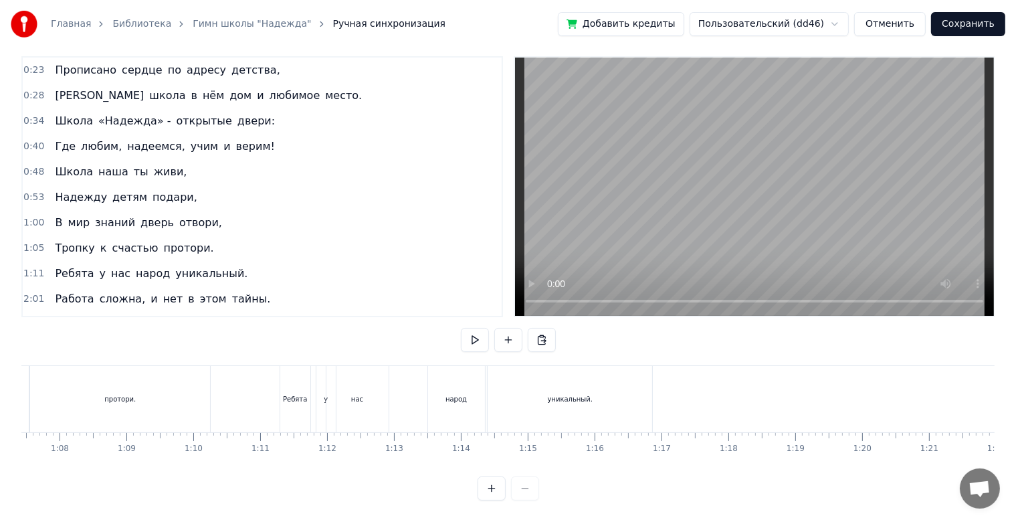
scroll to position [0, 4528]
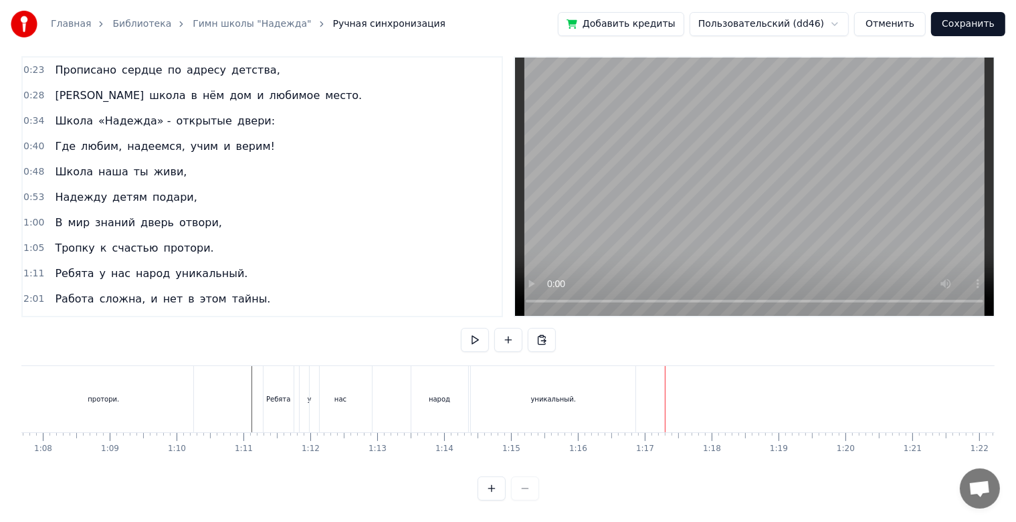
click at [245, 286] on div "2:01 Работа сложна, и нет в этом тайны." at bounding box center [262, 298] width 479 height 25
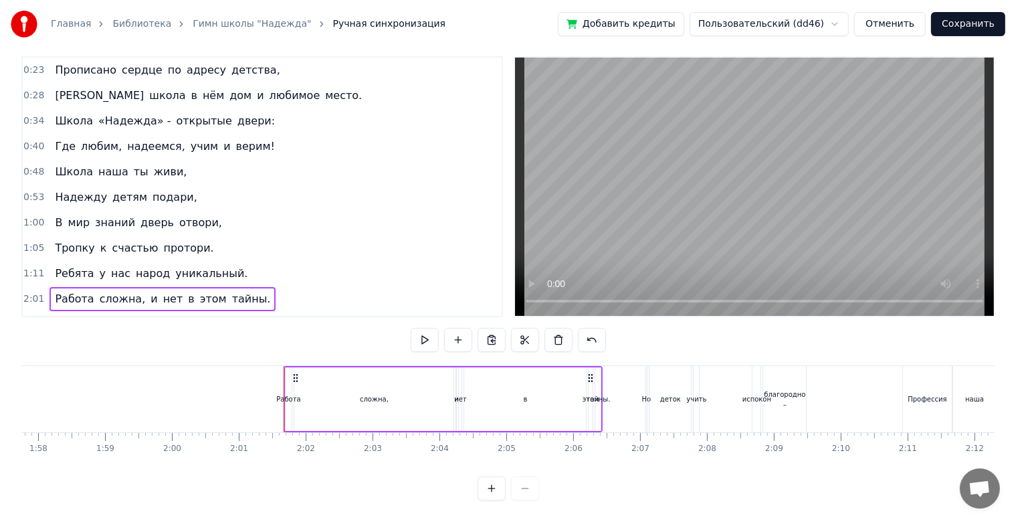
scroll to position [0, 8073]
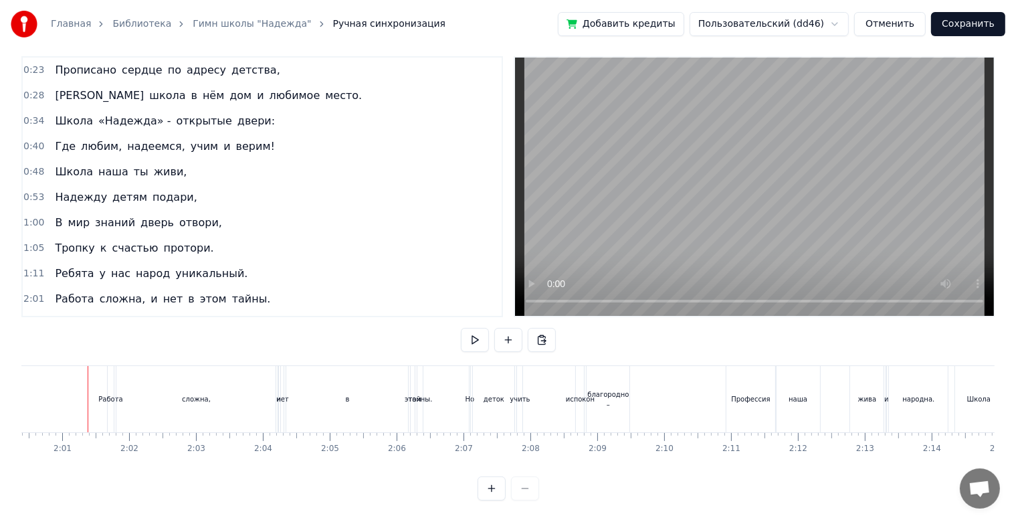
scroll to position [0, 8055]
click at [264, 263] on div "1:11 Ребята у нас народ уникальный." at bounding box center [262, 273] width 479 height 25
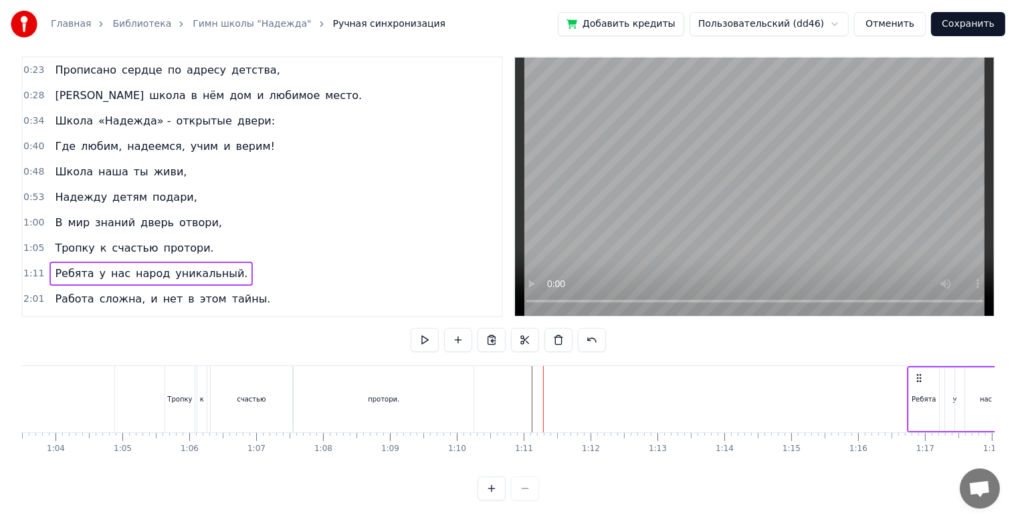
scroll to position [0, 4293]
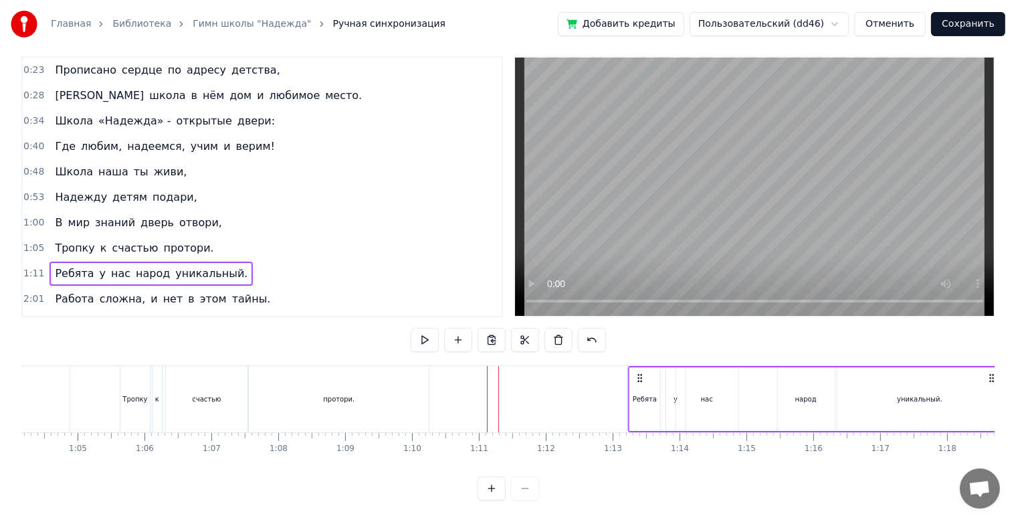
drag, startPoint x: 100, startPoint y: 367, endPoint x: 639, endPoint y: 349, distance: 538.9
click at [639, 349] on div "0:23 Прописано сердце по адресу детства, 0:28 А школа в нём дом и любимое место…" at bounding box center [508, 278] width 974 height 444
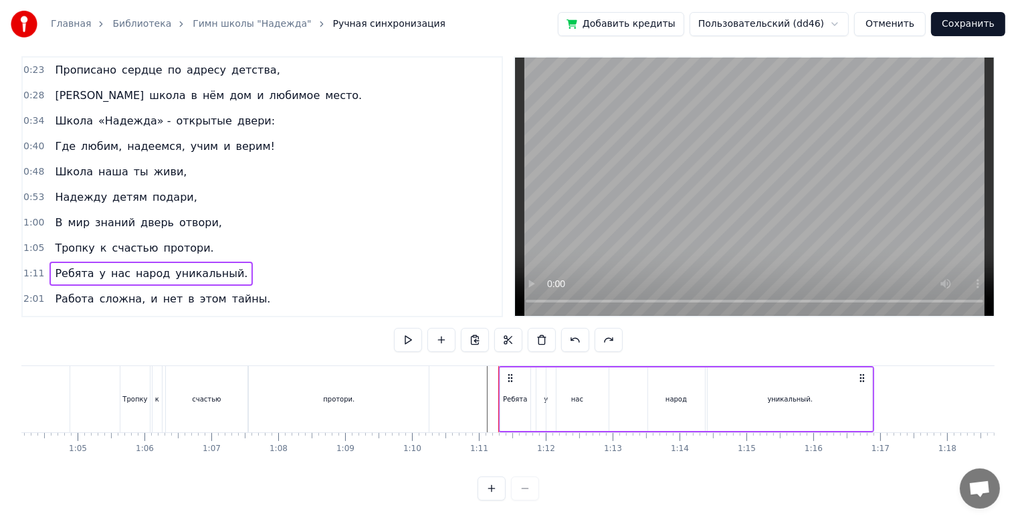
click at [461, 388] on div at bounding box center [682, 399] width 9908 height 66
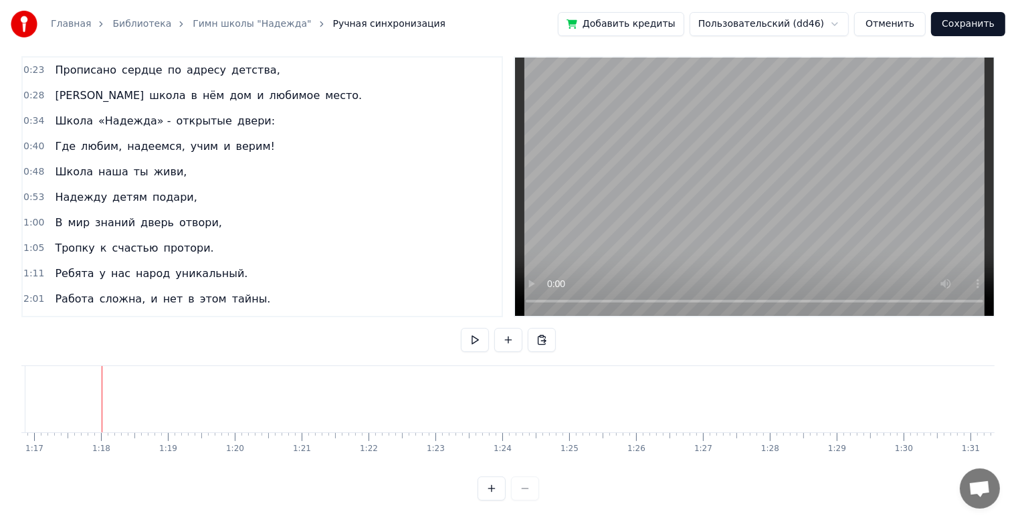
scroll to position [0, 5152]
click at [248, 286] on div "2:01 Работа сложна, и нет в этом тайны." at bounding box center [262, 298] width 479 height 25
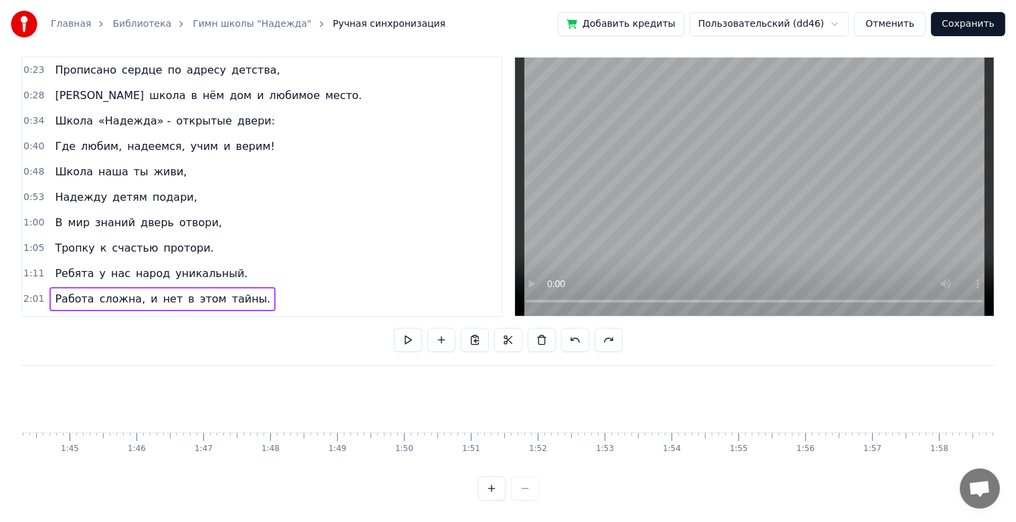
click at [231, 291] on span "тайны." at bounding box center [251, 298] width 41 height 15
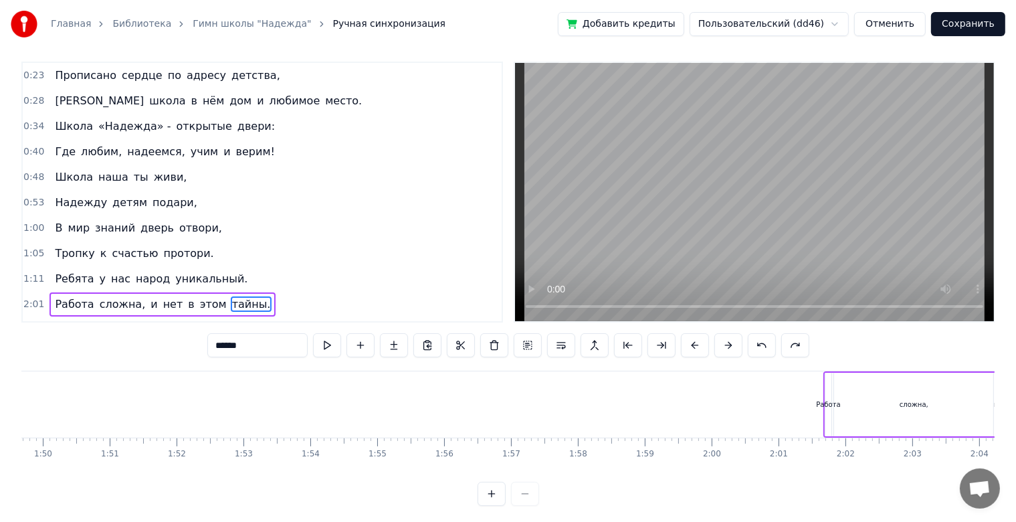
scroll to position [0, 7518]
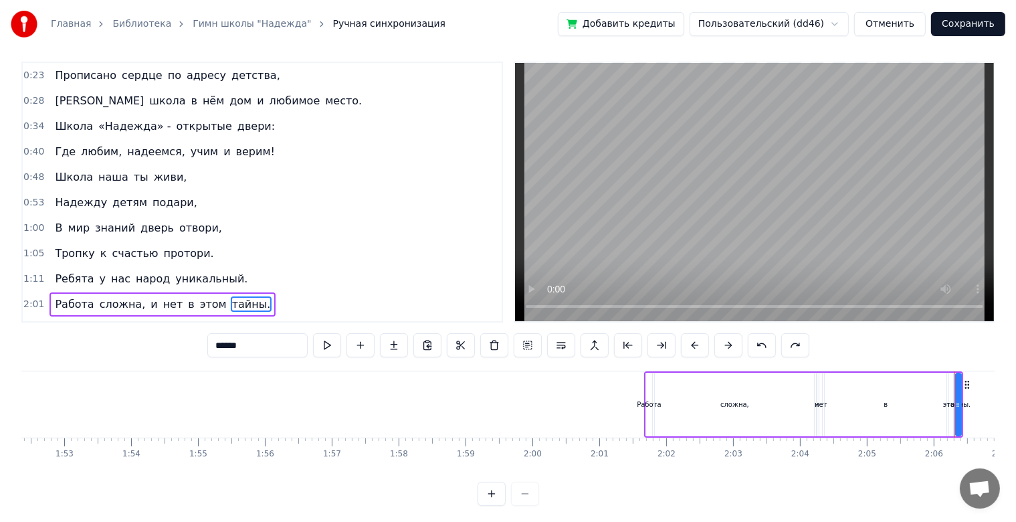
click at [270, 294] on div "2:01 Работа сложна, и нет в этом тайны." at bounding box center [262, 304] width 479 height 25
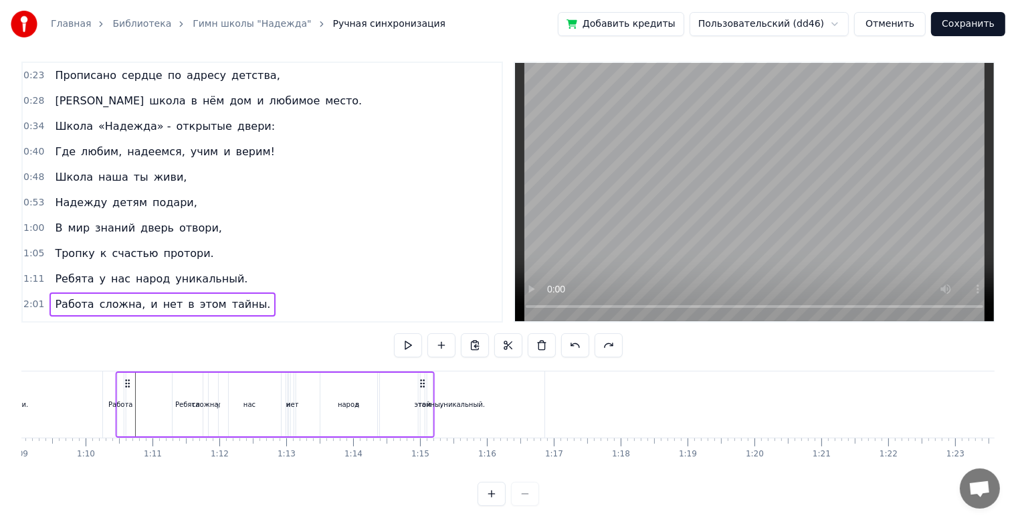
scroll to position [0, 4586]
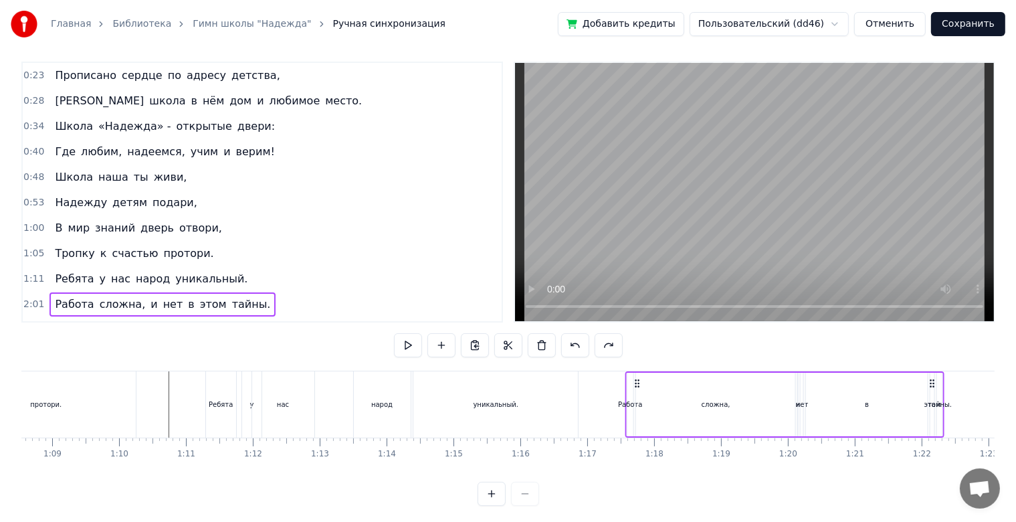
drag, startPoint x: 652, startPoint y: 383, endPoint x: 633, endPoint y: 399, distance: 25.2
click at [633, 399] on div "Работа сложна, и нет в этом тайны." at bounding box center [785, 404] width 320 height 66
click at [638, 421] on div "сложна," at bounding box center [715, 405] width 159 height 64
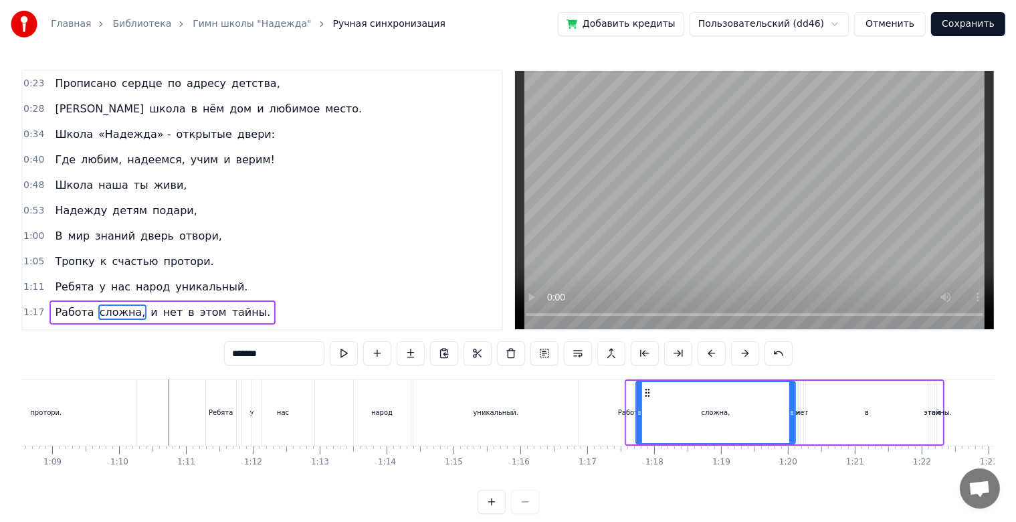
scroll to position [104, 0]
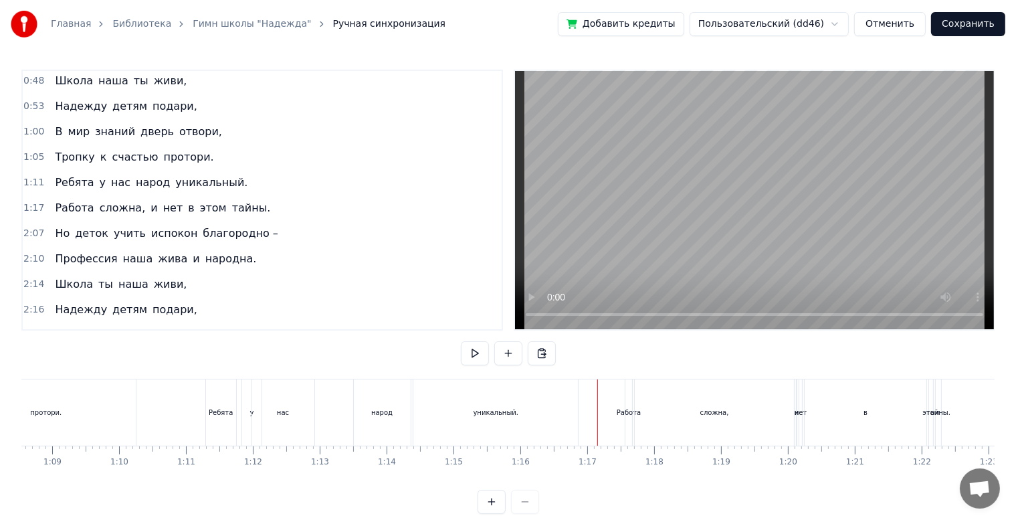
click at [626, 416] on div "Работа" at bounding box center [629, 412] width 24 height 10
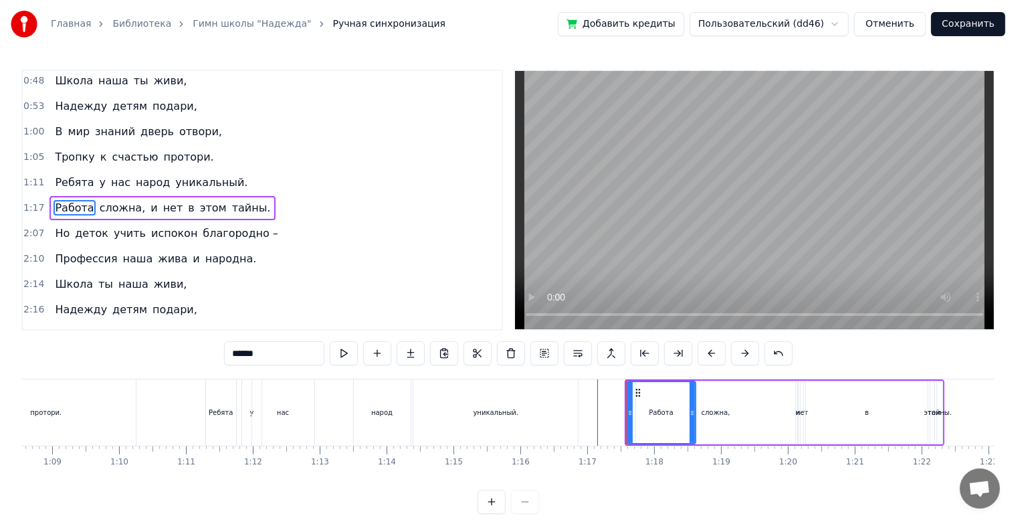
drag, startPoint x: 632, startPoint y: 416, endPoint x: 694, endPoint y: 419, distance: 62.3
click at [694, 419] on div at bounding box center [692, 412] width 5 height 61
click at [715, 418] on div "сложна," at bounding box center [715, 413] width 159 height 64
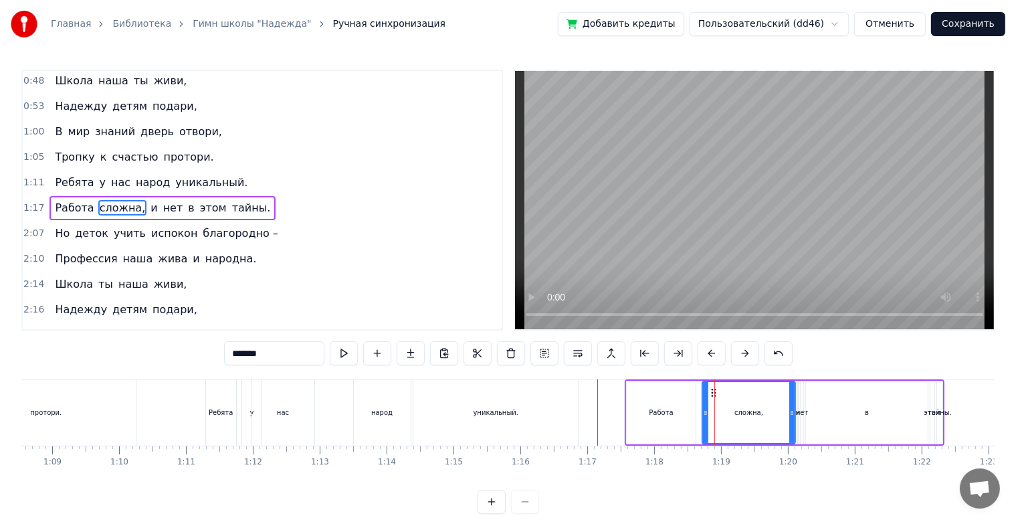
drag, startPoint x: 637, startPoint y: 415, endPoint x: 699, endPoint y: 419, distance: 62.4
click at [703, 419] on div at bounding box center [705, 412] width 5 height 61
click at [812, 418] on div "в" at bounding box center [867, 413] width 122 height 64
type input "*"
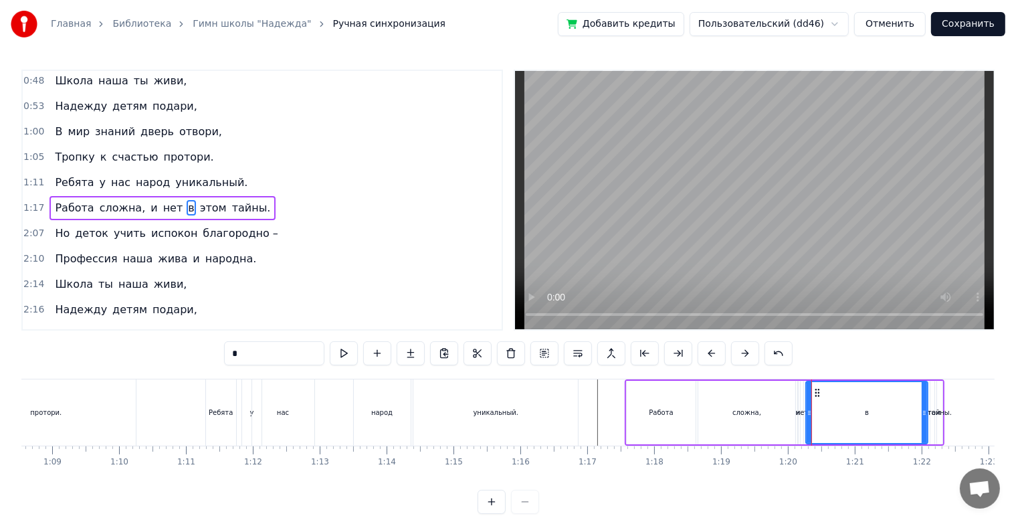
click at [804, 420] on div "Работа сложна, и нет в этом тайны." at bounding box center [785, 412] width 320 height 66
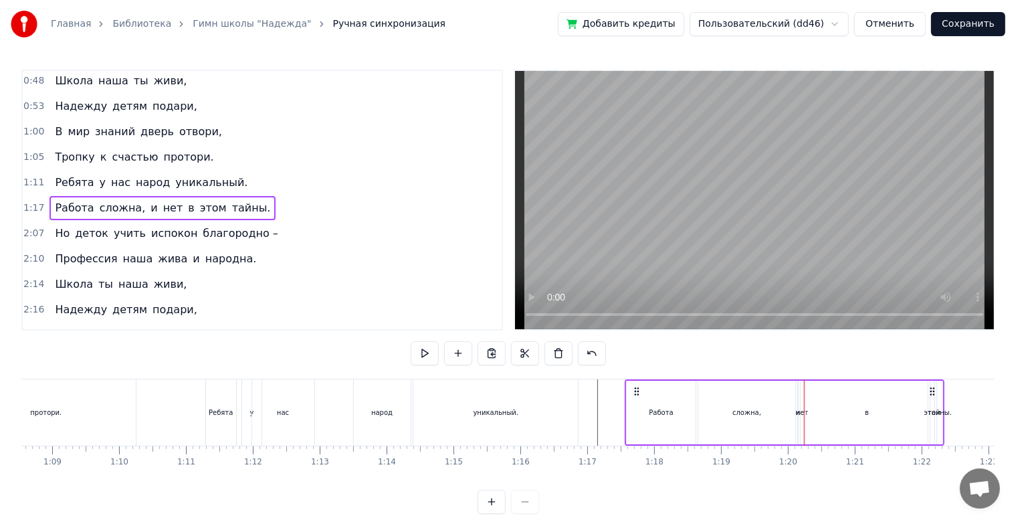
click at [790, 421] on div "сложна," at bounding box center [747, 413] width 97 height 64
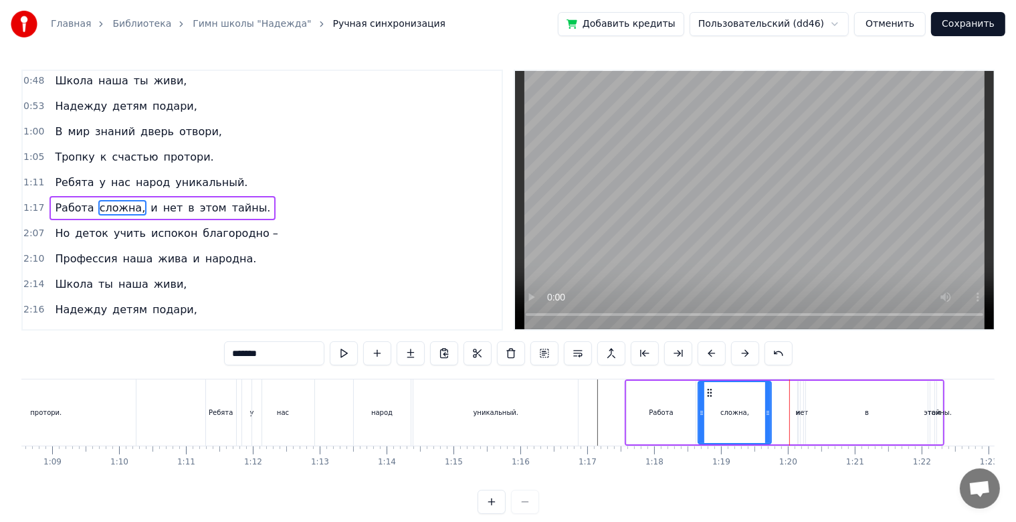
drag, startPoint x: 792, startPoint y: 419, endPoint x: 767, endPoint y: 419, distance: 25.4
click at [767, 419] on div at bounding box center [767, 412] width 5 height 61
click at [795, 416] on div "Работа сложна, и нет в этом тайны." at bounding box center [785, 412] width 320 height 66
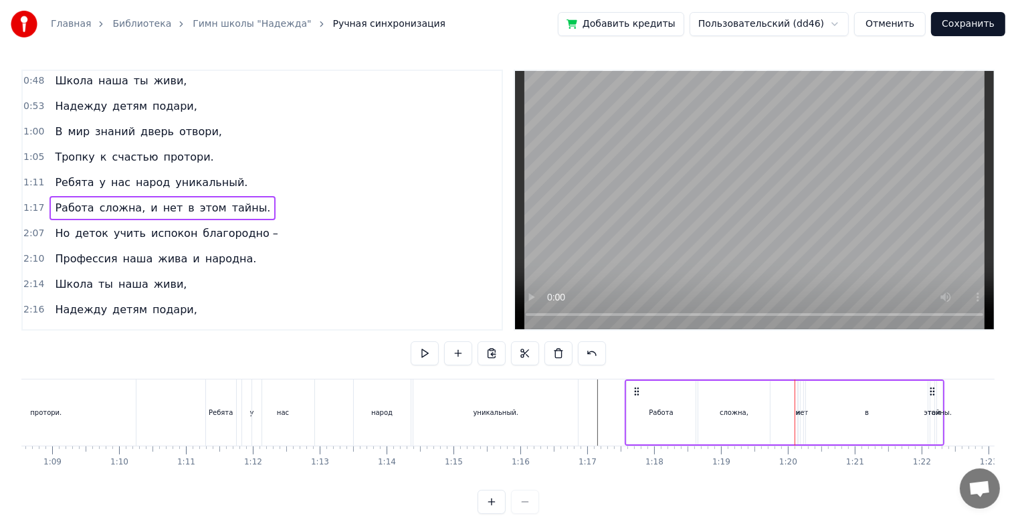
click at [794, 415] on div "Работа сложна, и нет в этом тайны." at bounding box center [785, 412] width 320 height 66
click at [799, 412] on div "нет" at bounding box center [802, 412] width 13 height 10
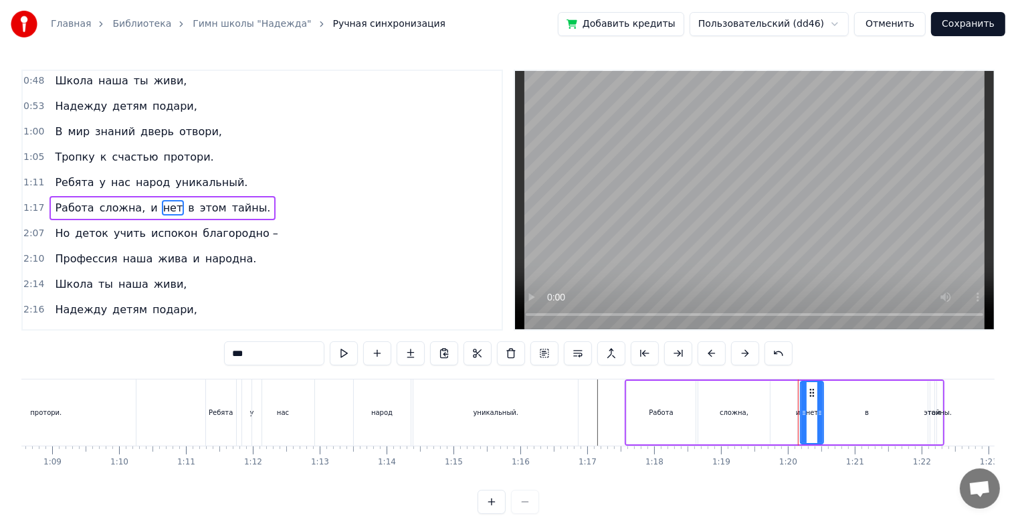
drag, startPoint x: 798, startPoint y: 412, endPoint x: 818, endPoint y: 416, distance: 20.5
click at [818, 416] on icon at bounding box center [820, 412] width 5 height 11
click at [149, 201] on span "и" at bounding box center [153, 207] width 9 height 15
drag, startPoint x: 799, startPoint y: 414, endPoint x: 773, endPoint y: 418, distance: 25.7
click at [773, 418] on div at bounding box center [775, 412] width 5 height 61
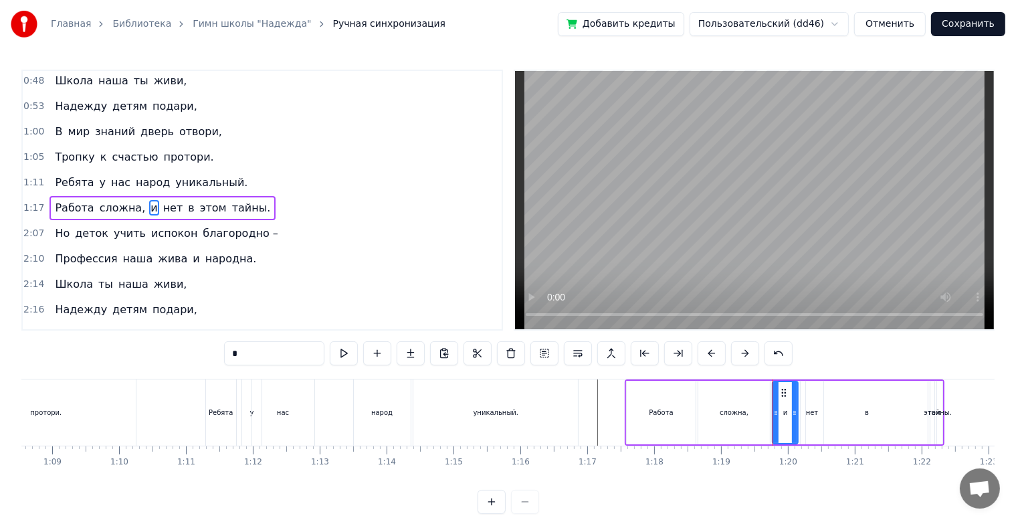
click at [838, 413] on div "в" at bounding box center [867, 413] width 122 height 64
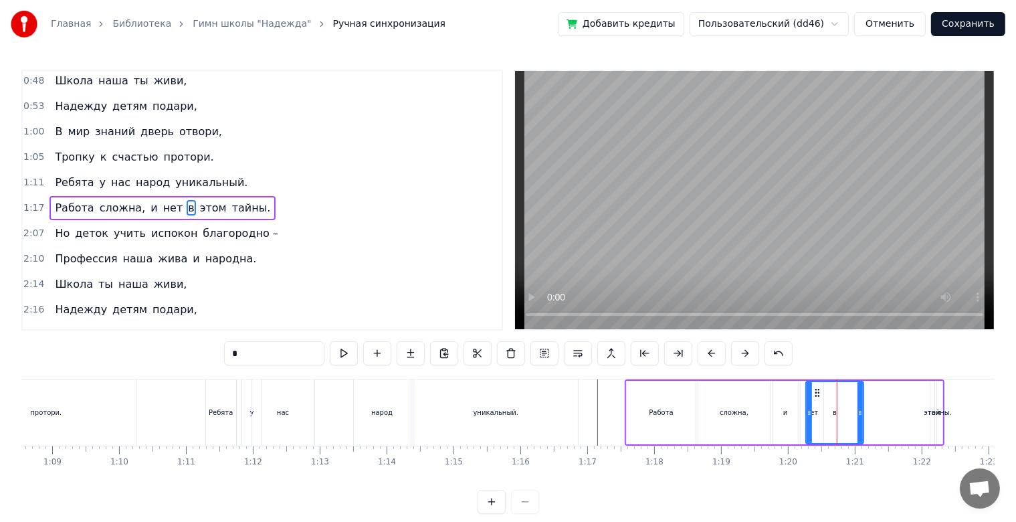
drag, startPoint x: 923, startPoint y: 413, endPoint x: 859, endPoint y: 418, distance: 64.4
click at [859, 418] on icon at bounding box center [860, 412] width 5 height 11
click at [933, 412] on div "тайны." at bounding box center [940, 412] width 24 height 10
type input "******"
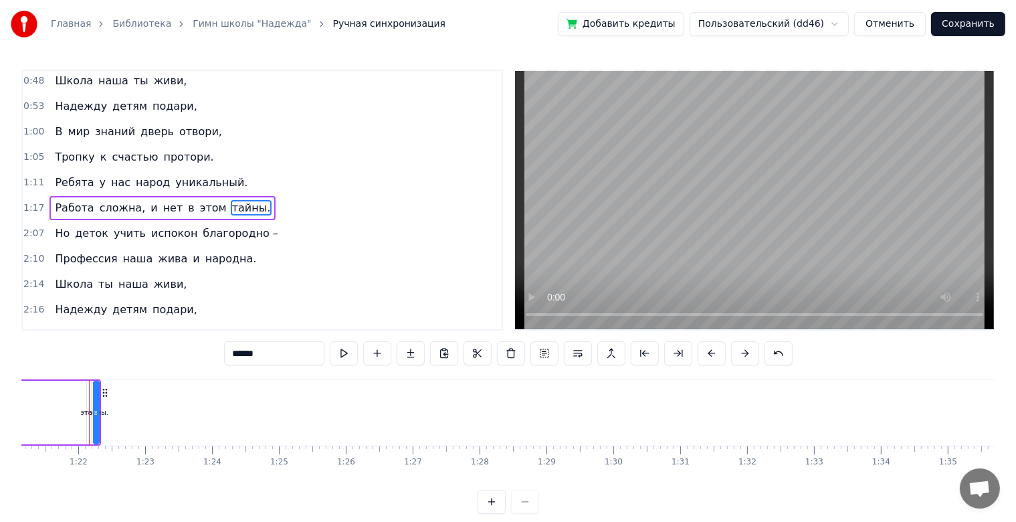
scroll to position [0, 4763]
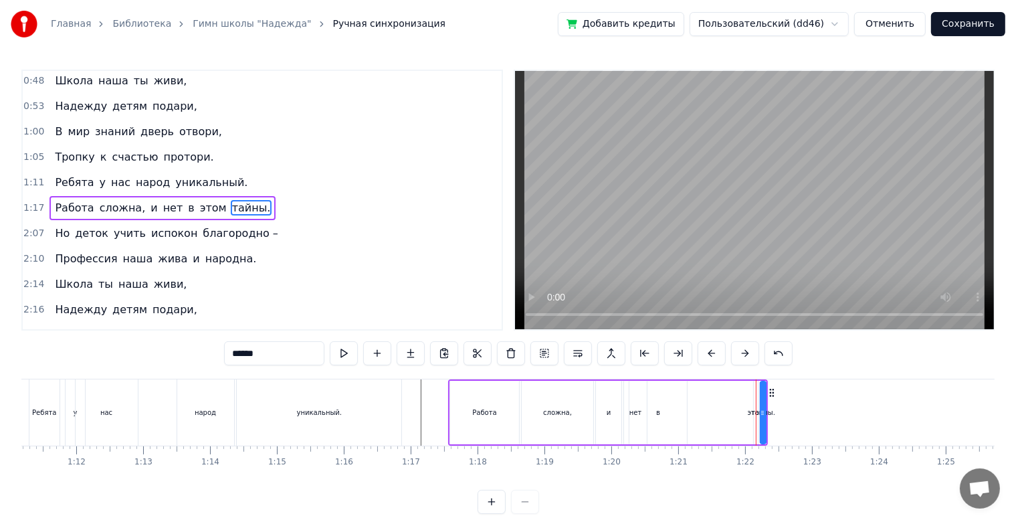
click at [753, 415] on div "тайны." at bounding box center [763, 412] width 24 height 10
drag, startPoint x: 752, startPoint y: 415, endPoint x: 731, endPoint y: 415, distance: 21.4
click at [731, 415] on div "Работа сложна, и нет в этом тайны." at bounding box center [608, 412] width 320 height 66
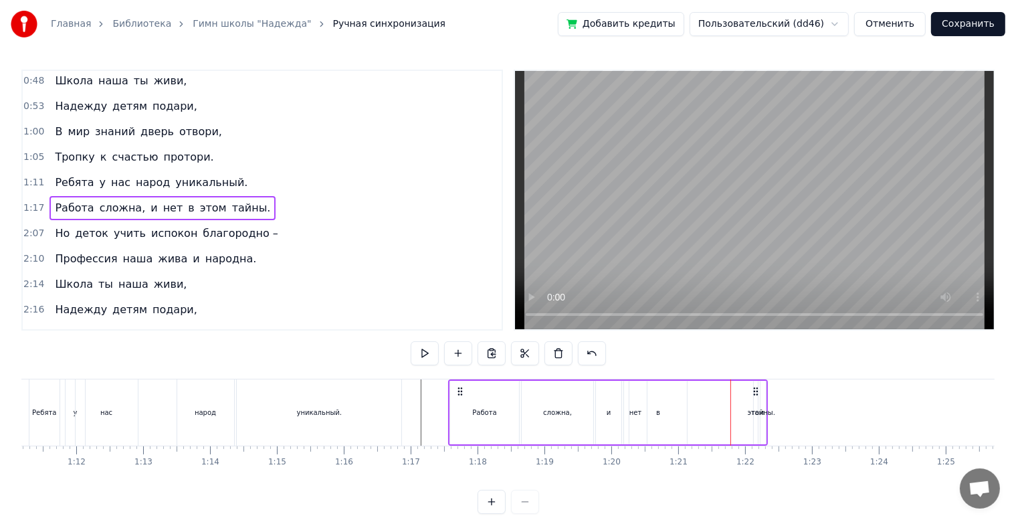
click at [763, 411] on div "тайны." at bounding box center [763, 412] width 24 height 10
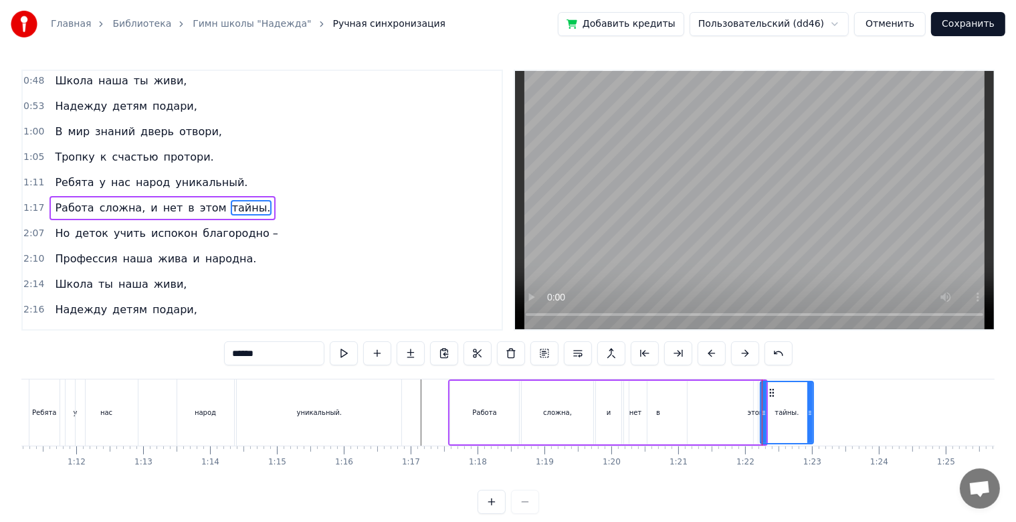
drag, startPoint x: 765, startPoint y: 407, endPoint x: 812, endPoint y: 407, distance: 47.5
click at [812, 407] on icon at bounding box center [810, 412] width 5 height 11
drag, startPoint x: 771, startPoint y: 393, endPoint x: 805, endPoint y: 398, distance: 34.4
click at [805, 398] on div "тайны." at bounding box center [818, 412] width 52 height 61
click at [757, 412] on div "этом" at bounding box center [756, 412] width 17 height 10
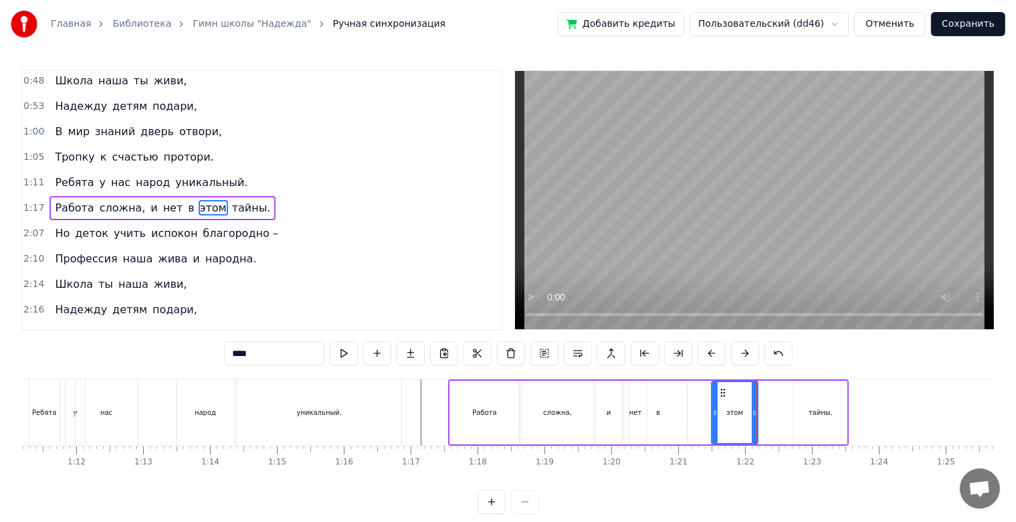
drag, startPoint x: 757, startPoint y: 412, endPoint x: 715, endPoint y: 412, distance: 42.2
click at [715, 412] on icon at bounding box center [715, 412] width 5 height 11
drag, startPoint x: 723, startPoint y: 391, endPoint x: 685, endPoint y: 394, distance: 37.6
click at [685, 394] on icon at bounding box center [686, 392] width 11 height 11
click at [816, 401] on div "тайны." at bounding box center [820, 413] width 53 height 64
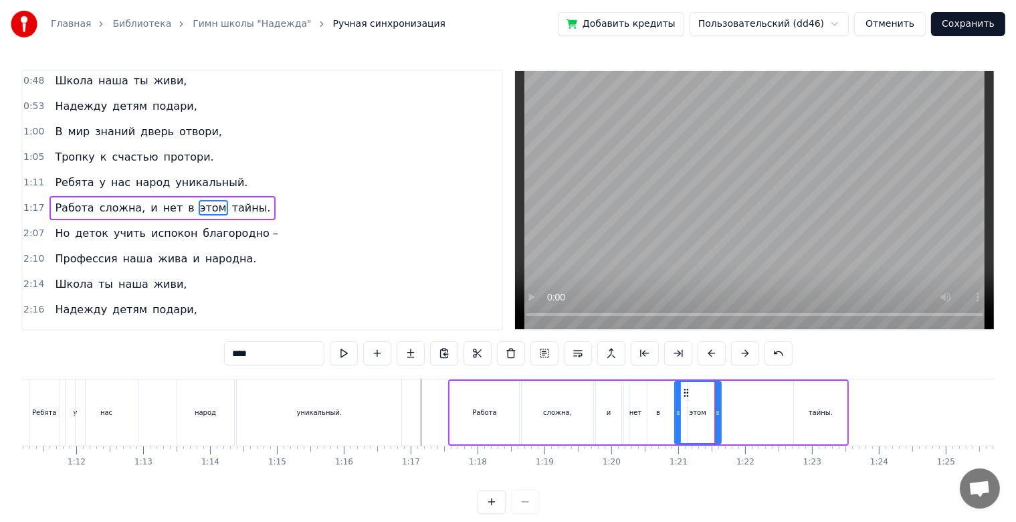
type input "******"
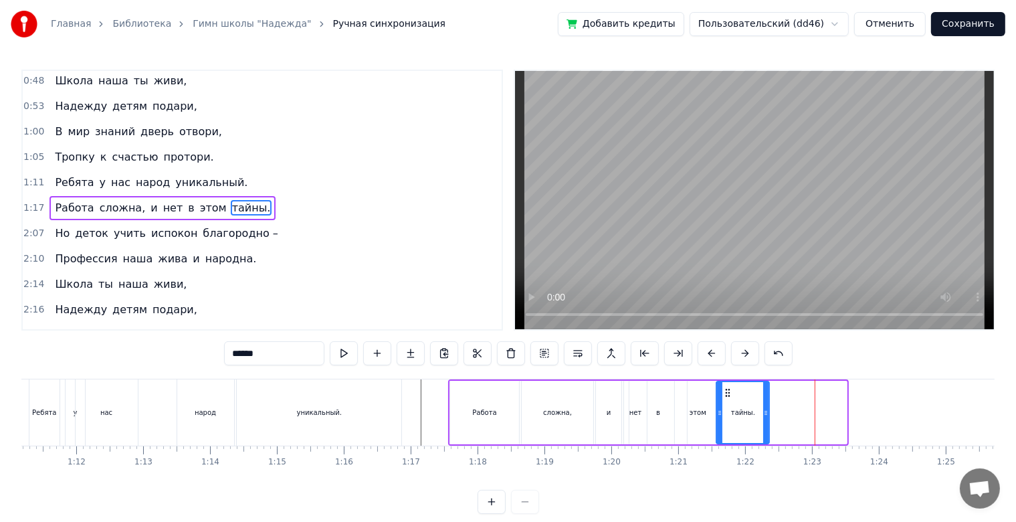
drag, startPoint x: 803, startPoint y: 396, endPoint x: 725, endPoint y: 405, distance: 78.2
click at [725, 405] on div "тайны." at bounding box center [743, 412] width 52 height 61
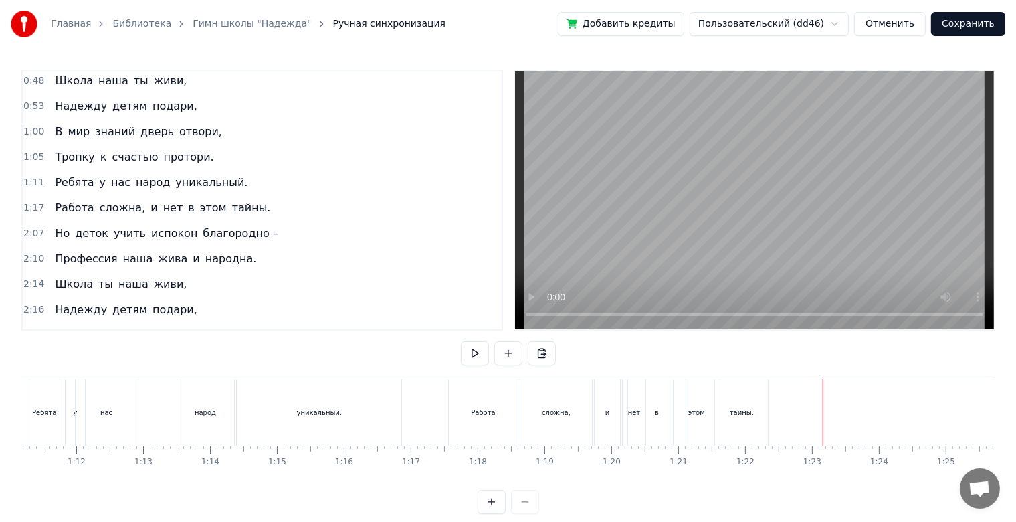
drag, startPoint x: 474, startPoint y: 408, endPoint x: 461, endPoint y: 411, distance: 13.1
click at [461, 411] on div "Работа" at bounding box center [483, 412] width 69 height 66
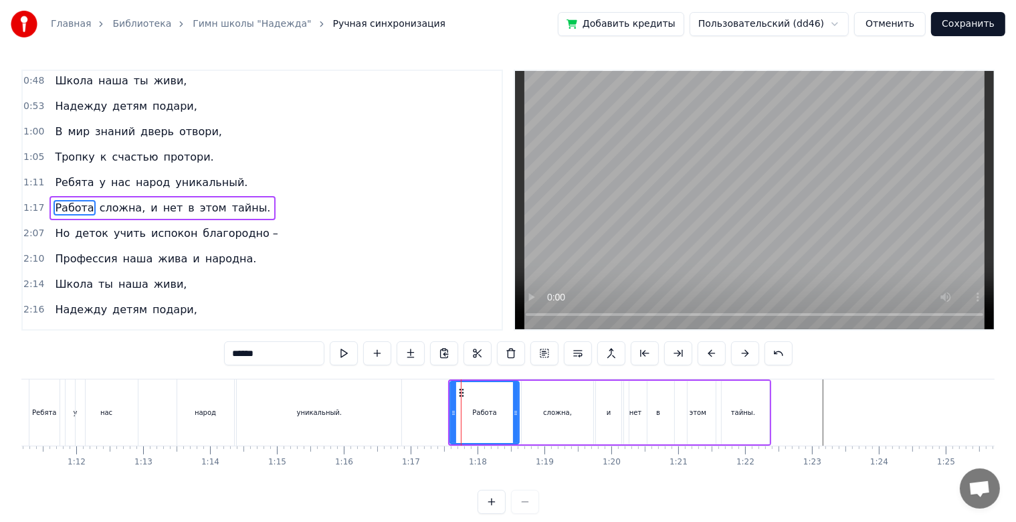
drag, startPoint x: 460, startPoint y: 393, endPoint x: 430, endPoint y: 395, distance: 30.8
click at [430, 395] on div "Прописано сердце по адресу детства, А школа в нём дом и любимое место. Школа «Н…" at bounding box center [213, 412] width 9908 height 67
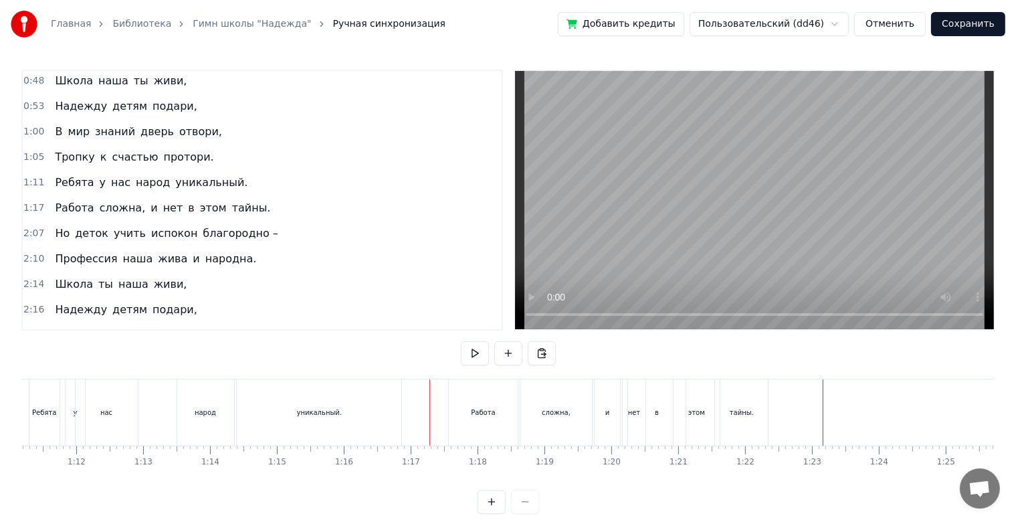
click at [458, 401] on div "Работа" at bounding box center [483, 412] width 69 height 66
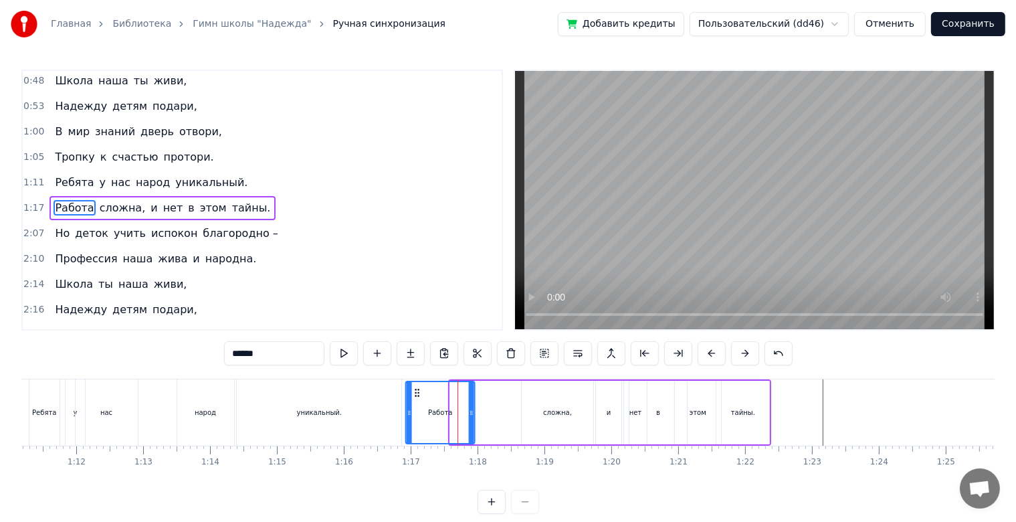
drag, startPoint x: 457, startPoint y: 395, endPoint x: 412, endPoint y: 399, distance: 45.1
click at [412, 399] on div "Работа" at bounding box center [441, 412] width 68 height 61
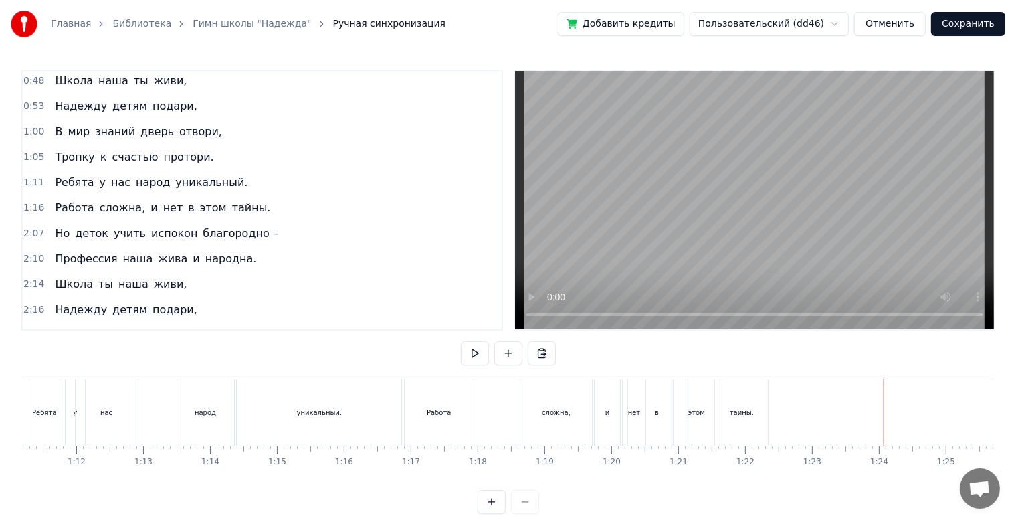
click at [161, 428] on div "Ребята у нас народ уникальный." at bounding box center [217, 412] width 377 height 66
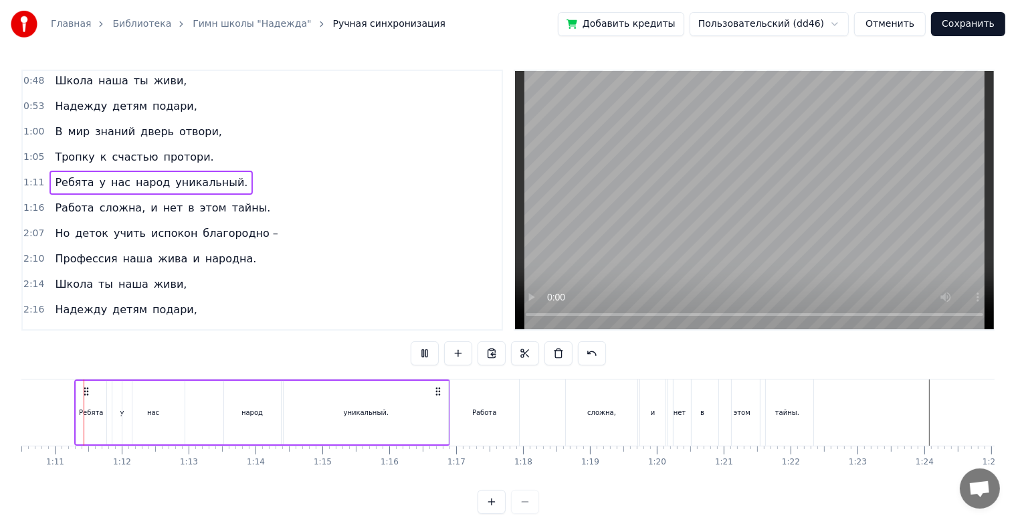
scroll to position [0, 4703]
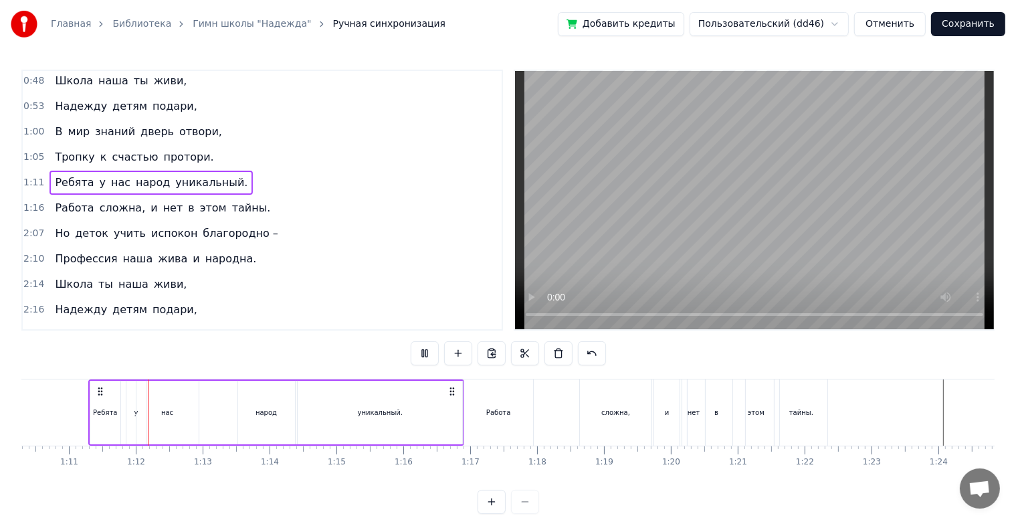
click at [81, 407] on div at bounding box center [272, 412] width 9908 height 66
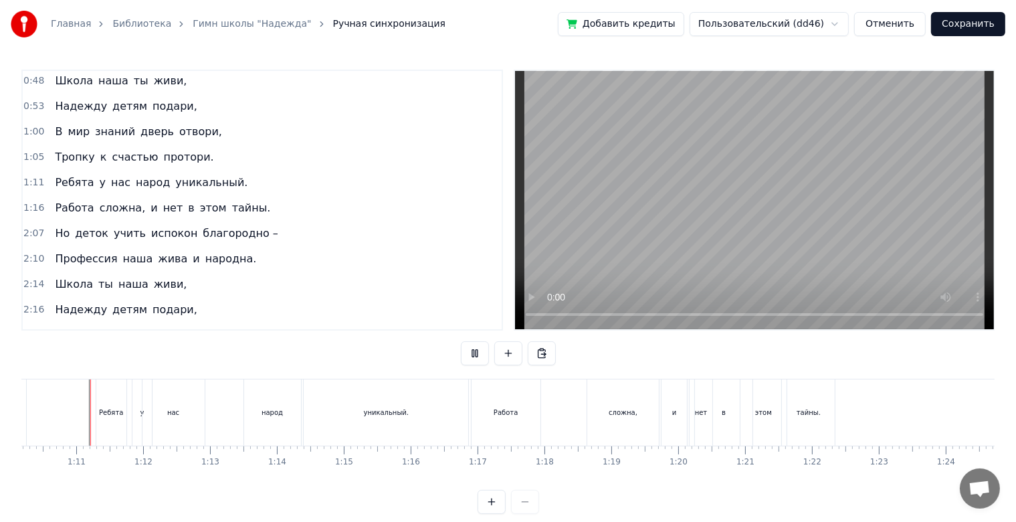
scroll to position [24, 0]
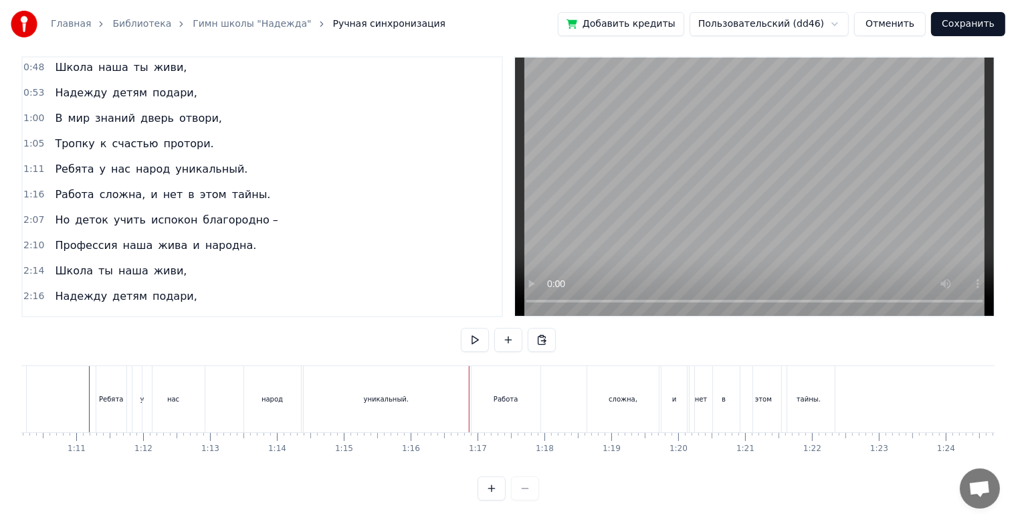
click at [498, 399] on div "Работа" at bounding box center [506, 399] width 69 height 66
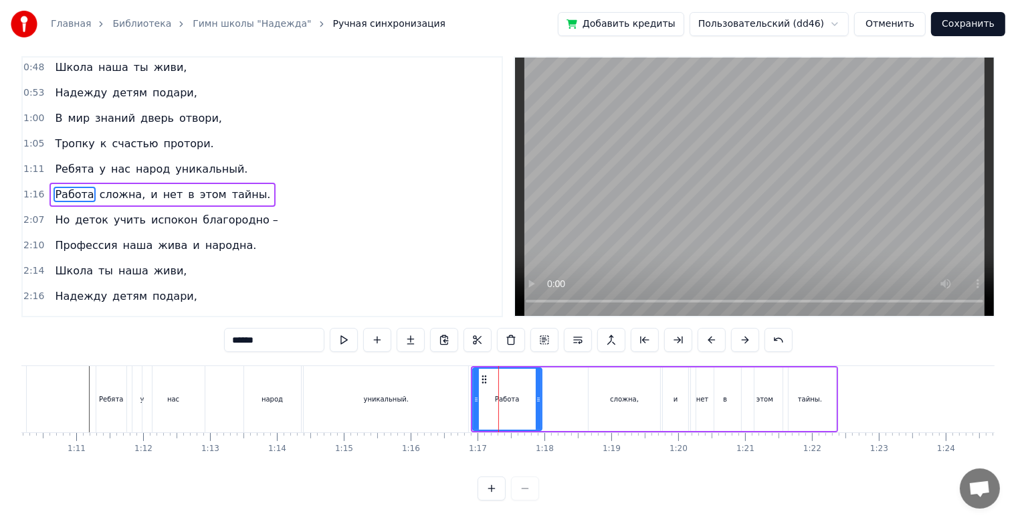
scroll to position [0, 0]
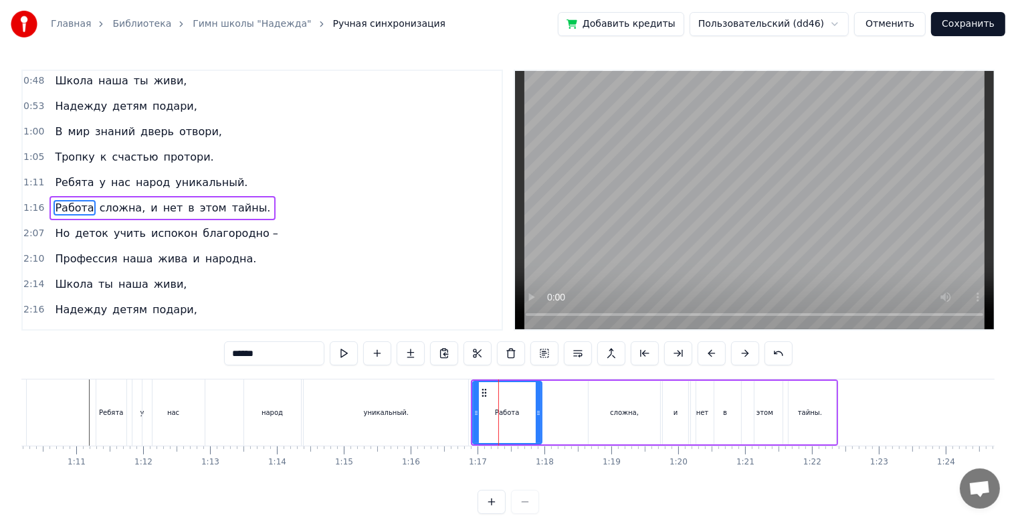
drag, startPoint x: 480, startPoint y: 398, endPoint x: 500, endPoint y: 394, distance: 20.5
click at [500, 394] on div "Работа" at bounding box center [508, 412] width 68 height 61
drag, startPoint x: 483, startPoint y: 391, endPoint x: 509, endPoint y: 393, distance: 26.1
click at [509, 393] on icon at bounding box center [509, 392] width 11 height 11
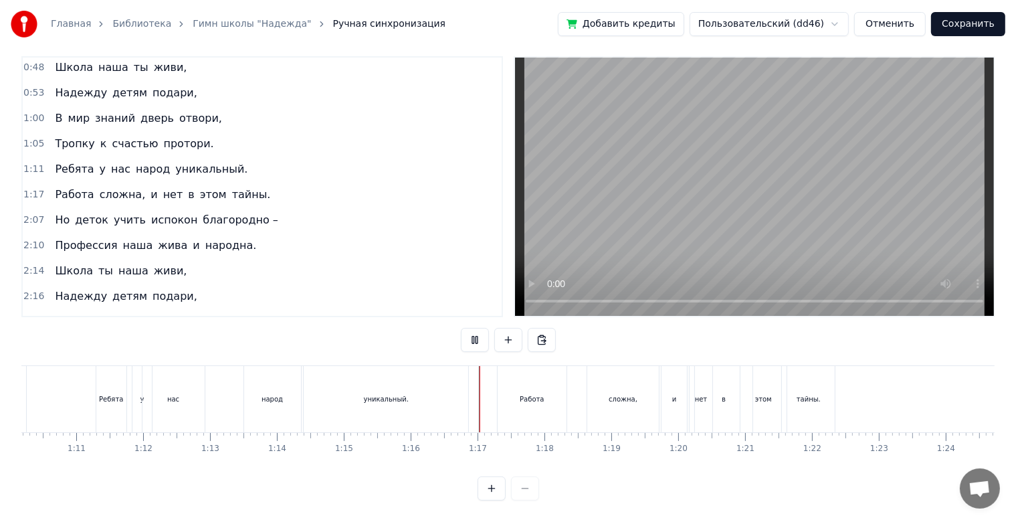
scroll to position [24, 0]
click at [618, 394] on div "сложна," at bounding box center [623, 399] width 29 height 10
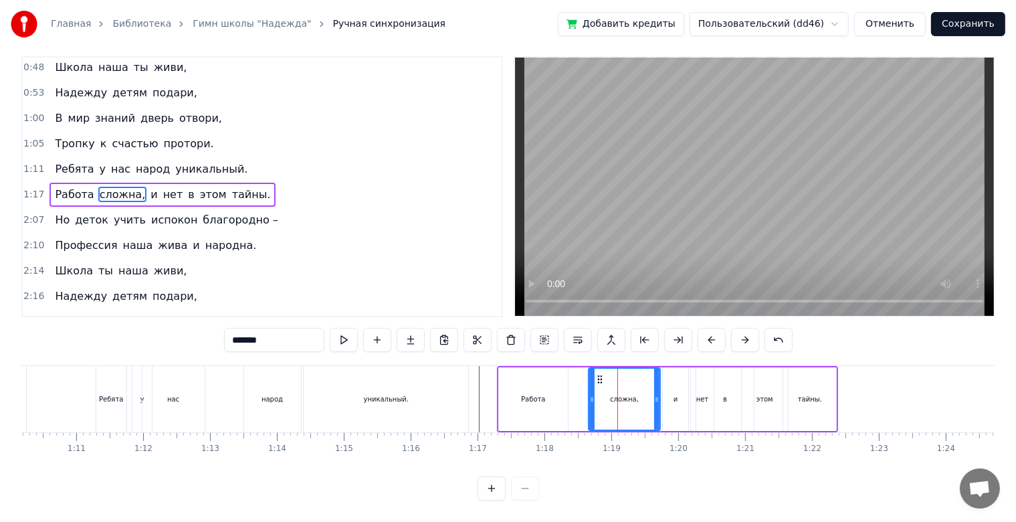
scroll to position [0, 0]
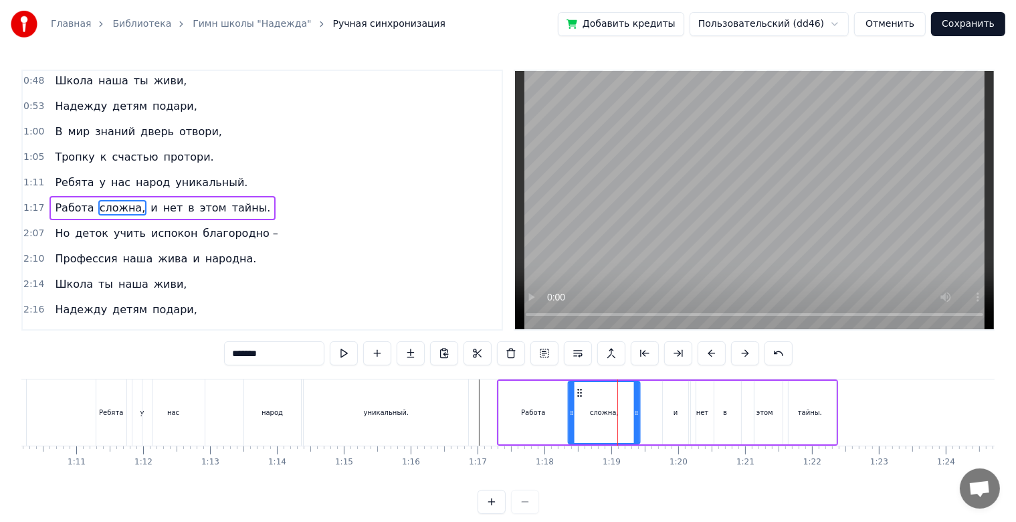
drag, startPoint x: 594, startPoint y: 391, endPoint x: 578, endPoint y: 398, distance: 17.7
click at [578, 398] on div "сложна," at bounding box center [604, 412] width 70 height 61
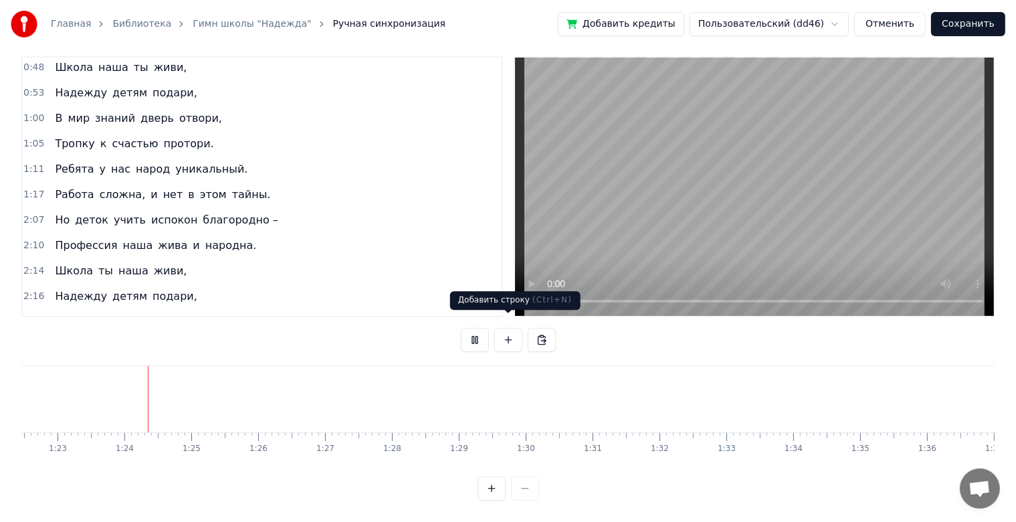
scroll to position [0, 5542]
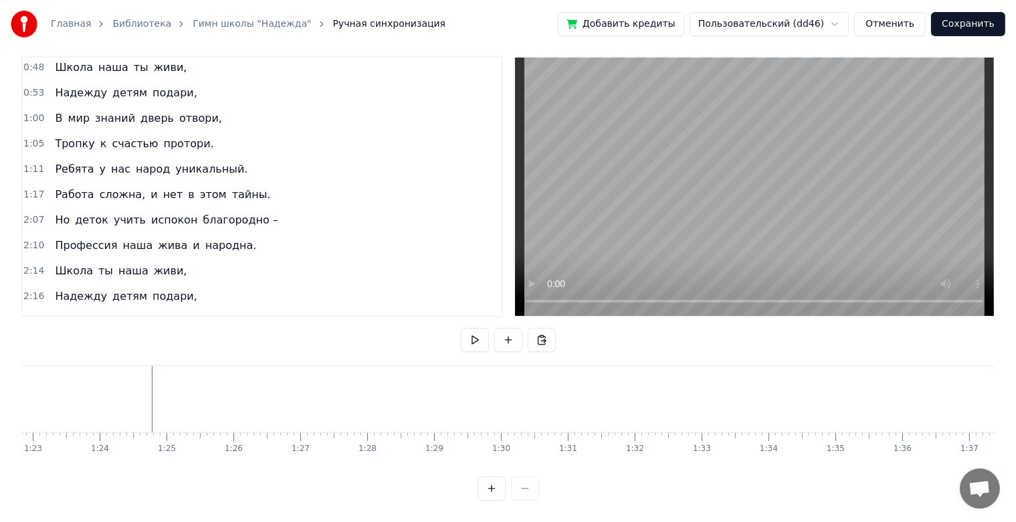
click at [630, 451] on div "Прописано сердце по адресу детства, А школа в нём дом и любимое место. Школа «Н…" at bounding box center [508, 415] width 974 height 100
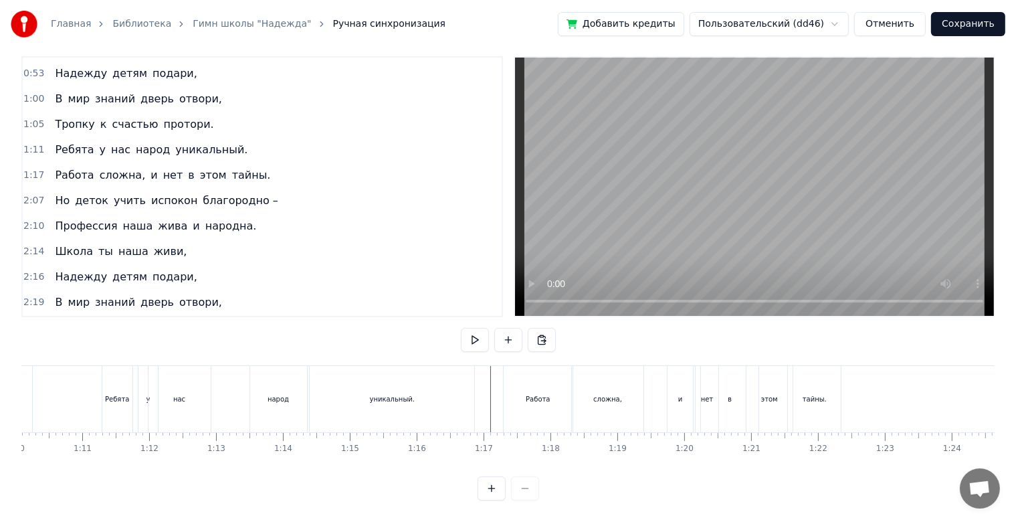
scroll to position [134, 0]
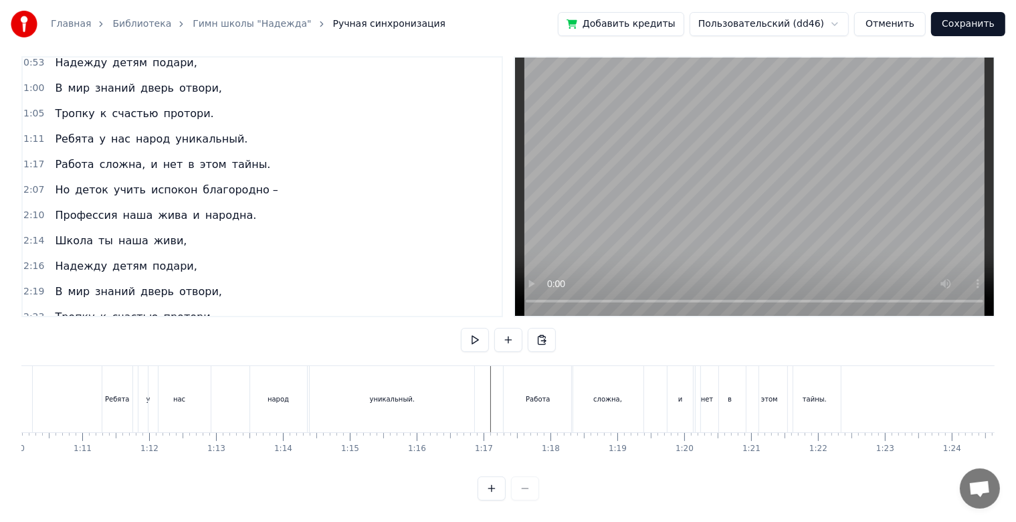
click at [516, 376] on div "Работа" at bounding box center [538, 399] width 69 height 66
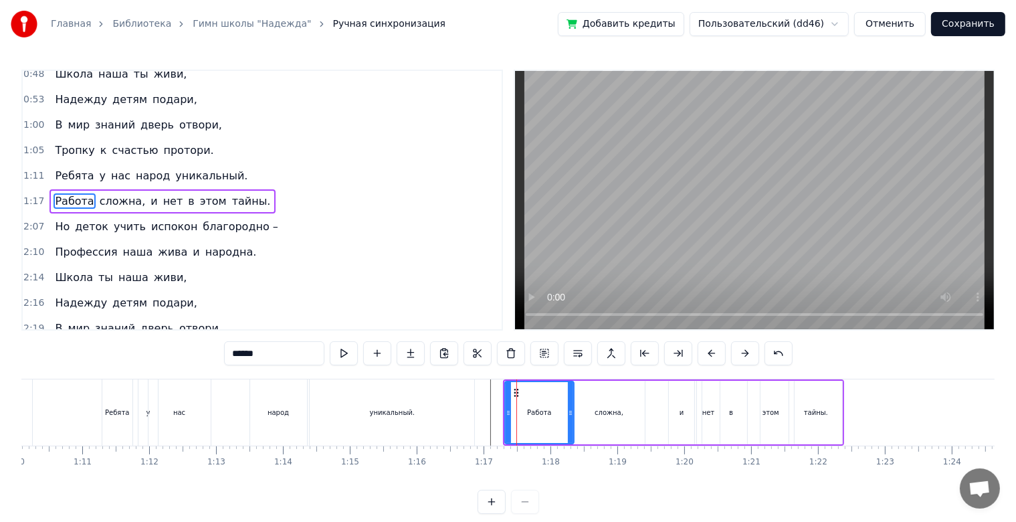
scroll to position [104, 0]
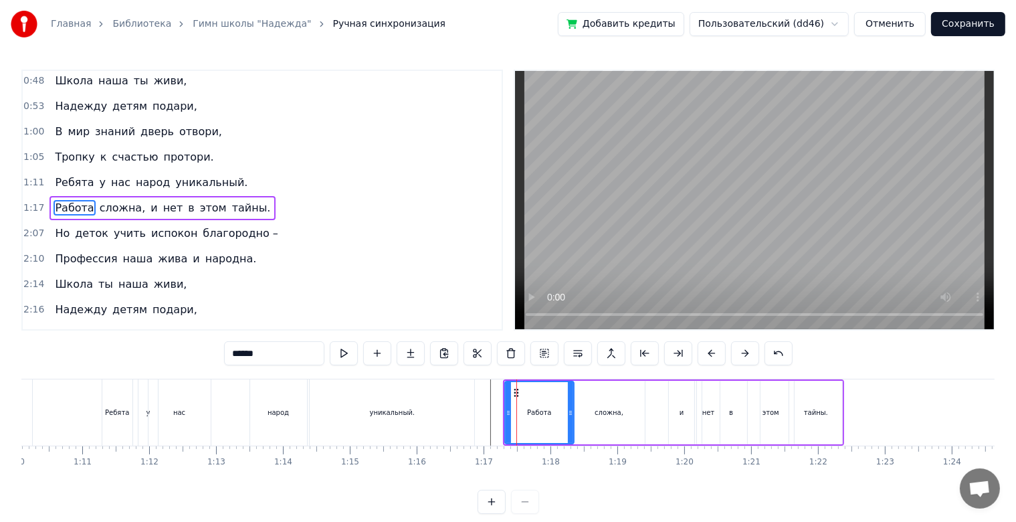
click at [281, 209] on div "1:17 Работа сложна, и нет в этом тайны." at bounding box center [262, 207] width 479 height 25
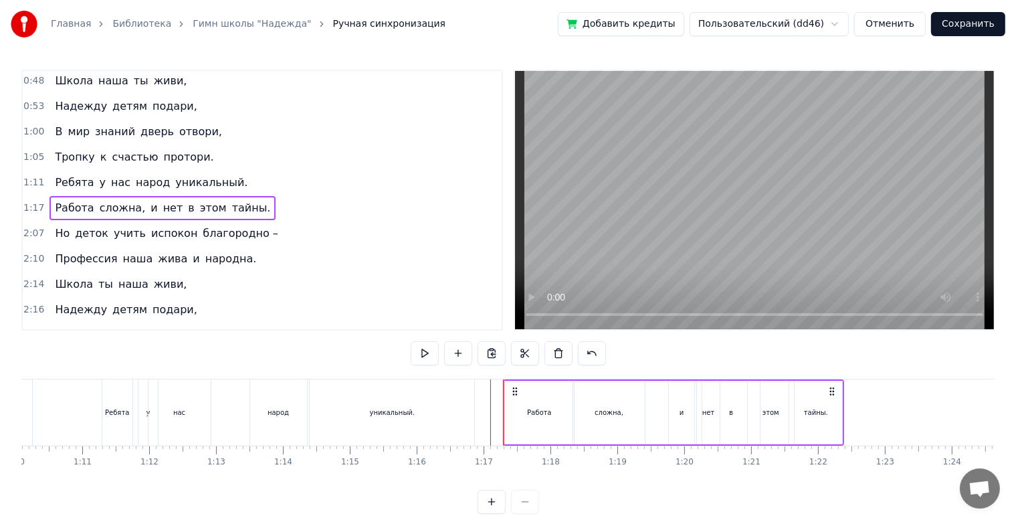
click at [247, 203] on div "1:17 Работа сложна, и нет в этом тайны." at bounding box center [262, 207] width 479 height 25
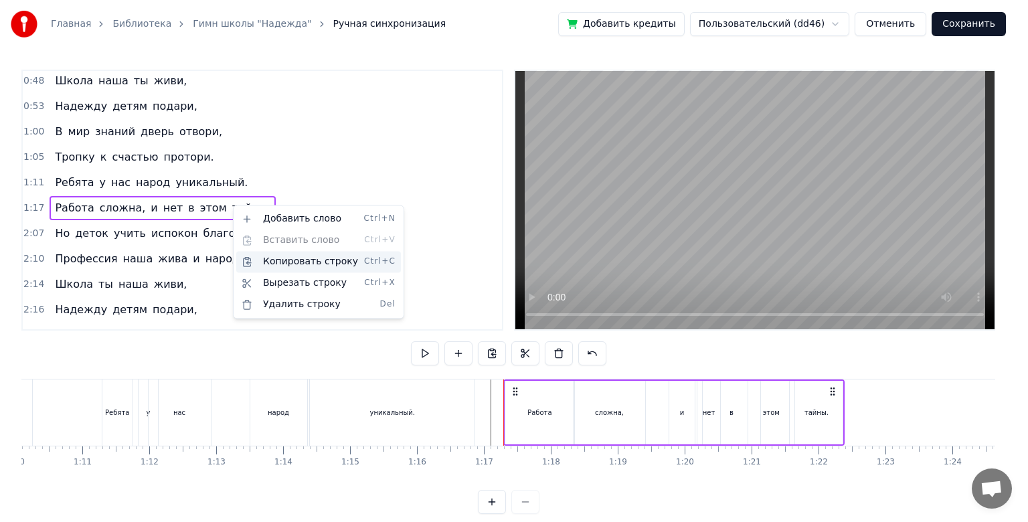
click at [316, 258] on div "Копировать строку Ctrl+C" at bounding box center [318, 261] width 165 height 21
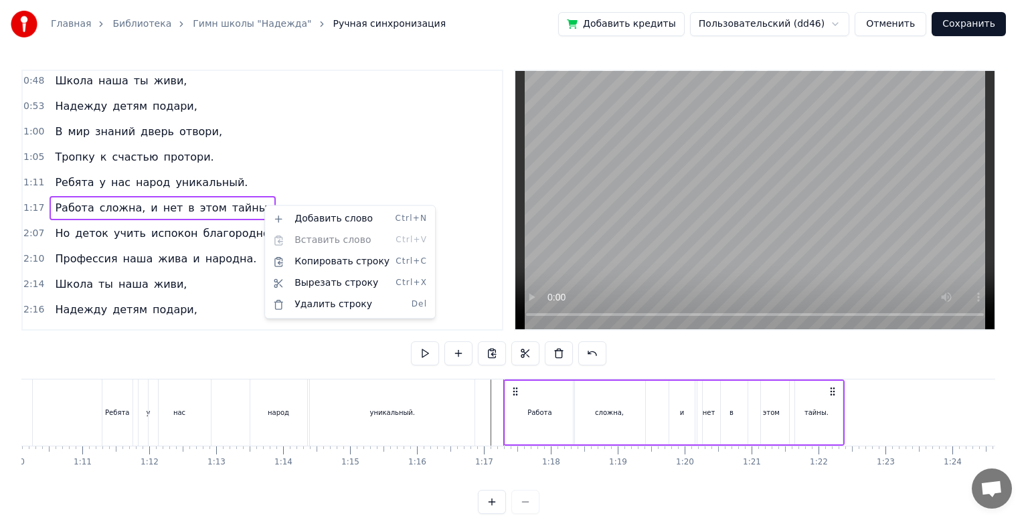
click at [240, 300] on html "Главная Библиотека Гимн школы "Надежда" Ручная синхронизация Добавить кредиты П…" at bounding box center [514, 267] width 1028 height 535
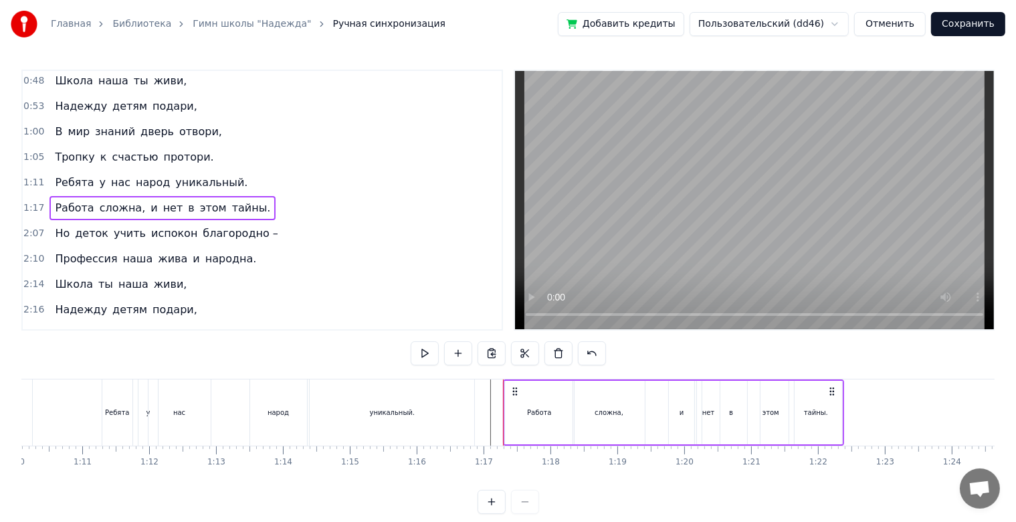
scroll to position [134, 0]
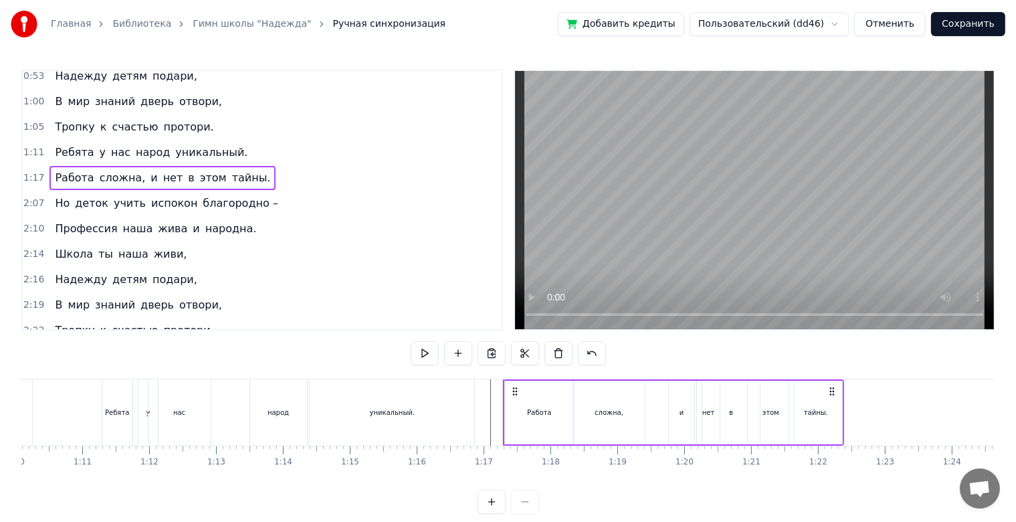
click at [223, 318] on div "2:23 Тропку к счастью протори." at bounding box center [262, 330] width 479 height 25
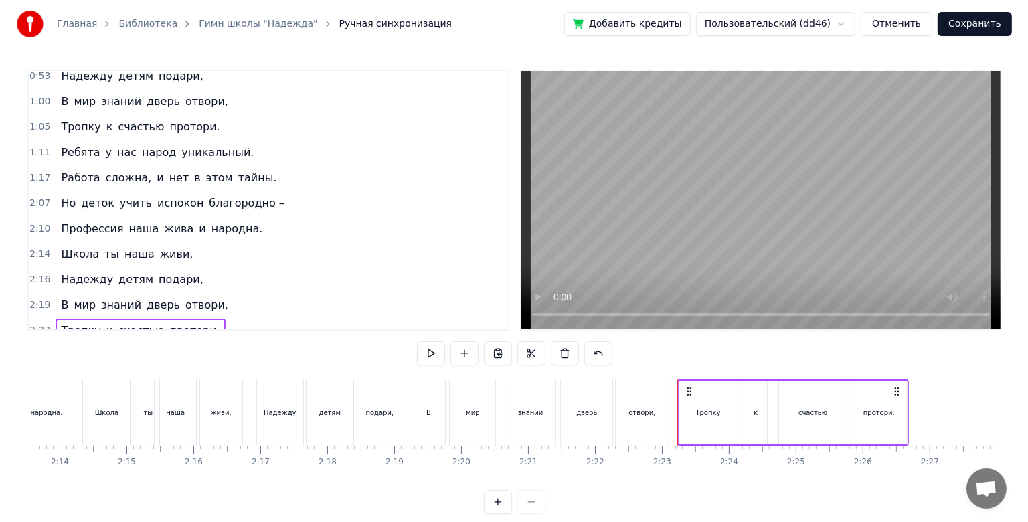
scroll to position [0, 8934]
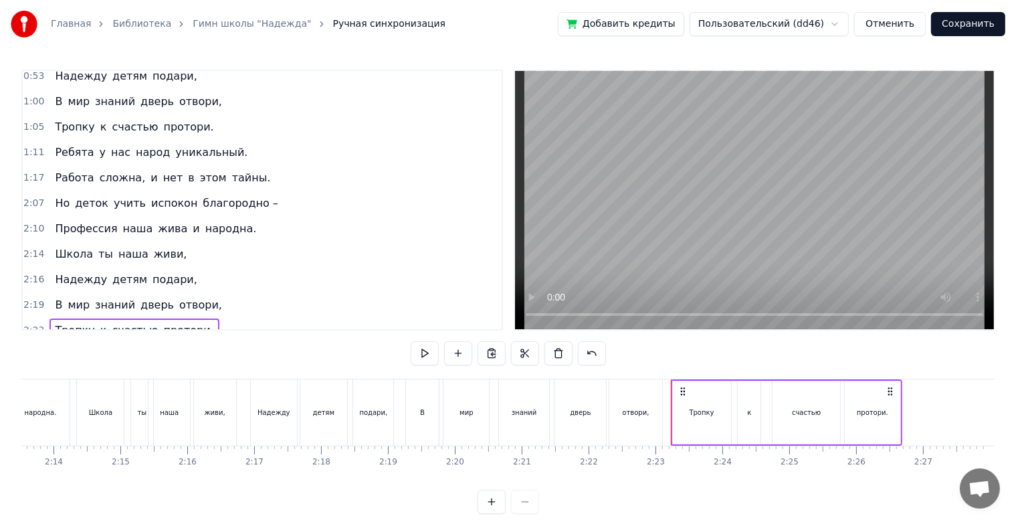
click at [218, 318] on div "2:23 Тропку к счастью протори." at bounding box center [262, 330] width 479 height 25
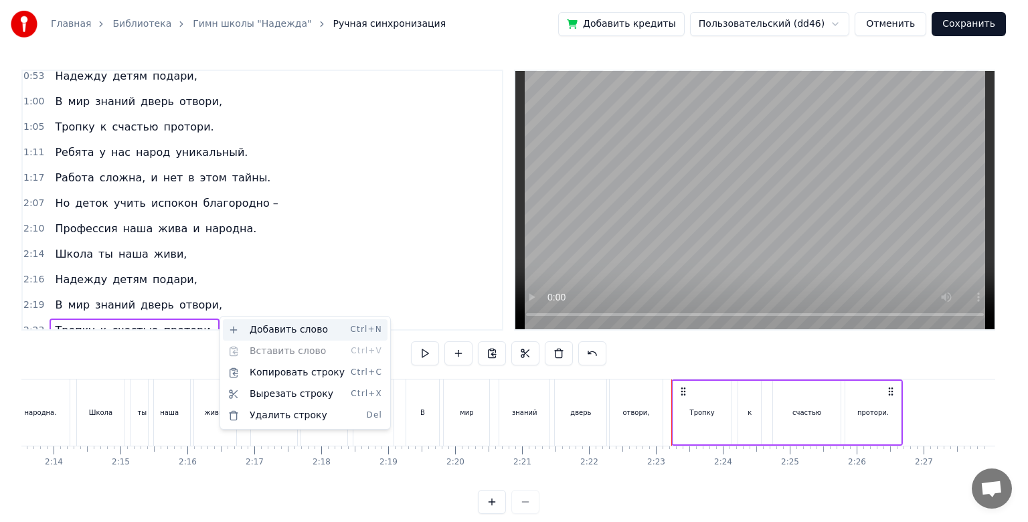
click at [250, 333] on div "Добавить слово Ctrl+N" at bounding box center [305, 329] width 165 height 21
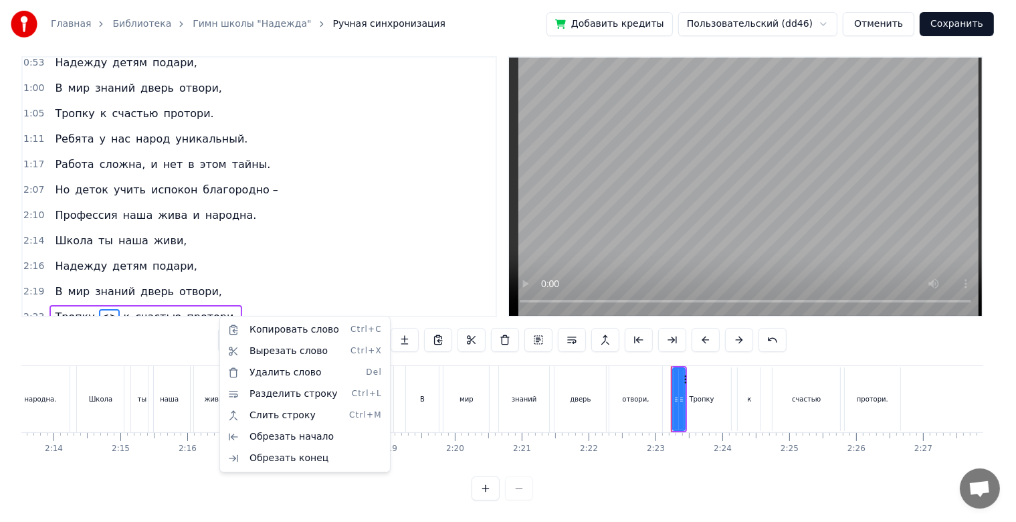
scroll to position [0, 8923]
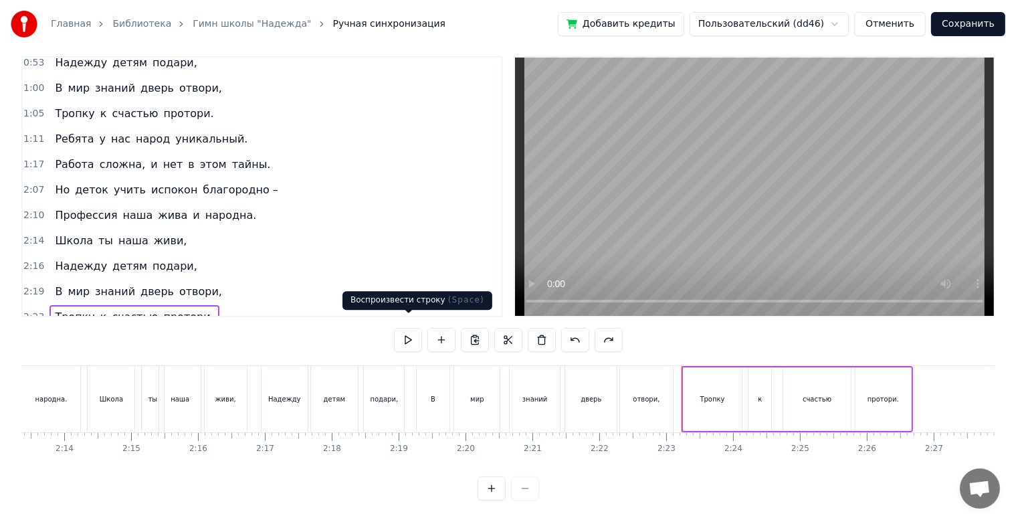
click at [421, 330] on button at bounding box center [408, 340] width 28 height 24
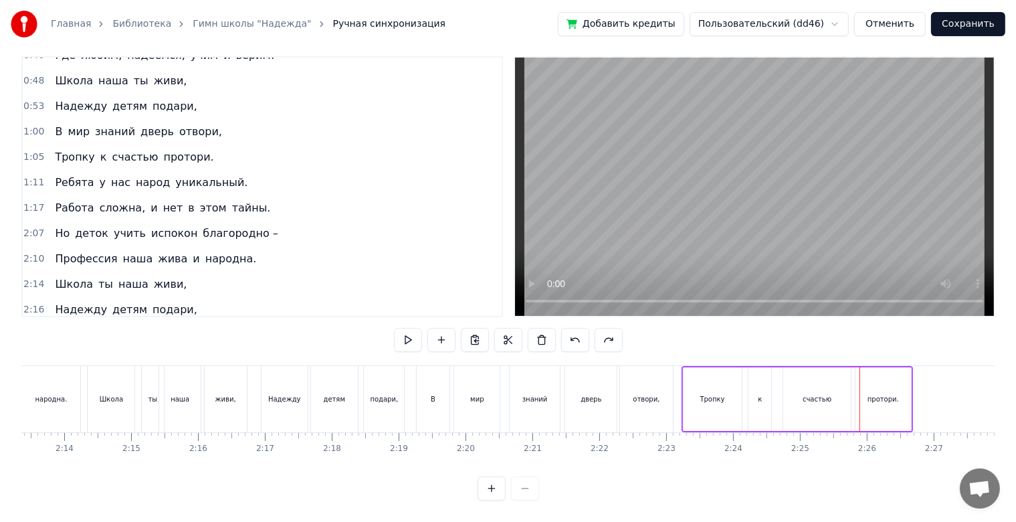
scroll to position [68, 0]
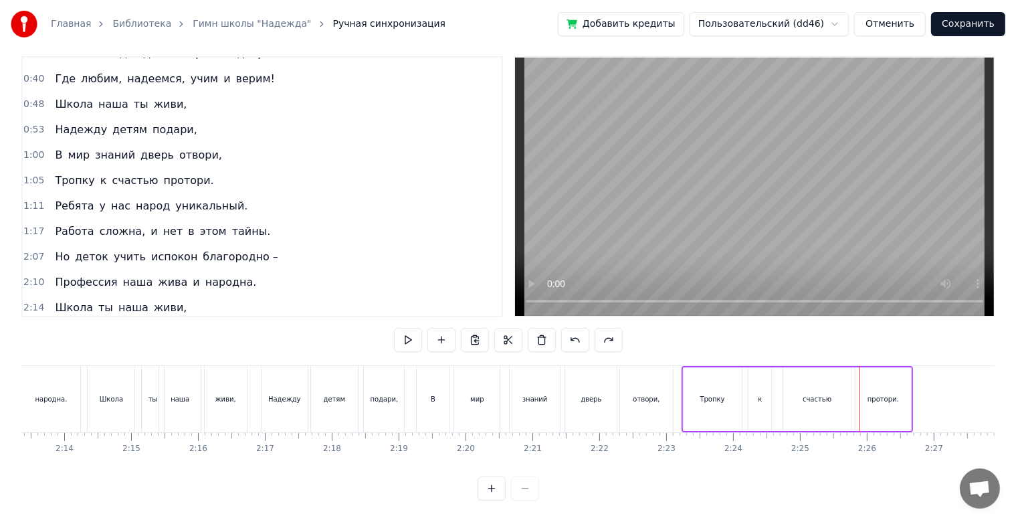
click at [236, 193] on div "1:11 Ребята у нас народ уникальный." at bounding box center [262, 205] width 479 height 25
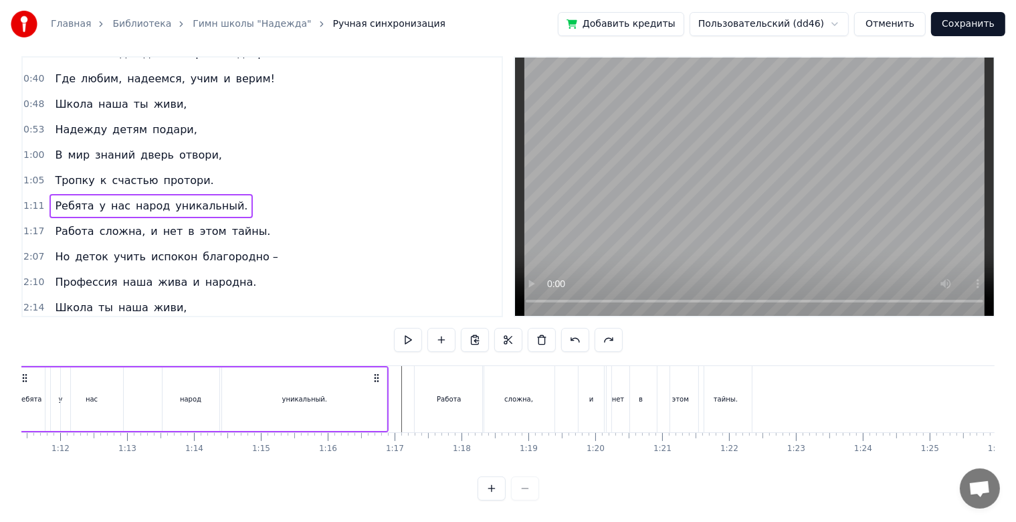
scroll to position [0, 4702]
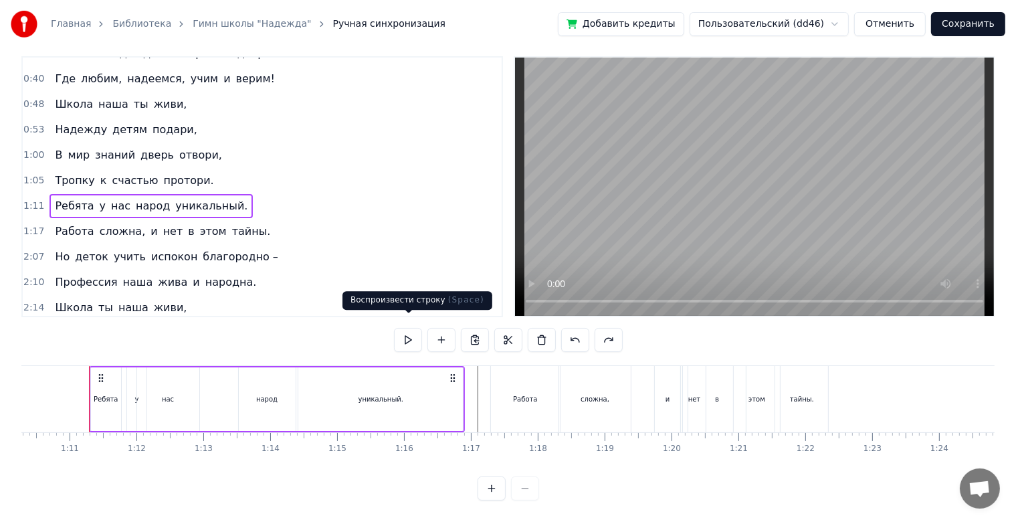
click at [400, 331] on button at bounding box center [408, 340] width 28 height 24
click at [260, 219] on div "1:17 Работа сложна, и нет в этом тайны." at bounding box center [262, 231] width 479 height 25
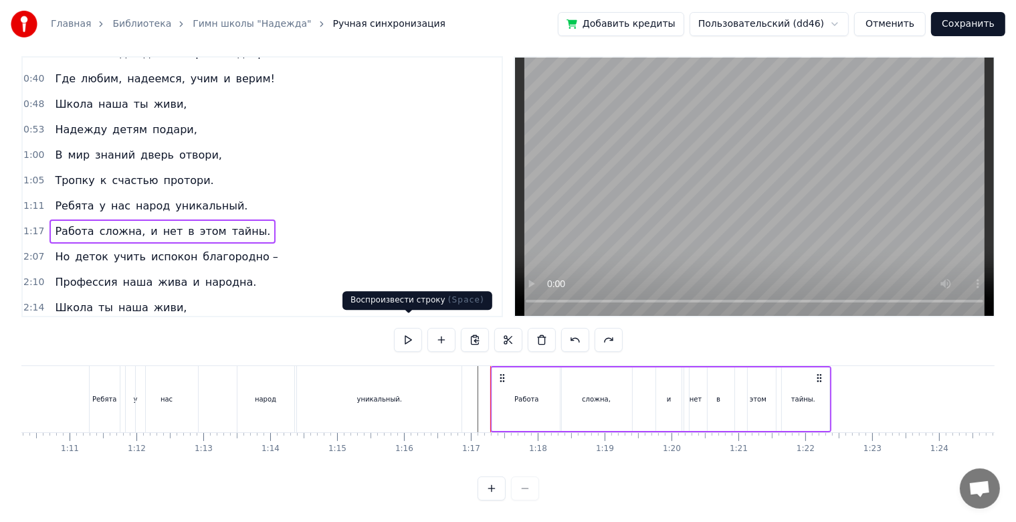
click at [414, 331] on button at bounding box center [408, 340] width 28 height 24
click at [373, 270] on div "2:10 Профессия наша жива и народна." at bounding box center [262, 282] width 479 height 25
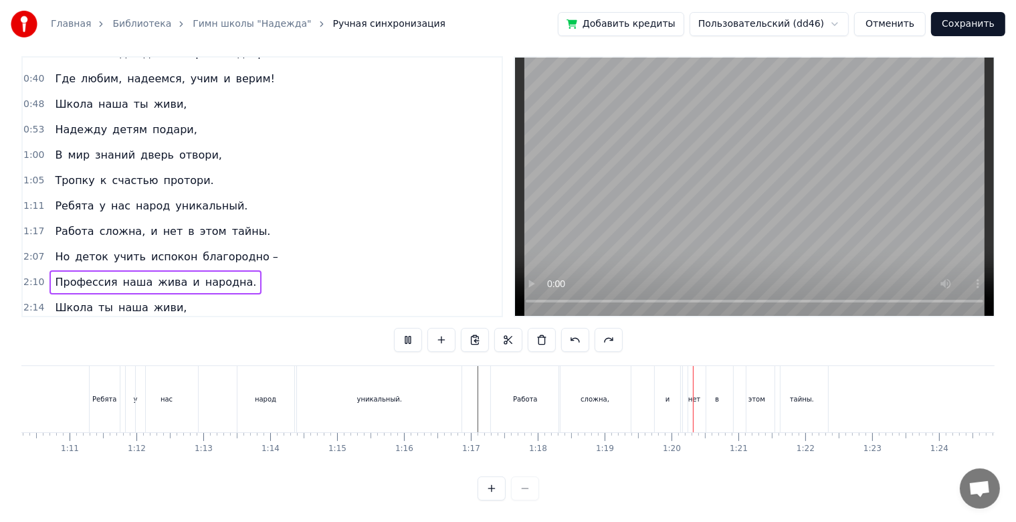
click at [61, 383] on div at bounding box center [273, 399] width 9908 height 66
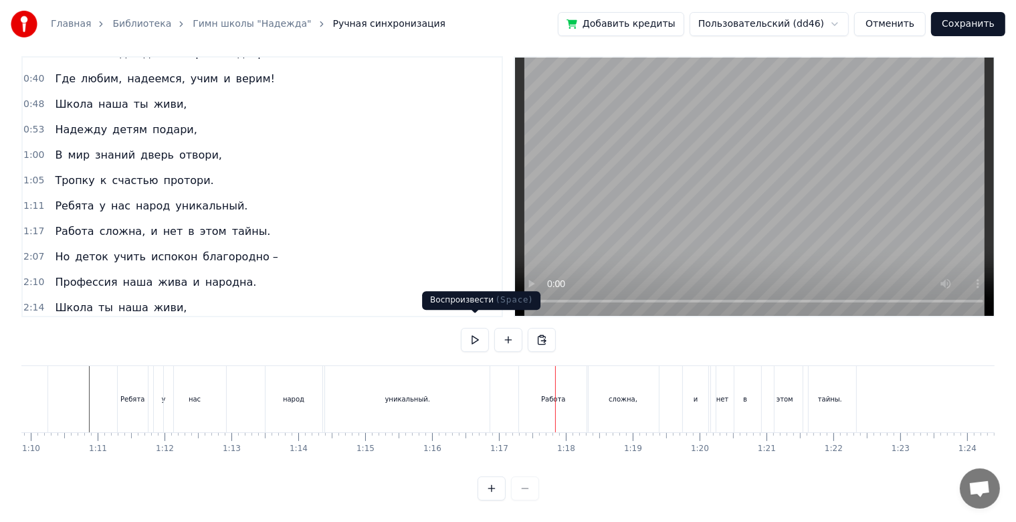
click at [526, 397] on div "Работа" at bounding box center [553, 399] width 69 height 66
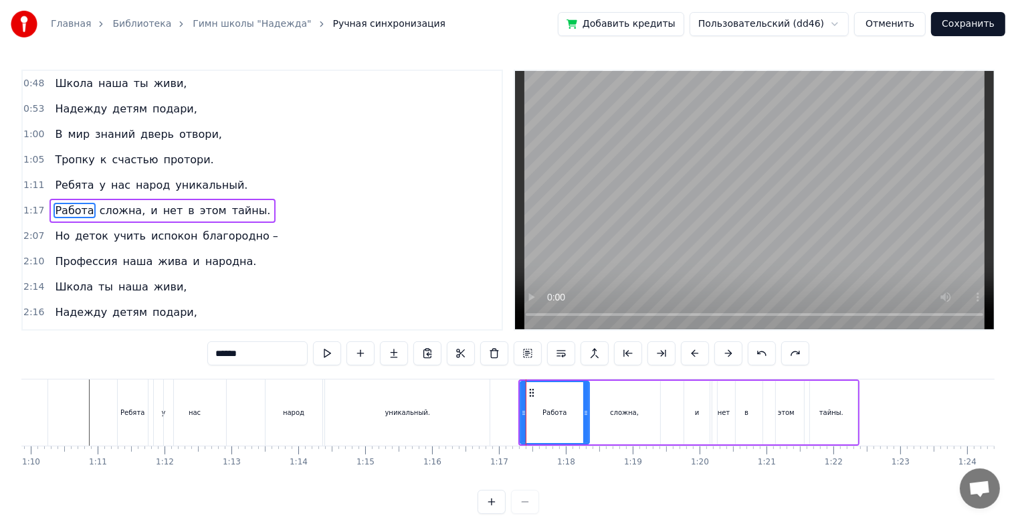
scroll to position [104, 0]
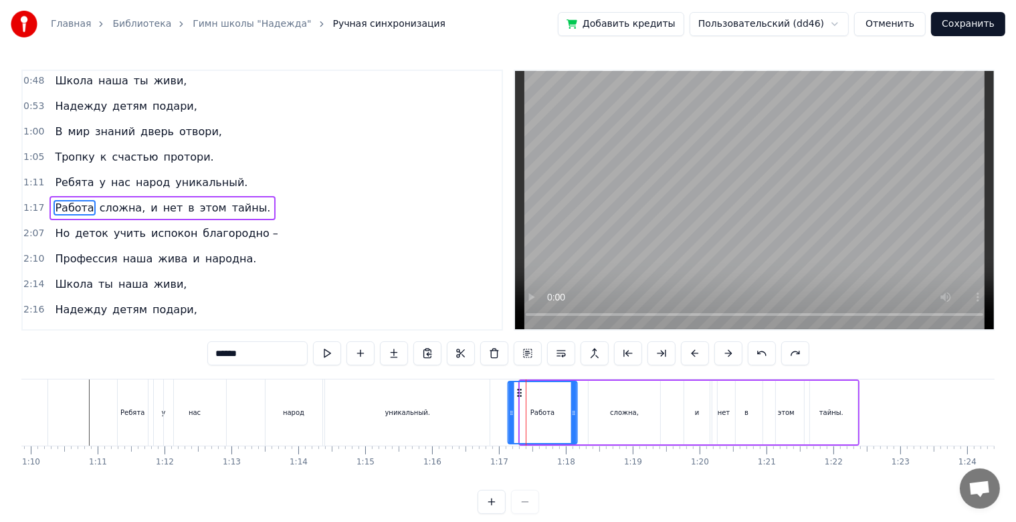
drag, startPoint x: 530, startPoint y: 393, endPoint x: 517, endPoint y: 390, distance: 13.1
click at [517, 390] on icon at bounding box center [519, 392] width 11 height 11
click at [596, 404] on div "сложна," at bounding box center [625, 413] width 72 height 64
type input "*******"
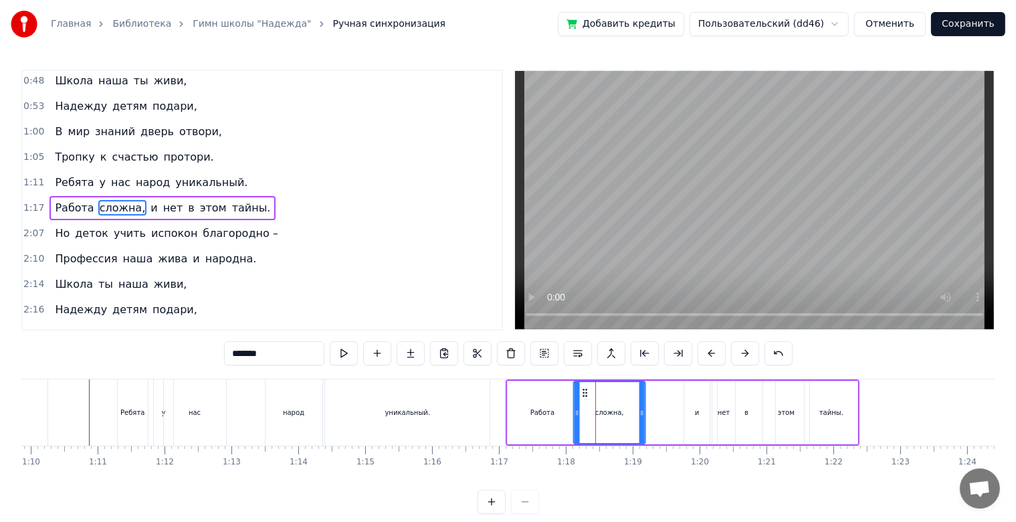
drag, startPoint x: 595, startPoint y: 393, endPoint x: 581, endPoint y: 395, distance: 13.5
click at [581, 395] on icon at bounding box center [585, 392] width 11 height 11
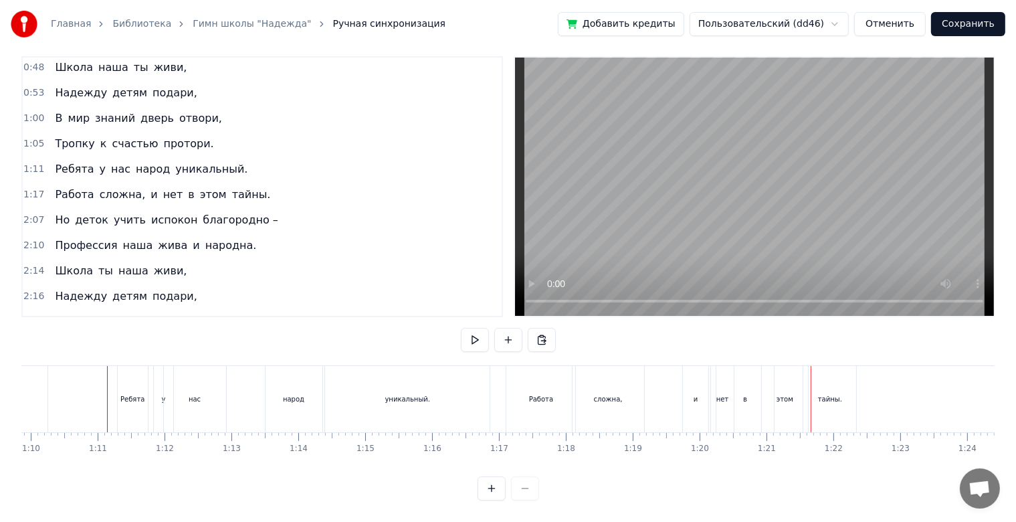
scroll to position [24, 0]
click at [846, 399] on div "тайны." at bounding box center [830, 399] width 53 height 66
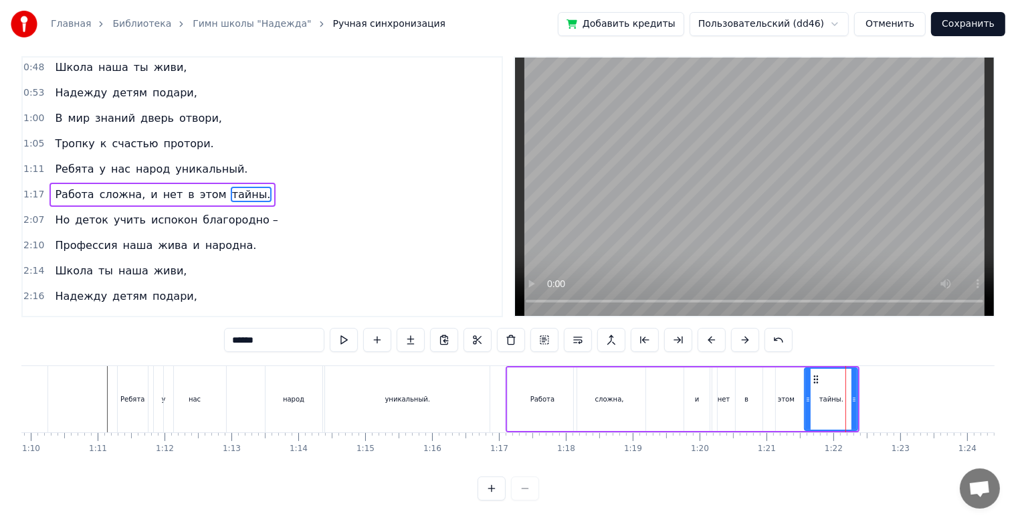
scroll to position [0, 0]
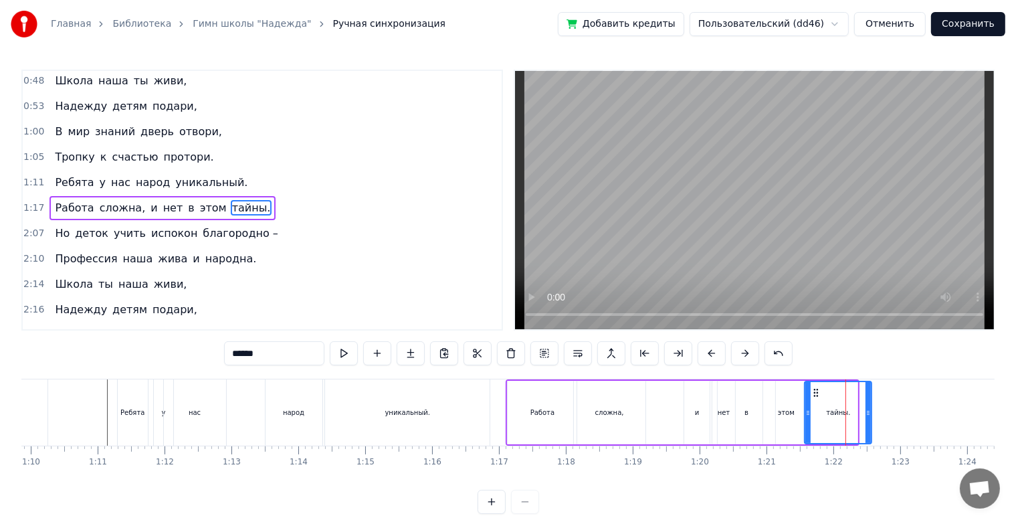
drag, startPoint x: 854, startPoint y: 414, endPoint x: 868, endPoint y: 413, distance: 14.1
click at [868, 413] on icon at bounding box center [868, 412] width 5 height 11
click at [82, 422] on div at bounding box center [301, 412] width 9908 height 66
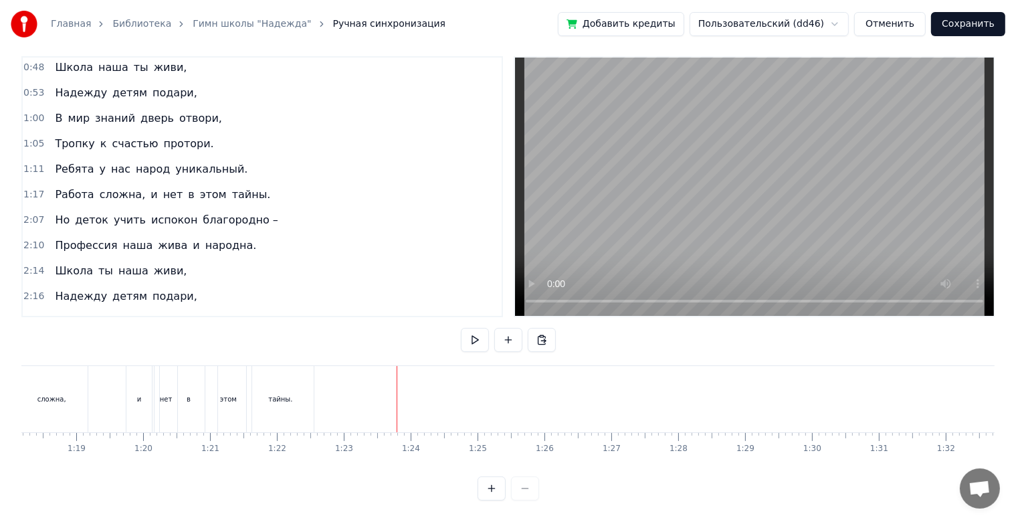
scroll to position [0, 5214]
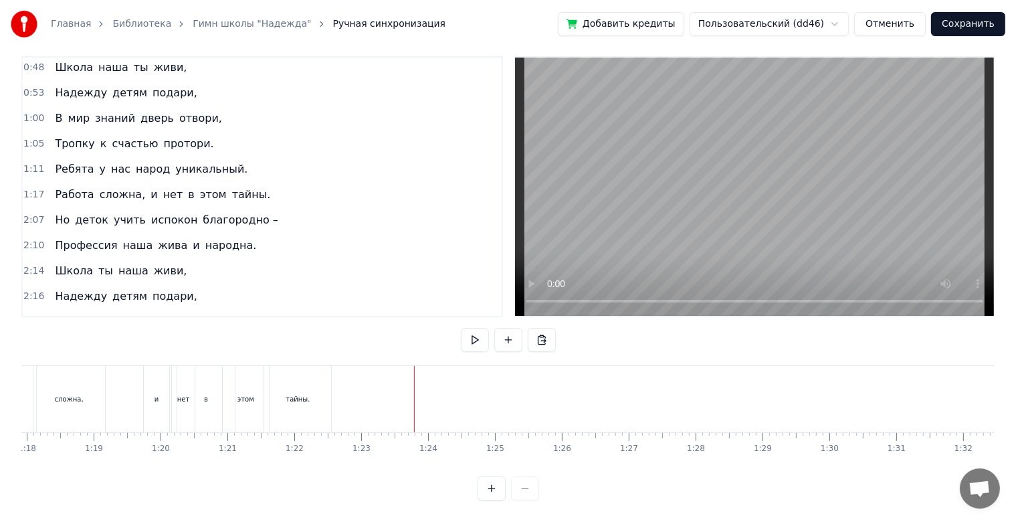
click at [297, 400] on div "тайны." at bounding box center [297, 399] width 67 height 66
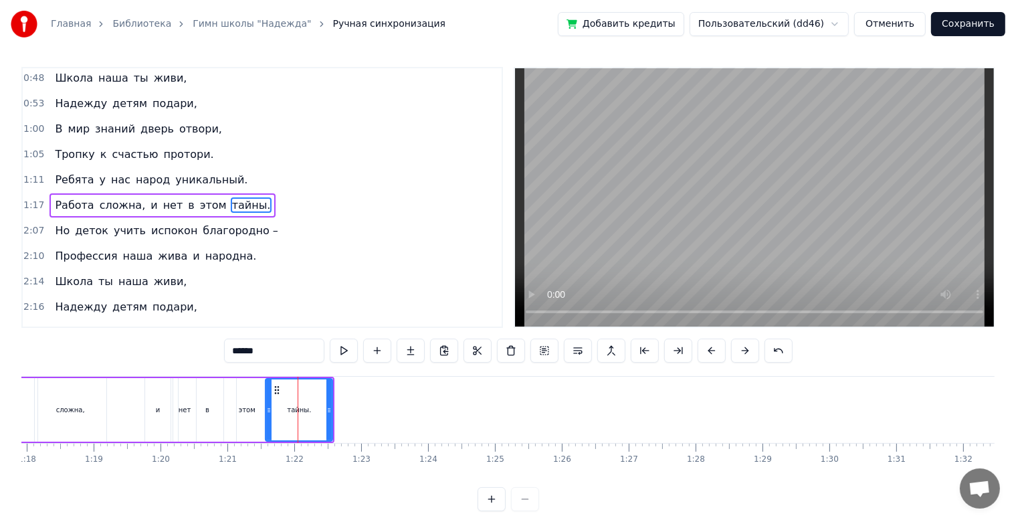
scroll to position [0, 0]
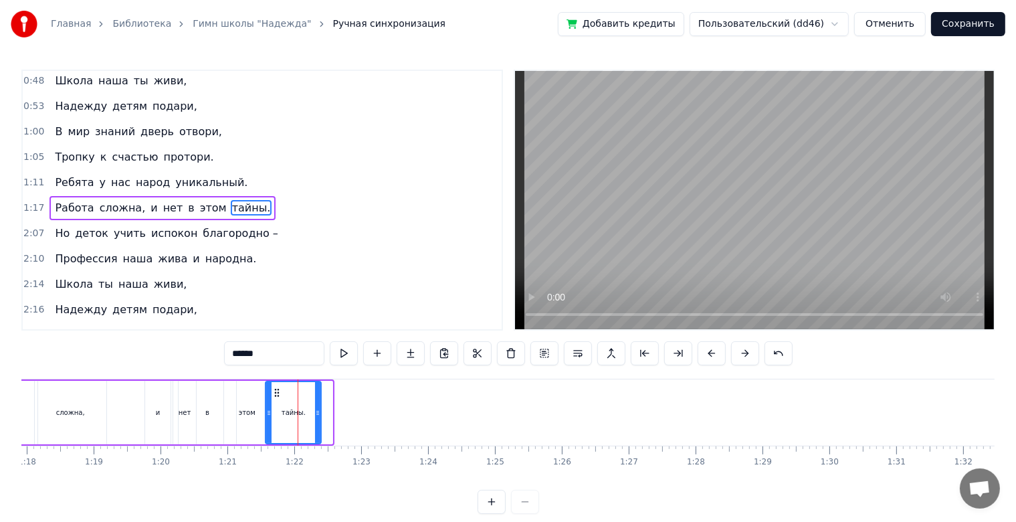
drag, startPoint x: 329, startPoint y: 415, endPoint x: 318, endPoint y: 418, distance: 11.9
click at [318, 418] on div at bounding box center [317, 412] width 5 height 61
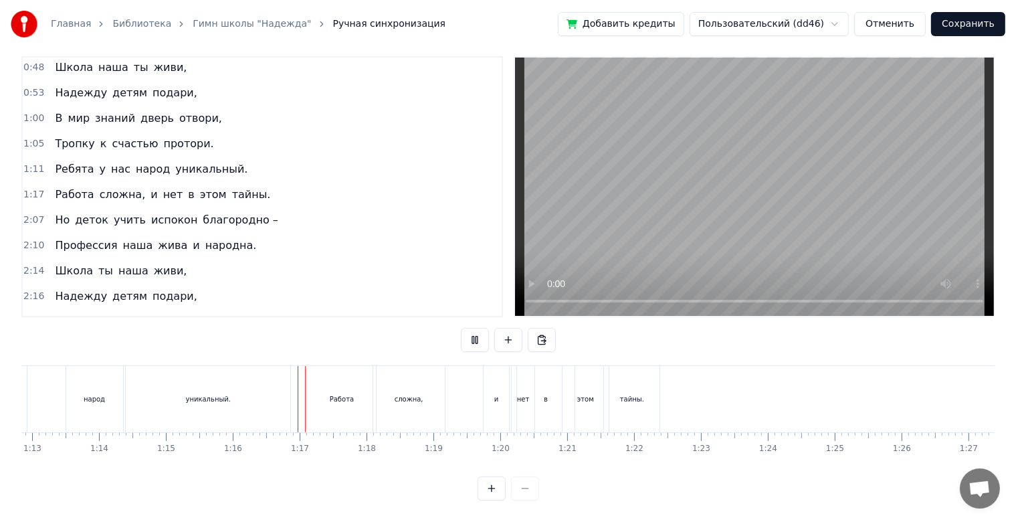
scroll to position [24, 0]
click at [429, 405] on div "сложна," at bounding box center [409, 399] width 72 height 66
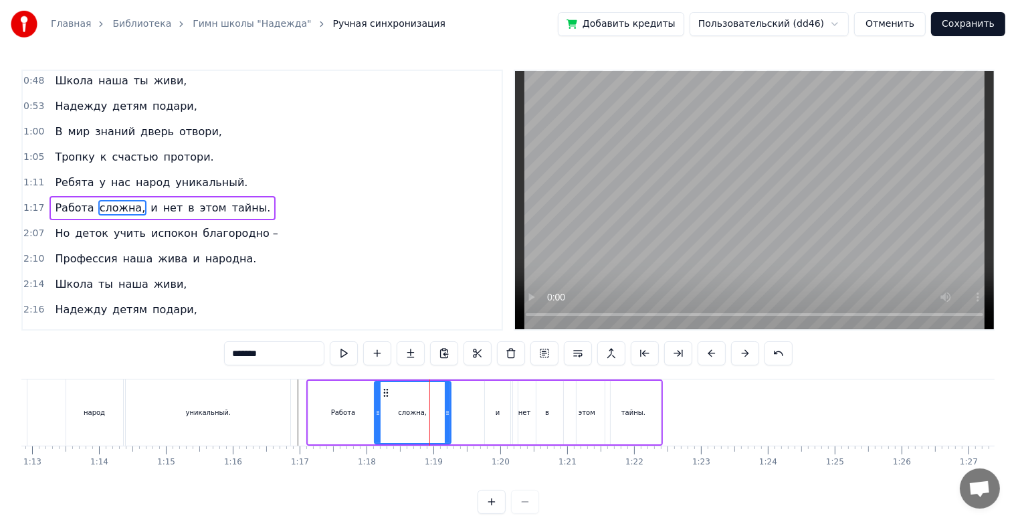
click at [447, 414] on icon at bounding box center [447, 412] width 5 height 11
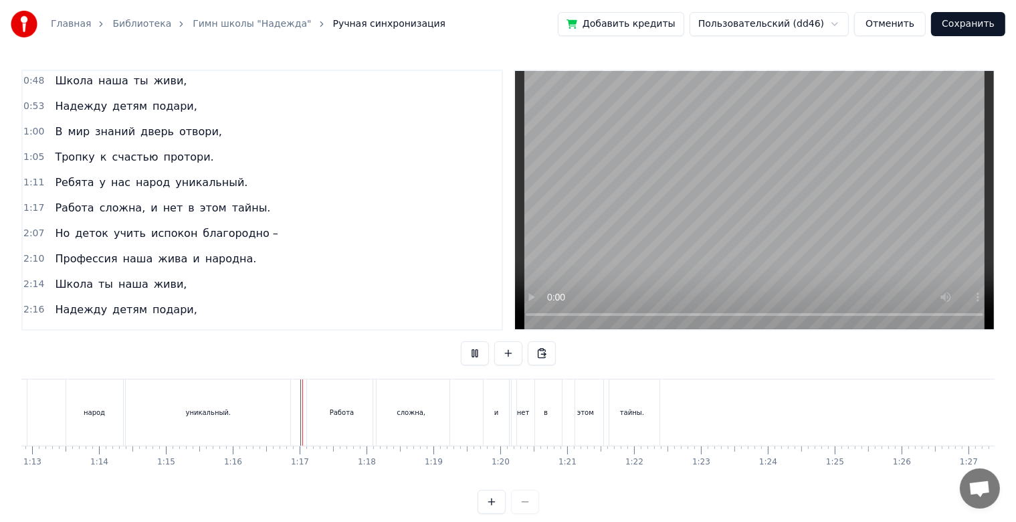
scroll to position [24, 0]
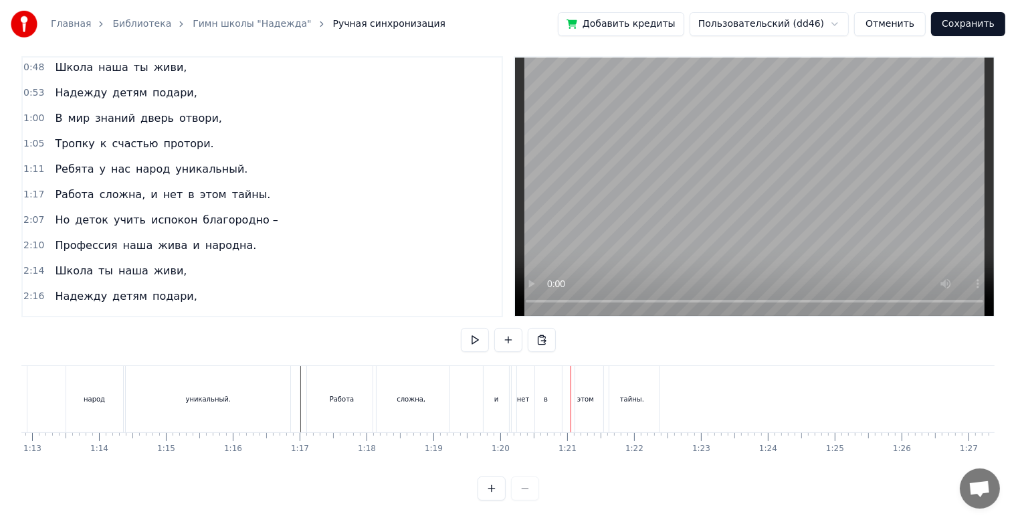
click at [517, 385] on div "в" at bounding box center [546, 399] width 58 height 66
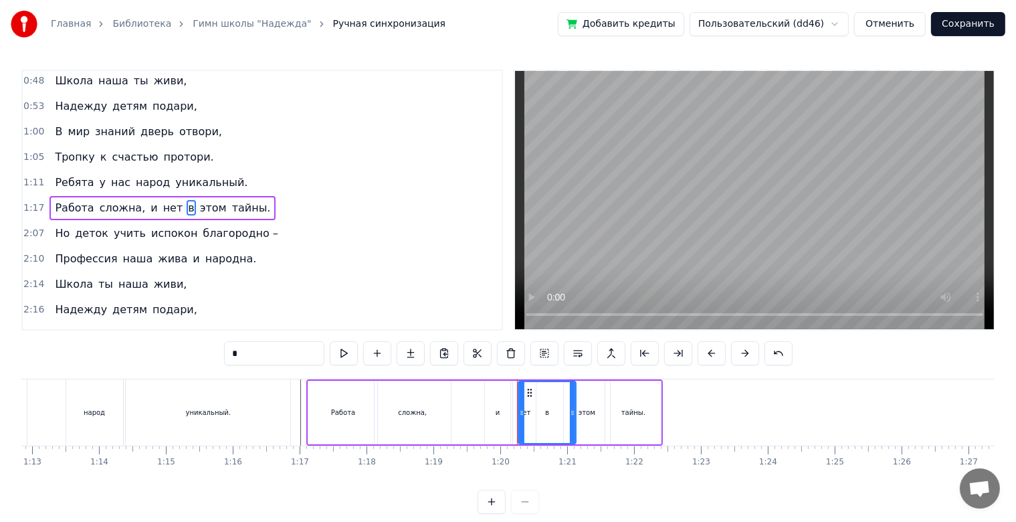
click at [507, 421] on div "и" at bounding box center [497, 413] width 25 height 64
click at [505, 414] on icon at bounding box center [502, 412] width 5 height 11
click at [517, 411] on div "нет" at bounding box center [524, 413] width 23 height 64
type input "***"
click at [514, 398] on div "нет" at bounding box center [524, 412] width 21 height 61
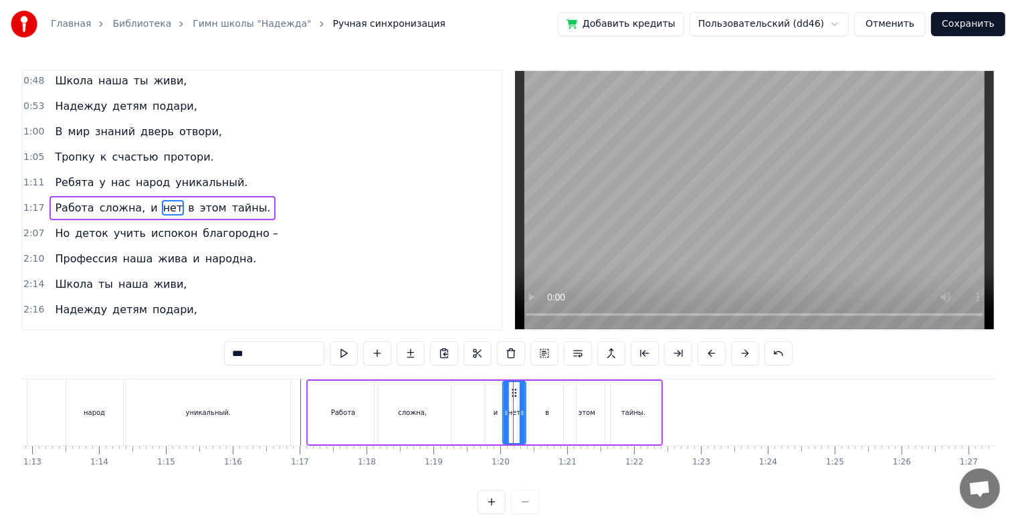
drag, startPoint x: 524, startPoint y: 393, endPoint x: 514, endPoint y: 395, distance: 10.2
click at [514, 395] on icon at bounding box center [514, 392] width 11 height 11
click at [462, 411] on div "Работа сложна, и нет в этом тайны." at bounding box center [484, 412] width 357 height 66
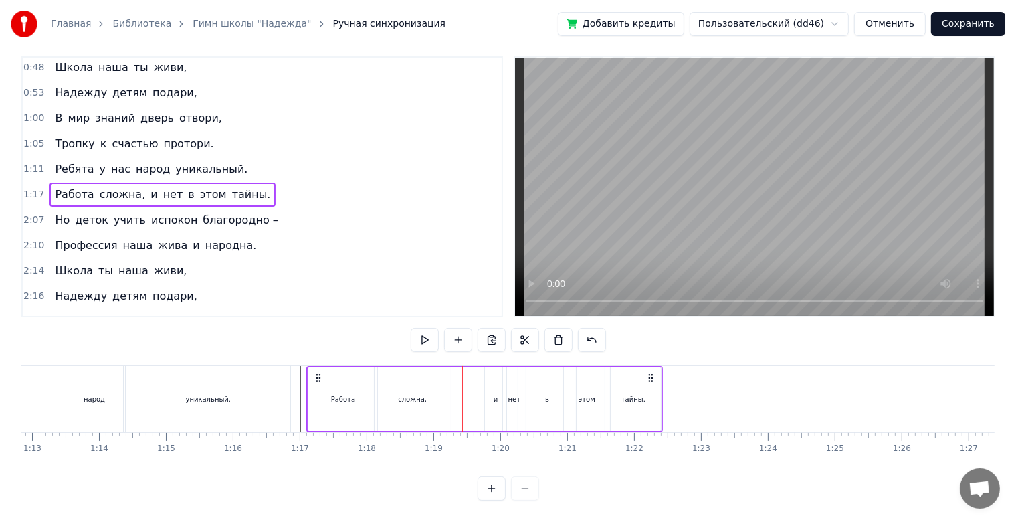
scroll to position [24, 0]
click at [297, 395] on div at bounding box center [102, 399] width 9908 height 66
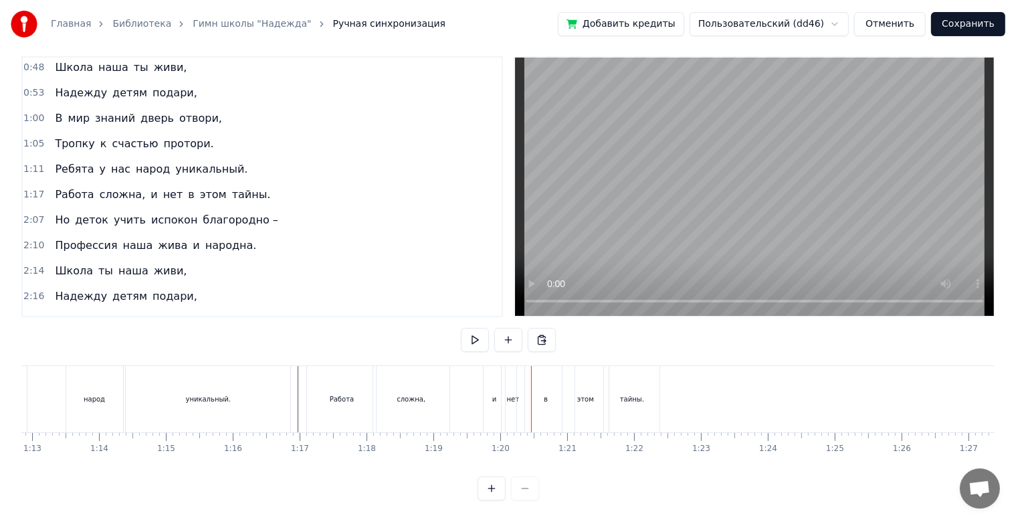
click at [488, 396] on div "и" at bounding box center [494, 399] width 21 height 66
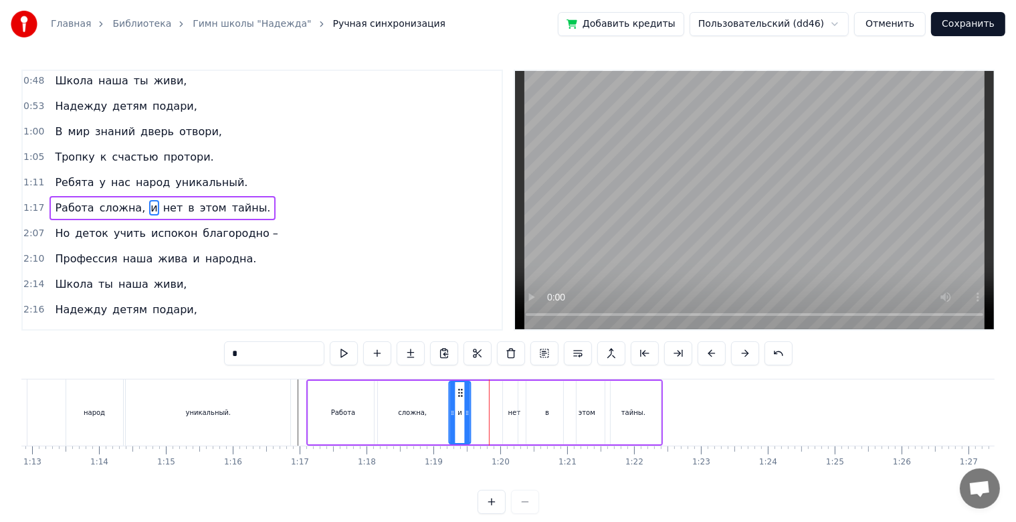
drag, startPoint x: 494, startPoint y: 393, endPoint x: 458, endPoint y: 398, distance: 36.4
click at [458, 398] on div "и" at bounding box center [460, 412] width 20 height 61
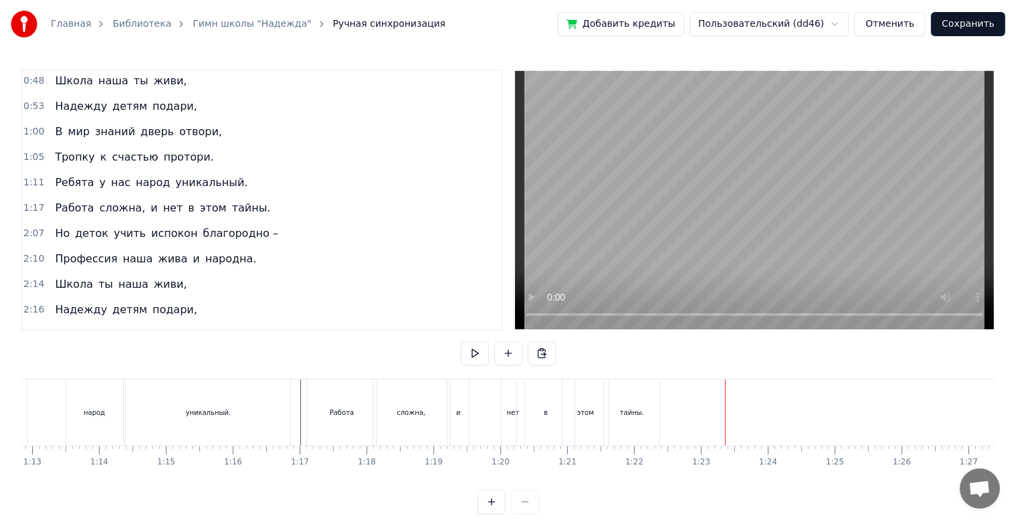
scroll to position [24, 0]
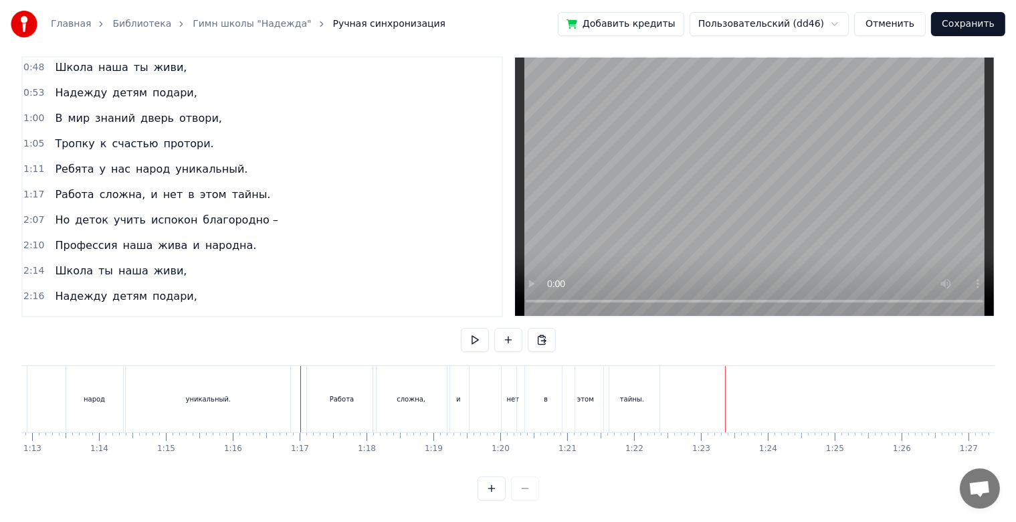
click at [621, 399] on div "тайны." at bounding box center [632, 399] width 56 height 66
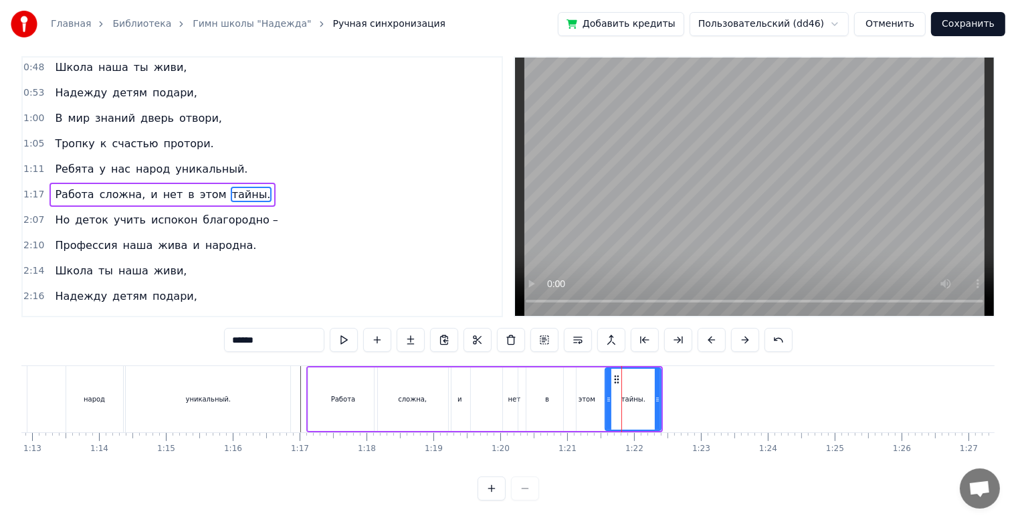
scroll to position [0, 0]
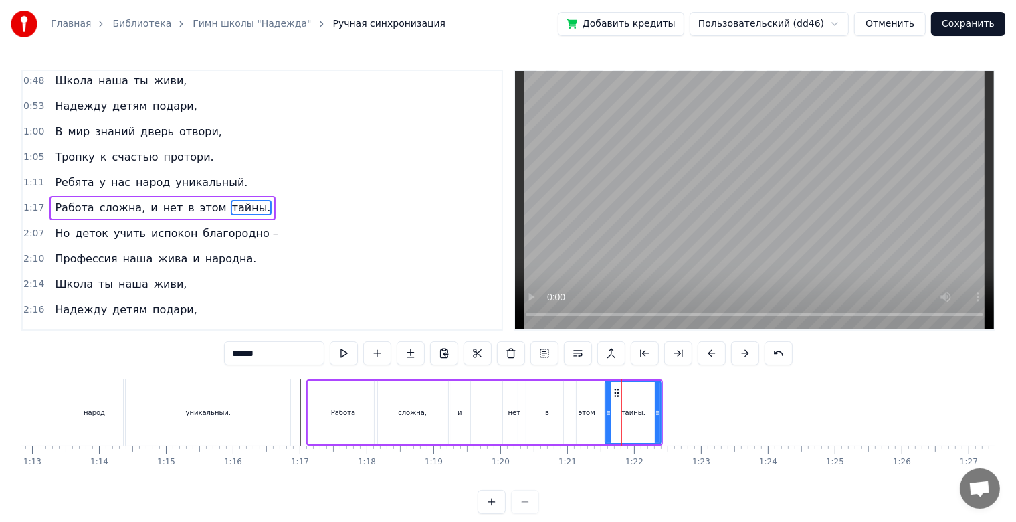
click at [584, 422] on div "этом" at bounding box center [587, 413] width 46 height 64
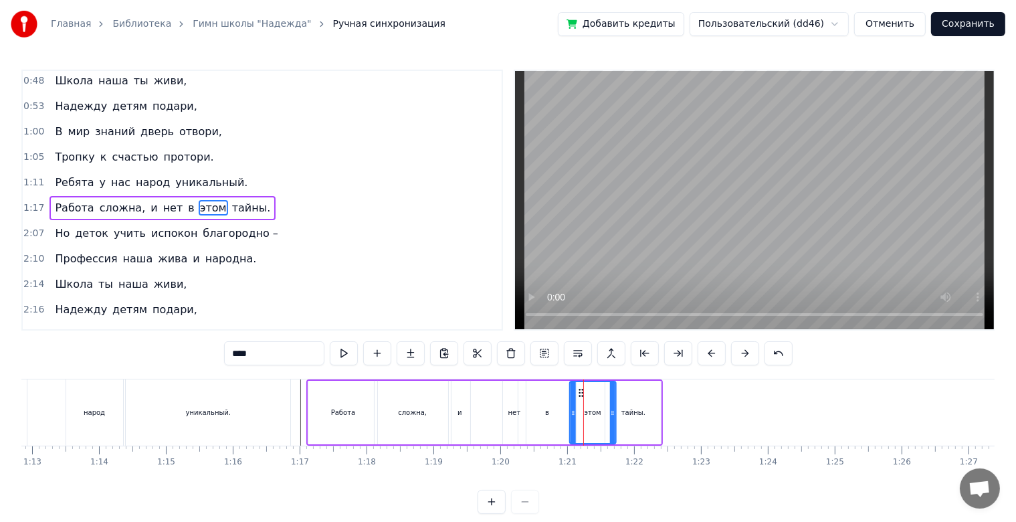
click at [579, 395] on circle at bounding box center [579, 395] width 1 height 1
click at [623, 404] on div "тайны." at bounding box center [634, 413] width 56 height 64
type input "******"
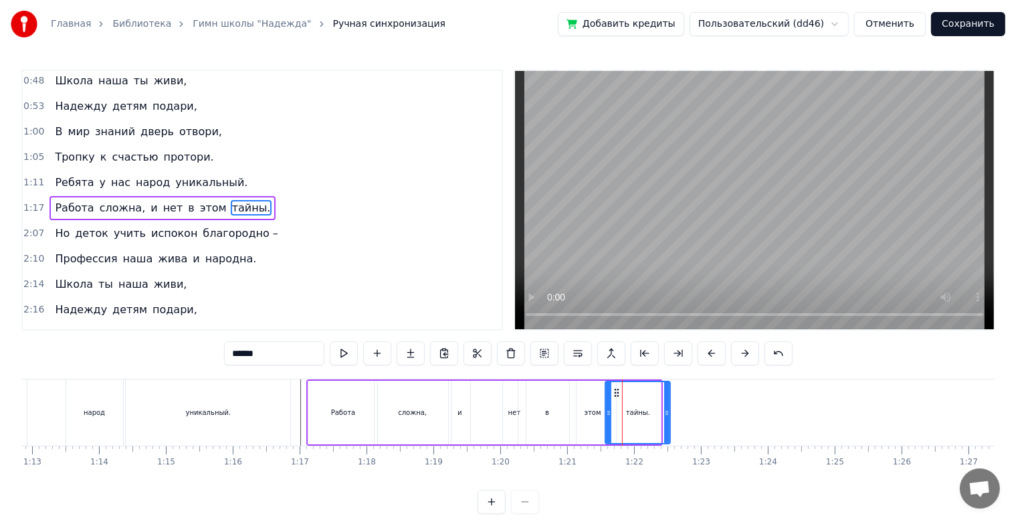
drag, startPoint x: 658, startPoint y: 410, endPoint x: 670, endPoint y: 412, distance: 12.2
click at [670, 412] on icon at bounding box center [666, 412] width 5 height 11
click at [299, 421] on div at bounding box center [102, 412] width 9908 height 66
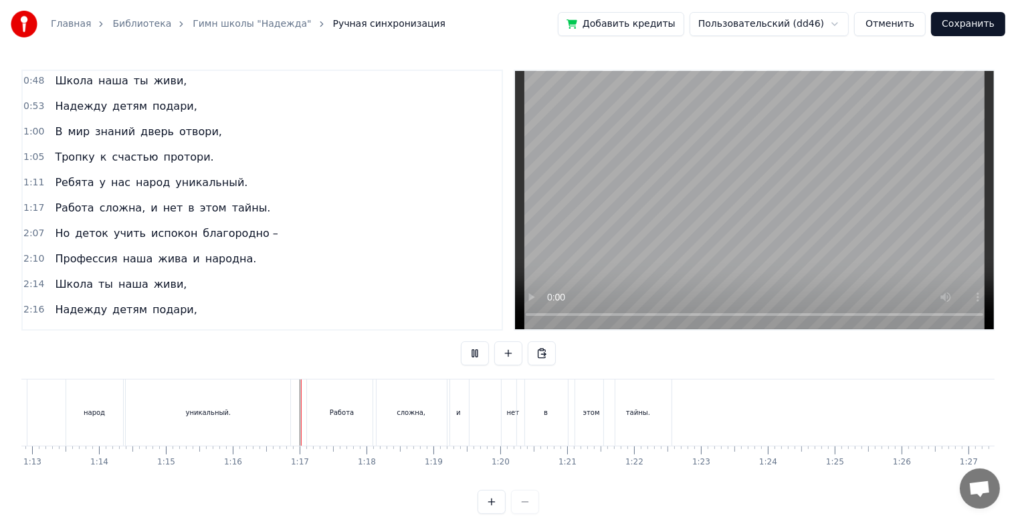
scroll to position [24, 0]
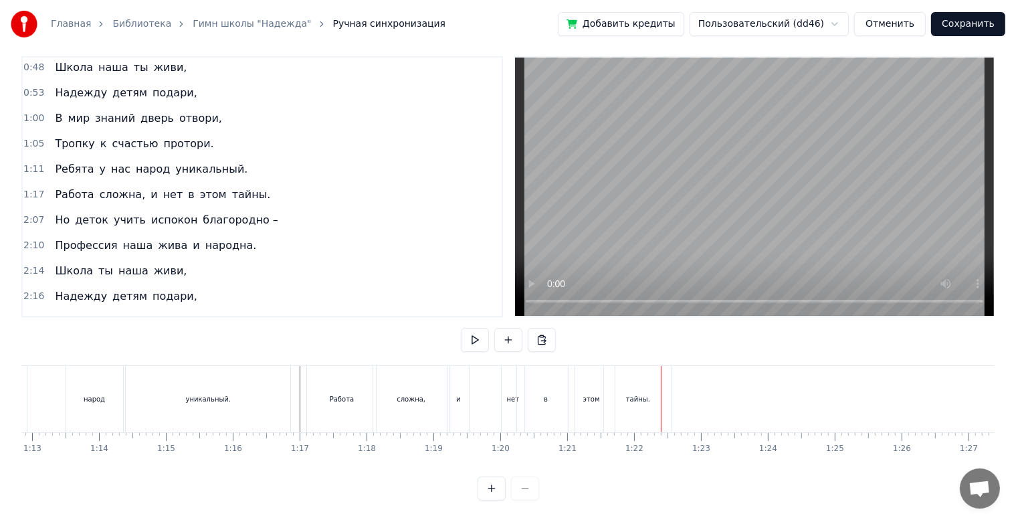
click at [527, 388] on div "в" at bounding box center [546, 399] width 58 height 66
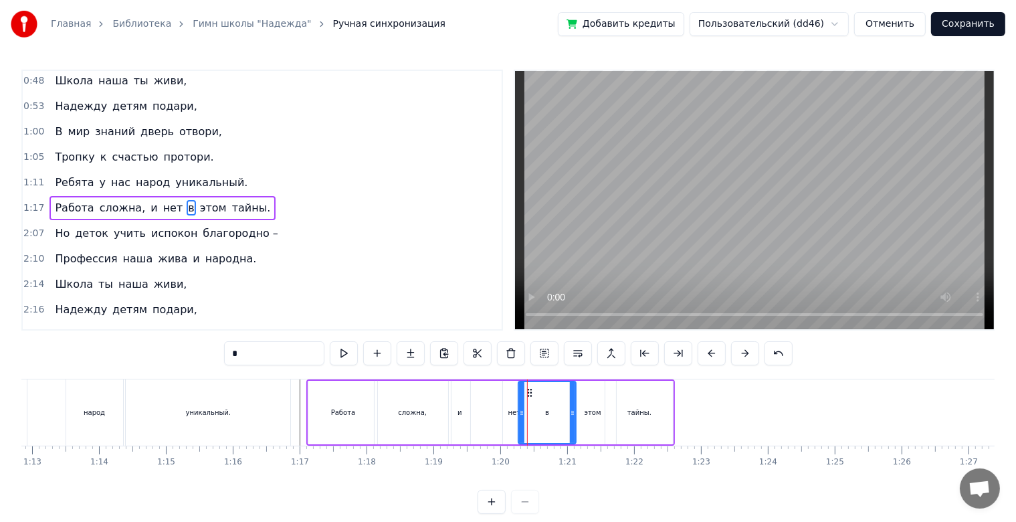
click at [488, 415] on div "Работа сложна, и нет в этом тайны." at bounding box center [490, 412] width 369 height 66
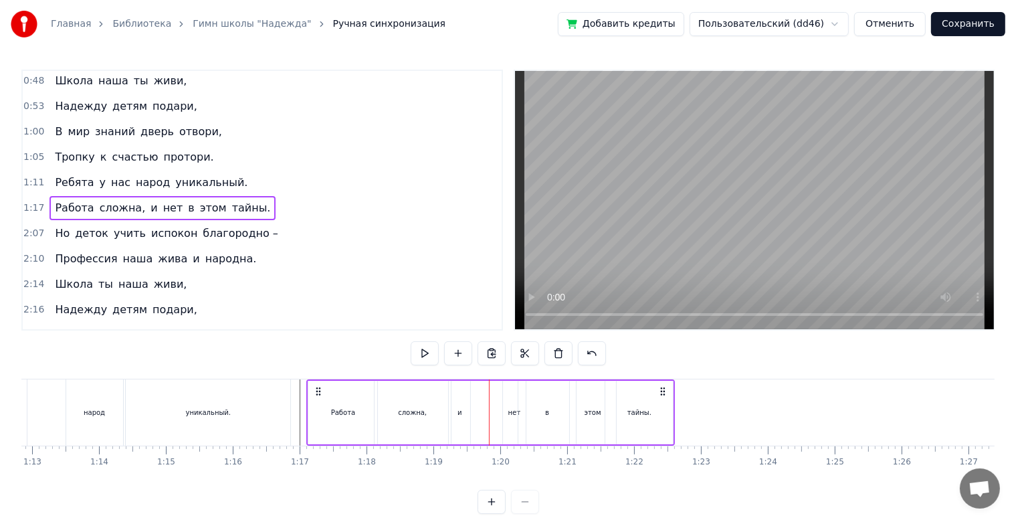
scroll to position [24, 0]
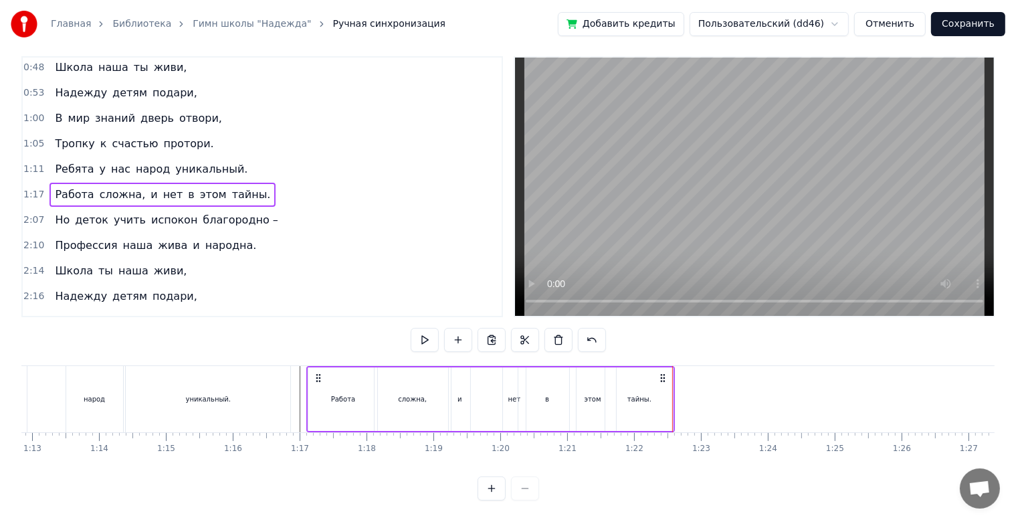
click at [511, 395] on div "нет" at bounding box center [514, 399] width 23 height 64
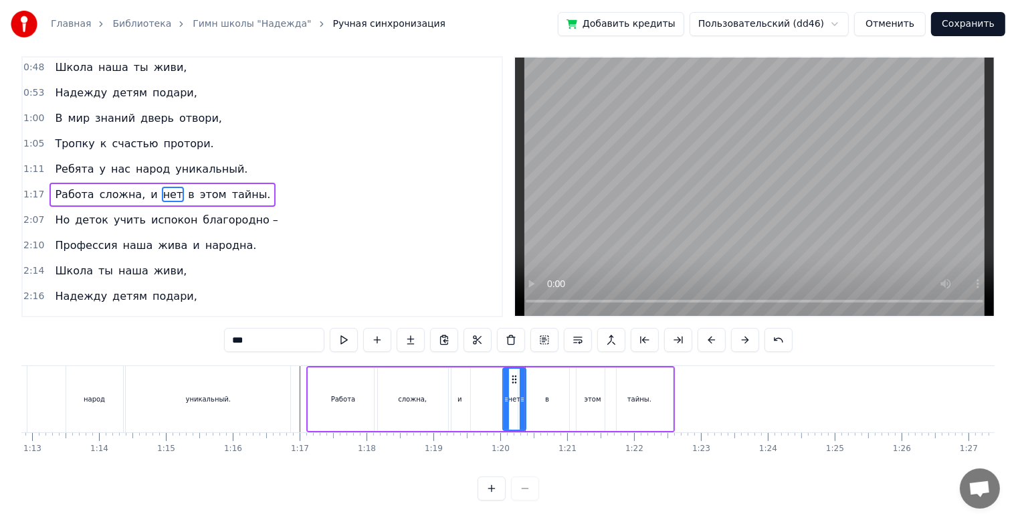
click at [296, 391] on div at bounding box center [102, 399] width 9908 height 66
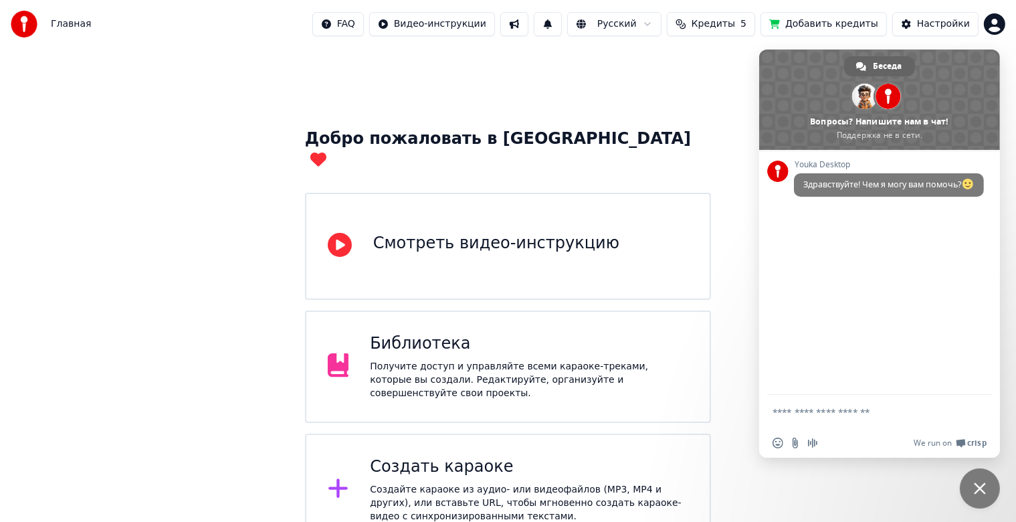
click at [476, 333] on div "Библиотека" at bounding box center [529, 343] width 318 height 21
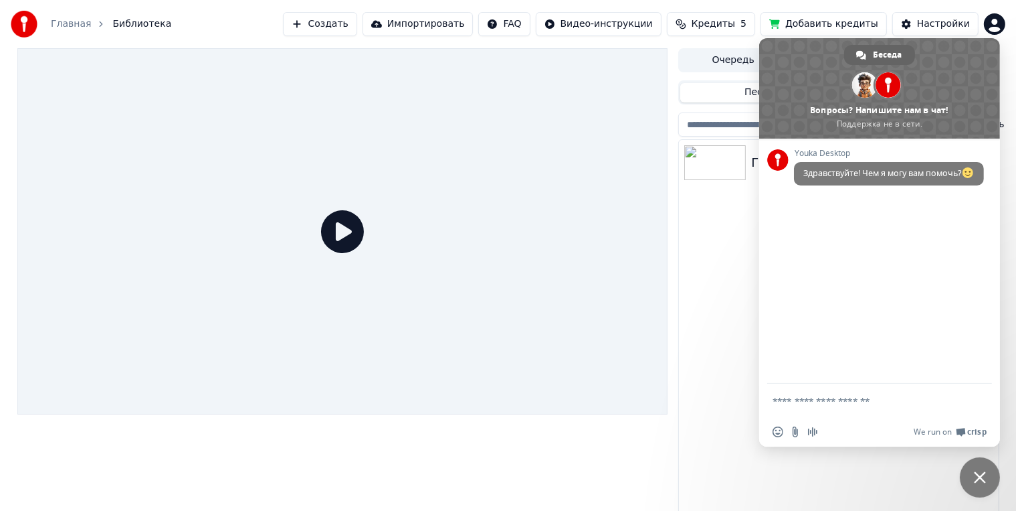
click at [727, 155] on img at bounding box center [715, 162] width 62 height 35
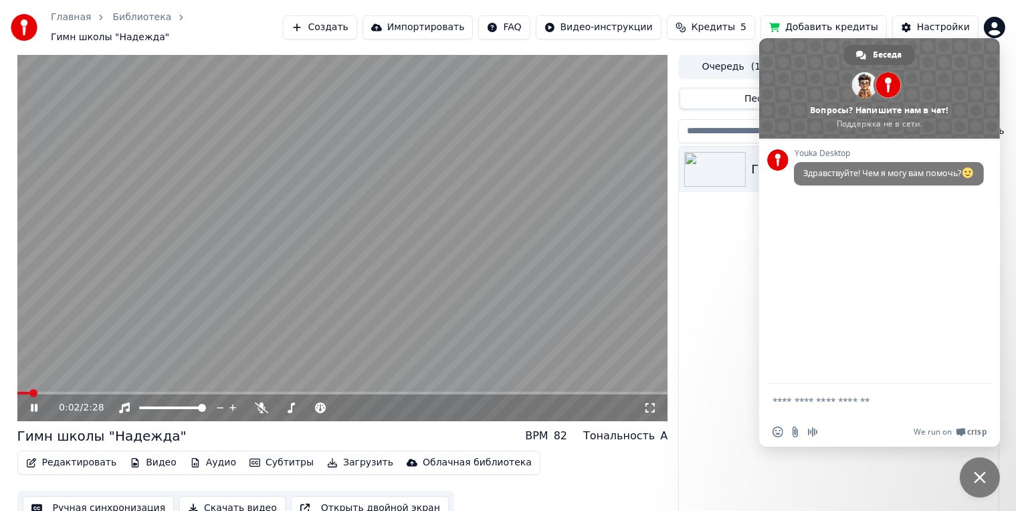
click at [105, 463] on button "Редактировать" at bounding box center [72, 462] width 102 height 19
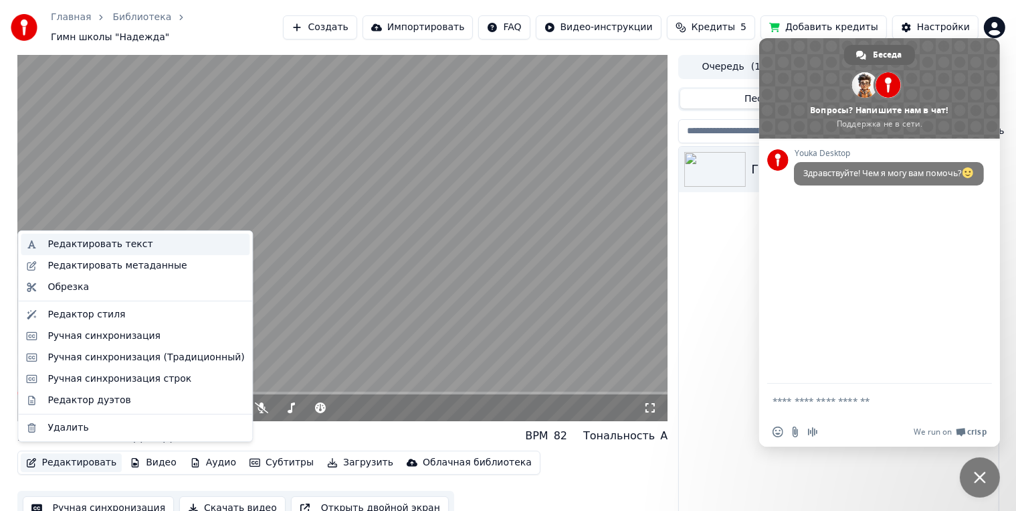
click at [118, 242] on div "Редактировать текст" at bounding box center [100, 244] width 105 height 13
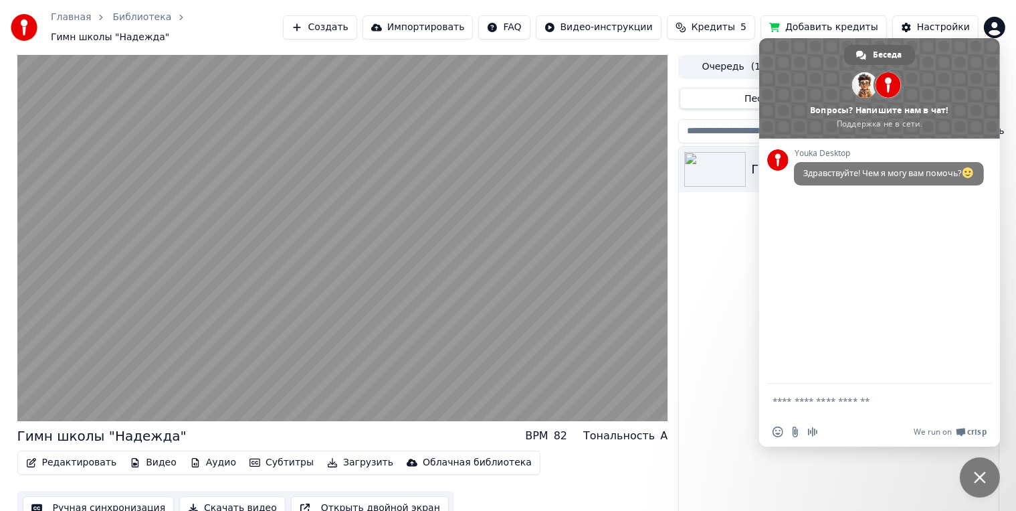
click at [870, 377] on div "Youka Desktop Здравствуйте! Чем я могу вам помочь?" at bounding box center [879, 261] width 241 height 245
click at [978, 468] on span "Закрыть чат" at bounding box center [980, 477] width 40 height 40
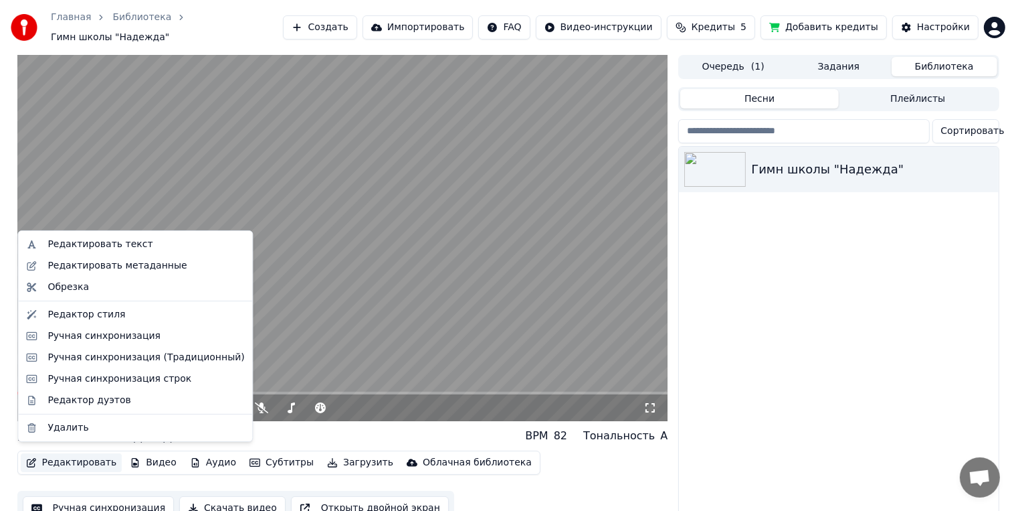
click at [96, 462] on button "Редактировать" at bounding box center [72, 462] width 102 height 19
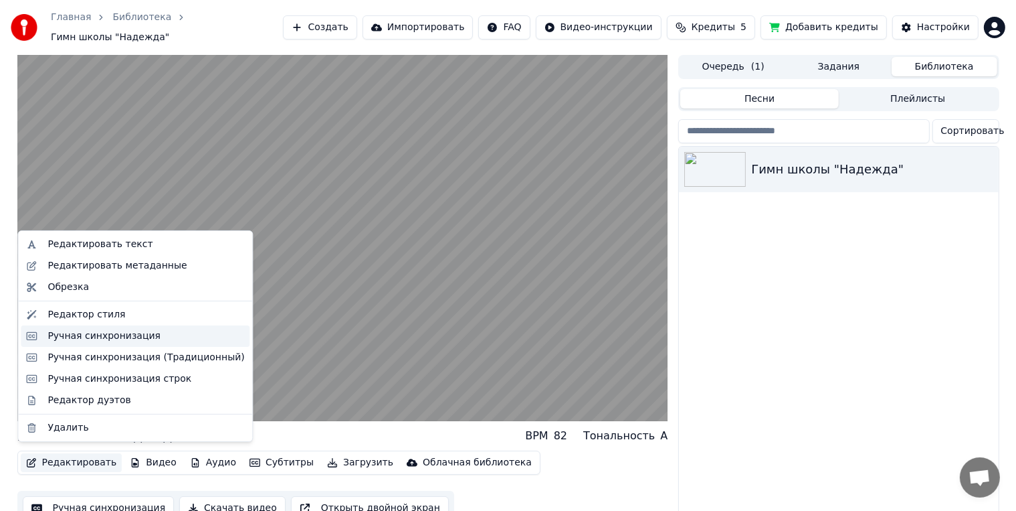
click at [82, 333] on div "Ручная синхронизация" at bounding box center [104, 335] width 113 height 13
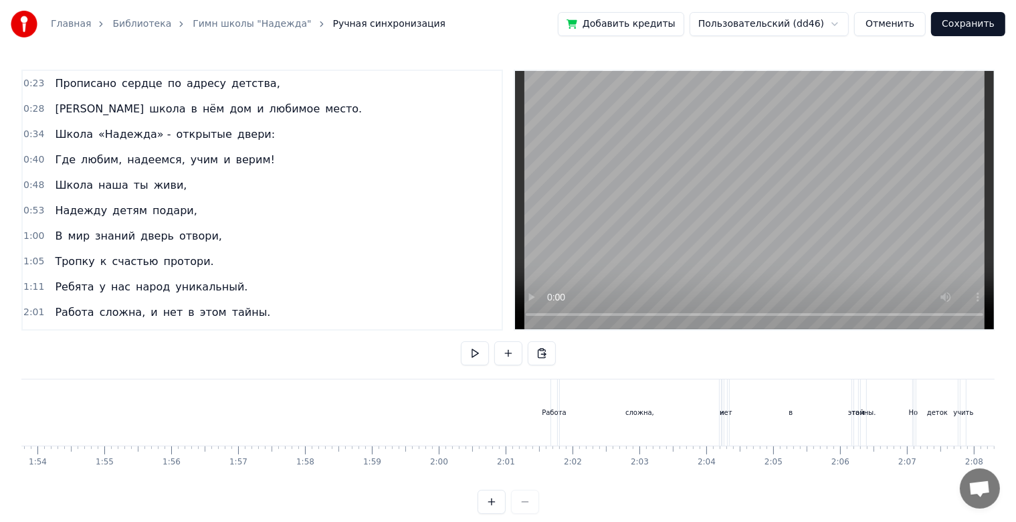
scroll to position [0, 7629]
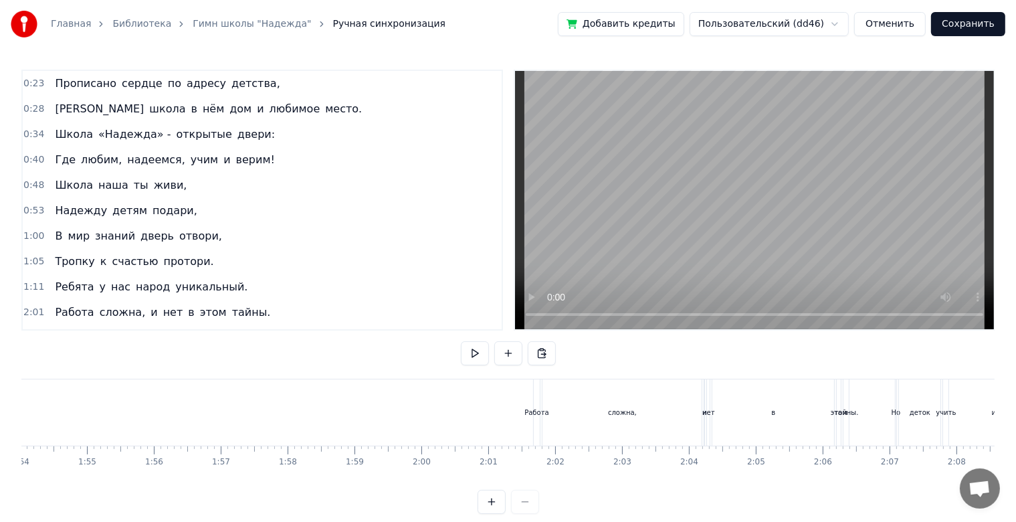
click at [246, 302] on div "2:01 Работа сложна, и нет в этом тайны." at bounding box center [262, 312] width 479 height 25
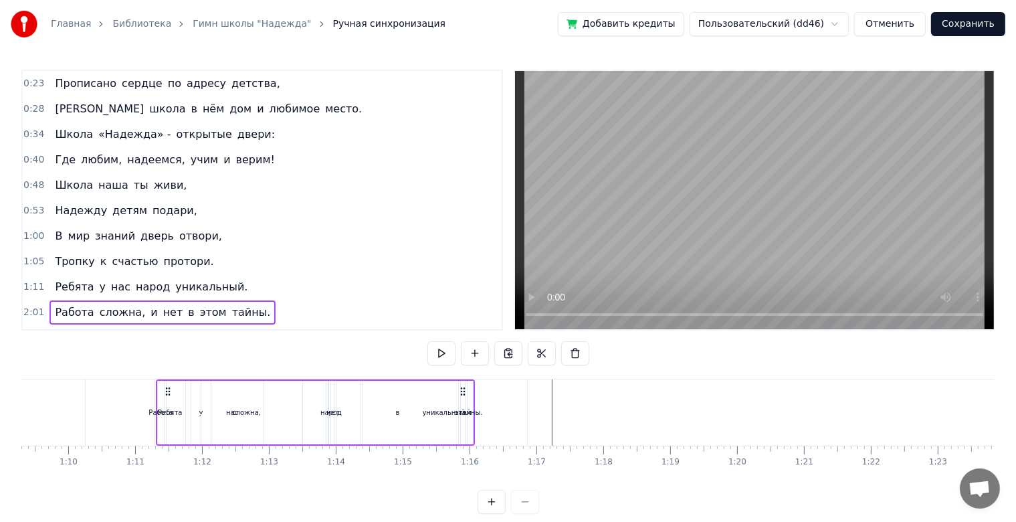
scroll to position [0, 4617]
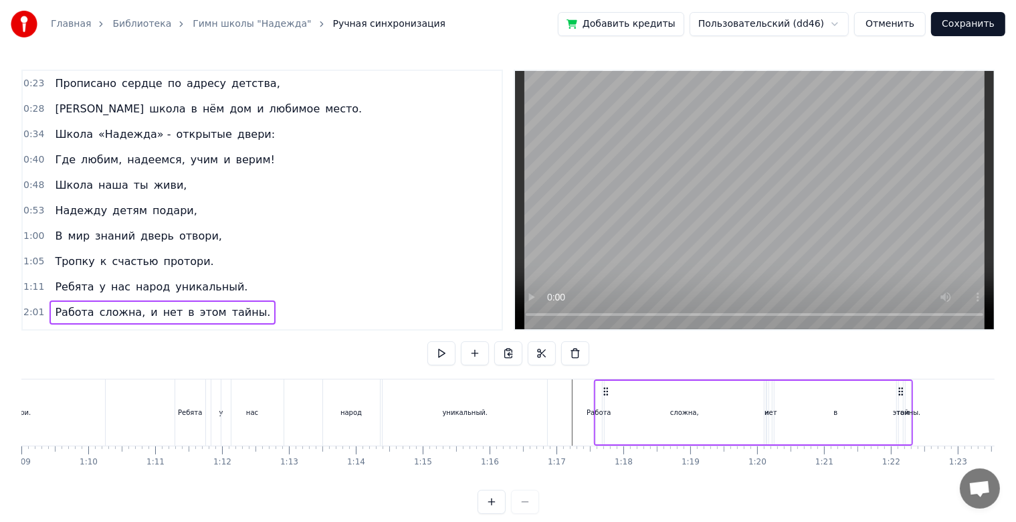
drag, startPoint x: 543, startPoint y: 385, endPoint x: 604, endPoint y: 415, distance: 67.6
click at [604, 415] on div "Работа сложна, и нет в этом тайны." at bounding box center [753, 412] width 320 height 66
click at [610, 392] on icon at bounding box center [605, 391] width 11 height 11
click at [598, 393] on div "Работа" at bounding box center [599, 413] width 7 height 64
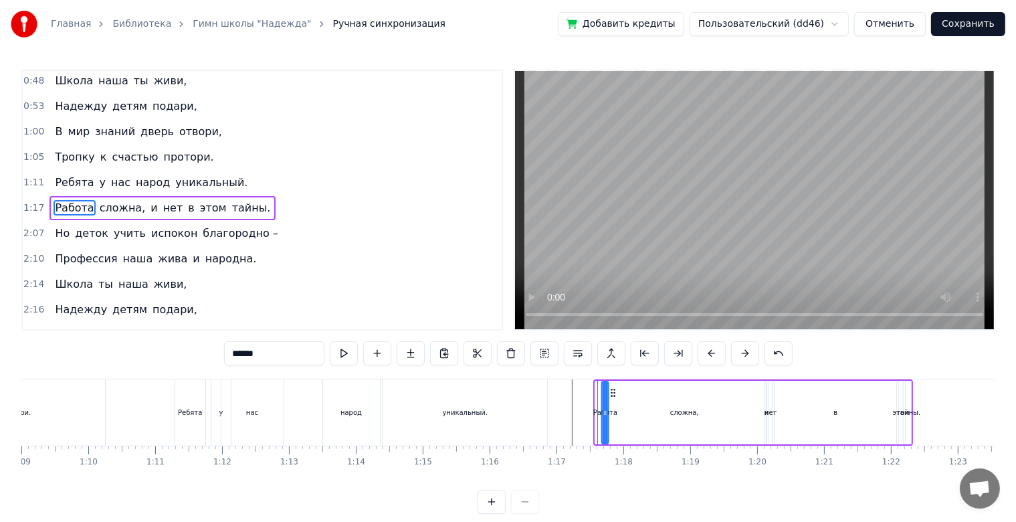
click at [613, 392] on icon at bounding box center [613, 392] width 11 height 11
drag, startPoint x: 603, startPoint y: 415, endPoint x: 656, endPoint y: 413, distance: 52.9
click at [654, 413] on icon at bounding box center [651, 412] width 5 height 11
click at [707, 407] on div "сложна," at bounding box center [684, 413] width 159 height 64
type input "*******"
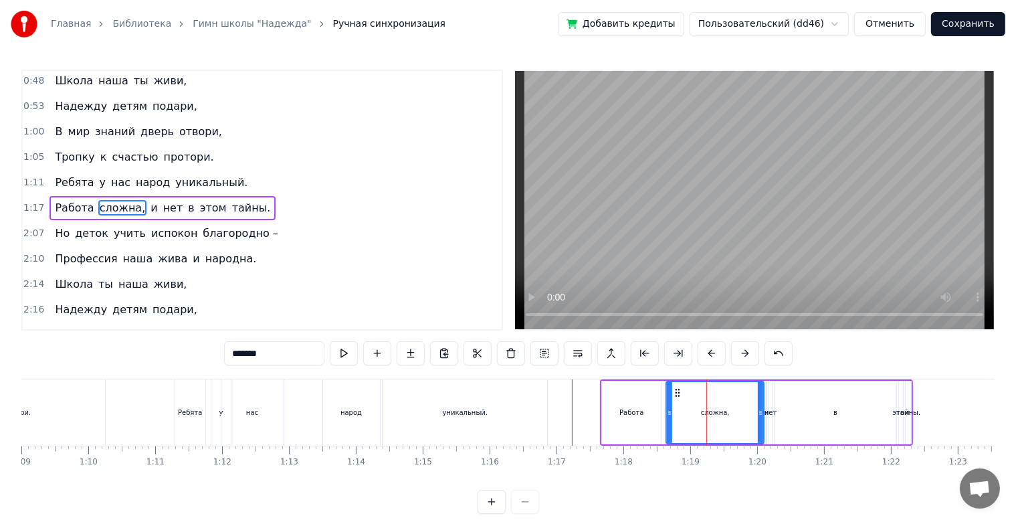
drag, startPoint x: 605, startPoint y: 414, endPoint x: 661, endPoint y: 418, distance: 56.4
click at [667, 418] on div at bounding box center [669, 412] width 5 height 61
drag, startPoint x: 760, startPoint y: 420, endPoint x: 718, endPoint y: 421, distance: 42.2
click at [720, 421] on div at bounding box center [722, 412] width 5 height 61
click at [763, 407] on div "Работа сложна, и нет в этом тайны." at bounding box center [756, 412] width 313 height 66
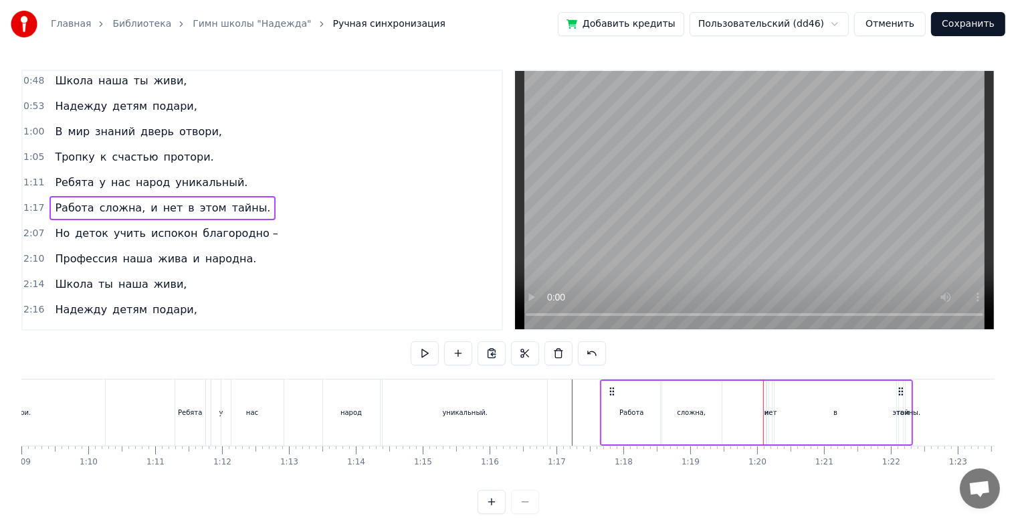
click at [765, 409] on div "нет" at bounding box center [771, 412] width 13 height 10
click at [149, 200] on span "и" at bounding box center [153, 207] width 9 height 15
type input "*"
drag, startPoint x: 765, startPoint y: 413, endPoint x: 749, endPoint y: 414, distance: 16.1
click at [749, 414] on div "Работа сложна, и нет в этом тайны." at bounding box center [756, 412] width 313 height 66
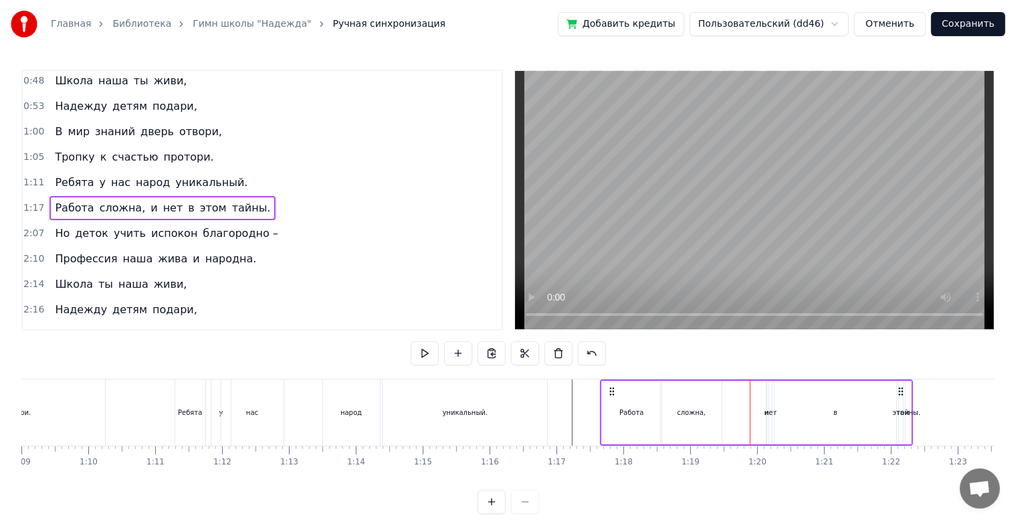
click at [765, 414] on div "нет" at bounding box center [771, 412] width 13 height 10
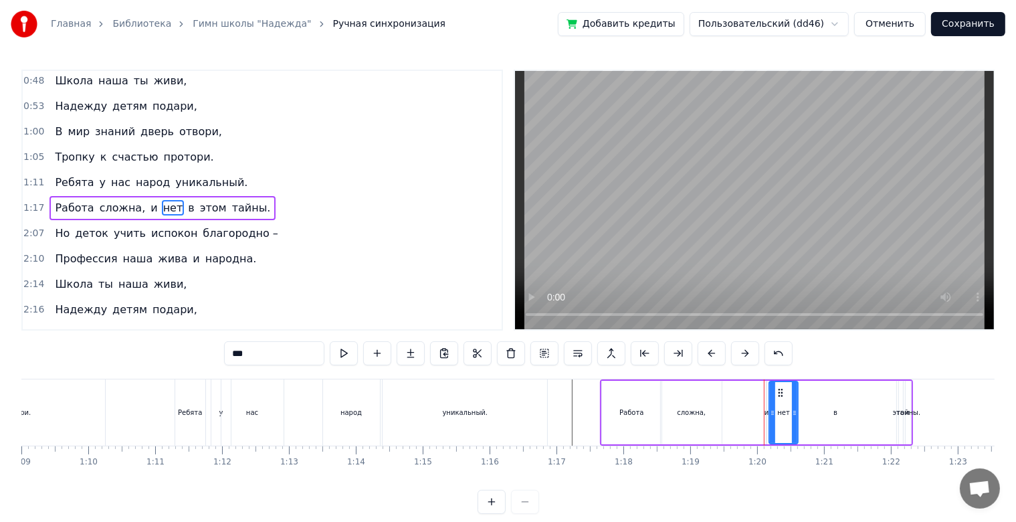
drag, startPoint x: 767, startPoint y: 412, endPoint x: 794, endPoint y: 415, distance: 26.2
click at [794, 415] on icon at bounding box center [794, 412] width 5 height 11
drag, startPoint x: 778, startPoint y: 384, endPoint x: 804, endPoint y: 391, distance: 26.5
click at [804, 391] on div "Работа сложна, и нет в этом тайны." at bounding box center [756, 412] width 313 height 66
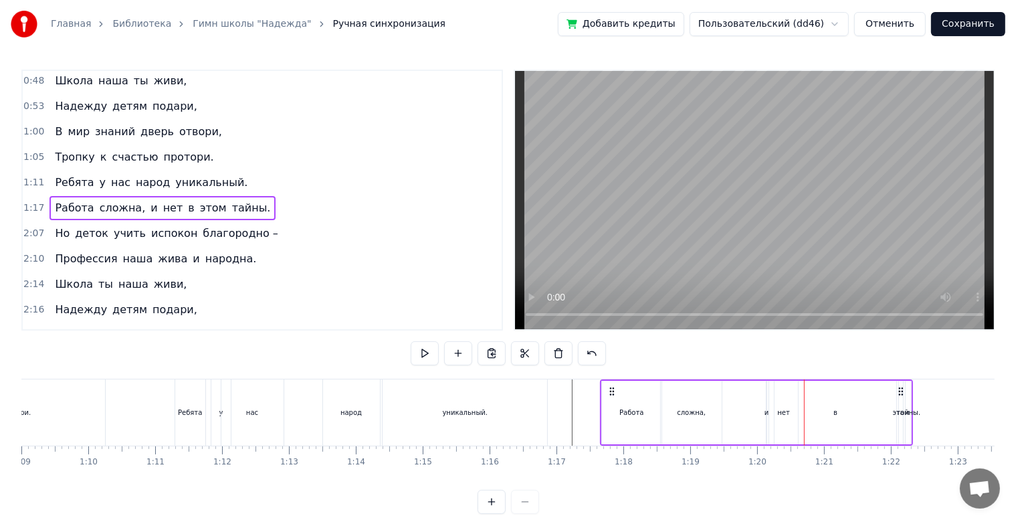
click at [830, 399] on div "в" at bounding box center [836, 413] width 122 height 64
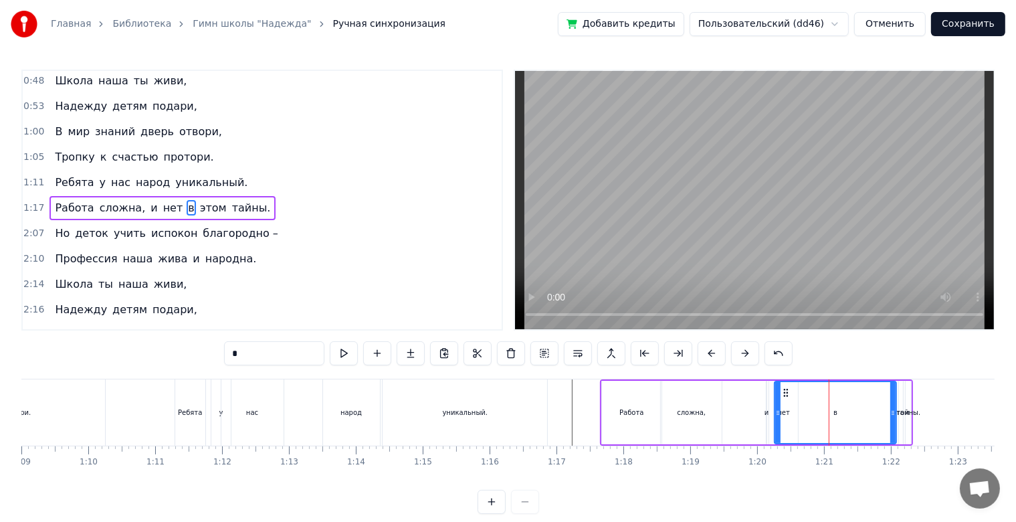
click at [913, 414] on div "тайны." at bounding box center [909, 412] width 24 height 10
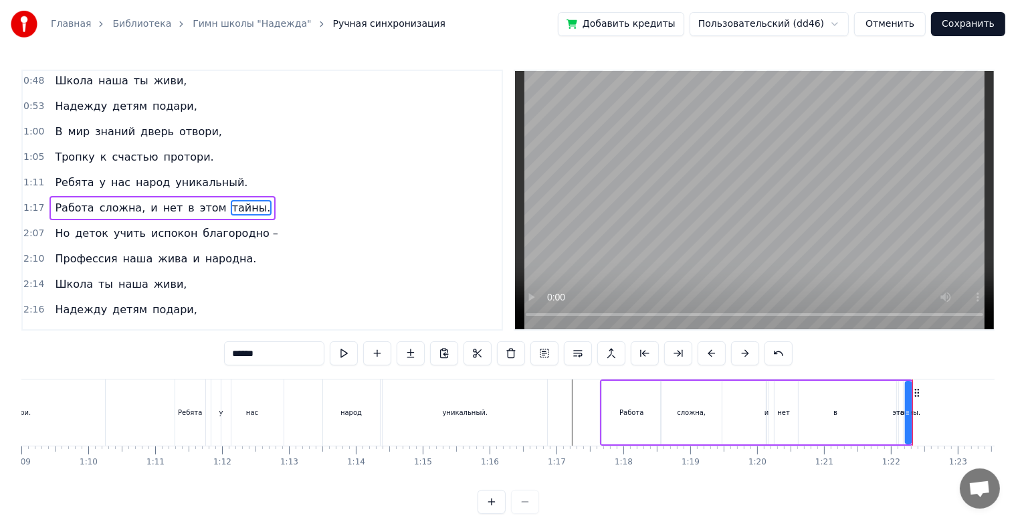
click at [766, 418] on div "и" at bounding box center [766, 413] width 1 height 64
drag, startPoint x: 768, startPoint y: 412, endPoint x: 749, endPoint y: 412, distance: 19.4
click at [750, 412] on circle at bounding box center [750, 412] width 1 height 1
drag, startPoint x: 759, startPoint y: 393, endPoint x: 763, endPoint y: 403, distance: 9.9
click at [763, 403] on div at bounding box center [764, 412] width 5 height 61
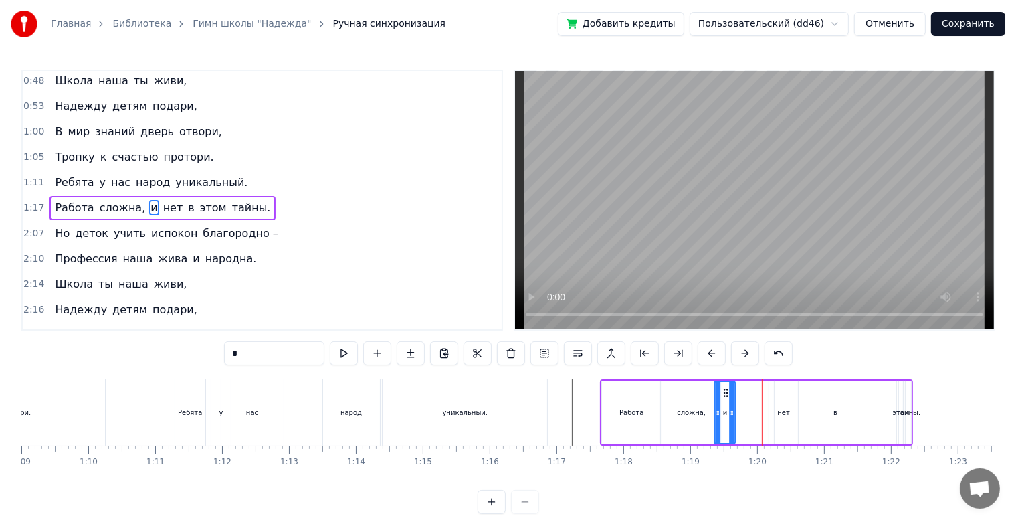
drag, startPoint x: 759, startPoint y: 396, endPoint x: 727, endPoint y: 400, distance: 33.0
click at [727, 400] on div "и" at bounding box center [724, 412] width 19 height 61
click at [769, 399] on div "нет" at bounding box center [784, 413] width 30 height 64
drag, startPoint x: 780, startPoint y: 394, endPoint x: 741, endPoint y: 396, distance: 38.9
click at [741, 396] on icon at bounding box center [742, 392] width 11 height 11
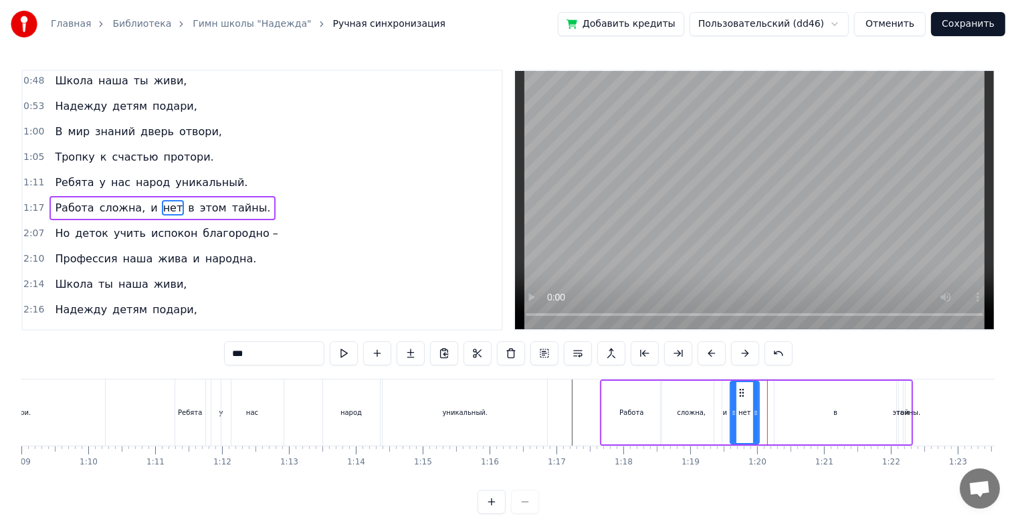
click at [788, 396] on div "в" at bounding box center [836, 413] width 122 height 64
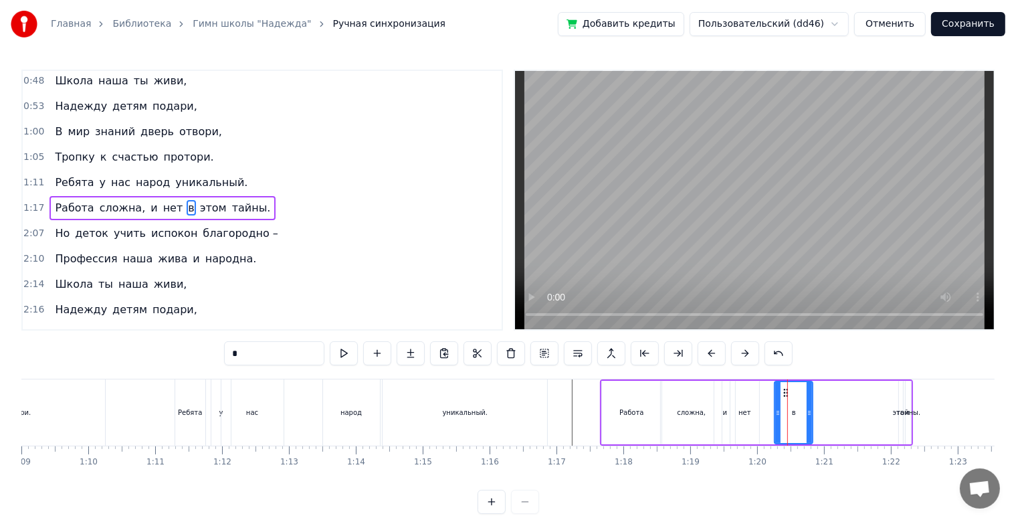
drag, startPoint x: 893, startPoint y: 412, endPoint x: 810, endPoint y: 420, distance: 84.0
click at [810, 420] on div at bounding box center [809, 412] width 5 height 61
click at [895, 414] on div "этом" at bounding box center [901, 412] width 17 height 10
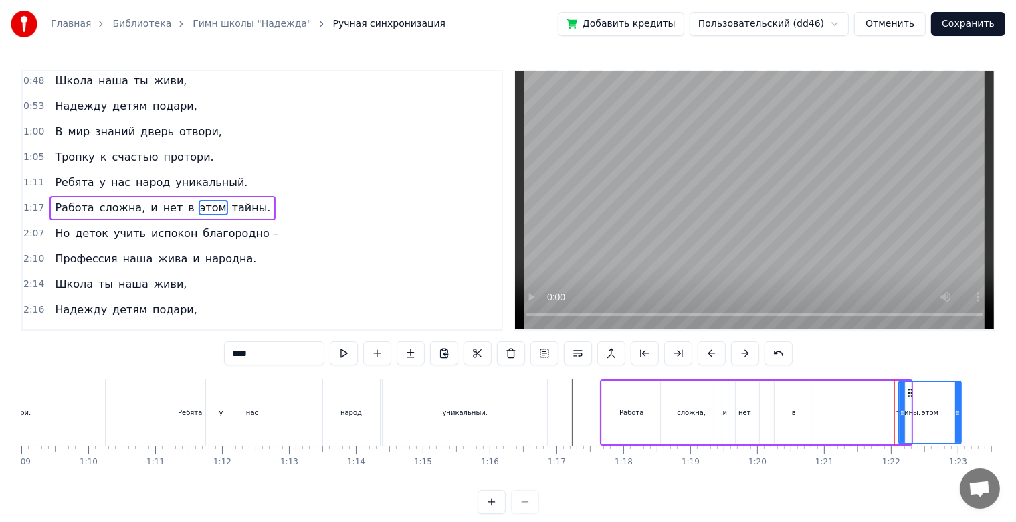
drag, startPoint x: 901, startPoint y: 411, endPoint x: 959, endPoint y: 419, distance: 58.7
click at [959, 419] on div at bounding box center [957, 412] width 5 height 61
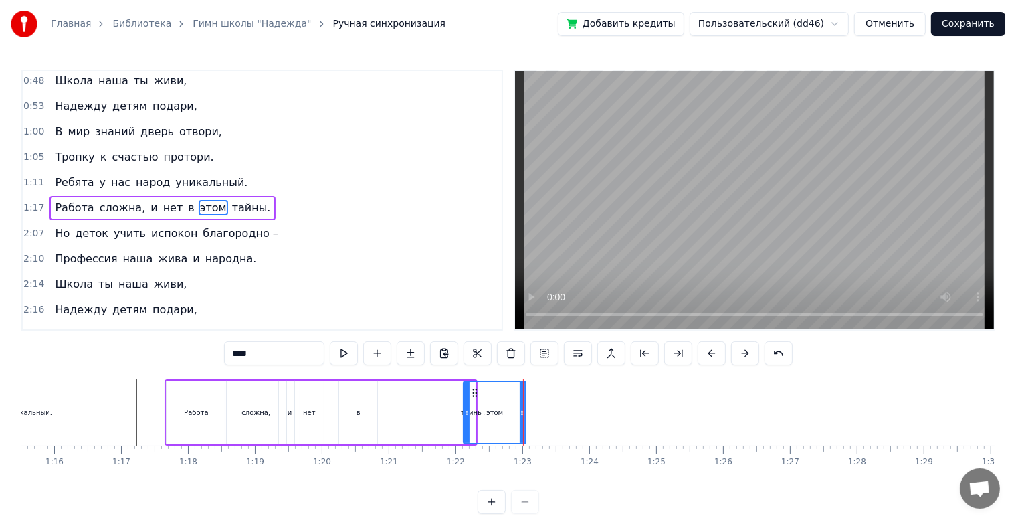
scroll to position [0, 4913]
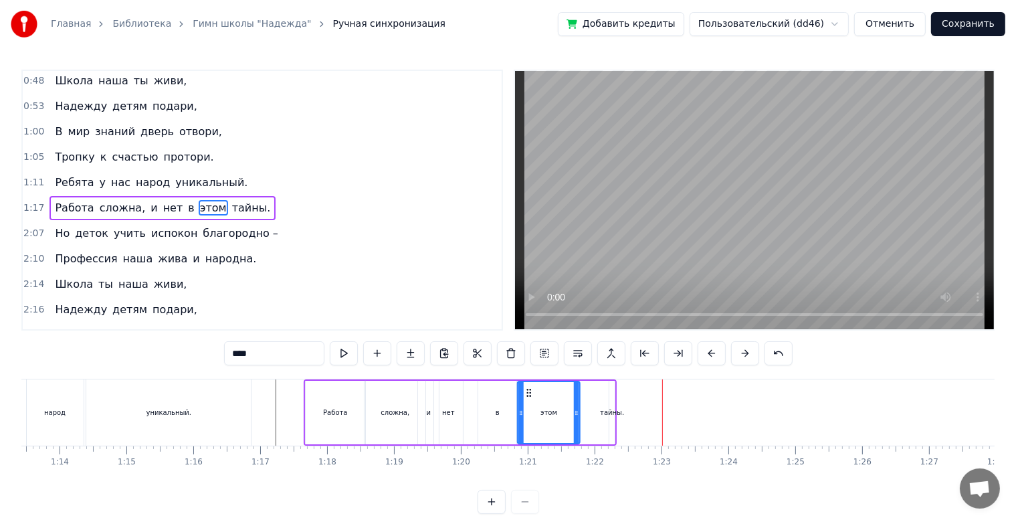
drag, startPoint x: 612, startPoint y: 393, endPoint x: 527, endPoint y: 401, distance: 85.4
click at [527, 401] on div "этом" at bounding box center [549, 412] width 61 height 61
click at [611, 412] on div "тайны." at bounding box center [612, 412] width 24 height 10
type input "******"
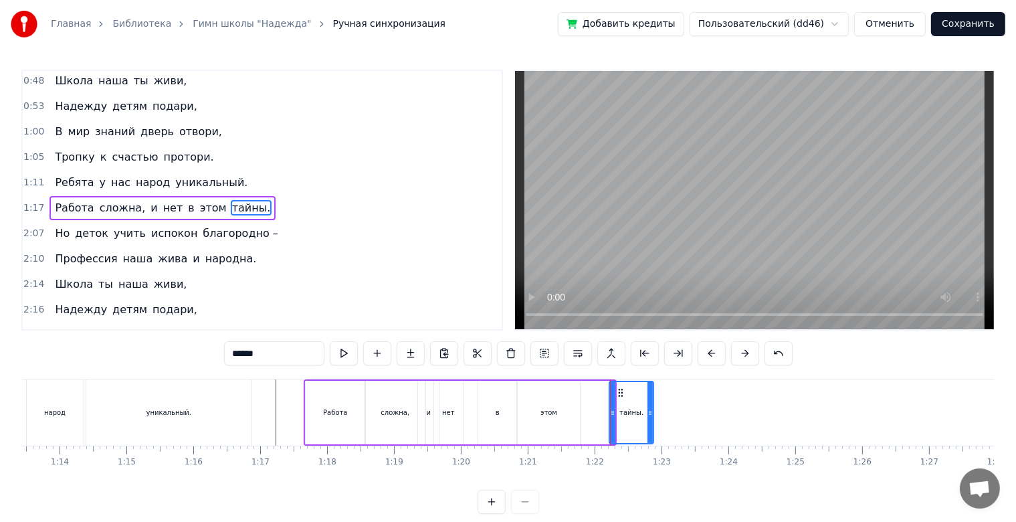
drag, startPoint x: 609, startPoint y: 414, endPoint x: 648, endPoint y: 428, distance: 41.5
click at [648, 428] on div at bounding box center [650, 412] width 5 height 61
drag, startPoint x: 624, startPoint y: 397, endPoint x: 585, endPoint y: 399, distance: 39.6
click at [585, 399] on div "тайны." at bounding box center [592, 412] width 43 height 61
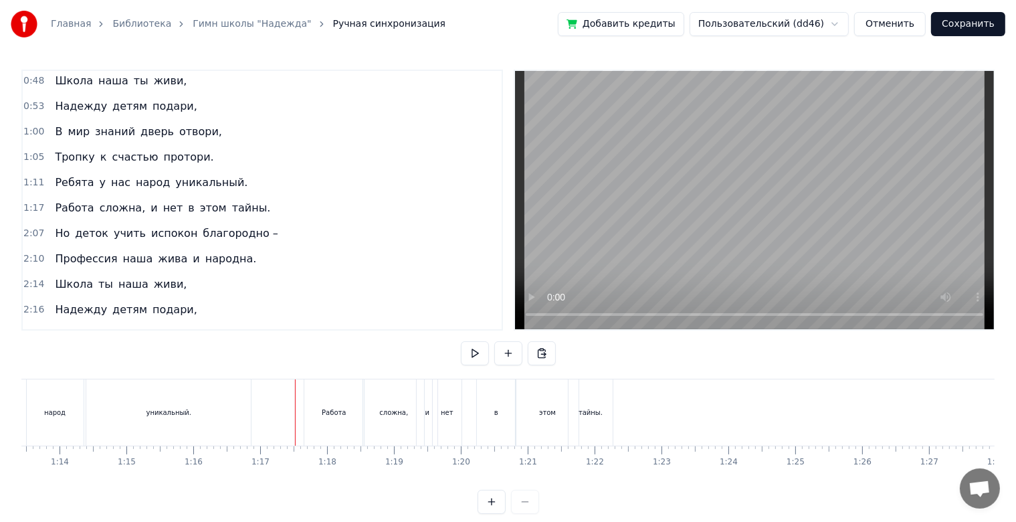
click at [280, 428] on div at bounding box center [62, 412] width 9908 height 66
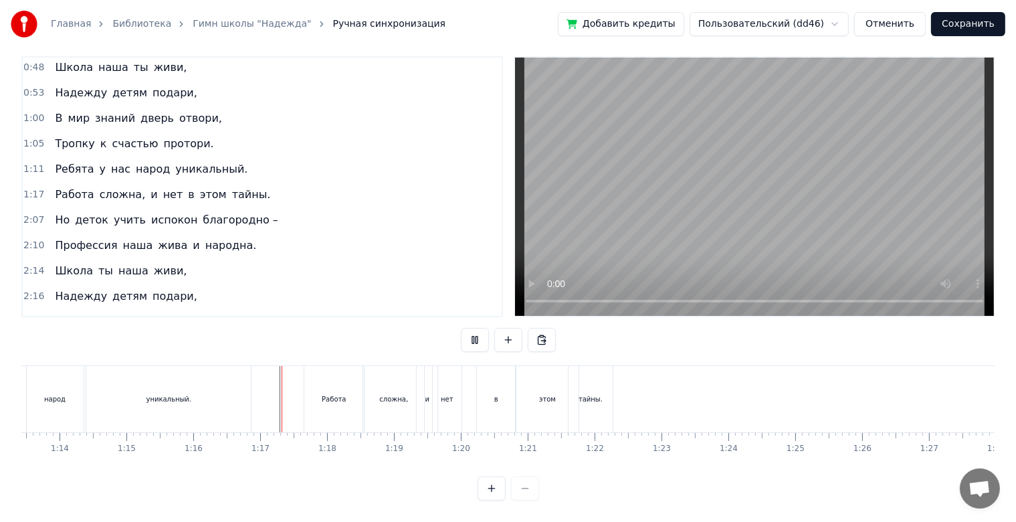
scroll to position [24, 0]
click at [257, 386] on div at bounding box center [62, 399] width 9908 height 66
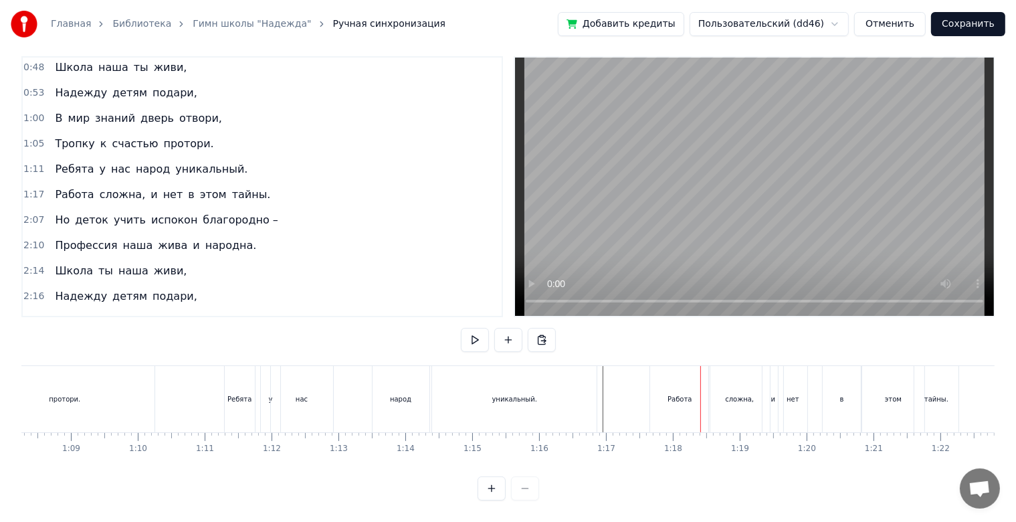
scroll to position [0, 4500]
click at [253, 385] on div at bounding box center [475, 399] width 9908 height 66
click at [760, 385] on div "Работа" at bounding box center [747, 399] width 60 height 66
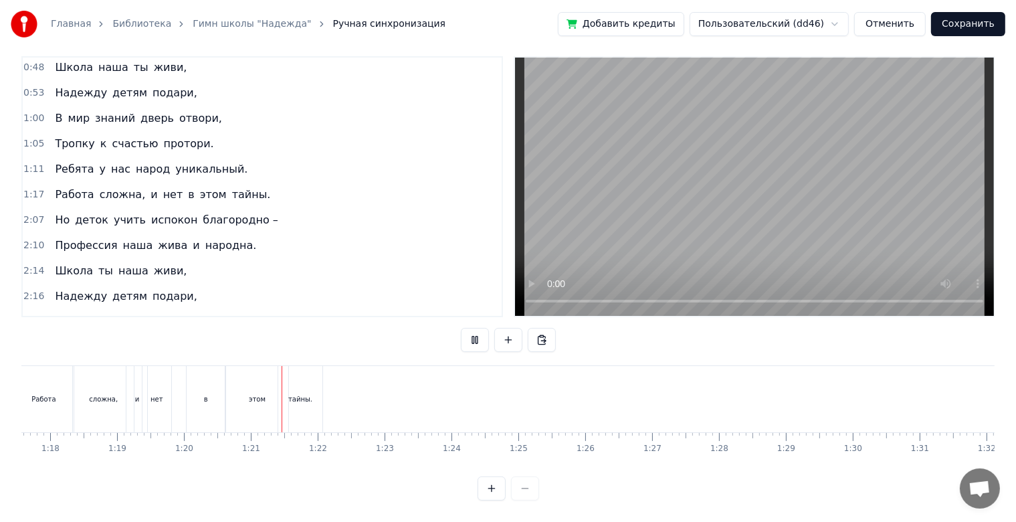
scroll to position [0, 5343]
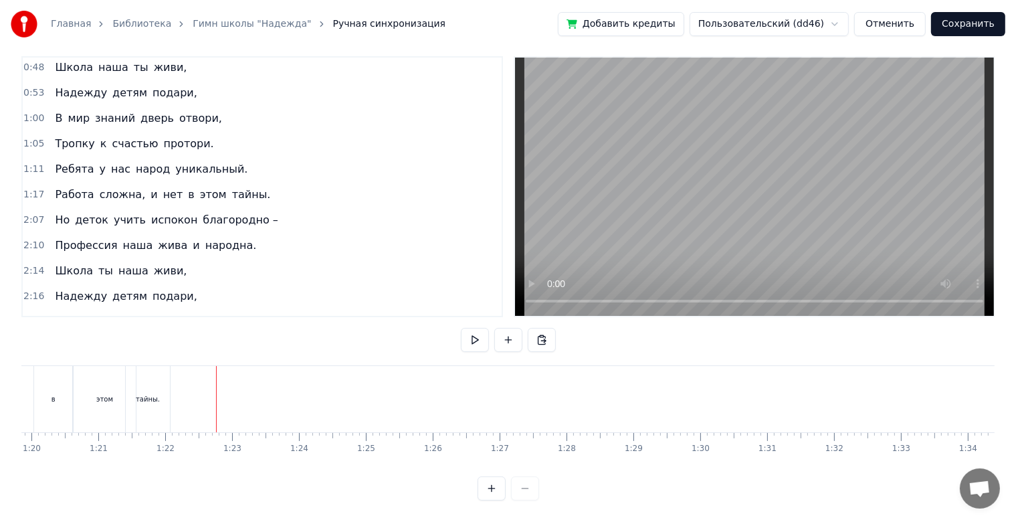
click at [142, 394] on div "тайны." at bounding box center [148, 399] width 24 height 10
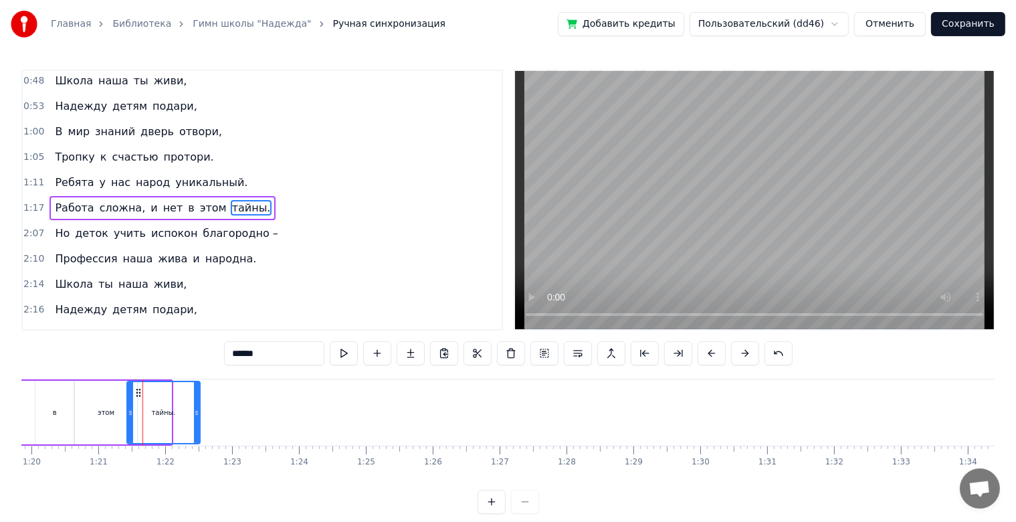
drag, startPoint x: 180, startPoint y: 408, endPoint x: 199, endPoint y: 407, distance: 18.7
click at [199, 407] on icon at bounding box center [196, 412] width 5 height 11
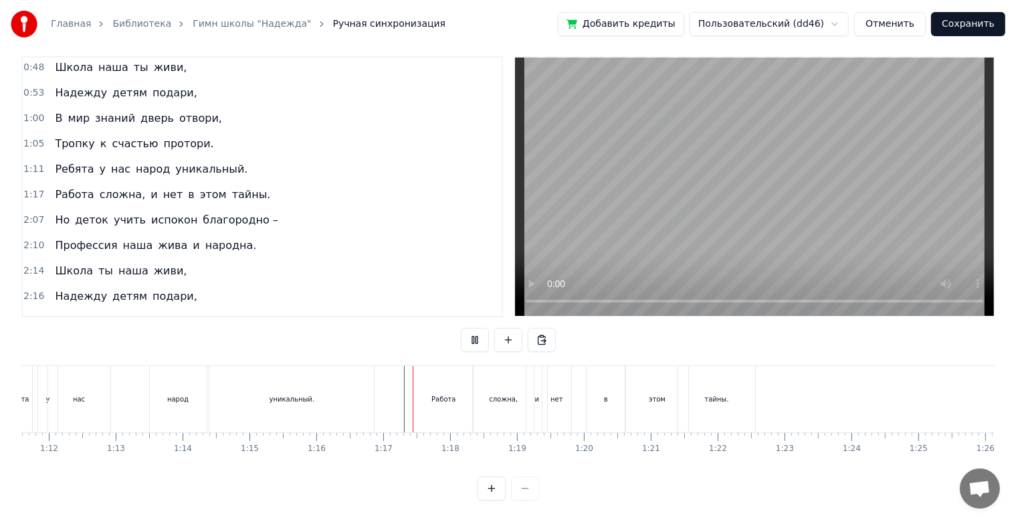
scroll to position [24, 0]
click at [543, 388] on div "нет" at bounding box center [557, 399] width 29 height 66
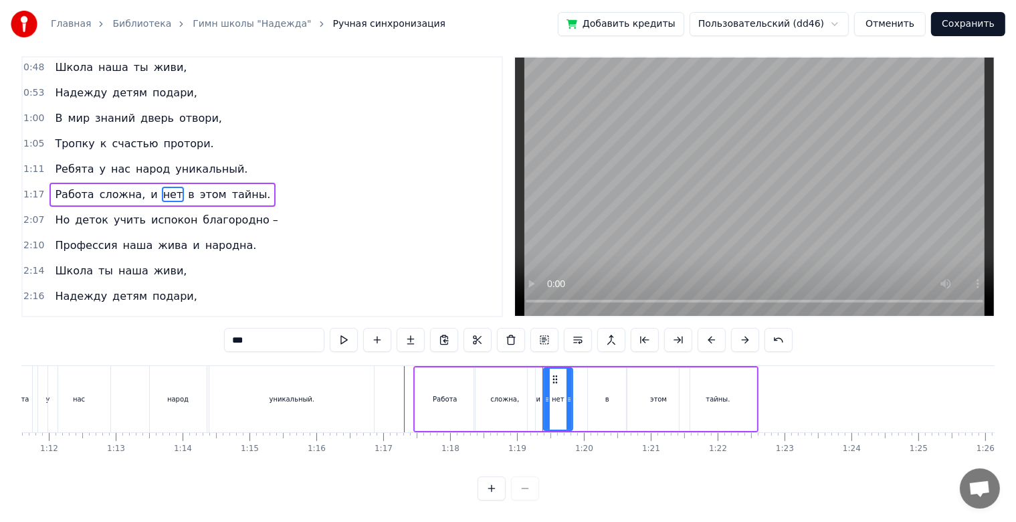
scroll to position [0, 0]
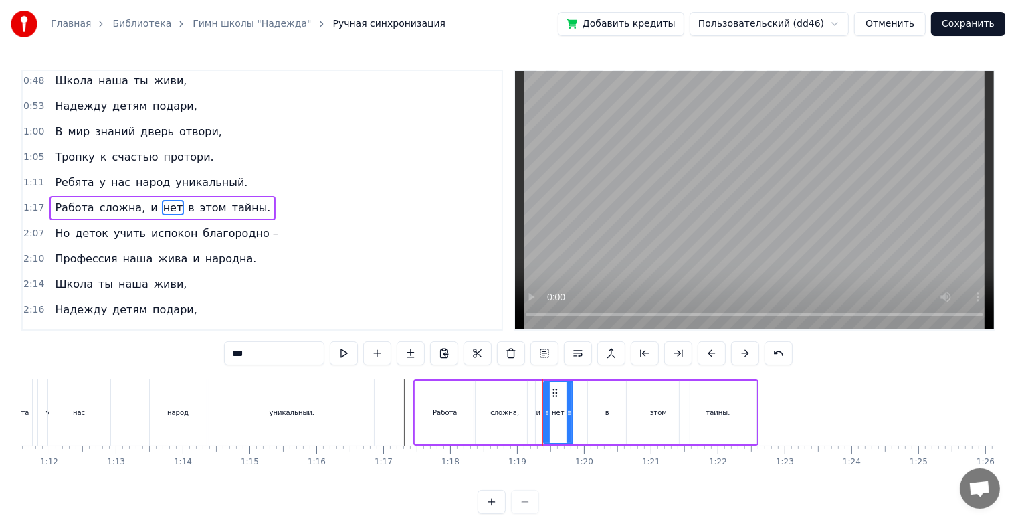
drag, startPoint x: 534, startPoint y: 399, endPoint x: 544, endPoint y: 399, distance: 10.0
click at [544, 399] on div "Работа сложна, и нет в этом тайны." at bounding box center [586, 412] width 345 height 66
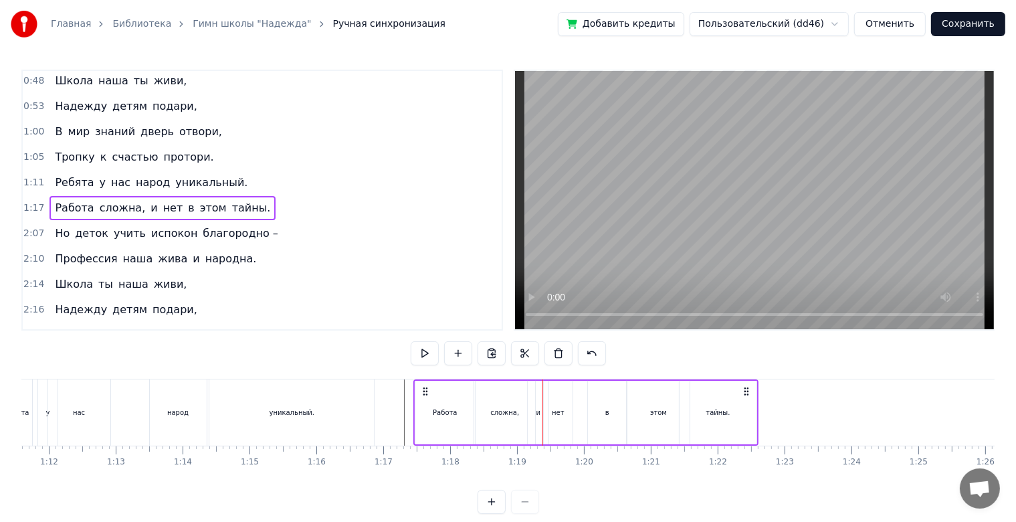
click at [537, 410] on div "и" at bounding box center [539, 412] width 5 height 10
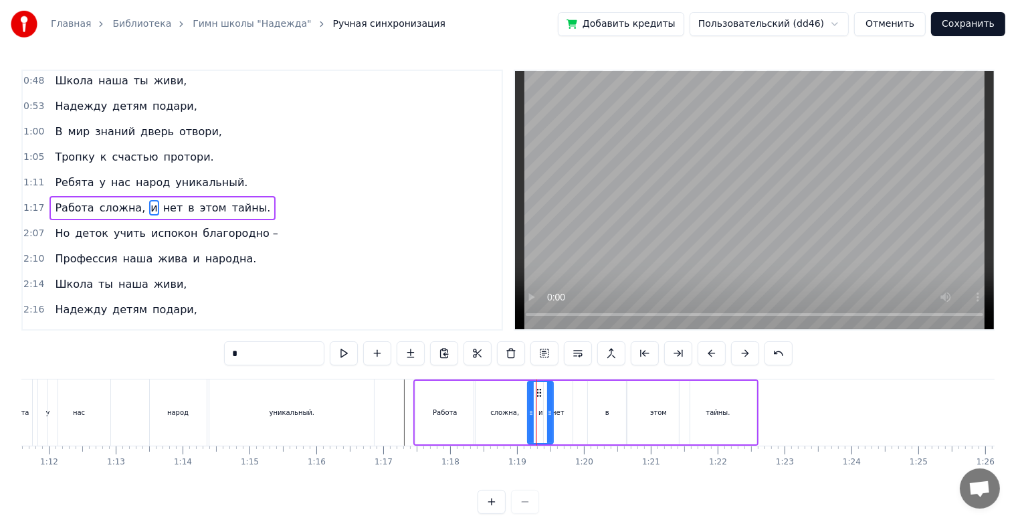
click at [548, 393] on div at bounding box center [549, 412] width 5 height 61
drag, startPoint x: 539, startPoint y: 396, endPoint x: 548, endPoint y: 396, distance: 8.7
click at [548, 396] on icon at bounding box center [548, 392] width 11 height 11
click at [562, 397] on div "и" at bounding box center [549, 413] width 27 height 64
click at [569, 397] on div "нет" at bounding box center [558, 413] width 29 height 64
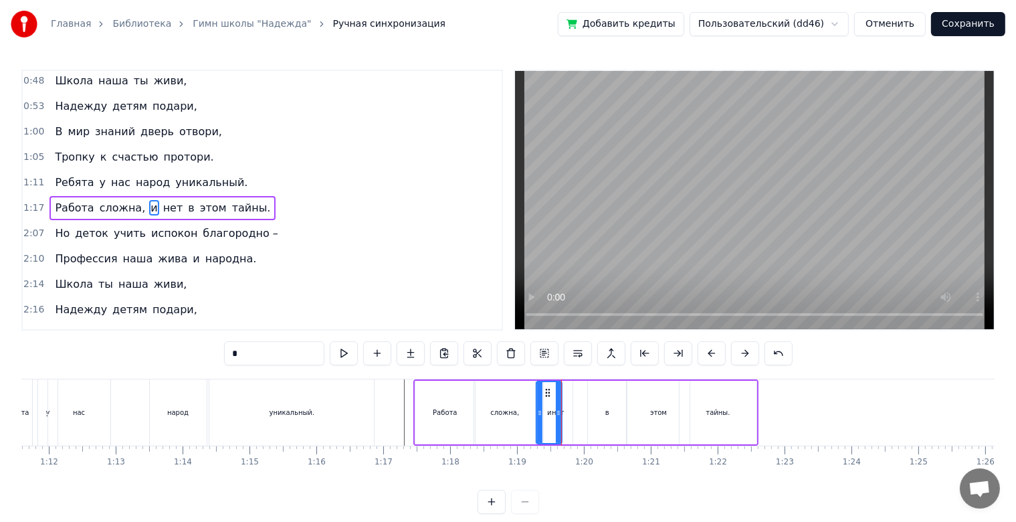
type input "***"
drag, startPoint x: 551, startPoint y: 392, endPoint x: 567, endPoint y: 393, distance: 16.1
click at [567, 393] on div "Прописано сердце по адресу детства, А школа в нём дом и любимое место. Школа «Н…" at bounding box center [185, 412] width 9908 height 67
click at [393, 418] on div at bounding box center [185, 412] width 9908 height 66
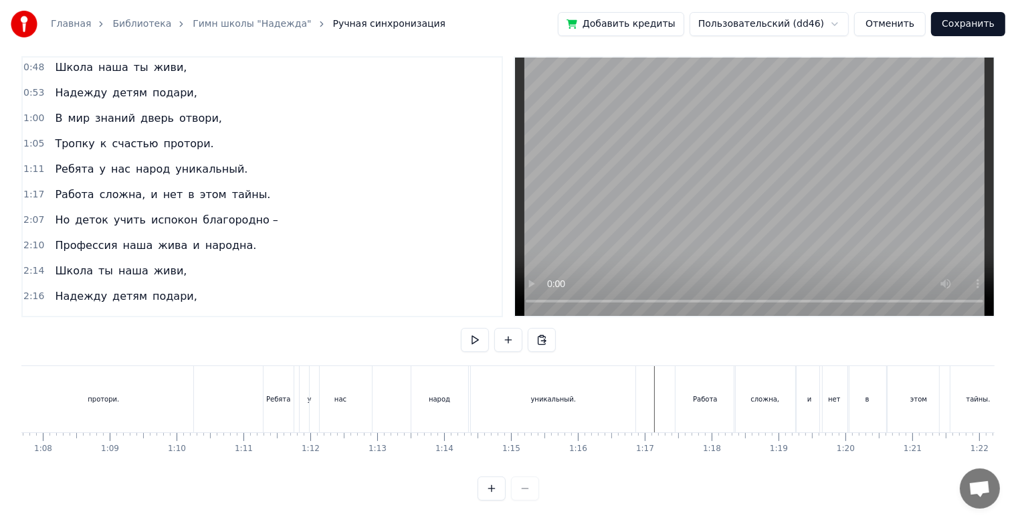
scroll to position [0, 4489]
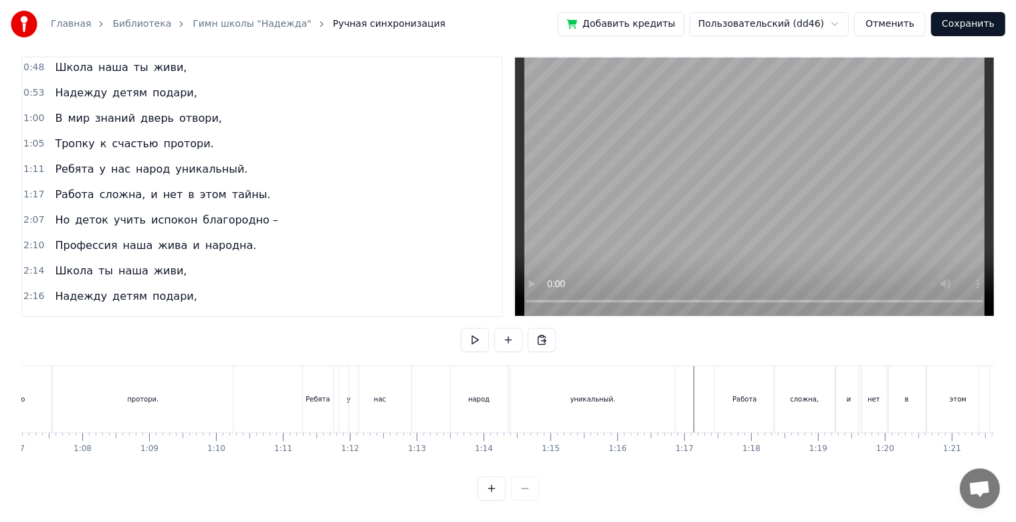
click at [278, 369] on div at bounding box center [486, 399] width 9908 height 66
click at [958, 16] on button "Сохранить" at bounding box center [968, 24] width 74 height 24
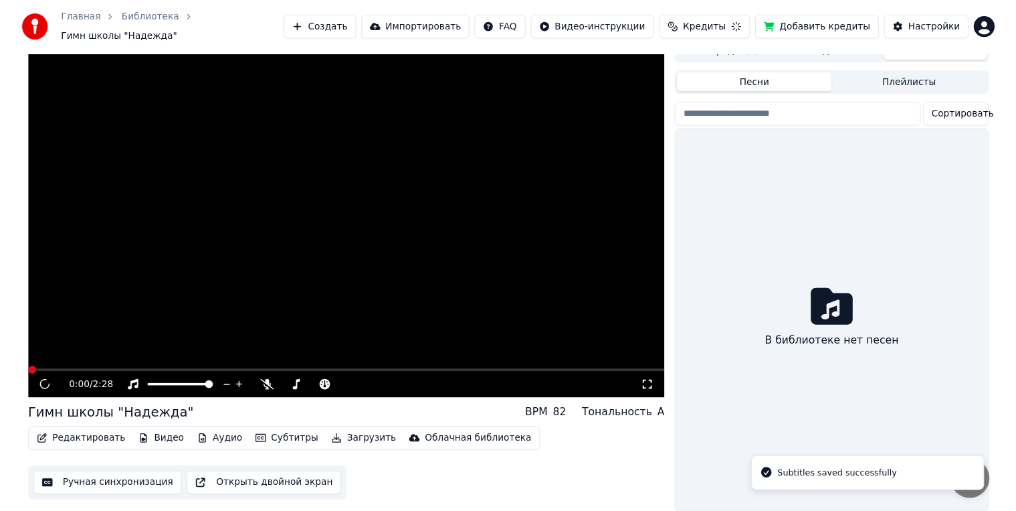
scroll to position [19, 0]
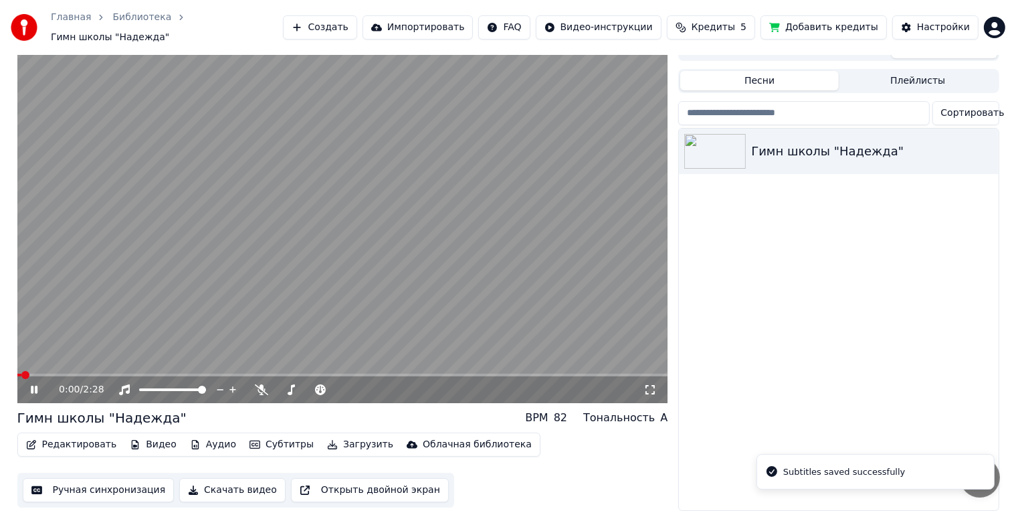
click at [95, 437] on button "Редактировать" at bounding box center [72, 444] width 102 height 19
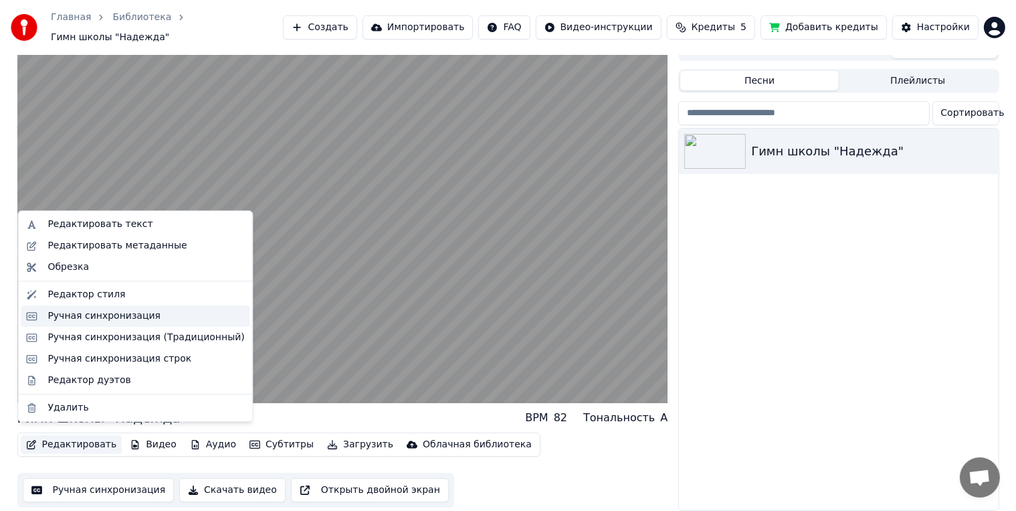
click at [82, 318] on div "Ручная синхронизация" at bounding box center [104, 315] width 113 height 13
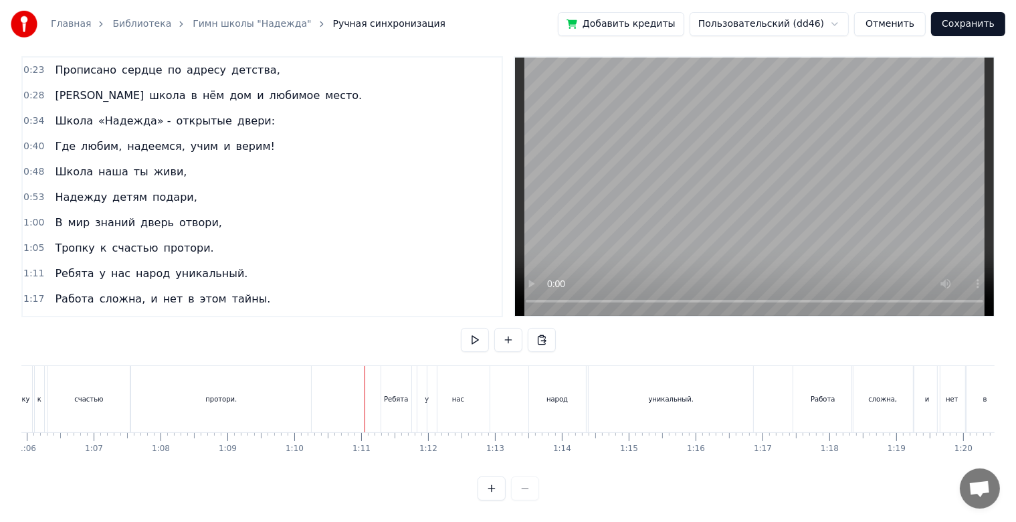
scroll to position [24, 0]
click at [616, 405] on div "уникальный." at bounding box center [671, 399] width 165 height 66
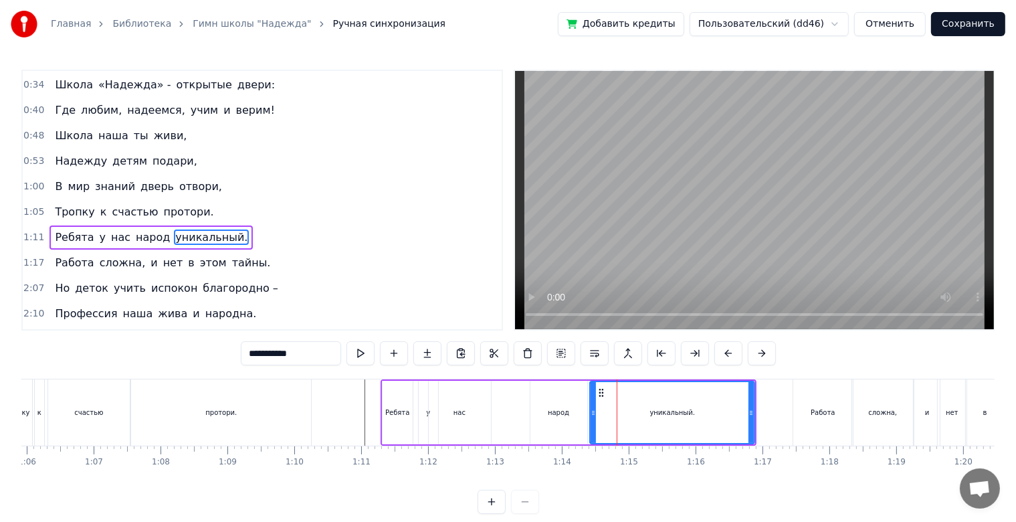
scroll to position [80, 0]
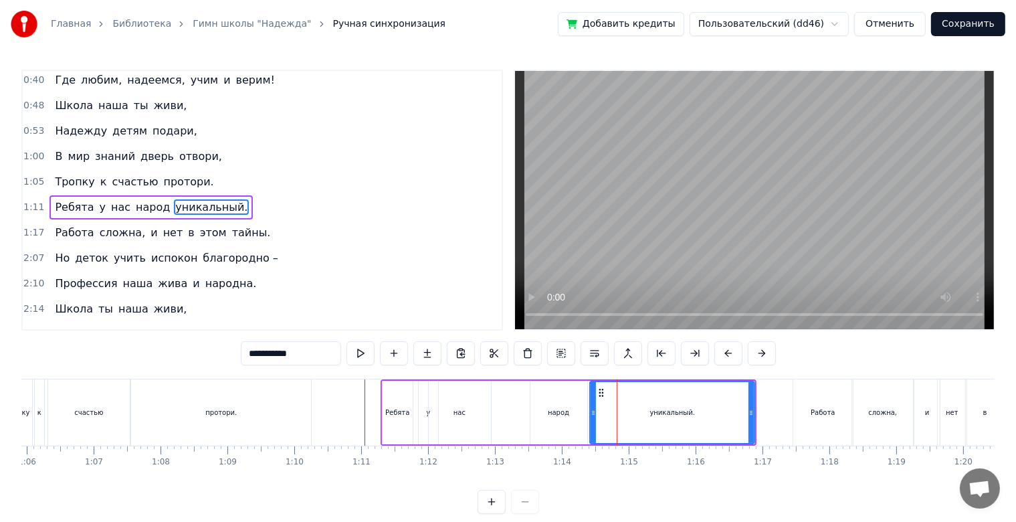
click at [666, 412] on div "уникальный." at bounding box center [672, 412] width 45 height 10
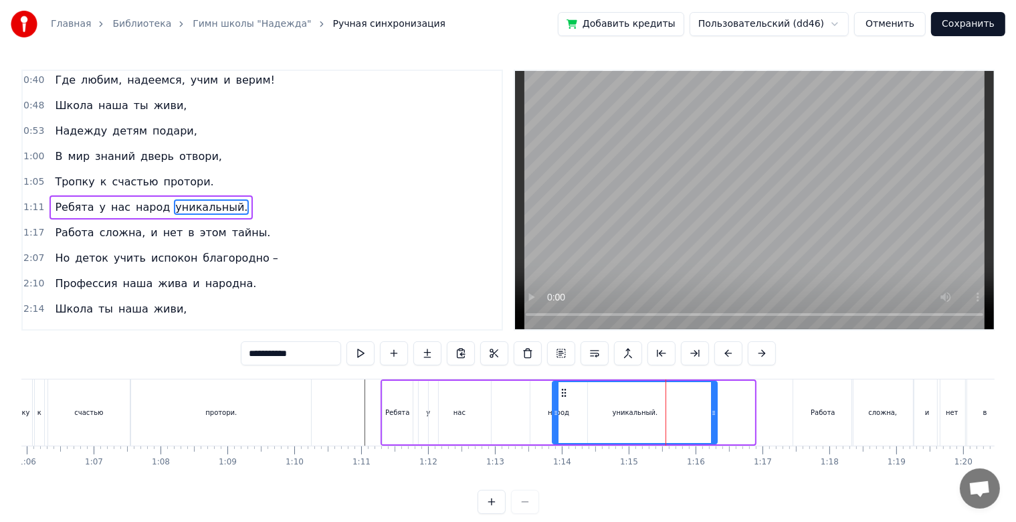
drag, startPoint x: 600, startPoint y: 392, endPoint x: 562, endPoint y: 397, distance: 37.8
click at [562, 397] on icon at bounding box center [564, 392] width 11 height 11
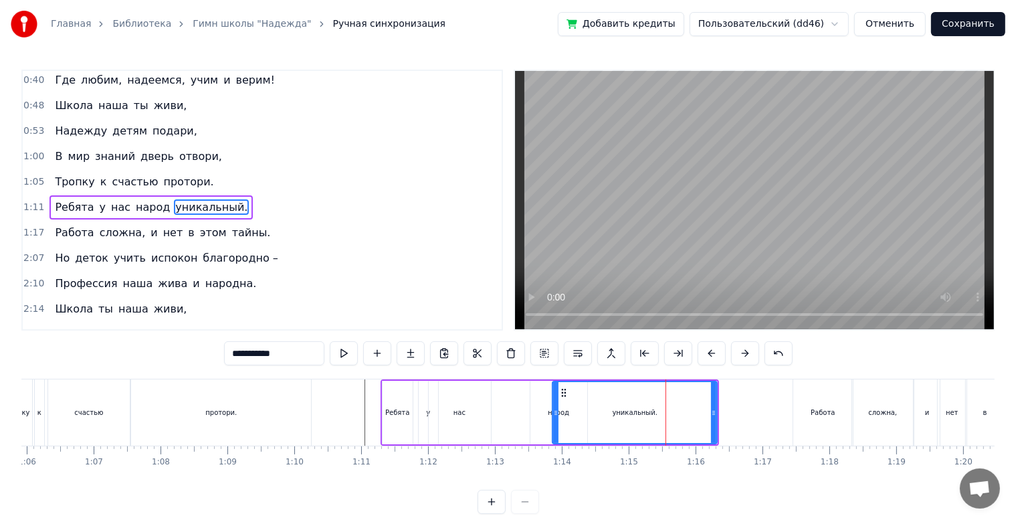
click at [361, 408] on div at bounding box center [565, 412] width 9908 height 66
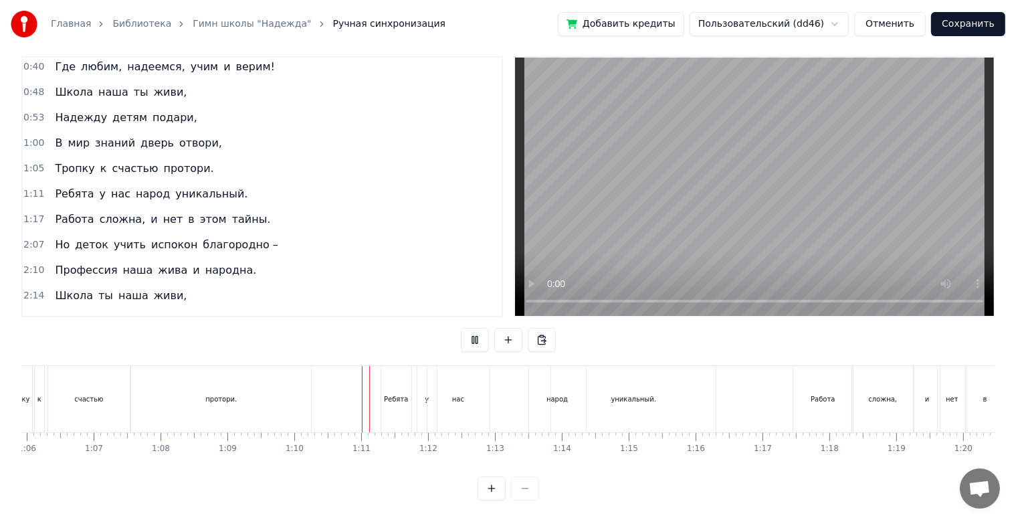
scroll to position [24, 0]
click at [593, 395] on div "уникальный." at bounding box center [633, 399] width 165 height 66
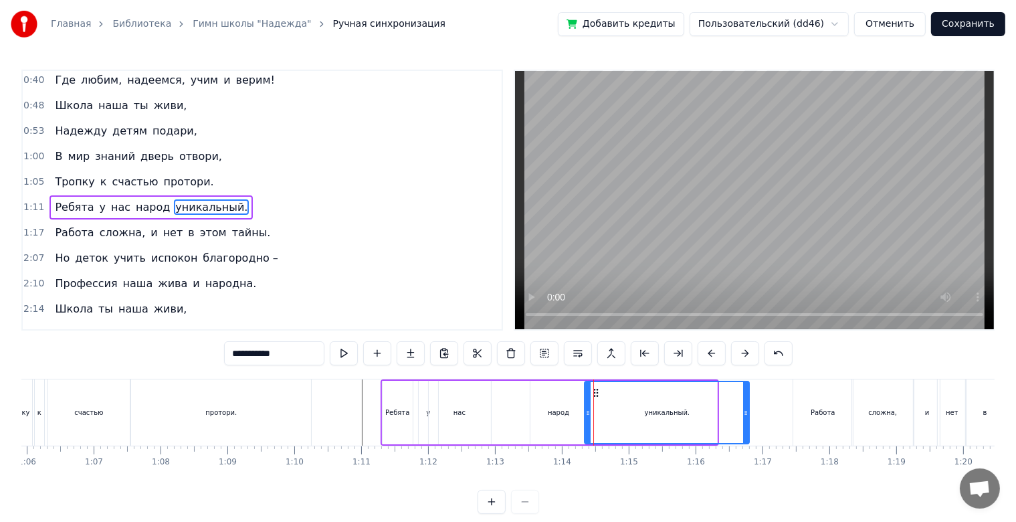
drag, startPoint x: 564, startPoint y: 395, endPoint x: 596, endPoint y: 395, distance: 32.1
click at [598, 395] on circle at bounding box center [598, 395] width 1 height 1
click at [547, 408] on div "народ" at bounding box center [559, 413] width 57 height 64
type input "*****"
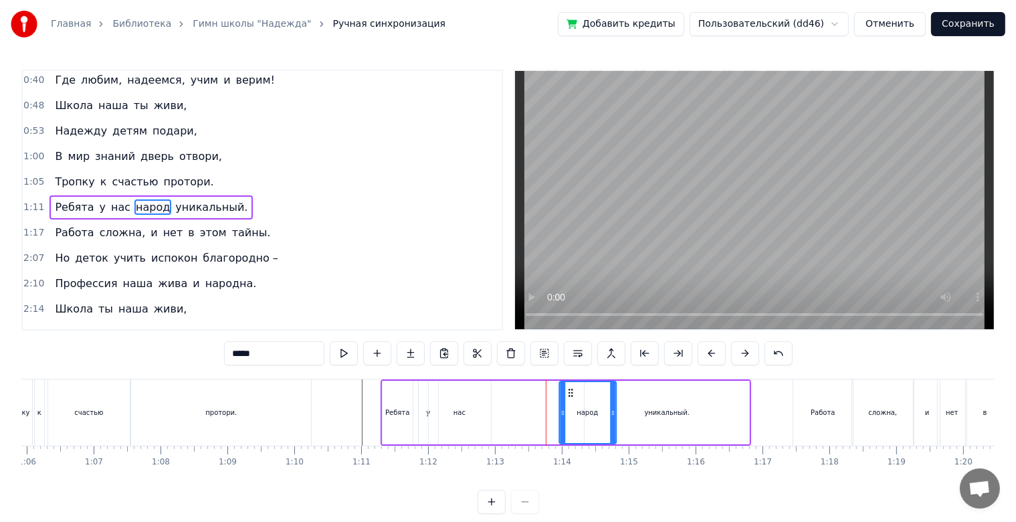
drag, startPoint x: 543, startPoint y: 393, endPoint x: 573, endPoint y: 393, distance: 29.4
click at [573, 393] on icon at bounding box center [570, 392] width 11 height 11
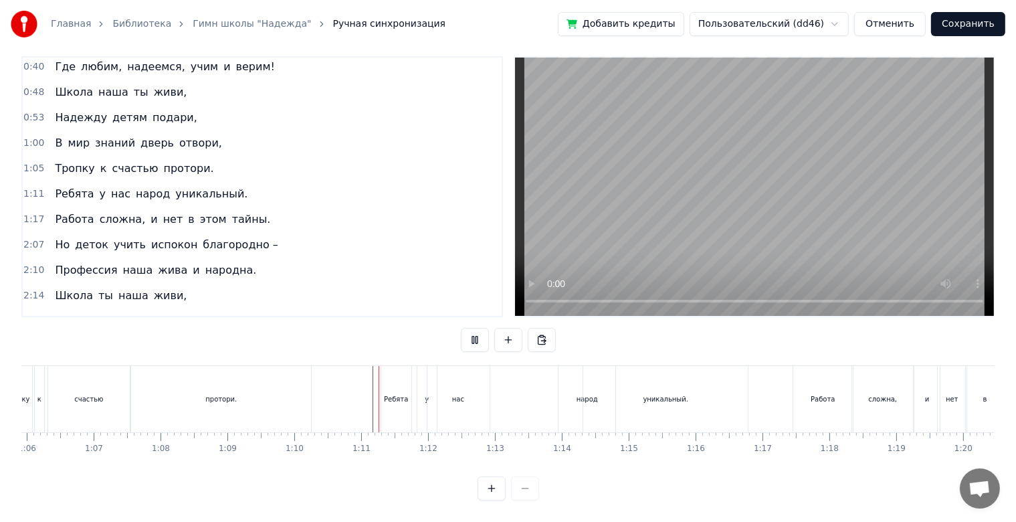
scroll to position [24, 0]
click at [580, 380] on div "народ" at bounding box center [587, 399] width 57 height 66
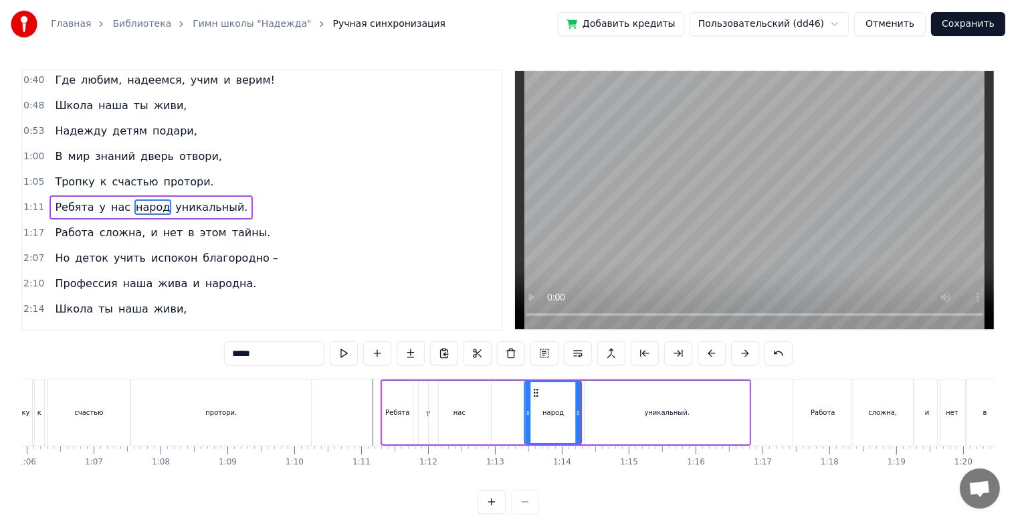
drag, startPoint x: 568, startPoint y: 389, endPoint x: 533, endPoint y: 390, distance: 35.5
click at [533, 390] on icon at bounding box center [536, 392] width 11 height 11
click at [336, 424] on div at bounding box center [565, 412] width 9908 height 66
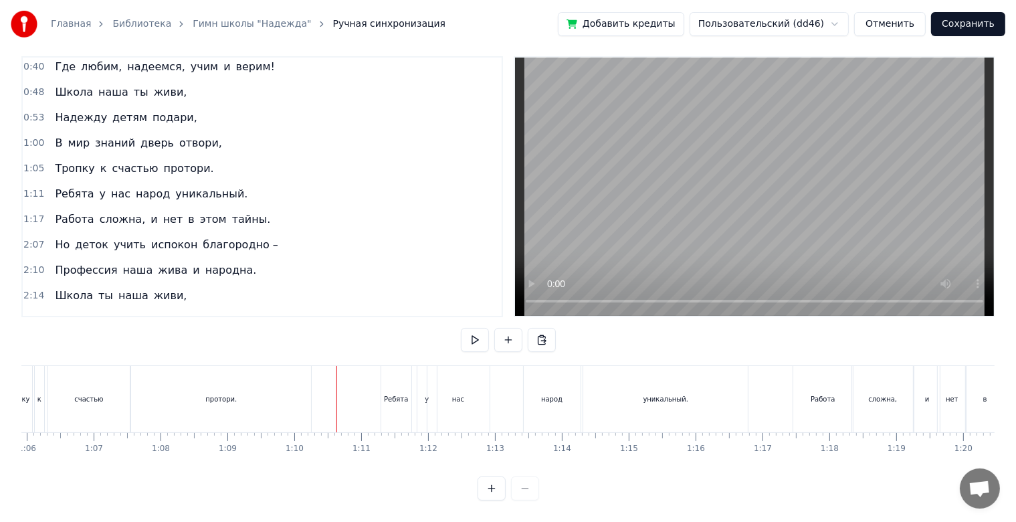
scroll to position [24, 0]
click at [562, 395] on div "народ" at bounding box center [552, 399] width 57 height 66
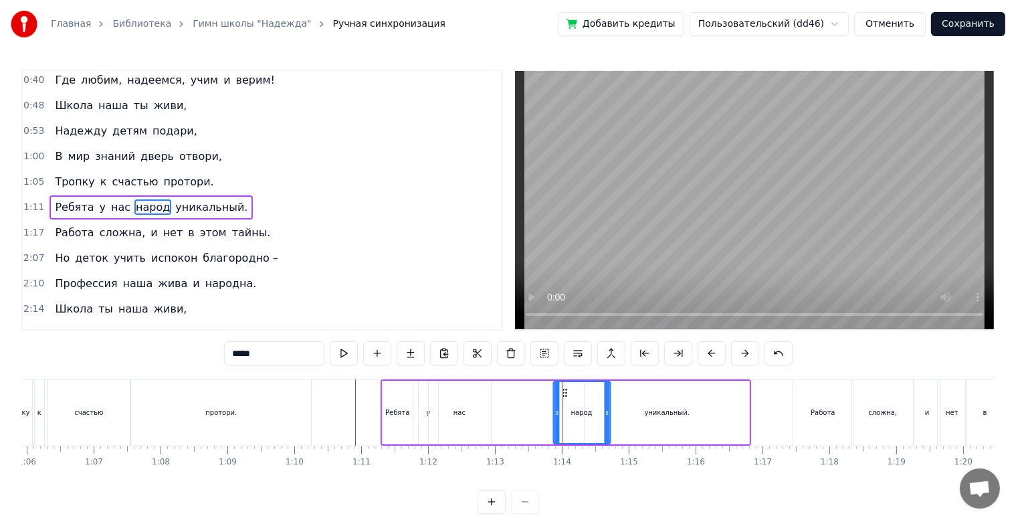
drag, startPoint x: 537, startPoint y: 396, endPoint x: 565, endPoint y: 400, distance: 28.4
click at [565, 400] on div "народ" at bounding box center [582, 412] width 56 height 61
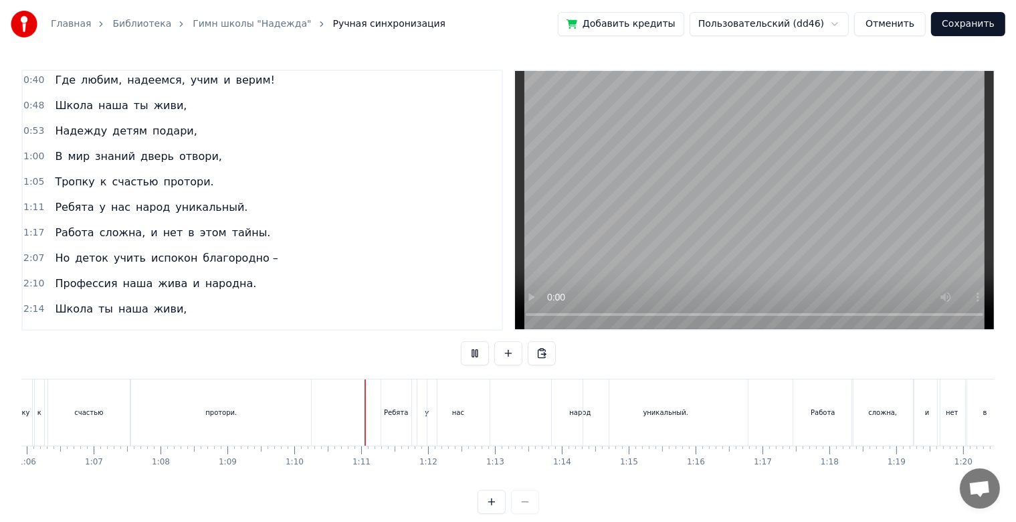
scroll to position [24, 0]
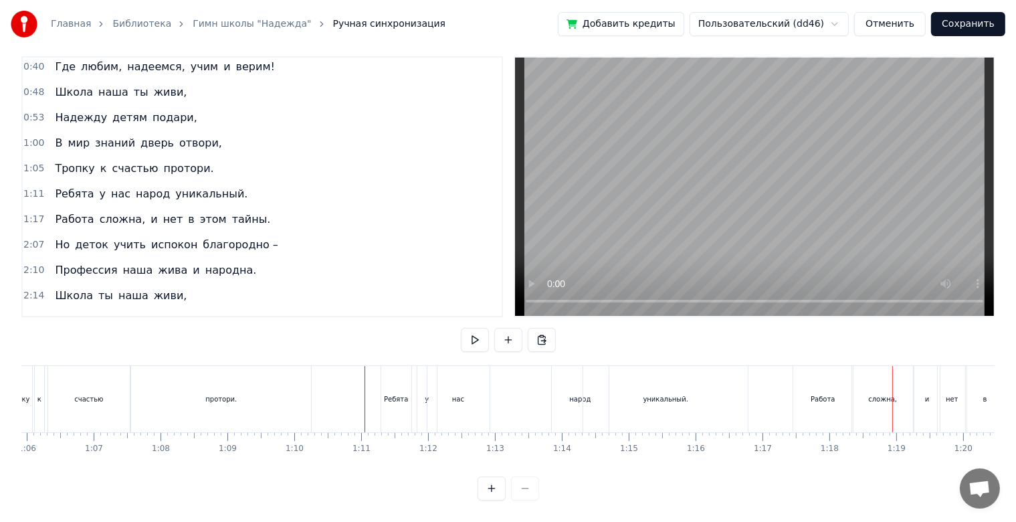
click at [814, 394] on div "Работа" at bounding box center [823, 399] width 24 height 10
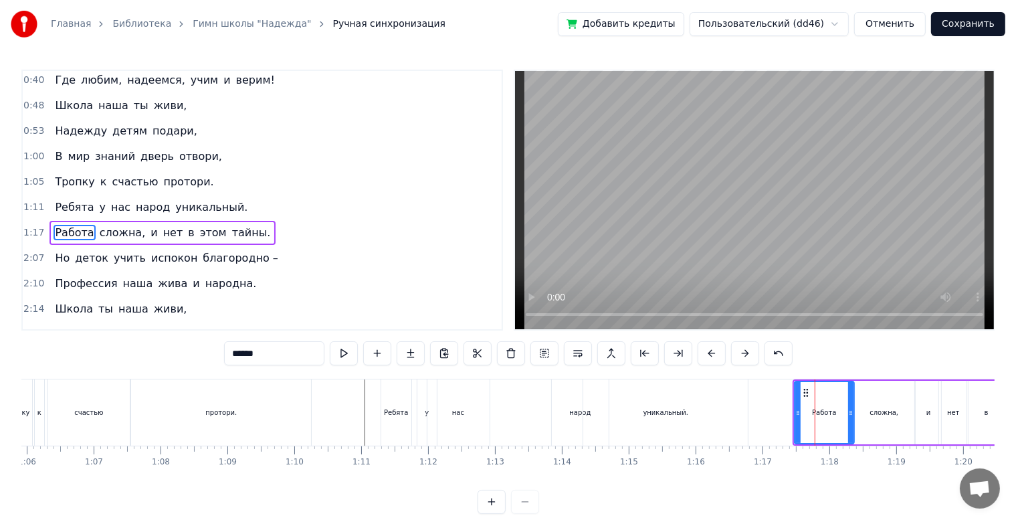
scroll to position [104, 0]
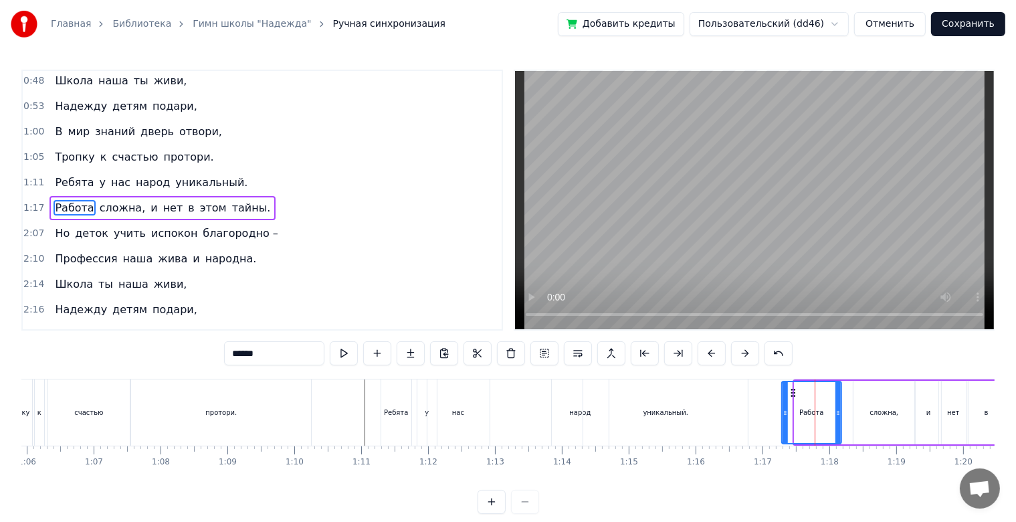
drag, startPoint x: 806, startPoint y: 395, endPoint x: 792, endPoint y: 400, distance: 14.2
click at [792, 400] on div "Работа" at bounding box center [812, 412] width 58 height 61
click at [878, 403] on div "сложна," at bounding box center [884, 413] width 61 height 64
type input "*******"
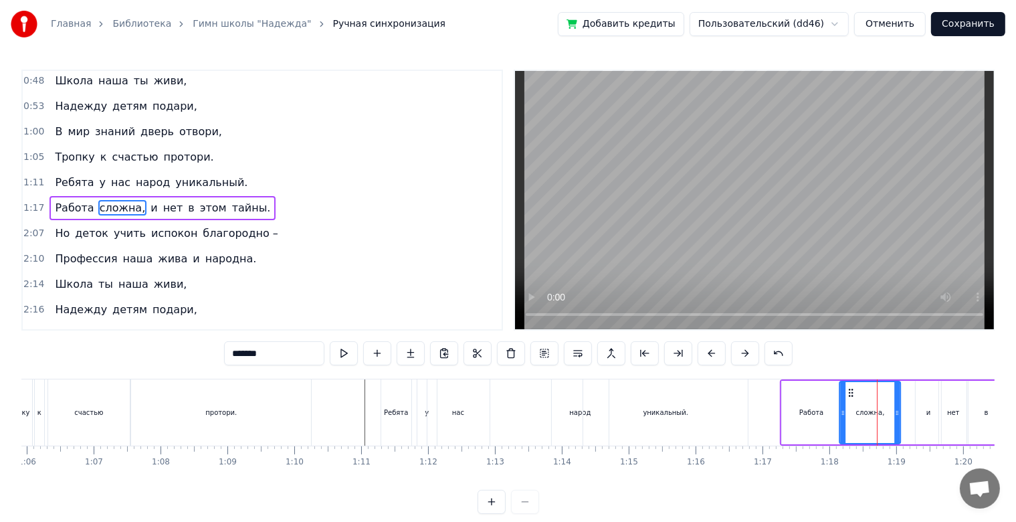
drag, startPoint x: 862, startPoint y: 394, endPoint x: 848, endPoint y: 400, distance: 15.3
click at [848, 400] on div "сложна," at bounding box center [870, 412] width 60 height 61
click at [356, 424] on div at bounding box center [565, 412] width 9908 height 66
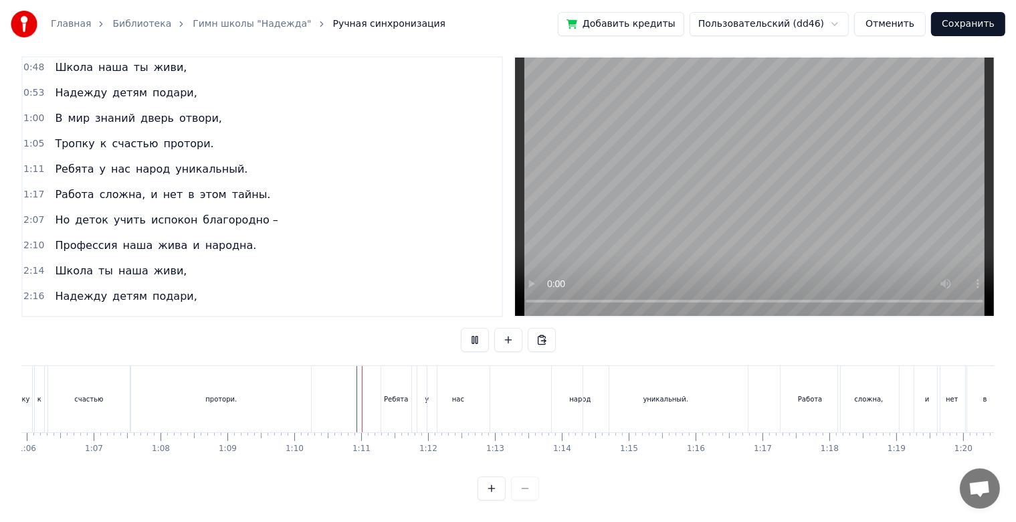
scroll to position [24, 0]
click at [819, 394] on div "Работа" at bounding box center [810, 399] width 24 height 10
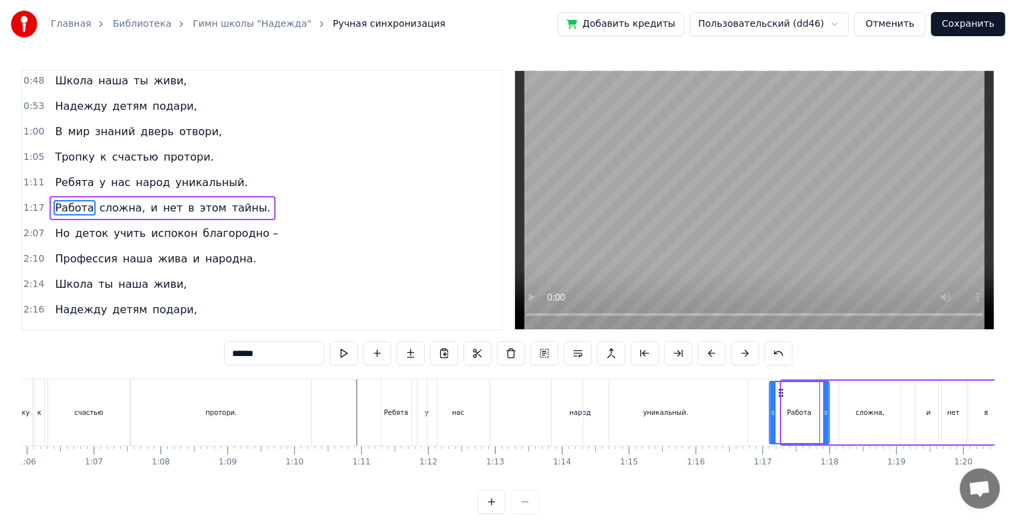
drag, startPoint x: 792, startPoint y: 389, endPoint x: 779, endPoint y: 398, distance: 15.4
click at [779, 398] on div "Работа" at bounding box center [799, 412] width 58 height 61
click at [861, 406] on div "сложна," at bounding box center [870, 413] width 61 height 64
type input "*******"
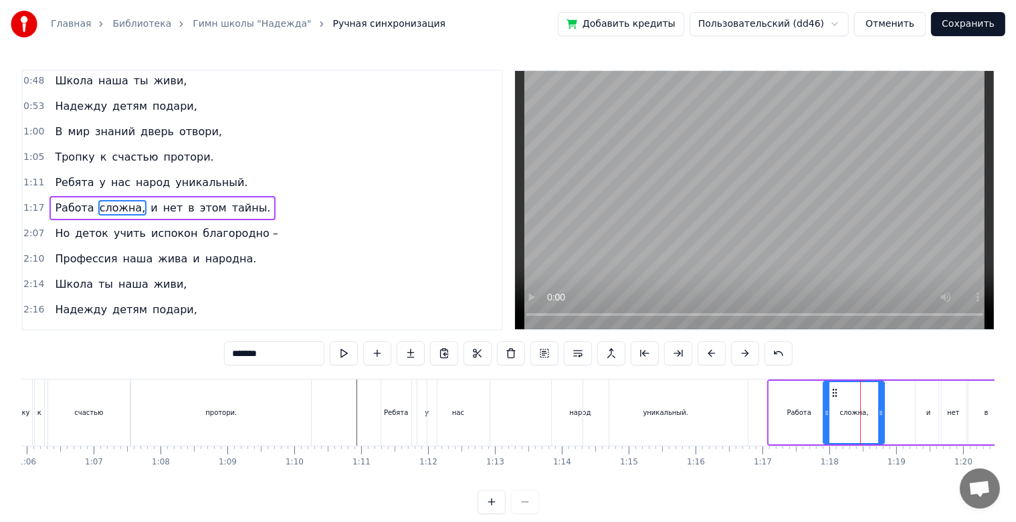
drag, startPoint x: 848, startPoint y: 391, endPoint x: 832, endPoint y: 396, distance: 16.9
click at [832, 396] on icon at bounding box center [835, 392] width 11 height 11
click at [345, 428] on div at bounding box center [565, 412] width 9908 height 66
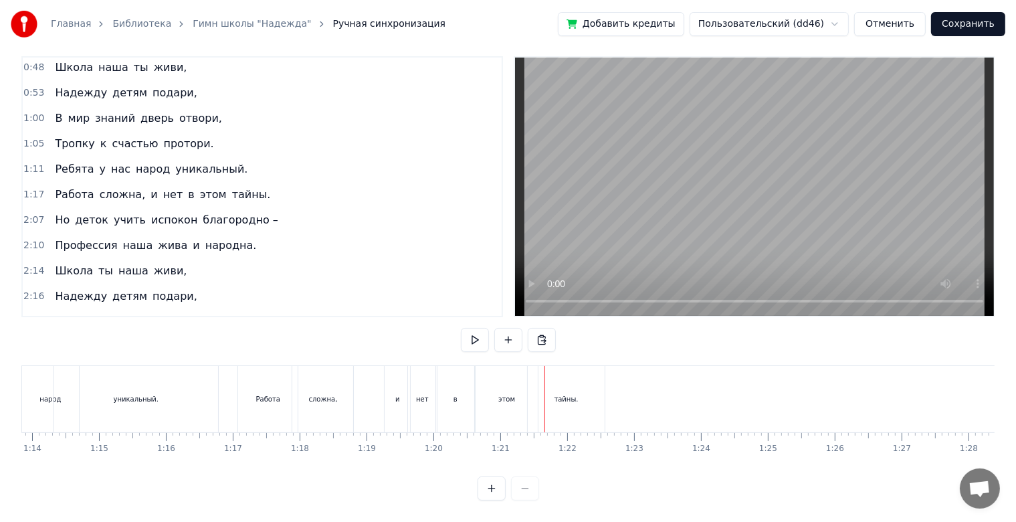
scroll to position [0, 4768]
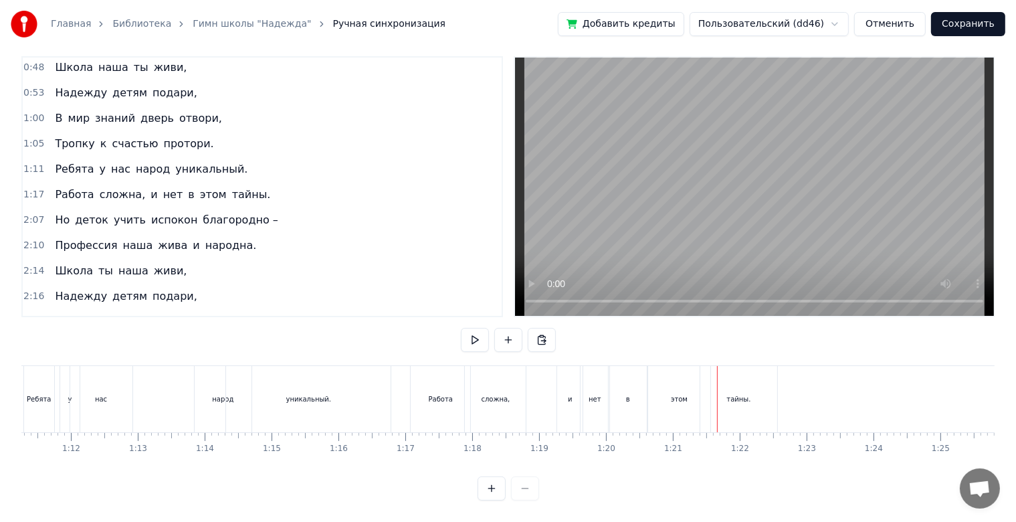
click at [572, 387] on div "и" at bounding box center [569, 399] width 25 height 66
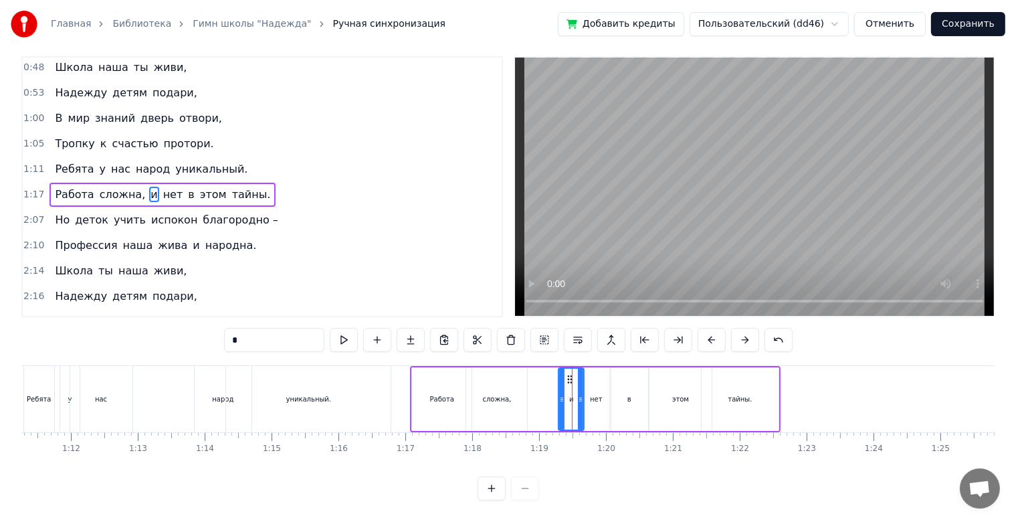
scroll to position [0, 0]
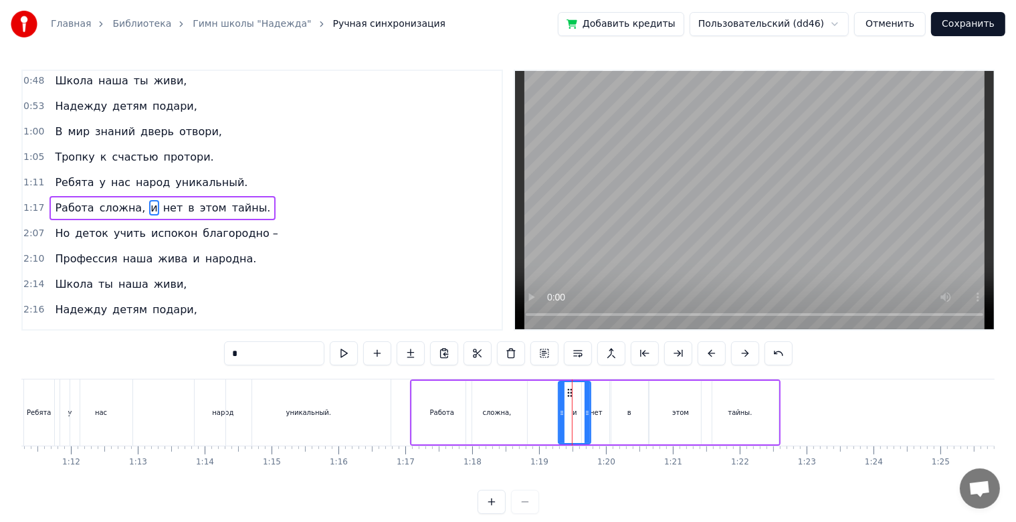
click at [587, 412] on circle at bounding box center [587, 412] width 1 height 1
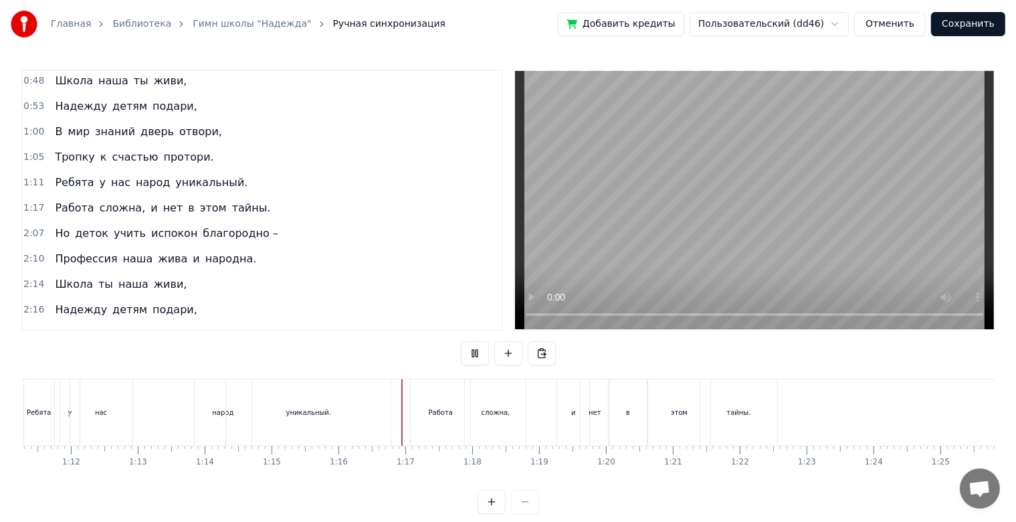
scroll to position [24, 0]
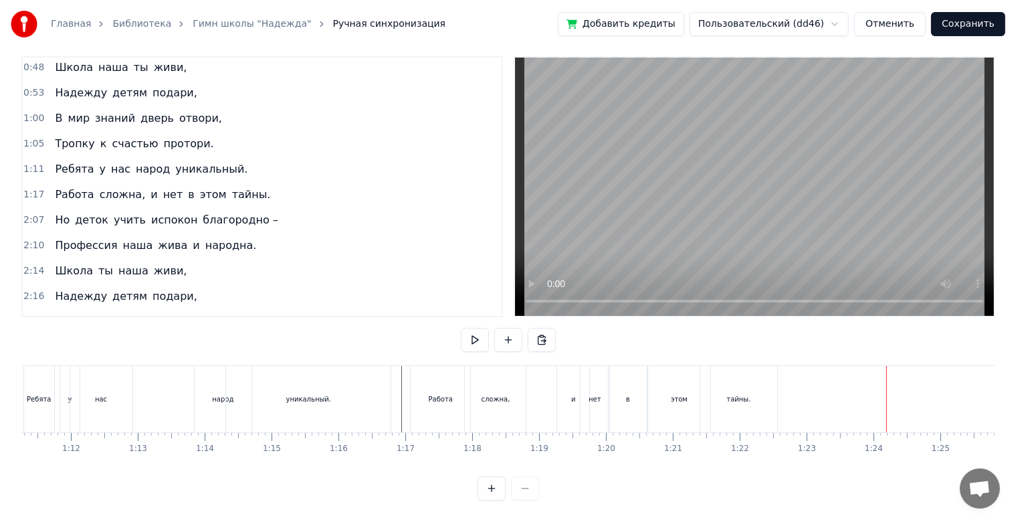
click at [397, 395] on div at bounding box center [207, 399] width 9908 height 66
click at [766, 409] on div "тайны." at bounding box center [739, 399] width 77 height 66
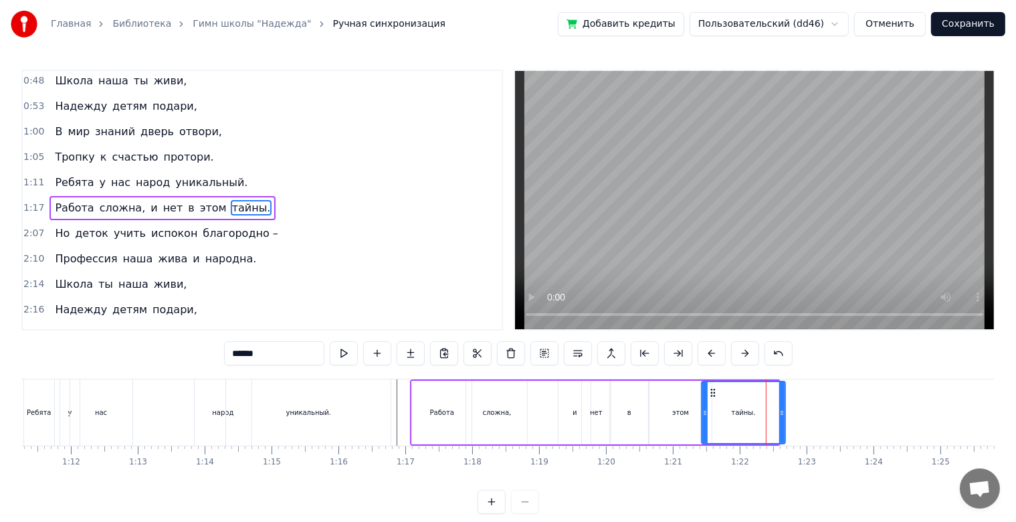
click at [783, 413] on icon at bounding box center [782, 412] width 5 height 11
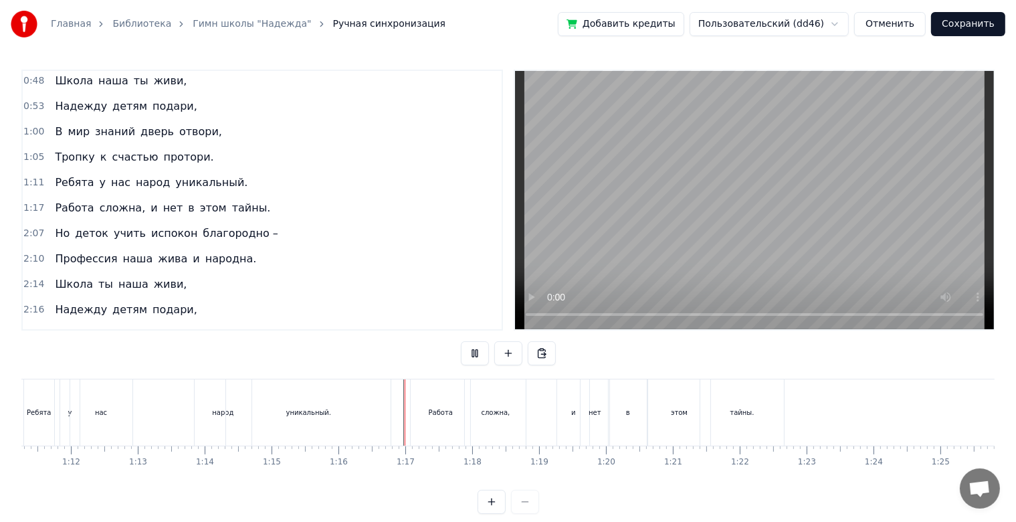
scroll to position [24, 0]
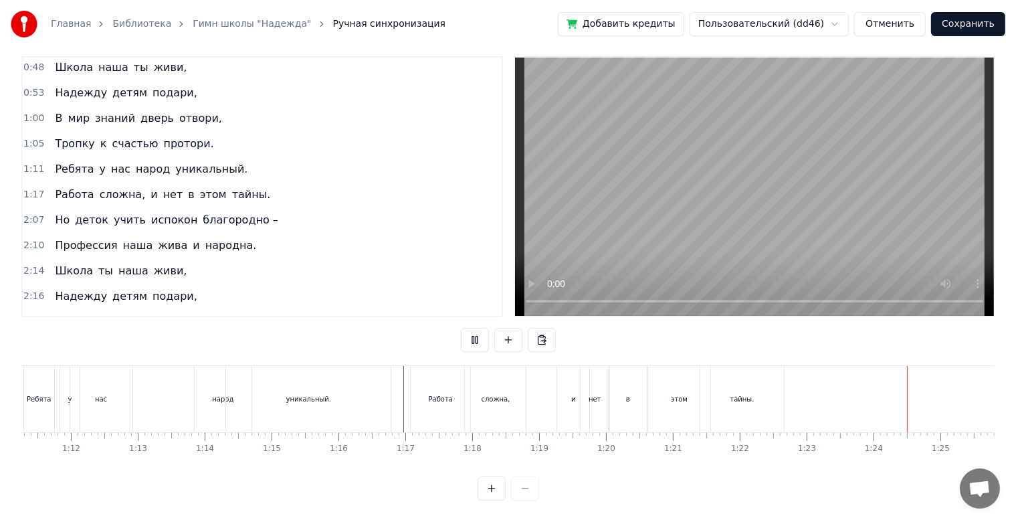
click at [781, 396] on div "тайны." at bounding box center [743, 399] width 84 height 66
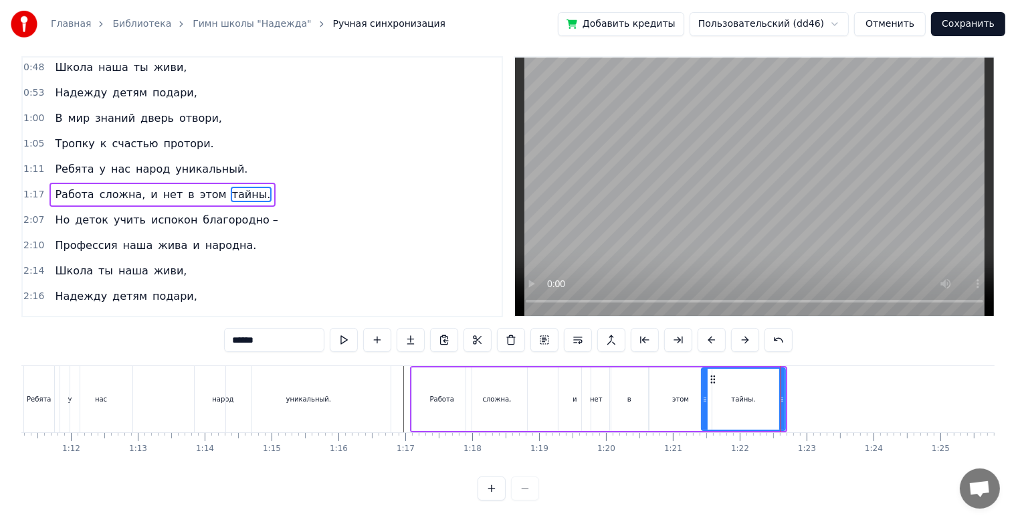
scroll to position [0, 0]
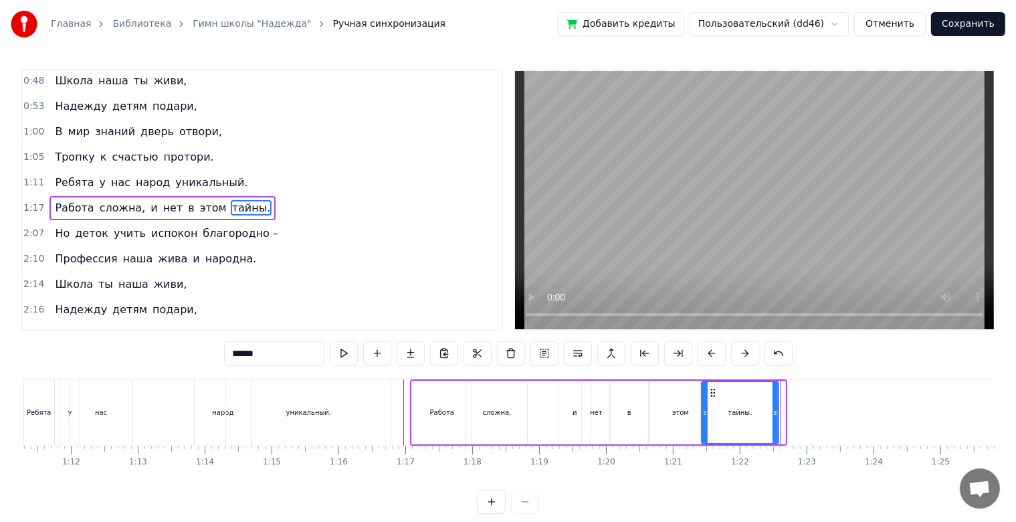
drag, startPoint x: 784, startPoint y: 411, endPoint x: 777, endPoint y: 412, distance: 6.8
click at [777, 412] on icon at bounding box center [775, 412] width 5 height 11
click at [396, 411] on div at bounding box center [207, 412] width 9908 height 66
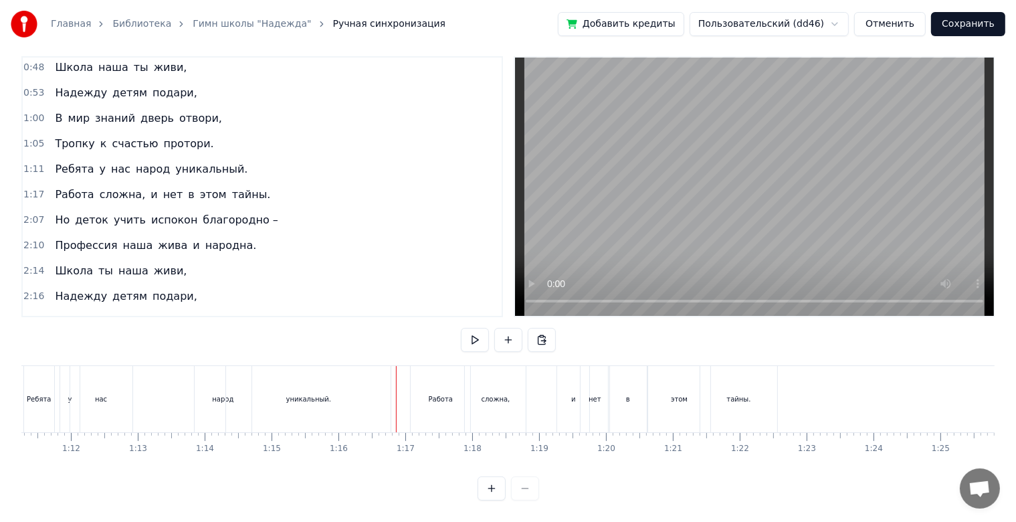
scroll to position [24, 0]
click at [761, 391] on div "тайны." at bounding box center [739, 399] width 77 height 66
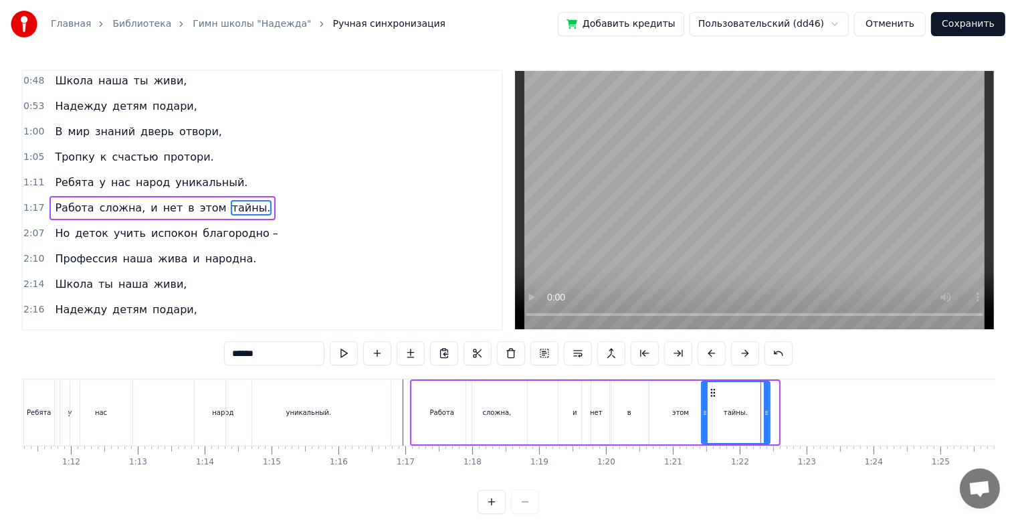
drag, startPoint x: 772, startPoint y: 410, endPoint x: 763, endPoint y: 412, distance: 8.9
click at [764, 412] on icon at bounding box center [766, 412] width 5 height 11
click at [399, 417] on div at bounding box center [207, 412] width 9908 height 66
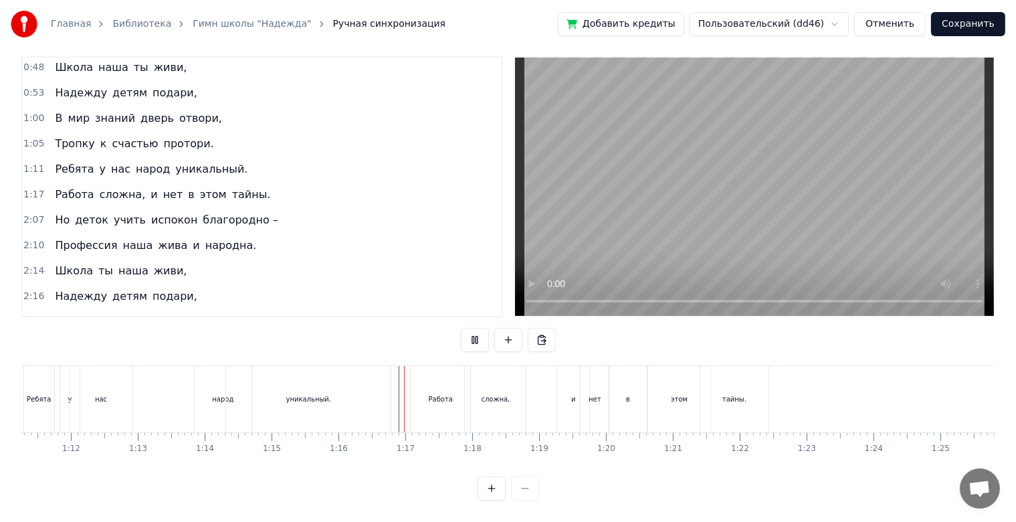
scroll to position [24, 0]
click at [980, 29] on button "Сохранить" at bounding box center [968, 24] width 74 height 24
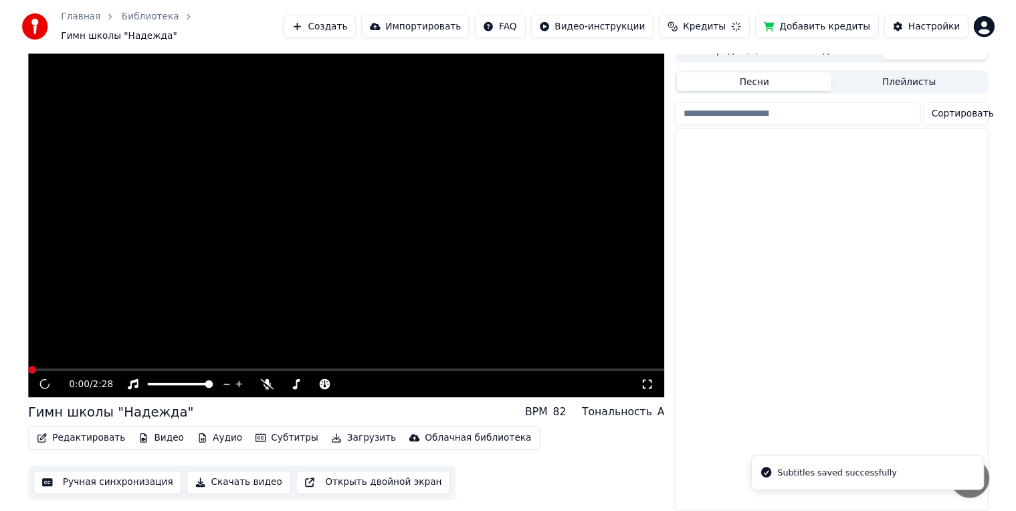
scroll to position [19, 0]
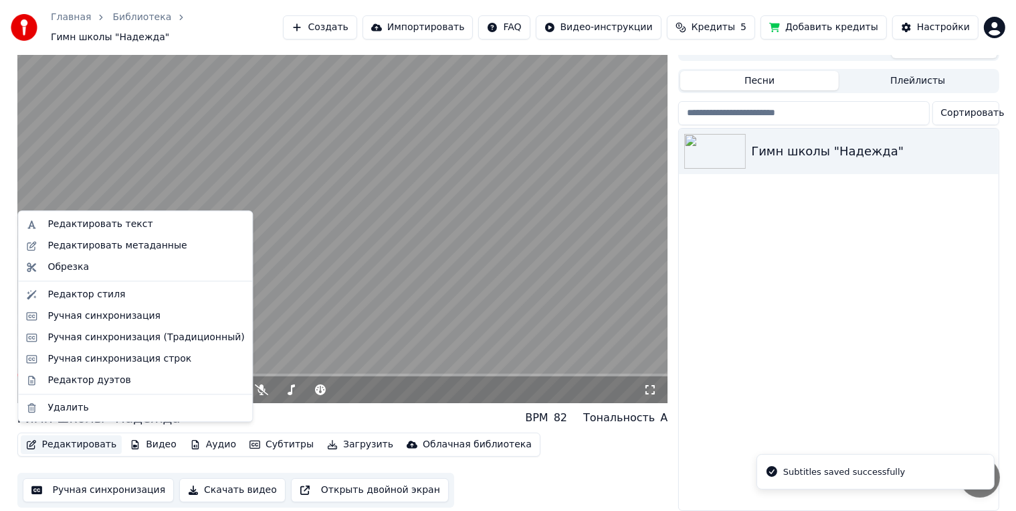
click at [90, 438] on button "Редактировать" at bounding box center [72, 444] width 102 height 19
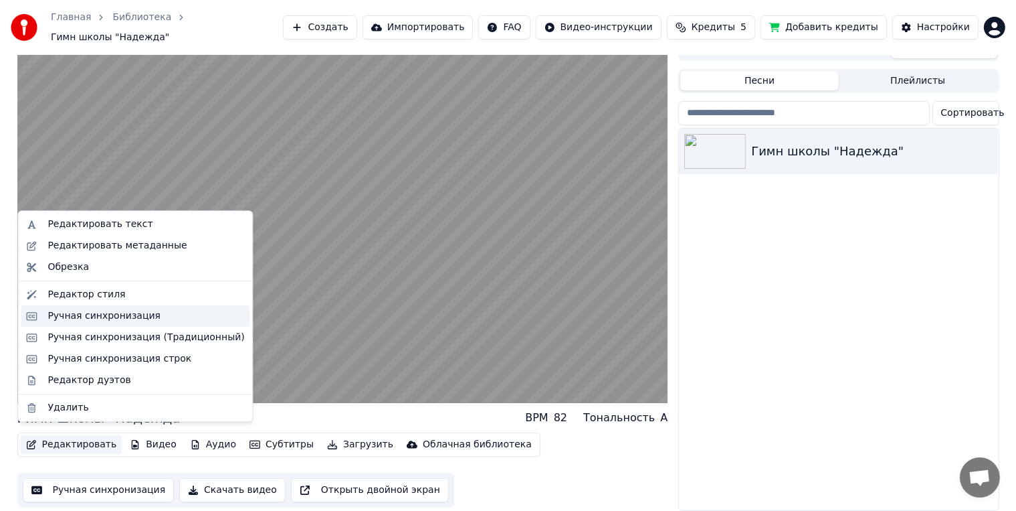
click at [107, 318] on div "Ручная синхронизация" at bounding box center [104, 315] width 113 height 13
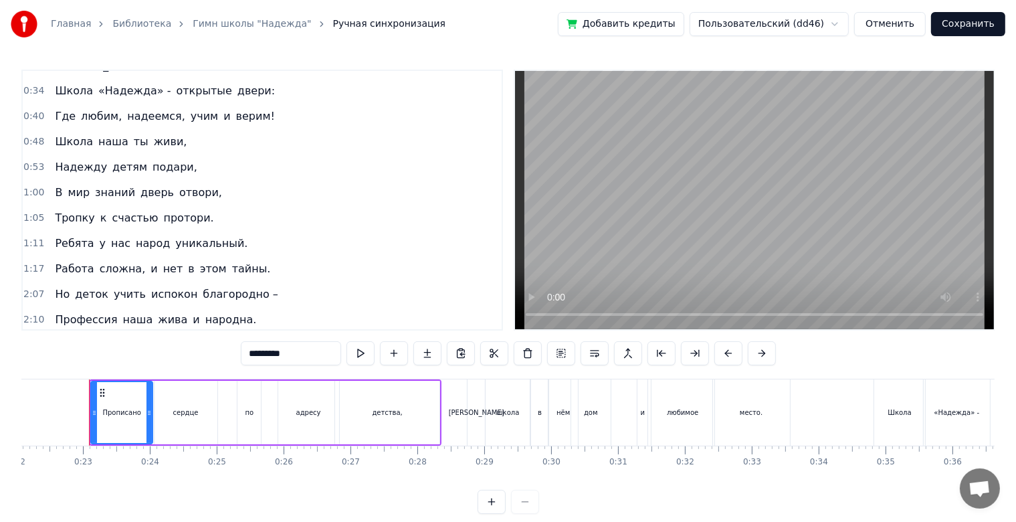
scroll to position [67, 0]
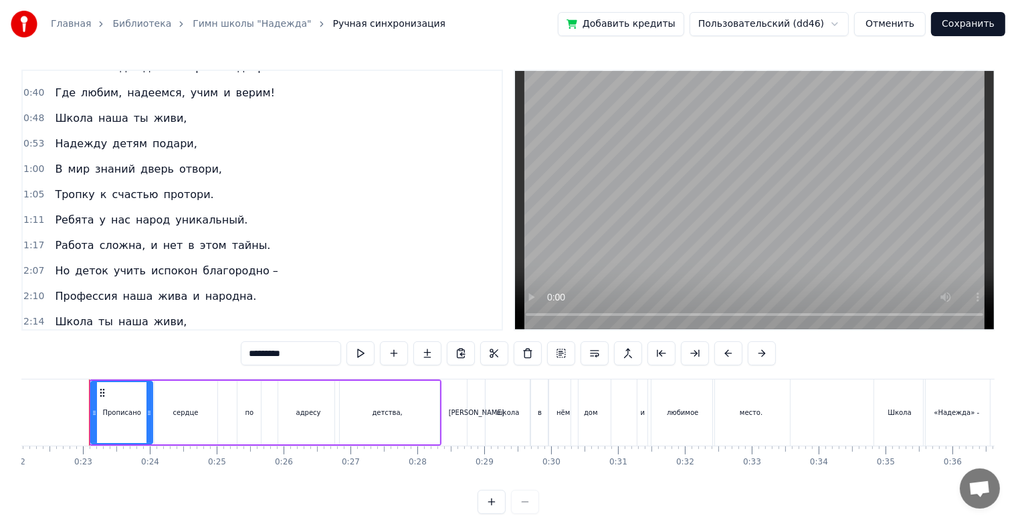
click at [258, 262] on div "2:07 Но деток учить испокон благородно –" at bounding box center [262, 270] width 479 height 25
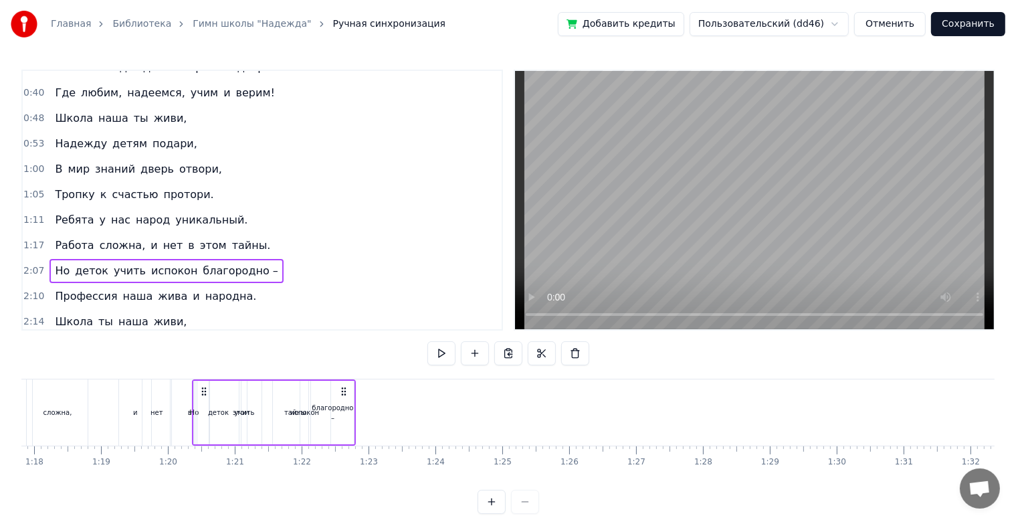
scroll to position [0, 5200]
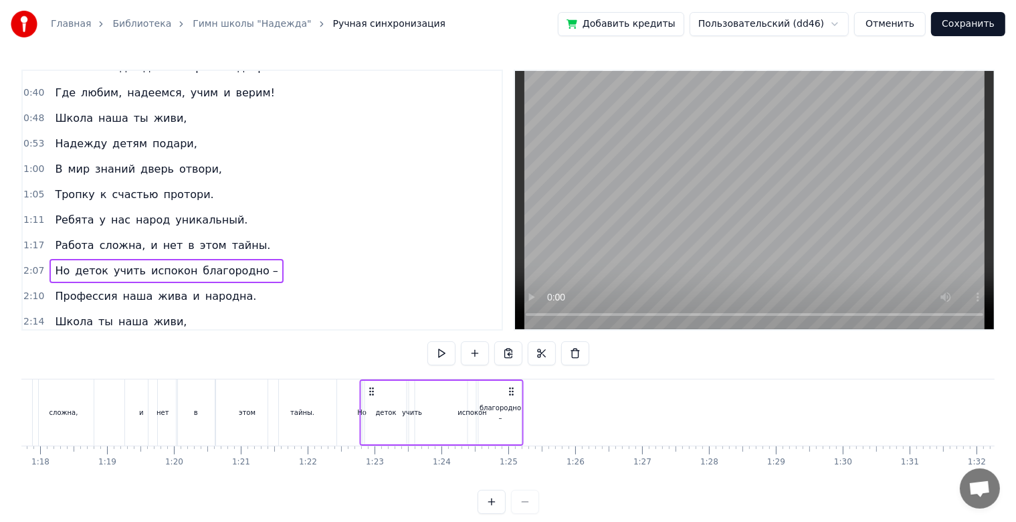
drag, startPoint x: 96, startPoint y: 392, endPoint x: 367, endPoint y: 396, distance: 270.3
click at [367, 396] on icon at bounding box center [371, 391] width 11 height 11
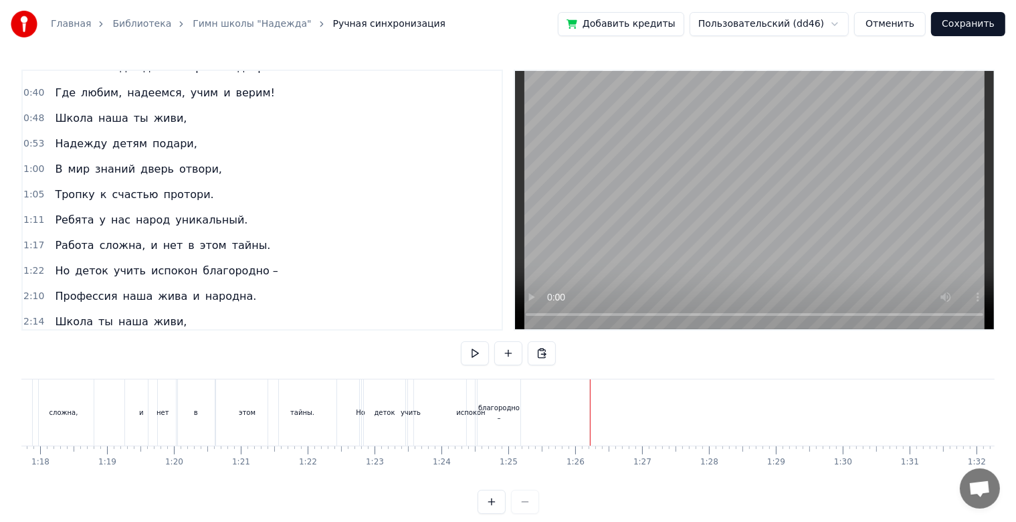
click at [486, 409] on div "благородно –" at bounding box center [499, 413] width 43 height 20
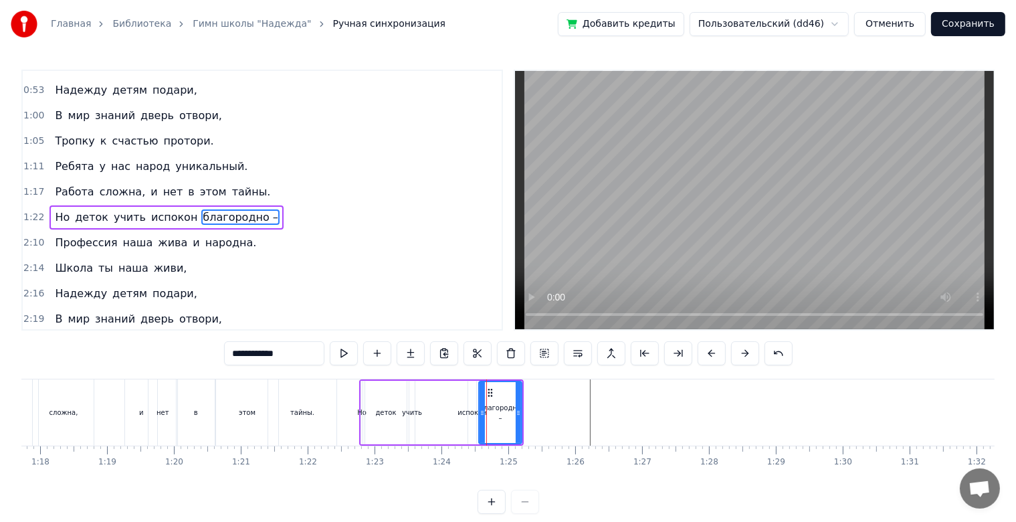
scroll to position [128, 0]
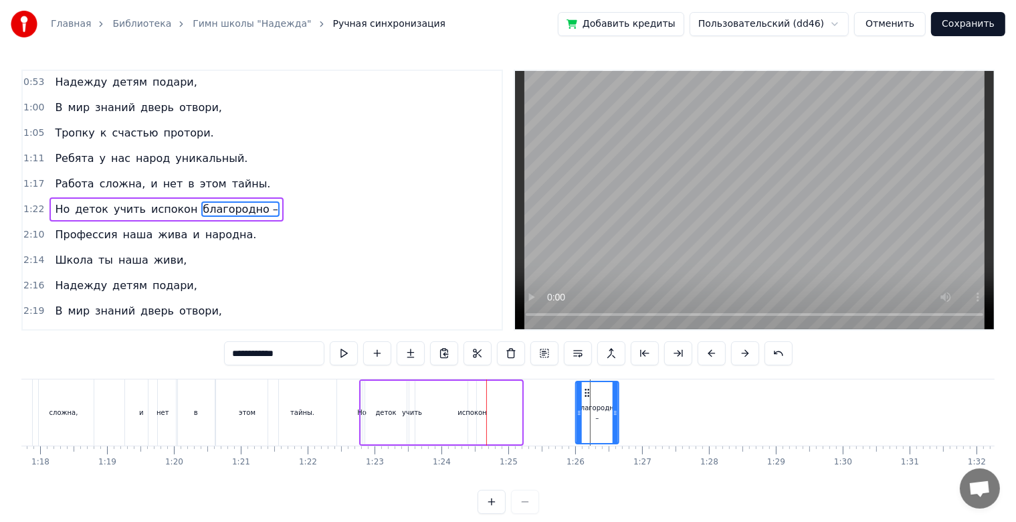
drag, startPoint x: 490, startPoint y: 395, endPoint x: 587, endPoint y: 391, distance: 97.1
click at [587, 391] on icon at bounding box center [587, 392] width 11 height 11
click at [471, 395] on div "испокон" at bounding box center [472, 413] width 8 height 64
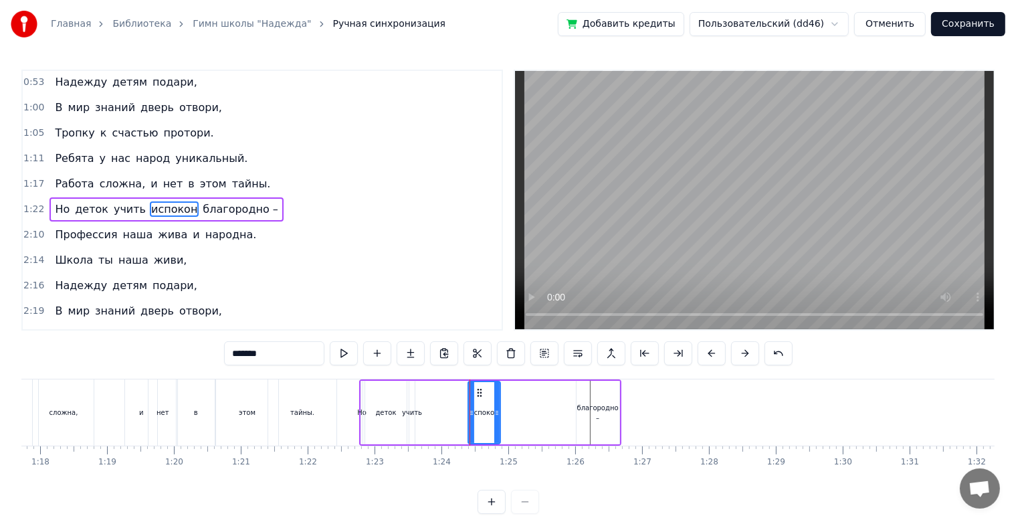
drag, startPoint x: 473, startPoint y: 412, endPoint x: 497, endPoint y: 412, distance: 24.1
click at [497, 412] on icon at bounding box center [496, 412] width 5 height 11
drag, startPoint x: 479, startPoint y: 395, endPoint x: 545, endPoint y: 399, distance: 65.7
click at [545, 399] on div "испокон" at bounding box center [550, 412] width 31 height 61
click at [416, 410] on div "учить" at bounding box center [412, 412] width 20 height 10
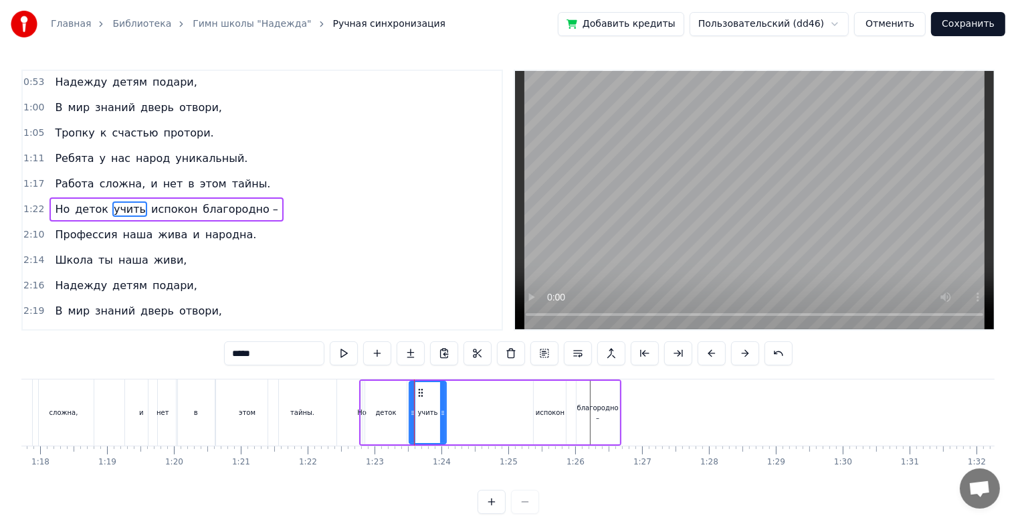
drag, startPoint x: 413, startPoint y: 412, endPoint x: 444, endPoint y: 412, distance: 31.4
click at [444, 412] on icon at bounding box center [442, 412] width 5 height 11
drag, startPoint x: 417, startPoint y: 393, endPoint x: 500, endPoint y: 401, distance: 84.0
click at [500, 401] on div "учить" at bounding box center [511, 412] width 35 height 61
click at [385, 416] on div "деток" at bounding box center [386, 412] width 21 height 10
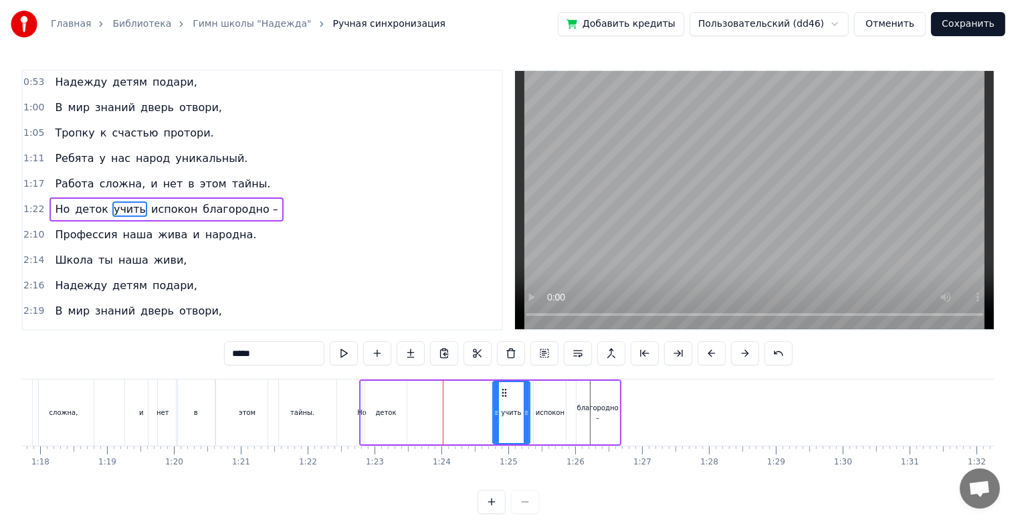
type input "*****"
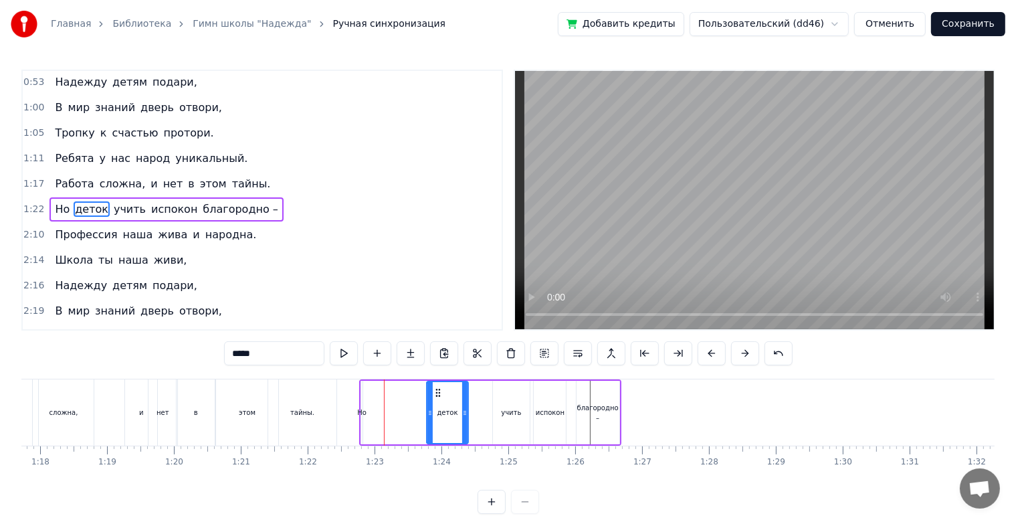
drag, startPoint x: 373, startPoint y: 393, endPoint x: 434, endPoint y: 401, distance: 62.1
click at [434, 401] on div "деток" at bounding box center [448, 412] width 40 height 61
click at [369, 418] on div "Но деток учить испокон благородно –" at bounding box center [490, 412] width 262 height 66
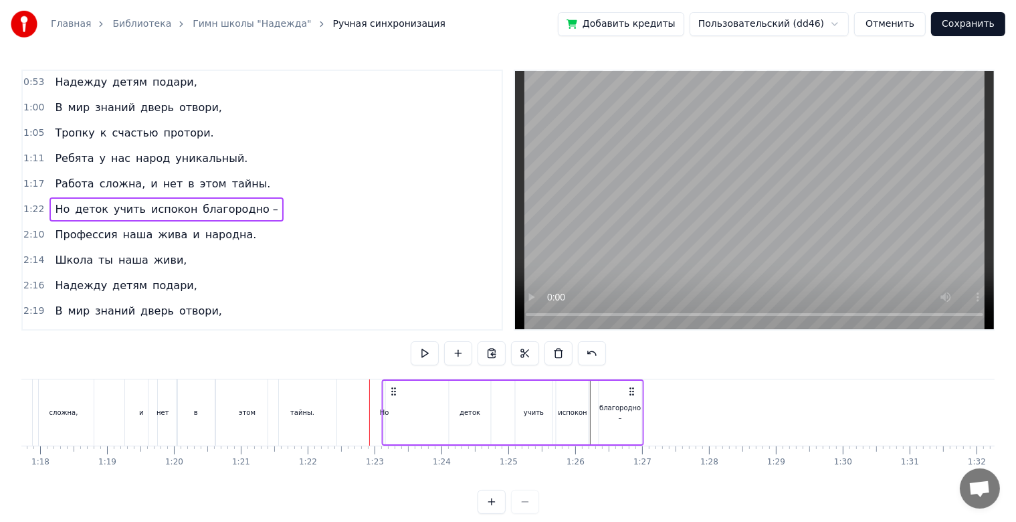
drag, startPoint x: 371, startPoint y: 395, endPoint x: 393, endPoint y: 395, distance: 22.1
click at [393, 395] on icon at bounding box center [394, 391] width 11 height 11
click at [393, 393] on icon at bounding box center [394, 391] width 11 height 11
click at [387, 412] on div "Но" at bounding box center [384, 412] width 9 height 10
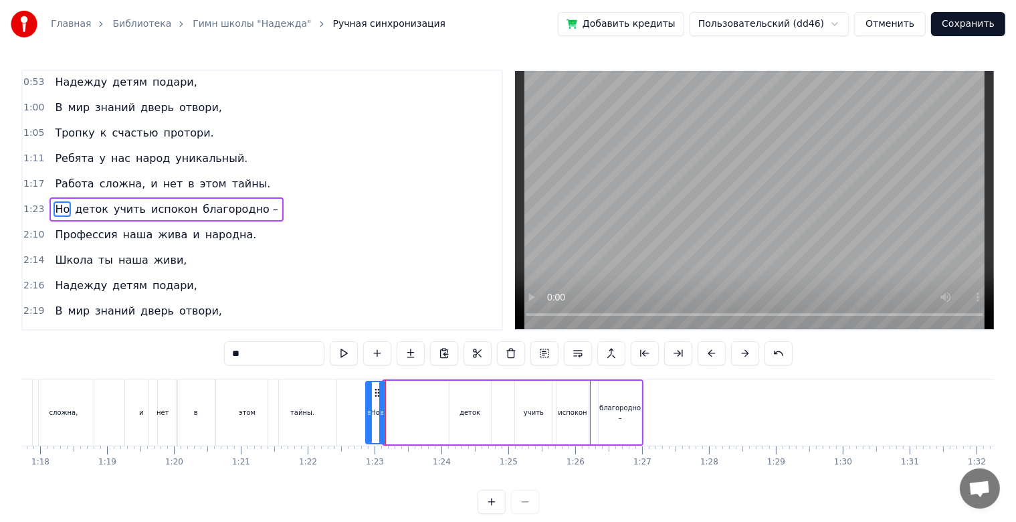
drag, startPoint x: 387, startPoint y: 412, endPoint x: 369, endPoint y: 413, distance: 17.4
click at [369, 413] on icon at bounding box center [369, 412] width 5 height 11
drag, startPoint x: 377, startPoint y: 398, endPoint x: 399, endPoint y: 398, distance: 21.4
click at [399, 398] on div "Но деток учить испокон благородно –" at bounding box center [505, 412] width 280 height 66
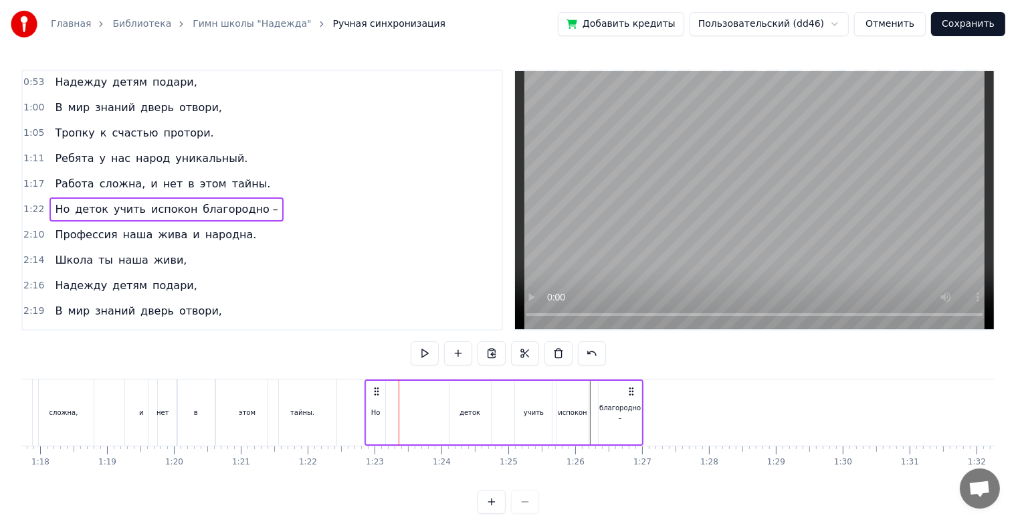
click at [379, 391] on icon at bounding box center [376, 391] width 11 height 11
drag, startPoint x: 376, startPoint y: 391, endPoint x: 363, endPoint y: 398, distance: 15.3
click at [363, 398] on div "Но деток учить испокон благородно –" at bounding box center [491, 412] width 280 height 66
click at [442, 403] on div "деток" at bounding box center [456, 413] width 41 height 64
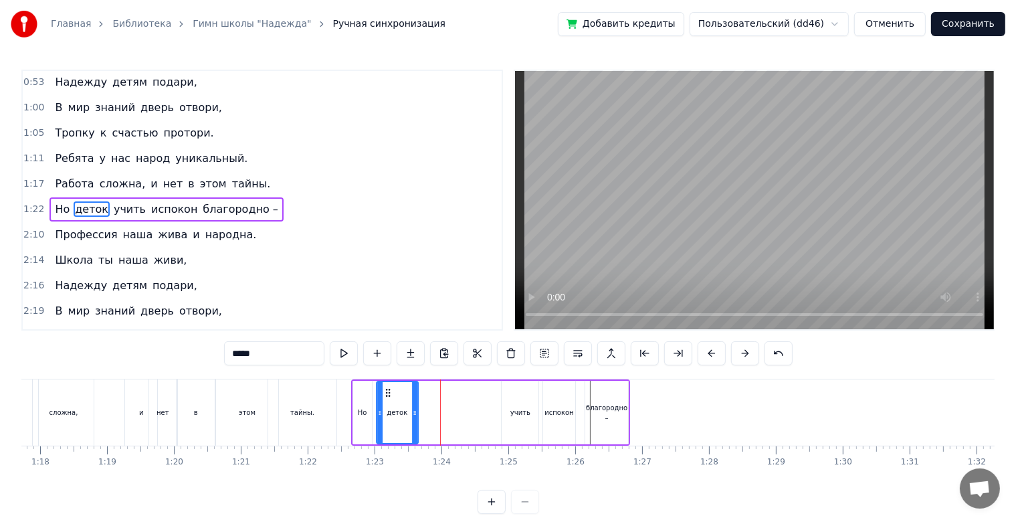
drag, startPoint x: 442, startPoint y: 394, endPoint x: 383, endPoint y: 397, distance: 59.6
click at [383, 397] on icon at bounding box center [388, 392] width 11 height 11
click at [521, 403] on div "учить" at bounding box center [520, 413] width 37 height 64
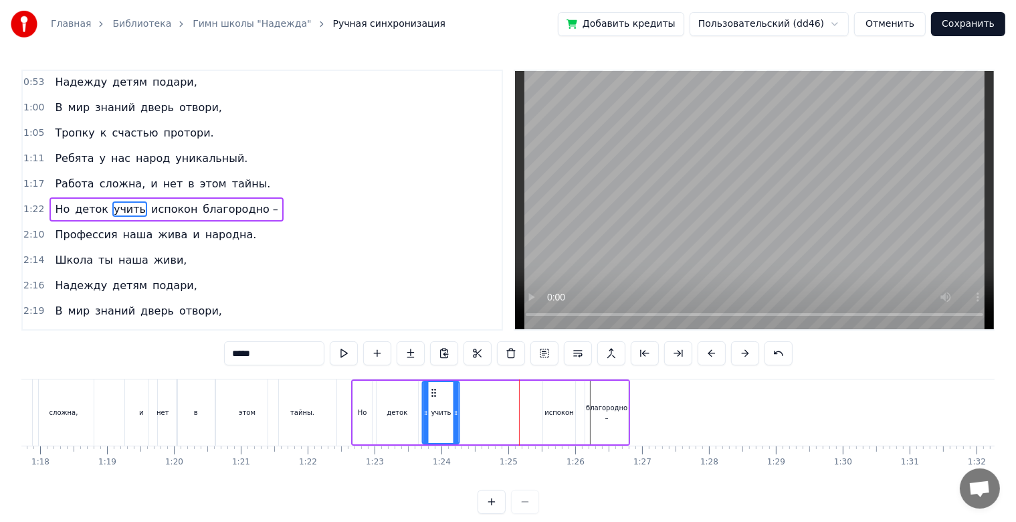
drag, startPoint x: 509, startPoint y: 393, endPoint x: 430, endPoint y: 401, distance: 79.4
click at [430, 401] on div "учить" at bounding box center [441, 412] width 35 height 61
click at [550, 391] on div "испокон" at bounding box center [559, 413] width 32 height 64
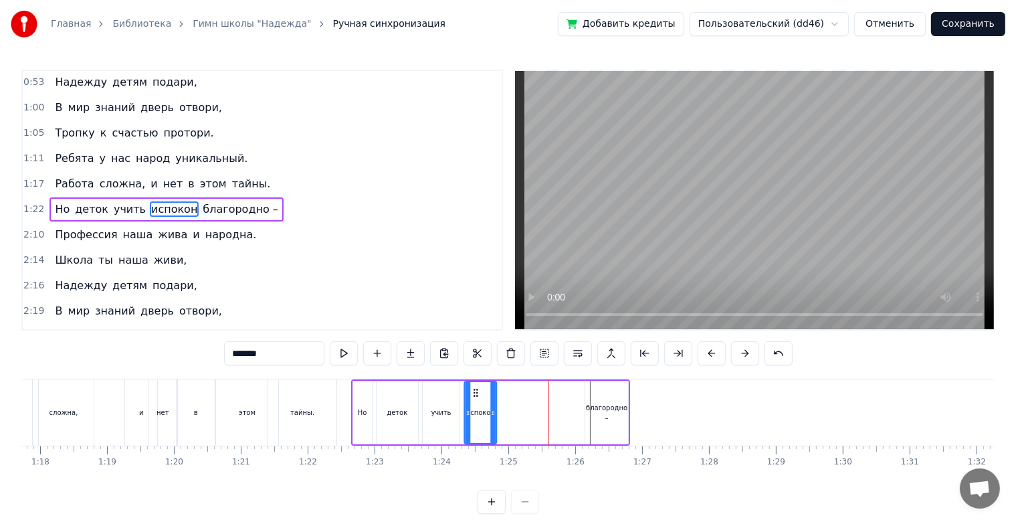
drag, startPoint x: 551, startPoint y: 391, endPoint x: 471, endPoint y: 399, distance: 80.0
click at [471, 399] on div "испокон" at bounding box center [480, 412] width 31 height 61
click at [599, 403] on div "благородно –" at bounding box center [606, 413] width 43 height 64
type input "**********"
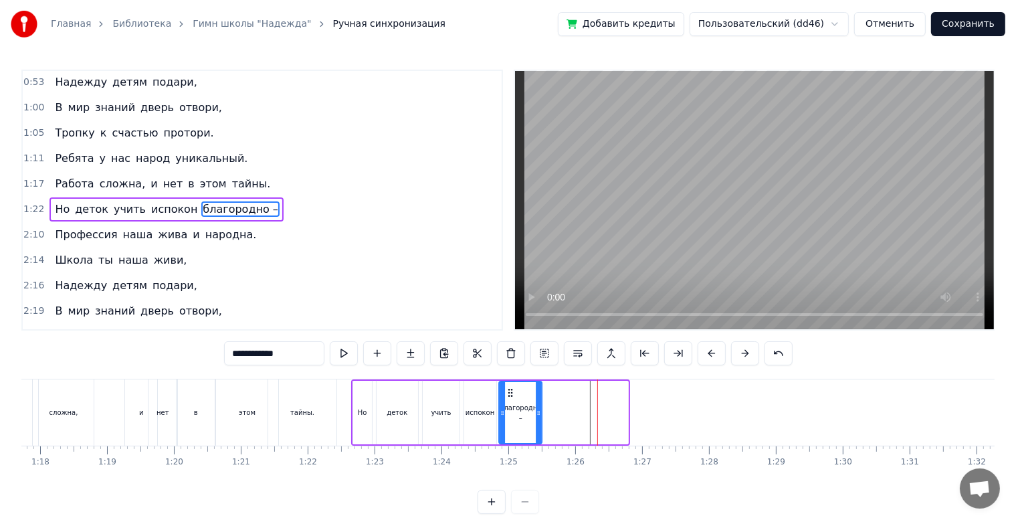
drag, startPoint x: 597, startPoint y: 394, endPoint x: 511, endPoint y: 403, distance: 86.8
click at [511, 403] on div "благородно –" at bounding box center [520, 412] width 41 height 61
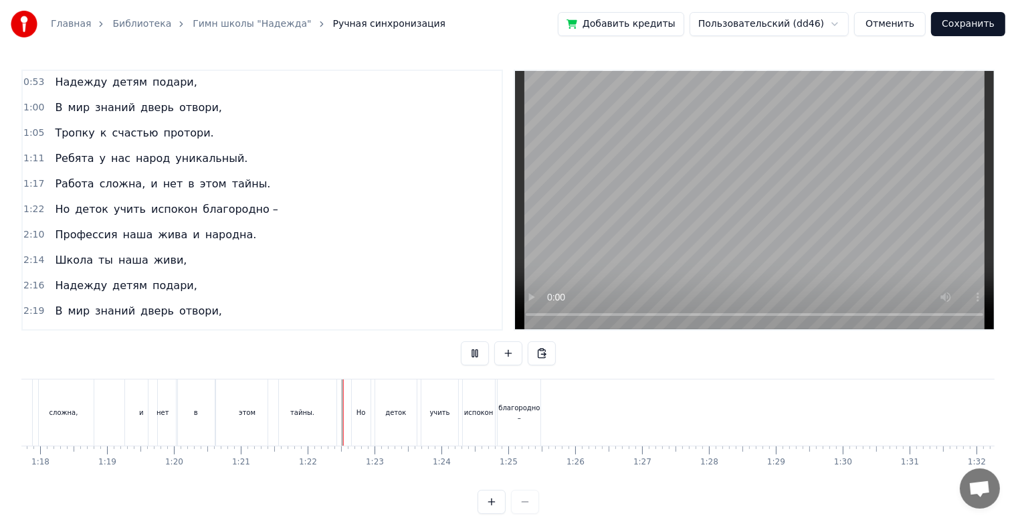
scroll to position [24, 0]
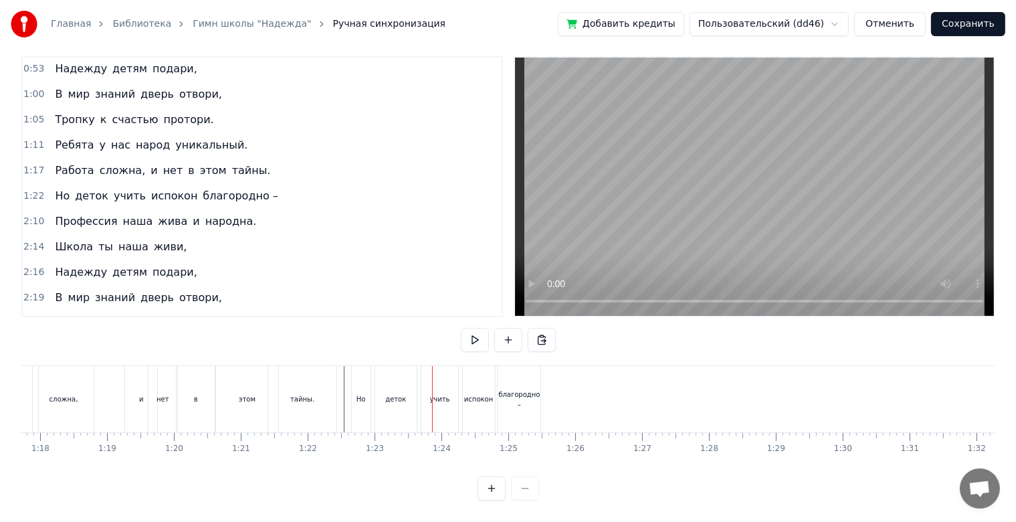
click at [369, 391] on div "Но" at bounding box center [361, 399] width 19 height 66
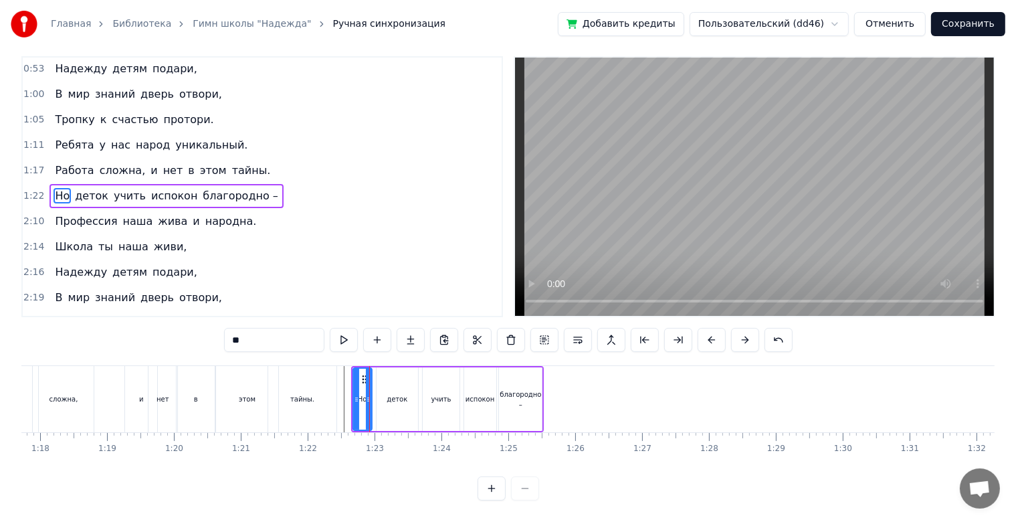
scroll to position [0, 0]
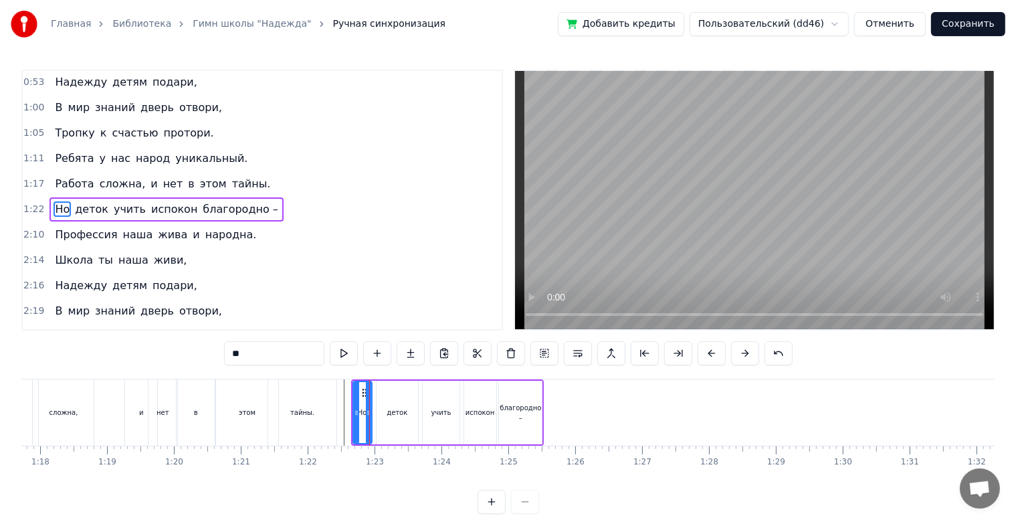
drag, startPoint x: 384, startPoint y: 409, endPoint x: 377, endPoint y: 411, distance: 6.8
click at [377, 411] on div "деток" at bounding box center [397, 413] width 41 height 64
type input "*****"
click at [383, 394] on icon at bounding box center [383, 392] width 11 height 11
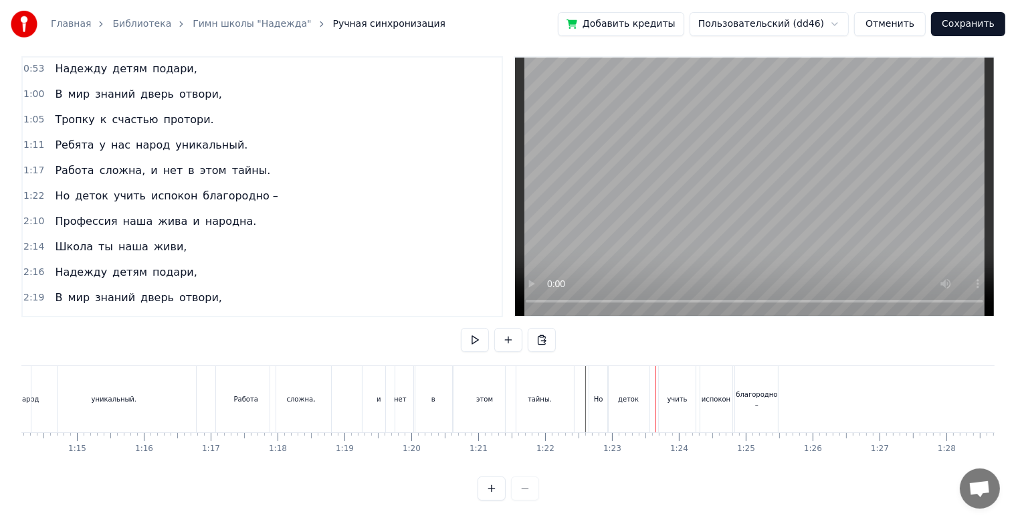
scroll to position [0, 4952]
click at [215, 396] on div at bounding box center [23, 399] width 9908 height 66
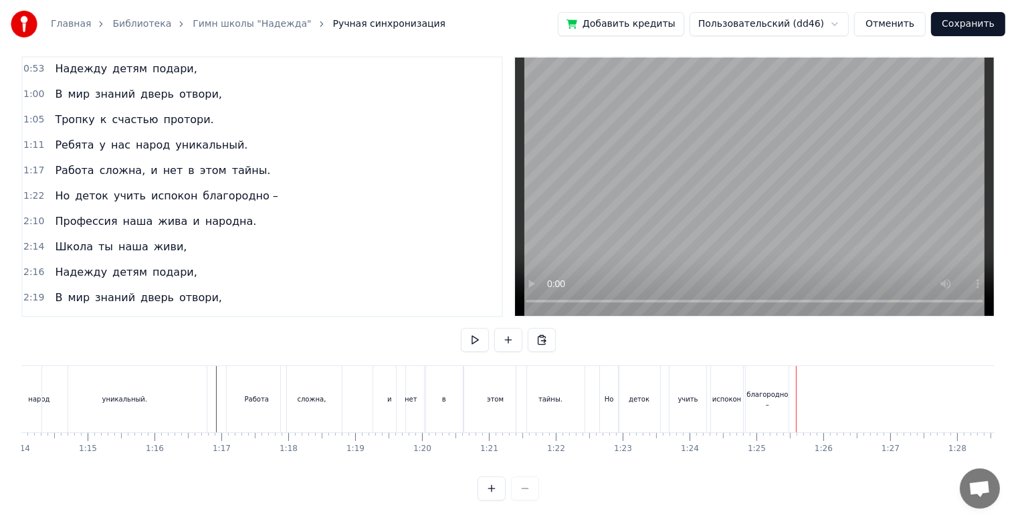
click at [717, 394] on div "испокон" at bounding box center [727, 399] width 32 height 66
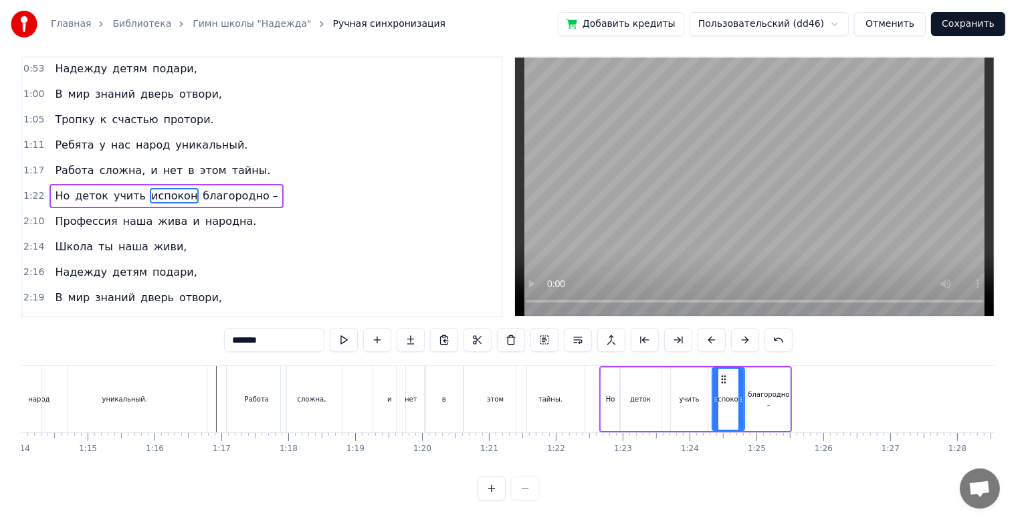
scroll to position [0, 0]
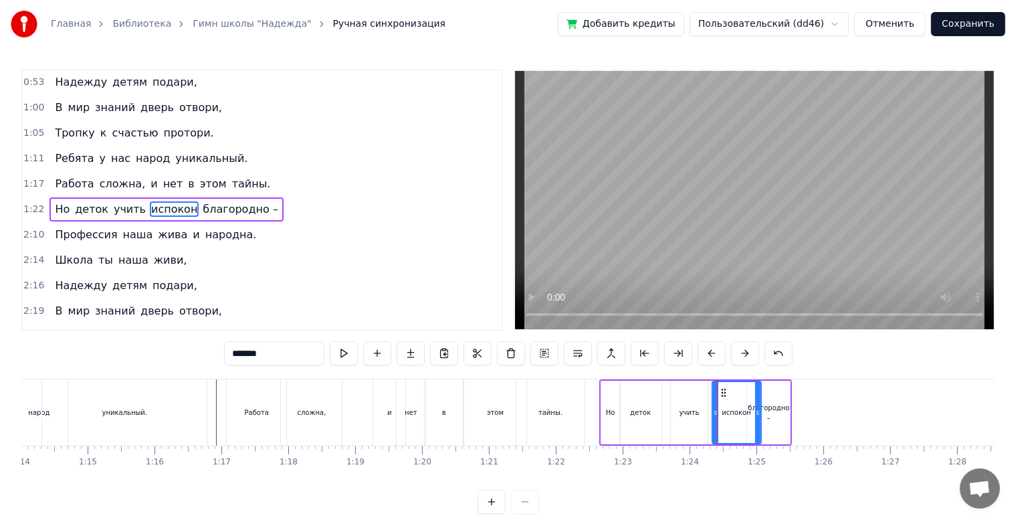
drag, startPoint x: 743, startPoint y: 404, endPoint x: 761, endPoint y: 404, distance: 18.7
click at [761, 404] on div at bounding box center [757, 412] width 5 height 61
click at [787, 404] on div "благородно –" at bounding box center [768, 413] width 43 height 64
type input "**********"
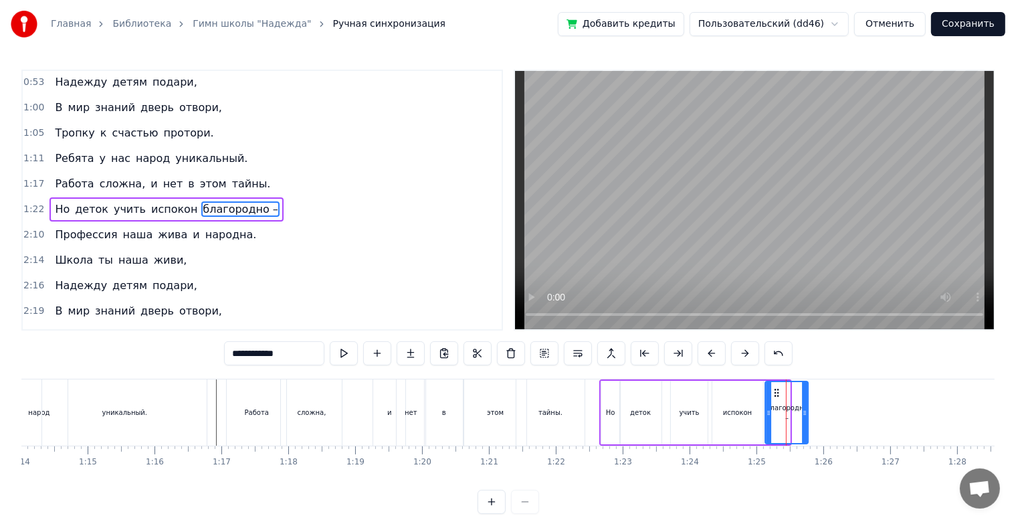
drag, startPoint x: 755, startPoint y: 393, endPoint x: 771, endPoint y: 404, distance: 19.9
click at [771, 404] on div "благородно –" at bounding box center [787, 412] width 41 height 61
drag, startPoint x: 803, startPoint y: 411, endPoint x: 828, endPoint y: 415, distance: 25.6
click at [828, 415] on icon at bounding box center [829, 412] width 5 height 11
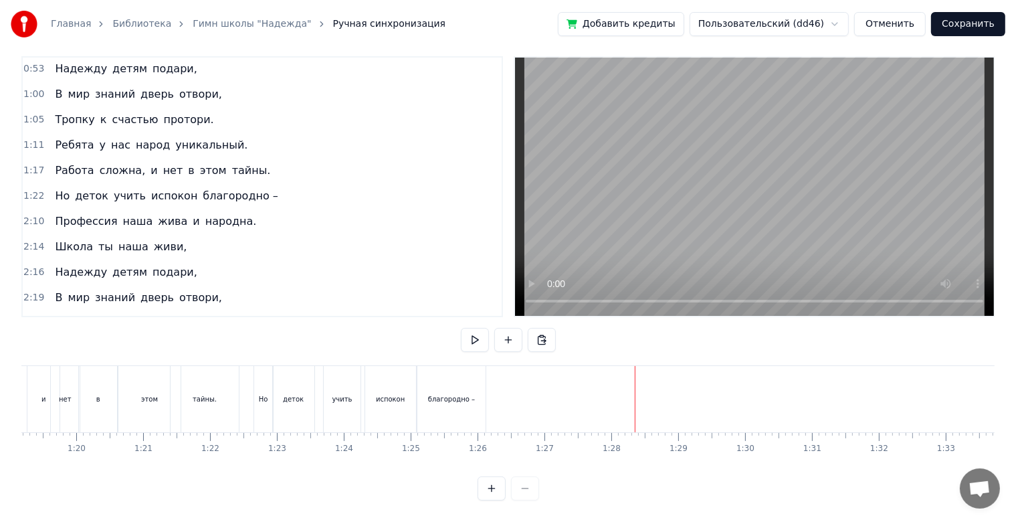
scroll to position [0, 4992]
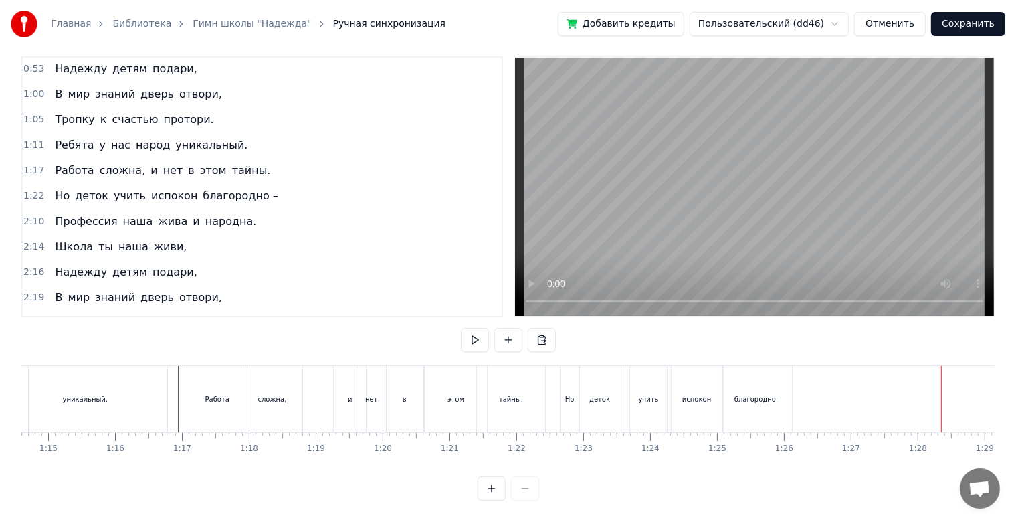
click at [795, 385] on div "Но деток учить испокон благородно –" at bounding box center [678, 399] width 236 height 66
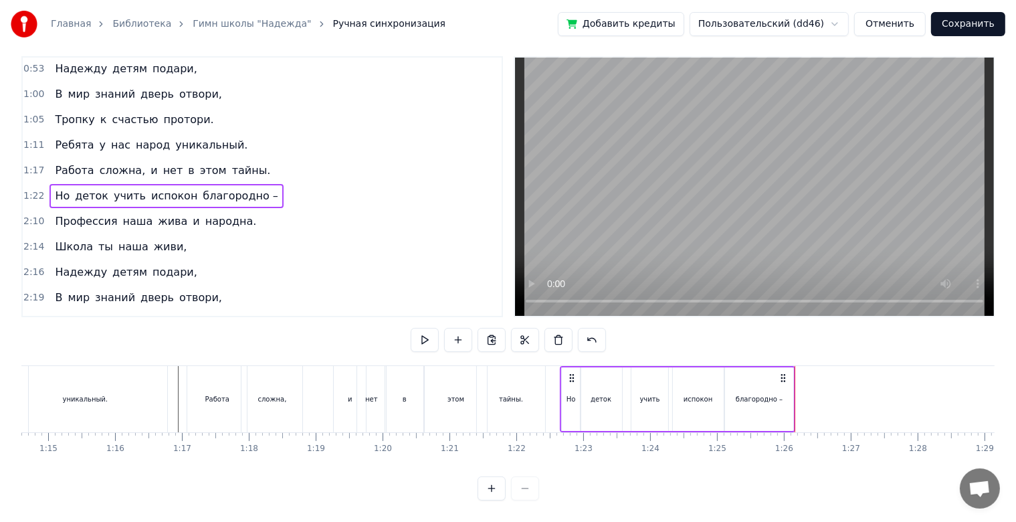
click at [790, 403] on div "благородно –" at bounding box center [759, 399] width 68 height 64
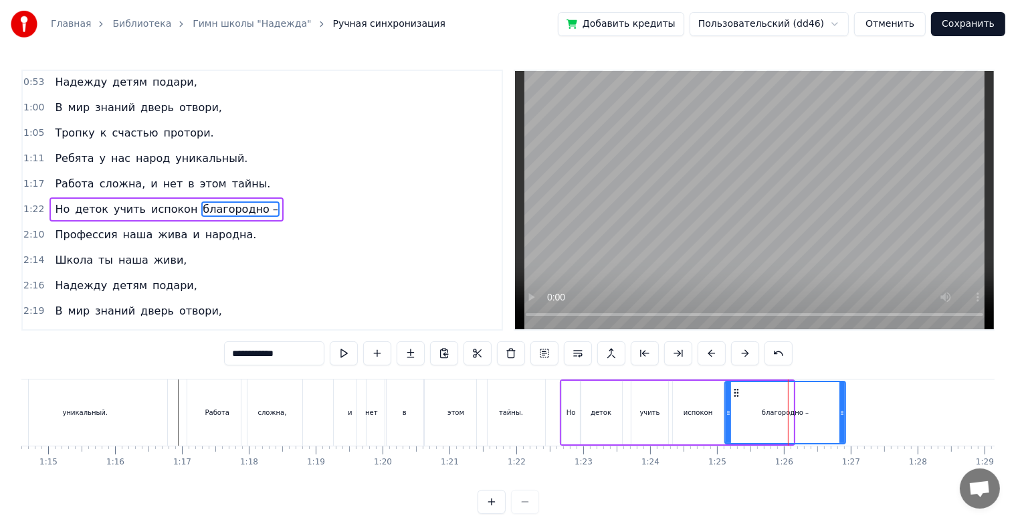
drag, startPoint x: 790, startPoint y: 391, endPoint x: 842, endPoint y: 409, distance: 55.0
click at [842, 409] on div at bounding box center [842, 412] width 5 height 61
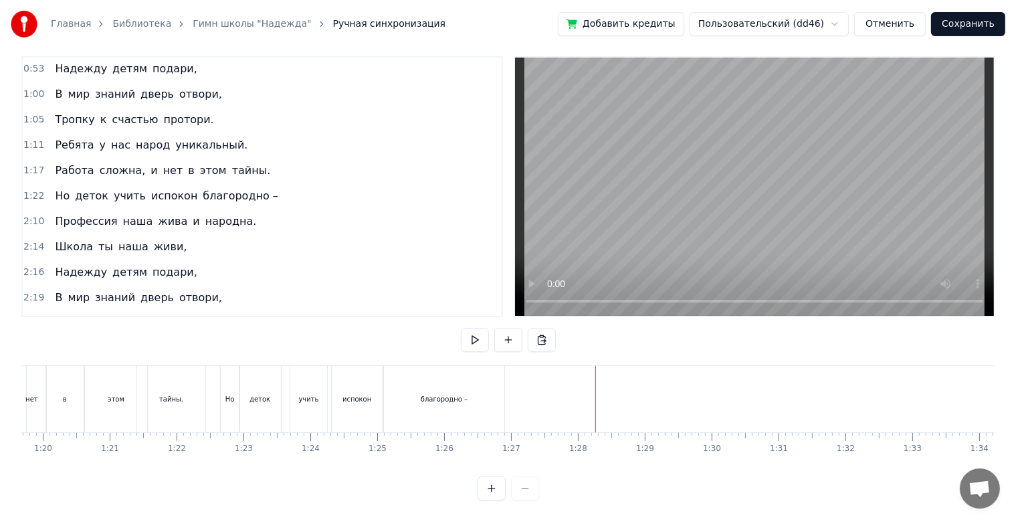
scroll to position [0, 5091]
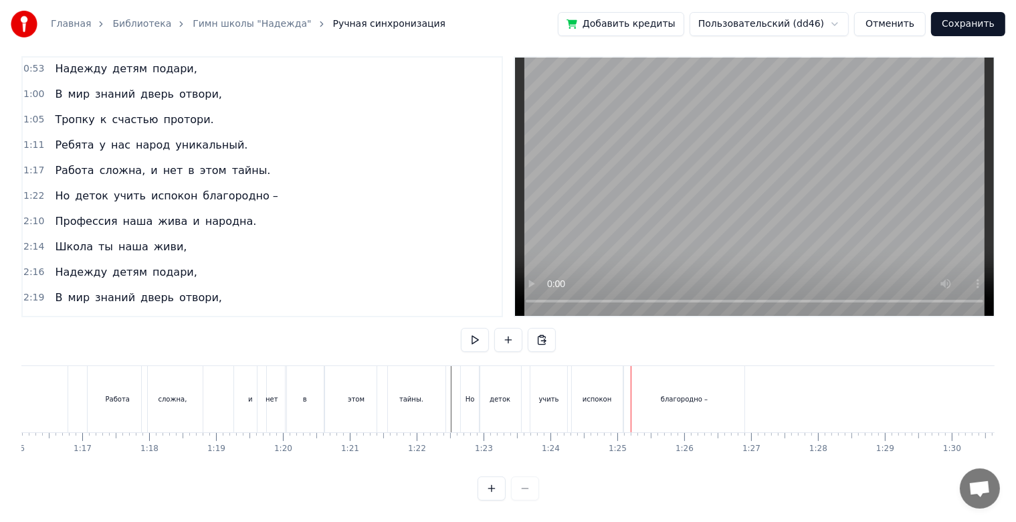
click at [554, 401] on div "учить" at bounding box center [549, 399] width 37 height 66
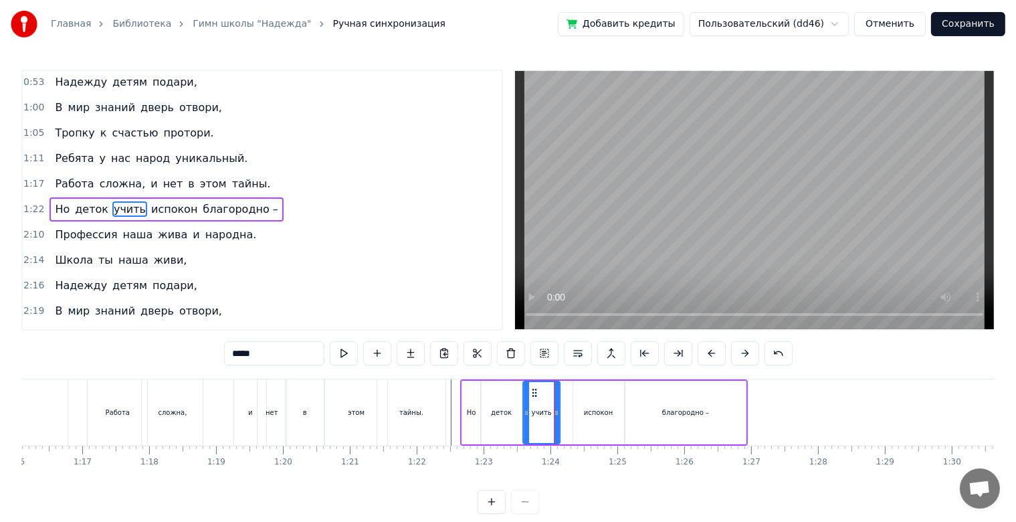
drag, startPoint x: 542, startPoint y: 392, endPoint x: 533, endPoint y: 391, distance: 8.7
click at [533, 391] on icon at bounding box center [534, 392] width 11 height 11
click at [576, 405] on div "испокон" at bounding box center [598, 413] width 51 height 64
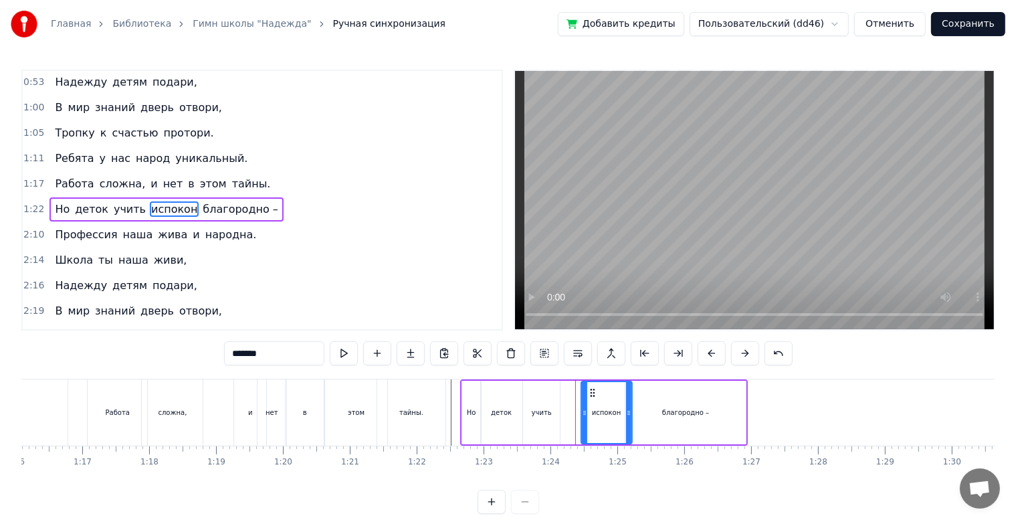
drag, startPoint x: 580, startPoint y: 391, endPoint x: 588, endPoint y: 393, distance: 8.1
click at [588, 393] on icon at bounding box center [592, 392] width 11 height 11
click at [661, 403] on div "благородно –" at bounding box center [686, 413] width 120 height 64
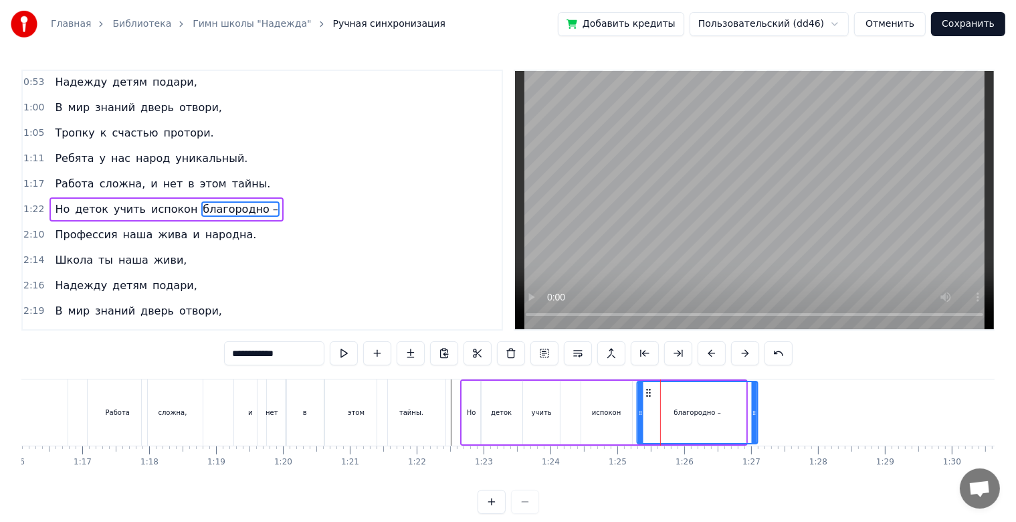
drag, startPoint x: 635, startPoint y: 391, endPoint x: 647, endPoint y: 395, distance: 12.5
click at [647, 395] on icon at bounding box center [649, 392] width 11 height 11
click at [623, 403] on div "испокон" at bounding box center [606, 413] width 51 height 64
type input "*******"
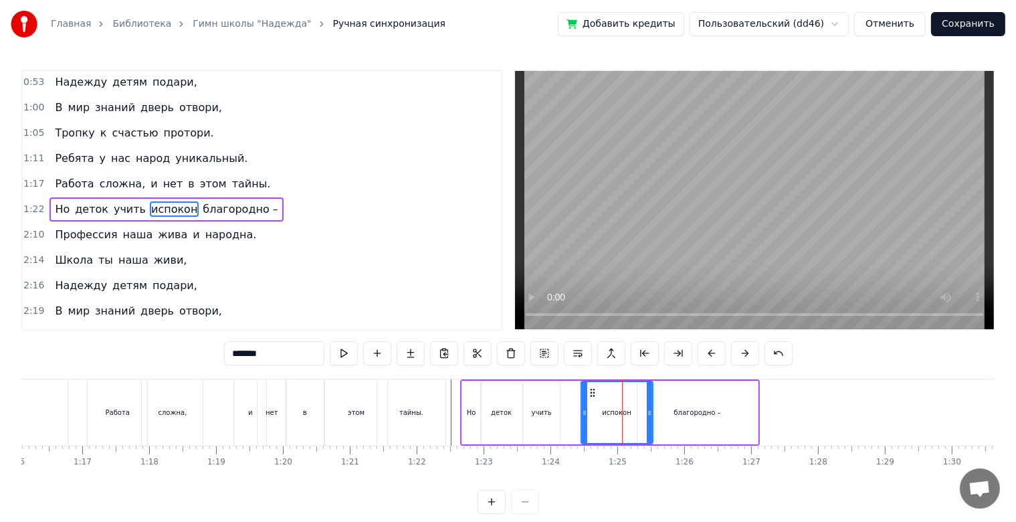
drag, startPoint x: 629, startPoint y: 409, endPoint x: 650, endPoint y: 411, distance: 20.8
click at [650, 411] on icon at bounding box center [649, 412] width 5 height 11
click at [447, 416] on div "Работа сложна, и нет в этом тайны." at bounding box center [268, 412] width 362 height 66
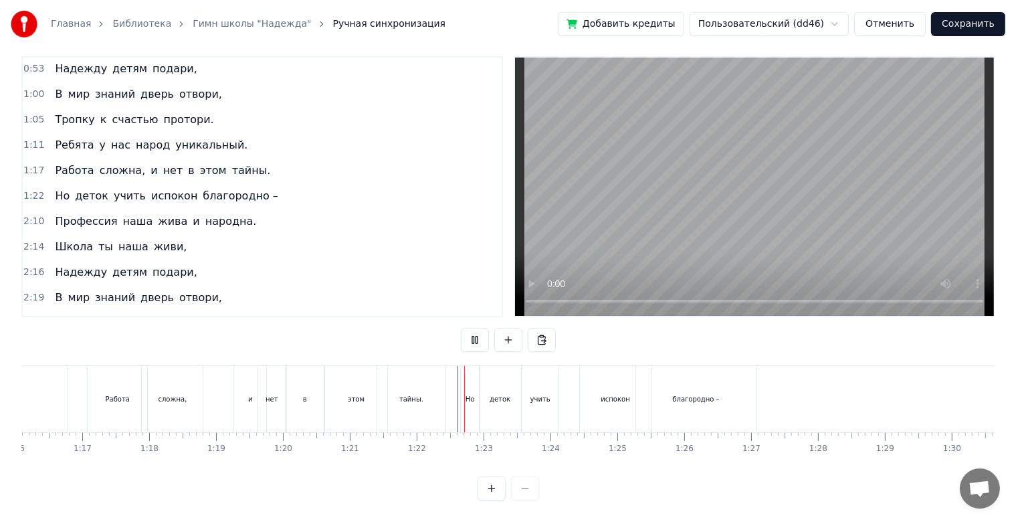
scroll to position [24, 0]
click at [545, 401] on div "учить" at bounding box center [540, 399] width 37 height 66
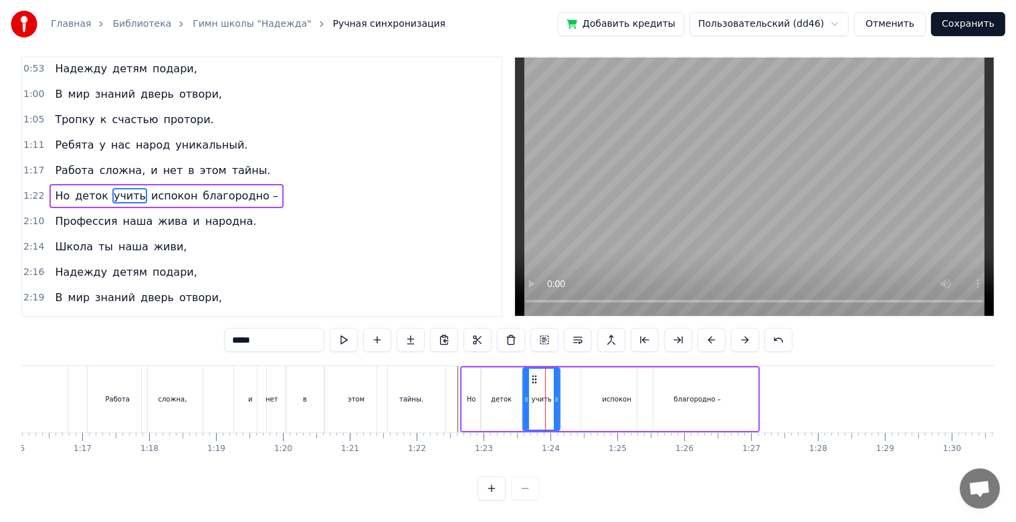
scroll to position [0, 0]
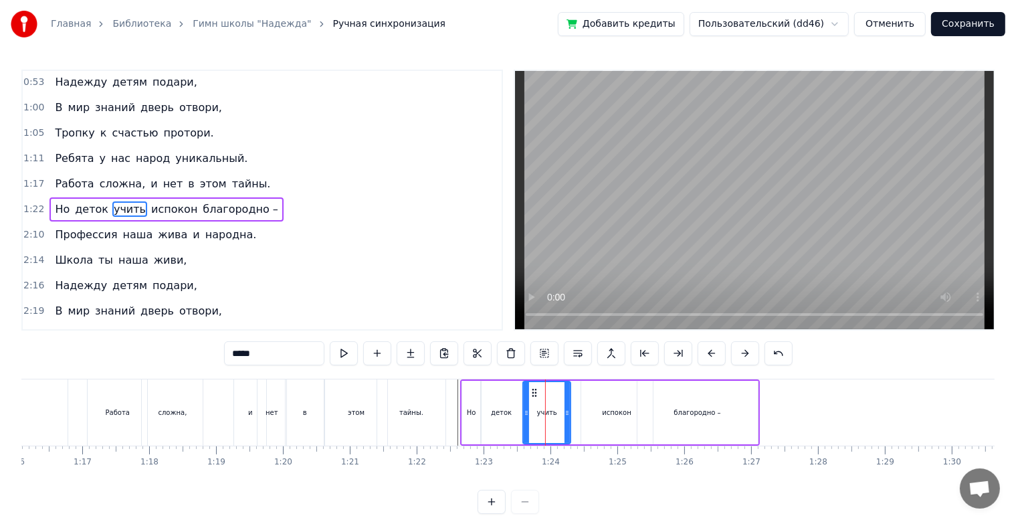
drag, startPoint x: 559, startPoint y: 411, endPoint x: 570, endPoint y: 414, distance: 11.7
click at [570, 414] on icon at bounding box center [567, 412] width 5 height 11
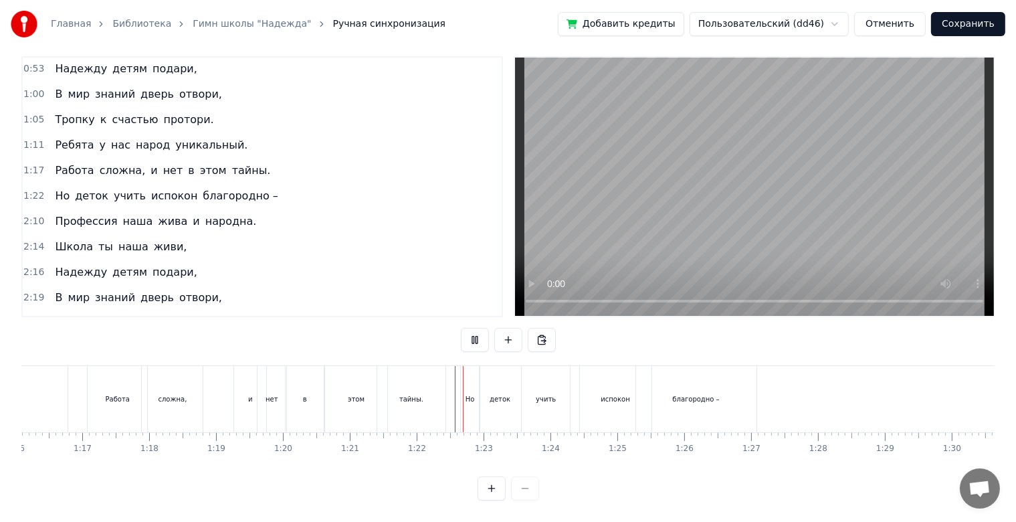
scroll to position [24, 0]
click at [604, 401] on div "испокон" at bounding box center [616, 399] width 72 height 66
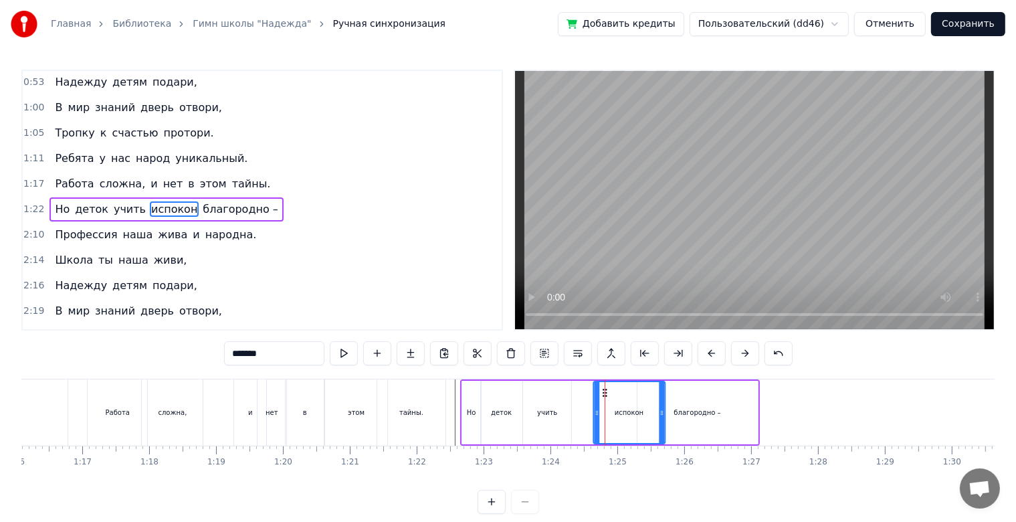
drag, startPoint x: 589, startPoint y: 391, endPoint x: 601, endPoint y: 391, distance: 12.0
click at [601, 391] on icon at bounding box center [605, 392] width 11 height 11
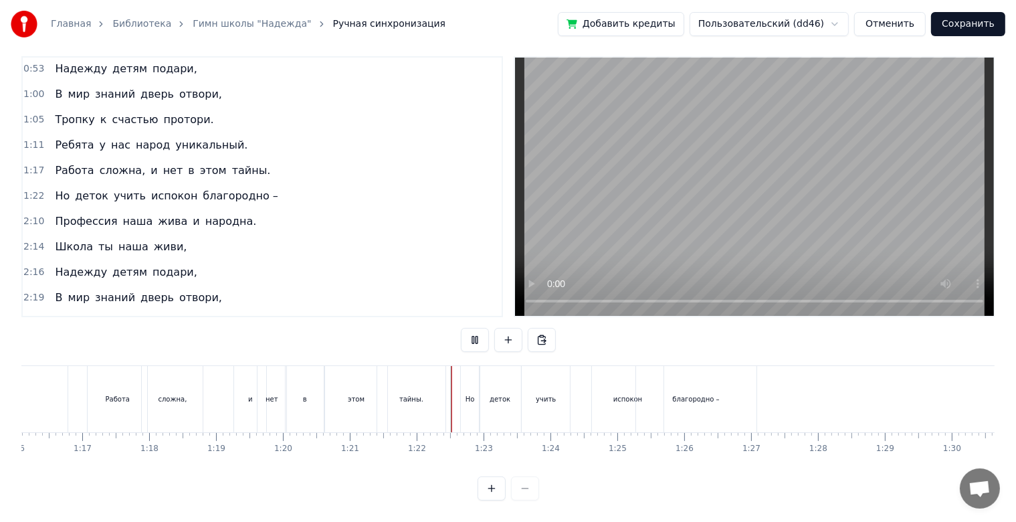
scroll to position [24, 0]
click at [680, 393] on div "благородно –" at bounding box center [696, 399] width 120 height 66
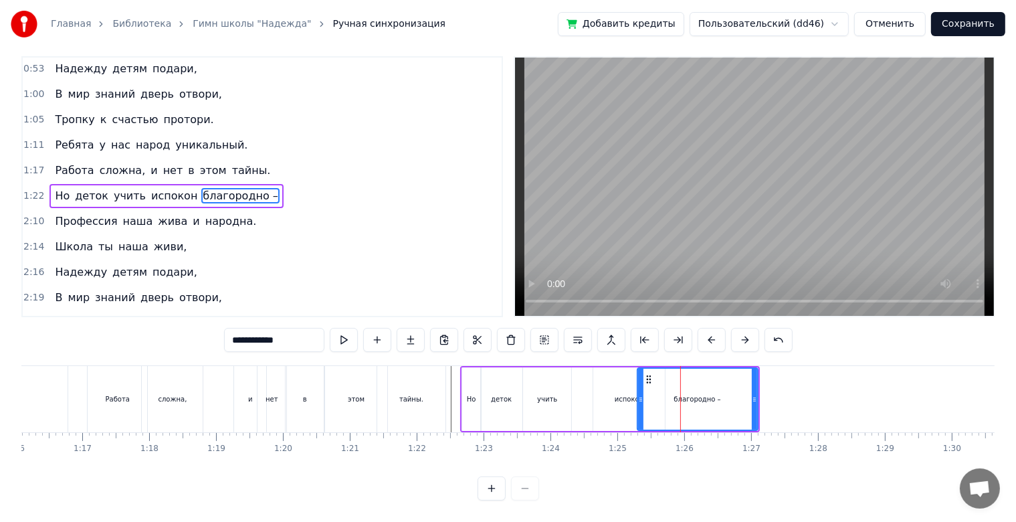
scroll to position [0, 0]
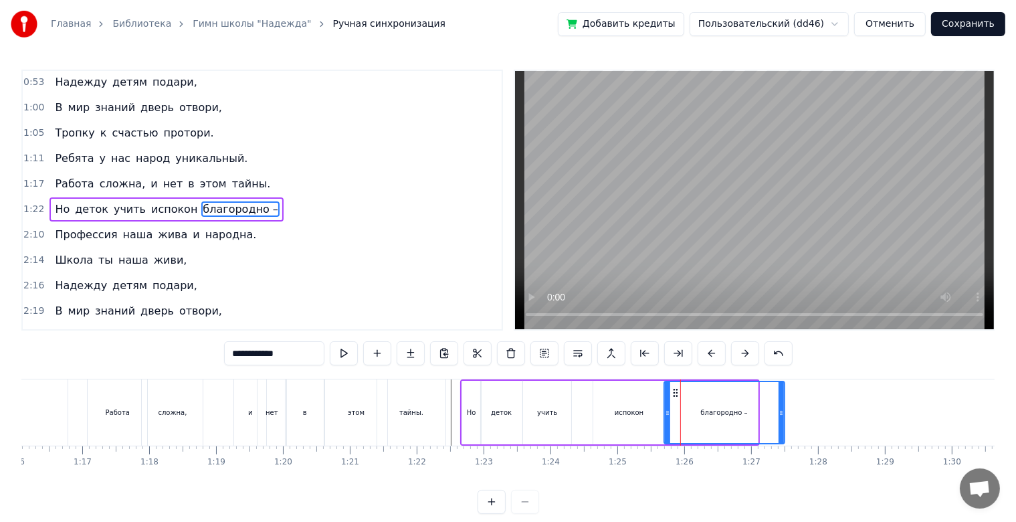
drag, startPoint x: 648, startPoint y: 392, endPoint x: 674, endPoint y: 393, distance: 26.8
click at [674, 393] on icon at bounding box center [675, 392] width 11 height 11
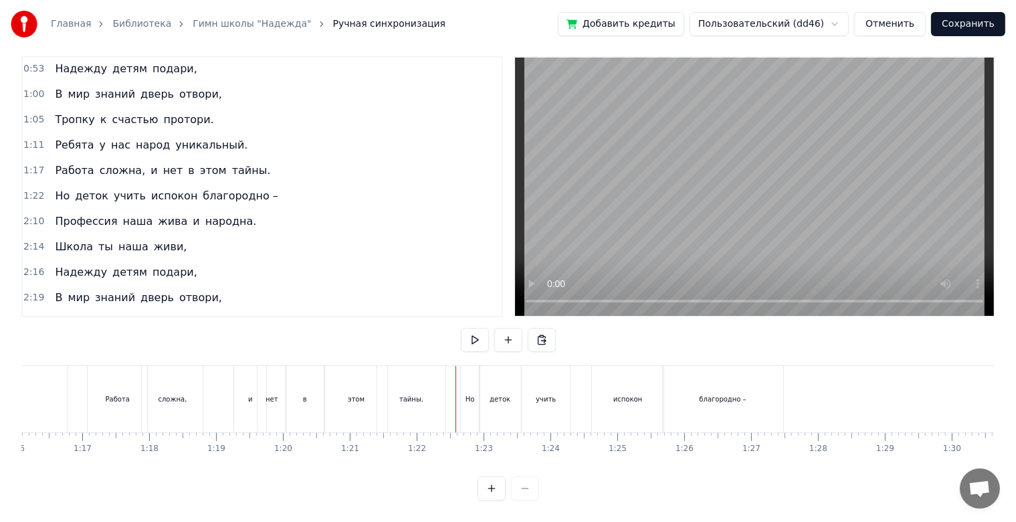
scroll to position [24, 0]
click at [687, 391] on div "благородно –" at bounding box center [723, 399] width 120 height 66
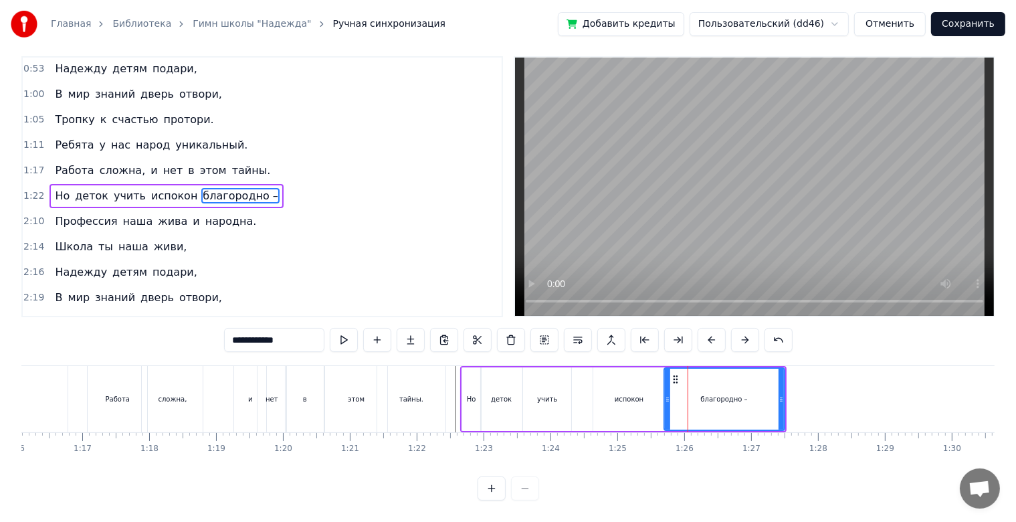
scroll to position [0, 0]
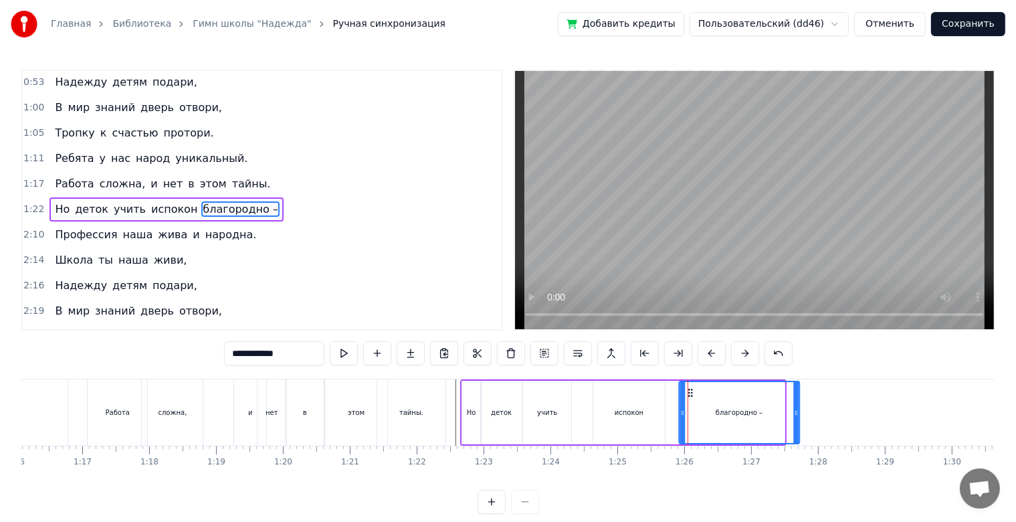
drag, startPoint x: 674, startPoint y: 396, endPoint x: 690, endPoint y: 396, distance: 15.4
click at [690, 396] on icon at bounding box center [690, 392] width 11 height 11
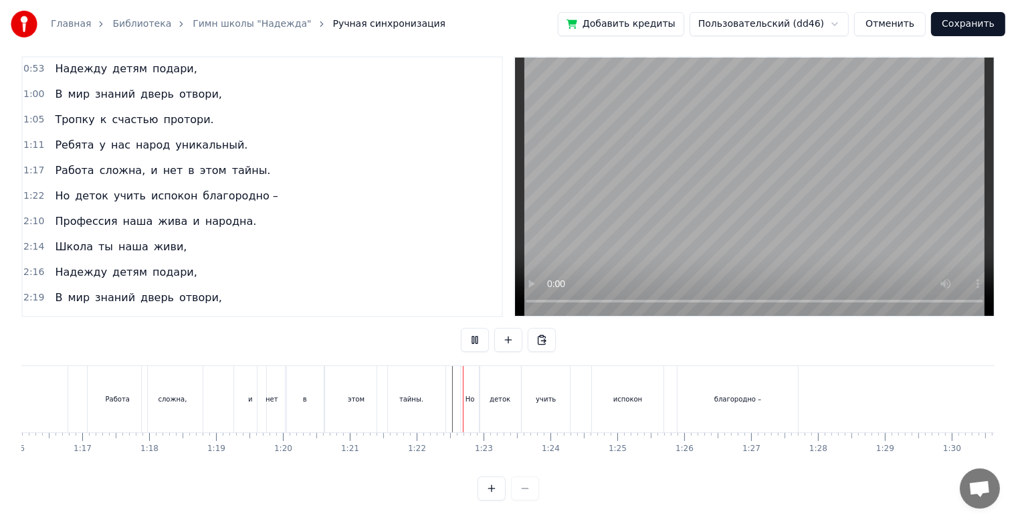
scroll to position [24, 0]
click at [717, 396] on div "благородно –" at bounding box center [738, 399] width 120 height 66
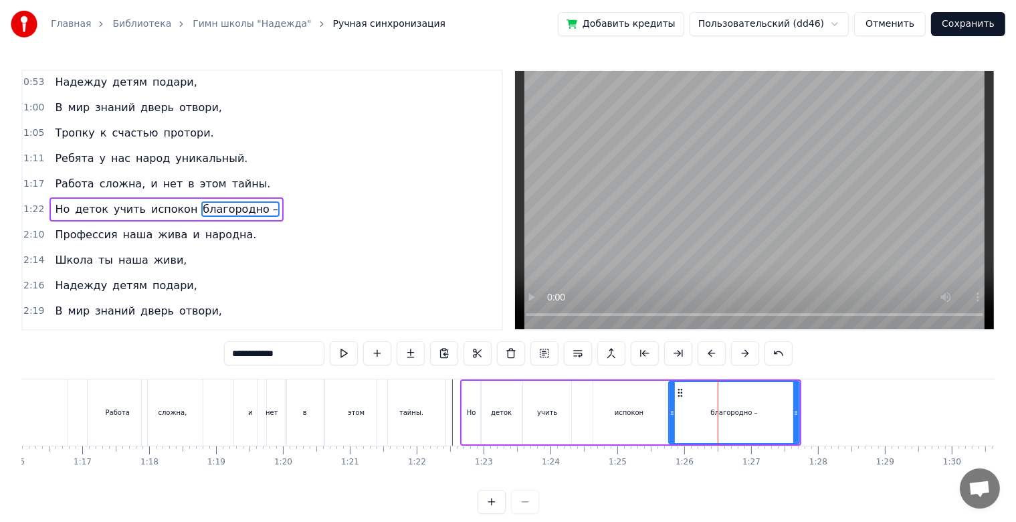
drag, startPoint x: 678, startPoint y: 415, endPoint x: 668, endPoint y: 414, distance: 10.8
click at [670, 414] on icon at bounding box center [672, 412] width 5 height 11
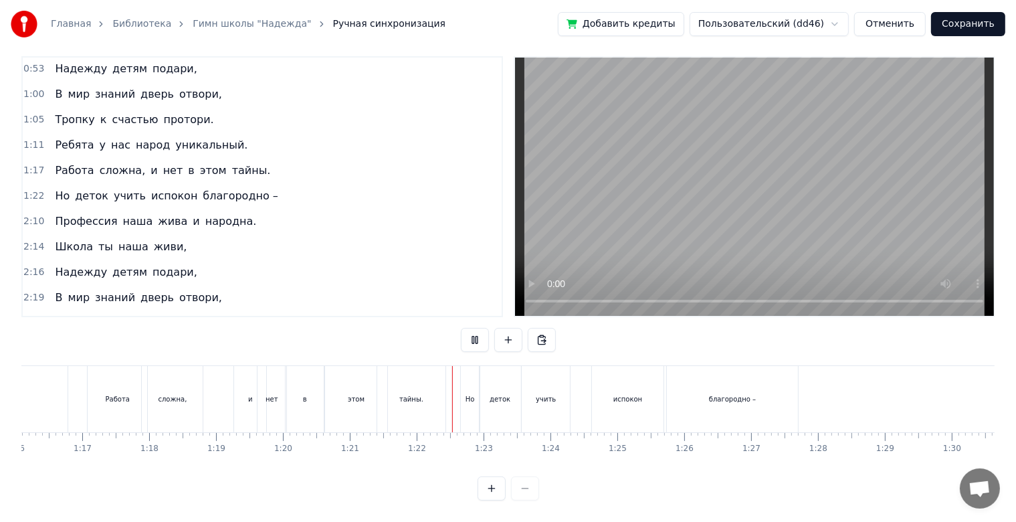
scroll to position [24, 0]
click at [656, 395] on div "испокон" at bounding box center [628, 399] width 72 height 66
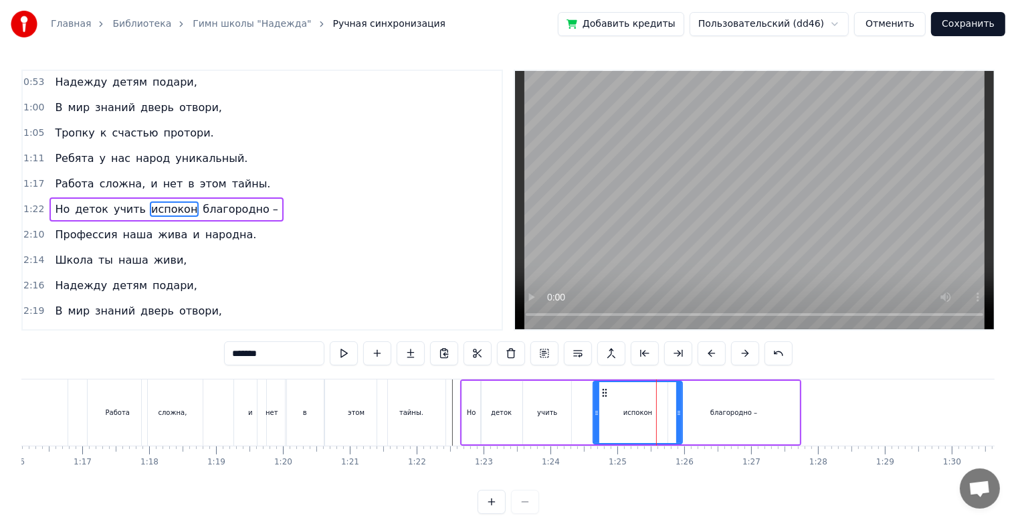
drag, startPoint x: 663, startPoint y: 409, endPoint x: 680, endPoint y: 413, distance: 17.7
click at [680, 413] on icon at bounding box center [678, 412] width 5 height 11
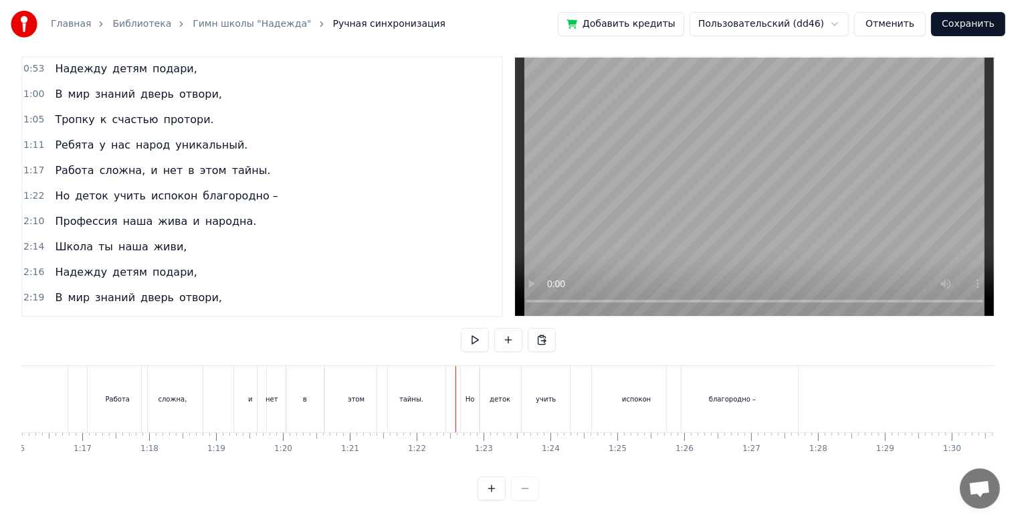
scroll to position [24, 0]
click at [715, 398] on div "благородно –" at bounding box center [732, 399] width 131 height 66
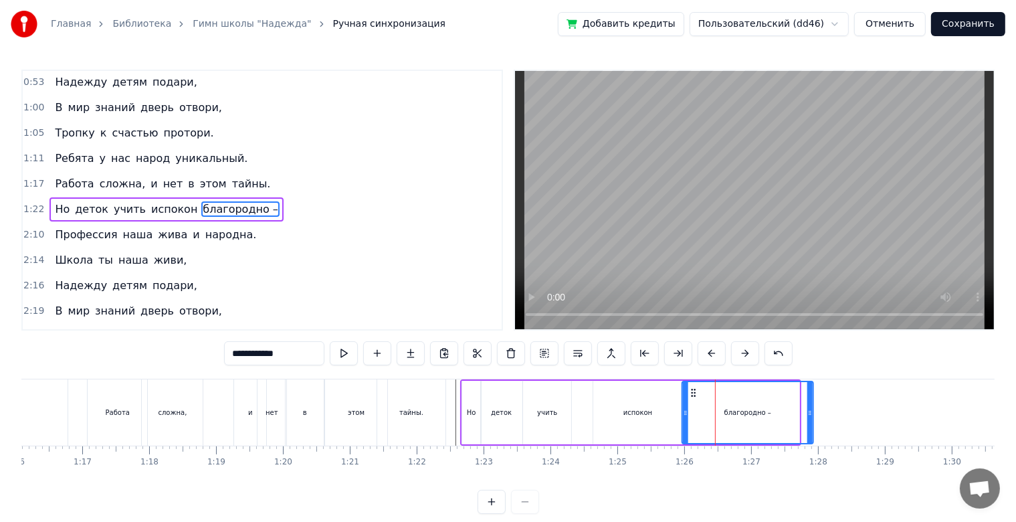
click at [693, 396] on icon at bounding box center [694, 392] width 11 height 11
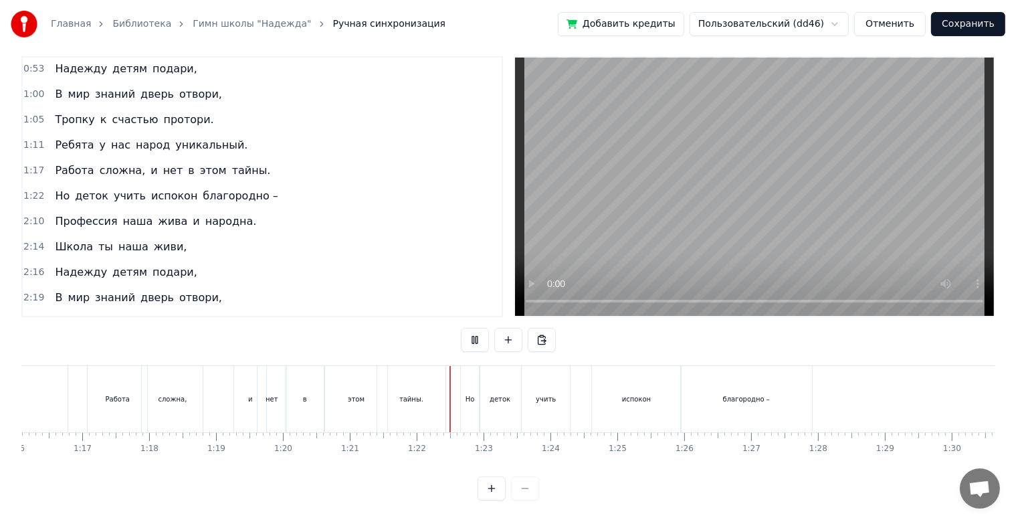
scroll to position [24, 0]
click at [792, 402] on div "благородно –" at bounding box center [746, 399] width 131 height 66
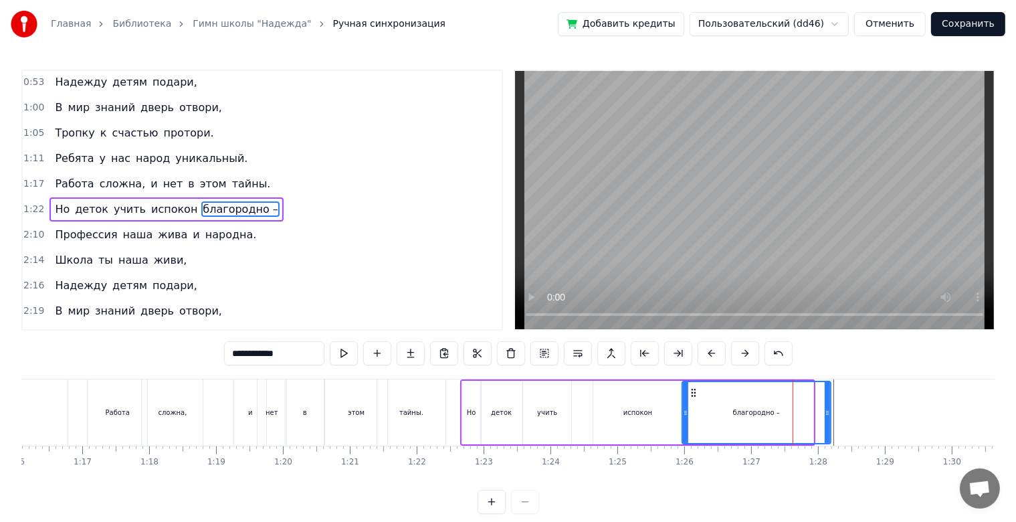
drag, startPoint x: 812, startPoint y: 413, endPoint x: 829, endPoint y: 416, distance: 17.7
click at [829, 416] on icon at bounding box center [827, 412] width 5 height 11
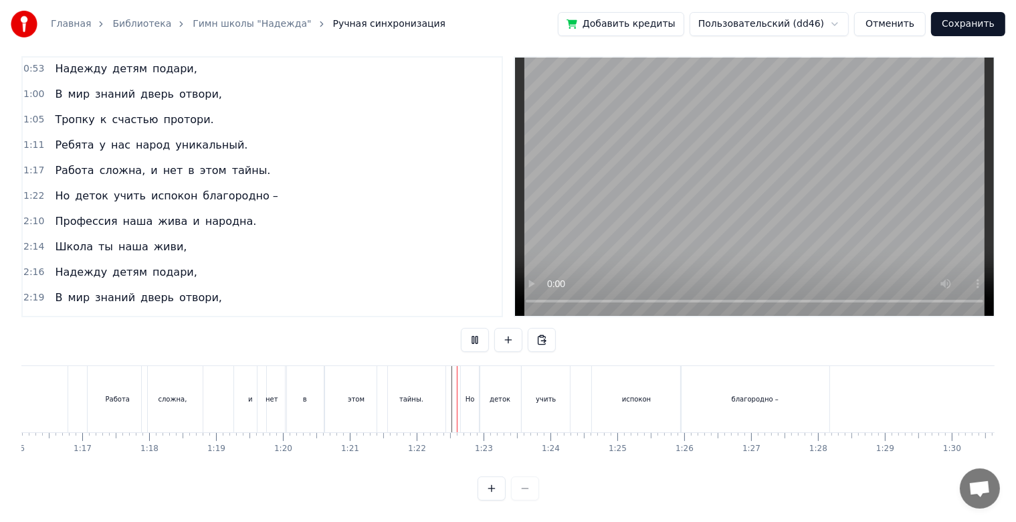
scroll to position [24, 0]
click at [733, 394] on div "благородно –" at bounding box center [755, 399] width 47 height 10
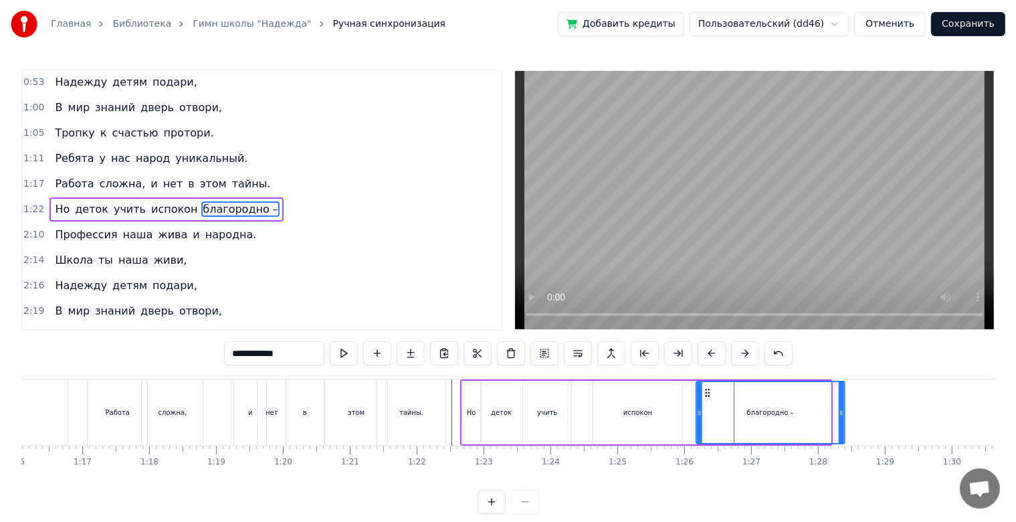
drag, startPoint x: 691, startPoint y: 393, endPoint x: 705, endPoint y: 396, distance: 14.3
click at [705, 396] on icon at bounding box center [708, 392] width 11 height 11
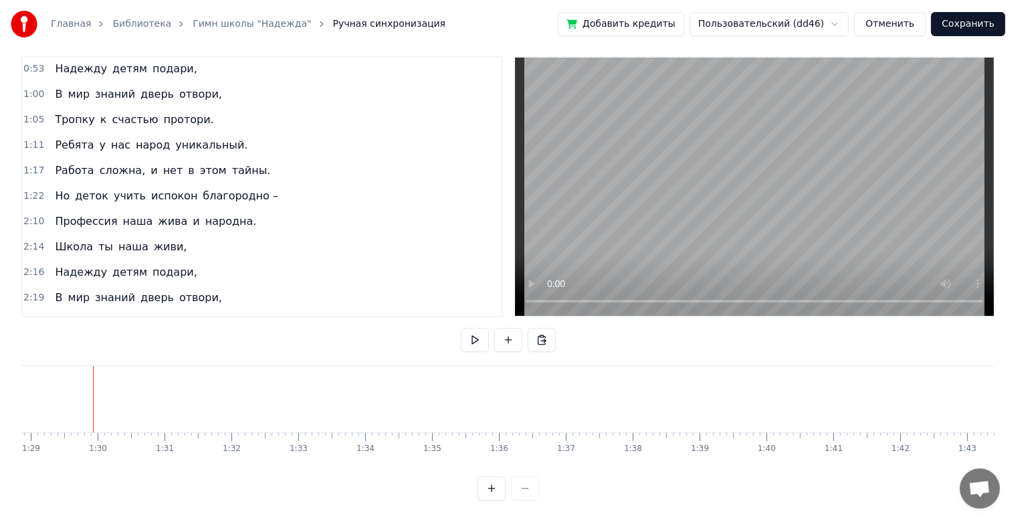
scroll to position [0, 5950]
click at [246, 188] on span "благородно –" at bounding box center [240, 195] width 78 height 15
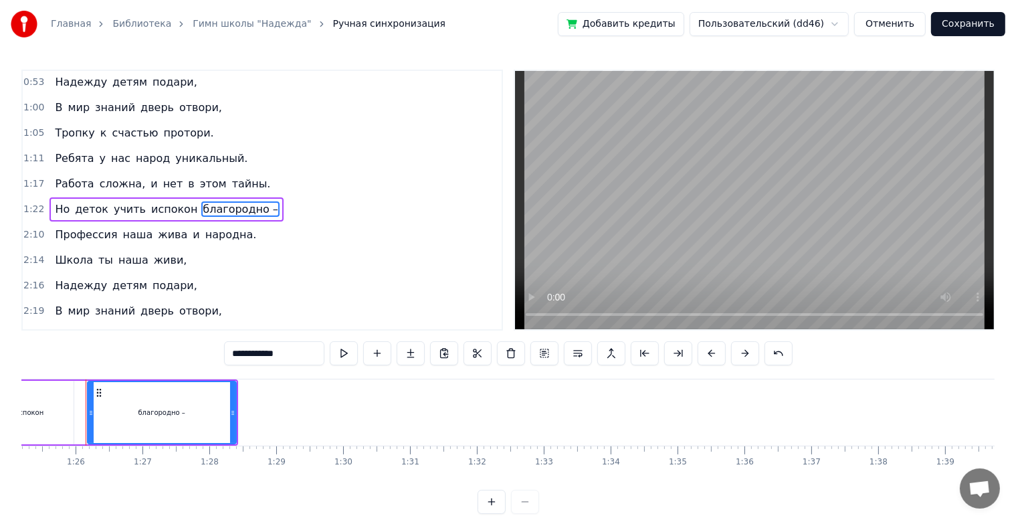
scroll to position [0, 5697]
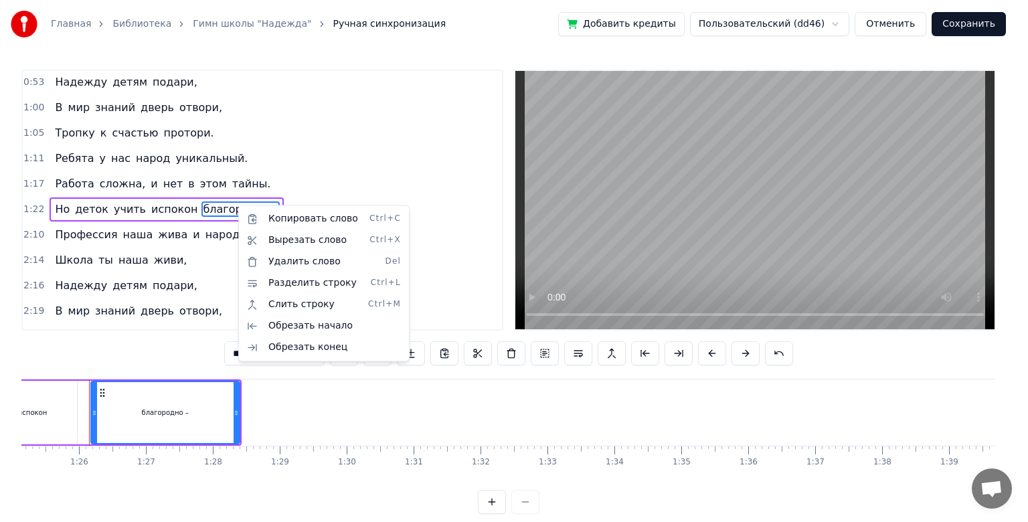
click at [191, 415] on html "Главная Библиотека Гимн школы "Надежда" Ручная синхронизация Добавить кредиты П…" at bounding box center [514, 267] width 1028 height 535
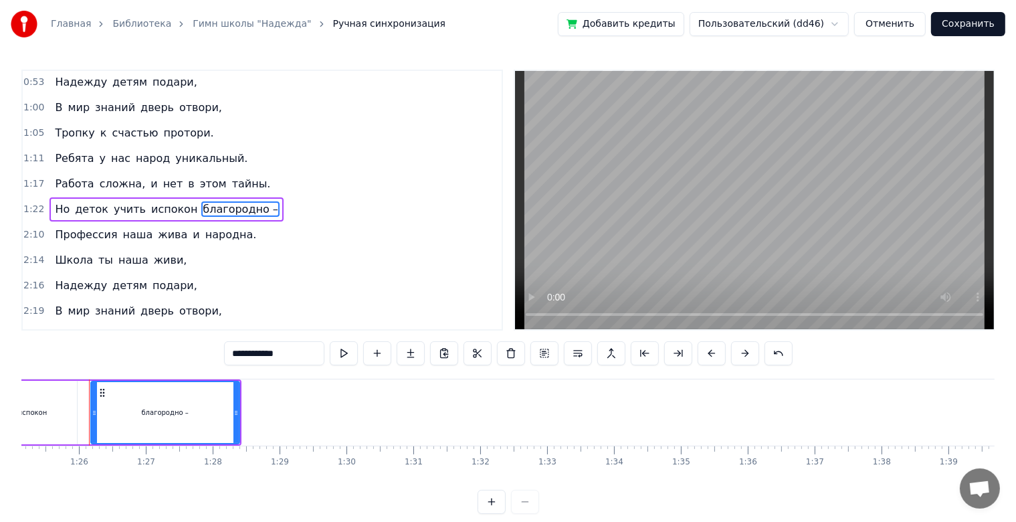
click at [244, 222] on div "2:10 Профессия наша жива и народна." at bounding box center [262, 234] width 479 height 25
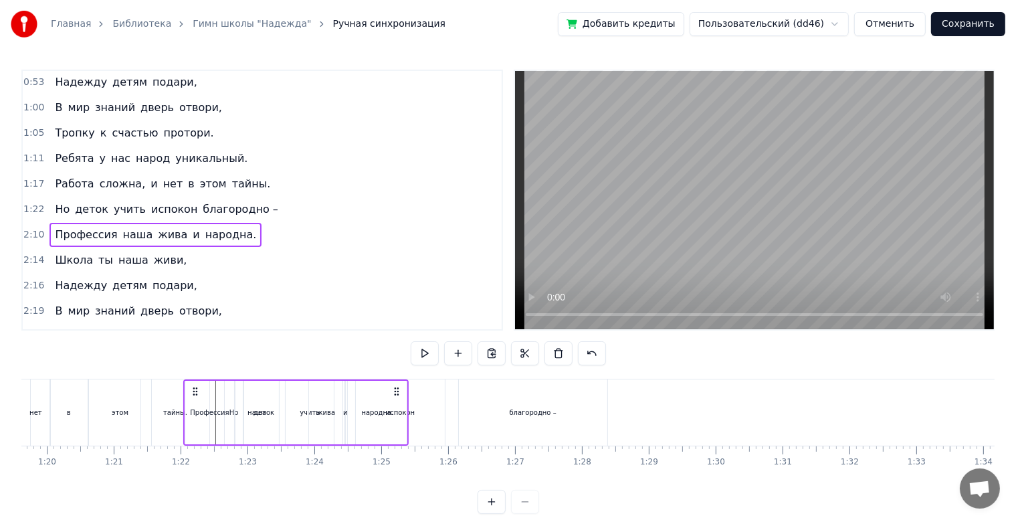
scroll to position [0, 5325]
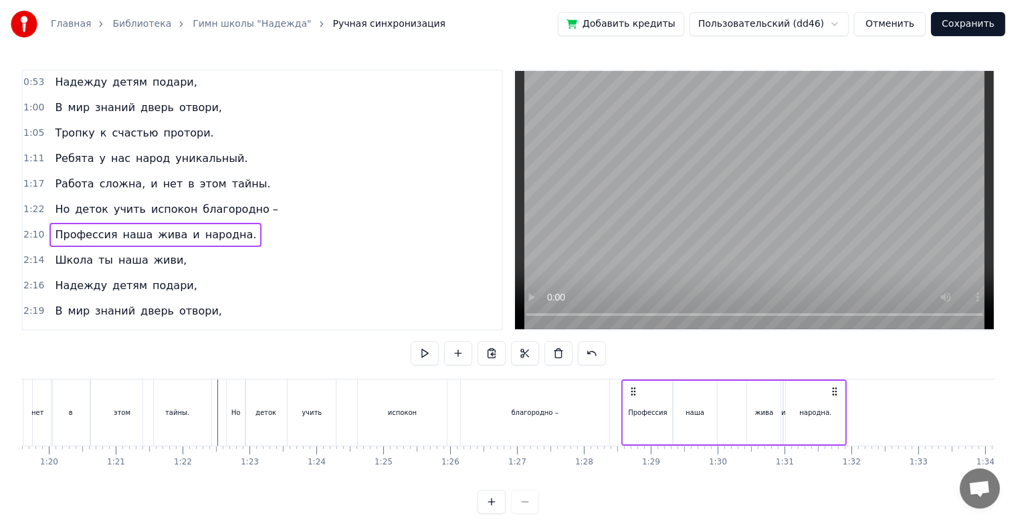
drag, startPoint x: 100, startPoint y: 385, endPoint x: 634, endPoint y: 418, distance: 535.0
click at [634, 418] on div "Профессия наша жива и народна." at bounding box center [735, 412] width 226 height 66
click at [747, 413] on div "жива" at bounding box center [763, 413] width 33 height 64
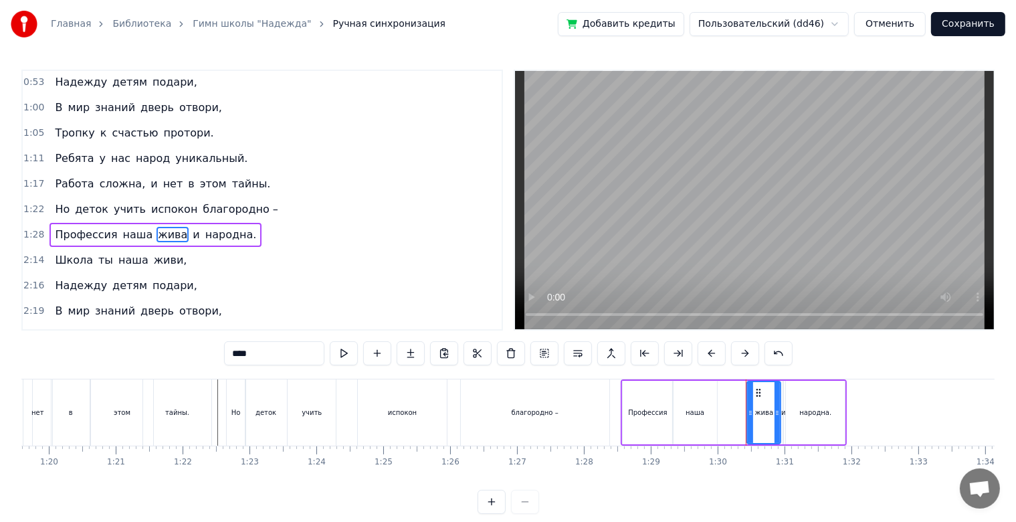
scroll to position [134, 0]
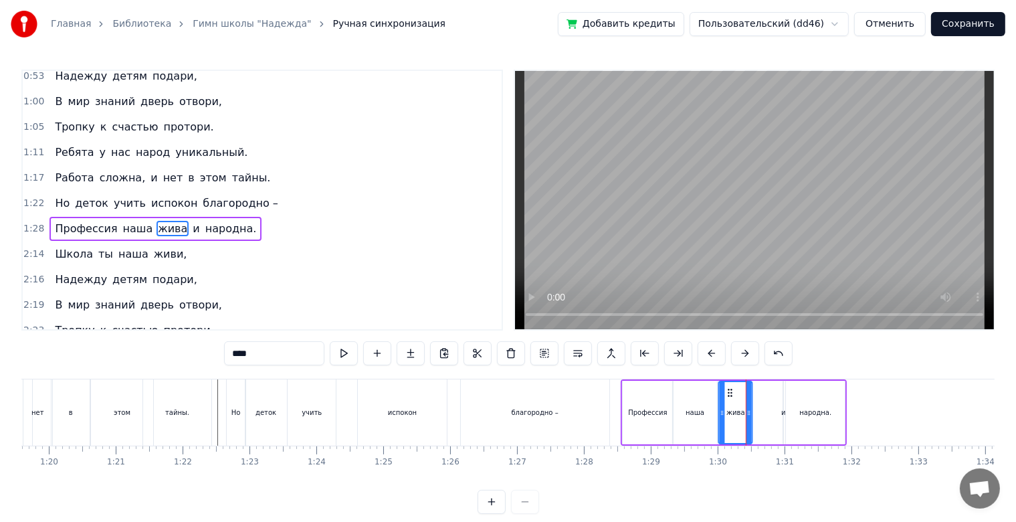
drag, startPoint x: 760, startPoint y: 393, endPoint x: 731, endPoint y: 397, distance: 29.1
click at [731, 397] on icon at bounding box center [730, 392] width 11 height 11
click at [780, 404] on div "Профессия наша жива и народна." at bounding box center [734, 412] width 226 height 66
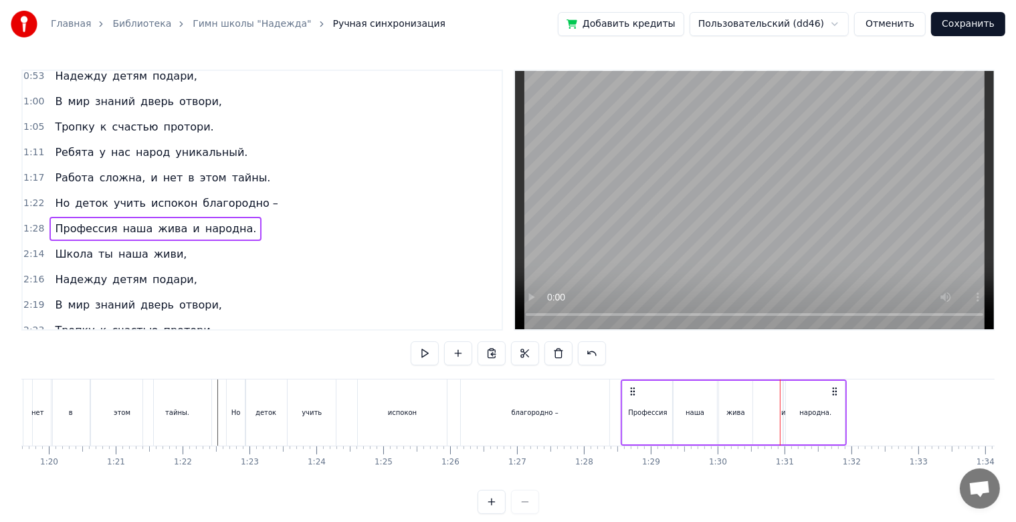
click at [782, 404] on div "Профессия наша жива и народна." at bounding box center [734, 412] width 226 height 66
click at [784, 404] on div "и" at bounding box center [783, 413] width 1 height 64
drag, startPoint x: 781, startPoint y: 394, endPoint x: 764, endPoint y: 396, distance: 16.8
click at [764, 396] on div "Профессия наша жива и народна." at bounding box center [734, 412] width 226 height 66
click at [781, 415] on div "Профессия наша жива и народна." at bounding box center [734, 412] width 226 height 66
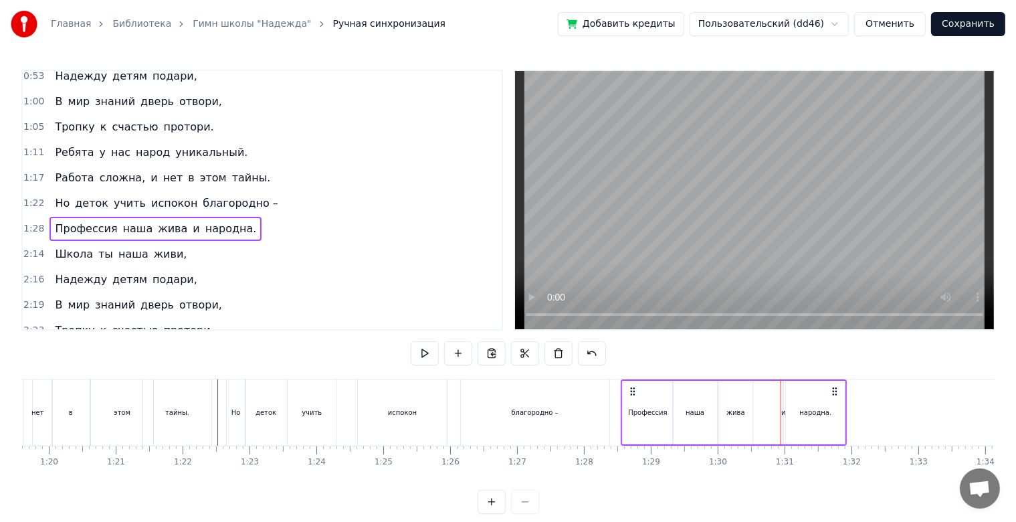
click at [784, 417] on div "и" at bounding box center [784, 412] width 5 height 10
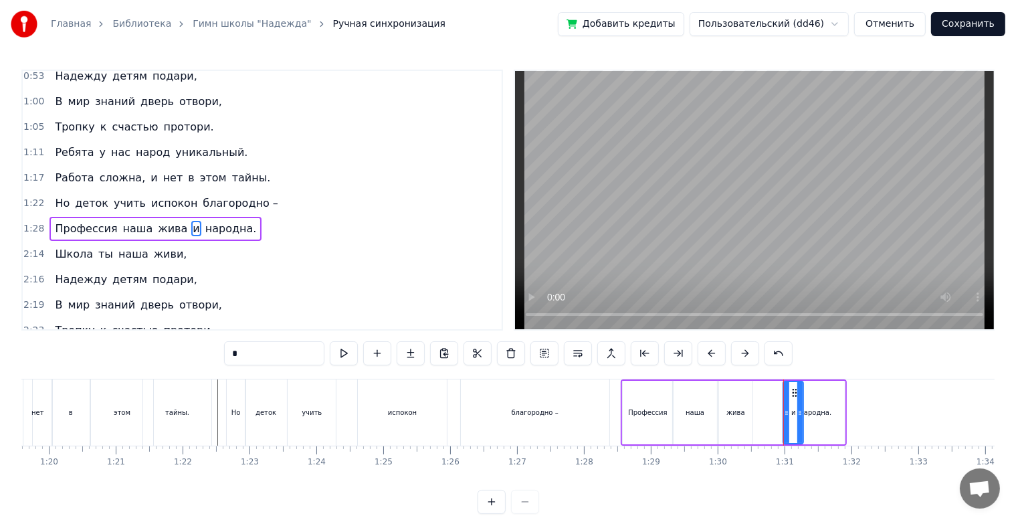
drag, startPoint x: 779, startPoint y: 412, endPoint x: 800, endPoint y: 412, distance: 21.4
click at [800, 412] on icon at bounding box center [800, 412] width 5 height 11
drag, startPoint x: 793, startPoint y: 396, endPoint x: 767, endPoint y: 401, distance: 25.9
click at [767, 401] on div "и" at bounding box center [768, 412] width 19 height 61
click at [830, 398] on div "народна." at bounding box center [815, 413] width 59 height 64
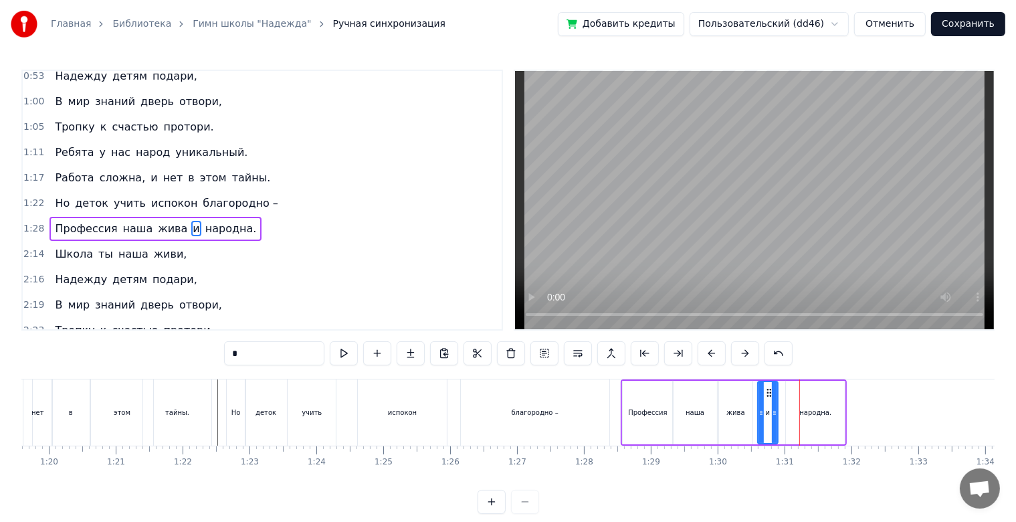
type input "********"
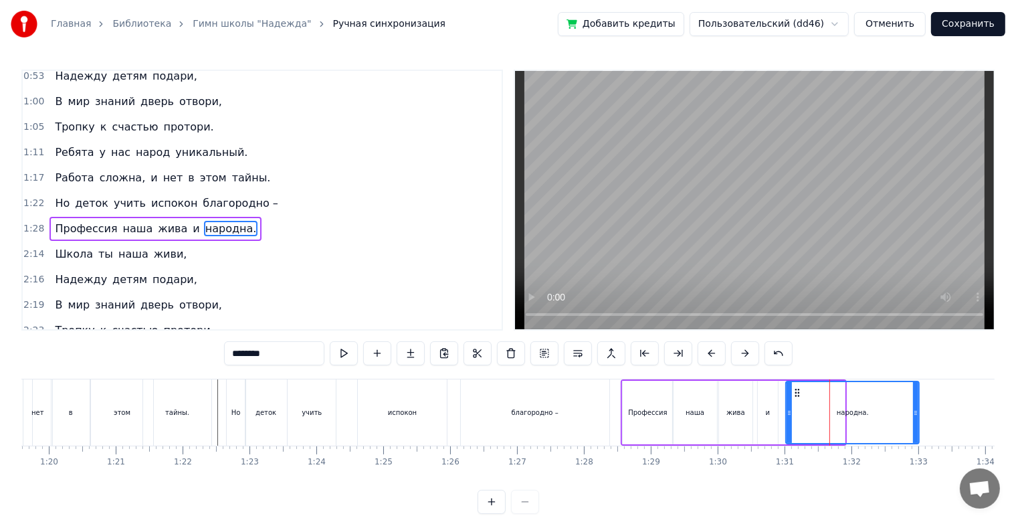
drag, startPoint x: 843, startPoint y: 411, endPoint x: 917, endPoint y: 413, distance: 74.3
click at [917, 413] on icon at bounding box center [915, 412] width 5 height 11
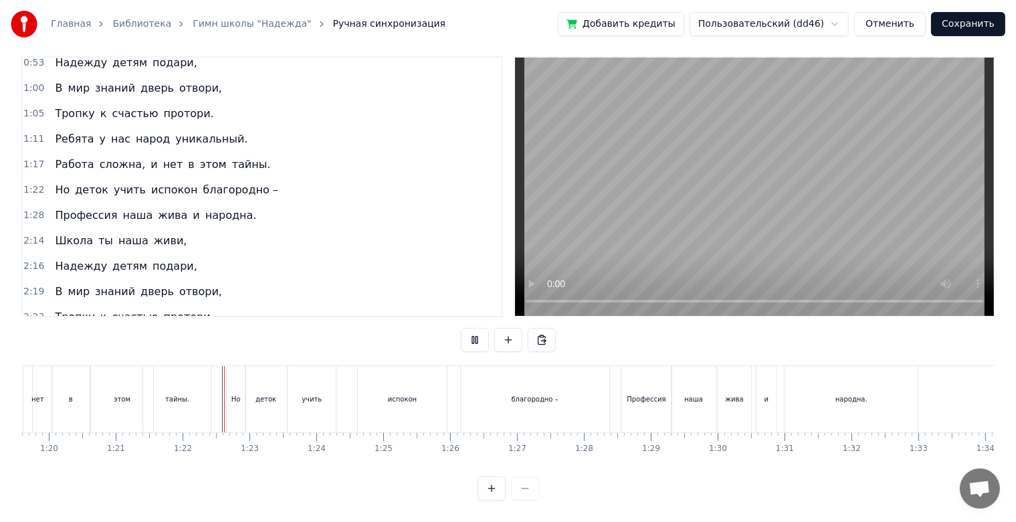
scroll to position [24, 0]
click at [738, 377] on div "жива" at bounding box center [734, 399] width 33 height 66
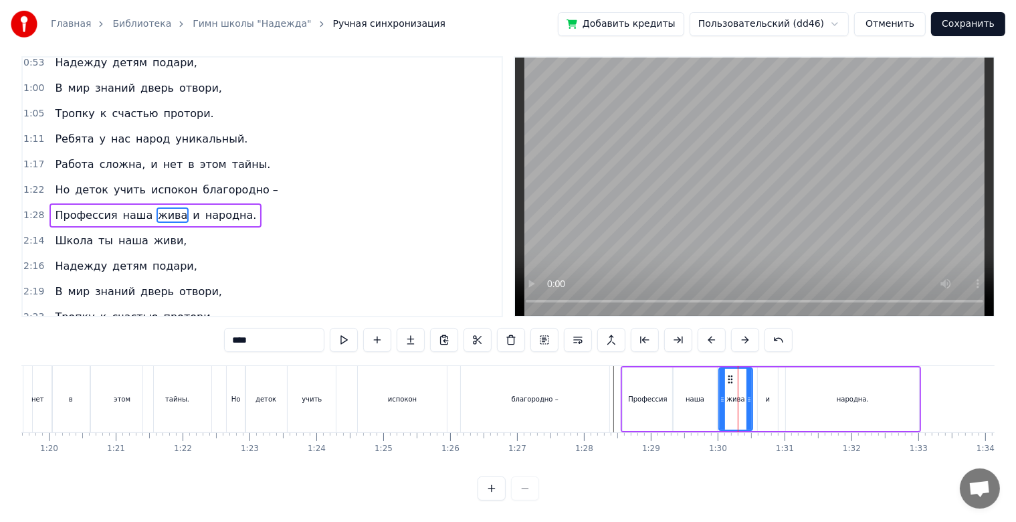
scroll to position [0, 0]
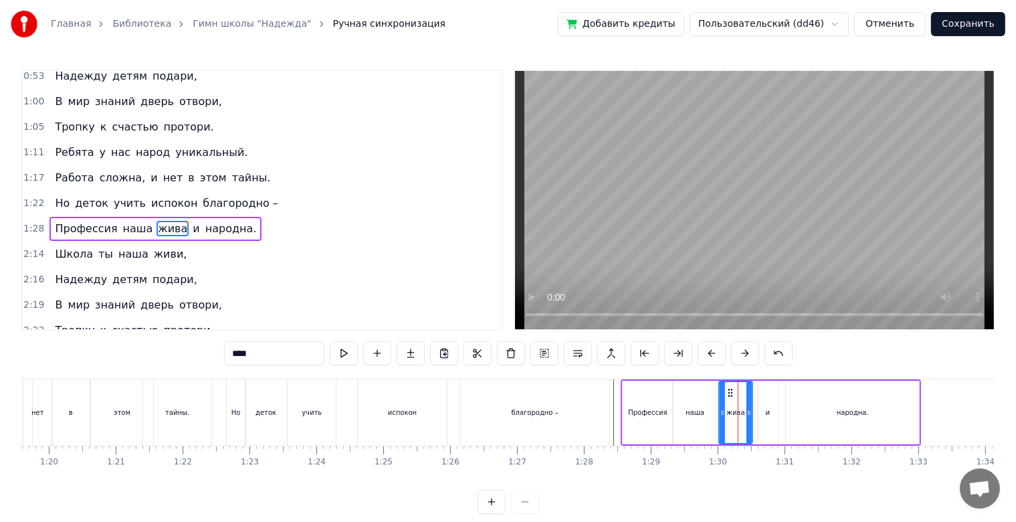
click at [729, 392] on circle at bounding box center [729, 392] width 1 height 1
drag, startPoint x: 728, startPoint y: 391, endPoint x: 743, endPoint y: 391, distance: 14.7
click at [743, 392] on circle at bounding box center [743, 392] width 1 height 1
click at [839, 408] on div "народна." at bounding box center [853, 412] width 32 height 10
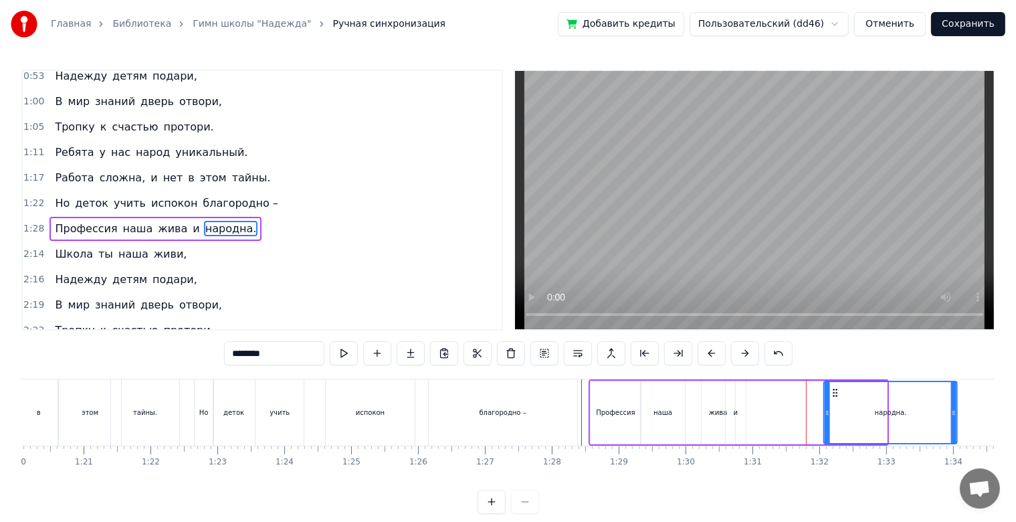
scroll to position [0, 5395]
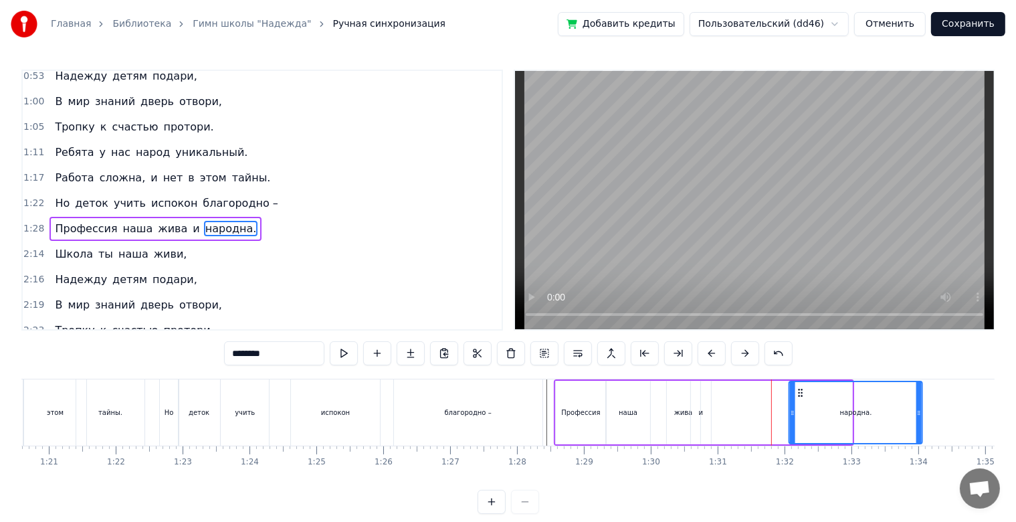
drag, startPoint x: 796, startPoint y: 390, endPoint x: 839, endPoint y: 395, distance: 43.8
click at [806, 395] on icon at bounding box center [801, 392] width 11 height 11
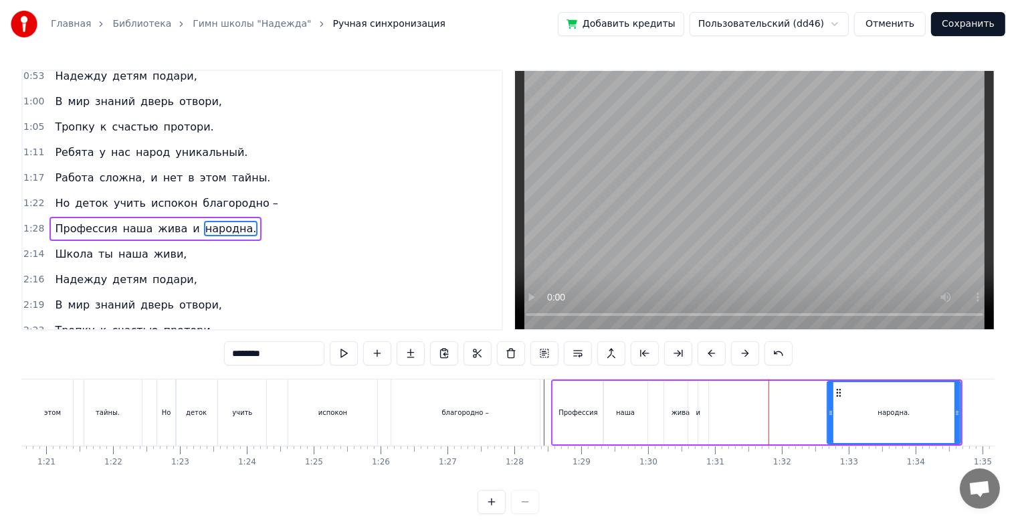
click at [691, 418] on div "и" at bounding box center [699, 413] width 20 height 64
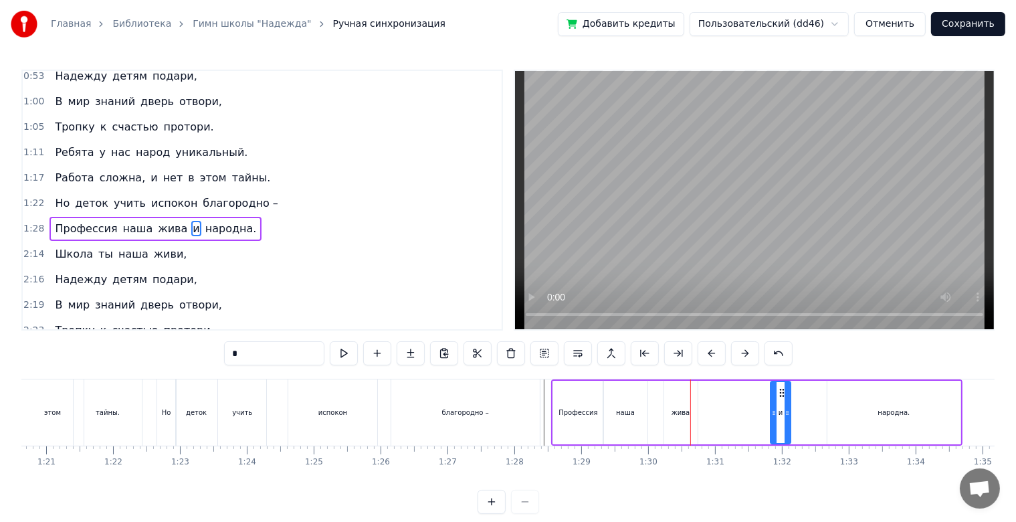
drag, startPoint x: 700, startPoint y: 395, endPoint x: 768, endPoint y: 403, distance: 68.8
click at [784, 404] on div "и" at bounding box center [780, 412] width 19 height 61
click at [682, 388] on div "жива" at bounding box center [680, 413] width 33 height 64
type input "****"
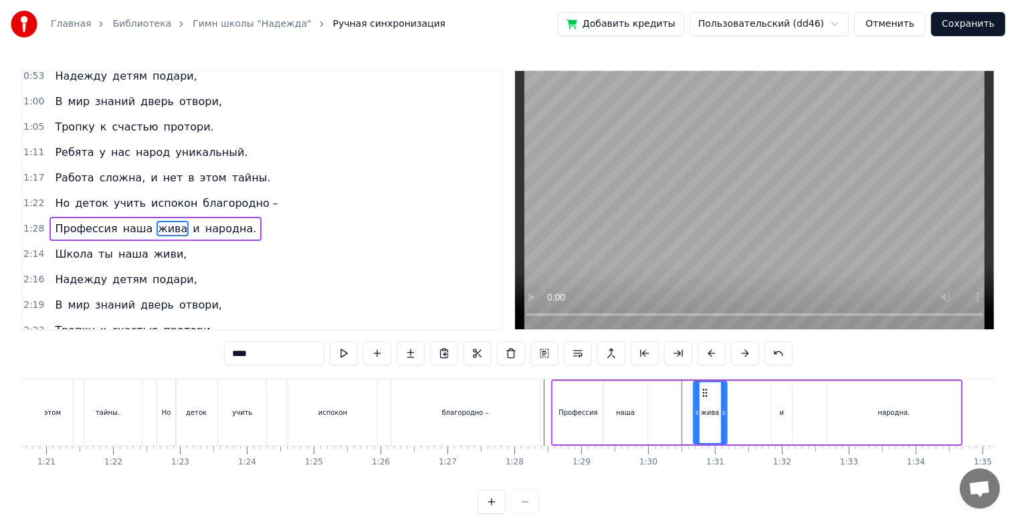
drag, startPoint x: 674, startPoint y: 387, endPoint x: 704, endPoint y: 392, distance: 29.9
click at [704, 392] on icon at bounding box center [705, 392] width 11 height 11
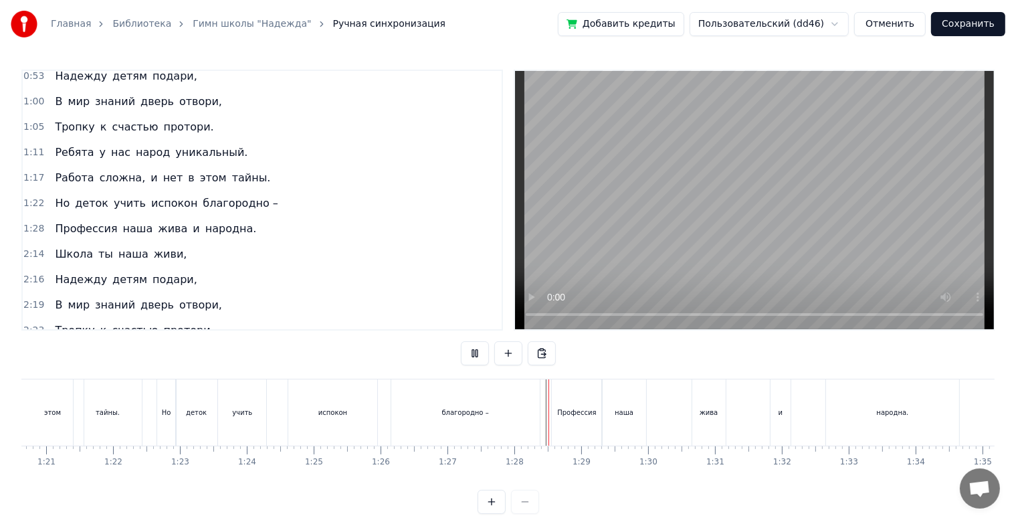
scroll to position [24, 0]
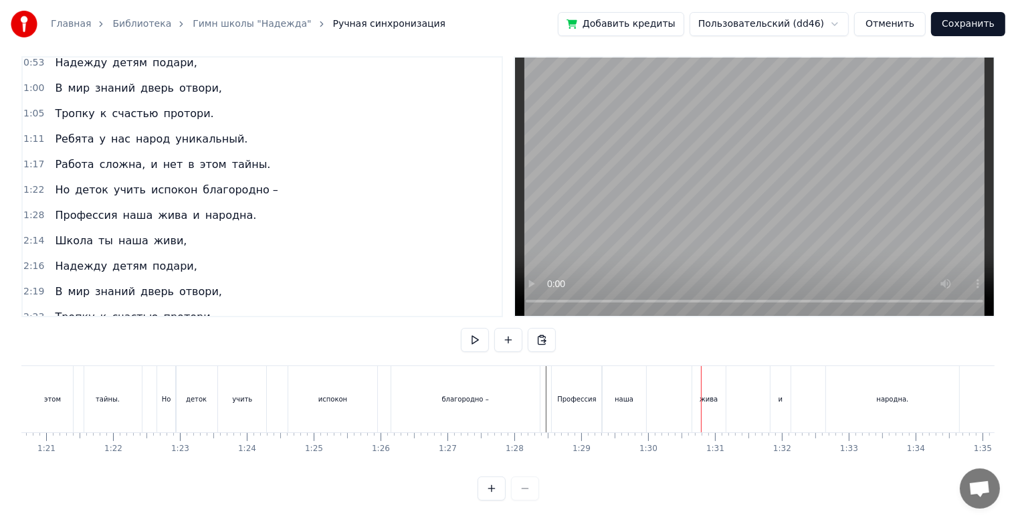
click at [580, 397] on div "Профессия" at bounding box center [577, 399] width 50 height 66
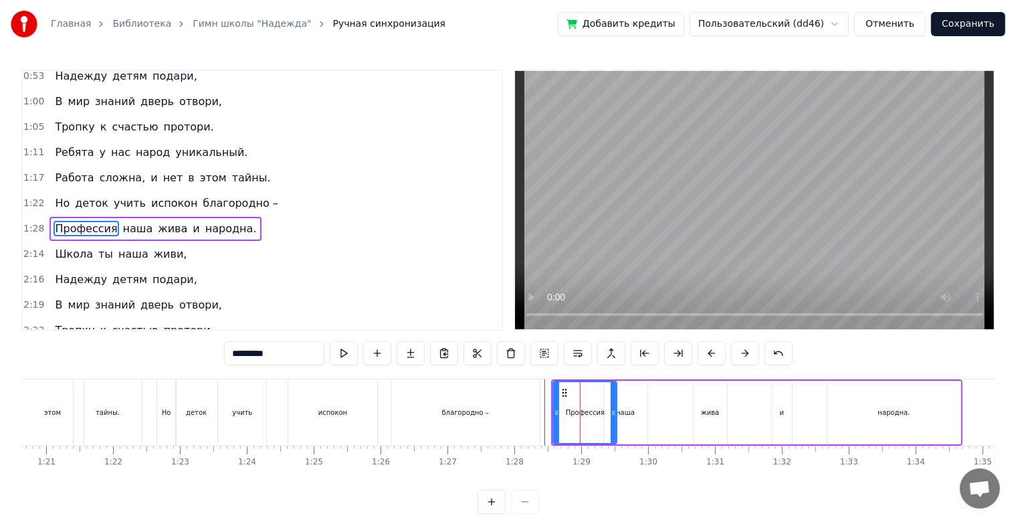
drag, startPoint x: 597, startPoint y: 415, endPoint x: 615, endPoint y: 414, distance: 18.1
click at [615, 414] on icon at bounding box center [613, 412] width 5 height 11
click at [628, 412] on div "наша" at bounding box center [625, 412] width 19 height 10
type input "****"
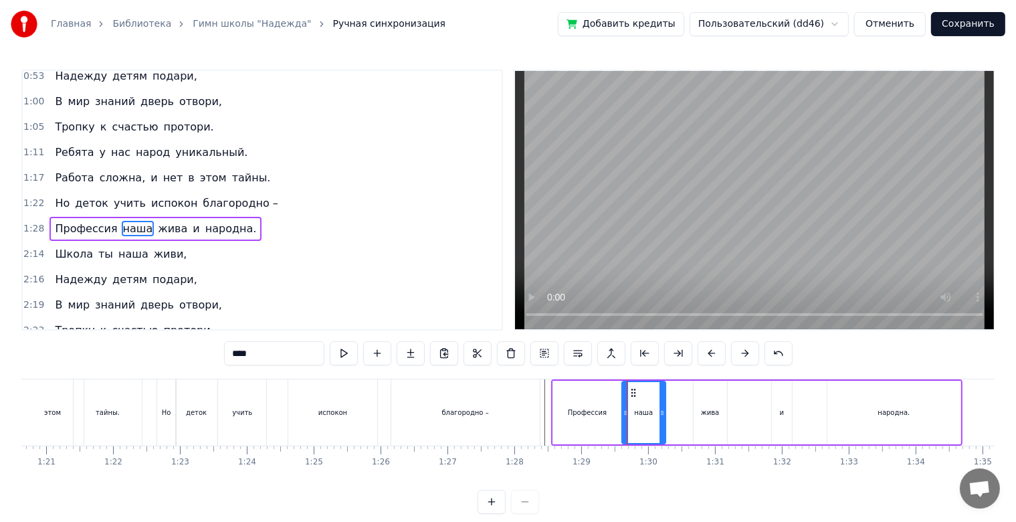
drag, startPoint x: 613, startPoint y: 393, endPoint x: 631, endPoint y: 397, distance: 18.5
click at [631, 397] on icon at bounding box center [633, 392] width 11 height 11
click at [541, 413] on div "Но деток учить испокон благородно –" at bounding box center [350, 412] width 387 height 66
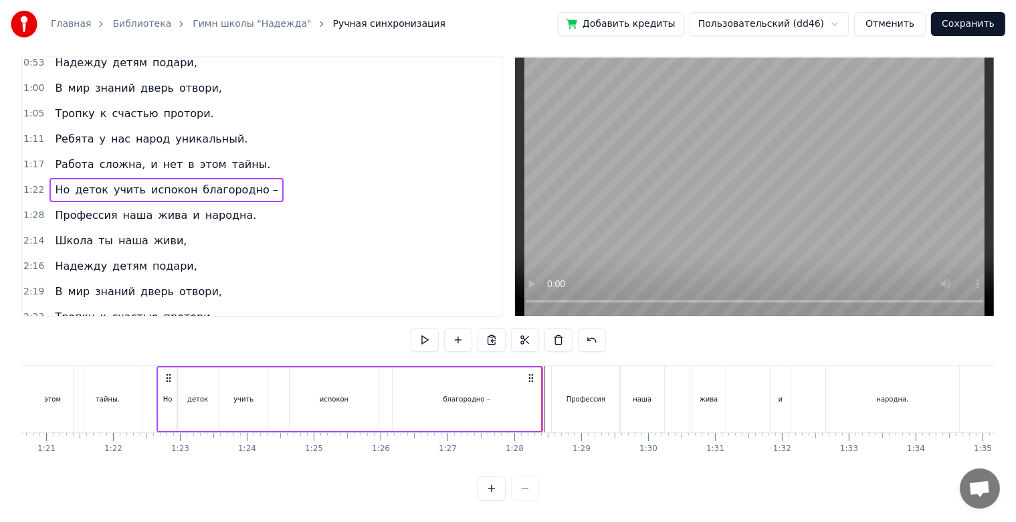
scroll to position [24, 0]
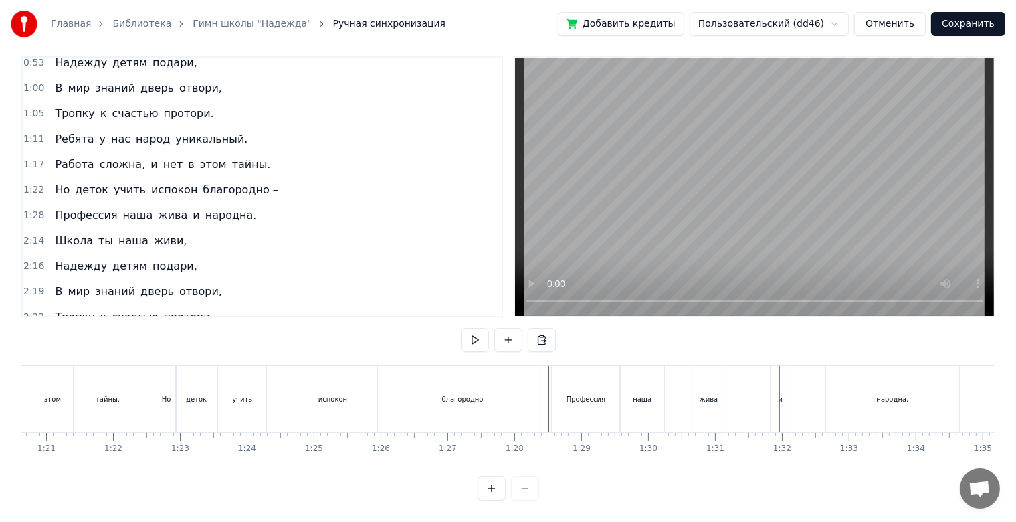
click at [701, 393] on div "жива" at bounding box center [709, 399] width 33 height 66
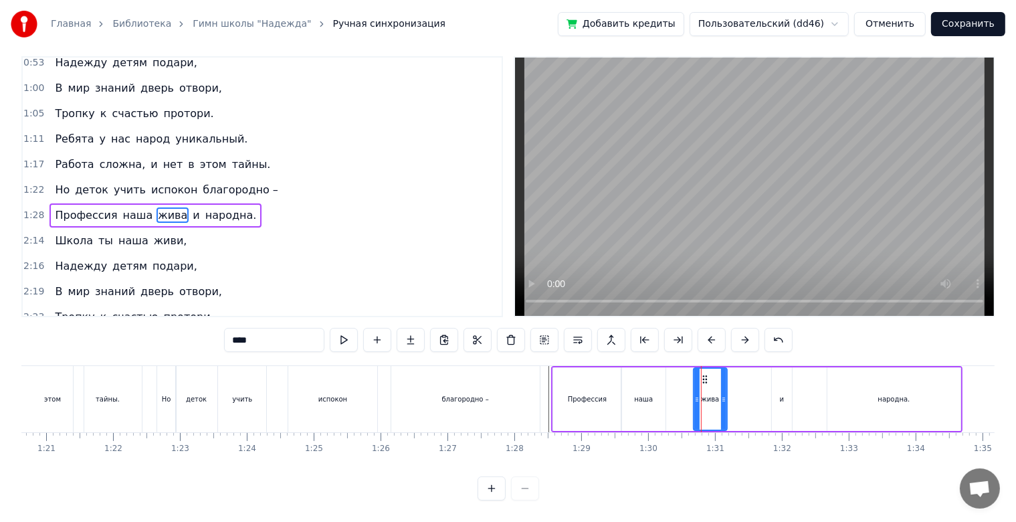
scroll to position [0, 0]
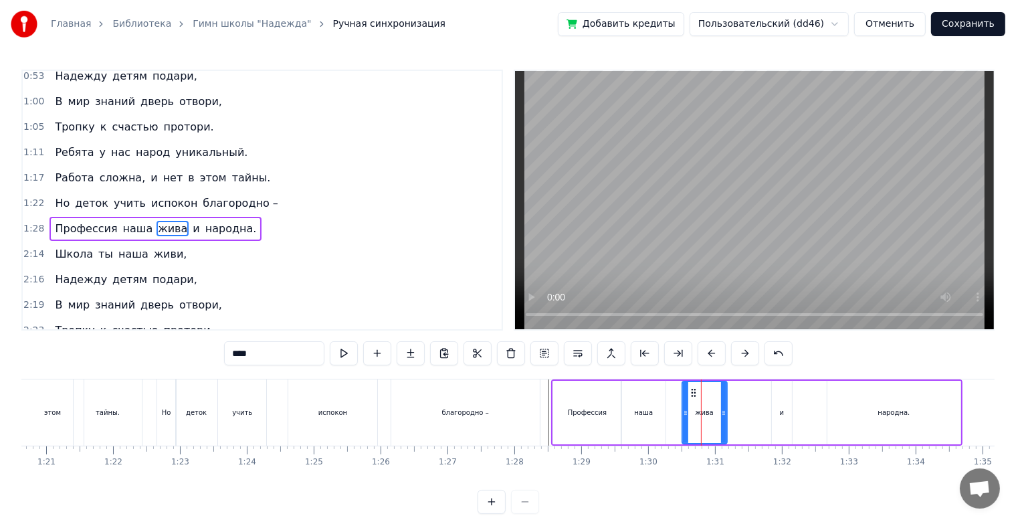
drag, startPoint x: 697, startPoint y: 415, endPoint x: 685, endPoint y: 413, distance: 11.6
click at [685, 413] on icon at bounding box center [685, 412] width 5 height 11
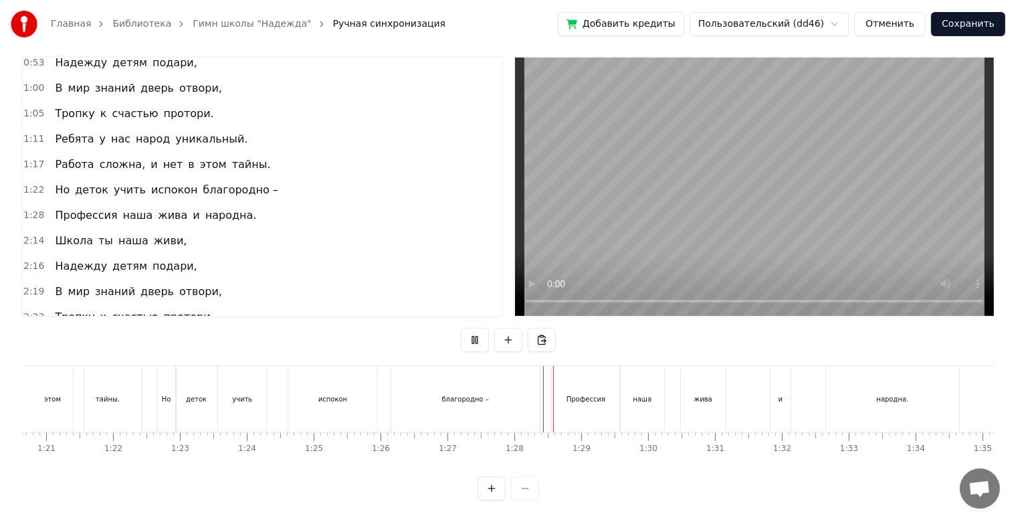
scroll to position [24, 0]
click at [608, 399] on div "Профессия" at bounding box center [586, 399] width 68 height 66
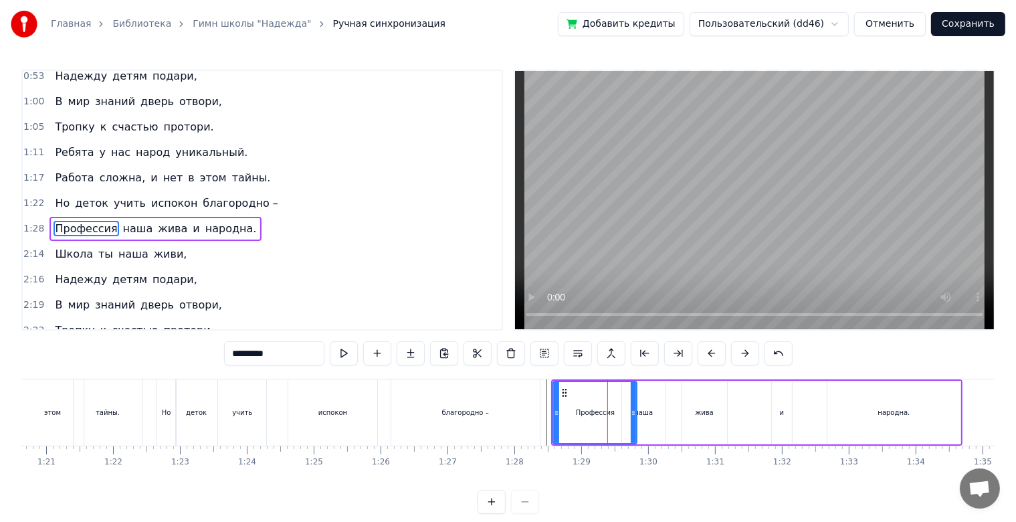
drag, startPoint x: 620, startPoint y: 411, endPoint x: 638, endPoint y: 411, distance: 18.1
click at [638, 411] on div "Профессия" at bounding box center [595, 413] width 85 height 64
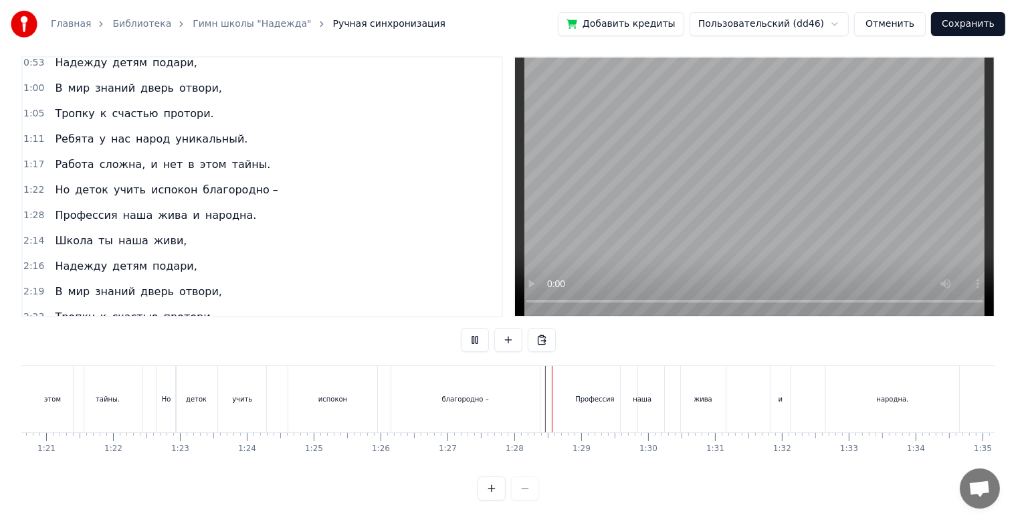
scroll to position [24, 0]
click at [649, 418] on div "наша" at bounding box center [642, 399] width 43 height 66
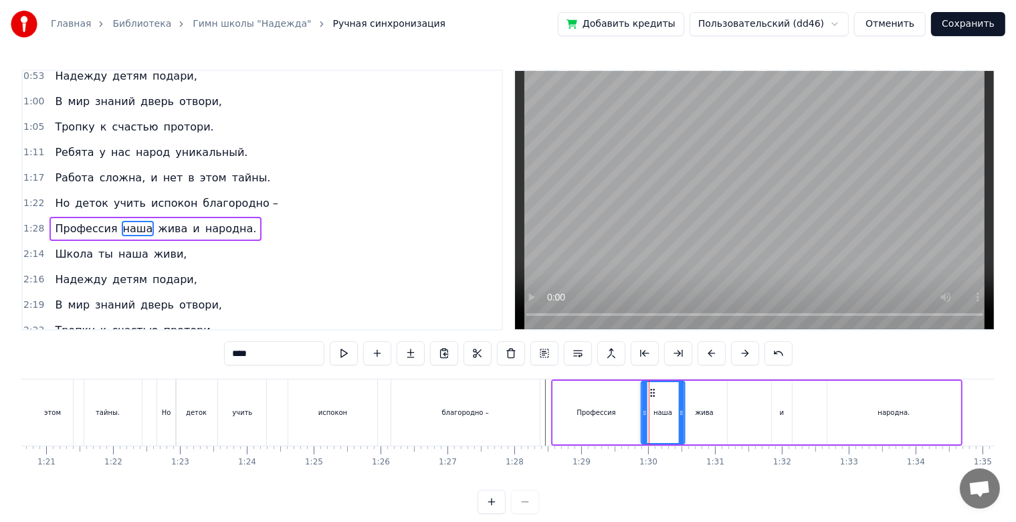
drag, startPoint x: 632, startPoint y: 392, endPoint x: 651, endPoint y: 393, distance: 19.5
click at [651, 393] on icon at bounding box center [653, 392] width 11 height 11
click at [710, 404] on div "жива" at bounding box center [704, 413] width 45 height 64
type input "****"
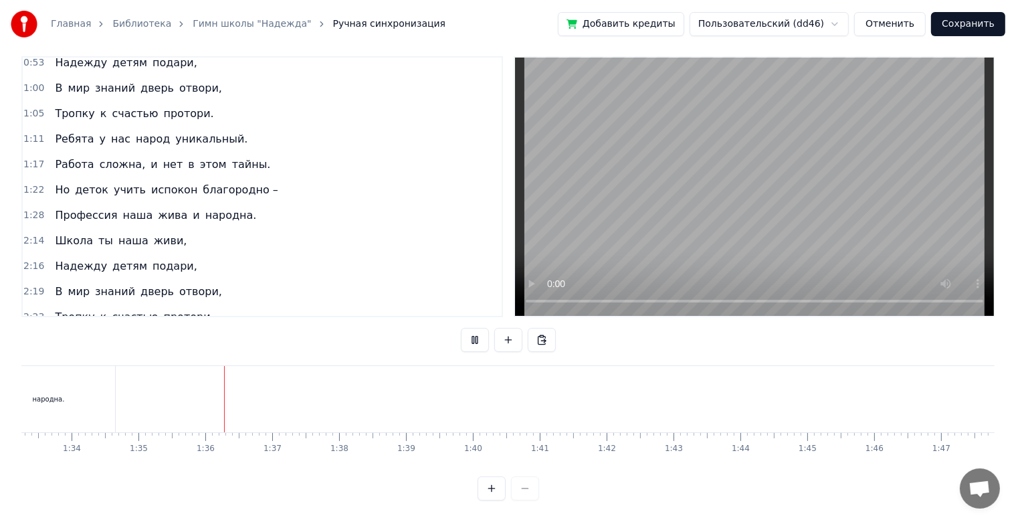
scroll to position [0, 5717]
click at [221, 401] on div "Но деток учить испокон благородно –" at bounding box center [28, 399] width 387 height 66
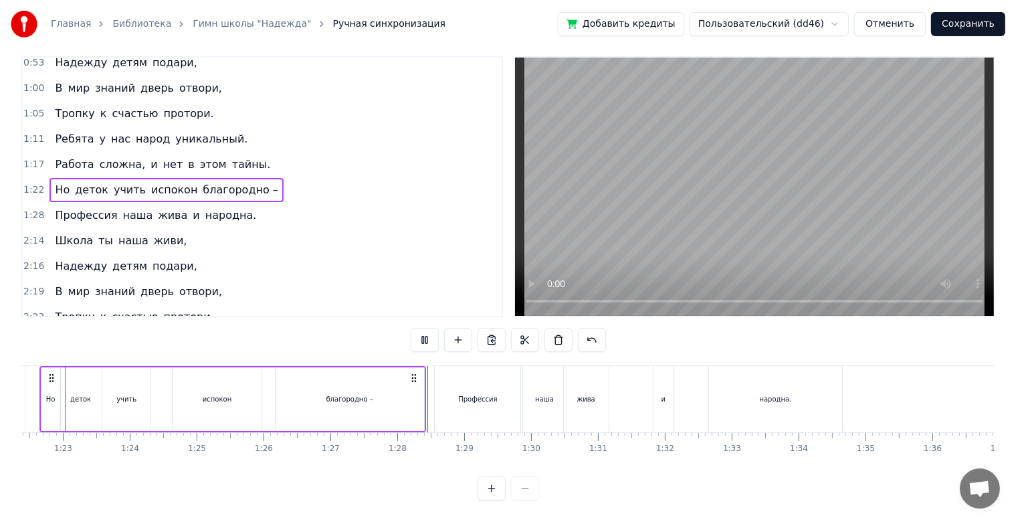
scroll to position [0, 5476]
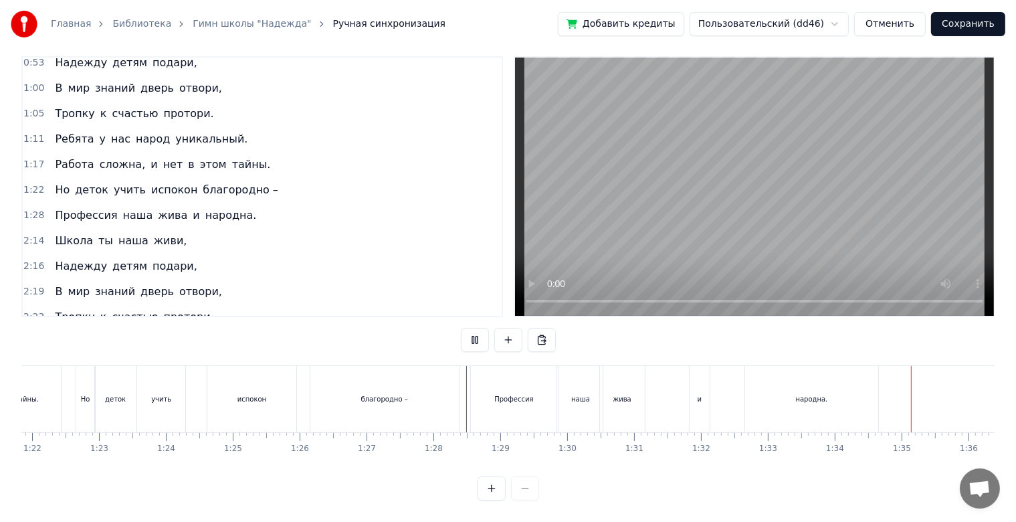
click at [816, 394] on div "народна." at bounding box center [812, 399] width 32 height 10
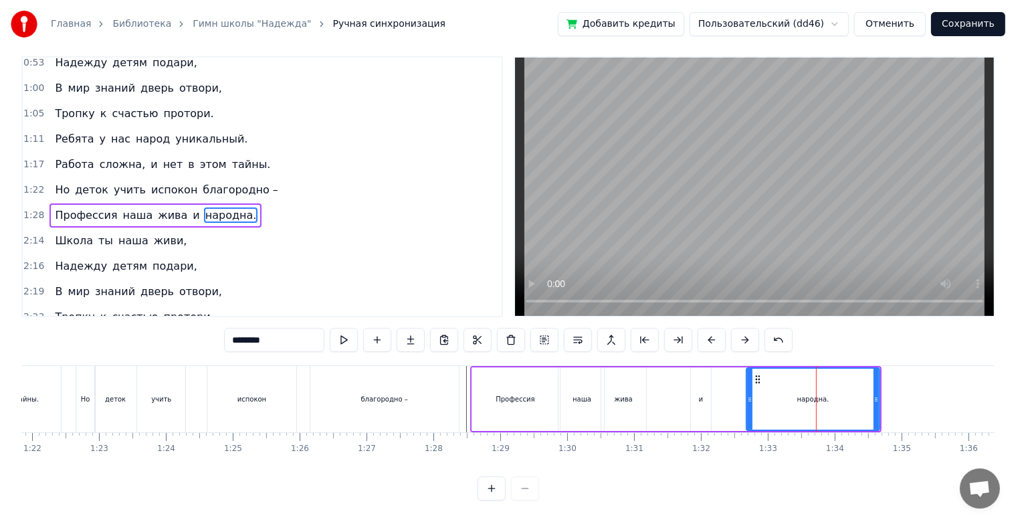
scroll to position [0, 0]
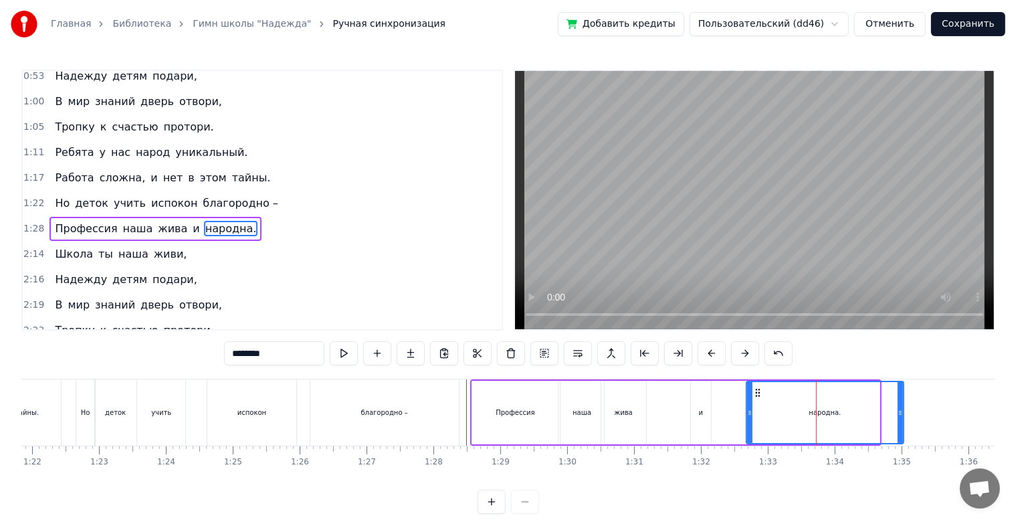
drag, startPoint x: 878, startPoint y: 415, endPoint x: 903, endPoint y: 415, distance: 24.8
click at [903, 415] on icon at bounding box center [900, 412] width 5 height 11
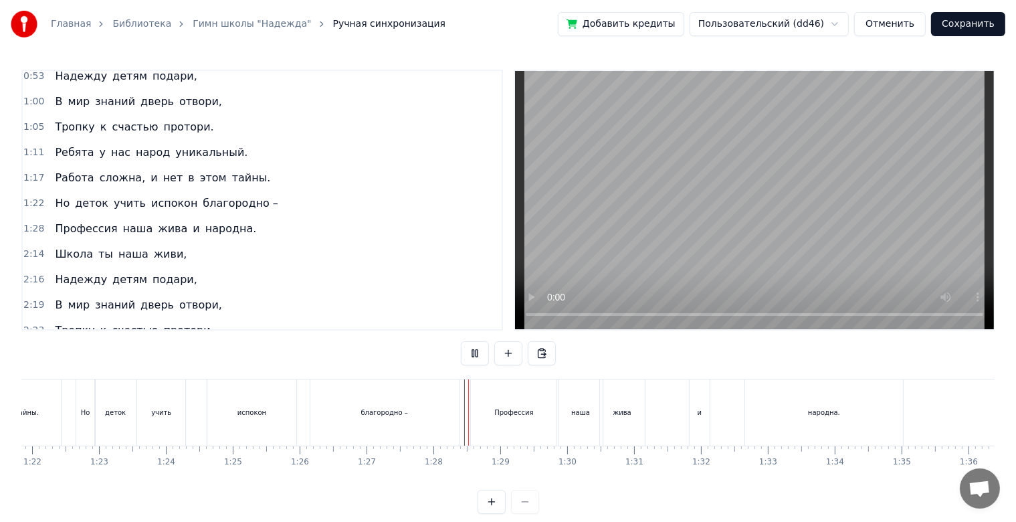
scroll to position [24, 0]
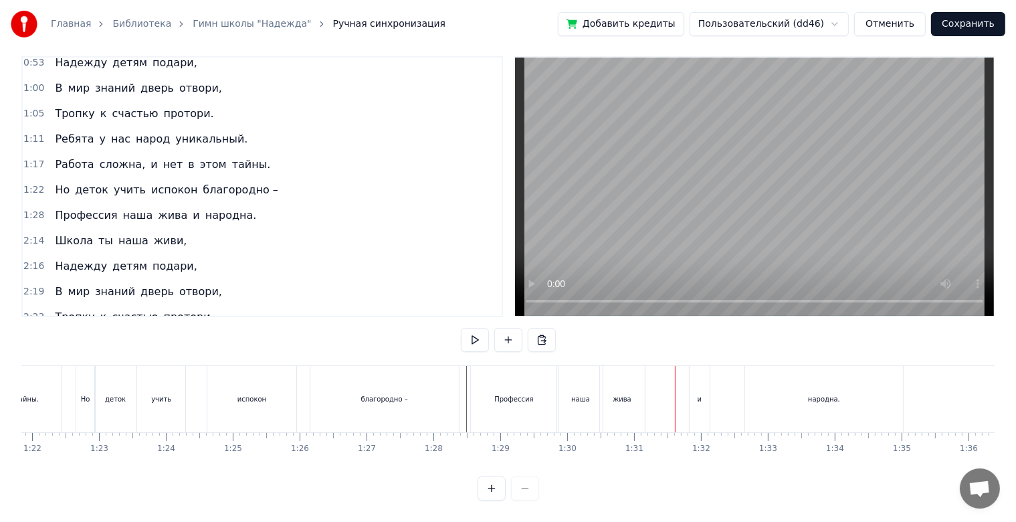
click at [632, 375] on div "жива" at bounding box center [622, 399] width 45 height 66
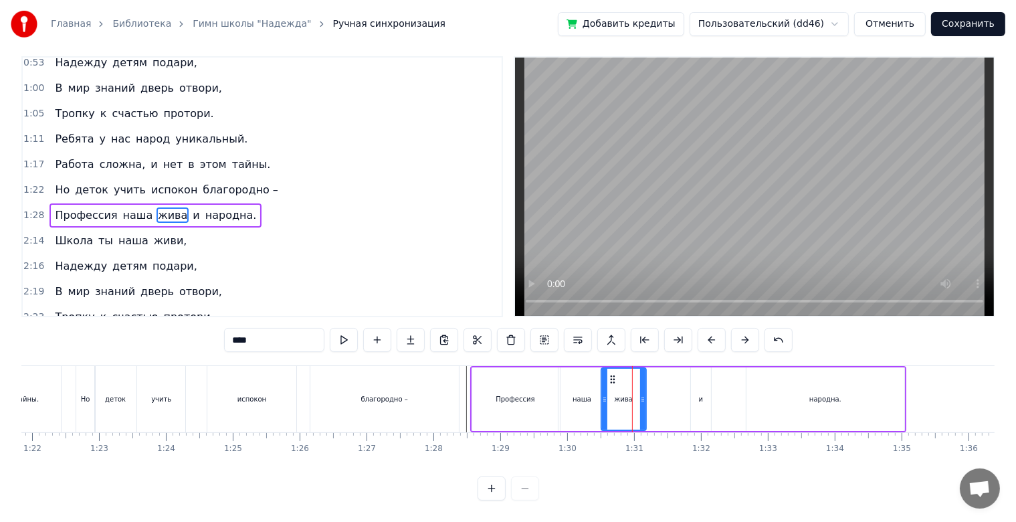
scroll to position [0, 0]
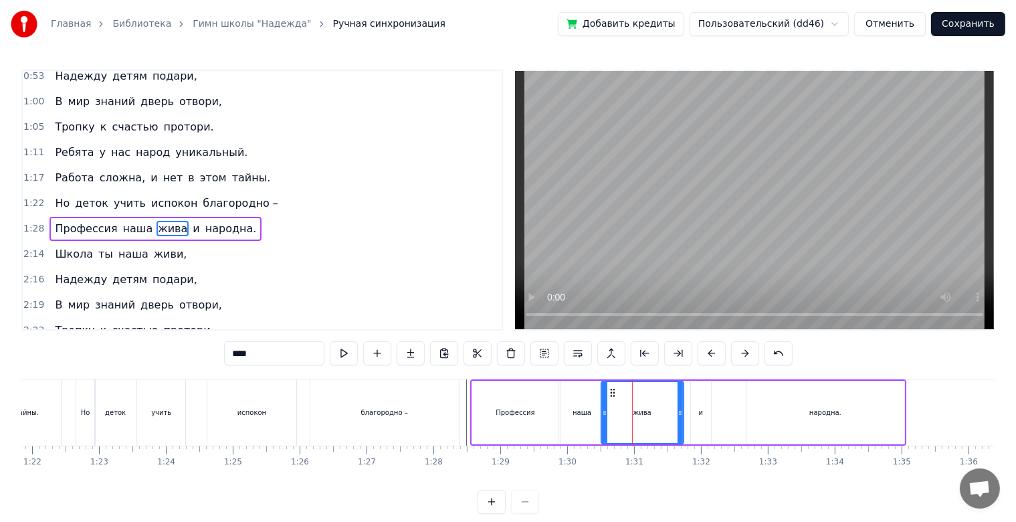
drag, startPoint x: 642, startPoint y: 412, endPoint x: 679, endPoint y: 411, distance: 37.5
click at [679, 411] on icon at bounding box center [680, 412] width 5 height 11
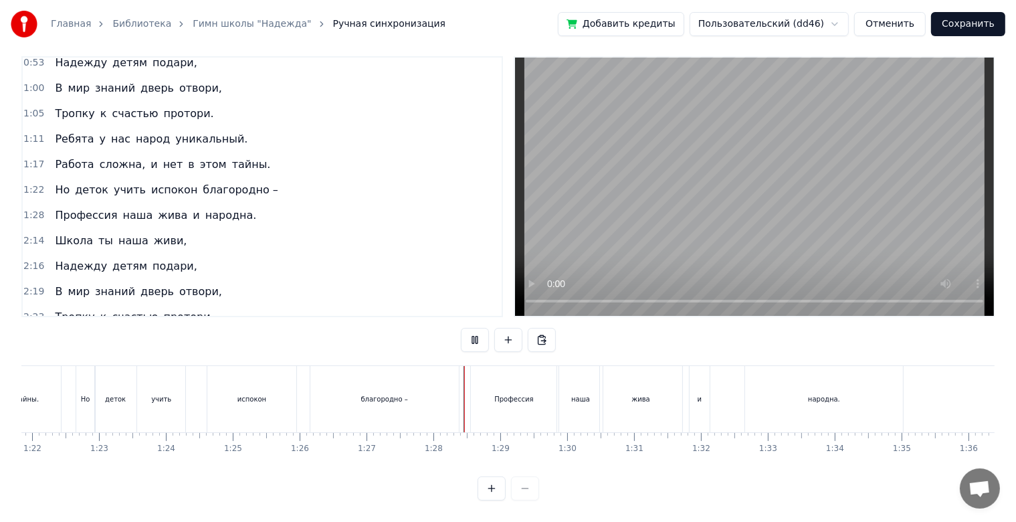
scroll to position [24, 0]
click at [750, 383] on div "народна." at bounding box center [824, 399] width 158 height 66
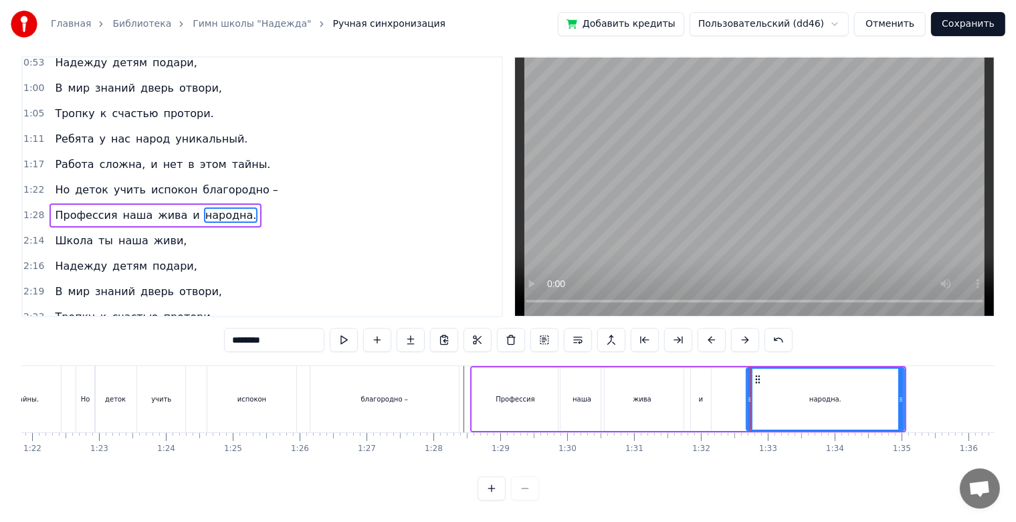
scroll to position [0, 0]
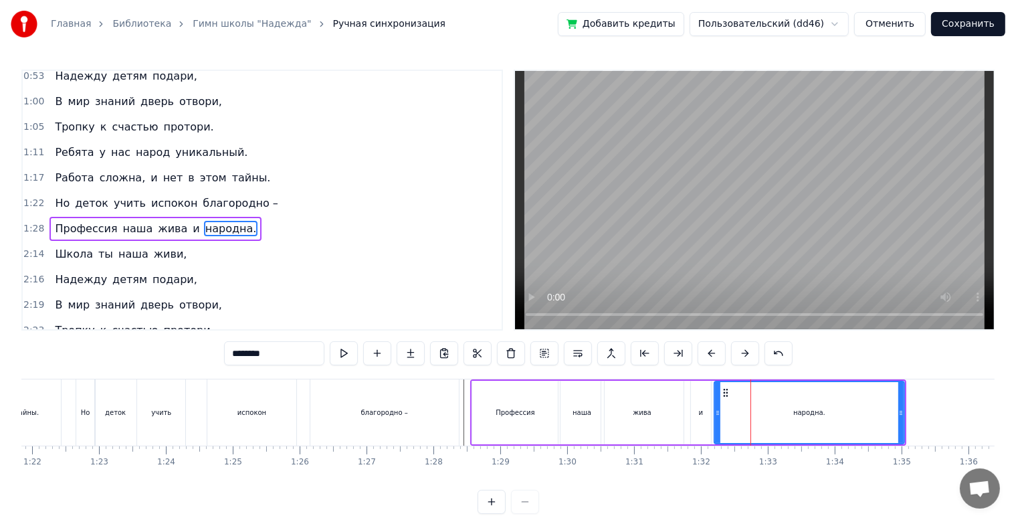
drag, startPoint x: 747, startPoint y: 410, endPoint x: 715, endPoint y: 412, distance: 32.2
click at [715, 412] on icon at bounding box center [717, 412] width 5 height 11
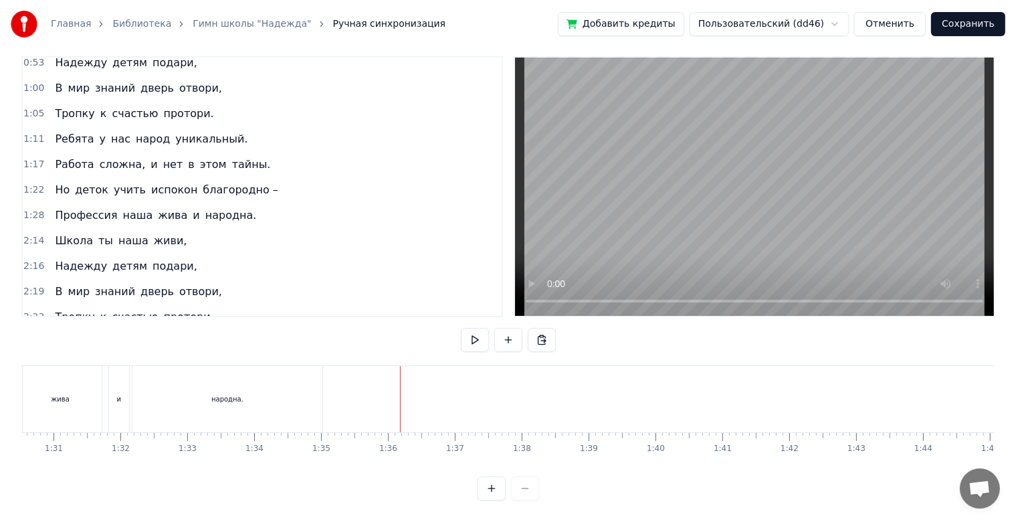
scroll to position [0, 5877]
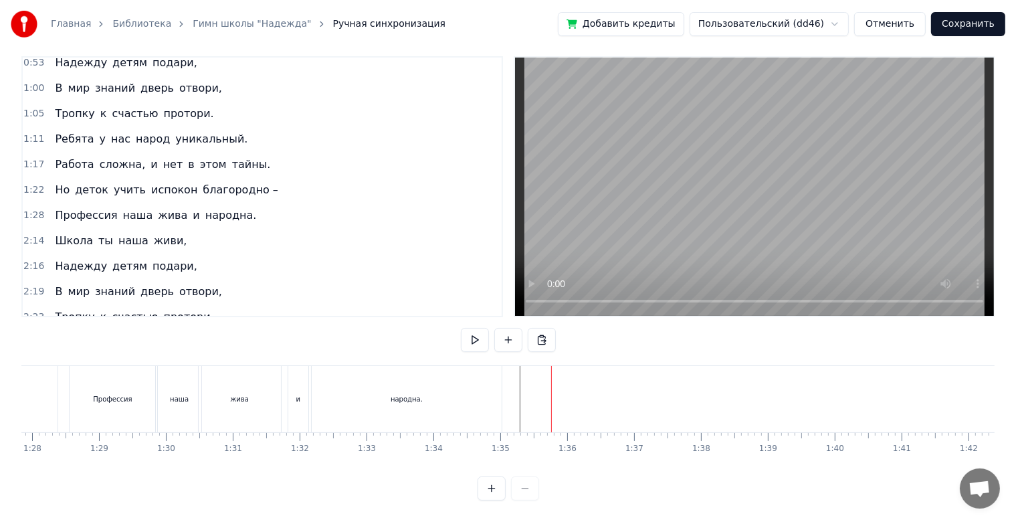
click at [480, 395] on div "народна." at bounding box center [407, 399] width 190 height 66
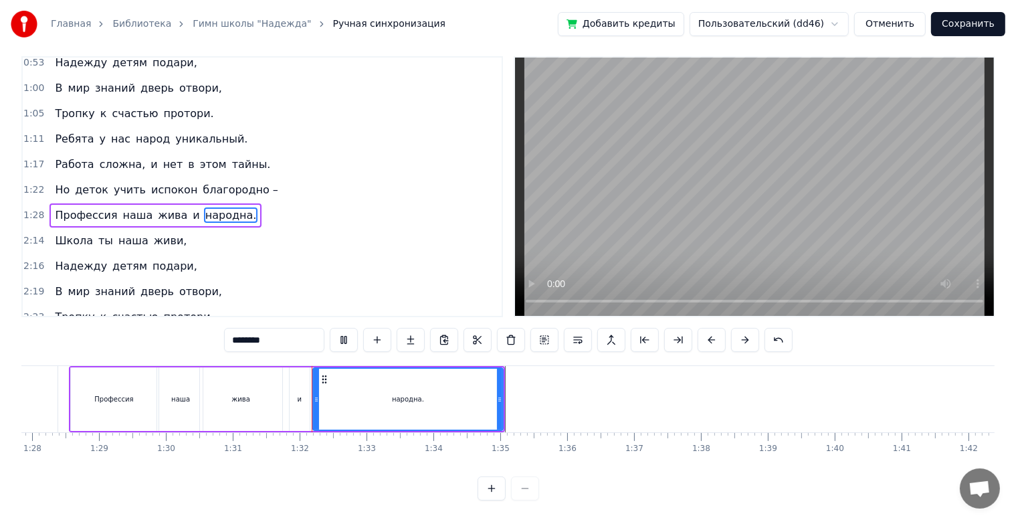
scroll to position [24, 0]
drag, startPoint x: 500, startPoint y: 393, endPoint x: 523, endPoint y: 397, distance: 22.4
click at [519, 397] on div at bounding box center [515, 399] width 5 height 61
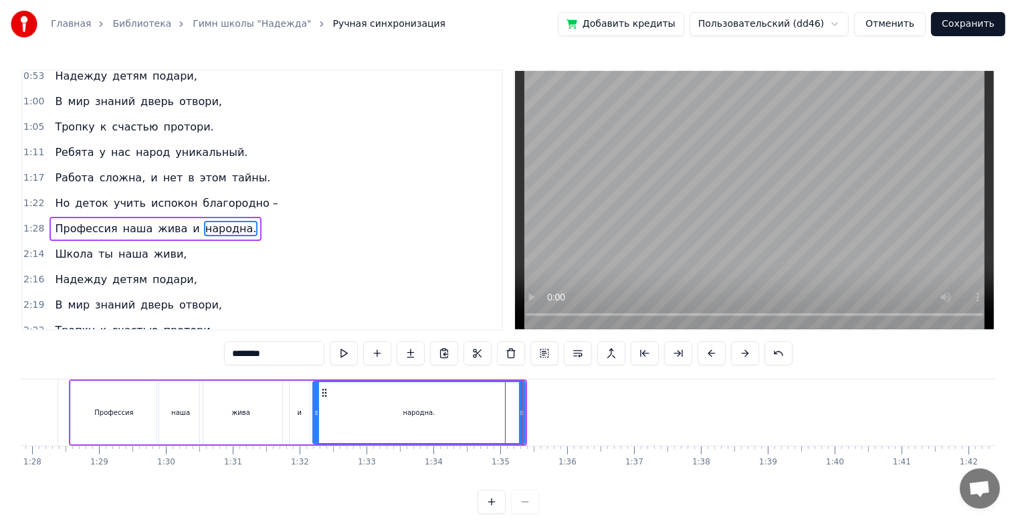
click at [357, 405] on div "народна." at bounding box center [419, 412] width 211 height 61
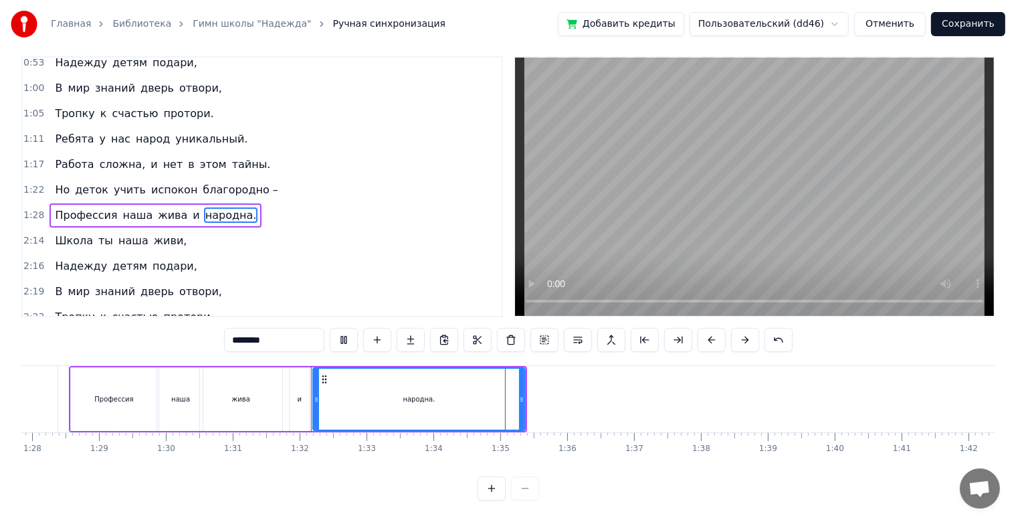
scroll to position [24, 0]
drag, startPoint x: 523, startPoint y: 392, endPoint x: 539, endPoint y: 395, distance: 17.1
click at [539, 395] on div at bounding box center [536, 399] width 5 height 61
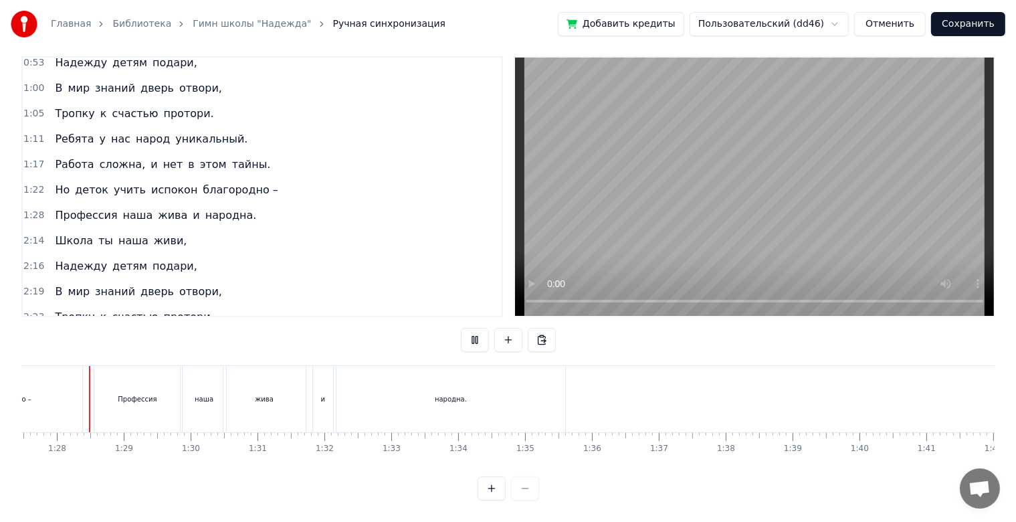
scroll to position [24, 0]
click at [357, 369] on div "народна." at bounding box center [451, 399] width 229 height 66
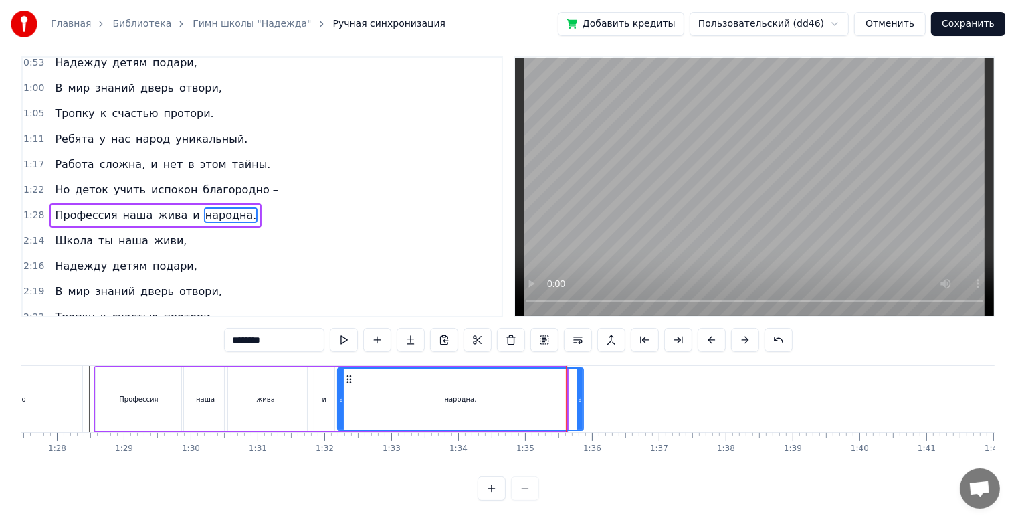
drag, startPoint x: 563, startPoint y: 391, endPoint x: 579, endPoint y: 392, distance: 16.8
click at [579, 394] on icon at bounding box center [579, 399] width 5 height 11
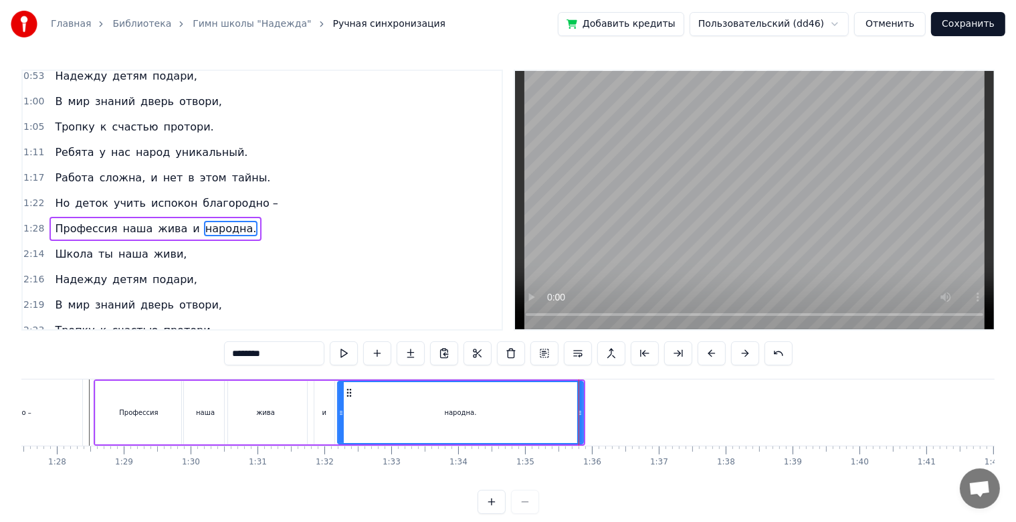
click at [402, 399] on div "народна." at bounding box center [461, 412] width 244 height 61
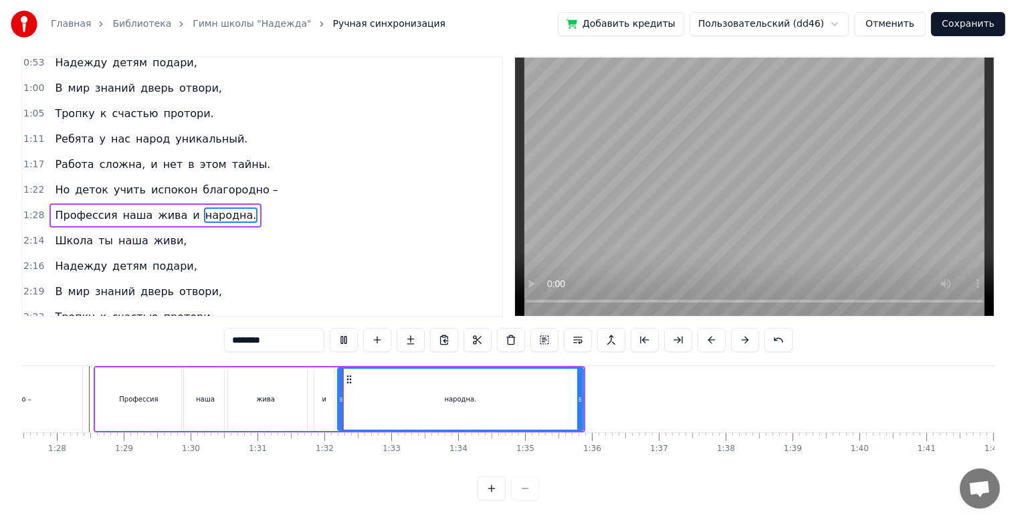
scroll to position [24, 0]
drag, startPoint x: 580, startPoint y: 389, endPoint x: 598, endPoint y: 393, distance: 18.5
click at [598, 393] on div at bounding box center [595, 399] width 5 height 61
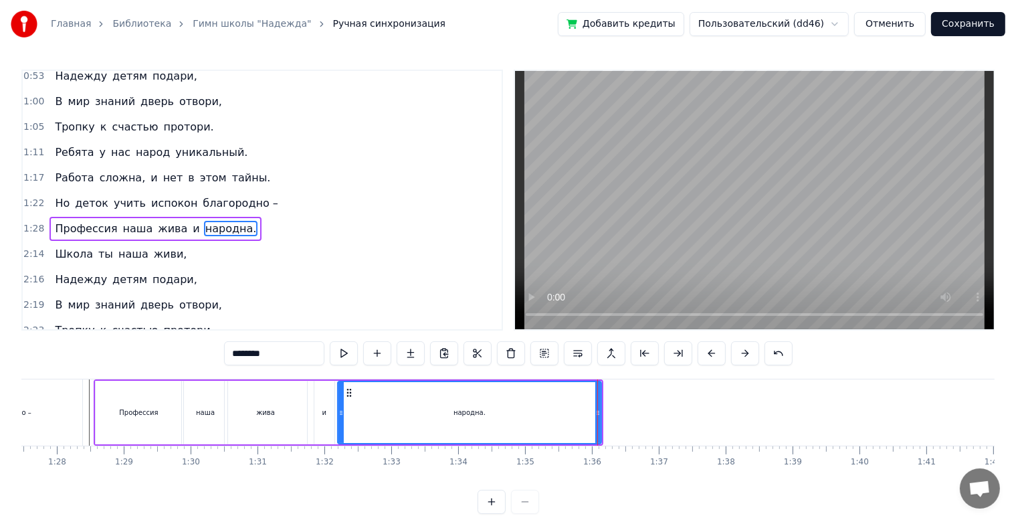
click at [94, 405] on div "Профессия наша жива и народна." at bounding box center [349, 412] width 510 height 66
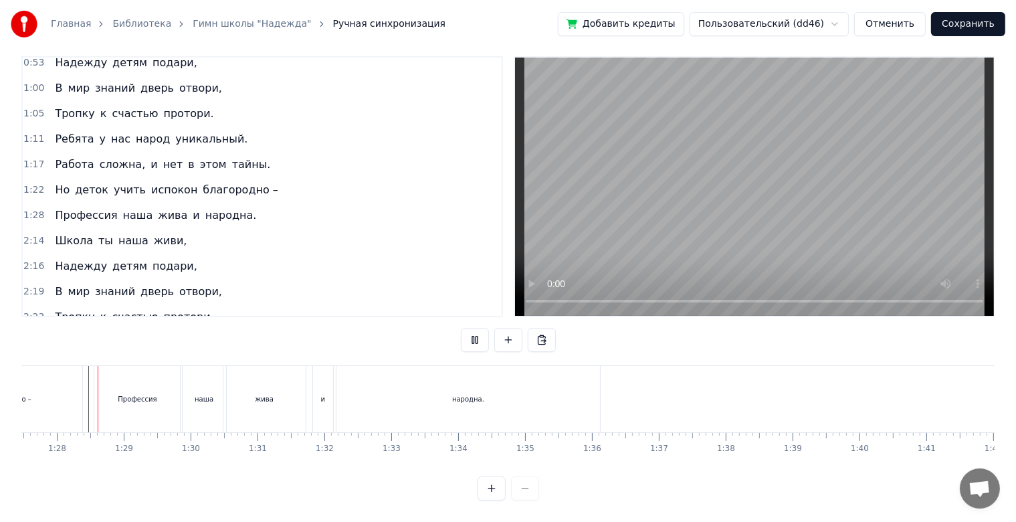
scroll to position [24, 0]
click at [600, 394] on div "народна." at bounding box center [468, 399] width 265 height 66
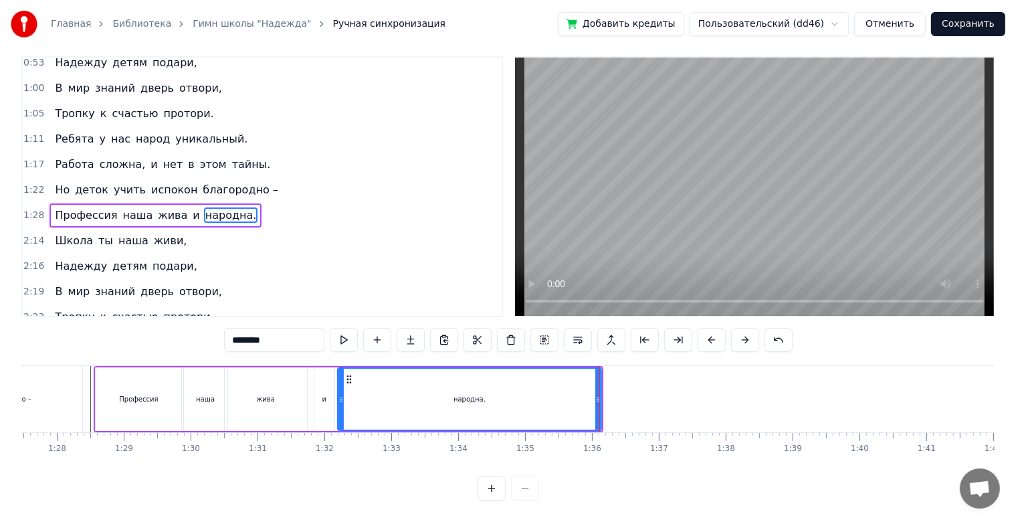
scroll to position [0, 0]
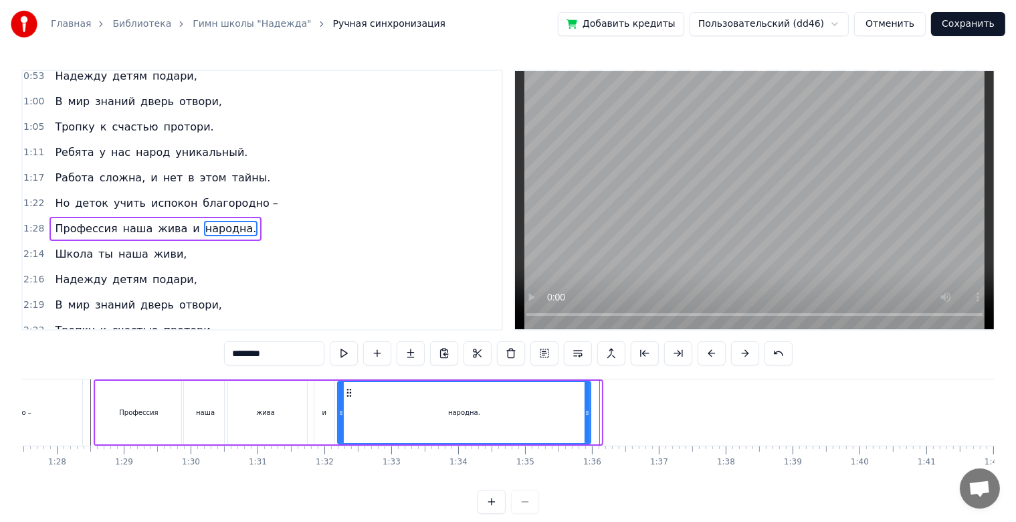
drag, startPoint x: 599, startPoint y: 407, endPoint x: 588, endPoint y: 408, distance: 10.7
click at [588, 408] on icon at bounding box center [587, 412] width 5 height 11
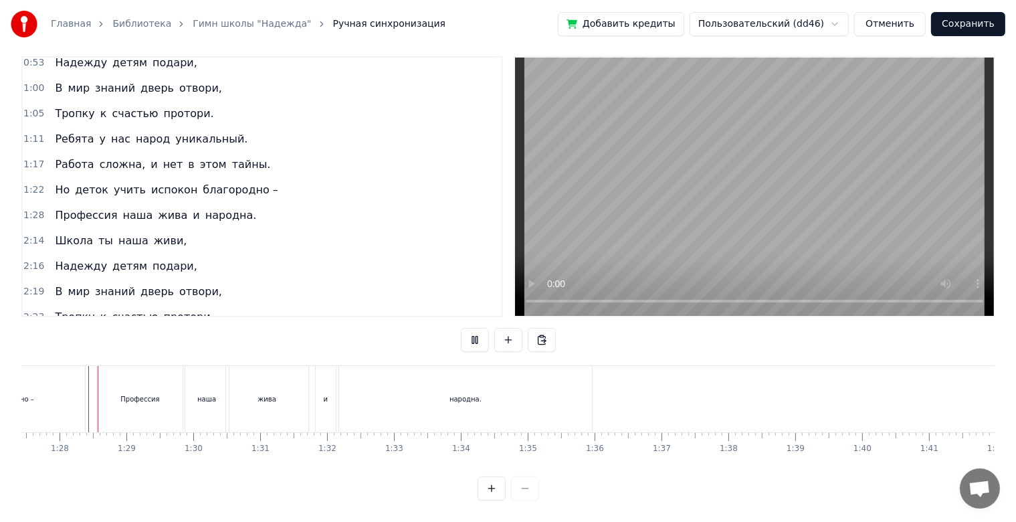
scroll to position [24, 0]
click at [241, 390] on div "жива" at bounding box center [267, 399] width 82 height 66
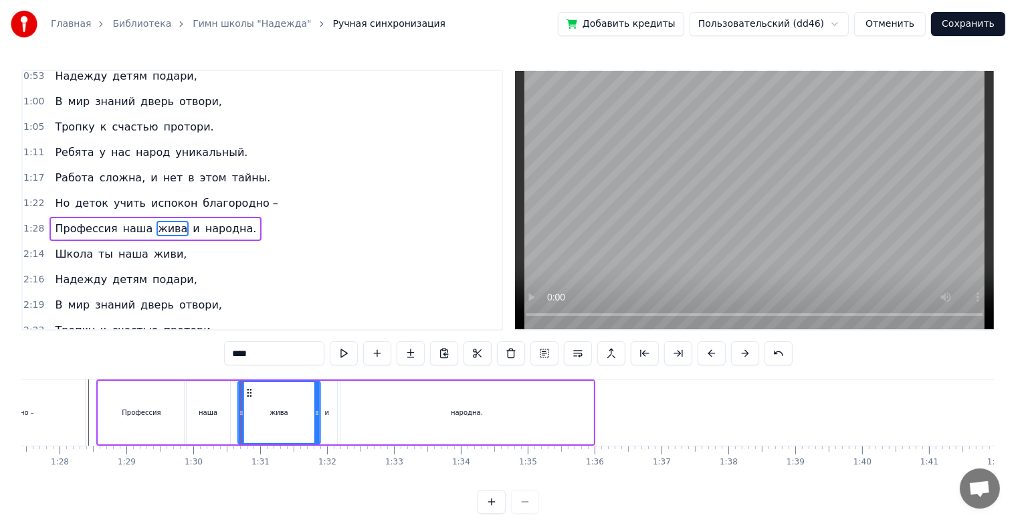
drag, startPoint x: 236, startPoint y: 391, endPoint x: 246, endPoint y: 391, distance: 10.7
click at [248, 392] on circle at bounding box center [248, 392] width 1 height 1
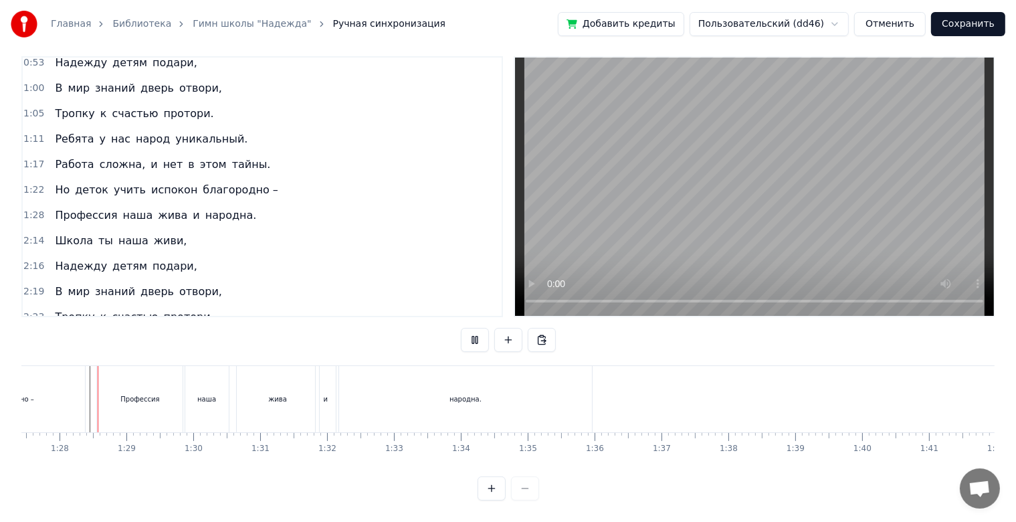
scroll to position [24, 0]
click at [478, 476] on button at bounding box center [492, 488] width 28 height 24
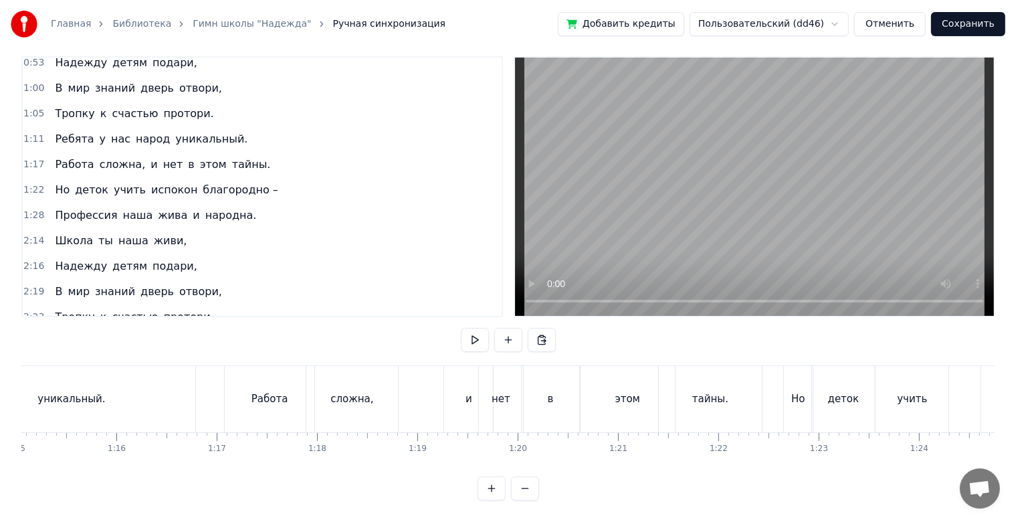
click at [478, 476] on button at bounding box center [492, 488] width 28 height 24
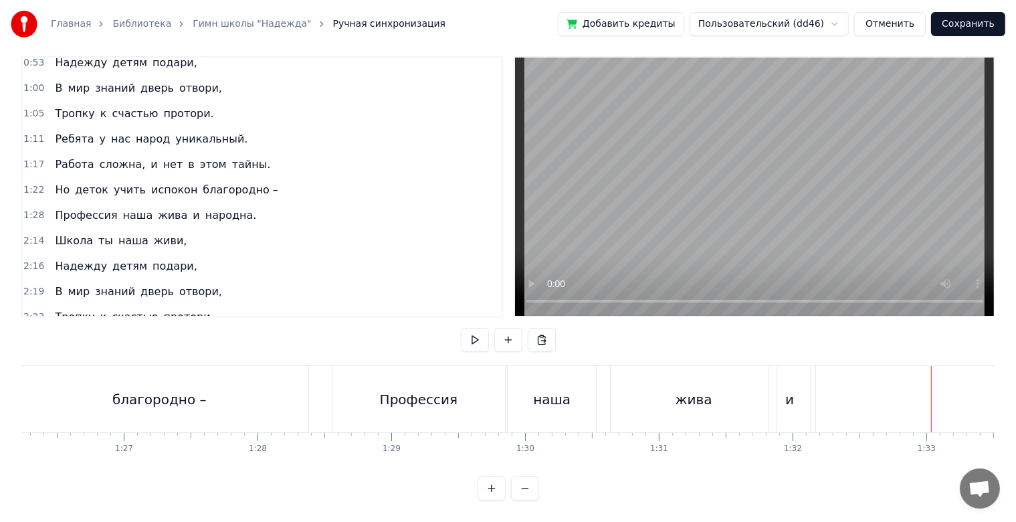
scroll to position [0, 11517]
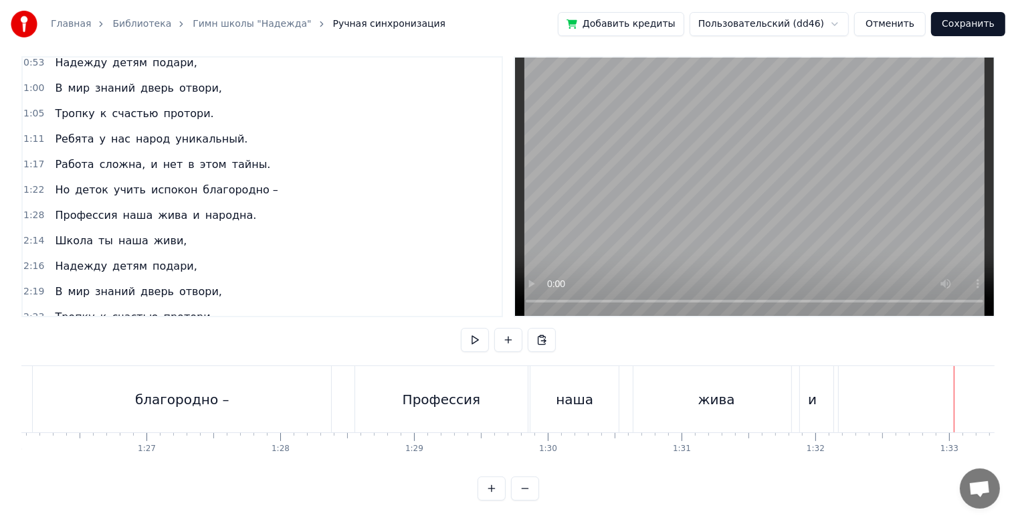
click at [532, 493] on button at bounding box center [525, 488] width 28 height 24
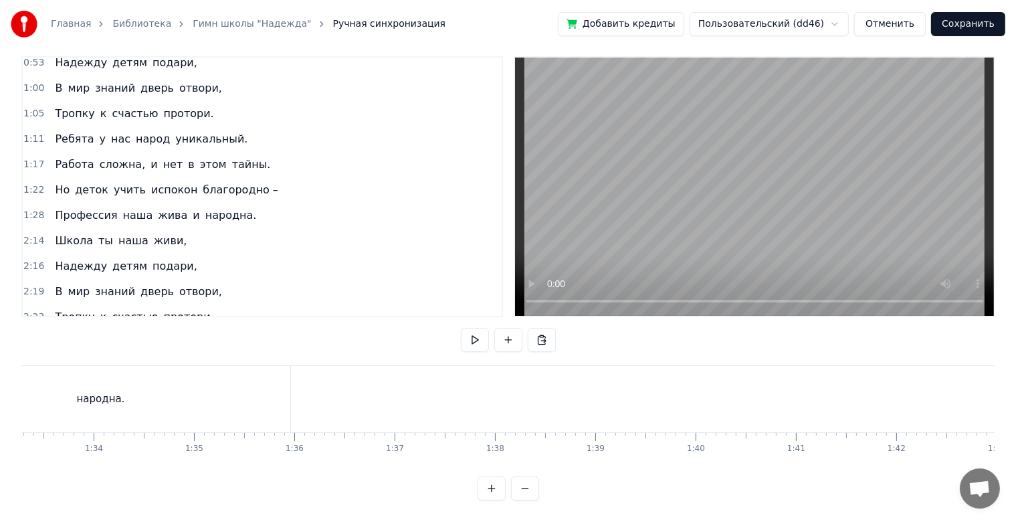
scroll to position [0, 9270]
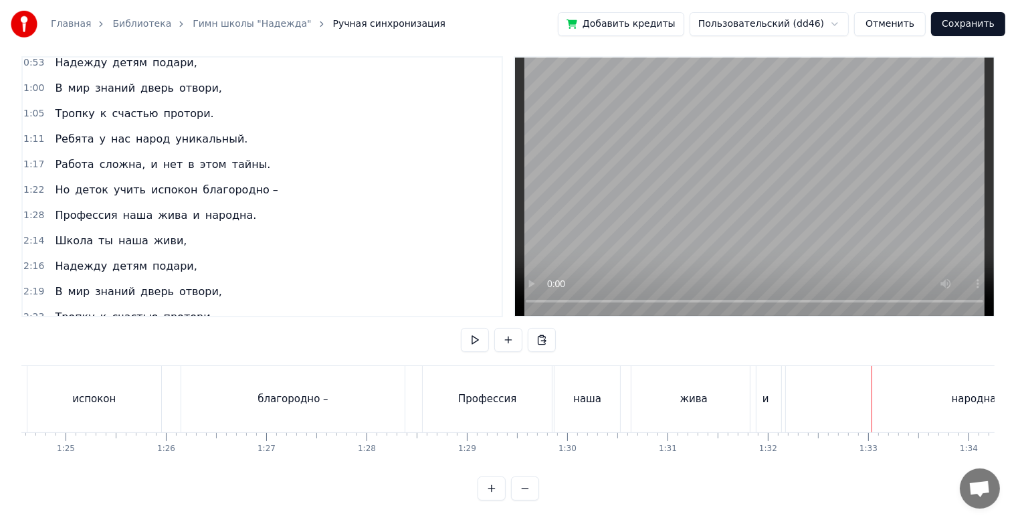
click at [522, 494] on button at bounding box center [525, 488] width 28 height 24
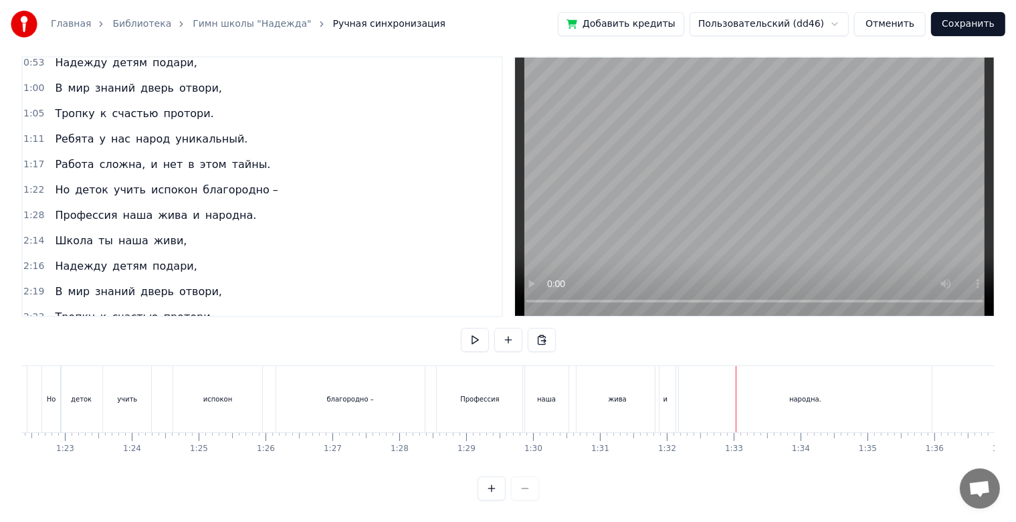
scroll to position [0, 5594]
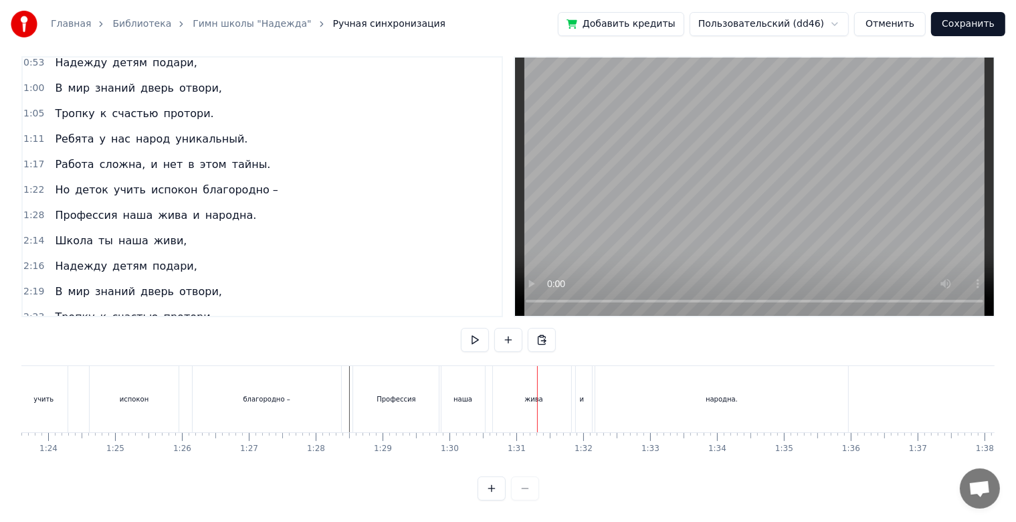
click at [505, 394] on div "жива" at bounding box center [534, 399] width 82 height 66
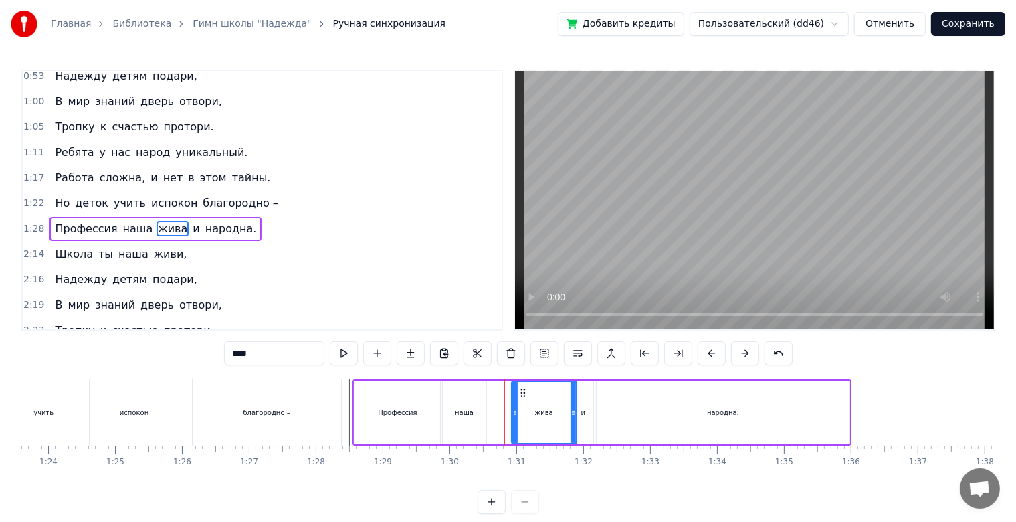
drag, startPoint x: 496, startPoint y: 415, endPoint x: 513, endPoint y: 415, distance: 17.4
click at [513, 415] on icon at bounding box center [515, 412] width 5 height 11
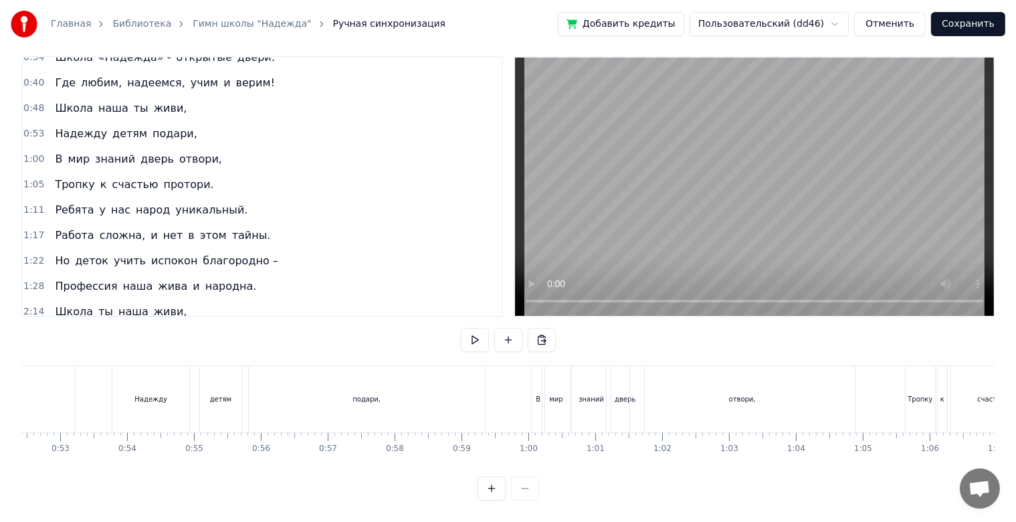
scroll to position [1, 0]
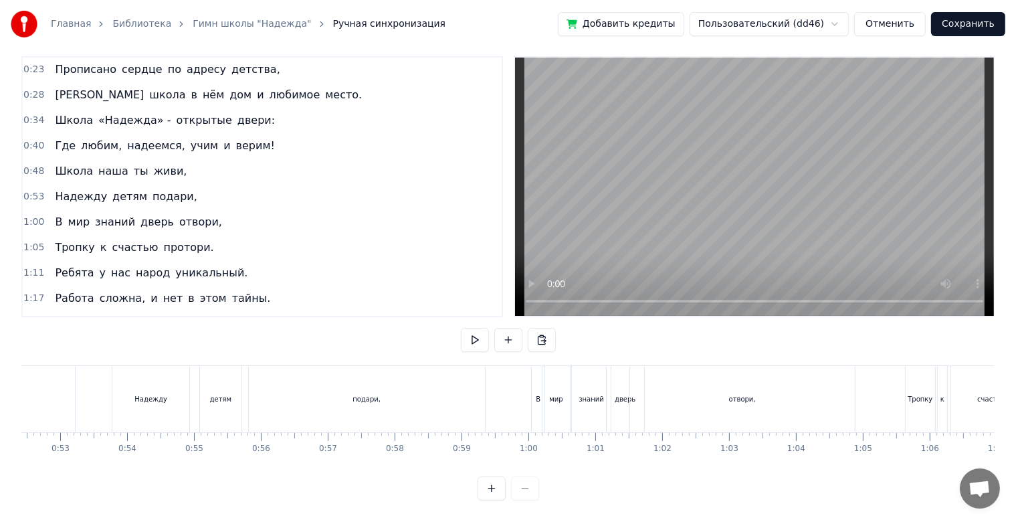
click at [203, 163] on div "0:48 Школа наша ты живи," at bounding box center [262, 171] width 479 height 25
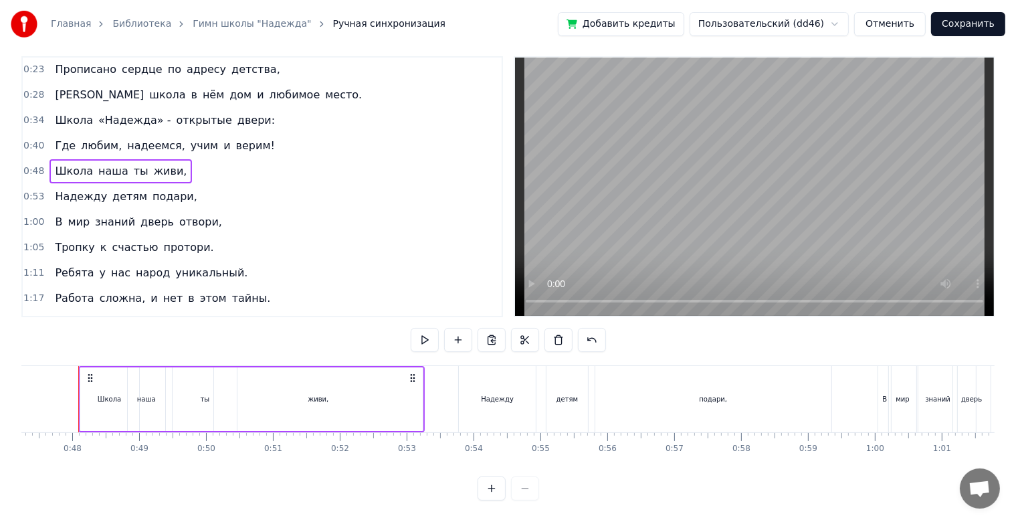
scroll to position [0, 3150]
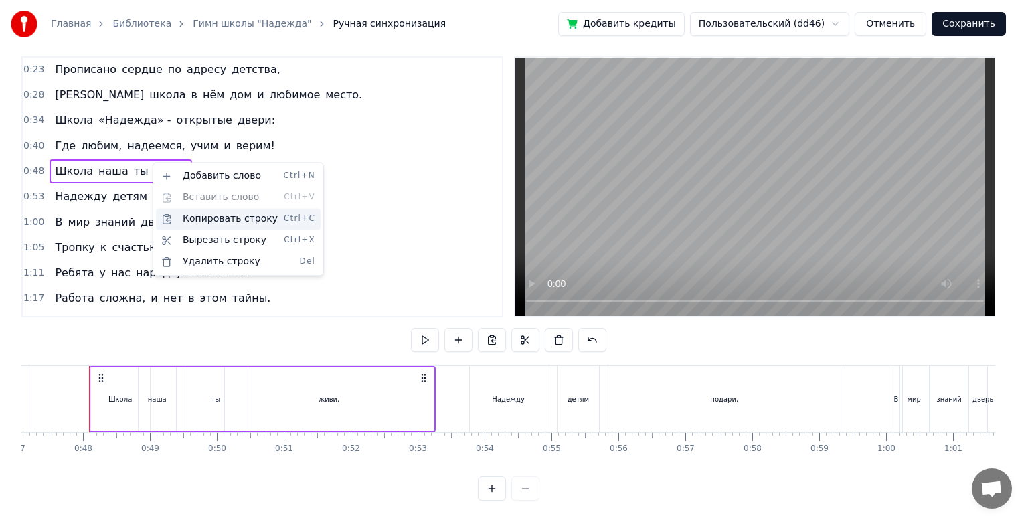
click at [222, 217] on div "Копировать строку Ctrl+C" at bounding box center [238, 218] width 165 height 21
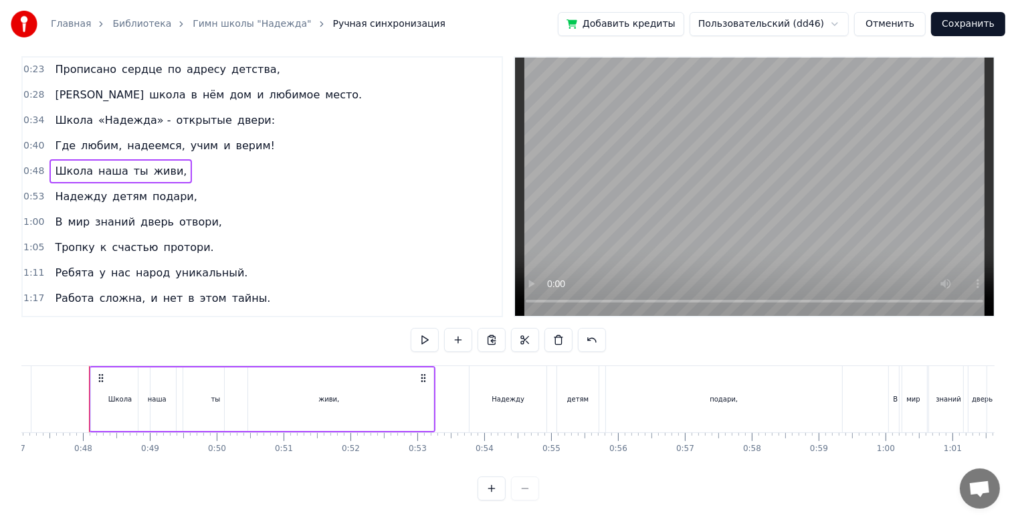
scroll to position [134, 0]
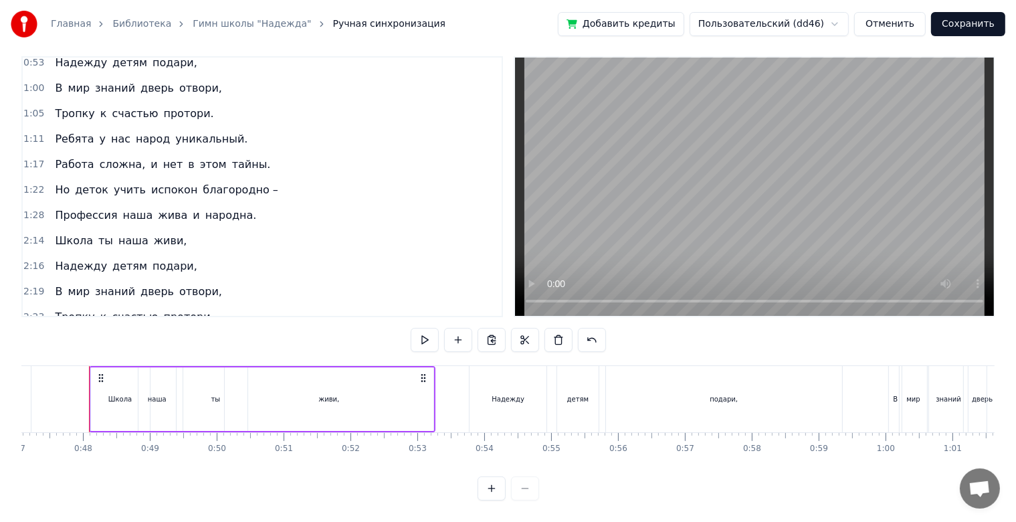
click at [153, 233] on span "живи," at bounding box center [171, 240] width 36 height 15
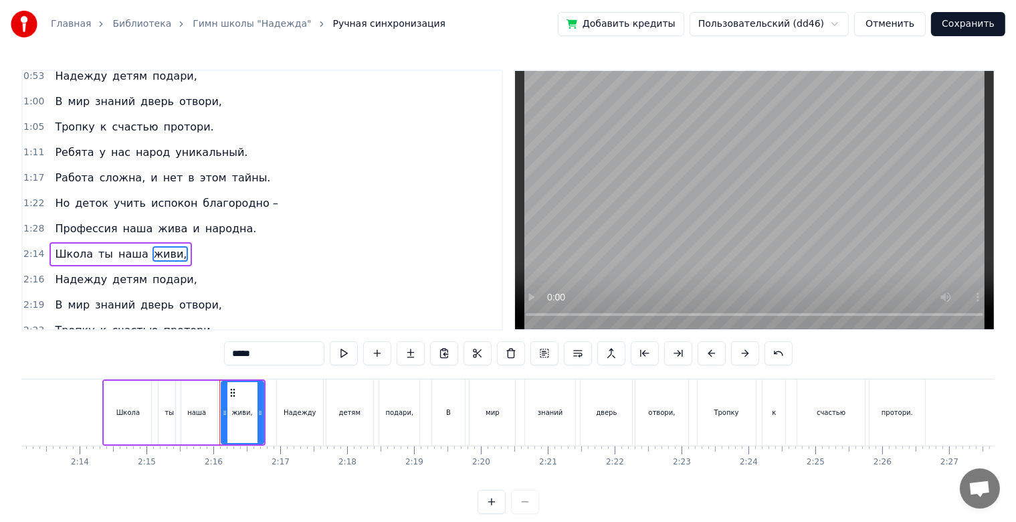
scroll to position [0, 8934]
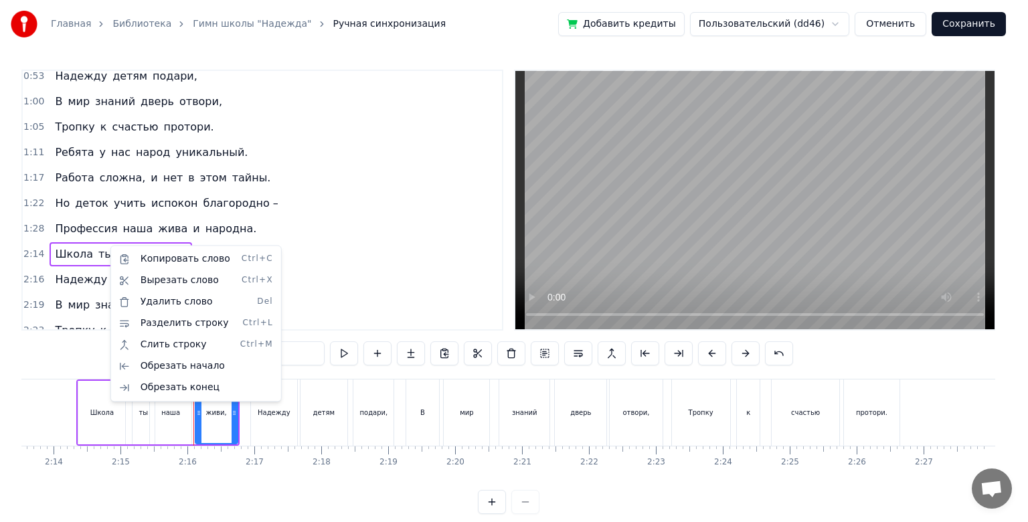
click at [332, 253] on html "Главная Библиотека Гимн школы "Надежда" Ручная синхронизация Добавить кредиты П…" at bounding box center [514, 267] width 1028 height 535
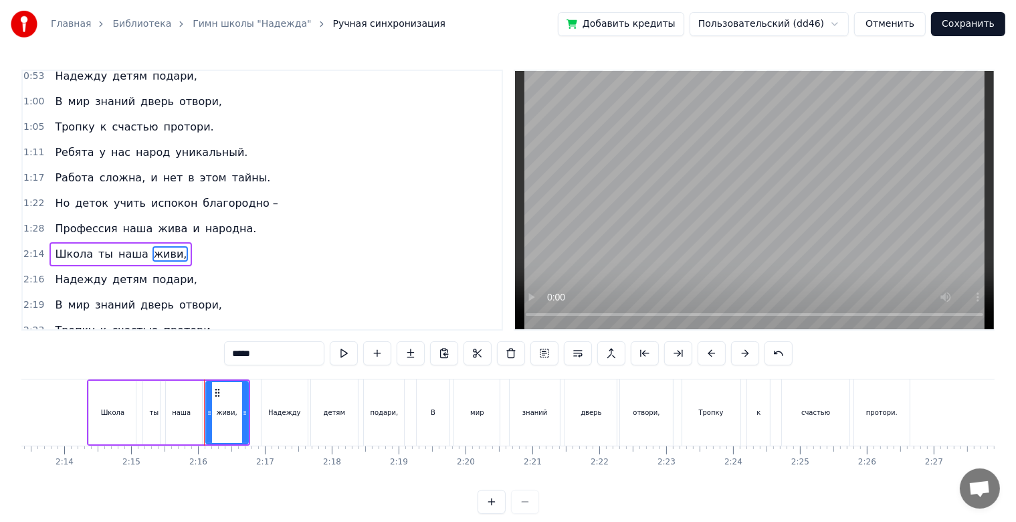
click at [269, 254] on div "2:14 Школа ты наша живи," at bounding box center [262, 254] width 479 height 25
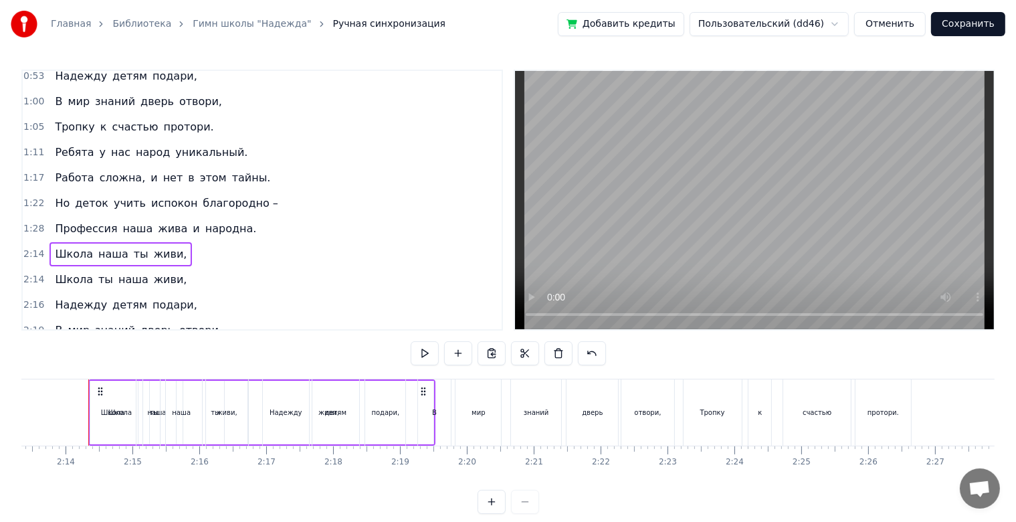
click at [102, 392] on html "Главная Библиотека Гимн школы "Надежда" Ручная синхронизация Добавить кредиты П…" at bounding box center [508, 267] width 1016 height 535
drag, startPoint x: 99, startPoint y: 387, endPoint x: 153, endPoint y: 393, distance: 54.5
click at [153, 393] on div "Школа ты наша живи," at bounding box center [169, 412] width 163 height 66
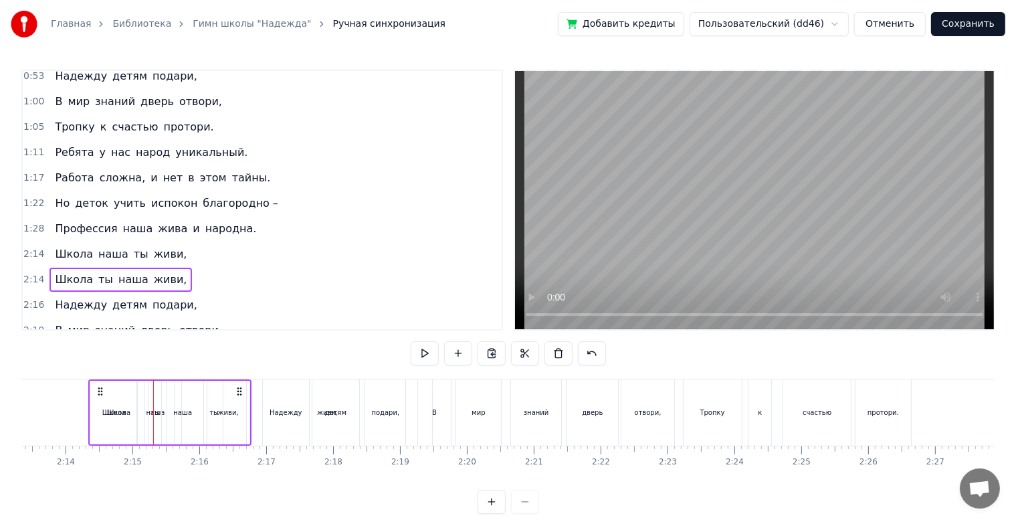
click at [210, 255] on div "2:14 Школа наша ты живи," at bounding box center [262, 254] width 479 height 25
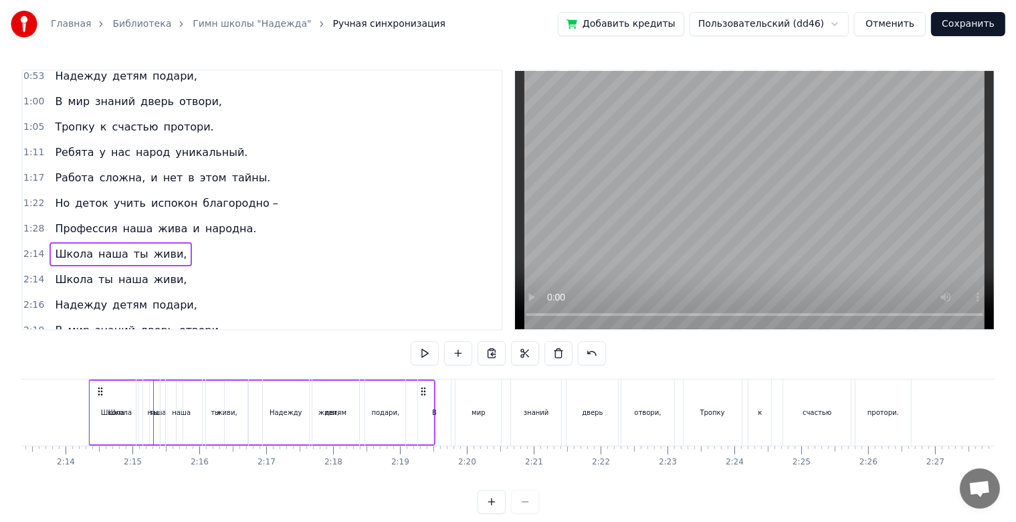
click at [246, 216] on div "1:28 Профессия наша жива и народна." at bounding box center [262, 228] width 479 height 25
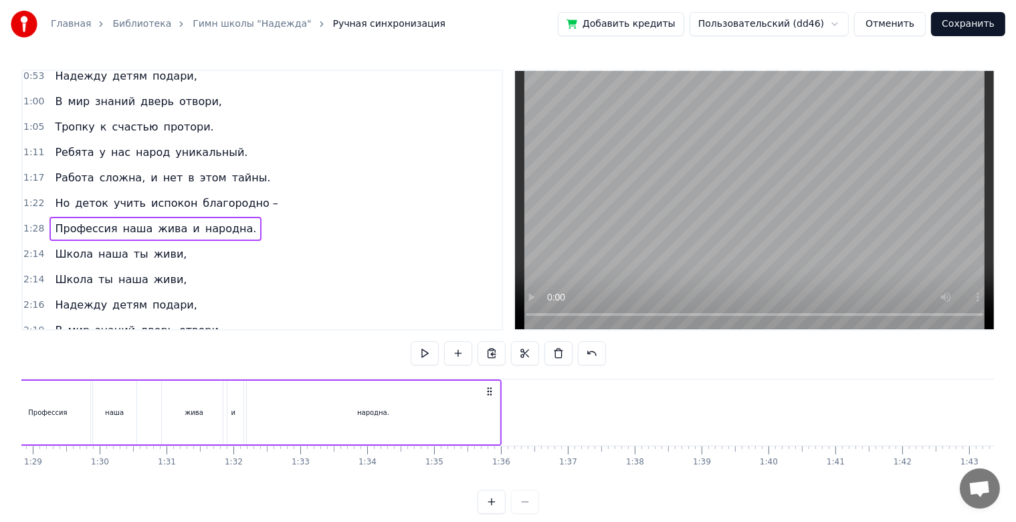
scroll to position [0, 5858]
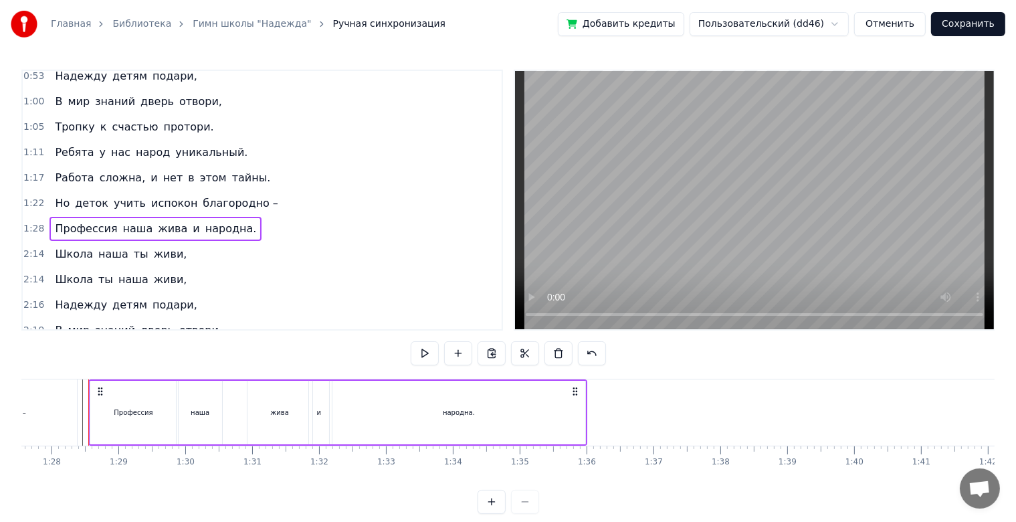
click at [232, 242] on div "2:14 Школа наша ты живи," at bounding box center [262, 254] width 479 height 25
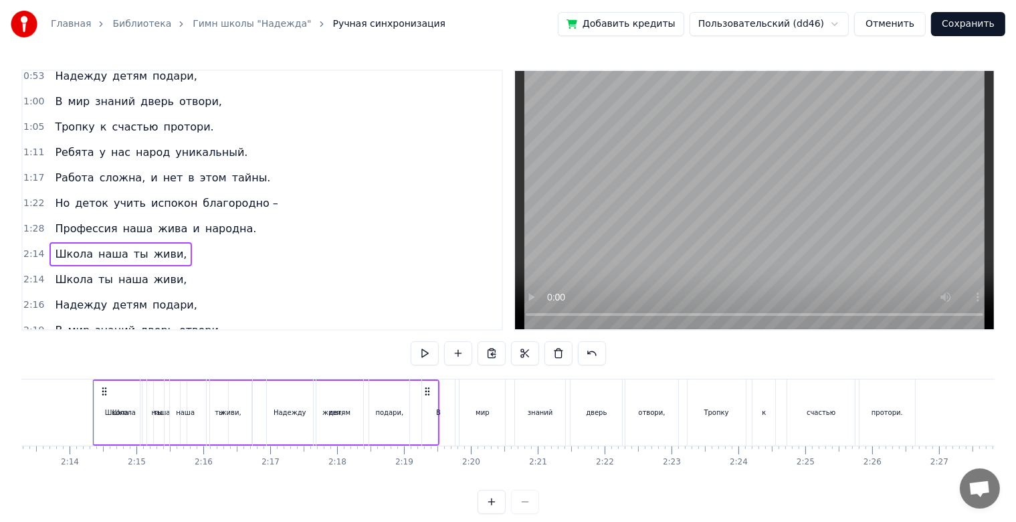
scroll to position [0, 8922]
drag, startPoint x: 424, startPoint y: 391, endPoint x: 193, endPoint y: 351, distance: 235.1
click at [193, 351] on div "0:23 Прописано сердце по адресу детства, 0:28 А школа в нём дом и любимое место…" at bounding box center [508, 292] width 974 height 444
click at [202, 248] on div "2:14 Школа наша ты живи," at bounding box center [262, 254] width 479 height 25
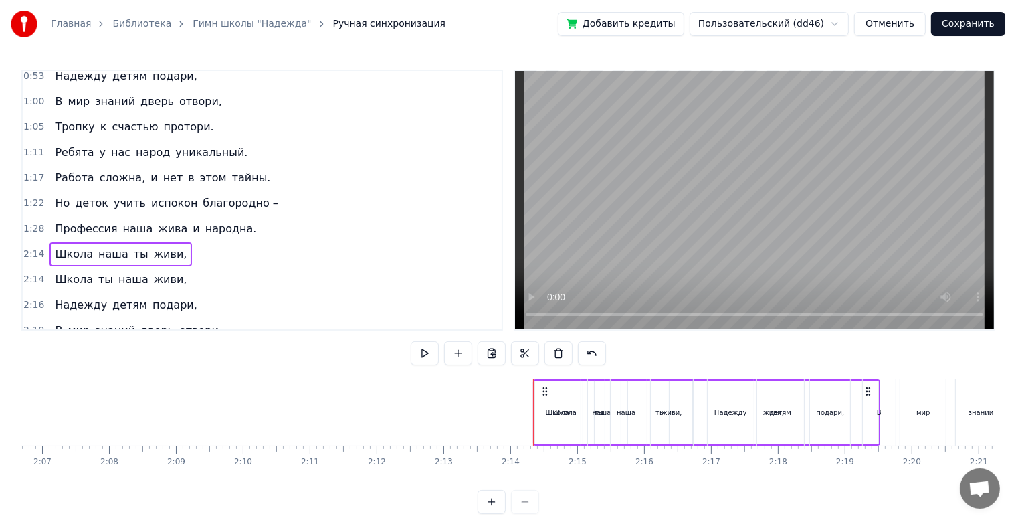
scroll to position [0, 8460]
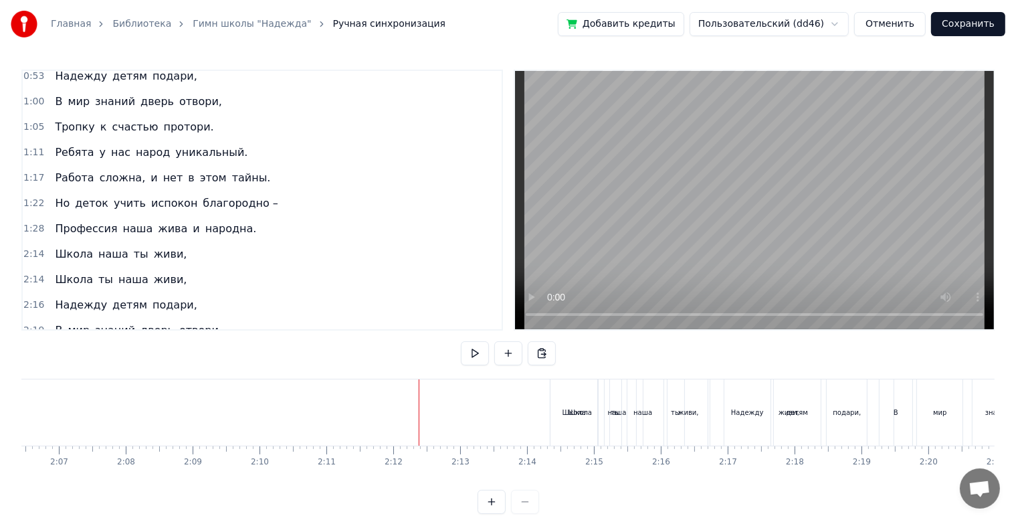
click at [308, 267] on div "2:14 Школа ты наша живи," at bounding box center [262, 279] width 479 height 25
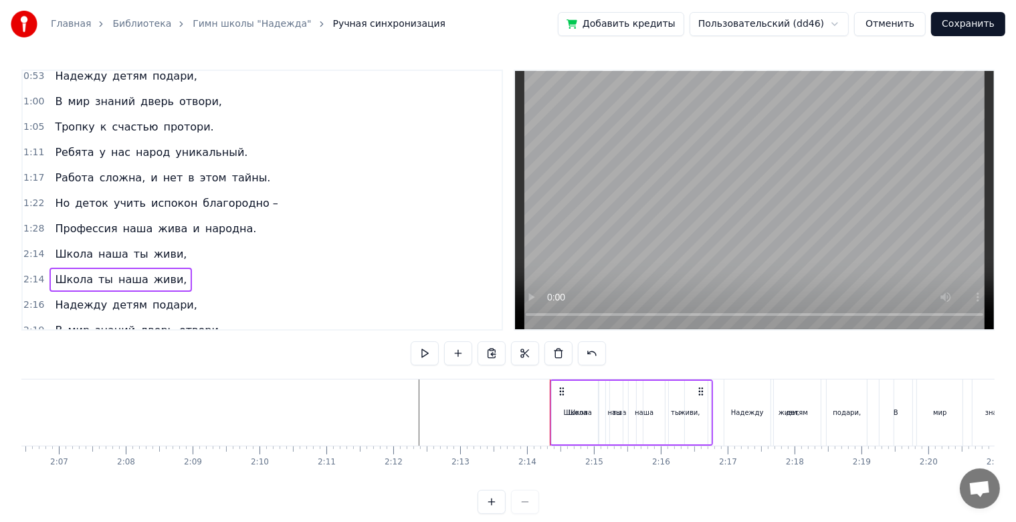
click at [312, 254] on div "2:14 Школа наша ты живи," at bounding box center [262, 254] width 479 height 25
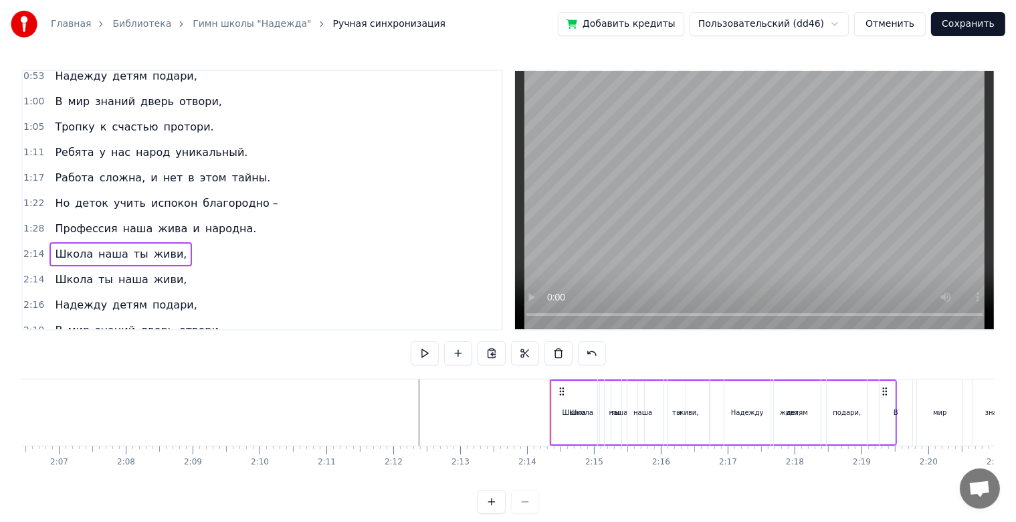
click at [296, 278] on div "2:14 Школа ты наша живи," at bounding box center [262, 279] width 479 height 25
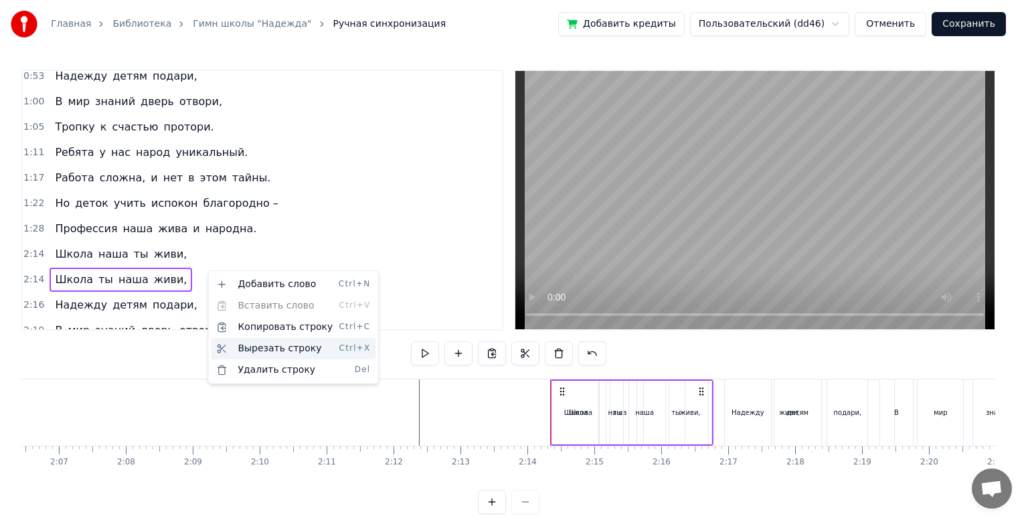
click at [255, 344] on div "Вырезать строку Ctrl+X" at bounding box center [293, 348] width 165 height 21
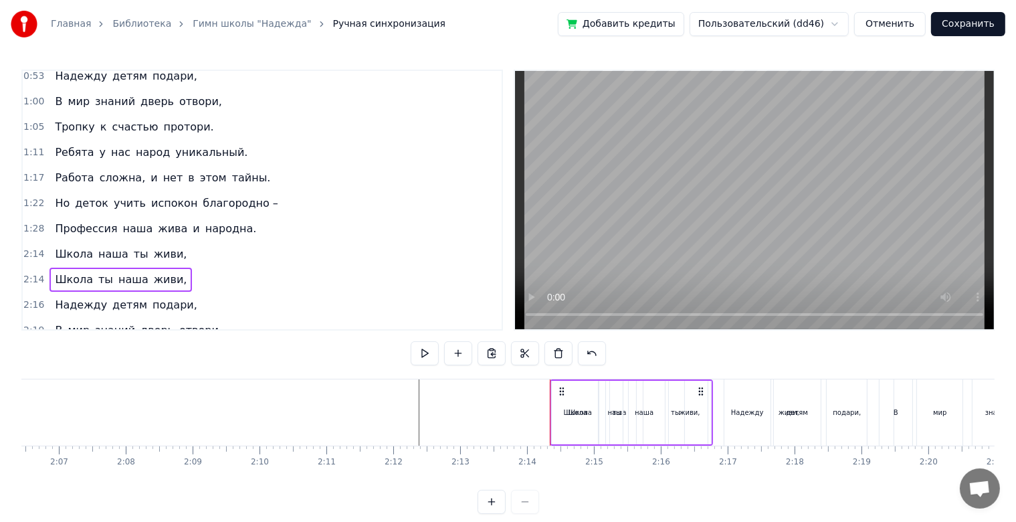
click at [181, 268] on div "2:14 Школа ты наша живи," at bounding box center [262, 279] width 479 height 25
click at [199, 267] on div "2:14 Школа ты наша живи," at bounding box center [262, 279] width 479 height 25
click at [185, 252] on div "2:14 Школа наша ты живи," at bounding box center [262, 254] width 479 height 25
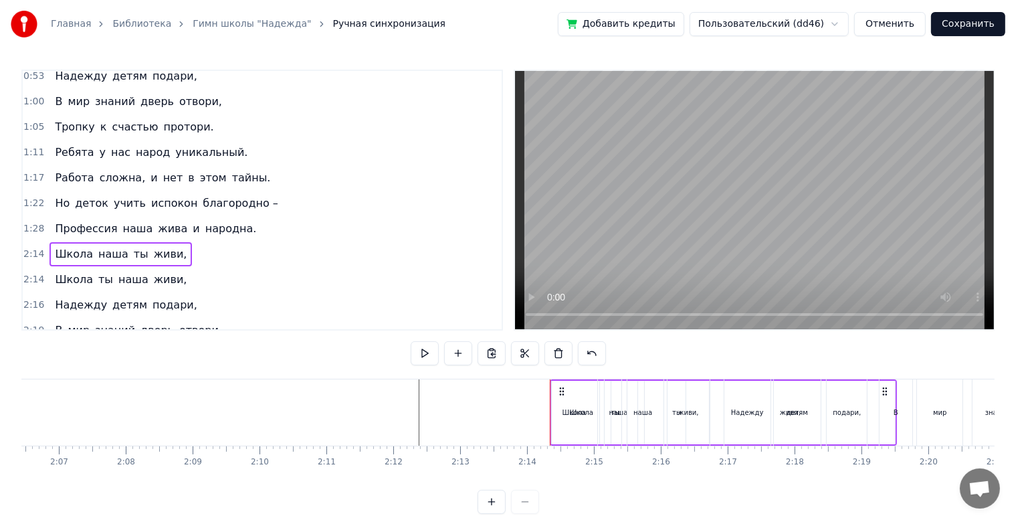
click at [185, 269] on div "2:14 Школа ты наша живи," at bounding box center [262, 279] width 479 height 25
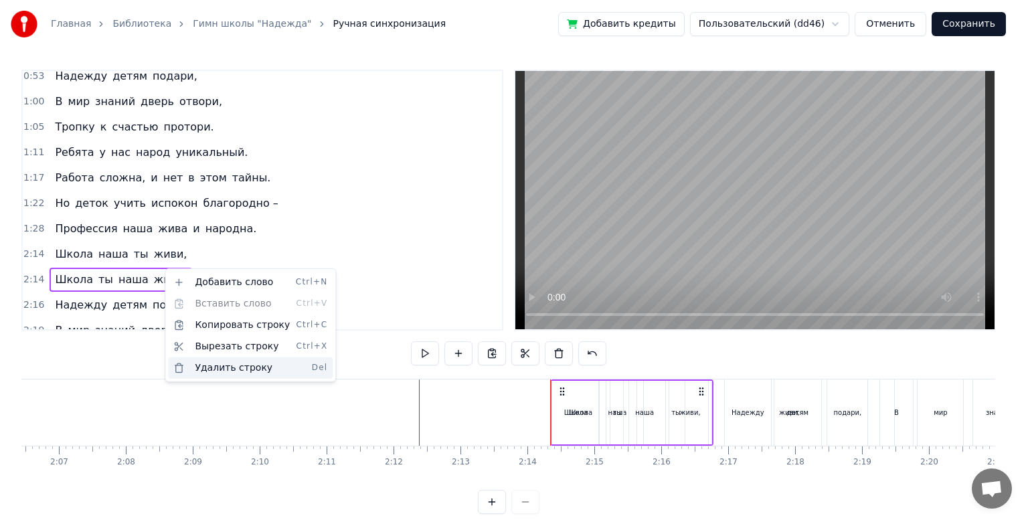
click at [236, 368] on div "Удалить строку Del" at bounding box center [250, 367] width 165 height 21
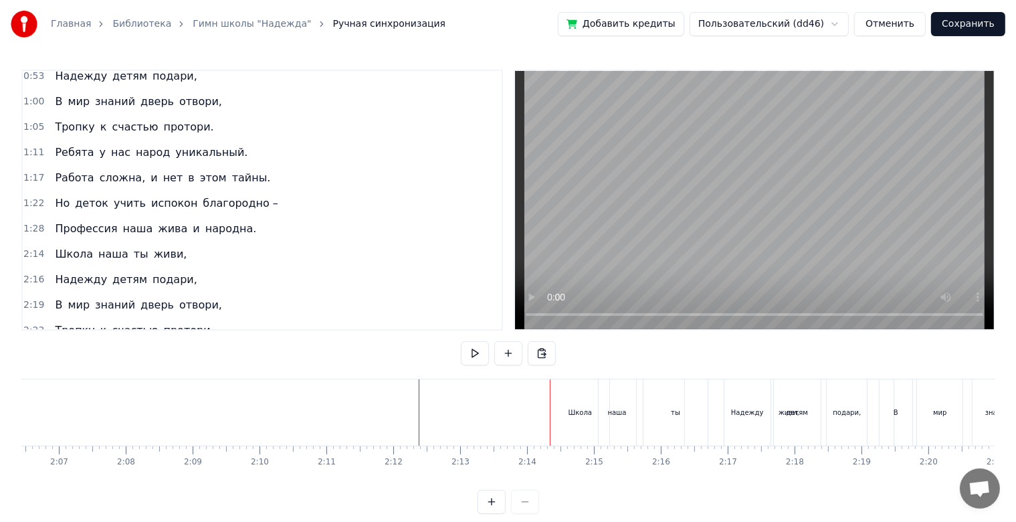
click at [174, 249] on div "2:14 Школа наша ты живи," at bounding box center [262, 254] width 479 height 25
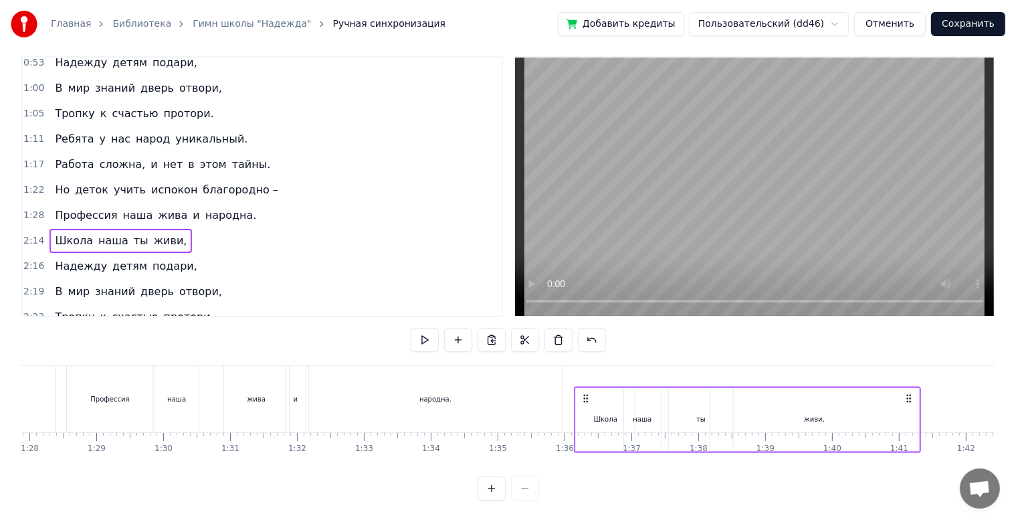
scroll to position [24, 0]
drag, startPoint x: 562, startPoint y: 387, endPoint x: 585, endPoint y: 377, distance: 25.5
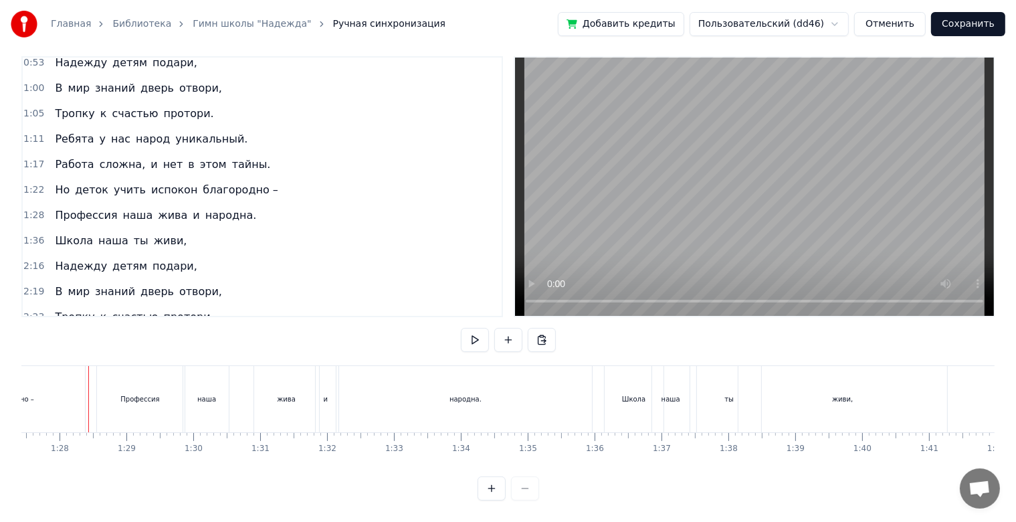
scroll to position [0, 5849]
click at [527, 494] on div at bounding box center [509, 488] width 62 height 24
click at [225, 228] on div "1:36 Школа наша ты живи," at bounding box center [262, 240] width 479 height 25
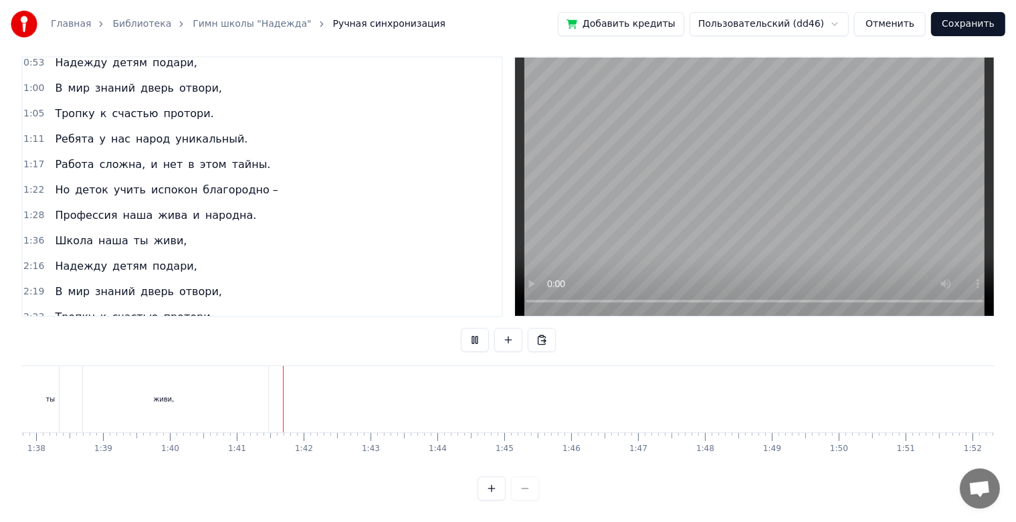
scroll to position [0, 6700]
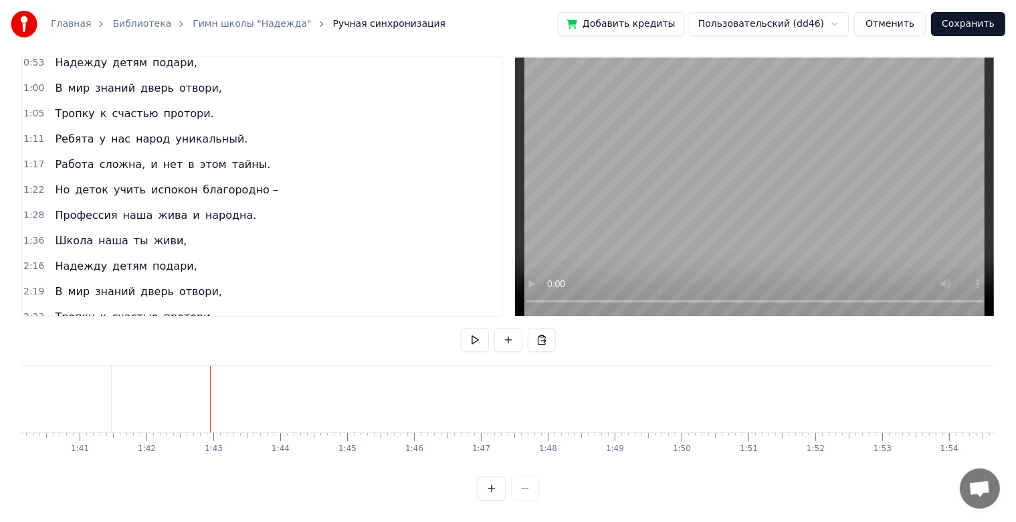
click at [211, 254] on div "2:16 Надежду детям подари," at bounding box center [262, 266] width 479 height 25
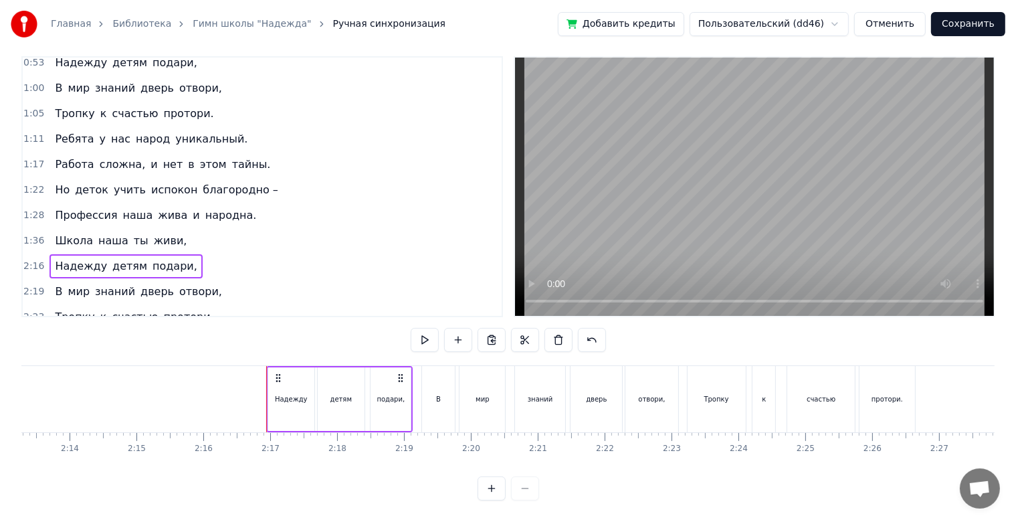
scroll to position [0, 8934]
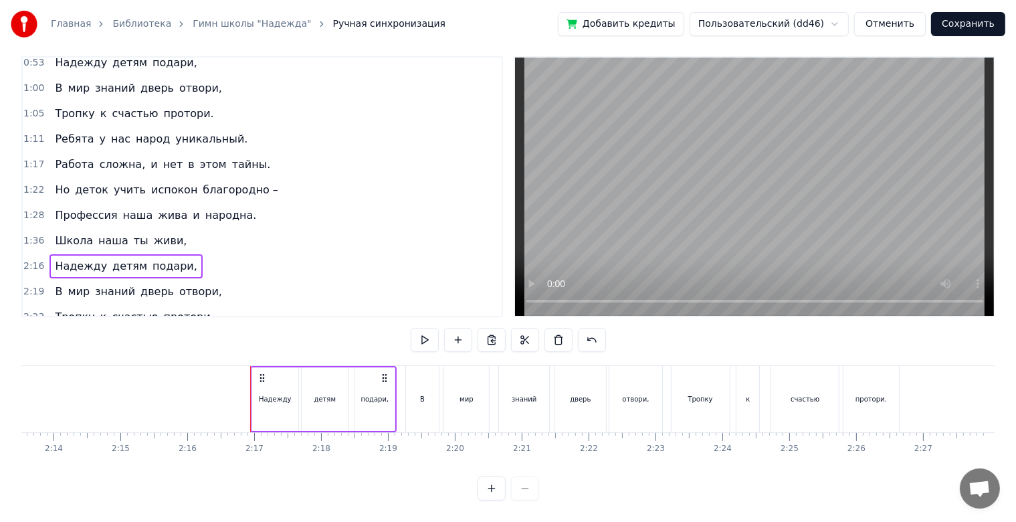
click at [230, 254] on div "2:16 Надежду детям подари," at bounding box center [262, 266] width 479 height 25
click at [244, 228] on div "1:36 Школа наша ты живи," at bounding box center [262, 240] width 479 height 25
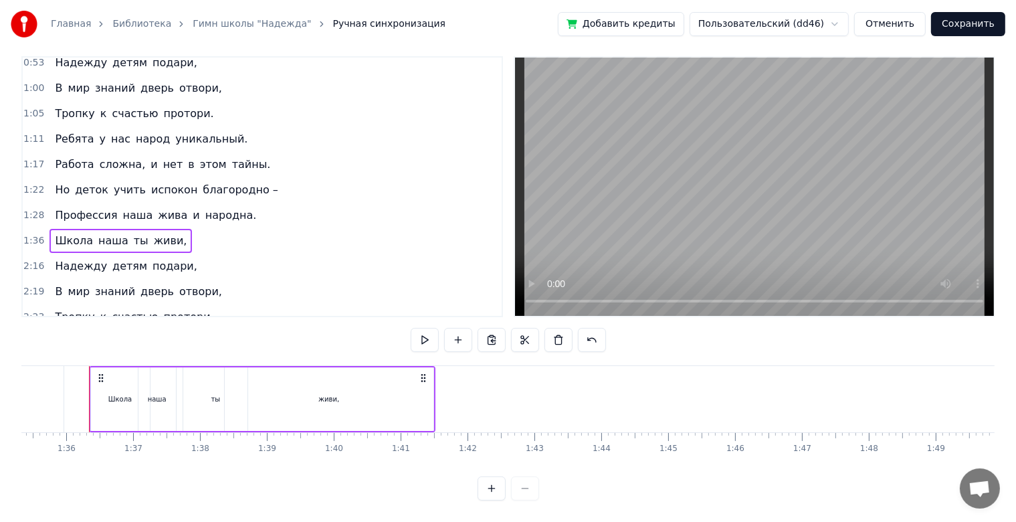
click at [244, 254] on div "2:16 Надежду детям подари," at bounding box center [262, 266] width 479 height 25
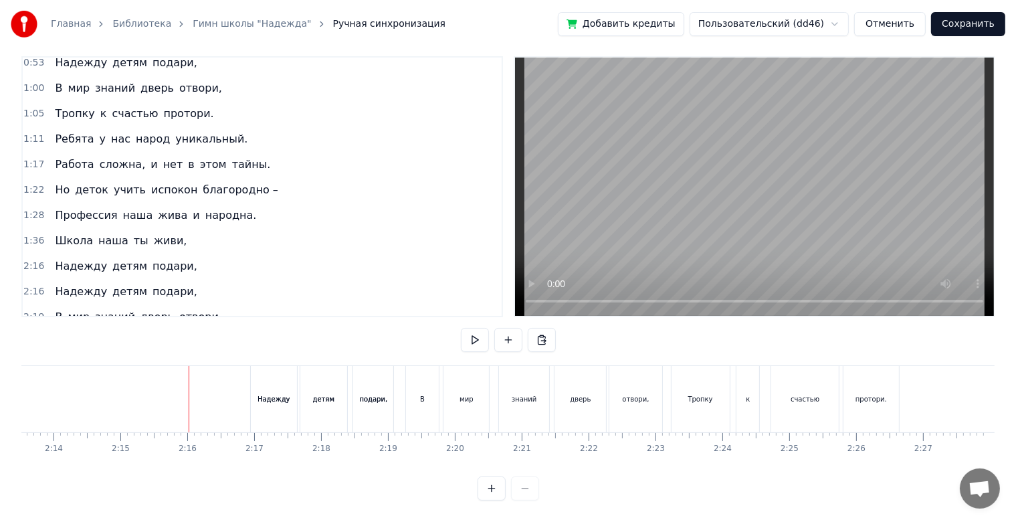
click at [217, 279] on div "2:16 Надежду детям подари," at bounding box center [262, 291] width 479 height 25
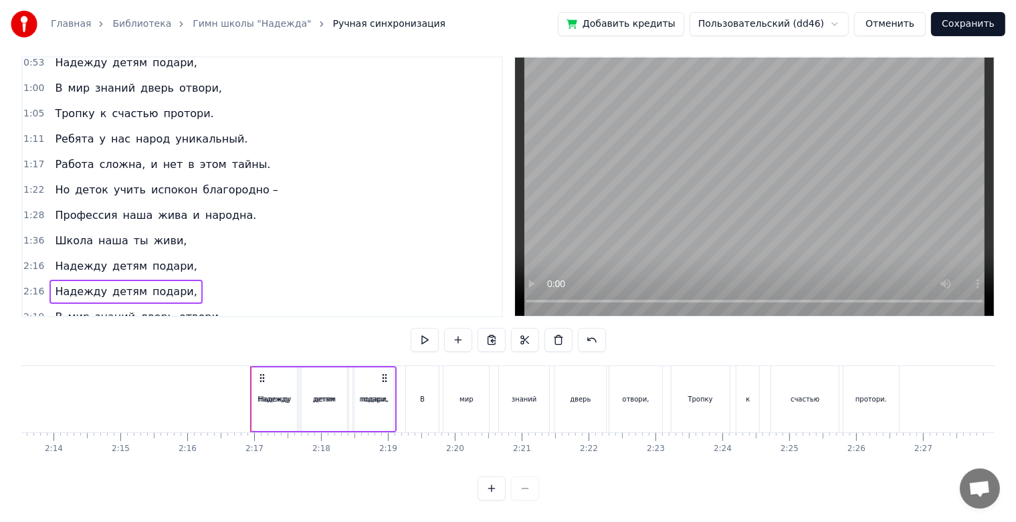
click at [228, 254] on div "2:16 Надежду детям подари," at bounding box center [262, 266] width 479 height 25
click at [224, 279] on div "2:16 Надежду детям подари," at bounding box center [262, 291] width 479 height 25
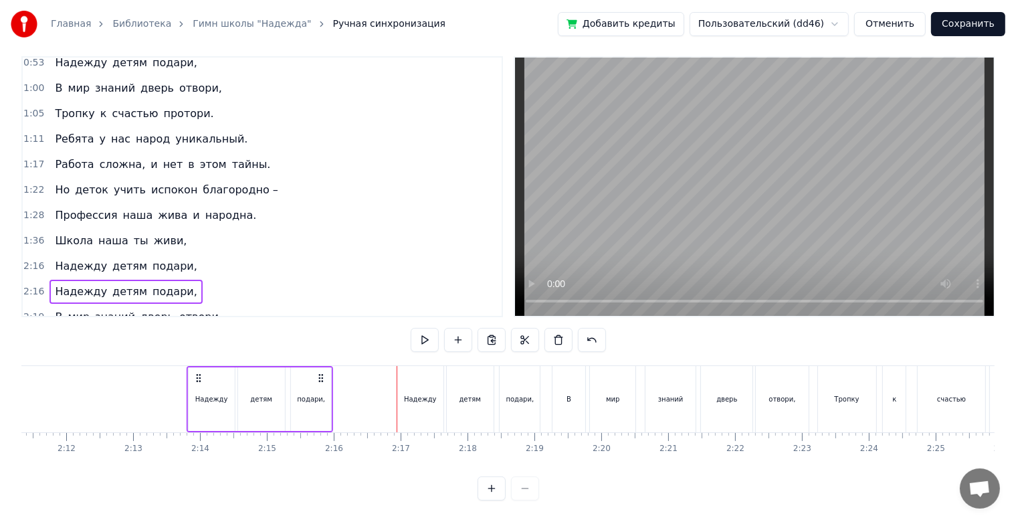
scroll to position [0, 8759]
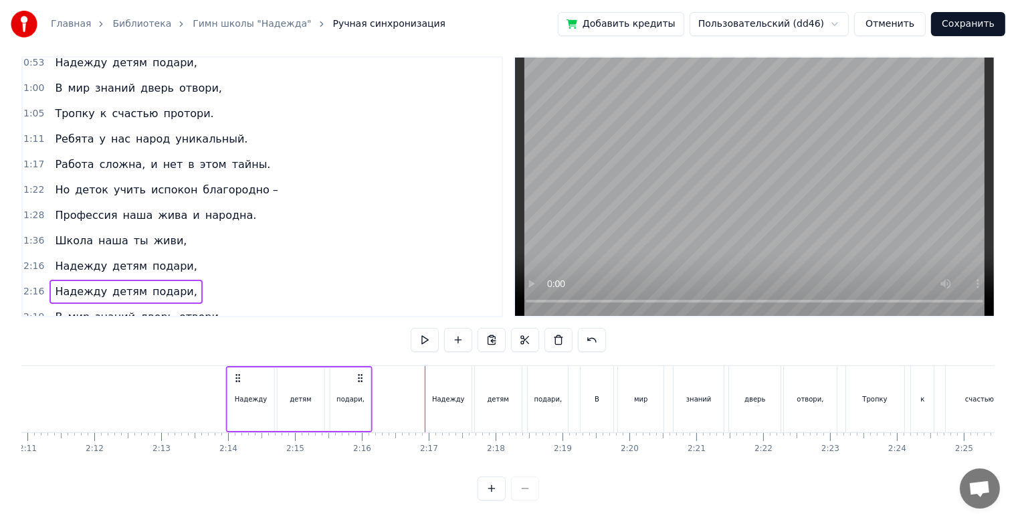
drag, startPoint x: 260, startPoint y: 365, endPoint x: 236, endPoint y: 365, distance: 24.1
click at [236, 373] on icon at bounding box center [237, 378] width 11 height 11
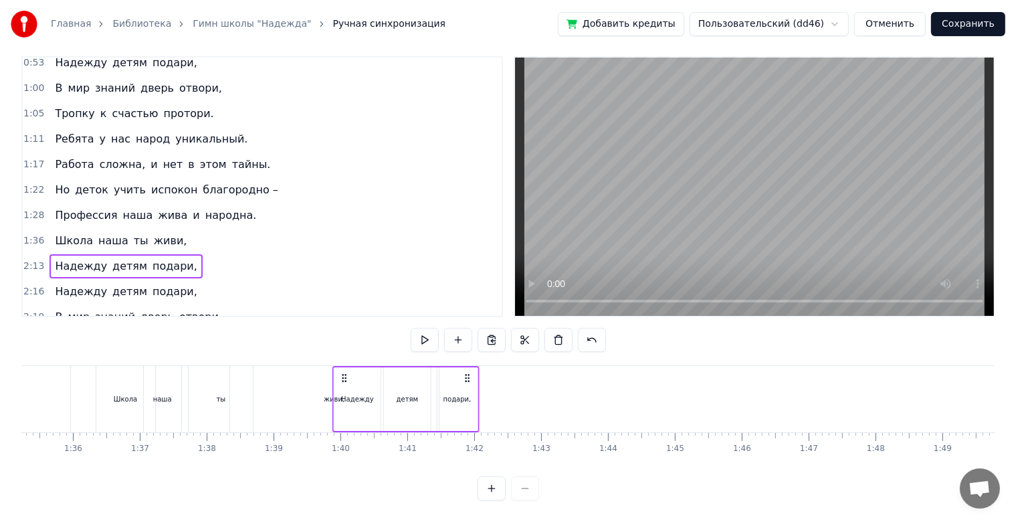
scroll to position [0, 6367]
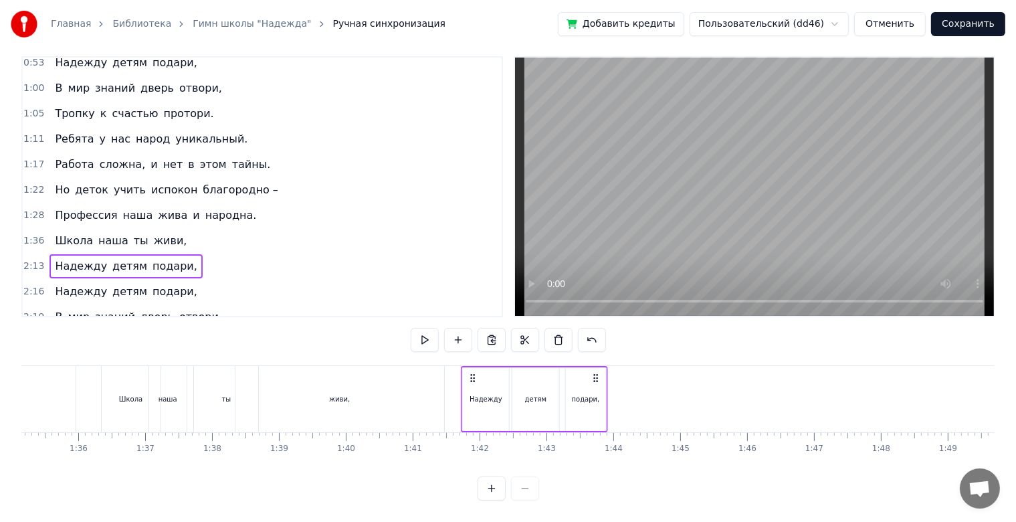
drag, startPoint x: 236, startPoint y: 367, endPoint x: 471, endPoint y: 375, distance: 235.7
click at [471, 375] on div "Надежду детям подари," at bounding box center [534, 399] width 147 height 66
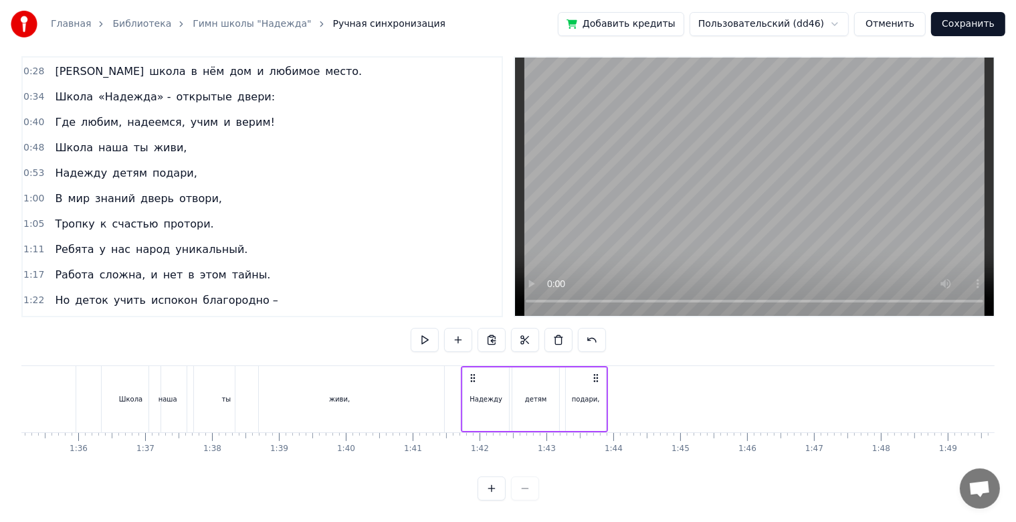
scroll to position [1, 0]
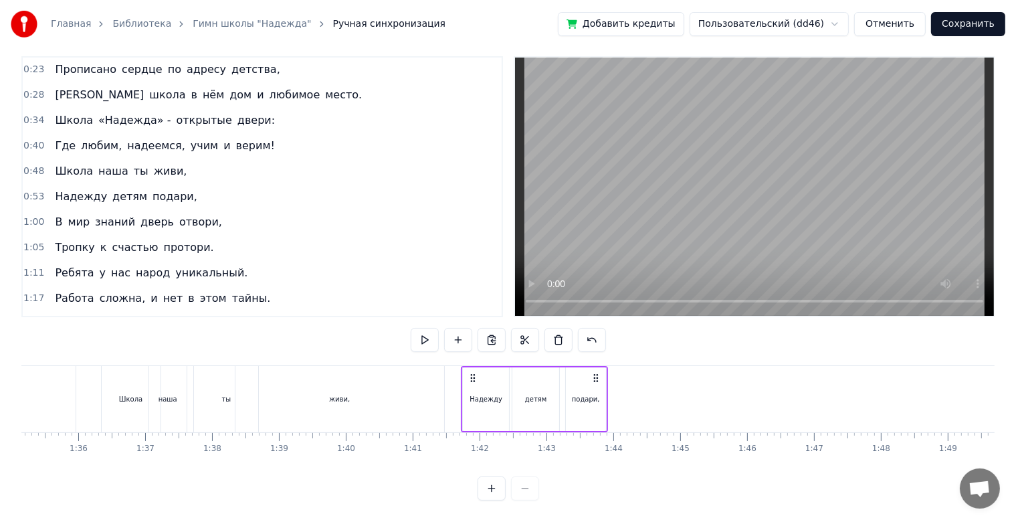
click at [252, 159] on div "0:48 Школа наша ты живи," at bounding box center [262, 171] width 479 height 25
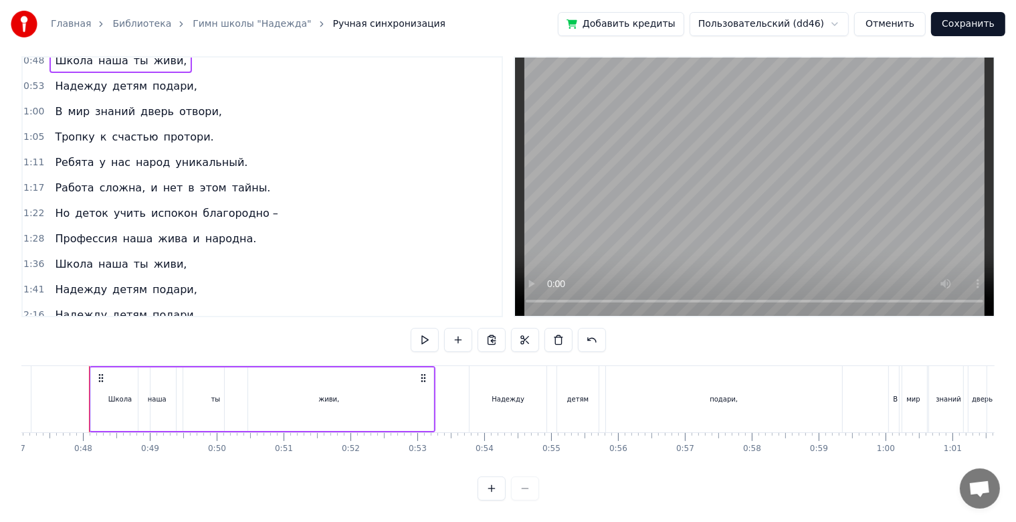
scroll to position [134, 0]
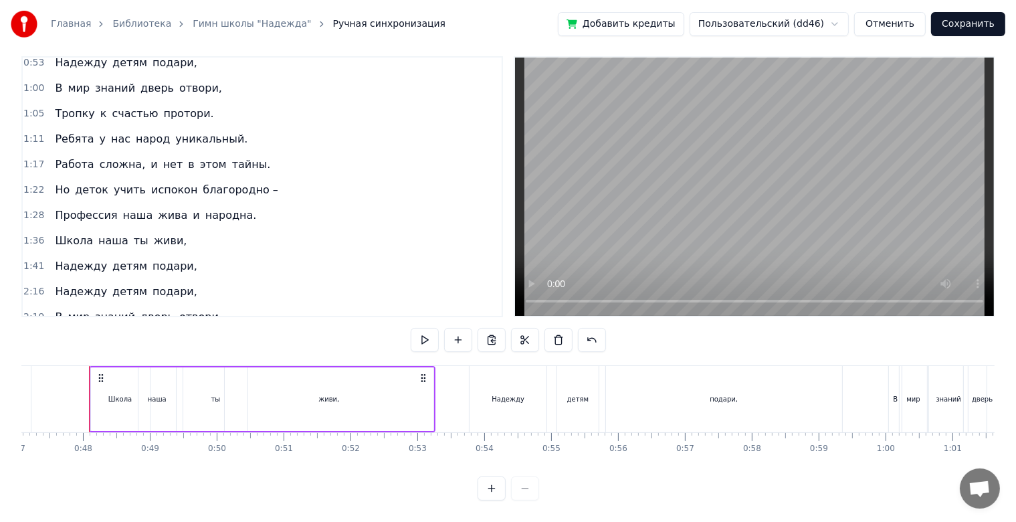
click at [228, 254] on div "1:41 Надежду детям подари," at bounding box center [262, 266] width 479 height 25
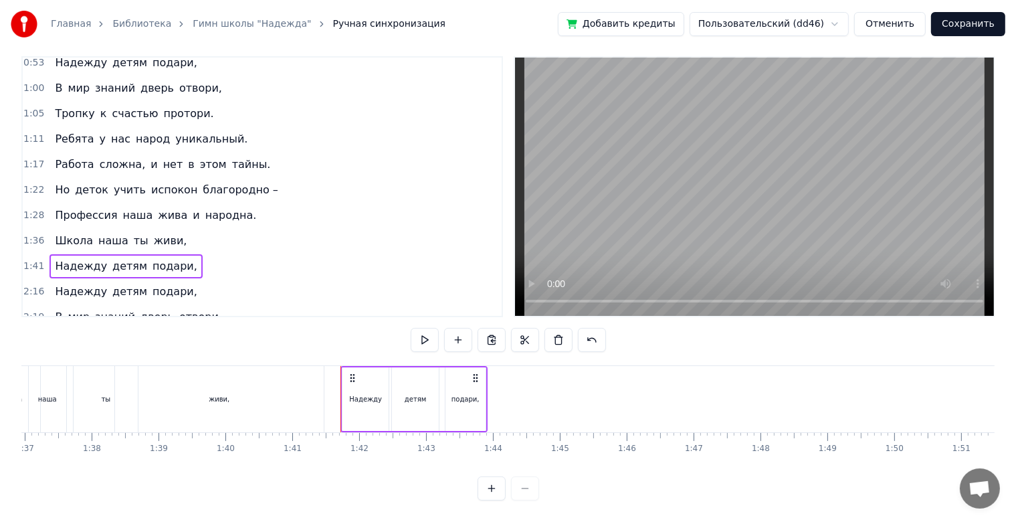
scroll to position [0, 6739]
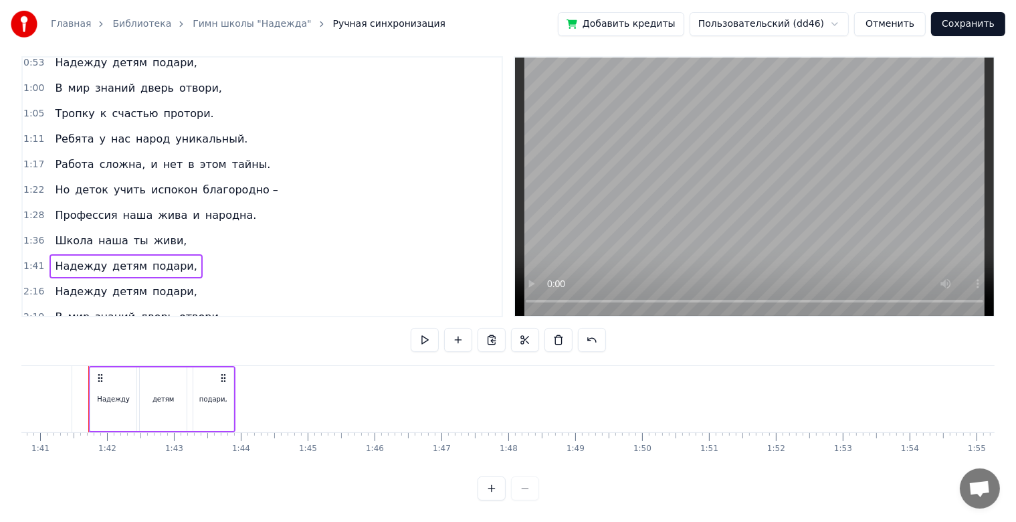
click at [209, 279] on div "2:16 Надежду детям подари," at bounding box center [262, 291] width 479 height 25
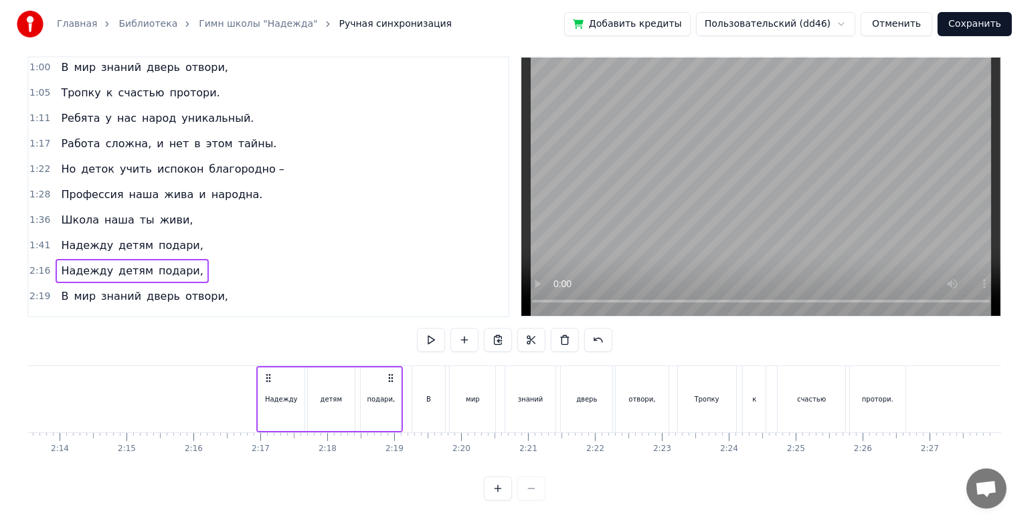
scroll to position [159, 0]
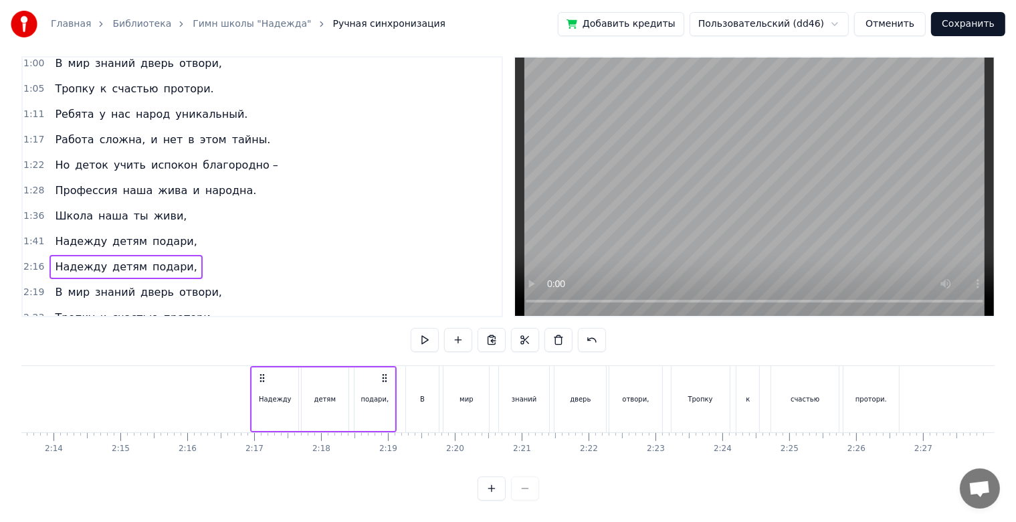
click at [191, 254] on div "2:16 Надежду детям подари," at bounding box center [262, 266] width 479 height 25
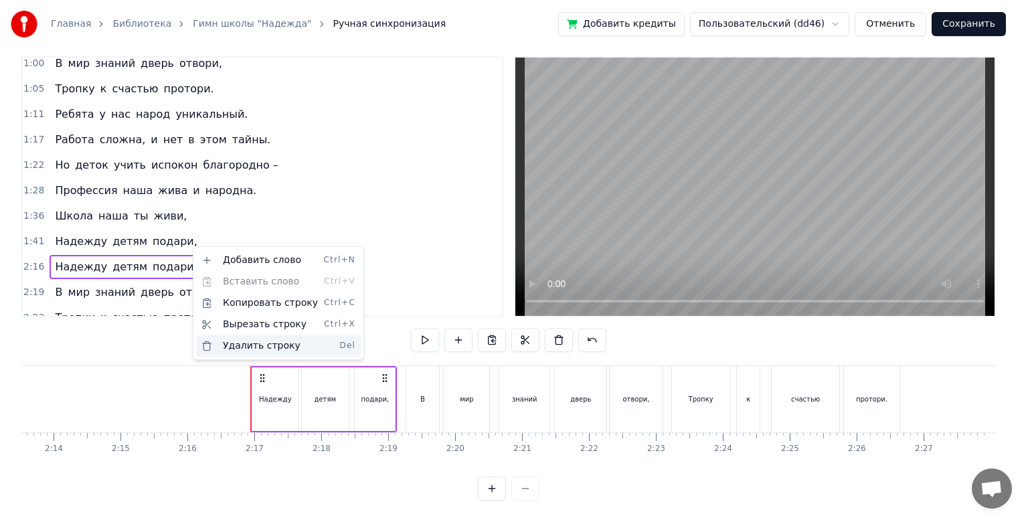
click at [246, 339] on div "Удалить строку Del" at bounding box center [278, 345] width 165 height 21
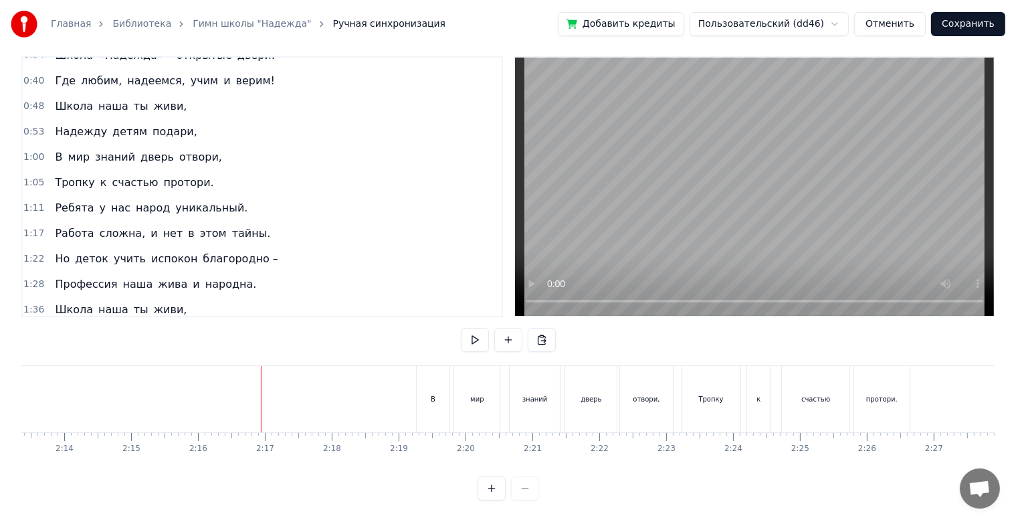
scroll to position [0, 0]
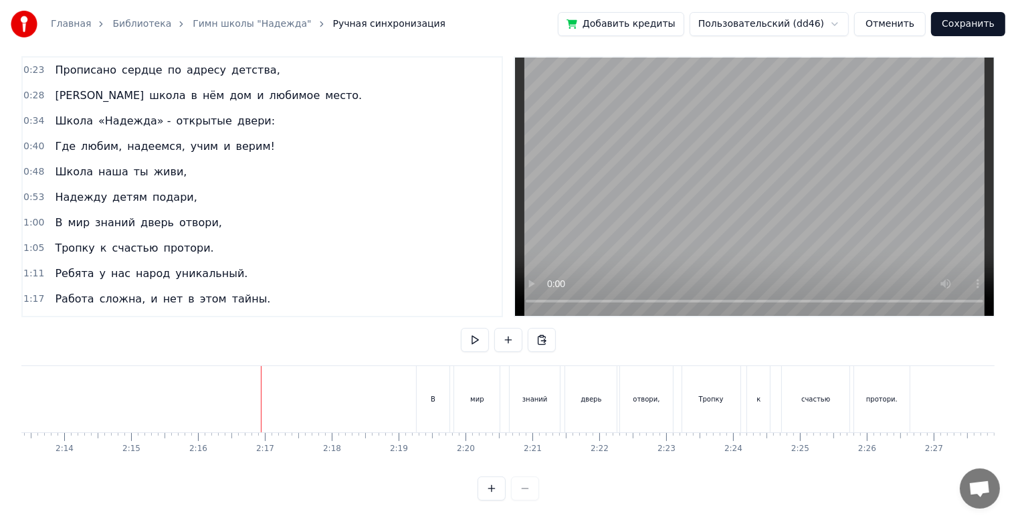
click at [235, 185] on div "0:53 Надежду детям подари," at bounding box center [262, 197] width 479 height 25
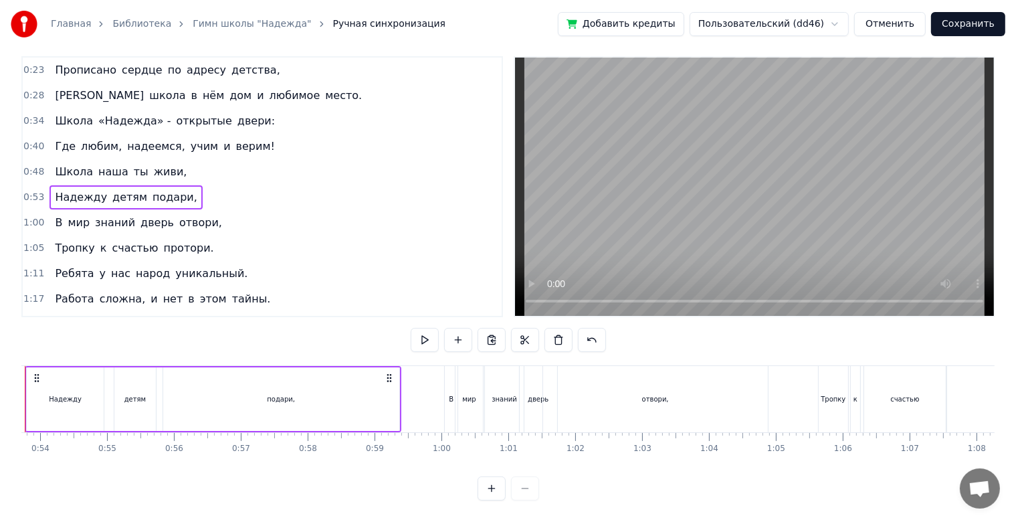
scroll to position [0, 3530]
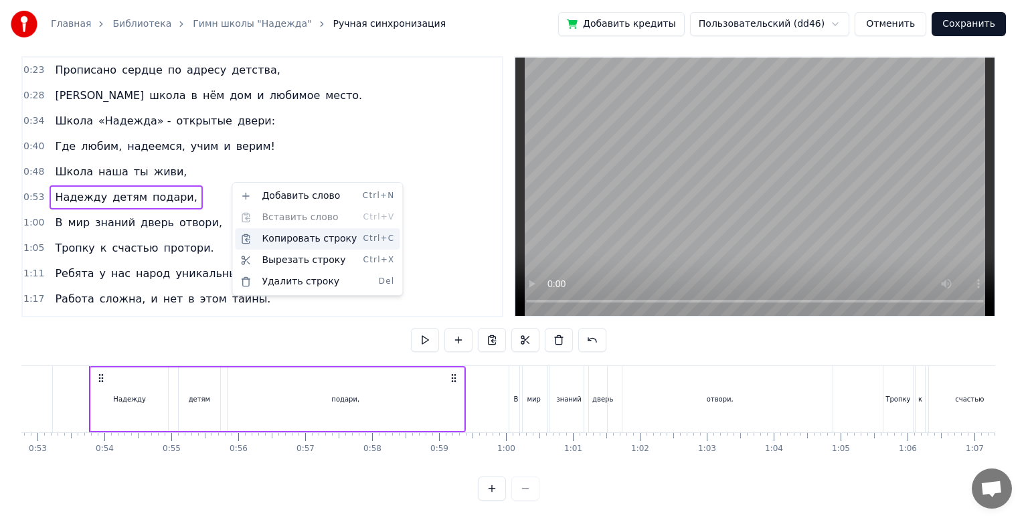
click at [280, 235] on div "Копировать строку Ctrl+C" at bounding box center [317, 238] width 165 height 21
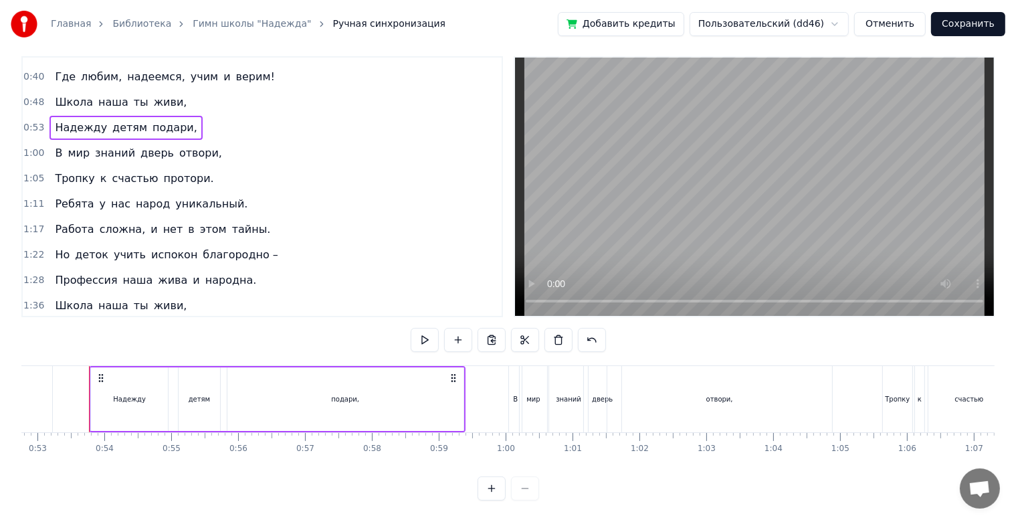
scroll to position [134, 0]
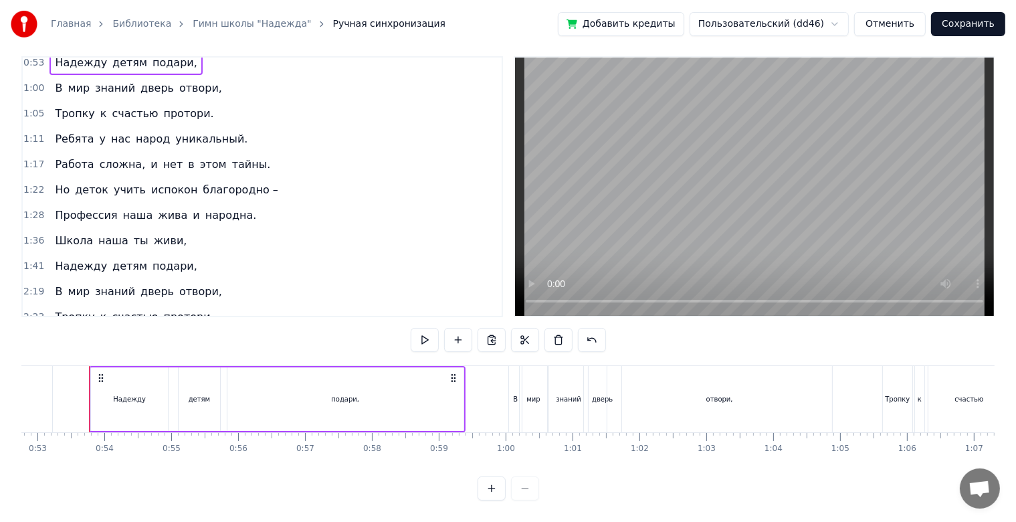
click at [233, 254] on div "1:41 Надежду детям подари," at bounding box center [262, 266] width 479 height 25
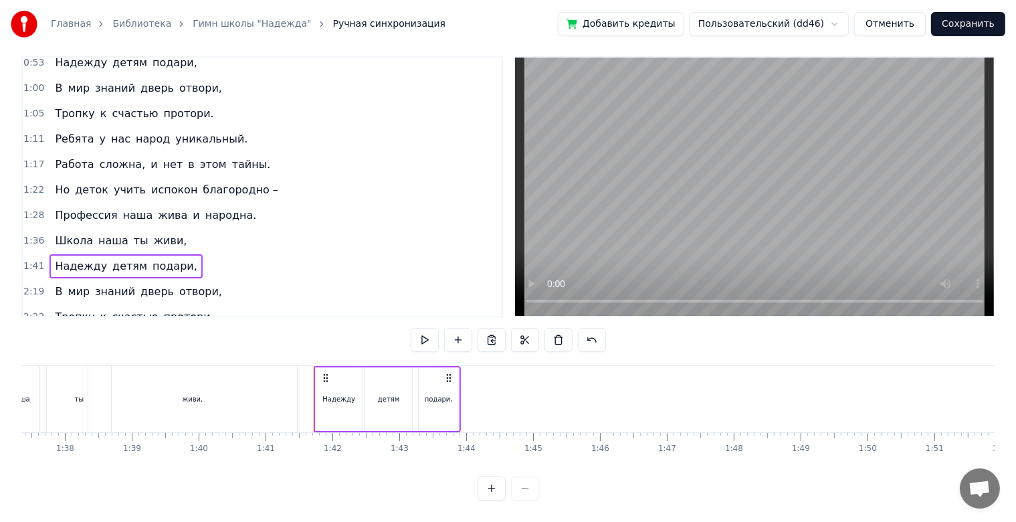
scroll to position [0, 6739]
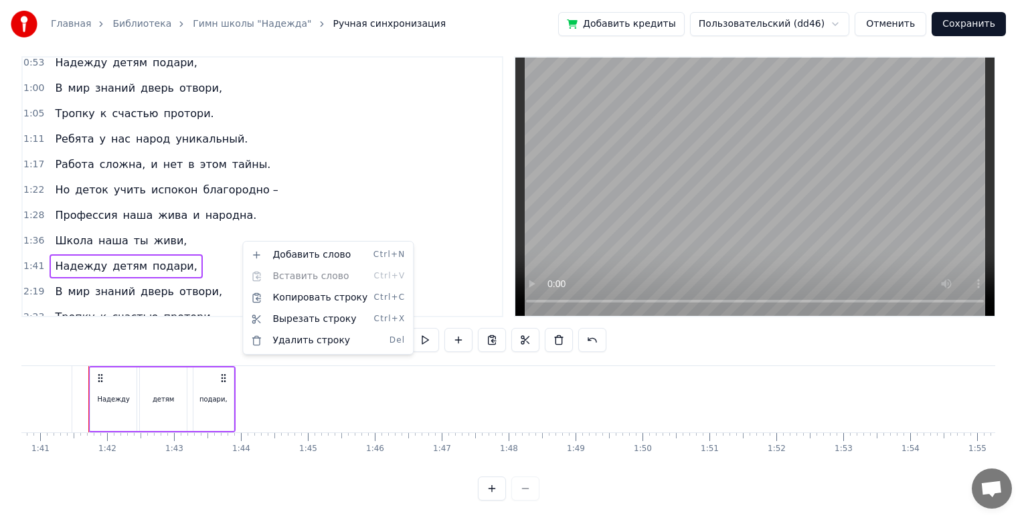
click at [206, 240] on html "Главная Библиотека Гимн школы "Надежда" Ручная синхронизация Добавить кредиты П…" at bounding box center [514, 254] width 1028 height 535
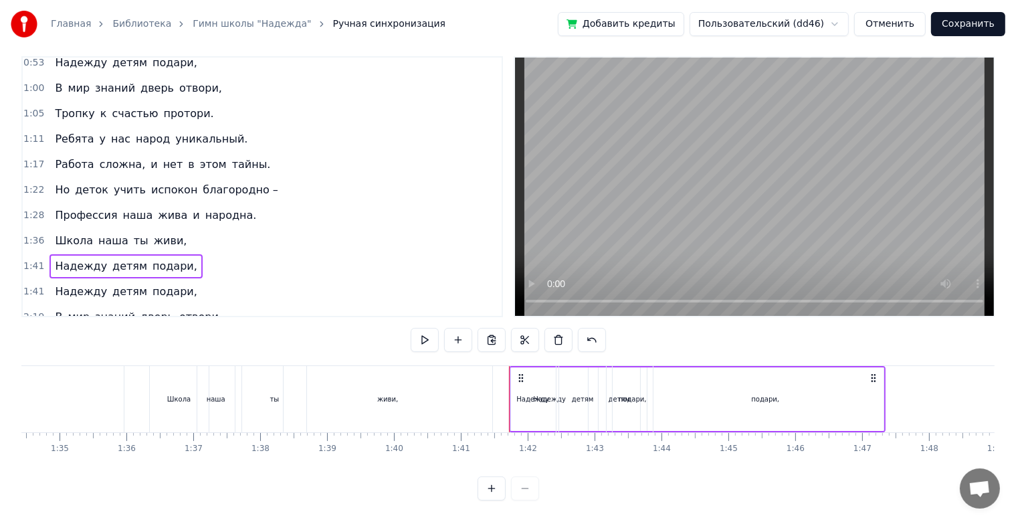
scroll to position [0, 6330]
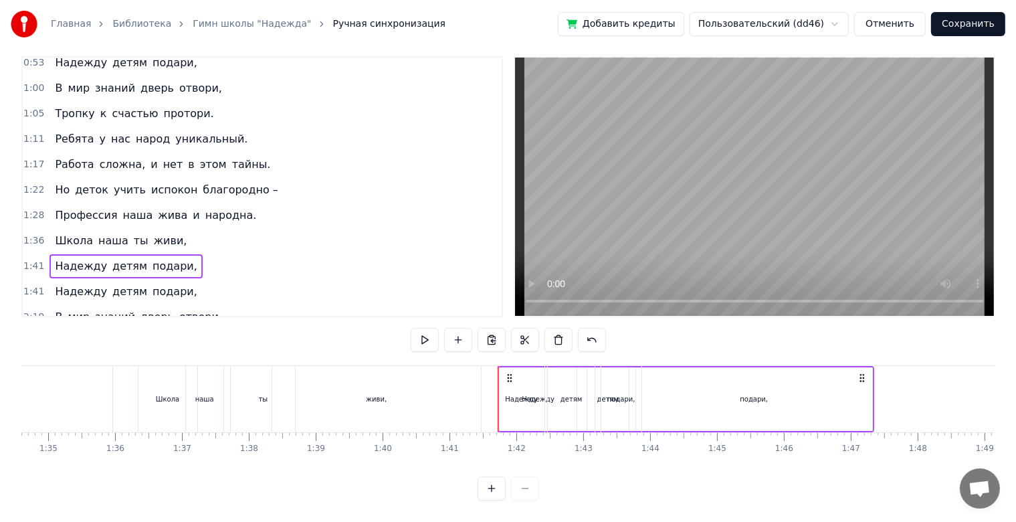
click at [282, 279] on div "1:41 Надежду детям подари," at bounding box center [262, 291] width 479 height 25
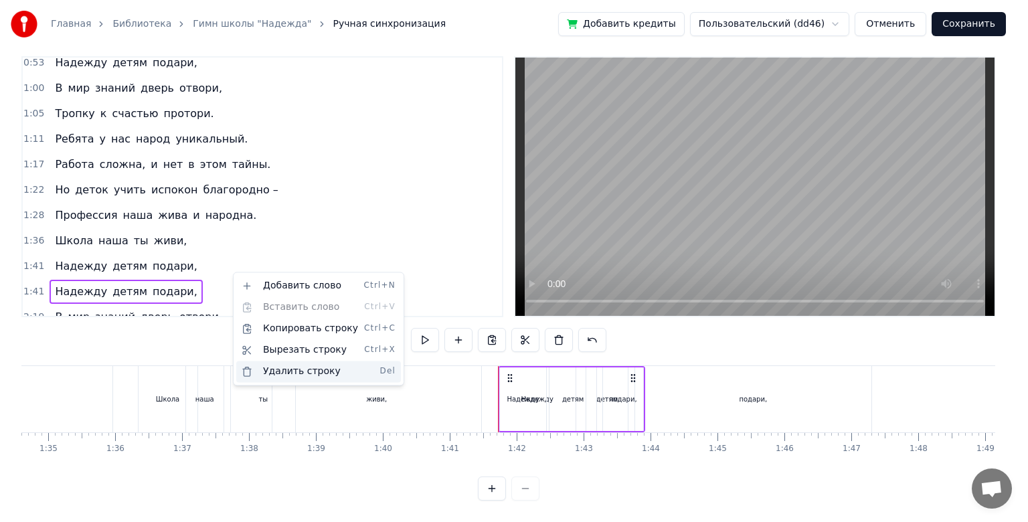
click at [286, 369] on div "Удалить строку Del" at bounding box center [318, 371] width 165 height 21
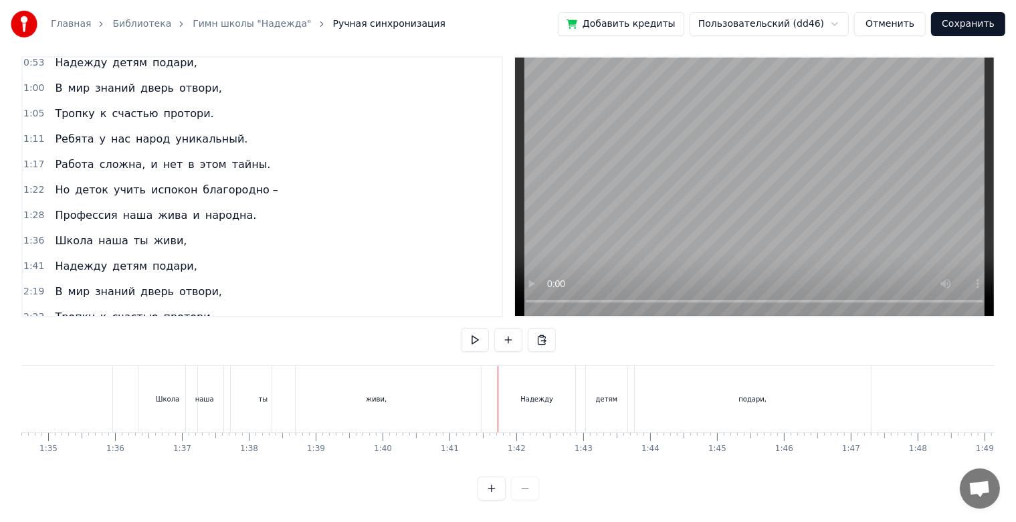
click at [300, 254] on div "1:41 Надежду детям подари," at bounding box center [262, 266] width 479 height 25
click at [337, 393] on div "живи," at bounding box center [376, 399] width 209 height 66
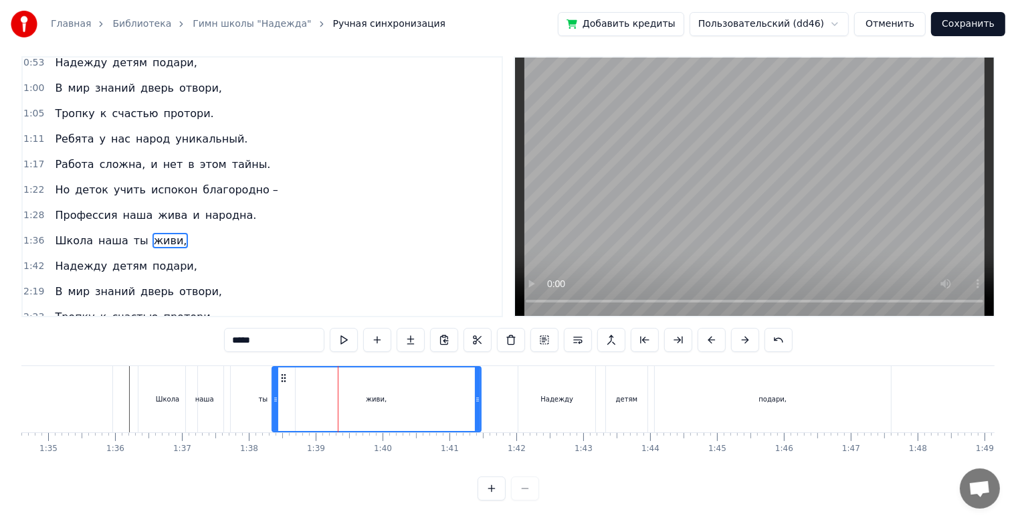
scroll to position [0, 0]
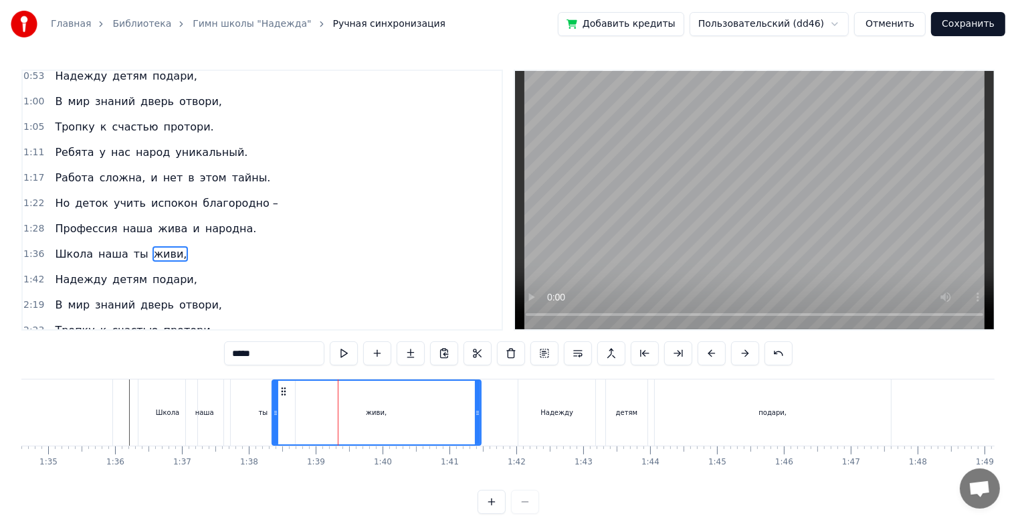
click at [258, 405] on div "ты" at bounding box center [263, 412] width 64 height 66
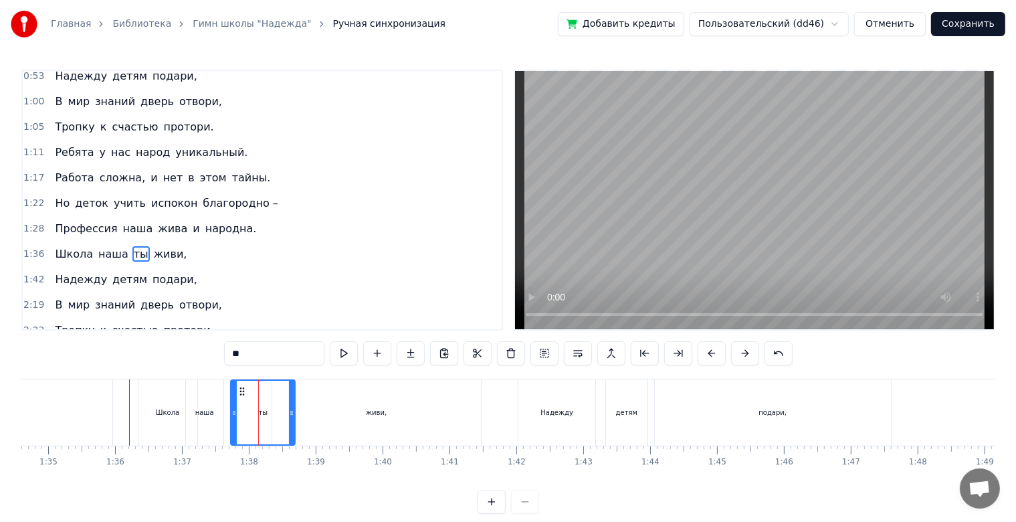
click at [302, 406] on div "живи," at bounding box center [376, 412] width 209 height 66
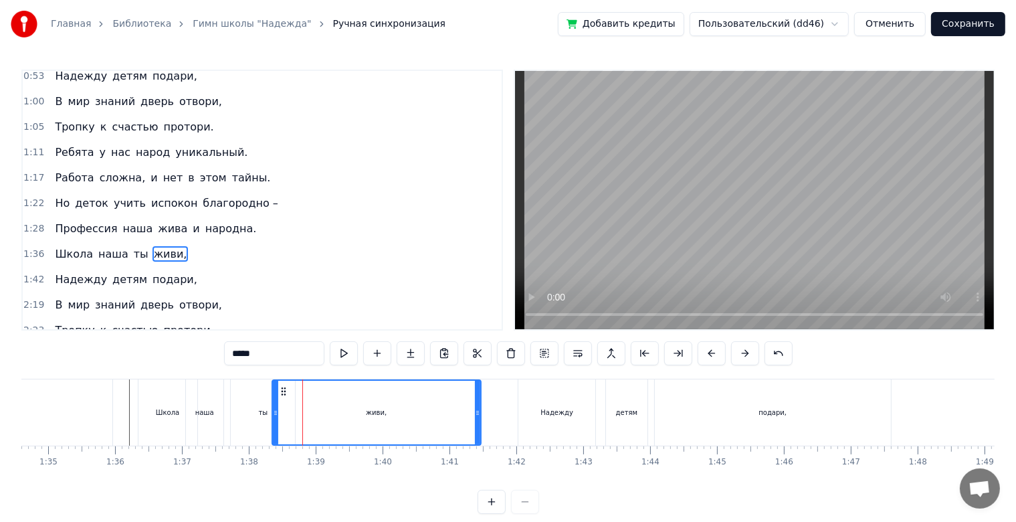
click at [261, 405] on div "ты" at bounding box center [263, 412] width 64 height 66
type input "**"
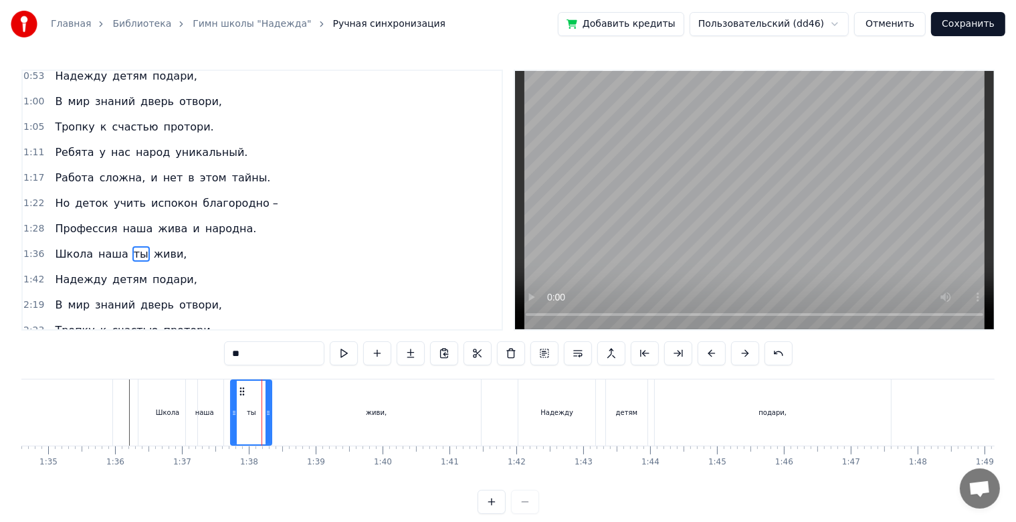
drag, startPoint x: 292, startPoint y: 414, endPoint x: 269, endPoint y: 414, distance: 23.4
click at [269, 414] on icon at bounding box center [268, 412] width 5 height 11
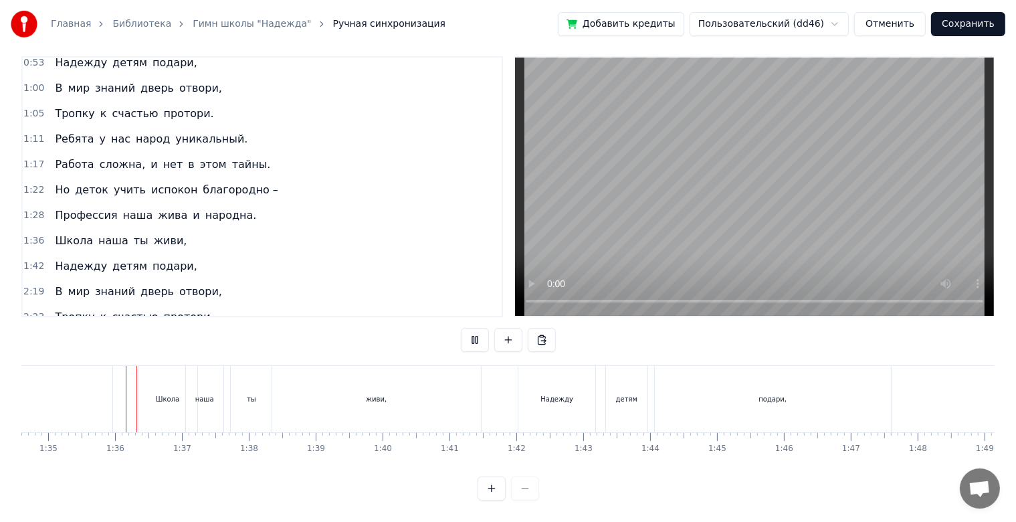
scroll to position [24, 0]
click at [252, 395] on div "ты" at bounding box center [251, 399] width 41 height 66
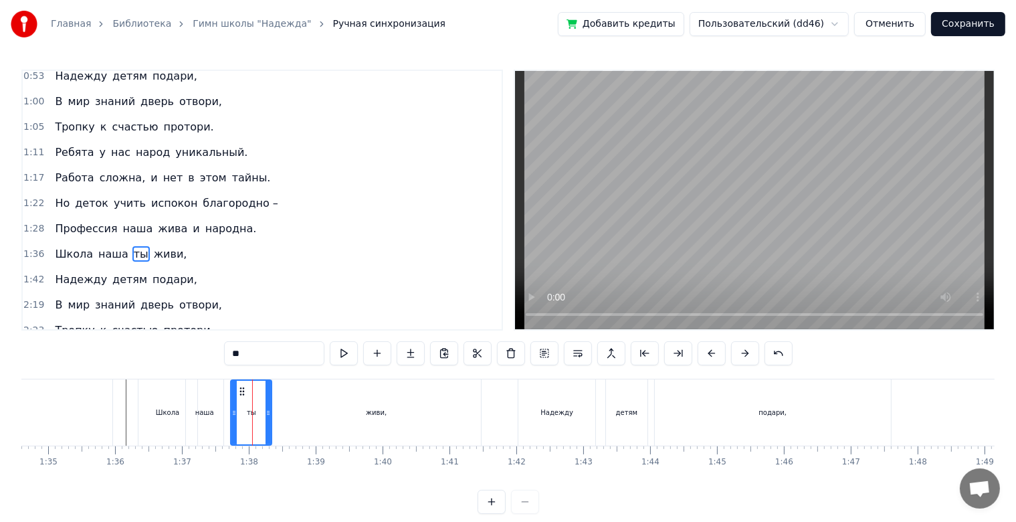
click at [297, 407] on div "живи," at bounding box center [376, 412] width 209 height 66
type input "*****"
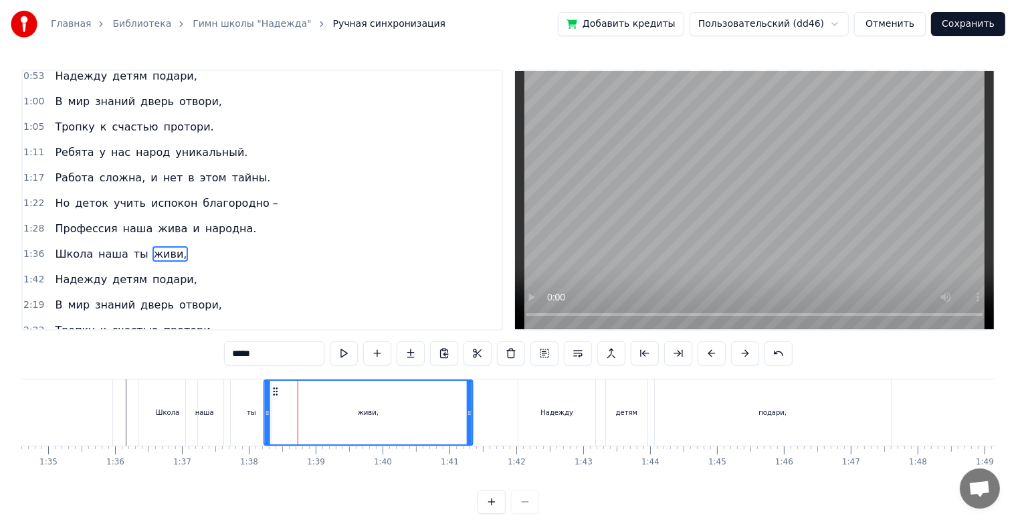
drag, startPoint x: 282, startPoint y: 393, endPoint x: 270, endPoint y: 396, distance: 12.3
click at [273, 395] on icon at bounding box center [275, 391] width 11 height 11
click at [266, 397] on div "живи," at bounding box center [366, 413] width 207 height 64
drag, startPoint x: 273, startPoint y: 394, endPoint x: 266, endPoint y: 395, distance: 7.5
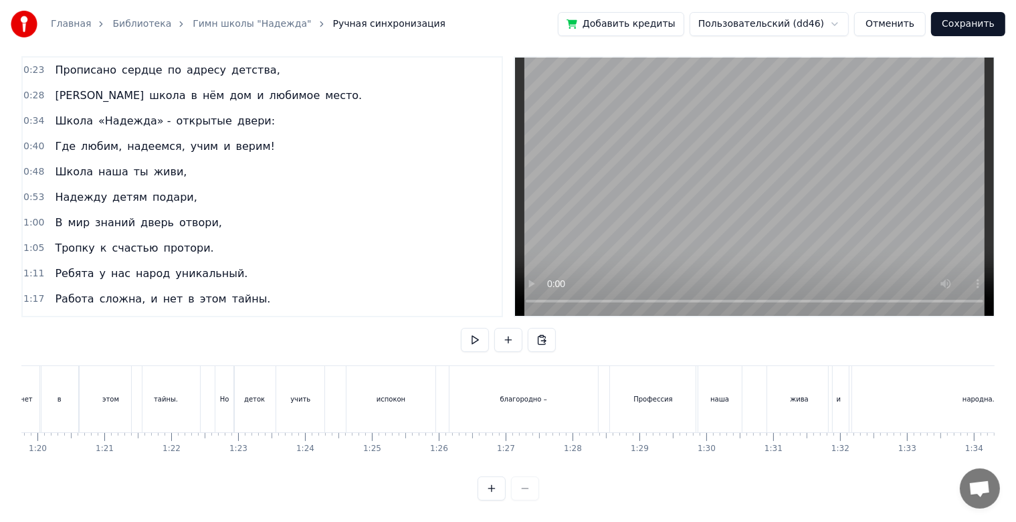
click at [239, 210] on div "1:00 В мир знаний дверь отвори," at bounding box center [262, 222] width 479 height 25
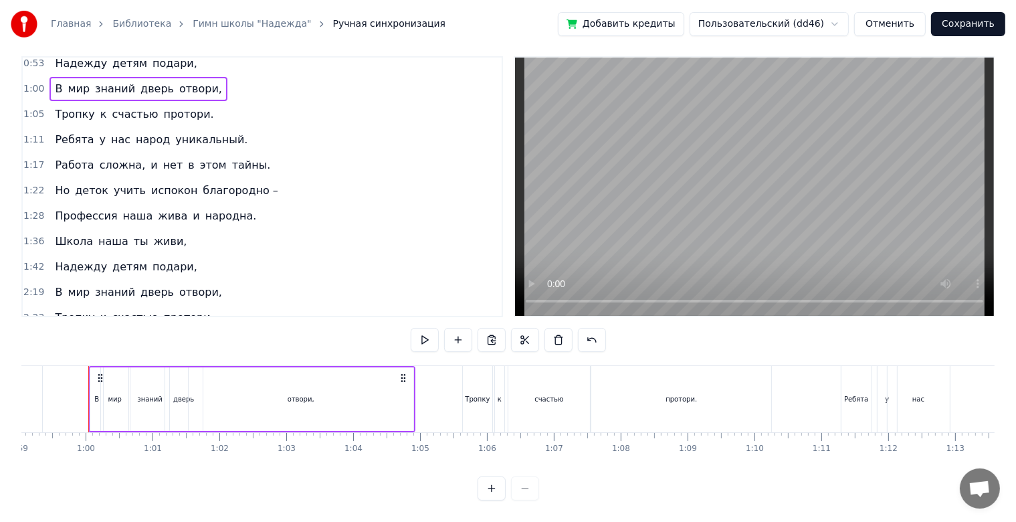
scroll to position [134, 0]
click at [213, 254] on div "1:42 Надежду детям подари," at bounding box center [262, 266] width 479 height 25
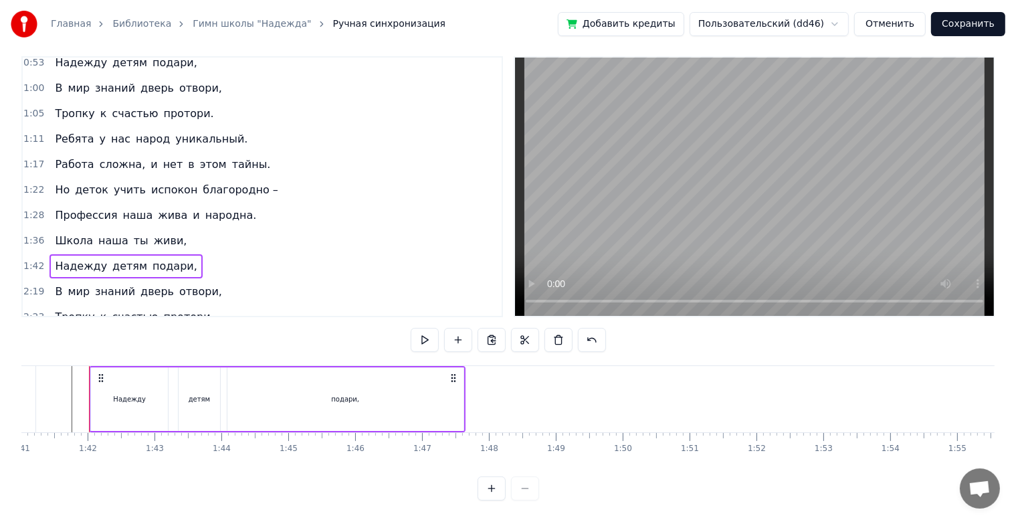
click at [217, 279] on div "2:19 В мир знаний дверь отвори," at bounding box center [262, 291] width 479 height 25
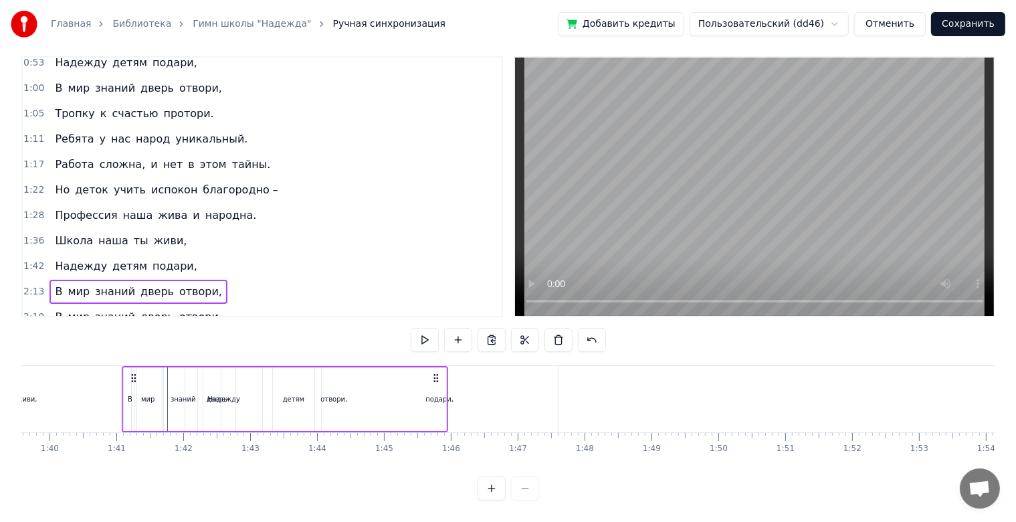
scroll to position [0, 6662]
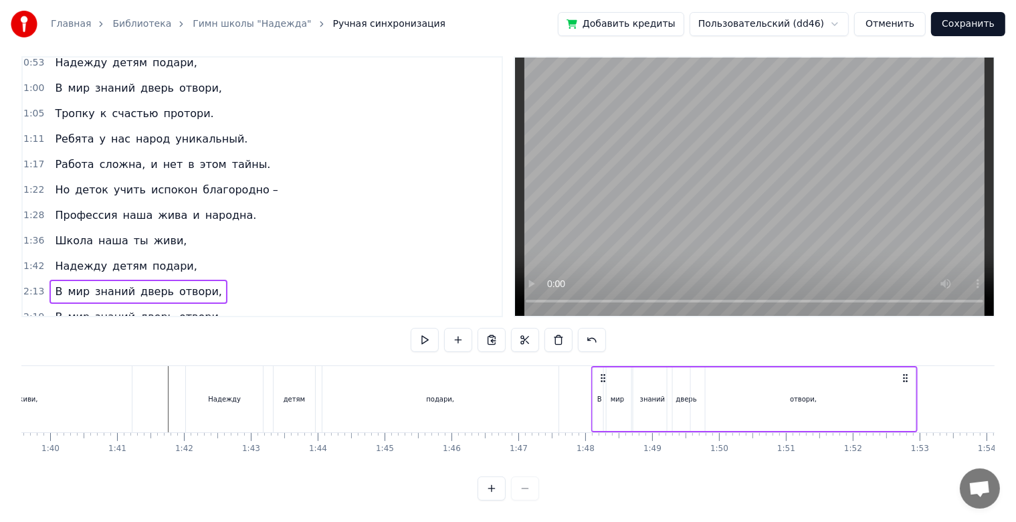
drag, startPoint x: 875, startPoint y: 369, endPoint x: 600, endPoint y: 384, distance: 275.4
click at [600, 384] on div "В мир знаний дверь отвори," at bounding box center [754, 399] width 327 height 66
click at [248, 76] on div "1:00 В мир знаний дверь отвори," at bounding box center [262, 88] width 479 height 25
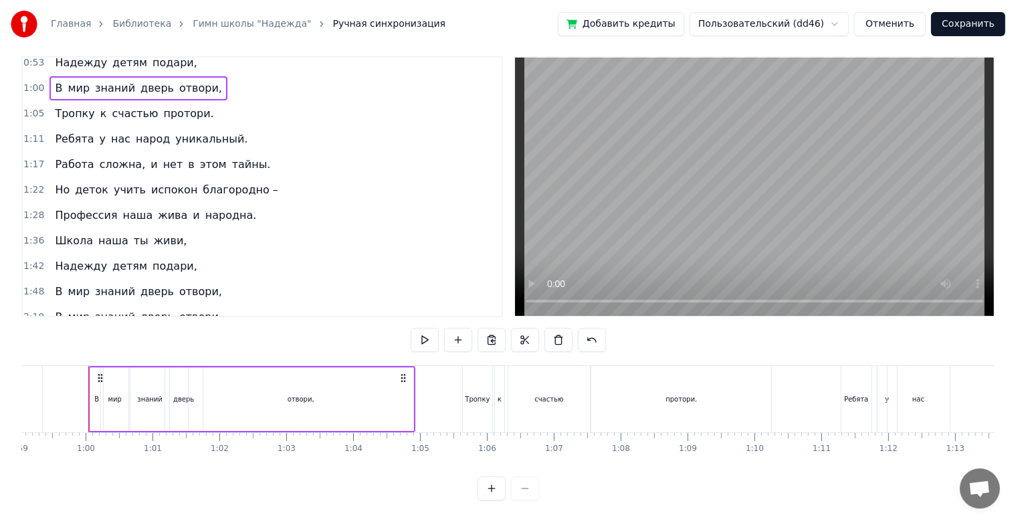
scroll to position [68, 0]
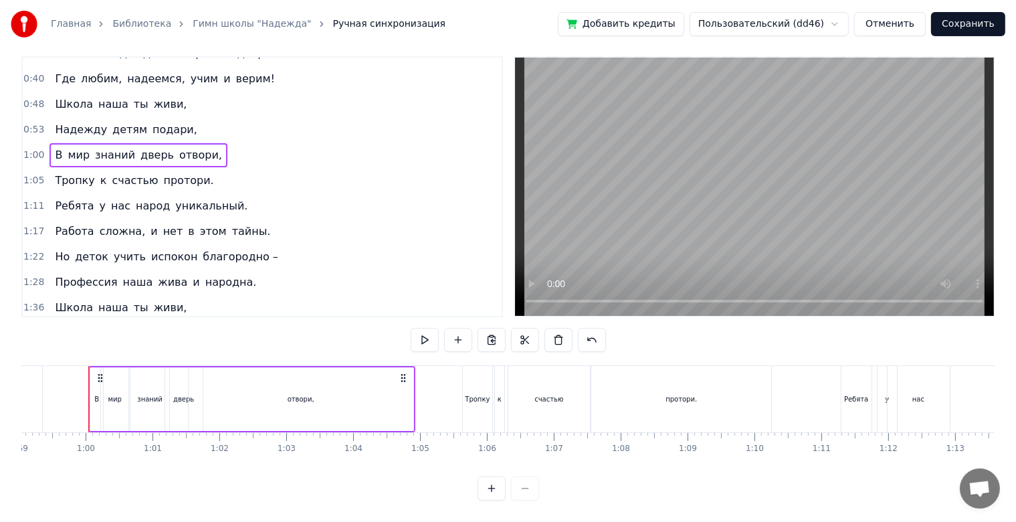
click at [222, 118] on div "0:53 Надежду детям подари," at bounding box center [262, 129] width 479 height 25
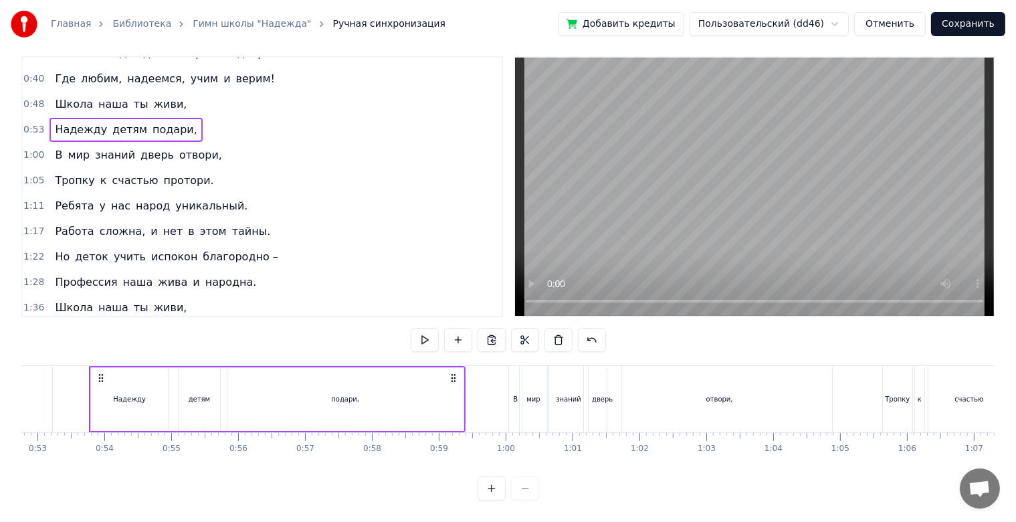
scroll to position [134, 0]
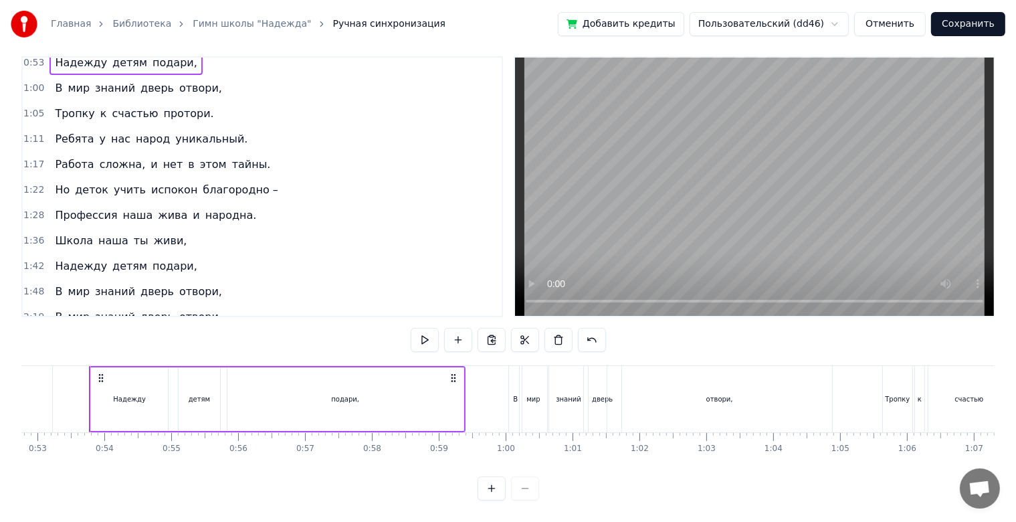
click at [221, 254] on div "1:42 Надежду детям подари," at bounding box center [262, 266] width 479 height 25
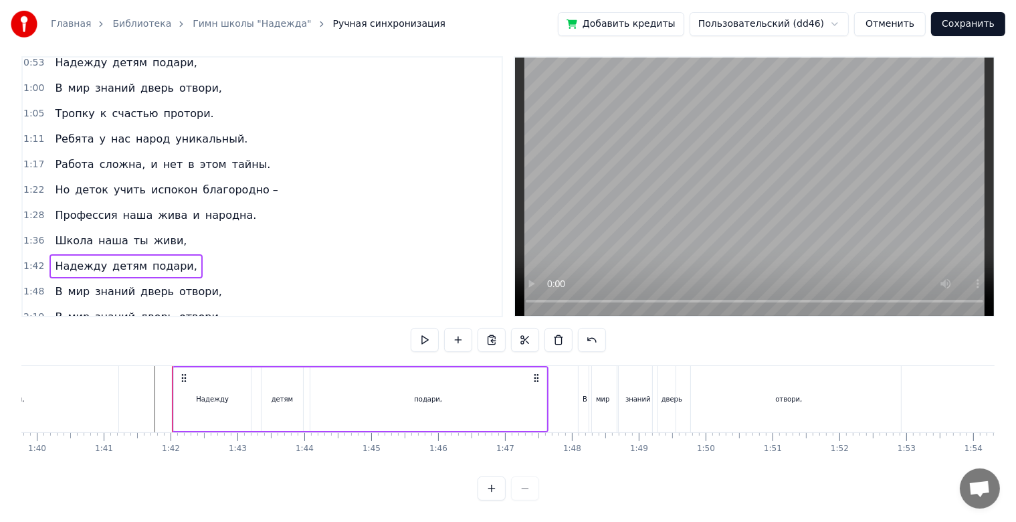
scroll to position [0, 6759]
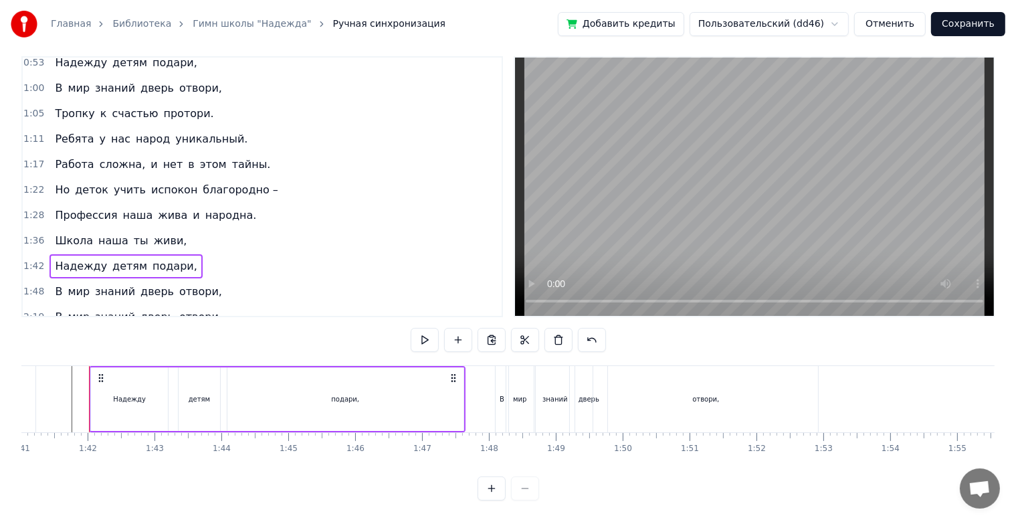
click at [279, 279] on div "1:48 В мир знаний дверь отвори," at bounding box center [262, 291] width 479 height 25
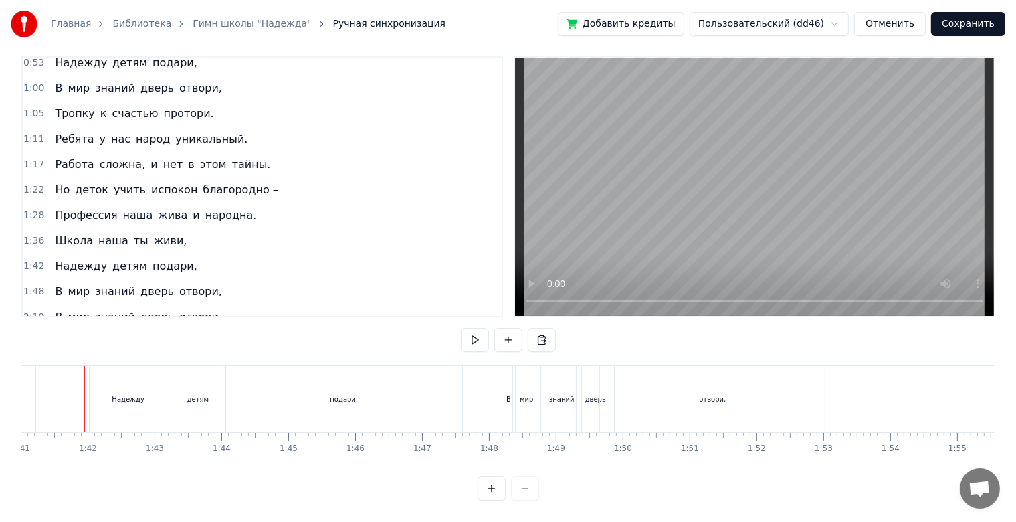
scroll to position [0, 6754]
click at [204, 404] on div "детям" at bounding box center [202, 399] width 41 height 66
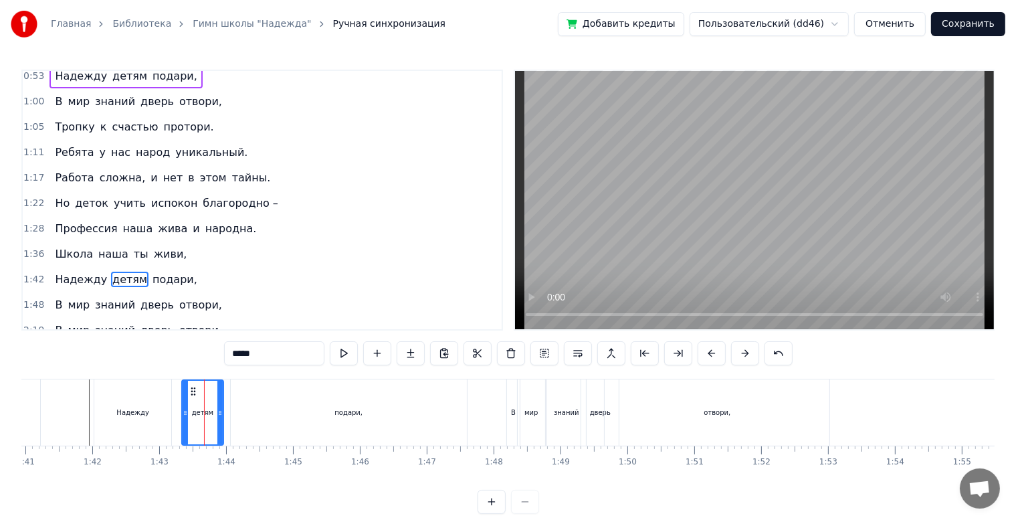
scroll to position [159, 0]
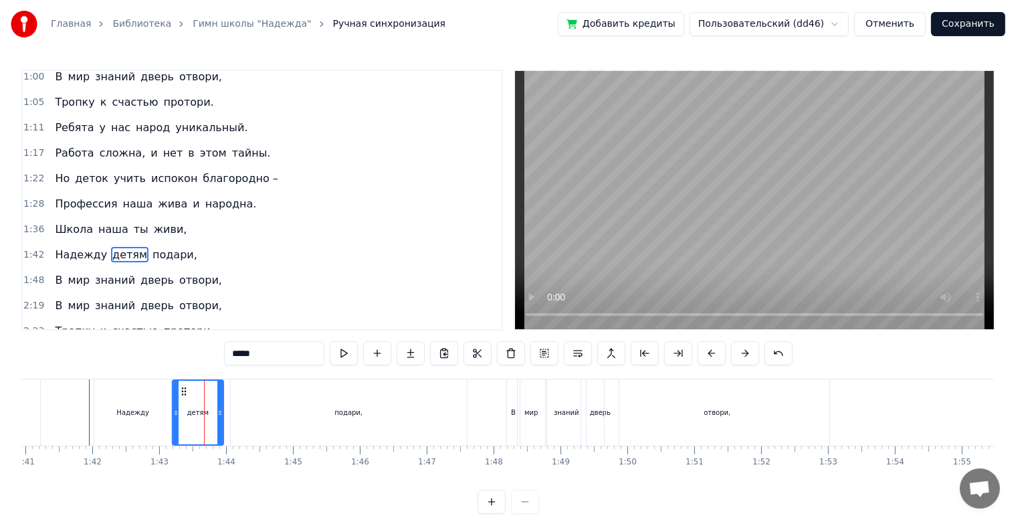
drag, startPoint x: 183, startPoint y: 415, endPoint x: 174, endPoint y: 417, distance: 9.6
click at [174, 417] on icon at bounding box center [175, 412] width 5 height 11
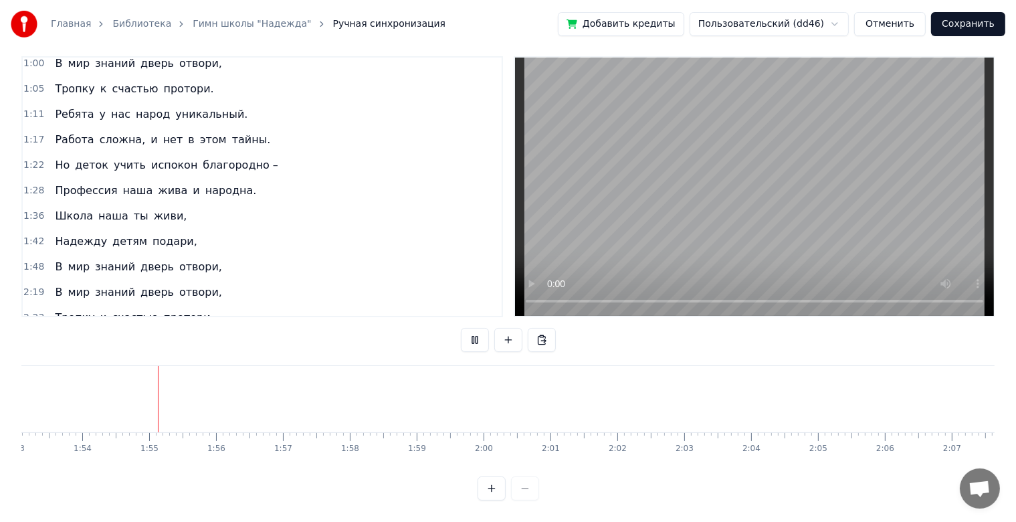
scroll to position [0, 7593]
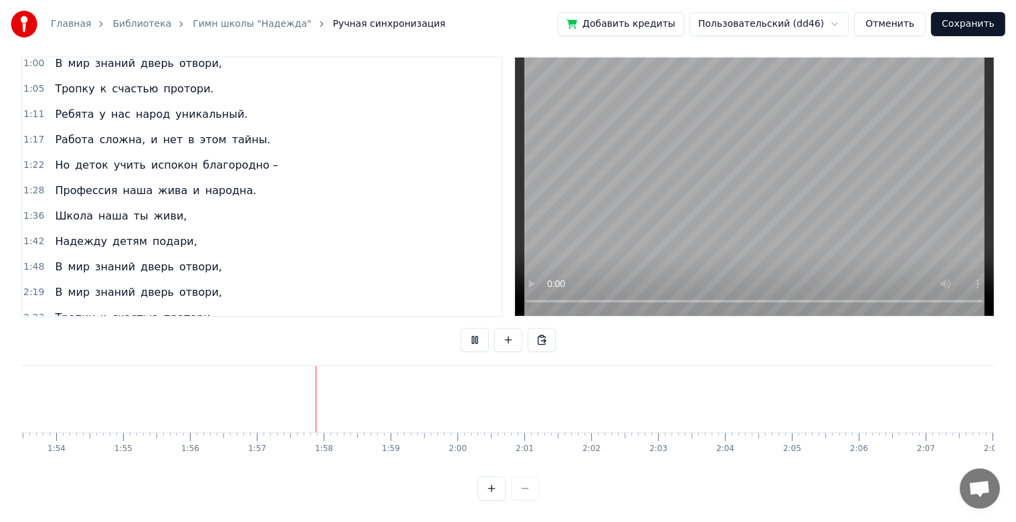
click at [233, 280] on div "2:19 В мир знаний дверь отвори," at bounding box center [262, 292] width 479 height 25
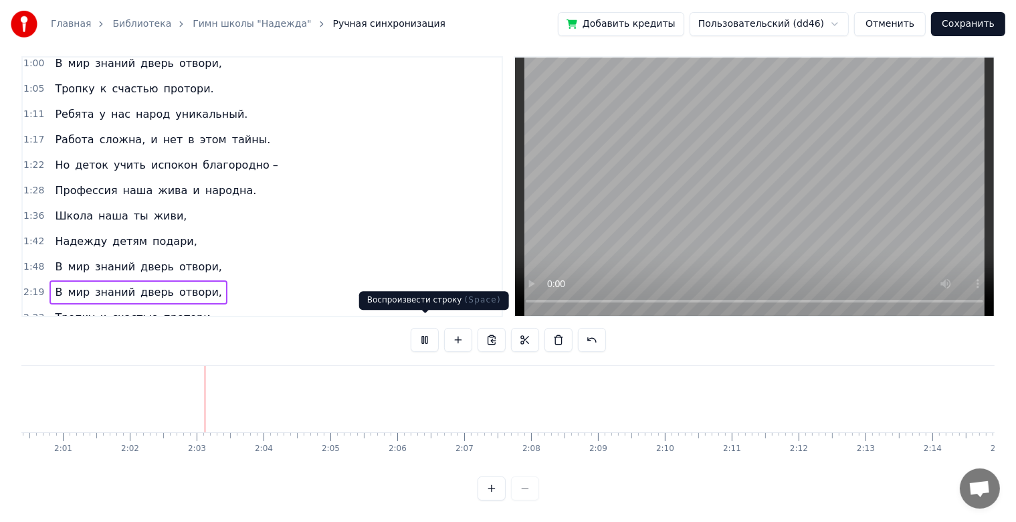
click at [424, 330] on button at bounding box center [425, 340] width 28 height 24
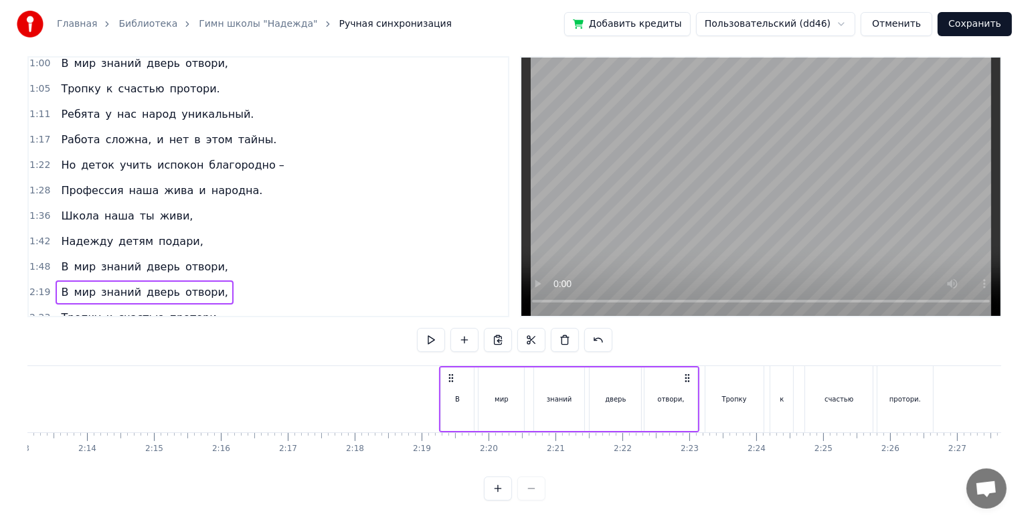
scroll to position [0, 8934]
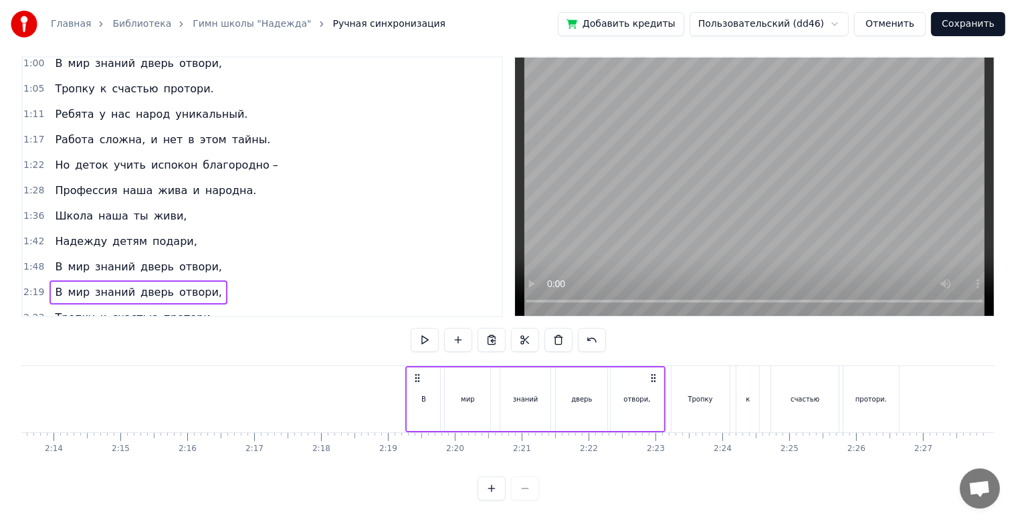
click at [249, 280] on div "2:19 В мир знаний дверь отвори," at bounding box center [262, 292] width 479 height 25
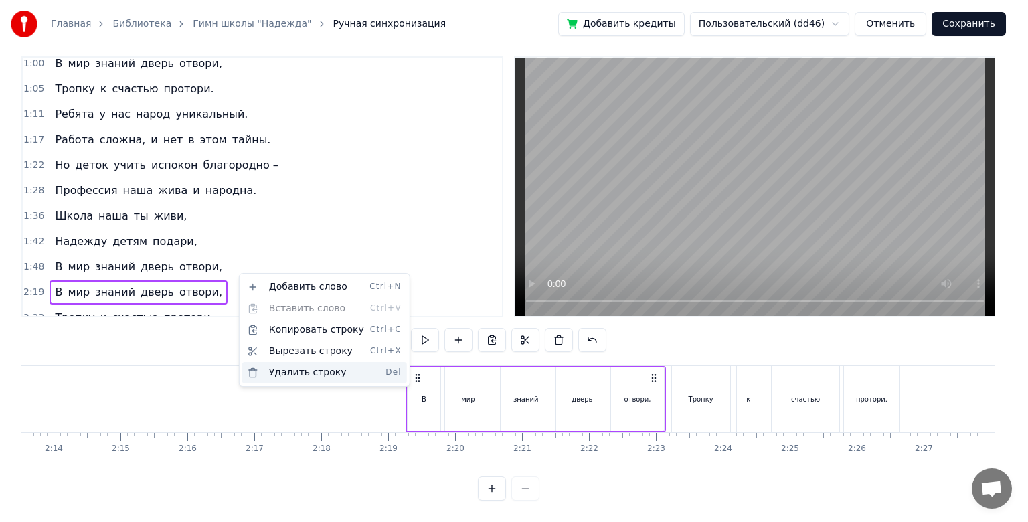
click at [286, 367] on div "Удалить строку Del" at bounding box center [324, 372] width 165 height 21
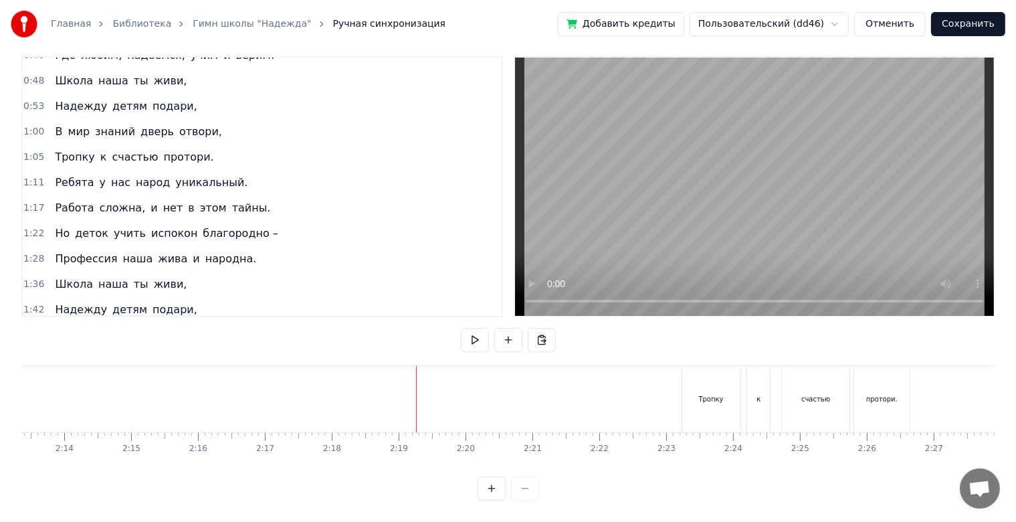
scroll to position [68, 0]
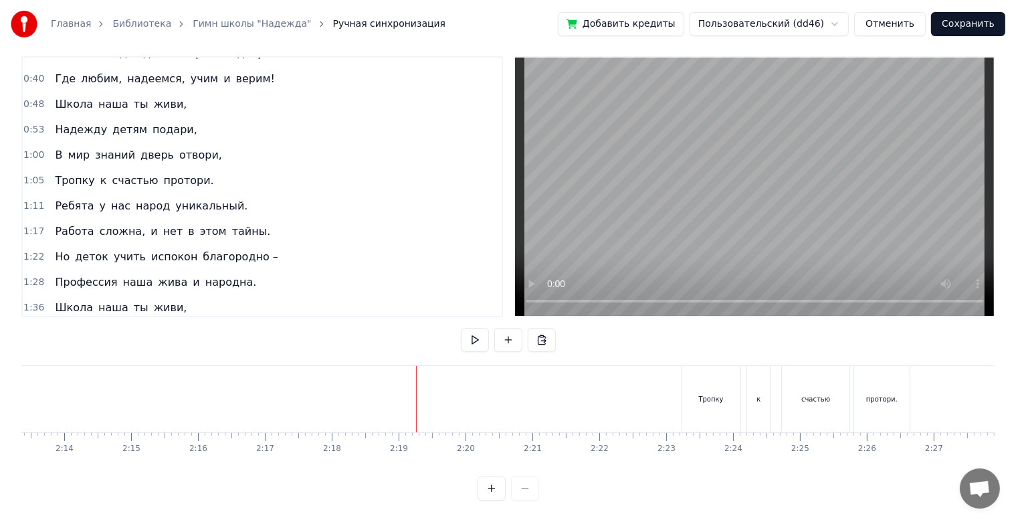
click at [219, 168] on div "1:05 Тропку к счастью протори." at bounding box center [262, 180] width 479 height 25
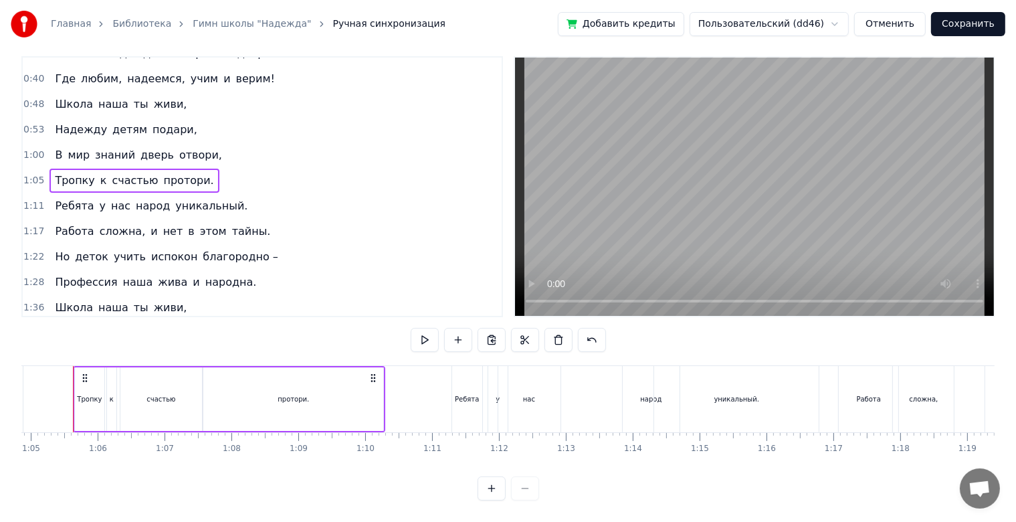
scroll to position [0, 4324]
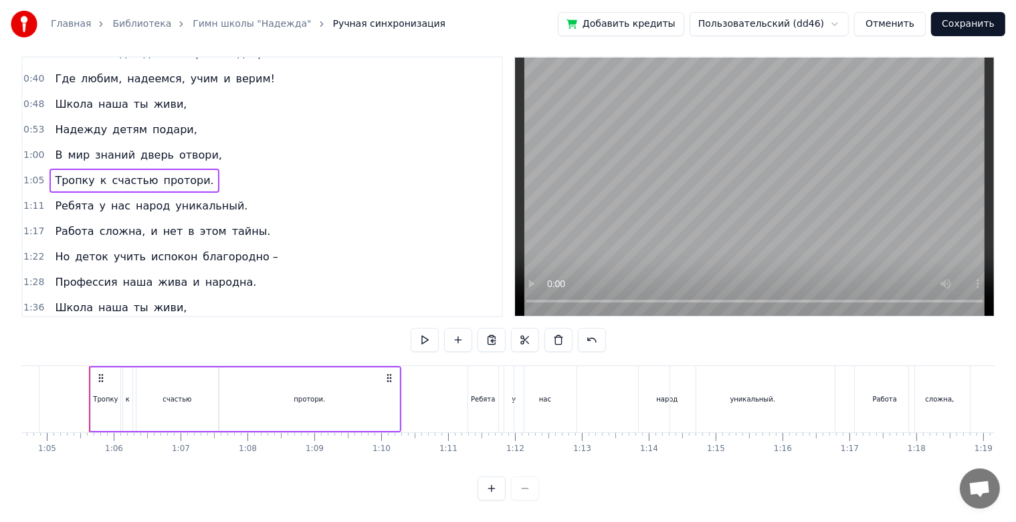
click at [236, 193] on div "1:11 Ребята у нас народ уникальный." at bounding box center [262, 205] width 479 height 25
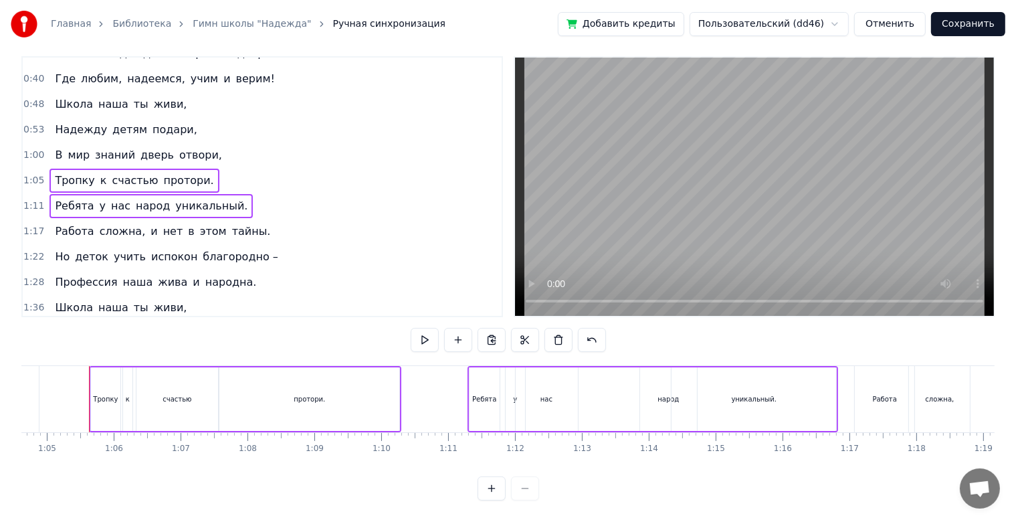
click at [252, 169] on div "1:05 Тропку к счастью протори." at bounding box center [262, 180] width 479 height 25
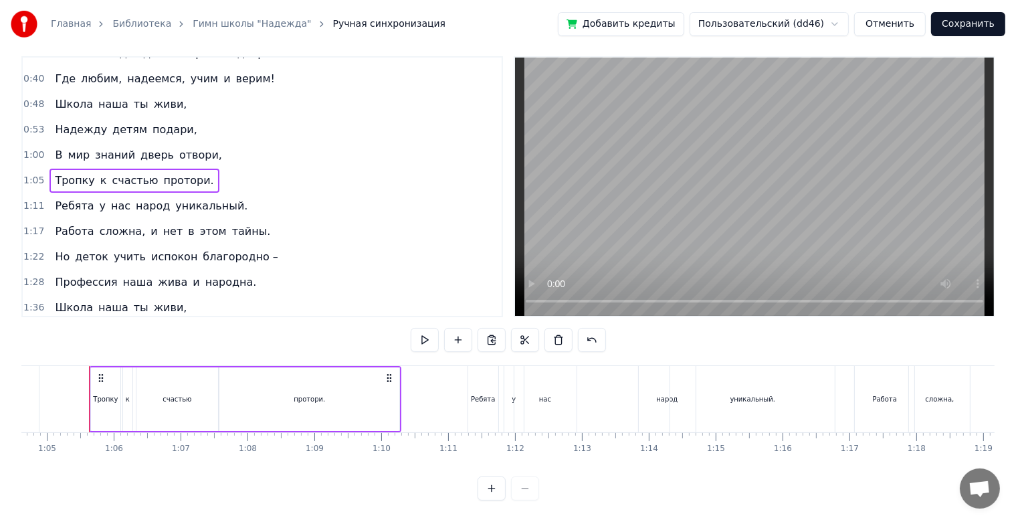
scroll to position [134, 0]
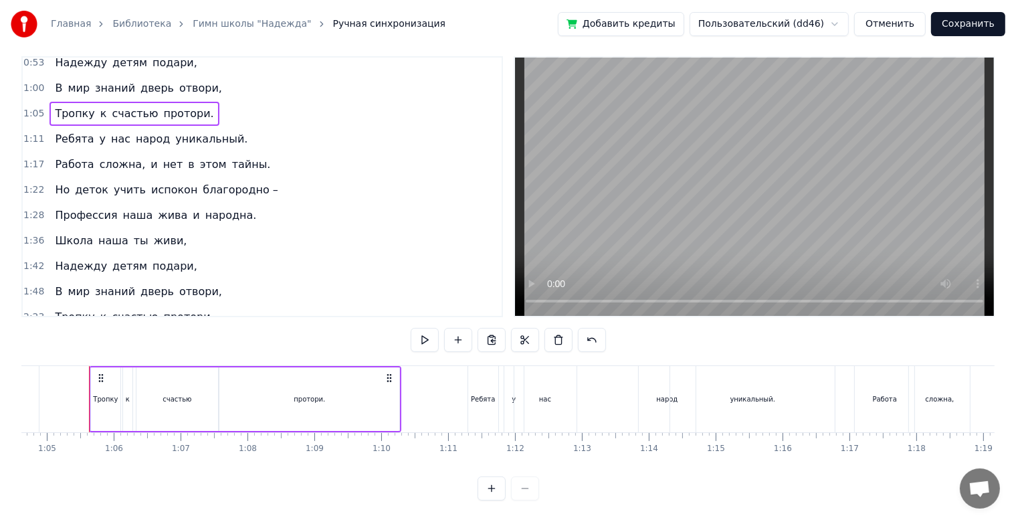
click at [261, 279] on div "1:48 В мир знаний дверь отвори," at bounding box center [262, 291] width 479 height 25
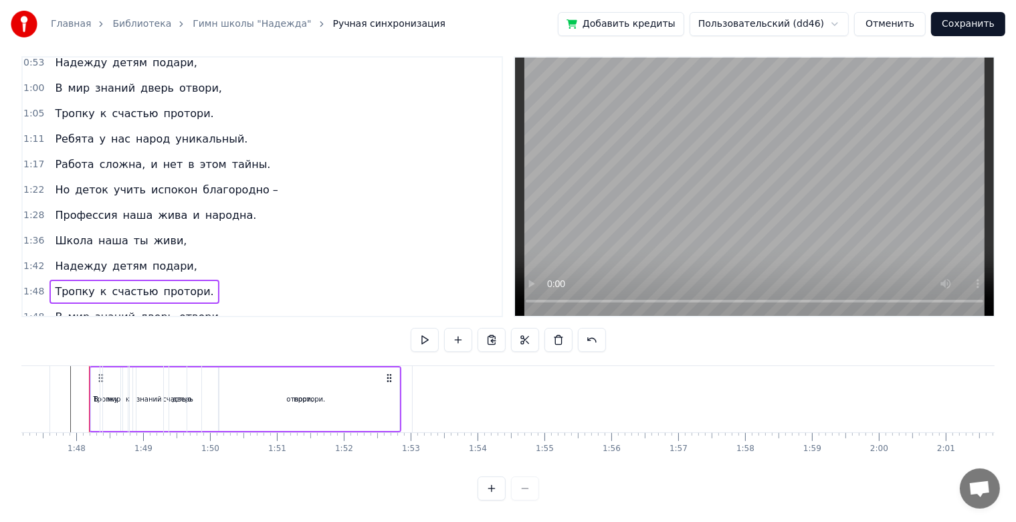
scroll to position [159, 0]
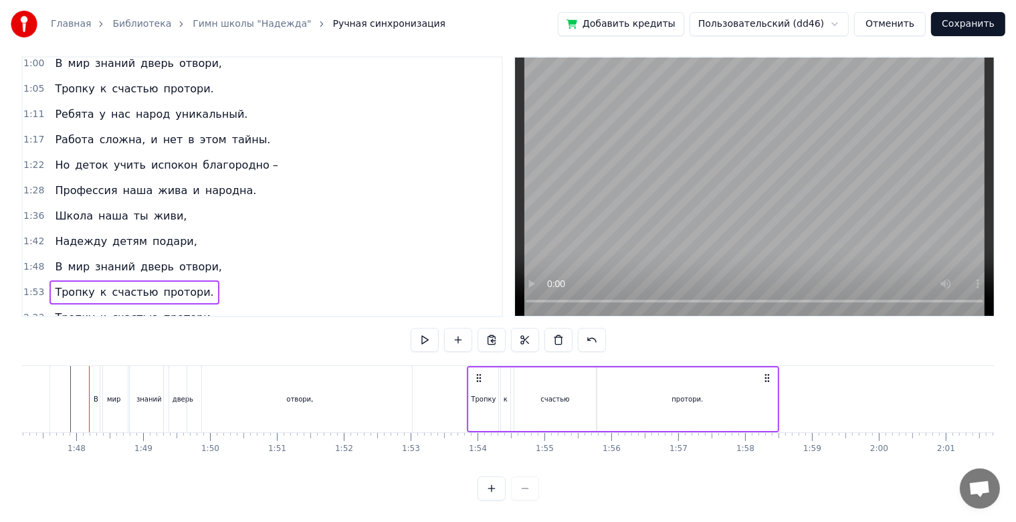
click at [231, 305] on div "2:23 Тропку к счастью протори." at bounding box center [262, 317] width 479 height 25
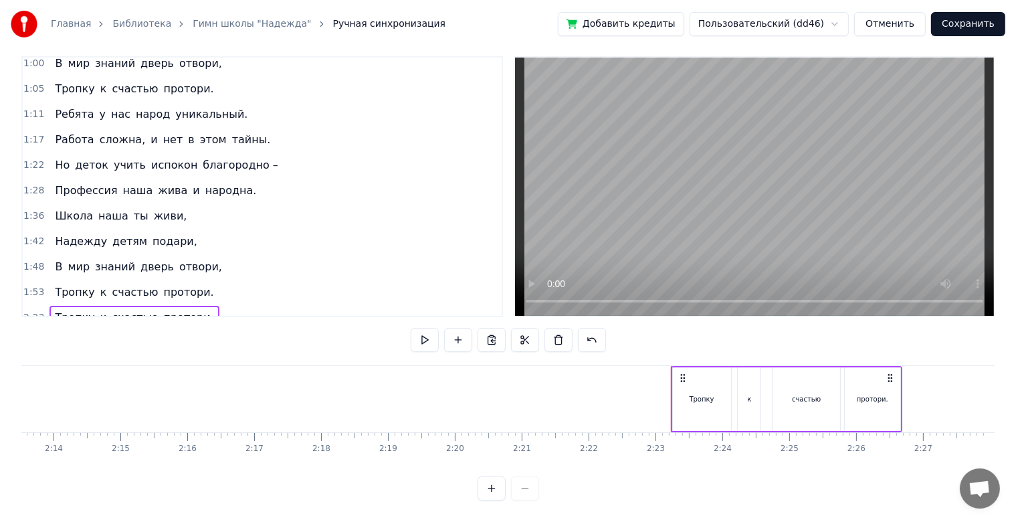
scroll to position [0, 8934]
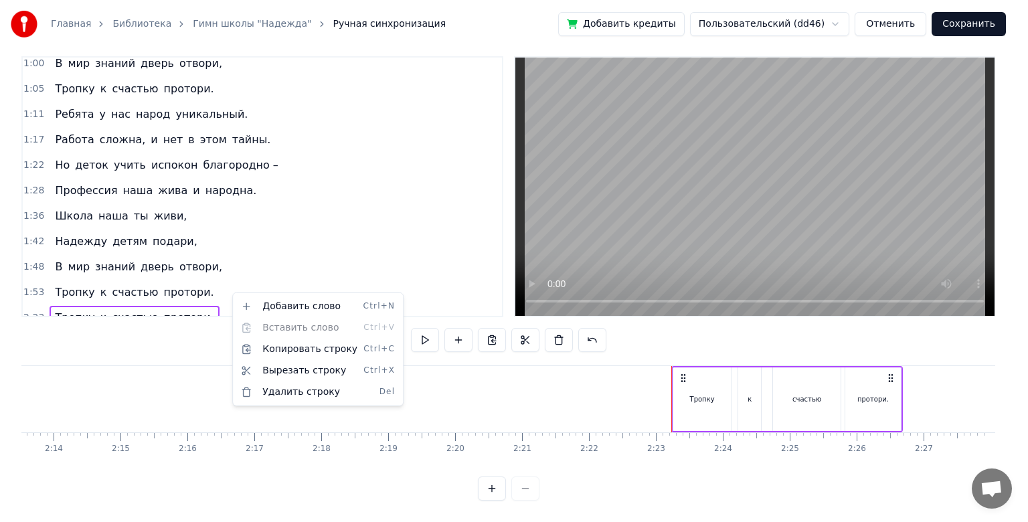
click at [630, 409] on html "Главная Библиотека Гимн школы "Надежда" Ручная синхронизация Добавить кредиты П…" at bounding box center [514, 254] width 1028 height 535
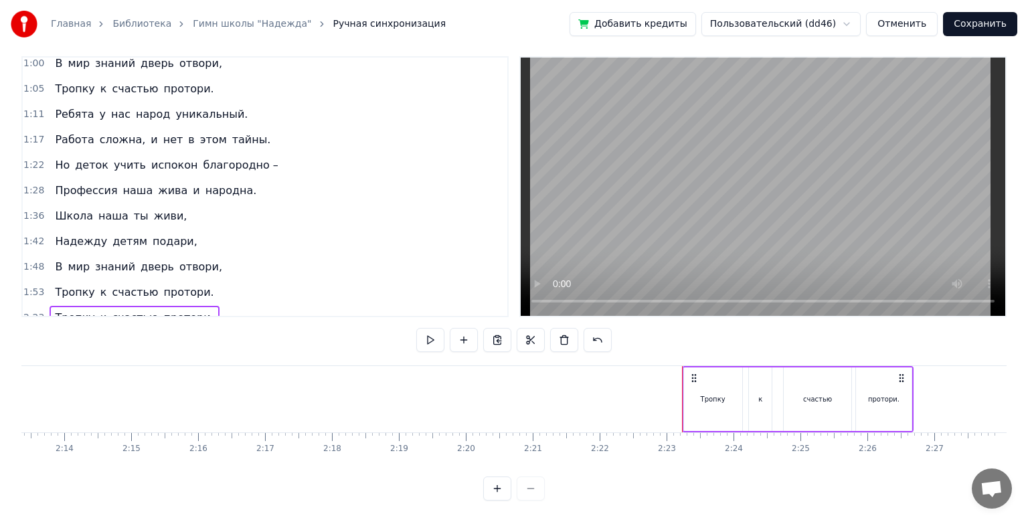
scroll to position [0, 8923]
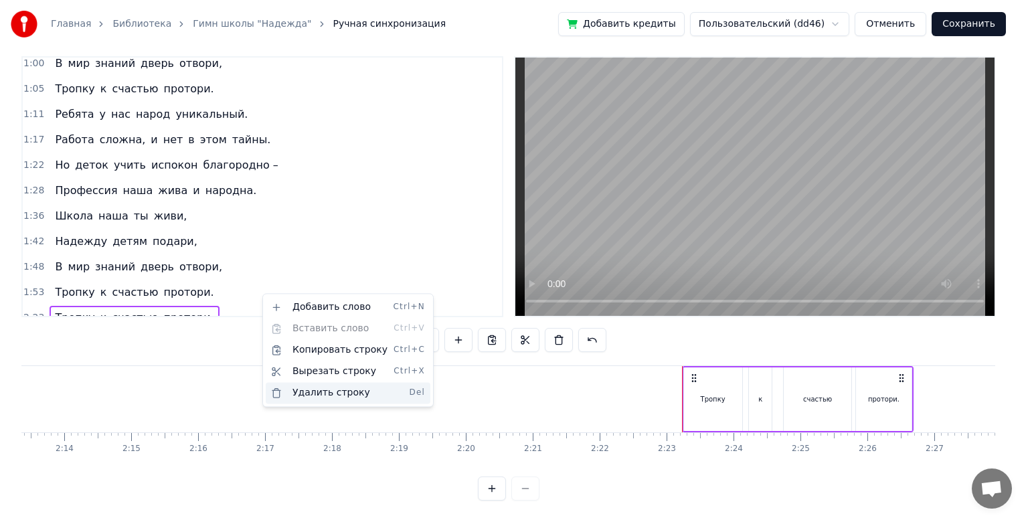
click at [305, 391] on div "Удалить строку Del" at bounding box center [348, 392] width 165 height 21
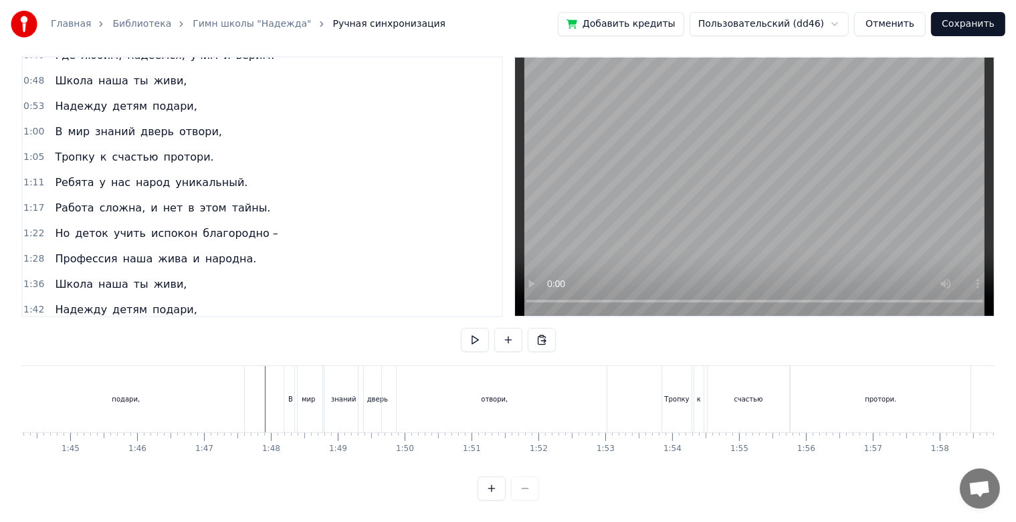
scroll to position [68, 0]
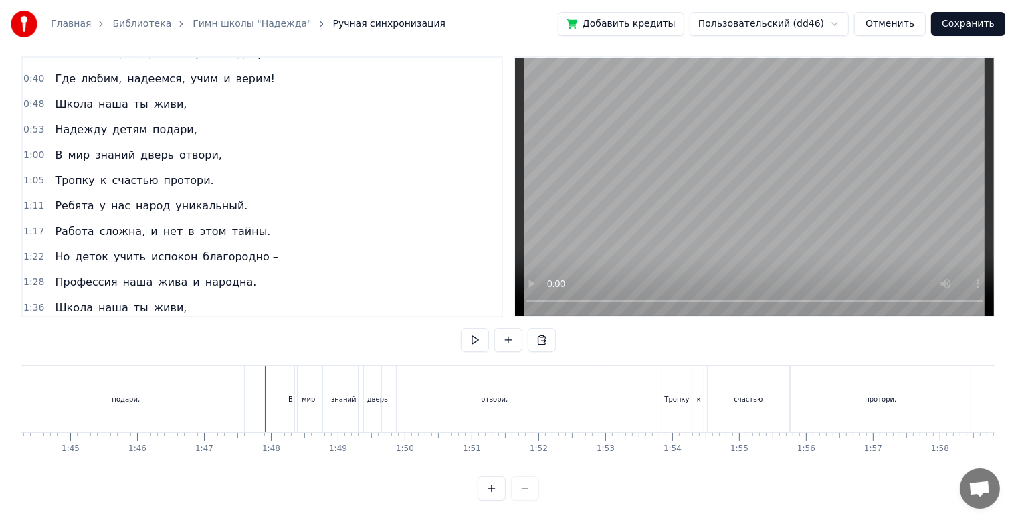
click at [235, 144] on div "1:00 В мир знаний дверь отвори," at bounding box center [262, 155] width 479 height 25
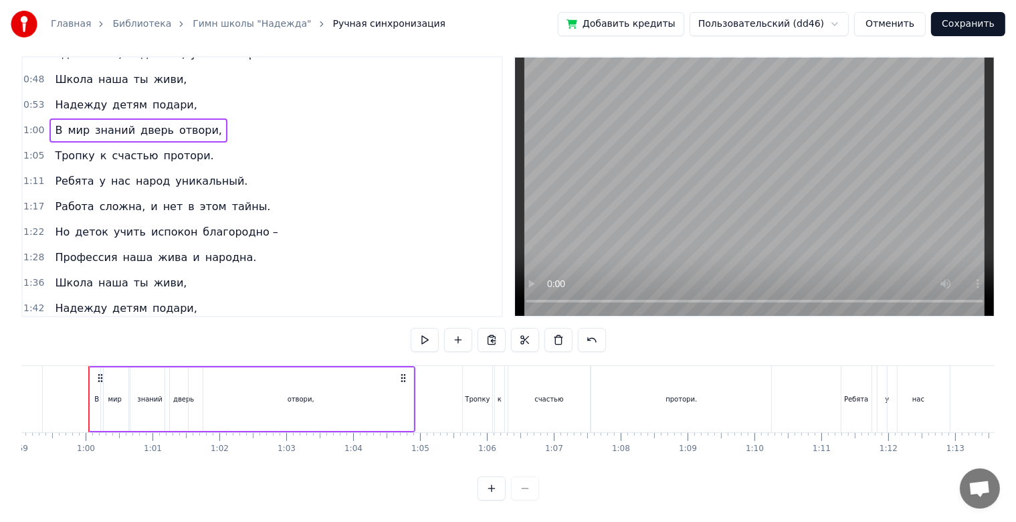
scroll to position [134, 0]
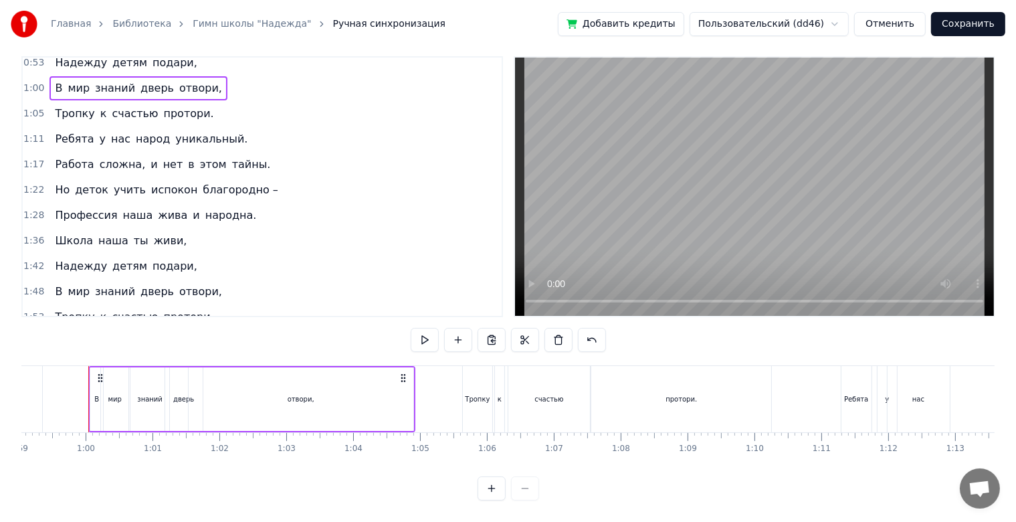
click at [231, 279] on div "1:48 В мир знаний дверь отвори," at bounding box center [262, 291] width 479 height 25
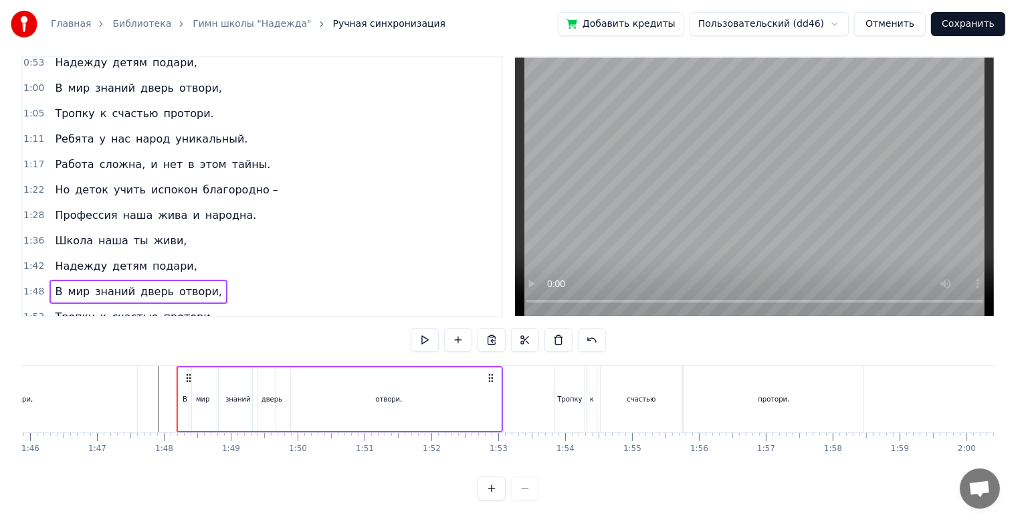
scroll to position [0, 7171]
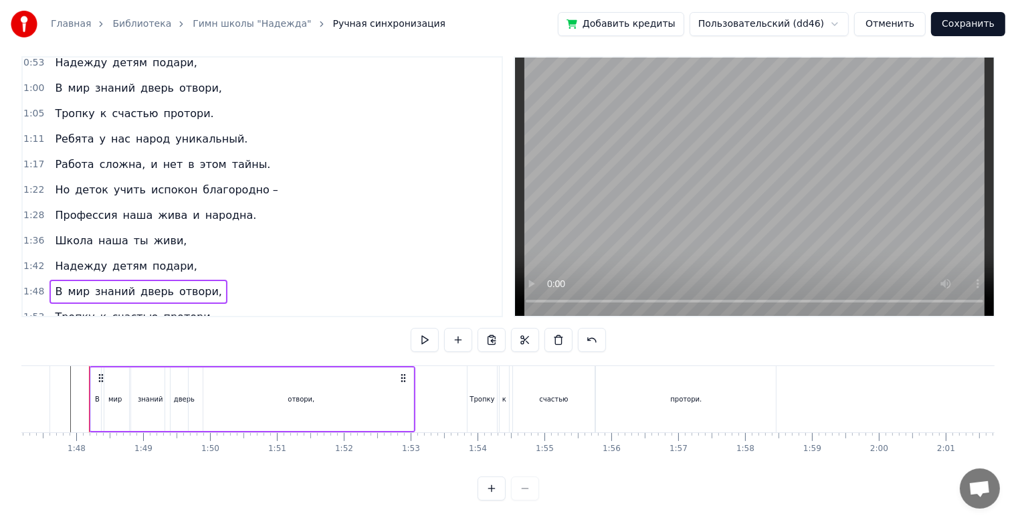
click at [278, 304] on div "1:53 Тропку к счастью протори." at bounding box center [262, 316] width 479 height 25
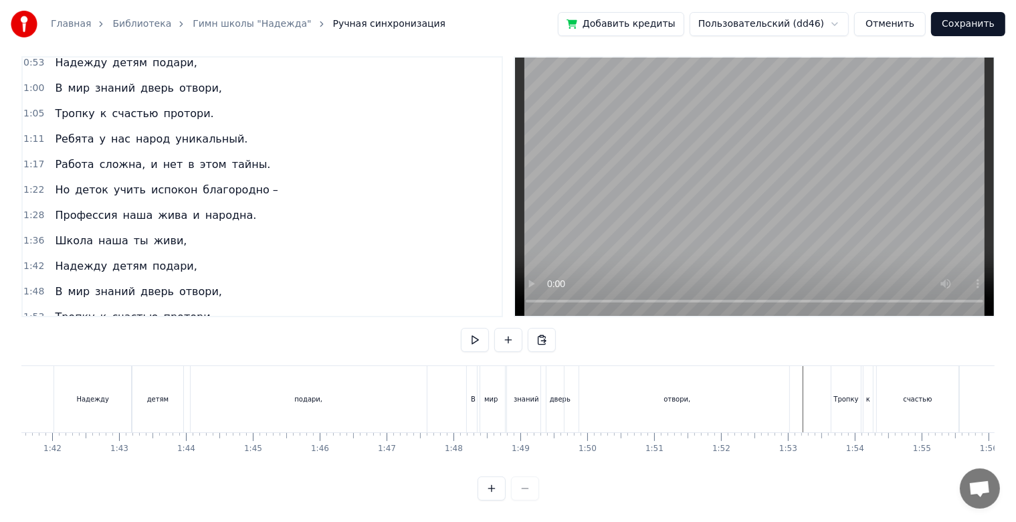
scroll to position [0, 6686]
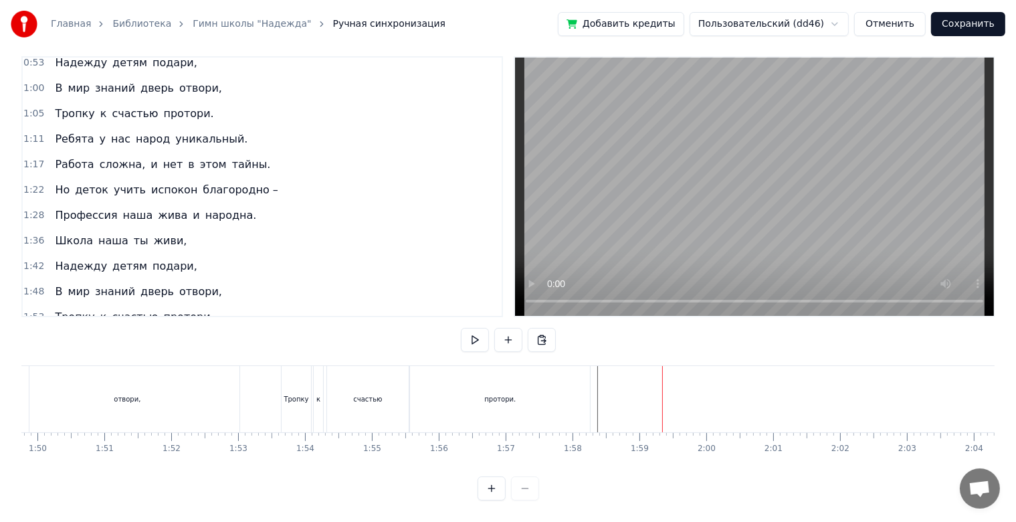
scroll to position [0, 7283]
click at [503, 392] on div "протори." at bounding box center [561, 399] width 180 height 66
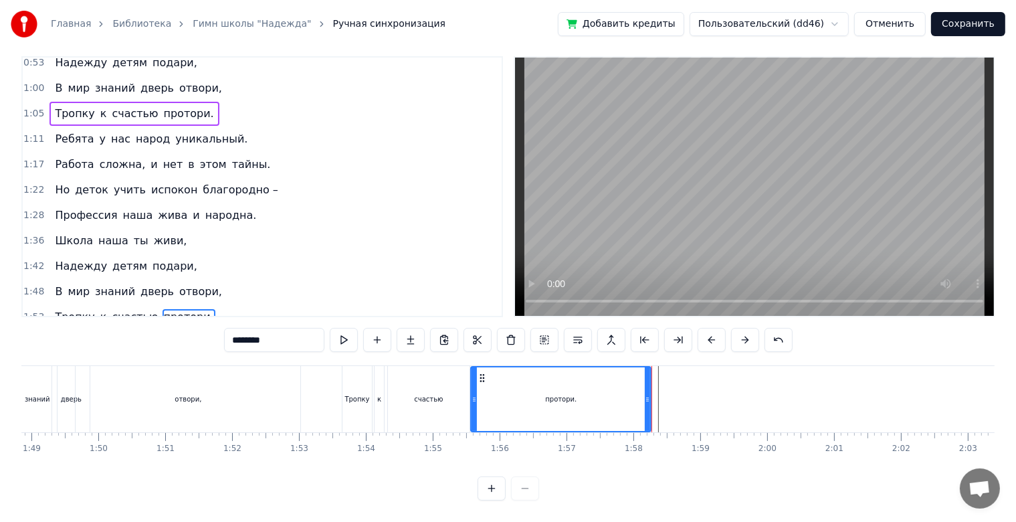
click at [399, 385] on div "счастью" at bounding box center [429, 399] width 82 height 66
type input "*******"
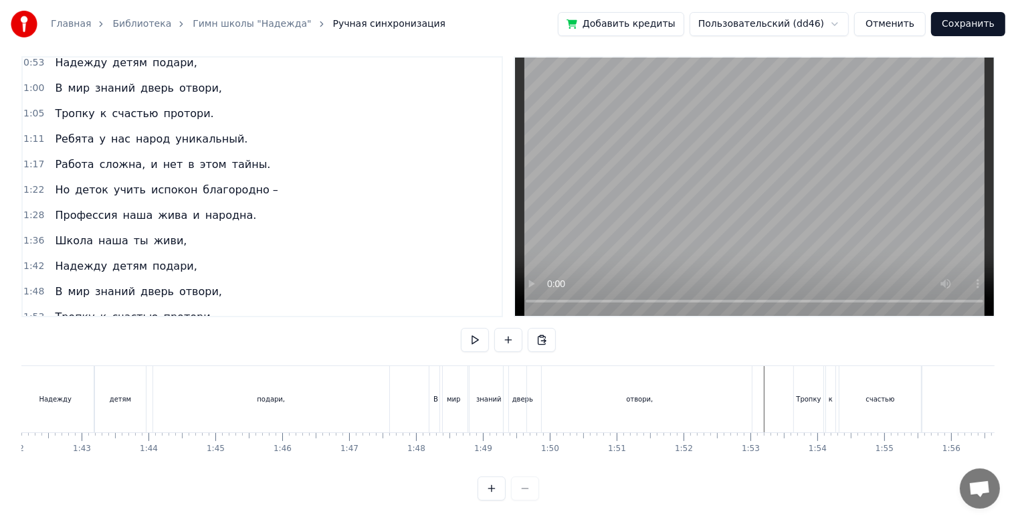
scroll to position [0, 6743]
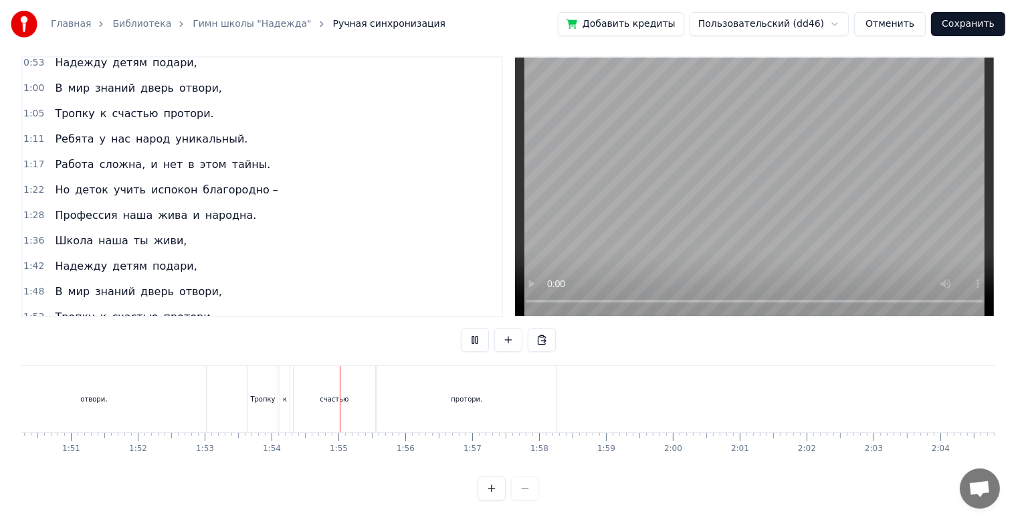
scroll to position [0, 7592]
click at [185, 391] on div "протори." at bounding box center [252, 399] width 180 height 66
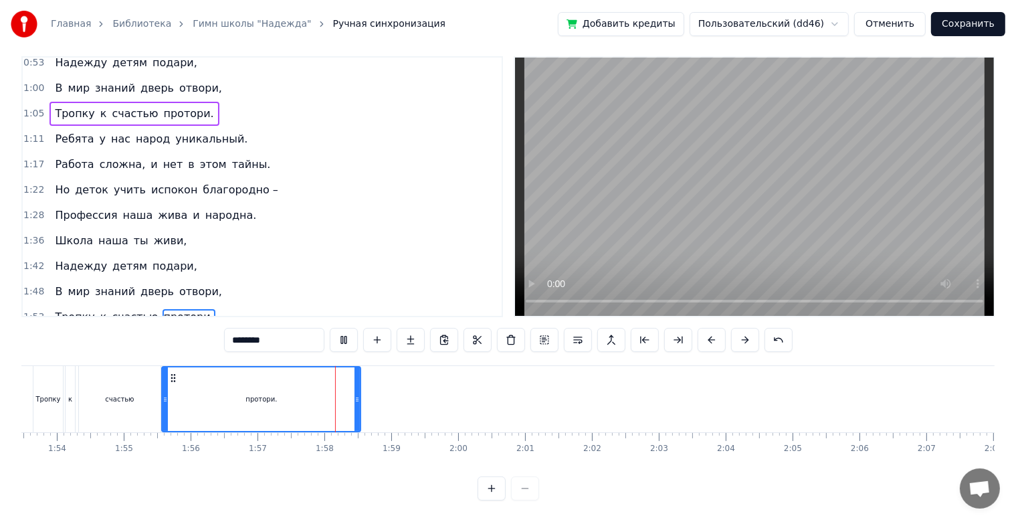
drag, startPoint x: 340, startPoint y: 399, endPoint x: 359, endPoint y: 399, distance: 18.7
click at [359, 399] on div at bounding box center [357, 399] width 5 height 64
click at [354, 394] on icon at bounding box center [354, 399] width 5 height 11
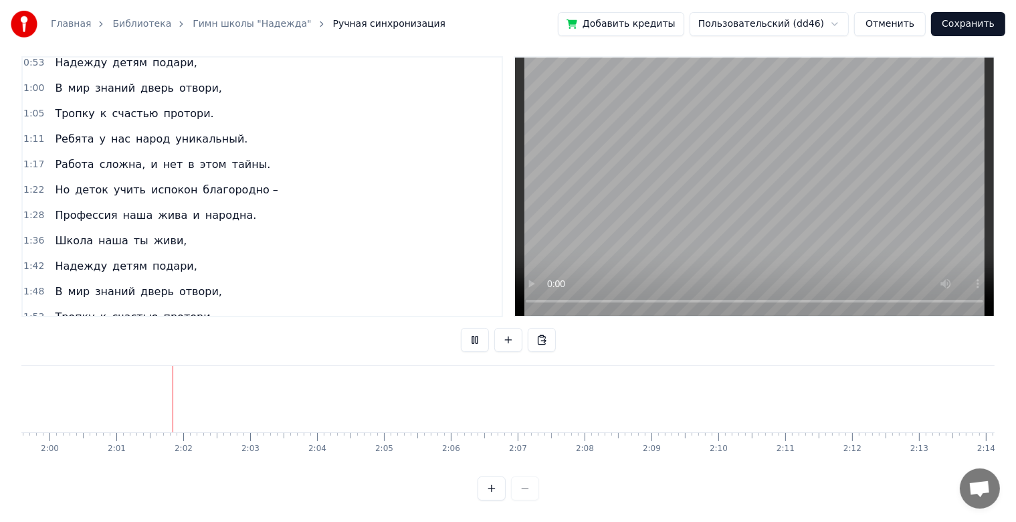
scroll to position [0, 8039]
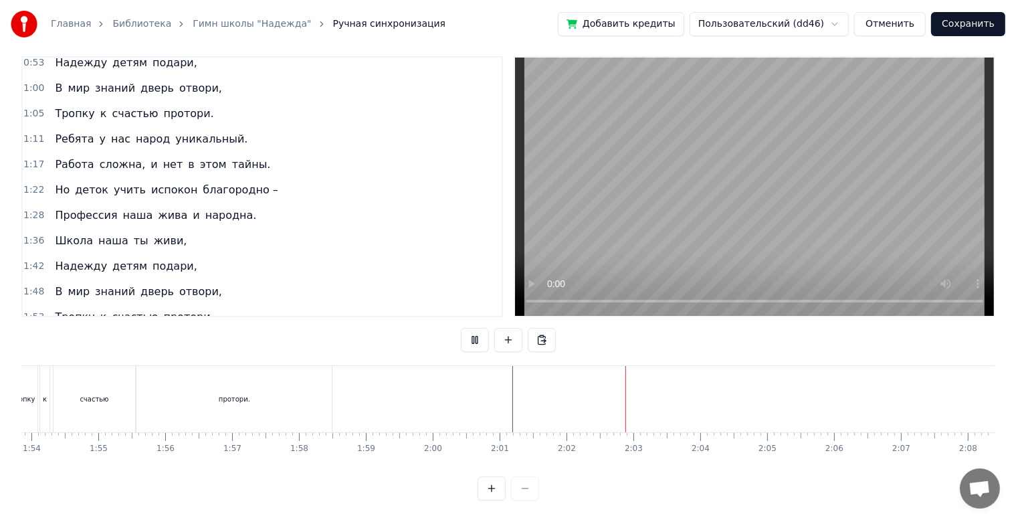
scroll to position [0, 7606]
click at [339, 393] on div "протори." at bounding box center [245, 399] width 195 height 66
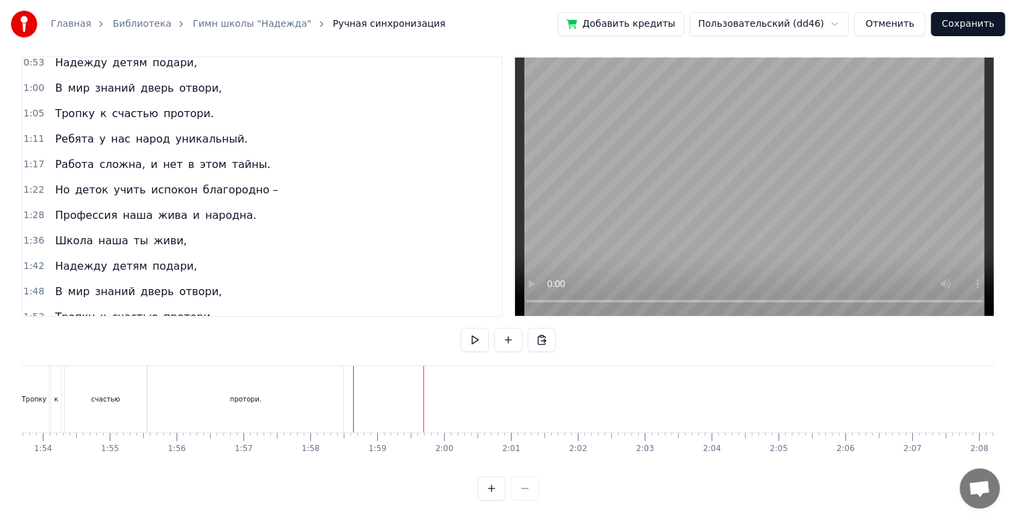
click at [272, 391] on div "протори." at bounding box center [245, 399] width 195 height 66
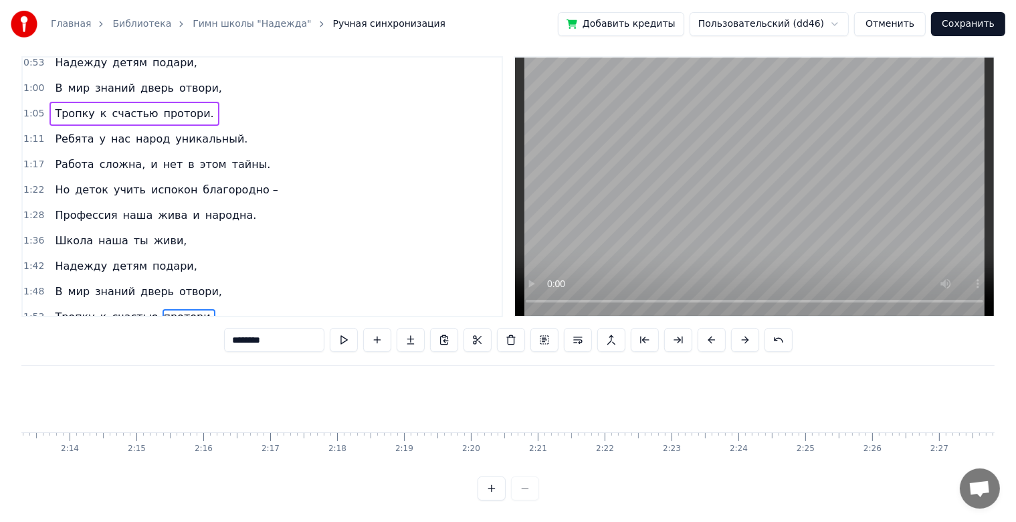
scroll to position [0, 8934]
click at [450, 352] on div "0:23 Прописано сердце по адресу детства, 0:28 А школа в нём дом и любимое место…" at bounding box center [508, 278] width 974 height 444
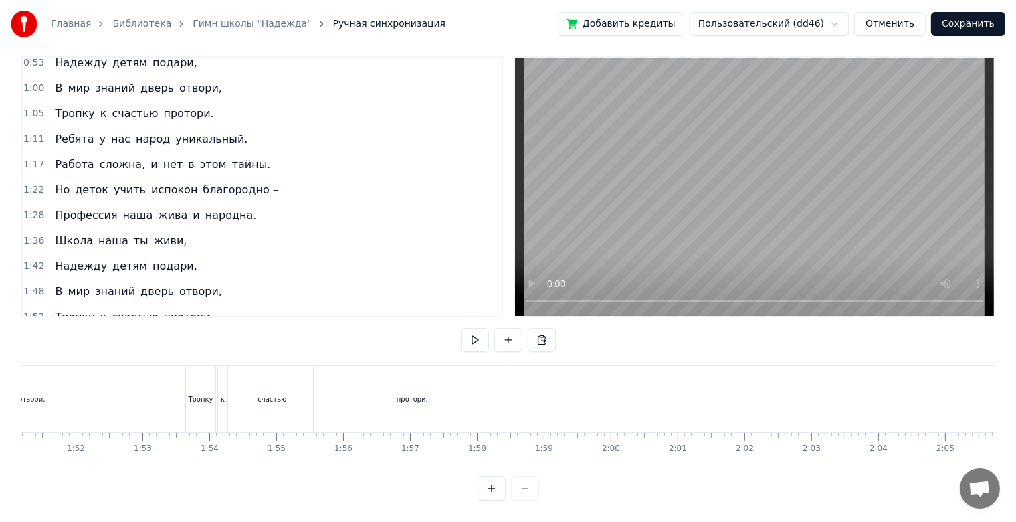
scroll to position [0, 7467]
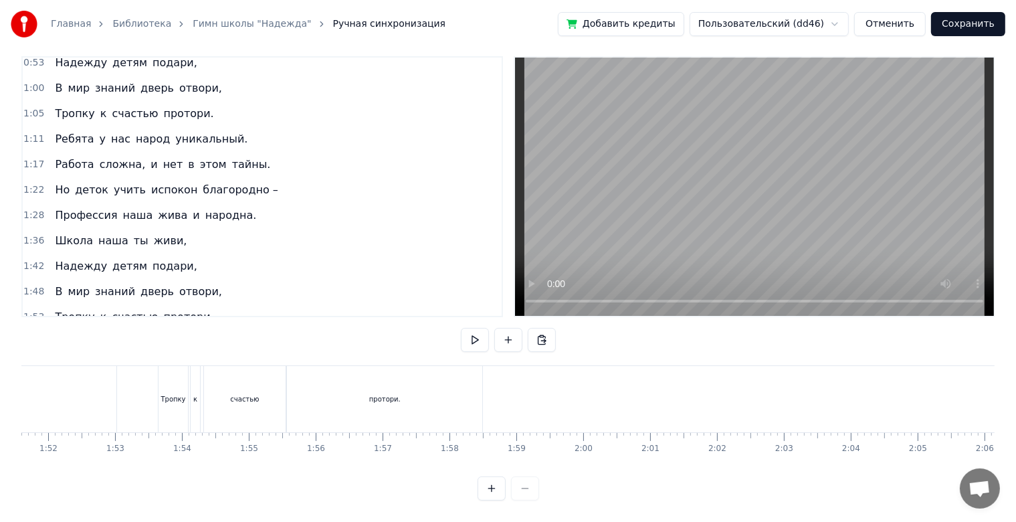
click at [984, 27] on button "Сохранить" at bounding box center [968, 24] width 74 height 24
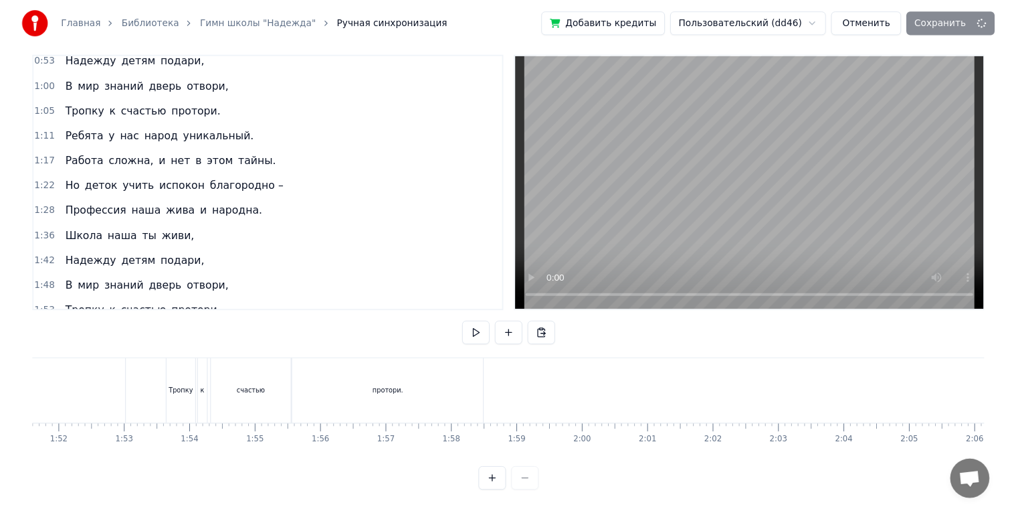
scroll to position [19, 0]
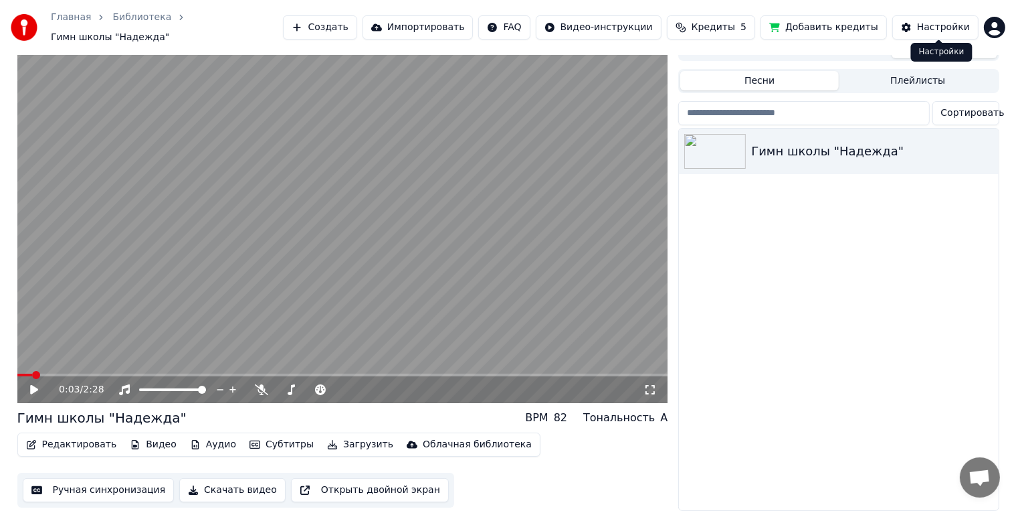
click at [938, 35] on button "Настройки" at bounding box center [936, 27] width 86 height 24
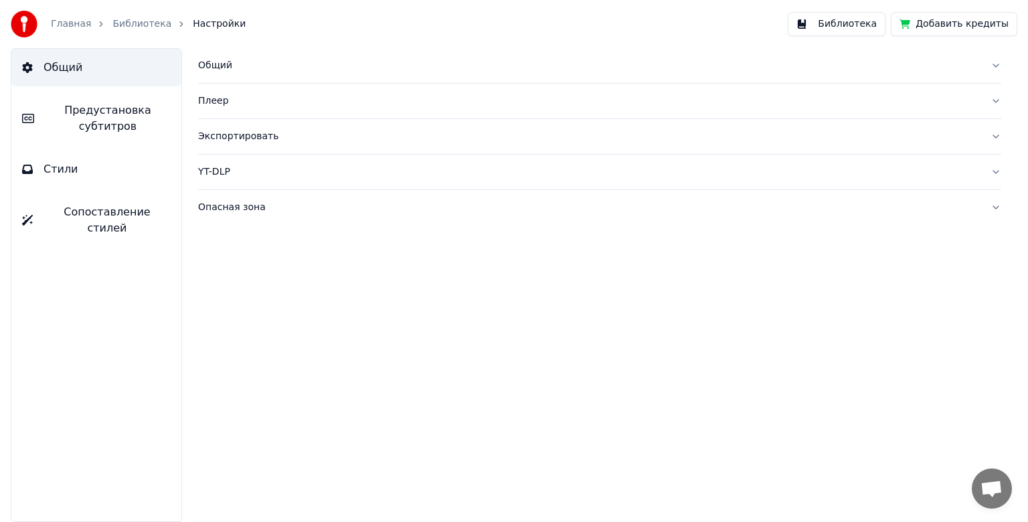
click at [147, 113] on span "Предустановка субтитров" at bounding box center [108, 118] width 126 height 32
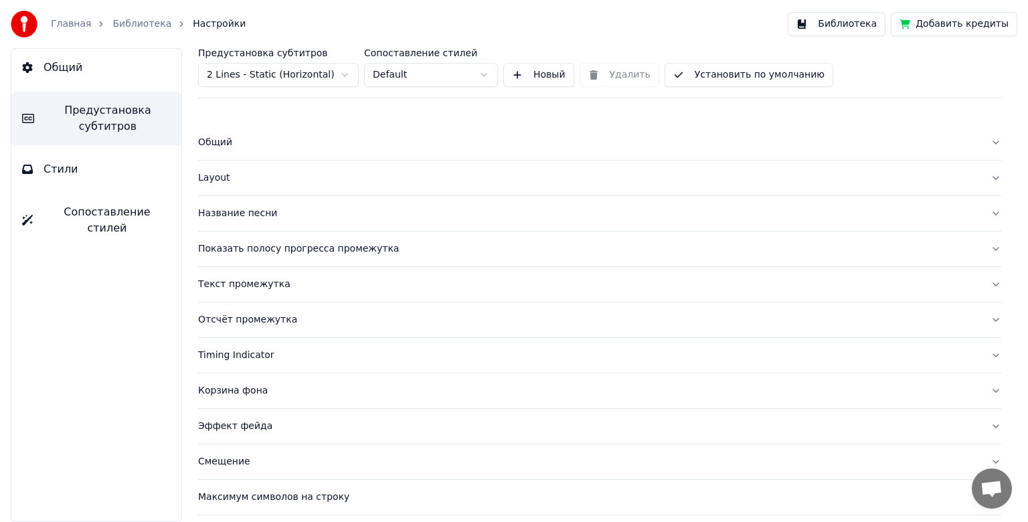
click at [249, 222] on button "Название песни" at bounding box center [599, 213] width 803 height 35
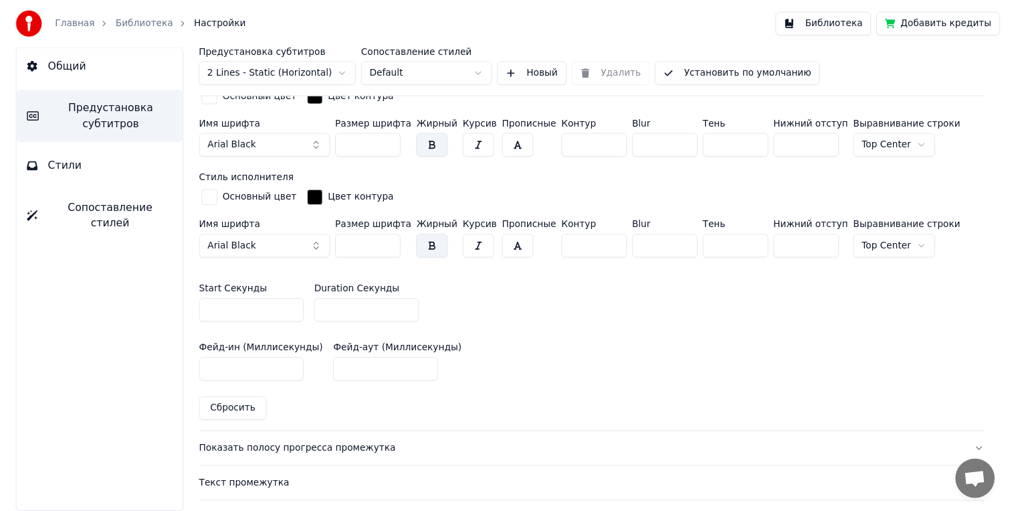
scroll to position [468, 0]
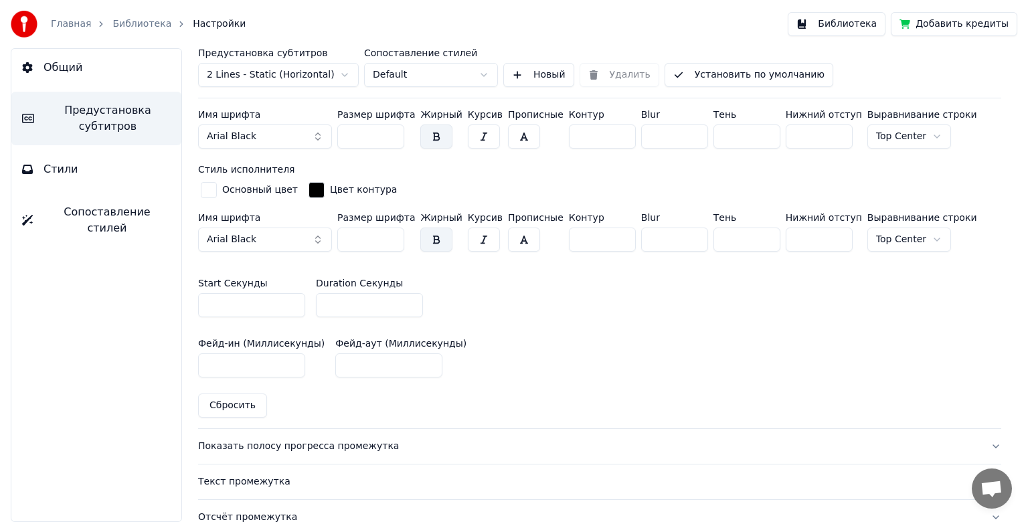
drag, startPoint x: 248, startPoint y: 302, endPoint x: 194, endPoint y: 298, distance: 54.3
click at [194, 298] on div "Предустановка субтитров 2 Lines - Static (Horizontal) Сопоставление стилей Defa…" at bounding box center [599, 285] width 856 height 474
type input "*"
click at [860, 32] on button "Библиотека" at bounding box center [837, 24] width 98 height 24
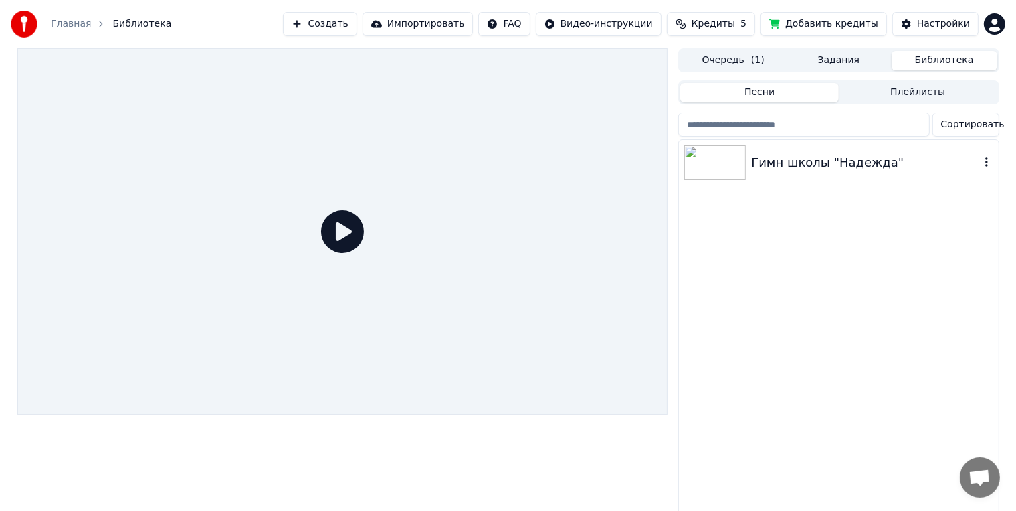
click at [782, 166] on div "Гимн школы "Надежда"" at bounding box center [865, 162] width 228 height 19
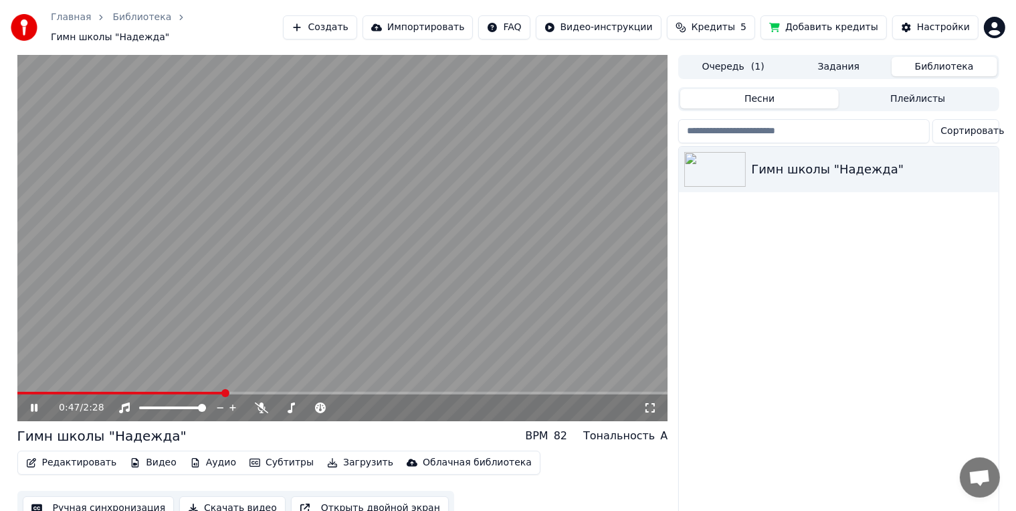
click at [422, 270] on video at bounding box center [342, 238] width 651 height 366
click at [207, 391] on span at bounding box center [121, 392] width 209 height 3
click at [36, 403] on icon at bounding box center [43, 407] width 31 height 11
click at [36, 403] on icon at bounding box center [34, 407] width 7 height 8
click at [193, 394] on div "0:44 / 2:28" at bounding box center [342, 407] width 651 height 27
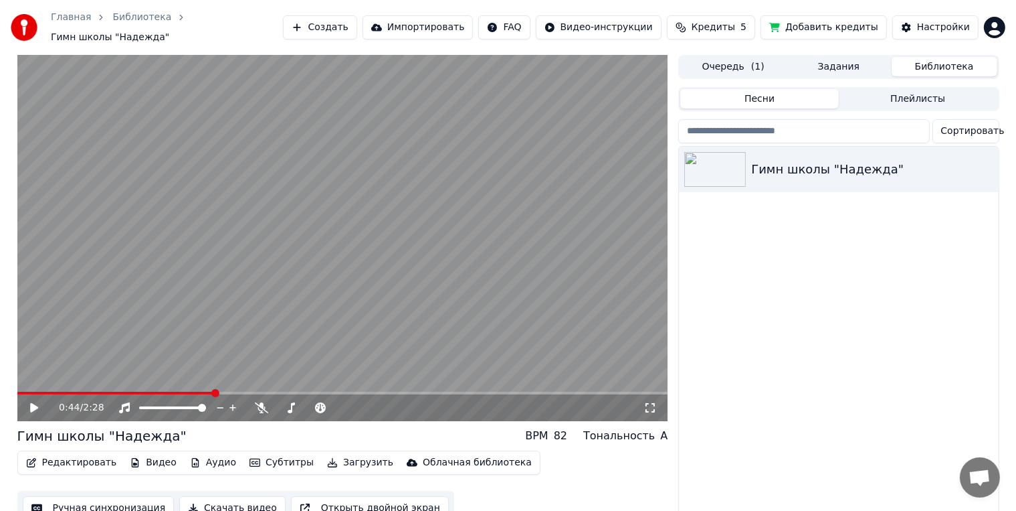
click at [195, 383] on video at bounding box center [342, 238] width 651 height 366
click at [201, 391] on span at bounding box center [116, 392] width 199 height 3
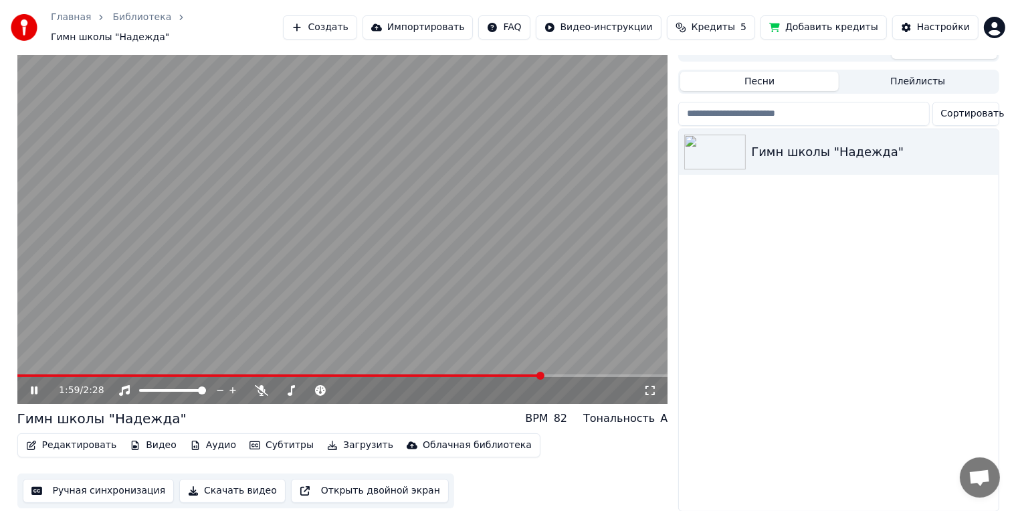
scroll to position [19, 0]
click at [451, 293] on video at bounding box center [342, 220] width 651 height 366
click at [94, 436] on button "Редактировать" at bounding box center [72, 444] width 102 height 19
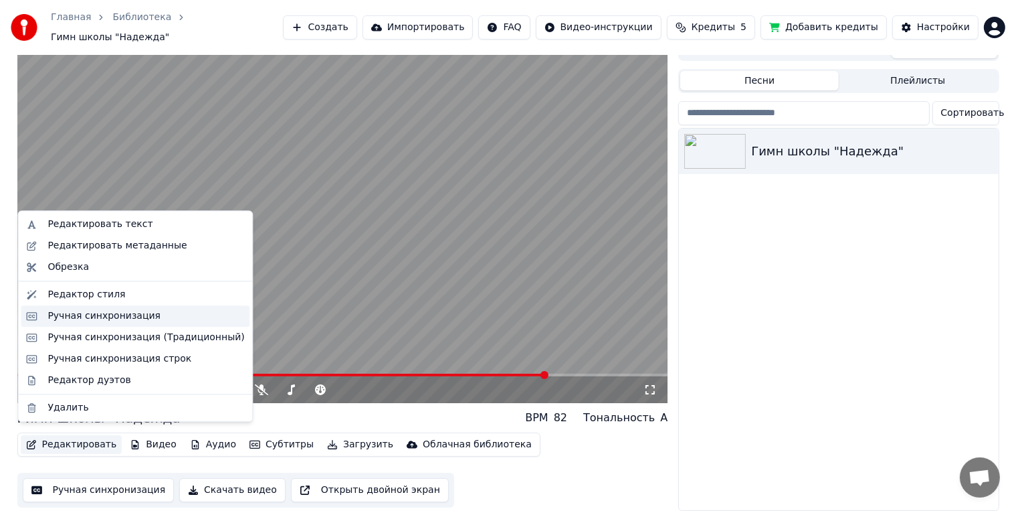
click at [92, 312] on div "Ручная синхронизация" at bounding box center [104, 315] width 113 height 13
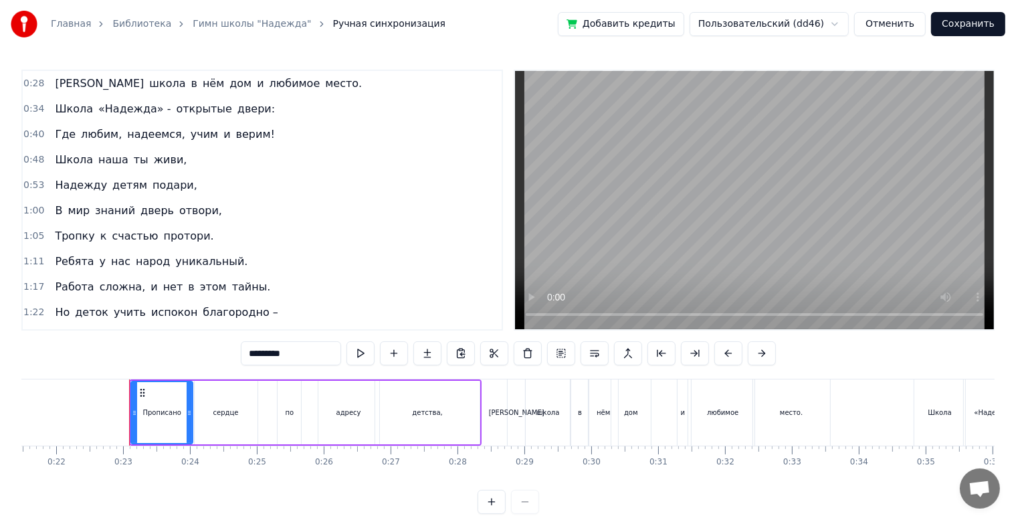
scroll to position [0, 1477]
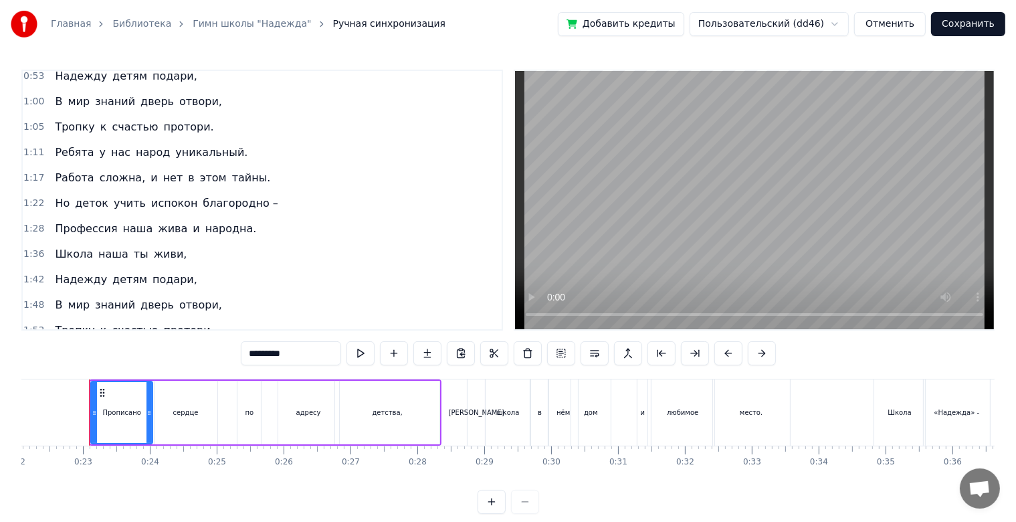
click at [167, 244] on div "Школа наша ты живи," at bounding box center [121, 254] width 143 height 24
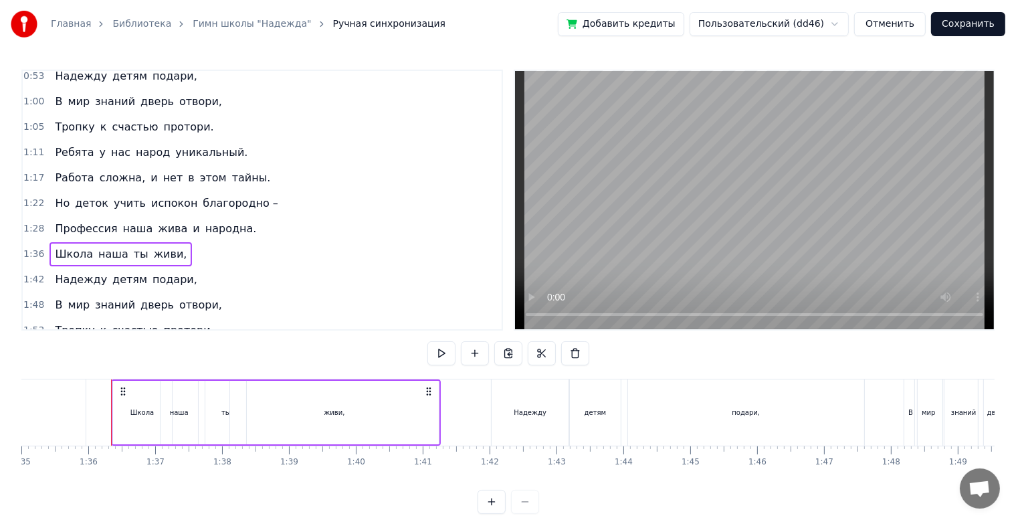
scroll to position [0, 6379]
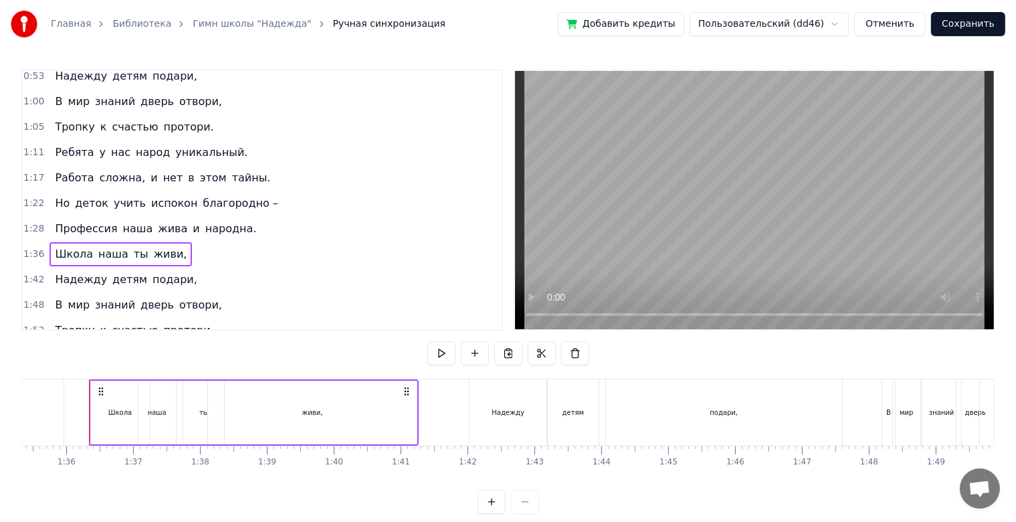
click at [182, 270] on div "1:42 Надежду детям подари," at bounding box center [262, 279] width 479 height 25
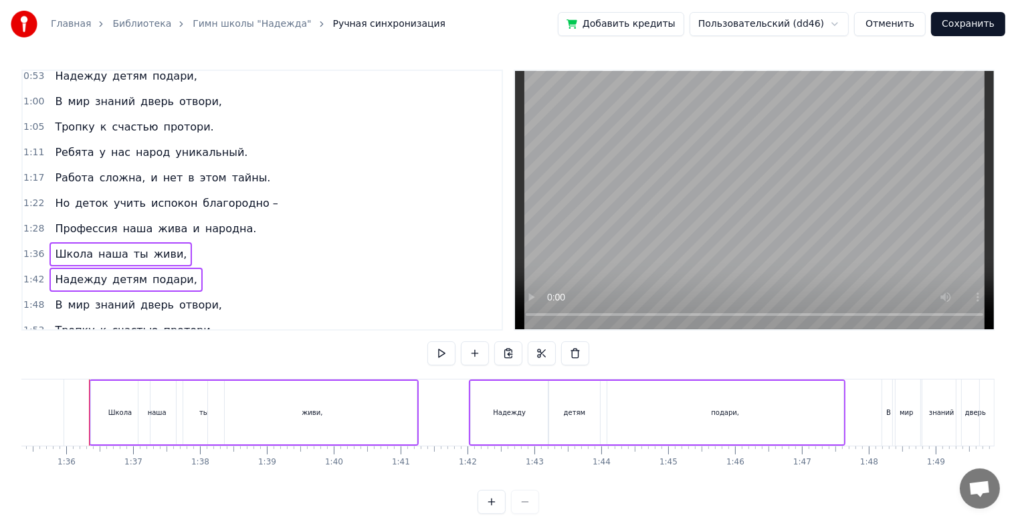
click at [183, 297] on span "отвори," at bounding box center [200, 304] width 45 height 15
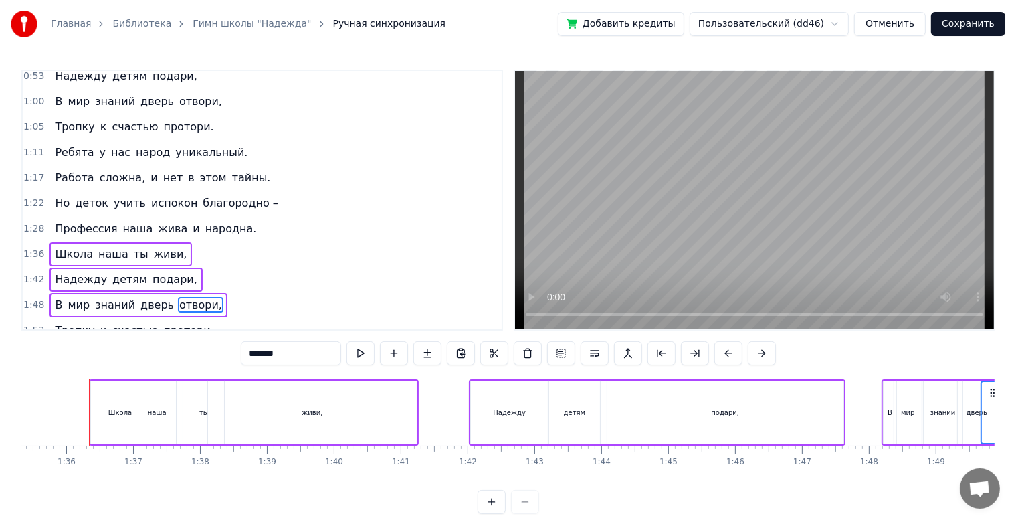
scroll to position [24, 0]
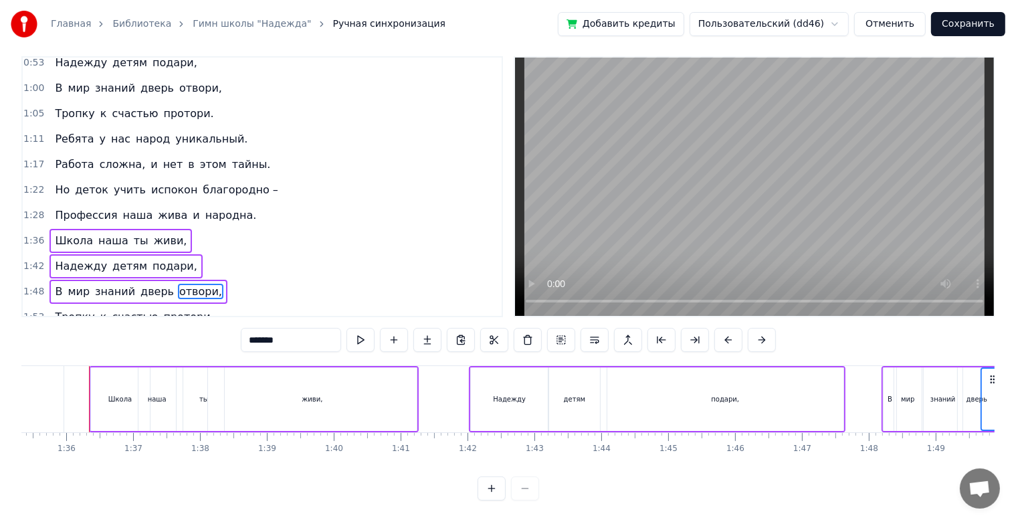
click at [207, 279] on div "1:48 В мир знаний дверь отвори," at bounding box center [262, 291] width 479 height 25
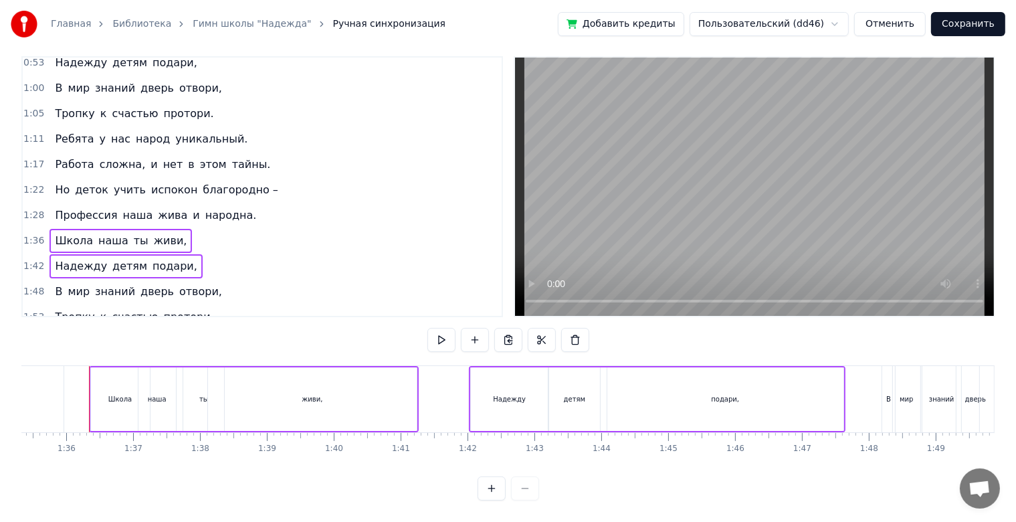
click at [201, 280] on div "В мир знаний дверь отвори," at bounding box center [139, 292] width 178 height 24
click at [203, 304] on div "1:53 Тропку к счастью протори." at bounding box center [262, 316] width 479 height 25
click at [211, 304] on div "1:53 Тропку к счастью протори." at bounding box center [262, 316] width 479 height 25
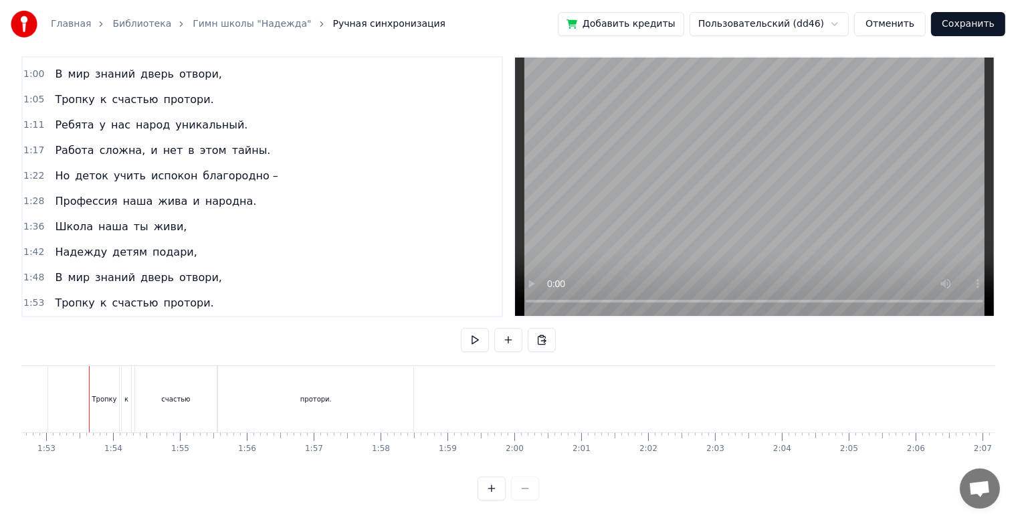
scroll to position [134, 0]
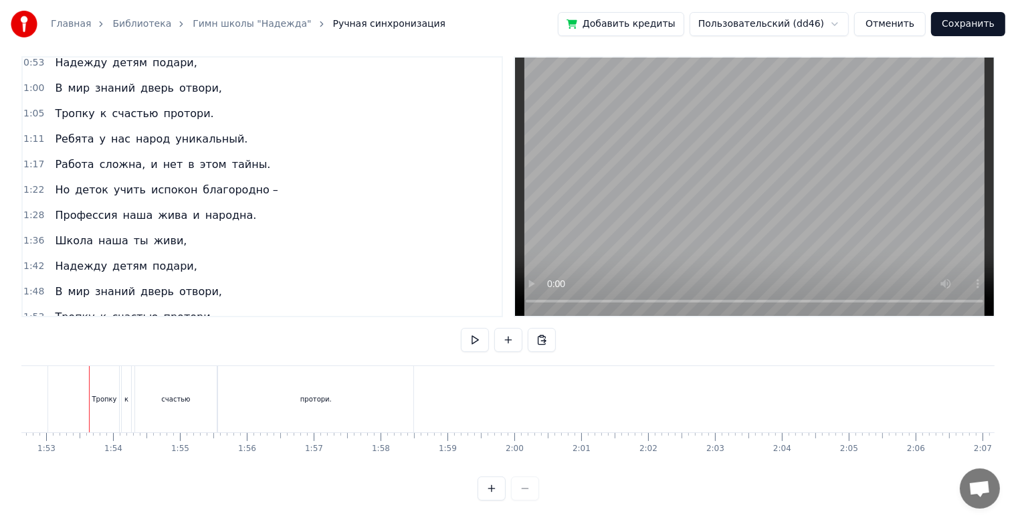
click at [201, 304] on div "1:53 Тропку к счастью протори." at bounding box center [262, 316] width 479 height 25
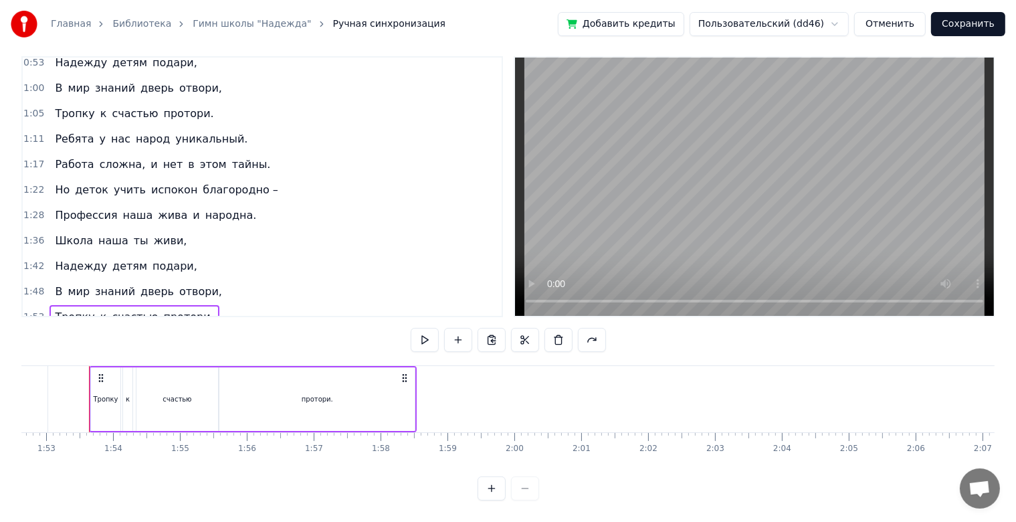
click at [207, 304] on div "1:53 Тропку к счастью протори." at bounding box center [262, 316] width 479 height 25
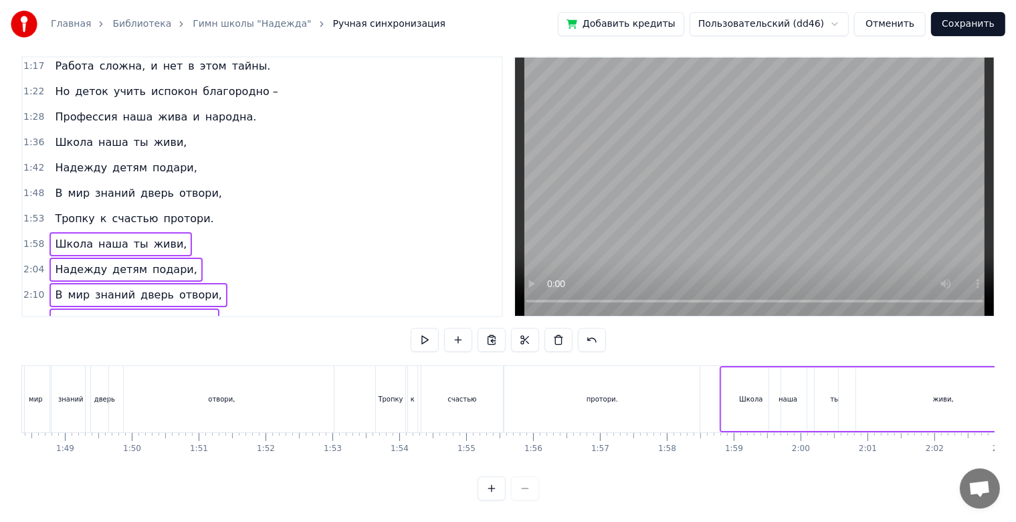
scroll to position [0, 7171]
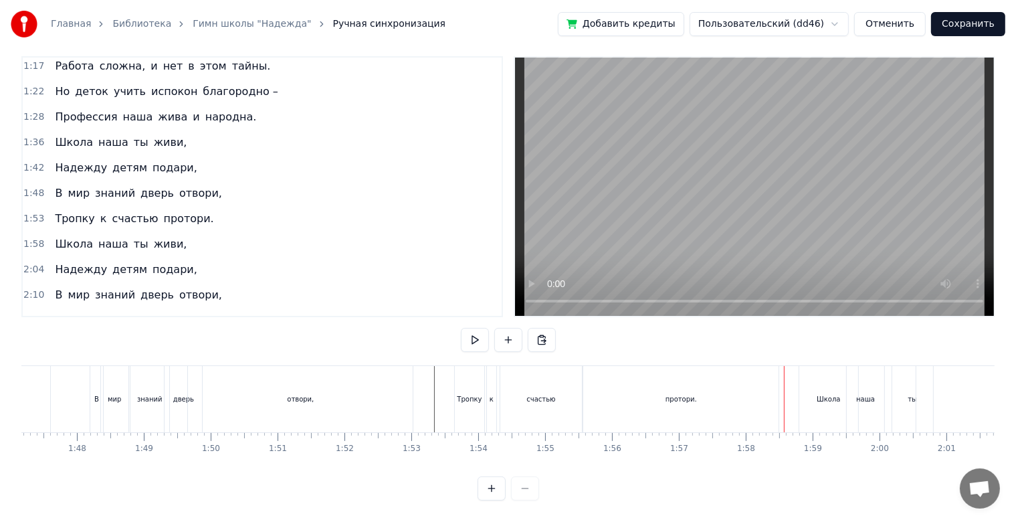
click at [335, 308] on div "2:16 Тропку к счастью протори." at bounding box center [262, 320] width 479 height 25
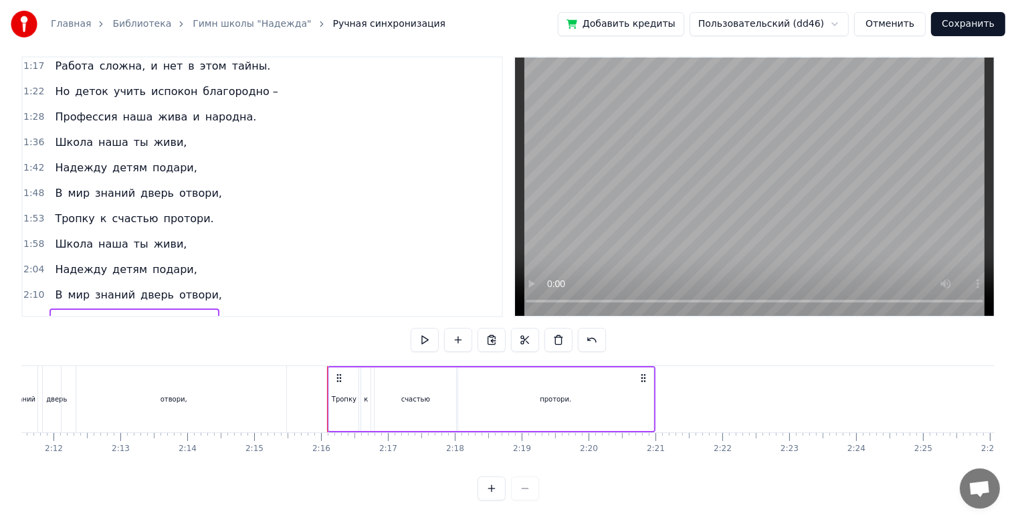
scroll to position [0, 8934]
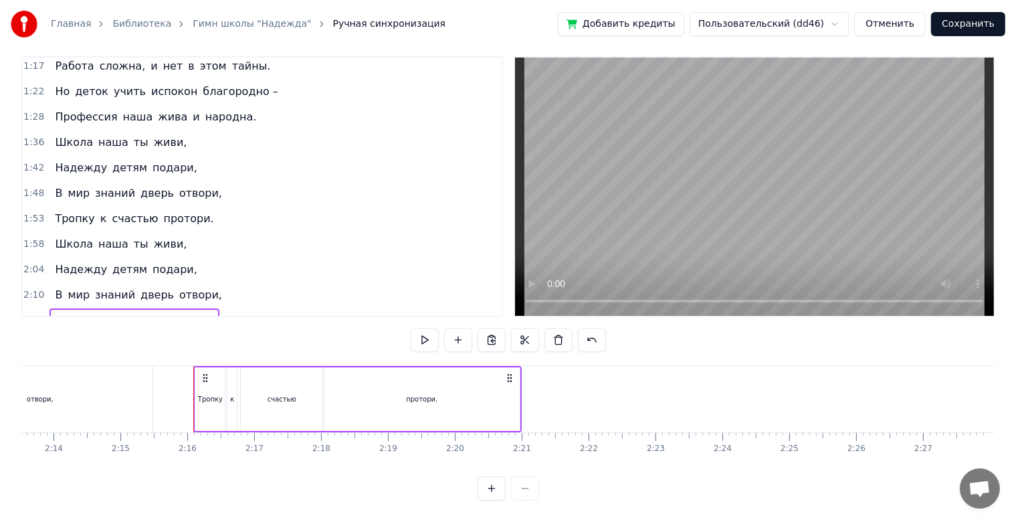
click at [305, 282] on div "2:10 В мир знаний дверь отвори," at bounding box center [262, 294] width 479 height 25
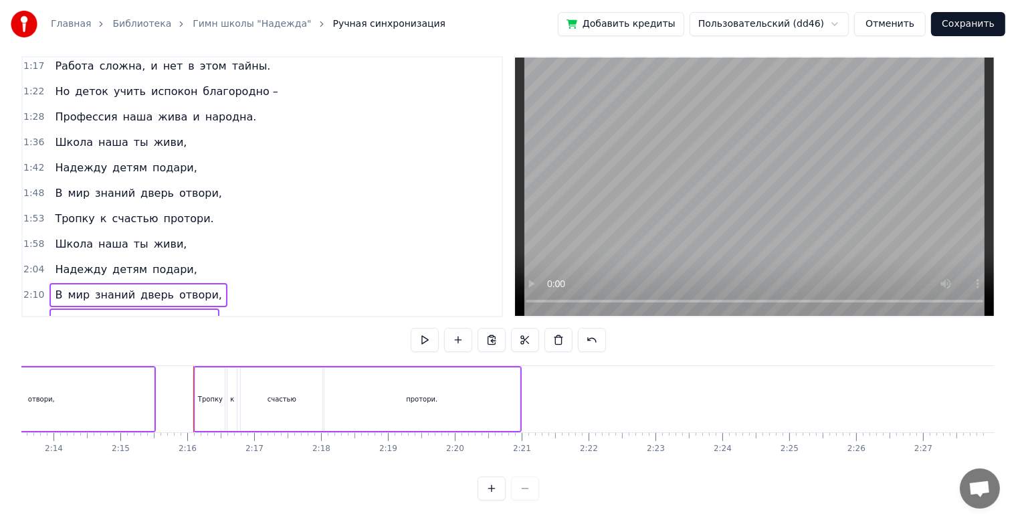
click at [290, 257] on div "2:04 Надежду детям подари," at bounding box center [262, 269] width 479 height 25
click at [289, 257] on div "2:04 Надежду детям подари," at bounding box center [262, 269] width 479 height 25
click at [286, 257] on div "2:04 Надежду детям подари," at bounding box center [262, 269] width 479 height 25
click at [271, 232] on div "1:58 Школа наша ты живи," at bounding box center [262, 244] width 479 height 25
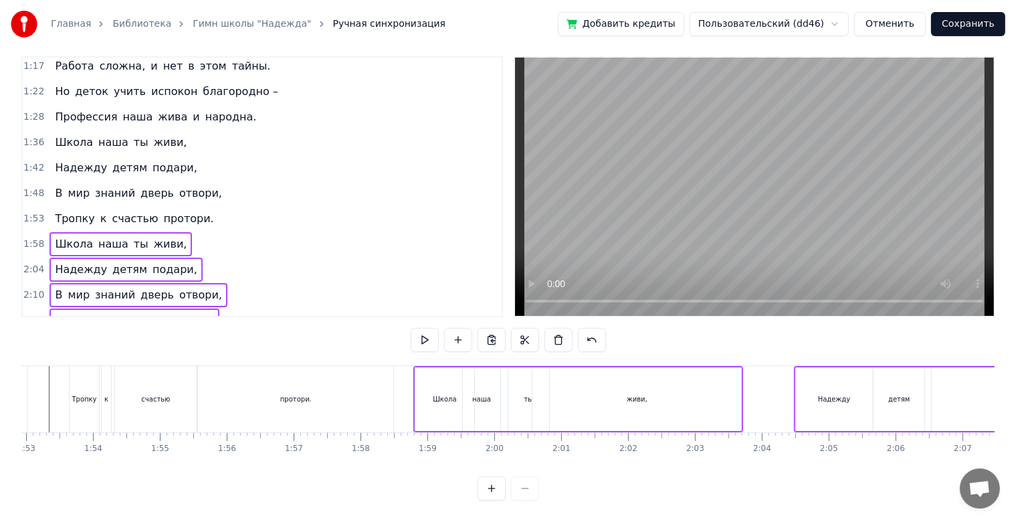
scroll to position [0, 7428]
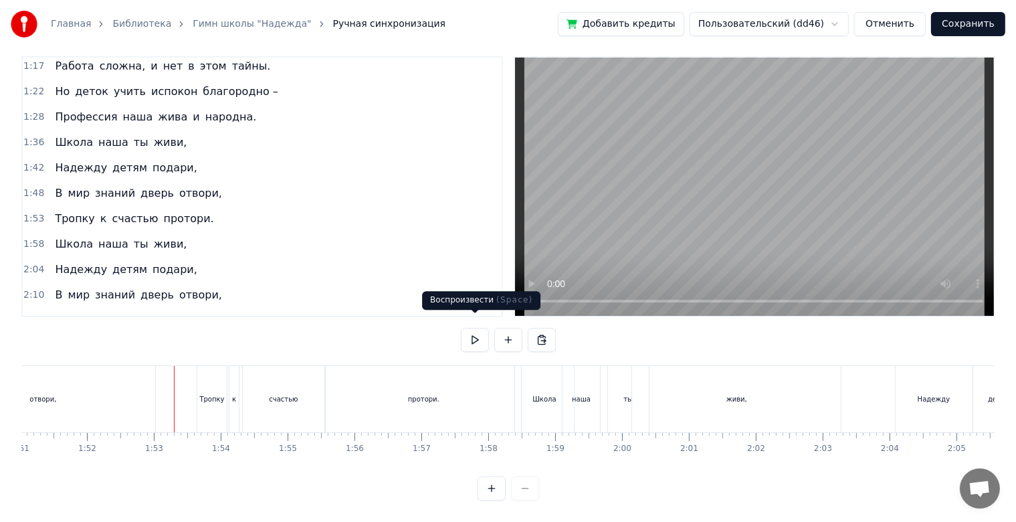
click at [484, 329] on button at bounding box center [475, 340] width 28 height 24
click at [217, 232] on div "1:58 Школа наша ты живи," at bounding box center [262, 244] width 479 height 25
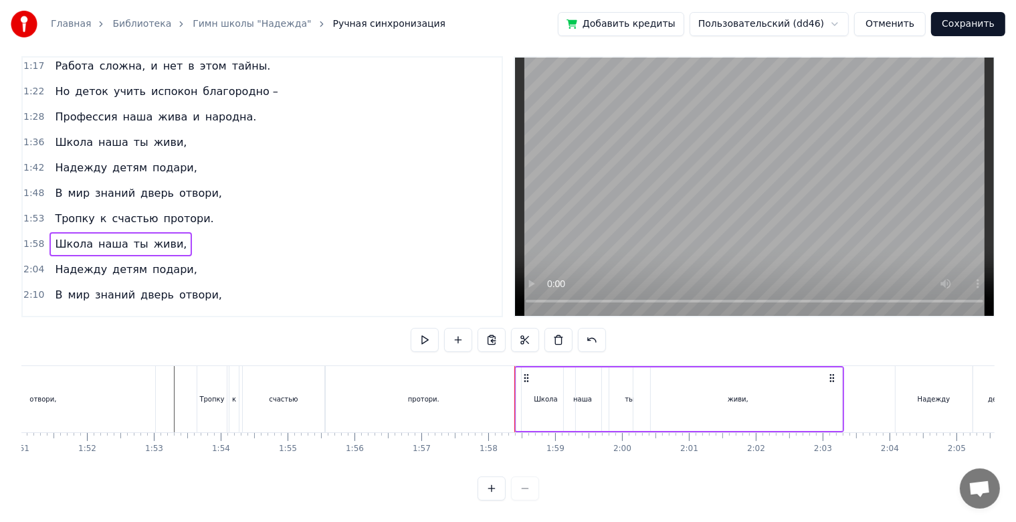
click at [228, 257] on div "2:04 Надежду детям подари," at bounding box center [262, 269] width 479 height 25
click at [232, 282] on div "2:10 В мир знаний дверь отвори," at bounding box center [262, 294] width 479 height 25
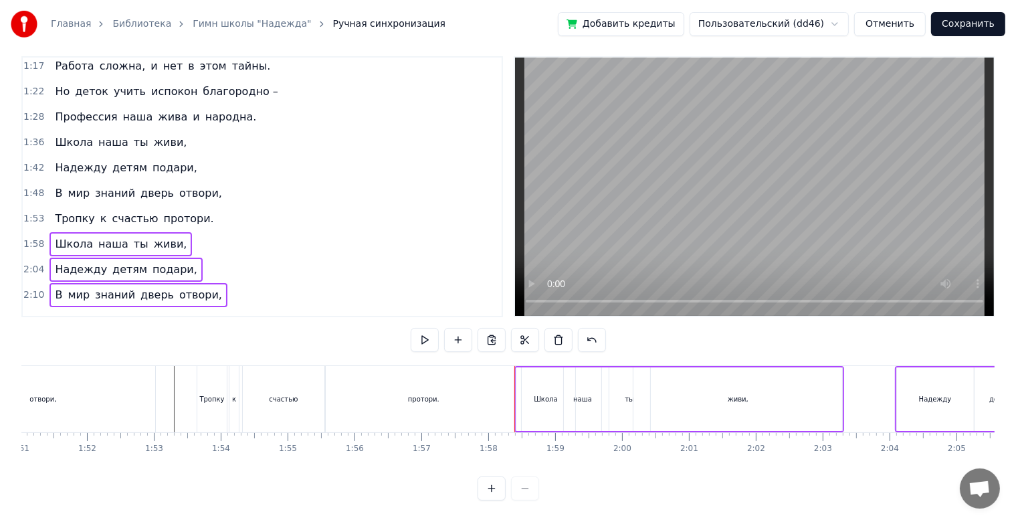
click at [233, 308] on div "2:15 Тропку к счастью протори." at bounding box center [262, 320] width 479 height 25
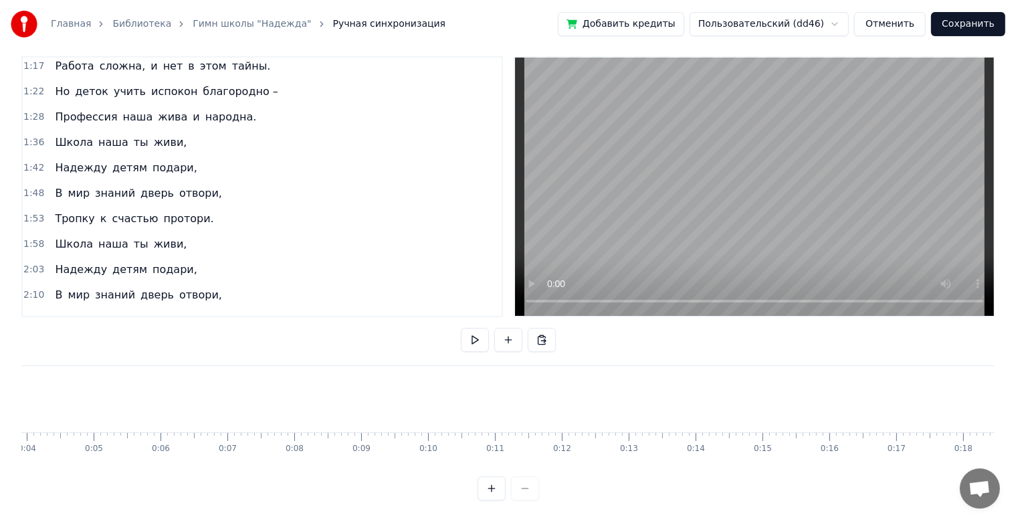
scroll to position [0, 0]
click at [972, 27] on button "Сохранить" at bounding box center [968, 24] width 74 height 24
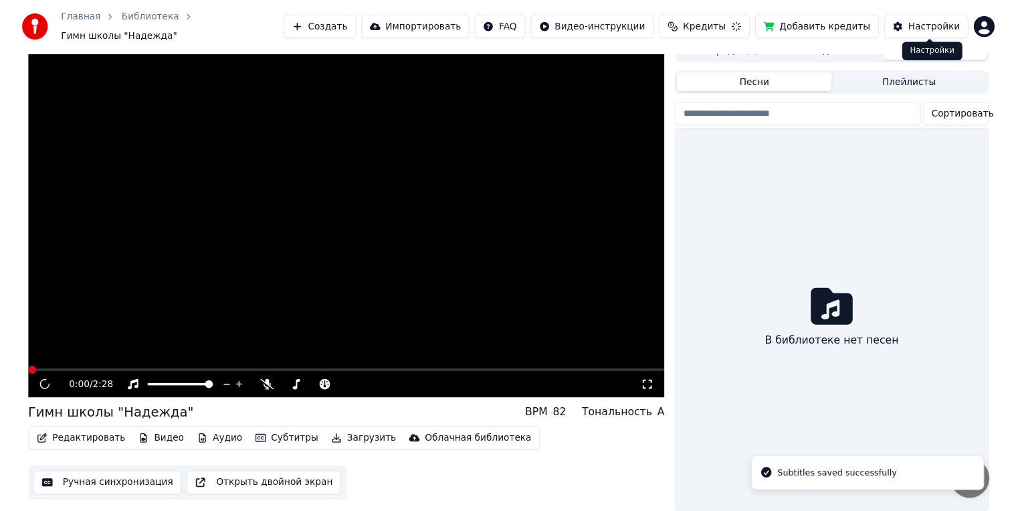
scroll to position [19, 0]
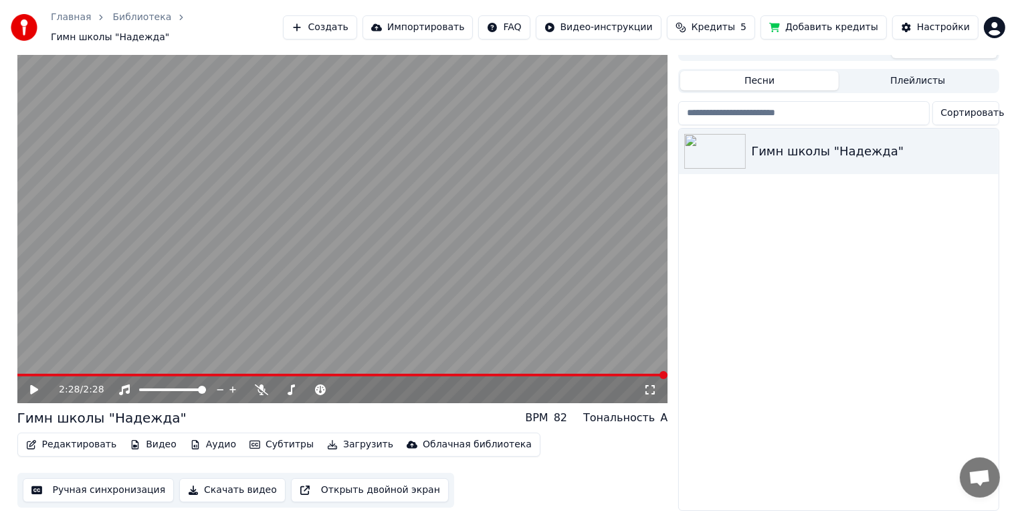
click at [648, 384] on icon at bounding box center [650, 389] width 13 height 11
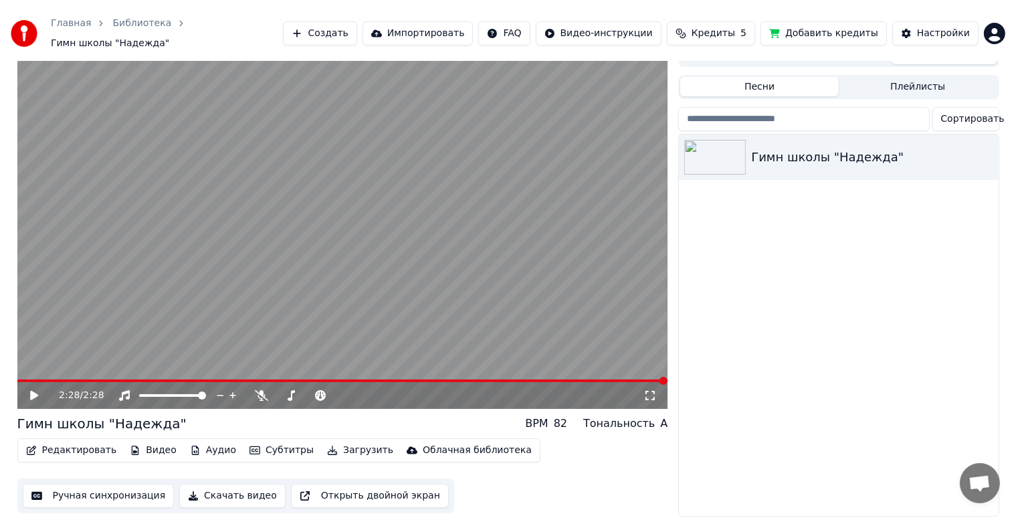
scroll to position [0, 0]
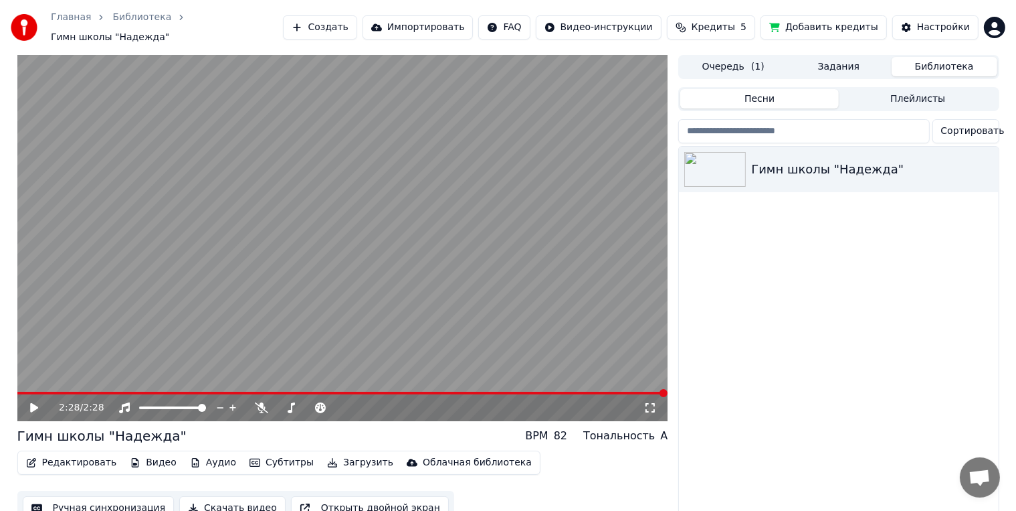
click at [650, 404] on icon at bounding box center [650, 407] width 13 height 11
click at [998, 24] on html "Главная Библиотека Гимн школы "Надежда" Создать Импортировать FAQ Видео-инструк…" at bounding box center [508, 255] width 1016 height 511
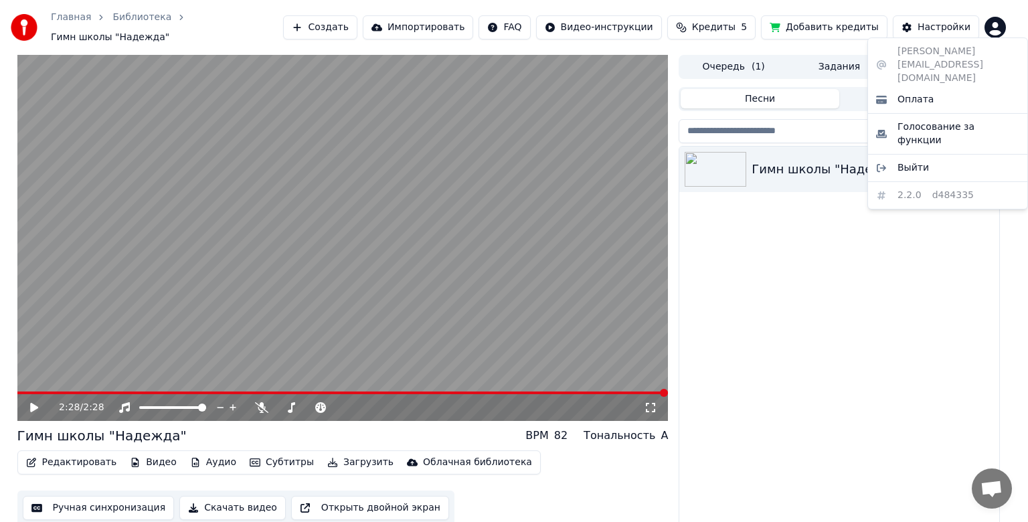
click at [941, 32] on html "Главная Библиотека Гимн школы "Надежда" Создать Импортировать FAQ Видео-инструк…" at bounding box center [514, 261] width 1028 height 522
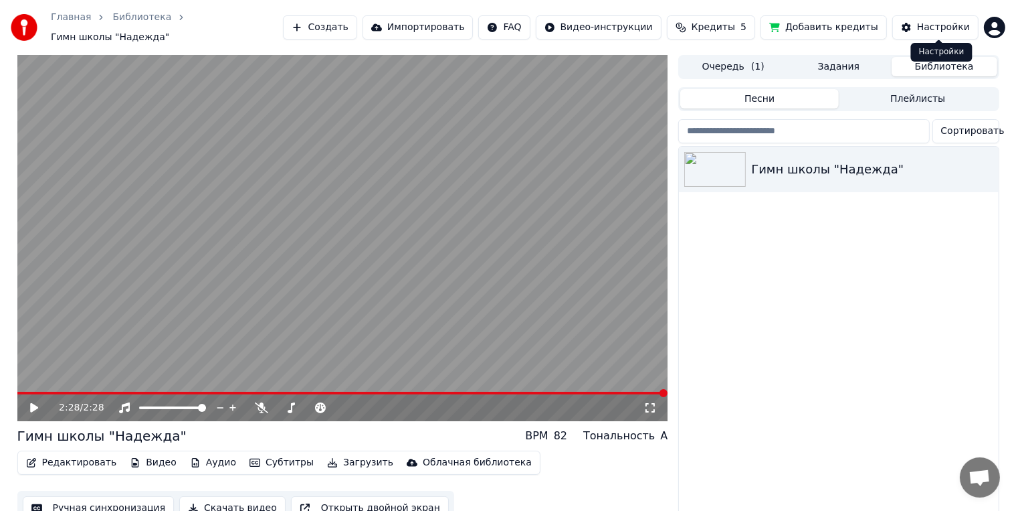
click at [922, 32] on button "Настройки" at bounding box center [936, 27] width 86 height 24
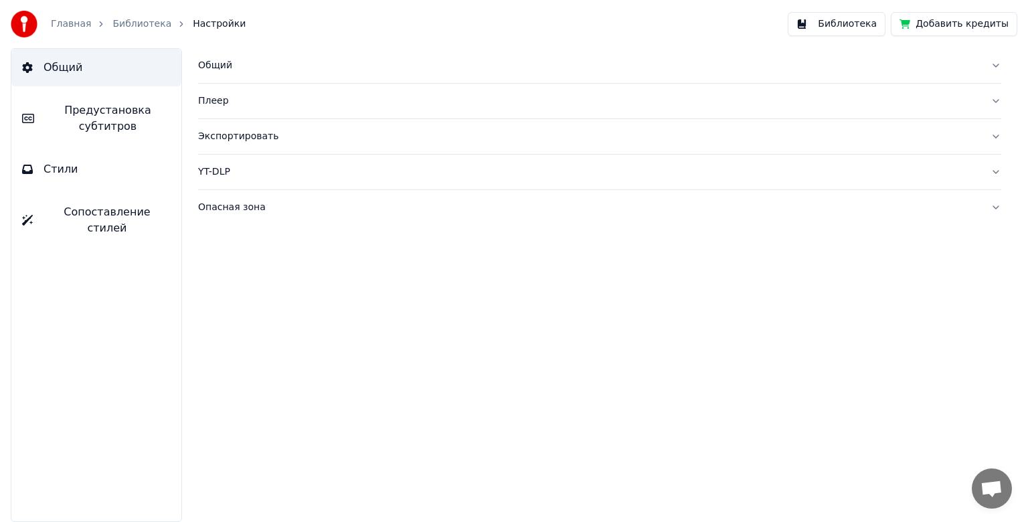
click at [862, 19] on button "Библиотека" at bounding box center [837, 24] width 98 height 24
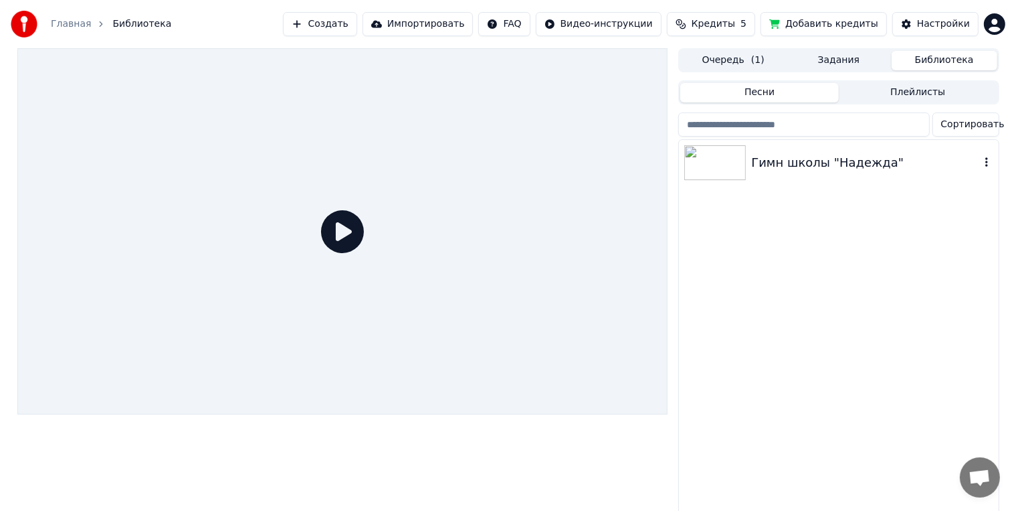
click at [736, 158] on img at bounding box center [715, 162] width 62 height 35
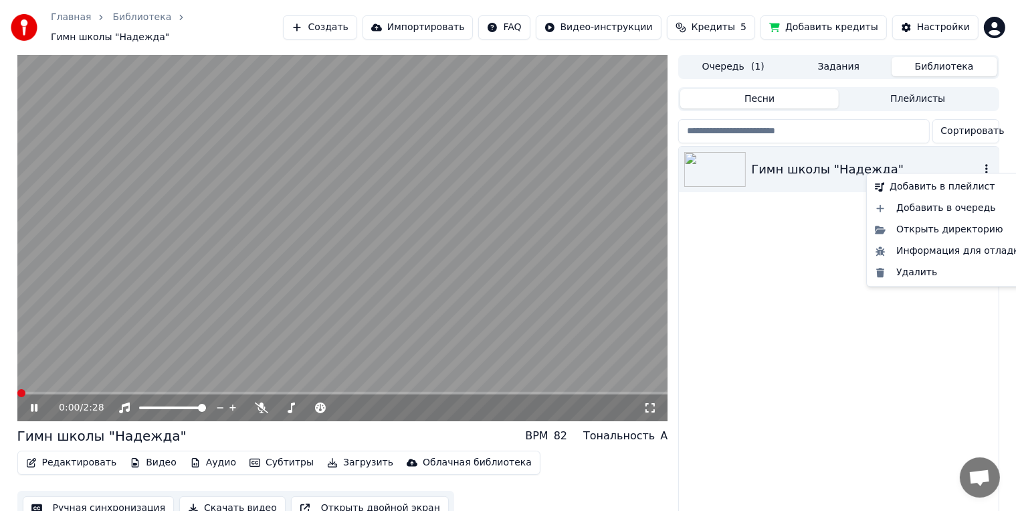
click at [988, 166] on icon "button" at bounding box center [986, 168] width 13 height 11
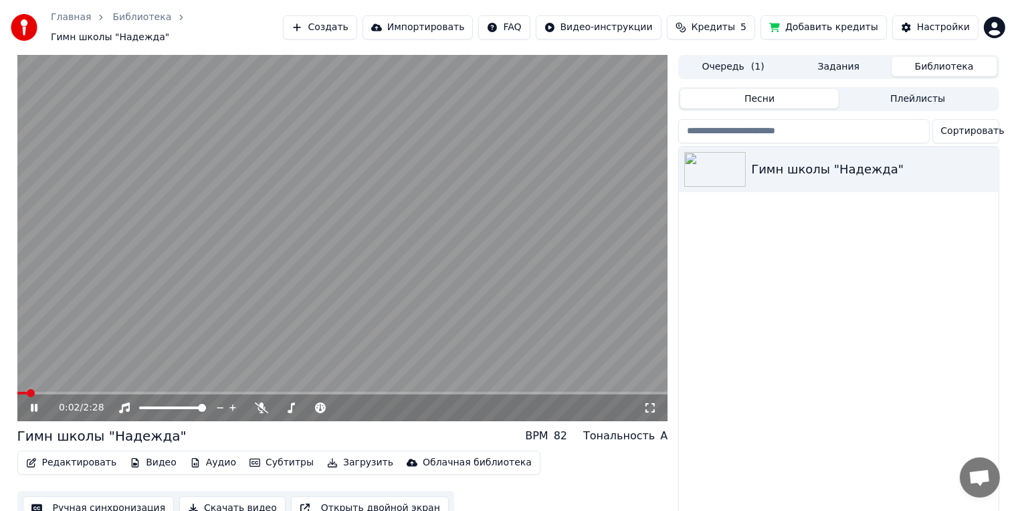
click at [420, 232] on video at bounding box center [342, 238] width 651 height 366
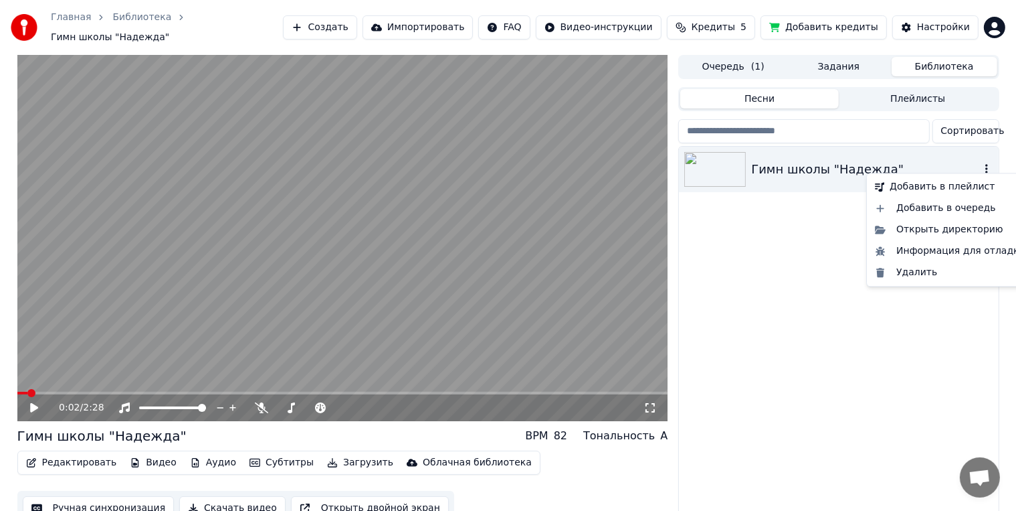
click at [988, 163] on icon "button" at bounding box center [986, 168] width 13 height 11
click at [968, 234] on div "Открыть директорию" at bounding box center [950, 229] width 161 height 21
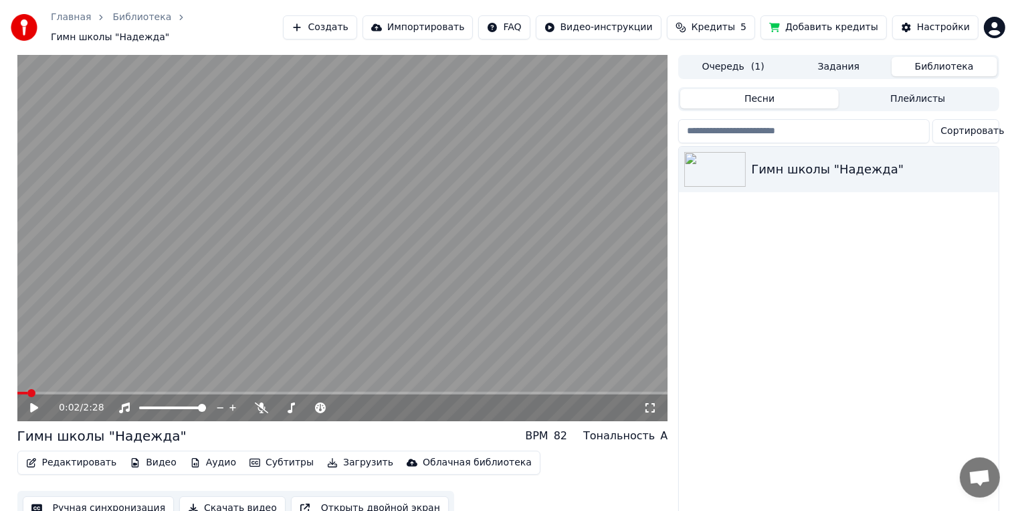
click at [958, 64] on button "Библиотека" at bounding box center [945, 66] width 106 height 19
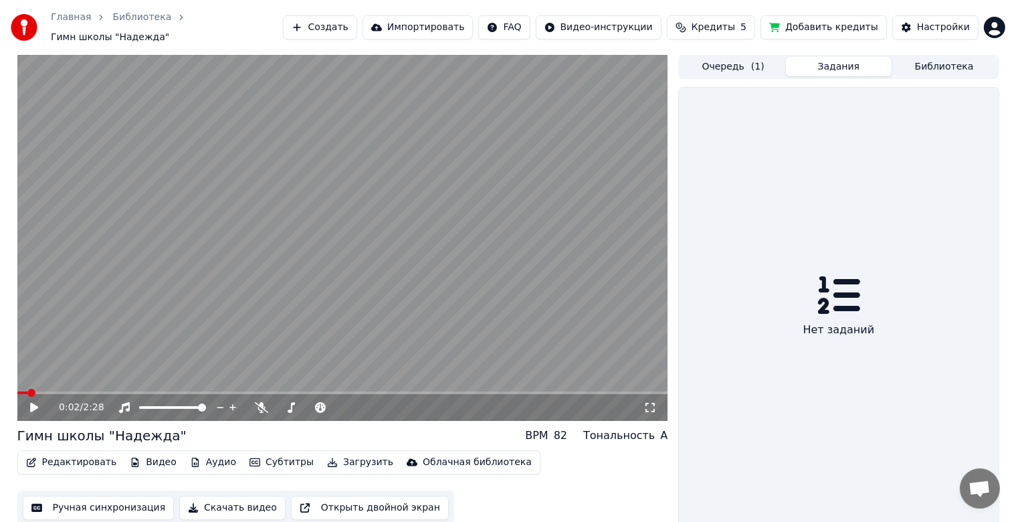
click at [866, 66] on button "Задания" at bounding box center [839, 66] width 106 height 19
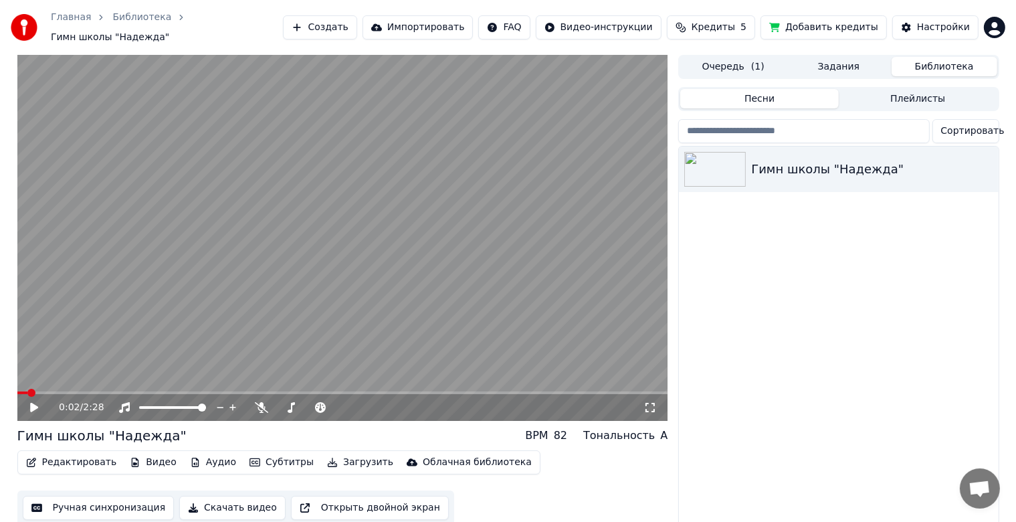
click at [922, 58] on button "Библиотека" at bounding box center [945, 66] width 106 height 19
click at [760, 67] on button "Очередь ( 1 )" at bounding box center [733, 66] width 106 height 19
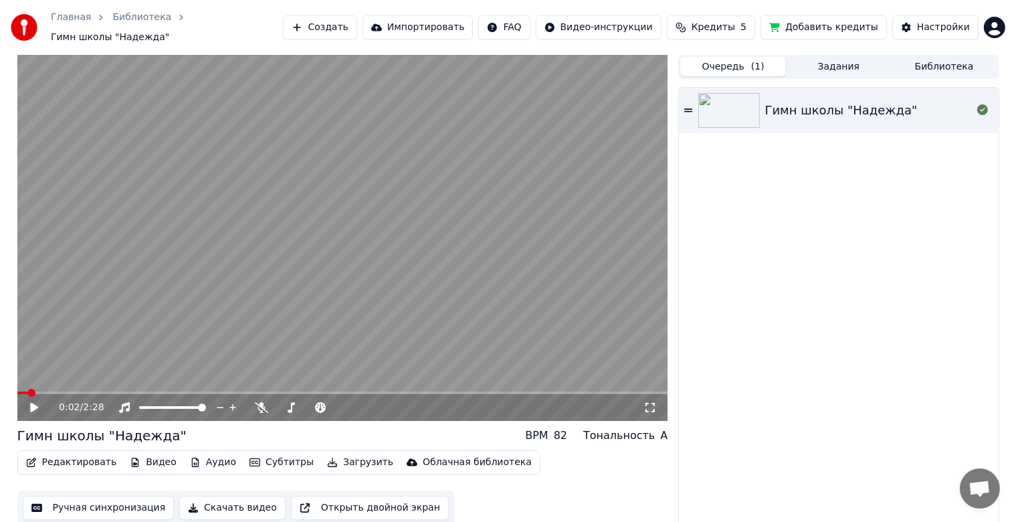
click at [704, 21] on button "Кредиты 5" at bounding box center [711, 27] width 88 height 24
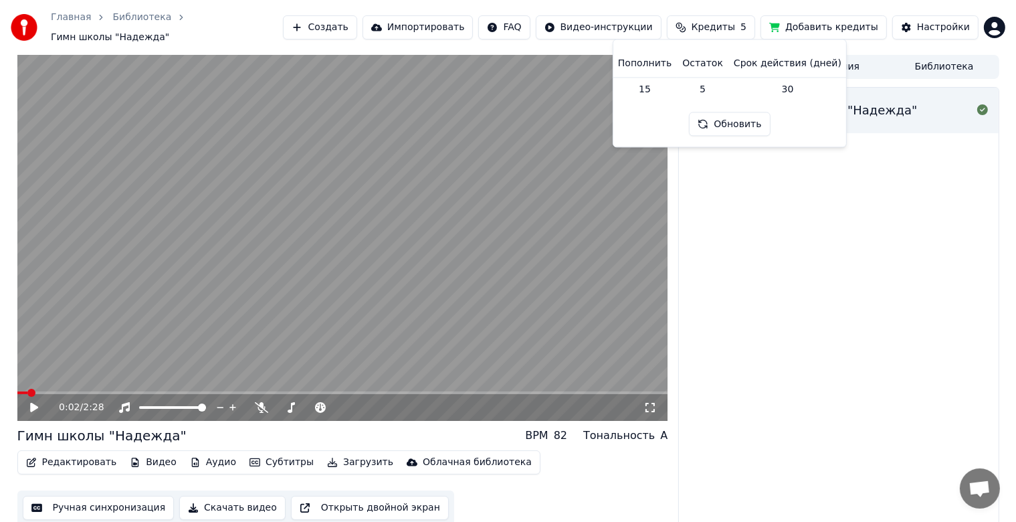
click at [741, 126] on button "Обновить" at bounding box center [729, 124] width 81 height 24
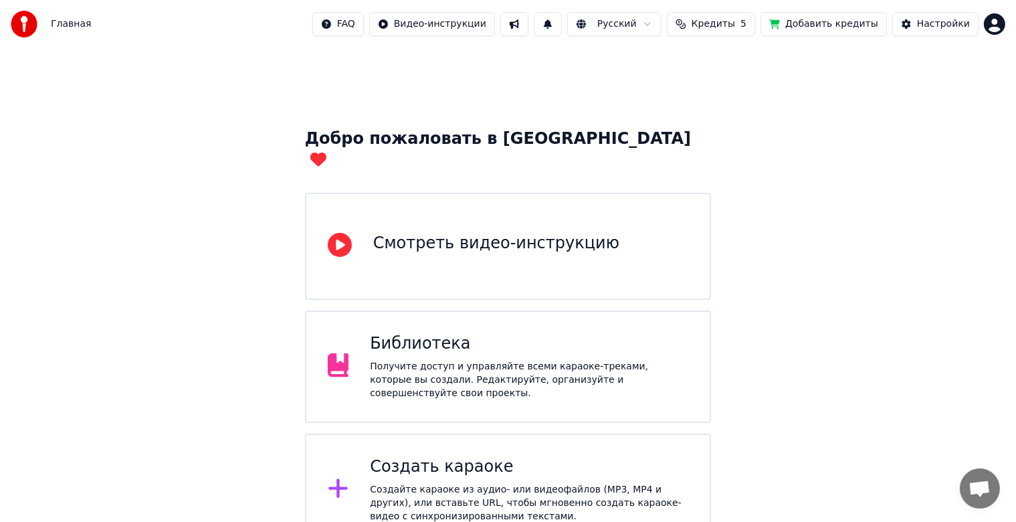
click at [385, 333] on div "Библиотека" at bounding box center [529, 343] width 318 height 21
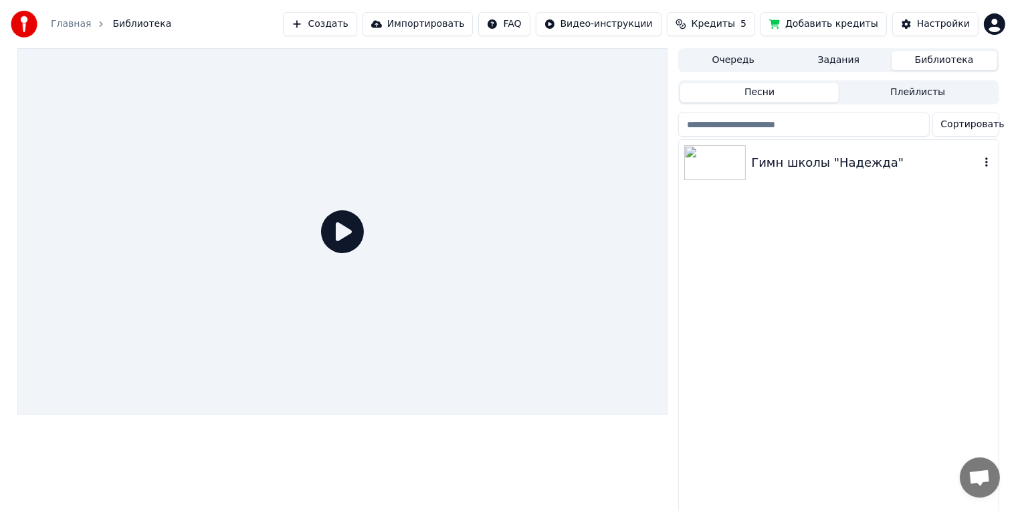
click at [814, 163] on div "Гимн школы "Надежда"" at bounding box center [865, 162] width 228 height 19
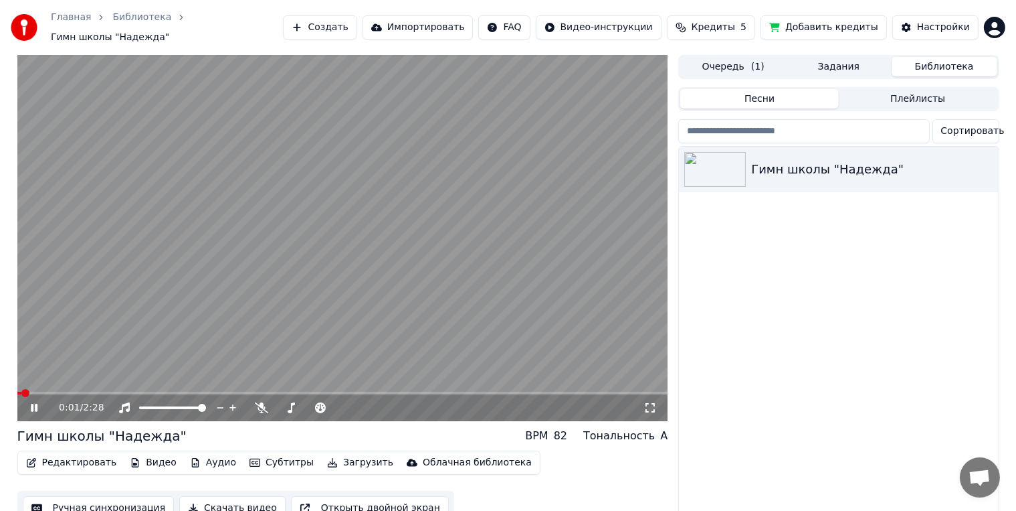
click at [335, 352] on video at bounding box center [342, 238] width 651 height 366
click at [816, 161] on div "Гимн школы "Надежда"" at bounding box center [865, 169] width 228 height 19
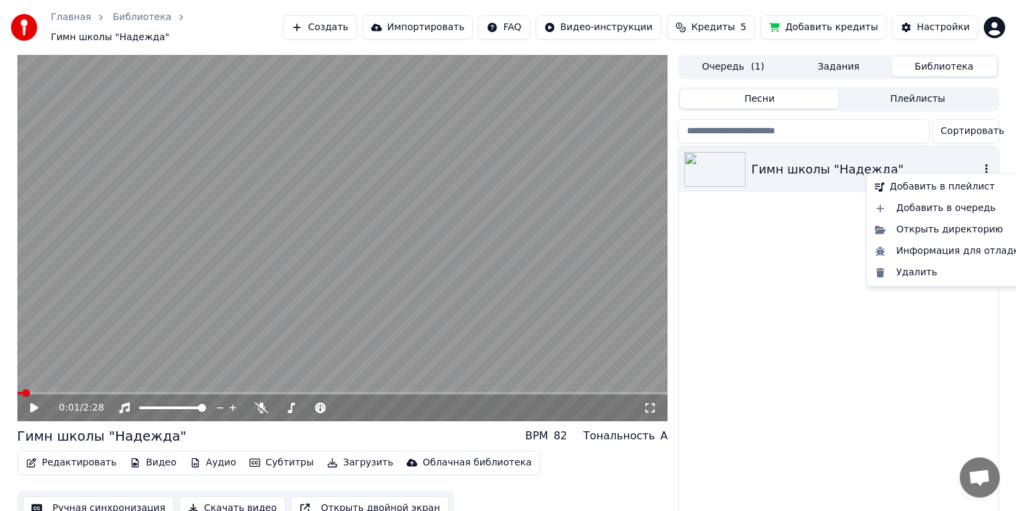
click at [984, 163] on icon "button" at bounding box center [986, 168] width 13 height 11
click at [951, 226] on div "Открыть директорию" at bounding box center [950, 229] width 161 height 21
